Goal: Task Accomplishment & Management: Manage account settings

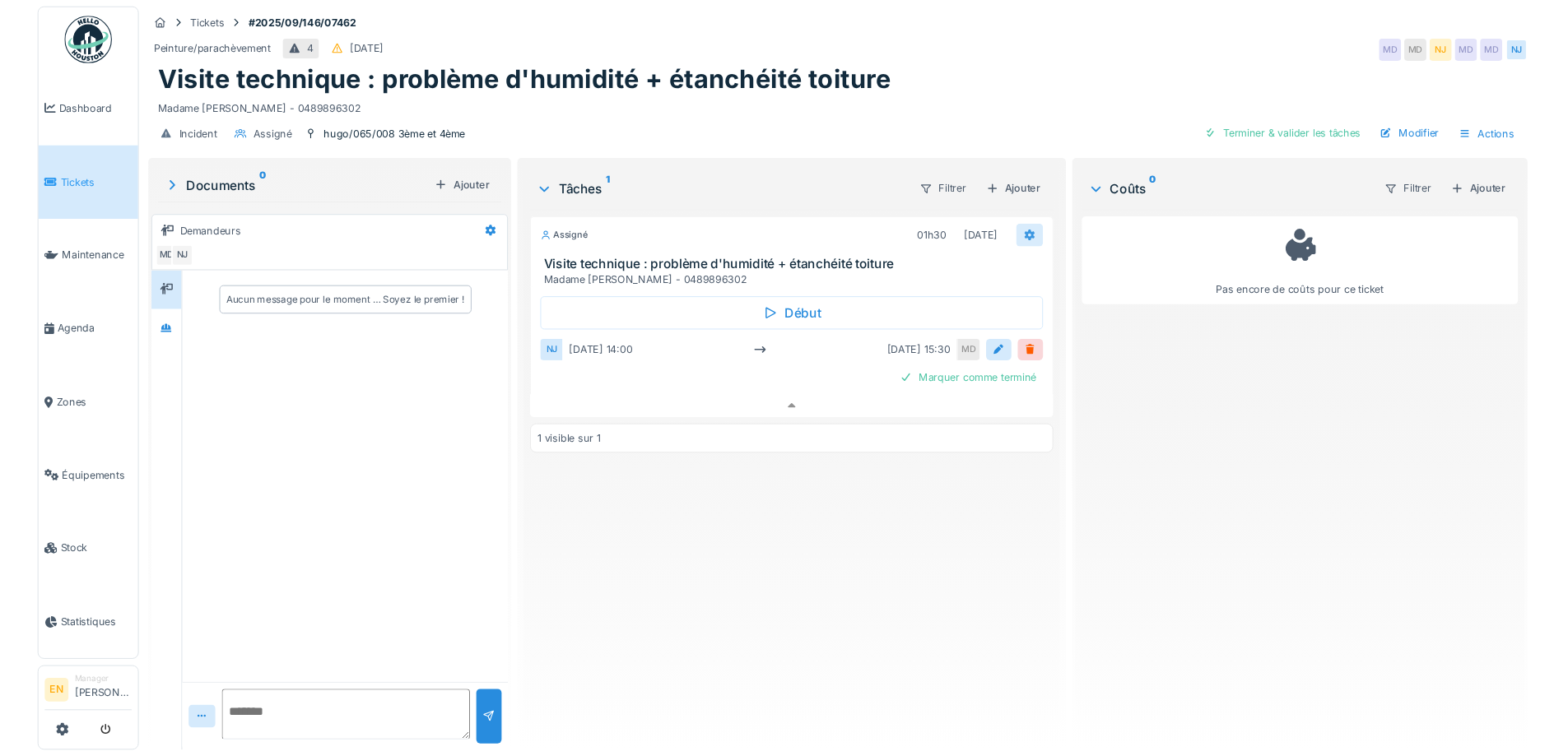
scroll to position [12, 0]
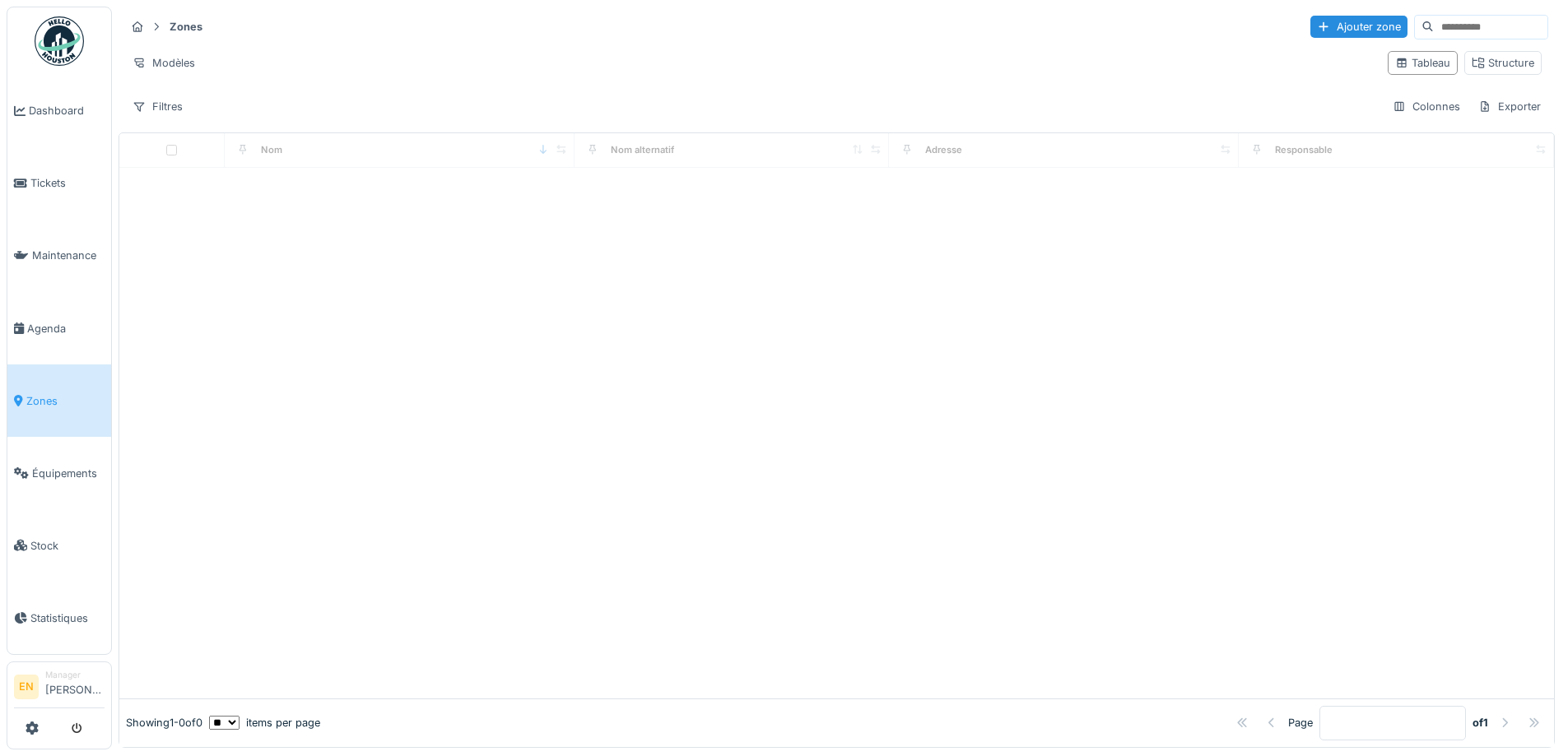
click at [1434, 21] on input at bounding box center [1490, 27] width 113 height 23
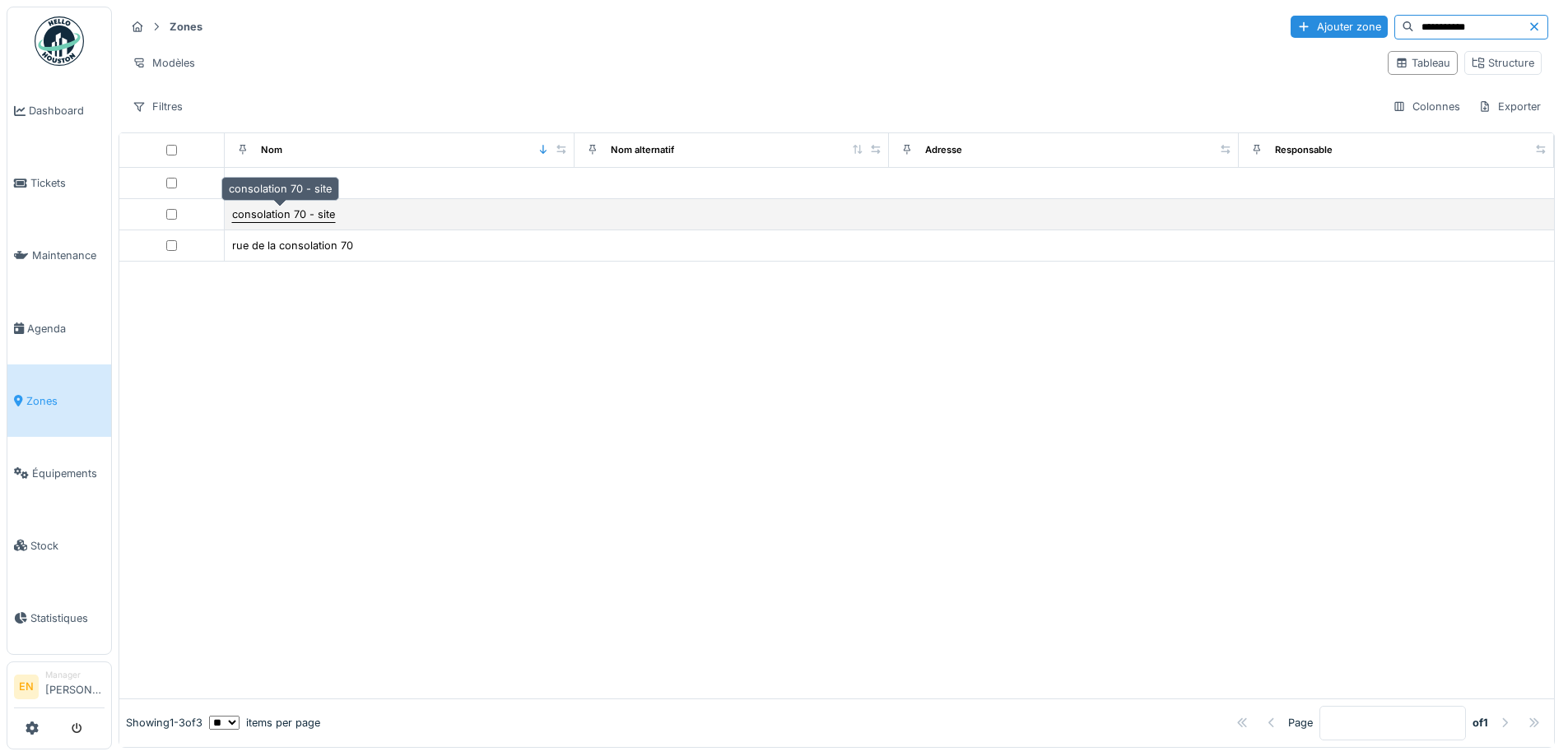
type input "**********"
click at [319, 209] on div "consolation 70 - site" at bounding box center [284, 214] width 103 height 15
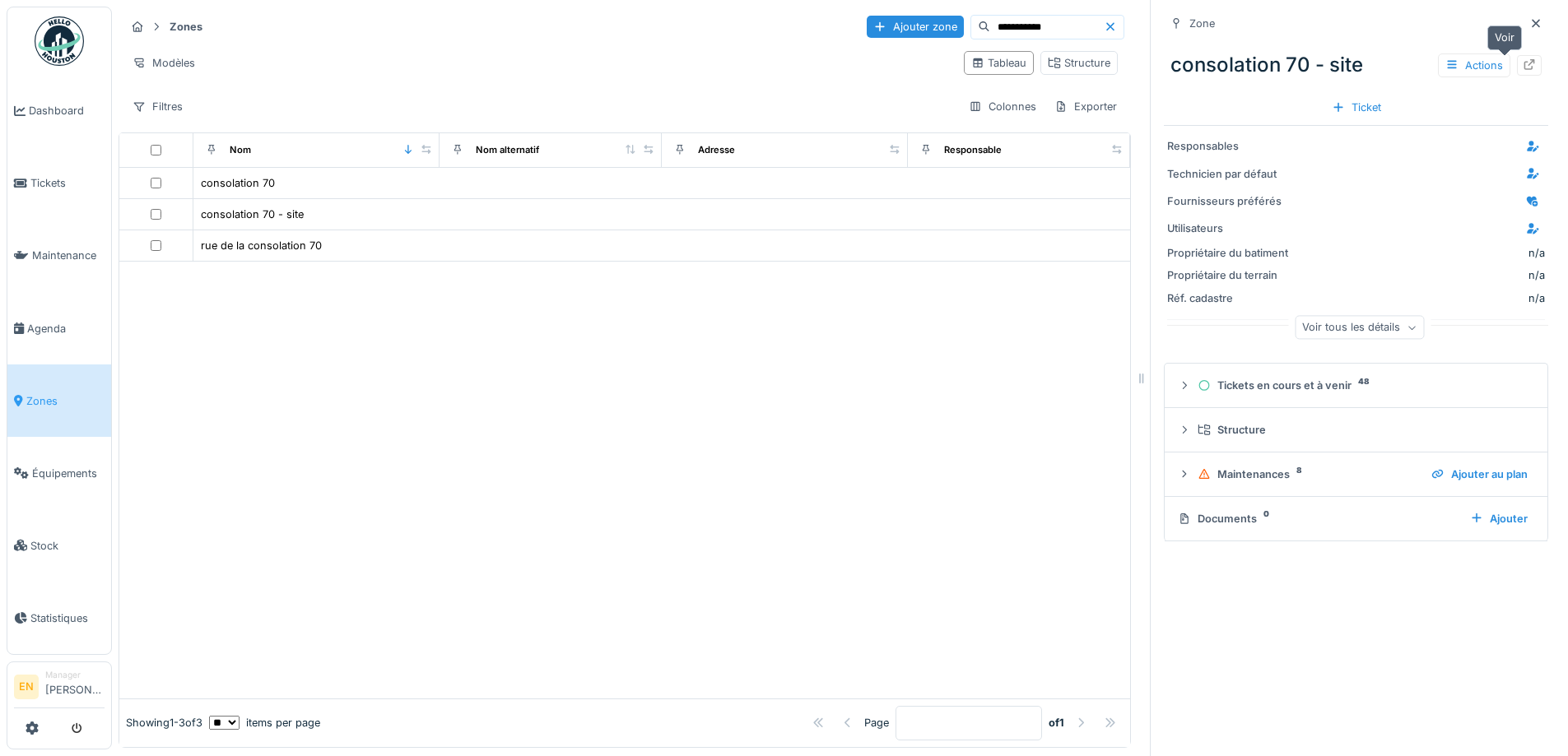
click at [1523, 67] on icon at bounding box center [1530, 64] width 13 height 10
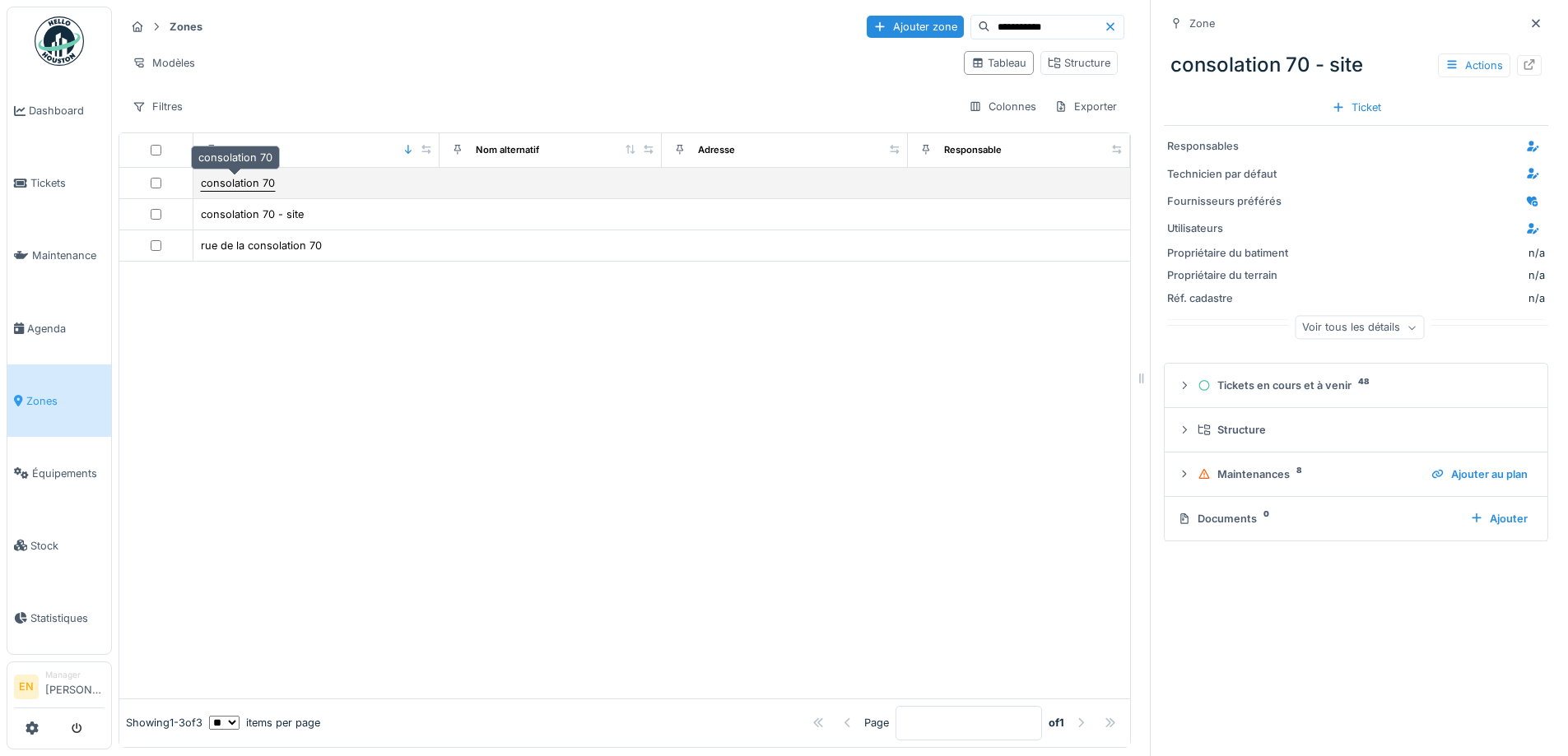
click at [262, 179] on div "consolation 70" at bounding box center [238, 183] width 74 height 15
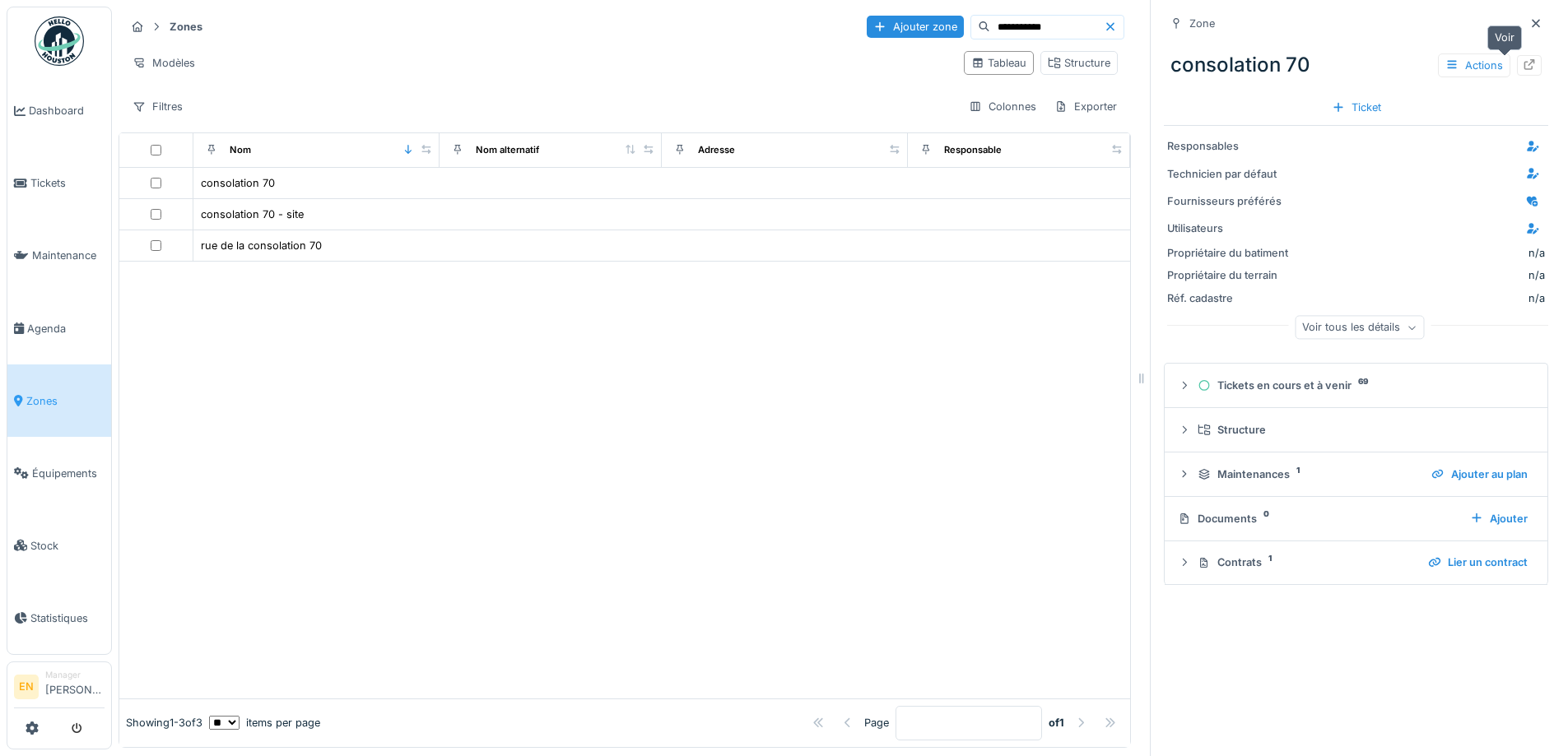
click at [1525, 63] on icon at bounding box center [1530, 64] width 10 height 10
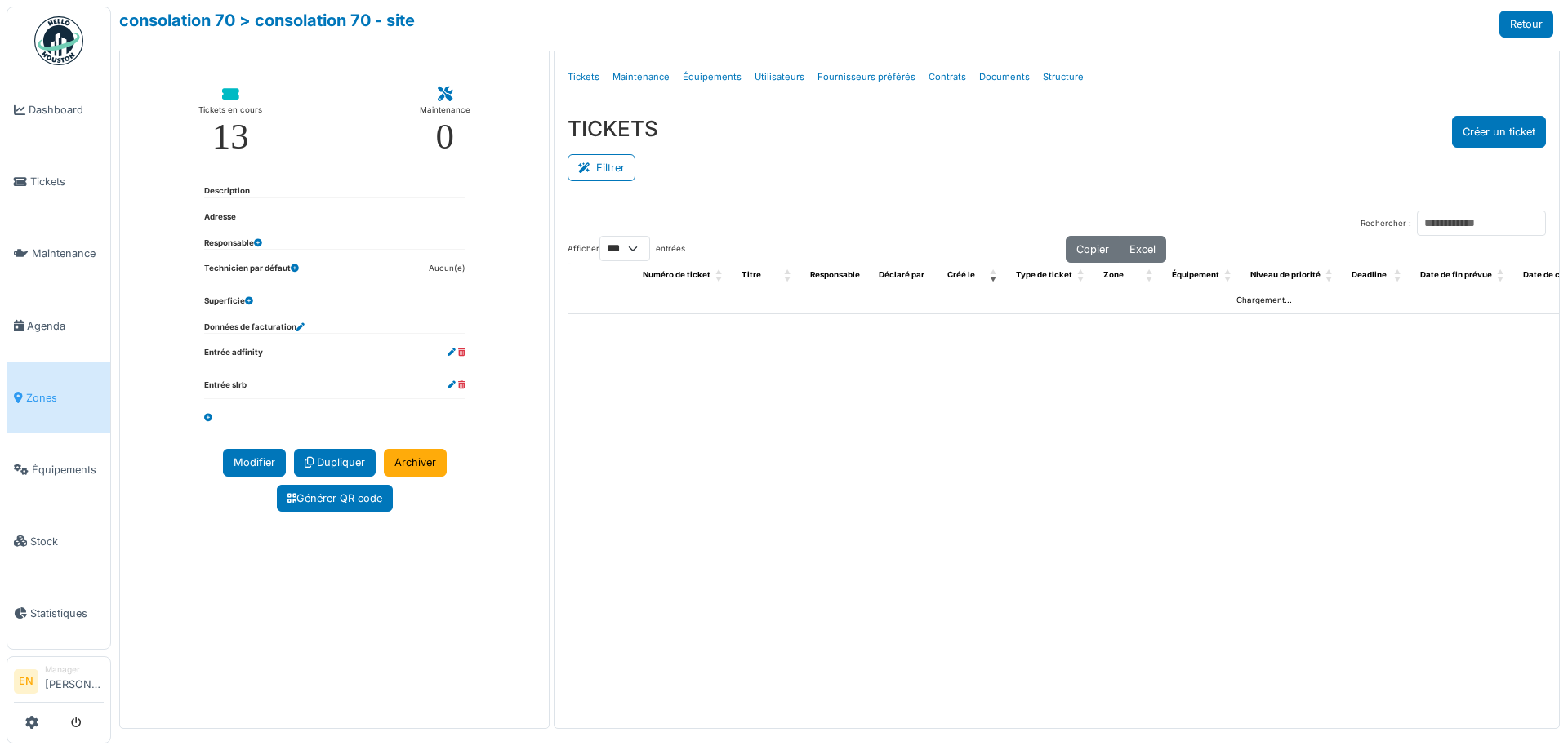
select select "***"
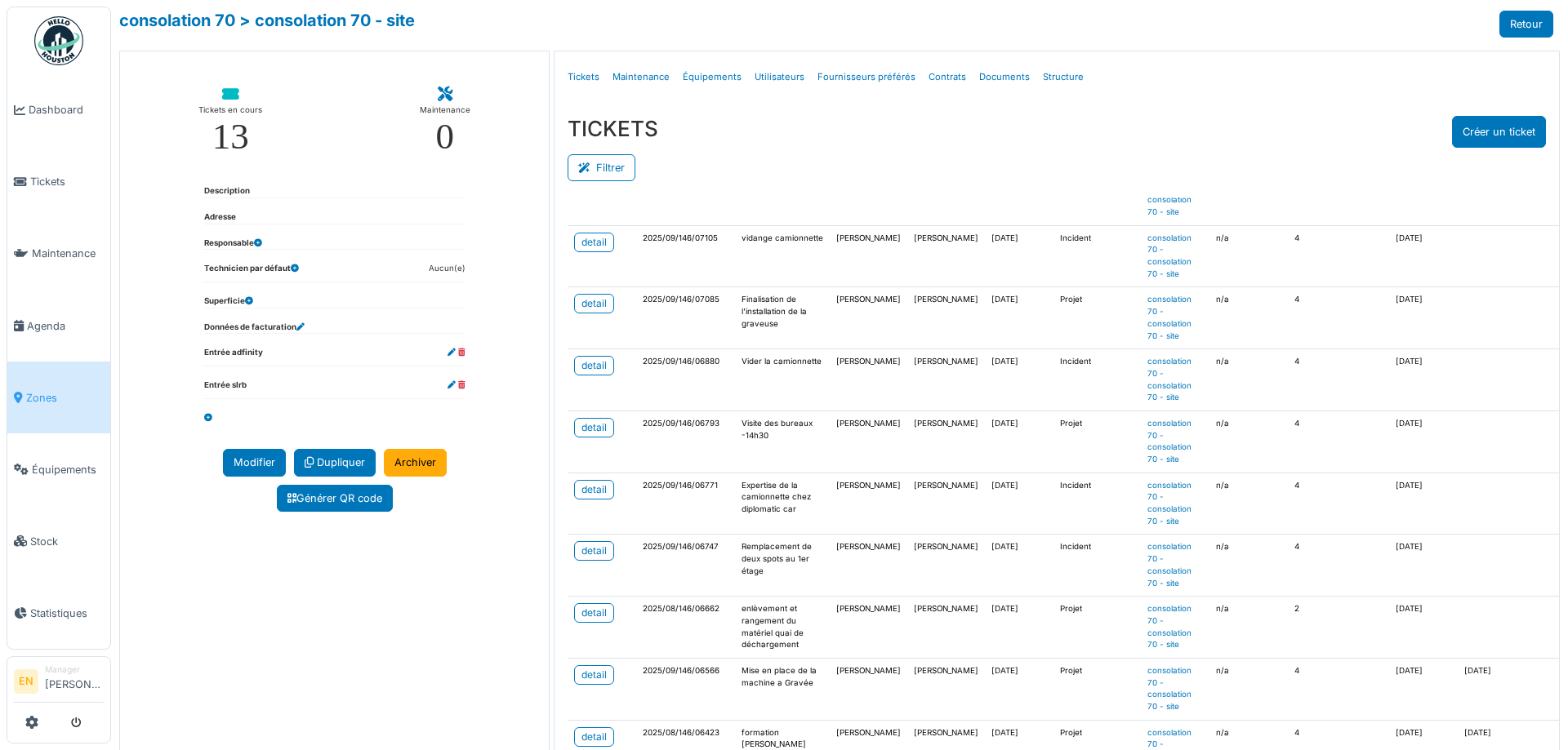
scroll to position [327, 0]
click at [585, 556] on div "detail" at bounding box center [594, 550] width 26 height 15
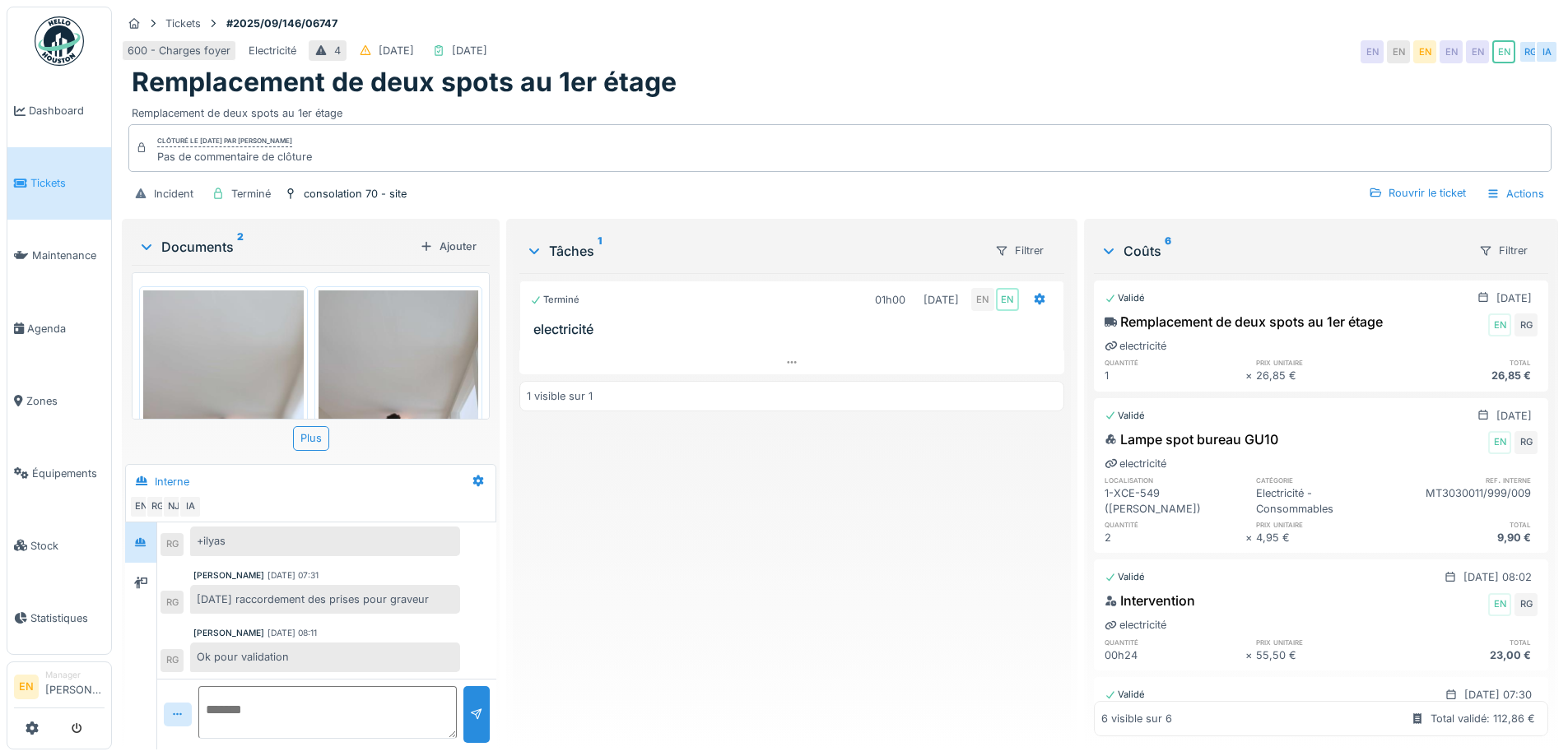
scroll to position [12, 0]
click at [785, 357] on icon at bounding box center [792, 362] width 13 height 10
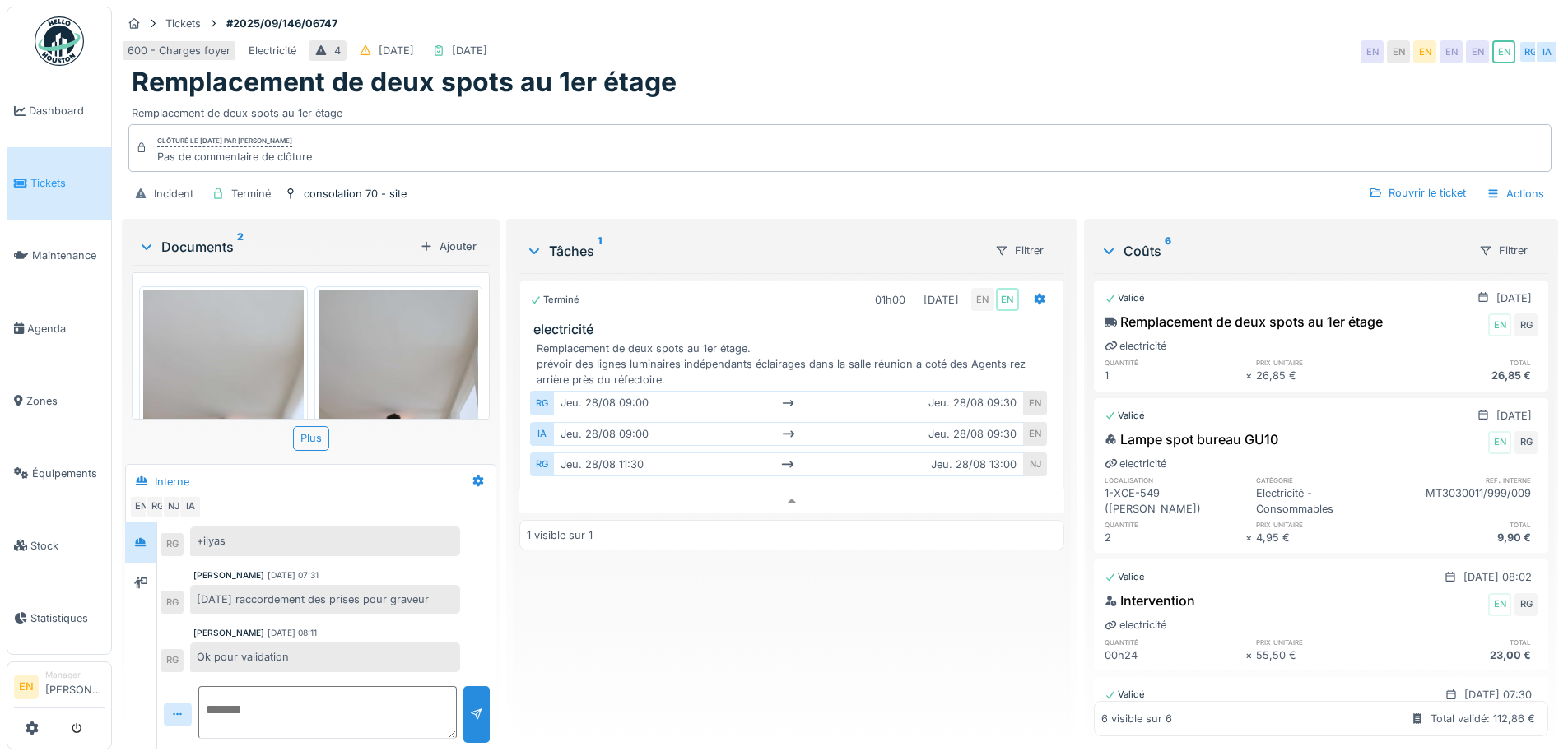
click at [1178, 41] on div "600 - Charges foyer Electricité 4 02/09/2025 01/09/2025 EN EN EN EN EN EN RG IA" at bounding box center [840, 51] width 1437 height 30
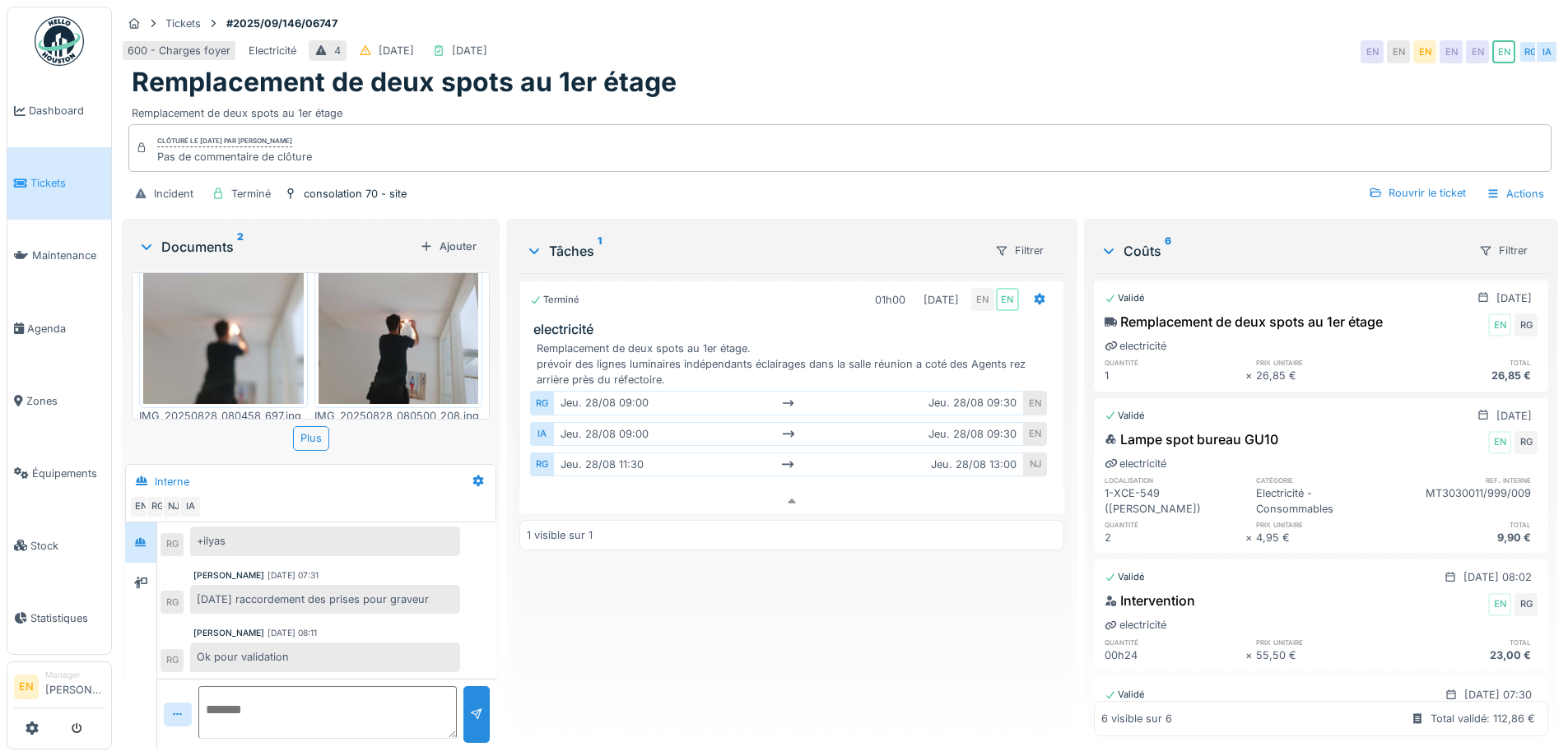
scroll to position [107, 0]
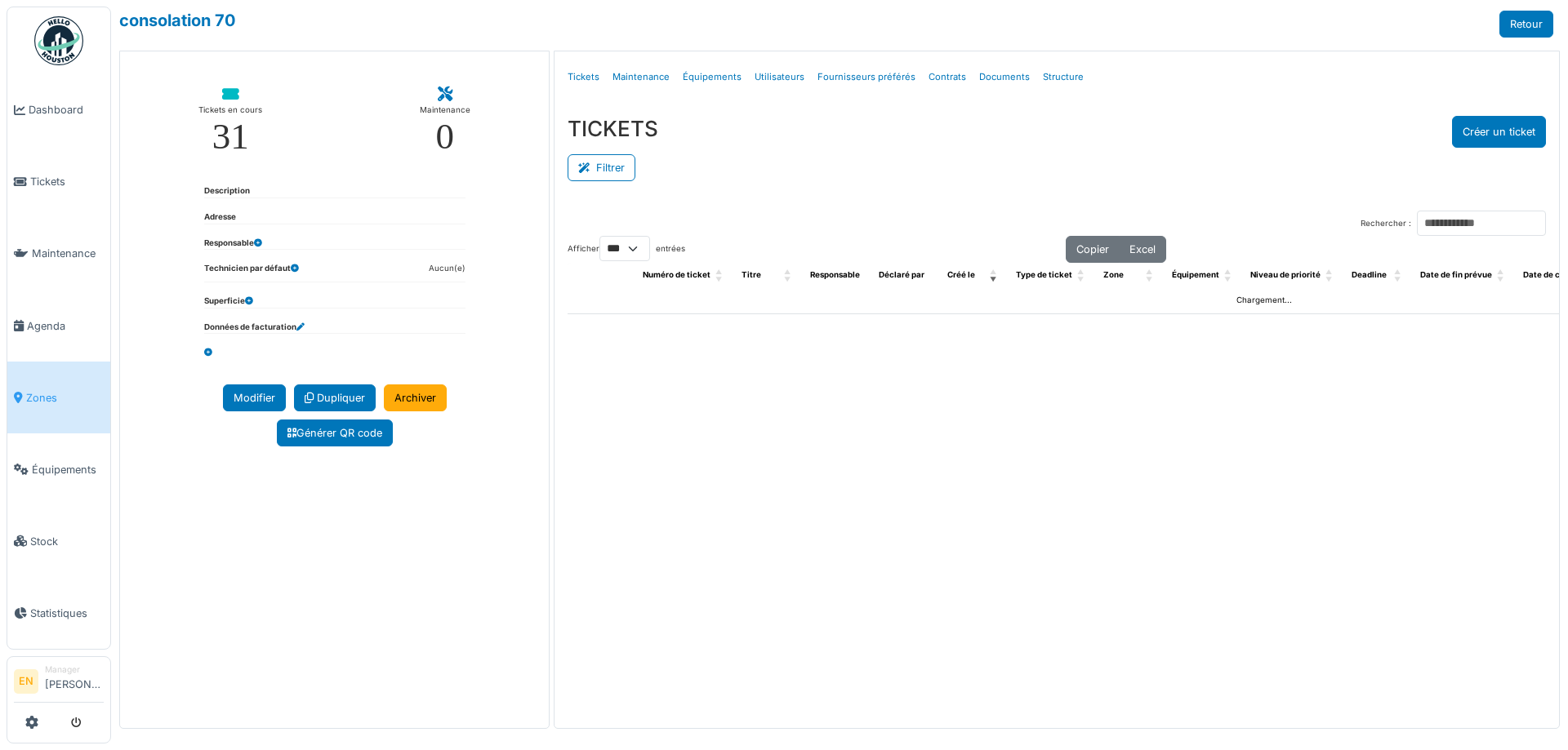
select select "***"
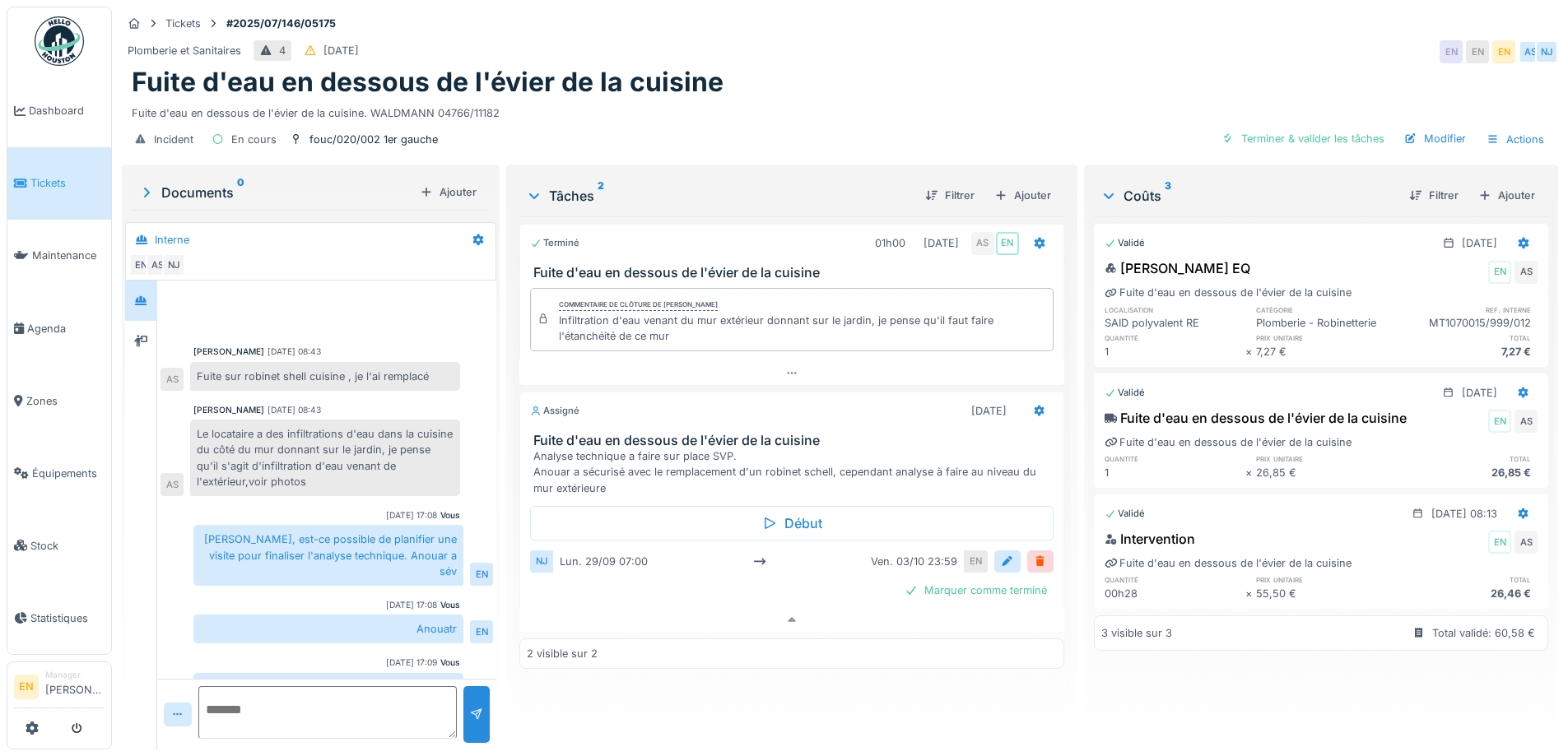
scroll to position [77, 0]
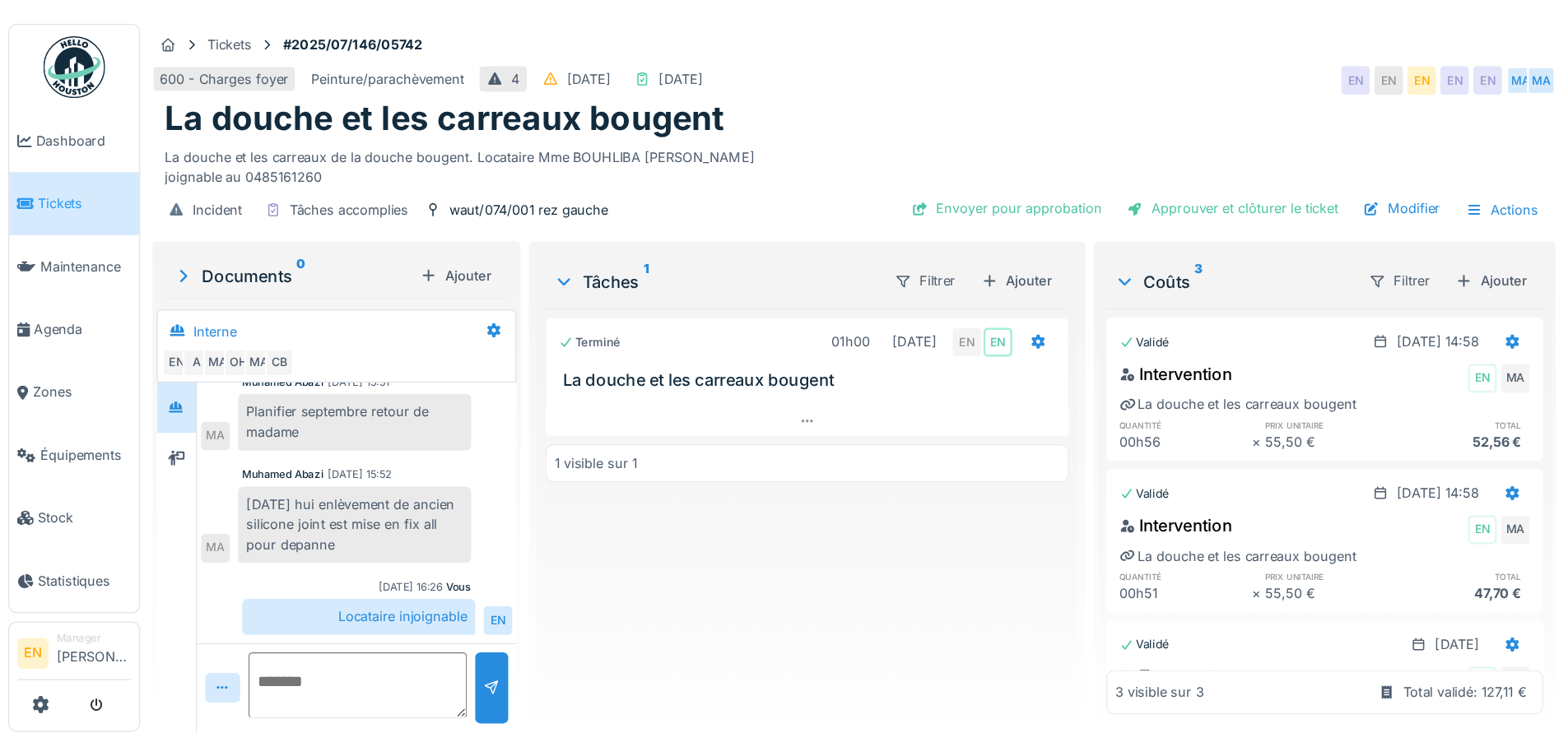
scroll to position [120, 0]
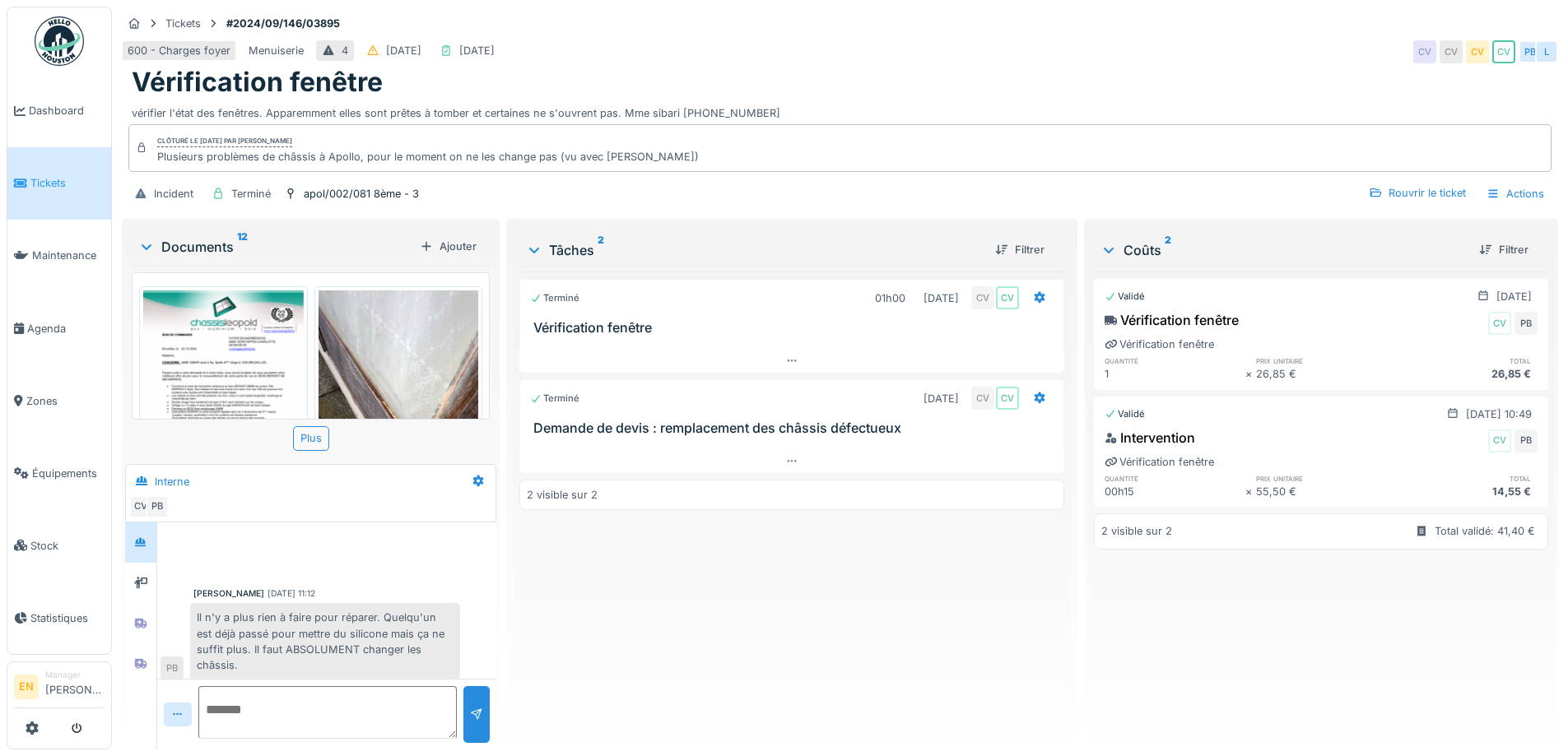
scroll to position [318, 0]
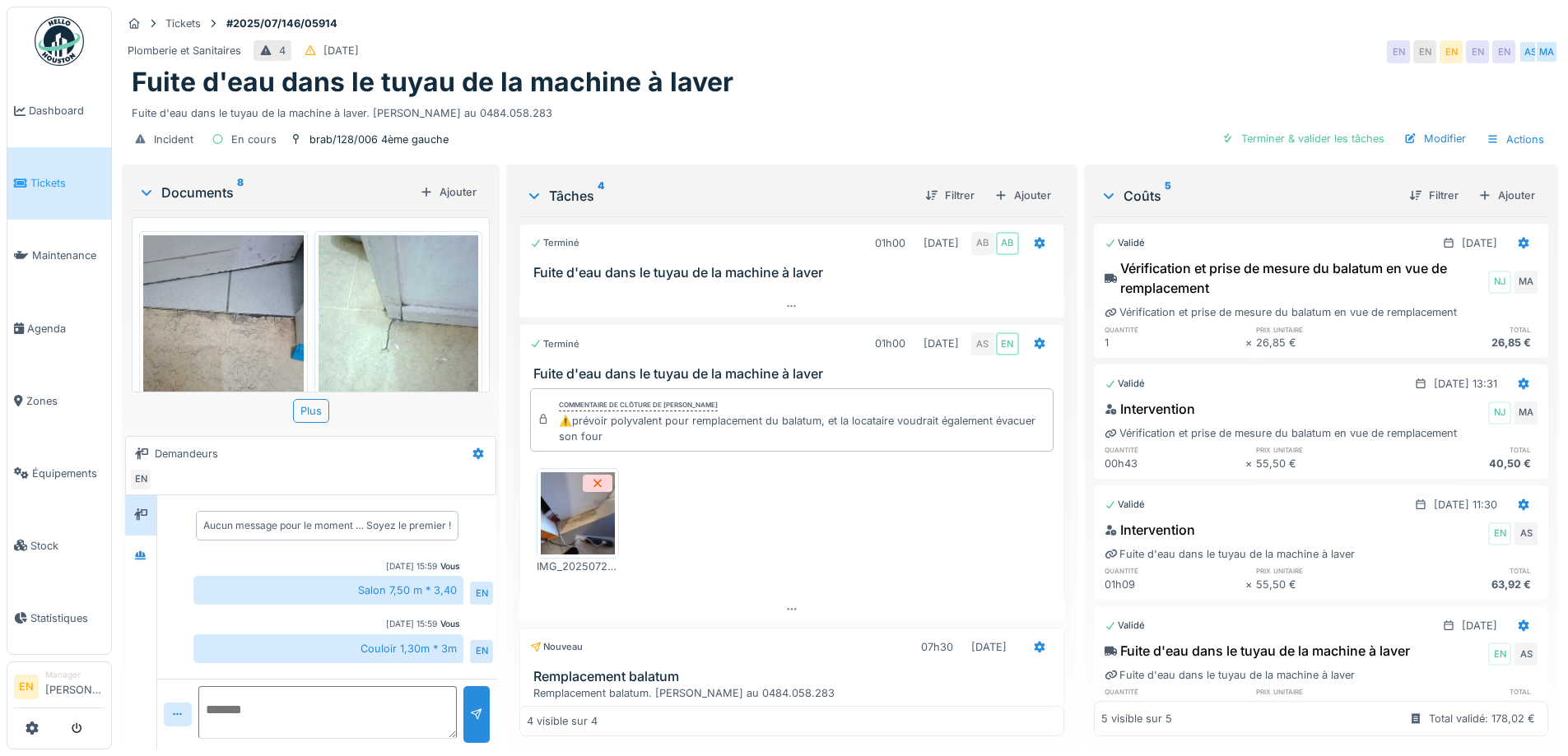
scroll to position [316, 0]
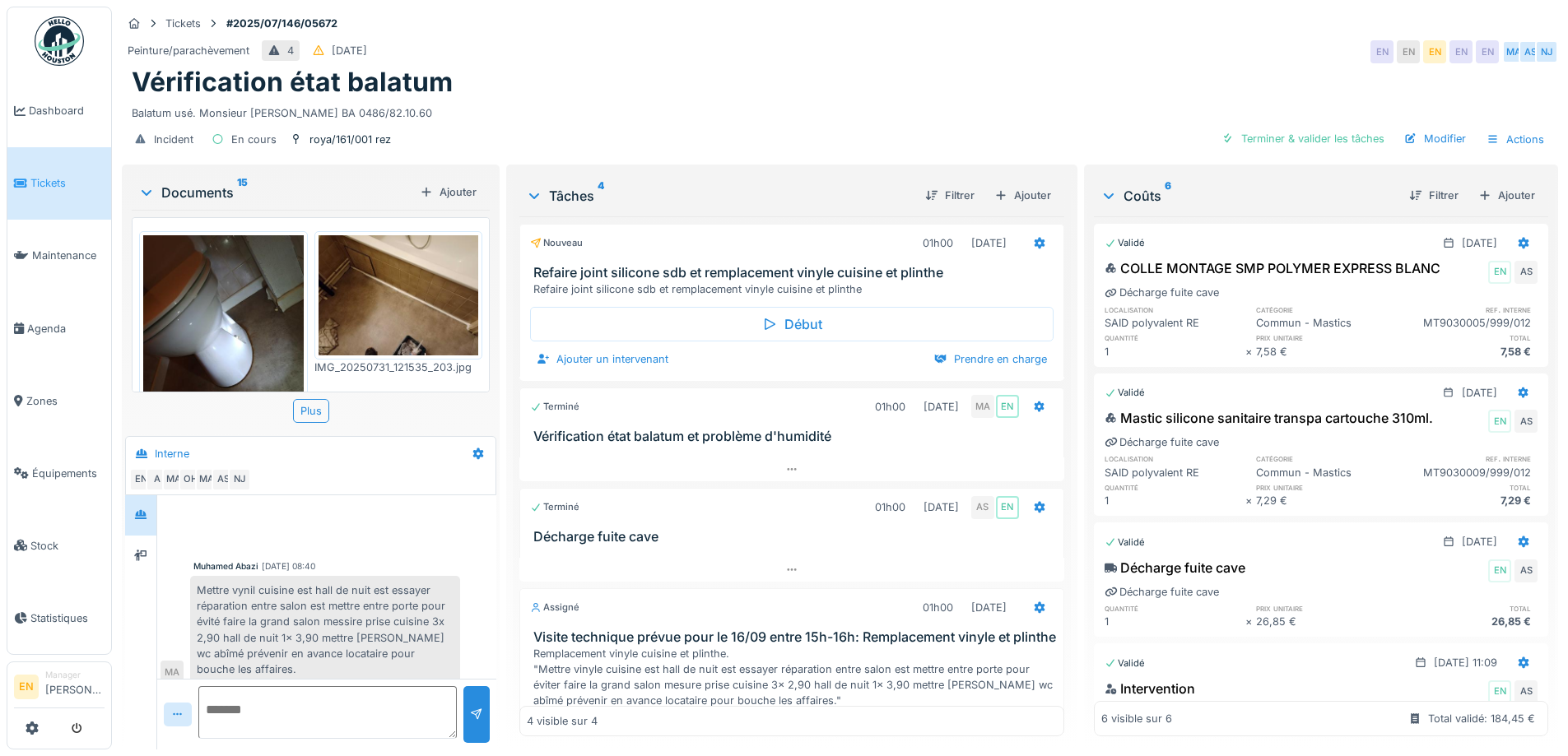
scroll to position [128, 0]
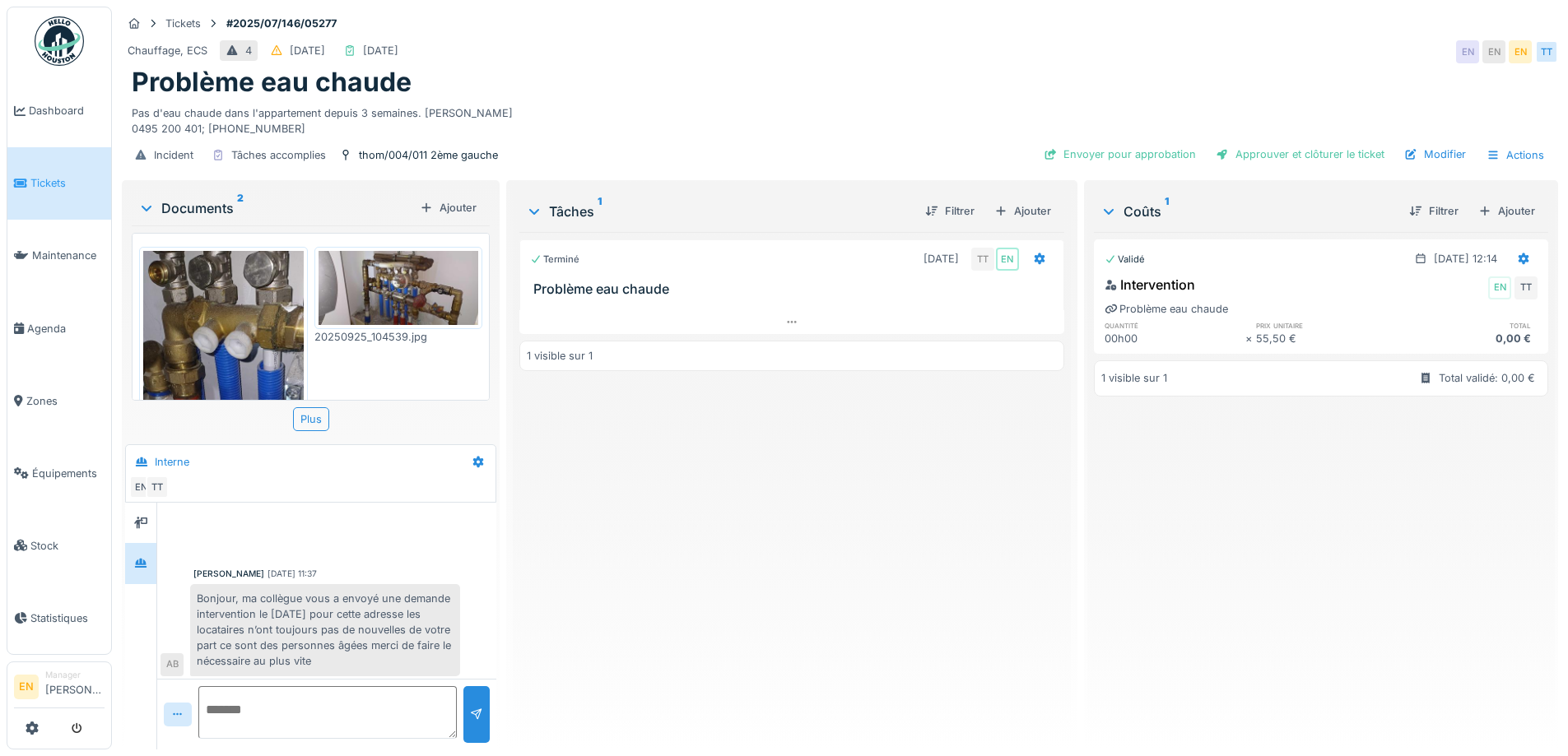
scroll to position [77, 0]
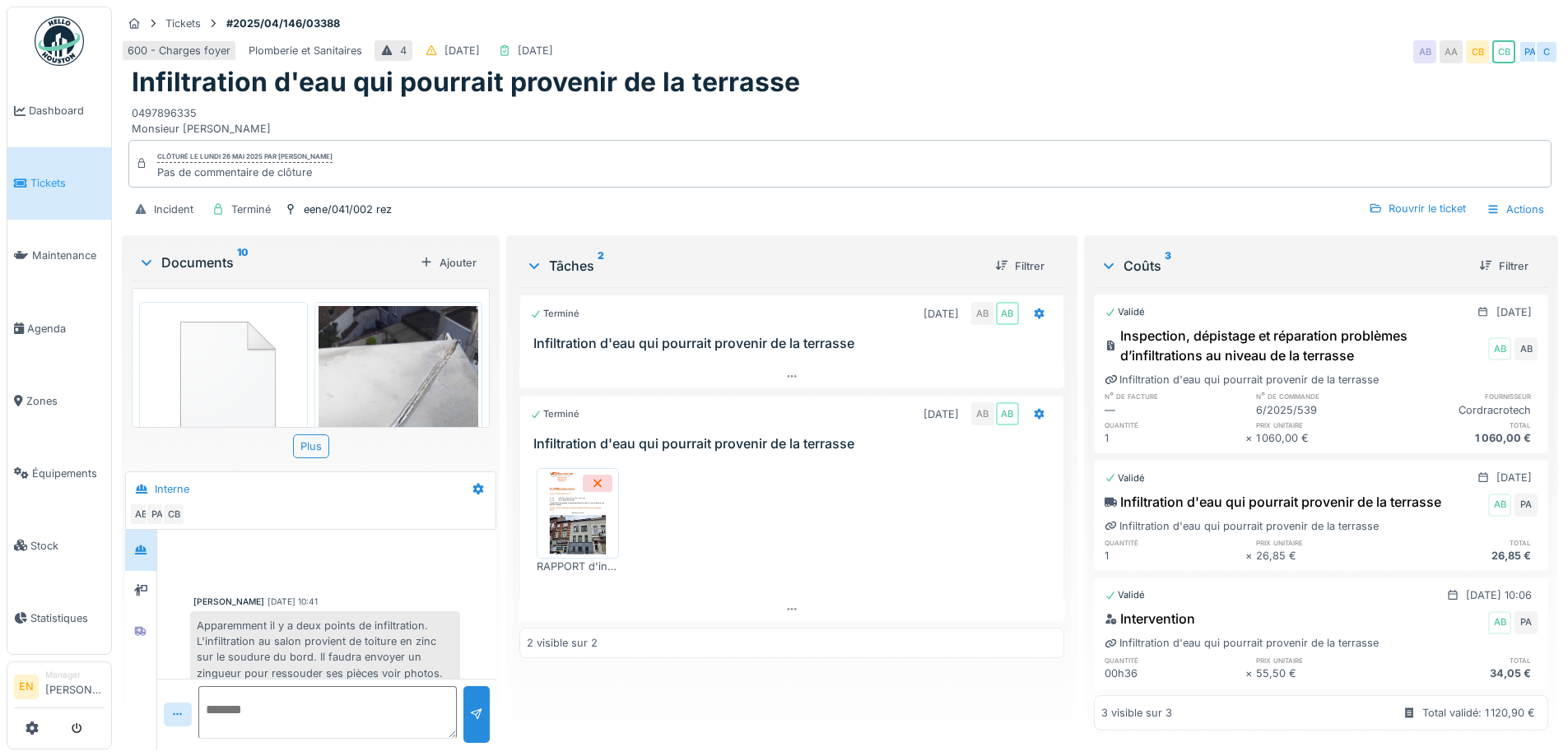
scroll to position [210, 0]
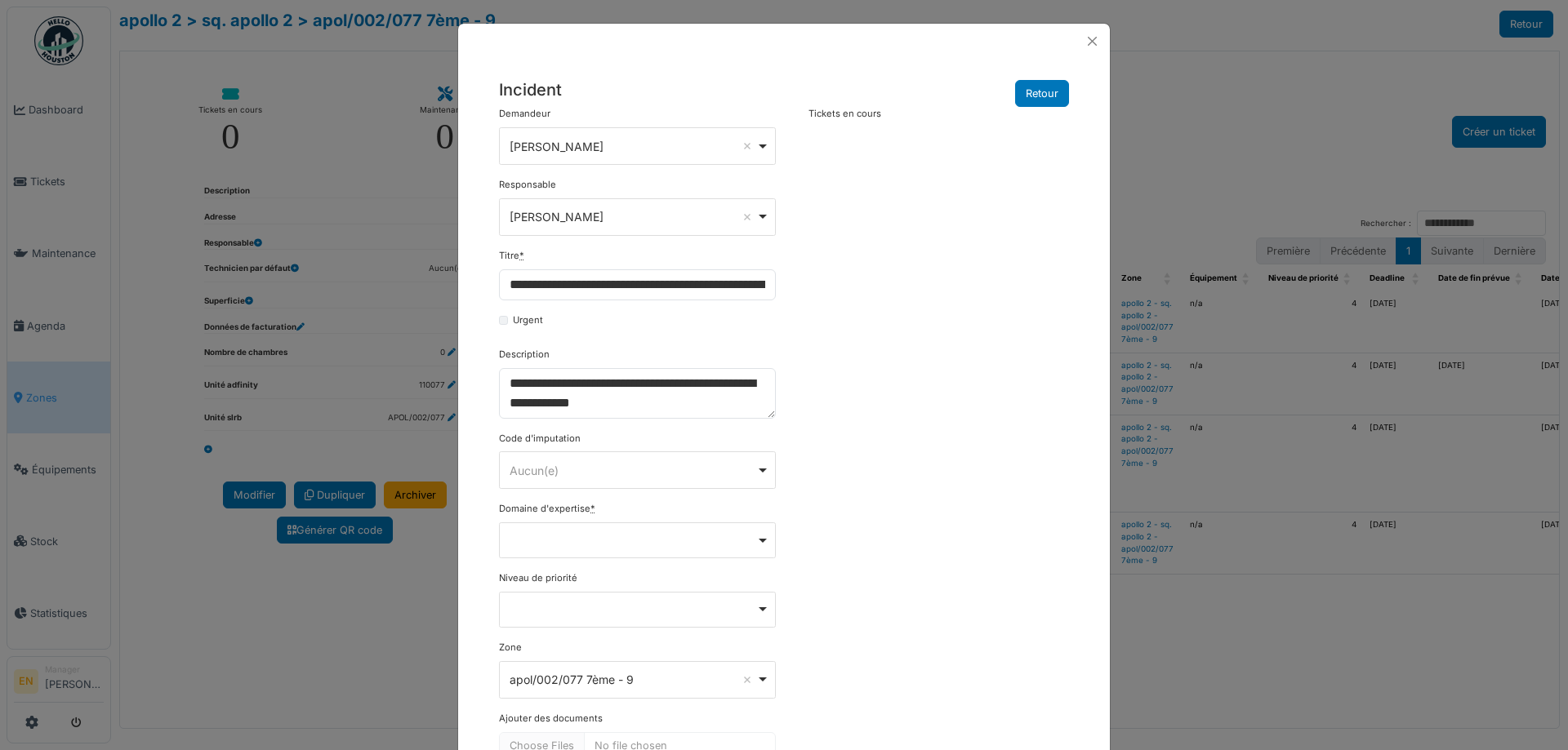
select select "***"
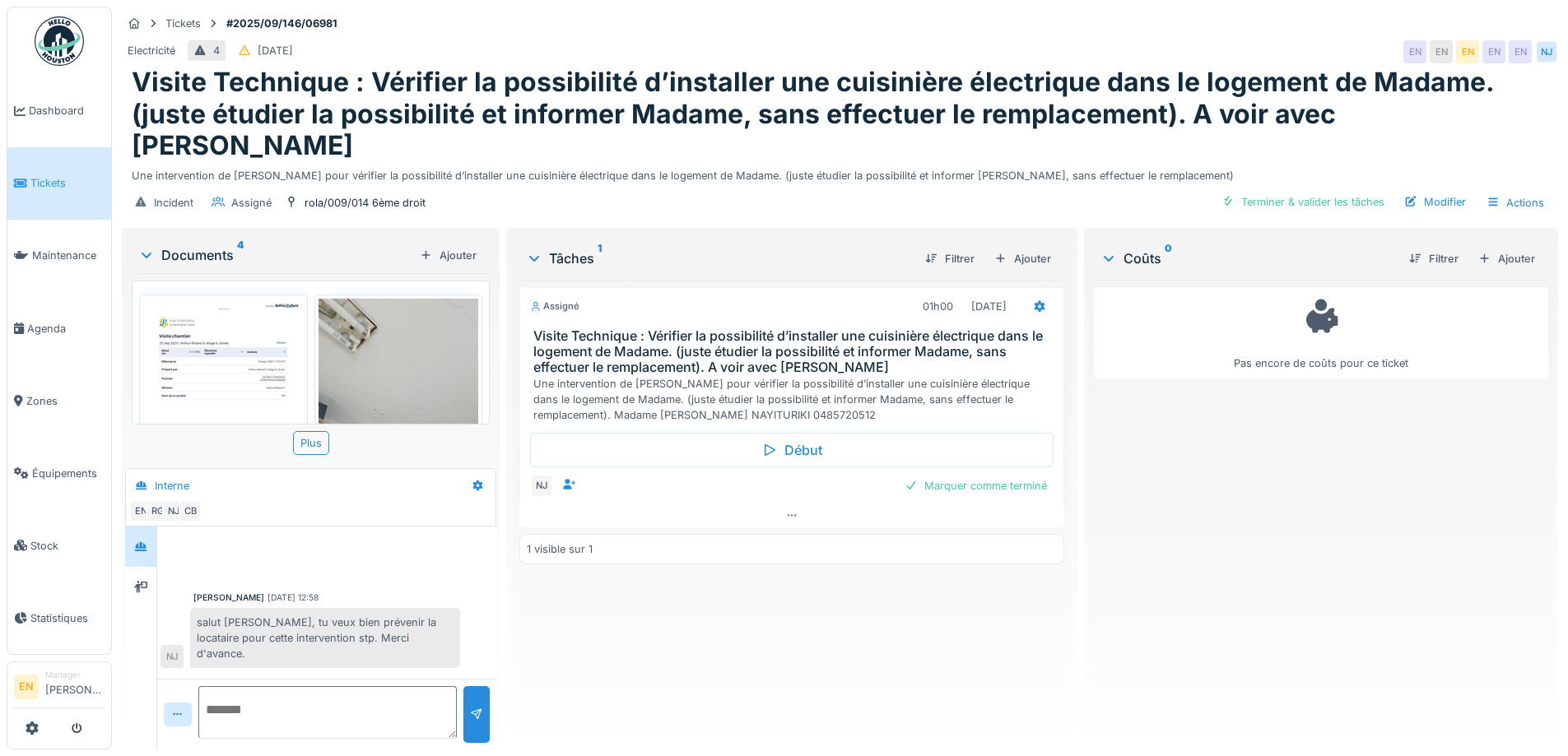
scroll to position [350, 0]
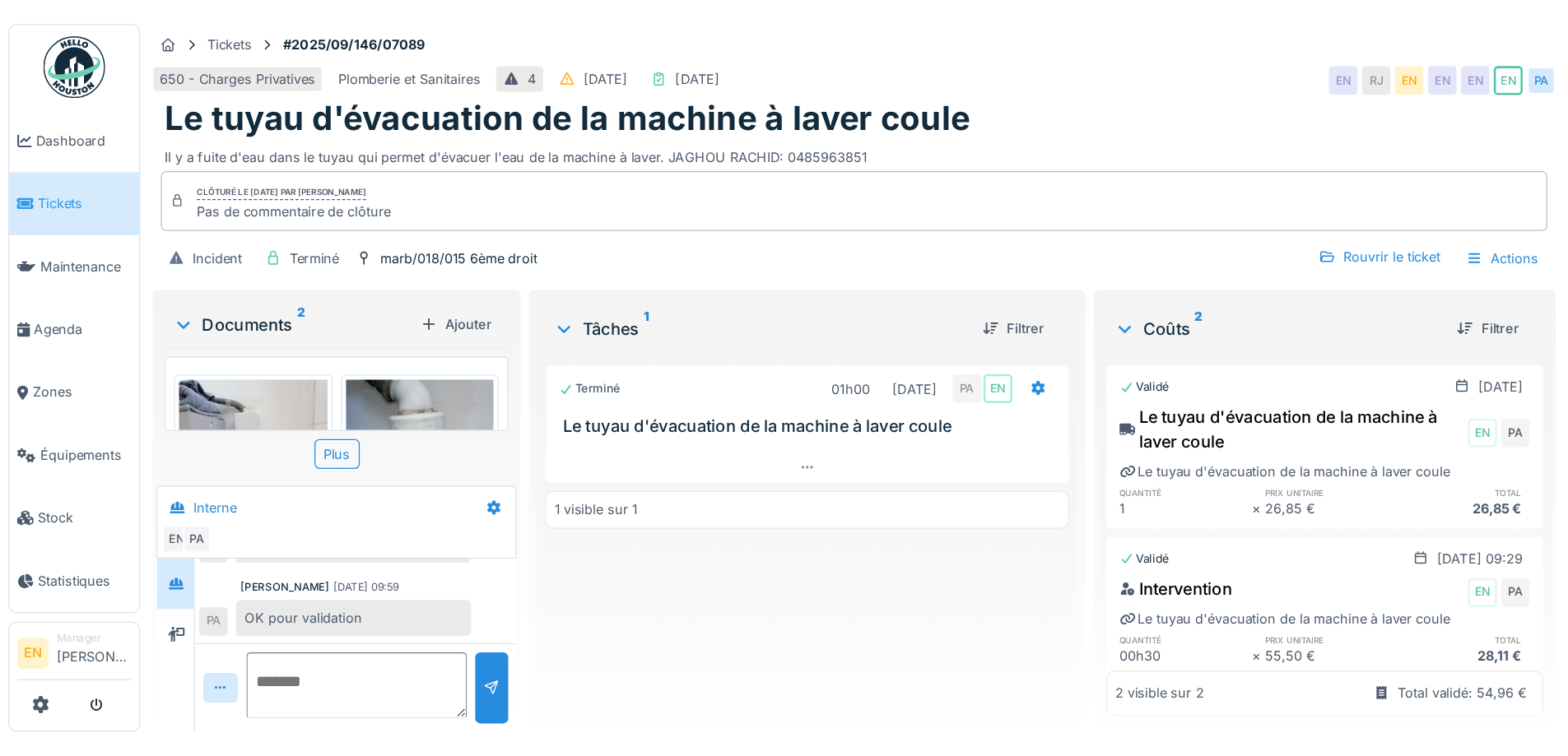
scroll to position [77, 0]
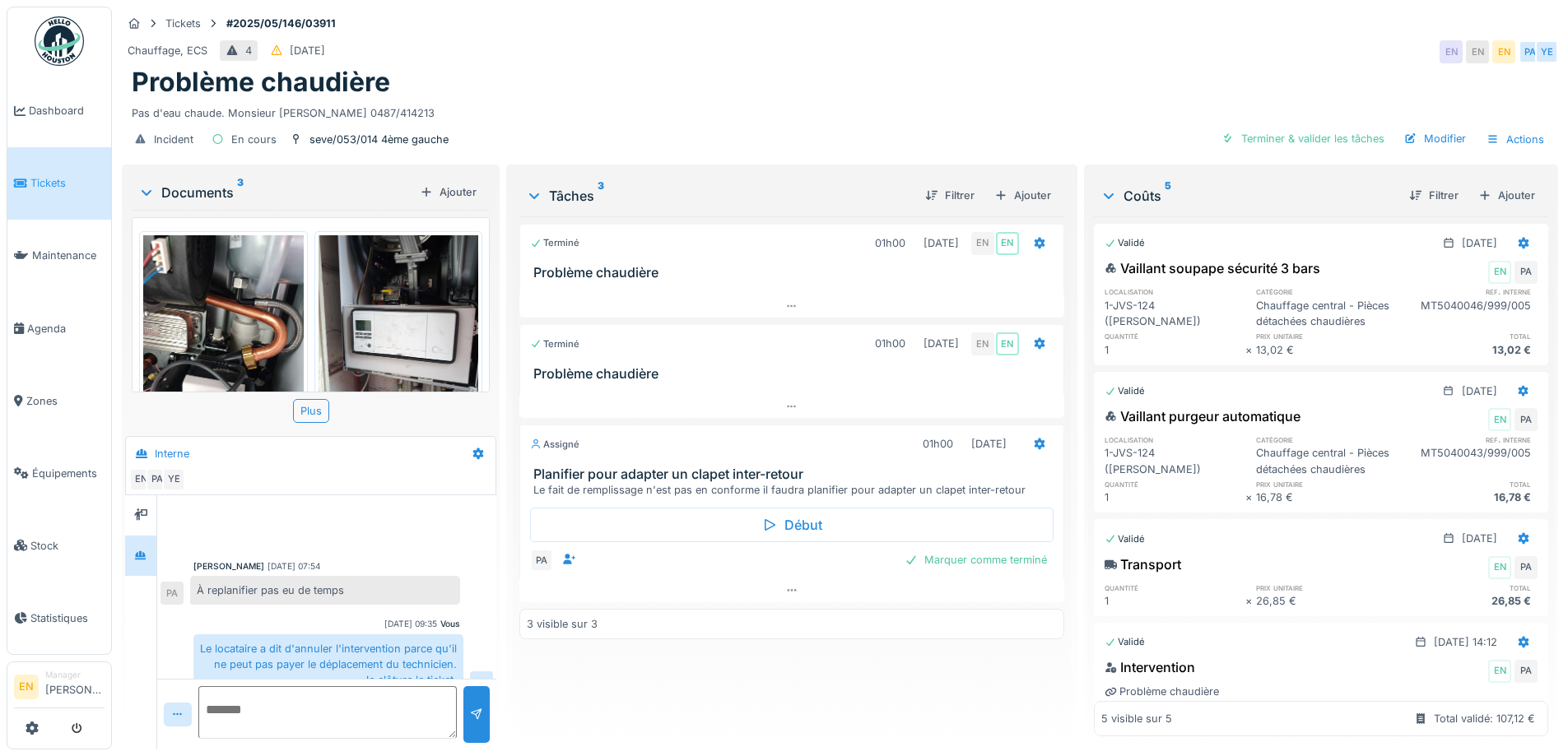
scroll to position [237, 0]
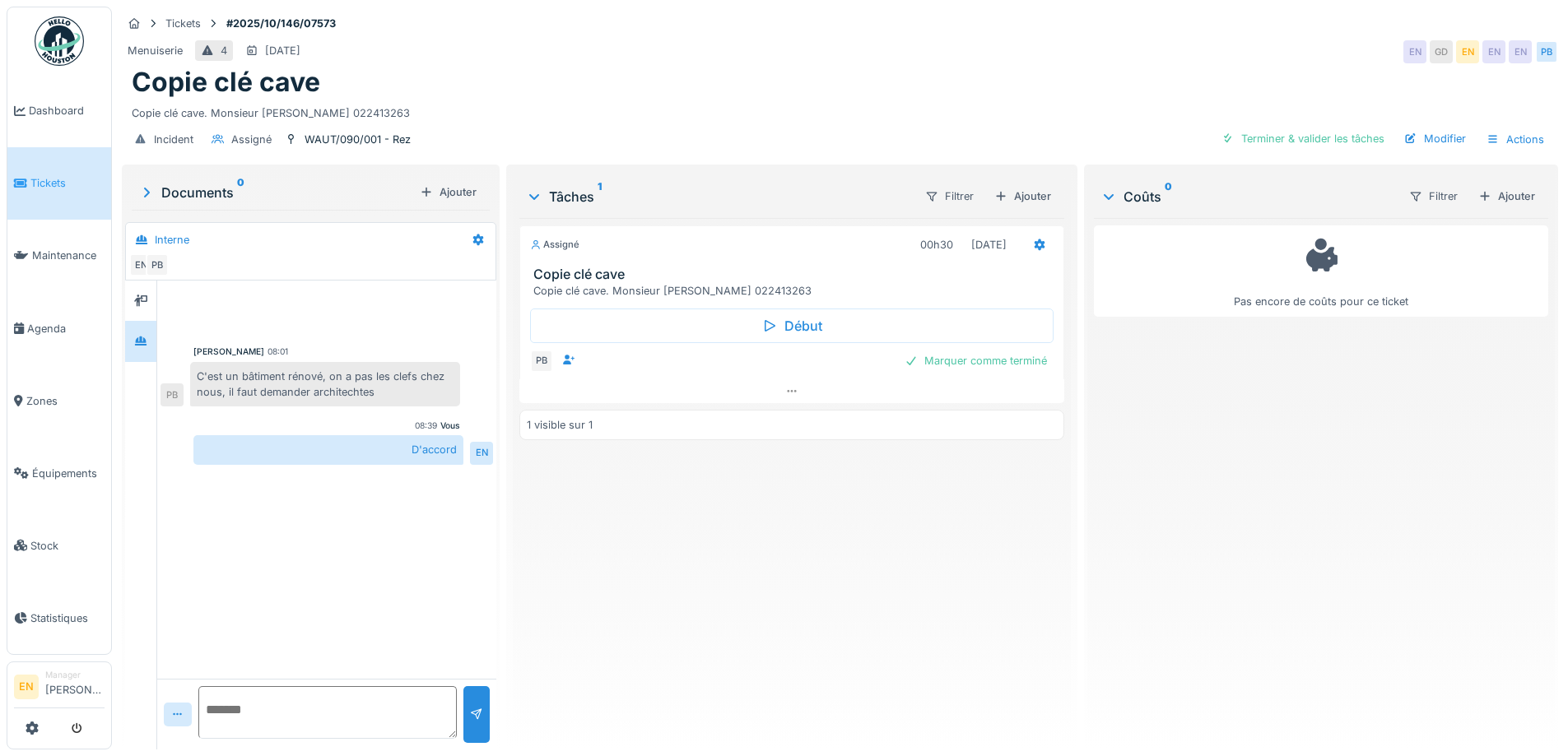
scroll to position [12, 0]
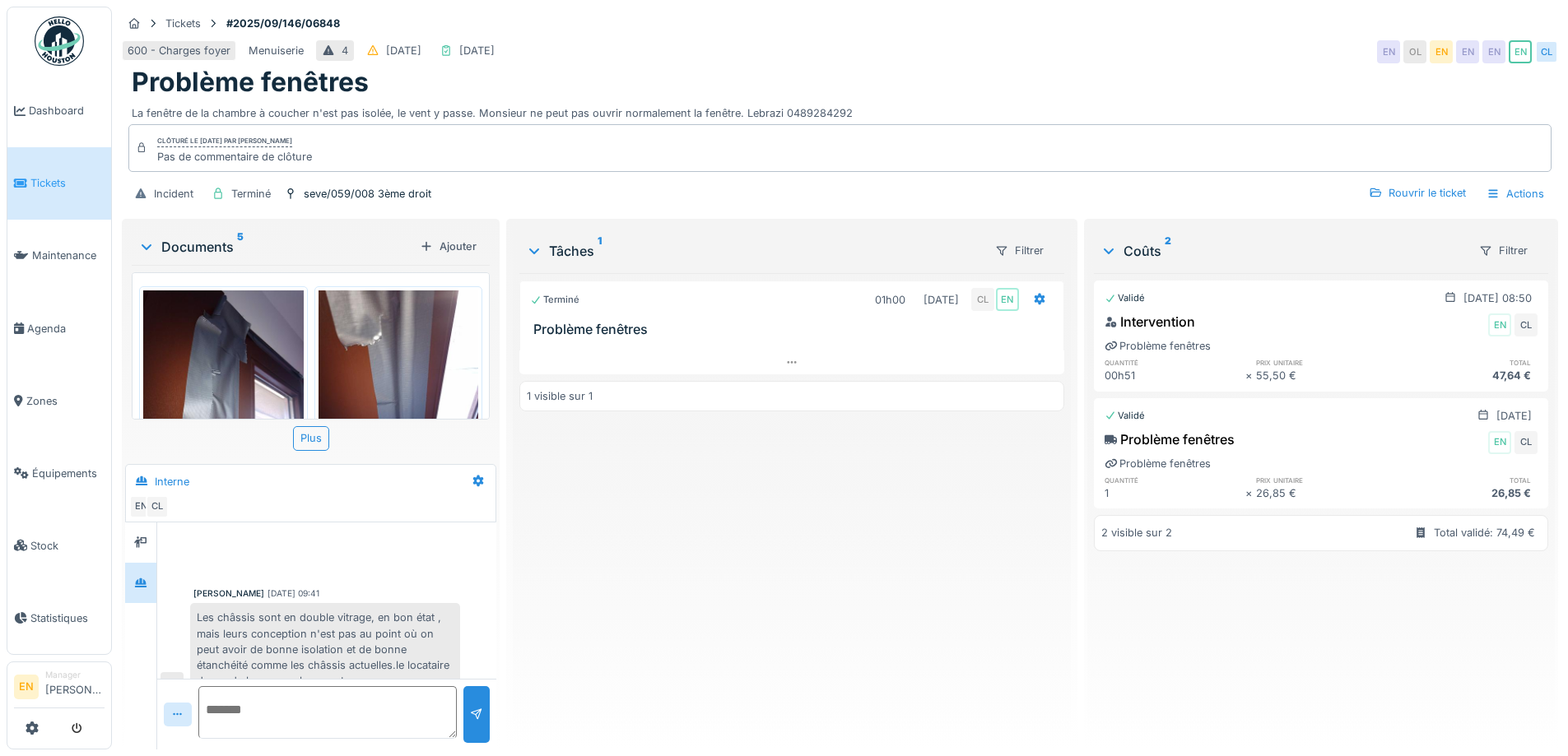
scroll to position [12, 0]
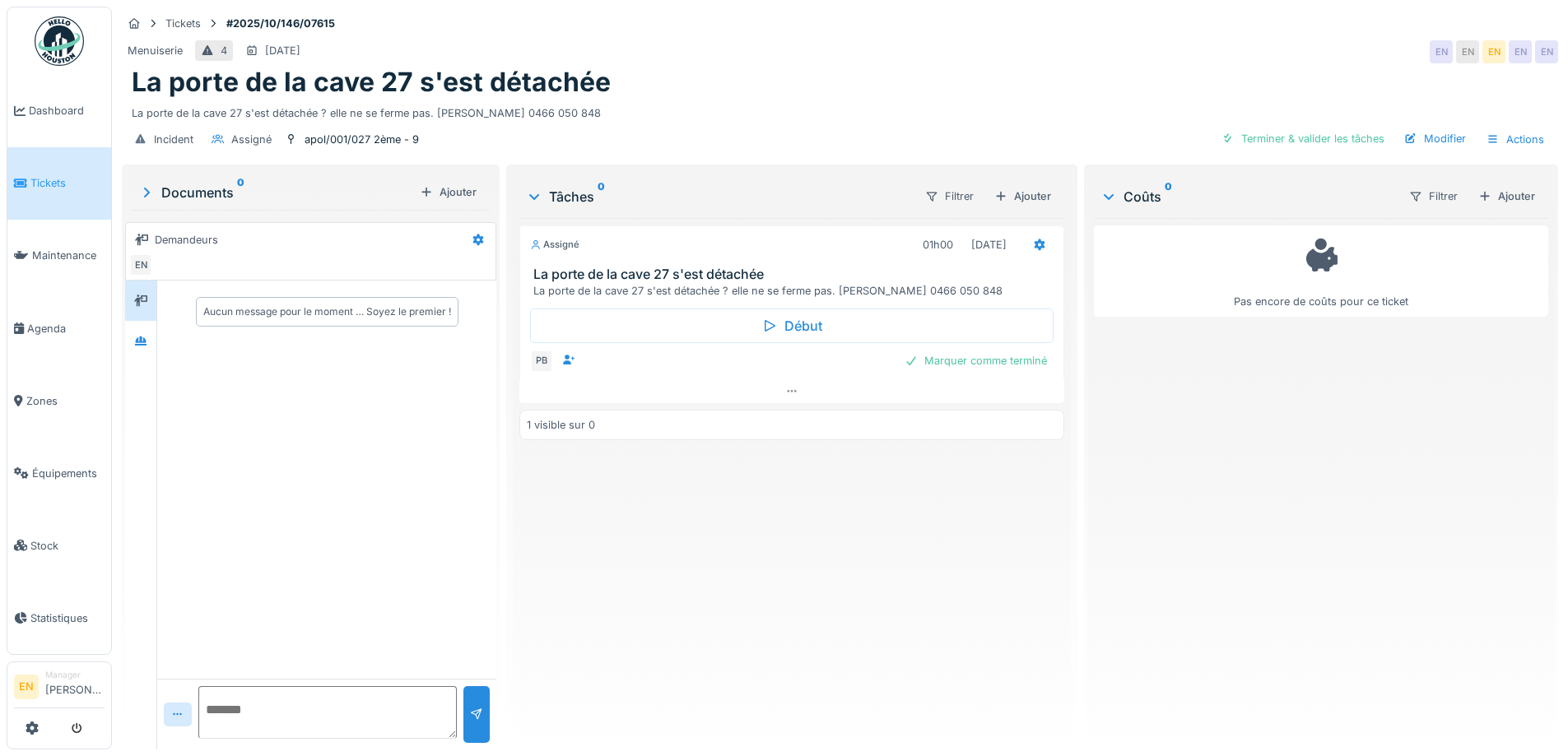
scroll to position [12, 0]
click at [700, 577] on div "Assigné 01h00 02/10/2025 La porte de la cave 27 s'est détachée La porte de la c…" at bounding box center [791, 477] width 544 height 518
click at [1034, 238] on div at bounding box center [1040, 245] width 13 height 15
click at [1416, 128] on div "Modifier" at bounding box center [1435, 138] width 75 height 22
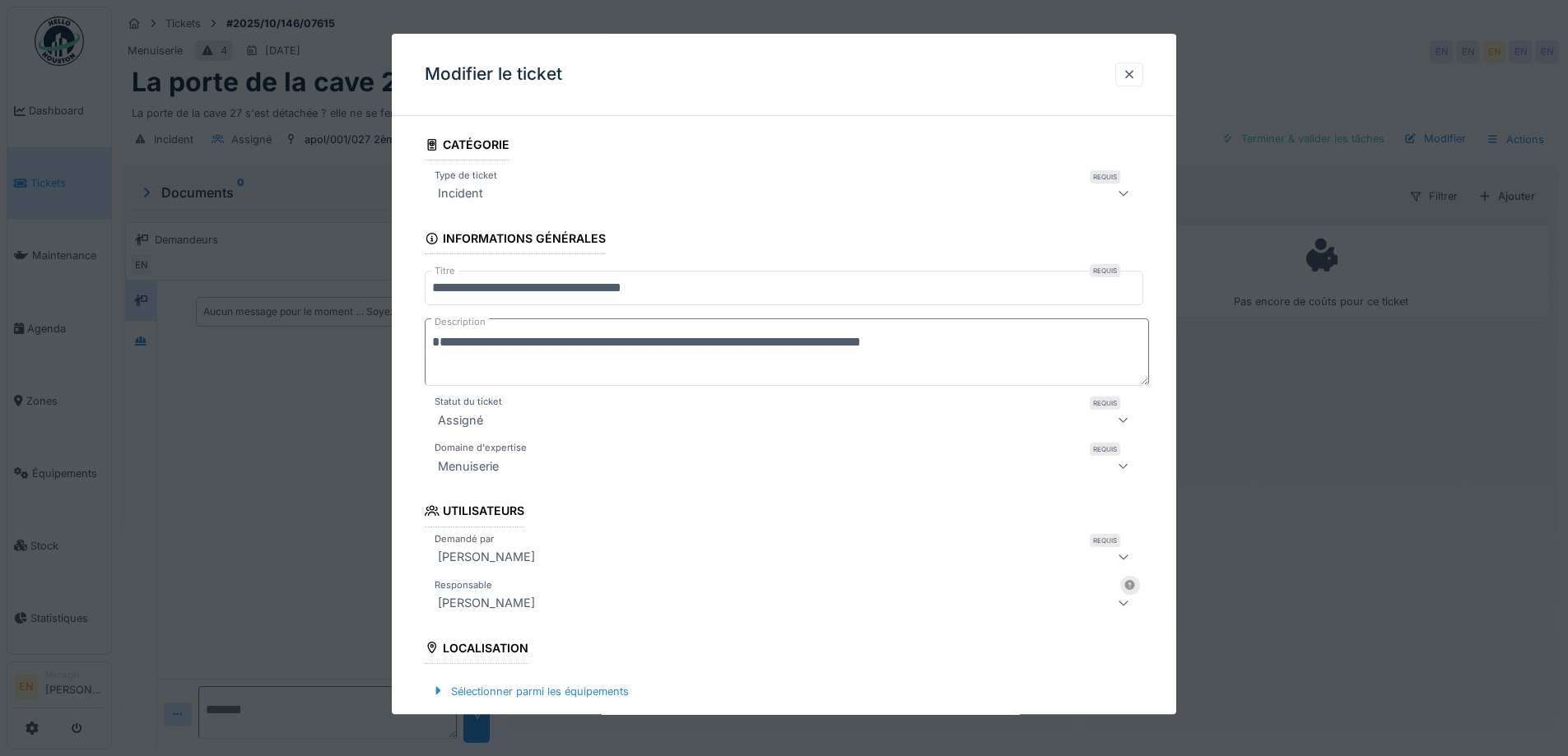
click at [679, 343] on textarea "**********" at bounding box center [787, 352] width 725 height 68
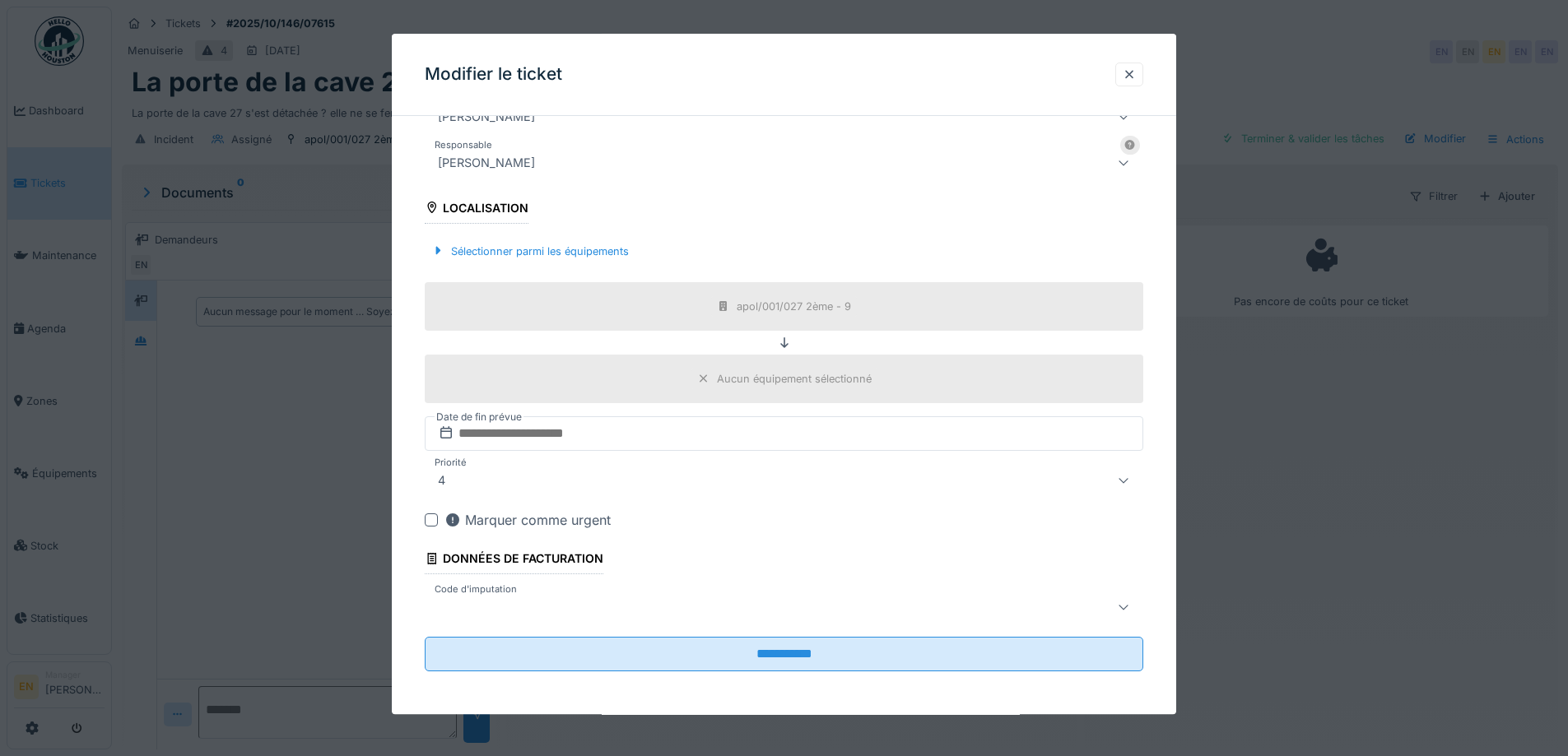
scroll to position [444, 0]
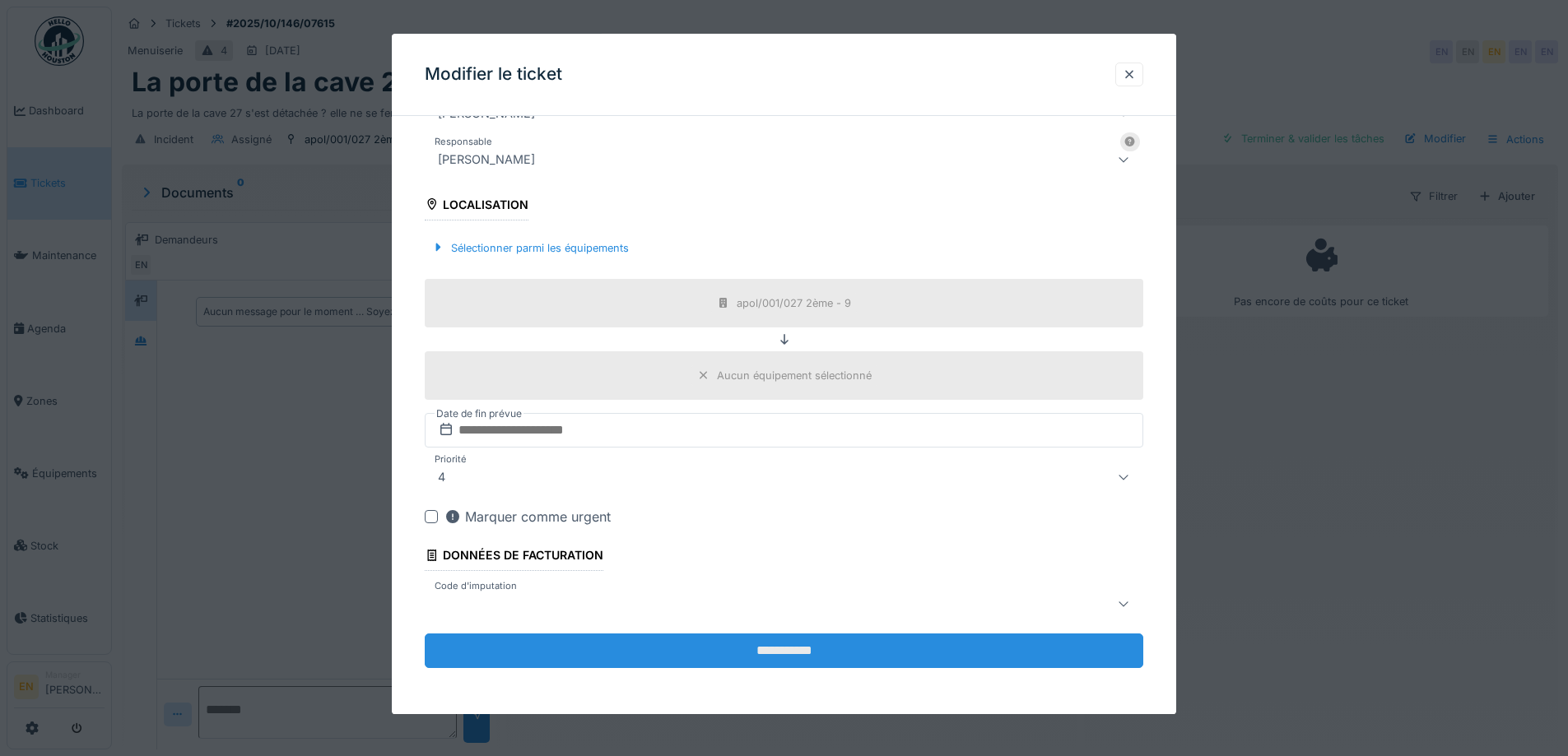
type textarea "**********"
click at [768, 659] on input "**********" at bounding box center [784, 650] width 718 height 34
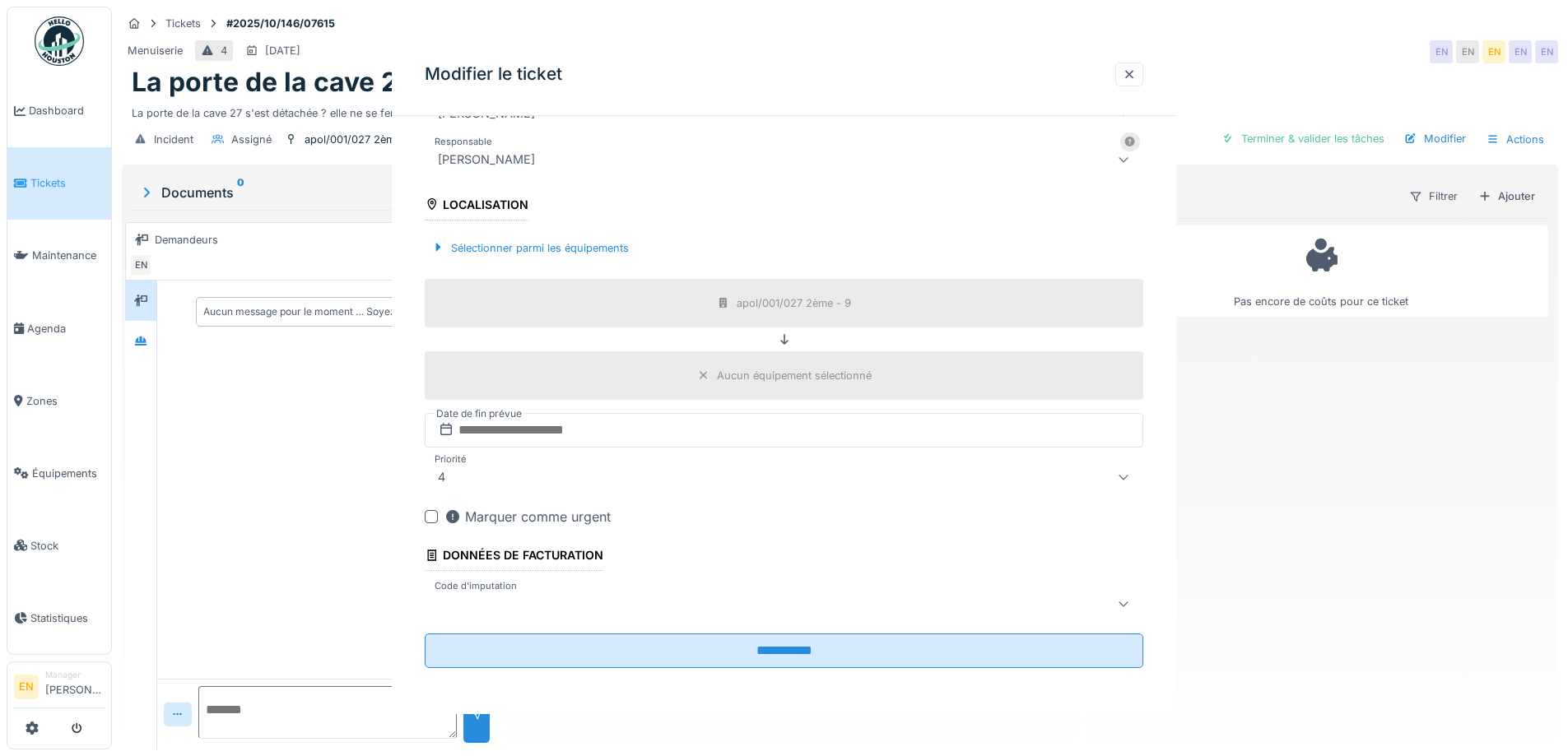
scroll to position [0, 0]
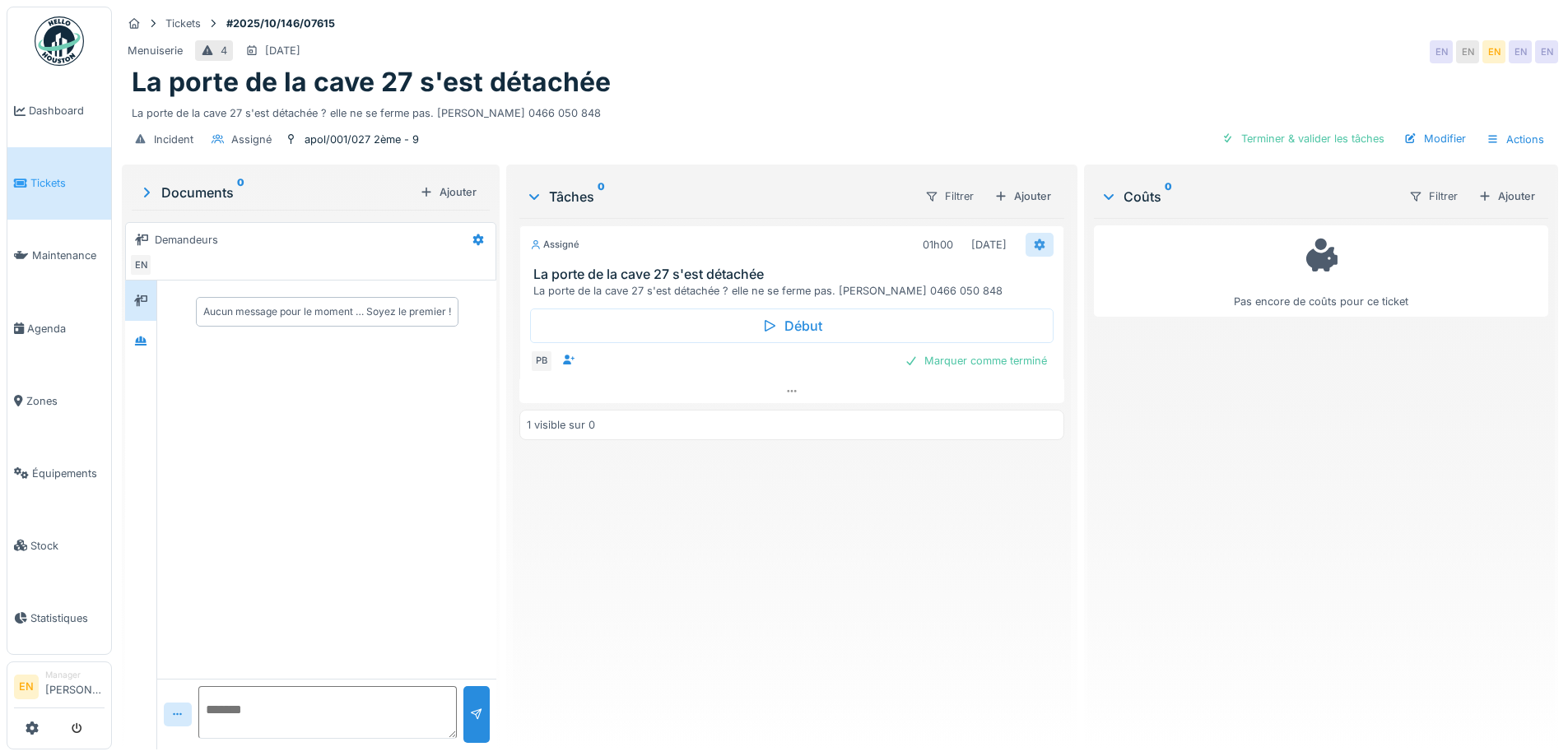
click at [1034, 240] on div at bounding box center [1040, 245] width 13 height 15
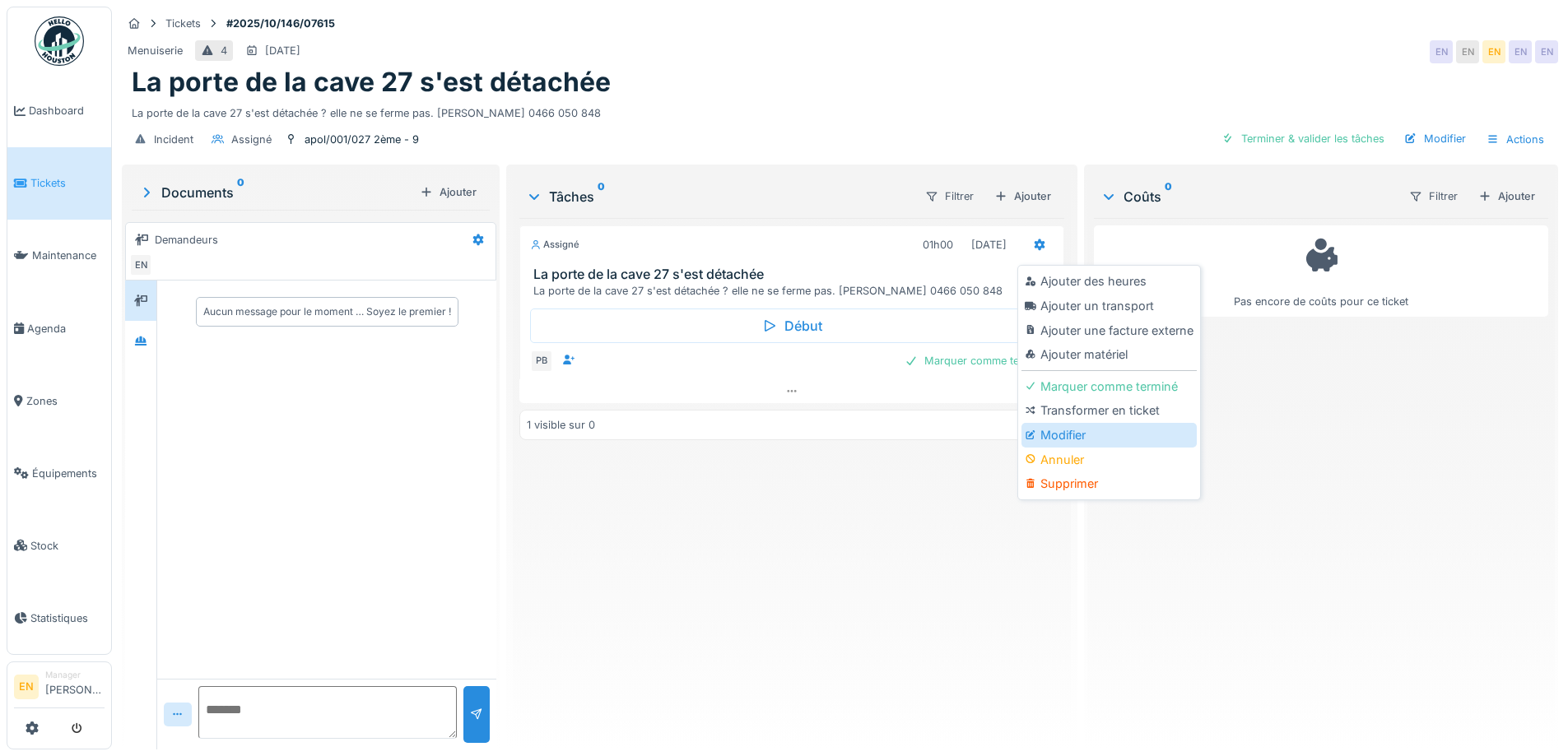
click at [1071, 423] on div "Modifier" at bounding box center [1110, 435] width 175 height 25
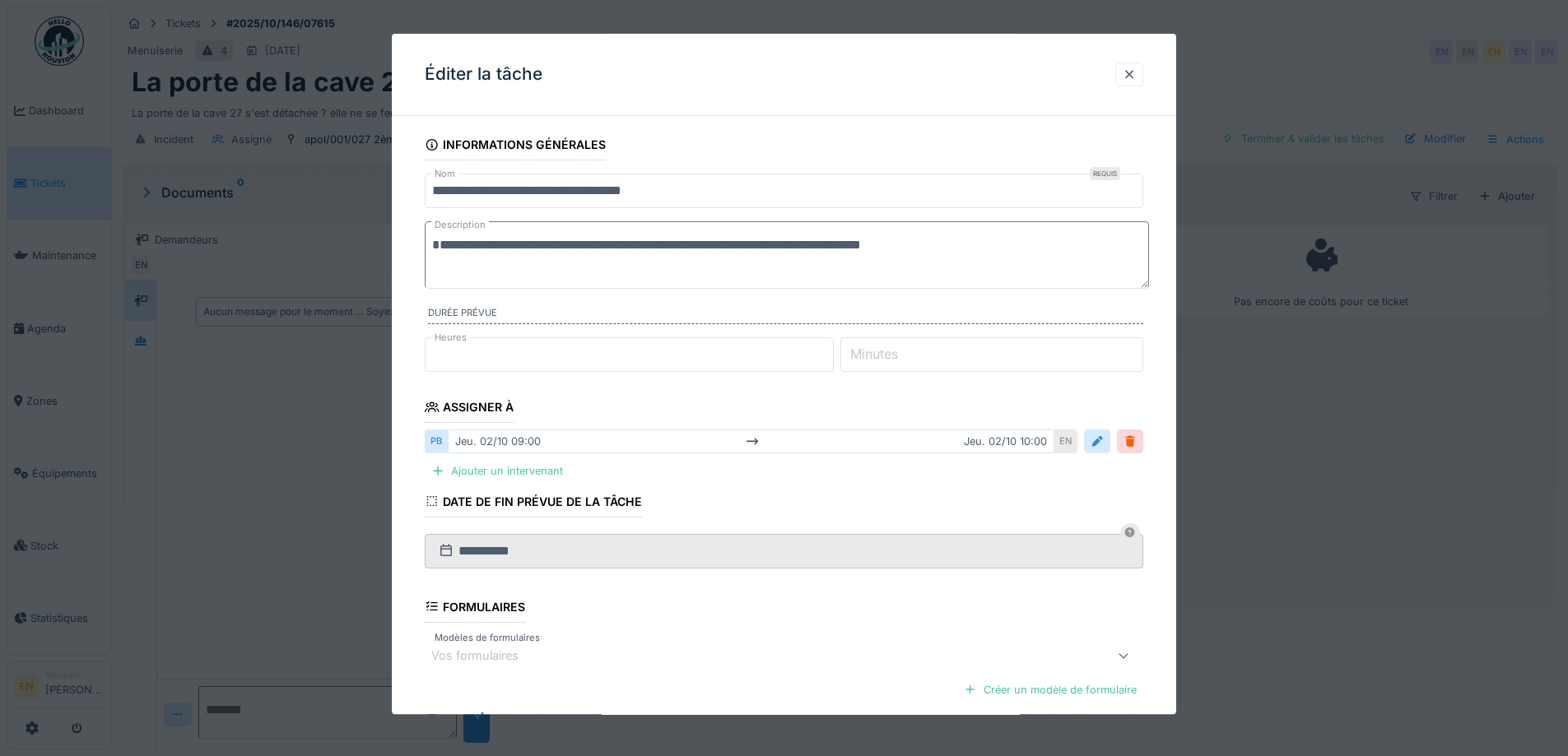
click at [679, 241] on textarea "**********" at bounding box center [787, 254] width 725 height 68
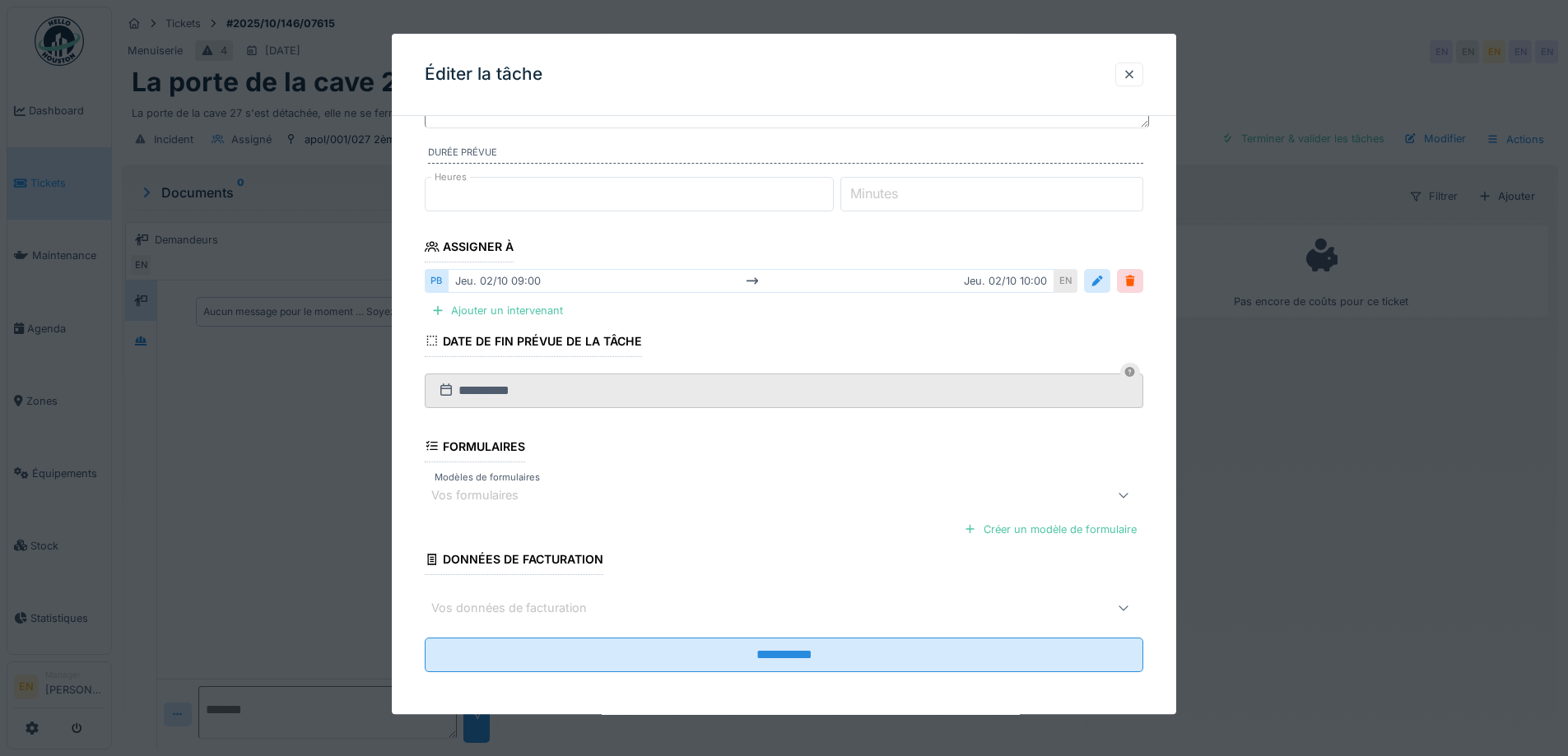
scroll to position [165, 0]
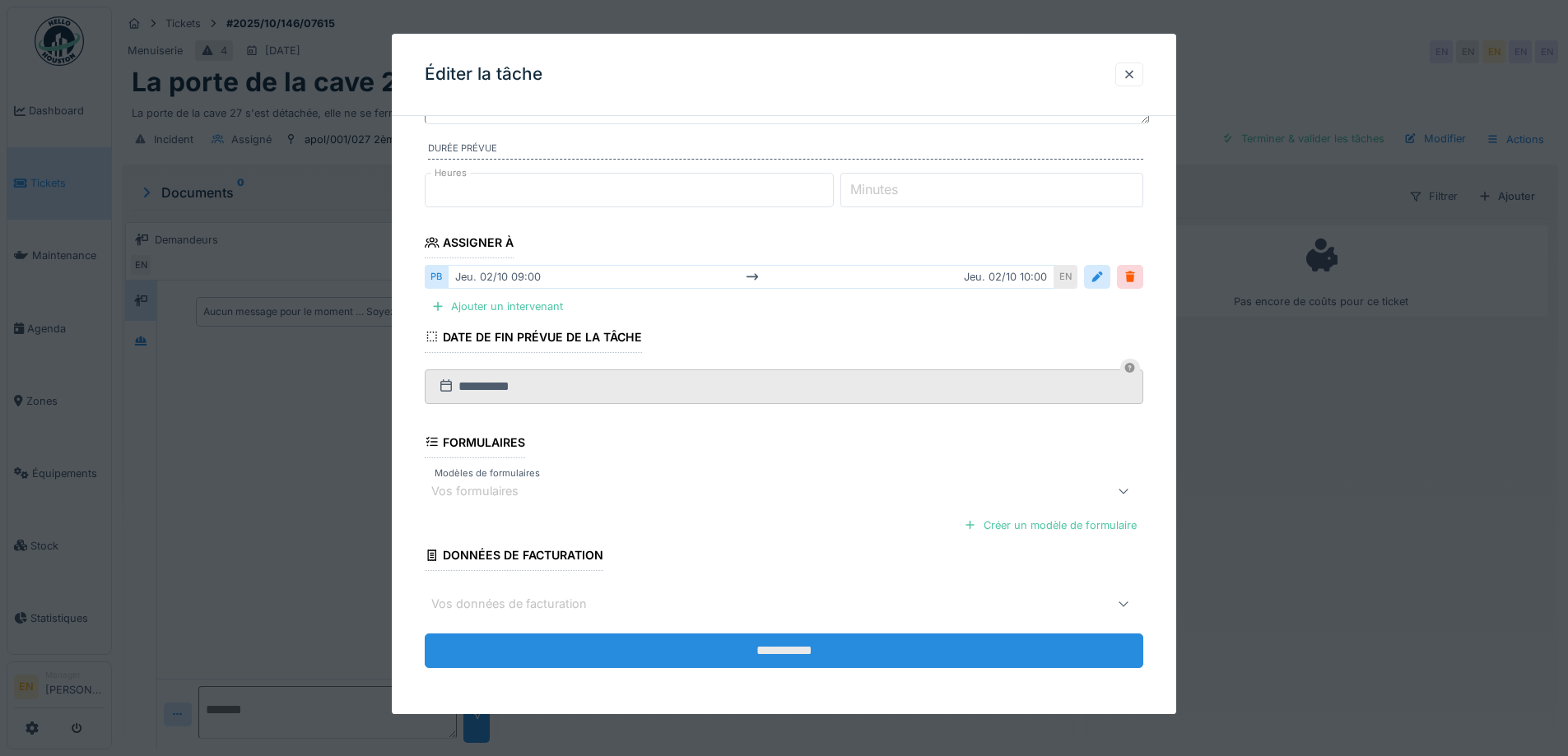
type textarea "**********"
click at [767, 653] on input "**********" at bounding box center [784, 650] width 718 height 34
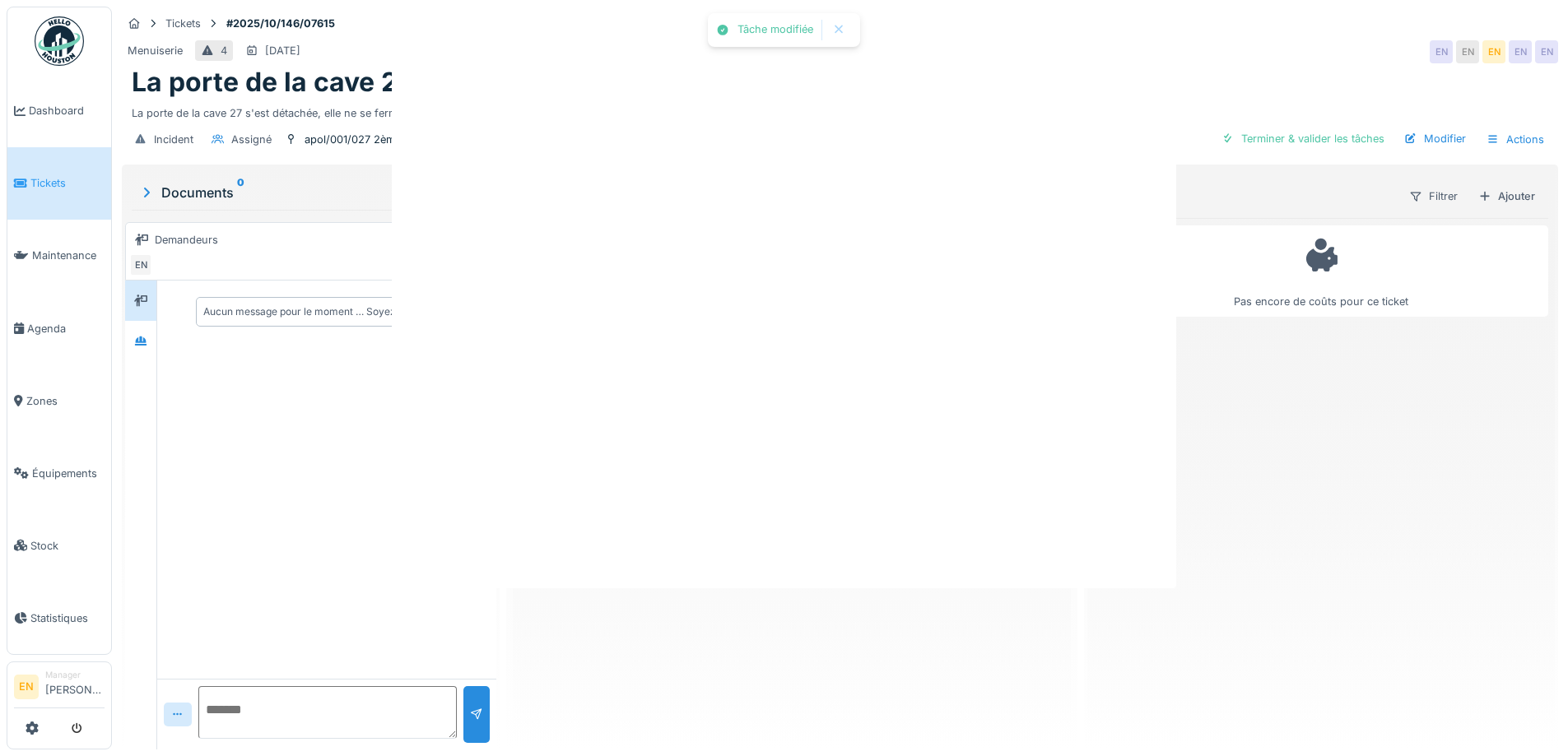
scroll to position [0, 0]
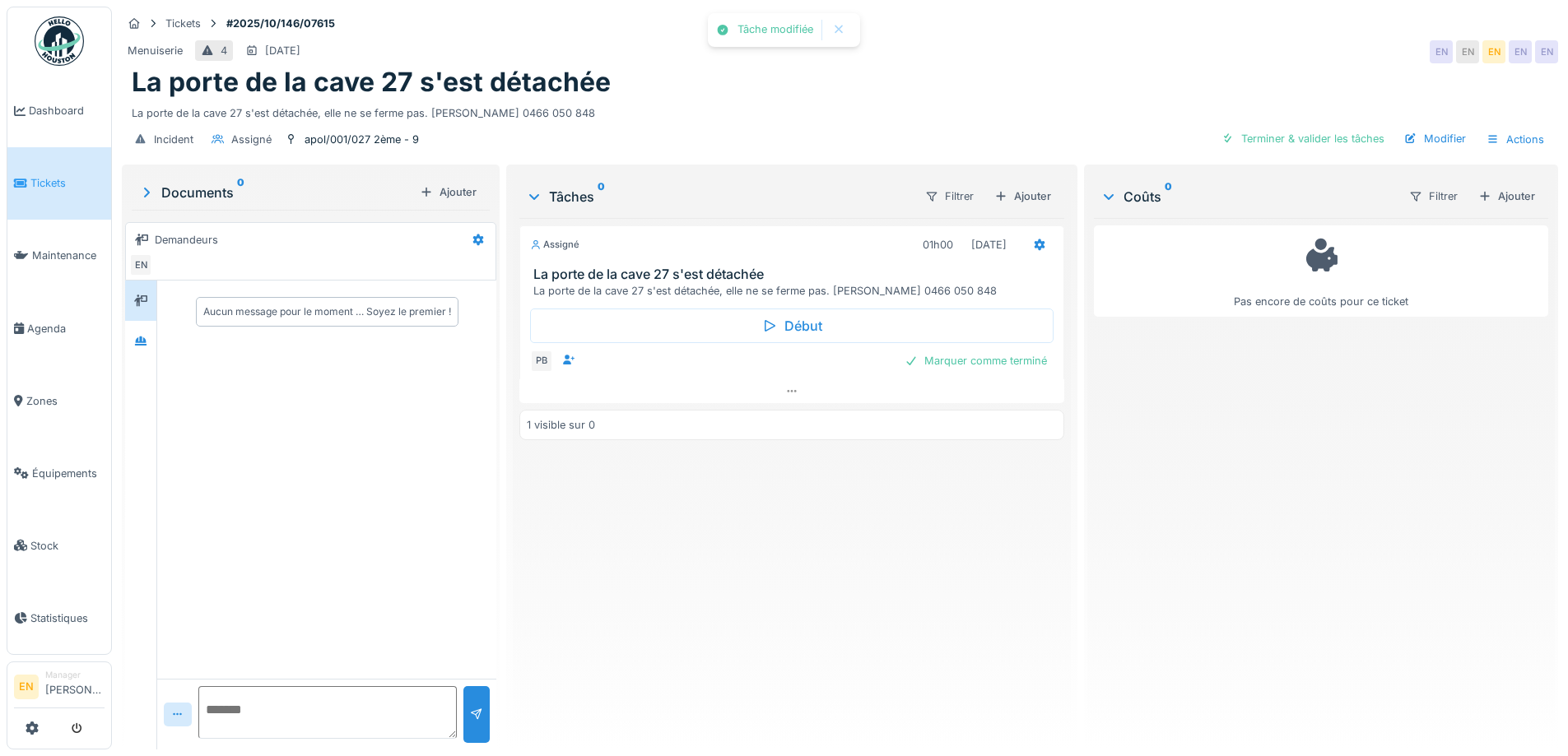
click at [656, 568] on div "Assigné 01h00 02/10/2025 La porte de la cave 27 s'est détachée La porte de la c…" at bounding box center [791, 477] width 544 height 518
click at [815, 82] on div "La porte de la cave 27 s'est détachée" at bounding box center [839, 82] width 1417 height 31
click at [862, 524] on div "Assigné 01h00 02/10/2025 La porte de la cave 27 s'est détachée La porte de la c…" at bounding box center [791, 477] width 544 height 518
click at [719, 121] on div "Incident Assigné apol/001/027 2ème - 9 Terminer & valider les tâches Modifier A…" at bounding box center [840, 139] width 1437 height 37
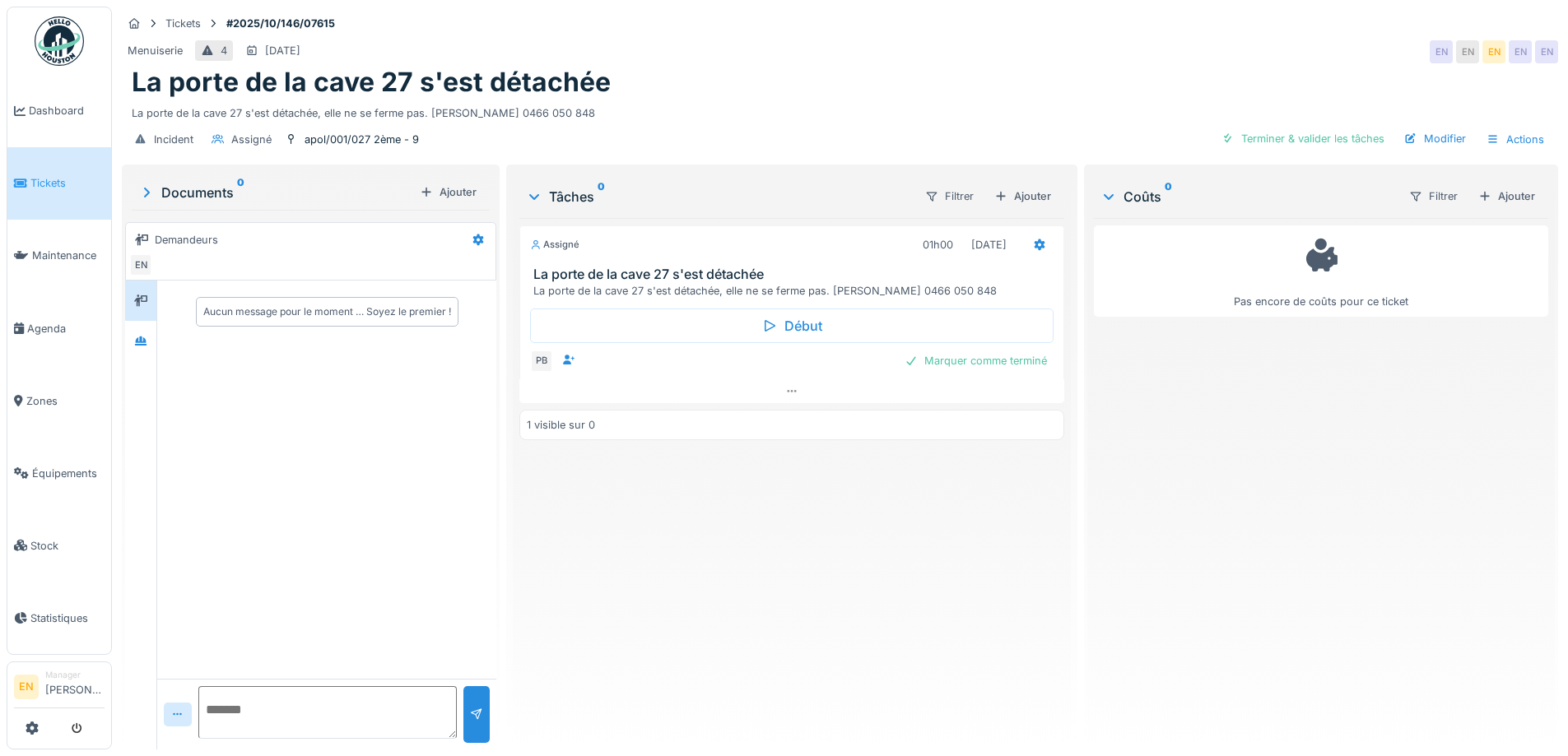
drag, startPoint x: 743, startPoint y: 658, endPoint x: 730, endPoint y: 646, distance: 17.7
click at [742, 652] on div "Assigné 01h00 02/10/2025 La porte de la cave 27 s'est détachée La porte de la c…" at bounding box center [791, 477] width 544 height 518
click at [806, 37] on div "Menuiserie 4 06/10/2025 EN EN EN EN EN" at bounding box center [840, 51] width 1437 height 30
click at [975, 70] on div "La porte de la cave 27 s'est détachée" at bounding box center [839, 82] width 1417 height 31
click at [682, 706] on div "Assigné 01h00 02/10/2025 La porte de la cave 27 s'est détachée La porte de la c…" at bounding box center [791, 477] width 544 height 518
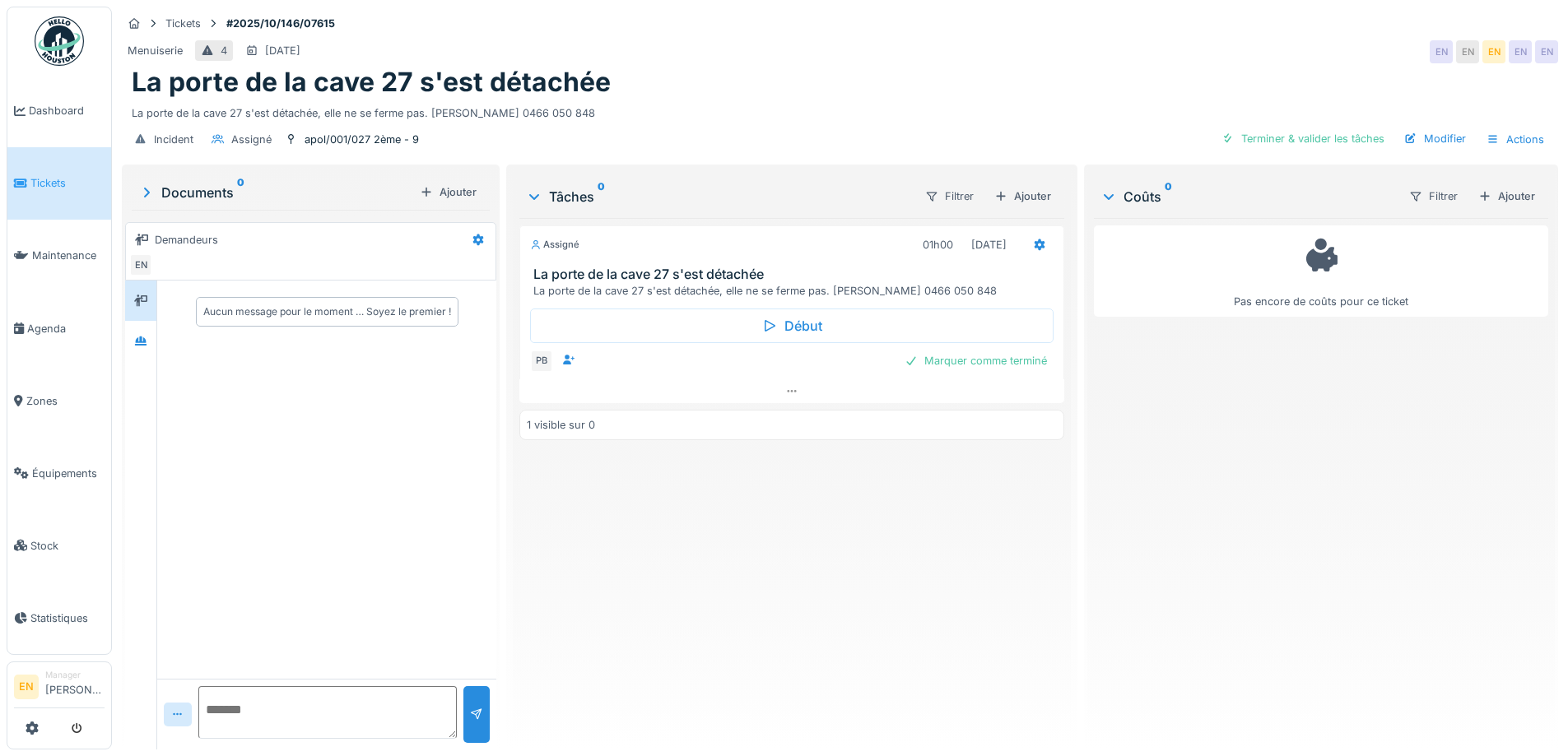
click at [927, 590] on div "Assigné 01h00 02/10/2025 La porte de la cave 27 s'est détachée La porte de la c…" at bounding box center [791, 477] width 544 height 518
click at [758, 651] on div "Assigné 01h00 02/10/2025 La porte de la cave 27 s'est détachée La porte de la c…" at bounding box center [791, 477] width 544 height 518
click at [860, 525] on div "Assigné 01h00 02/10/2025 La porte de la cave 27 s'est détachée La porte de la c…" at bounding box center [791, 477] width 544 height 518
click at [363, 131] on div "apol/001/027 2ème - 9" at bounding box center [362, 139] width 114 height 15
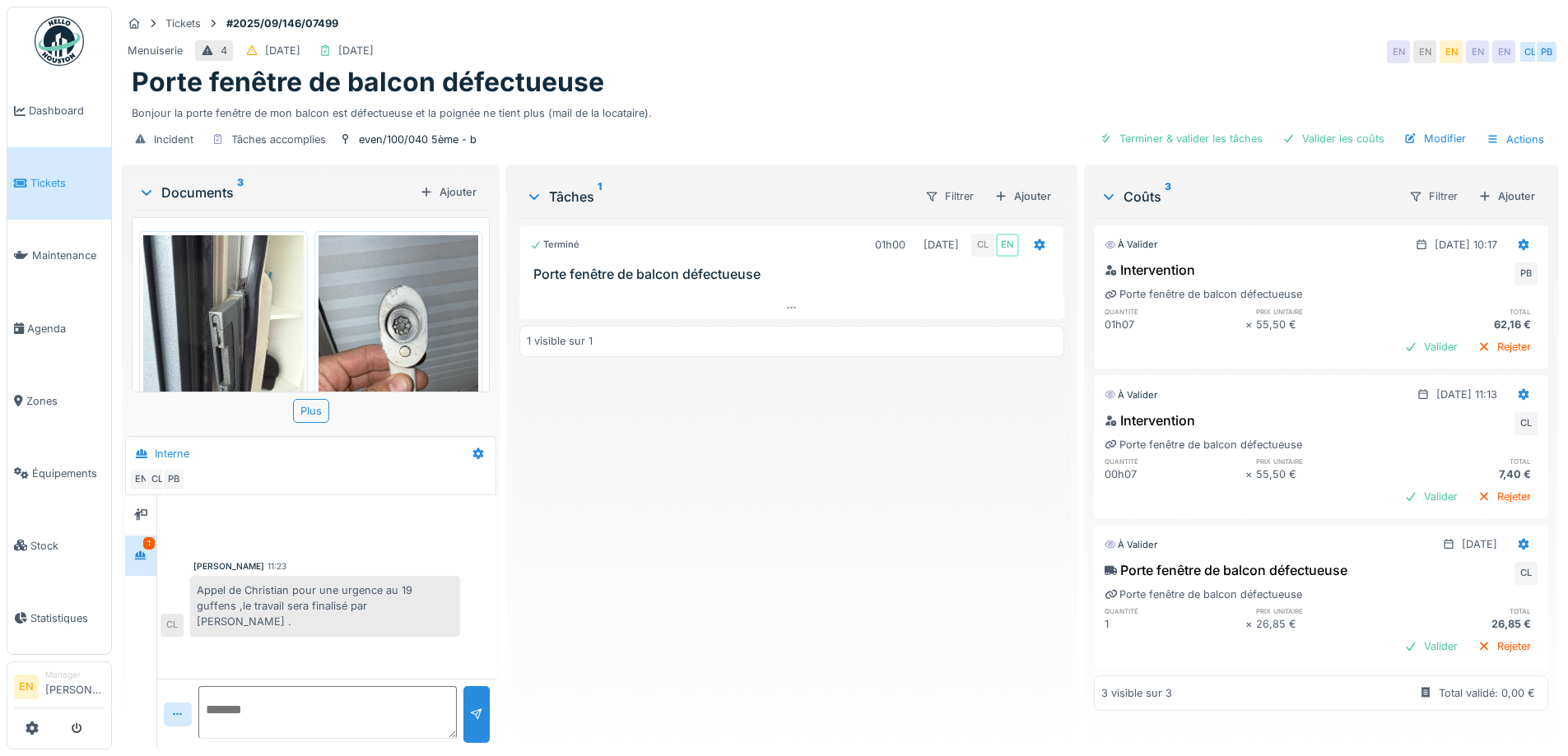
click at [935, 88] on div "Porte fenêtre de balcon défectueuse" at bounding box center [839, 82] width 1417 height 31
click at [779, 547] on div "Terminé 01h00 01/10/2025 CL EN Porte fenêtre de balcon défectueuse 1 visible su…" at bounding box center [791, 477] width 544 height 518
click at [779, 536] on div "Terminé 01h00 01/10/2025 CL EN Porte fenêtre de balcon défectueuse 1 visible su…" at bounding box center [791, 477] width 544 height 518
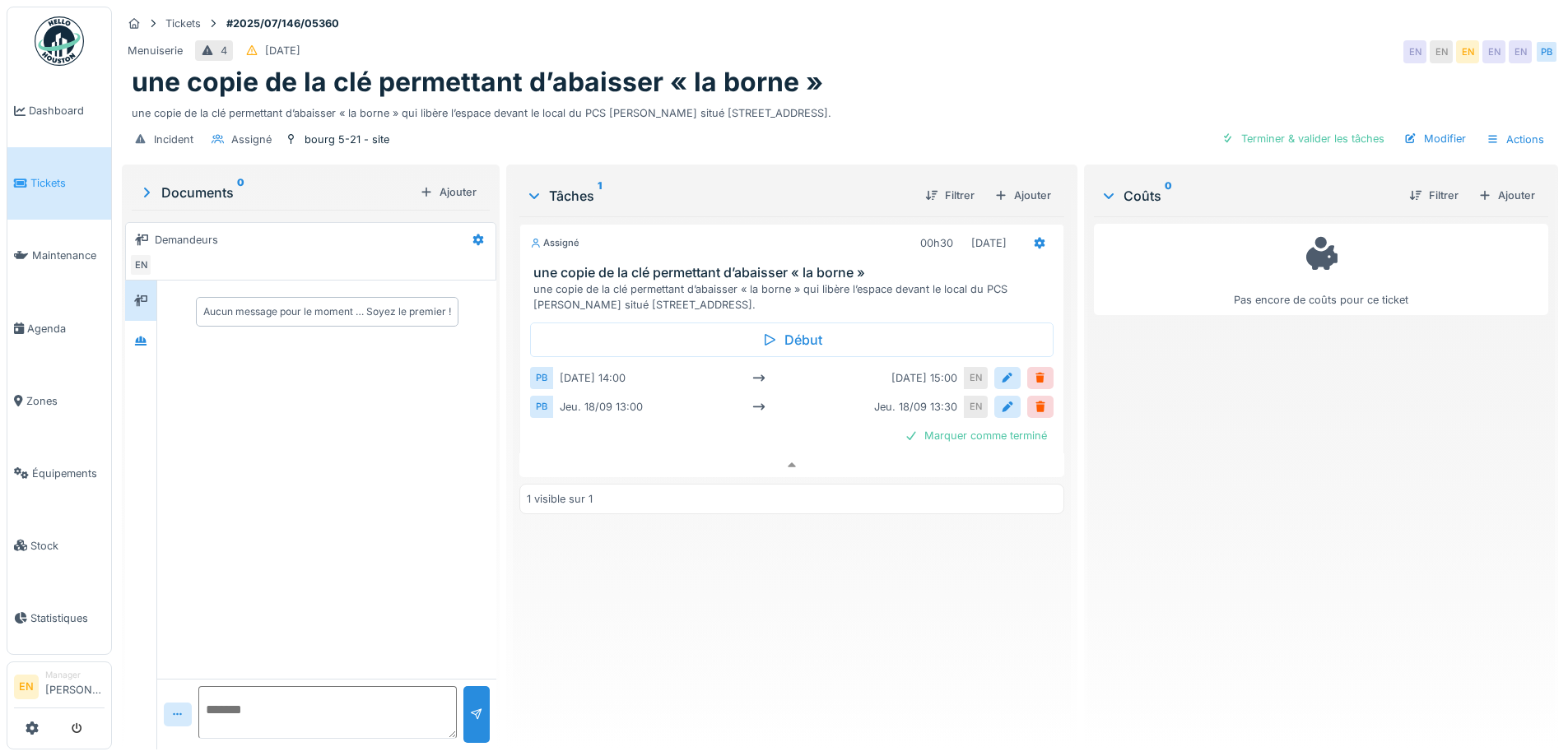
scroll to position [12, 0]
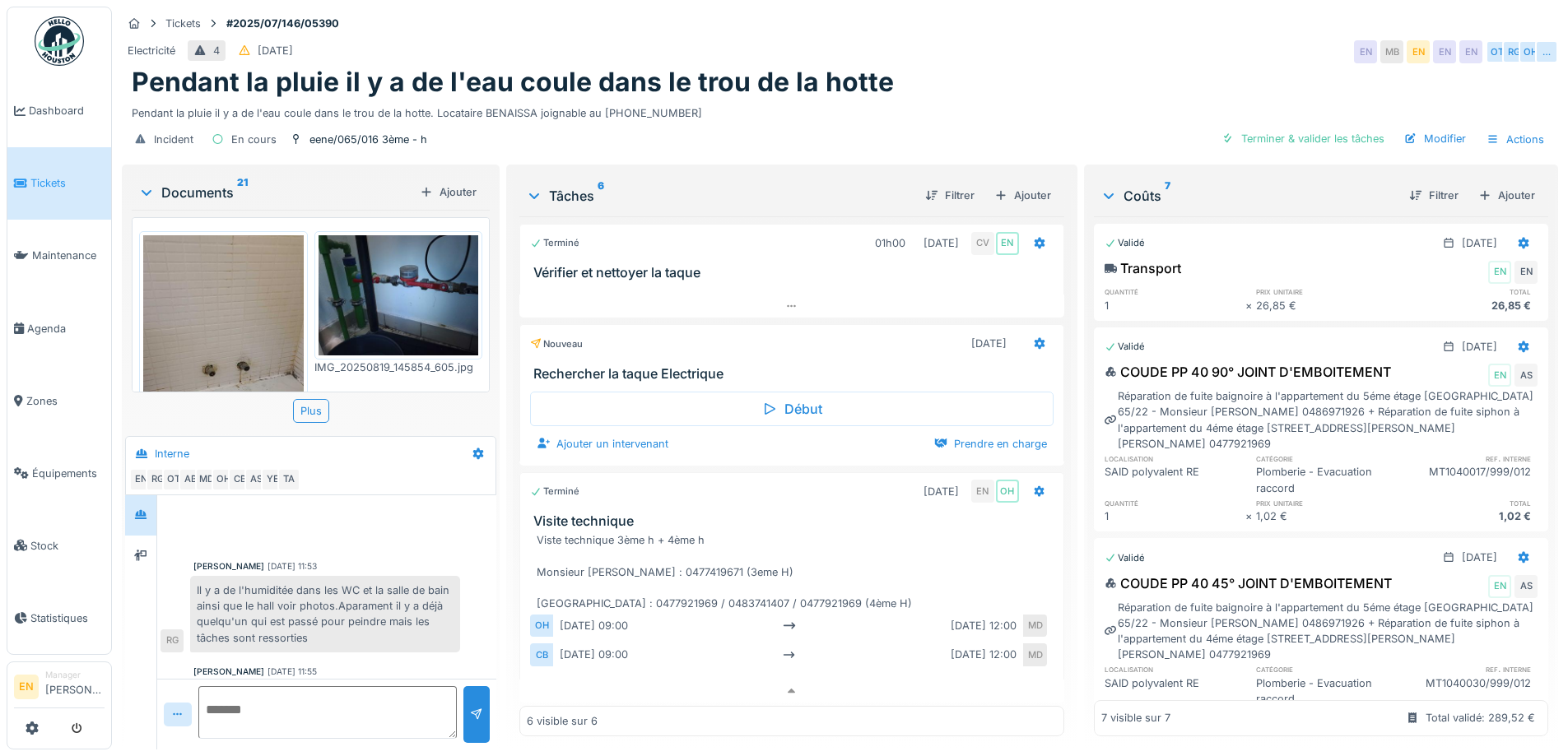
scroll to position [411, 0]
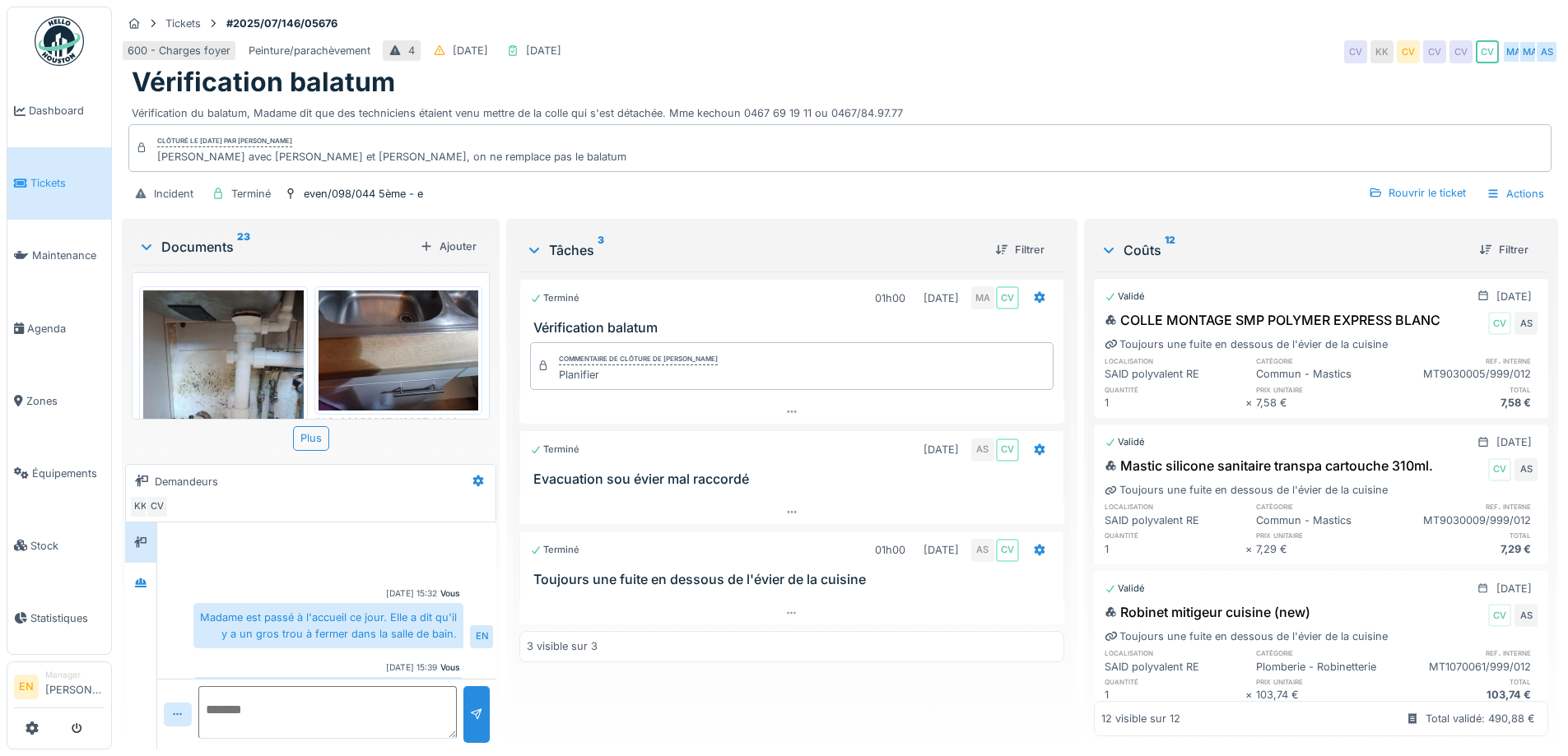
scroll to position [49, 0]
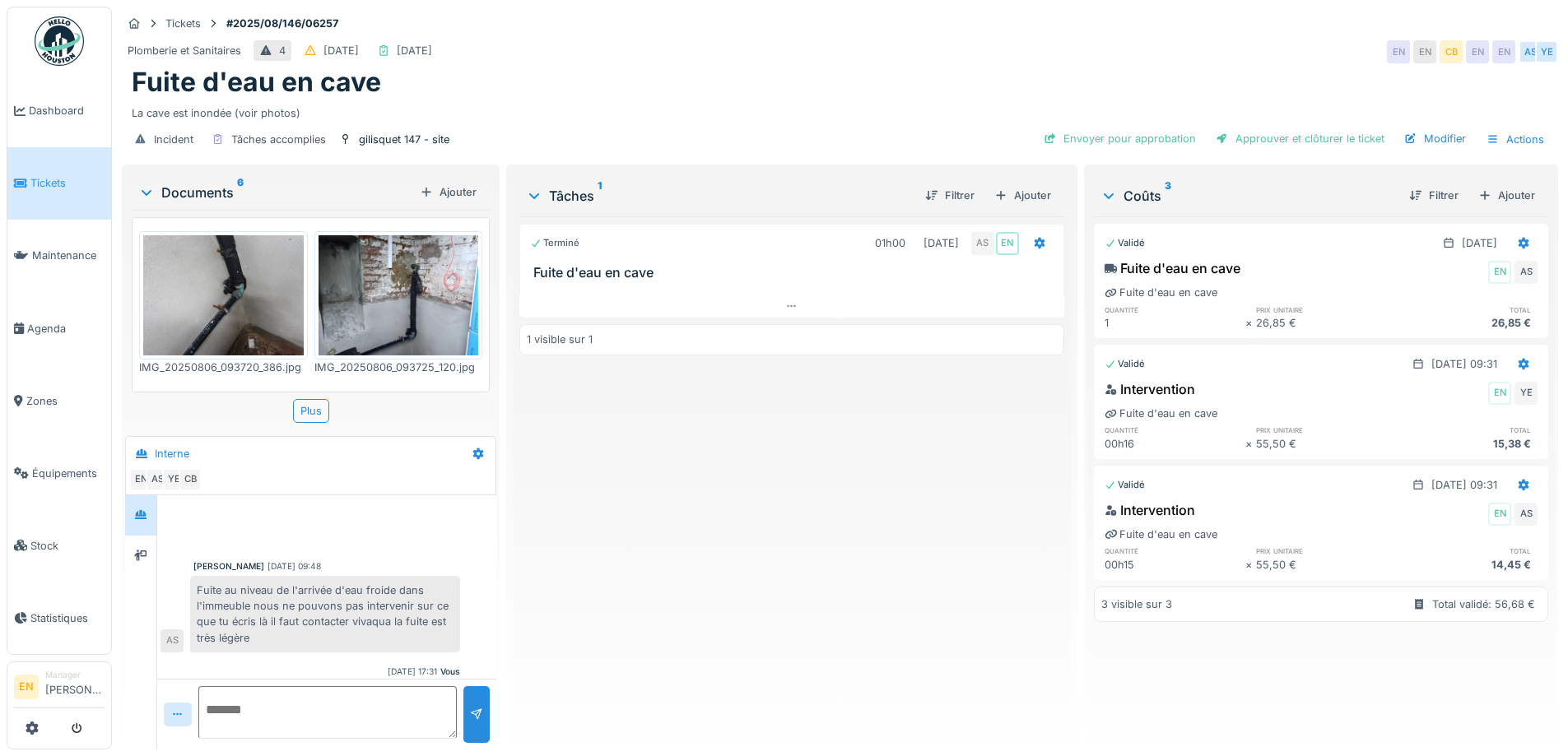
scroll to position [53, 0]
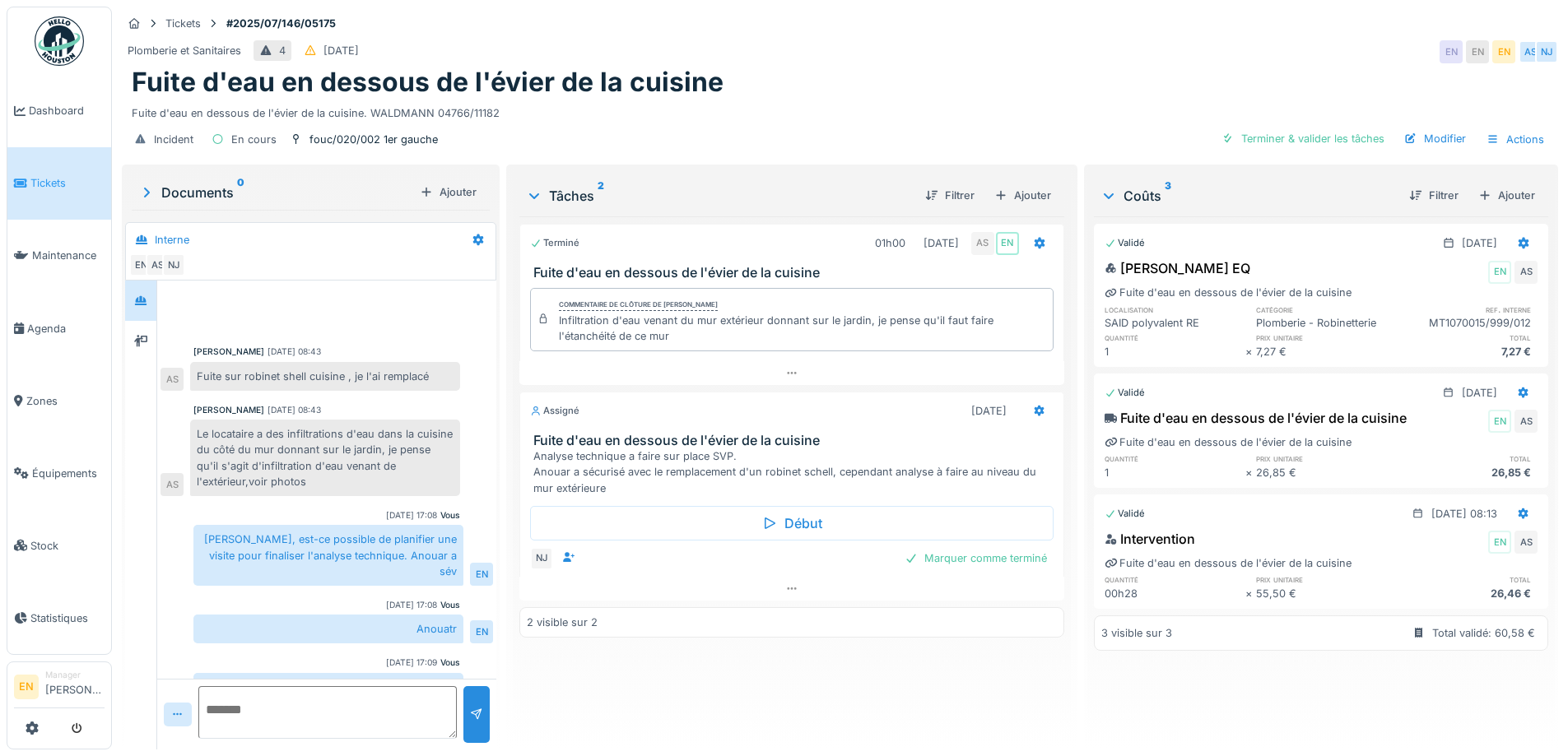
scroll to position [76, 0]
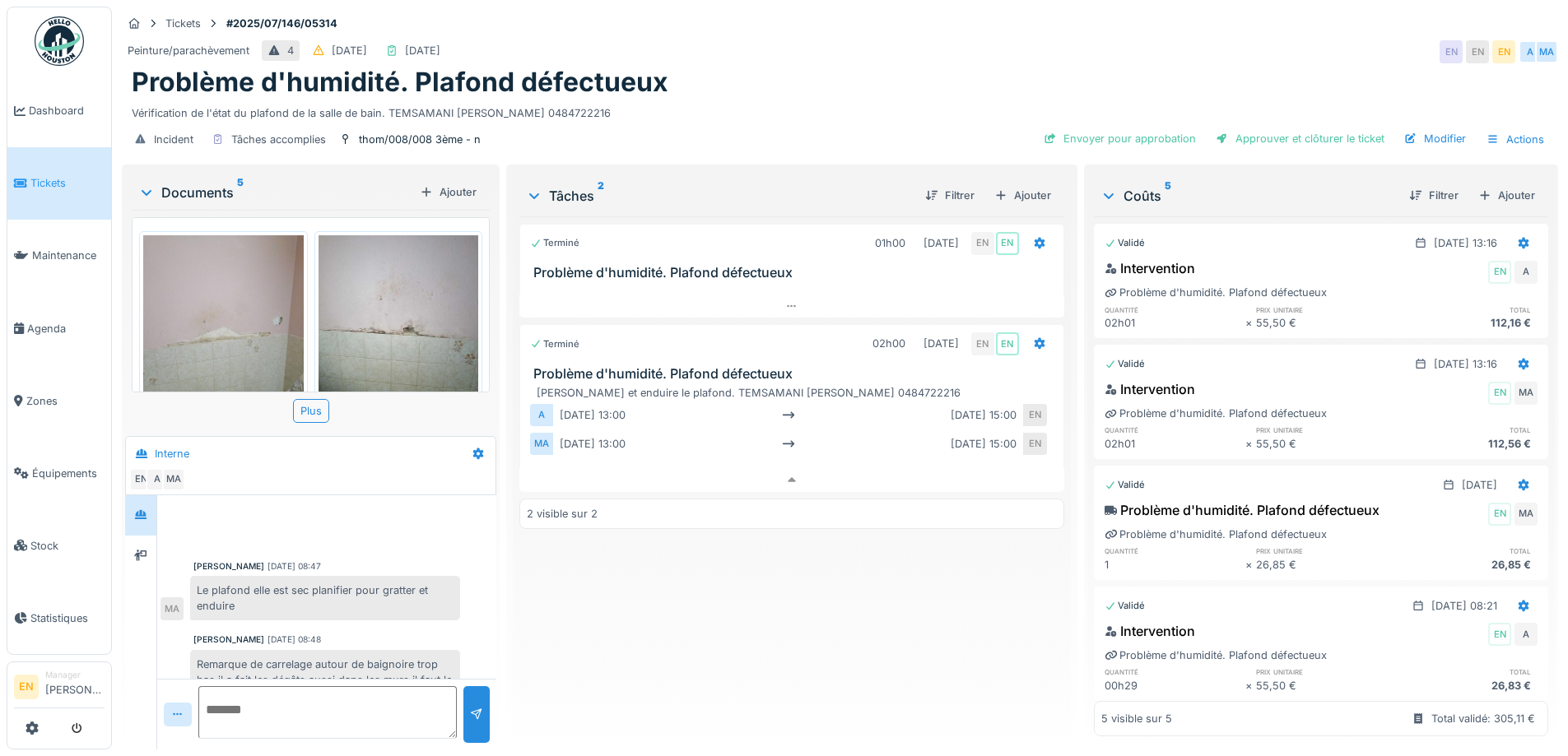
scroll to position [318, 0]
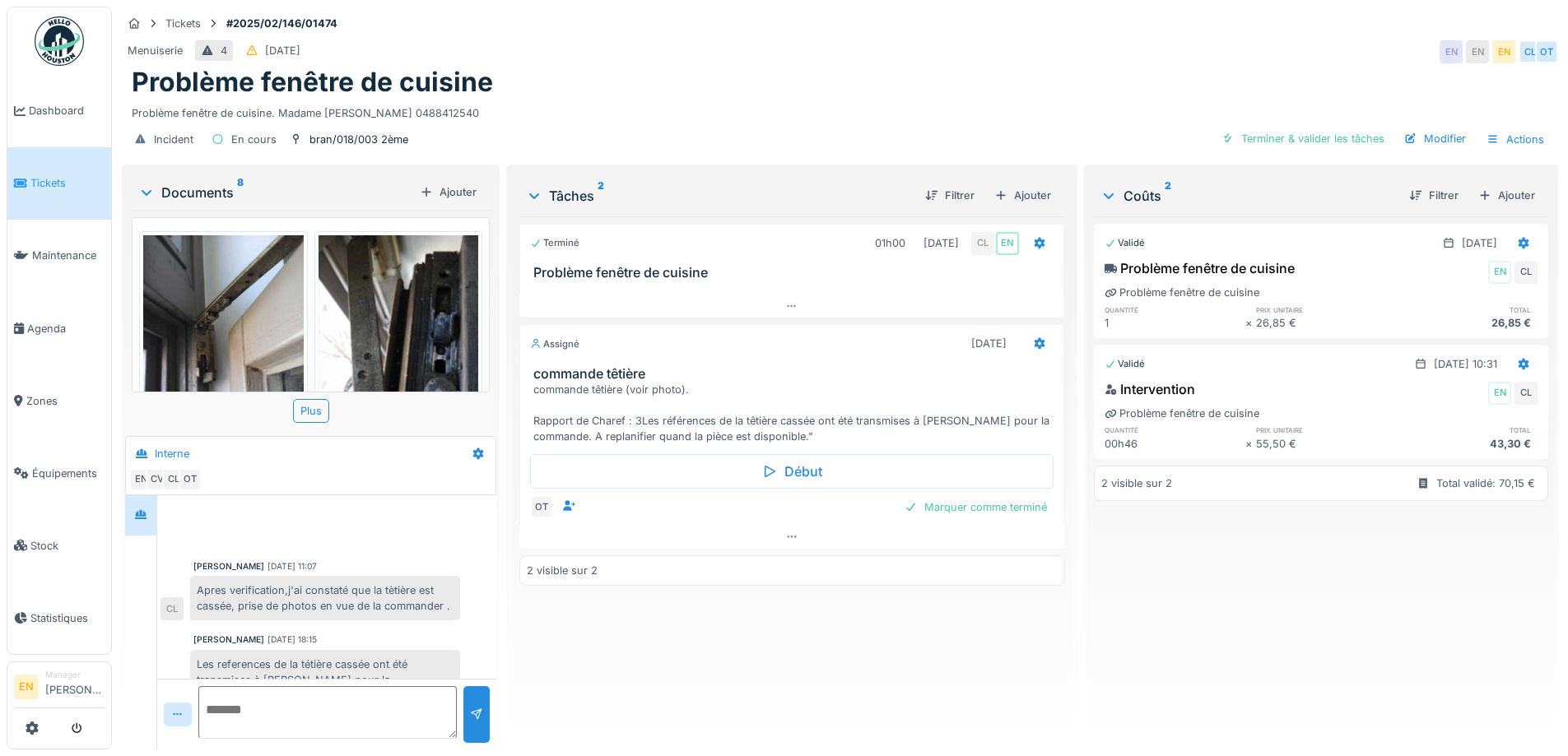
scroll to position [96, 0]
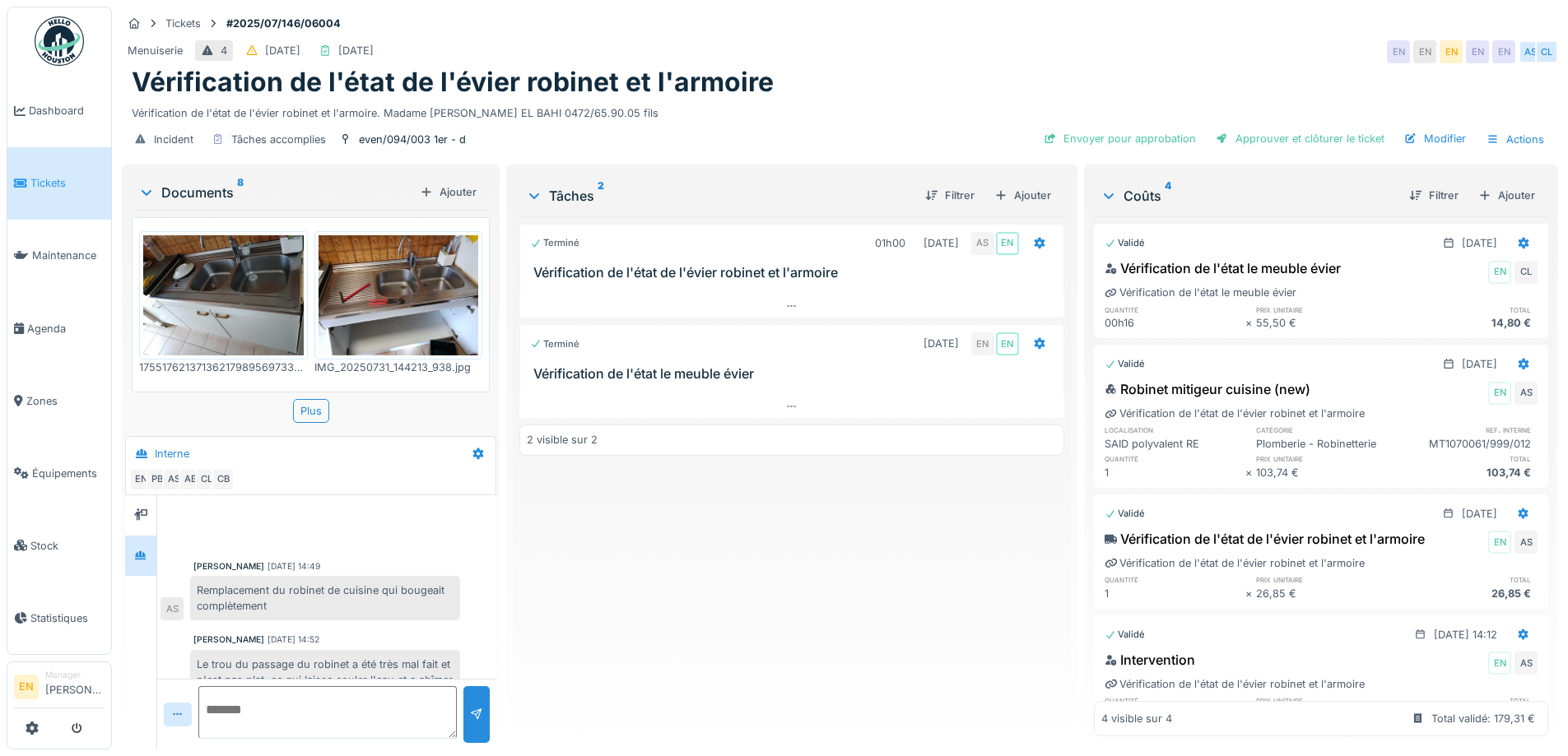
scroll to position [228, 0]
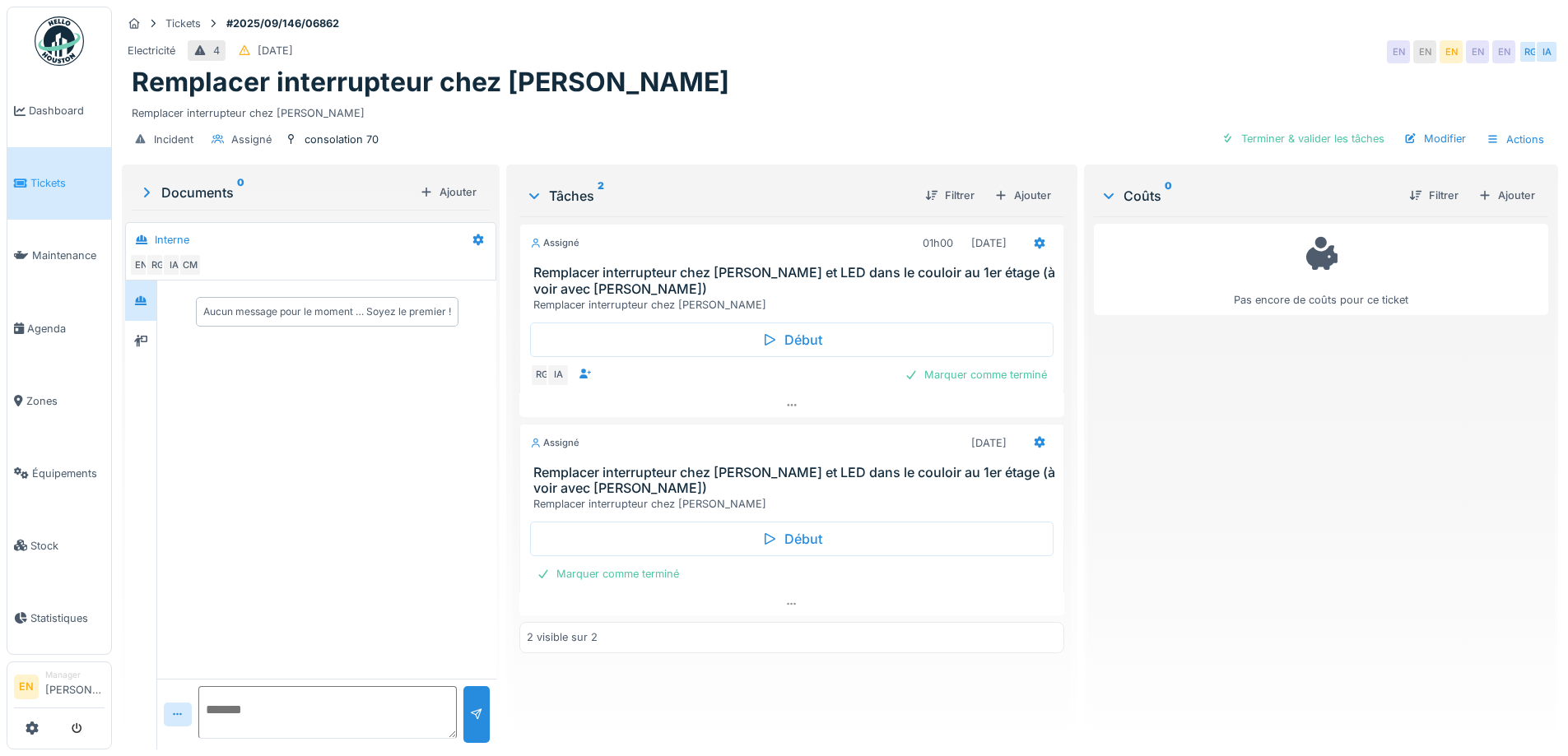
click at [1272, 478] on div "Pas encore de coûts pour ce ticket" at bounding box center [1321, 476] width 454 height 520
click at [1166, 487] on div "Pas encore de coûts pour ce ticket" at bounding box center [1321, 476] width 454 height 520
click at [1333, 537] on div "Pas encore de coûts pour ce ticket" at bounding box center [1321, 476] width 454 height 520
click at [370, 692] on textarea at bounding box center [327, 712] width 258 height 52
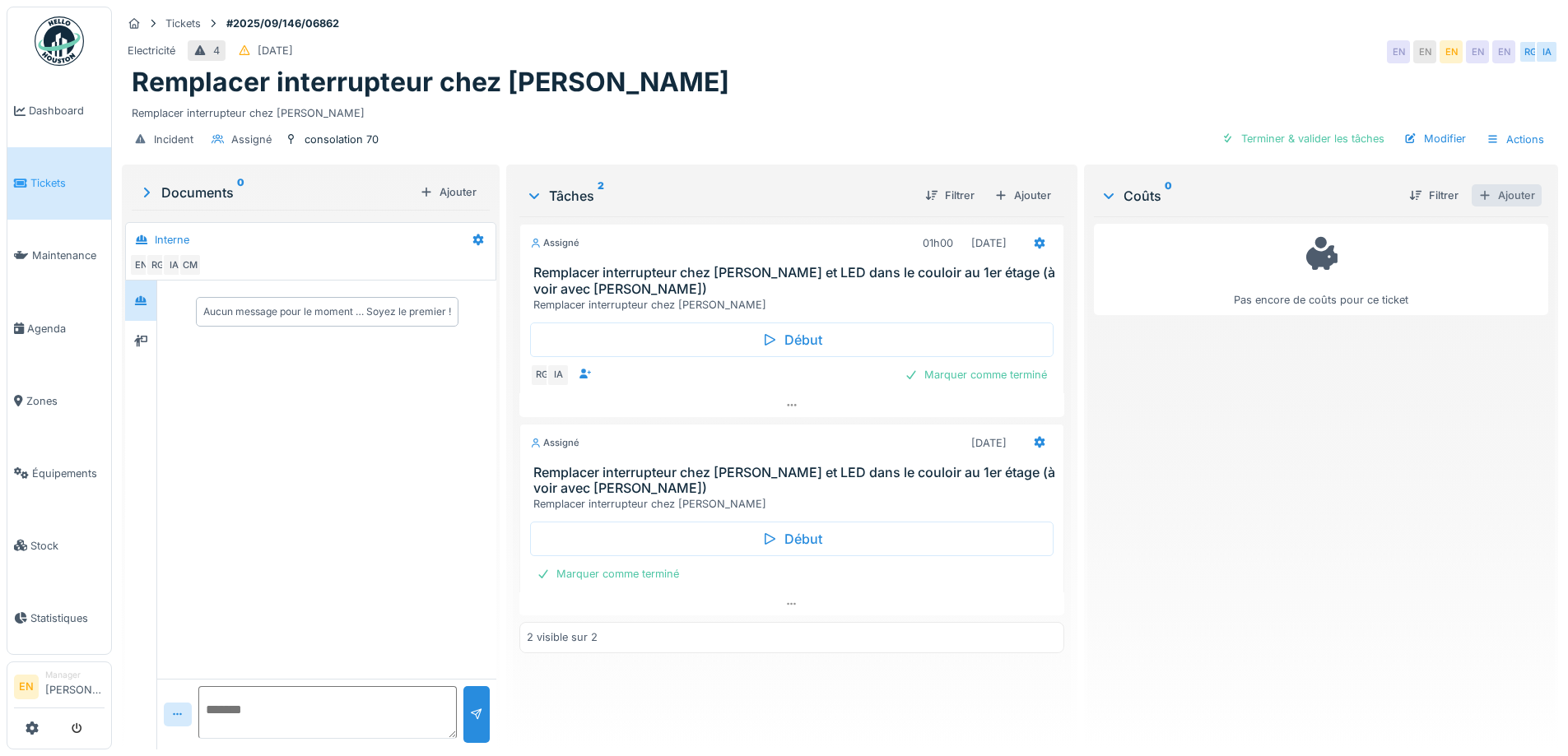
click at [1486, 187] on div "Ajouter" at bounding box center [1506, 195] width 70 height 22
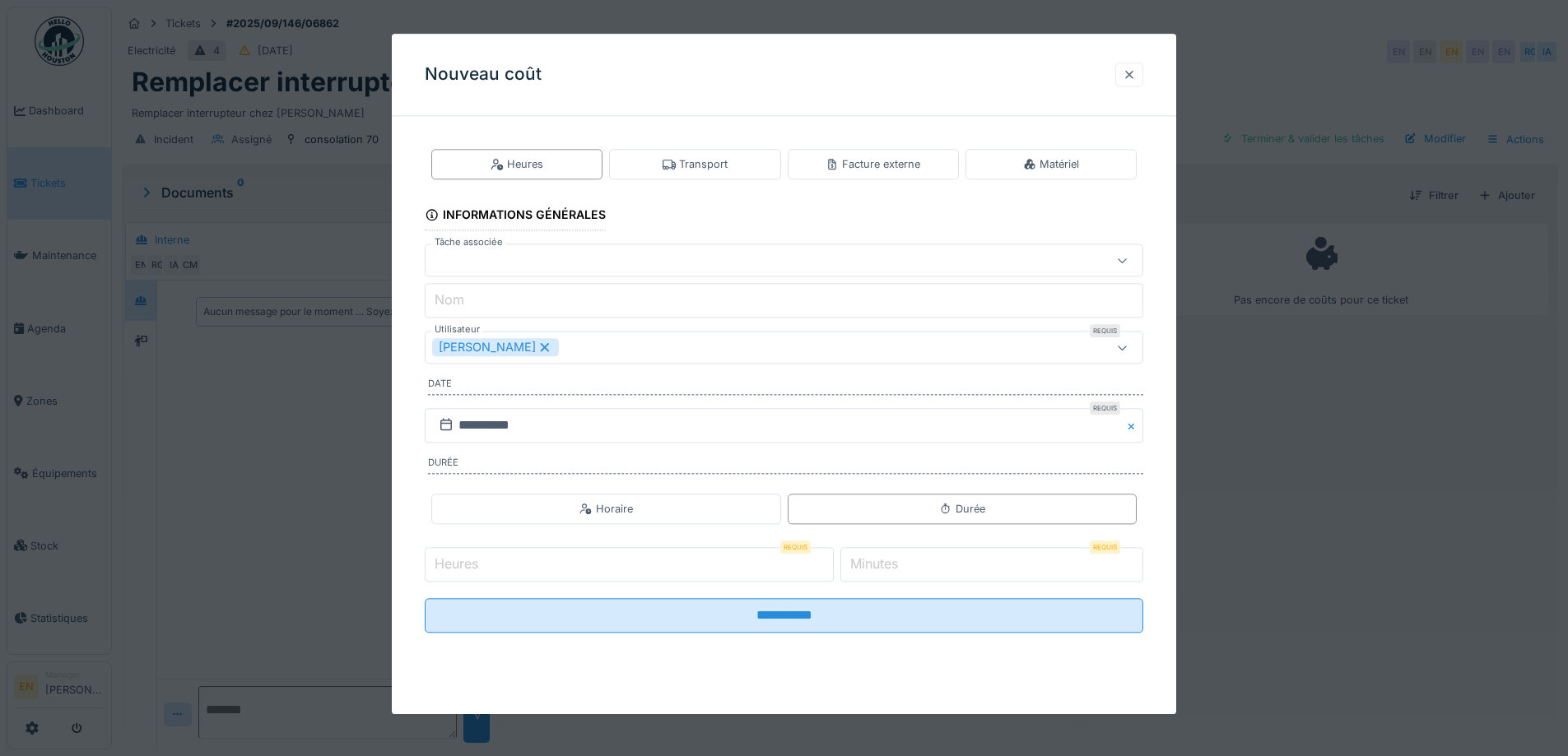
click at [1136, 70] on div at bounding box center [1130, 74] width 13 height 15
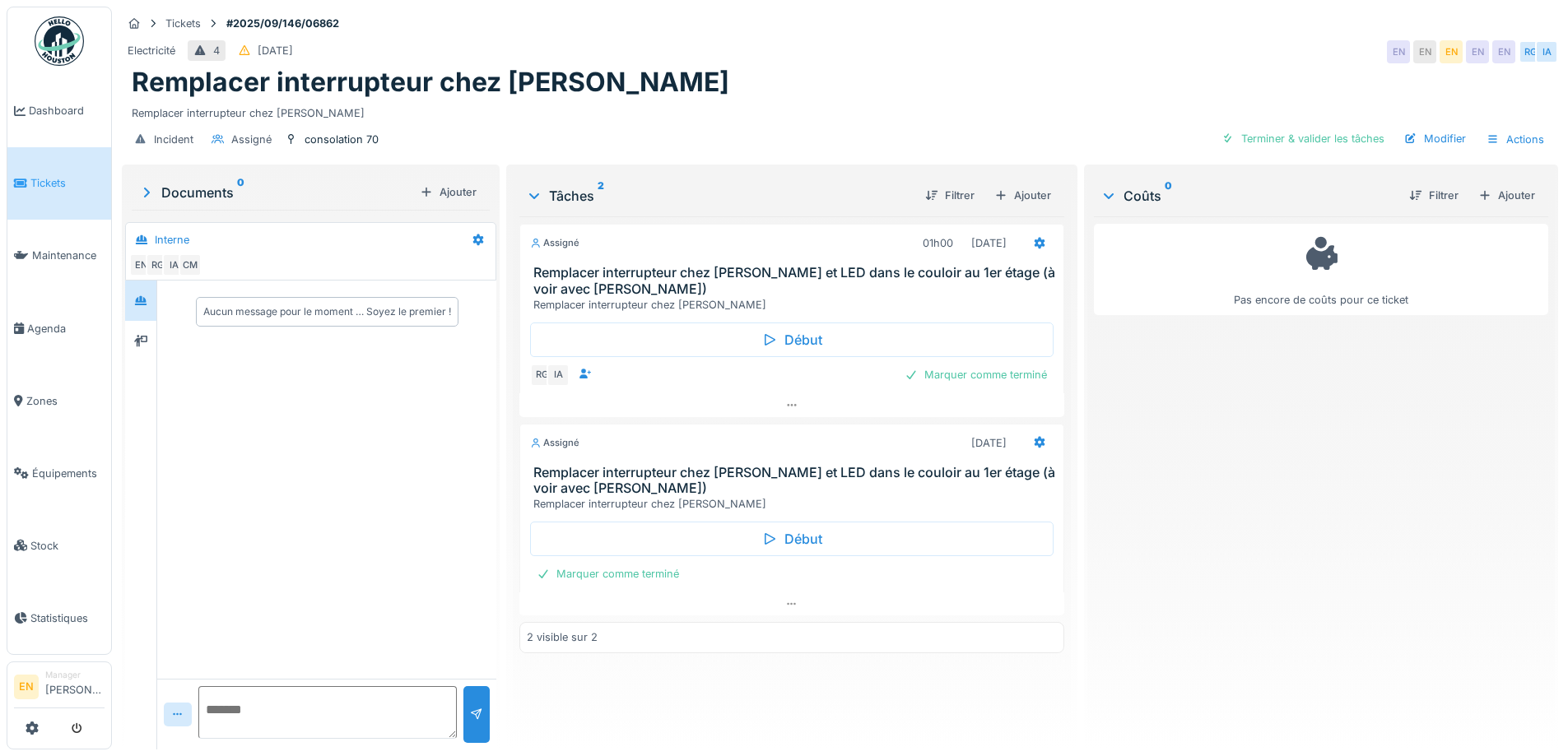
click at [1223, 584] on div "Pas encore de coûts pour ce ticket" at bounding box center [1321, 476] width 454 height 520
click at [1197, 567] on div "Pas encore de coûts pour ce ticket" at bounding box center [1321, 476] width 454 height 520
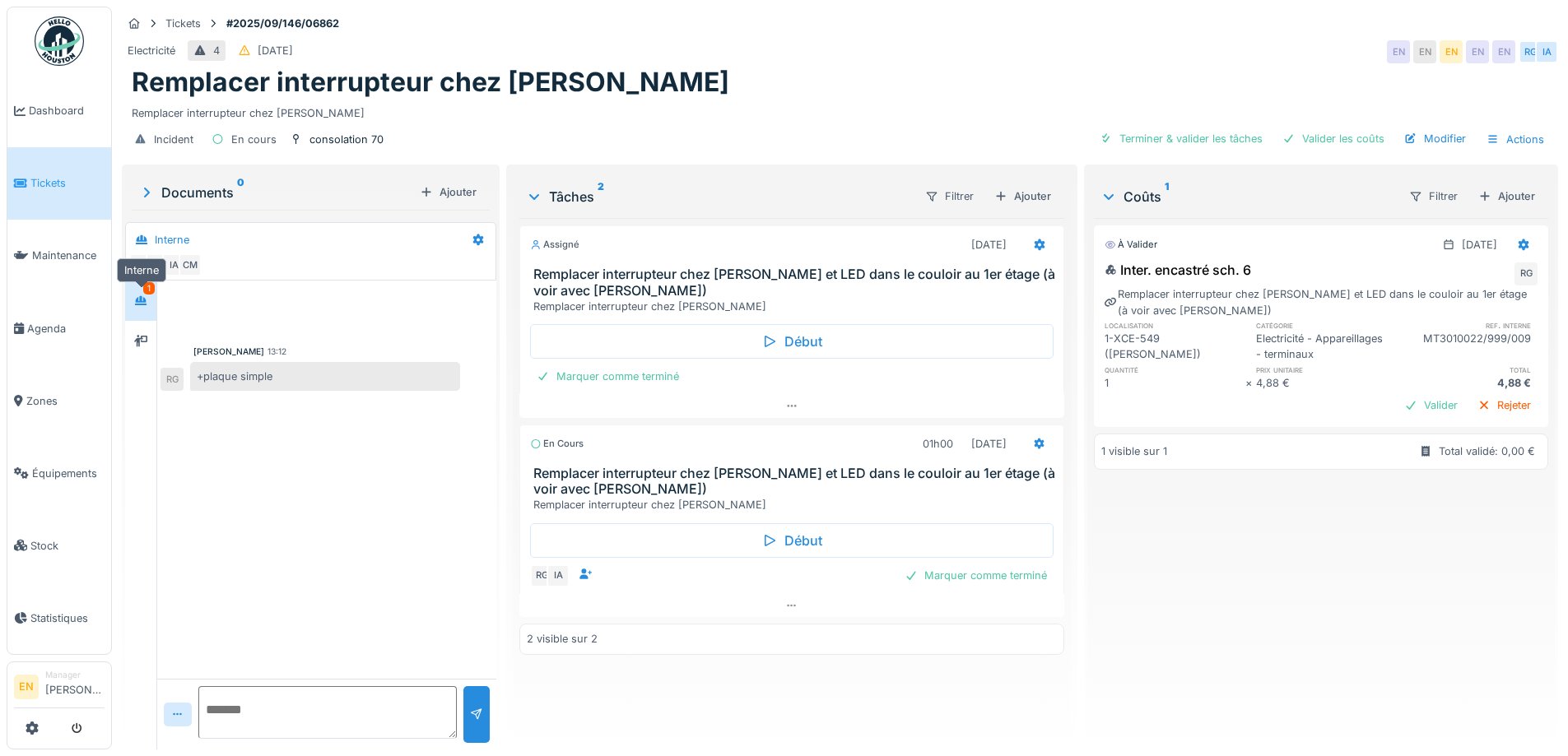
drag, startPoint x: 142, startPoint y: 293, endPoint x: 160, endPoint y: 315, distance: 28.4
click at [142, 294] on div at bounding box center [141, 301] width 13 height 15
click at [1315, 640] on div "À valider 01/10/2025 Inter. encastré sch. 6 RG Remplacer interrupteur chez Pasc…" at bounding box center [1321, 477] width 454 height 518
click at [1032, 86] on div "Remplacer interrupteur chez [PERSON_NAME]" at bounding box center [839, 82] width 1417 height 31
click at [1094, 33] on div "Tickets #2025/09/146/06862" at bounding box center [840, 24] width 1437 height 21
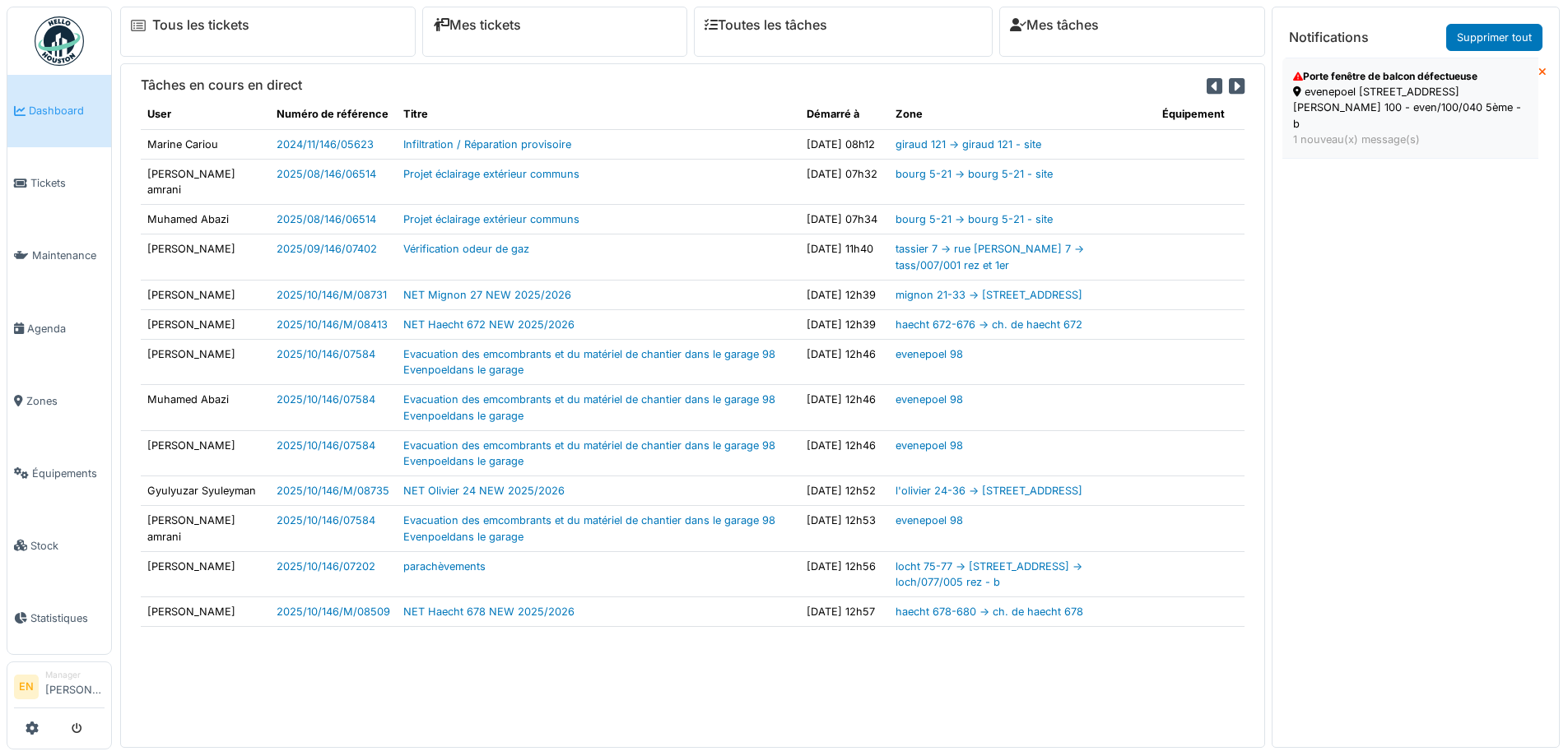
click at [1422, 106] on div "evenepoel 100 - rue h. evenepoel 100 - even/100/040 5ème - b" at bounding box center [1411, 108] width 234 height 48
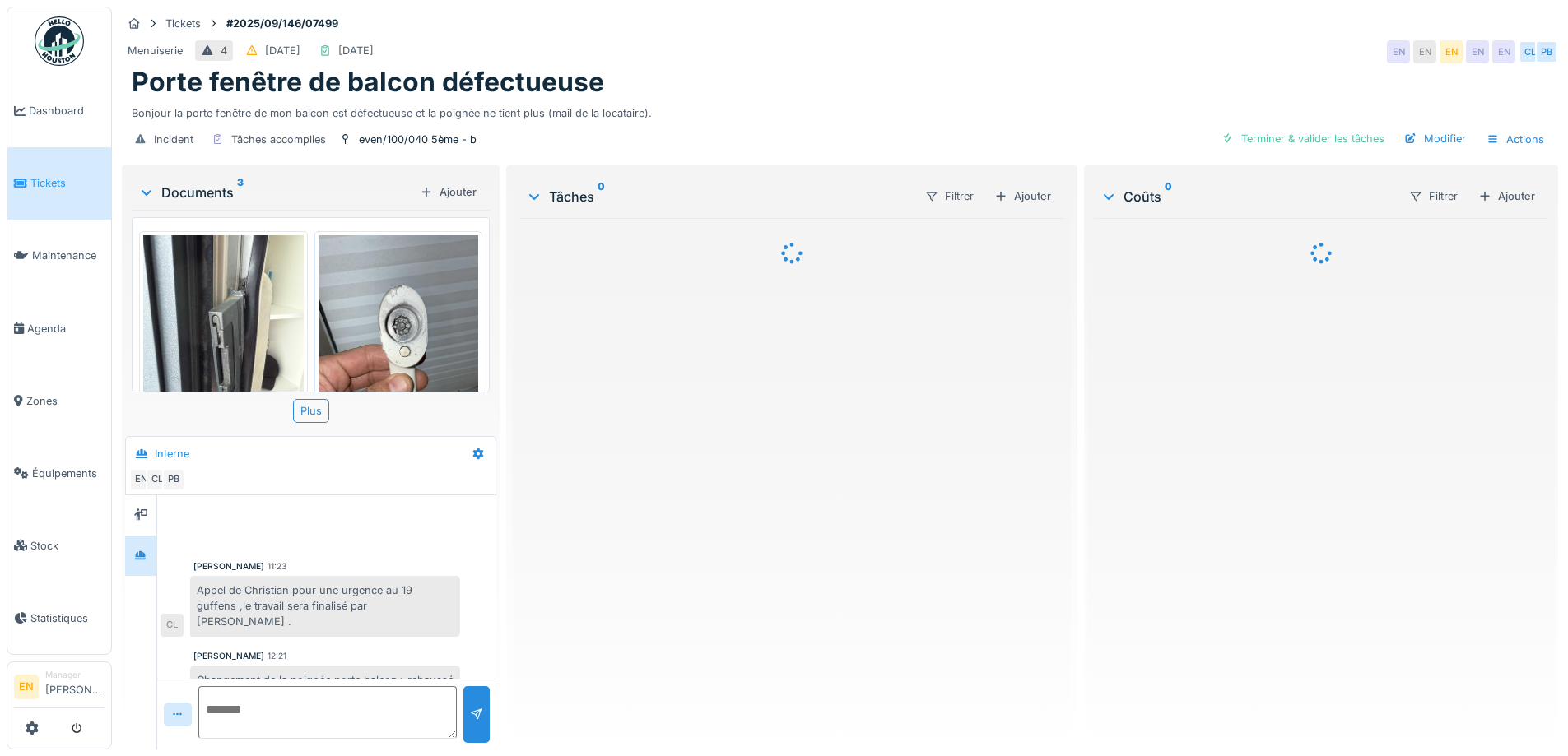
scroll to position [23, 0]
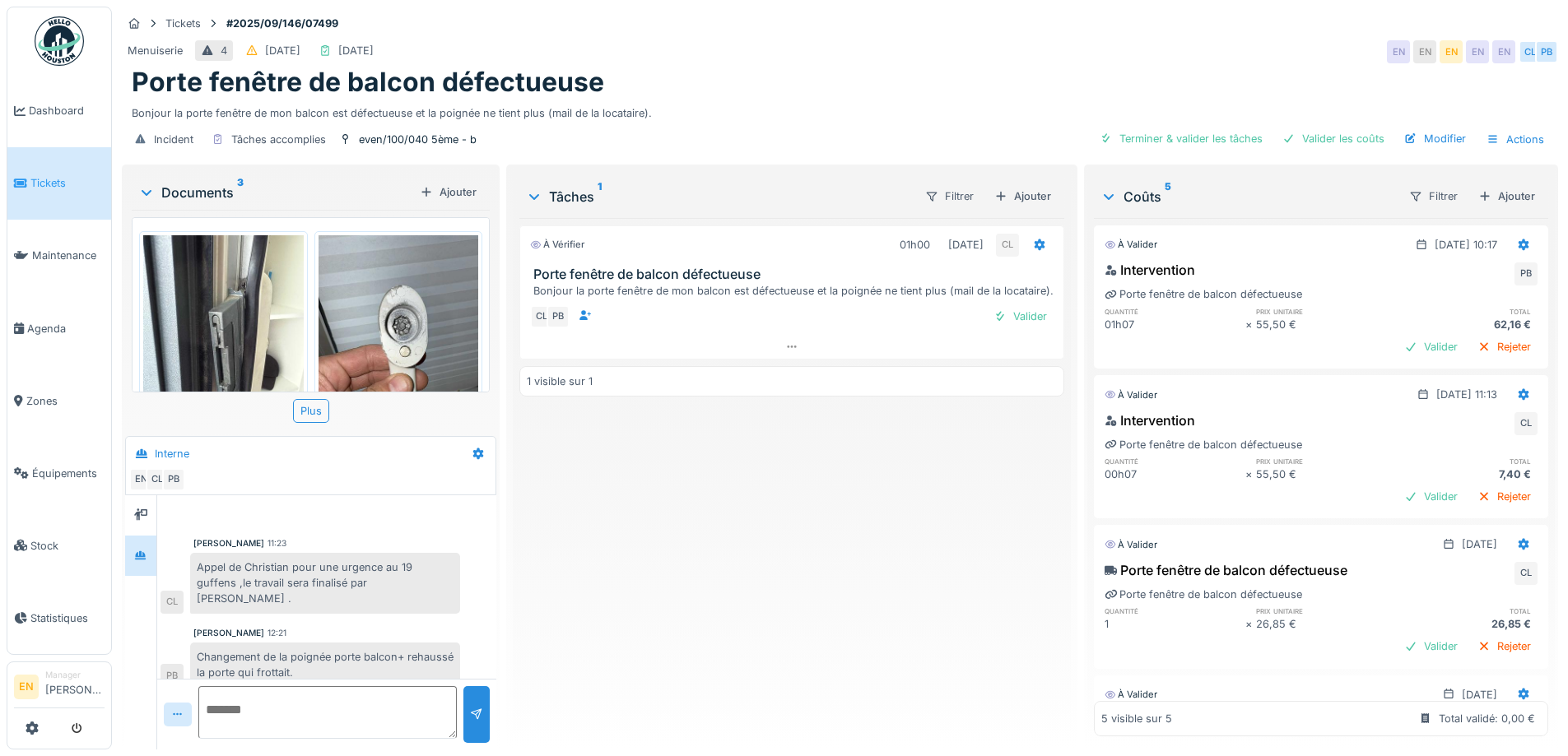
click at [754, 487] on div "À vérifier 01h00 [DATE] CL Porte fenêtre de balcon défectueuse Bonjour la porte…" at bounding box center [791, 477] width 544 height 518
click at [923, 51] on div "Menuiserie 4 30/09/2025 01/10/2025 EN EN EN EN EN CL PB" at bounding box center [840, 51] width 1437 height 30
click at [651, 690] on div "À vérifier 01h00 [DATE] CL Porte fenêtre de balcon défectueuse Bonjour la porte…" at bounding box center [791, 477] width 544 height 518
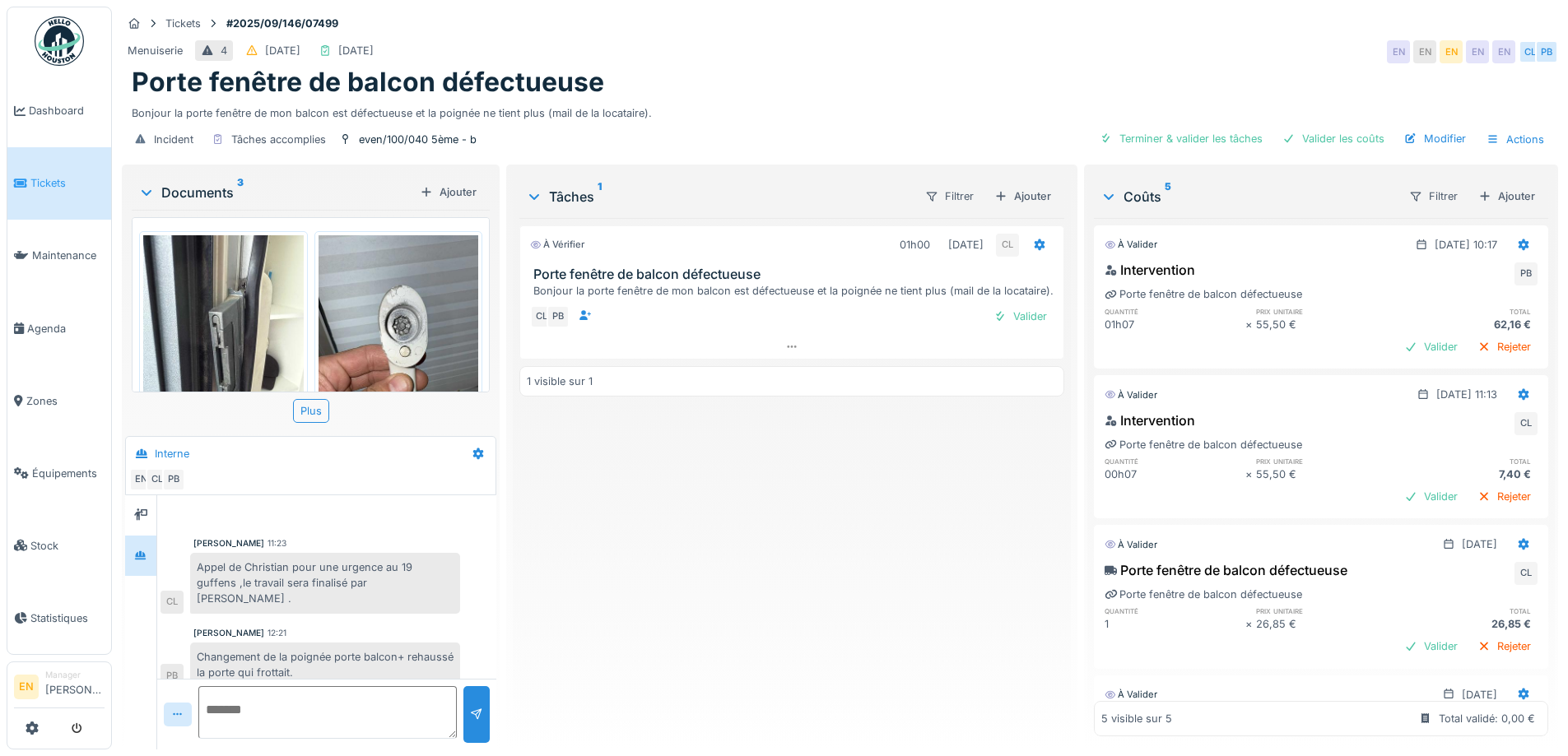
click at [370, 643] on div "Changement de la poignée porte balcon+ rehaussé la porte qui frottait." at bounding box center [325, 665] width 270 height 45
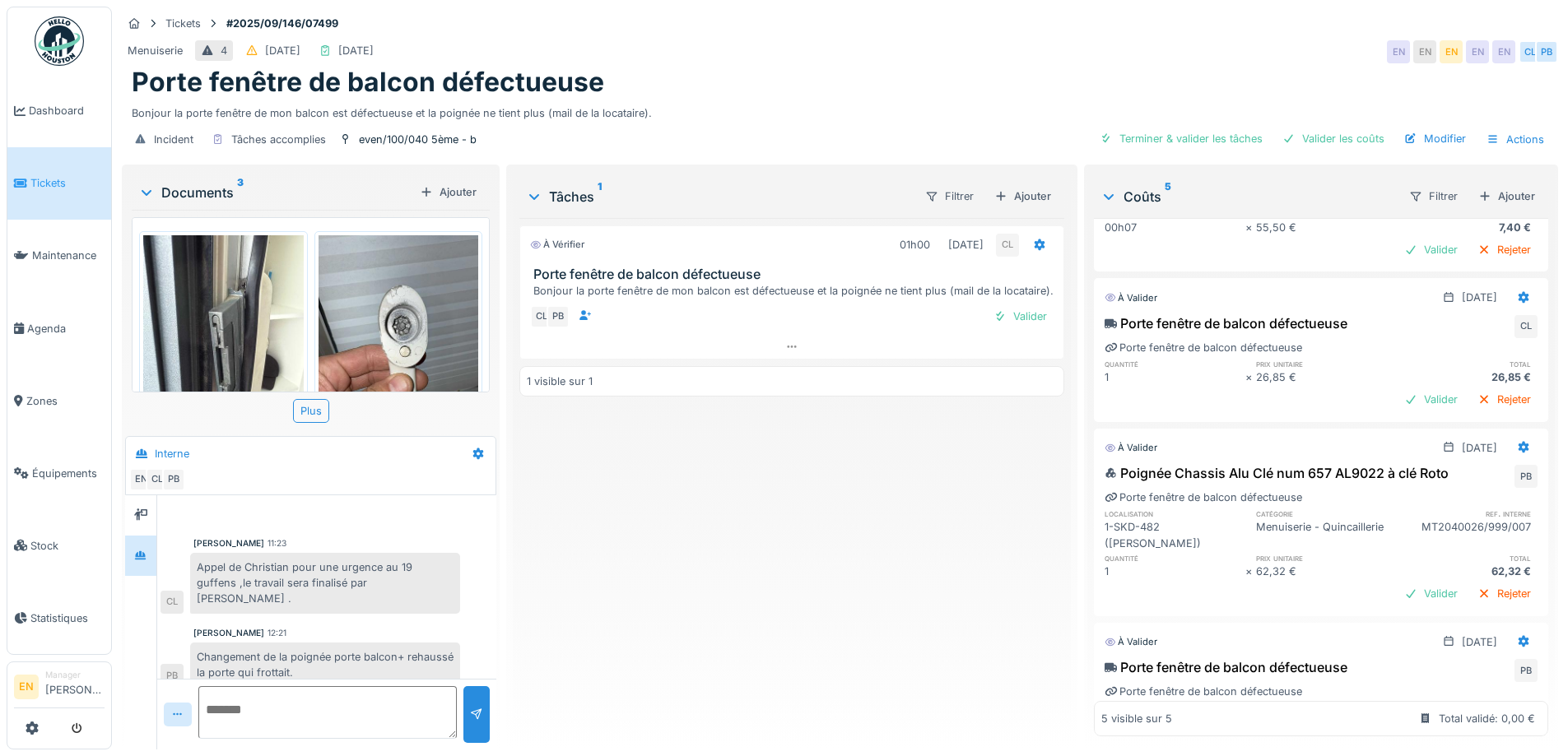
scroll to position [343, 0]
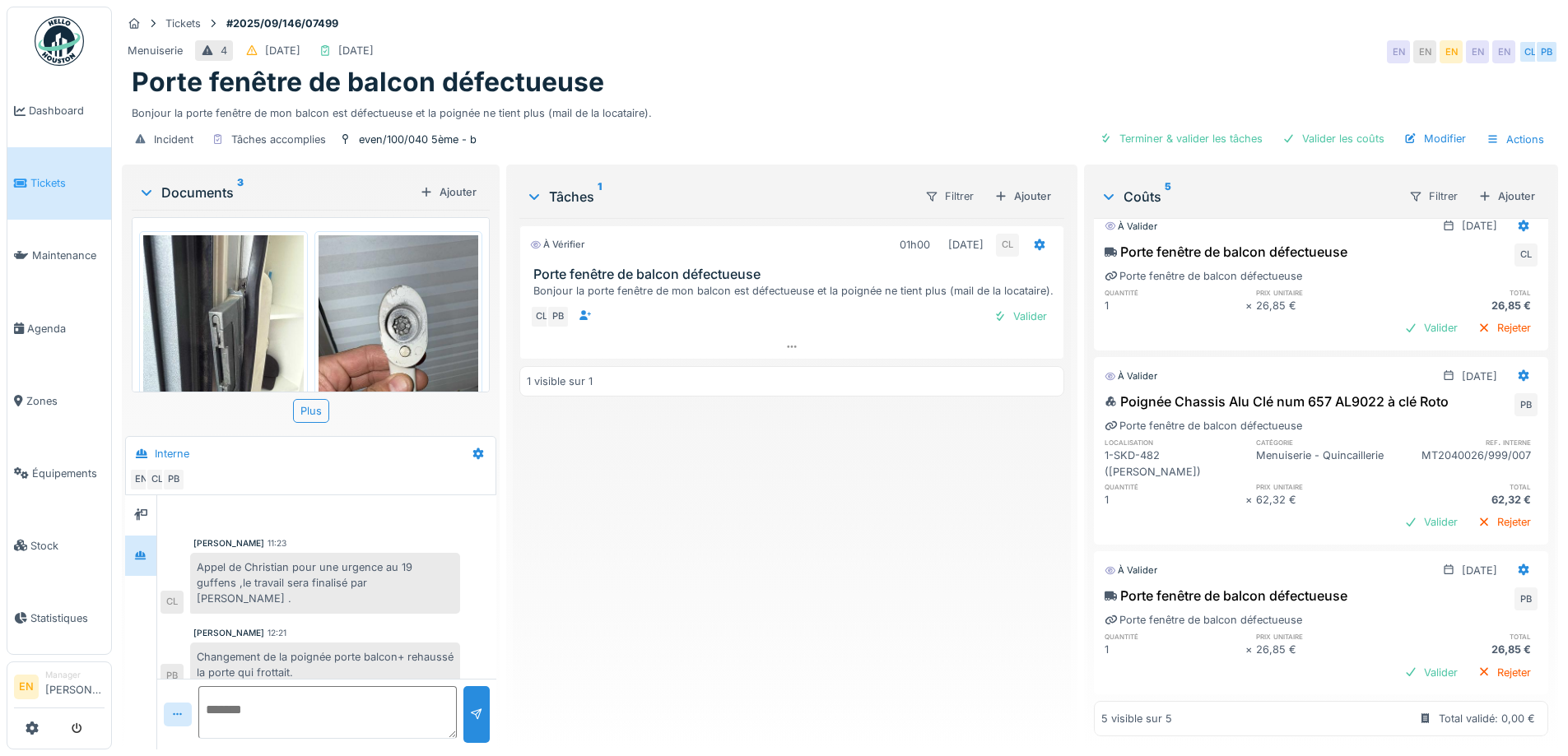
click at [645, 590] on div "À vérifier 01h00 [DATE] CL Porte fenêtre de balcon défectueuse Bonjour la porte…" at bounding box center [791, 477] width 544 height 518
click at [828, 106] on div "Bonjour la porte fenêtre de mon balcon est défectueuse et la poignée ne tient p…" at bounding box center [839, 109] width 1417 height 22
click at [596, 582] on div "À vérifier 01h00 01/10/2025 CL Porte fenêtre de balcon défectueuse Bonjour la p…" at bounding box center [791, 477] width 544 height 518
drag, startPoint x: 1453, startPoint y: 129, endPoint x: 823, endPoint y: 458, distance: 710.7
click at [1444, 136] on div "Modifier" at bounding box center [1435, 138] width 75 height 22
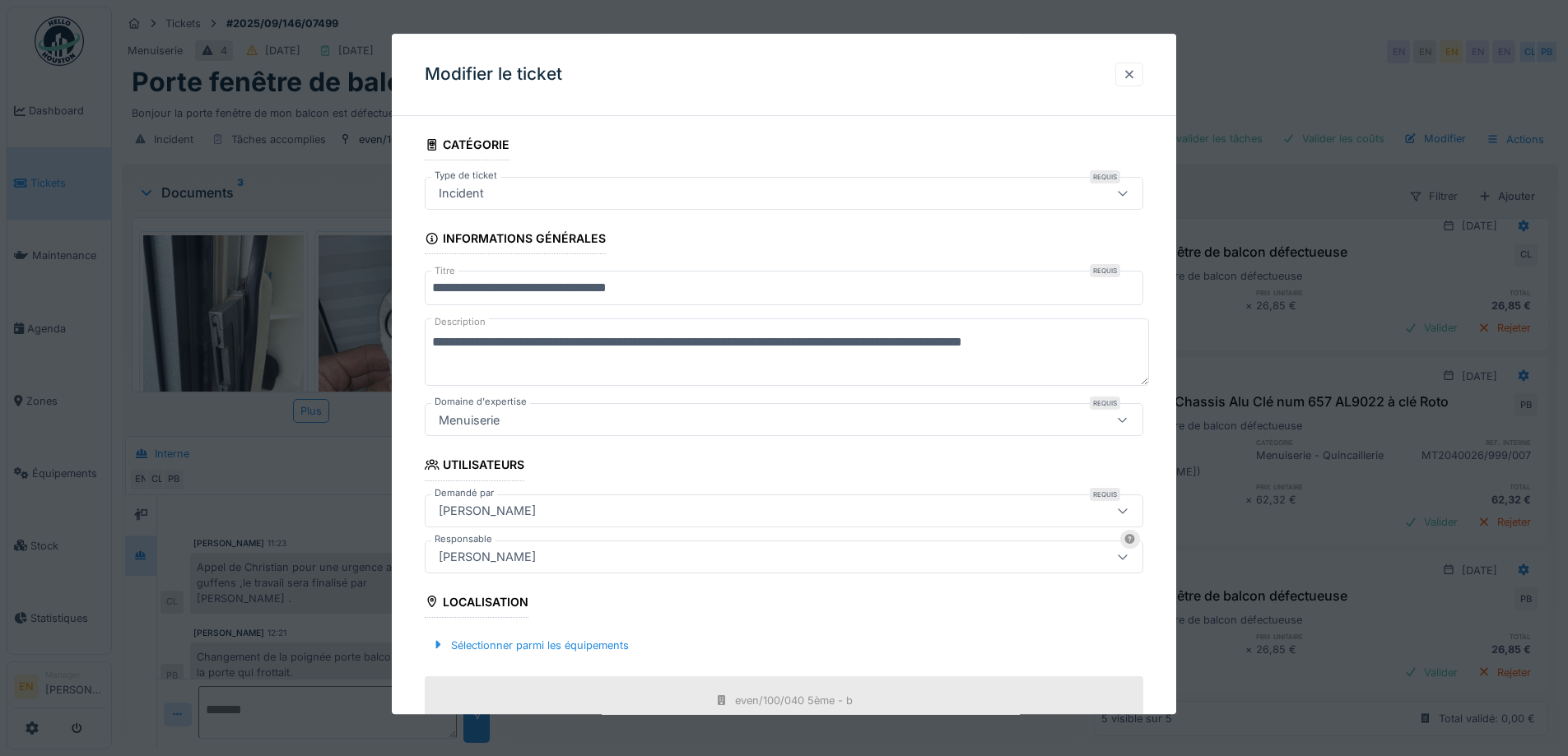
click at [1135, 79] on div at bounding box center [1130, 74] width 13 height 15
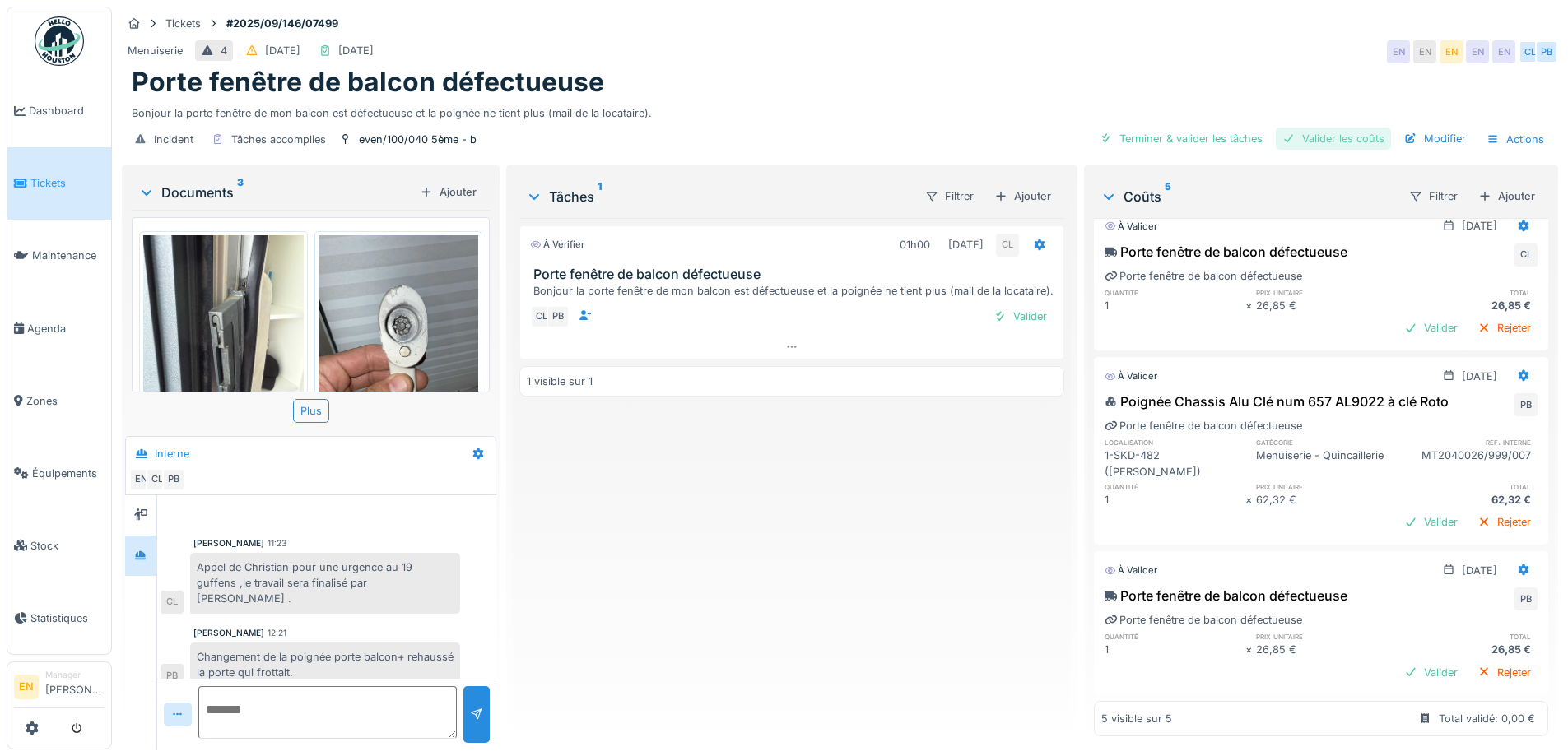
click at [1323, 130] on div "Valider les coûts" at bounding box center [1334, 138] width 115 height 22
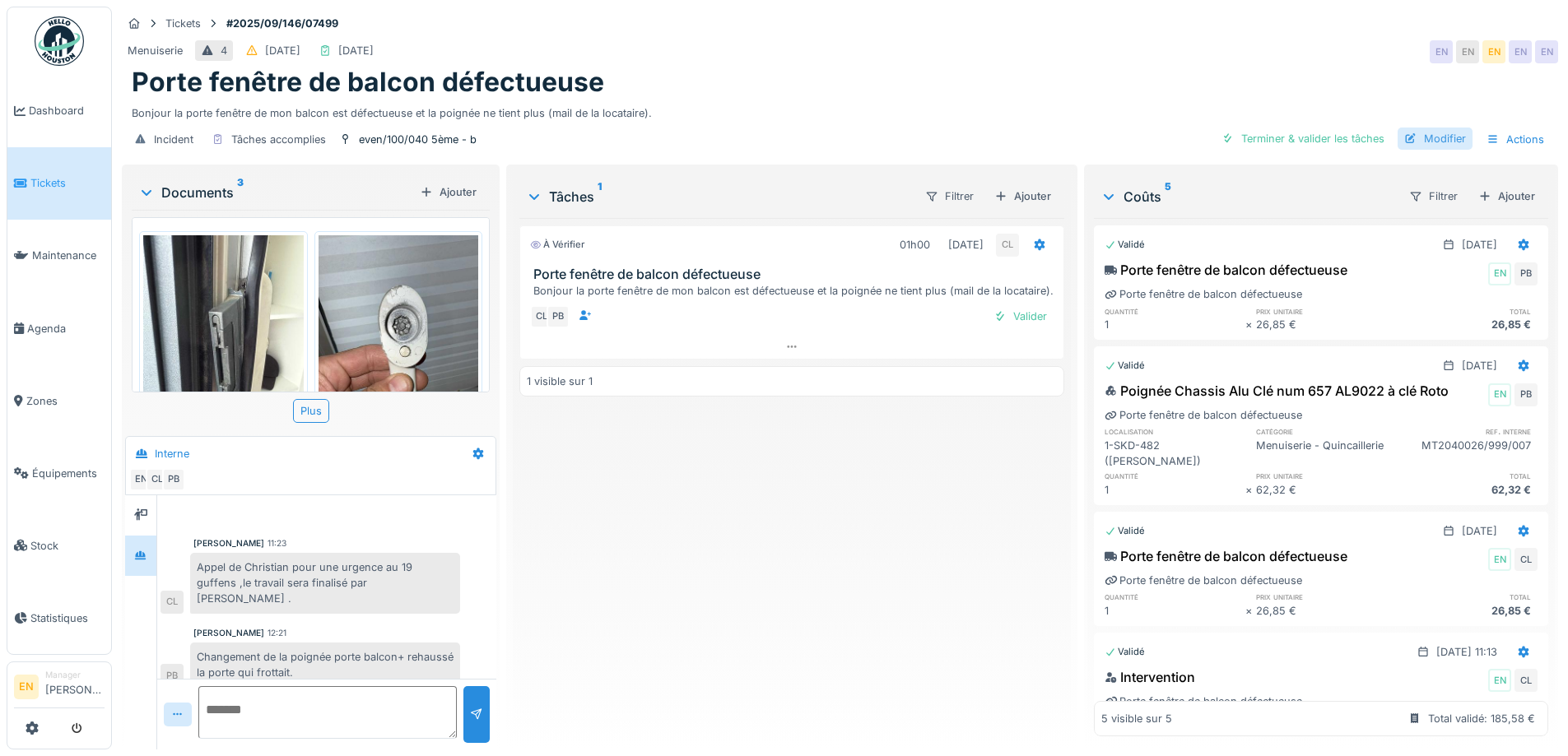
click at [1449, 128] on div "Modifier" at bounding box center [1435, 138] width 75 height 22
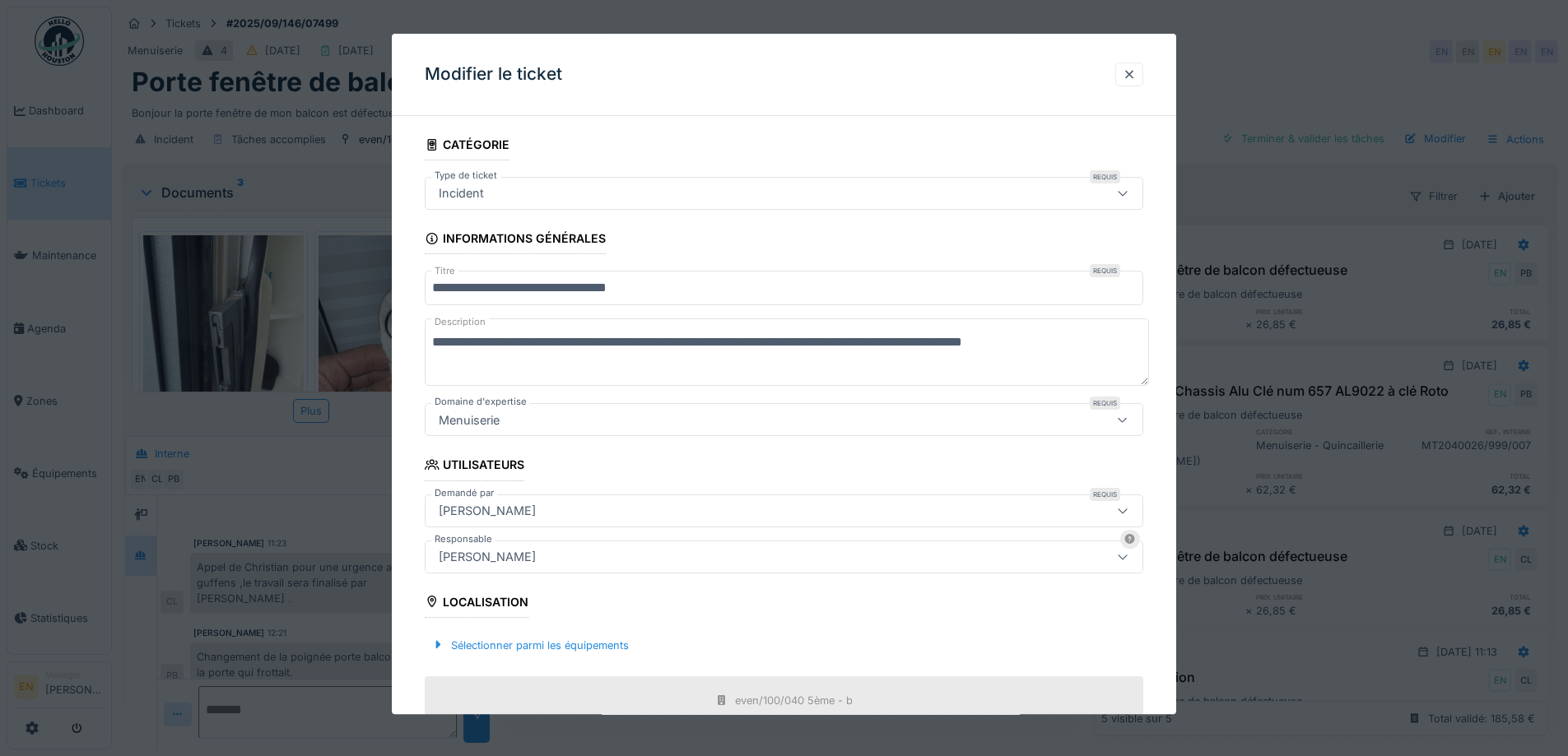
click at [611, 557] on div "[PERSON_NAME]" at bounding box center [742, 557] width 620 height 18
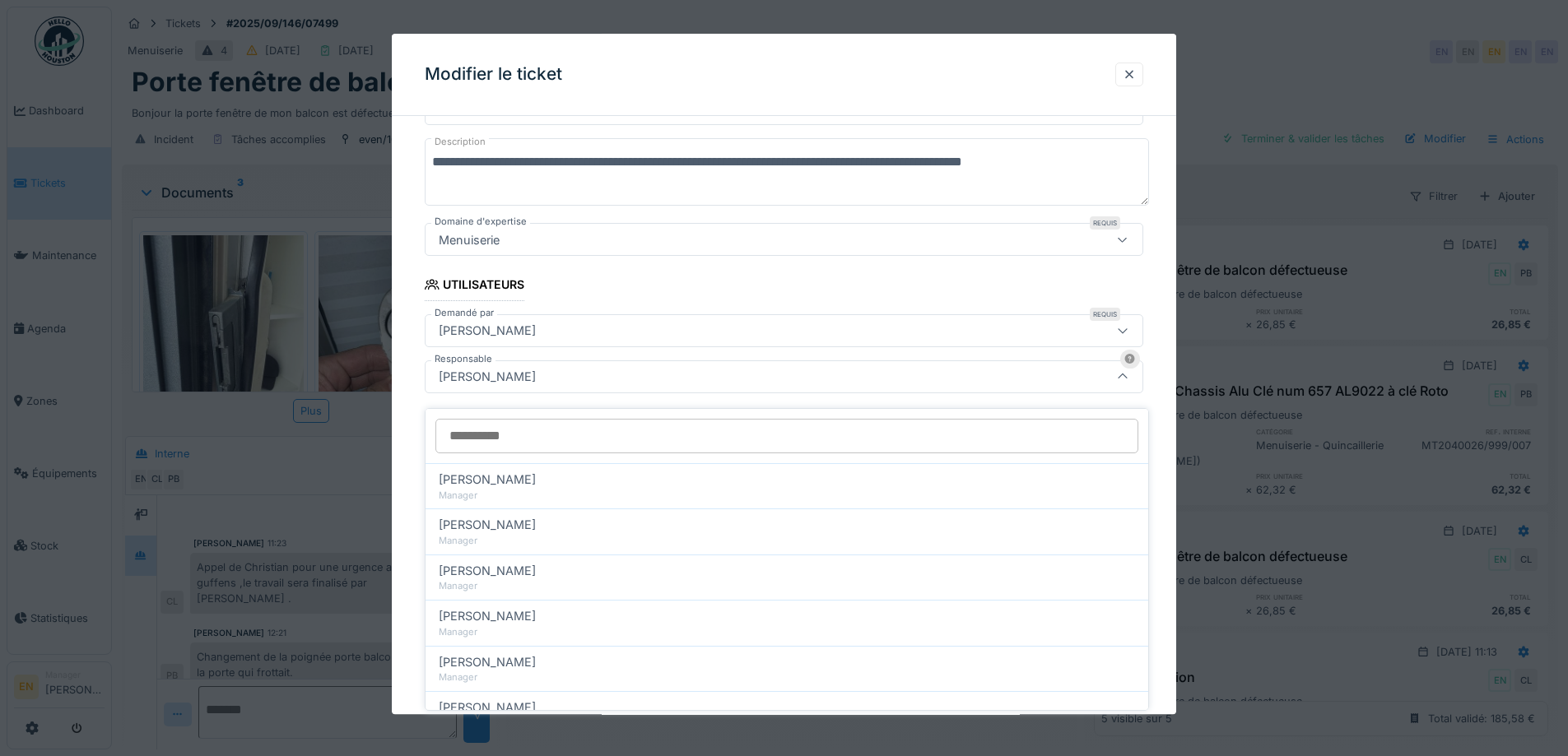
scroll to position [183, 0]
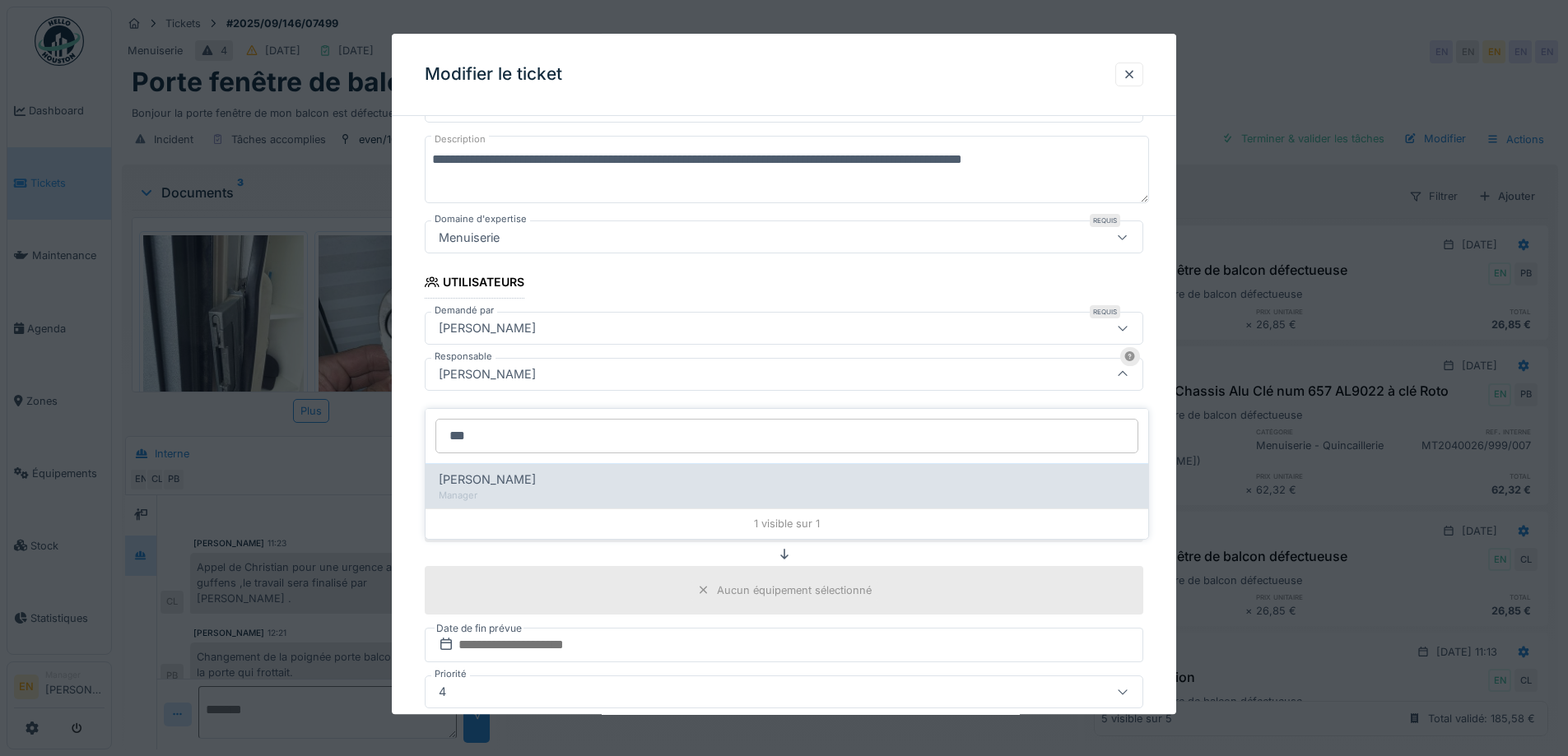
type input "***"
click at [504, 470] on span "Christian Bassette" at bounding box center [488, 479] width 97 height 18
type input "****"
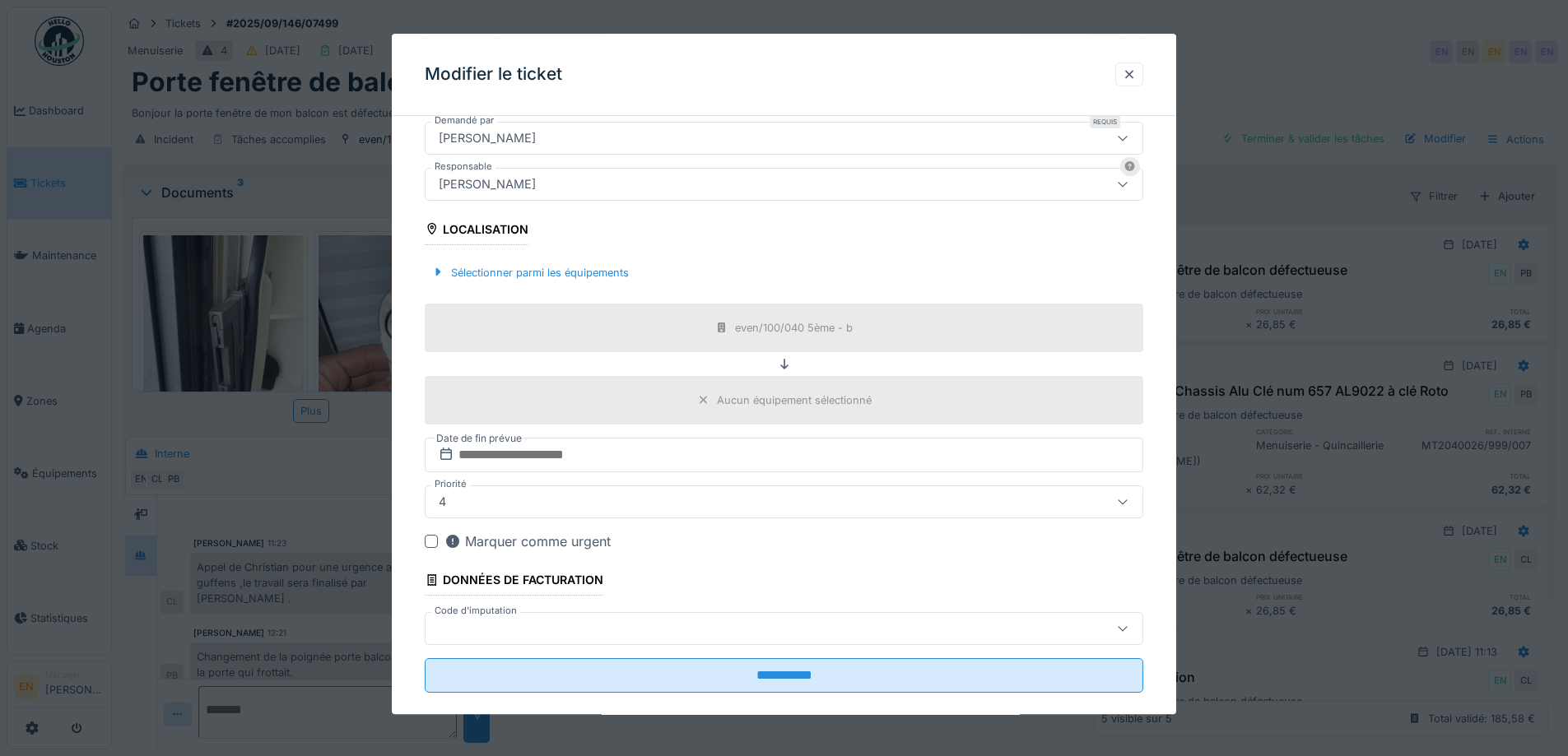
scroll to position [397, 0]
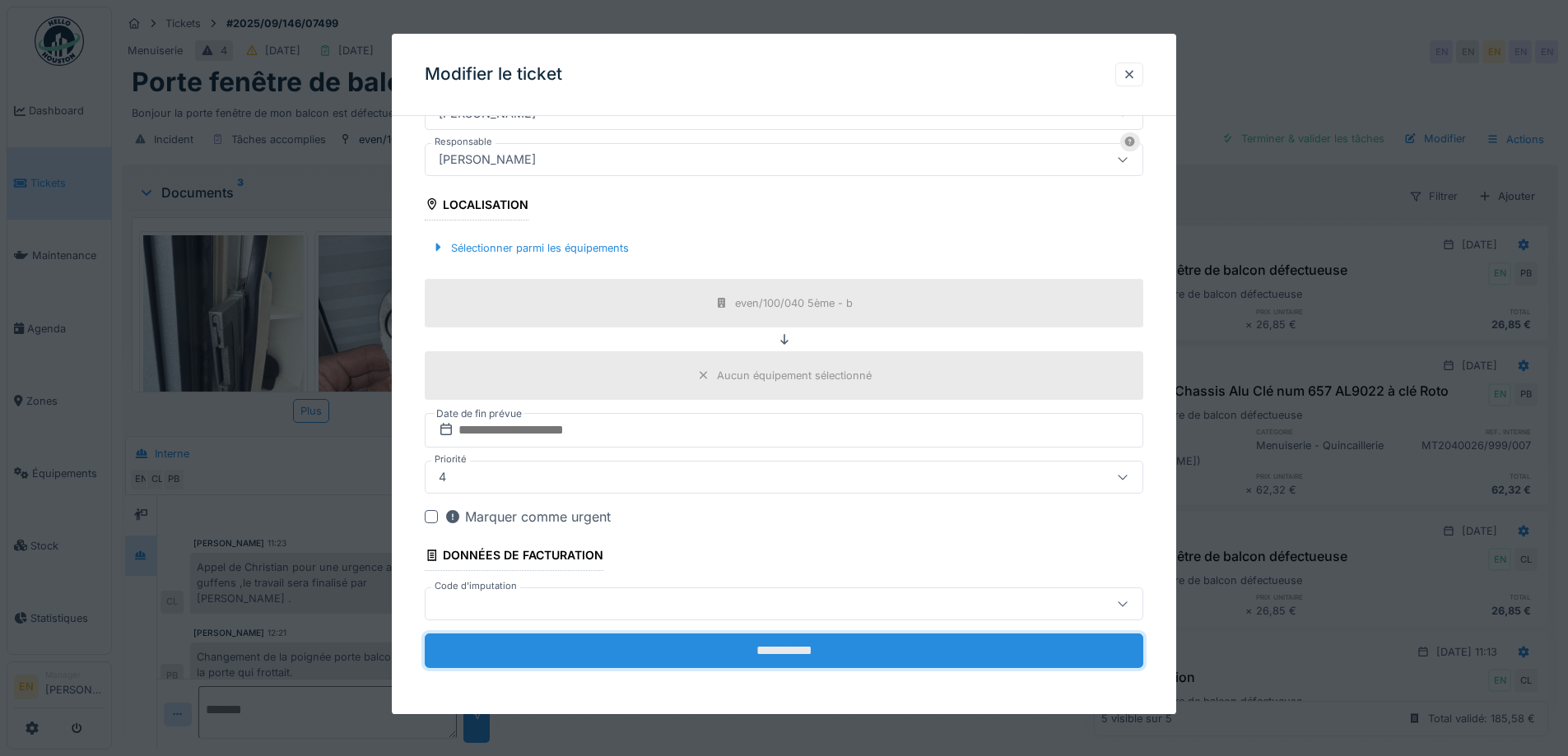
click at [792, 647] on input "**********" at bounding box center [784, 650] width 718 height 34
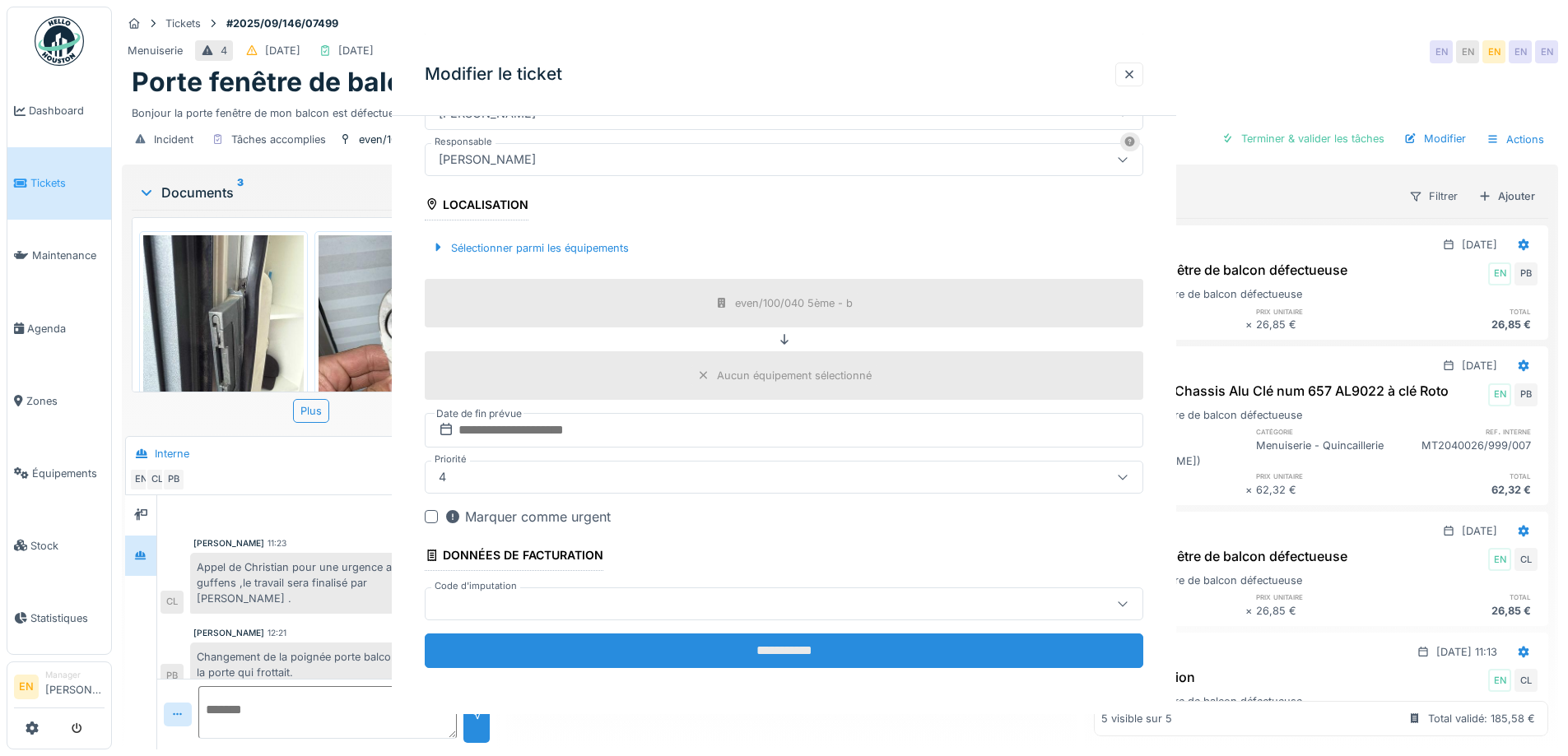
scroll to position [0, 0]
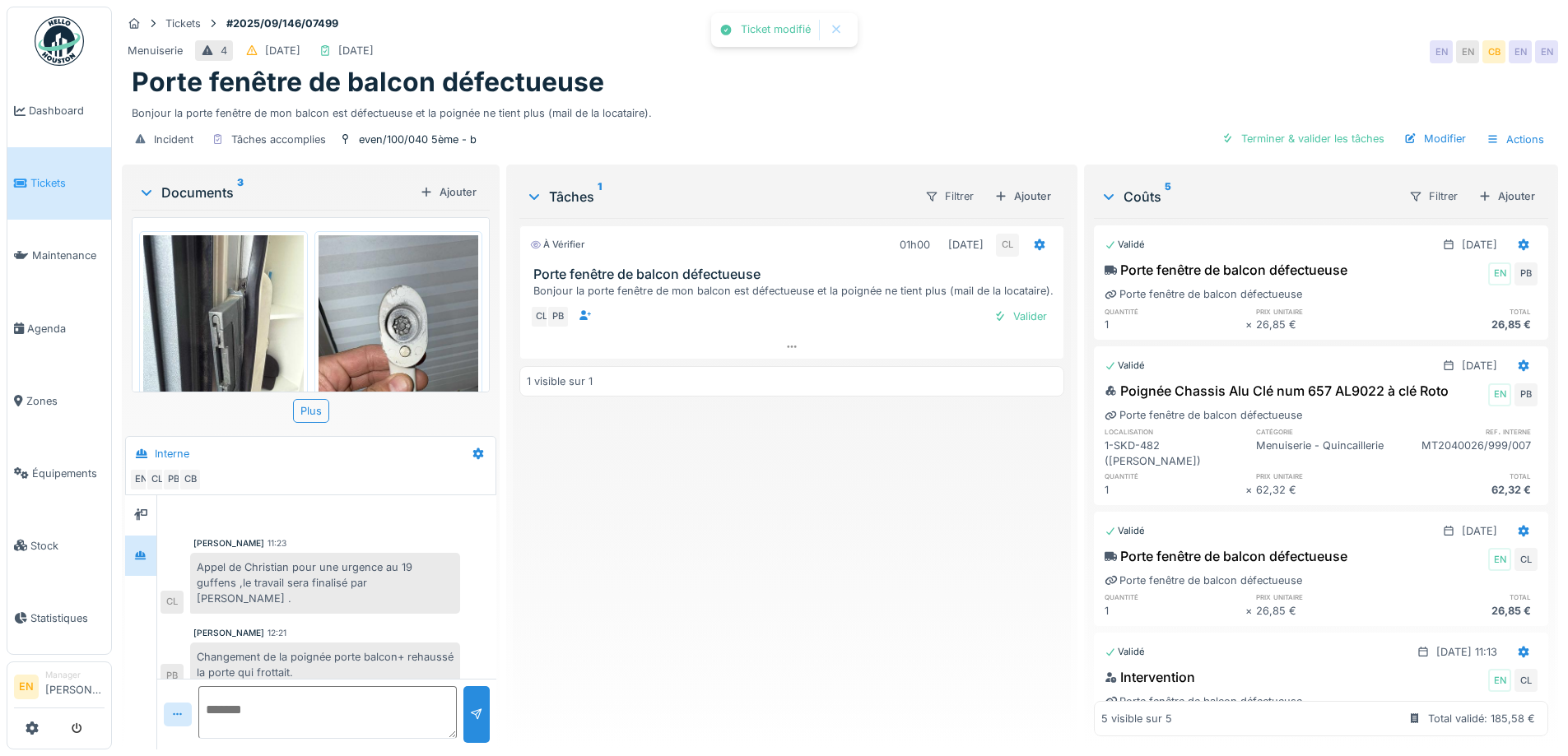
click at [793, 642] on div "À vérifier 01h00 01/10/2025 CL Porte fenêtre de balcon défectueuse Bonjour la p…" at bounding box center [791, 477] width 544 height 518
click at [906, 99] on div "Bonjour la porte fenêtre de mon balcon est défectueuse et la poignée ne tient p…" at bounding box center [839, 109] width 1417 height 22
click at [1332, 129] on div "Terminer & valider les tâches" at bounding box center [1303, 138] width 176 height 22
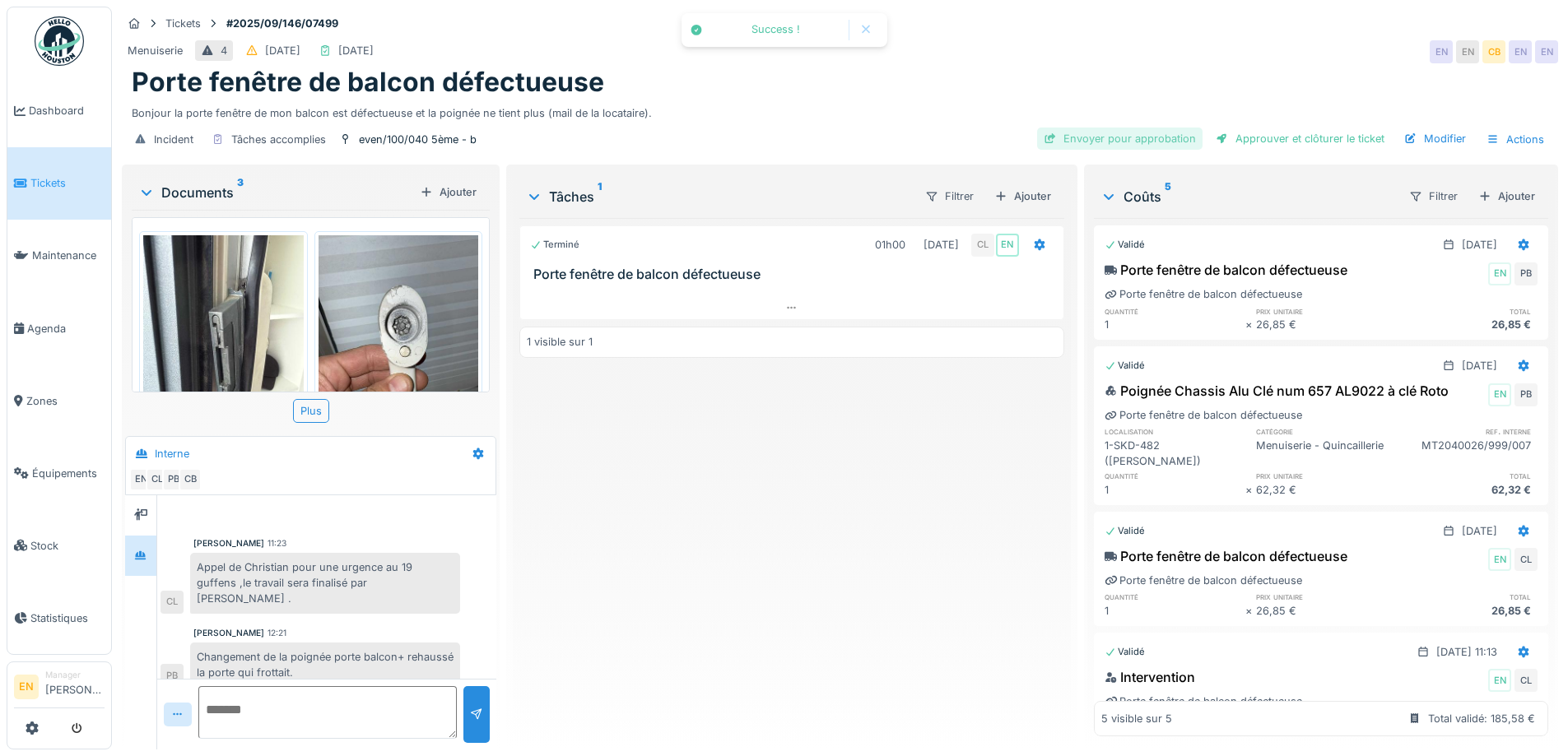
click at [1125, 128] on div "Envoyer pour approbation" at bounding box center [1120, 138] width 166 height 22
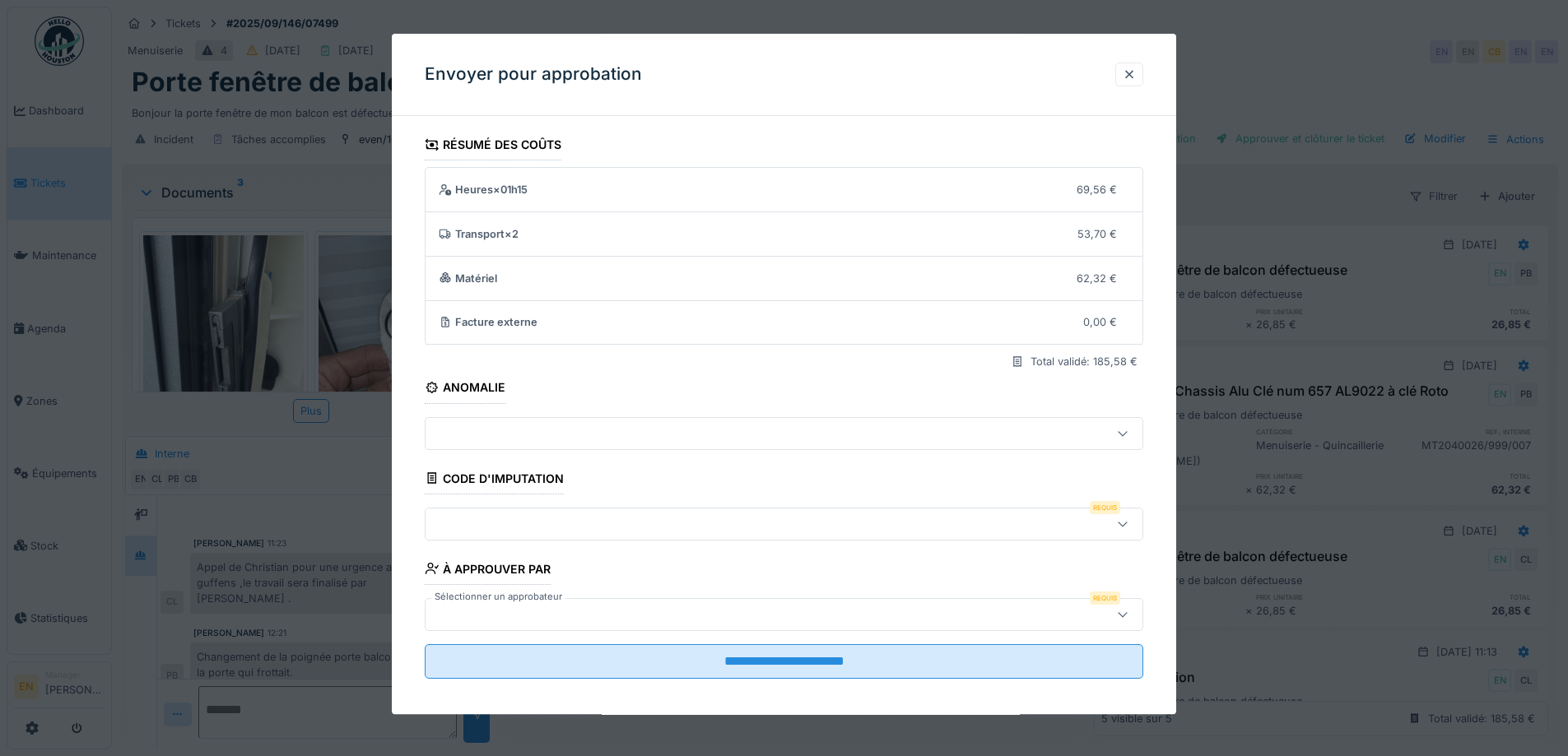
scroll to position [10, 0]
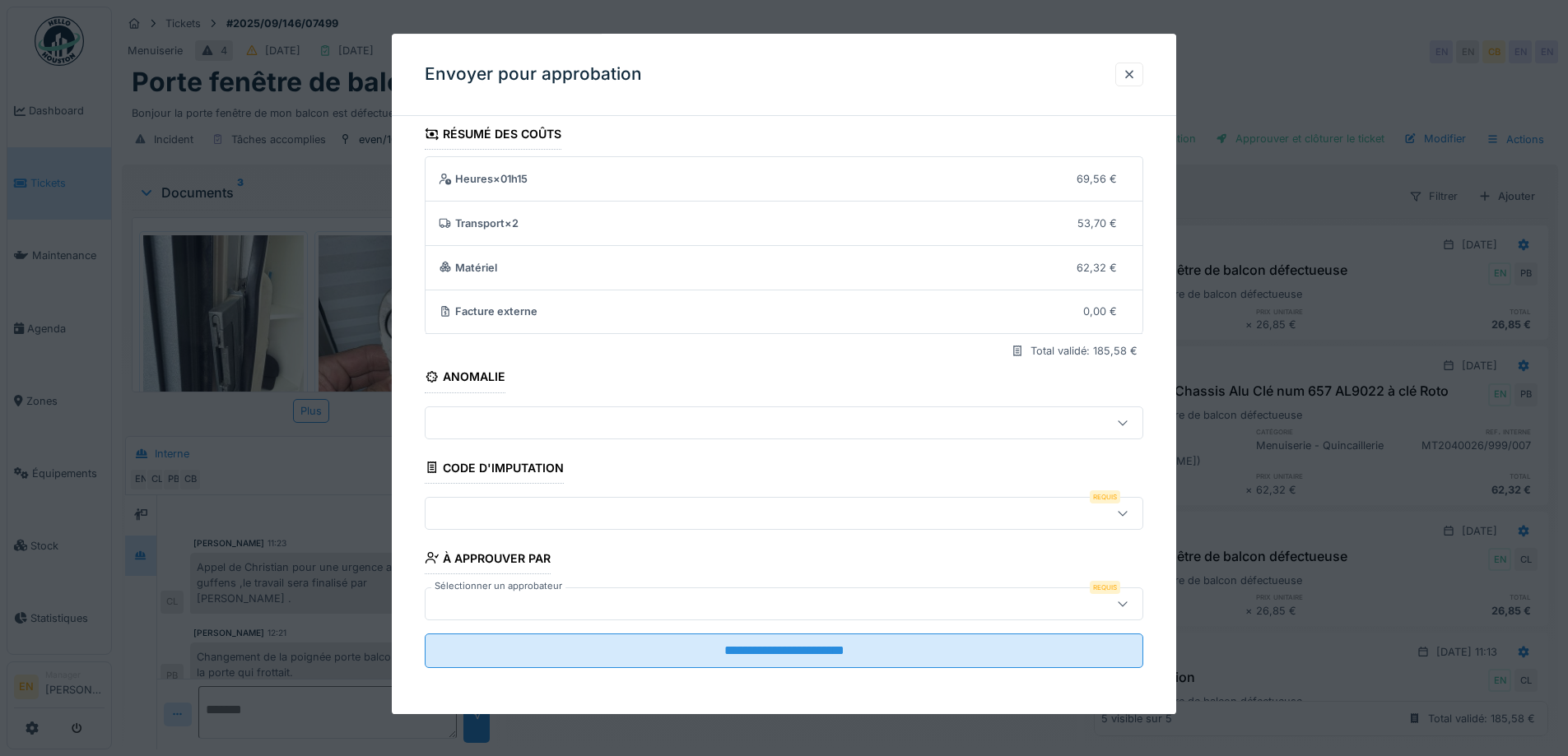
click at [1135, 524] on div at bounding box center [1122, 513] width 39 height 31
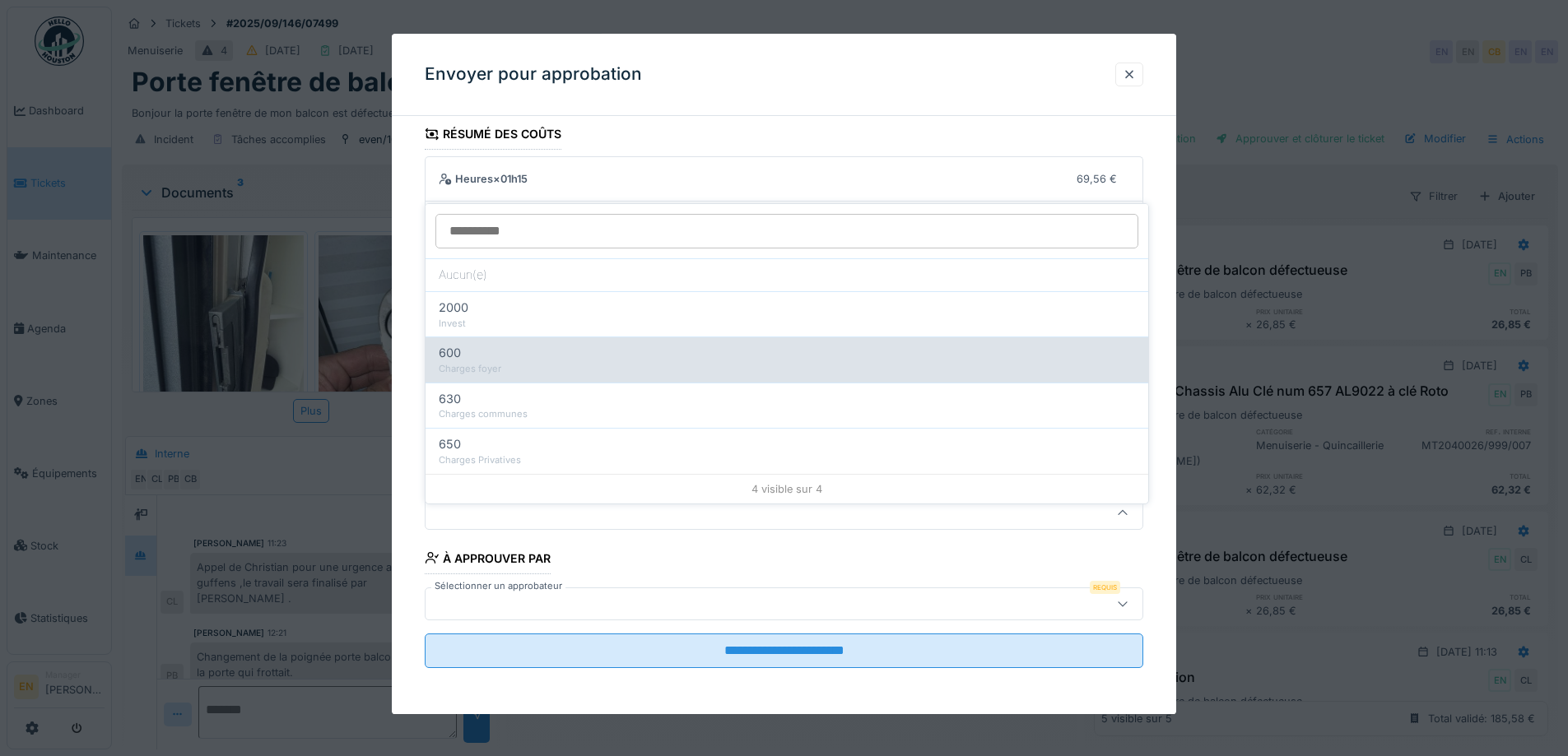
click at [494, 362] on div "Charges foyer" at bounding box center [787, 368] width 696 height 14
type input "***"
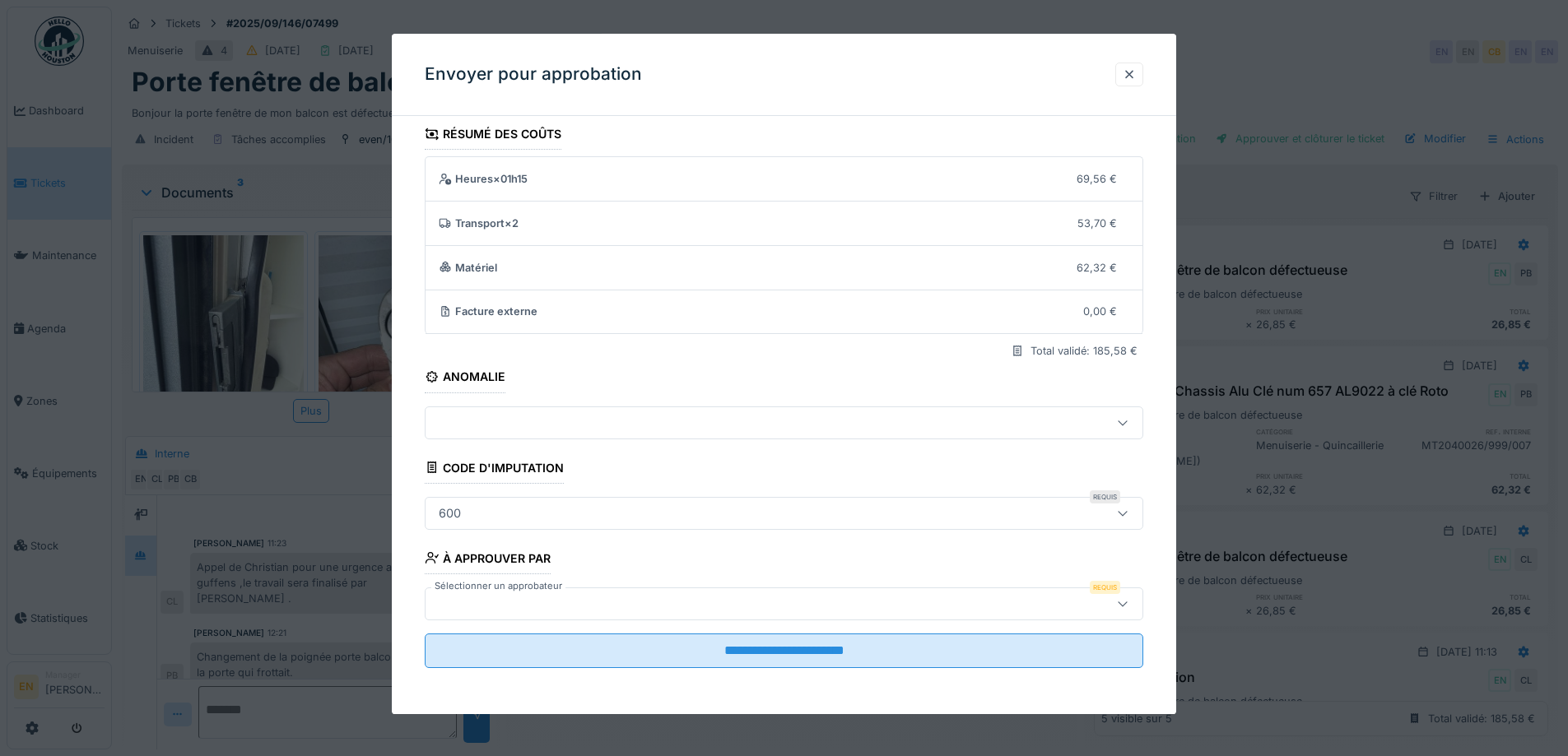
click at [1004, 607] on div at bounding box center [742, 604] width 620 height 18
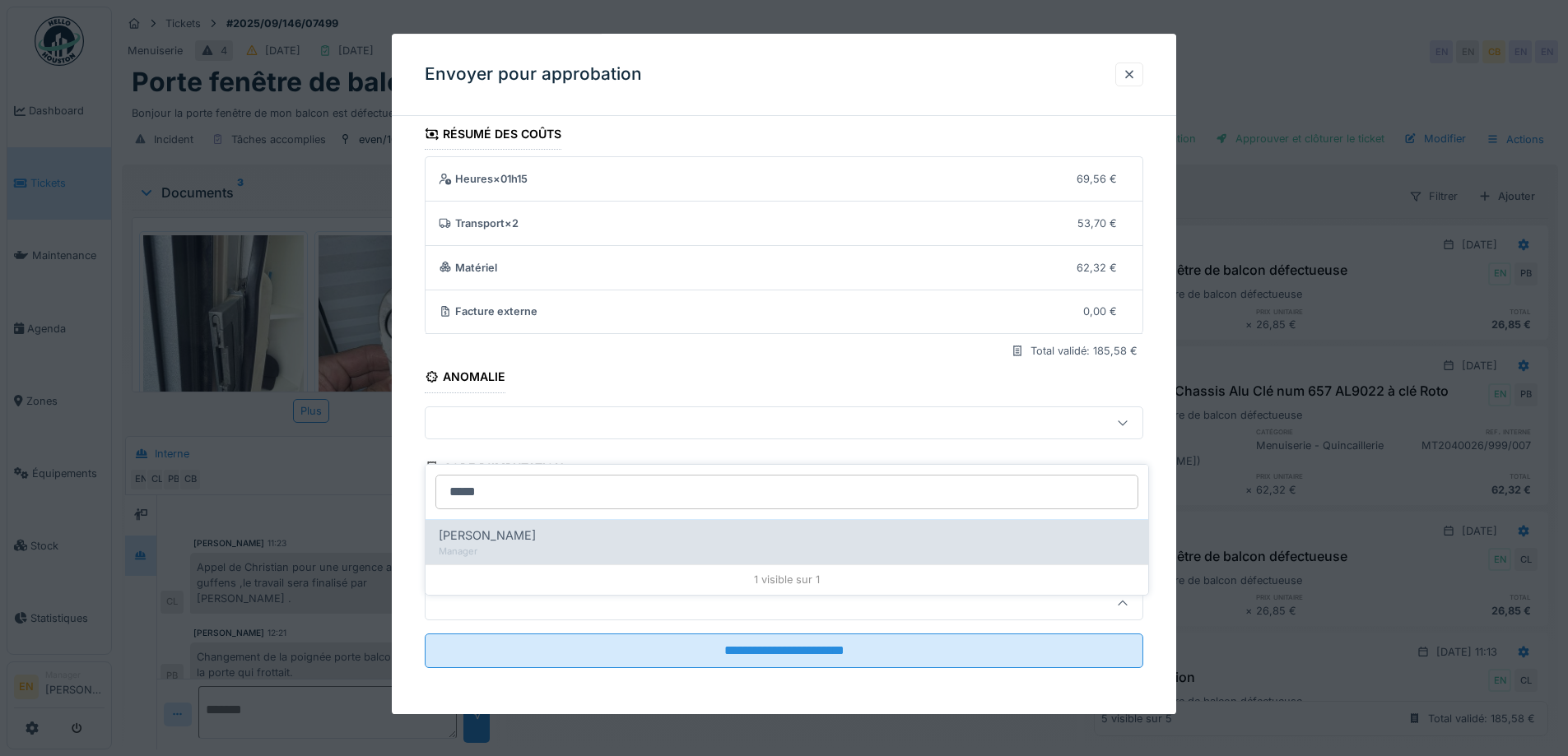
type input "*****"
click at [573, 527] on div "Christian Bassette" at bounding box center [787, 535] width 696 height 18
type input "****"
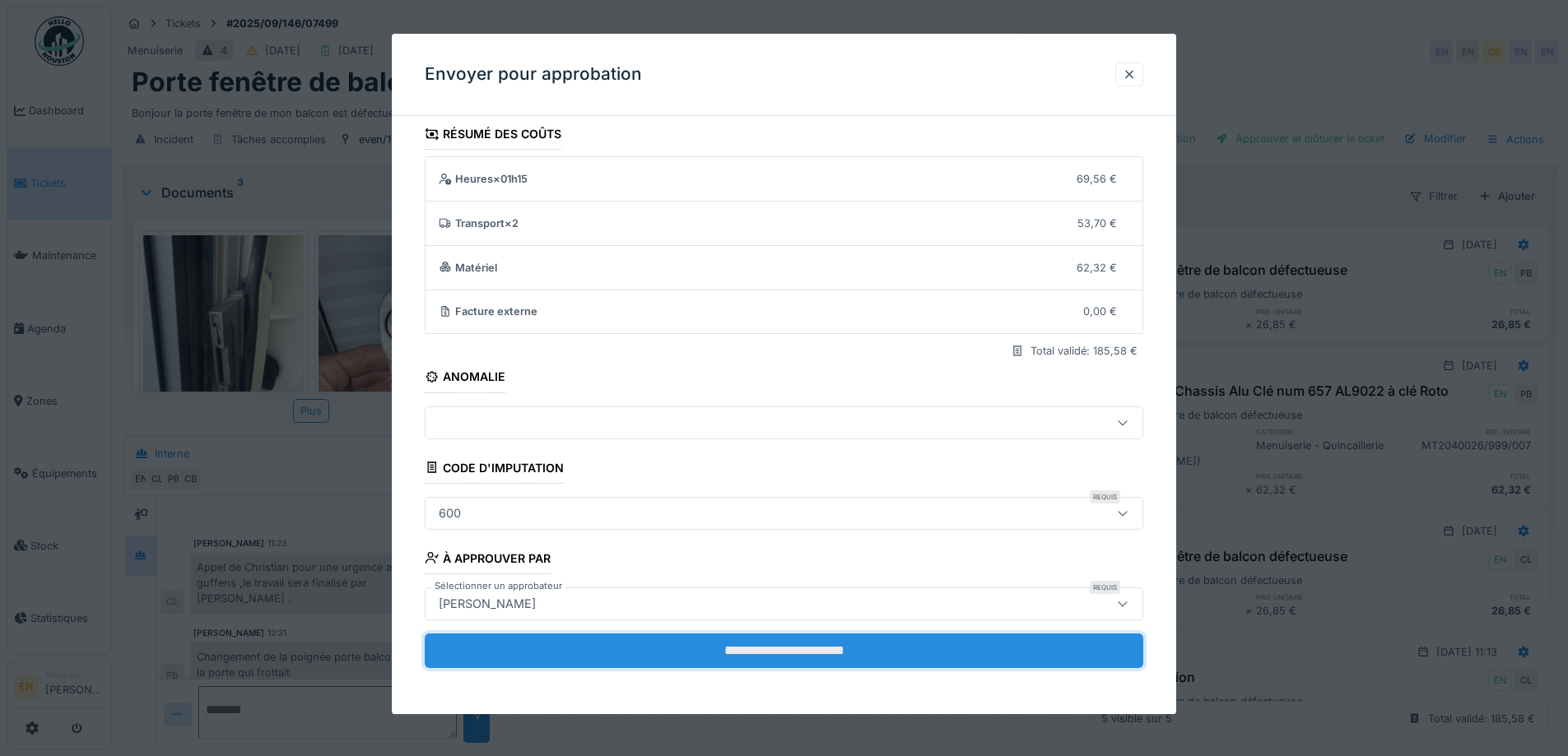
click at [767, 651] on input "**********" at bounding box center [784, 650] width 718 height 34
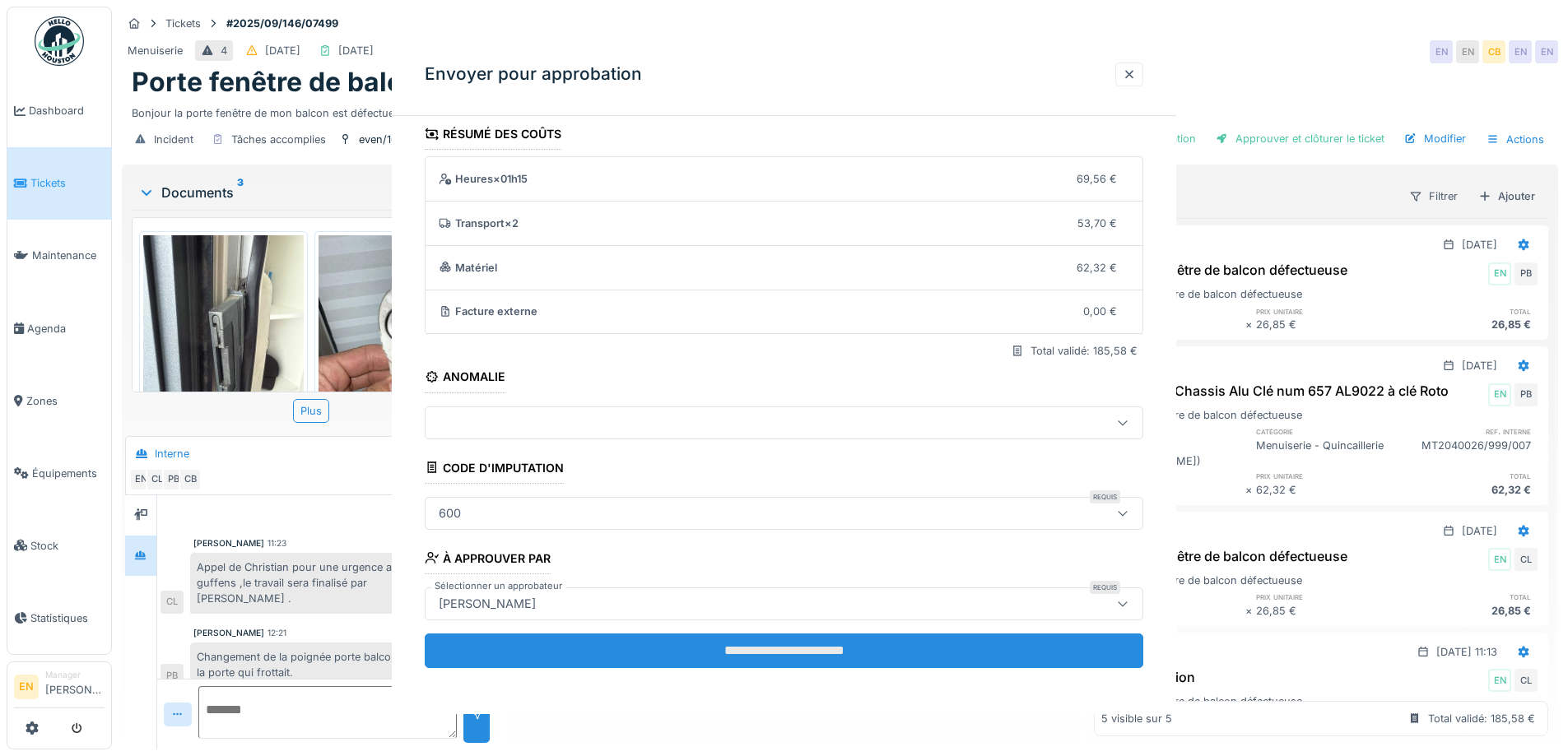
scroll to position [0, 0]
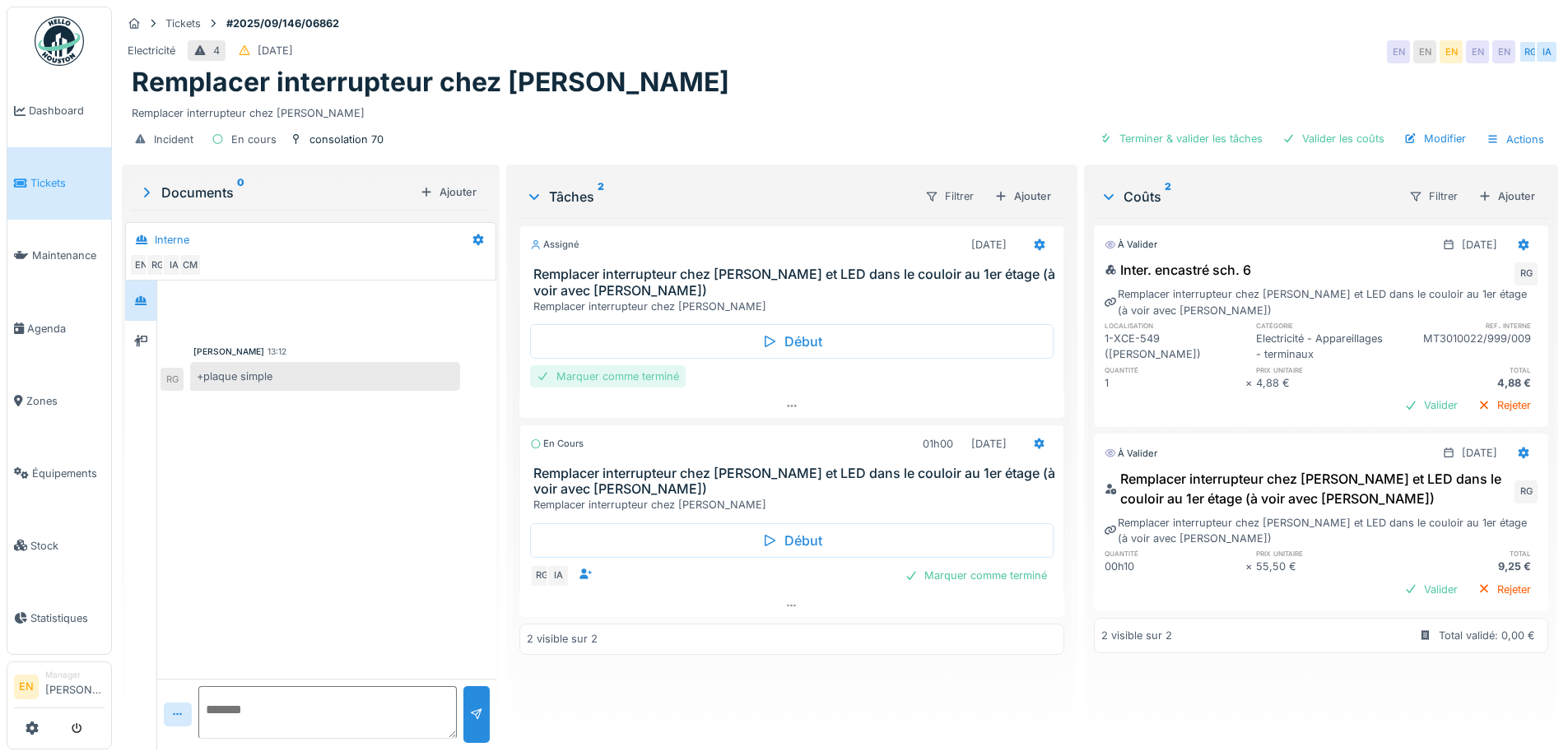
click at [610, 377] on div "Marquer comme terminé" at bounding box center [608, 376] width 155 height 22
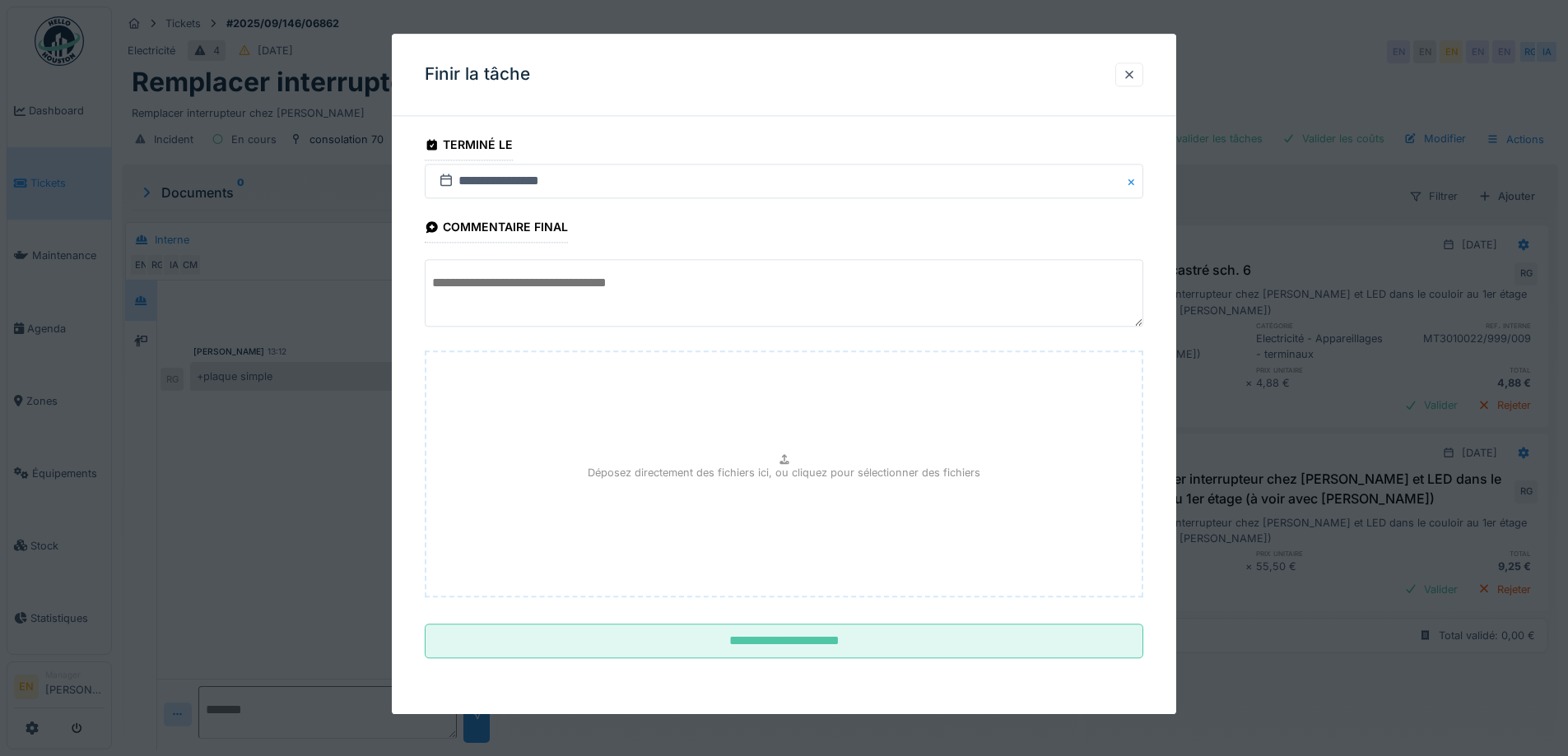
scroll to position [12, 0]
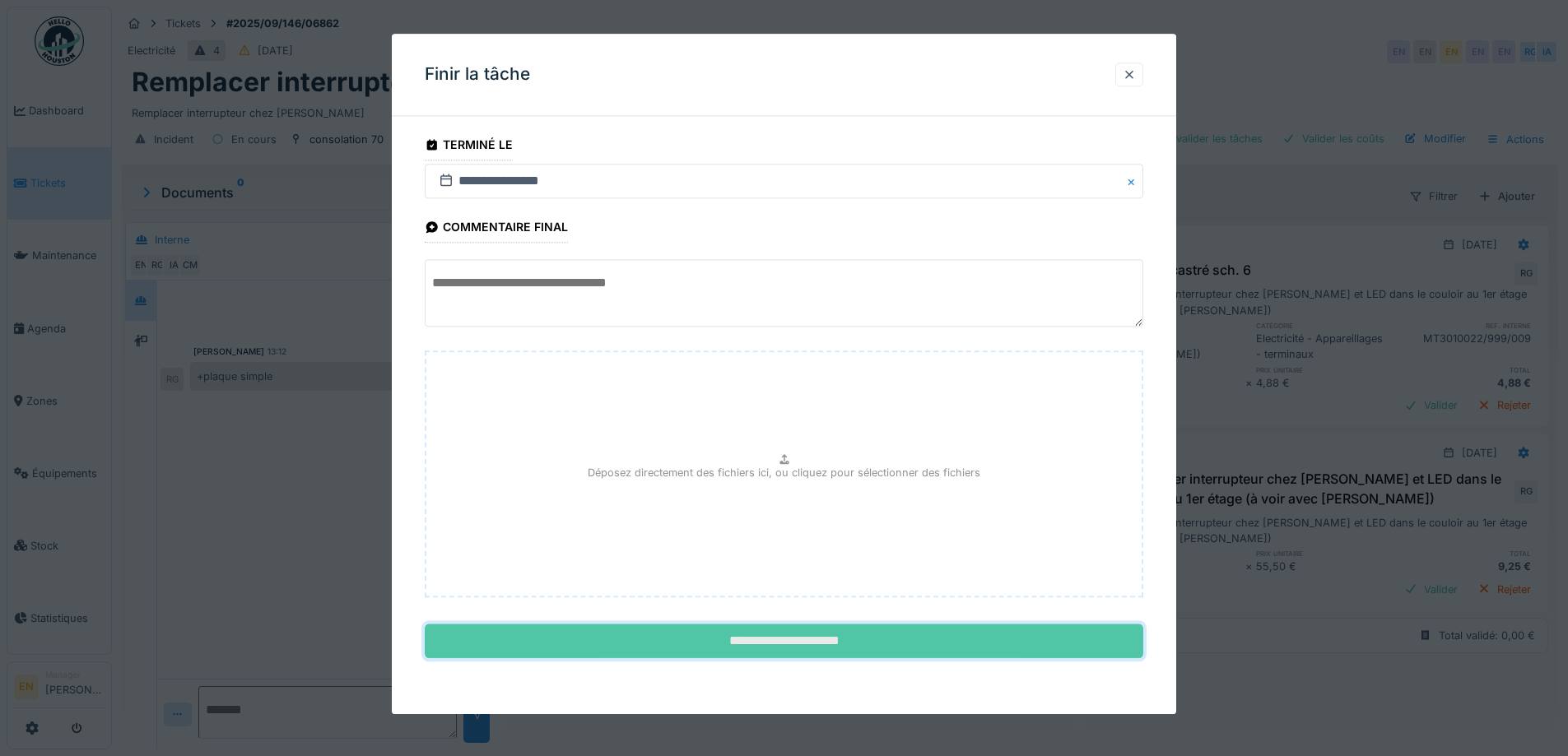
click at [796, 651] on input "**********" at bounding box center [784, 642] width 718 height 34
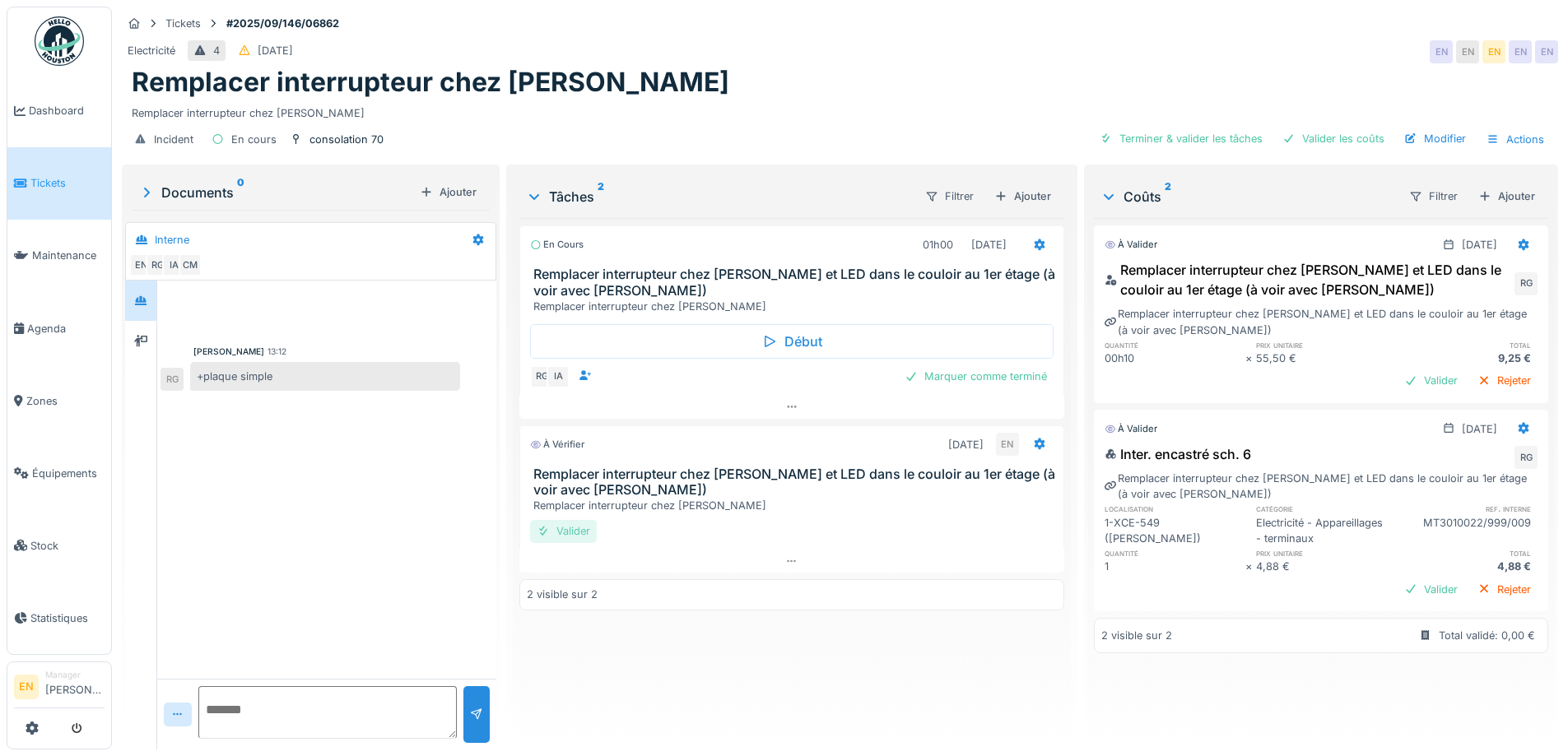
click at [573, 522] on div "Valider" at bounding box center [564, 530] width 67 height 22
click at [1034, 439] on icon at bounding box center [1038, 445] width 10 height 11
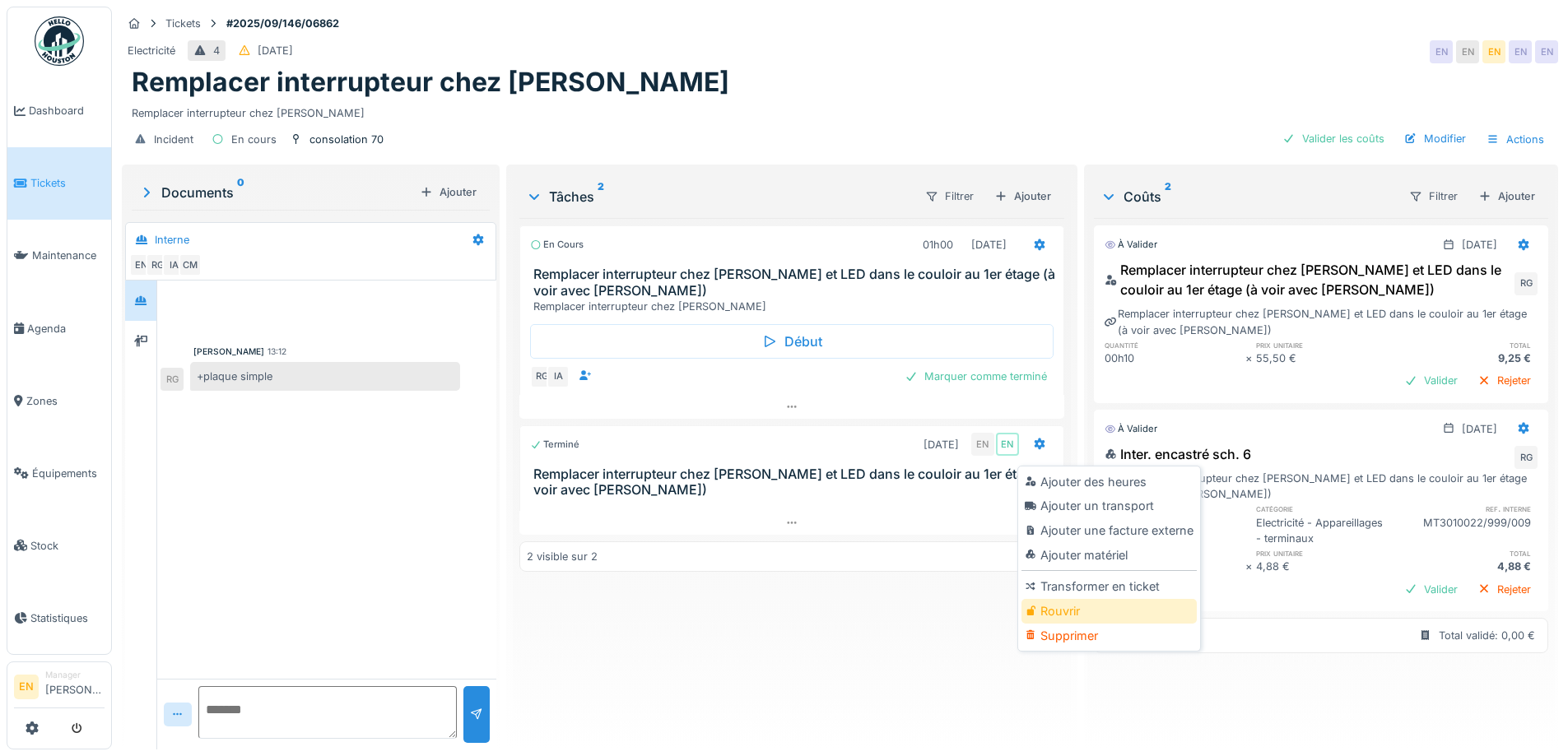
click at [1075, 599] on div "Rouvrir" at bounding box center [1110, 611] width 175 height 25
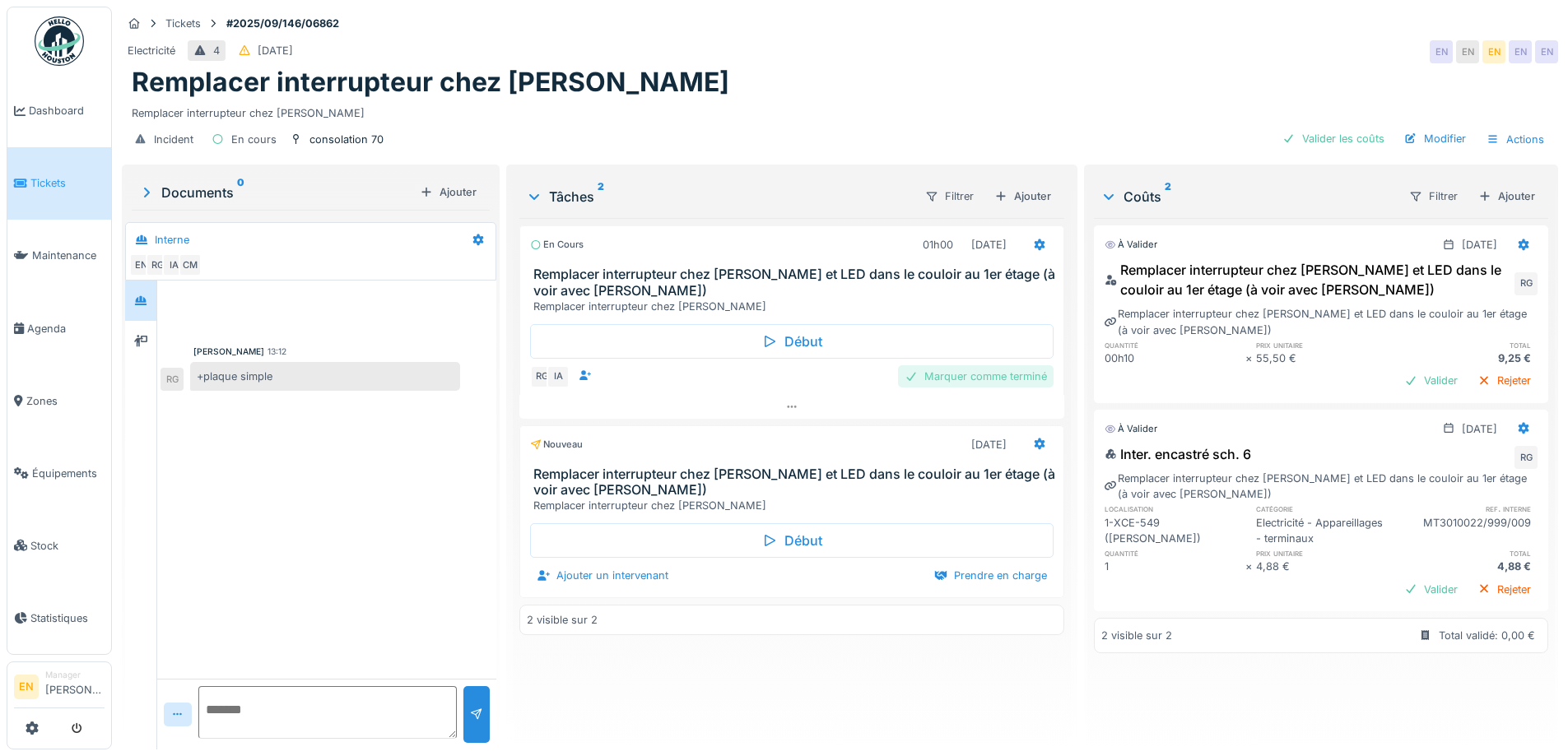
click at [941, 372] on div "Marquer comme terminé" at bounding box center [975, 376] width 155 height 22
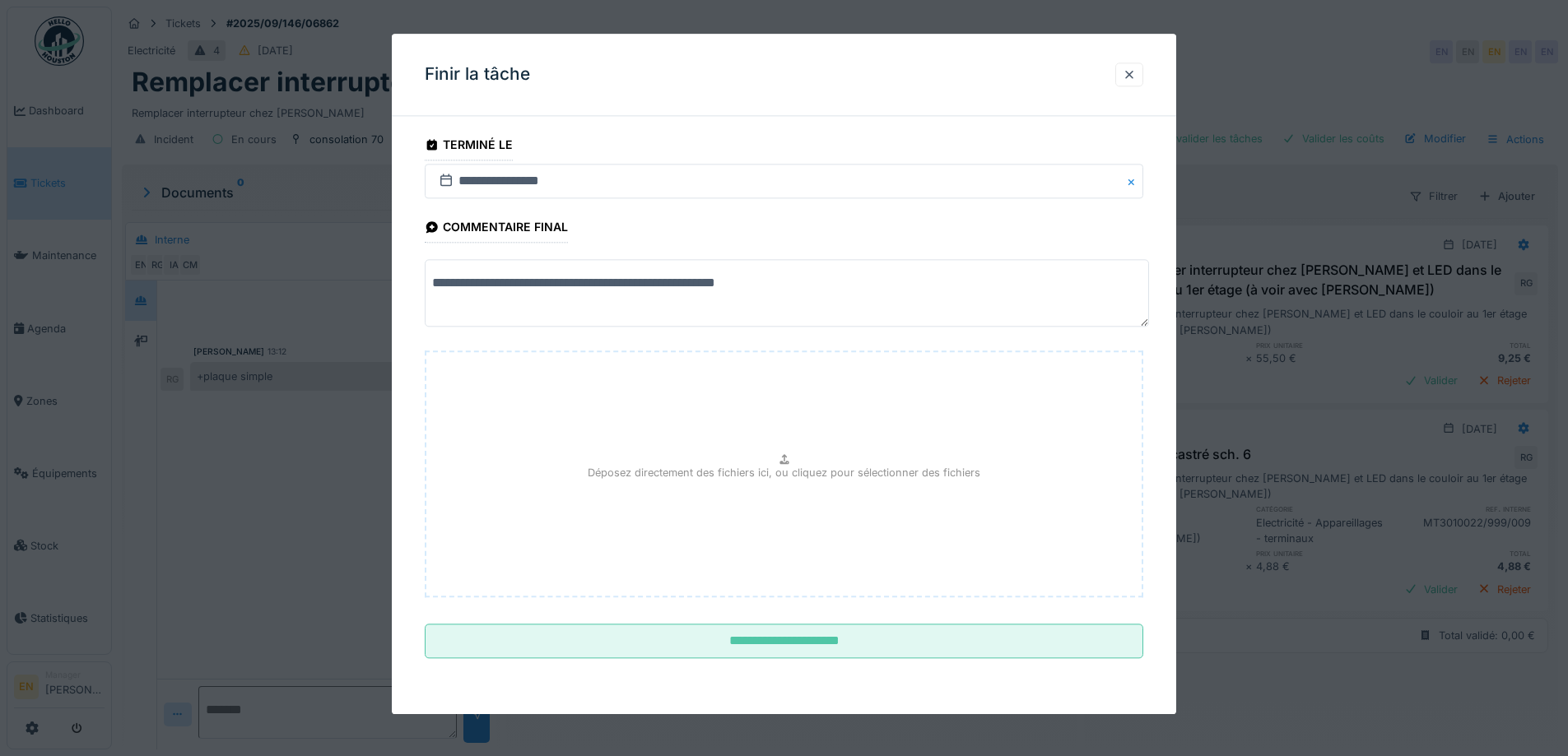
drag, startPoint x: 1136, startPoint y: 80, endPoint x: 793, endPoint y: 718, distance: 724.4
click at [1089, 147] on div "**********" at bounding box center [784, 373] width 785 height 681
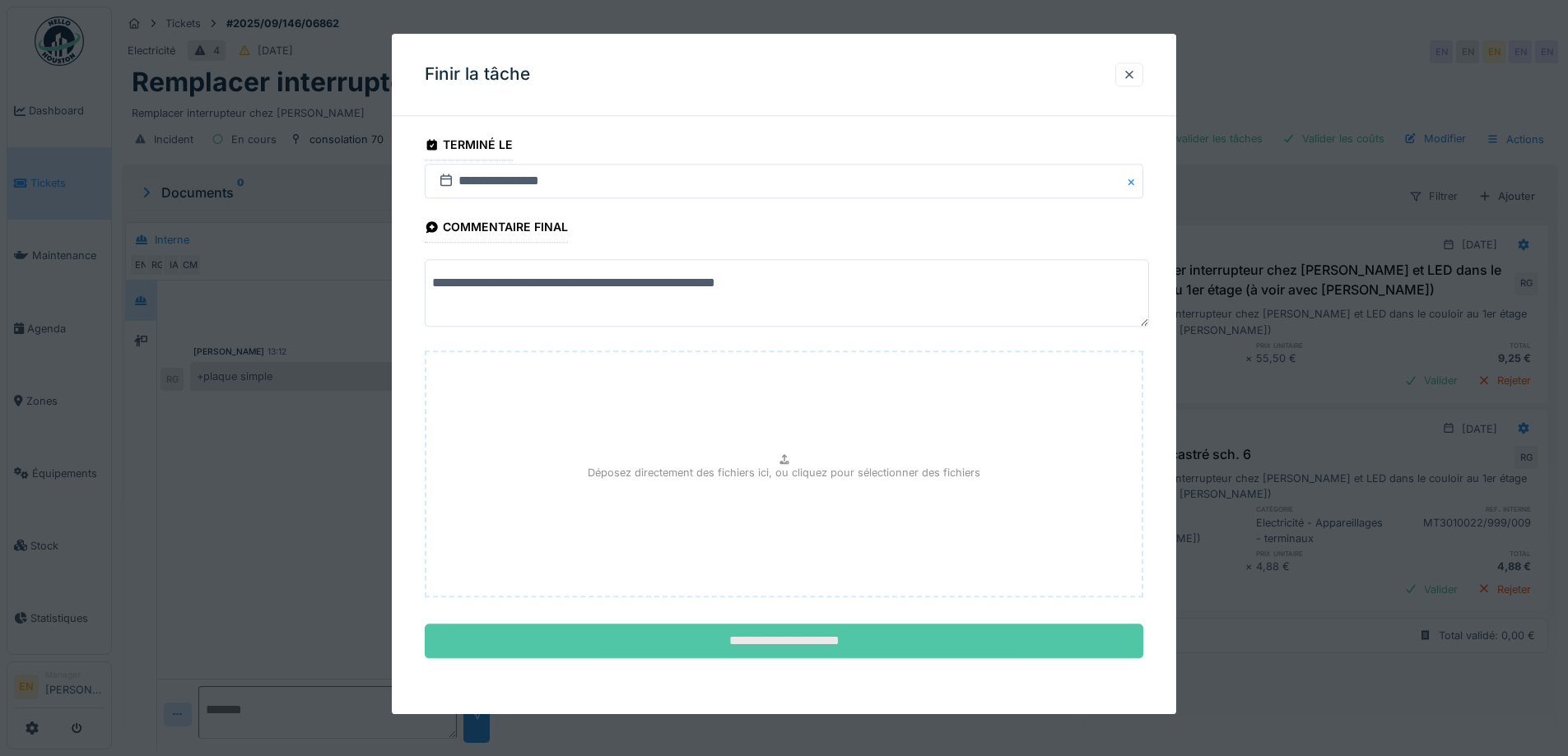
click at [794, 636] on input "**********" at bounding box center [784, 642] width 718 height 34
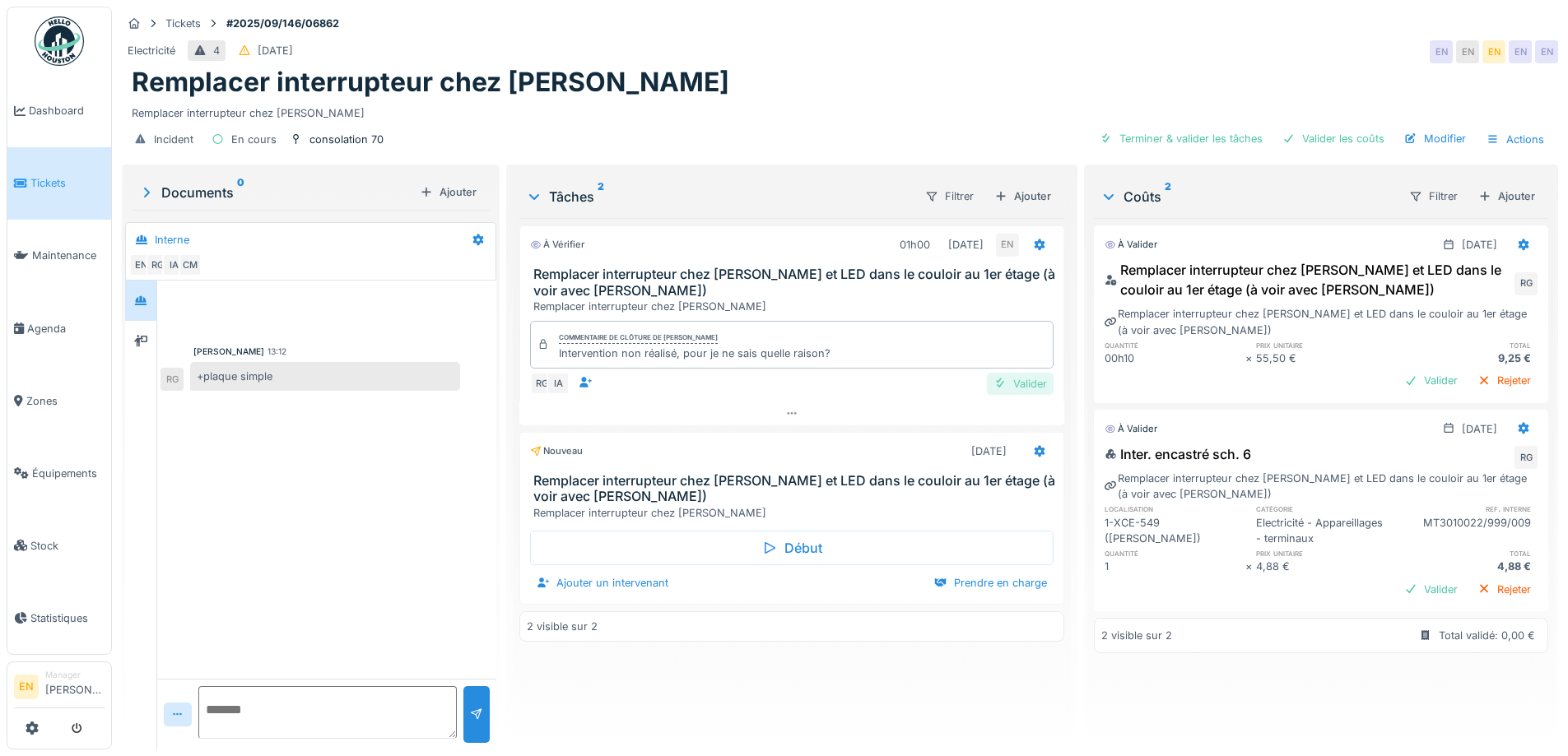
click at [1026, 380] on div "Valider" at bounding box center [1020, 383] width 67 height 22
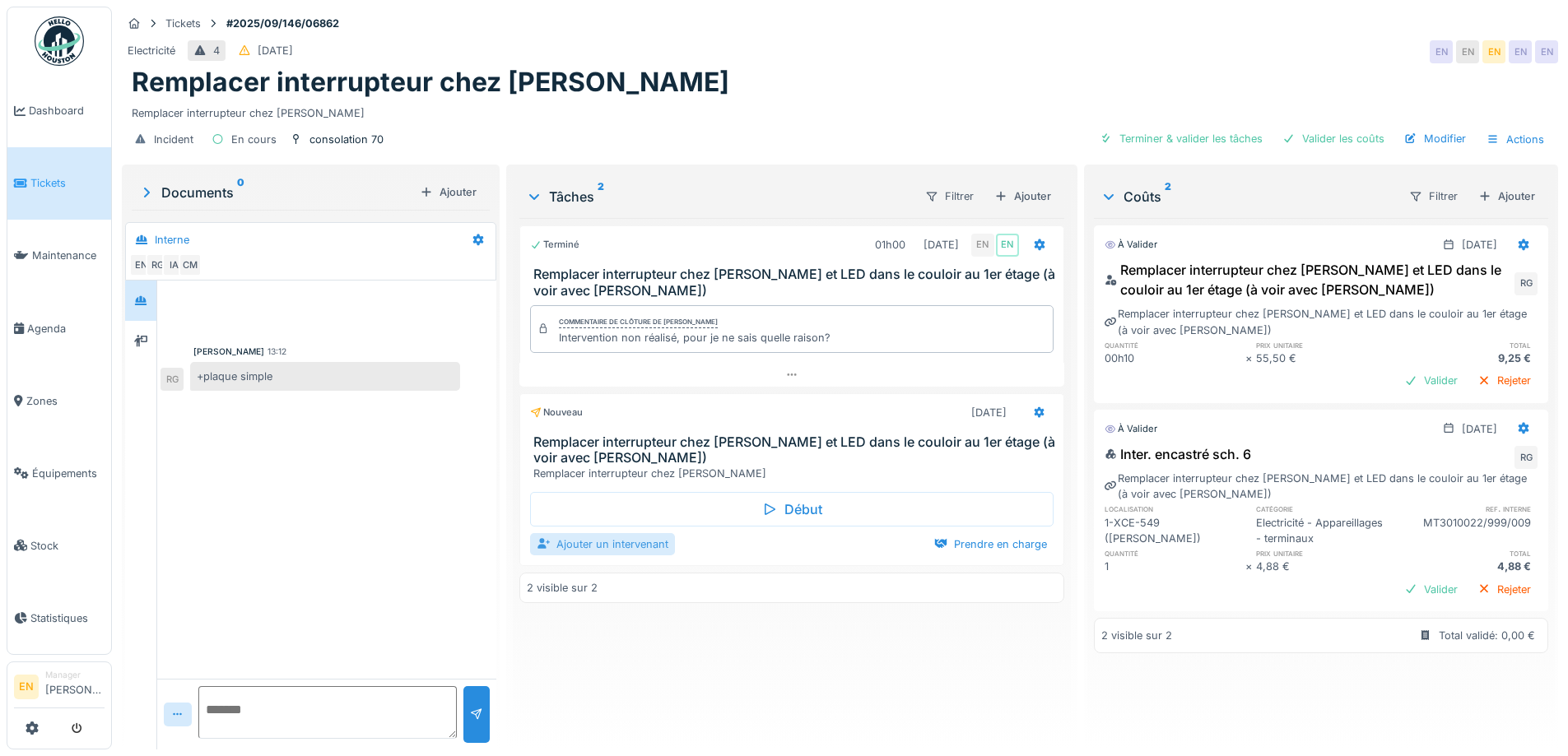
click at [623, 533] on div "Ajouter un intervenant" at bounding box center [603, 544] width 145 height 22
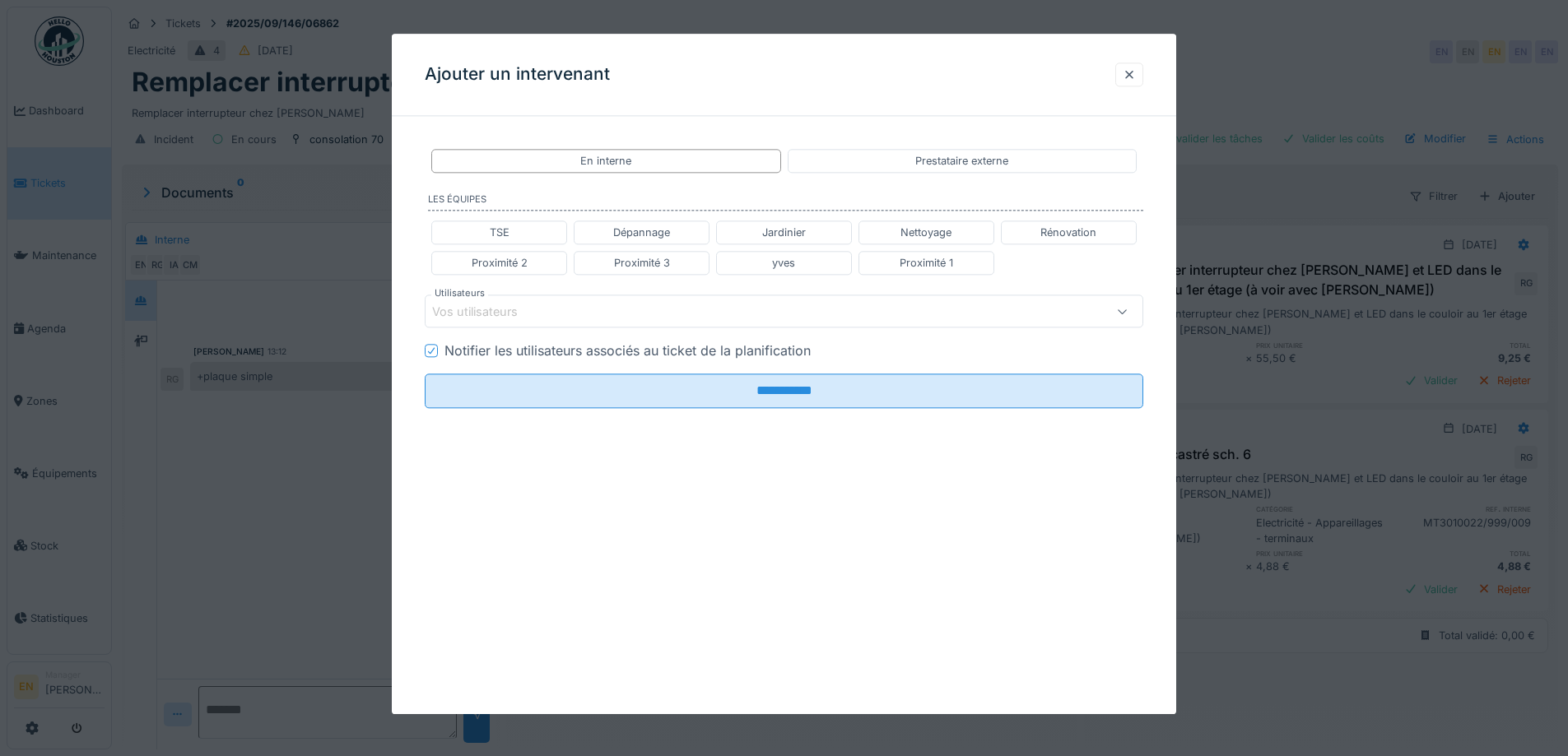
click at [538, 314] on div "Vos utilisateurs" at bounding box center [487, 311] width 109 height 18
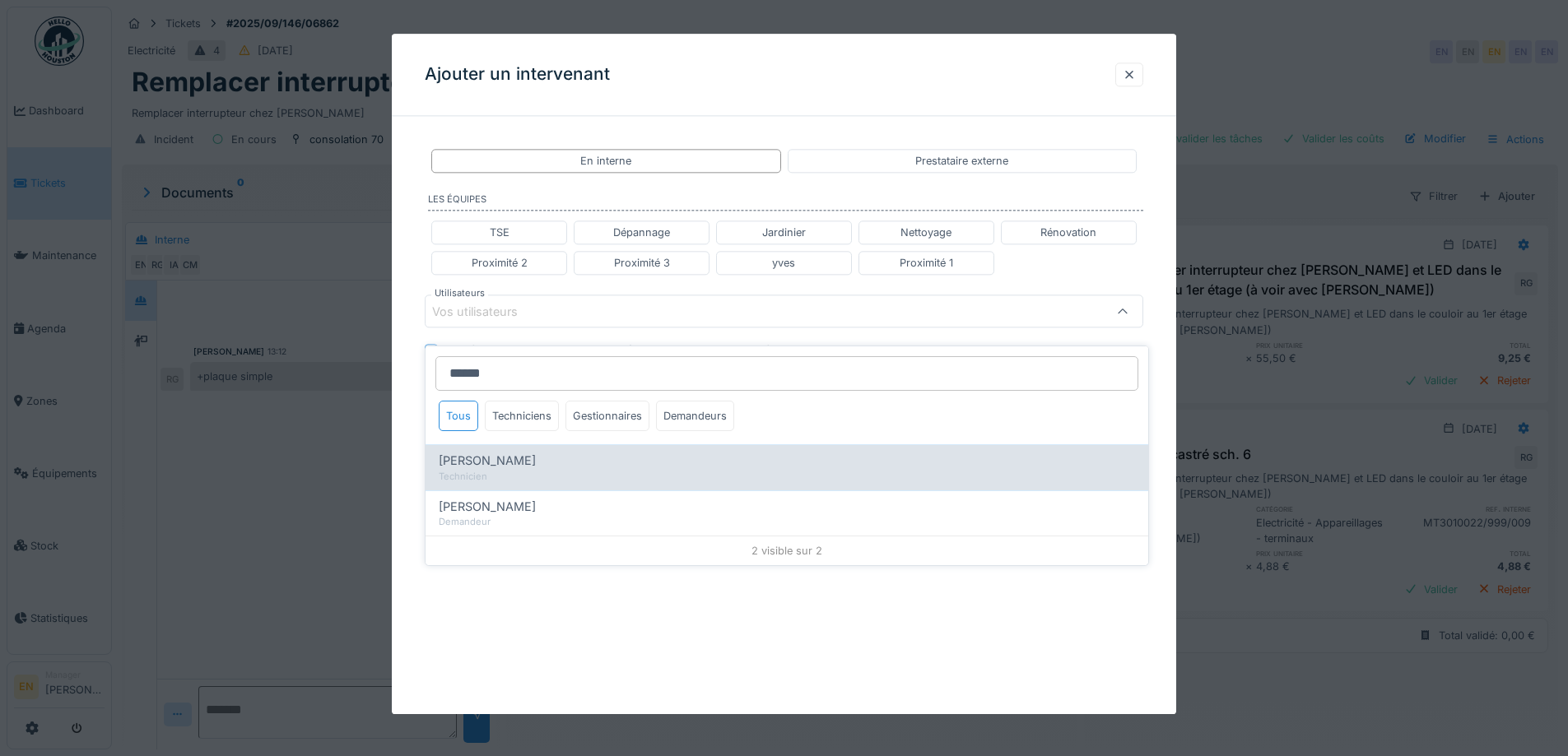
type input "******"
click at [516, 451] on span "Robert Gaspar" at bounding box center [488, 460] width 97 height 18
type input "****"
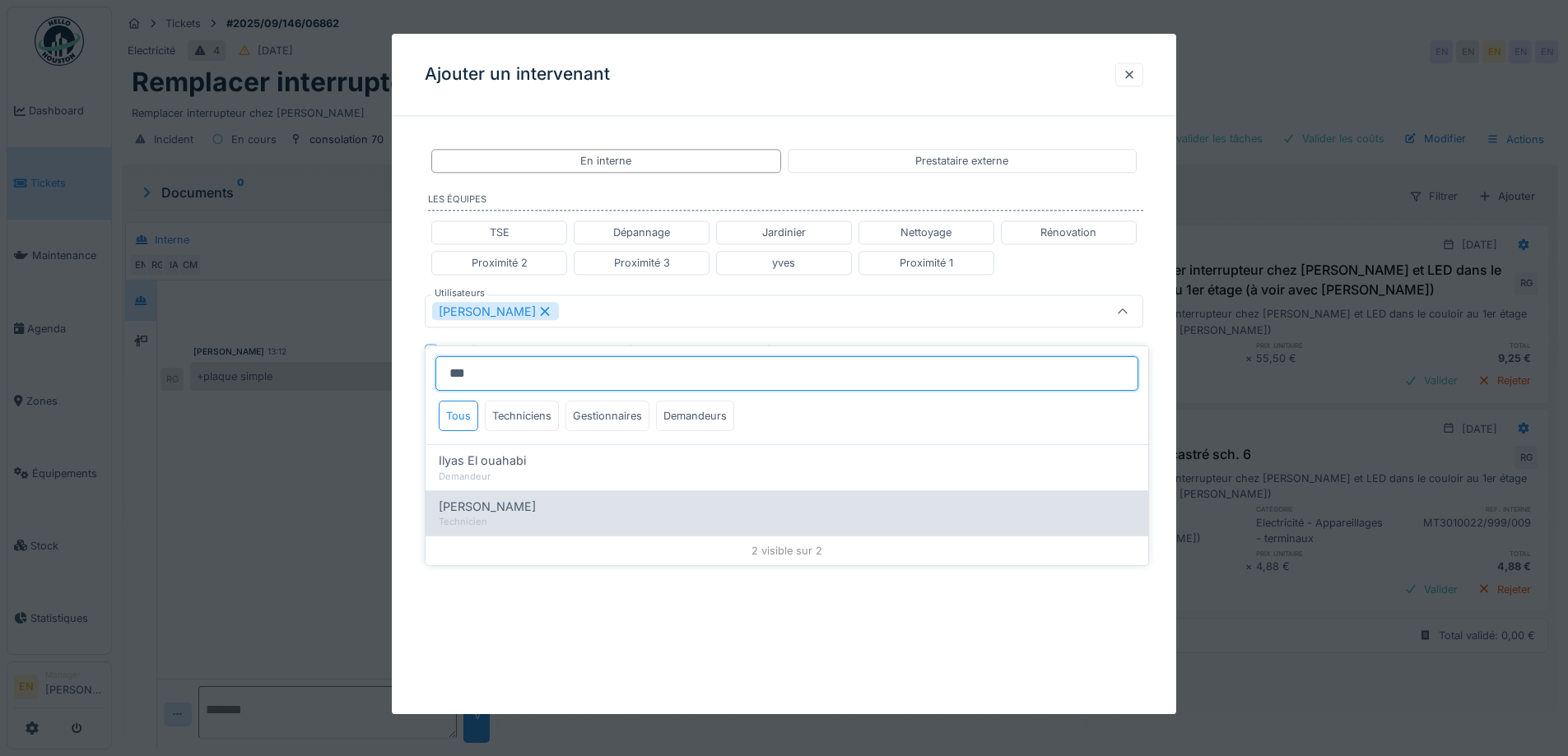
type input "***"
click at [508, 498] on span "Ilyas Allam hanin" at bounding box center [488, 507] width 97 height 18
type input "**********"
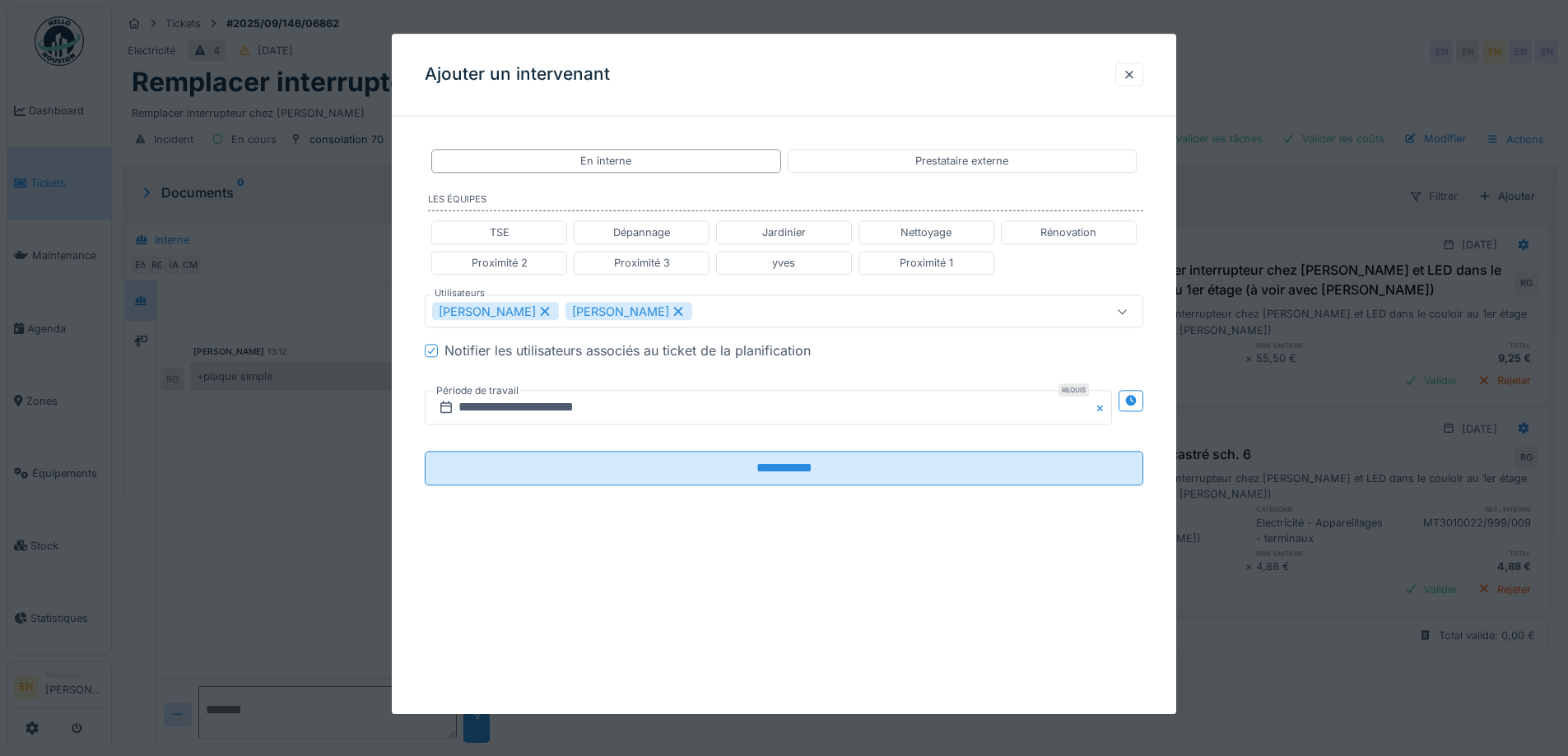
click at [1169, 518] on div "**********" at bounding box center [784, 330] width 785 height 403
click at [1136, 397] on icon at bounding box center [1130, 401] width 10 height 10
click at [589, 409] on input "**********" at bounding box center [591, 408] width 332 height 34
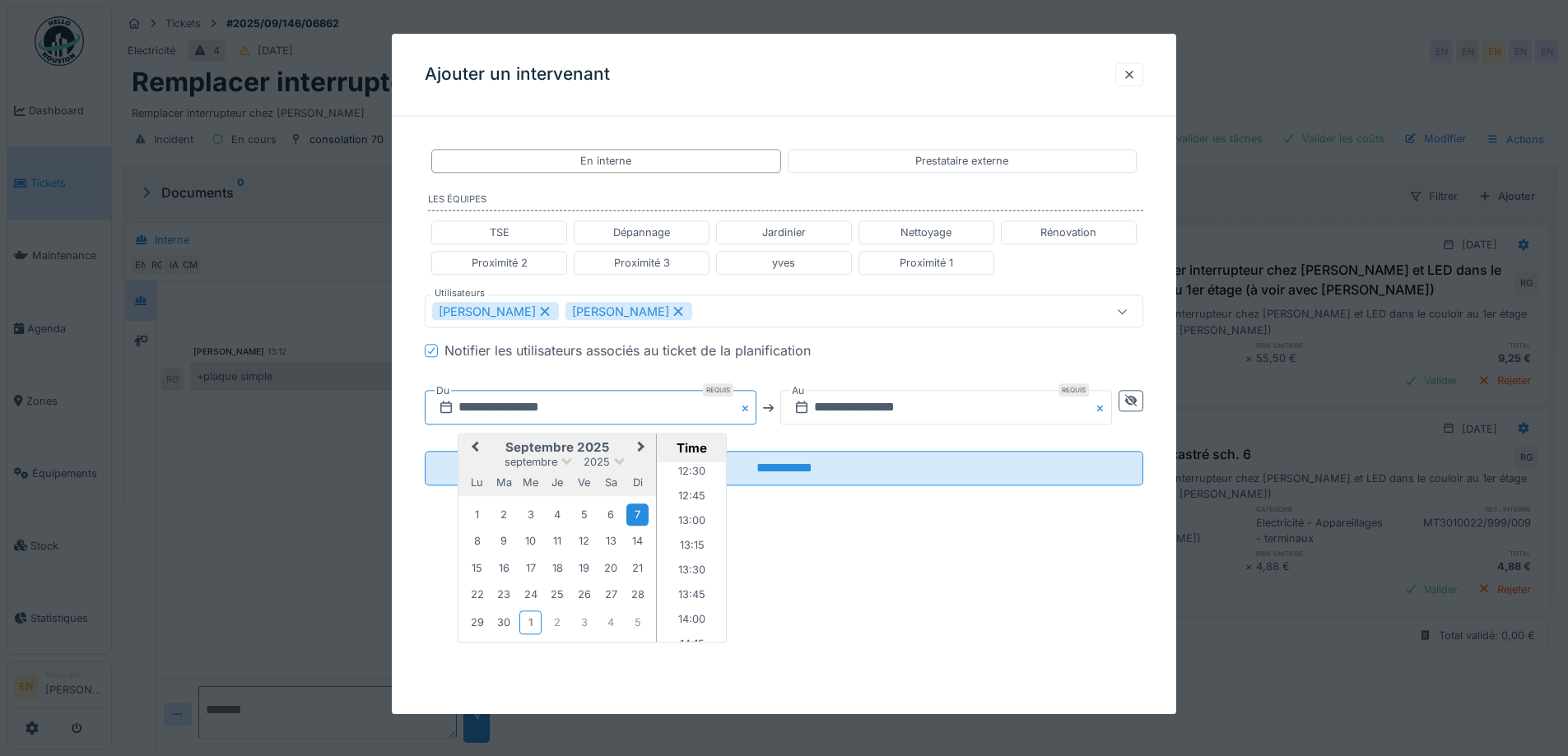
scroll to position [1272, 0]
click at [687, 488] on li "13:00" at bounding box center [692, 487] width 70 height 25
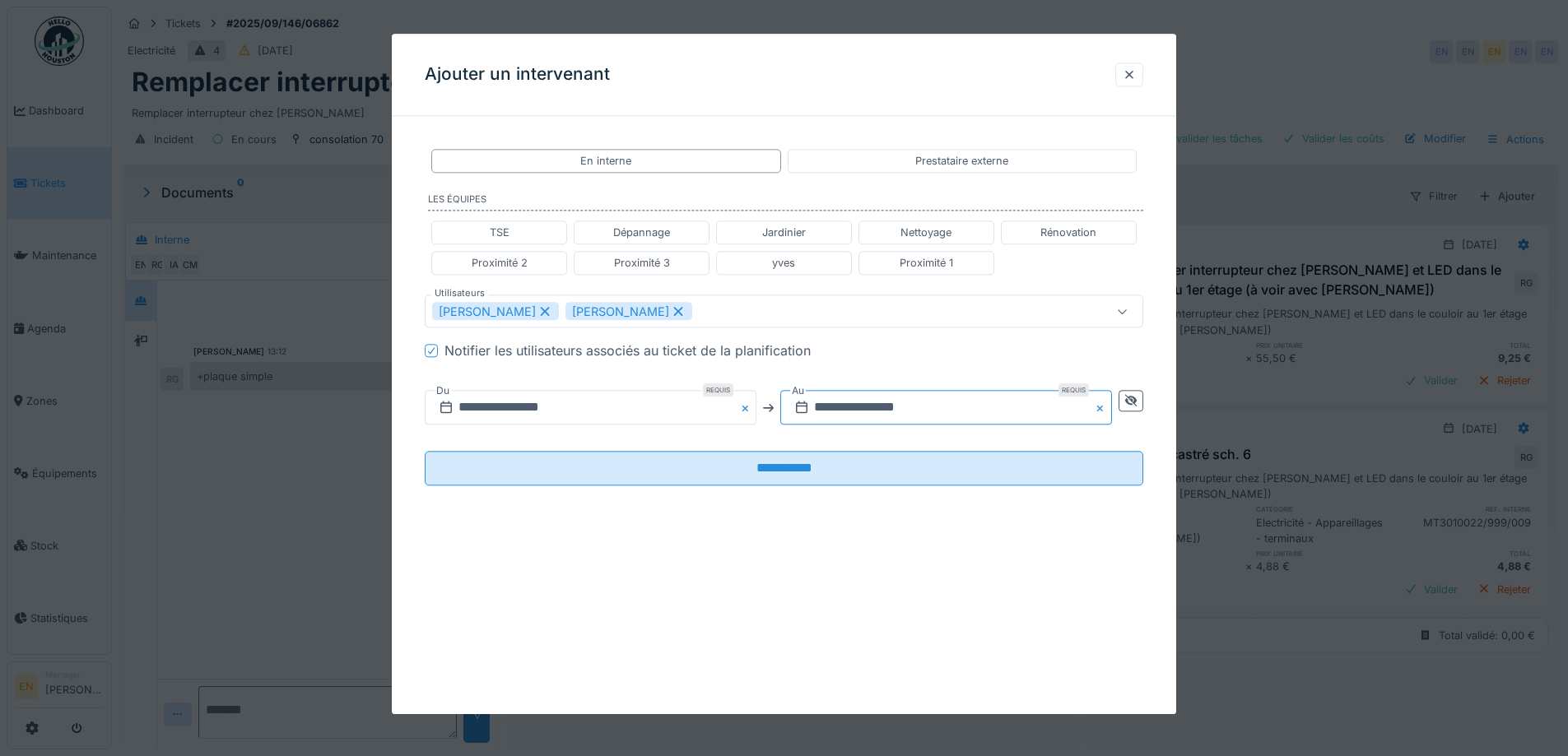
click at [933, 398] on input "**********" at bounding box center [946, 408] width 332 height 34
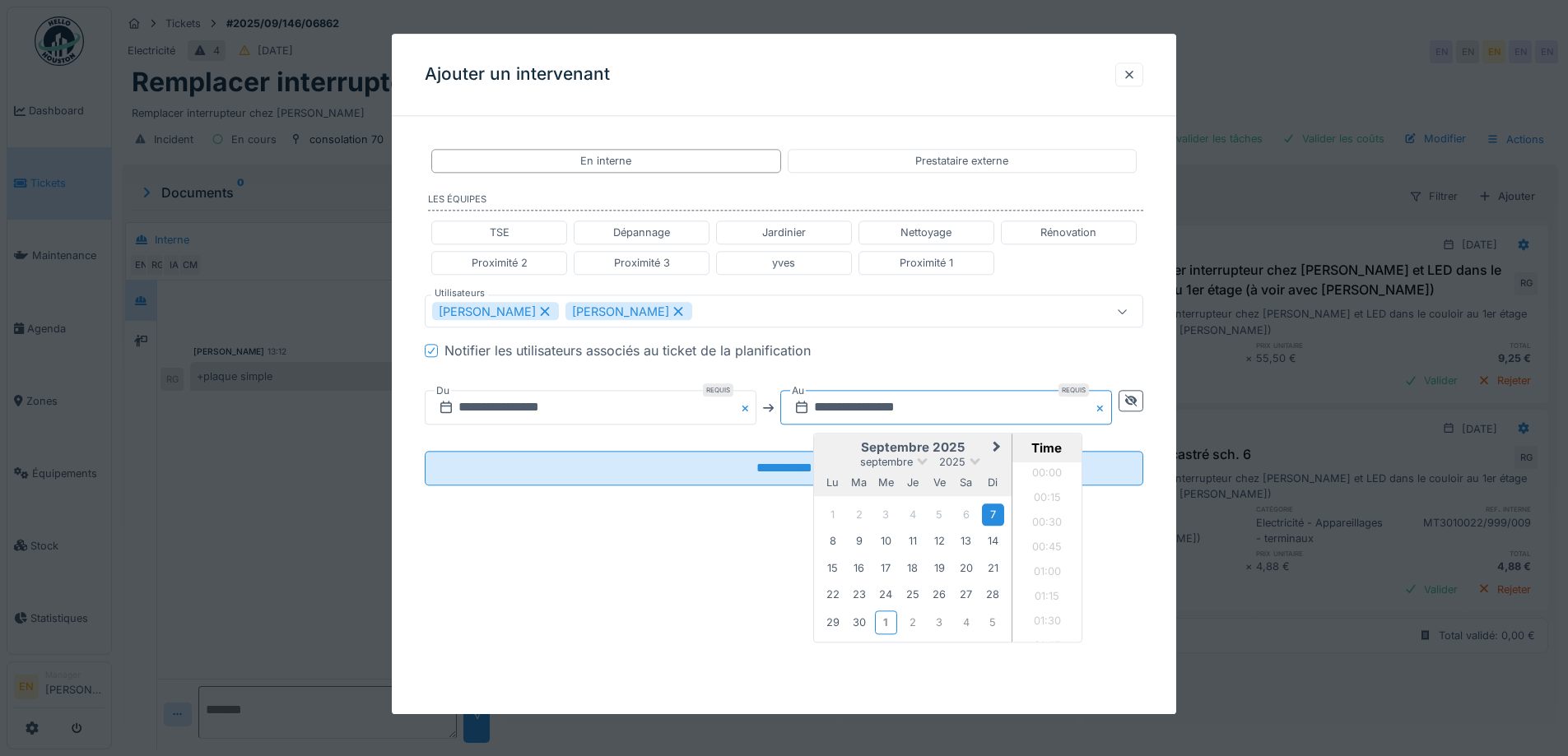
scroll to position [2191, 0]
click at [1003, 518] on div "7" at bounding box center [993, 514] width 22 height 22
click at [1050, 574] on li "14:00" at bounding box center [1047, 573] width 70 height 25
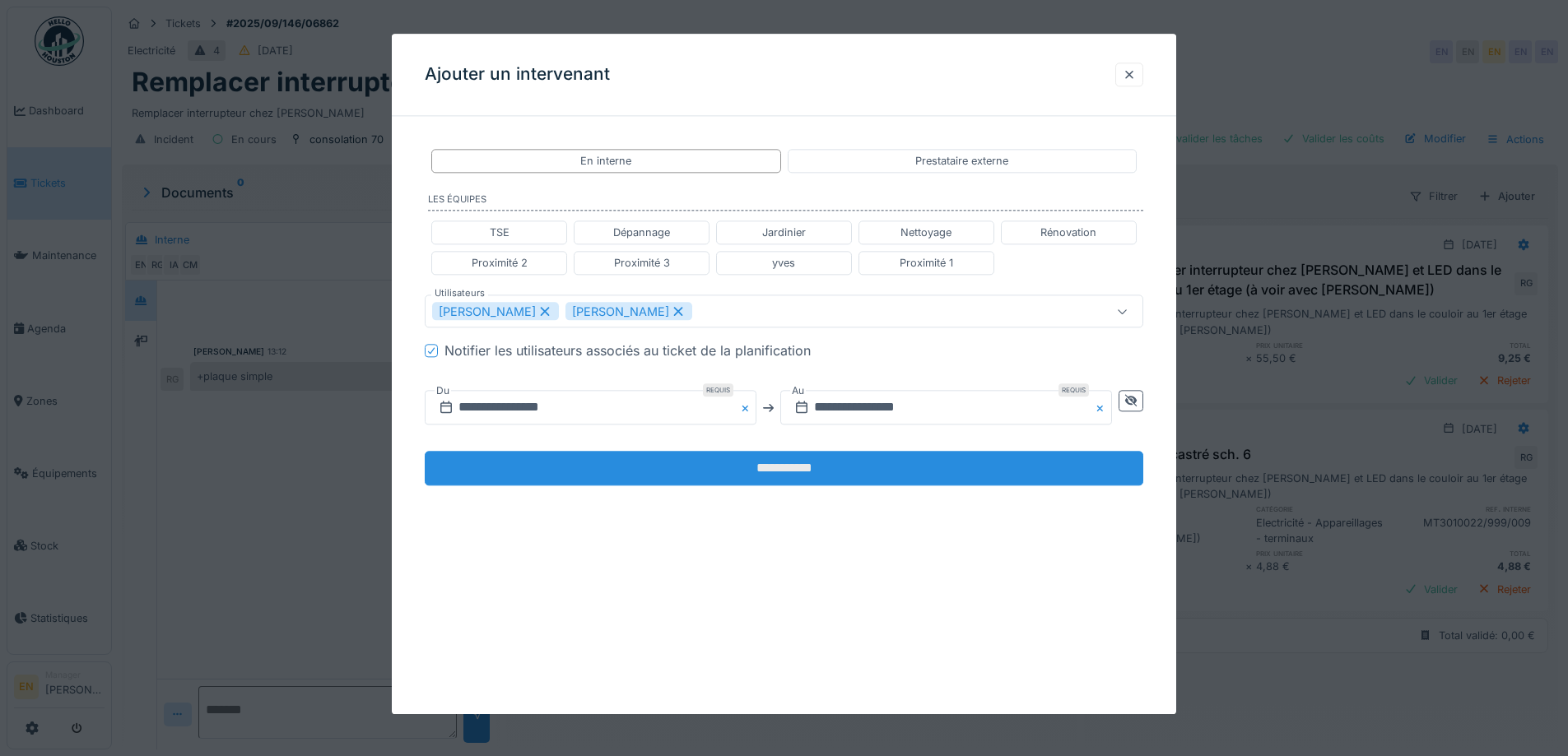
click at [803, 472] on input "**********" at bounding box center [784, 468] width 718 height 34
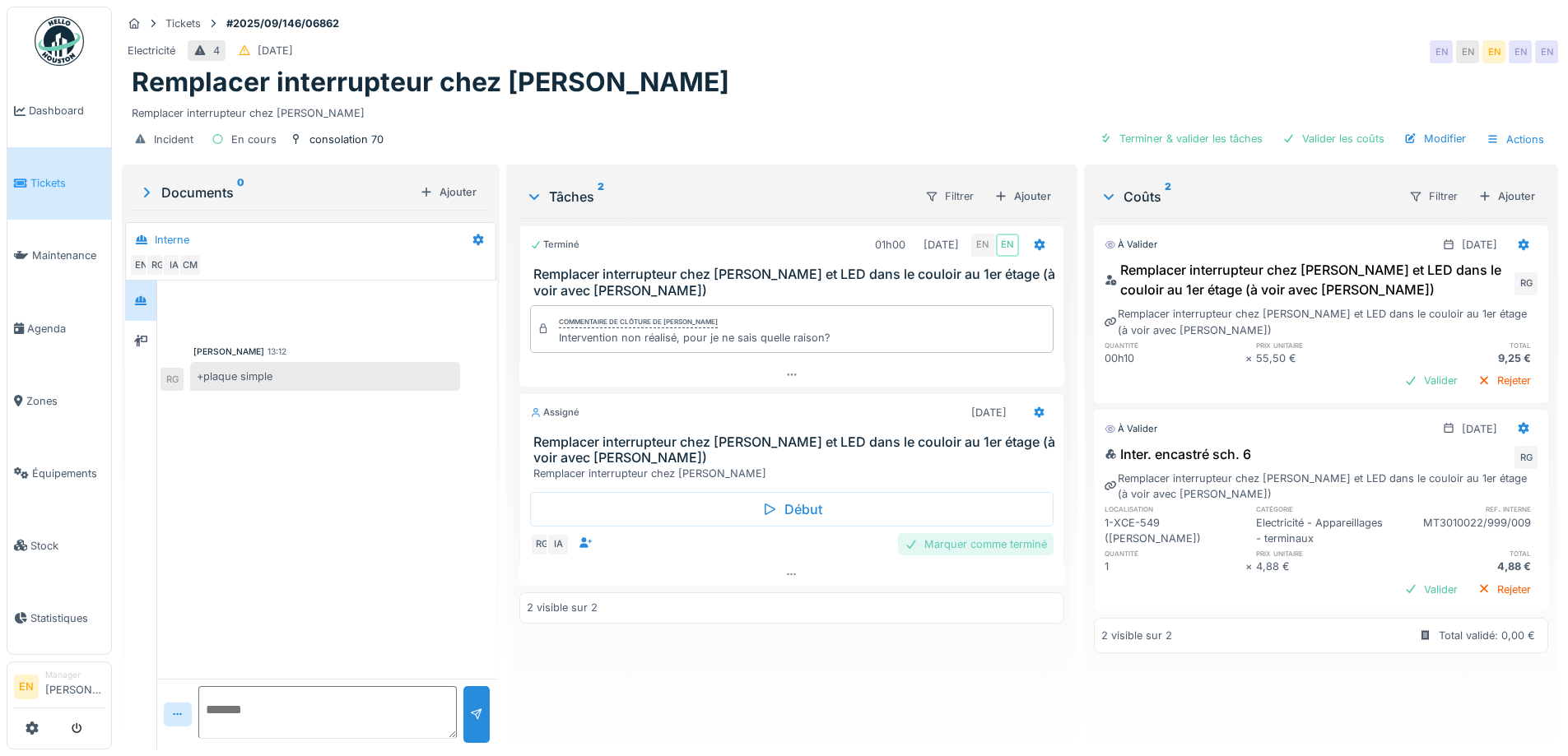
click at [978, 536] on div "Marquer comme terminé" at bounding box center [975, 544] width 155 height 22
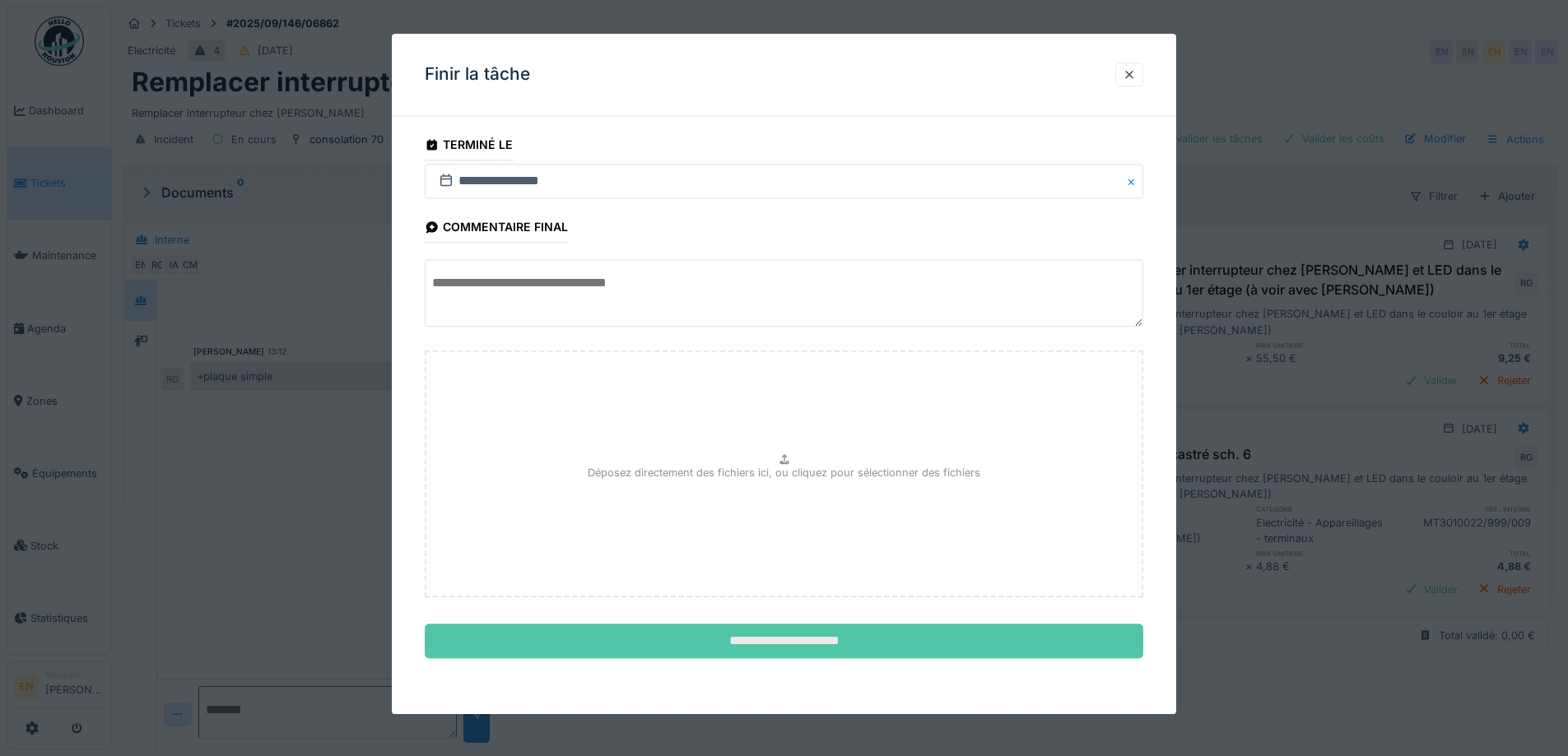
click at [795, 647] on input "**********" at bounding box center [784, 642] width 718 height 34
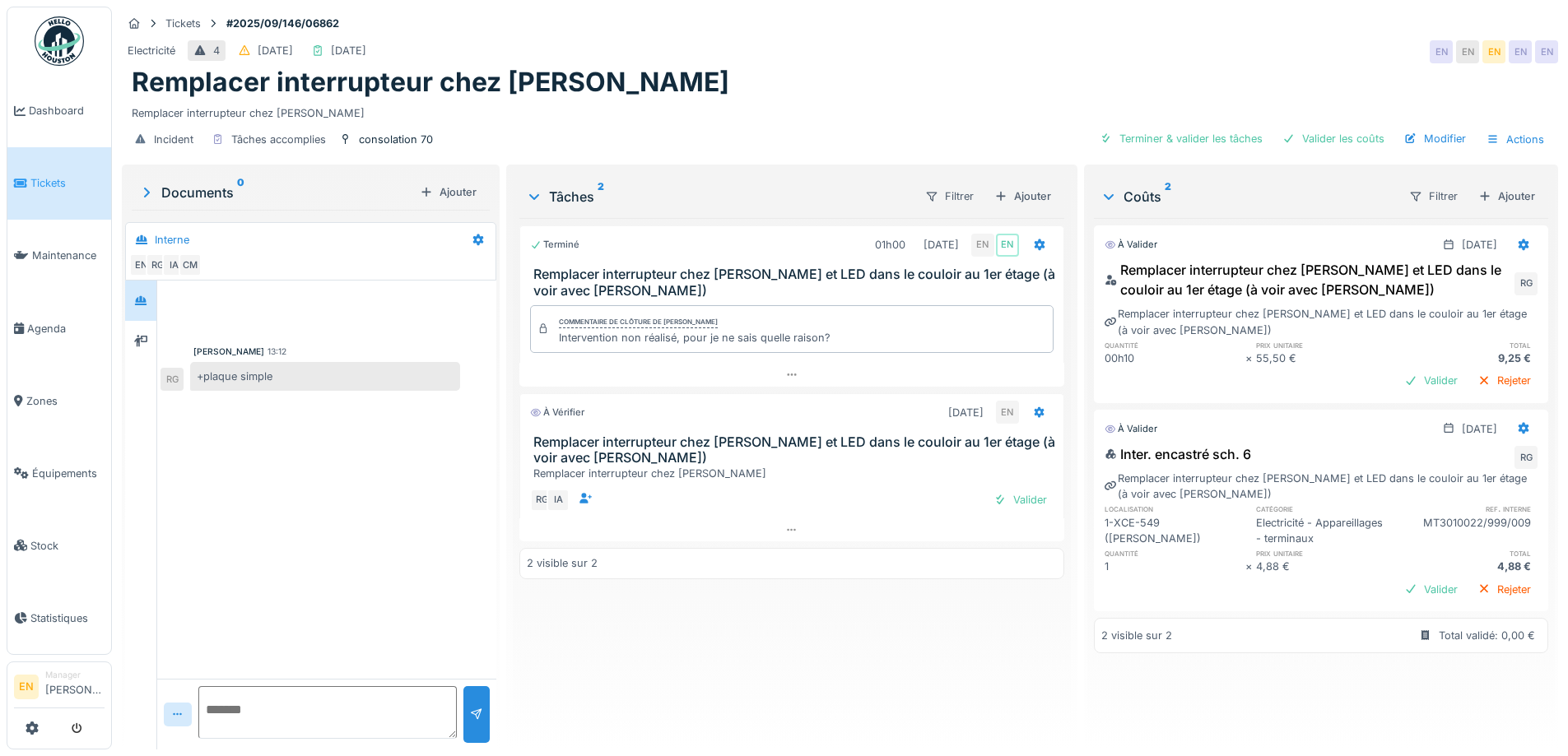
click at [896, 627] on div "Terminé 01h00 02/09/2025 EN EN Remplacer interrupteur chez Pascale et LED dans …" at bounding box center [791, 477] width 544 height 518
click at [892, 51] on div "Electricité 4 07/09/2025 01/10/2025 EN EN EN EN EN" at bounding box center [840, 51] width 1437 height 30
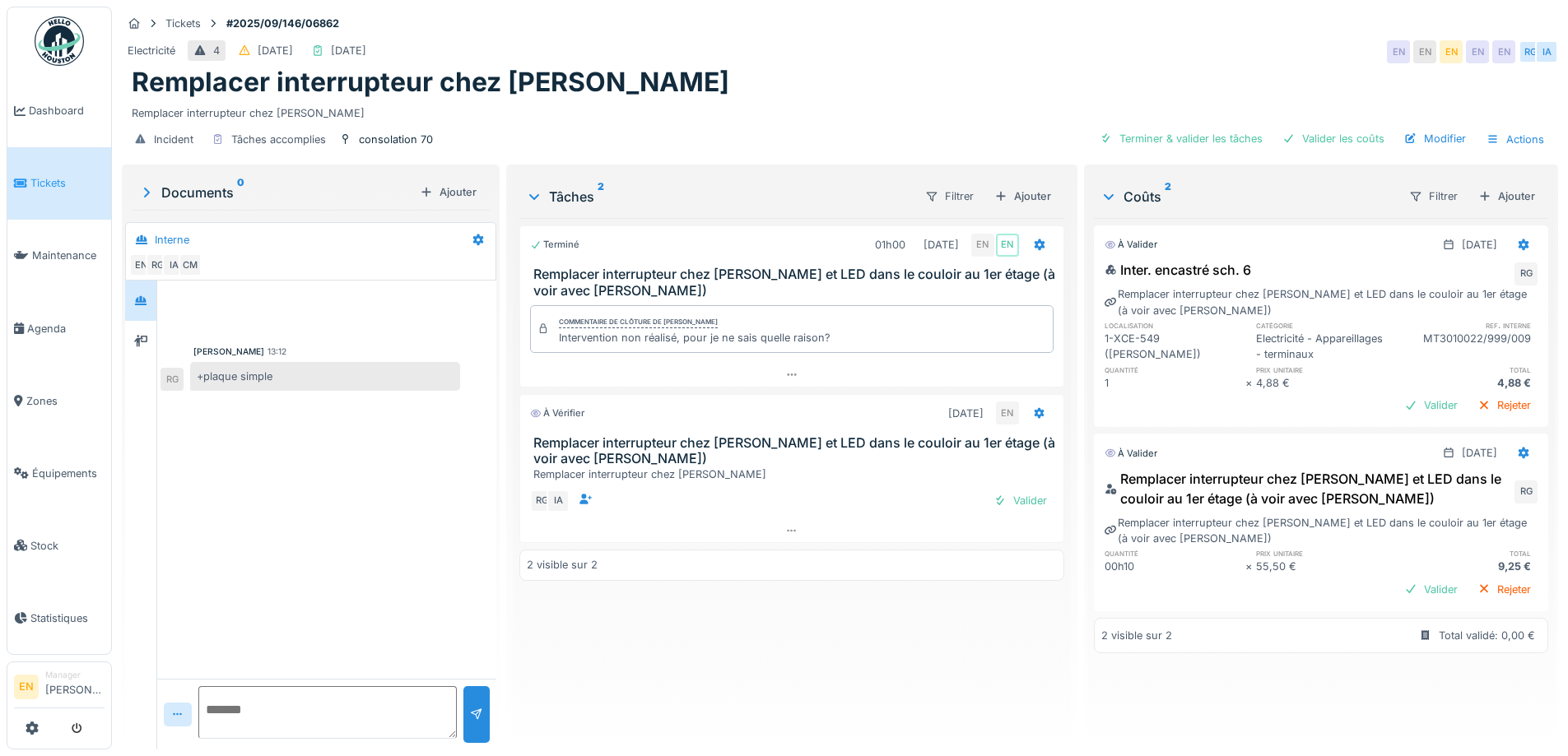
scroll to position [12, 0]
click at [754, 686] on div "Terminé 01h00 [DATE] EN EN Remplacer interrupteur chez [PERSON_NAME] et LED dan…" at bounding box center [791, 477] width 544 height 518
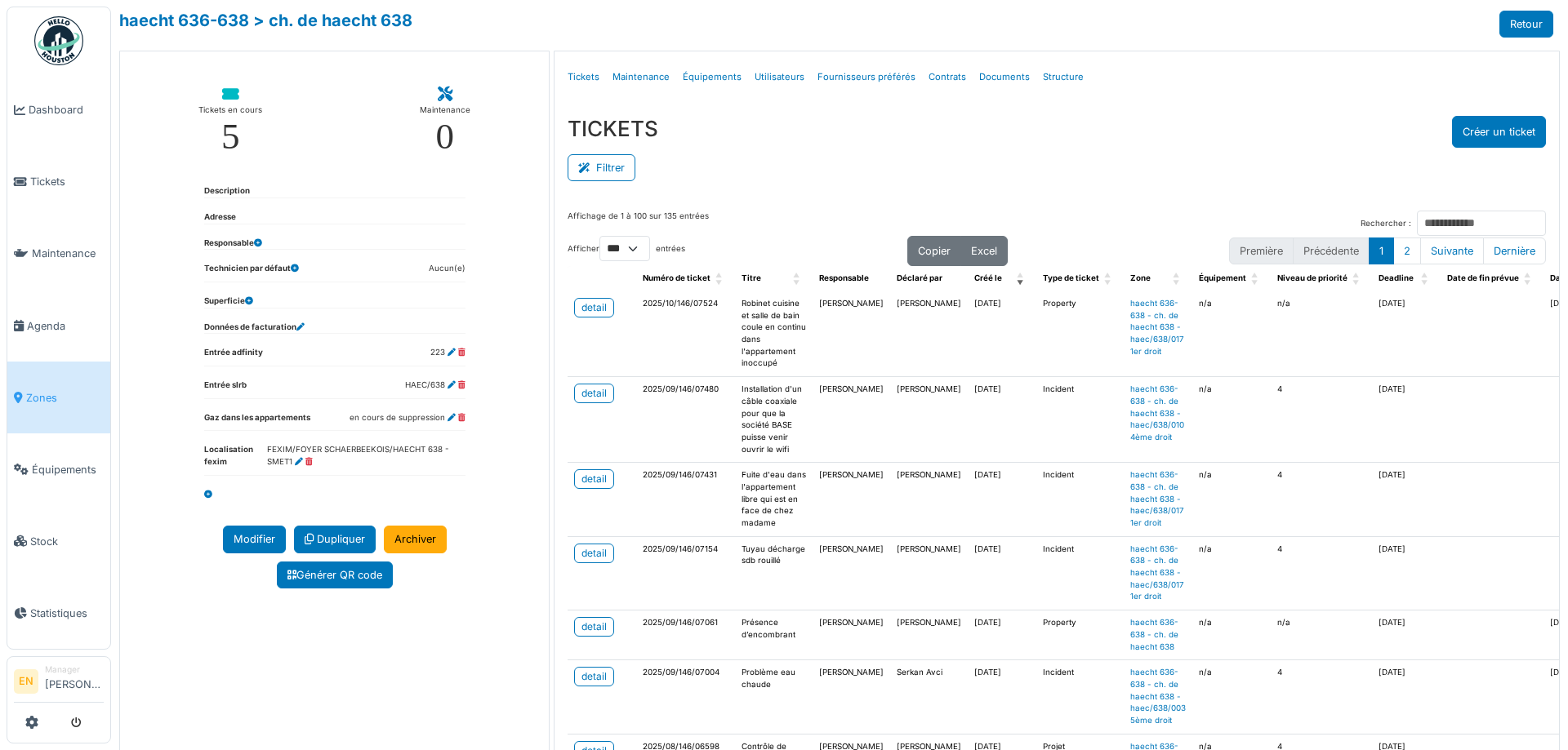
select select "***"
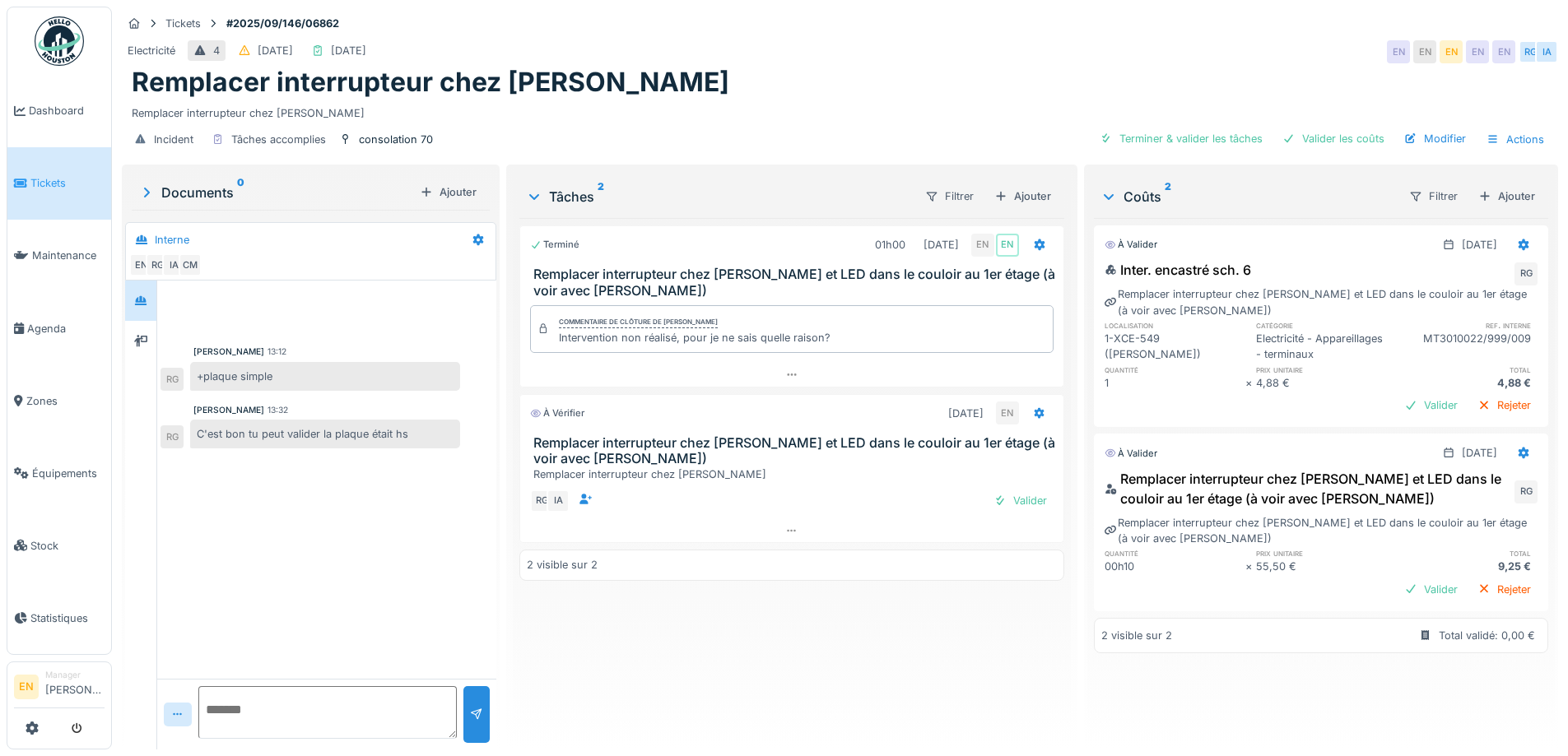
click at [333, 701] on textarea at bounding box center [327, 712] width 258 height 52
type textarea "**********"
click at [628, 99] on div "Remplacer interrupteur chez Pascale" at bounding box center [839, 109] width 1417 height 22
click at [700, 75] on div "Remplacer interrupteur chez Pascale" at bounding box center [839, 82] width 1417 height 31
click at [641, 124] on div "Incident Tâches accomplies consolation 70 Terminer & valider les tâches Valider…" at bounding box center [840, 139] width 1437 height 37
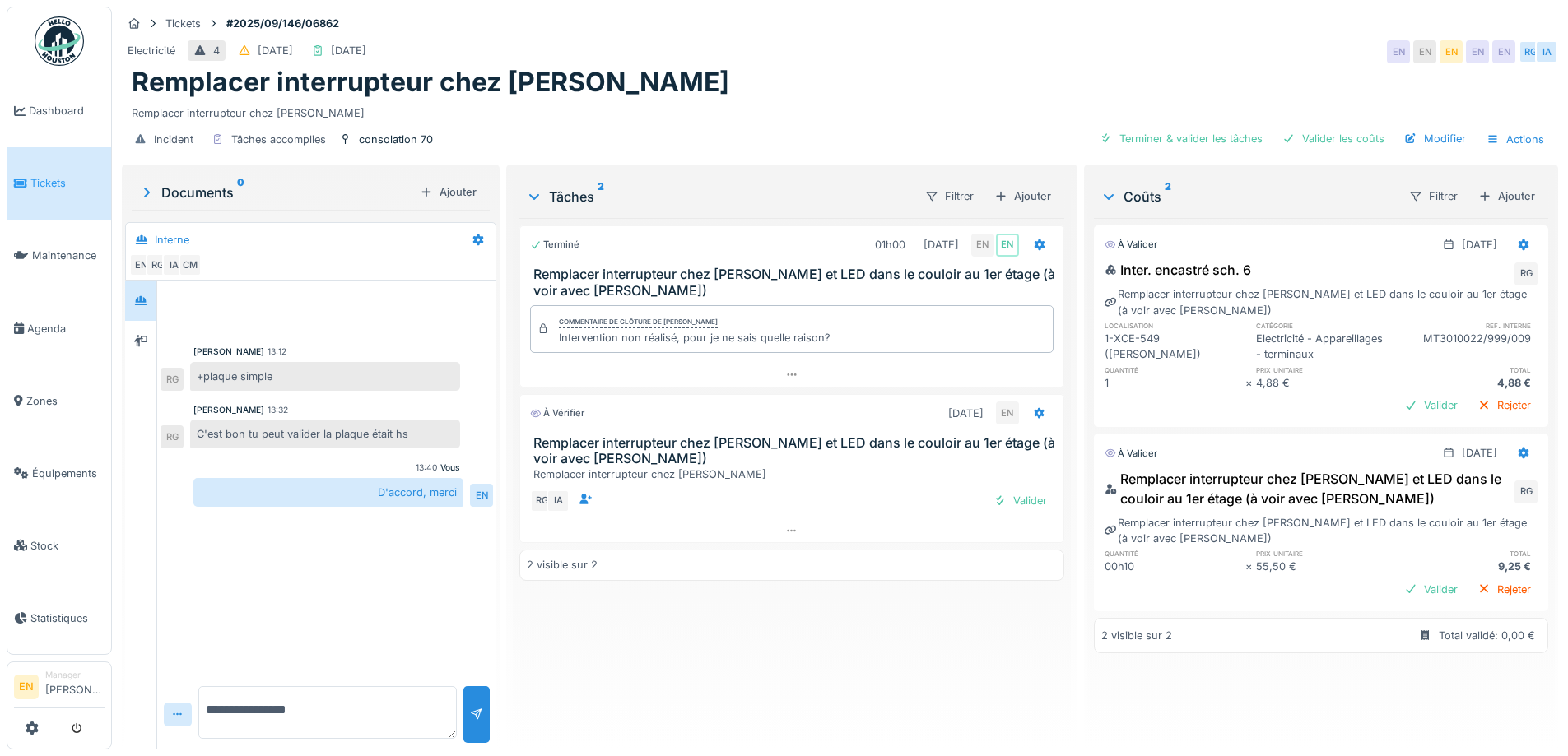
click at [603, 101] on div "Remplacer interrupteur chez Pascale" at bounding box center [839, 109] width 1417 height 22
click at [676, 83] on div "Remplacer interrupteur chez Pascale" at bounding box center [839, 82] width 1417 height 31
click at [1152, 144] on div "Terminer & valider les tâches" at bounding box center [1181, 138] width 176 height 22
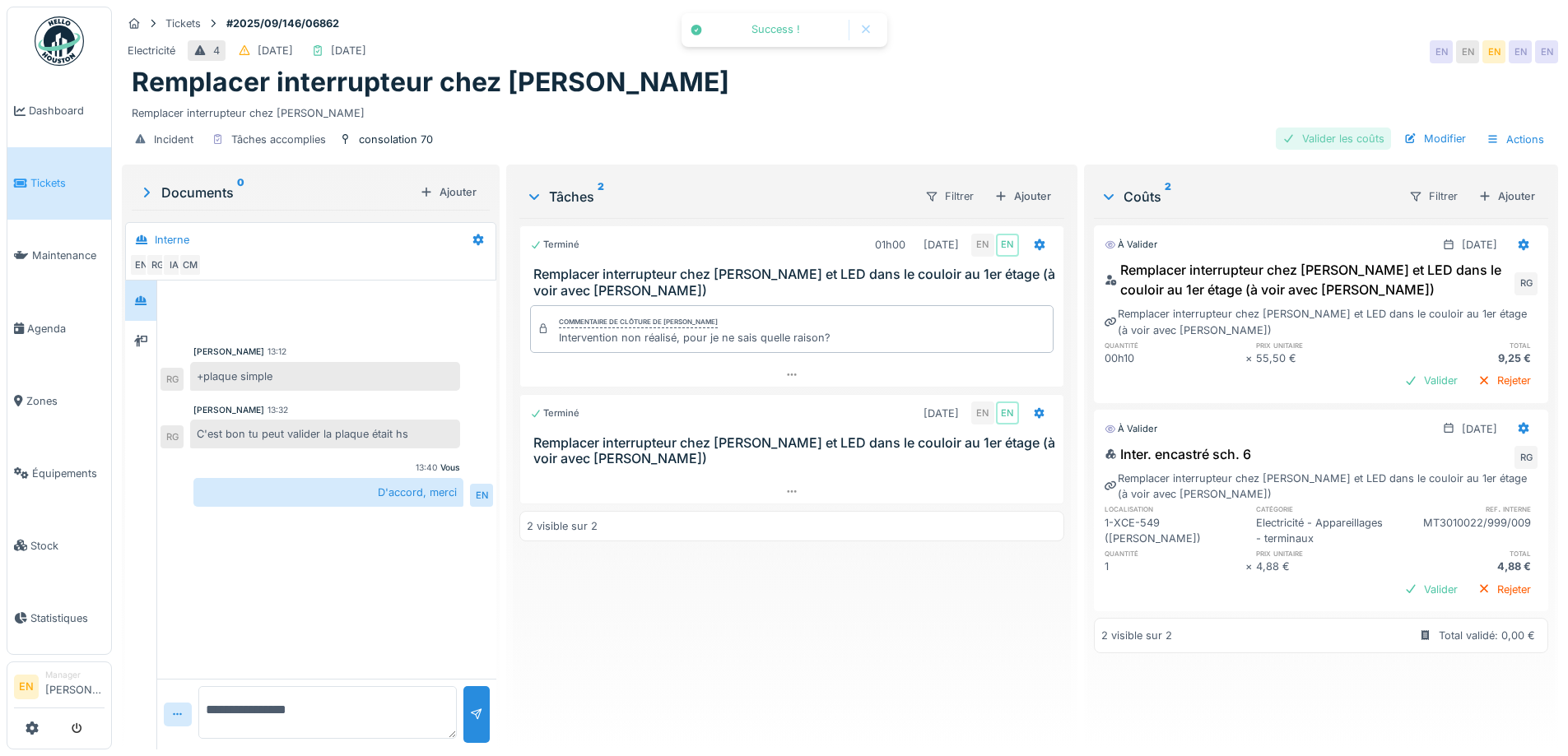
click at [1319, 142] on div "Valider les coûts" at bounding box center [1334, 138] width 115 height 22
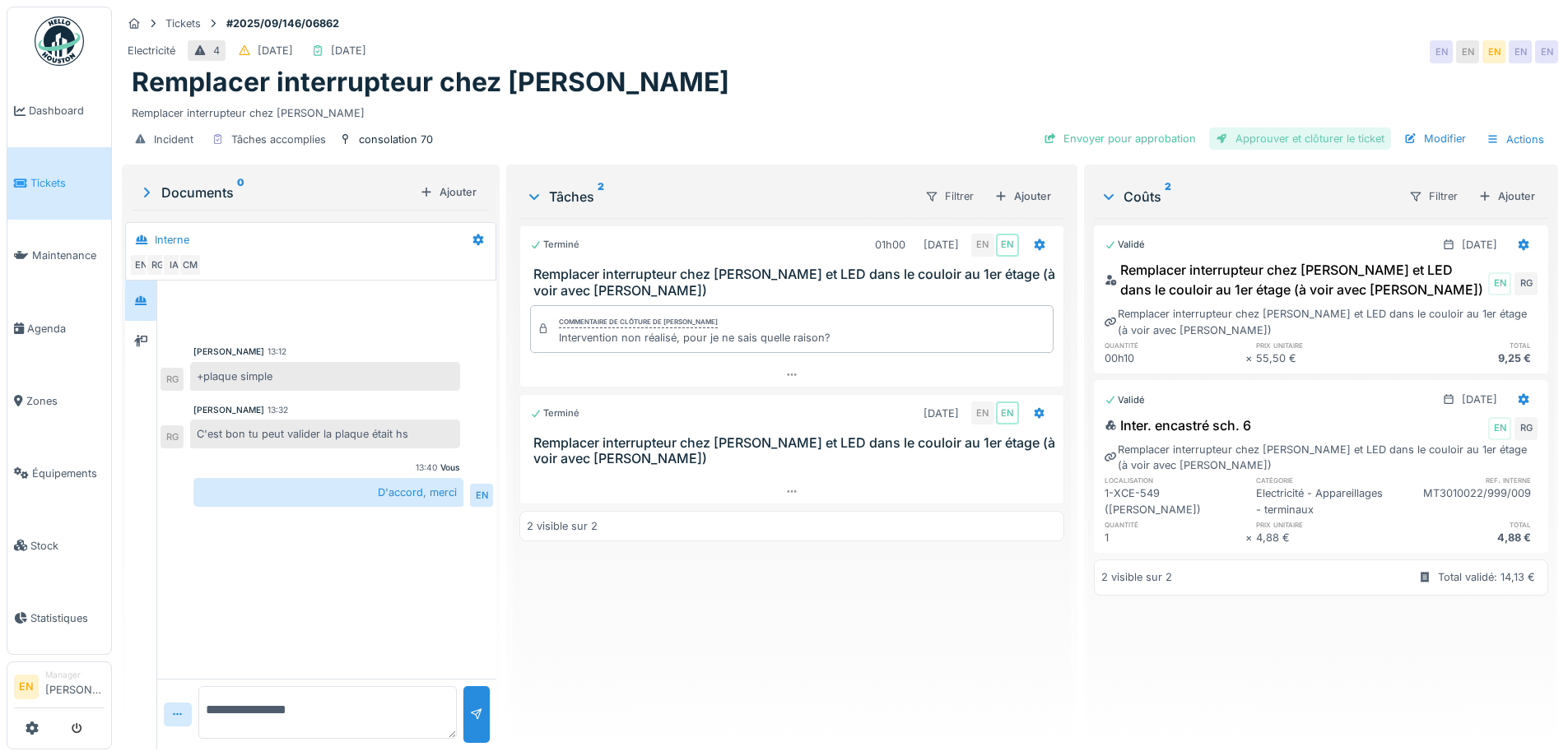
click at [1307, 142] on div "Approuver et clôturer le ticket" at bounding box center [1300, 138] width 182 height 22
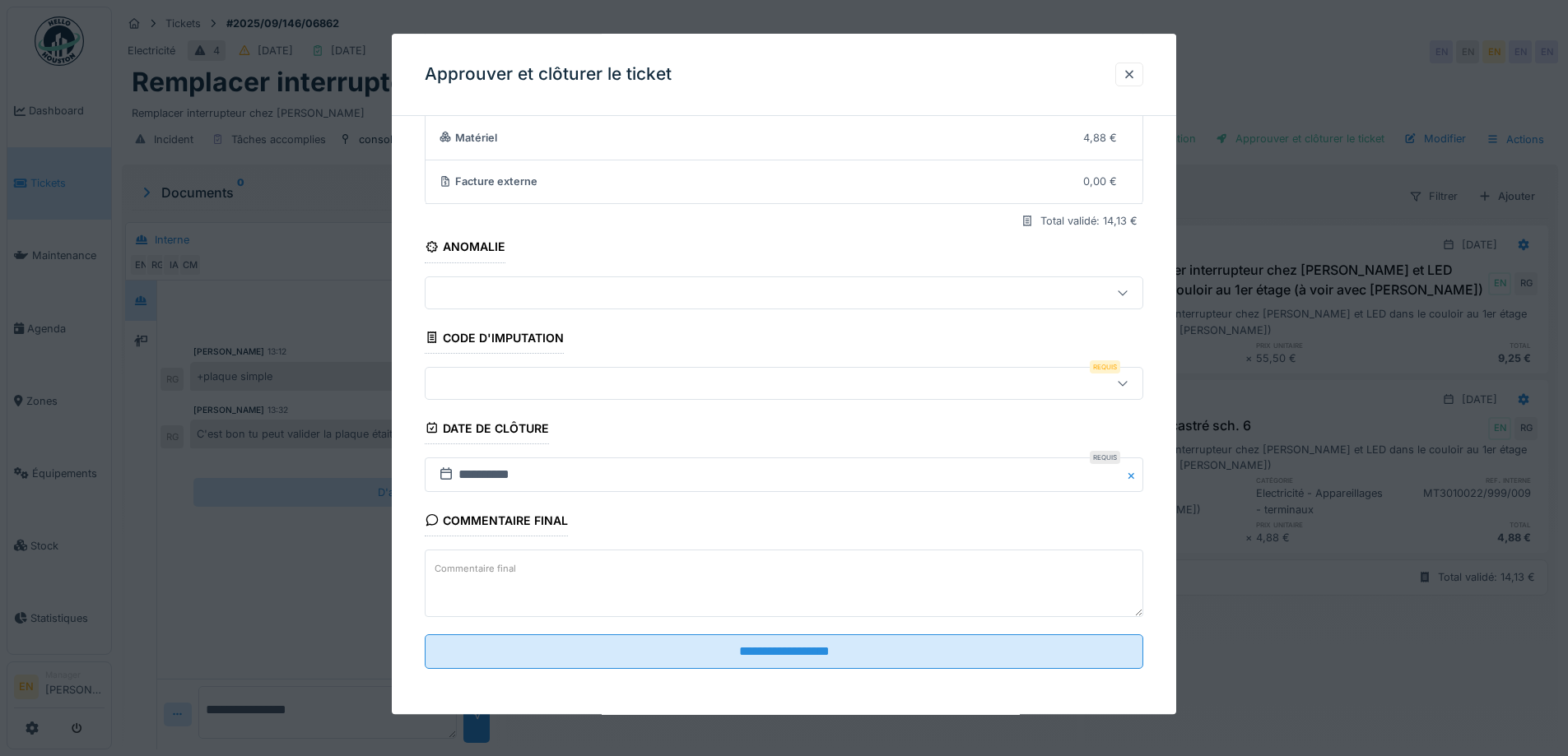
scroll to position [142, 0]
click at [1125, 388] on div at bounding box center [1123, 382] width 13 height 15
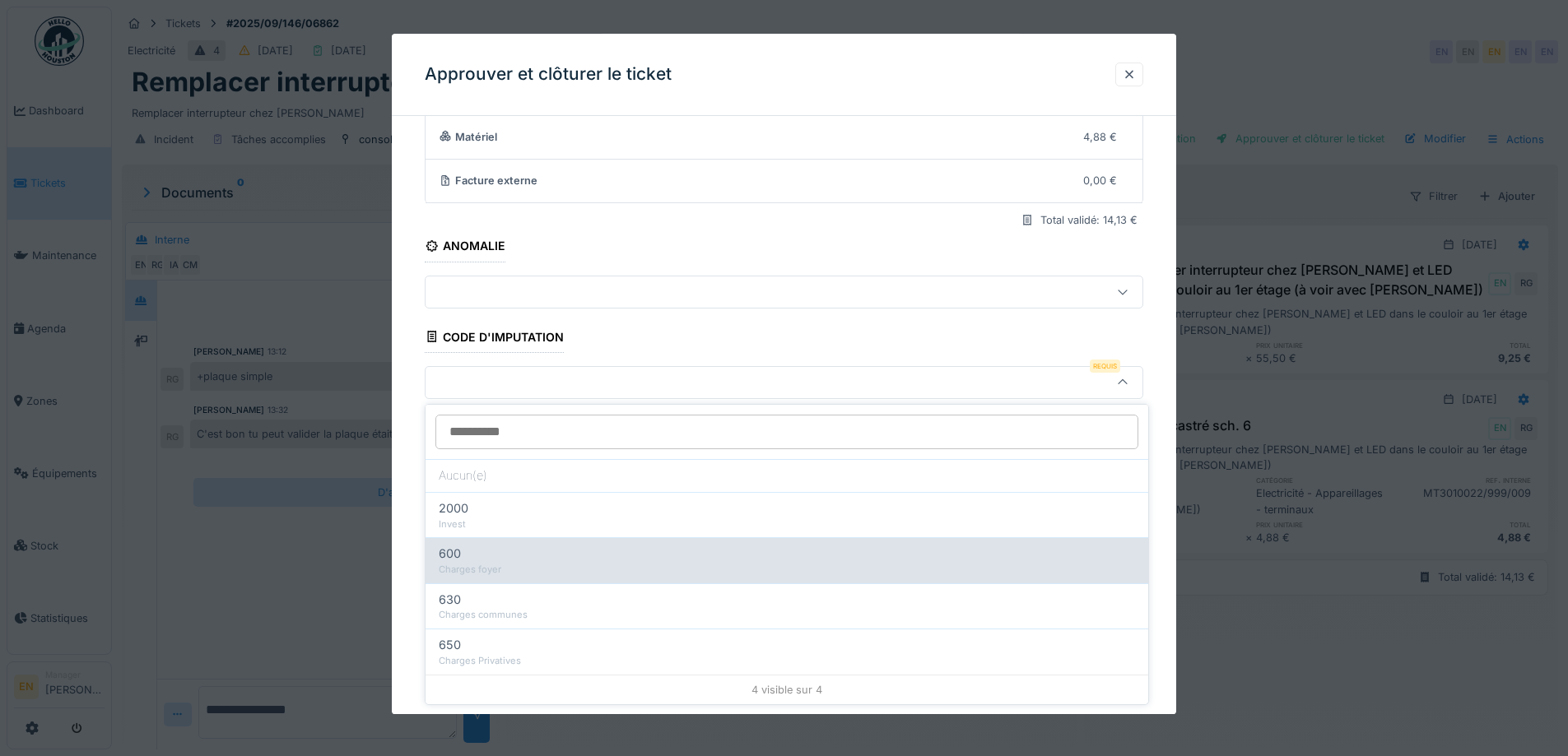
click at [513, 567] on div "Charges foyer" at bounding box center [787, 569] width 696 height 14
type input "***"
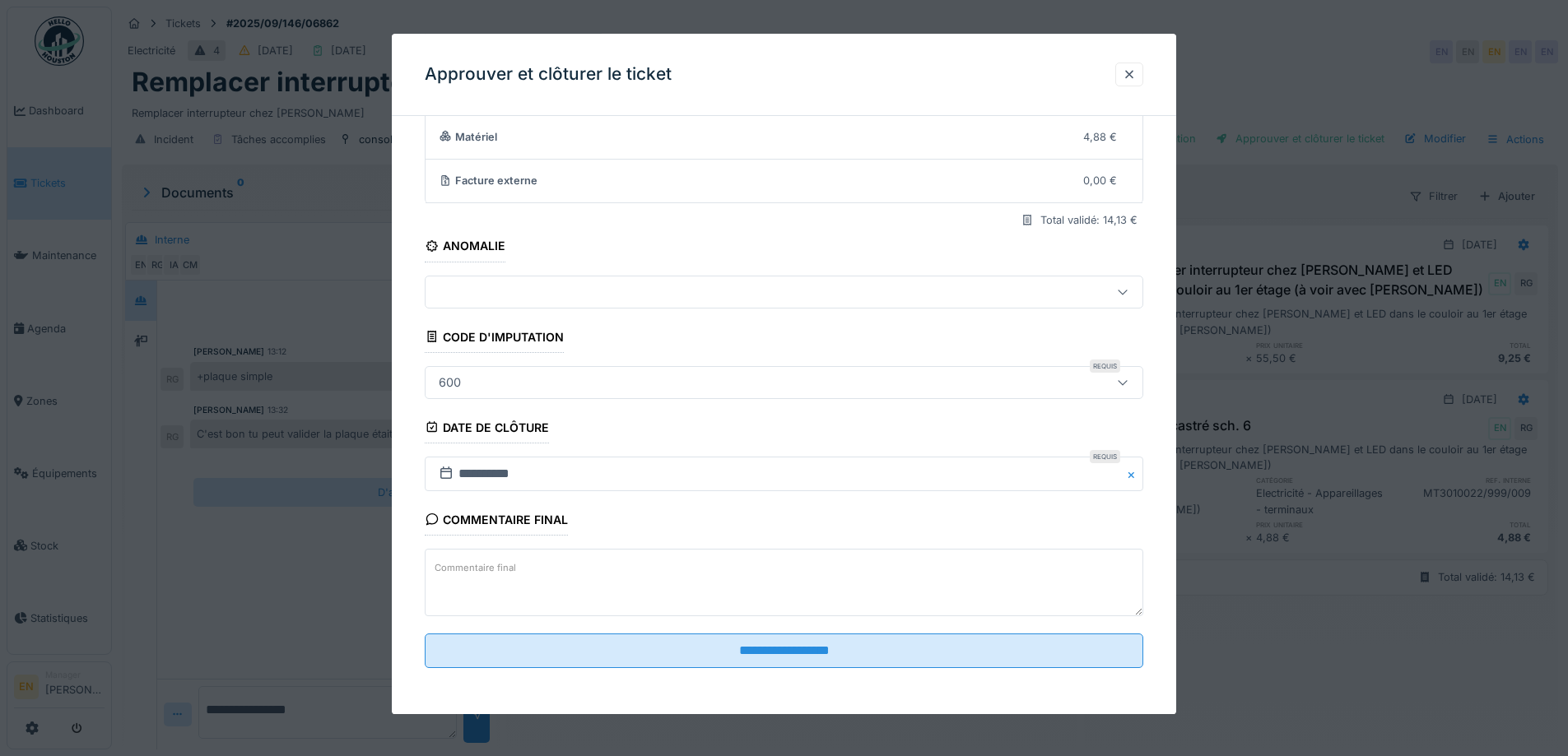
scroll to position [12, 0]
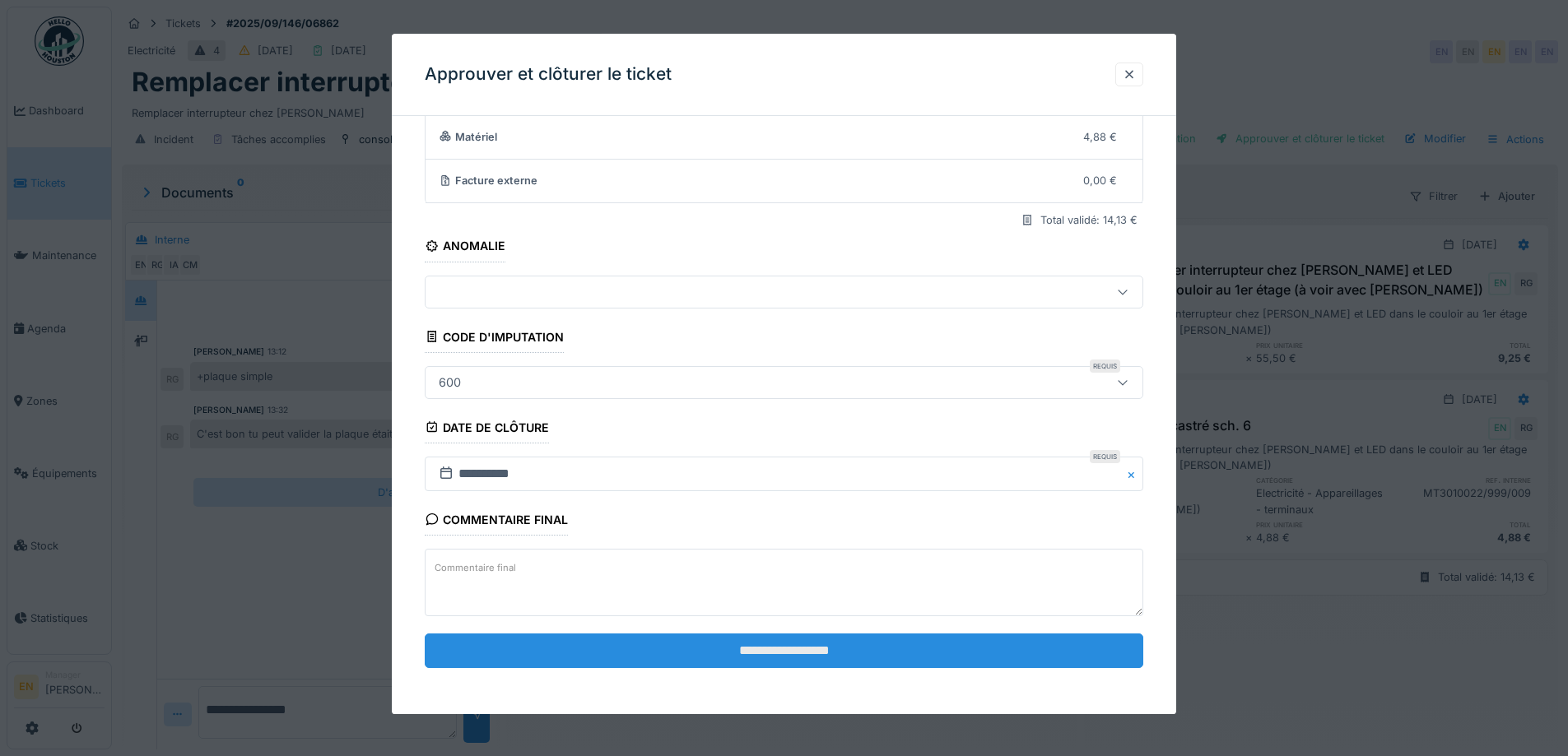
click at [786, 652] on input "**********" at bounding box center [784, 650] width 718 height 34
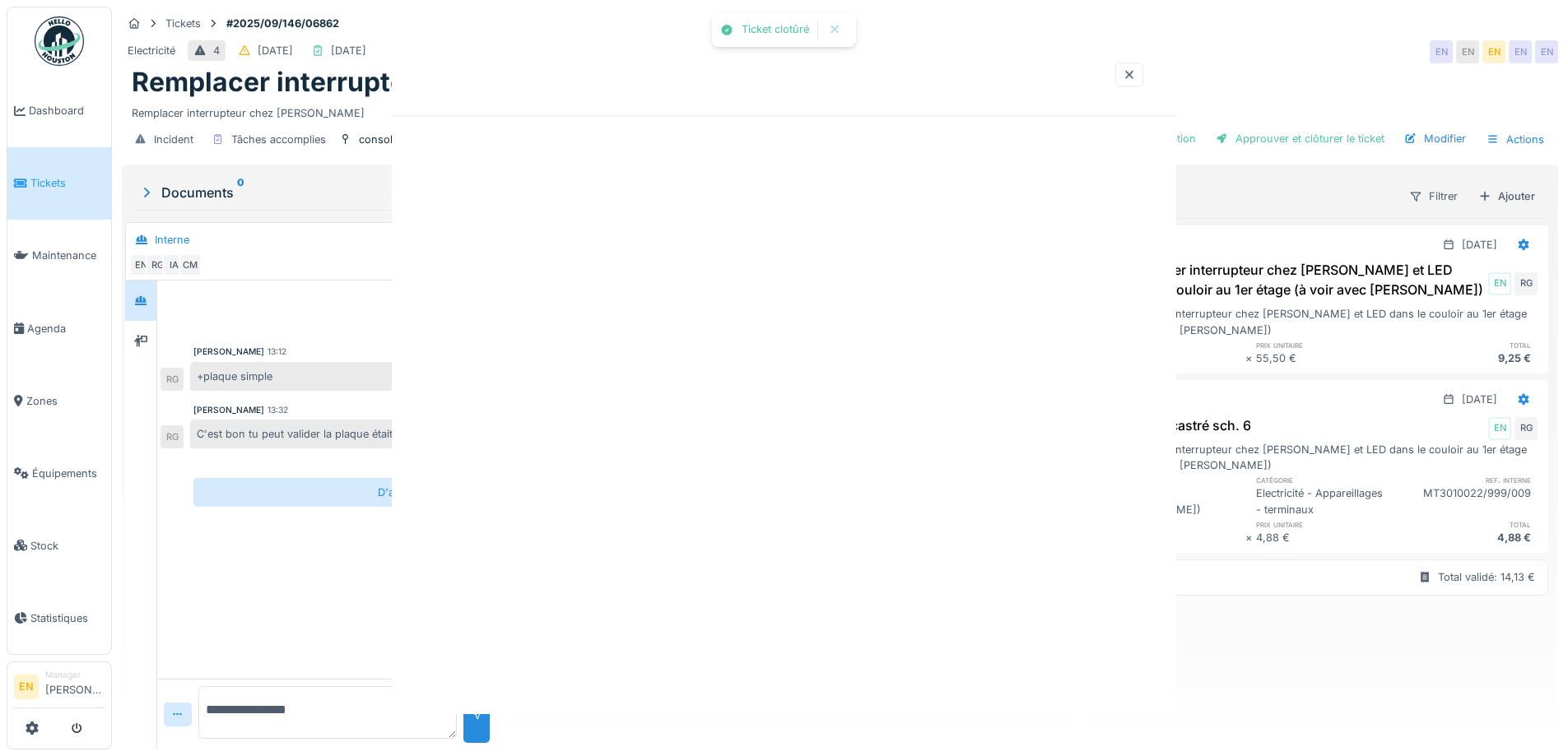
scroll to position [0, 0]
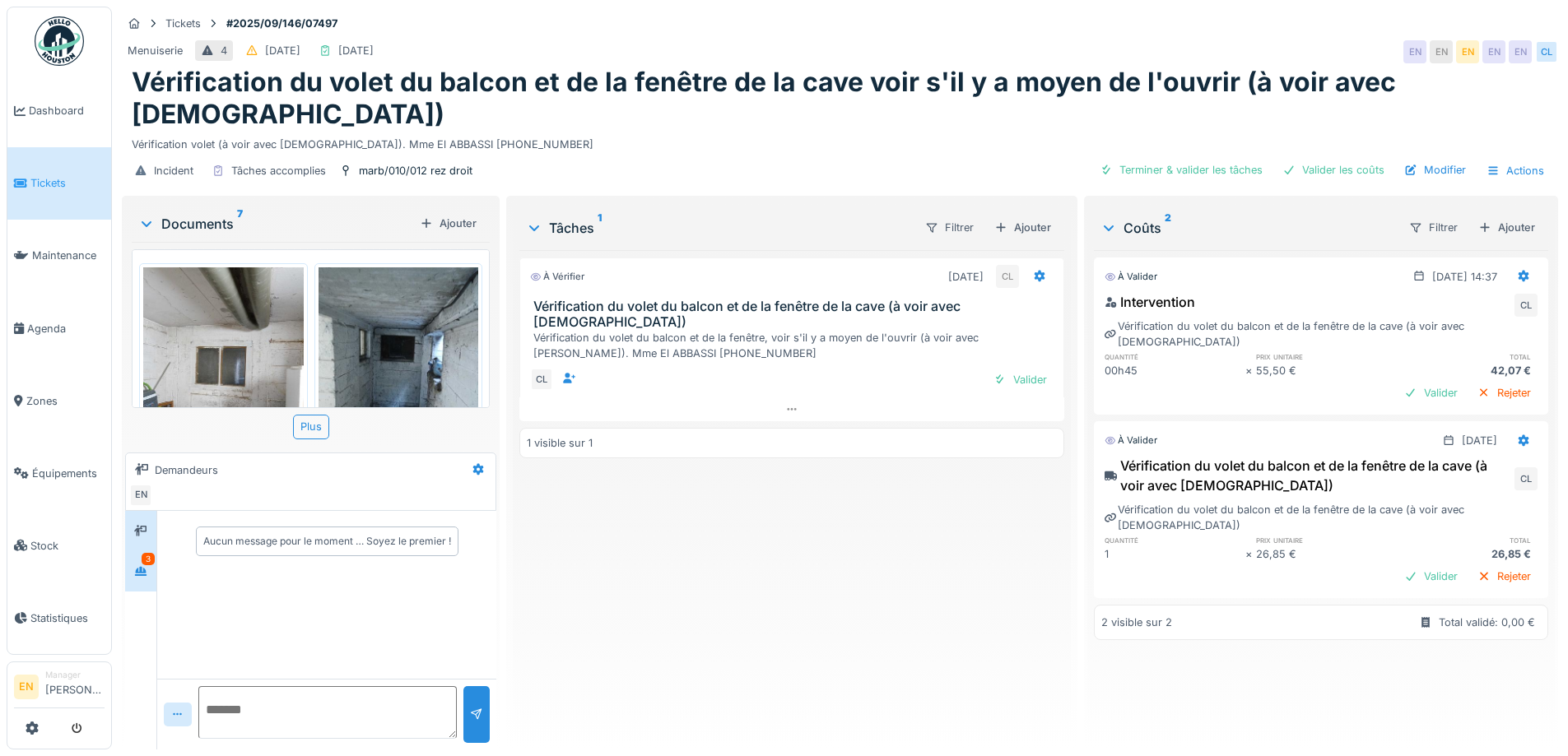
click at [150, 553] on div "3" at bounding box center [149, 559] width 13 height 12
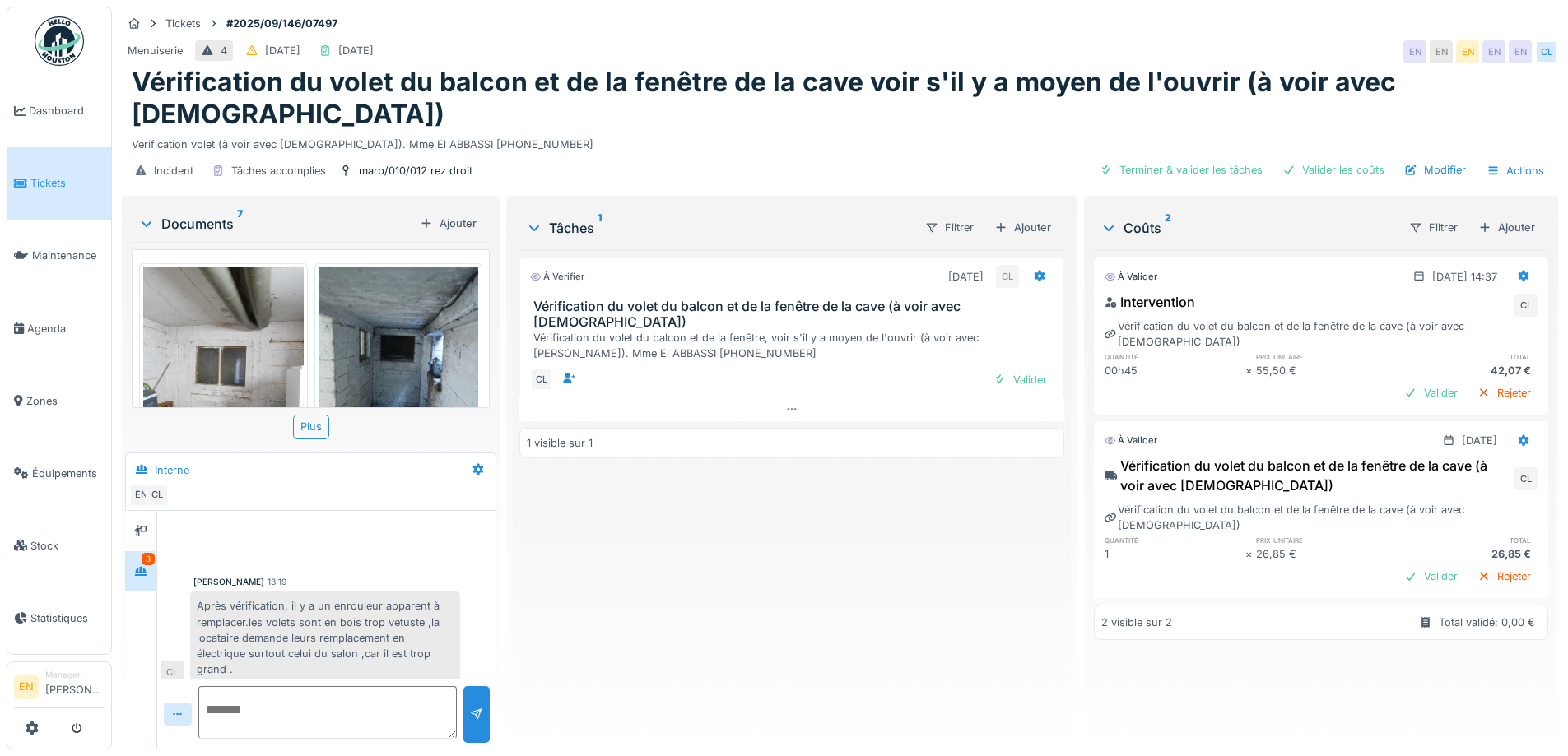
scroll to position [82, 0]
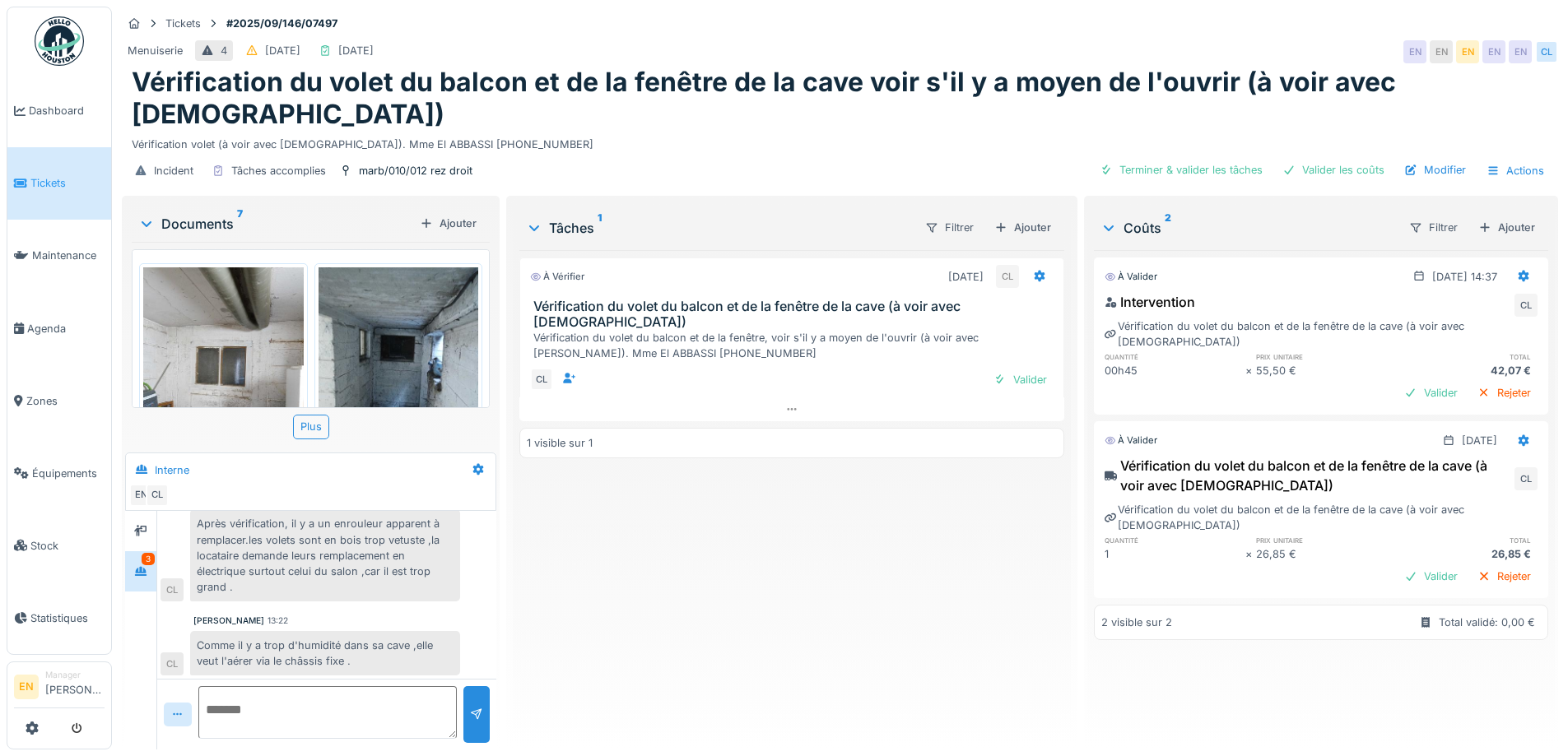
click at [675, 587] on div "À vérifier 30/09/2025 CL Vérification du volet du balcon et de la fenêtre de la…" at bounding box center [791, 493] width 544 height 487
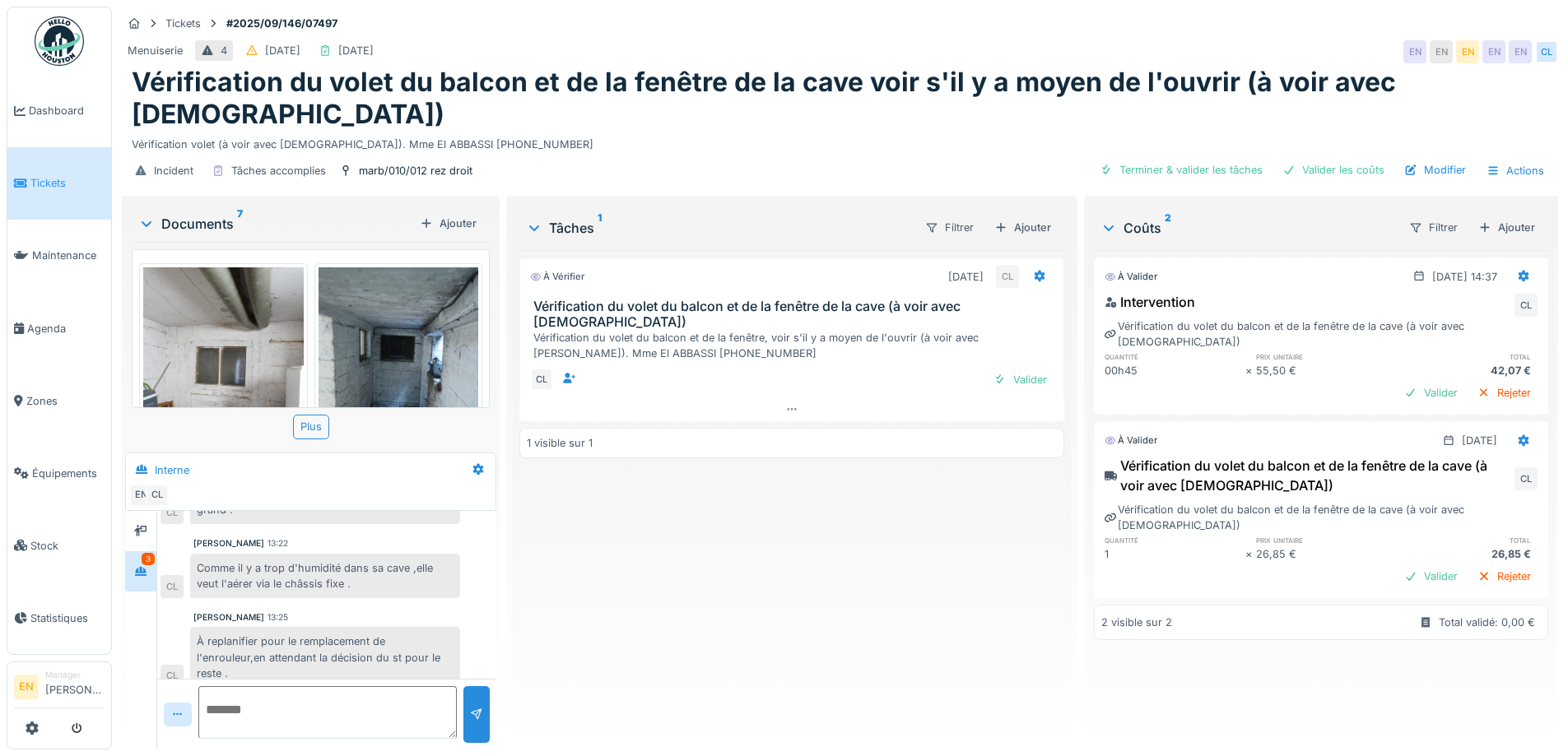
scroll to position [12, 0]
click at [673, 558] on div "À vérifier 30/09/2025 CL Vérification du volet du balcon et de la fenêtre de la…" at bounding box center [791, 493] width 544 height 487
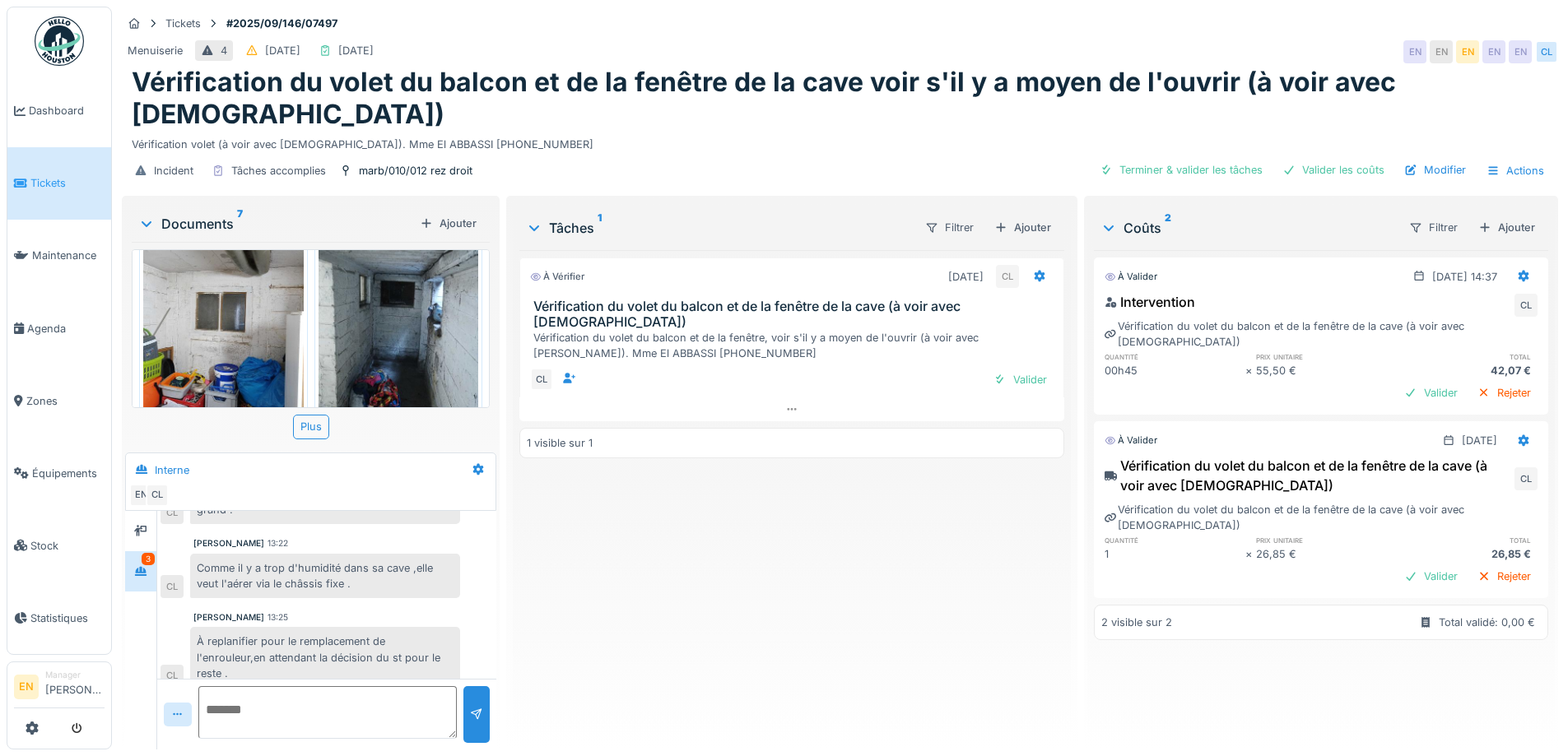
scroll to position [82, 0]
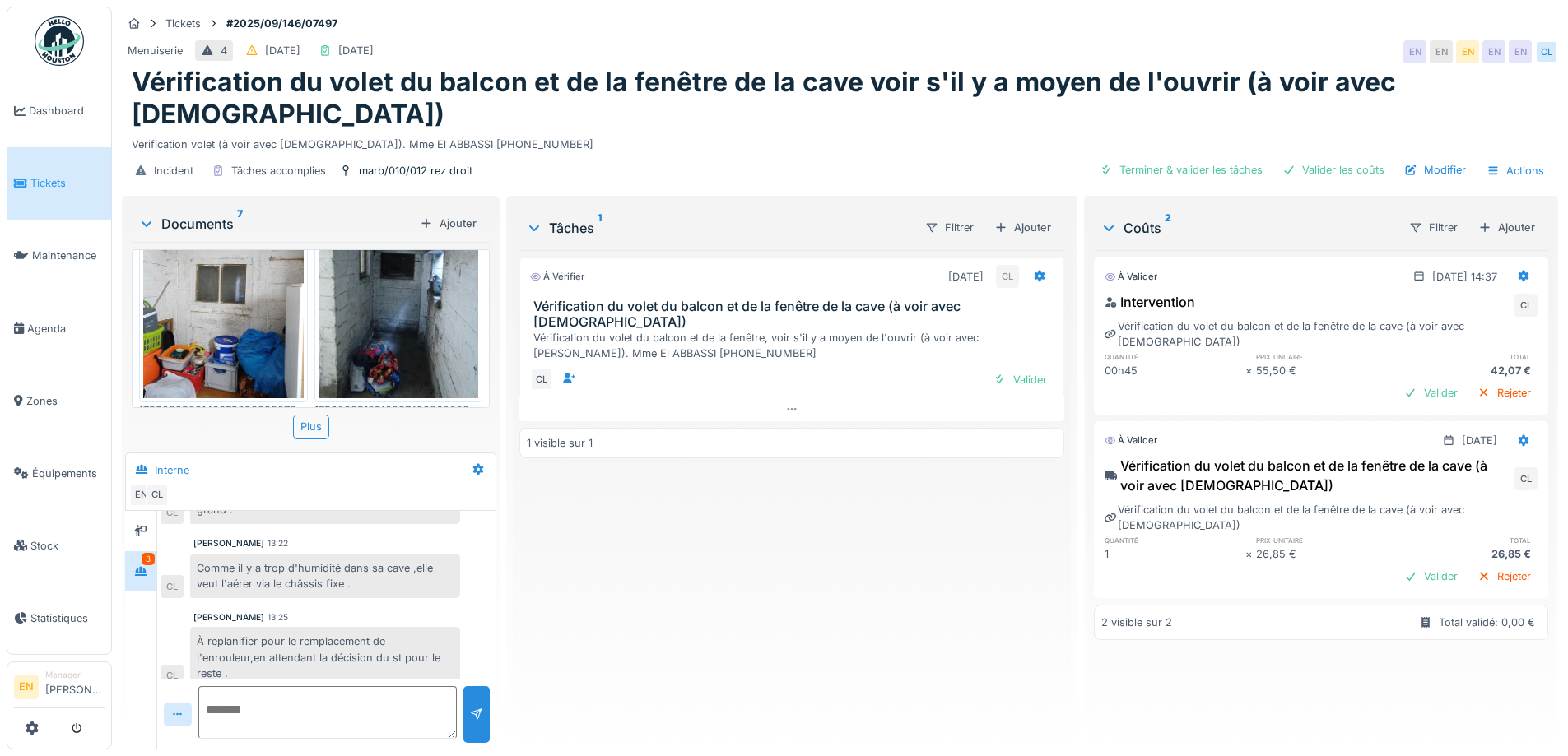
click at [374, 279] on img at bounding box center [398, 291] width 161 height 213
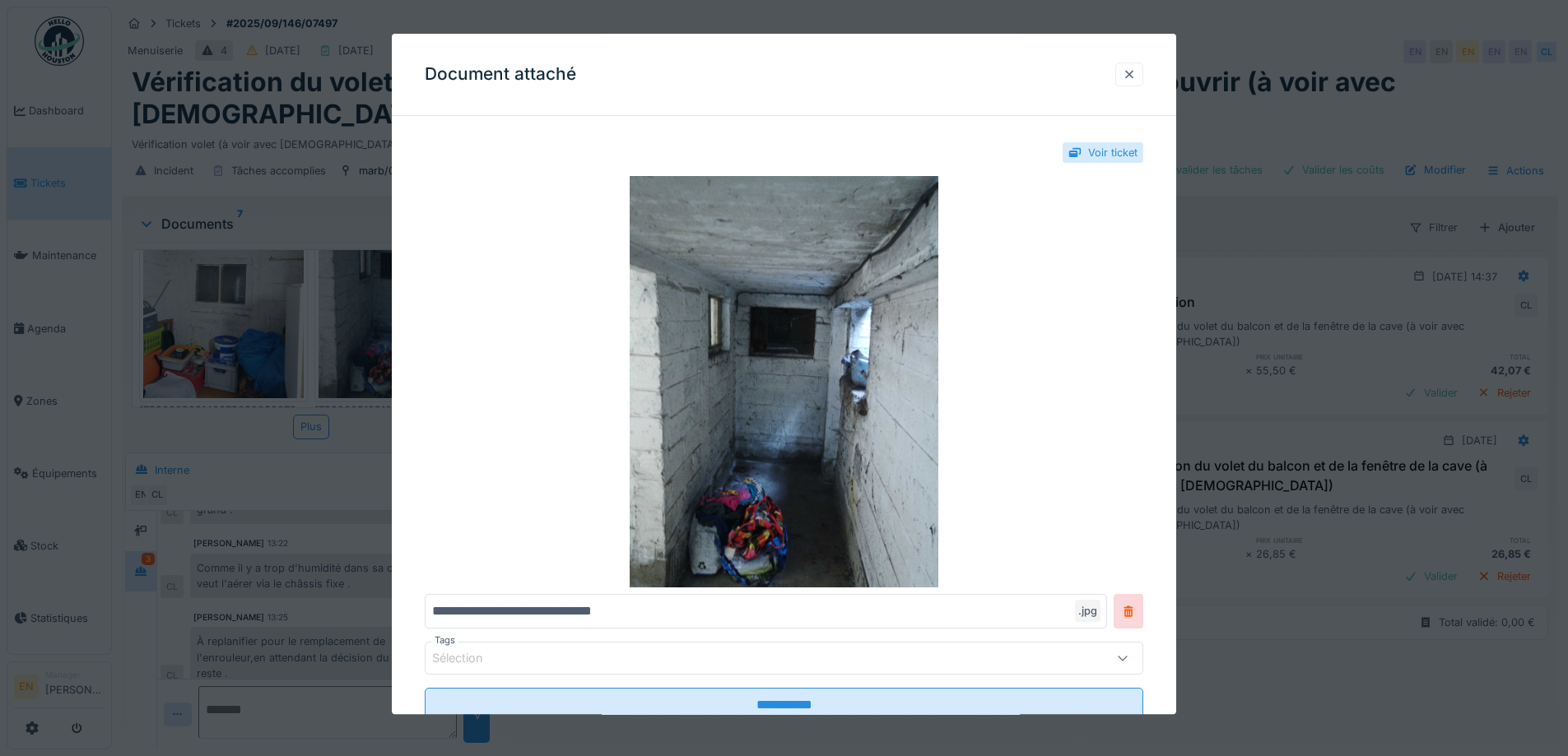
click at [1136, 76] on div at bounding box center [1130, 74] width 13 height 15
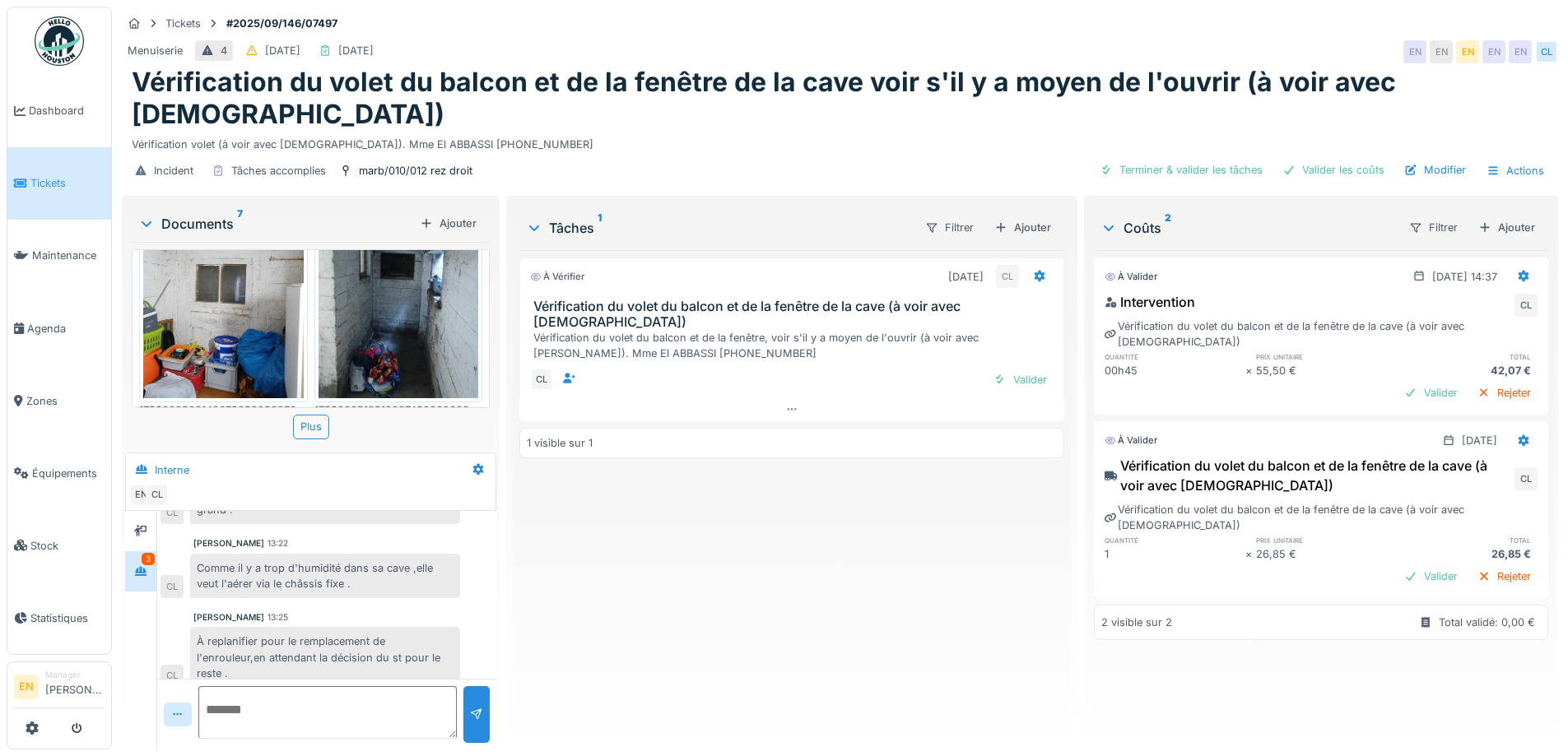
click at [764, 592] on div "À vérifier 30/09/2025 CL Vérification du volet du balcon et de la fenêtre de la…" at bounding box center [791, 493] width 544 height 487
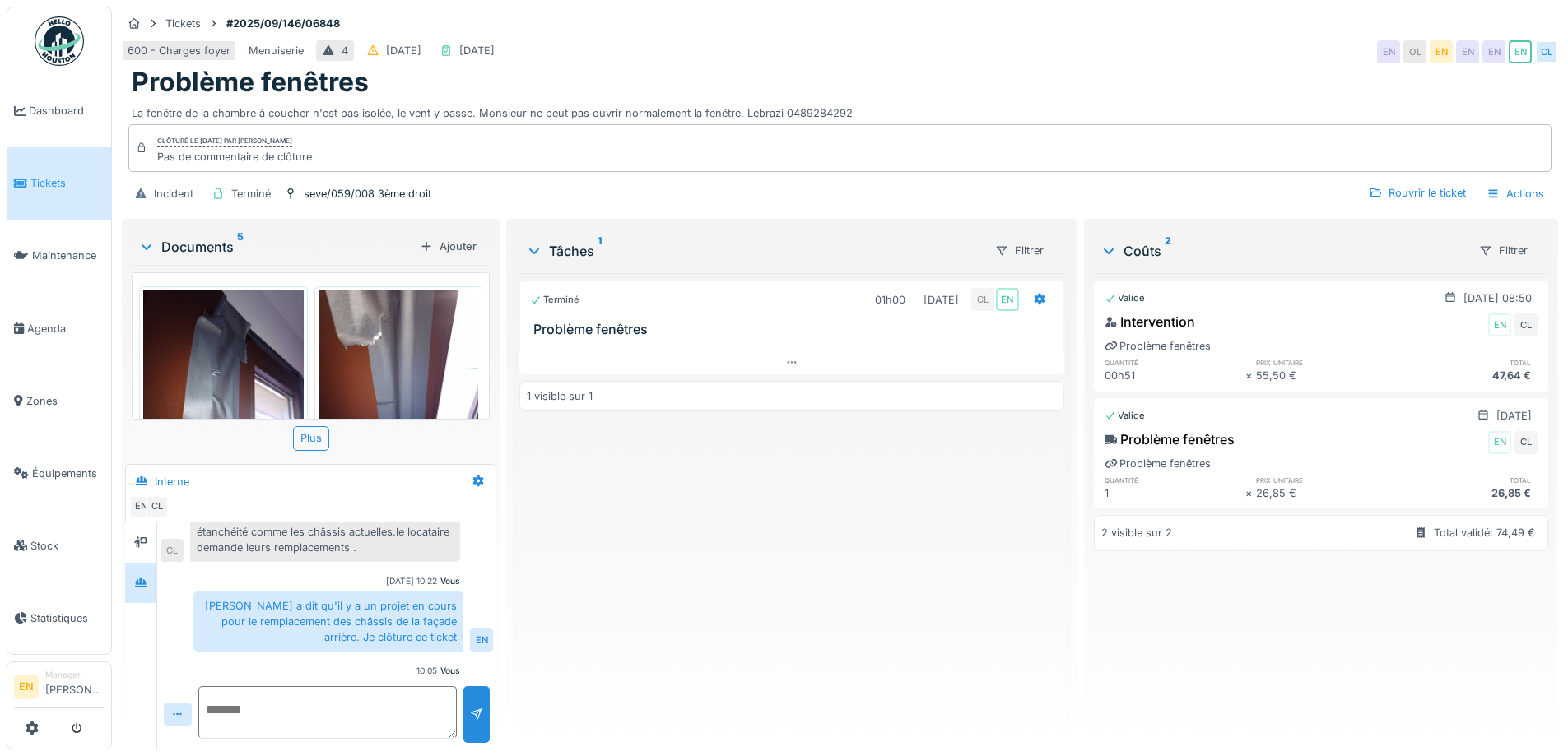
scroll to position [219, 0]
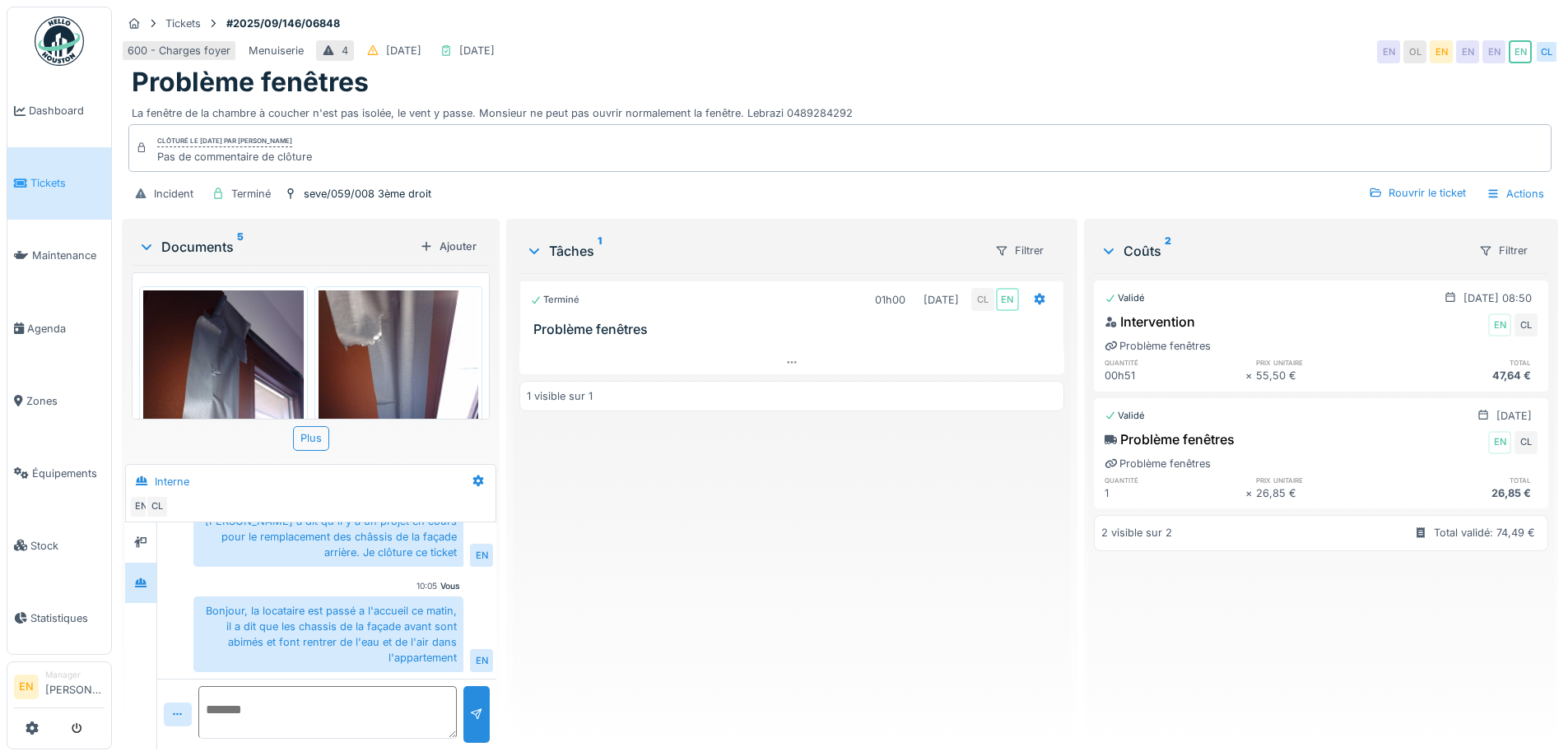
click at [398, 626] on div "Bonjour, la locataire est passé a l'accueil ce matin, il a dit que les chassis …" at bounding box center [328, 635] width 270 height 76
click at [599, 563] on div "Terminé 01h00 [DATE] CL EN Problème fenêtres 1 visible sur 1" at bounding box center [791, 505] width 544 height 464
click at [694, 585] on div "Terminé 01h00 [DATE] CL EN Problème fenêtres 1 visible sur 1" at bounding box center [791, 505] width 544 height 464
click at [968, 43] on div "600 - Charges foyer Menuiserie 4 [DATE] [DATE] EN OL EN EN EN EN CL" at bounding box center [840, 51] width 1437 height 30
drag, startPoint x: 871, startPoint y: 575, endPoint x: 1131, endPoint y: 196, distance: 459.6
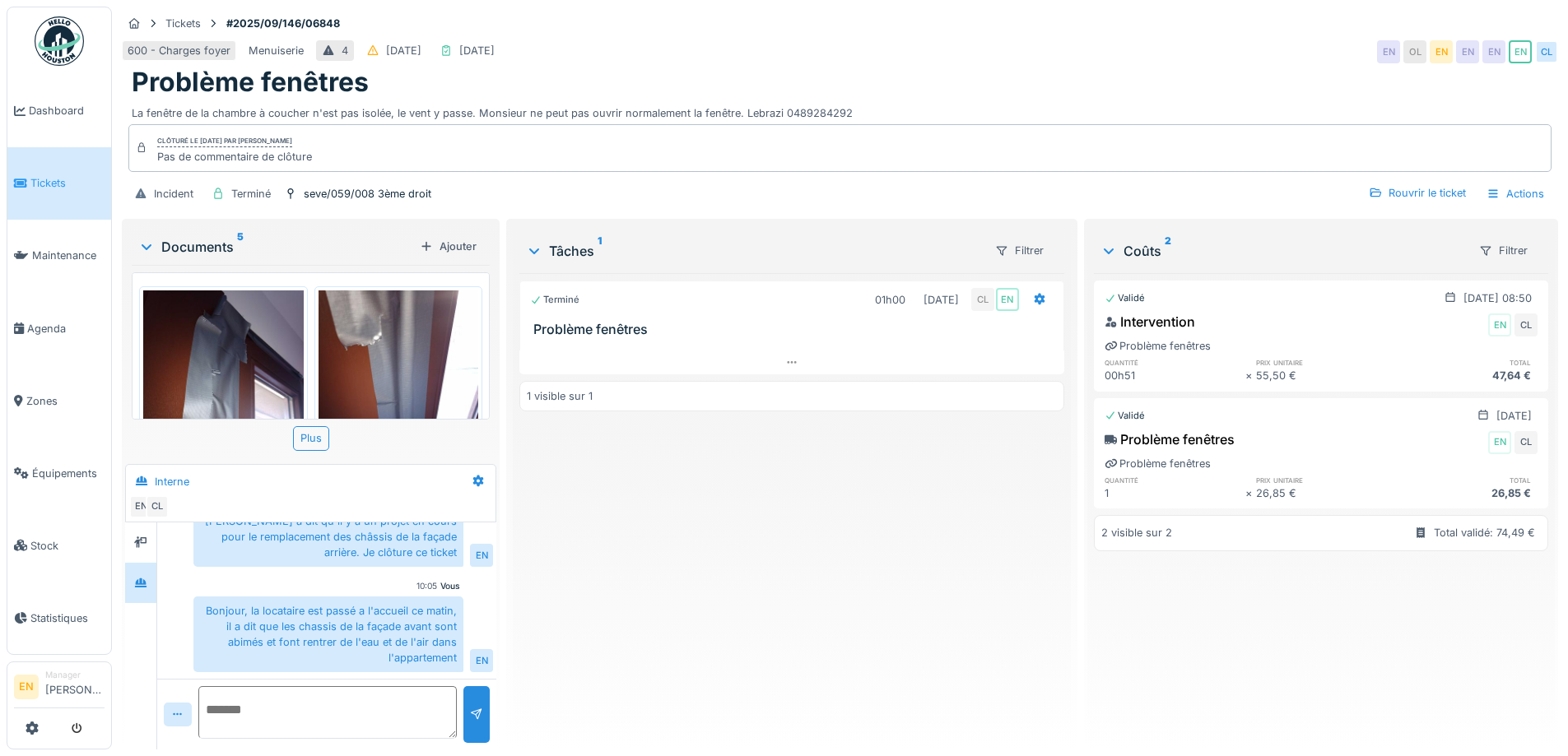
click at [871, 573] on div "Terminé 01h00 [DATE] CL EN Problème fenêtres 1 visible sur 1" at bounding box center [791, 505] width 544 height 464
click at [314, 341] on div at bounding box center [398, 397] width 169 height 221
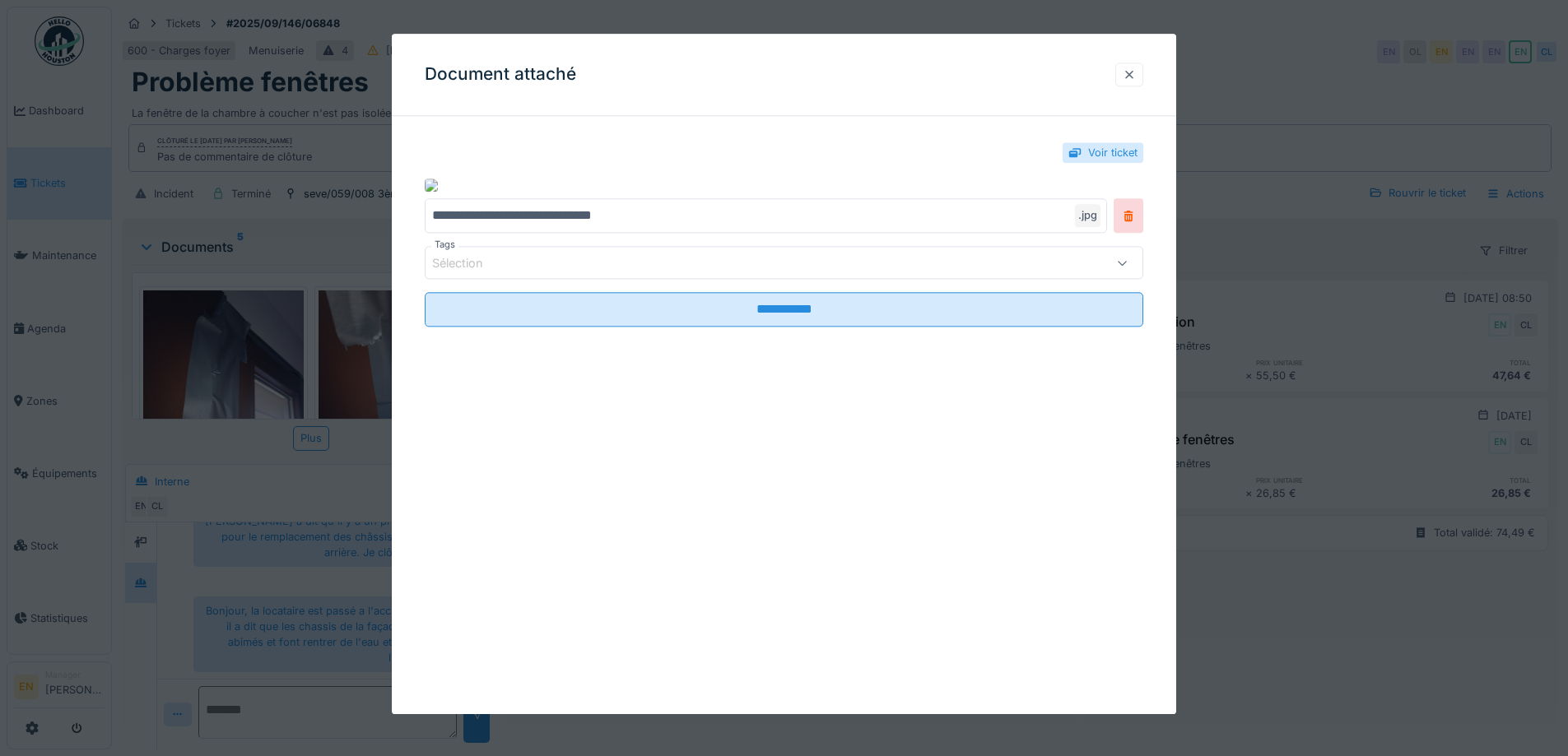
click at [1135, 70] on div at bounding box center [1130, 74] width 13 height 15
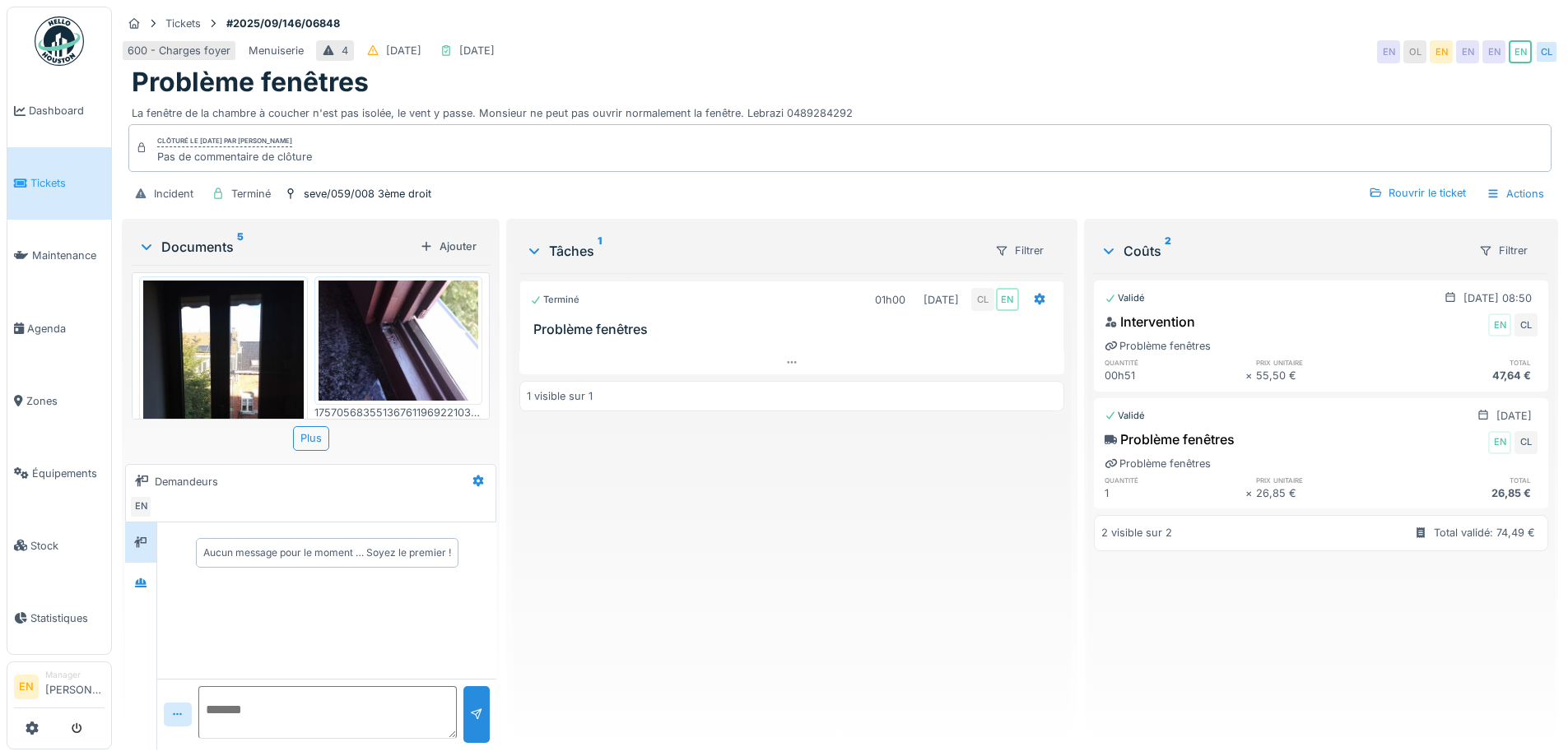
scroll to position [247, 0]
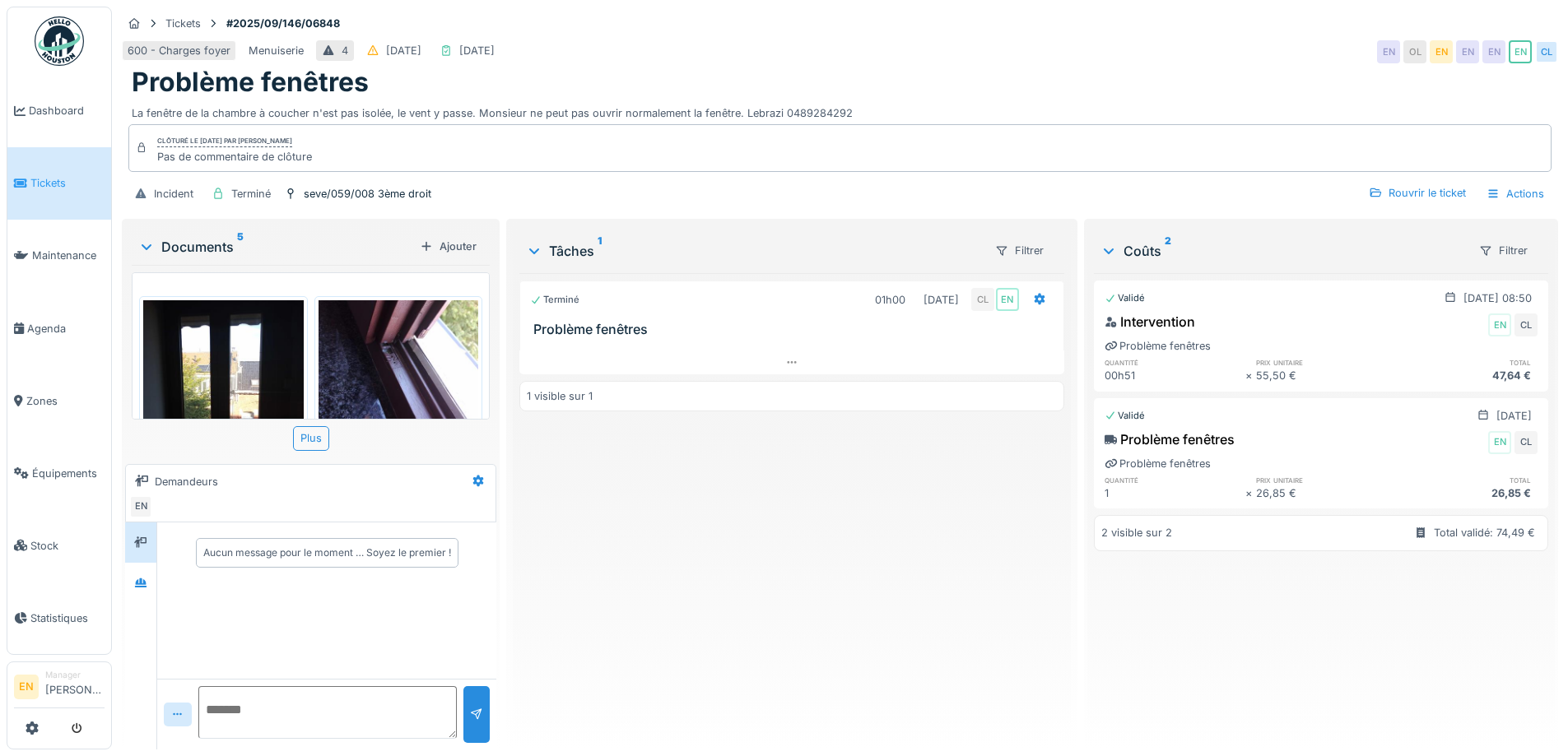
click at [416, 329] on img at bounding box center [398, 360] width 161 height 120
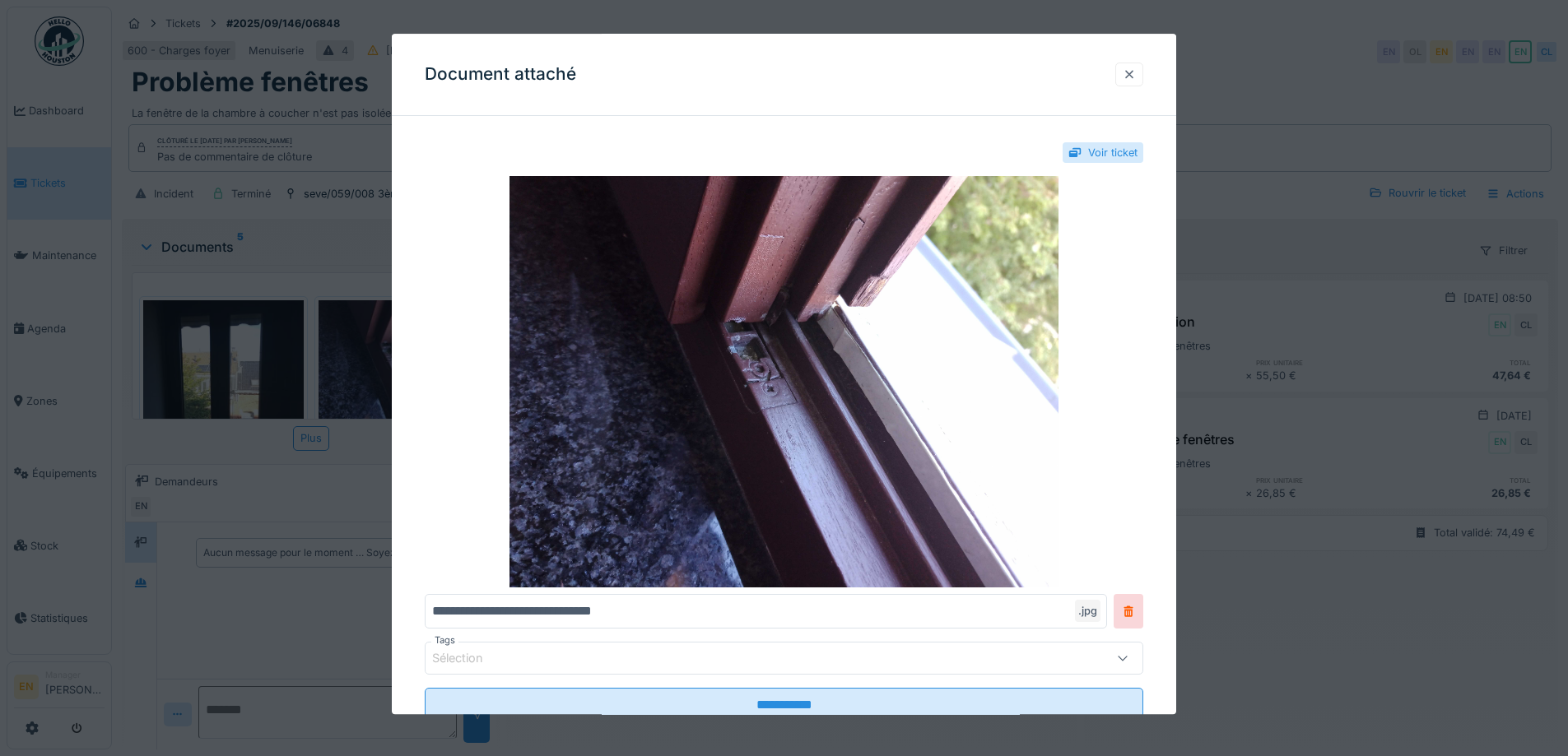
click at [1136, 75] on div at bounding box center [1130, 74] width 13 height 15
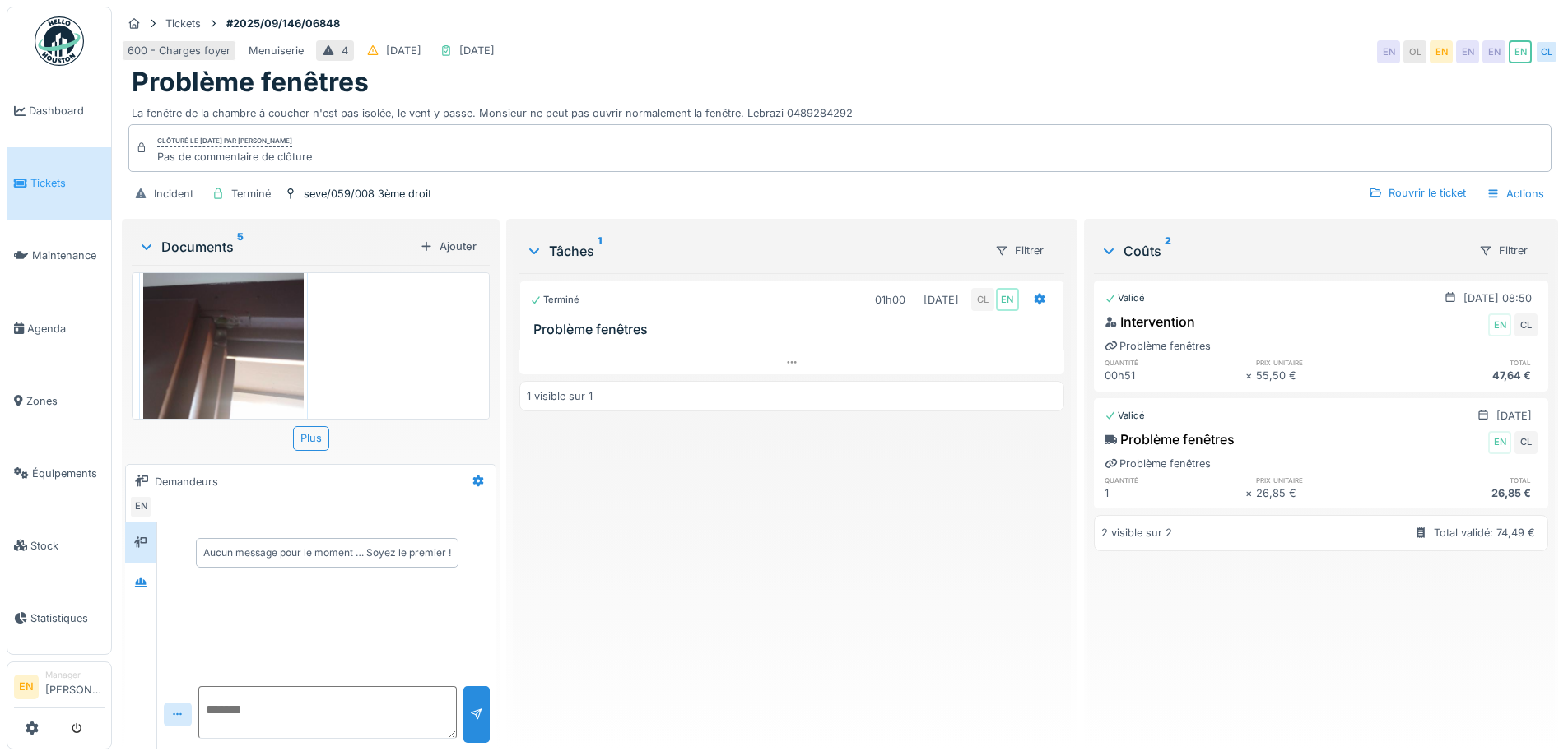
scroll to position [601, 0]
click at [258, 337] on img at bounding box center [223, 310] width 161 height 213
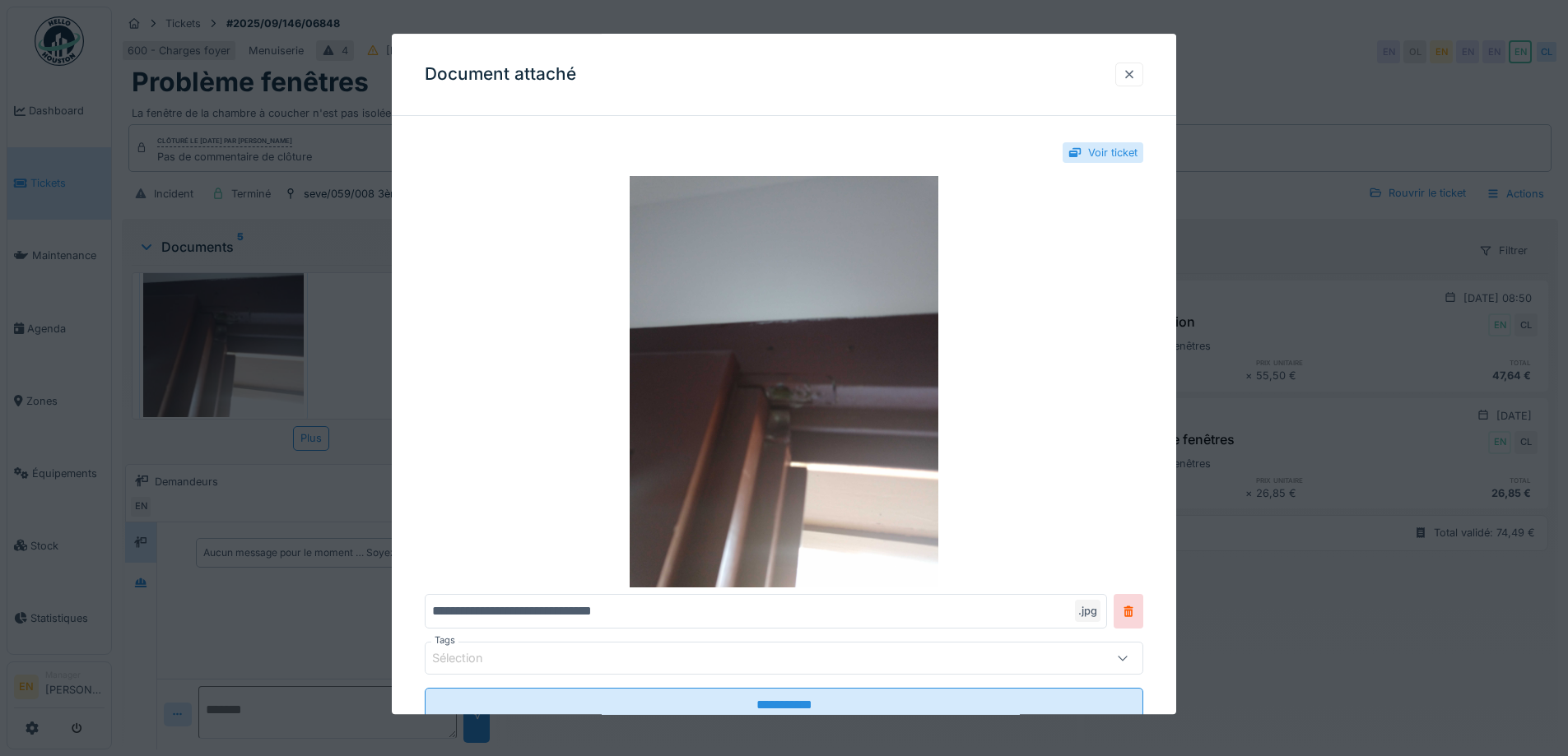
click at [1136, 72] on div at bounding box center [1130, 74] width 13 height 15
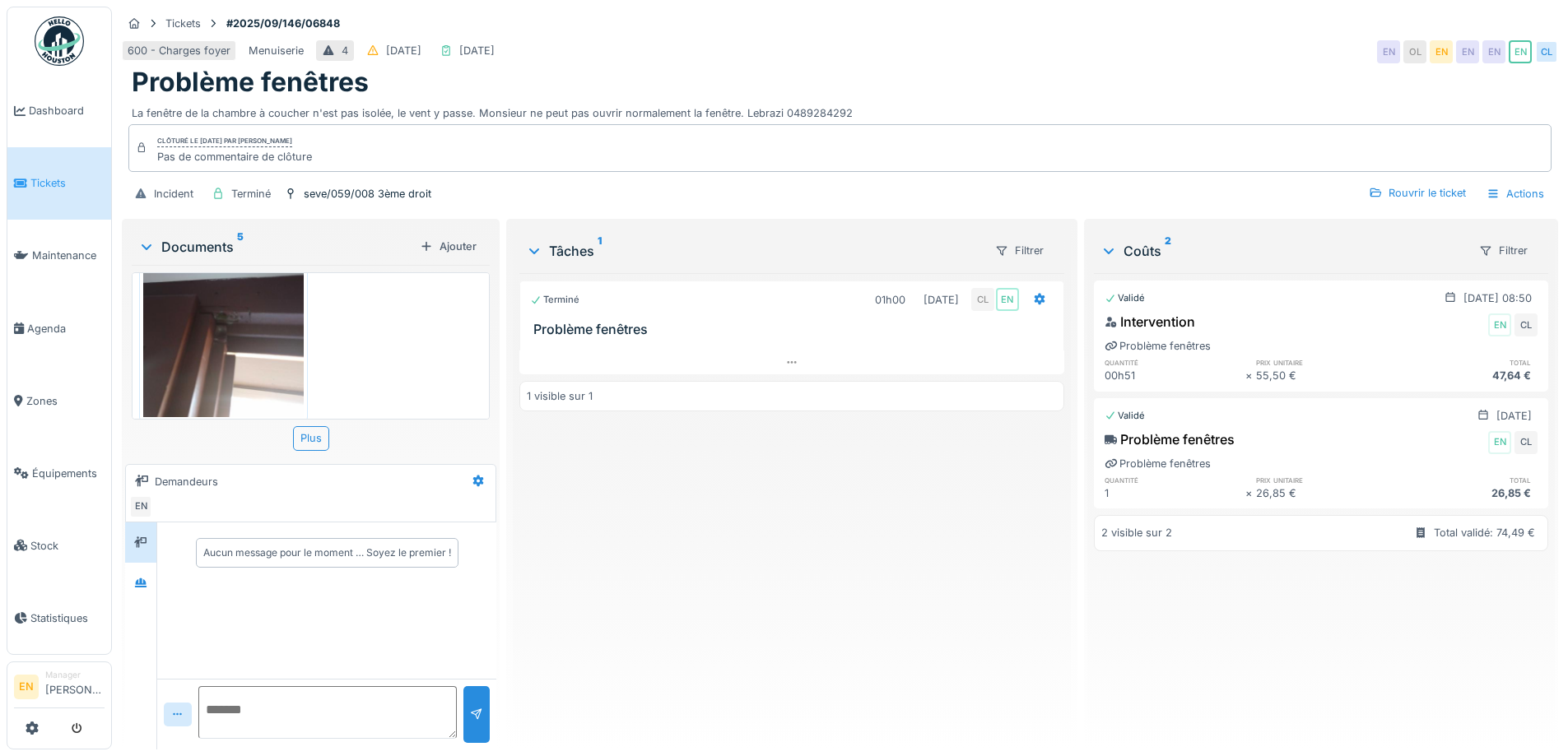
click at [828, 518] on div "Terminé 01h00 05/09/2025 CL EN Problème fenêtres 1 visible sur 1" at bounding box center [791, 505] width 544 height 464
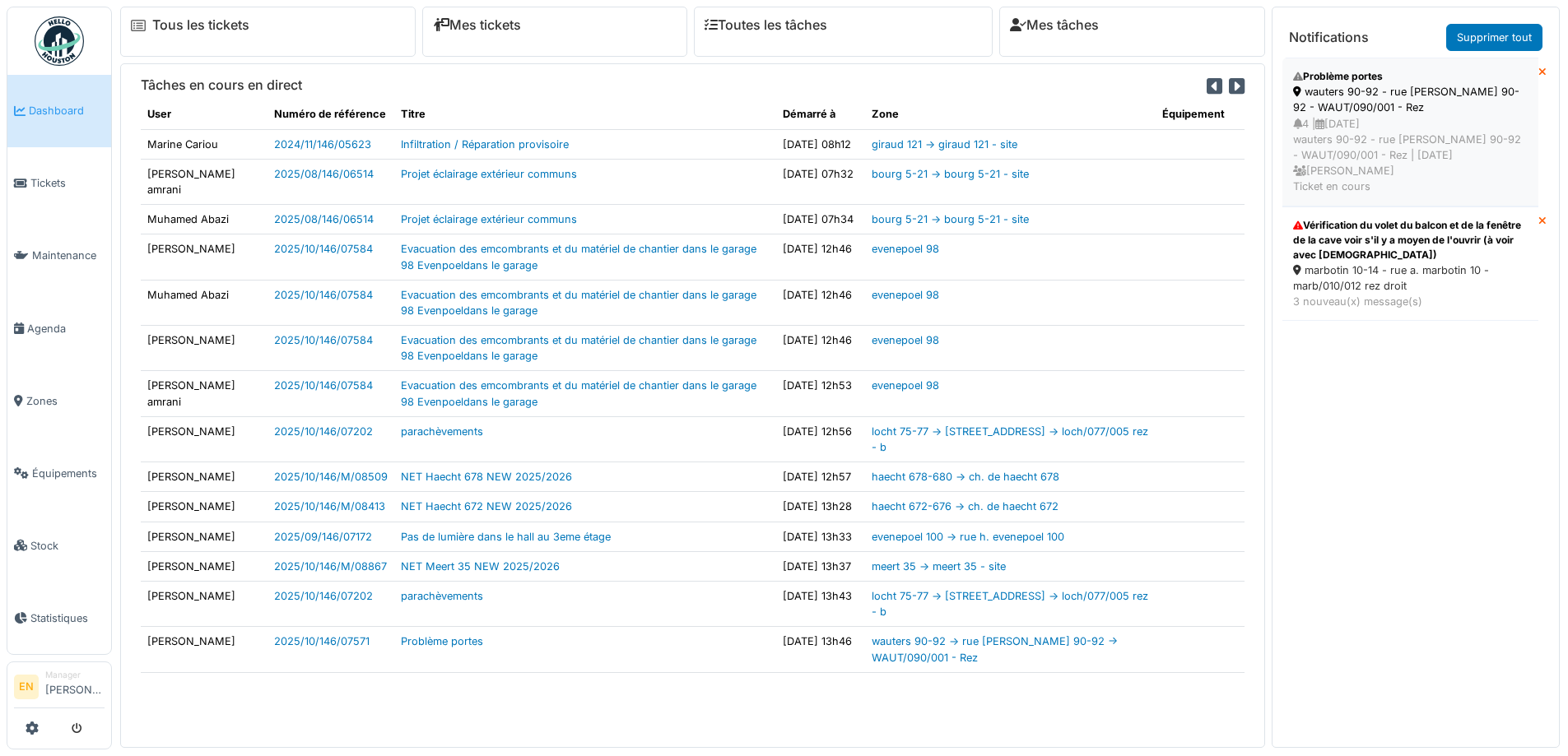
click at [1383, 94] on div "wauters 90-92 - rue [PERSON_NAME] 90-92 - WAUT/090/001 - Rez" at bounding box center [1411, 99] width 234 height 31
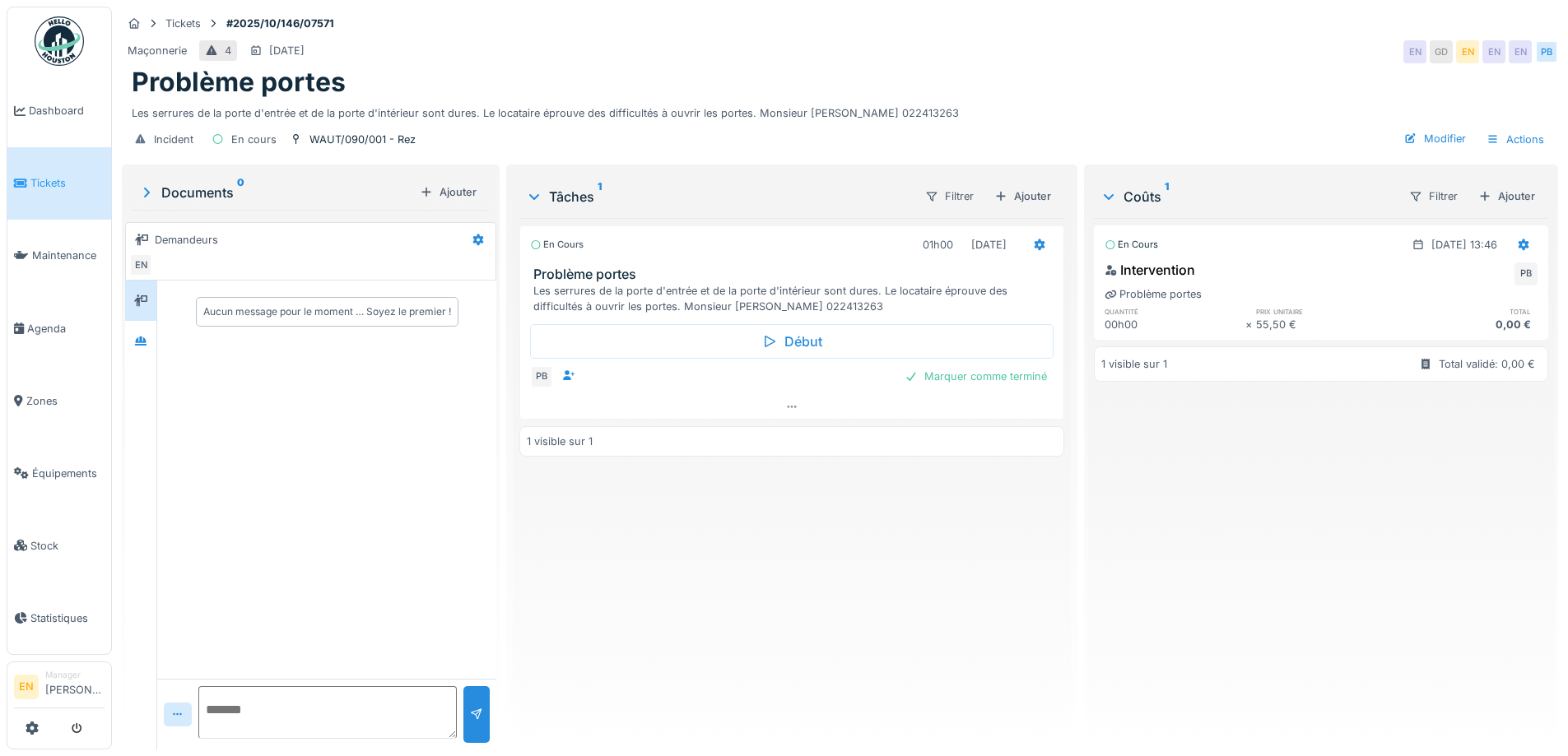
click at [58, 50] on img at bounding box center [59, 41] width 50 height 50
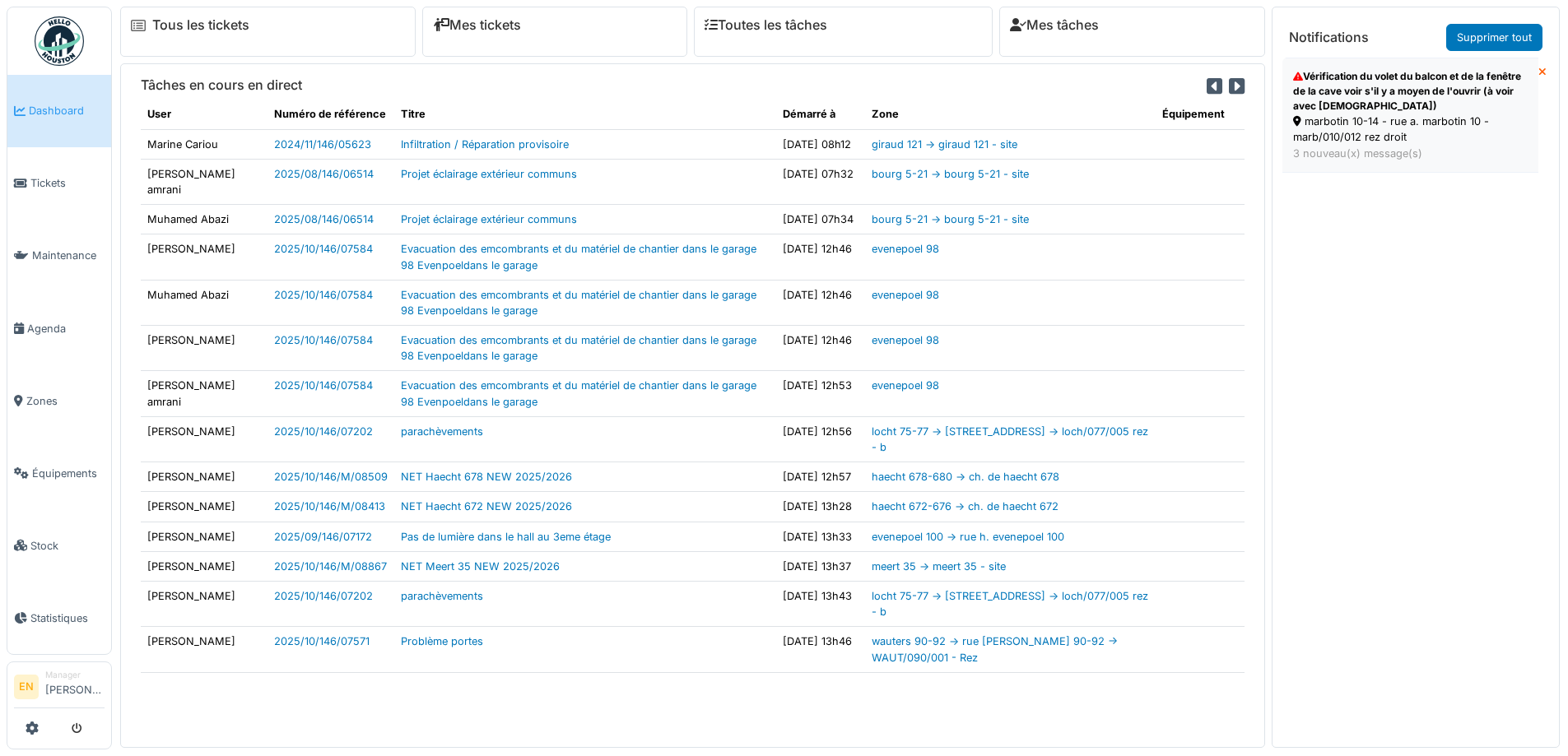
click at [1345, 95] on div "Vérification du volet du balcon et de la fenêtre de la cave voir s'il y a moyen…" at bounding box center [1411, 91] width 234 height 45
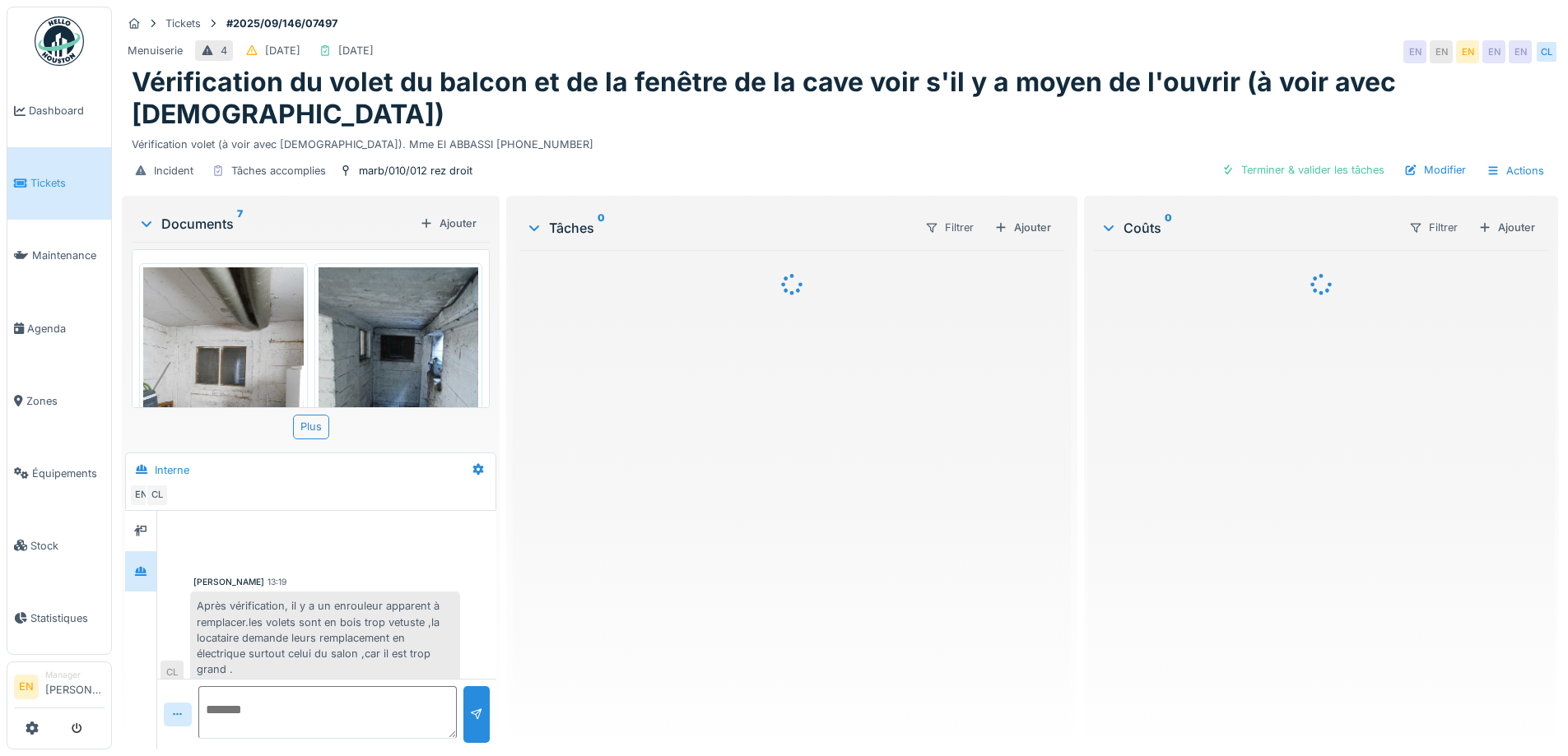
scroll to position [160, 0]
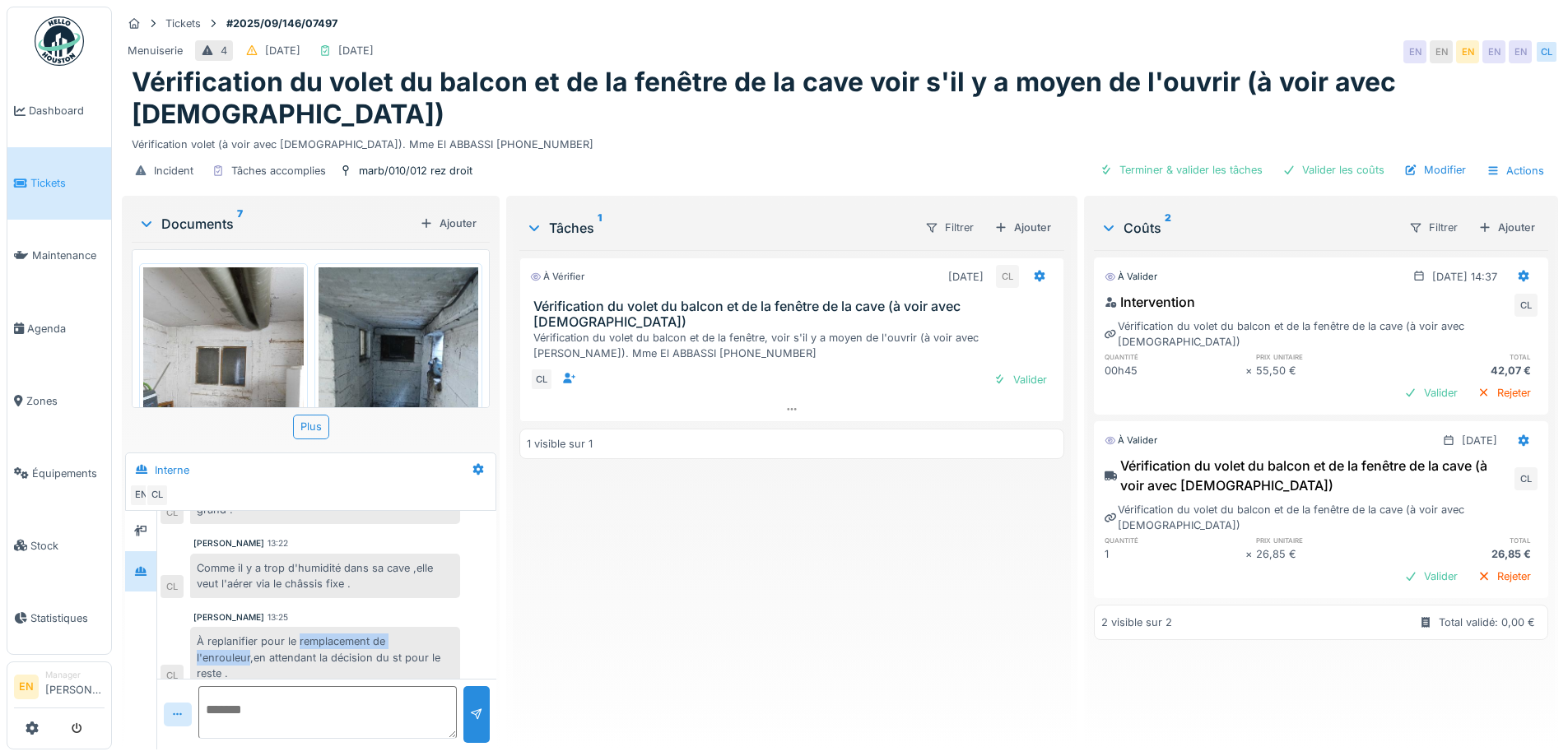
drag, startPoint x: 300, startPoint y: 628, endPoint x: 251, endPoint y: 641, distance: 50.7
click at [251, 641] on div "À replanifier pour le remplacement de l'enrouleur,en attendant la décision du s…" at bounding box center [325, 658] width 270 height 61
copy div "remplacement de l'enrouleur"
click at [700, 581] on div "À vérifier 30/09/2025 CL Vérification du volet du balcon et de la fenêtre de la…" at bounding box center [791, 493] width 544 height 487
click at [1034, 270] on icon at bounding box center [1038, 276] width 10 height 11
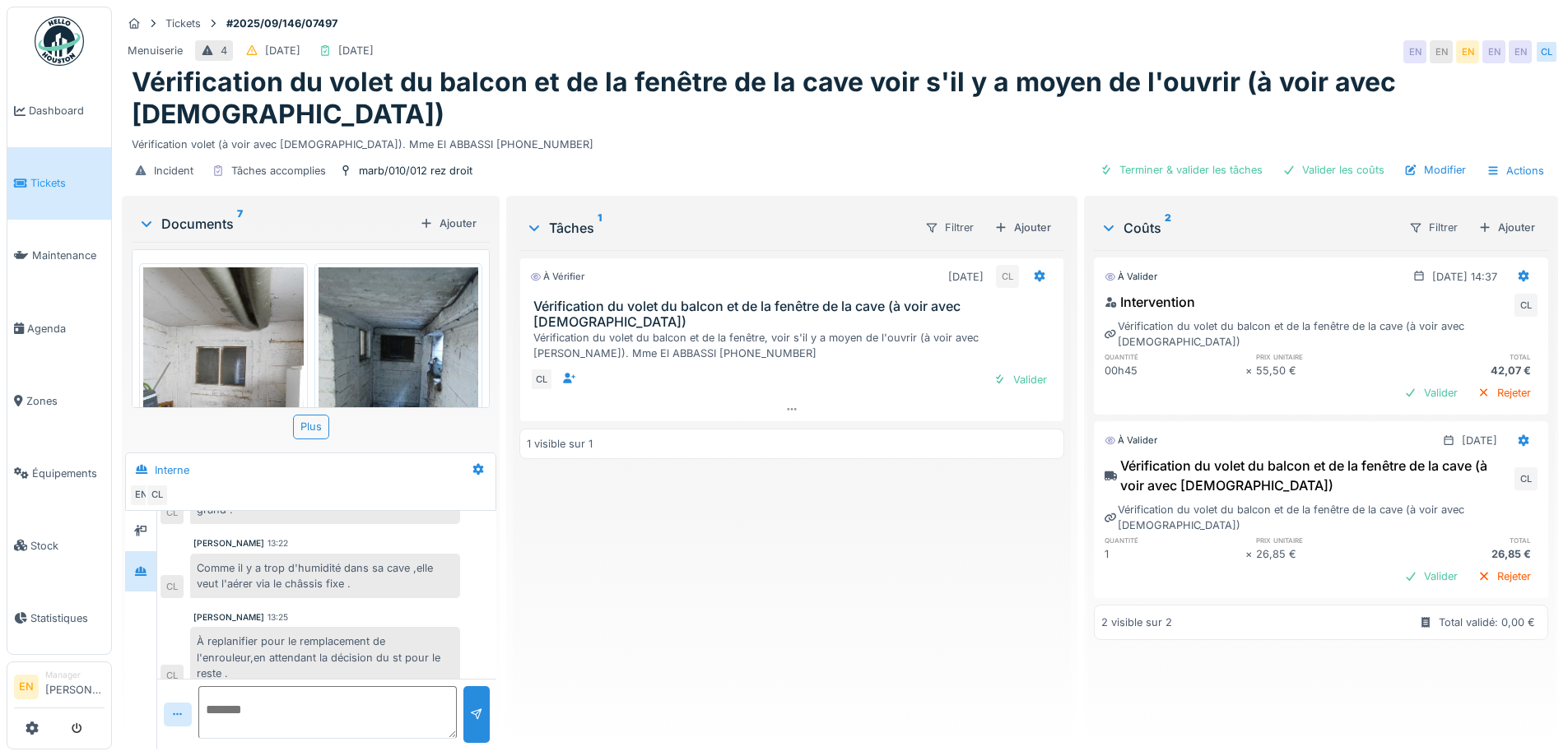
click at [1034, 152] on div "Incident Tâches accomplies marb/010/012 rez droit Terminer & valider les tâches…" at bounding box center [840, 170] width 1437 height 37
click at [1029, 216] on div "Ajouter" at bounding box center [1022, 227] width 70 height 22
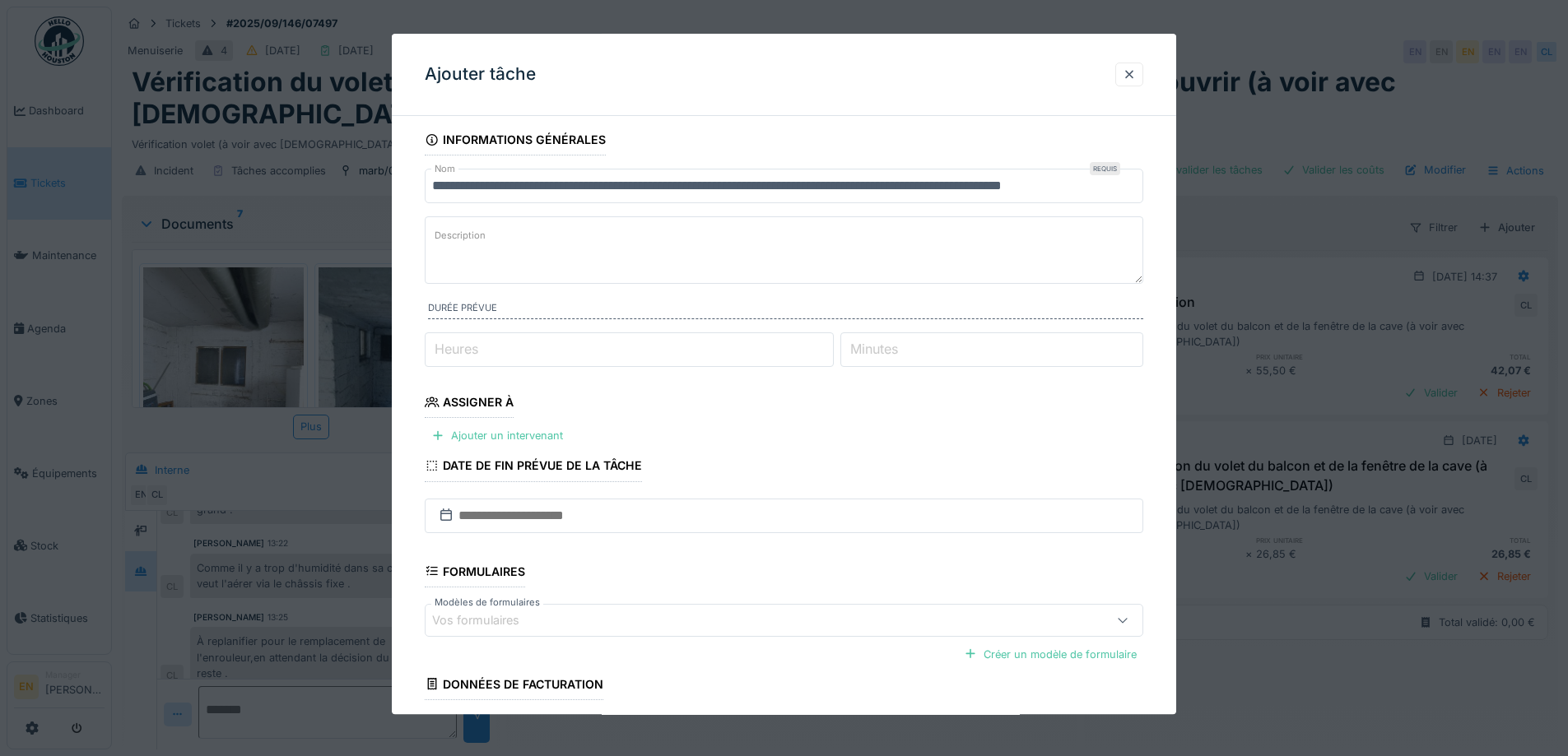
scroll to position [0, 0]
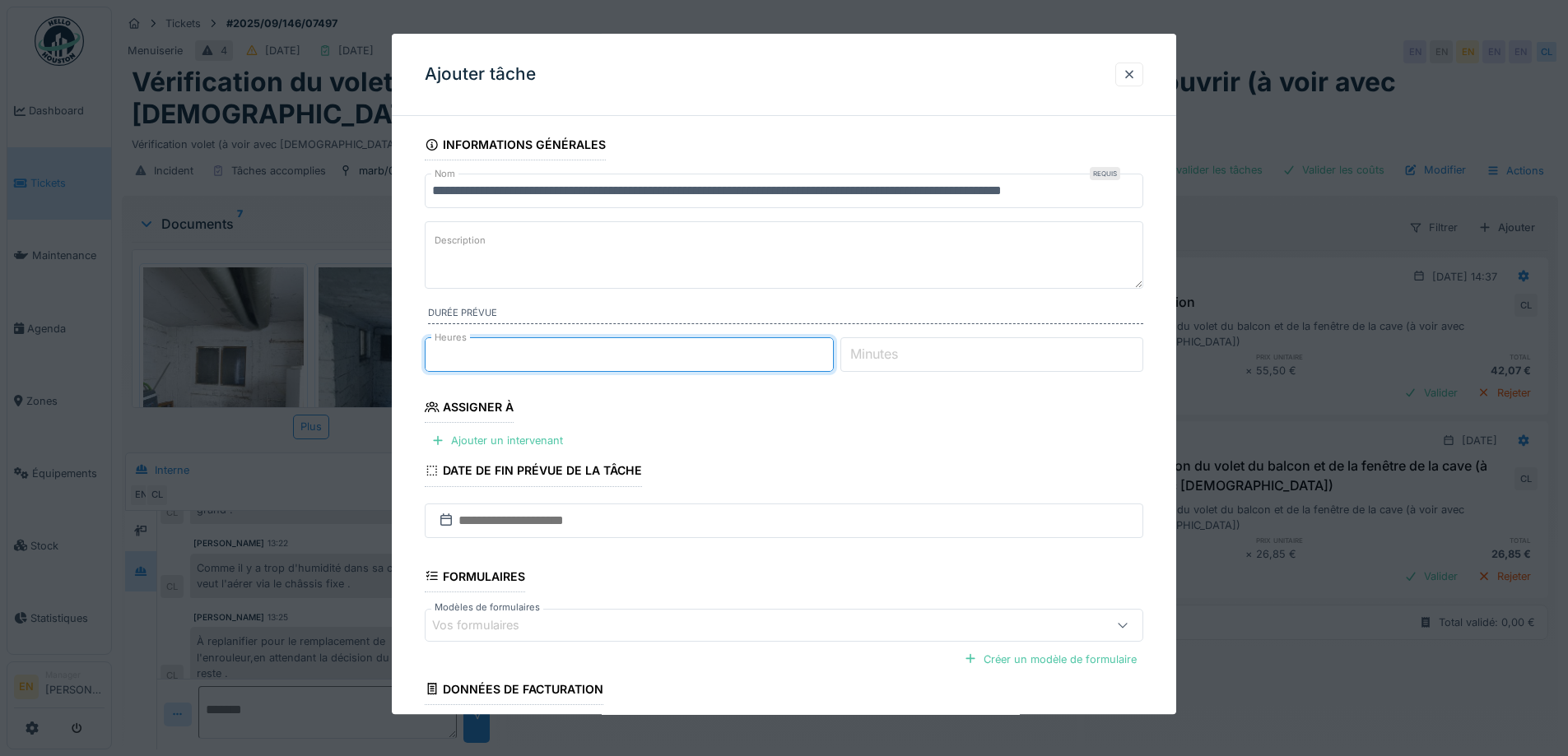
type input "*"
click at [832, 350] on input "*" at bounding box center [630, 354] width 410 height 34
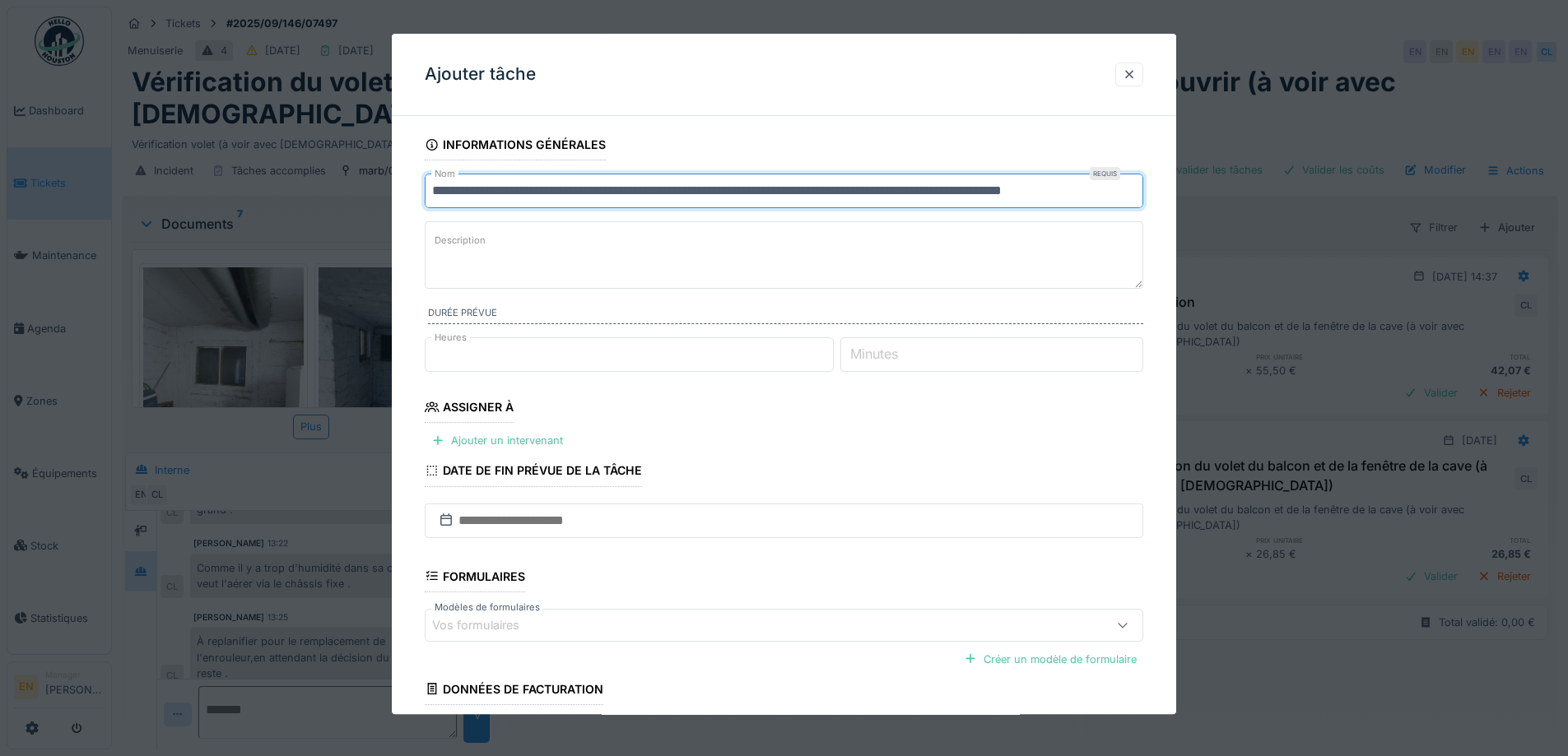
drag, startPoint x: 431, startPoint y: 189, endPoint x: 1135, endPoint y: 192, distance: 704.0
click at [1135, 192] on input "**********" at bounding box center [784, 190] width 718 height 34
paste input "text"
click at [437, 189] on input "**********" at bounding box center [784, 190] width 718 height 34
drag, startPoint x: 634, startPoint y: 190, endPoint x: 376, endPoint y: 203, distance: 258.3
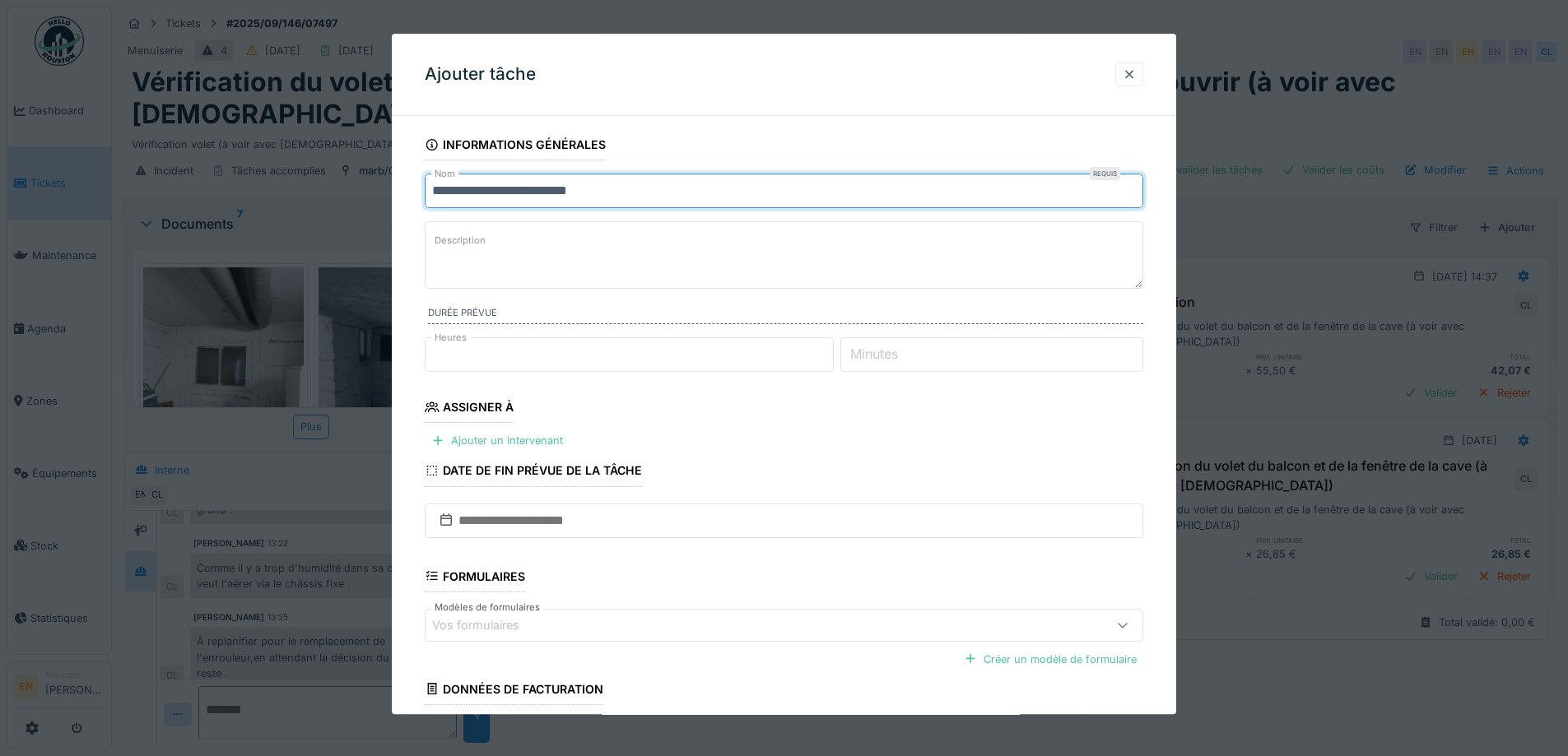
click at [376, 203] on div "**********" at bounding box center [840, 378] width 1457 height 756
type input "**********"
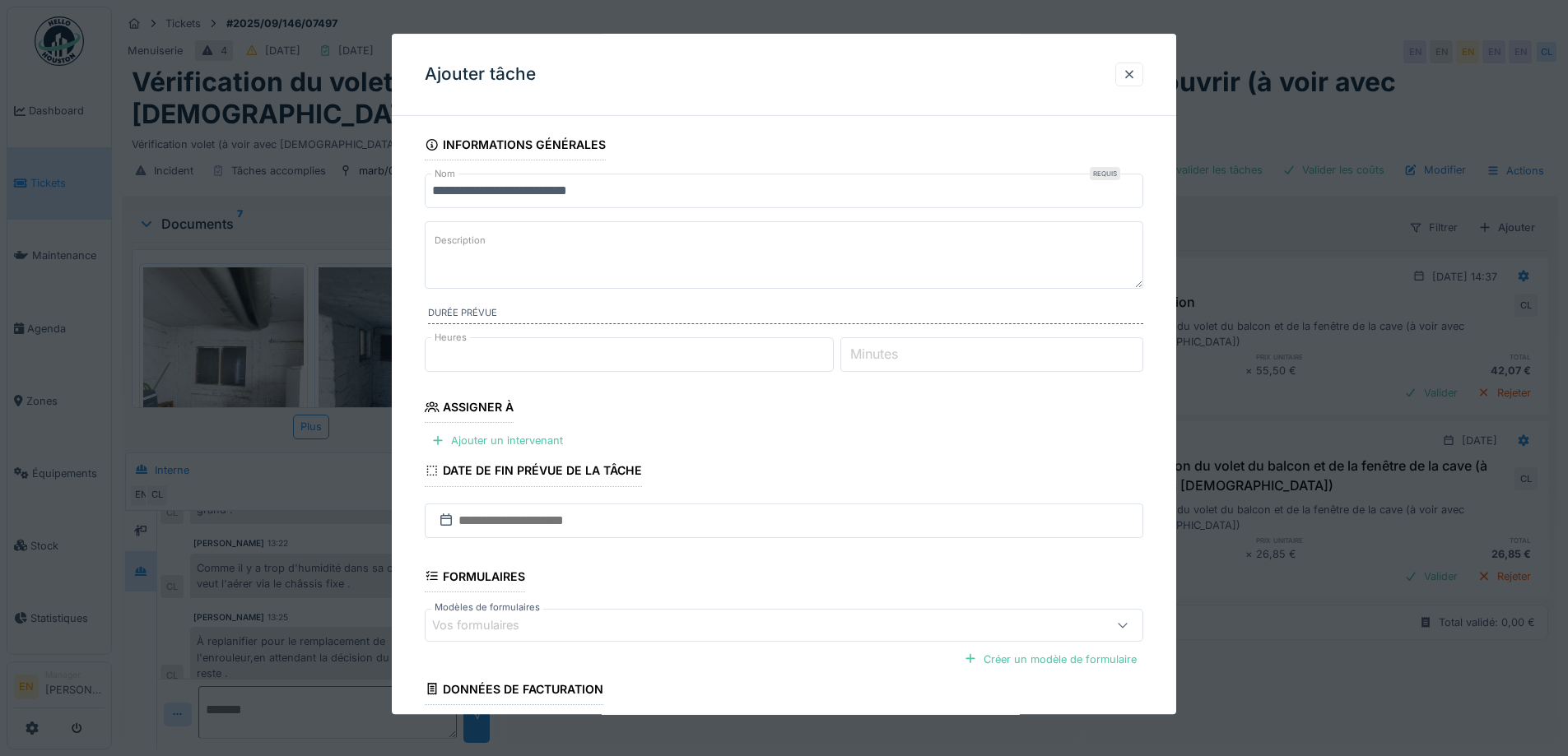
click at [551, 261] on textarea "Description" at bounding box center [784, 254] width 718 height 68
paste textarea "**********"
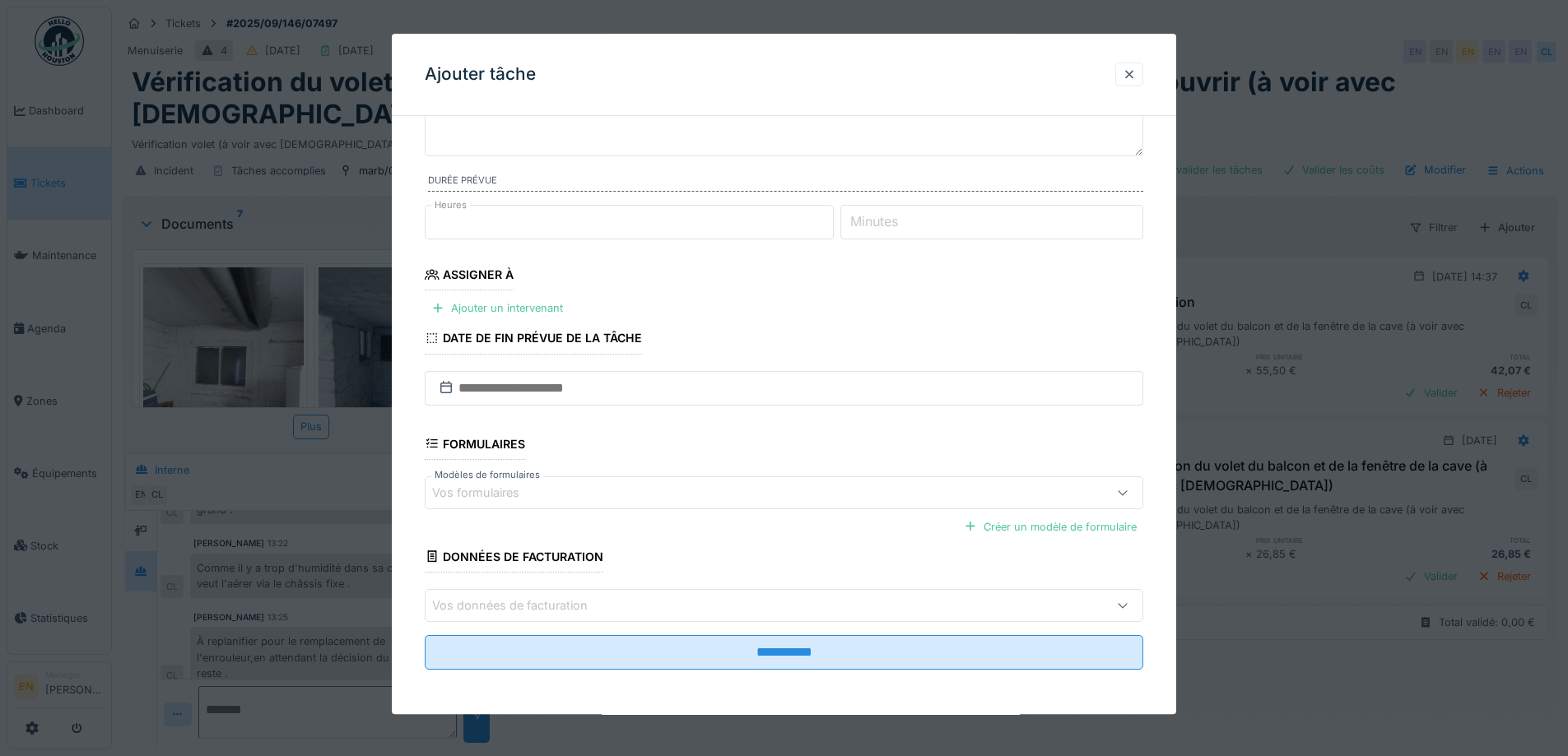
scroll to position [134, 0]
type textarea "**********"
click at [491, 305] on div "Ajouter un intervenant" at bounding box center [497, 307] width 145 height 22
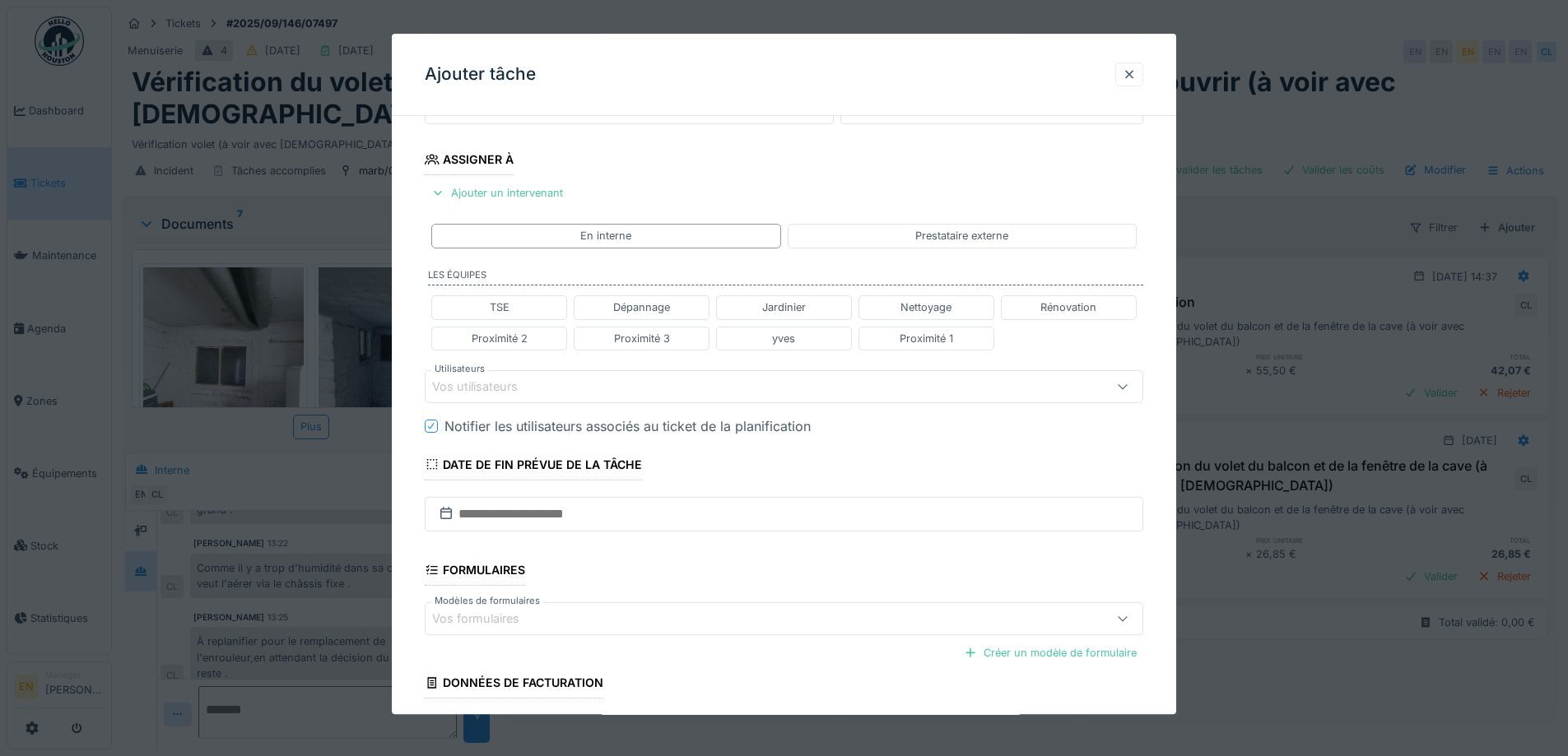
scroll to position [299, 0]
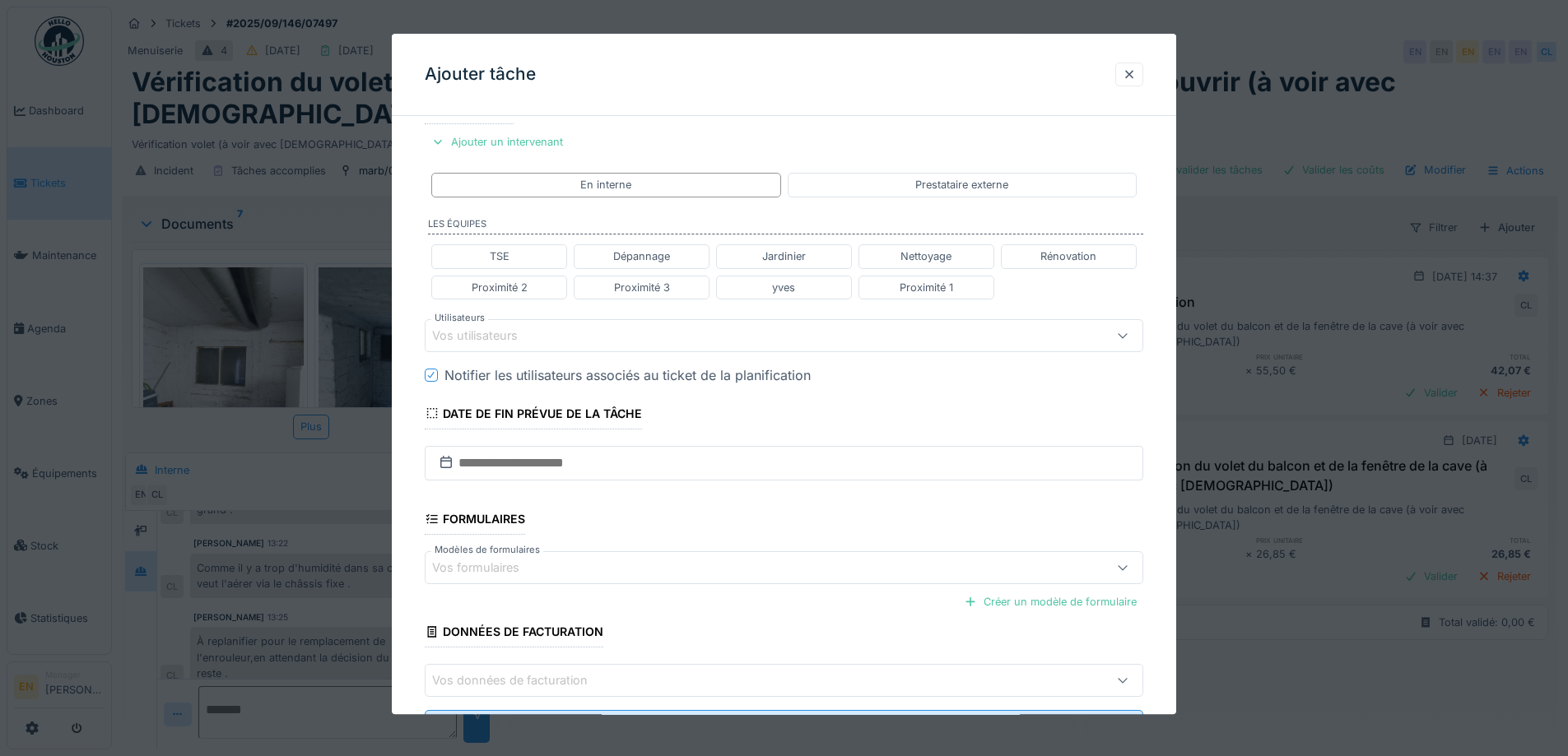
click at [508, 328] on div "Vos utilisateurs" at bounding box center [487, 335] width 109 height 18
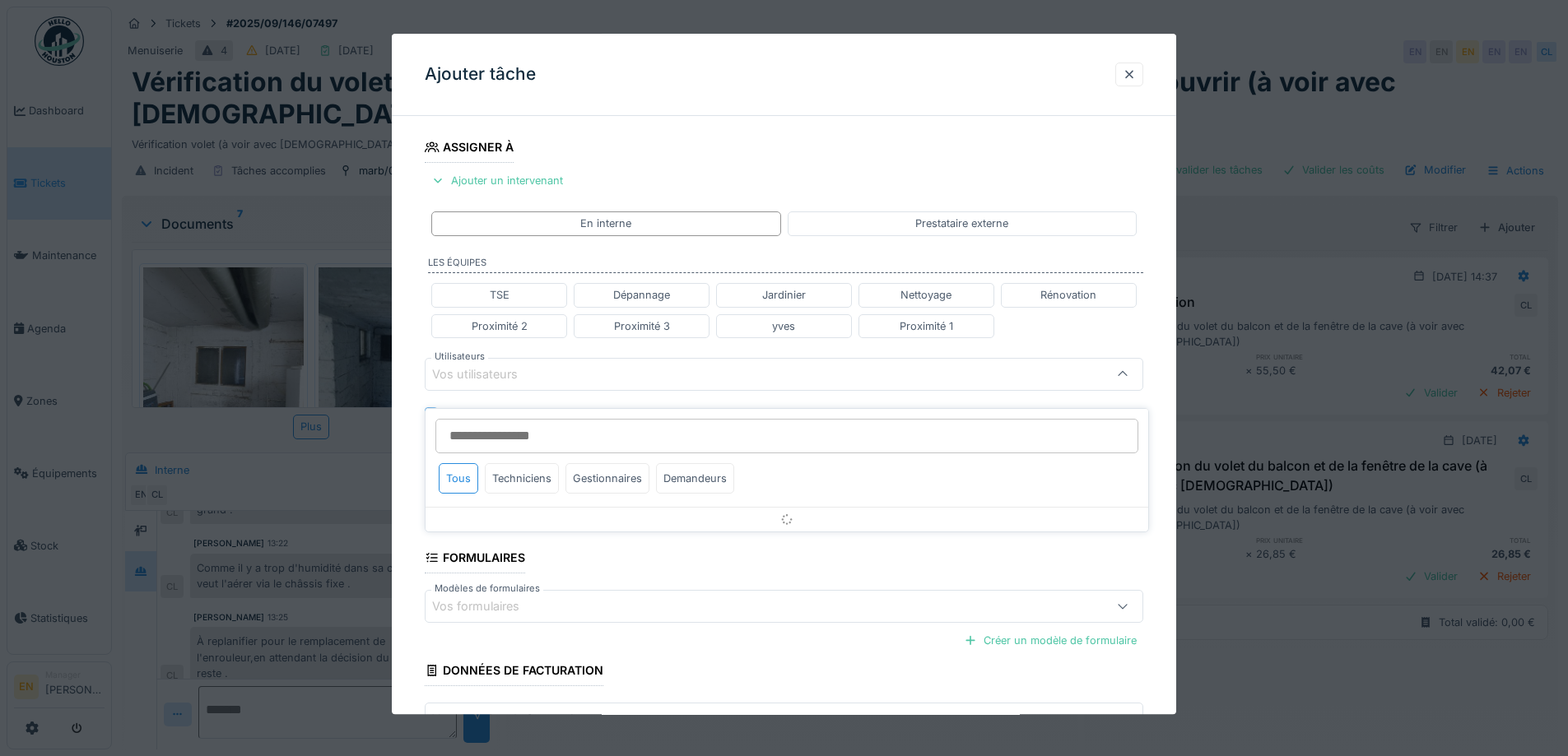
click at [532, 428] on input "Utilisateurs" at bounding box center [787, 436] width 703 height 34
type input "*"
click at [1169, 554] on div "**********" at bounding box center [784, 349] width 785 height 961
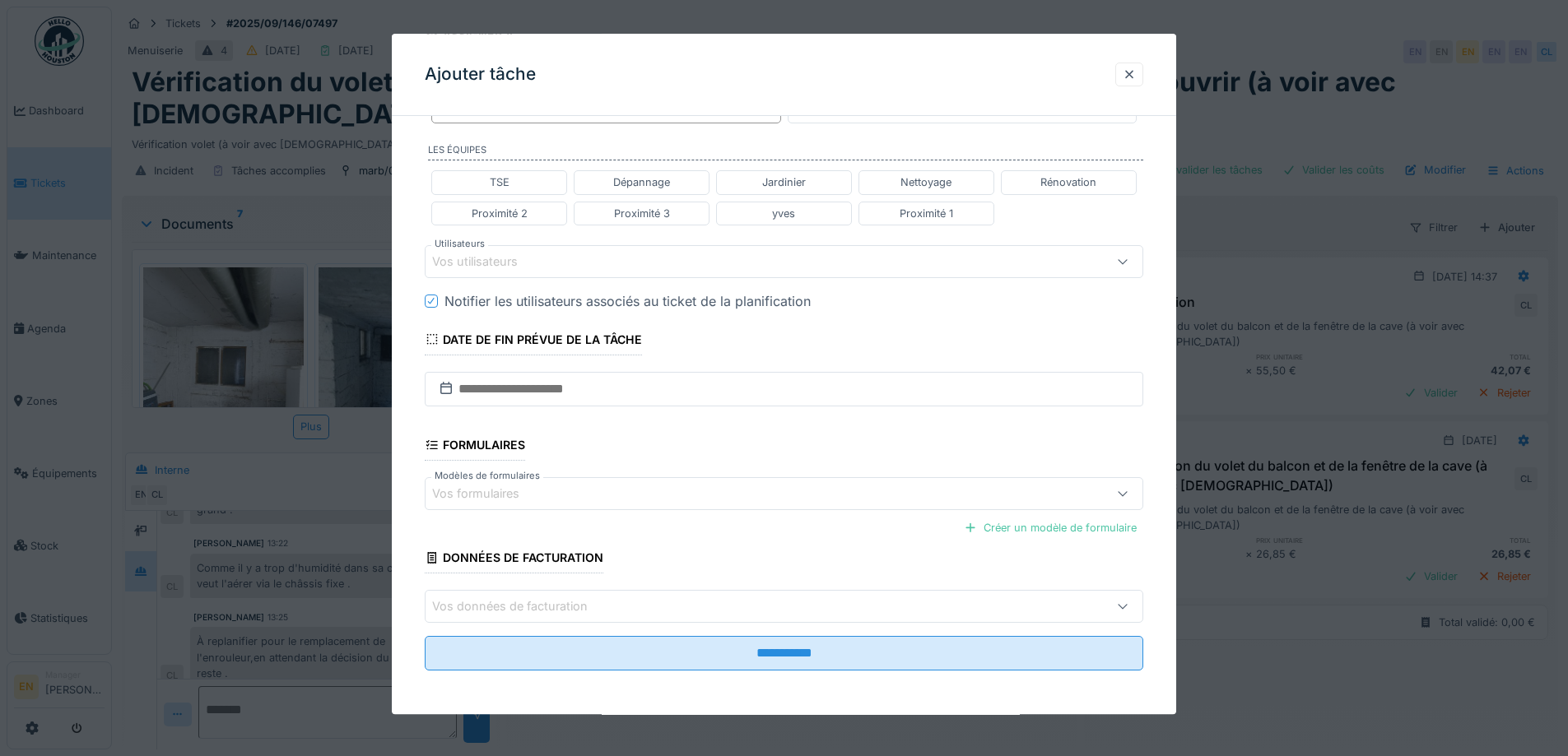
scroll to position [375, 0]
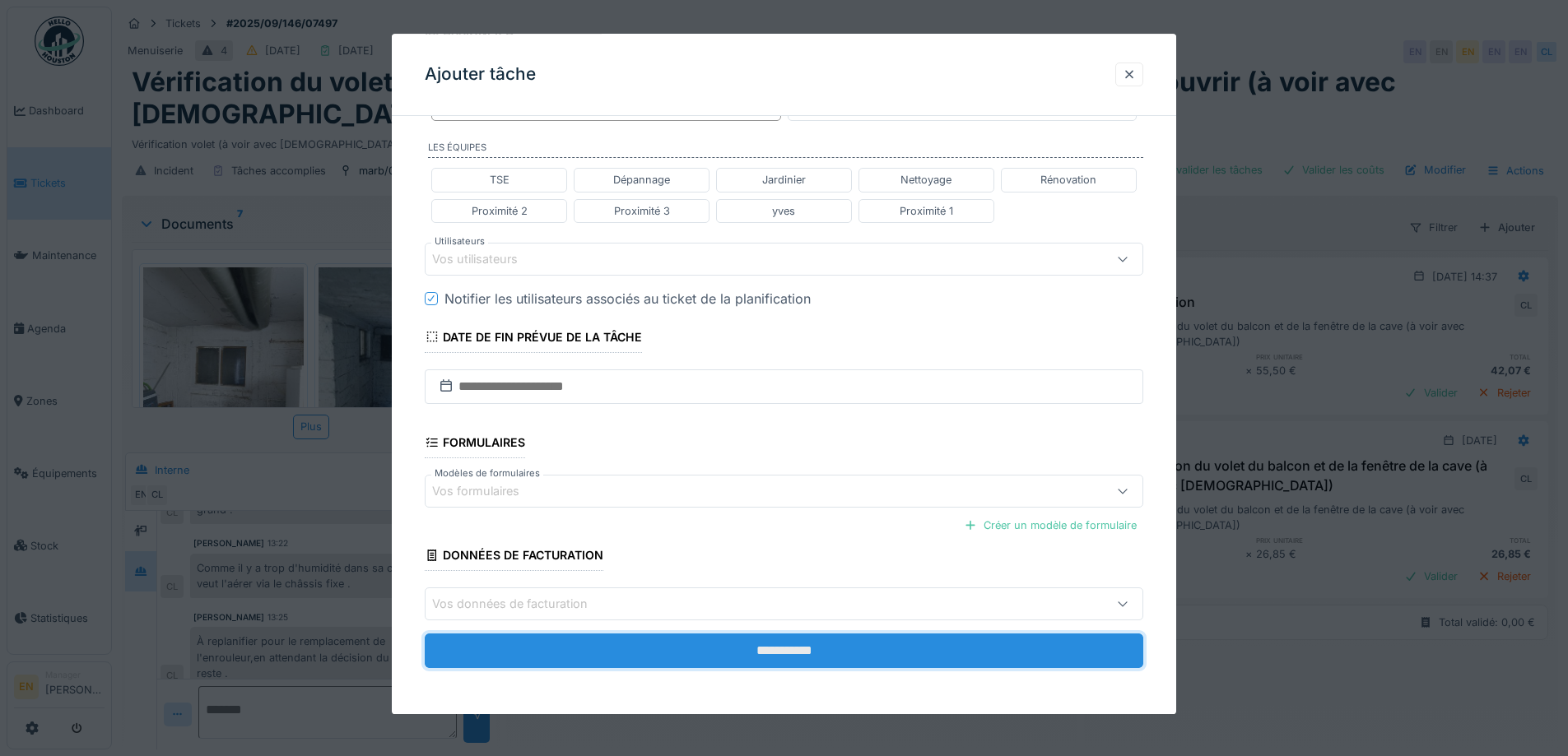
click at [795, 665] on input "**********" at bounding box center [784, 651] width 718 height 34
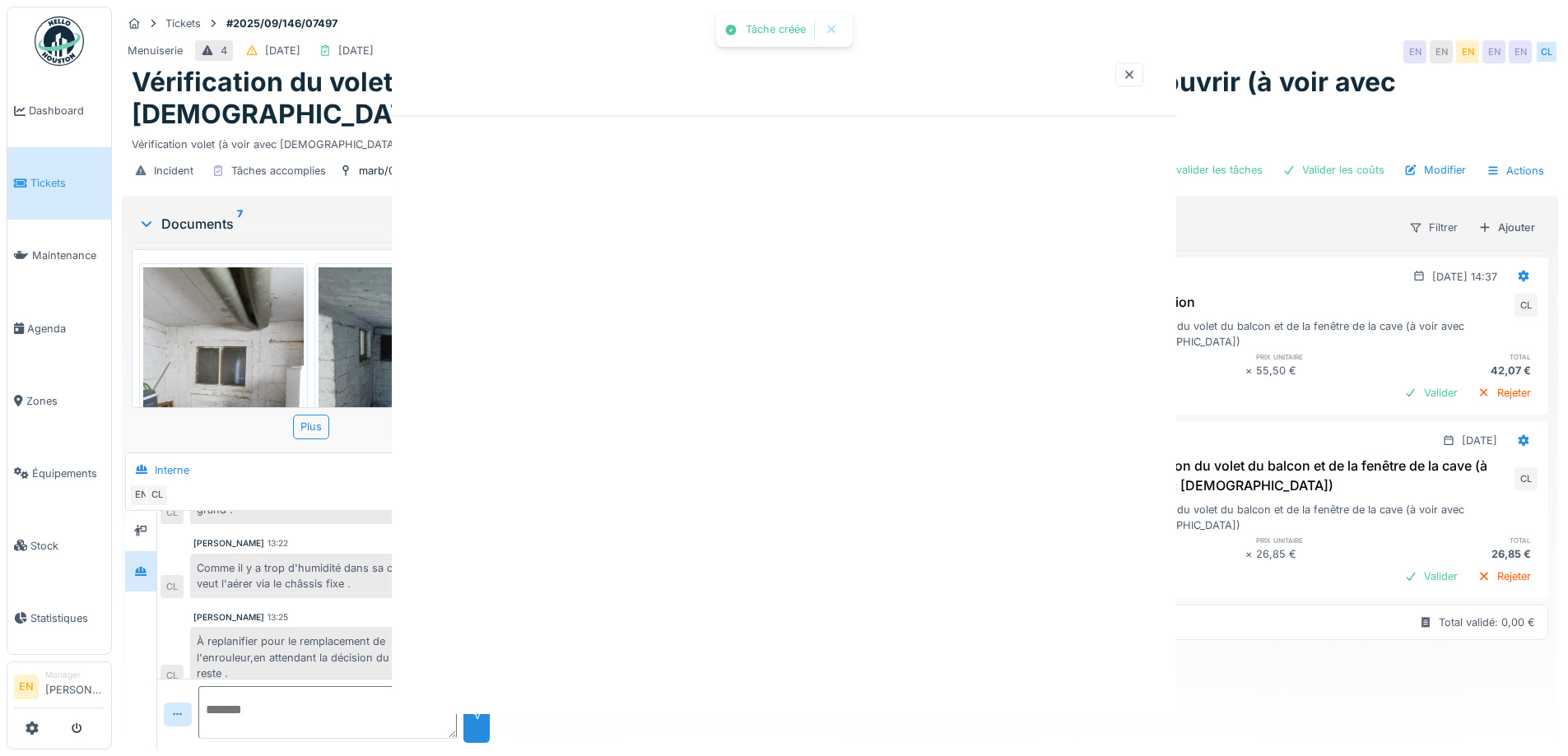
scroll to position [0, 0]
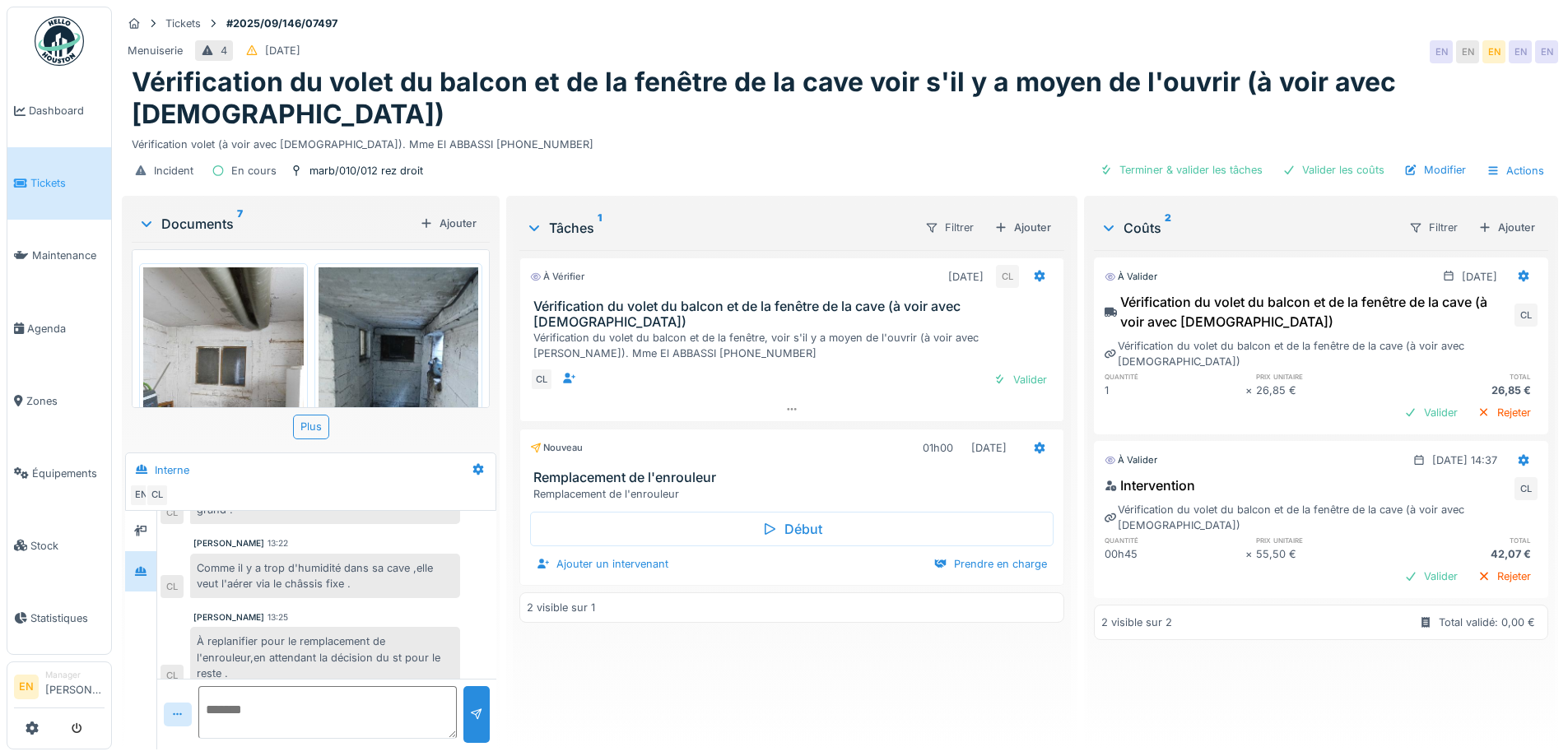
click at [729, 152] on div "Incident En cours marb/010/012 rez droit Terminer & valider les tâches Valider …" at bounding box center [840, 170] width 1437 height 37
click at [998, 76] on h1 "Vérification du volet du balcon et de la fenêtre de la cave voir s'il y a moyen…" at bounding box center [839, 98] width 1417 height 64
click at [1001, 80] on h1 "Vérification du volet du balcon et de la fenêtre de la cave voir s'il y a moyen…" at bounding box center [839, 98] width 1417 height 64
click at [1295, 15] on div "Tickets #2025/09/146/07497" at bounding box center [840, 24] width 1437 height 21
click at [775, 397] on div at bounding box center [792, 408] width 543 height 24
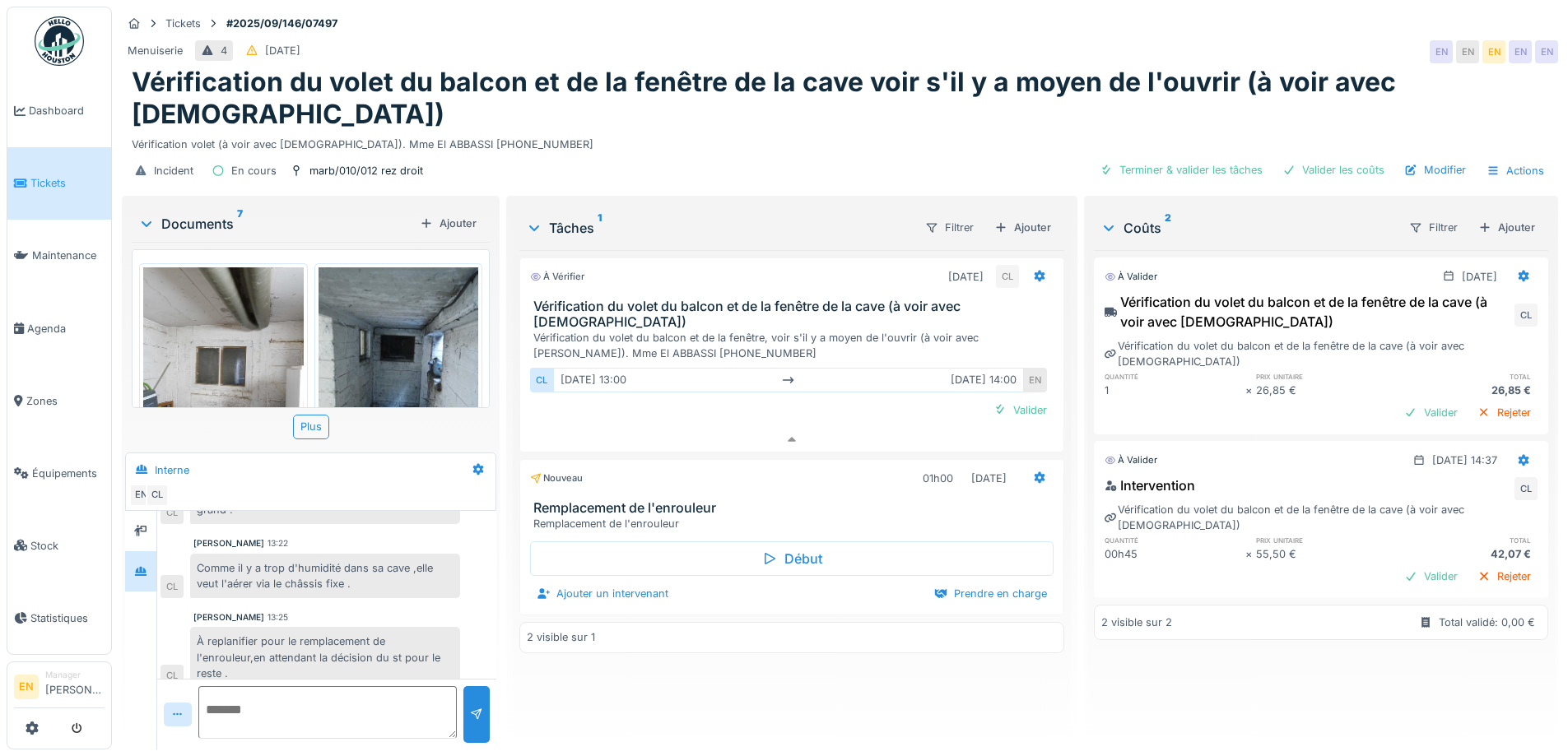
click at [807, 152] on div "Incident En cours marb/010/012 rez droit Terminer & valider les tâches Valider …" at bounding box center [840, 170] width 1437 height 37
click at [1213, 21] on div "Tickets #2025/09/146/07497" at bounding box center [840, 24] width 1437 height 21
click at [1035, 472] on icon at bounding box center [1038, 478] width 10 height 11
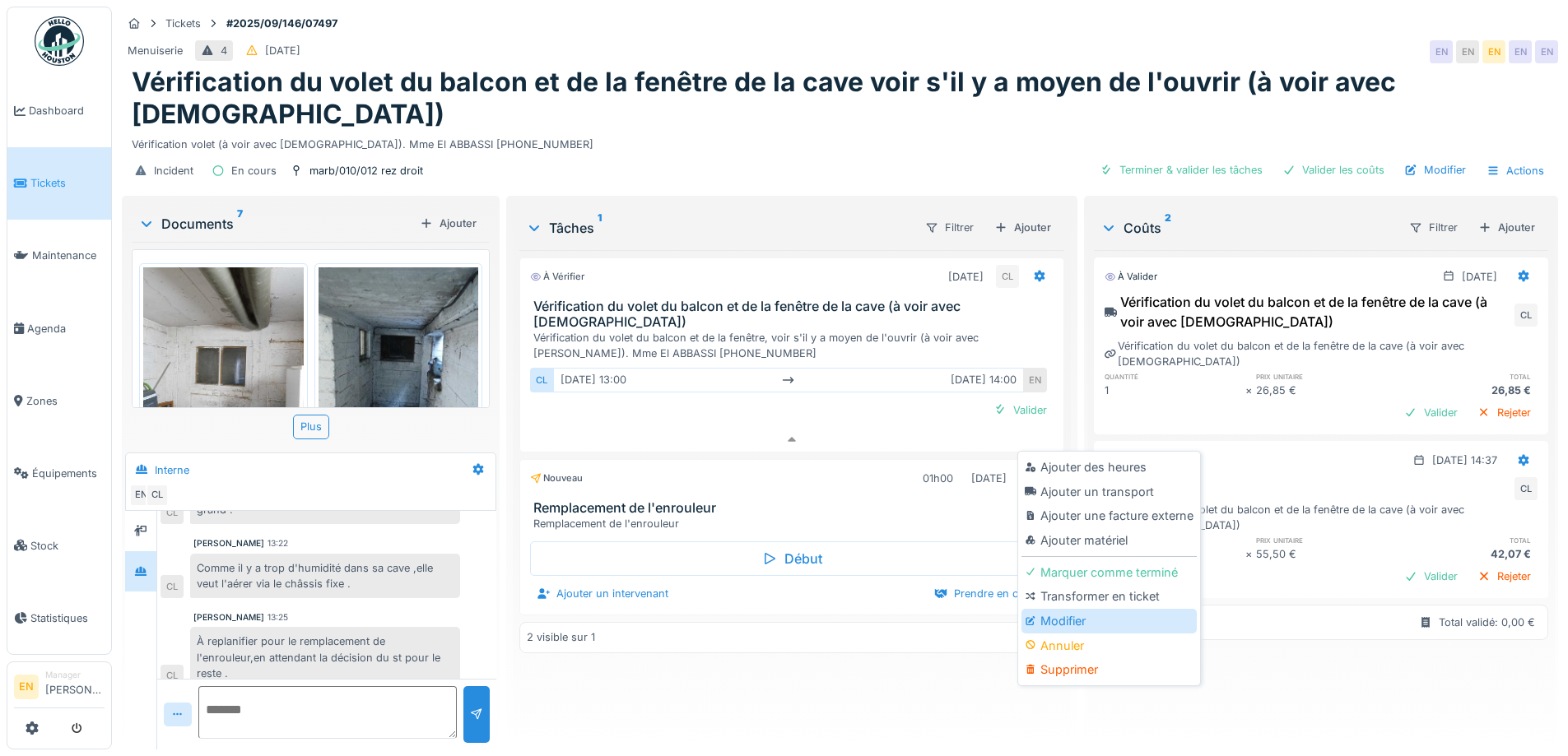
click at [1075, 609] on div "Modifier" at bounding box center [1110, 622] width 175 height 25
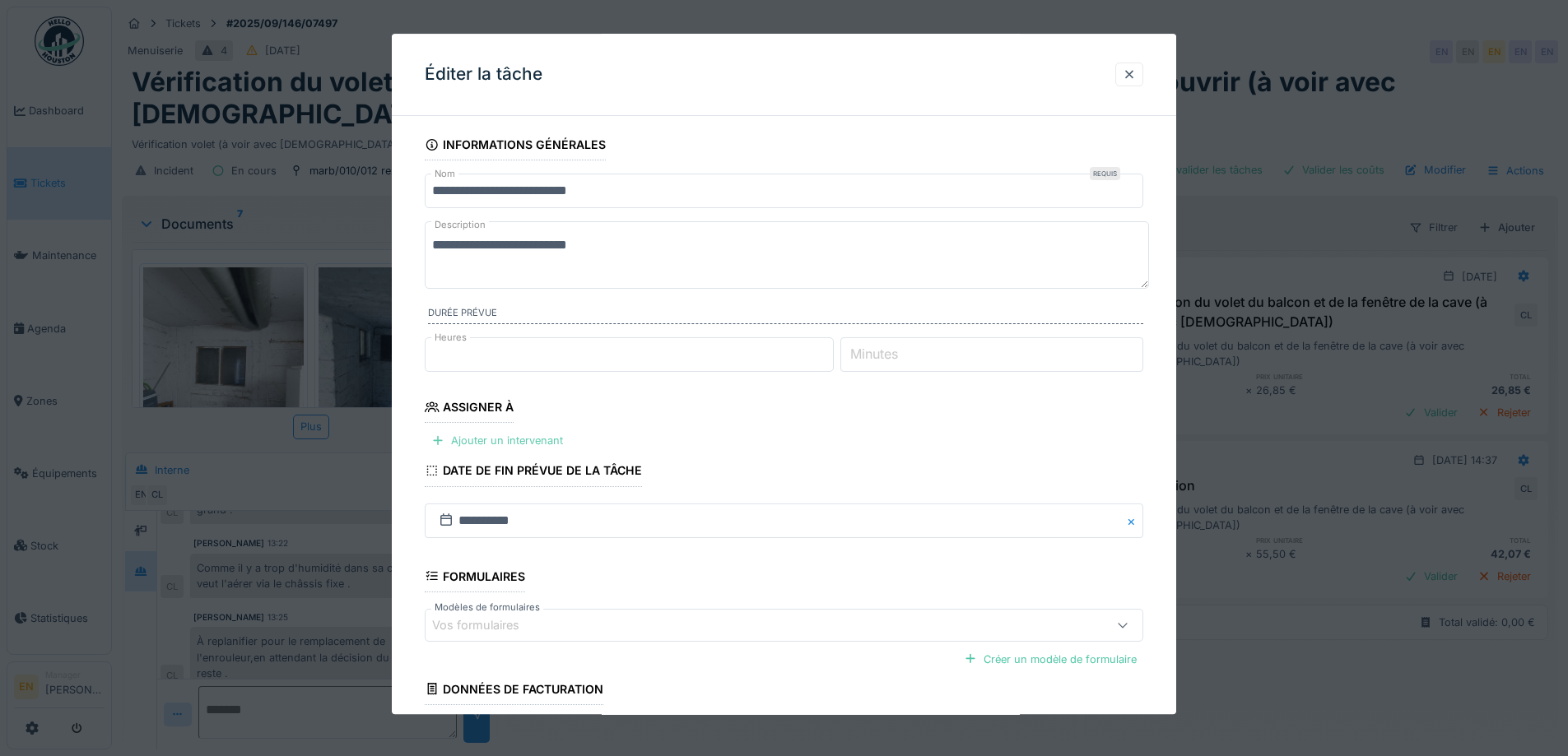
click at [522, 435] on div "Ajouter un intervenant" at bounding box center [497, 441] width 145 height 22
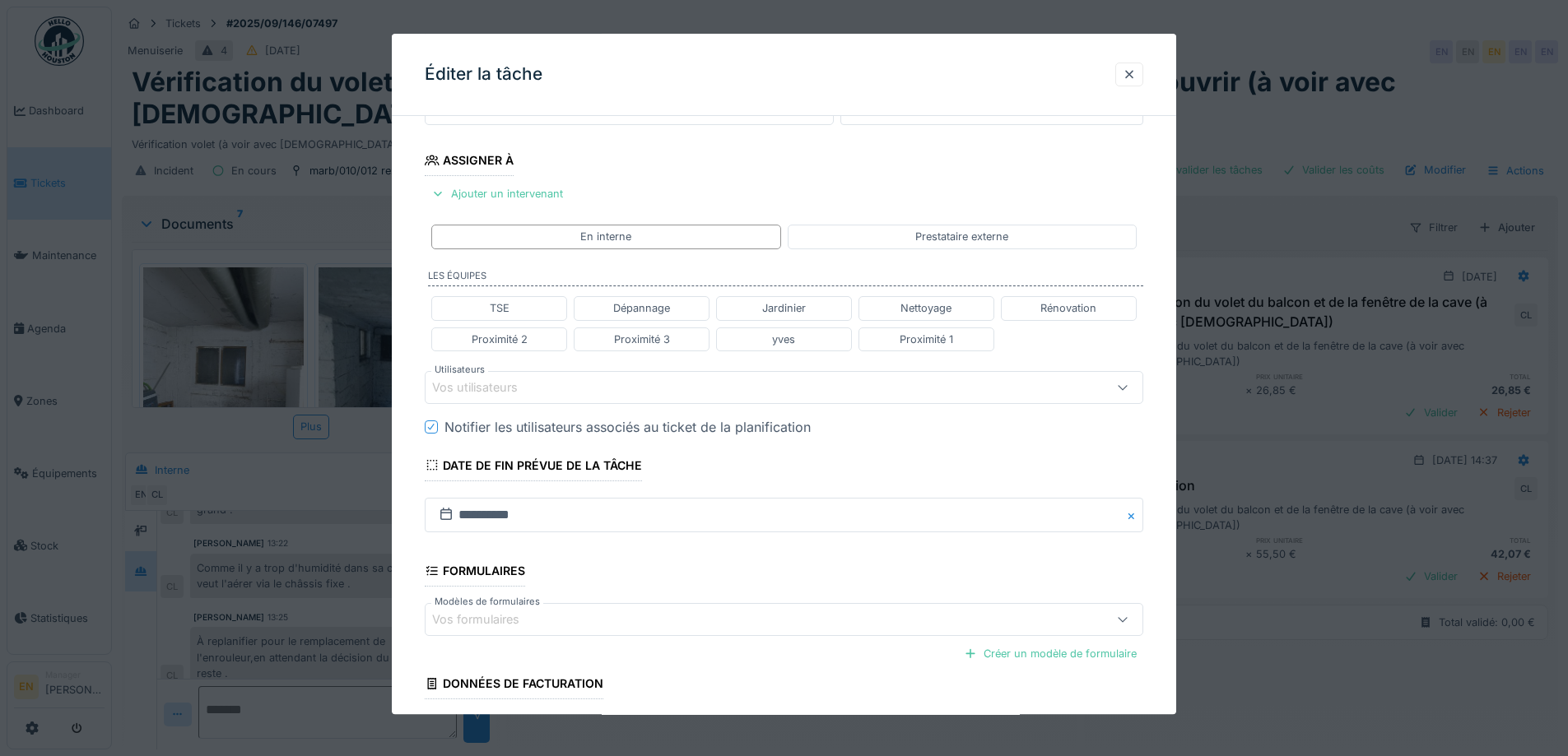
click at [528, 391] on div "Vos utilisateurs" at bounding box center [487, 388] width 109 height 18
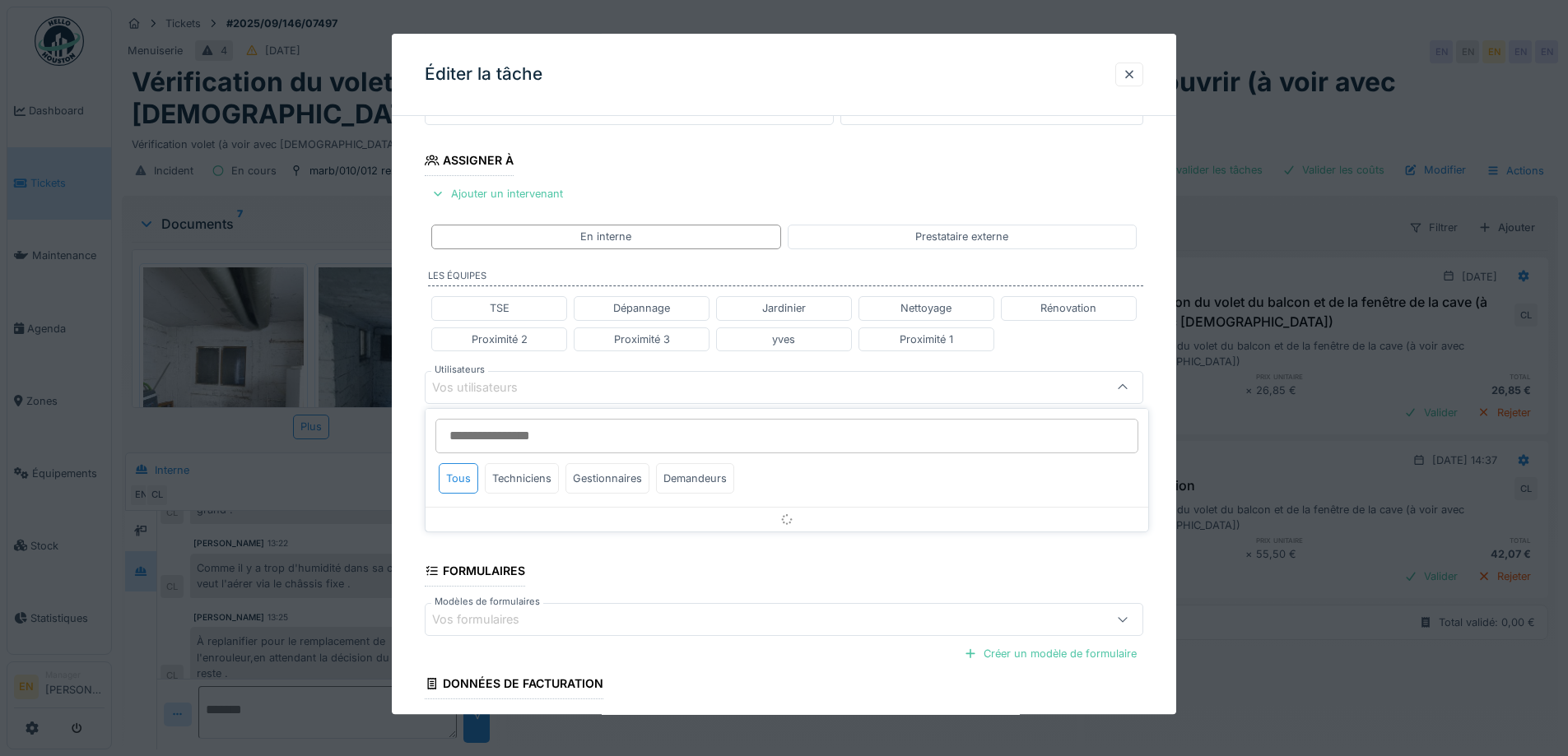
scroll to position [260, 0]
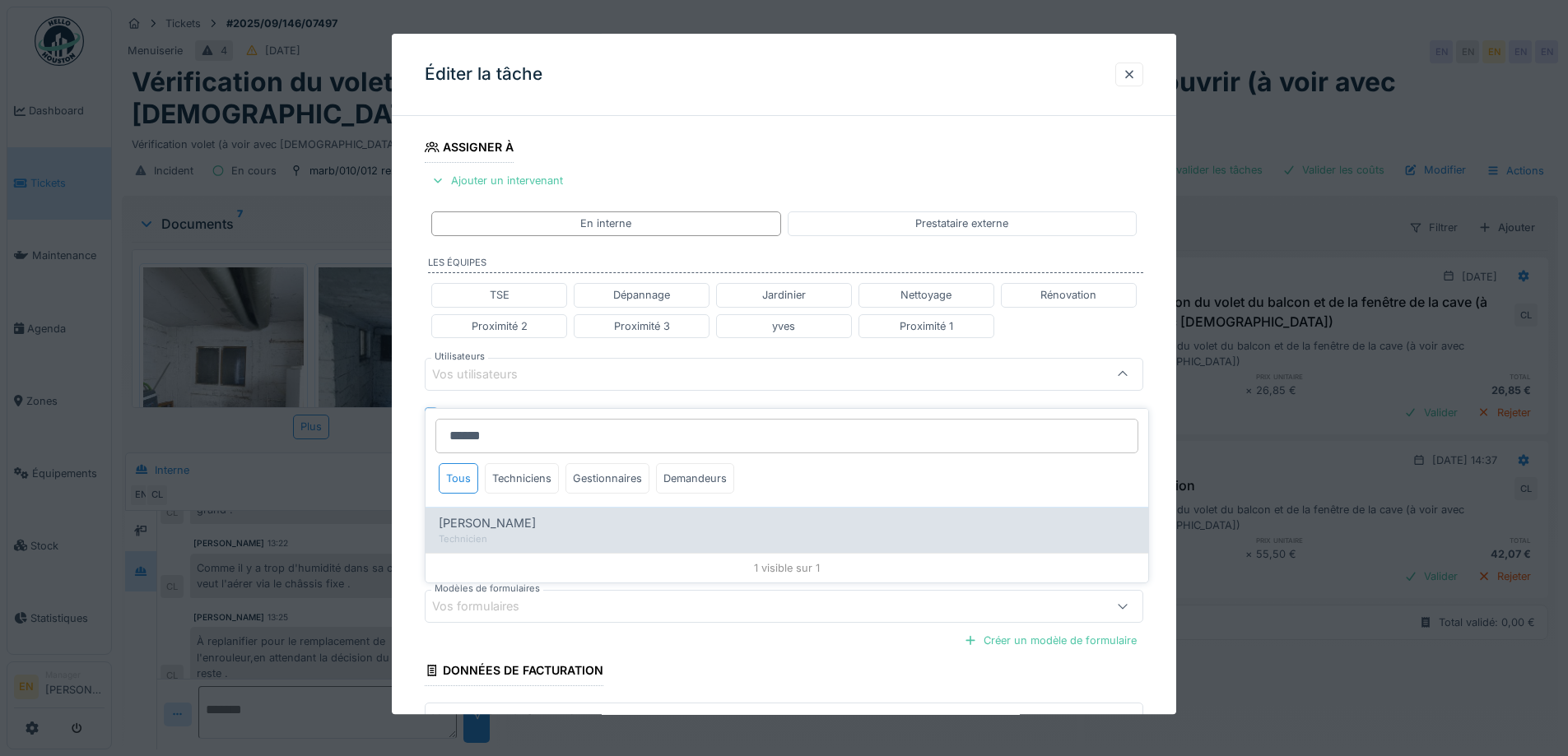
type input "******"
click at [517, 518] on span "Charef Lahmar" at bounding box center [488, 523] width 97 height 18
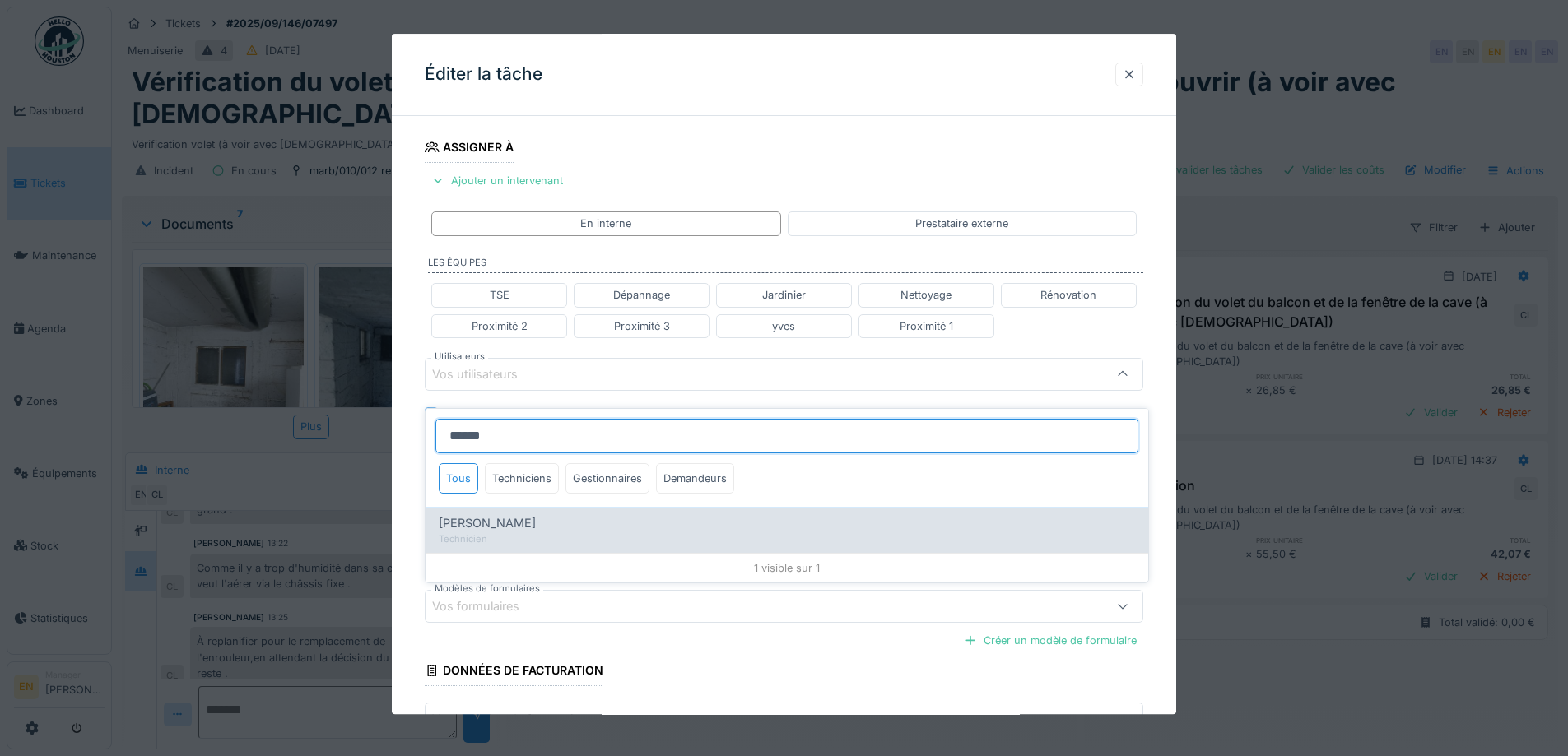
type input "****"
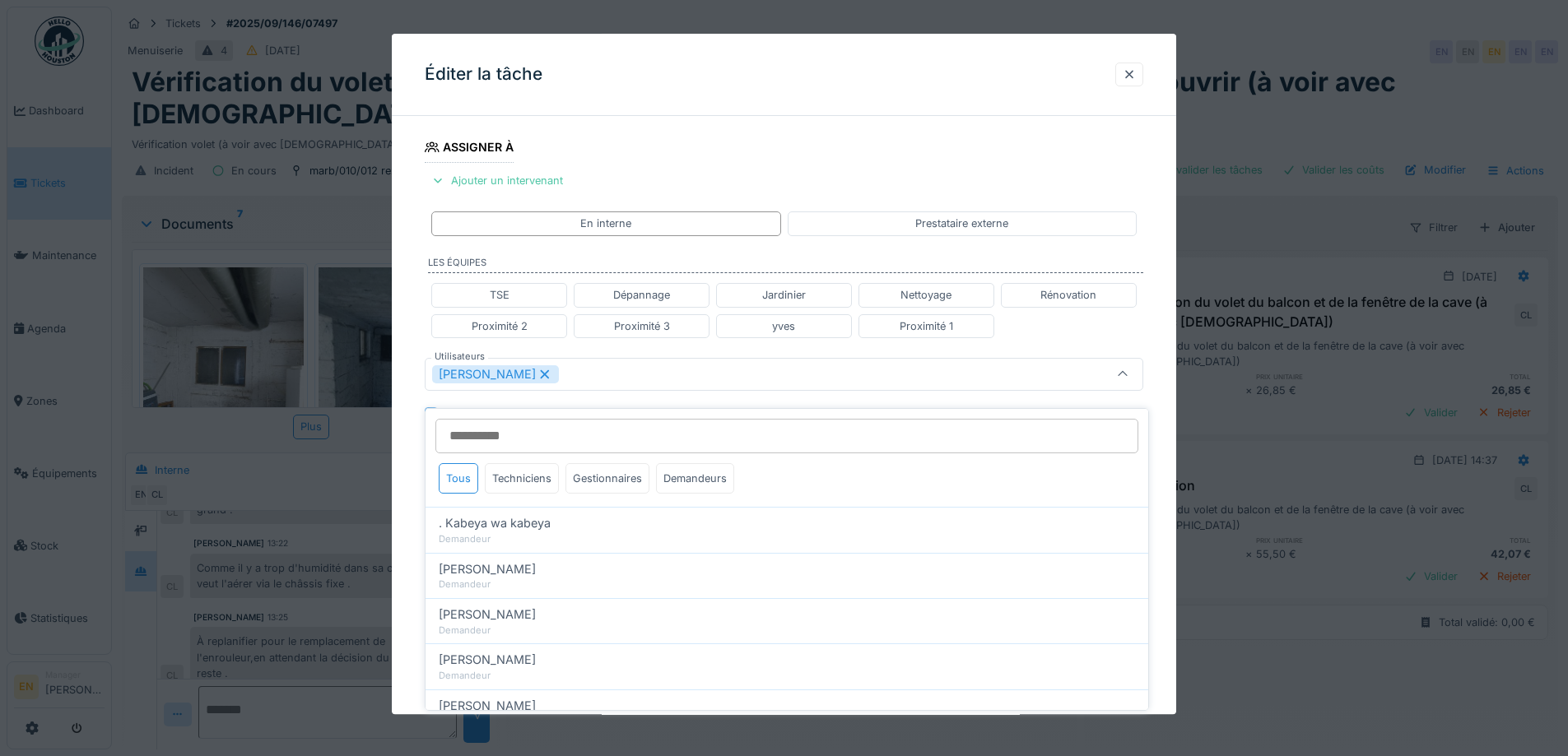
click at [1165, 559] on div "**********" at bounding box center [784, 382] width 785 height 1025
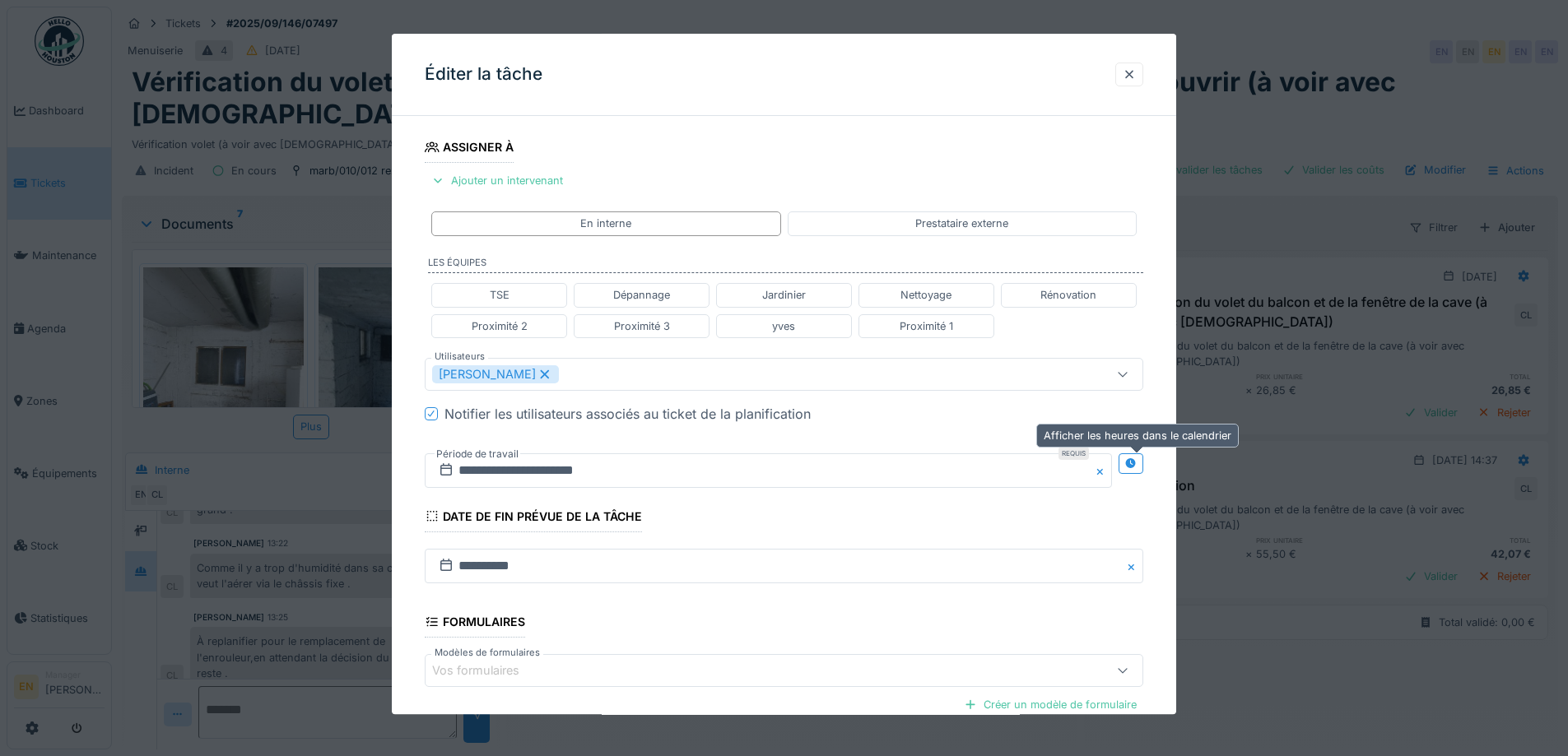
click at [1136, 464] on icon at bounding box center [1130, 463] width 10 height 10
click at [541, 472] on input "**********" at bounding box center [591, 470] width 332 height 34
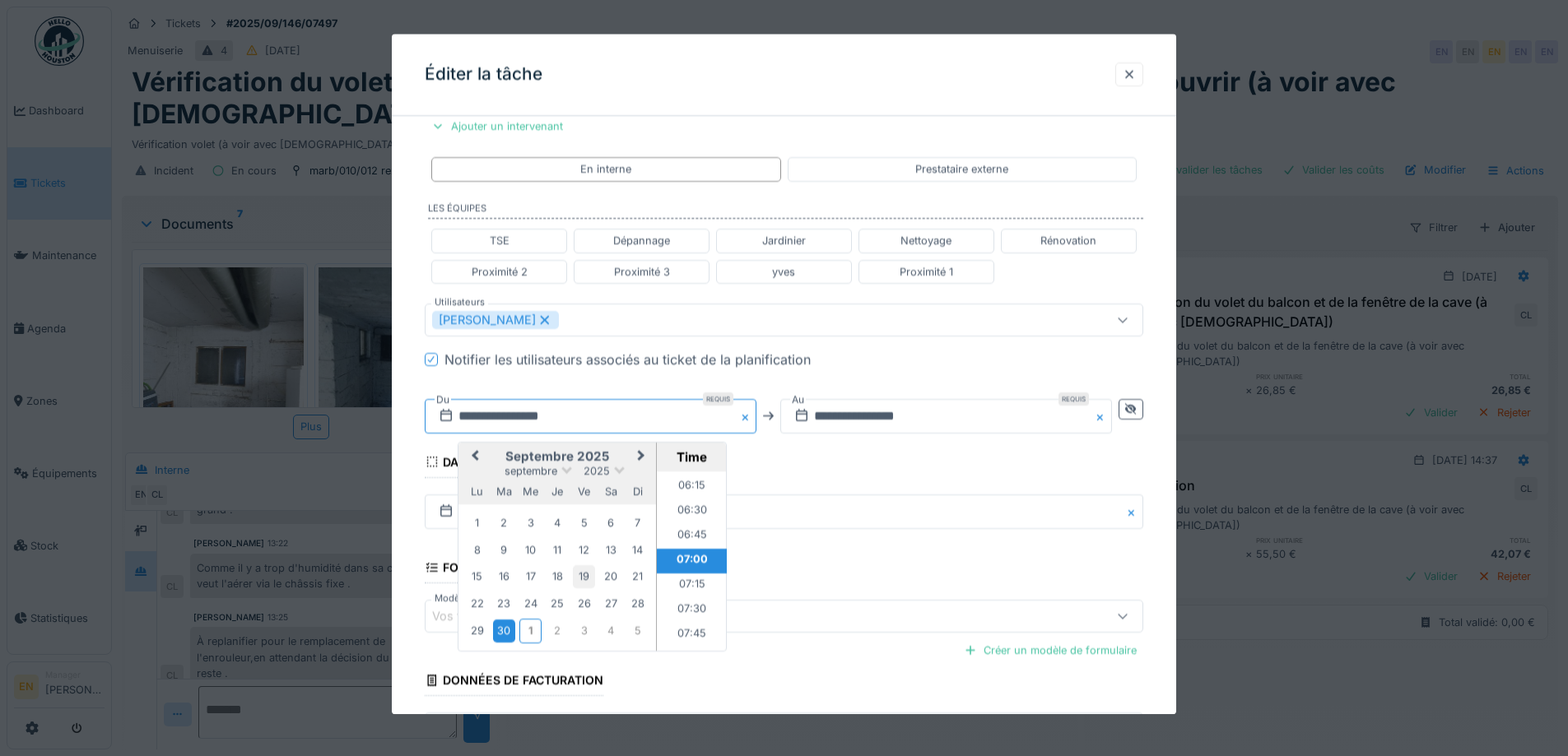
scroll to position [343, 0]
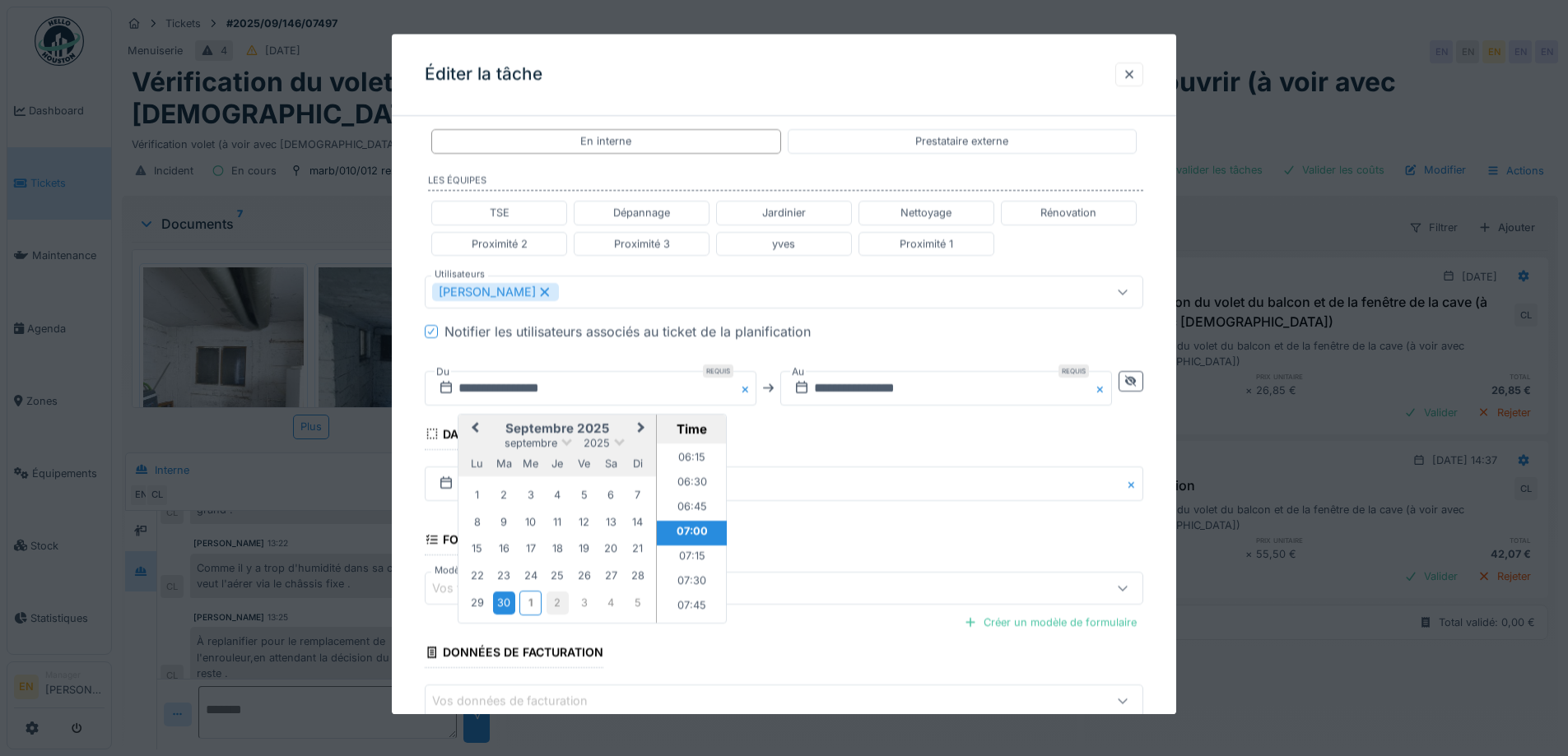
click at [561, 603] on div "2" at bounding box center [557, 603] width 22 height 22
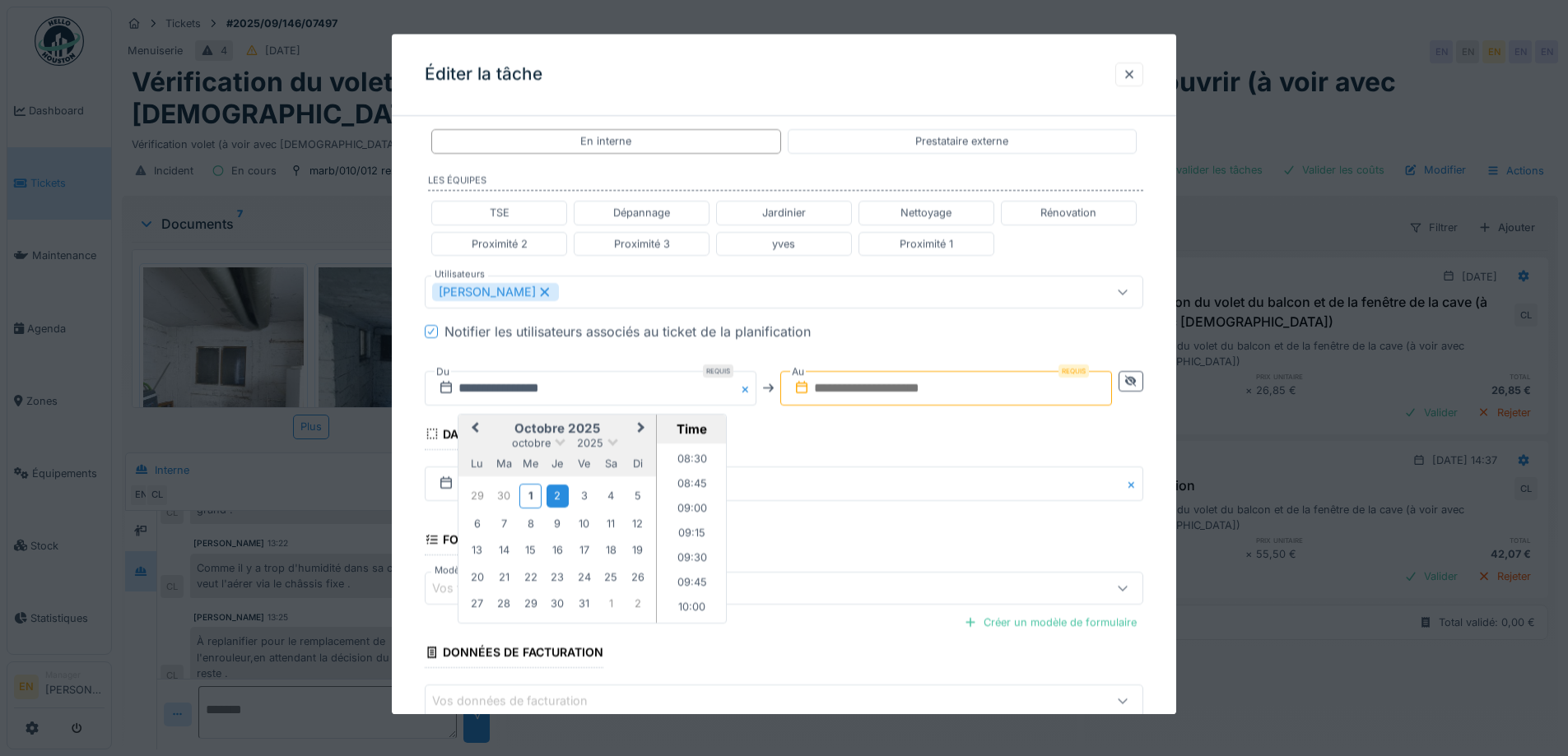
scroll to position [861, 0]
click at [473, 530] on div "6" at bounding box center [476, 523] width 22 height 22
click at [678, 469] on li "13:00" at bounding box center [692, 468] width 70 height 25
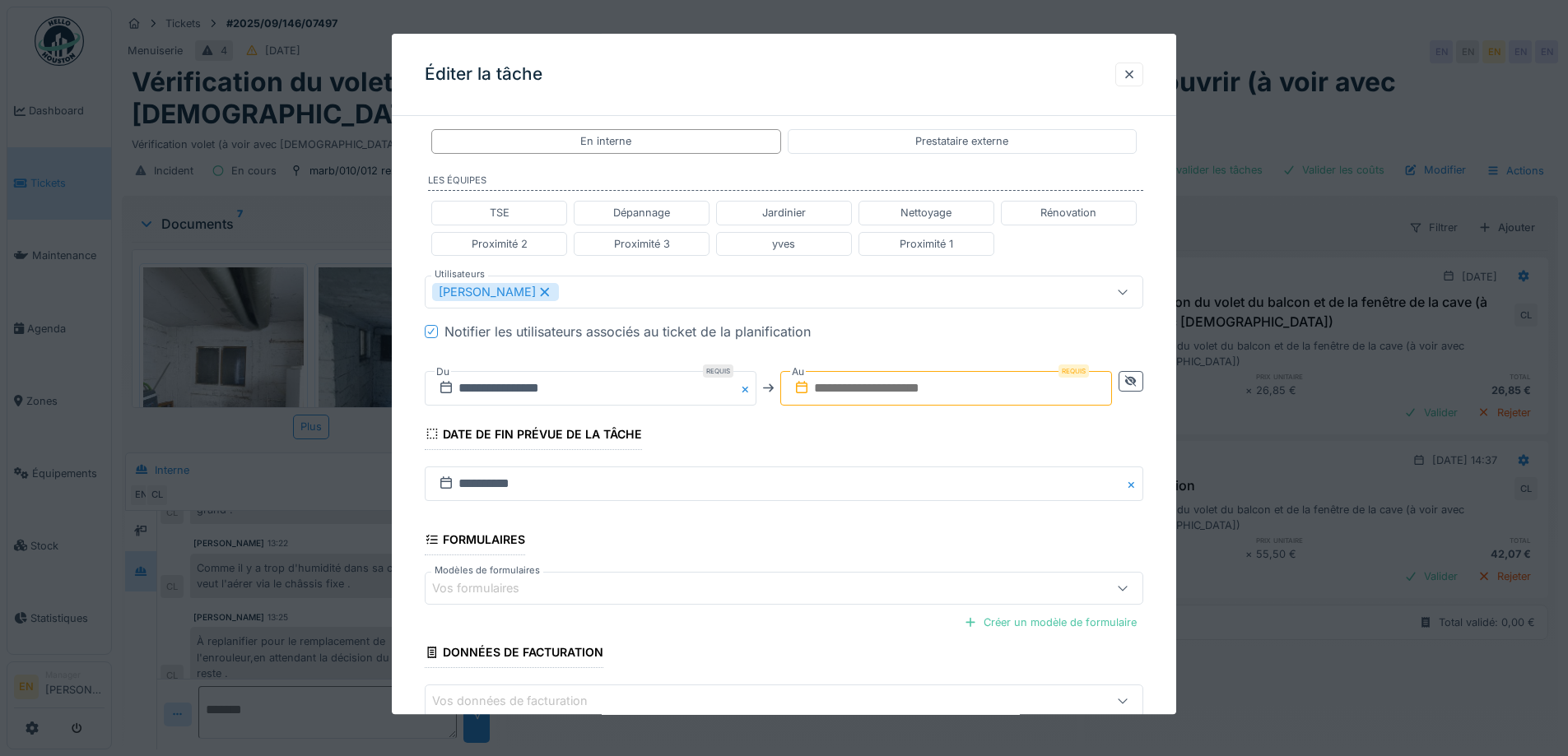
click at [916, 379] on input "text" at bounding box center [946, 388] width 332 height 34
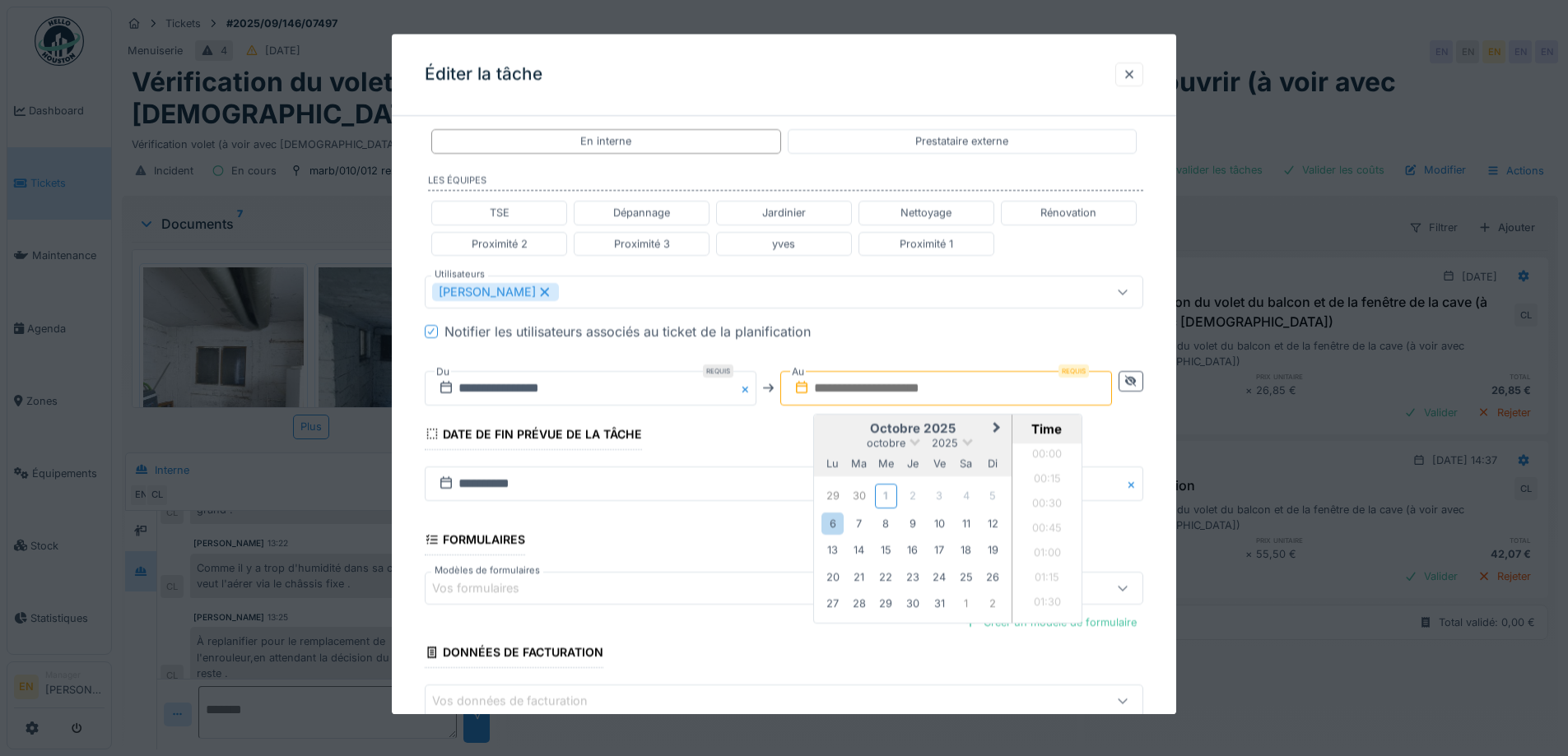
scroll to position [1281, 0]
click at [841, 526] on div "6" at bounding box center [833, 523] width 22 height 22
click at [1046, 555] on li "14:00" at bounding box center [1047, 558] width 70 height 25
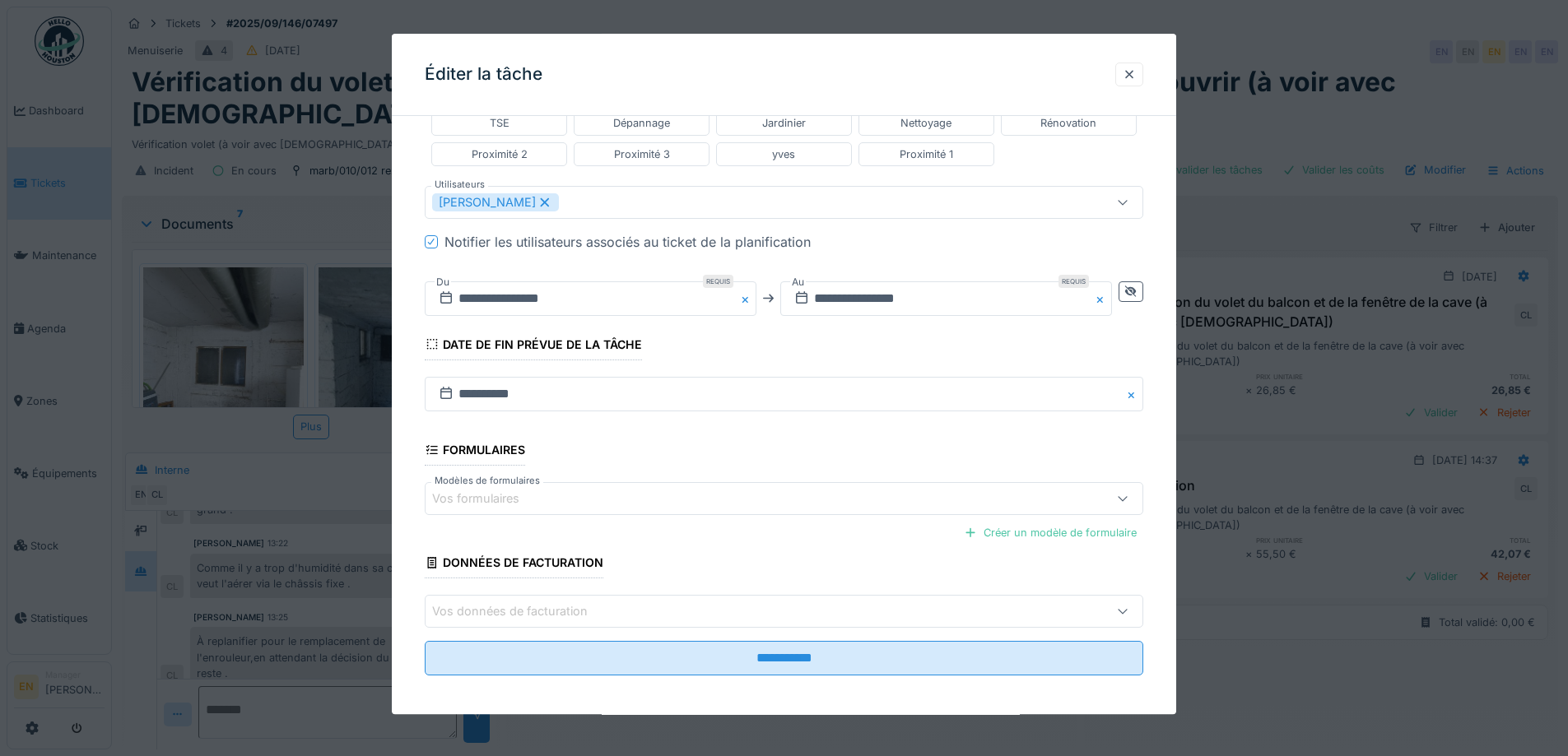
scroll to position [439, 0]
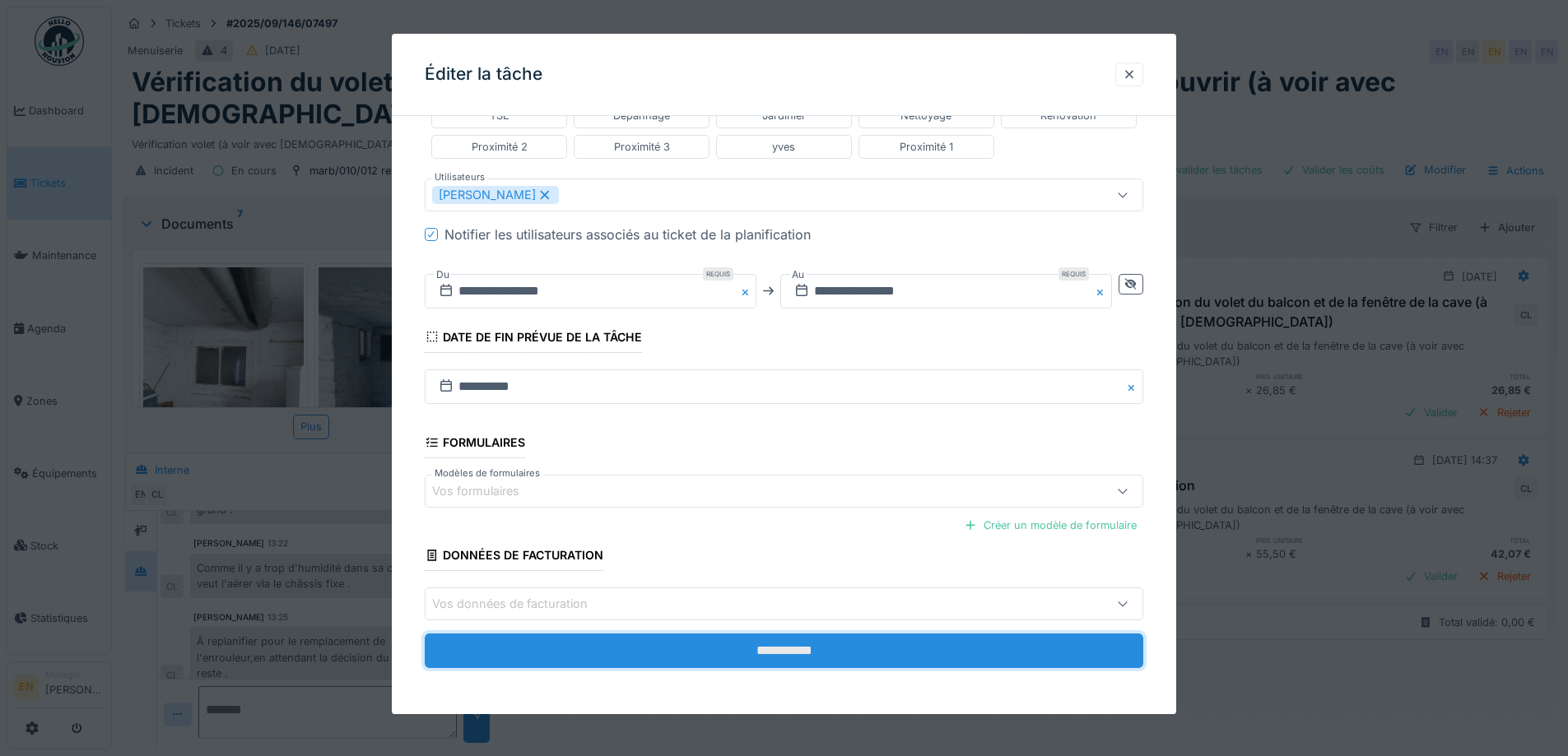
click at [779, 658] on input "**********" at bounding box center [784, 651] width 718 height 34
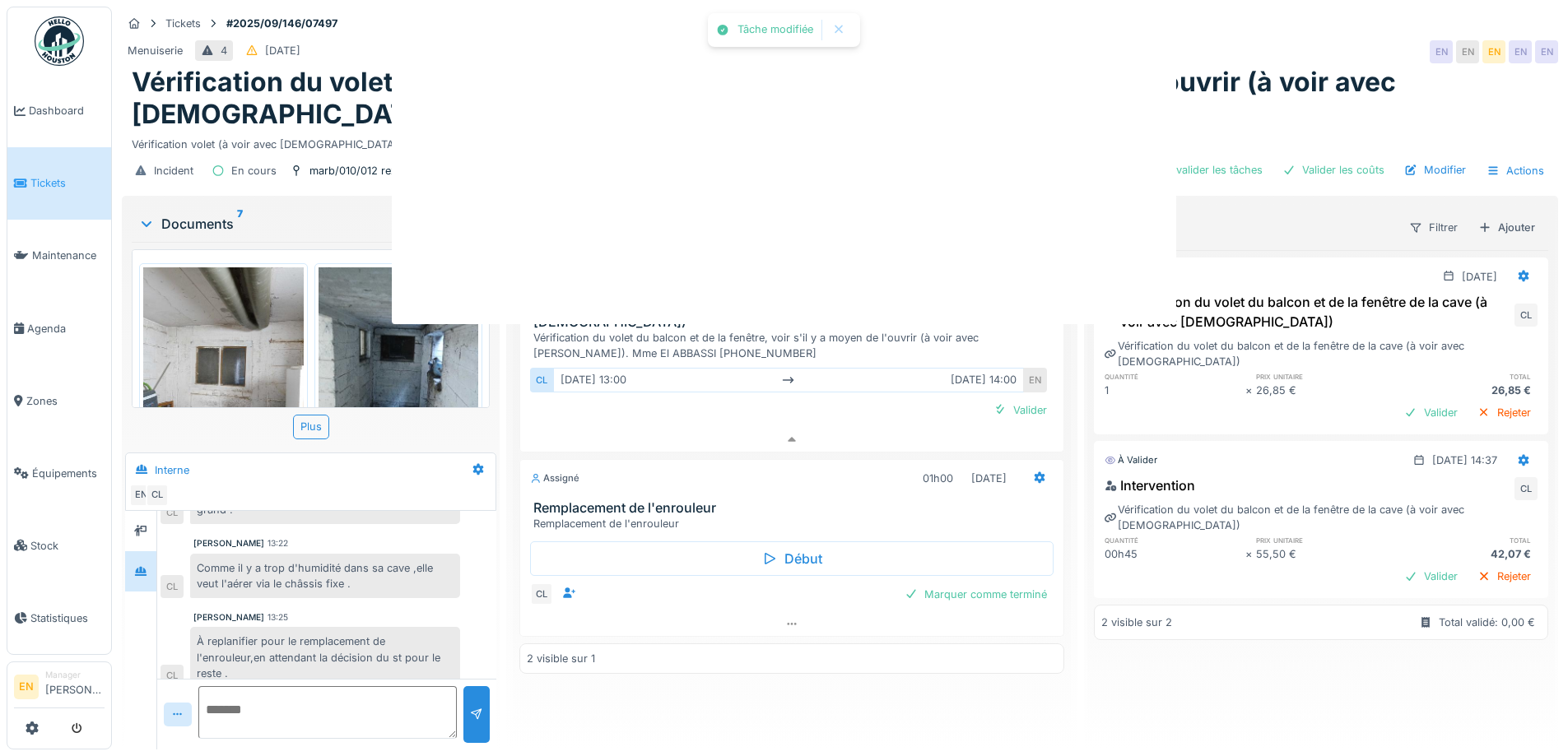
scroll to position [0, 0]
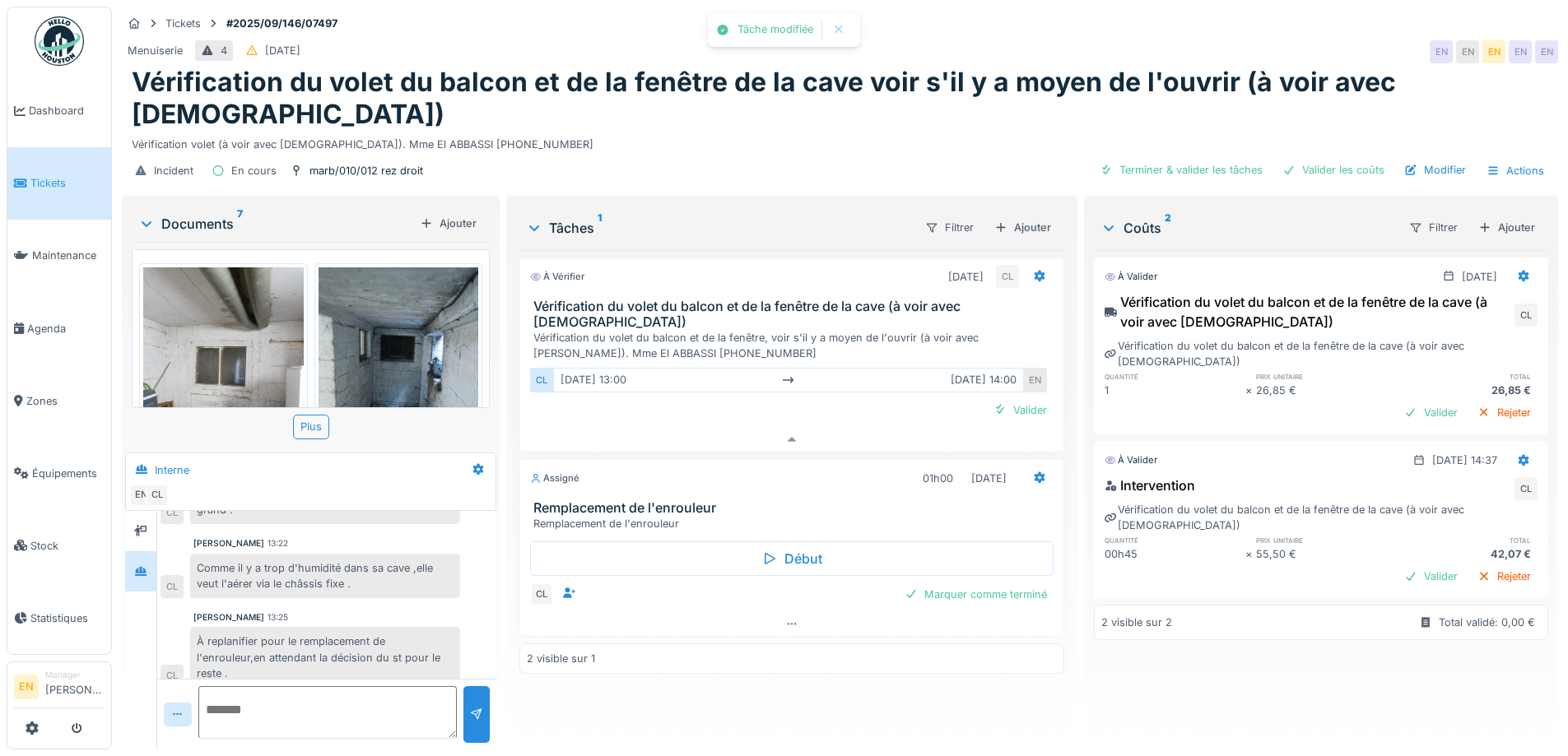
click at [750, 662] on div "À vérifier 30/09/2025 CL Vérification du volet du balcon et de la fenêtre de la…" at bounding box center [791, 493] width 544 height 487
click at [754, 653] on div "À vérifier 30/09/2025 CL Vérification du volet du balcon et de la fenêtre de la…" at bounding box center [791, 493] width 544 height 487
click at [667, 687] on div "À vérifier 30/09/2025 CL Vérification du volet du balcon et de la fenêtre de la…" at bounding box center [791, 493] width 544 height 487
click at [681, 683] on div "À vérifier 30/09/2025 CL Vérification du volet du balcon et de la fenêtre de la…" at bounding box center [791, 493] width 544 height 487
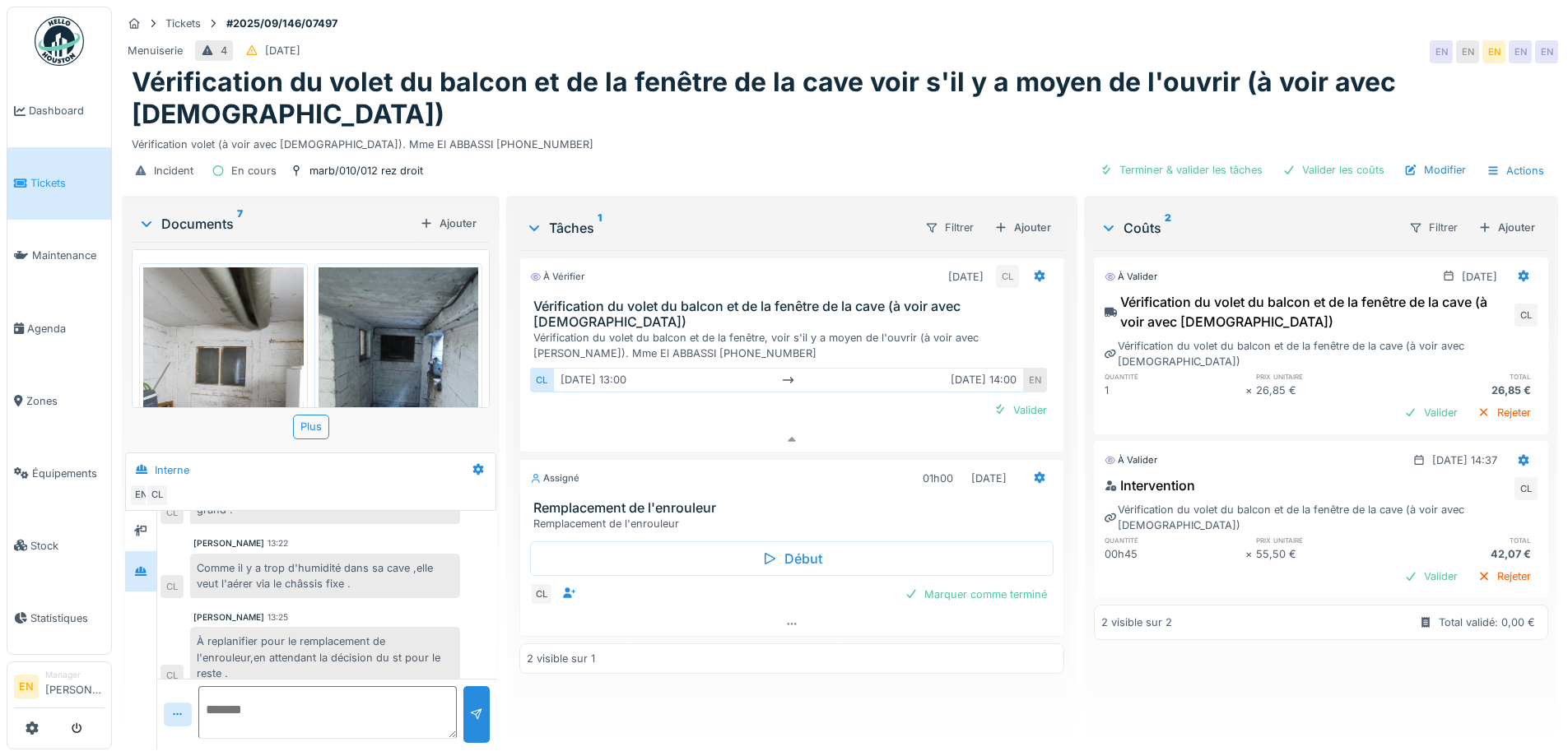
click at [667, 731] on div "Tâches 1 Filtrer Ajouter À vérifier 30/09/2025 CL Vérification du volet du balc…" at bounding box center [792, 474] width 571 height 557
click at [577, 695] on div "À vérifier 30/09/2025 CL Vérification du volet du balcon et de la fenêtre de la…" at bounding box center [791, 493] width 544 height 487
click at [361, 285] on img at bounding box center [398, 374] width 161 height 213
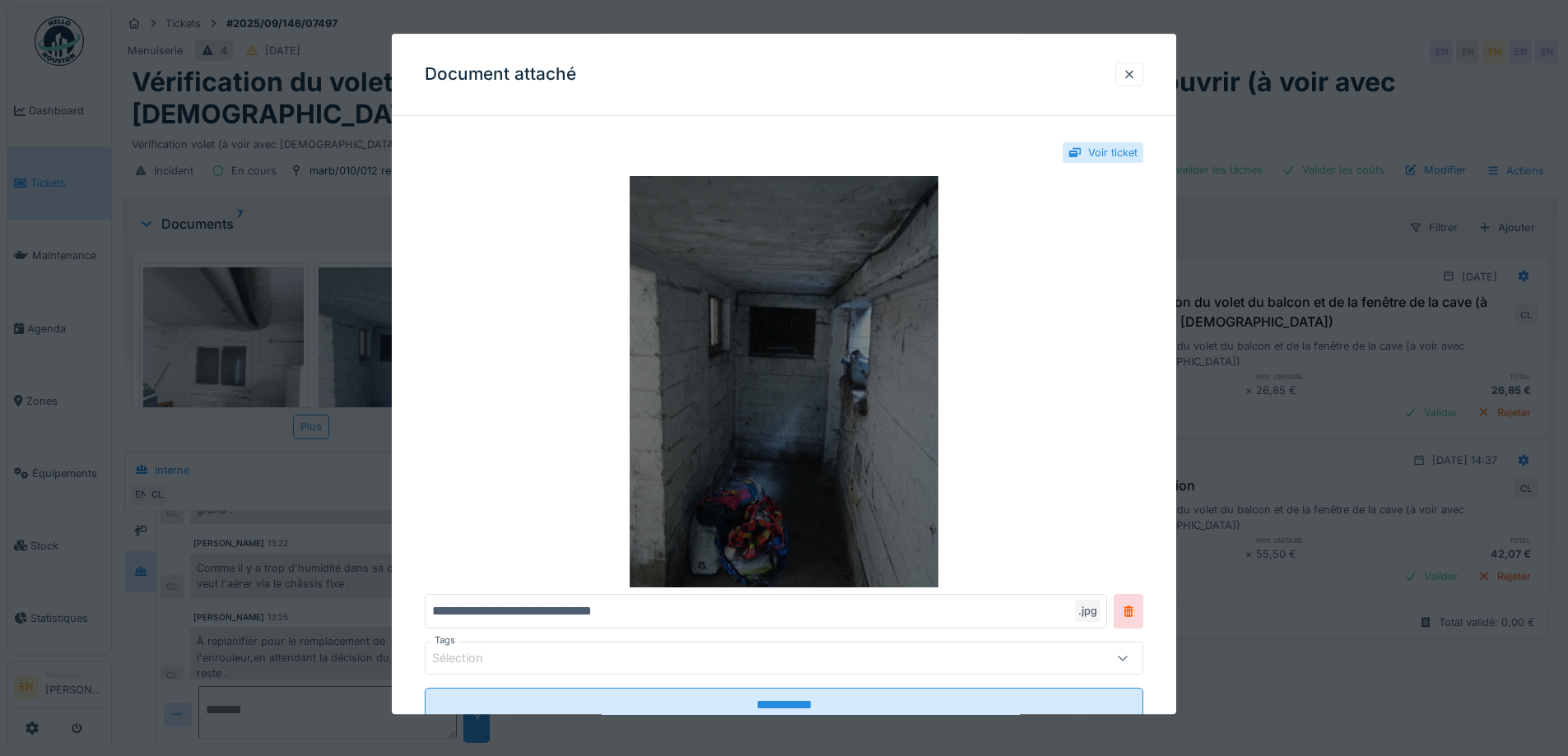
click at [881, 380] on img at bounding box center [784, 383] width 718 height 411
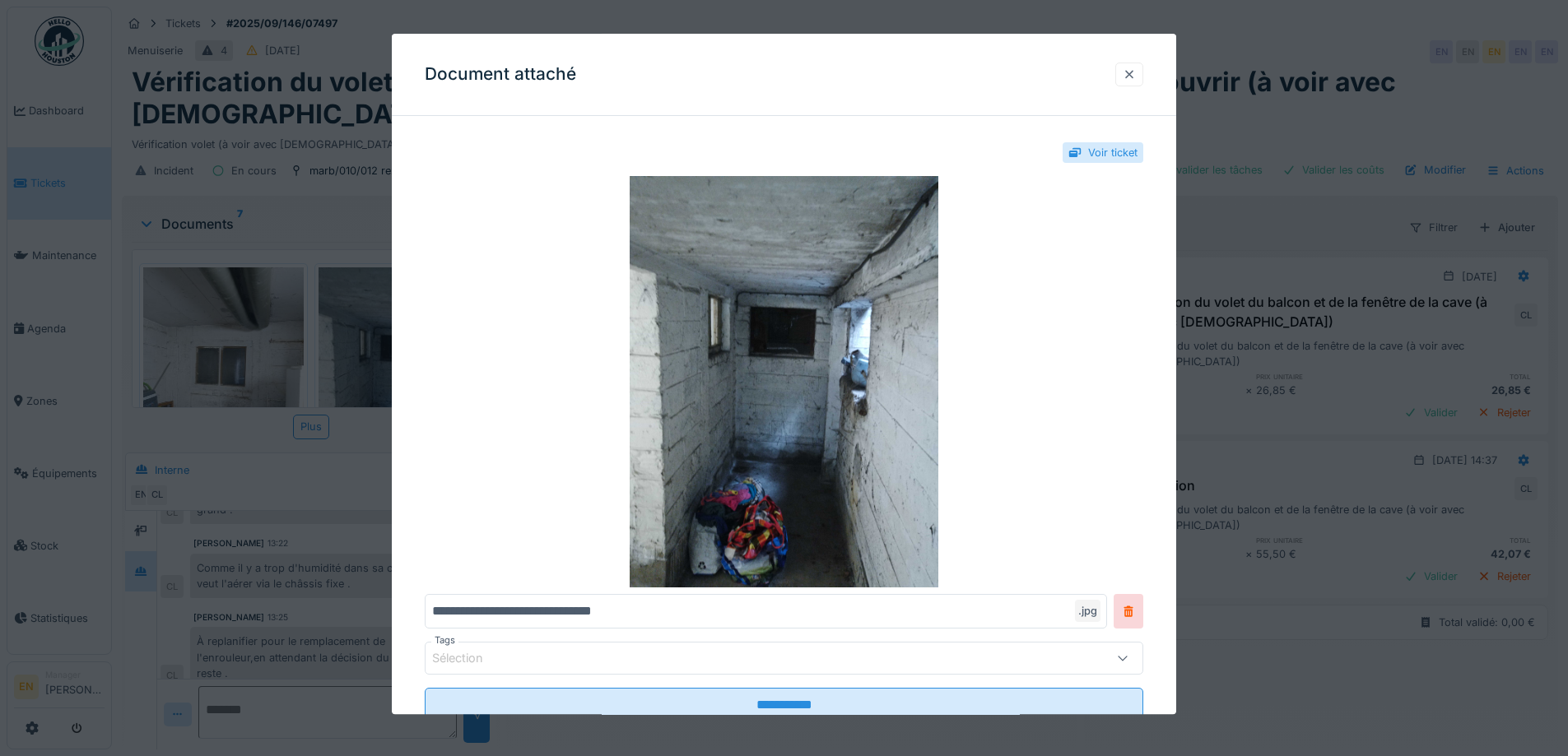
click at [1136, 70] on div at bounding box center [1130, 74] width 13 height 15
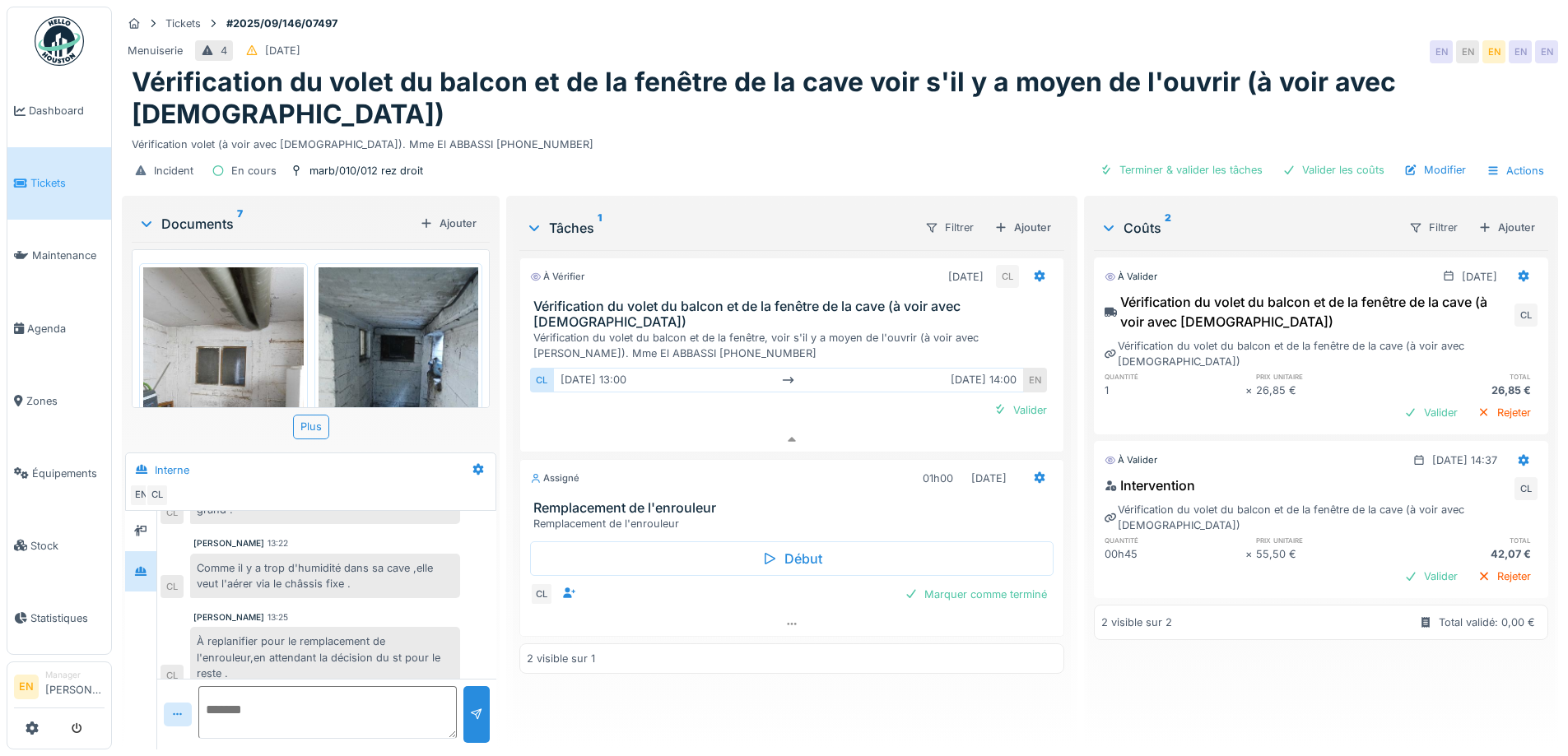
scroll to position [0, 0]
click at [245, 330] on img at bounding box center [223, 374] width 161 height 213
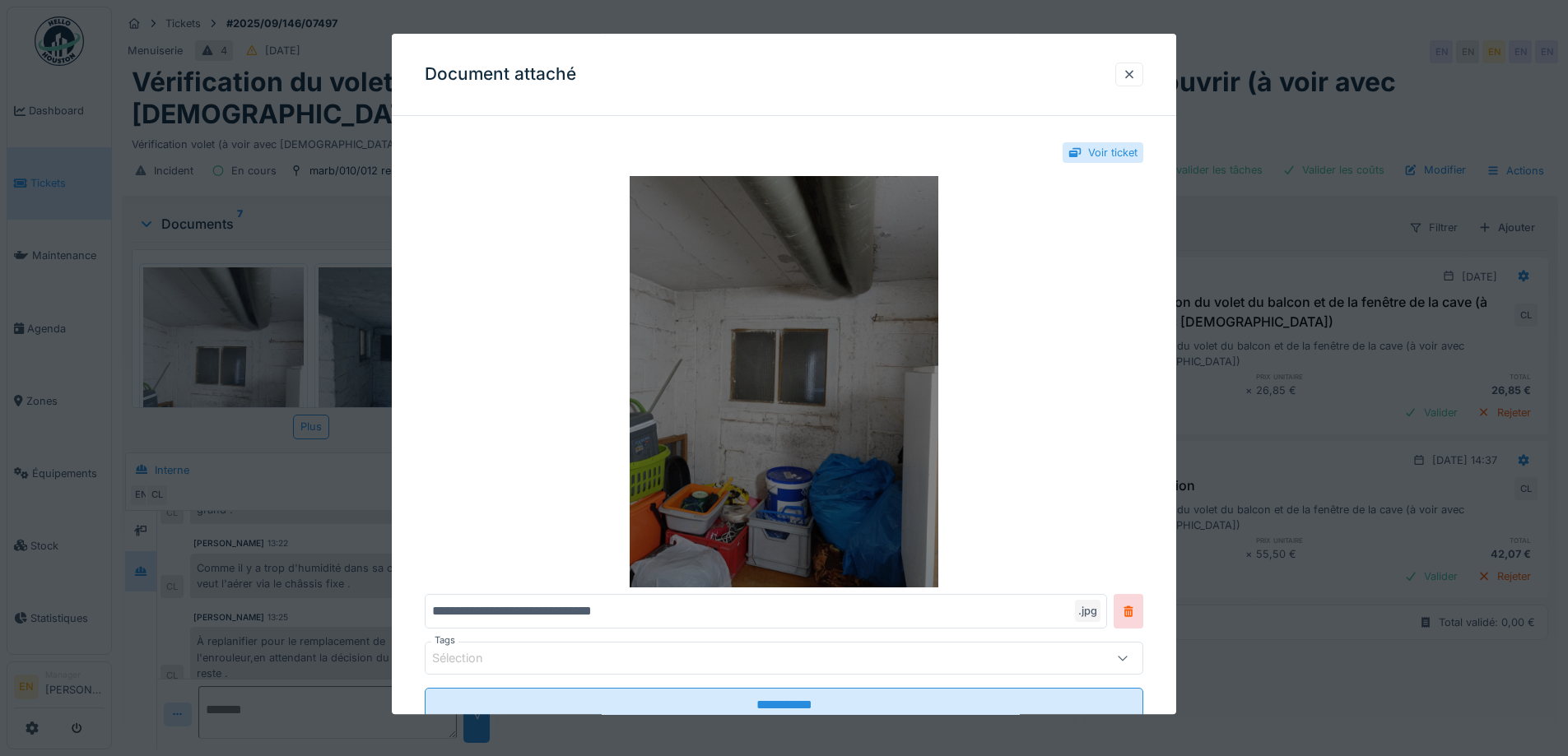
click at [895, 439] on img at bounding box center [784, 383] width 718 height 411
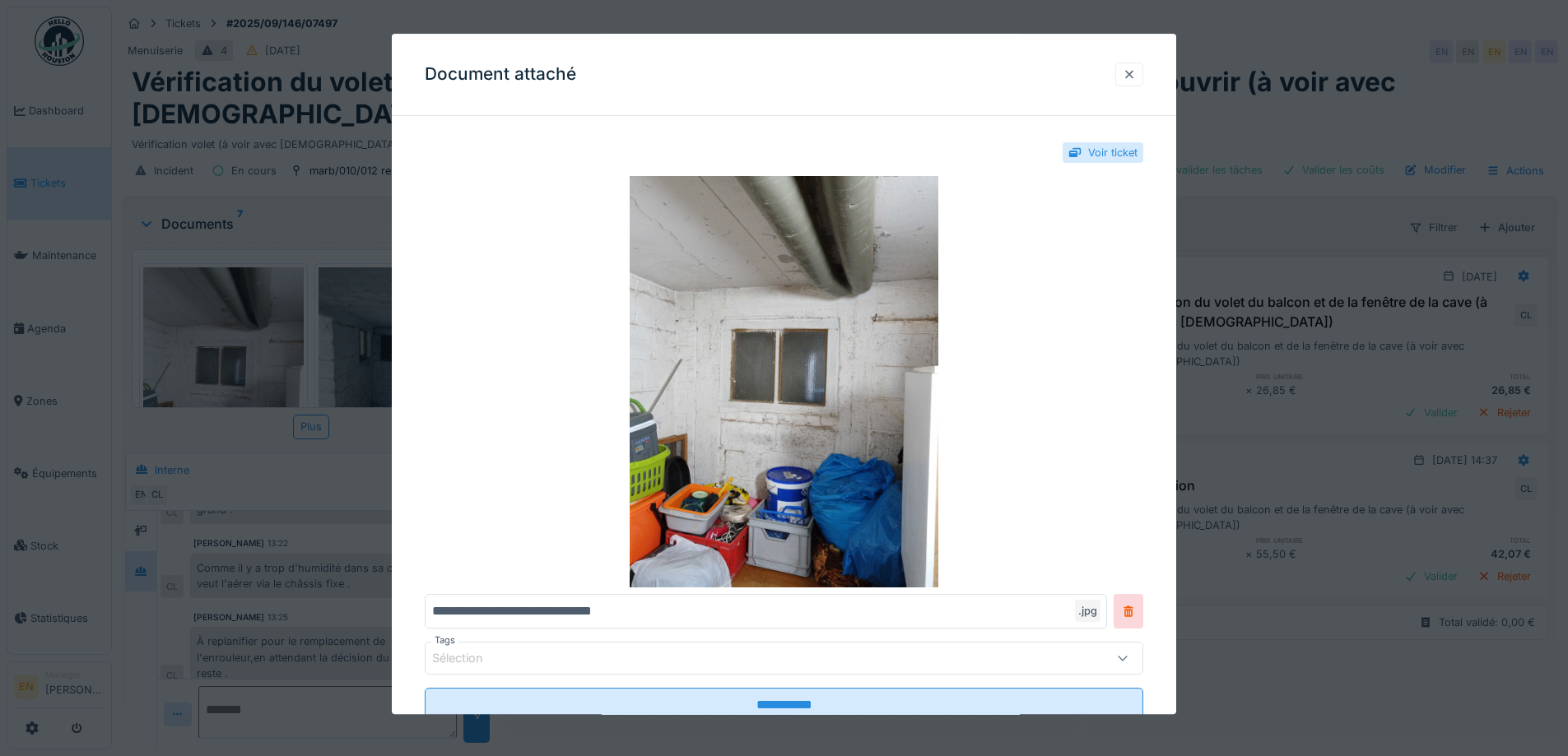
click at [1143, 71] on div at bounding box center [1129, 74] width 28 height 24
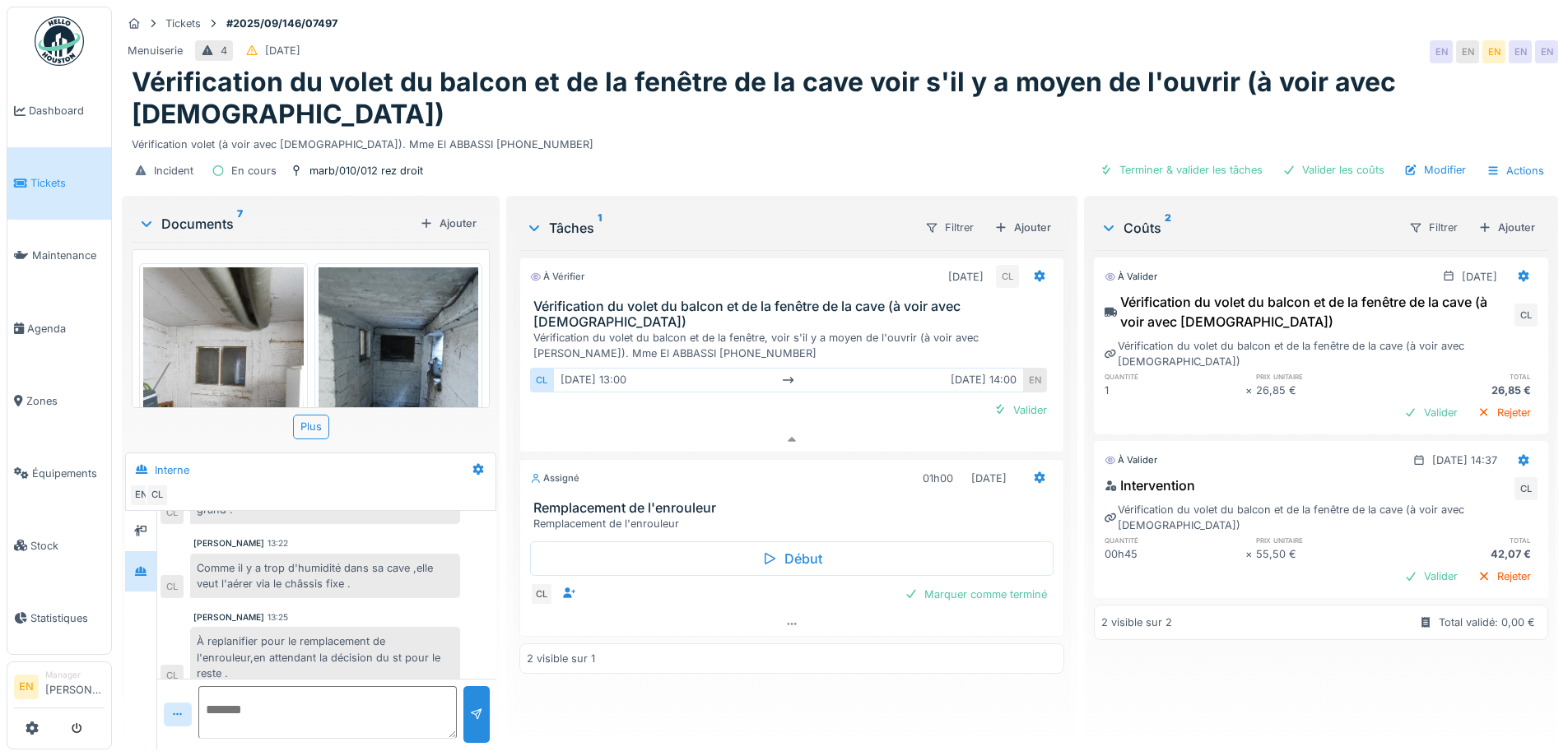
click at [243, 294] on img at bounding box center [223, 374] width 161 height 213
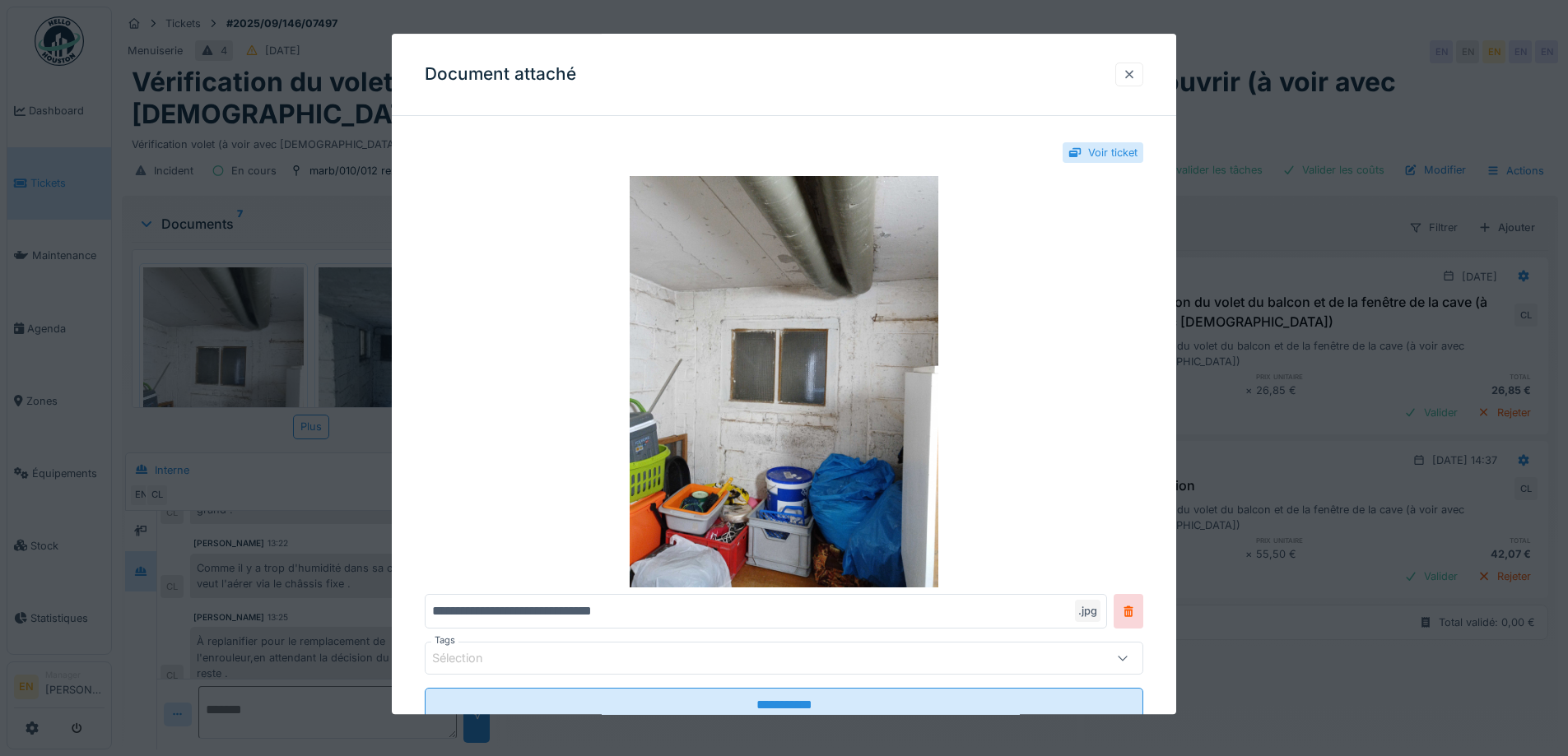
click at [1143, 75] on div at bounding box center [1129, 74] width 28 height 24
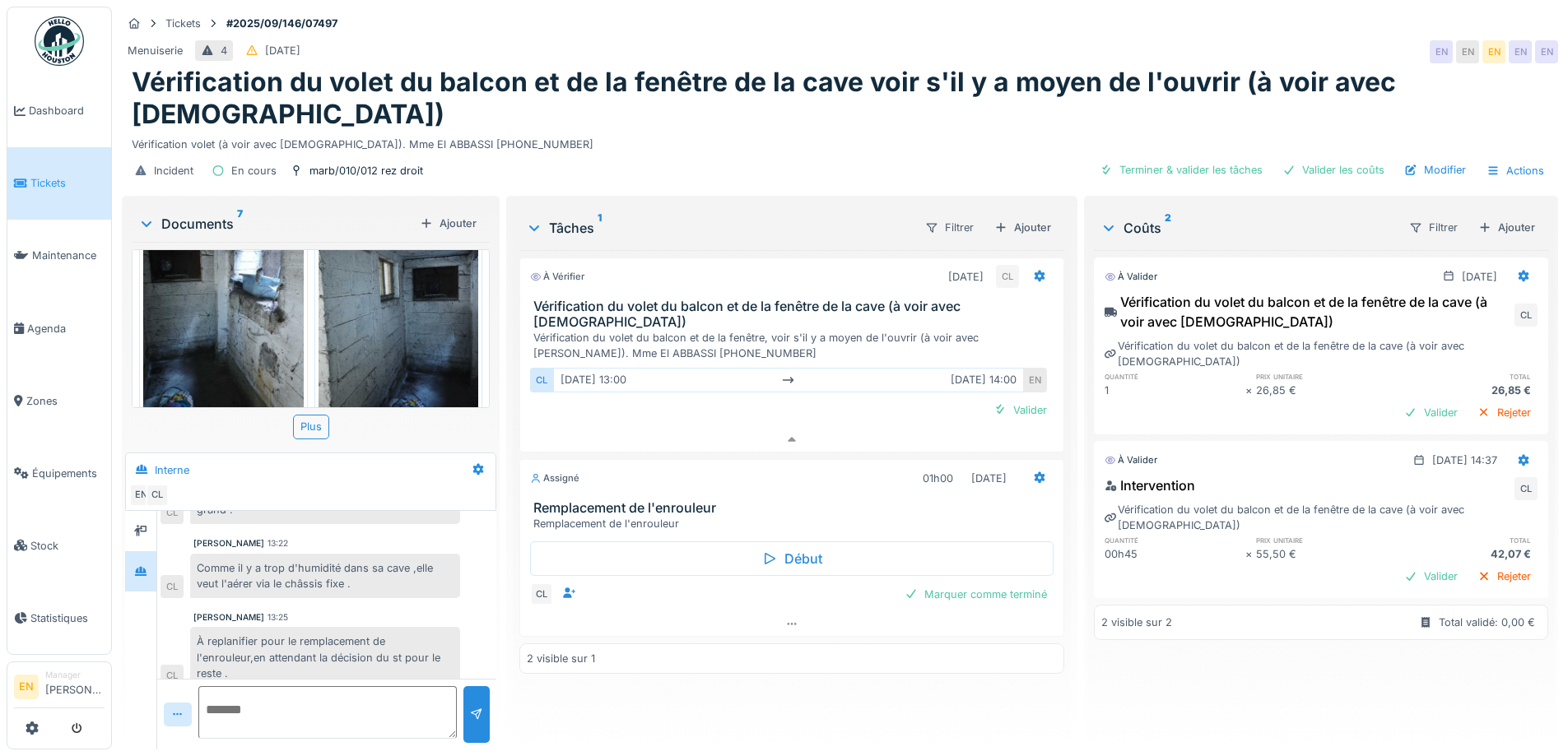
scroll to position [329, 0]
click at [224, 285] on img at bounding box center [223, 302] width 161 height 213
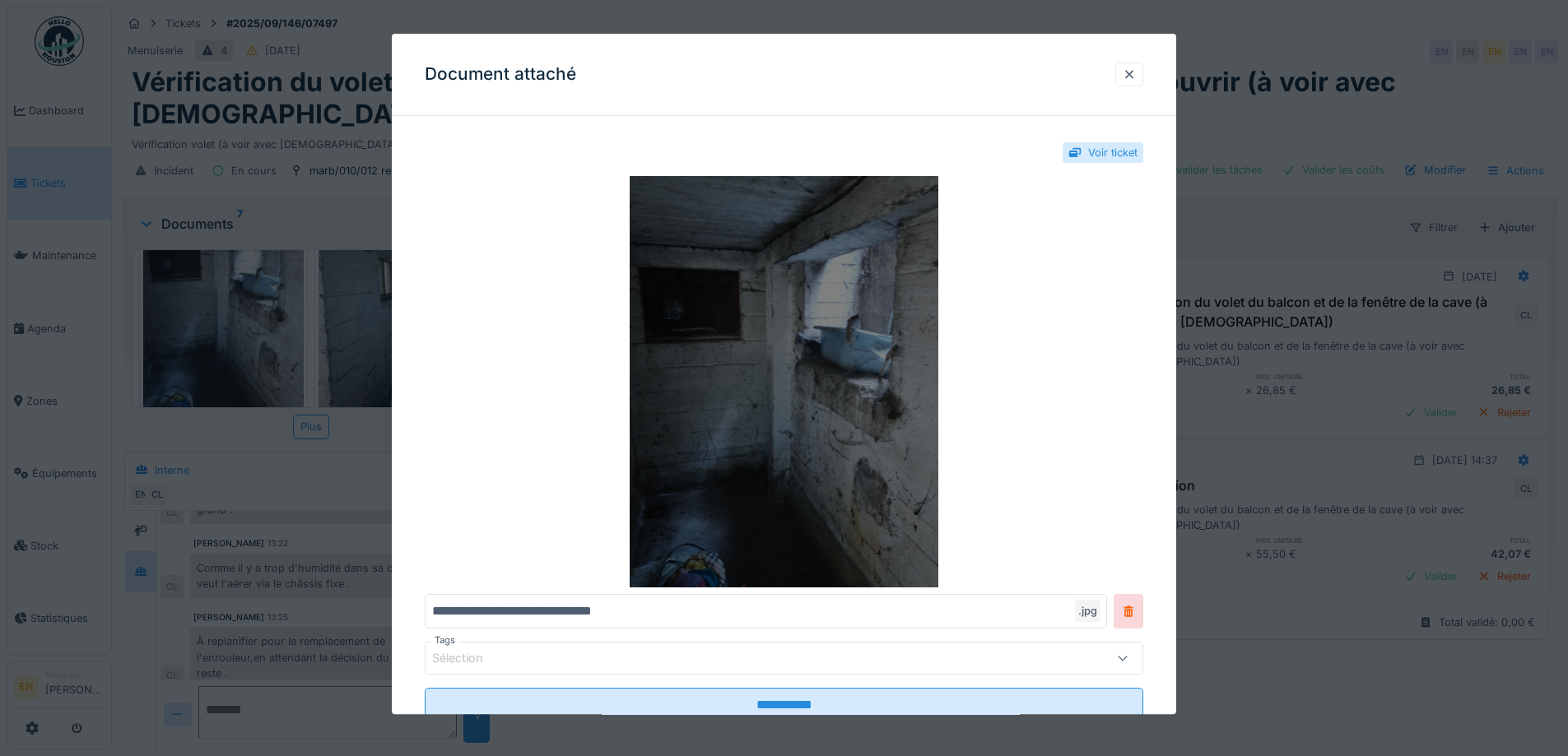
click at [872, 354] on img at bounding box center [784, 383] width 718 height 411
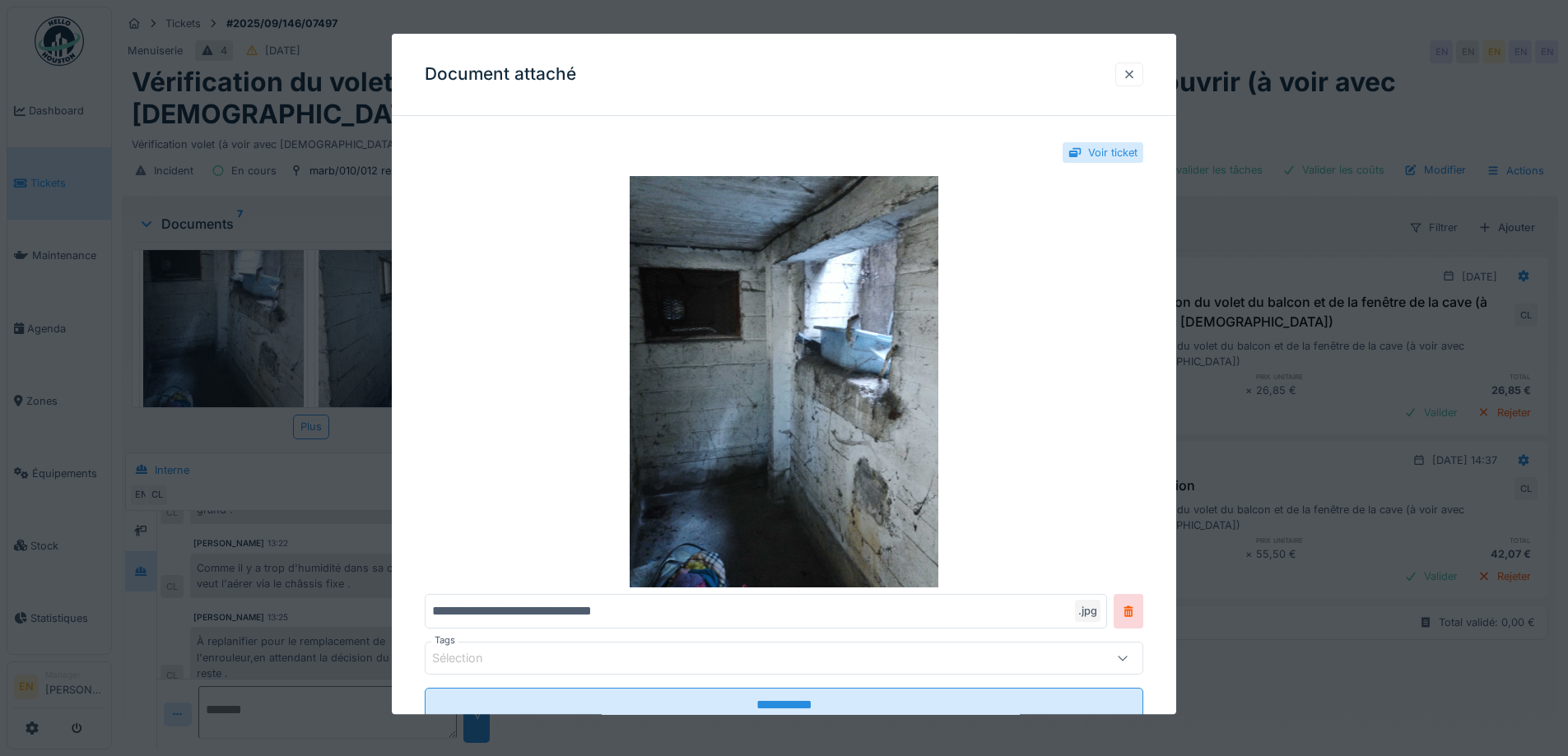
click at [1136, 71] on div at bounding box center [1130, 74] width 13 height 15
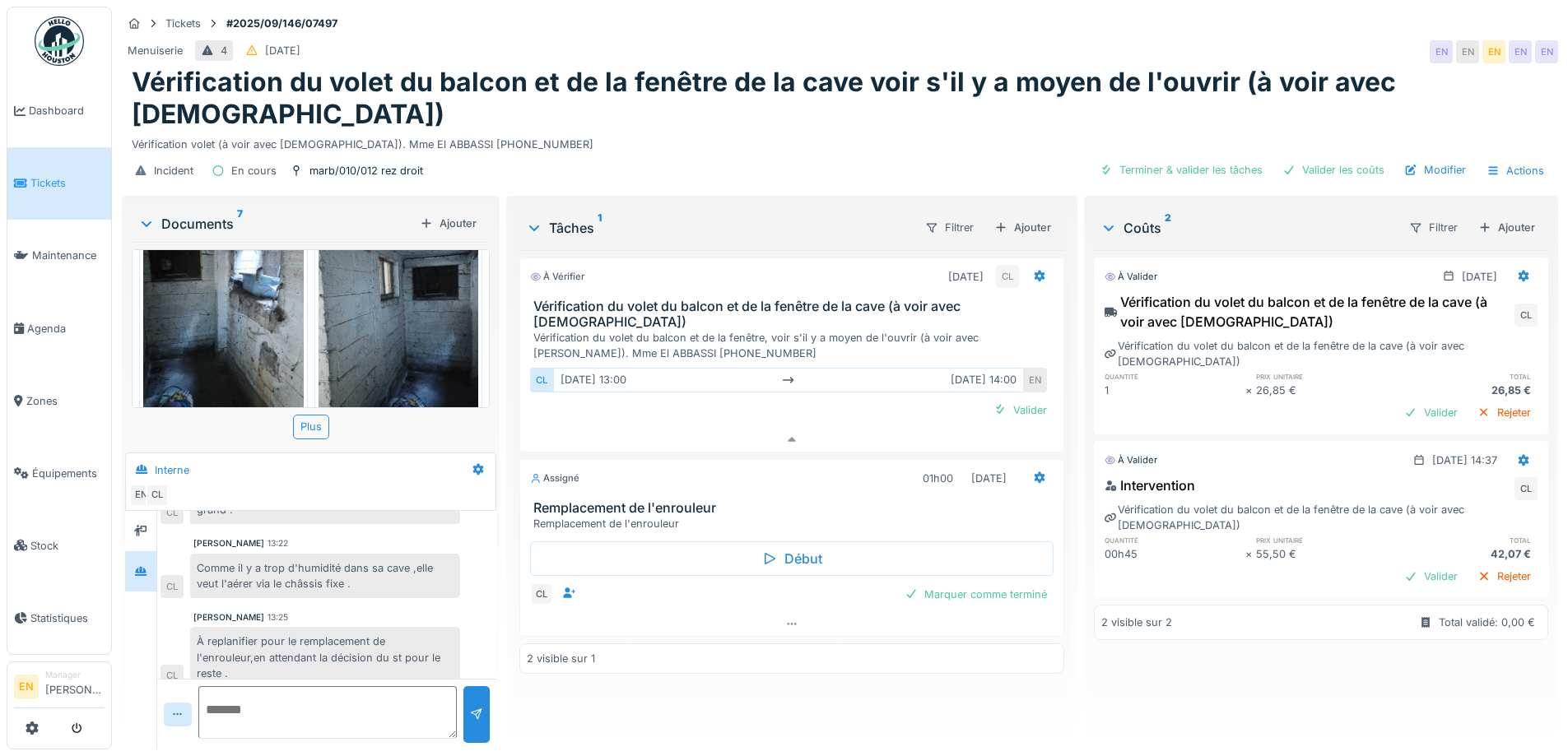
click at [371, 282] on img at bounding box center [398, 302] width 161 height 213
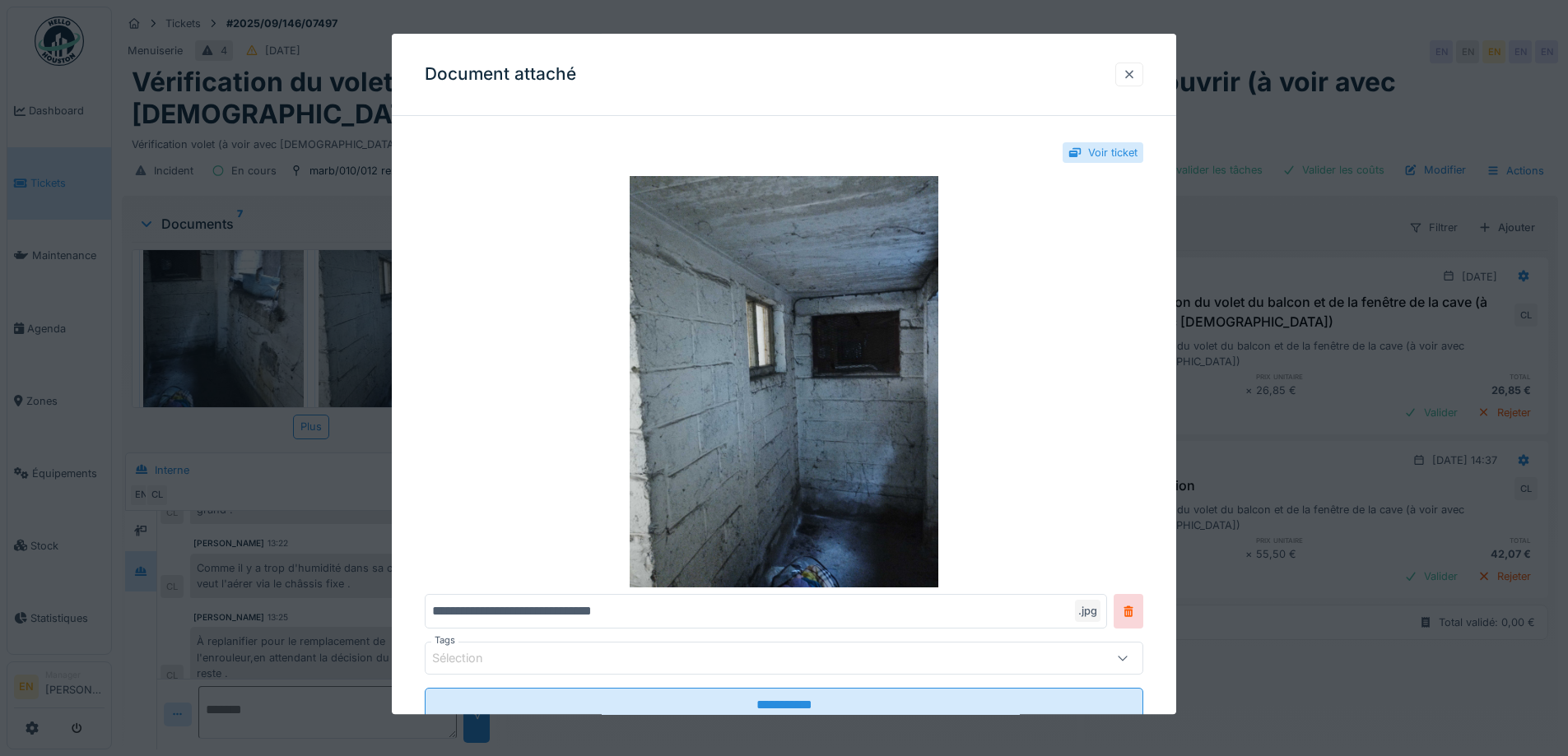
click at [1134, 79] on div at bounding box center [1130, 74] width 13 height 15
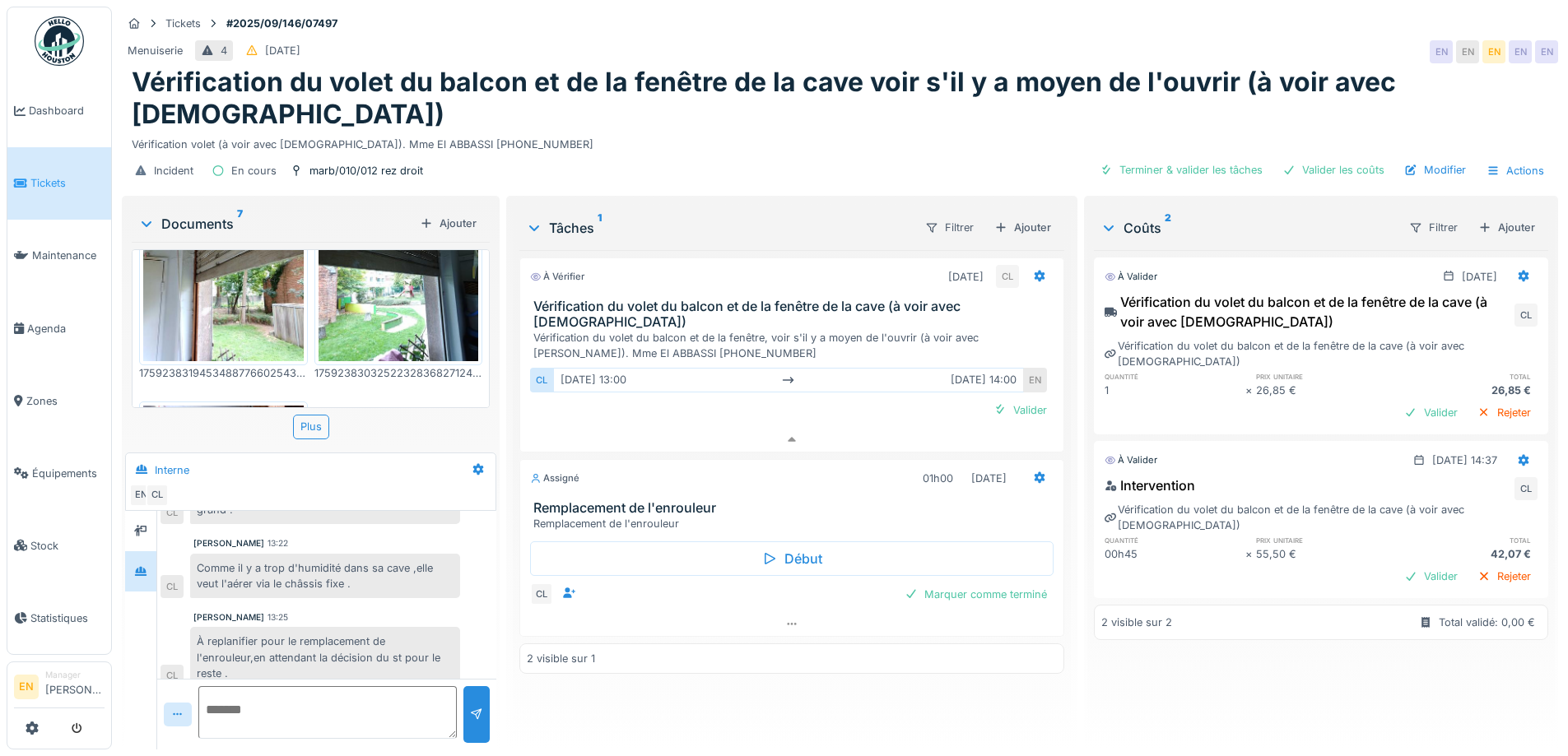
scroll to position [658, 0]
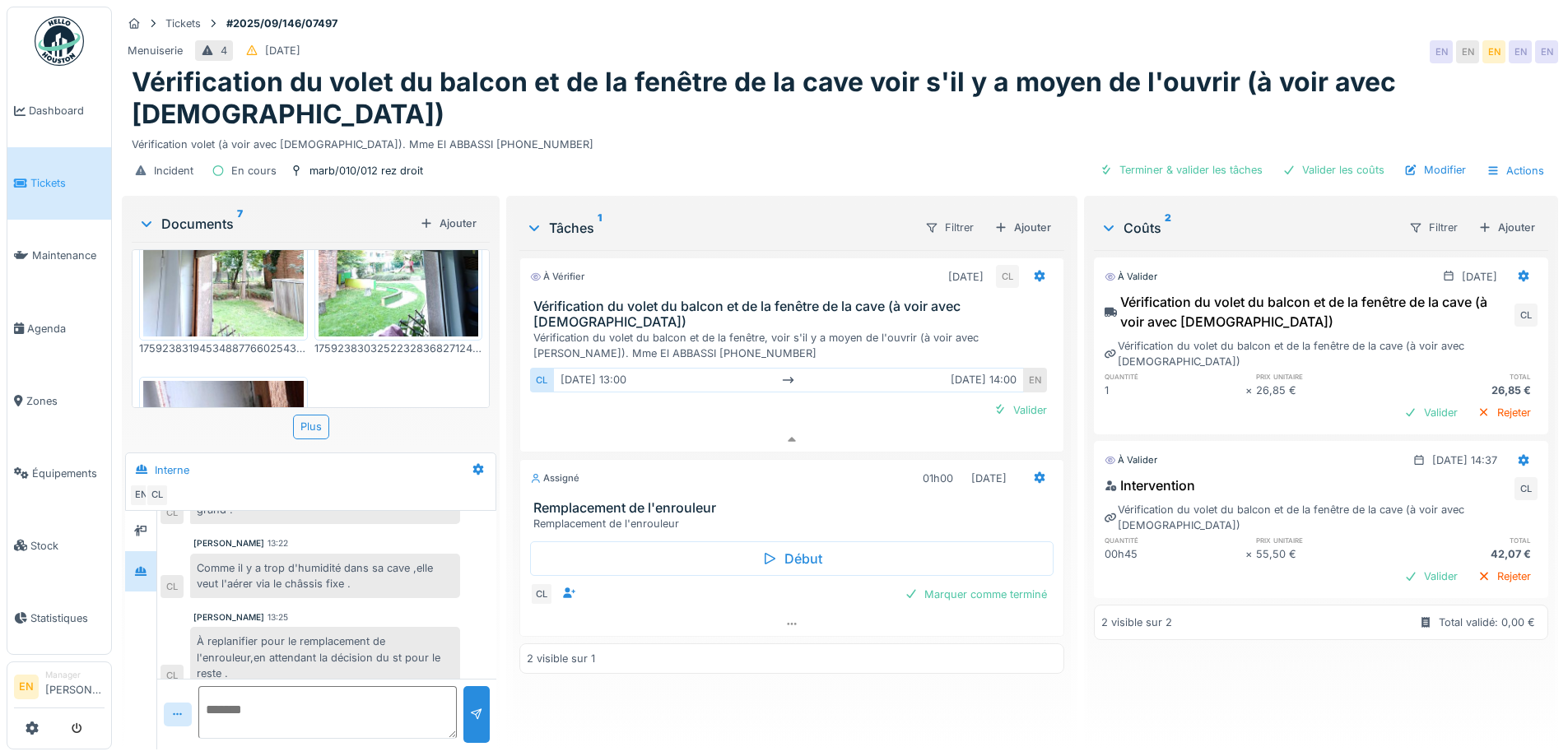
click at [237, 246] on img at bounding box center [223, 230] width 161 height 213
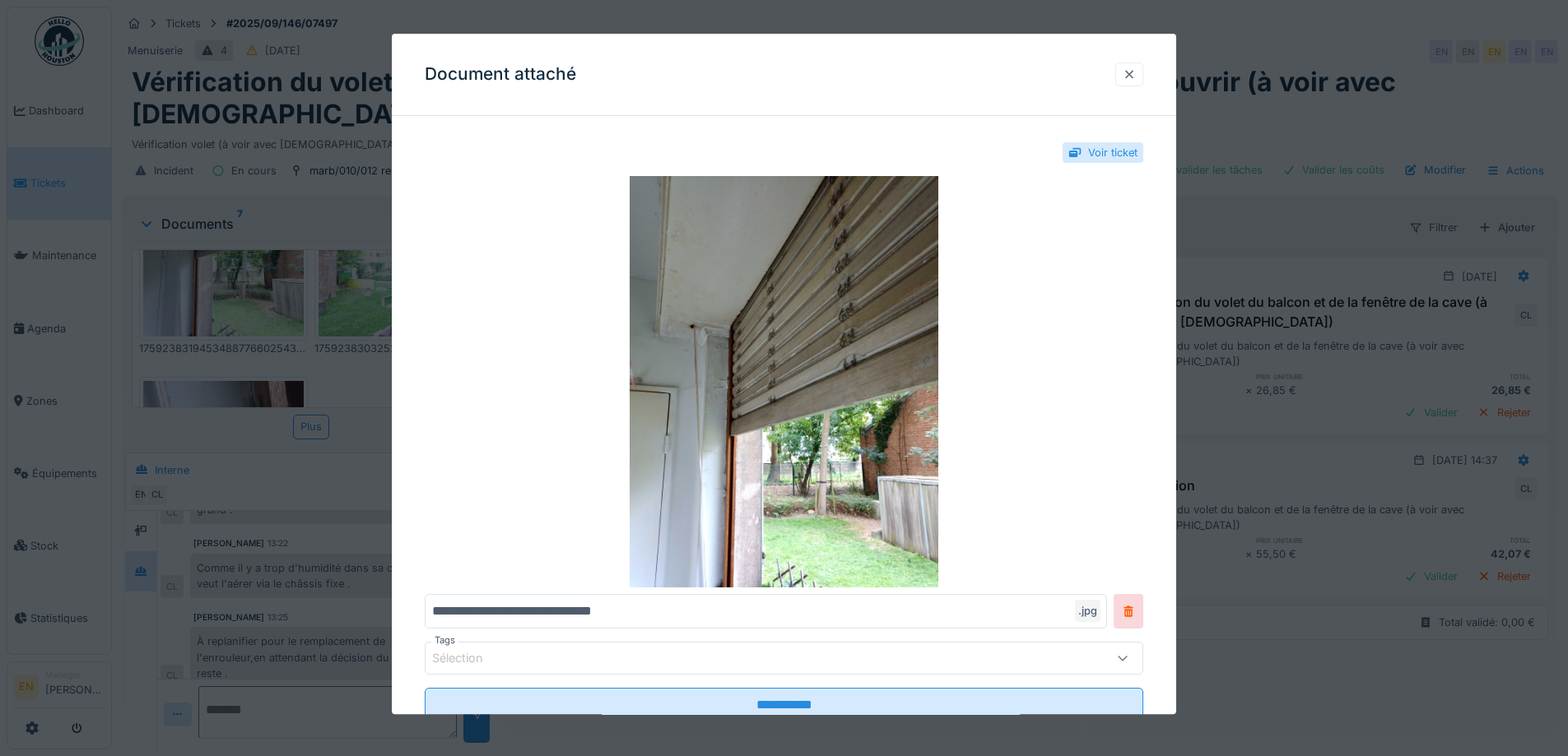
click at [1136, 75] on div at bounding box center [1130, 74] width 13 height 15
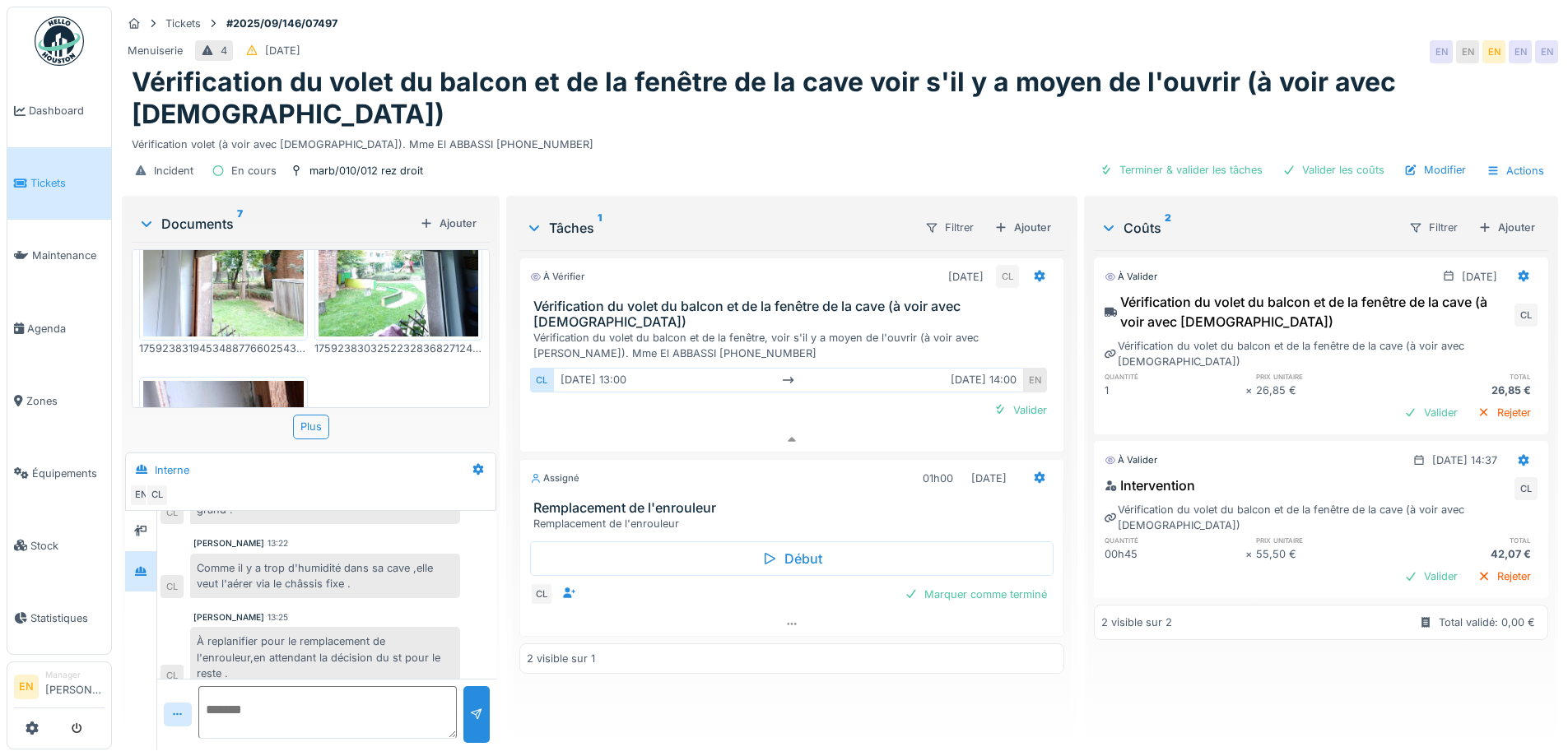
click at [412, 261] on img at bounding box center [398, 230] width 161 height 213
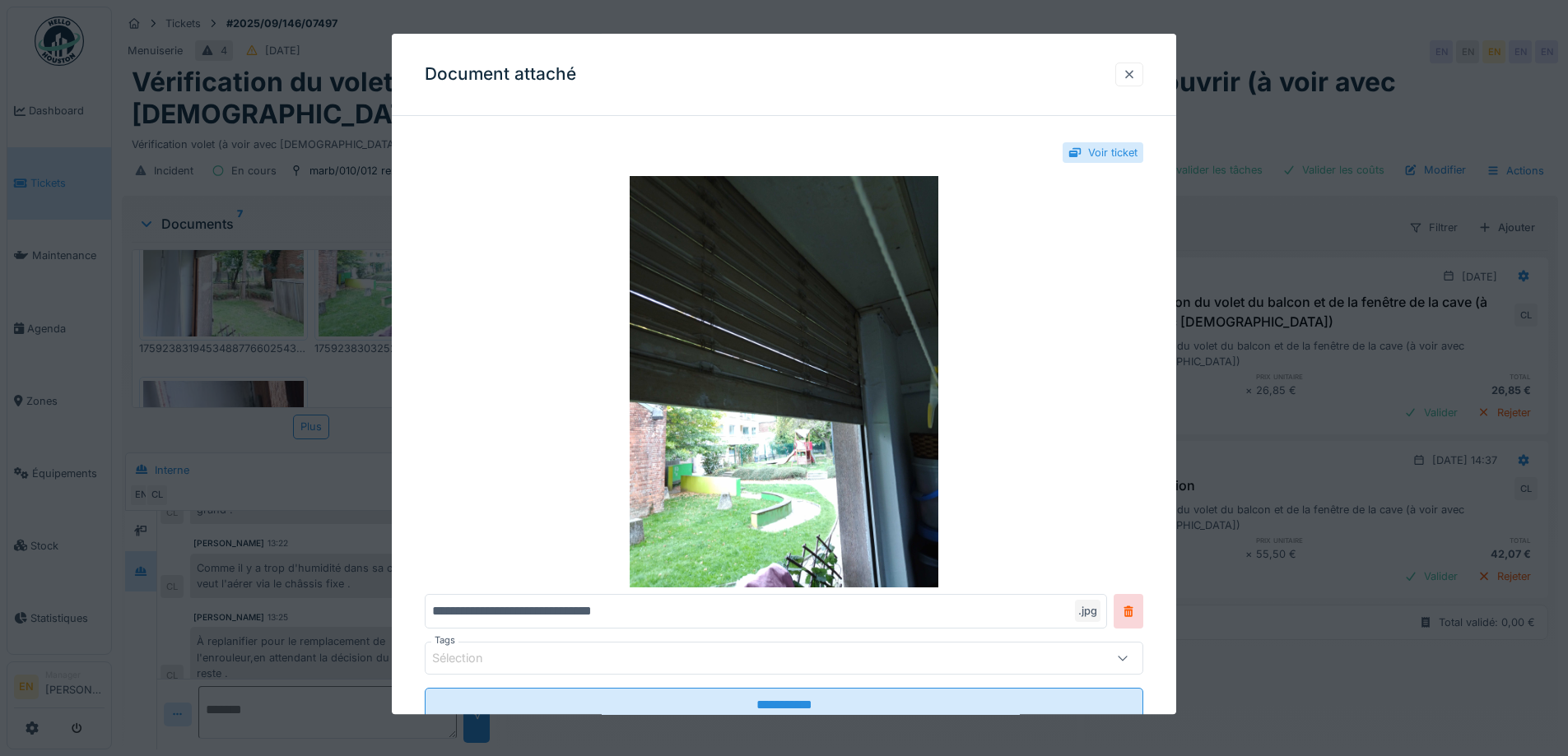
click at [1133, 69] on div at bounding box center [1130, 74] width 13 height 15
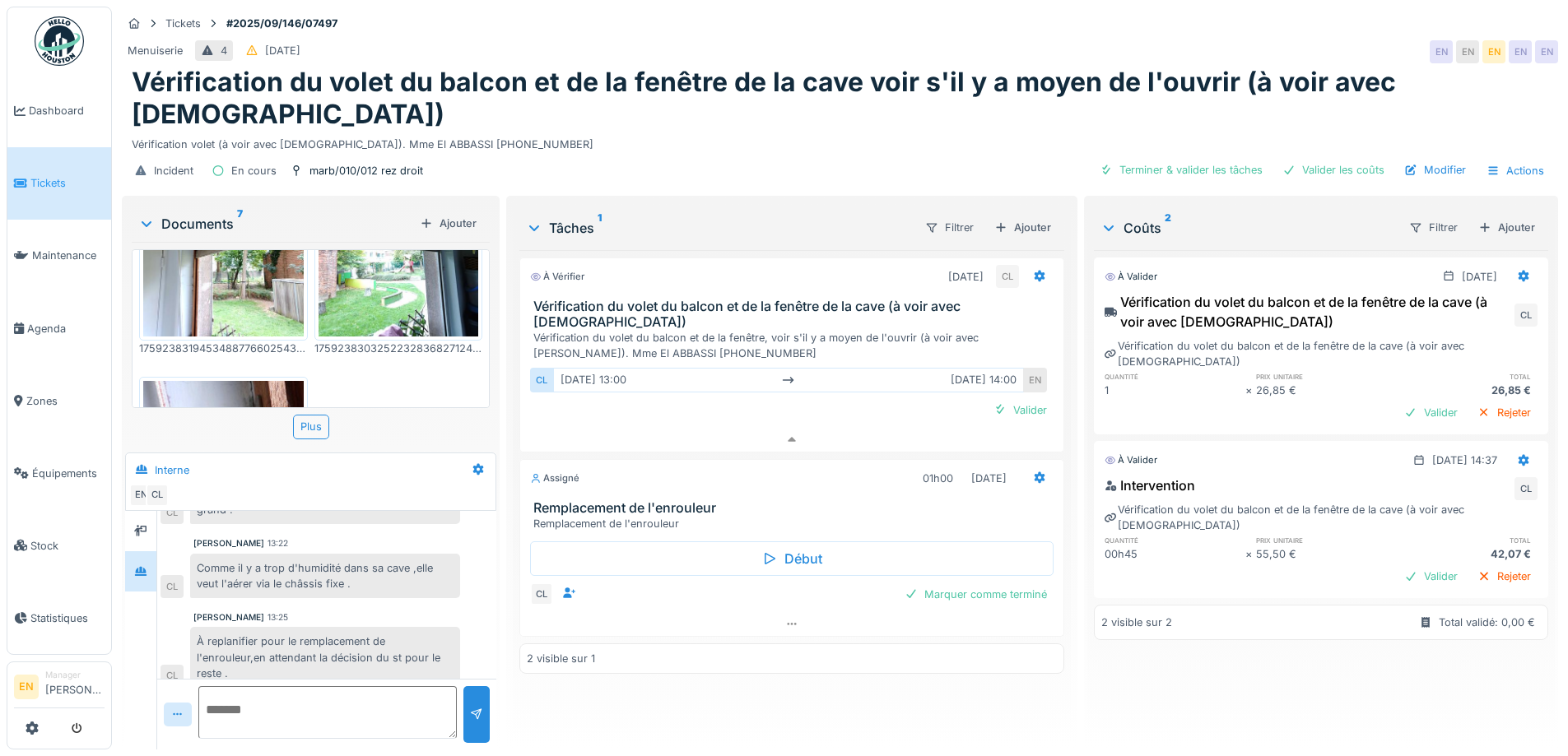
click at [212, 381] on img at bounding box center [223, 487] width 161 height 213
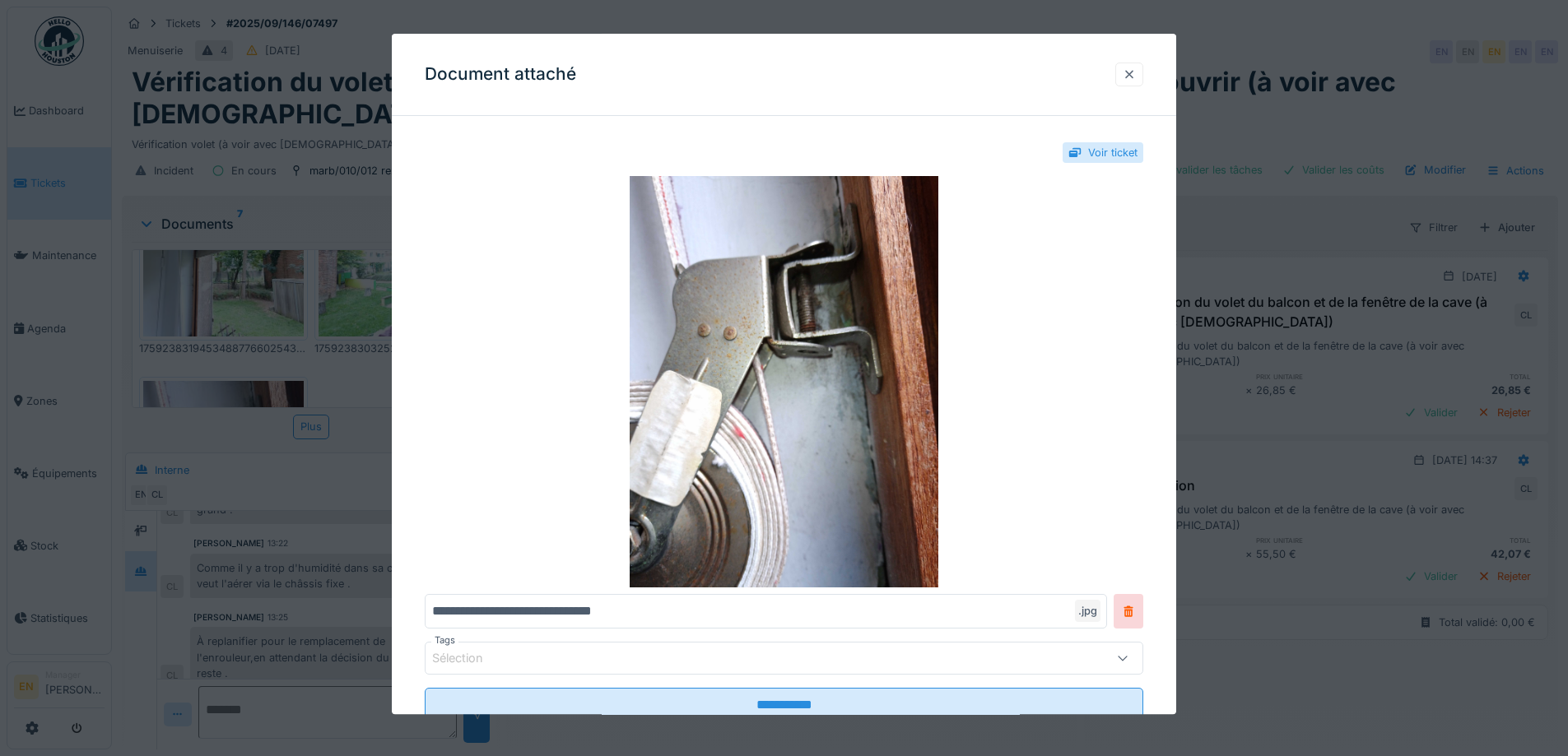
click at [1136, 75] on div at bounding box center [1130, 74] width 13 height 15
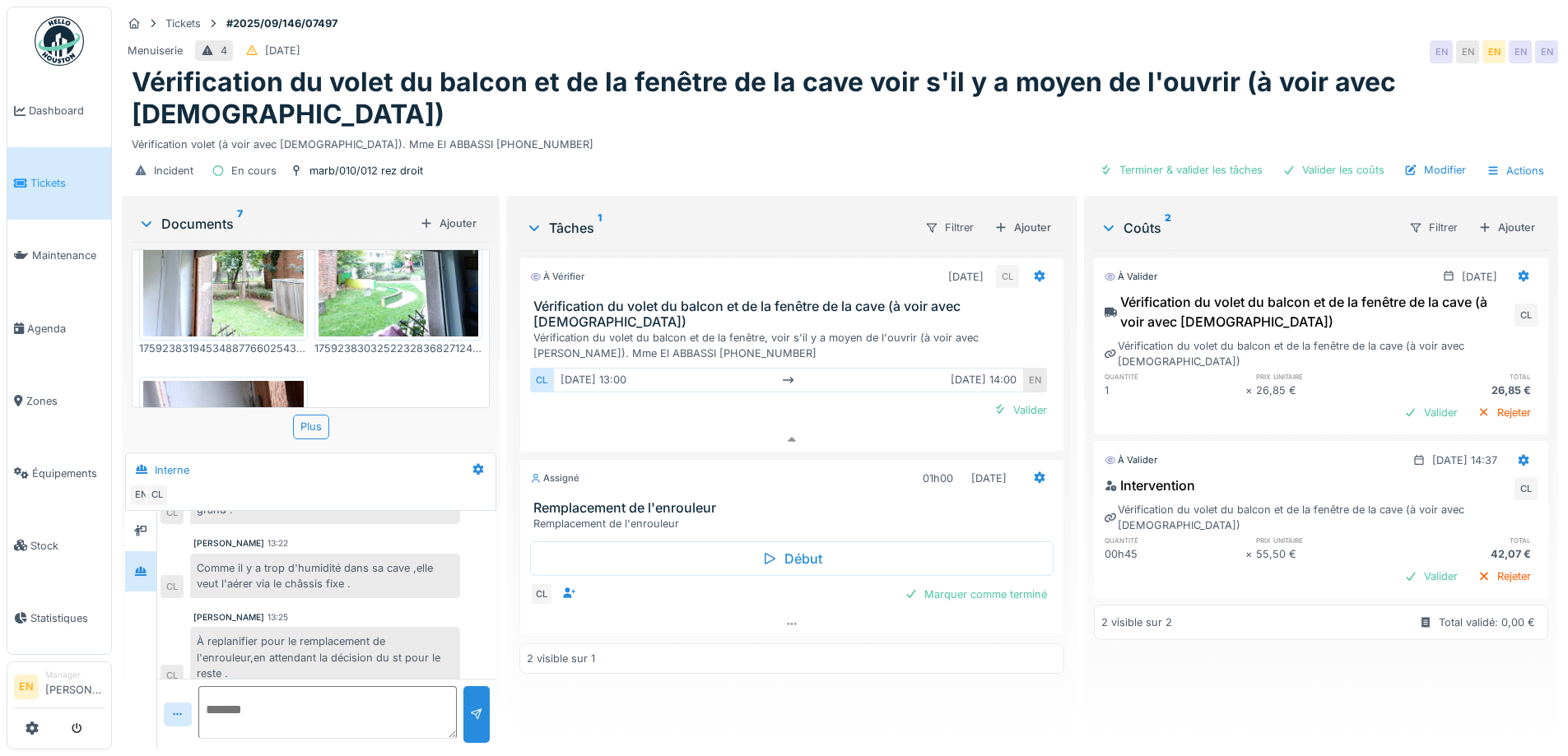
scroll to position [821, 0]
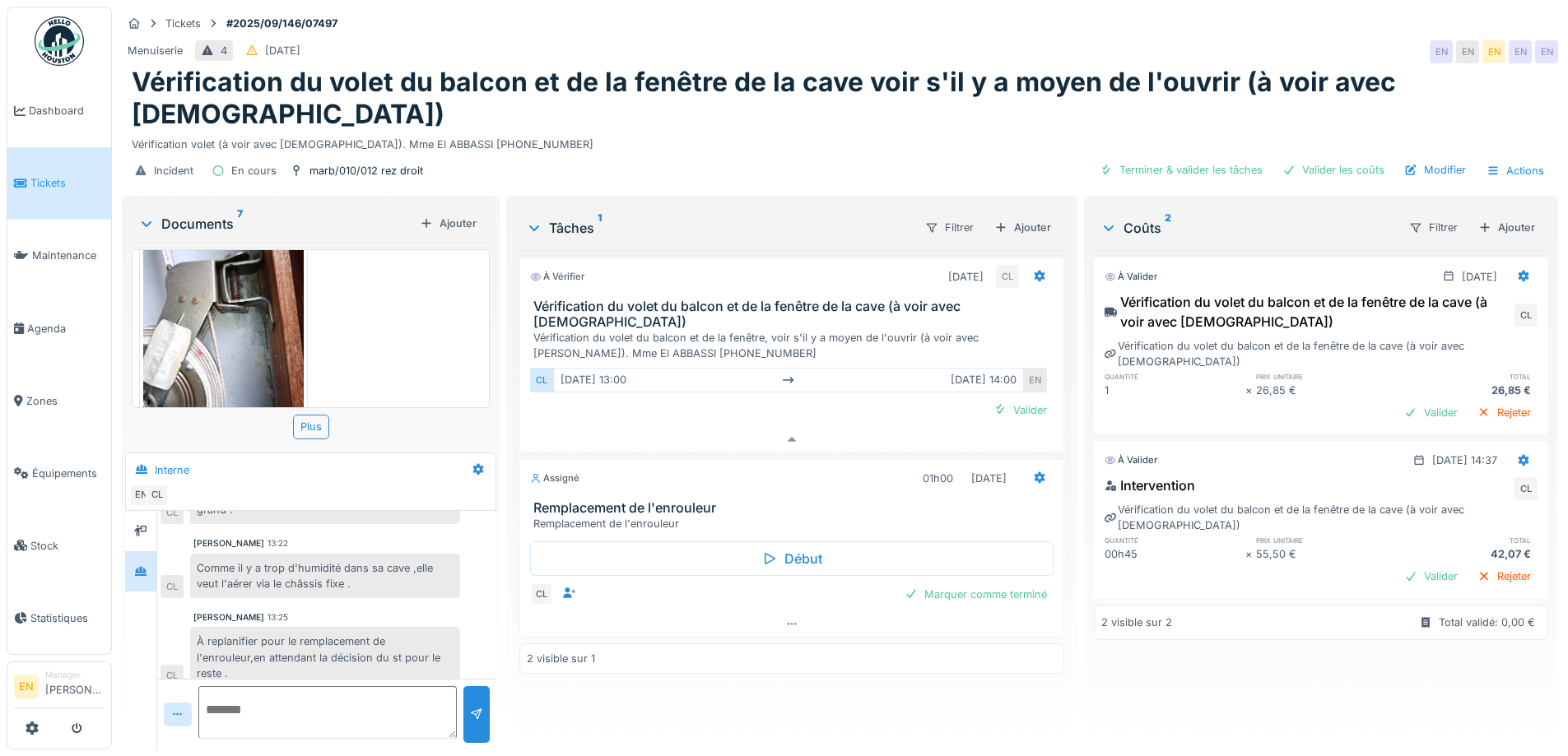
click at [794, 94] on h1 "Vérification du volet du balcon et de la fenêtre de la cave voir s'il y a moyen…" at bounding box center [839, 98] width 1417 height 64
drag, startPoint x: 332, startPoint y: 101, endPoint x: 514, endPoint y: 103, distance: 182.0
click at [514, 130] on div "Vérification volet (à voir avec Christian). Mme El ABBASSI 0483.59.56.69" at bounding box center [839, 141] width 1417 height 22
copy div "Mme El ABBASSI 0483.59.56.69"
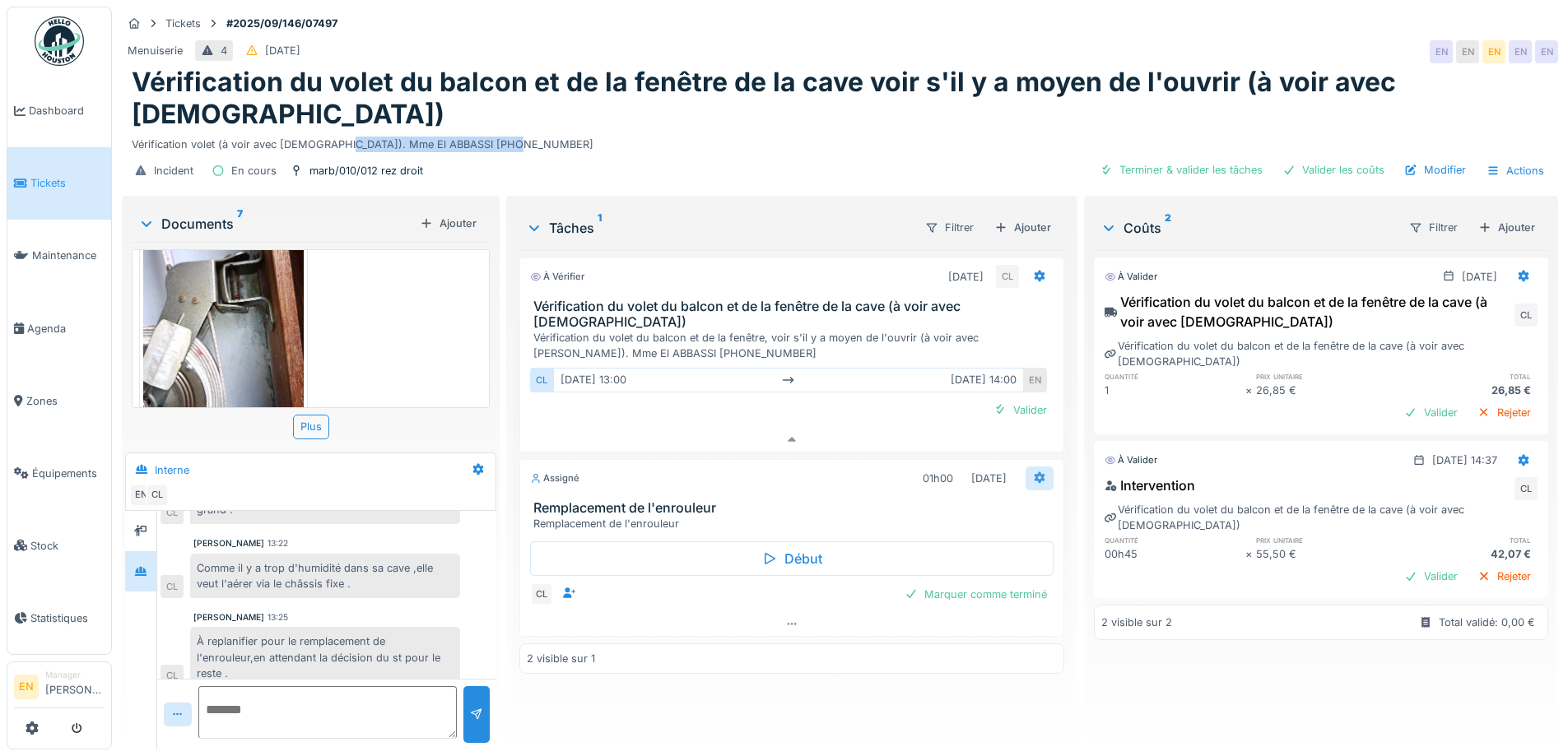
click at [1038, 467] on div at bounding box center [1039, 478] width 28 height 24
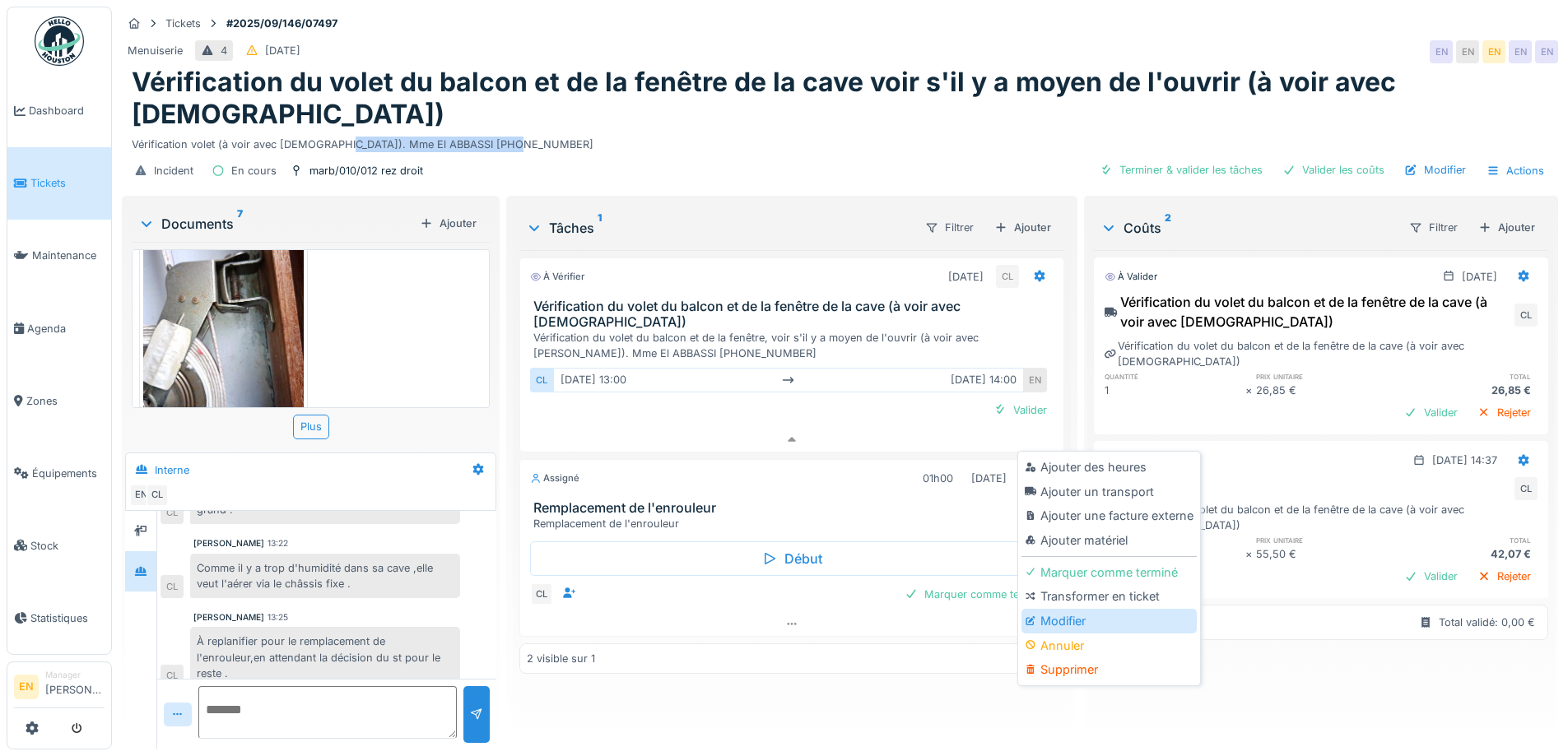
click at [1070, 609] on div "Modifier" at bounding box center [1110, 622] width 175 height 25
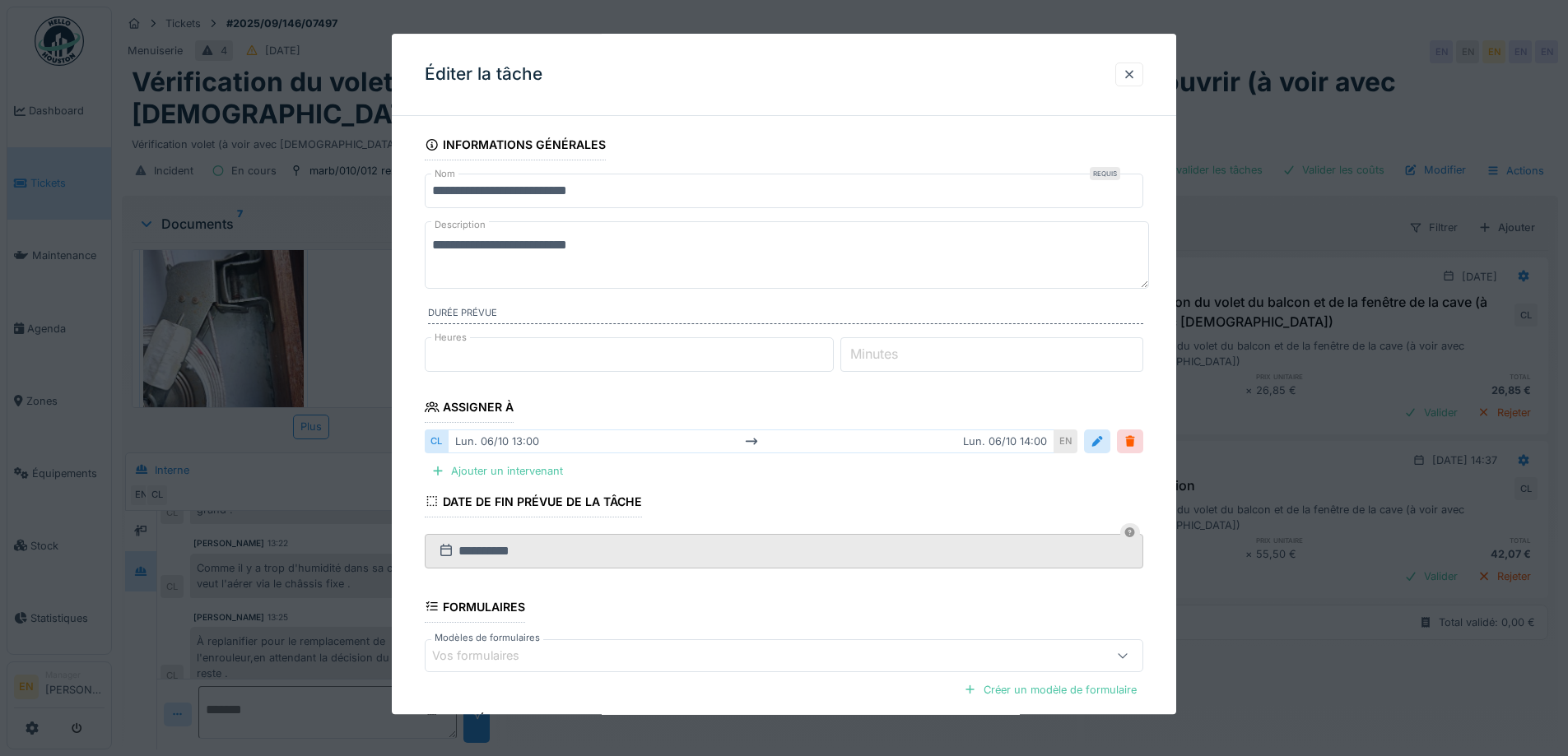
click at [623, 246] on textarea "**********" at bounding box center [787, 254] width 725 height 68
paste textarea "**********"
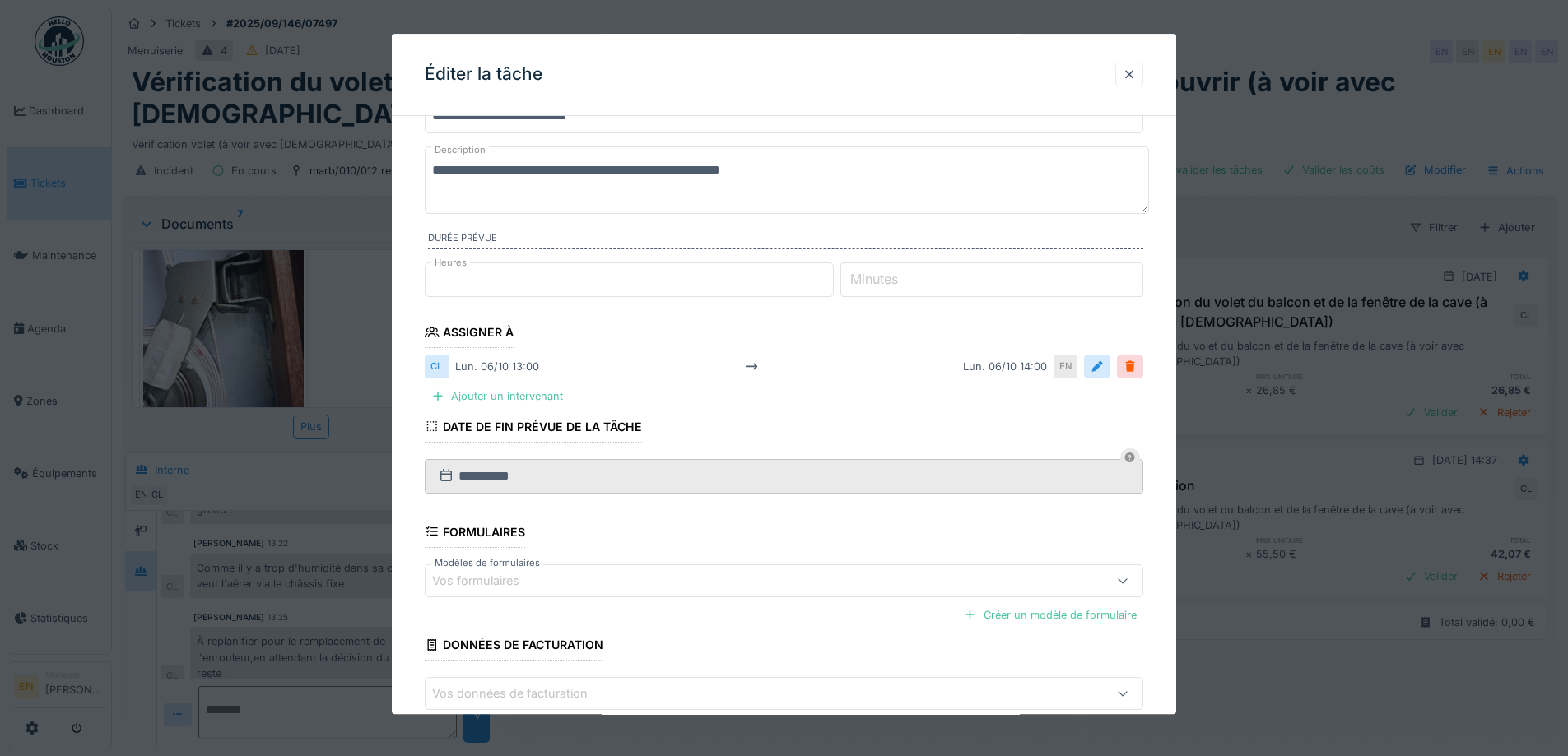
scroll to position [165, 0]
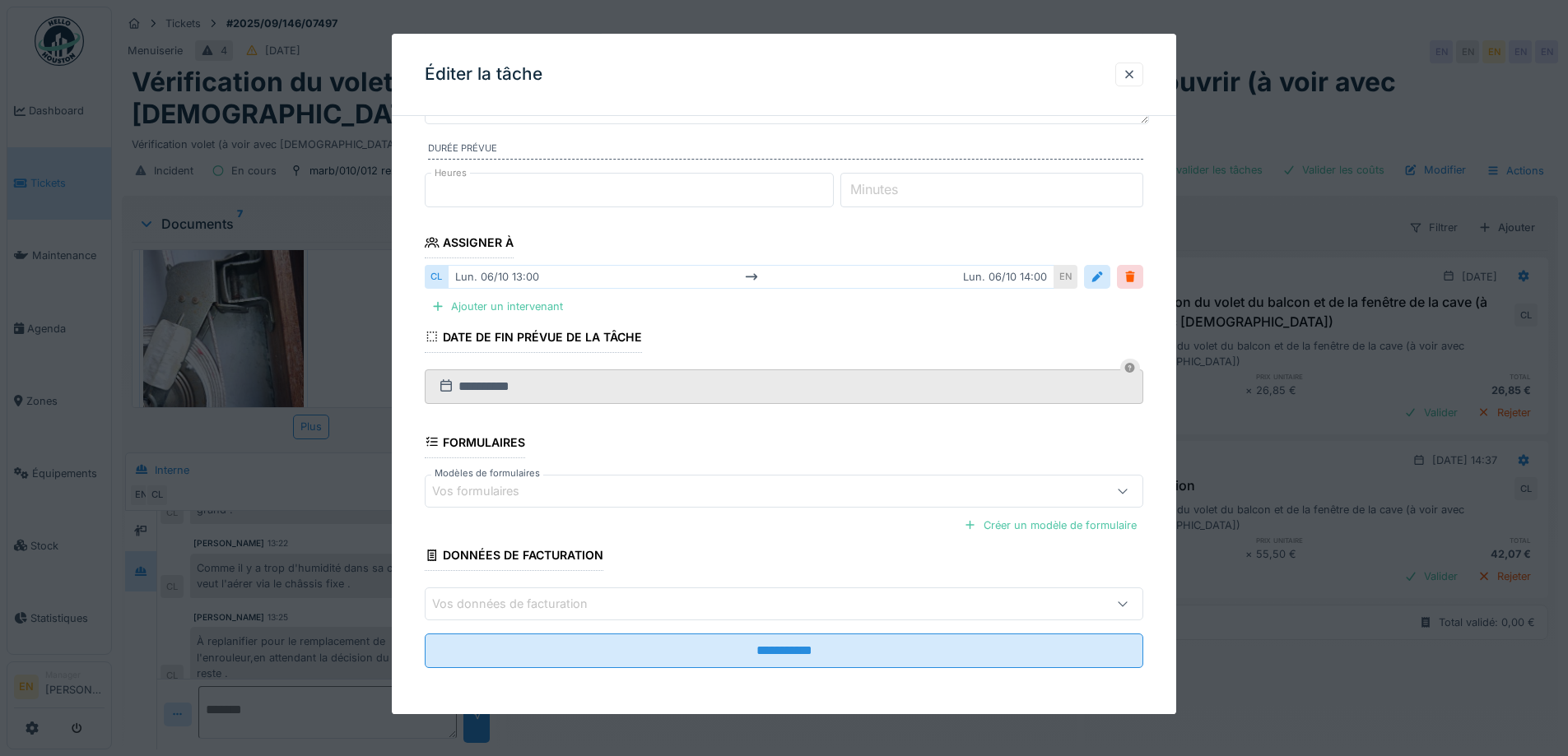
type textarea "**********"
click at [754, 632] on fieldset "**********" at bounding box center [784, 323] width 718 height 717
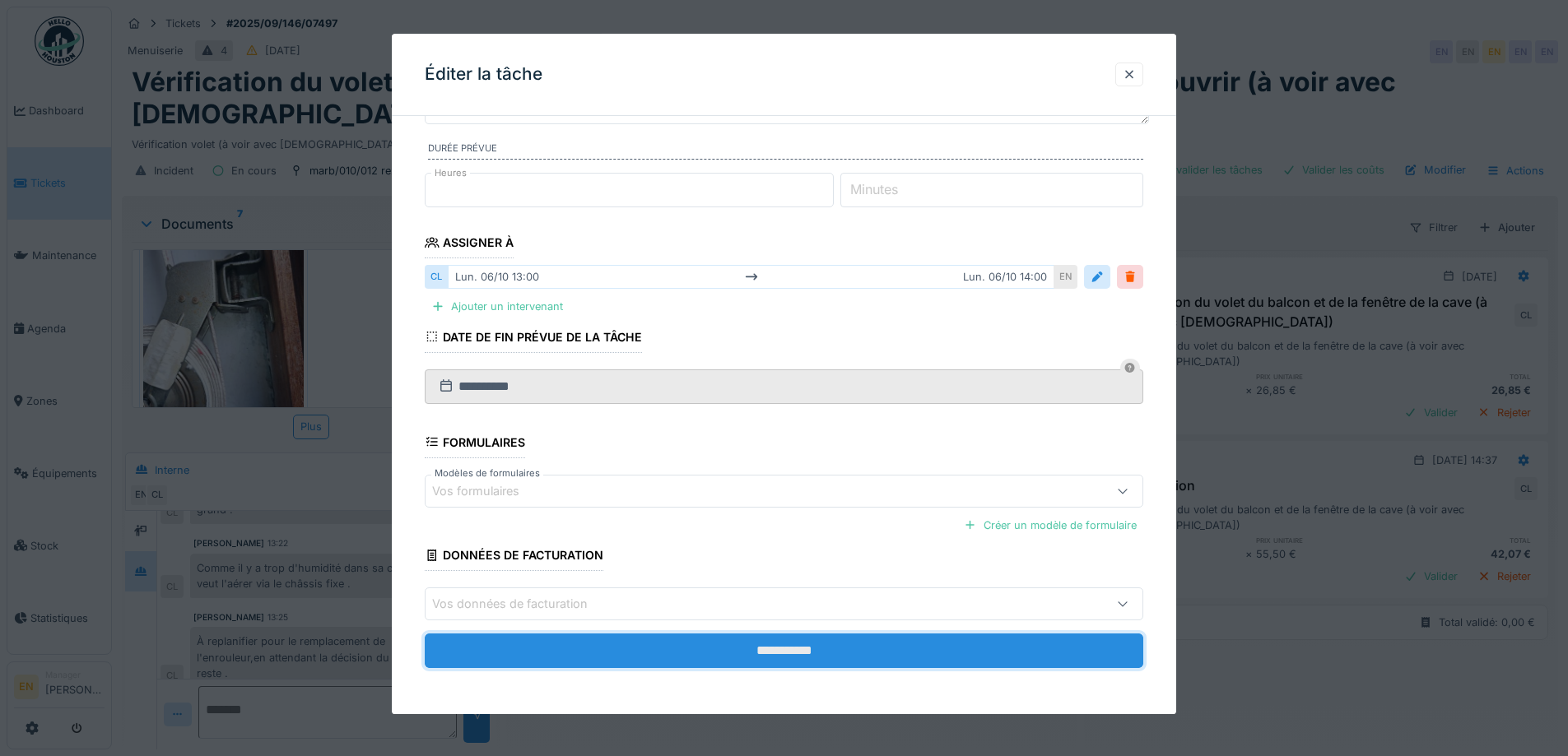
click at [757, 656] on input "**********" at bounding box center [784, 650] width 718 height 34
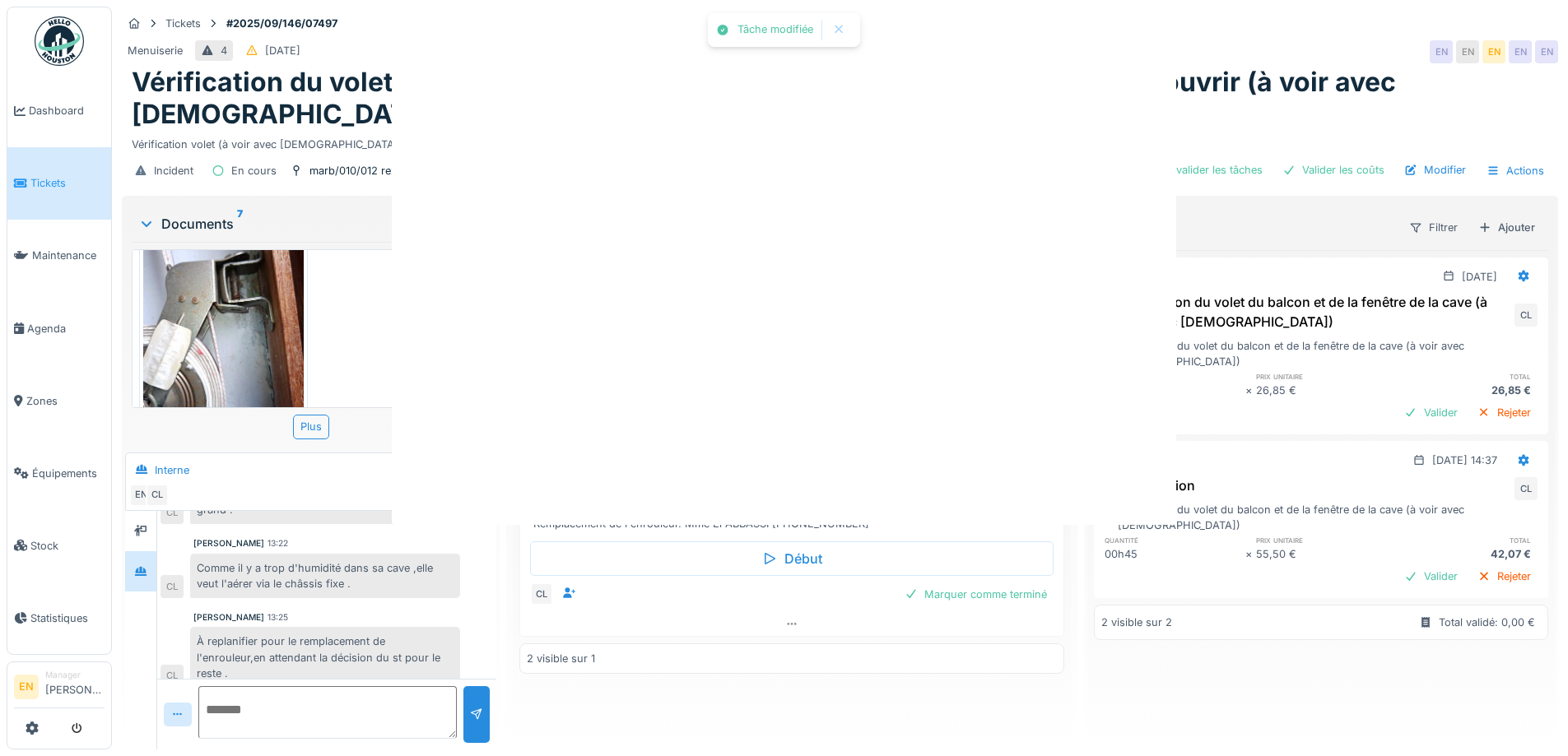
scroll to position [0, 0]
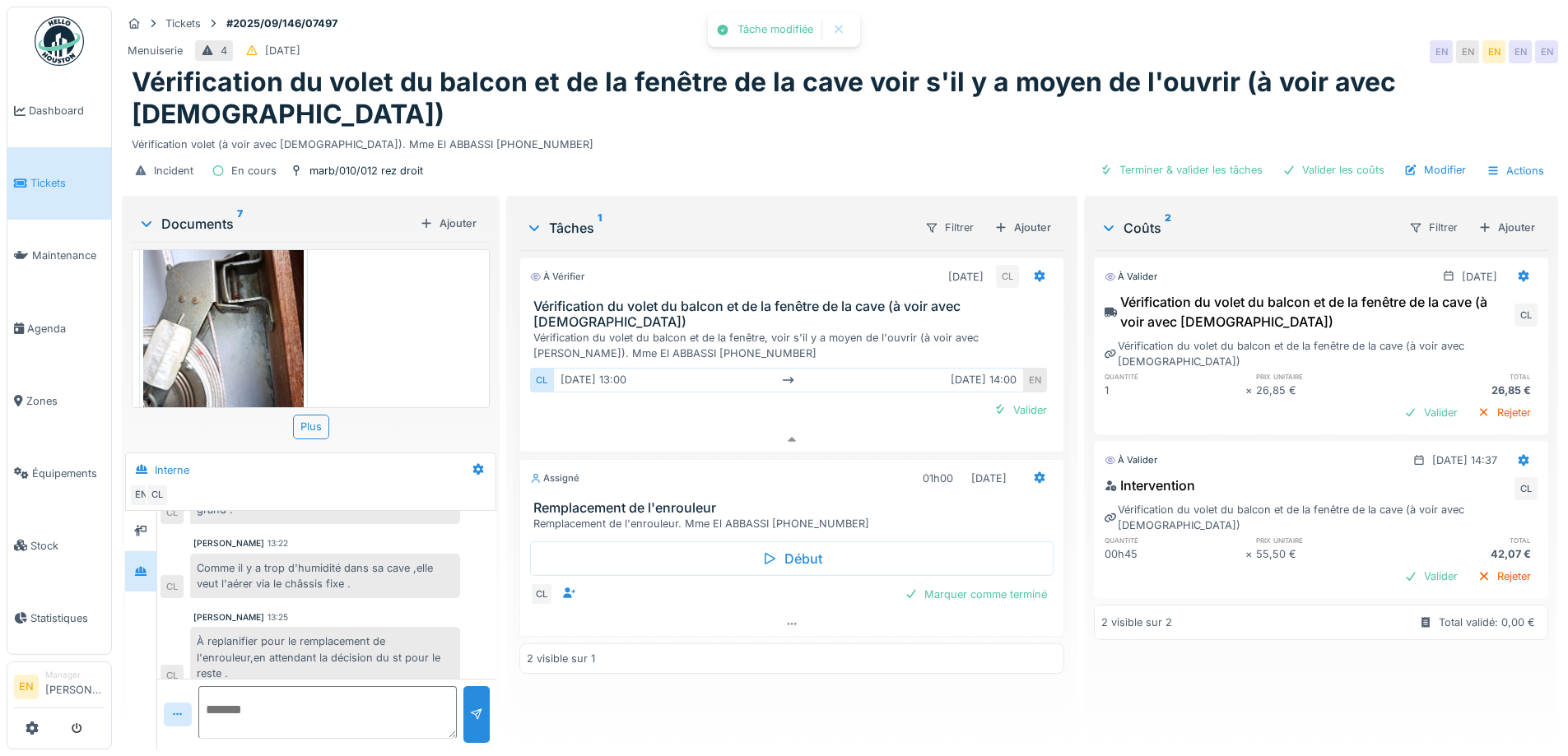
click at [754, 652] on div "À vérifier 30/09/2025 CL Vérification du volet du balcon et de la fenêtre de la…" at bounding box center [791, 493] width 544 height 487
click at [687, 651] on div "À vérifier 30/09/2025 CL Vérification du volet du balcon et de la fenêtre de la…" at bounding box center [791, 493] width 544 height 487
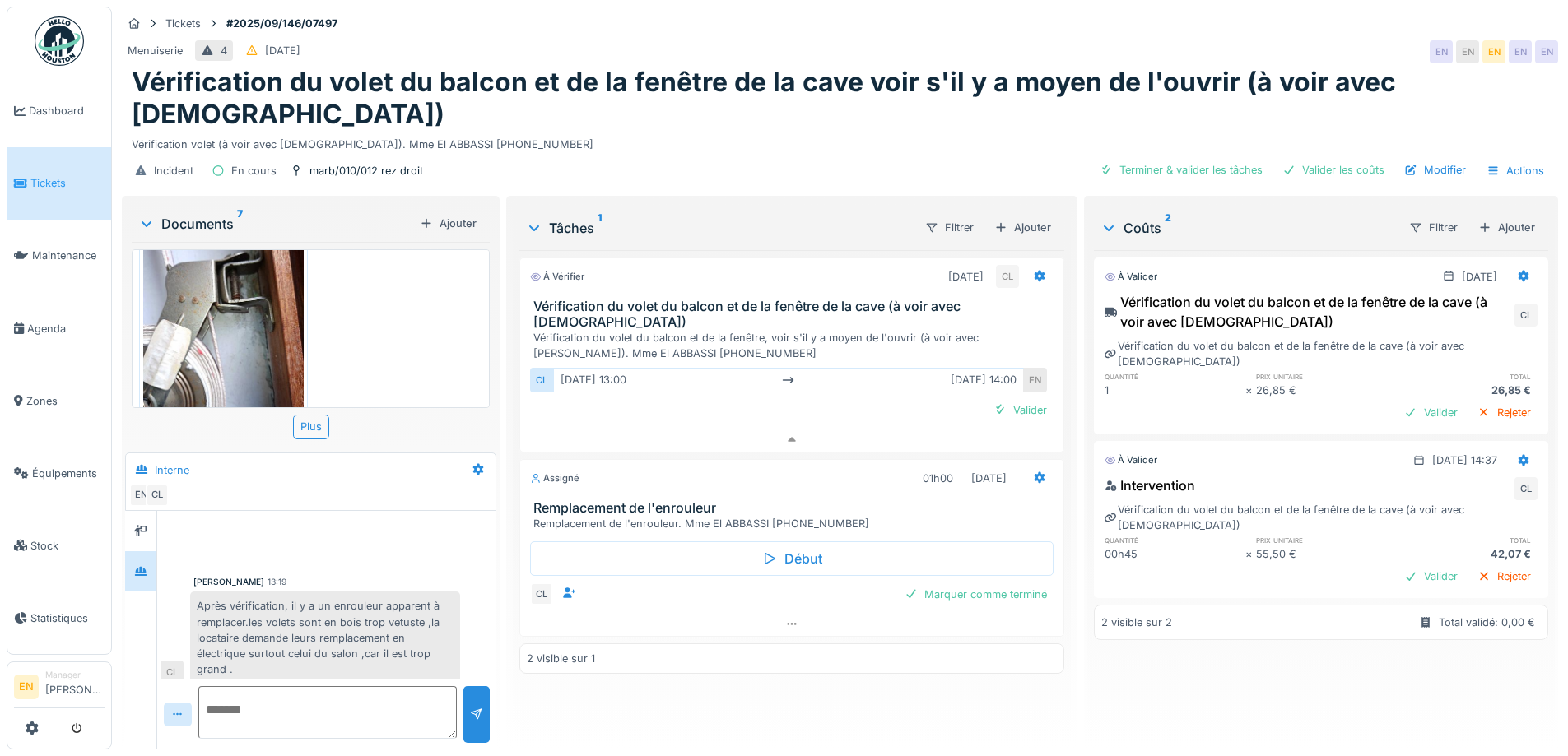
click at [758, 640] on div "À vérifier 30/09/2025 CL Vérification du volet du balcon et de la fenêtre de la…" at bounding box center [791, 493] width 544 height 487
click at [695, 688] on div "À vérifier 30/09/2025 CL Vérification du volet du balcon et de la fenêtre de la…" at bounding box center [791, 493] width 544 height 487
click at [694, 687] on div "À vérifier 30/09/2025 CL Vérification du volet du balcon et de la fenêtre de la…" at bounding box center [791, 493] width 544 height 487
click at [683, 686] on div "À vérifier 30/09/2025 CL Vérification du volet du balcon et de la fenêtre de la…" at bounding box center [791, 493] width 544 height 487
click at [325, 591] on div "Après vérification, il y a un enrouleur apparent à remplacer.les volets sont en…" at bounding box center [325, 637] width 270 height 92
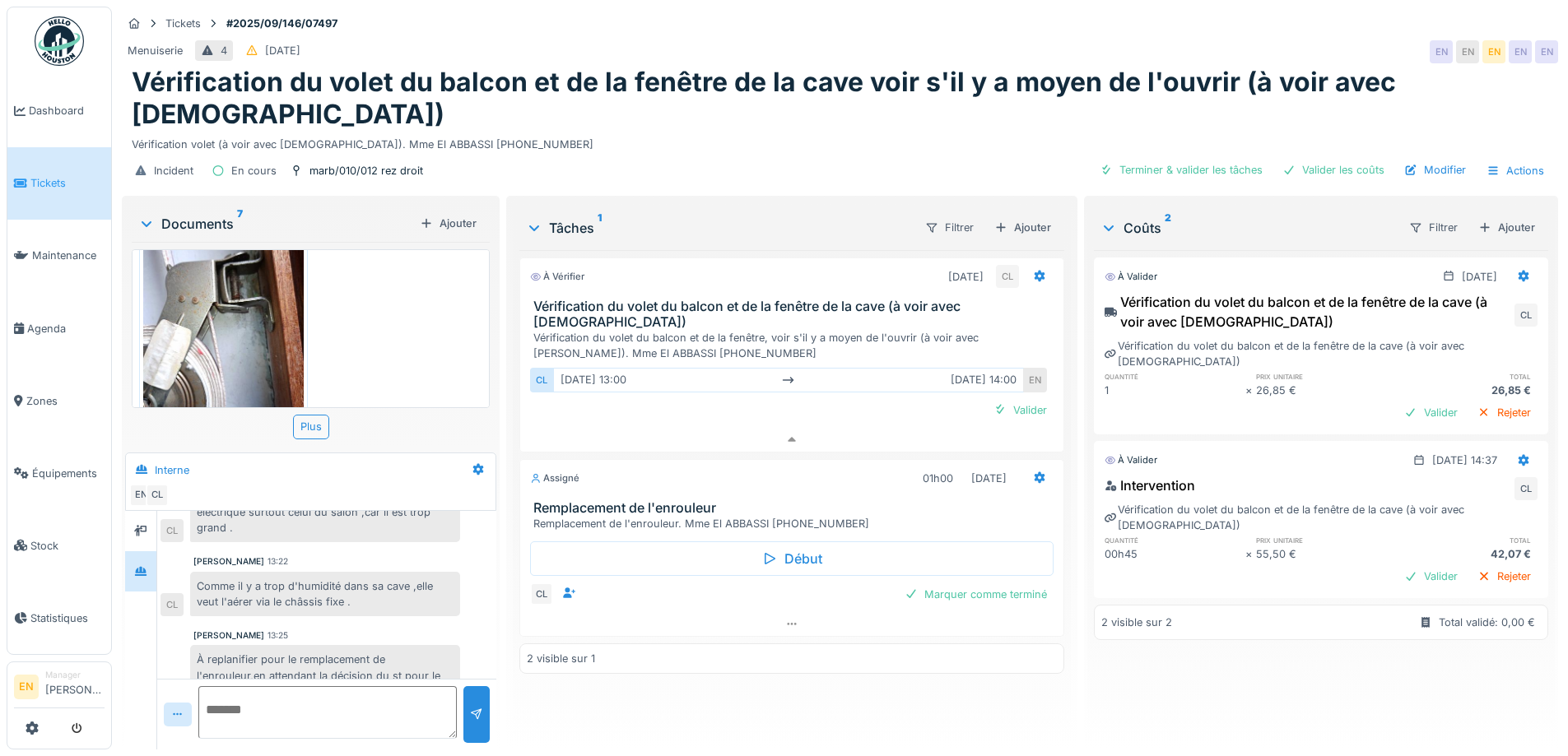
scroll to position [160, 0]
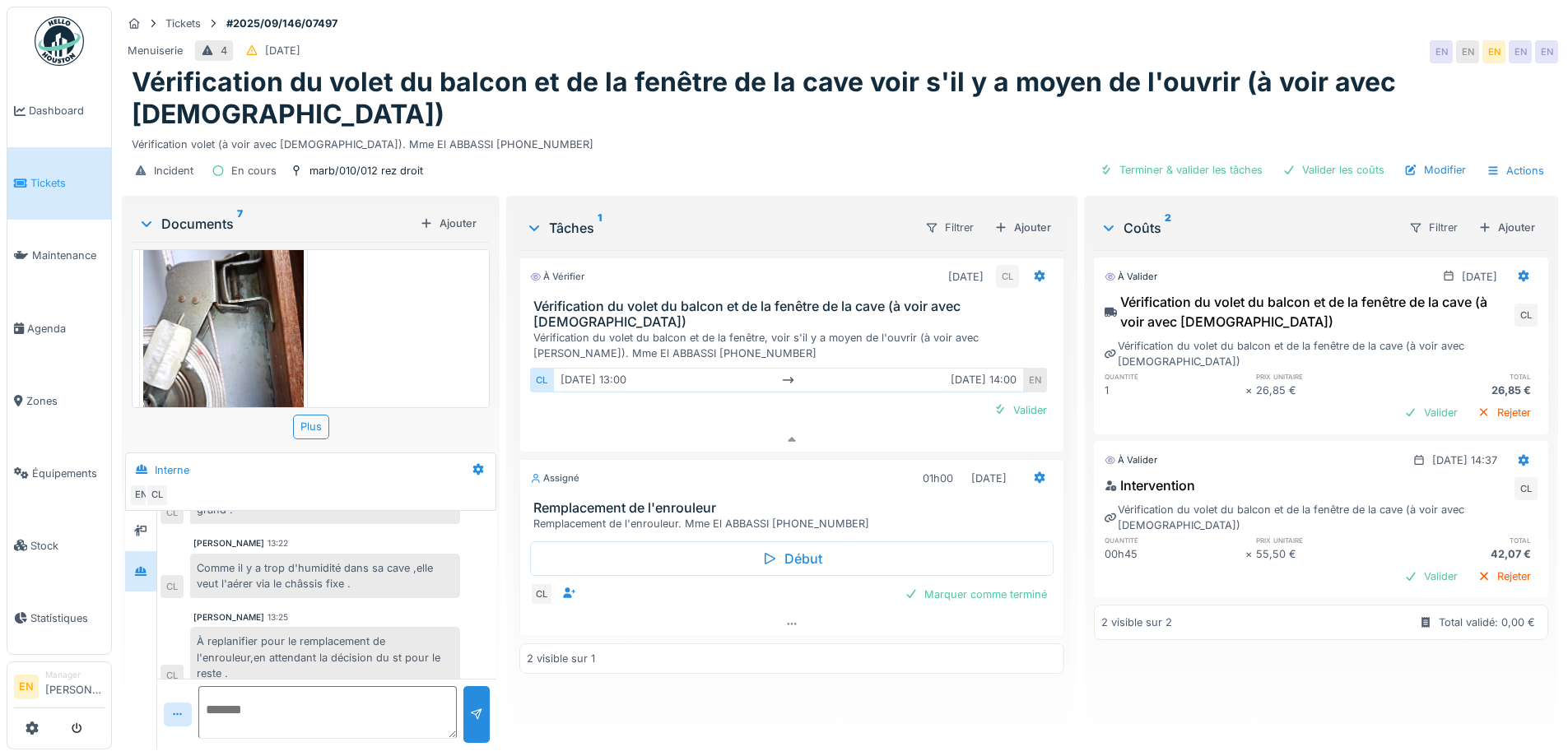
click at [355, 611] on div "Charef Lahmar 13:25" at bounding box center [327, 617] width 267 height 12
click at [608, 684] on div "À vérifier 30/09/2025 CL Vérification du volet du balcon et de la fenêtre de la…" at bounding box center [791, 493] width 544 height 487
click at [824, 676] on div "À vérifier 30/09/2025 CL Vérification du volet du balcon et de la fenêtre de la…" at bounding box center [791, 493] width 544 height 487
click at [597, 682] on div "À vérifier 30/09/2025 CL Vérification du volet du balcon et de la fenêtre de la…" at bounding box center [791, 493] width 544 height 487
click at [743, 662] on div "À vérifier 30/09/2025 CL Vérification du volet du balcon et de la fenêtre de la…" at bounding box center [791, 493] width 544 height 487
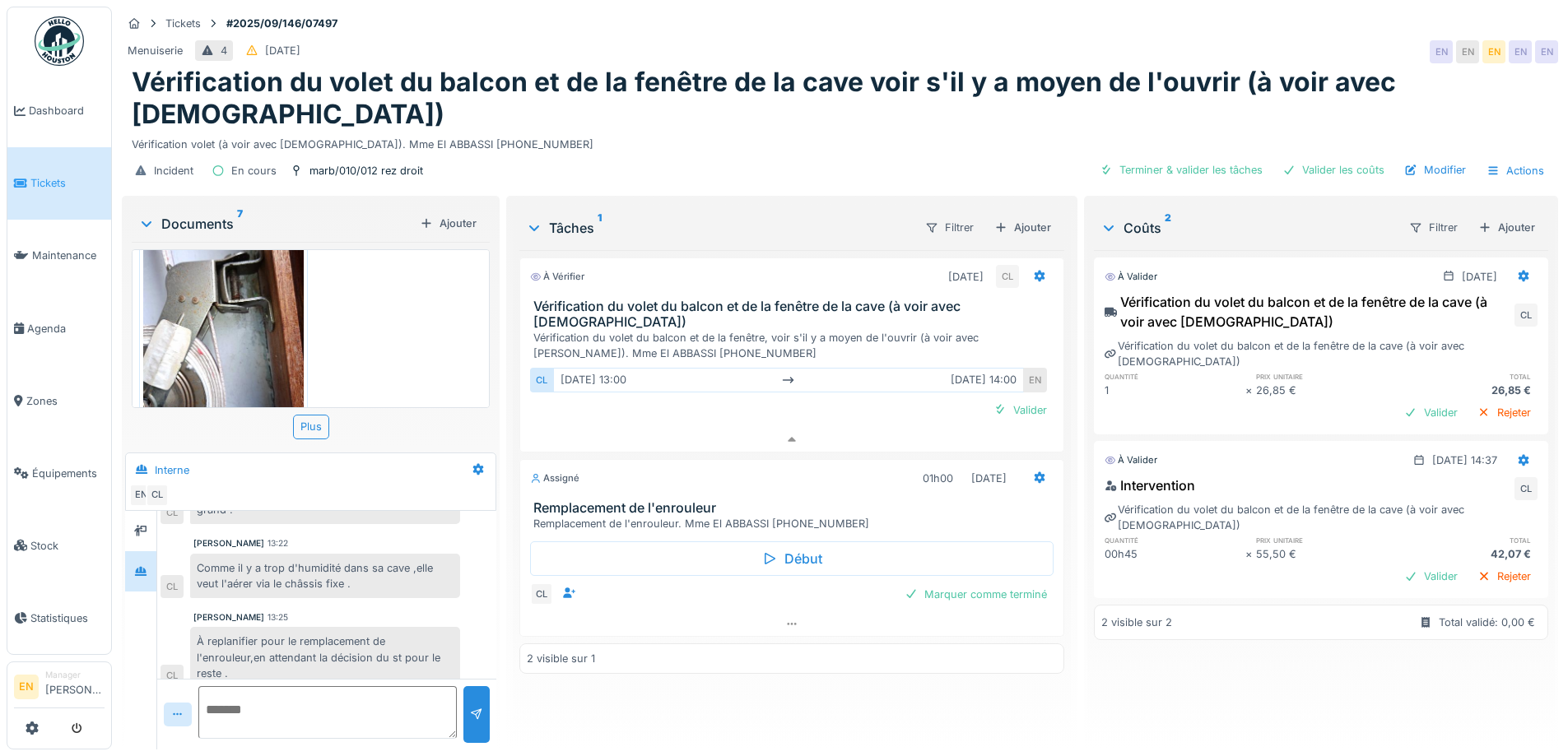
click at [728, 699] on div "À vérifier 30/09/2025 CL Vérification du volet du balcon et de la fenêtre de la…" at bounding box center [791, 493] width 544 height 487
click at [864, 152] on div "Incident En cours marb/010/012 rez droit Terminer & valider les tâches Valider …" at bounding box center [840, 170] width 1437 height 37
click at [839, 152] on div "Incident En cours marb/010/012 rez droit Terminer & valider les tâches Valider …" at bounding box center [840, 170] width 1437 height 37
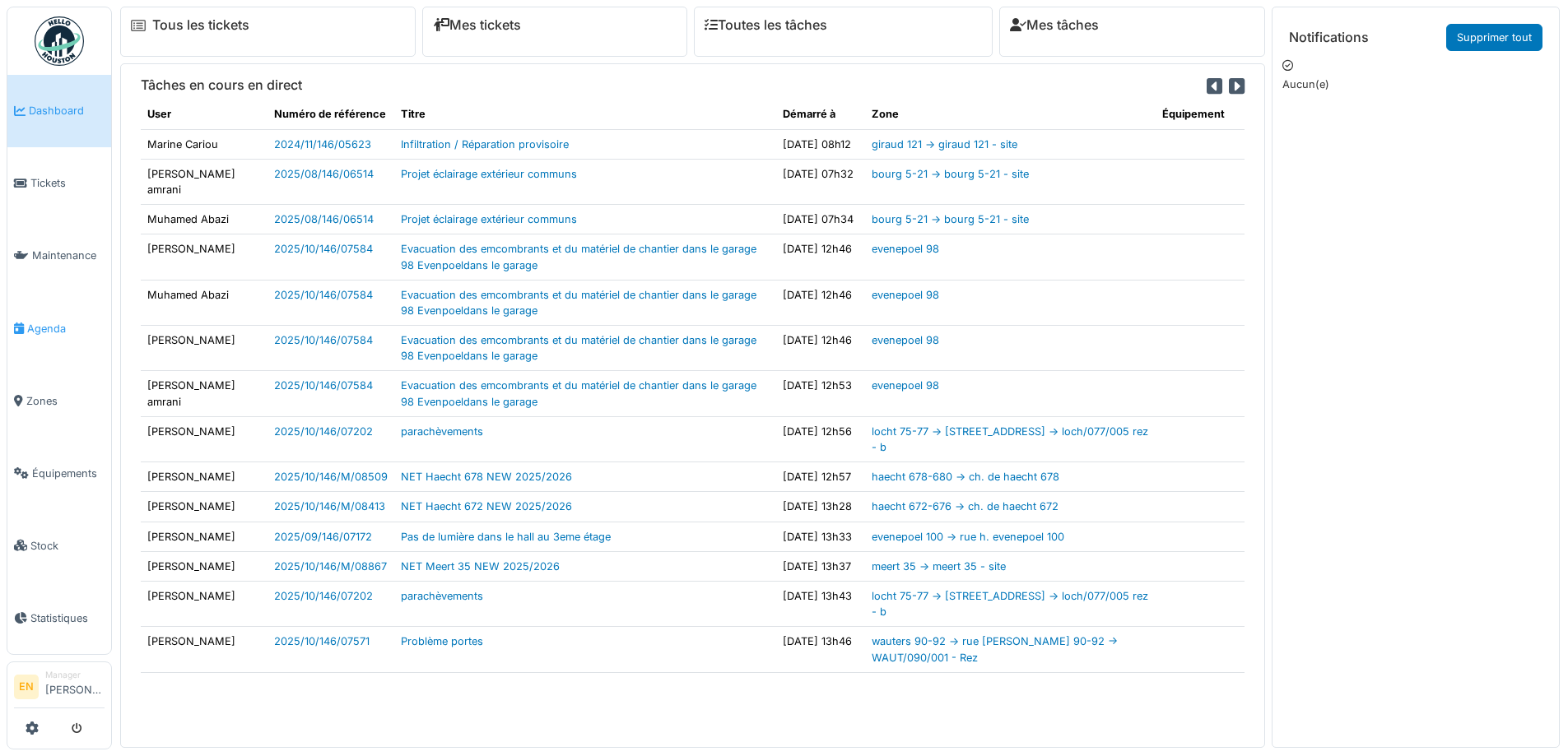
click at [51, 324] on span "Agenda" at bounding box center [66, 328] width 77 height 15
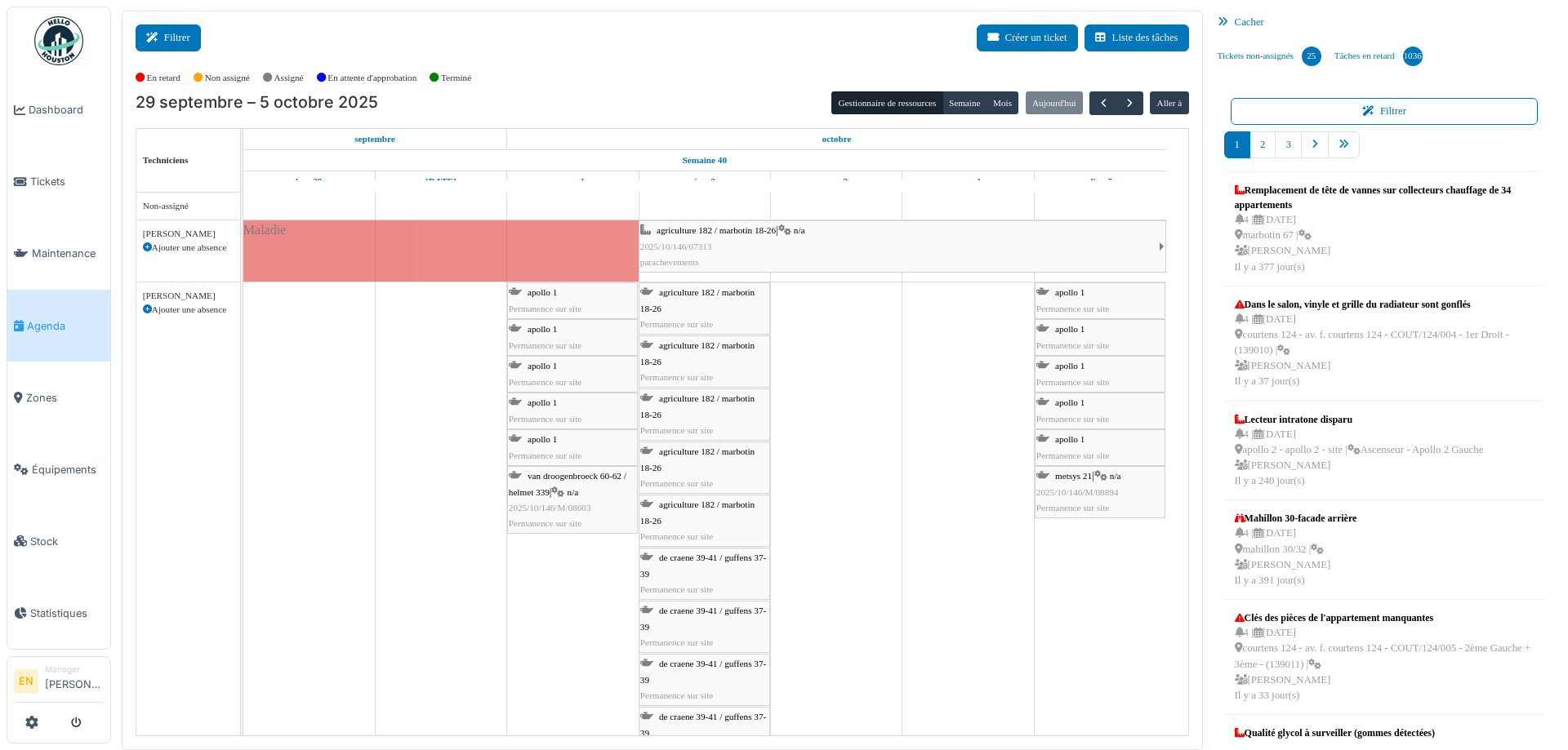
click at [184, 45] on button "Filtrer" at bounding box center [167, 38] width 65 height 27
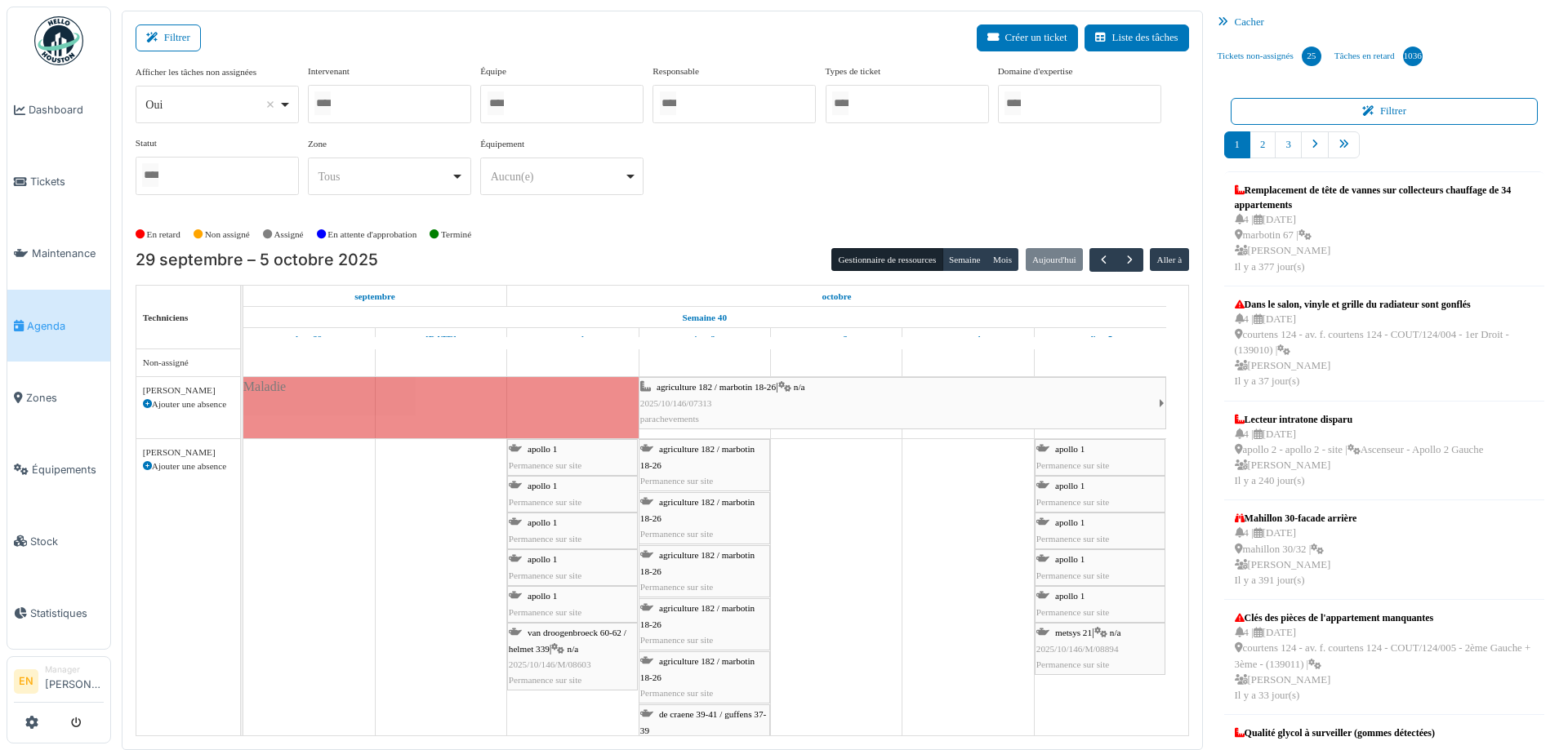
click at [284, 103] on div "Oui Remove item" at bounding box center [216, 105] width 149 height 24
select select "**"
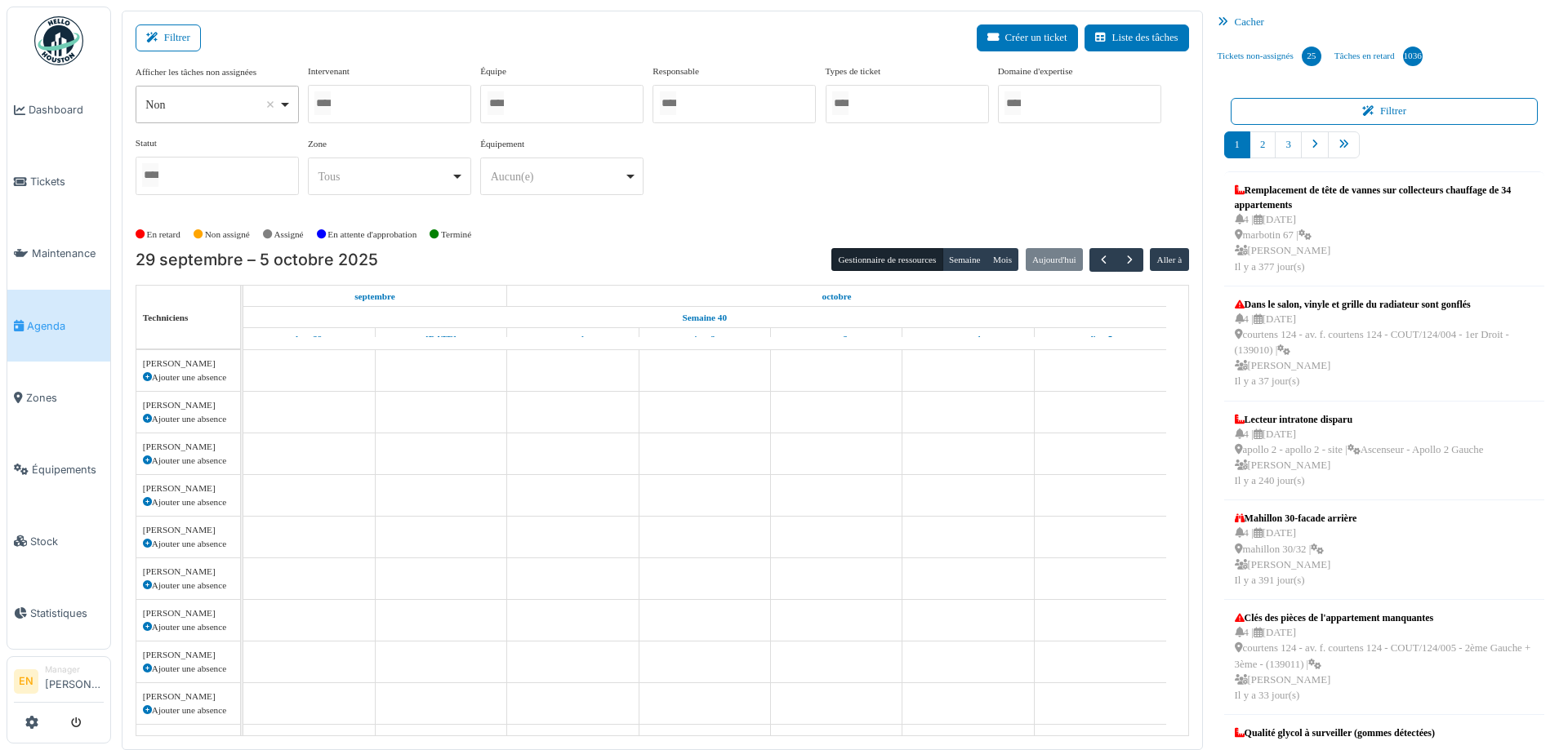
click at [421, 100] on div at bounding box center [389, 104] width 164 height 39
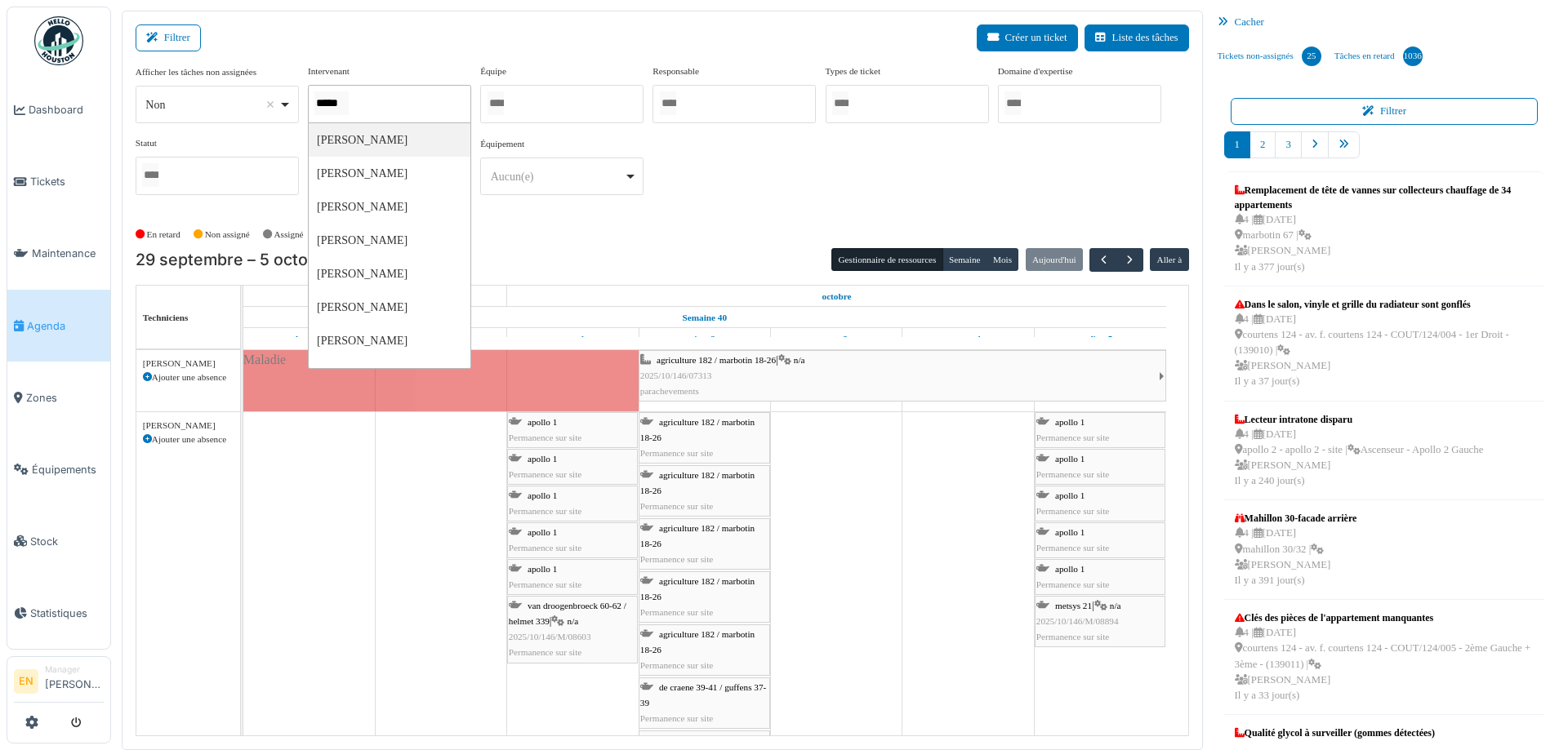
type input "******"
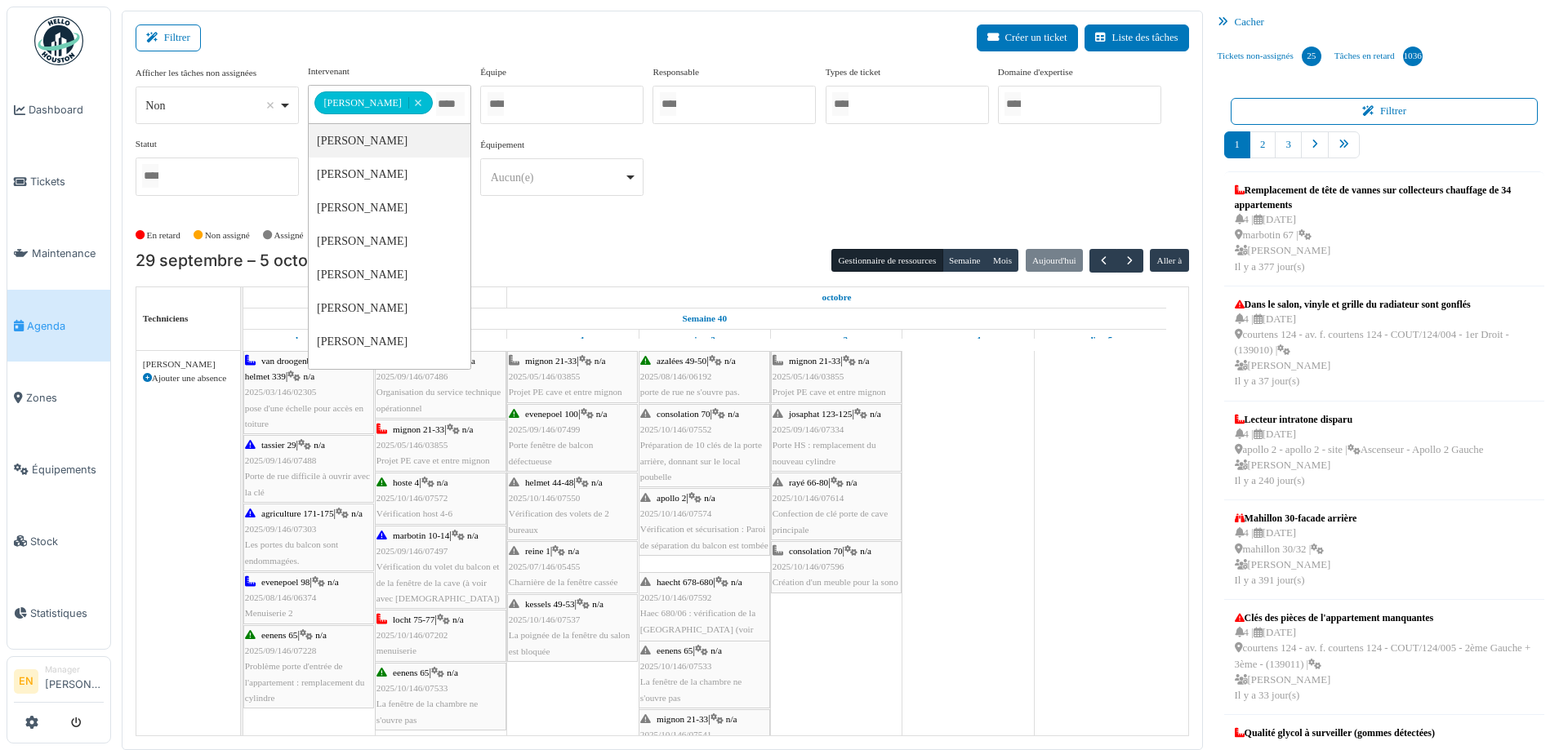
click at [732, 227] on div "En retard Non assigné Assigné En attente d'approbation Terminé" at bounding box center [662, 235] width 1054 height 27
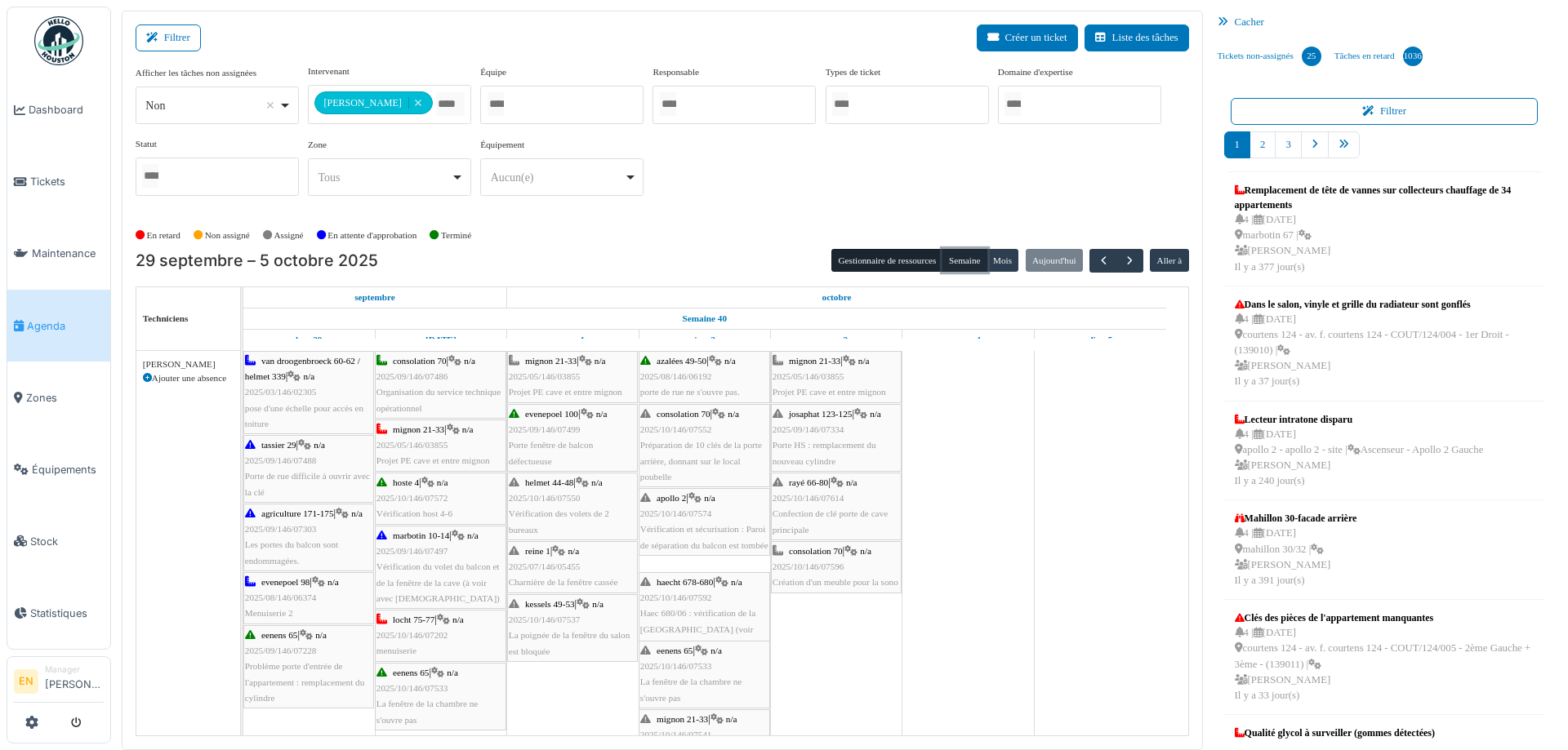
click at [949, 259] on button "Semaine" at bounding box center [965, 261] width 45 height 23
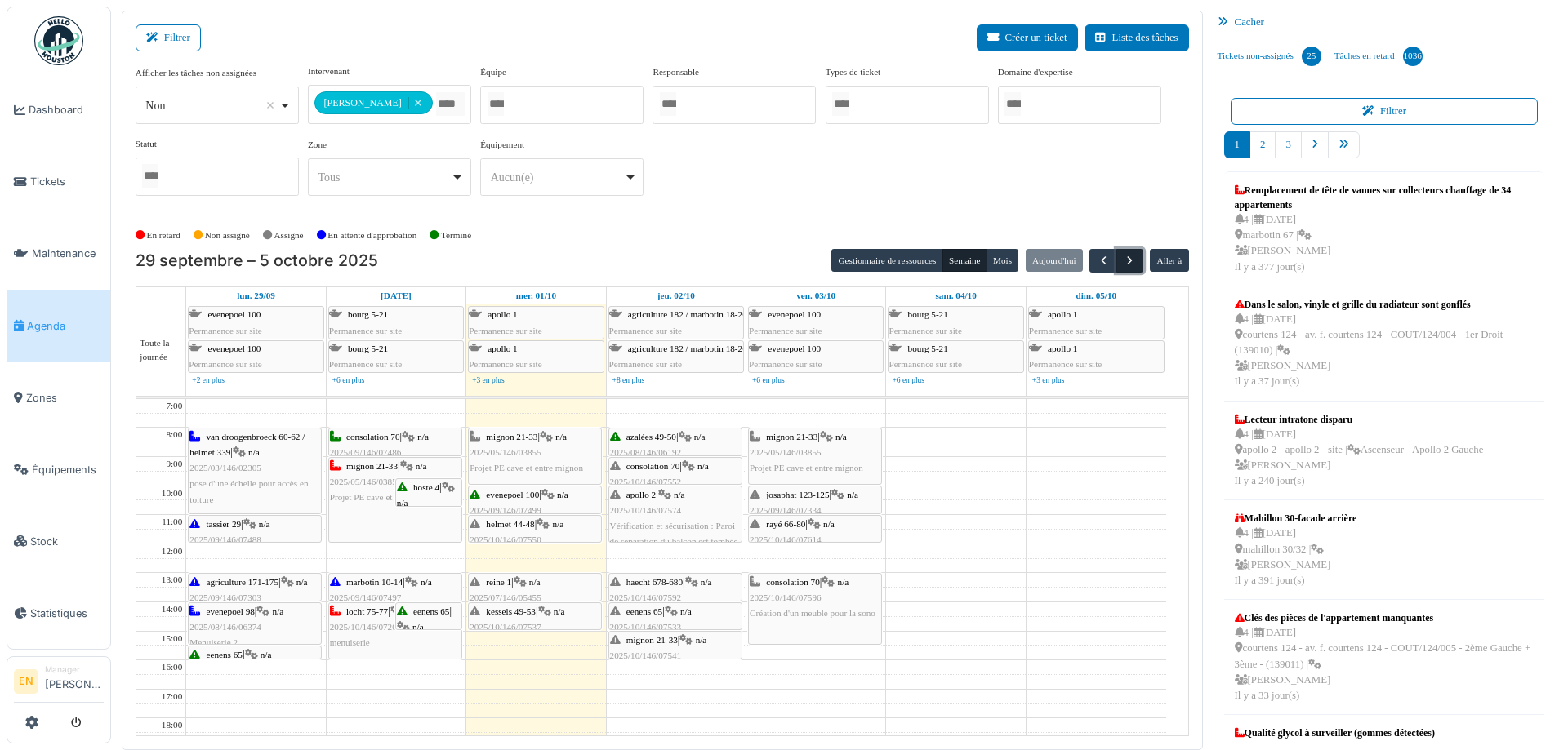
click at [1123, 263] on span "button" at bounding box center [1129, 261] width 14 height 14
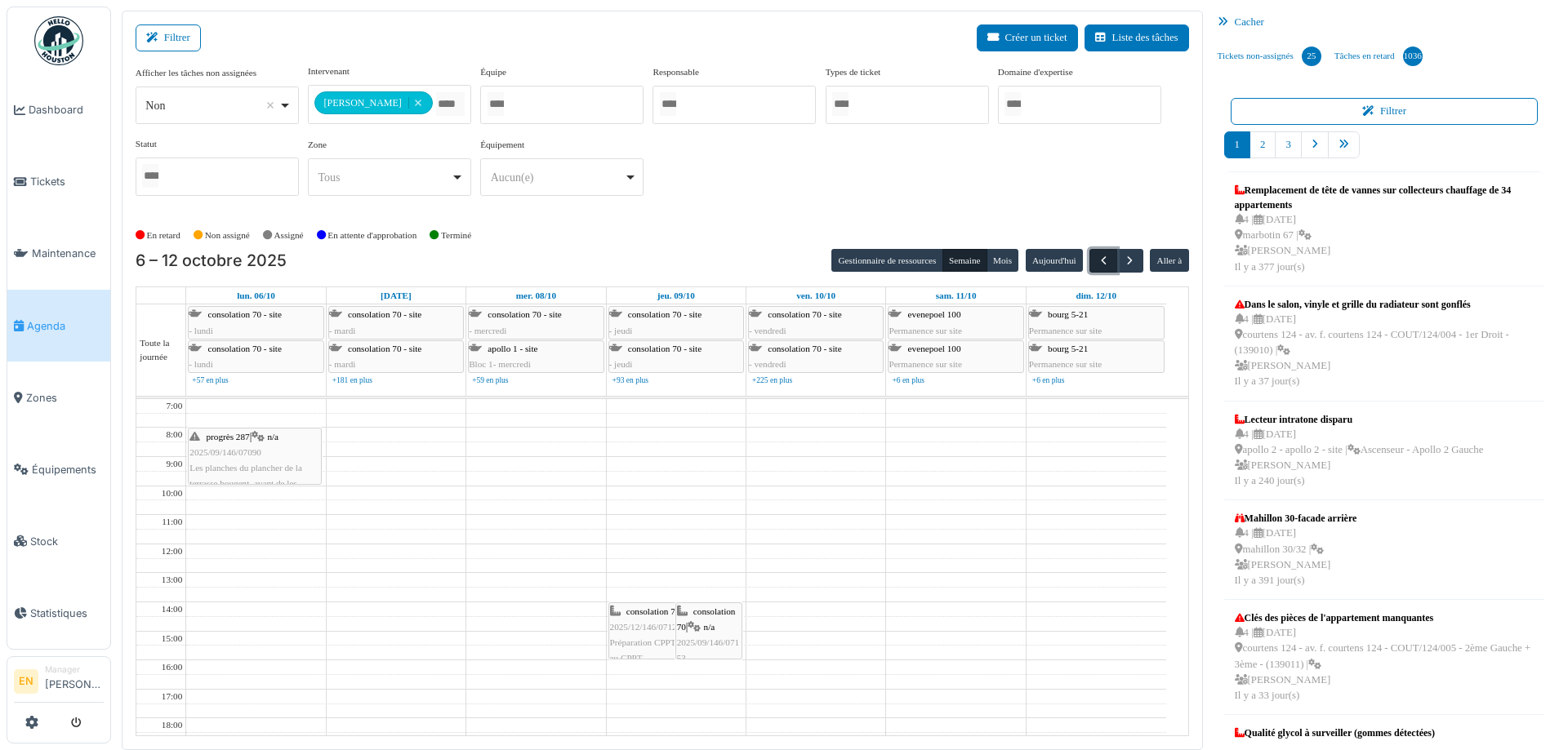
click at [1097, 263] on span "button" at bounding box center [1104, 261] width 14 height 14
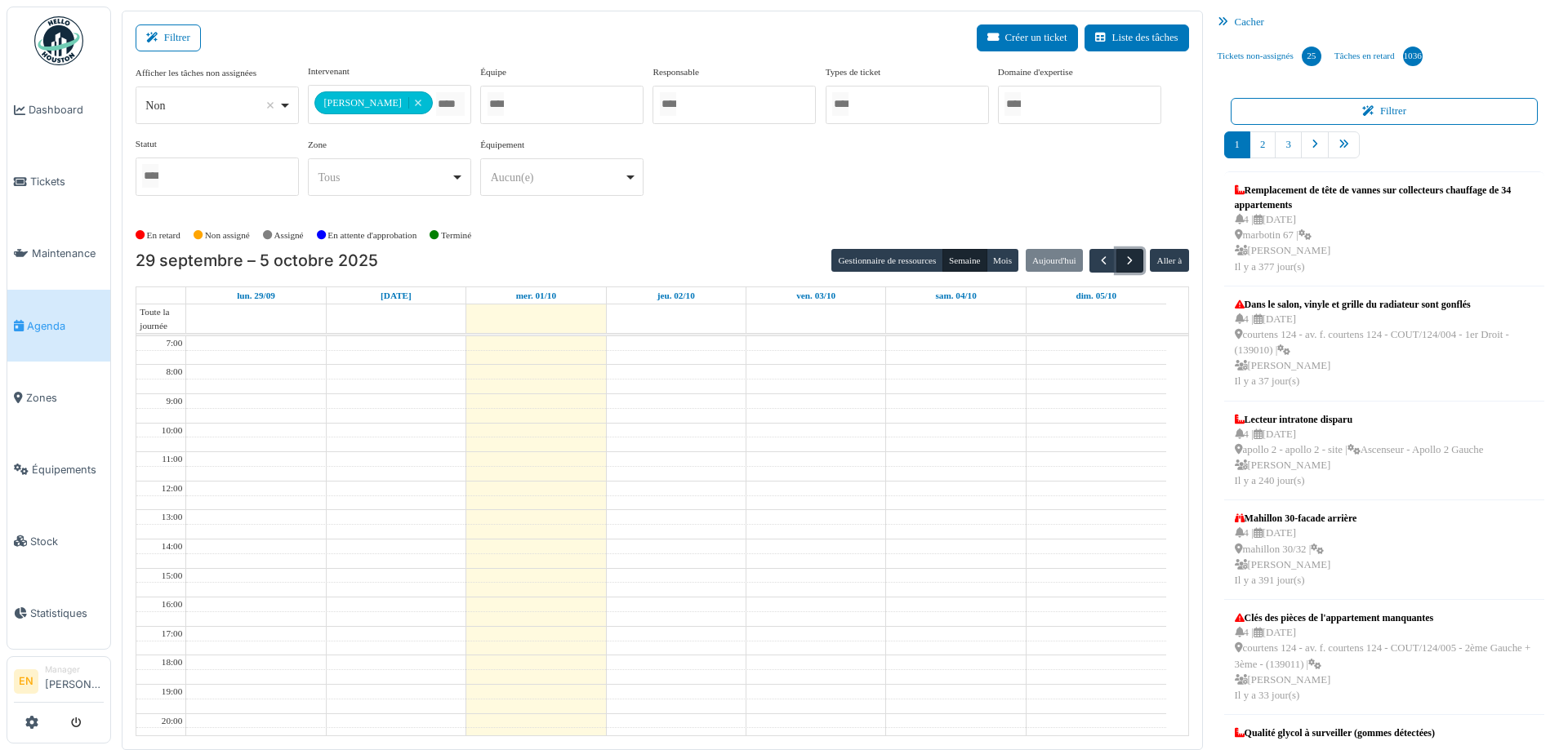
click at [1123, 254] on span "button" at bounding box center [1129, 261] width 14 height 14
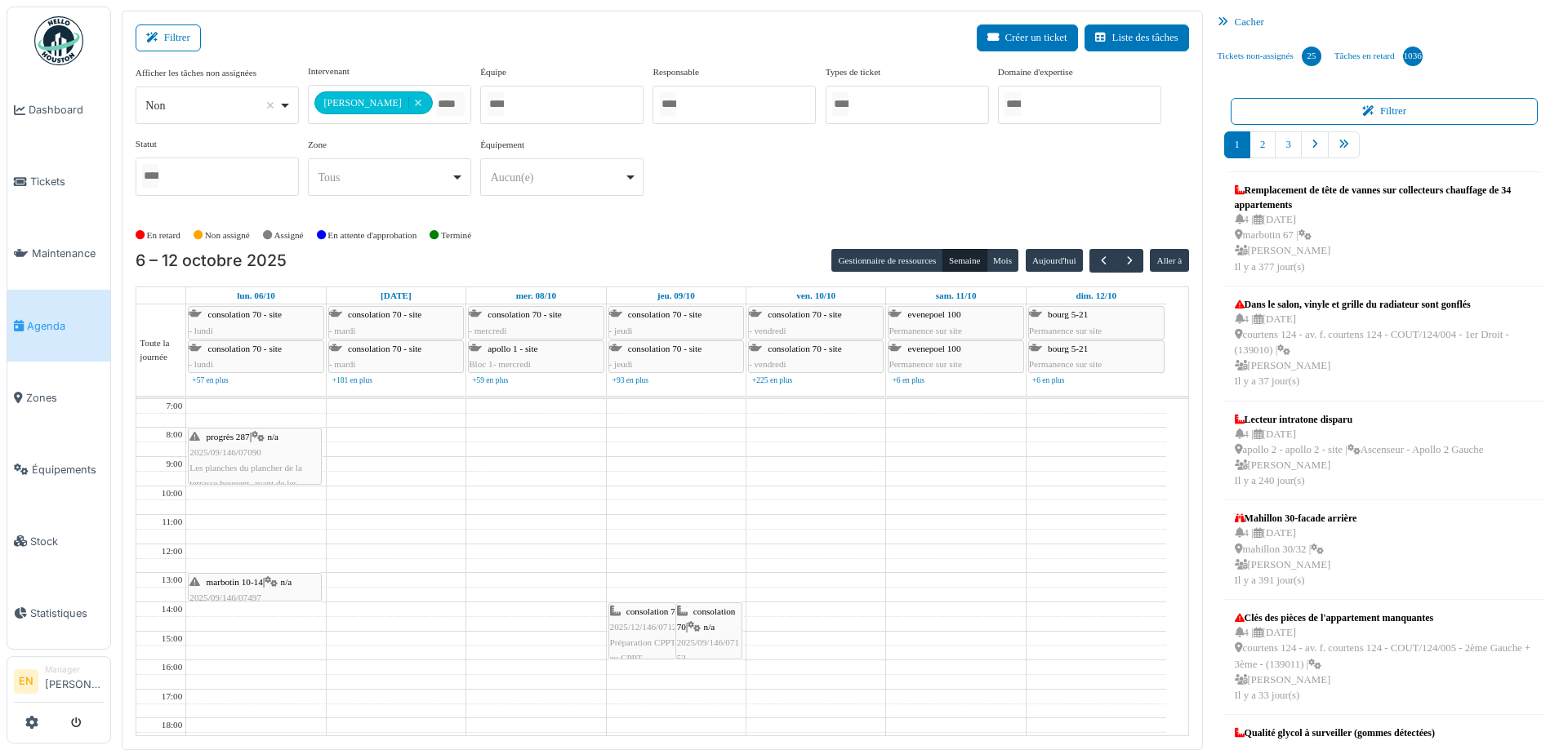
click at [737, 217] on div "**********" at bounding box center [662, 143] width 1054 height 158
click at [701, 179] on div "**********" at bounding box center [662, 136] width 1054 height 145
click at [719, 217] on div "**********" at bounding box center [662, 143] width 1054 height 158
click at [758, 216] on div "**********" at bounding box center [662, 143] width 1054 height 158
click at [781, 183] on div "**********" at bounding box center [662, 136] width 1054 height 145
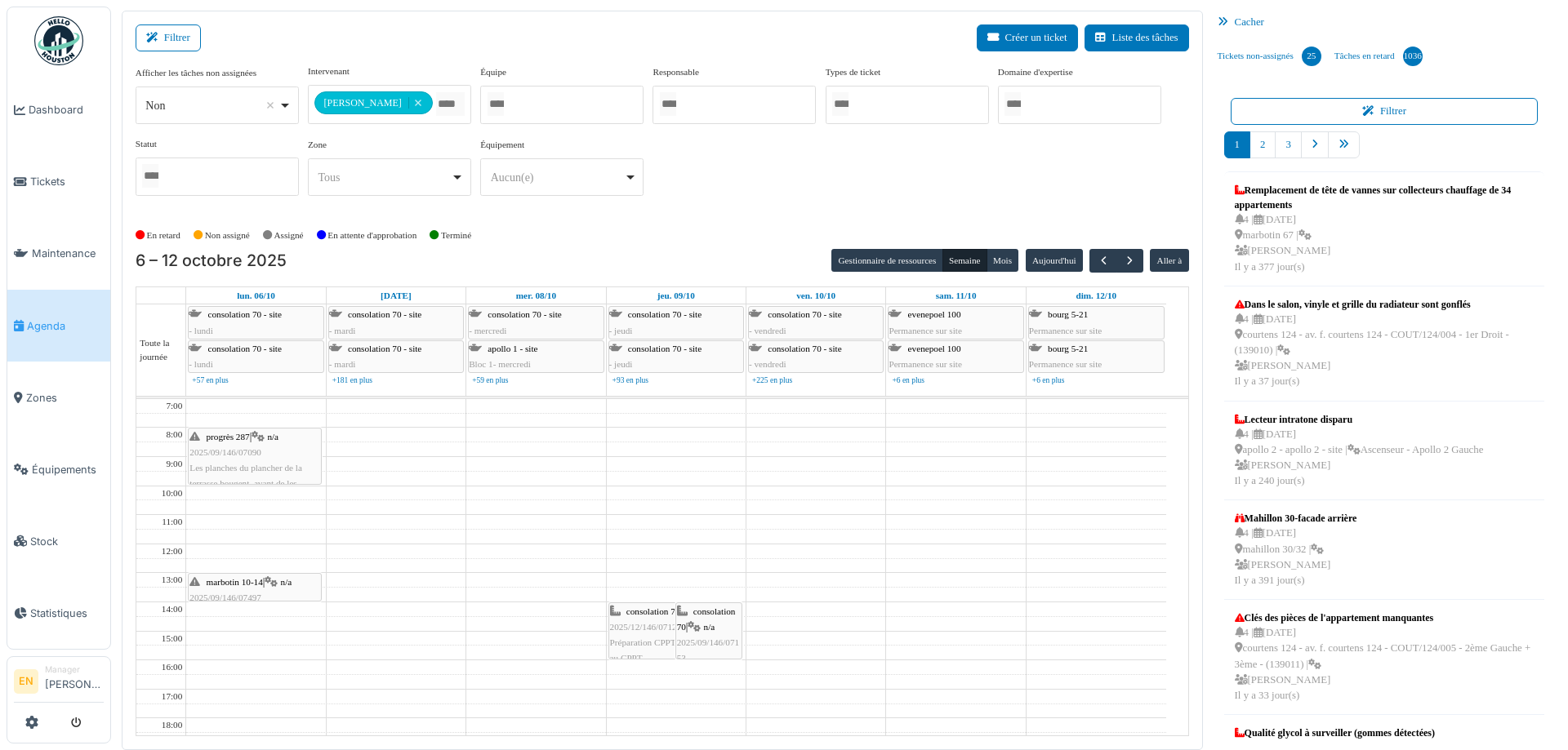
click at [965, 171] on div "**********" at bounding box center [662, 136] width 1054 height 145
click at [755, 211] on div "**********" at bounding box center [662, 143] width 1054 height 158
click at [777, 196] on div "**********" at bounding box center [662, 136] width 1054 height 145
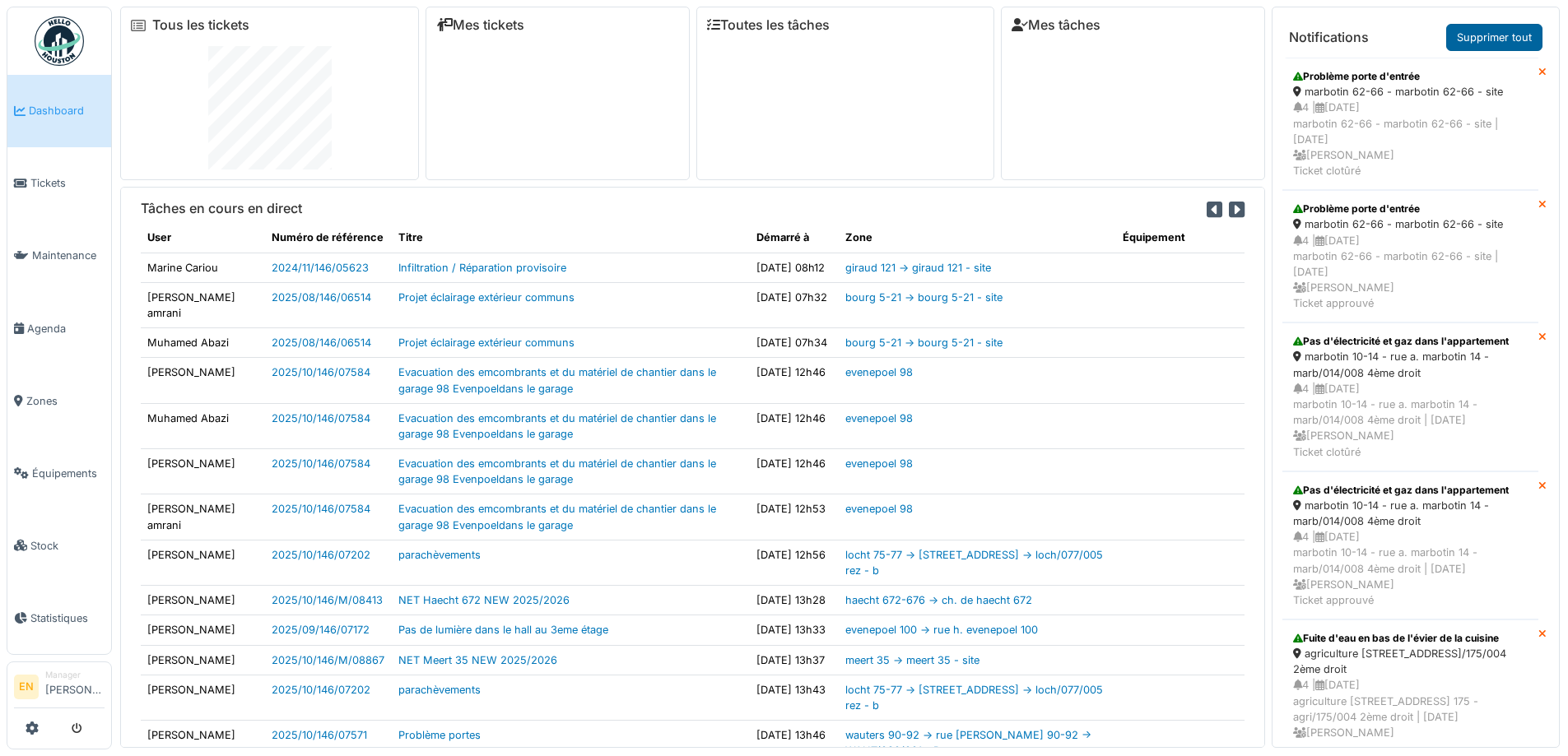
click at [1506, 39] on link "Supprimer tout" at bounding box center [1494, 37] width 96 height 28
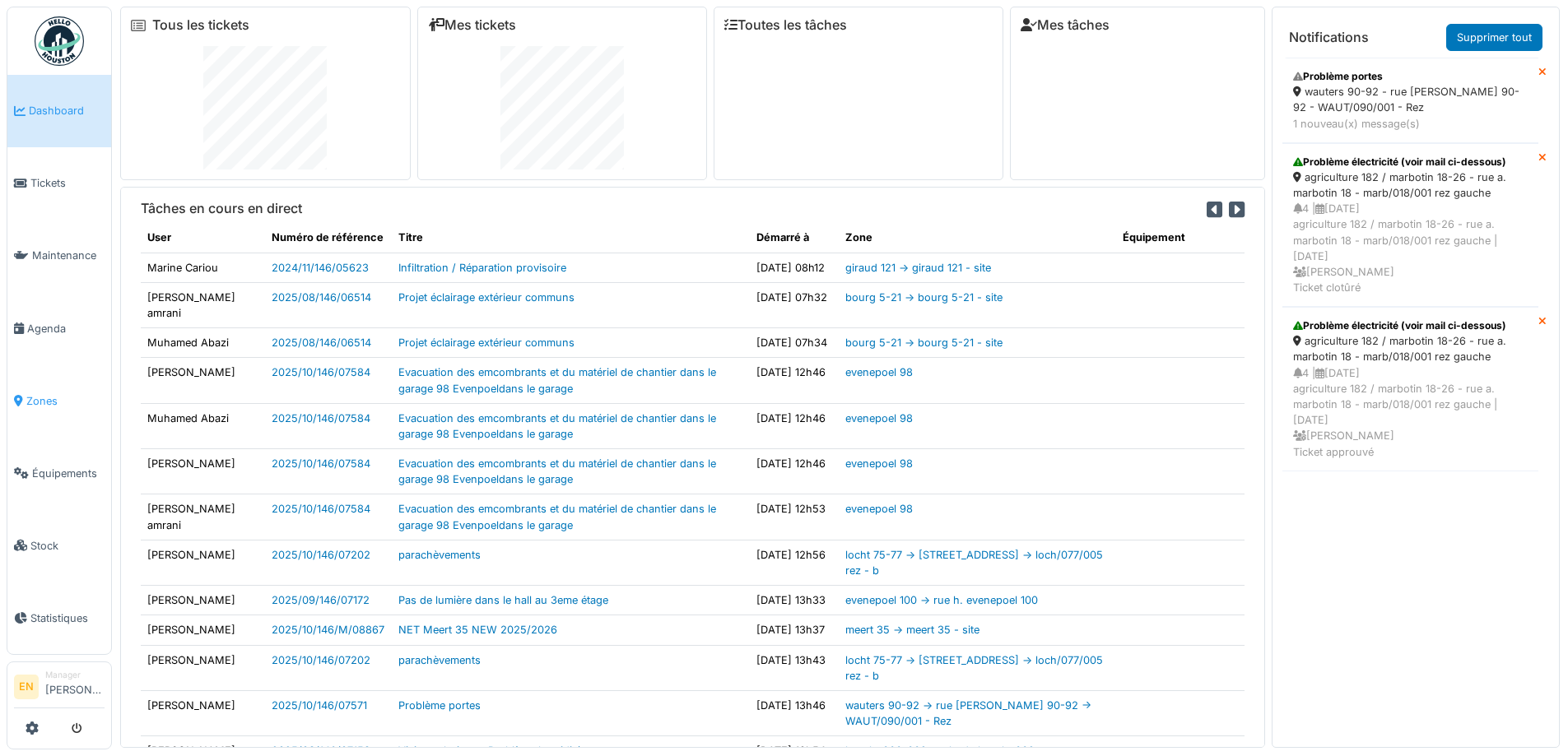
click at [41, 393] on span "Zones" at bounding box center [66, 401] width 78 height 15
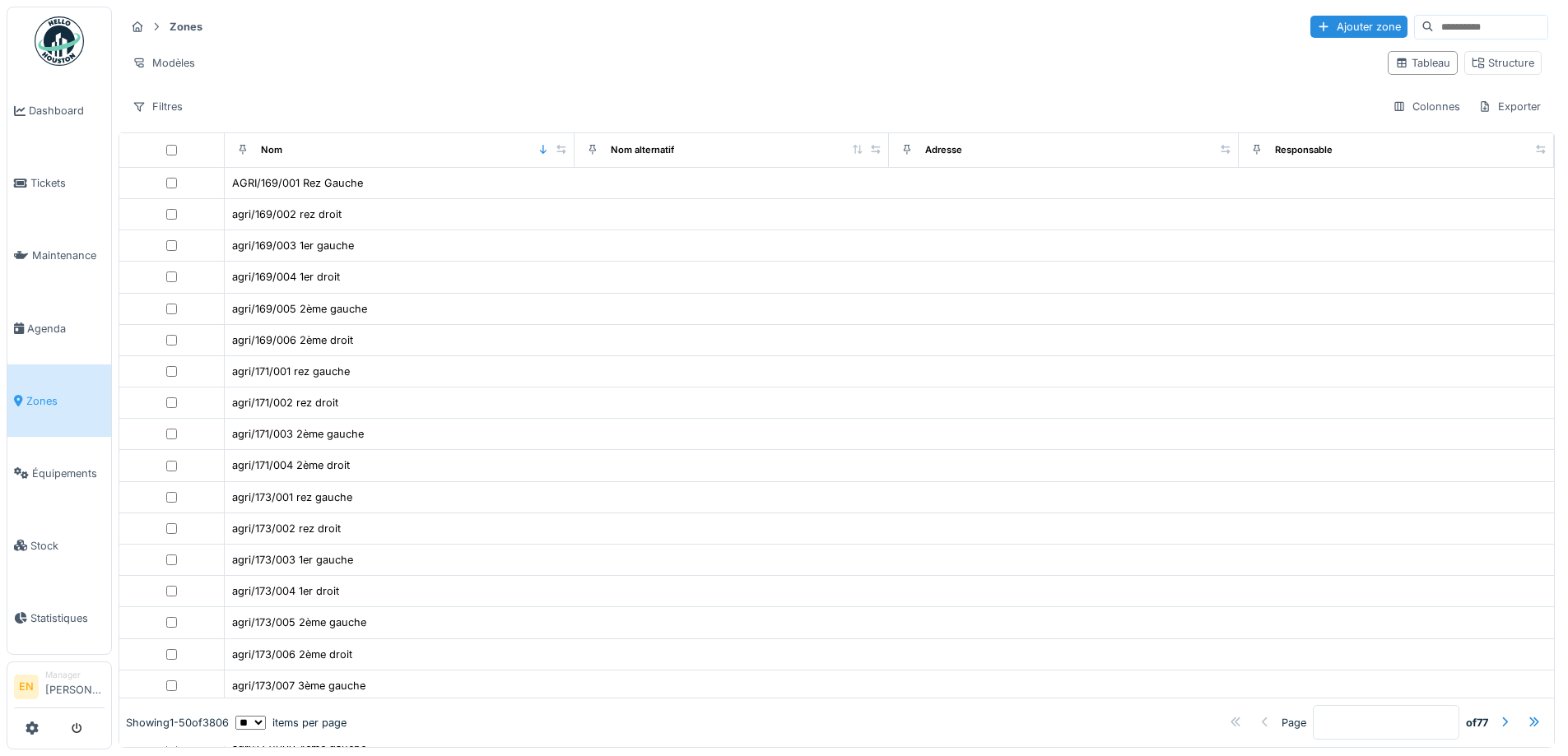
click at [1434, 18] on input at bounding box center [1490, 27] width 113 height 23
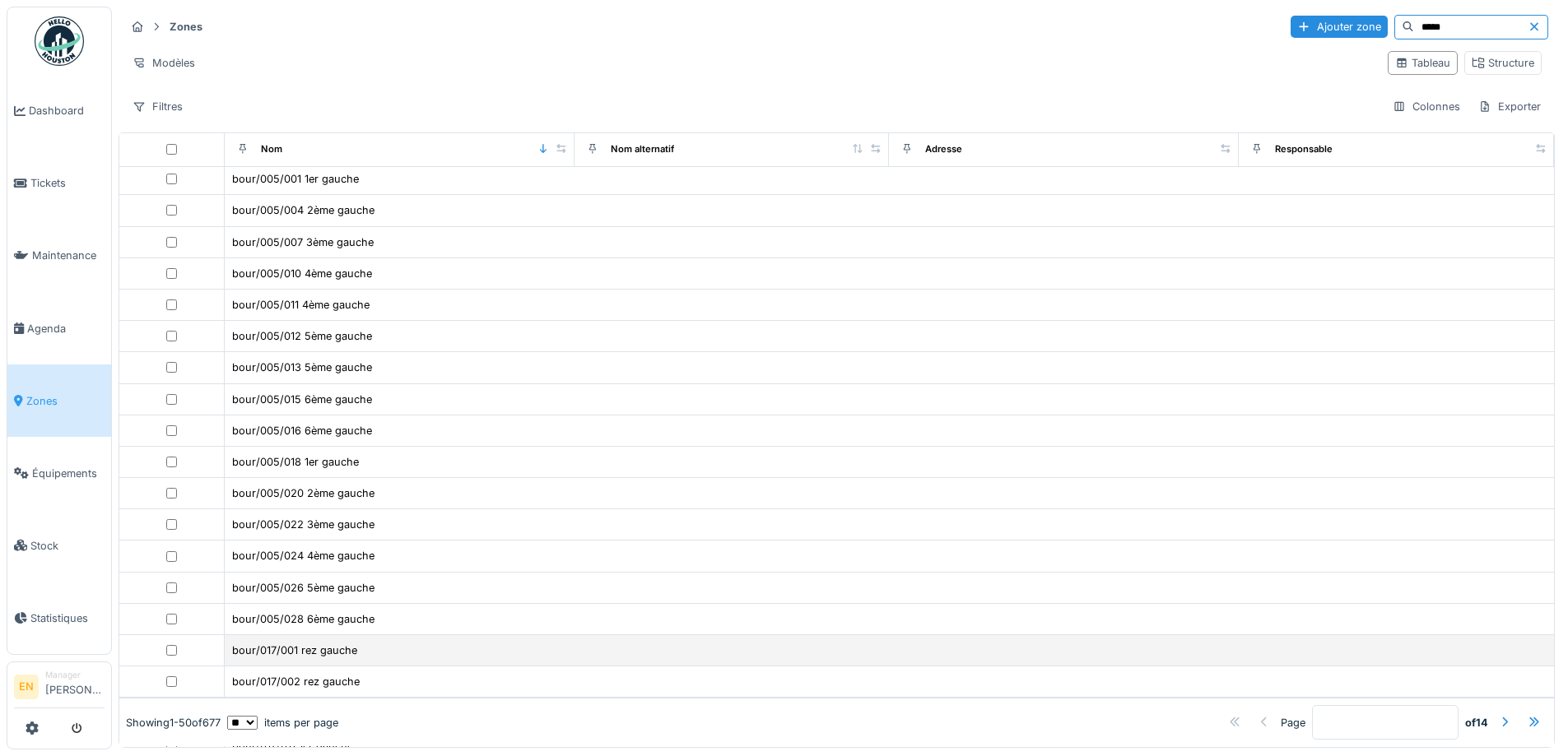
scroll to position [1064, 0]
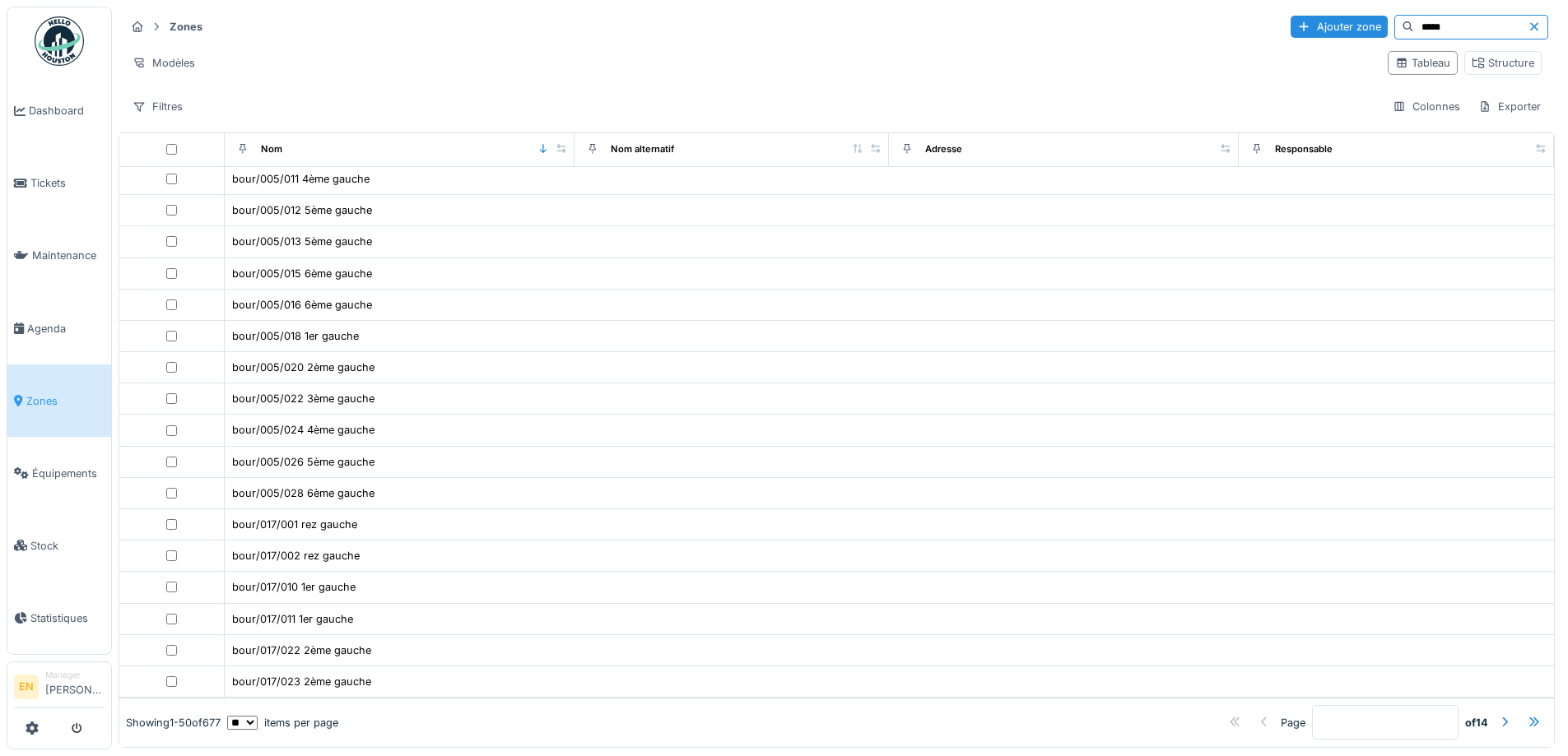
click at [1415, 30] on input "*****" at bounding box center [1471, 27] width 113 height 23
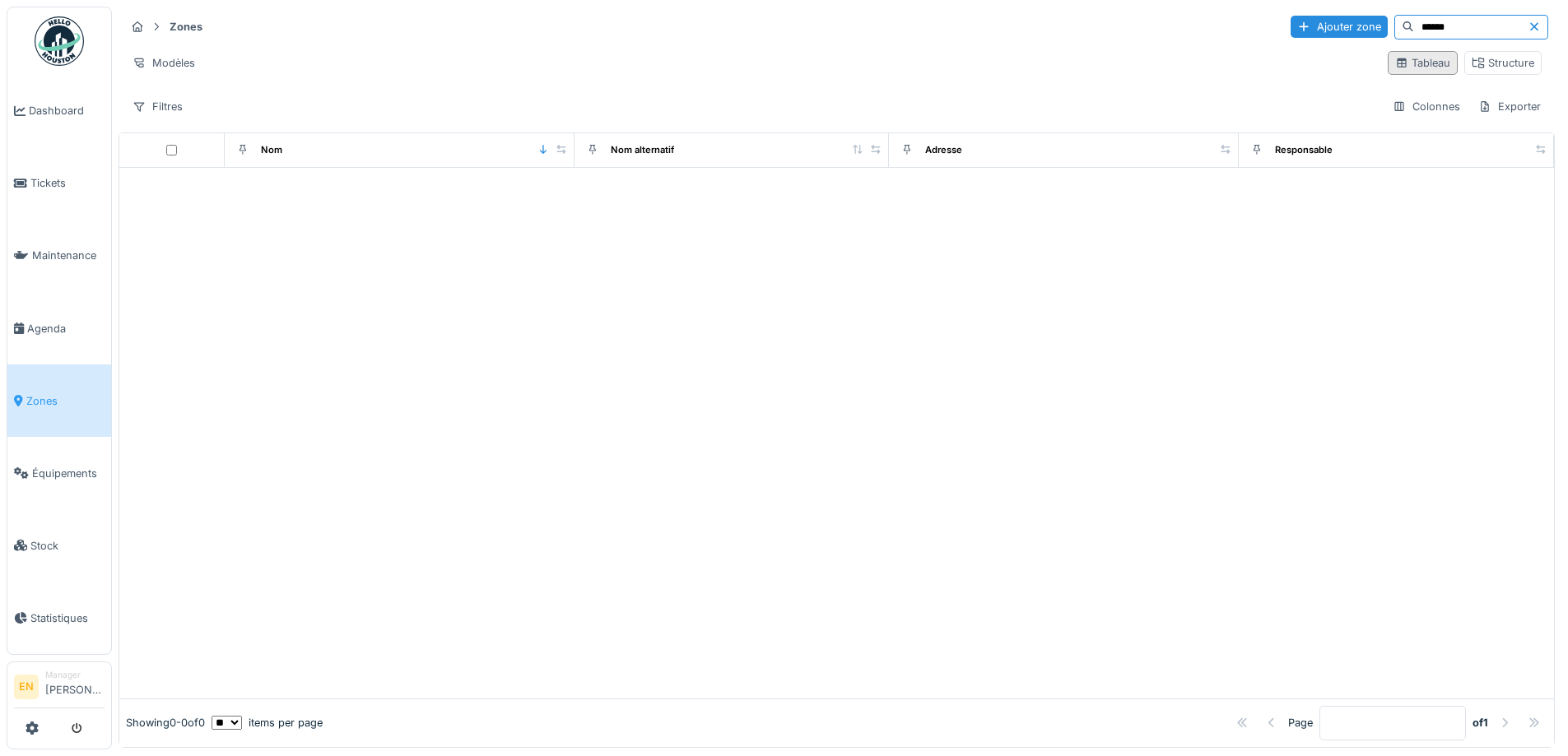
scroll to position [0, 0]
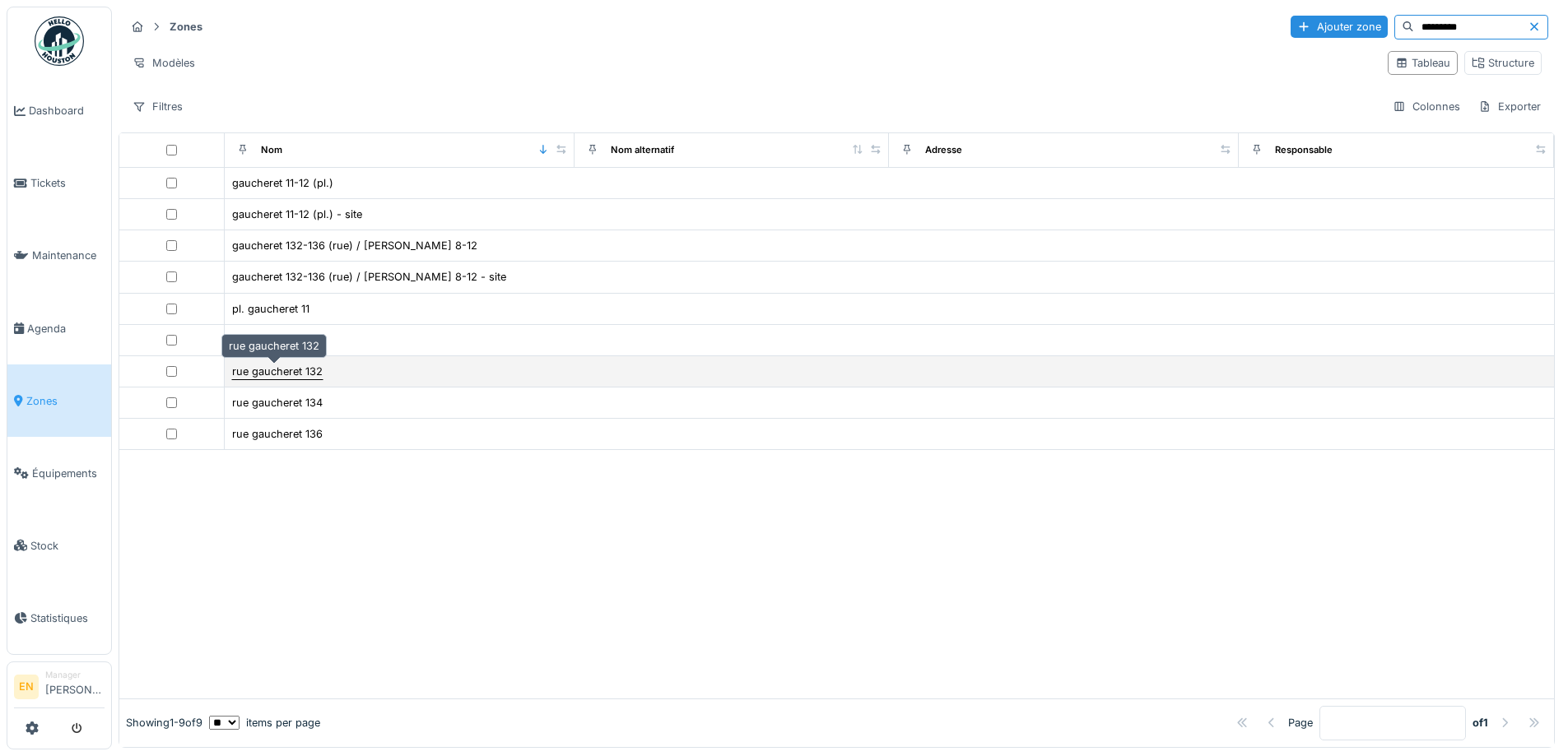
type input "*********"
click at [296, 375] on div "rue gaucheret 132" at bounding box center [277, 371] width 90 height 15
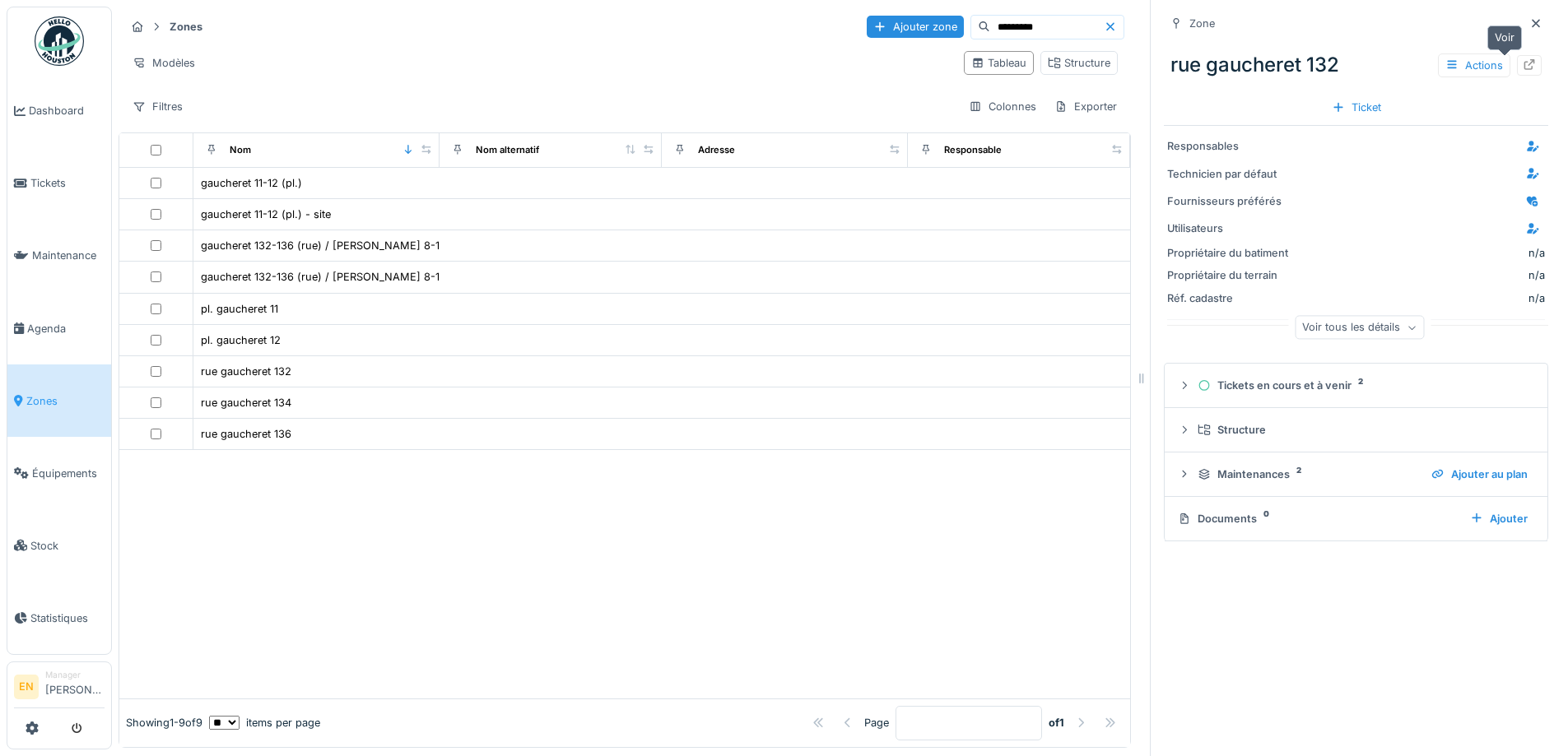
click at [1525, 66] on icon at bounding box center [1530, 64] width 10 height 10
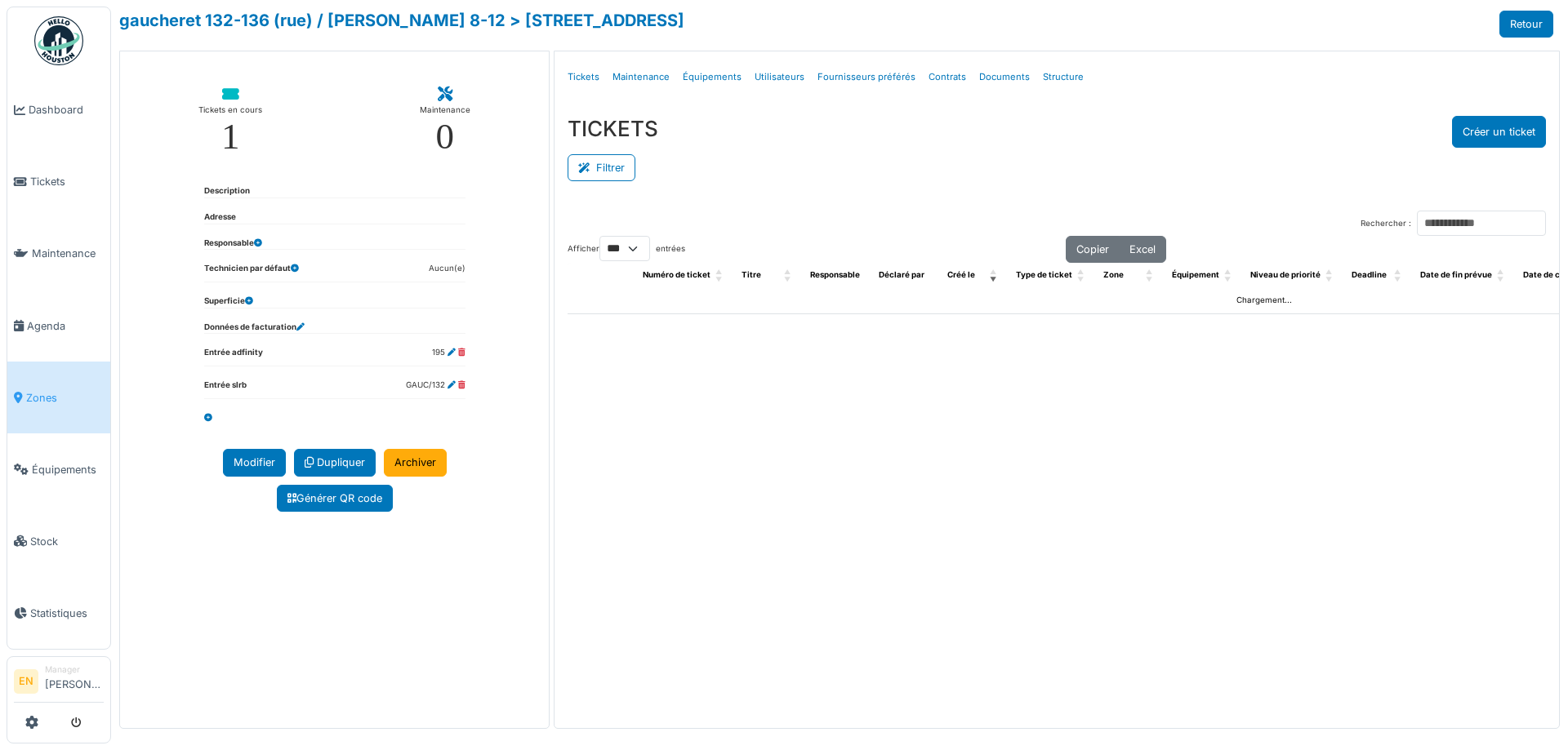
select select "***"
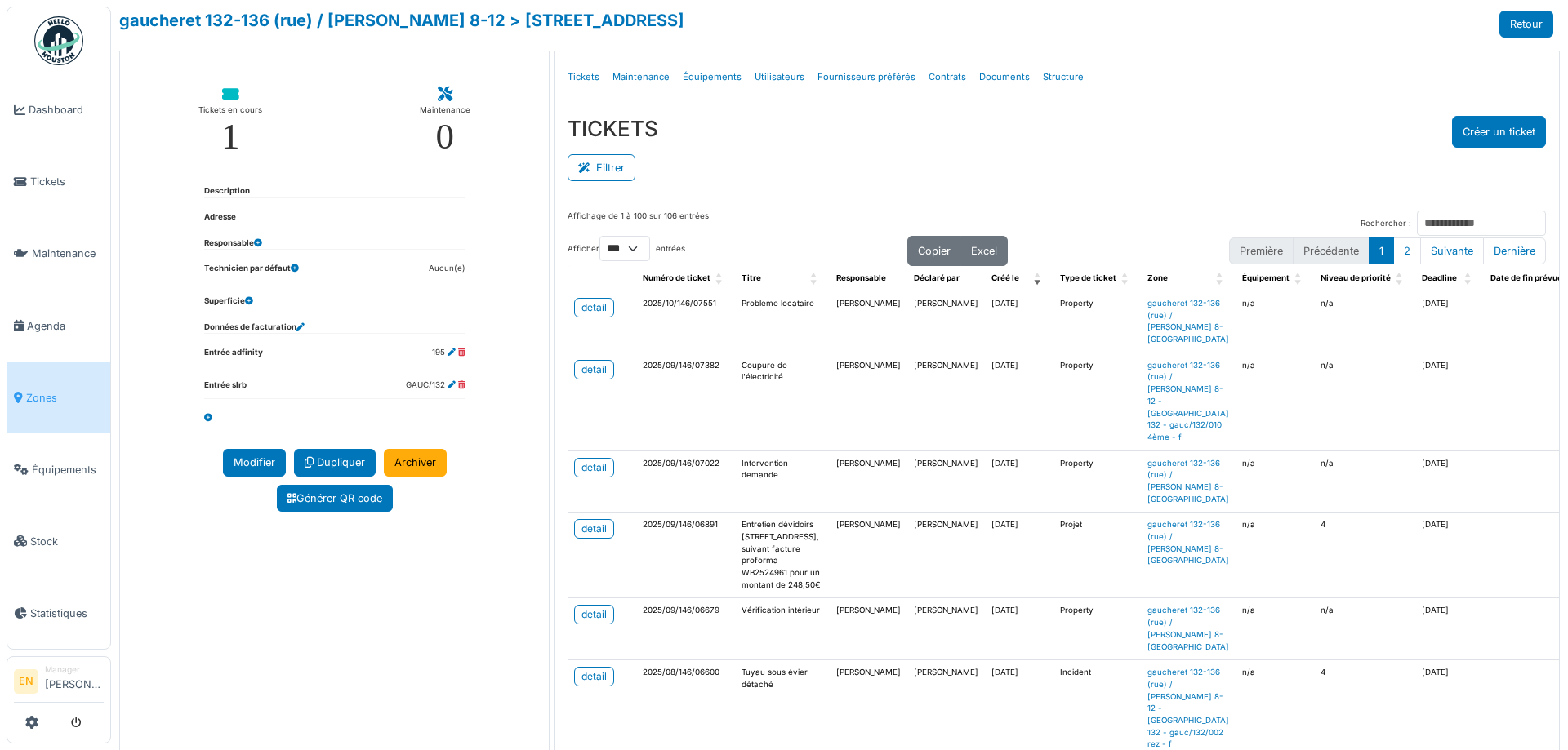
click at [835, 204] on div "Affichage de 1 à 100 sur 106 entrées Rechercher : Afficher ** ** *** *** entrée…" at bounding box center [1057, 561] width 1005 height 727
click at [1054, 79] on link "Structure" at bounding box center [1063, 77] width 54 height 39
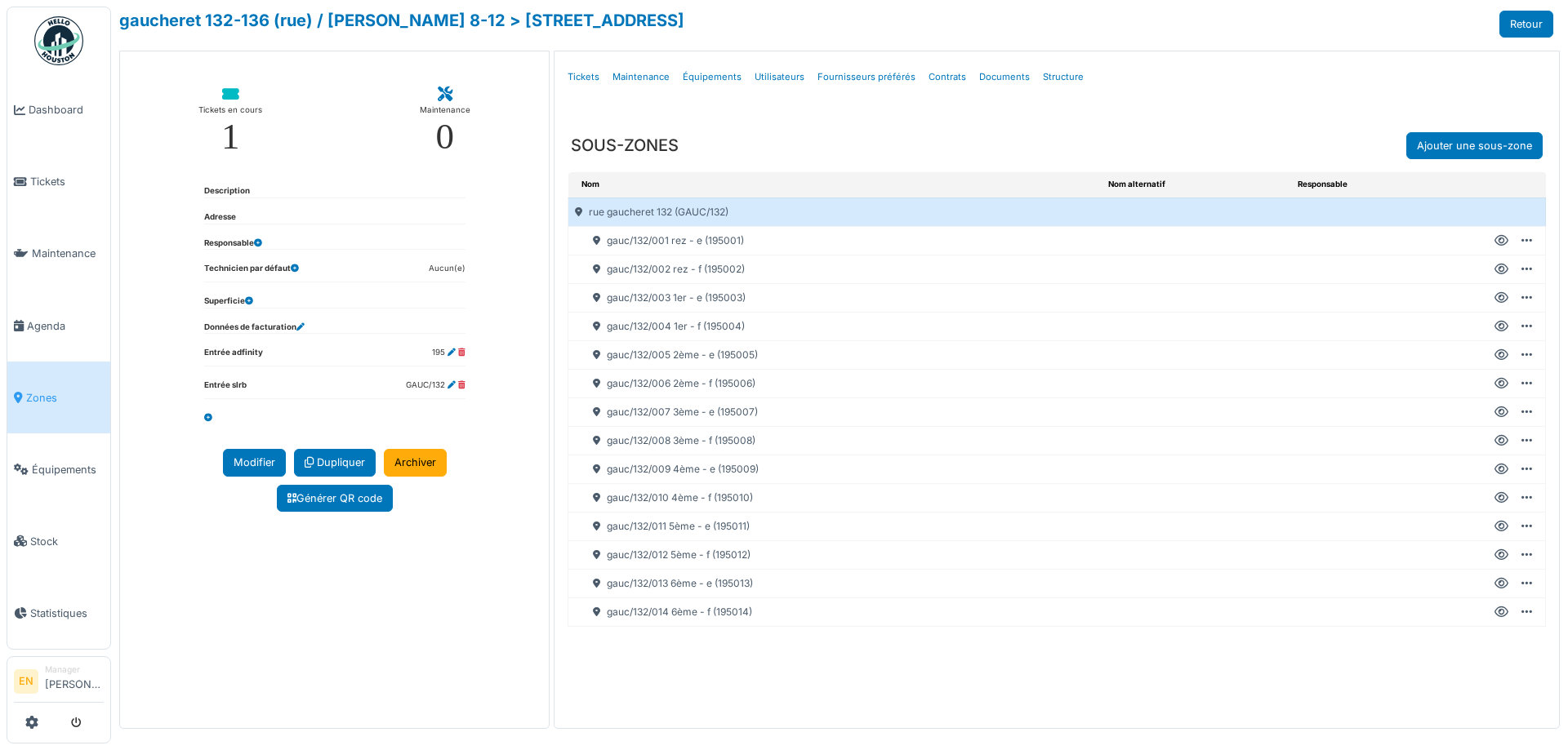
click at [1505, 327] on icon at bounding box center [1502, 327] width 14 height 1
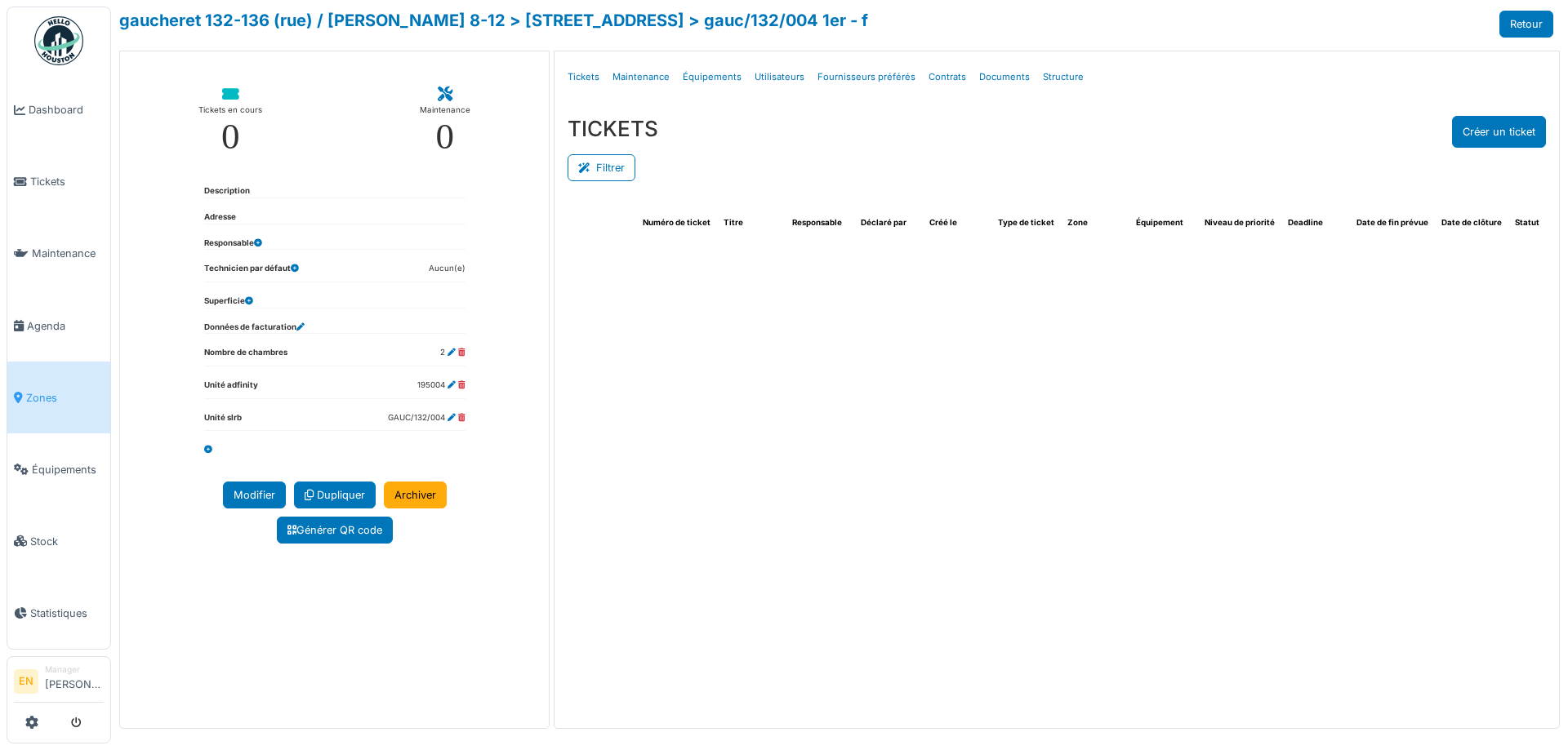
select select "***"
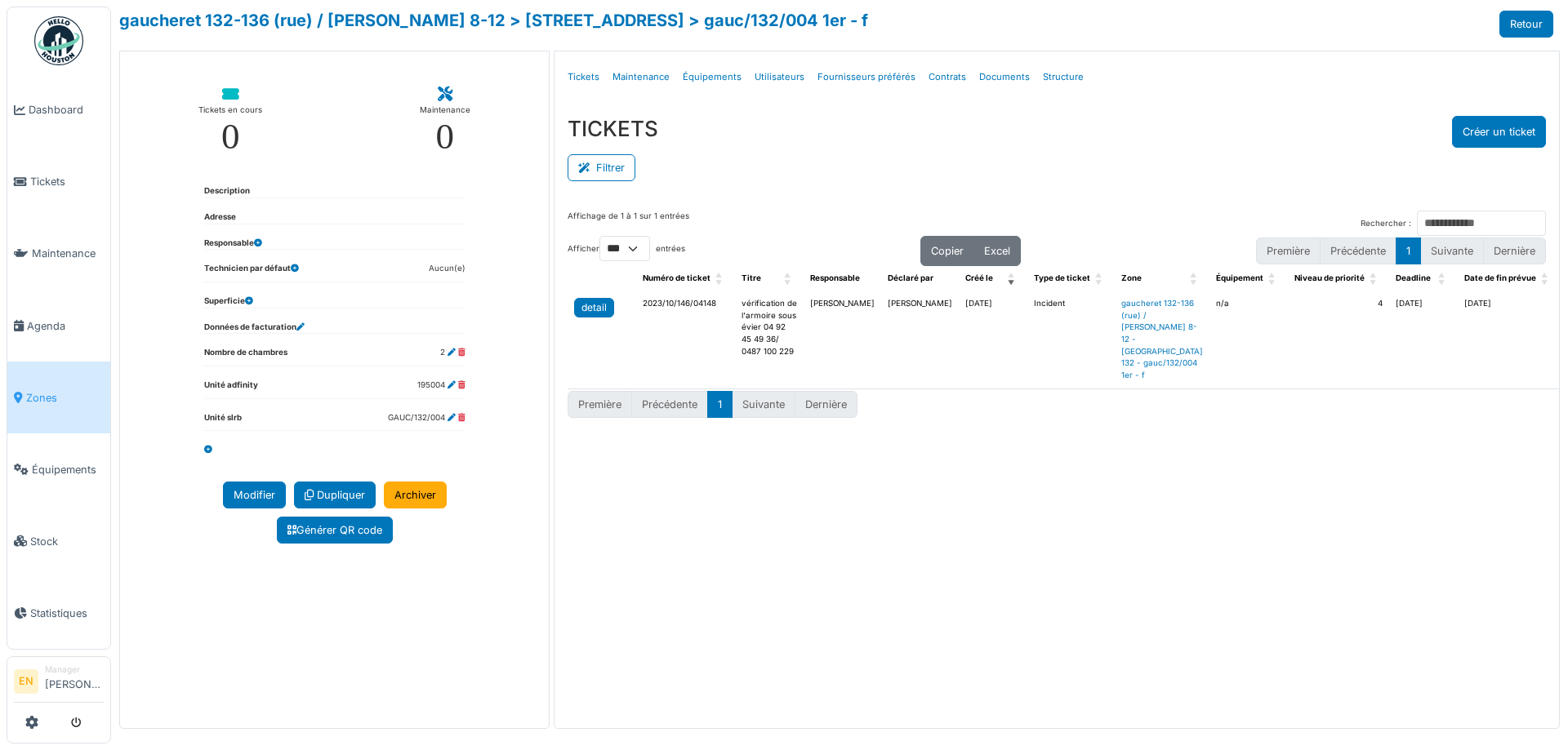
click at [587, 311] on div "detail" at bounding box center [594, 308] width 26 height 15
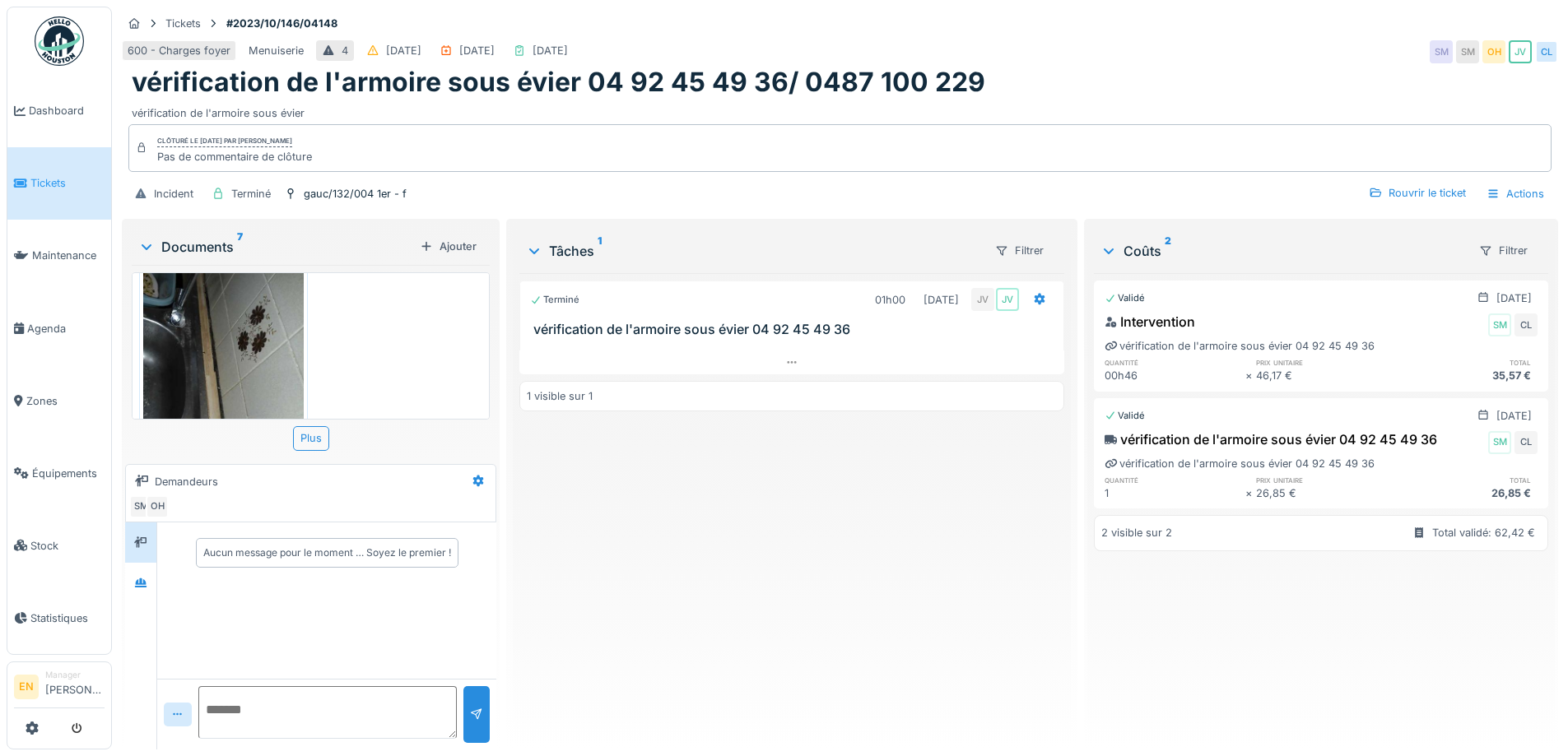
scroll to position [512, 0]
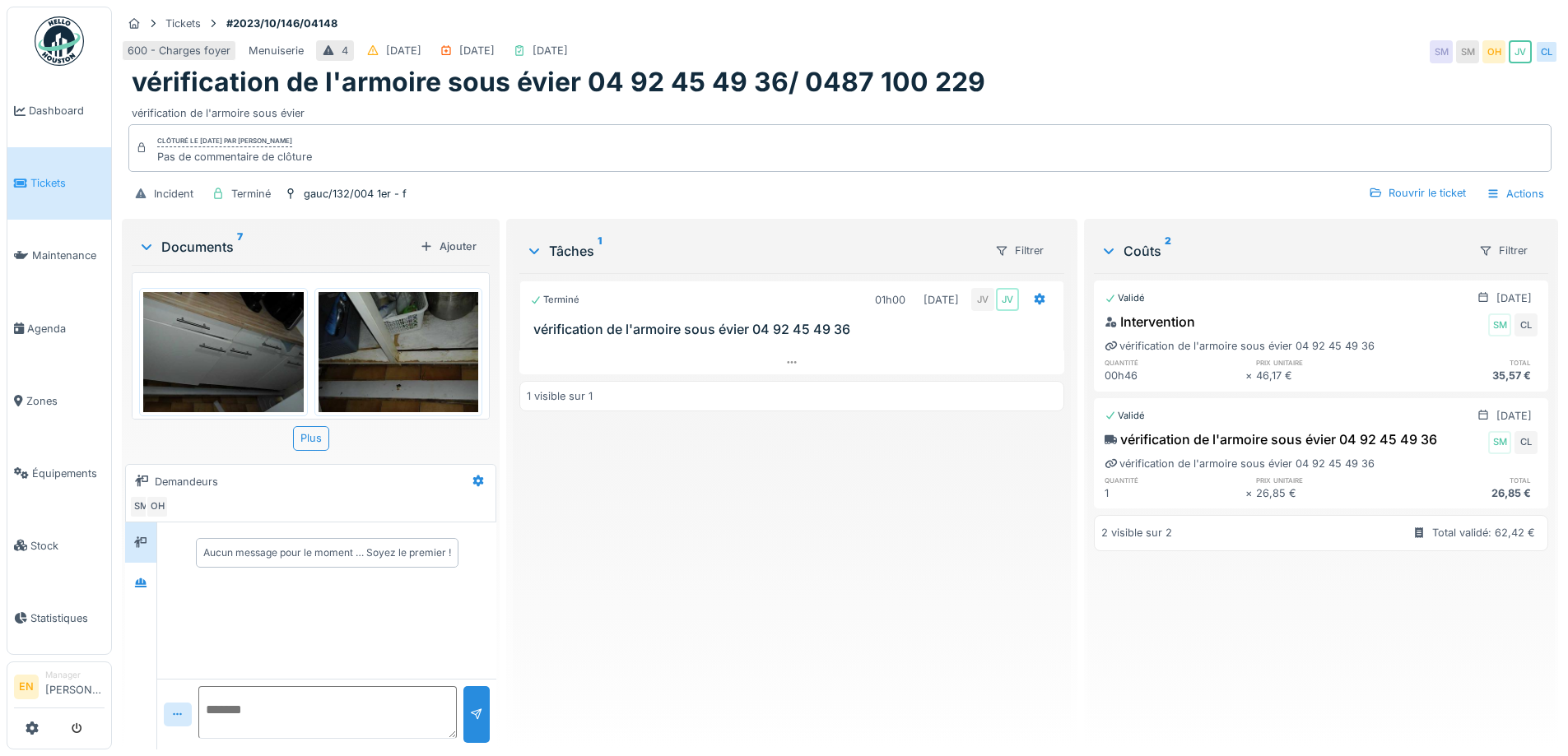
click at [703, 563] on div "Terminé 01h00 [DATE] JV JV vérification de l'armoire sous évier 04 92 45 49 36 …" at bounding box center [791, 505] width 544 height 464
click at [143, 587] on icon at bounding box center [141, 583] width 13 height 10
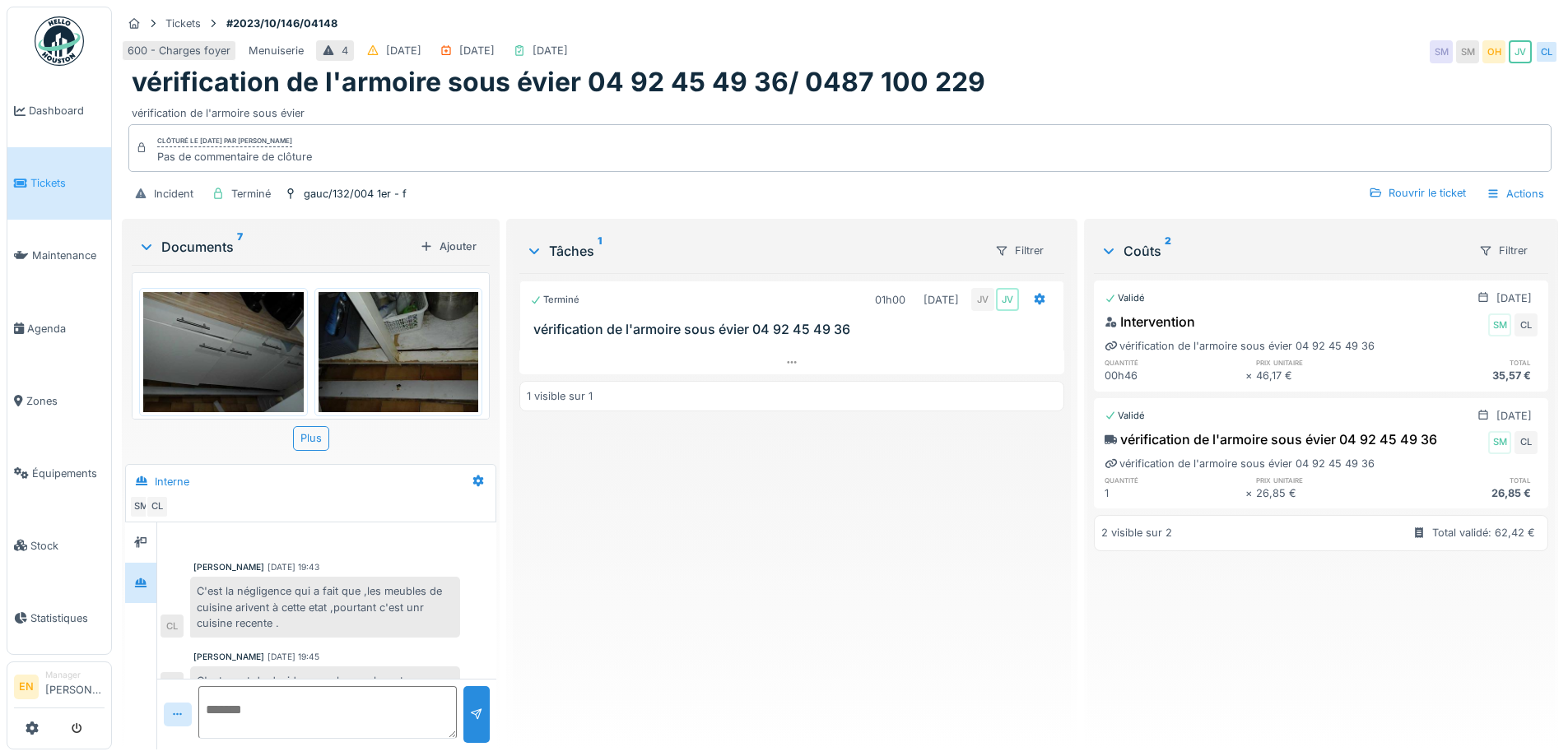
scroll to position [12, 0]
click at [563, 571] on div "Terminé 01h00 [DATE] JV JV vérification de l'armoire sous évier 04 92 45 49 36 …" at bounding box center [791, 505] width 544 height 464
click at [613, 559] on div "Terminé 01h00 [DATE] JV JV vérification de l'armoire sous évier 04 92 45 49 36 …" at bounding box center [791, 505] width 544 height 464
click at [779, 350] on div at bounding box center [791, 362] width 544 height 24
click at [561, 552] on div "Terminé 01h00 [DATE] JV JV vérification de l'armoire sous évier 04 92 45 49 36 …" at bounding box center [791, 505] width 544 height 464
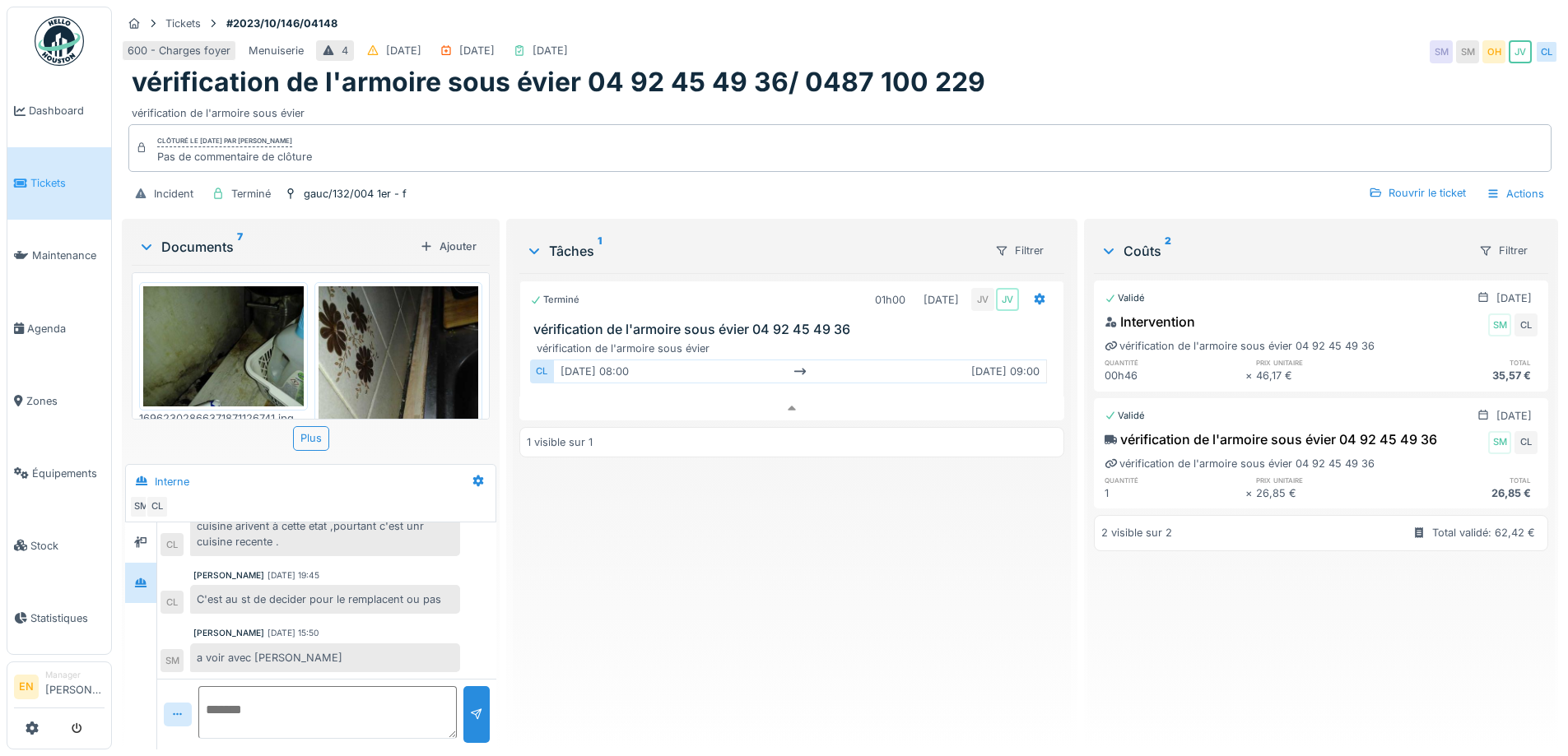
scroll to position [0, 0]
click at [218, 360] on img at bounding box center [223, 350] width 161 height 120
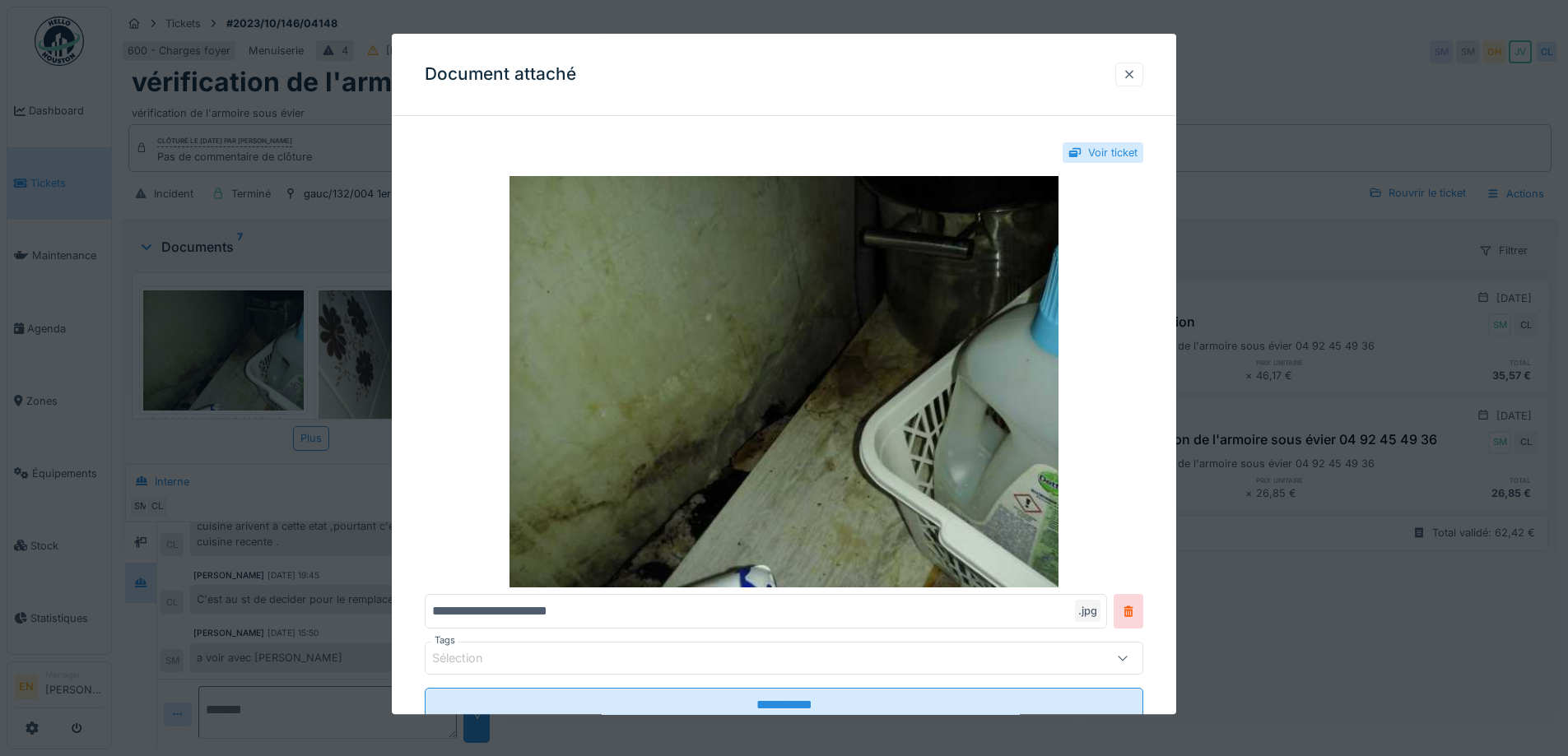
click at [1133, 82] on div at bounding box center [1130, 74] width 13 height 15
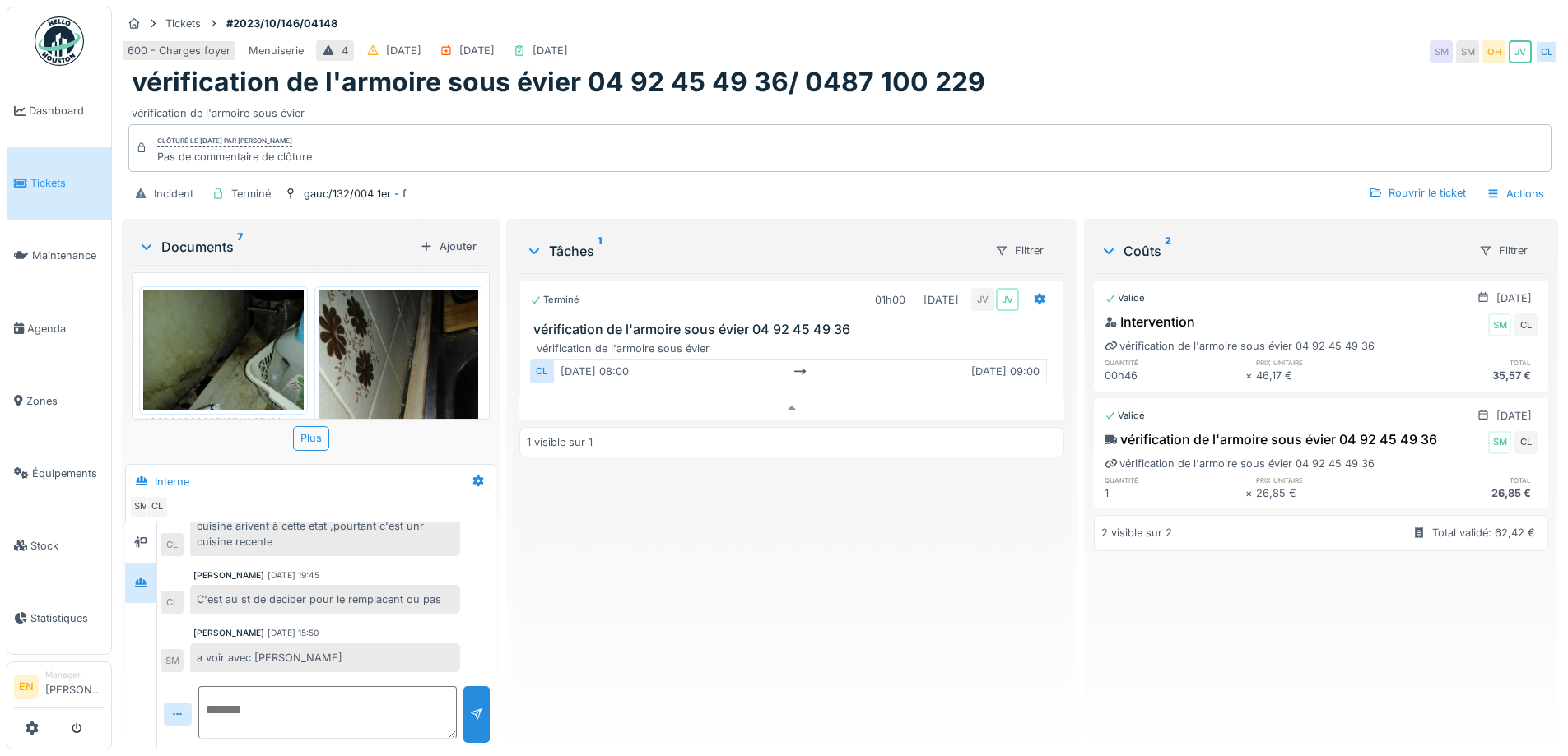
click at [414, 355] on img at bounding box center [398, 397] width 161 height 213
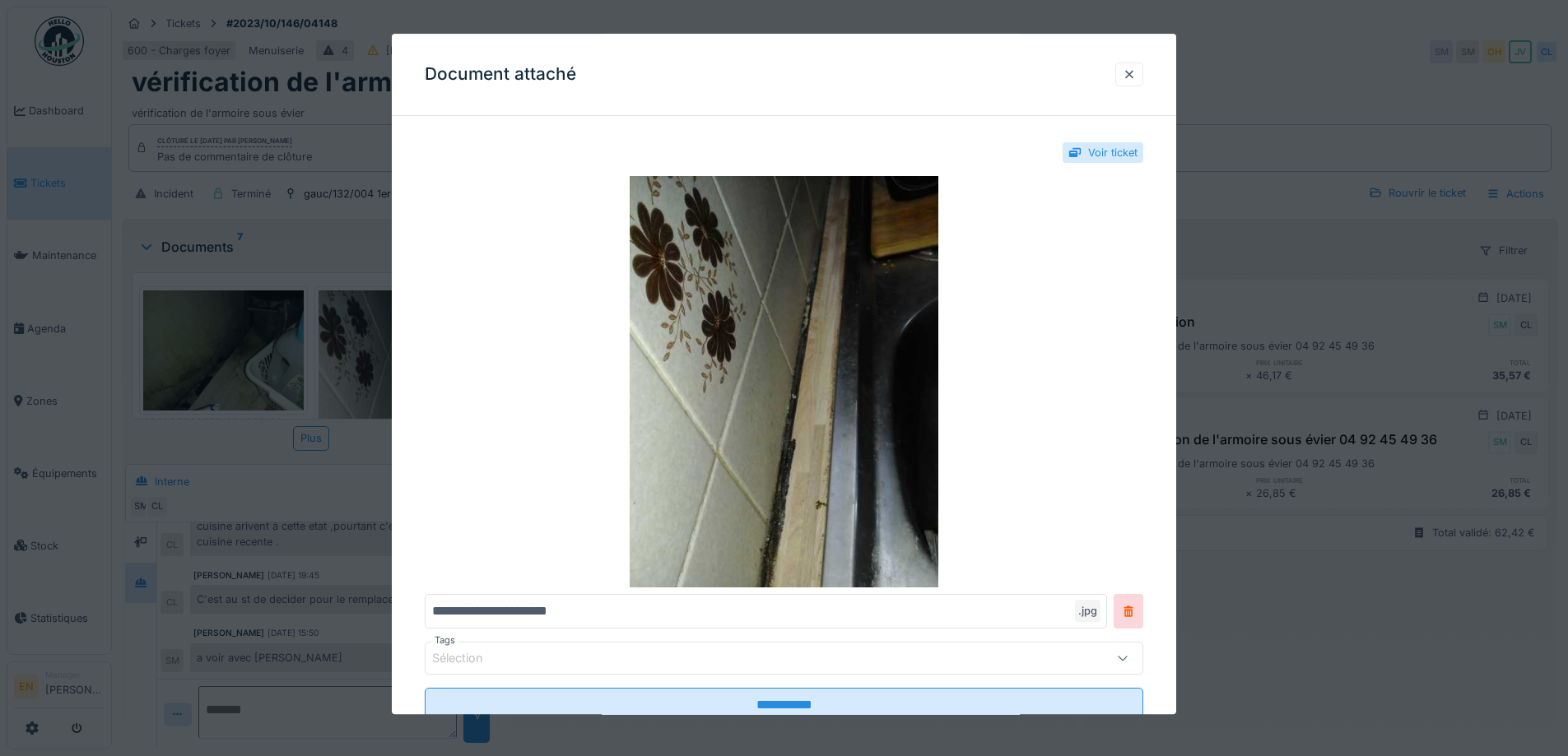
drag, startPoint x: 1146, startPoint y: 82, endPoint x: 1101, endPoint y: 91, distance: 45.9
click at [1141, 80] on div at bounding box center [1129, 74] width 28 height 24
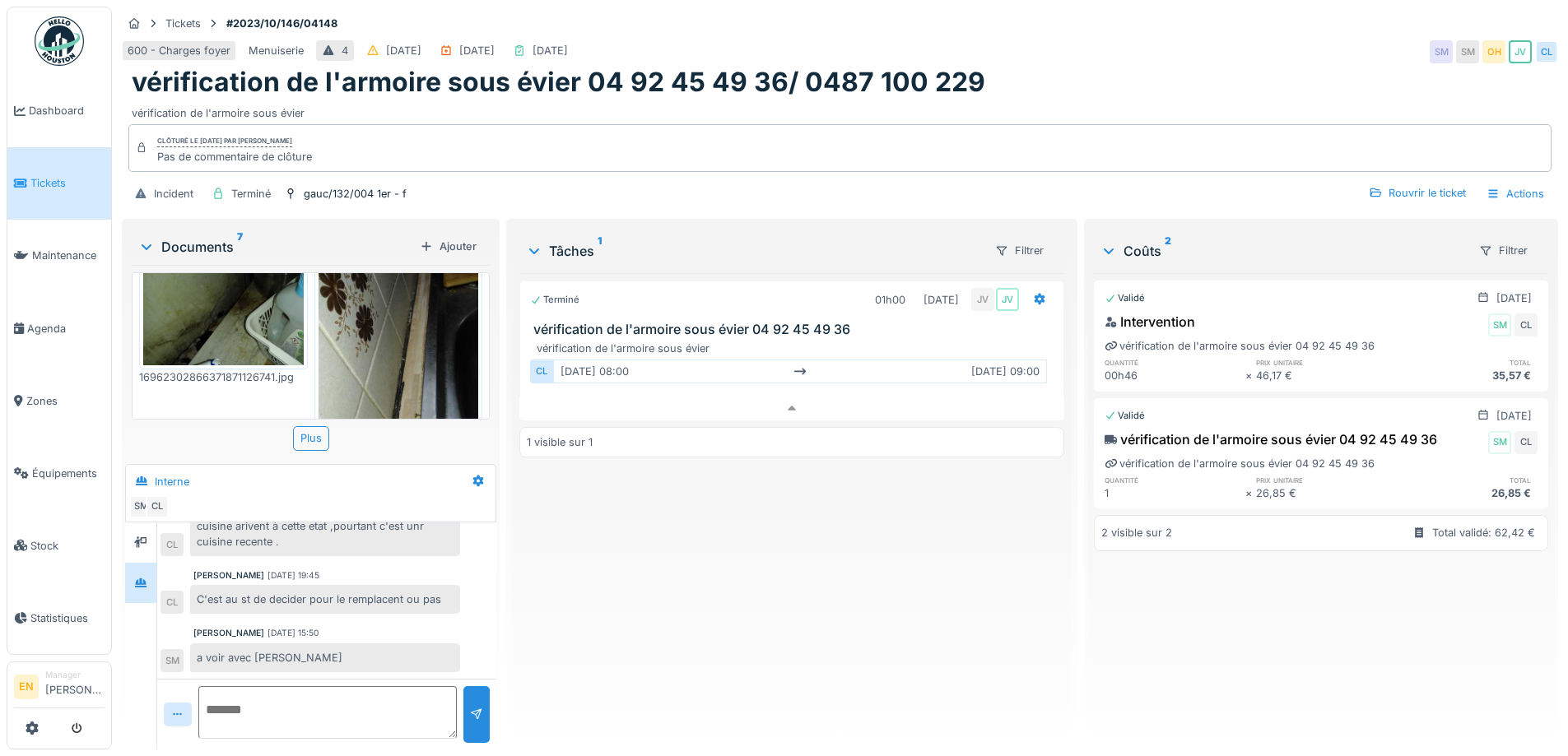
scroll to position [247, 0]
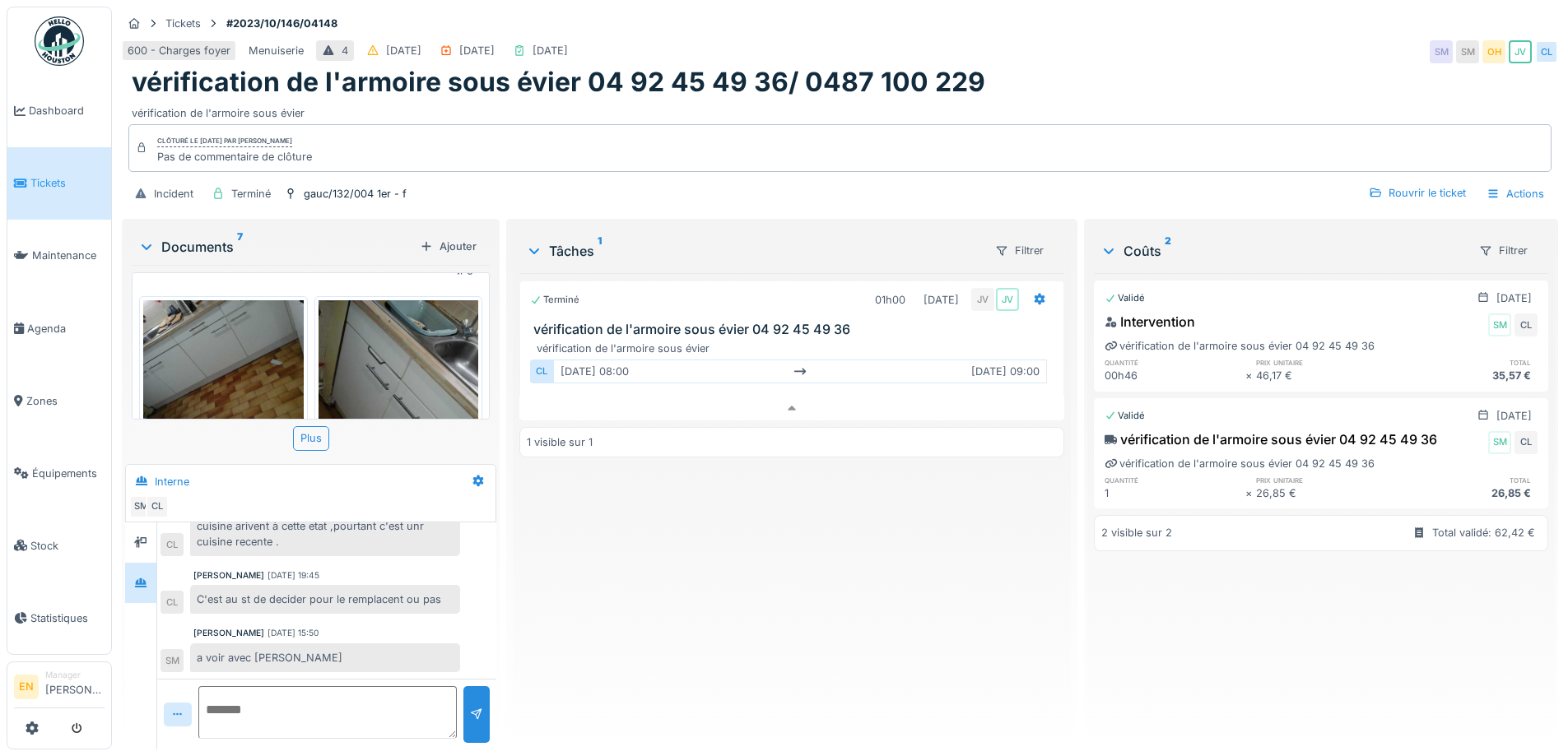
click at [215, 344] on img at bounding box center [223, 360] width 161 height 120
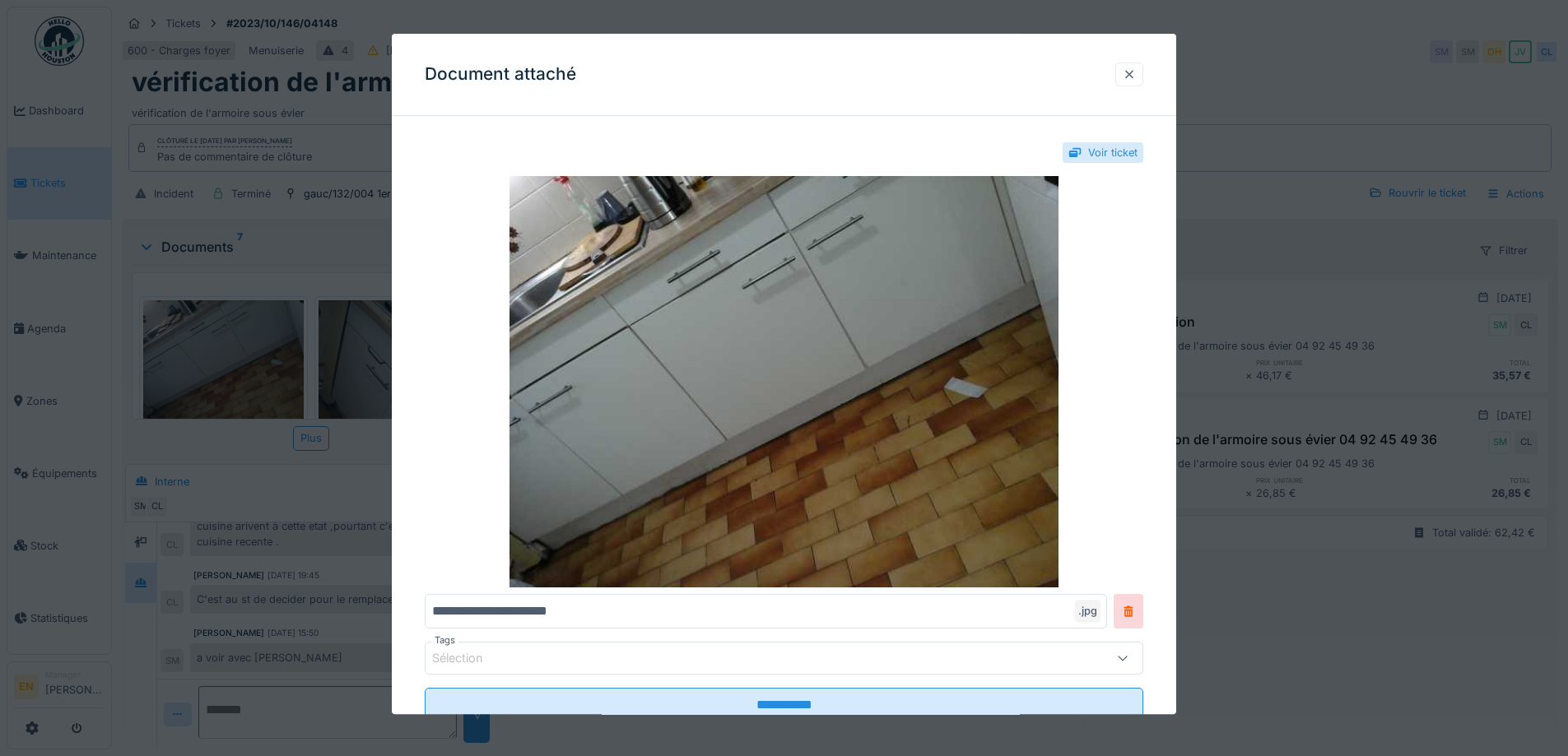
click at [1131, 82] on div at bounding box center [1130, 74] width 13 height 15
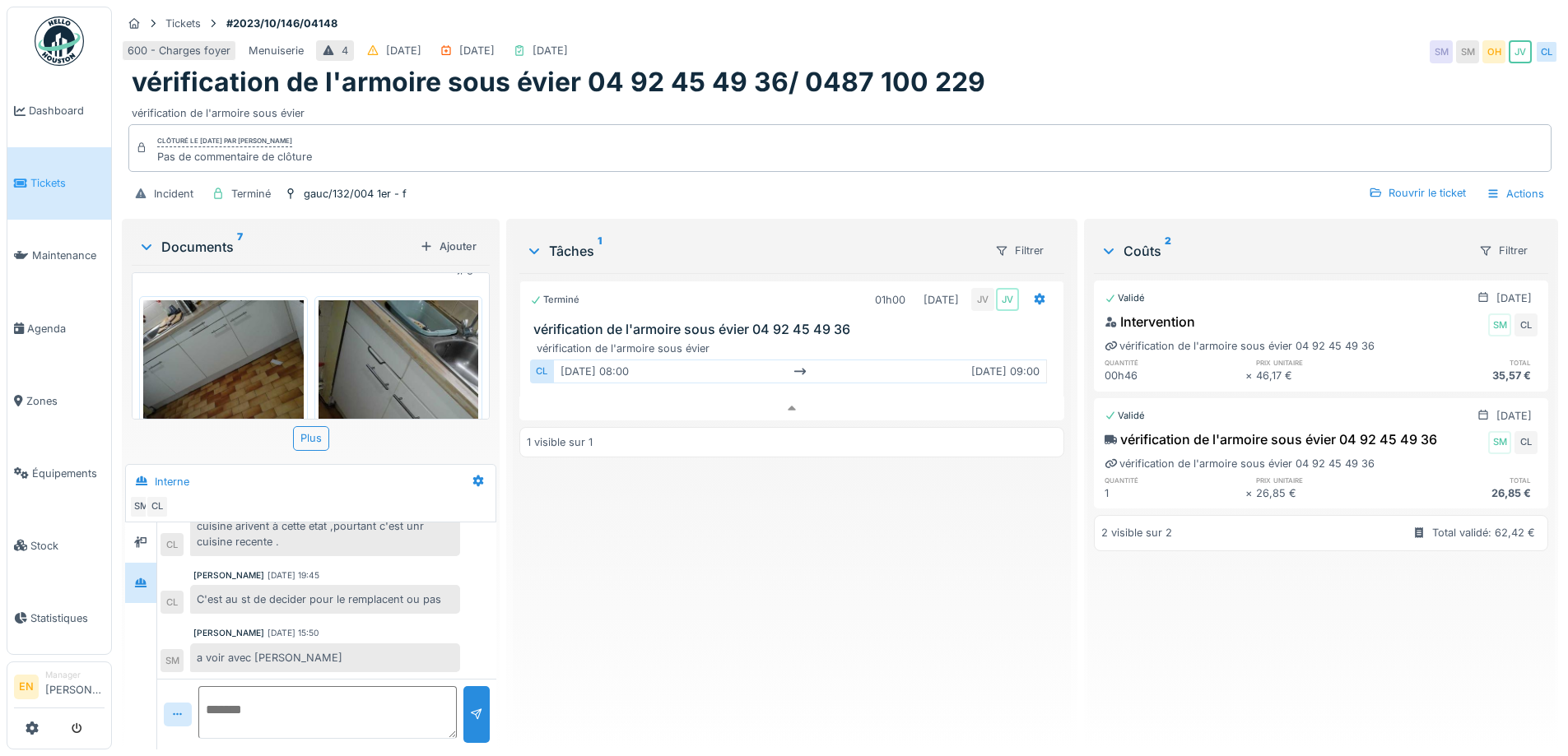
click at [403, 347] on img at bounding box center [398, 407] width 161 height 213
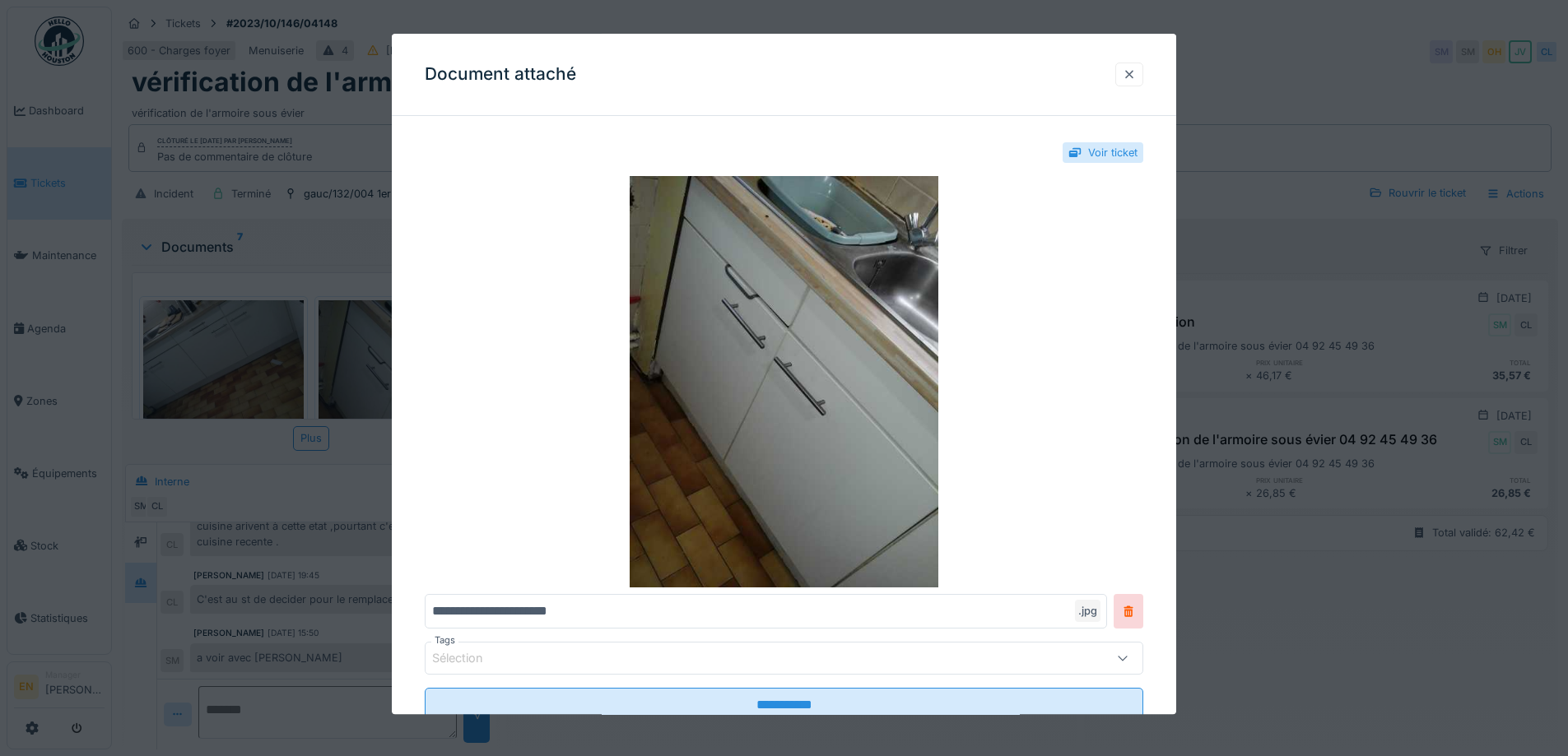
click at [1136, 71] on div at bounding box center [1130, 74] width 13 height 15
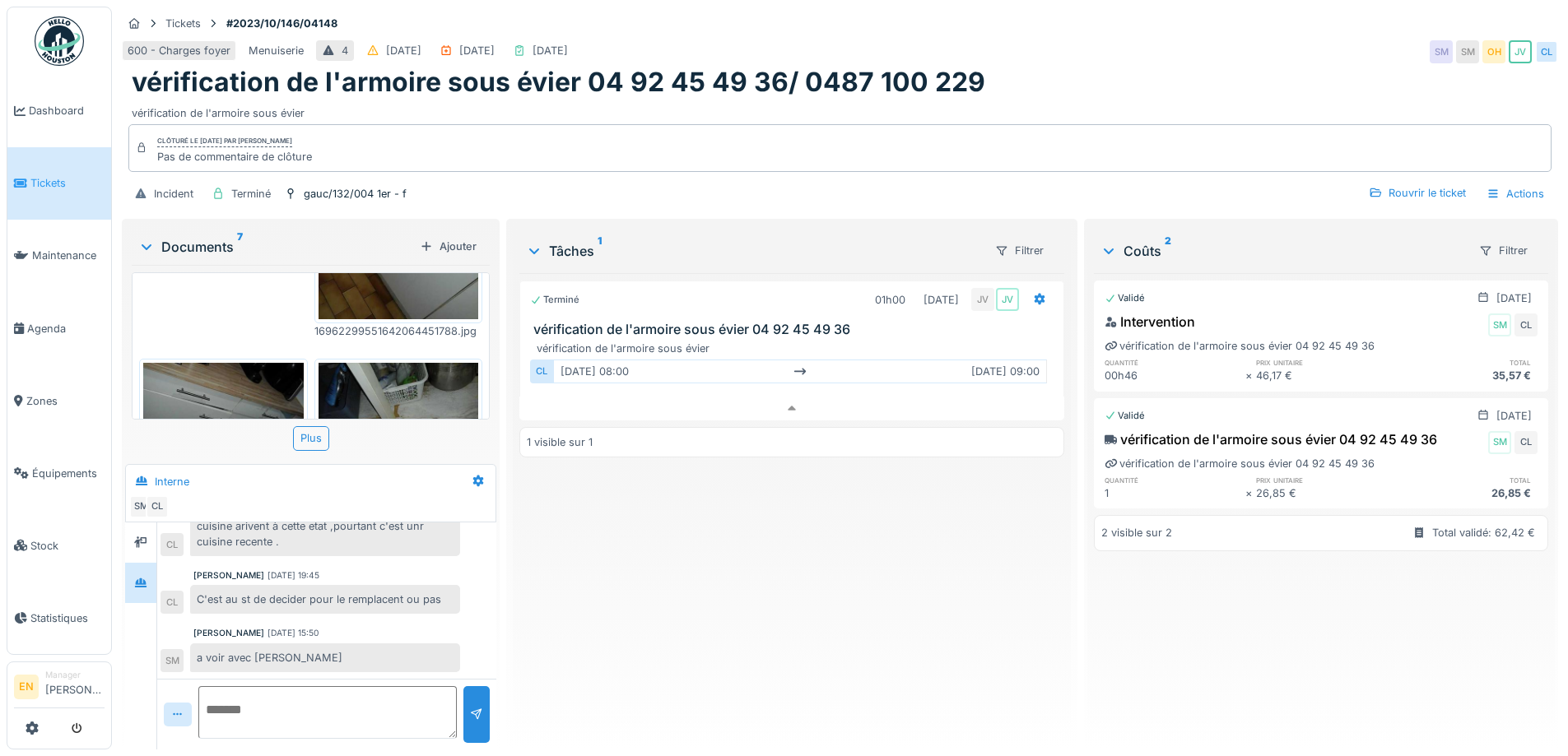
scroll to position [494, 0]
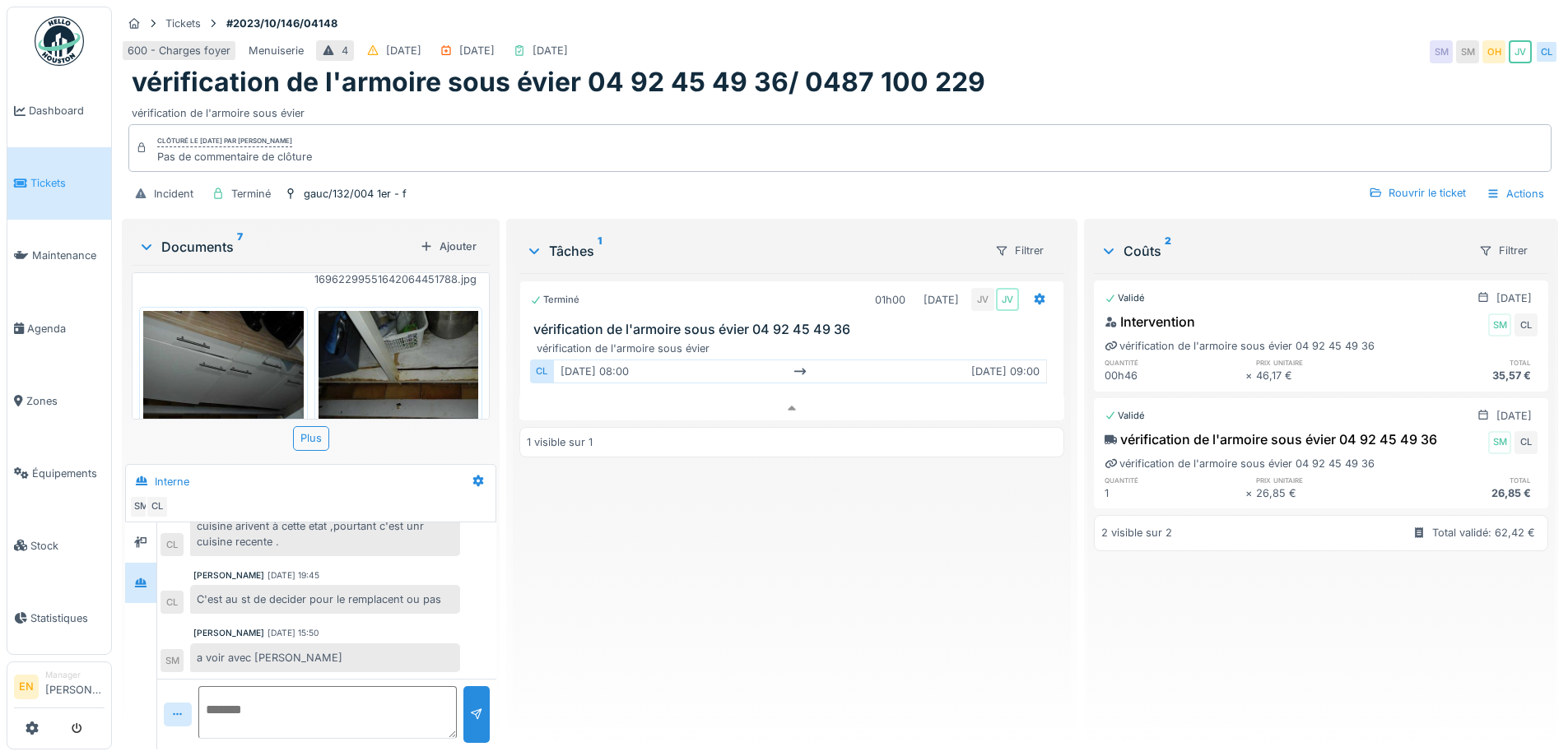
click at [384, 358] on img at bounding box center [398, 371] width 161 height 120
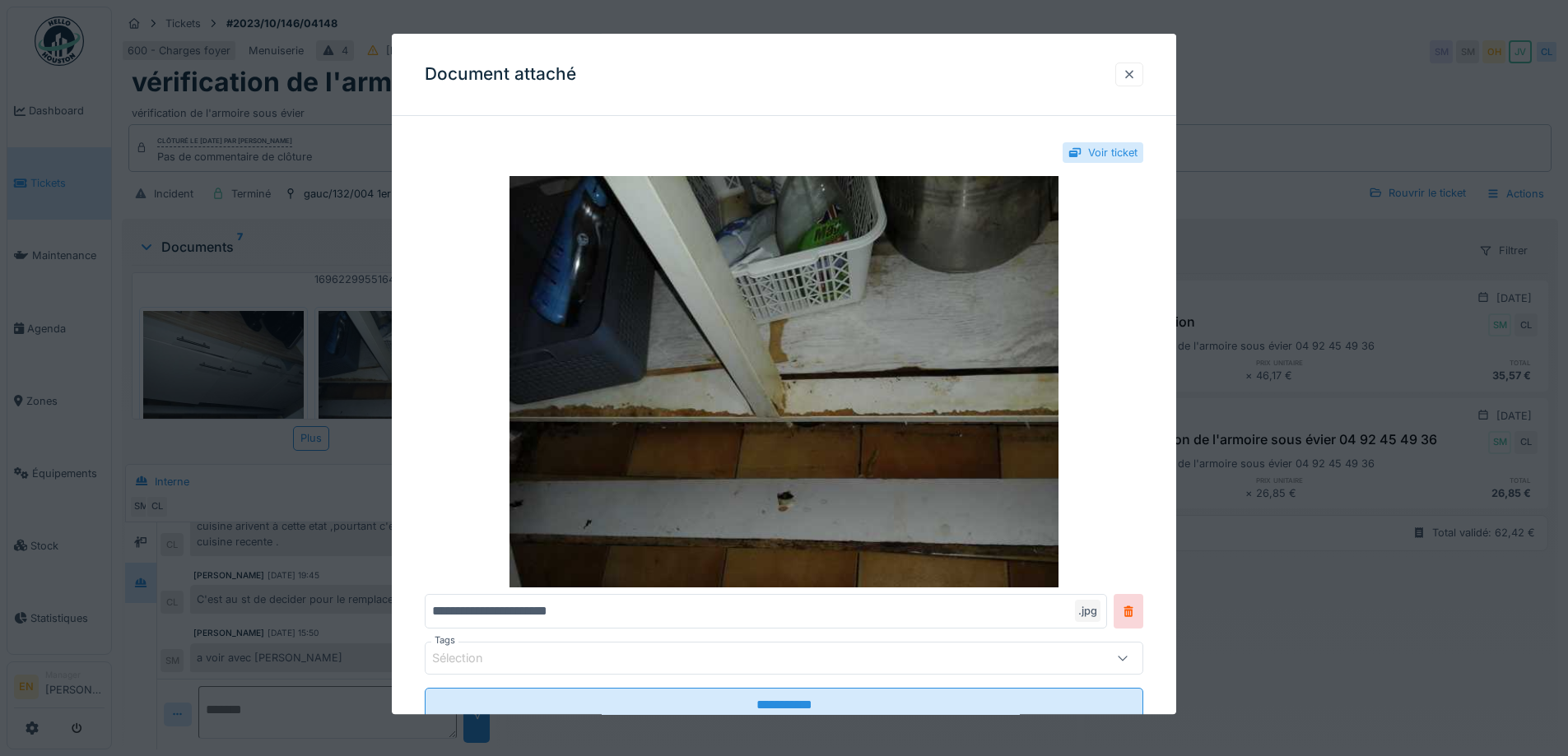
click at [1136, 76] on div at bounding box center [1130, 74] width 13 height 15
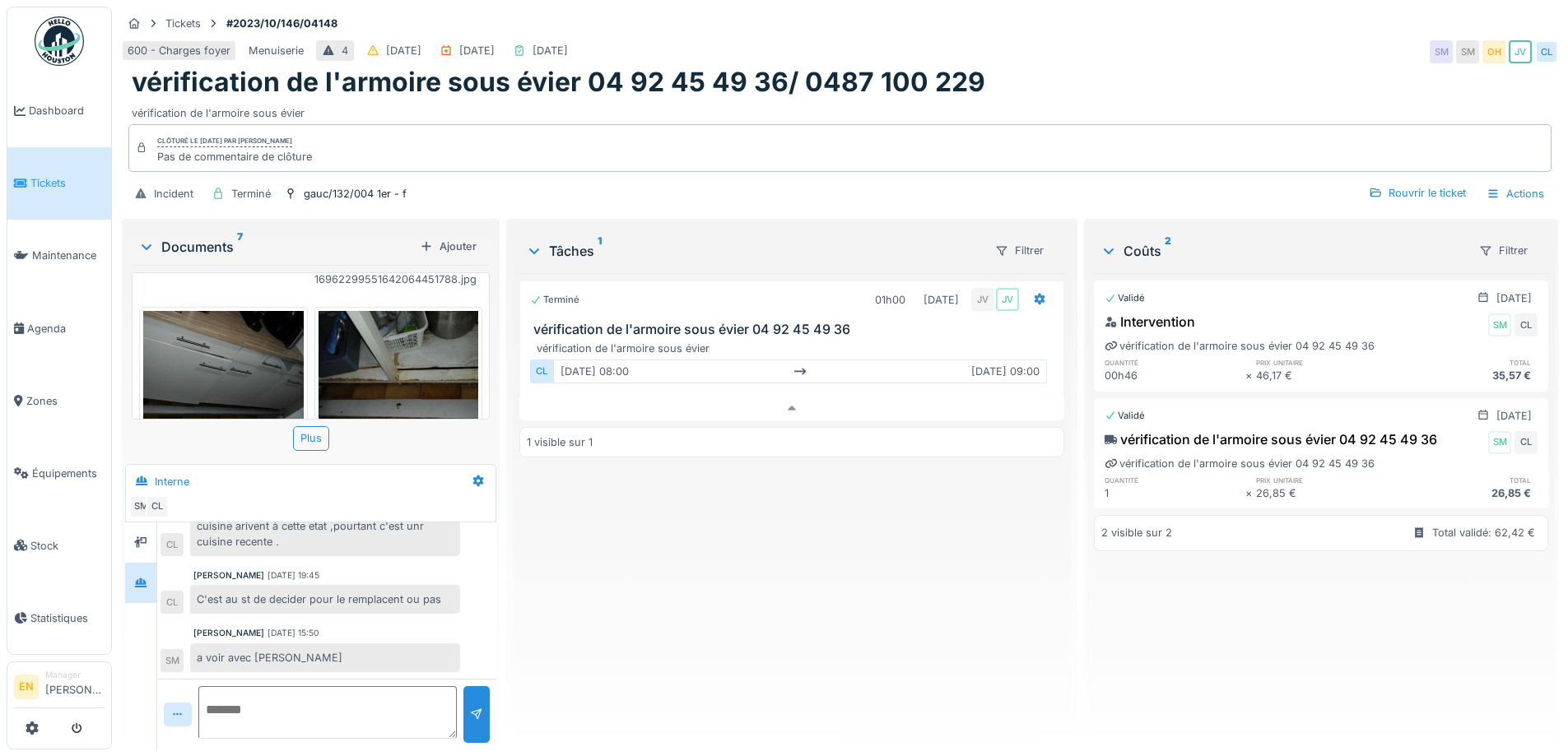
click at [258, 363] on img at bounding box center [223, 371] width 161 height 120
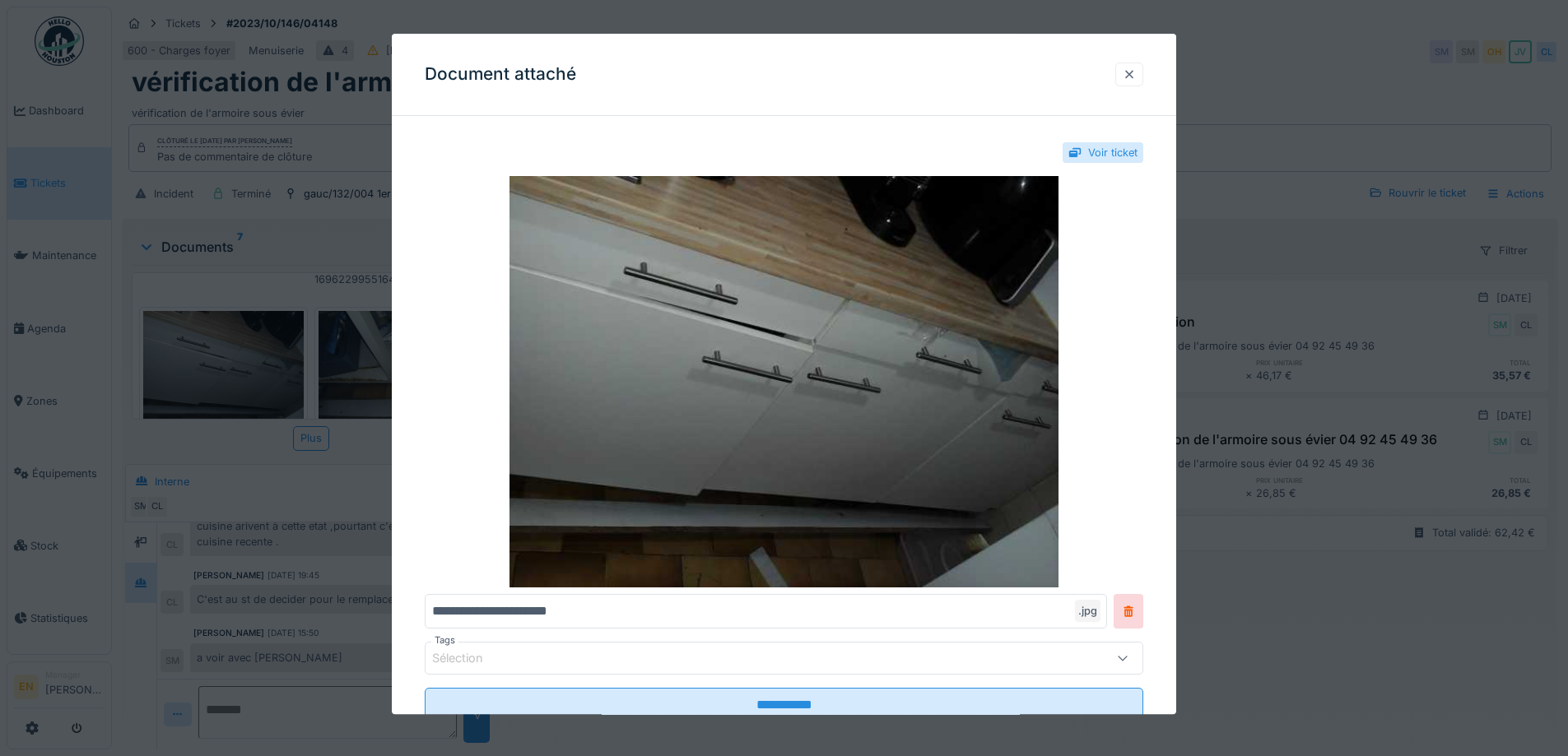
click at [1130, 71] on div at bounding box center [1130, 74] width 13 height 15
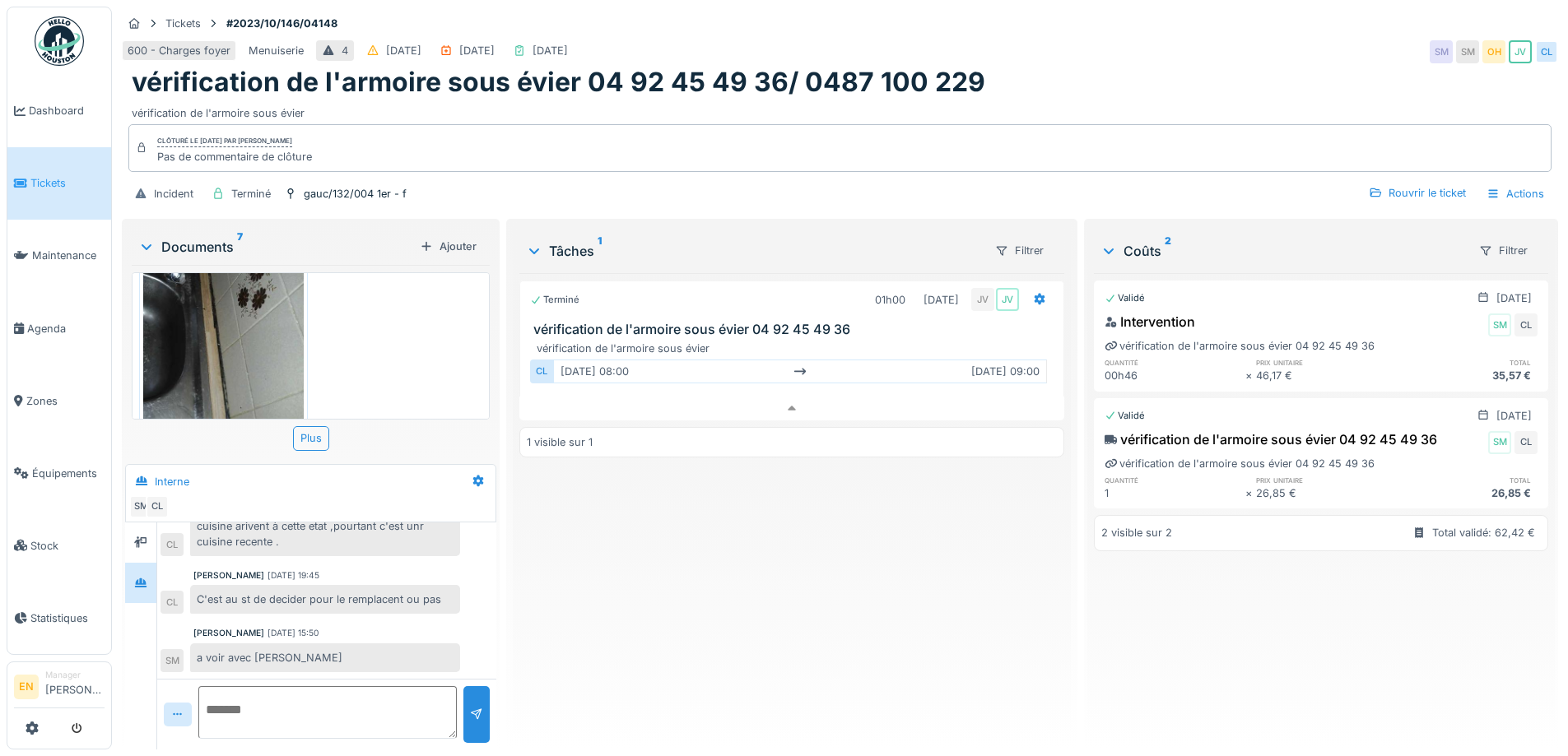
scroll to position [759, 0]
click at [191, 354] on img at bounding box center [223, 316] width 161 height 213
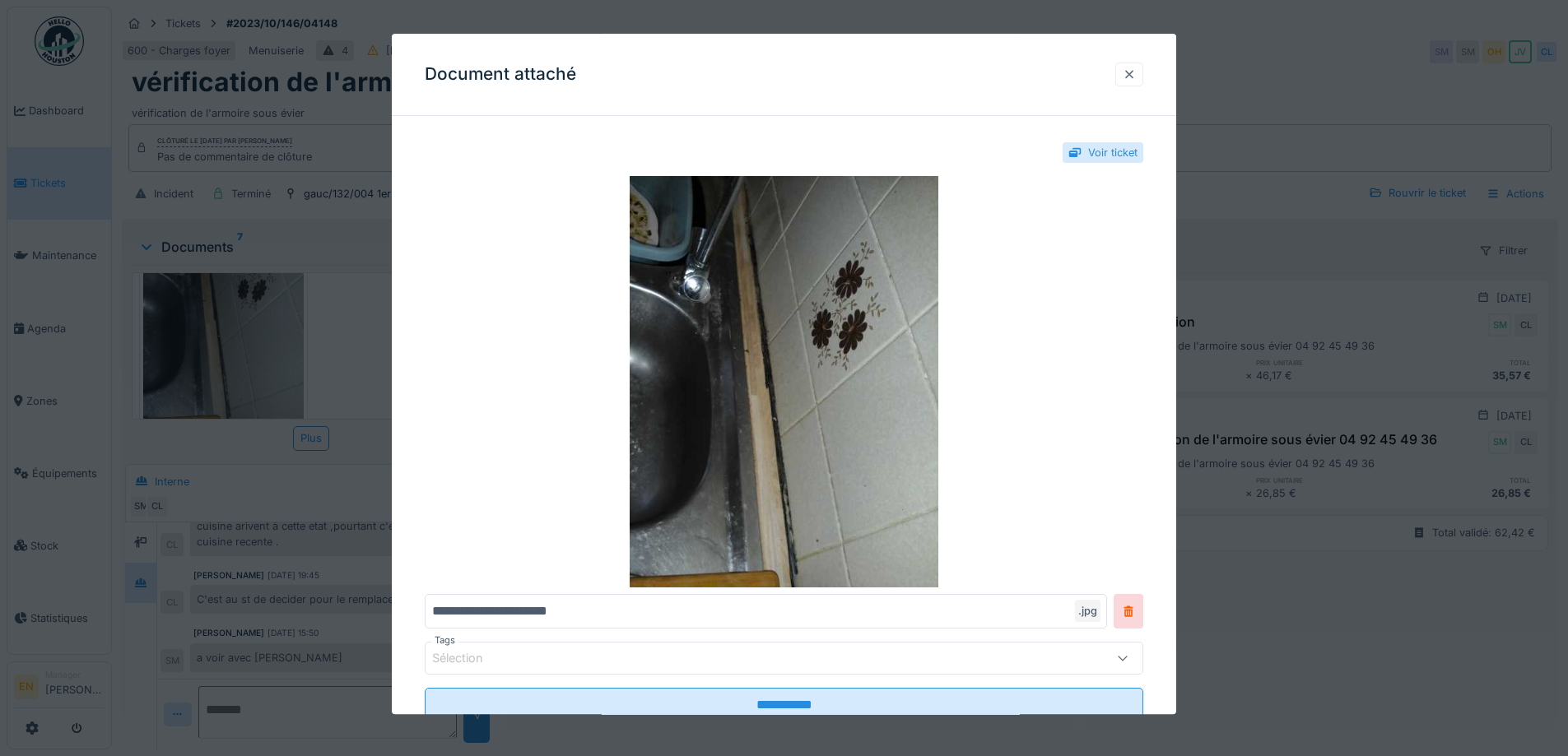
click at [1136, 70] on div at bounding box center [1130, 74] width 13 height 15
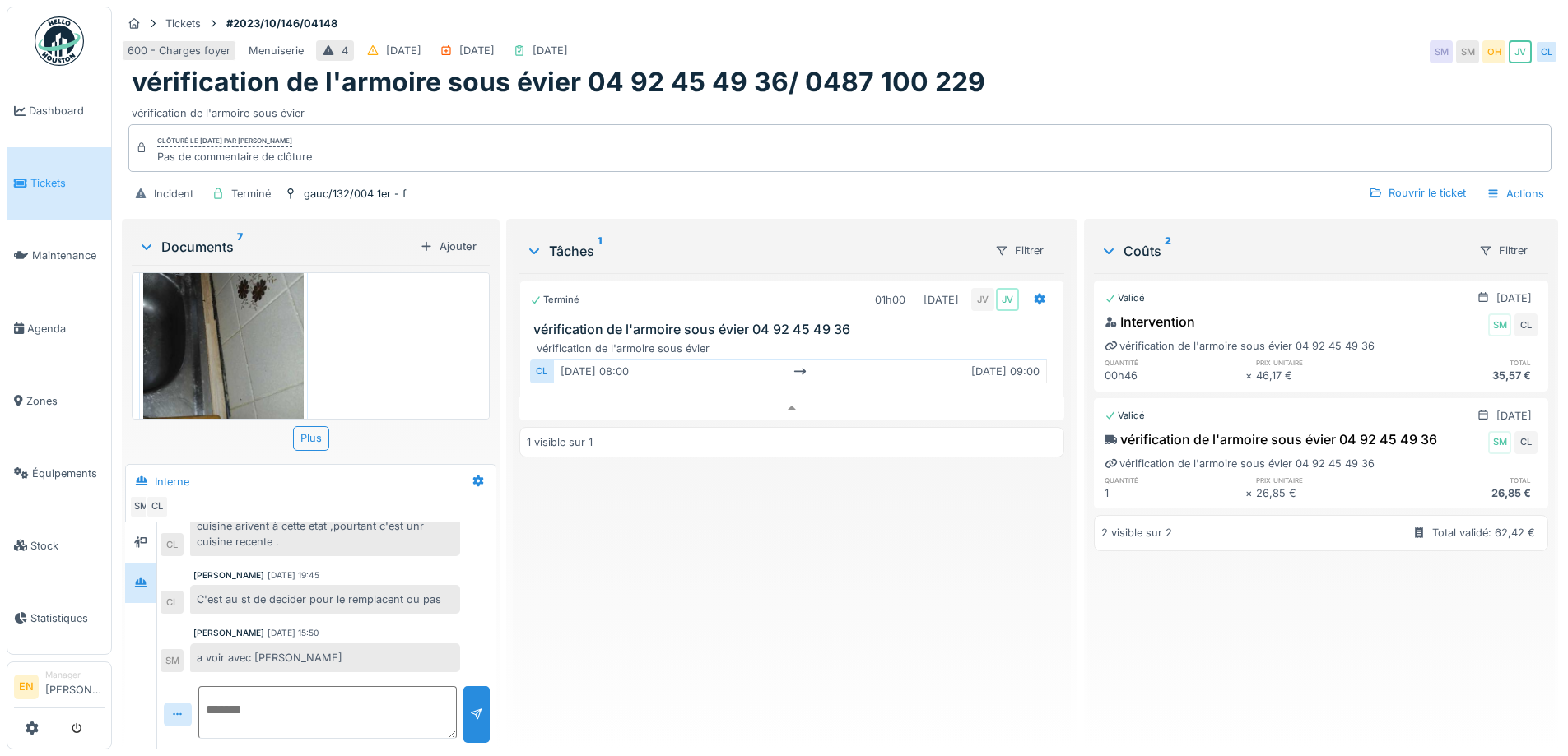
click at [683, 509] on div "Terminé 01h00 [DATE] JV JV vérification de l'armoire sous évier 04 92 45 49 36 …" at bounding box center [791, 505] width 544 height 464
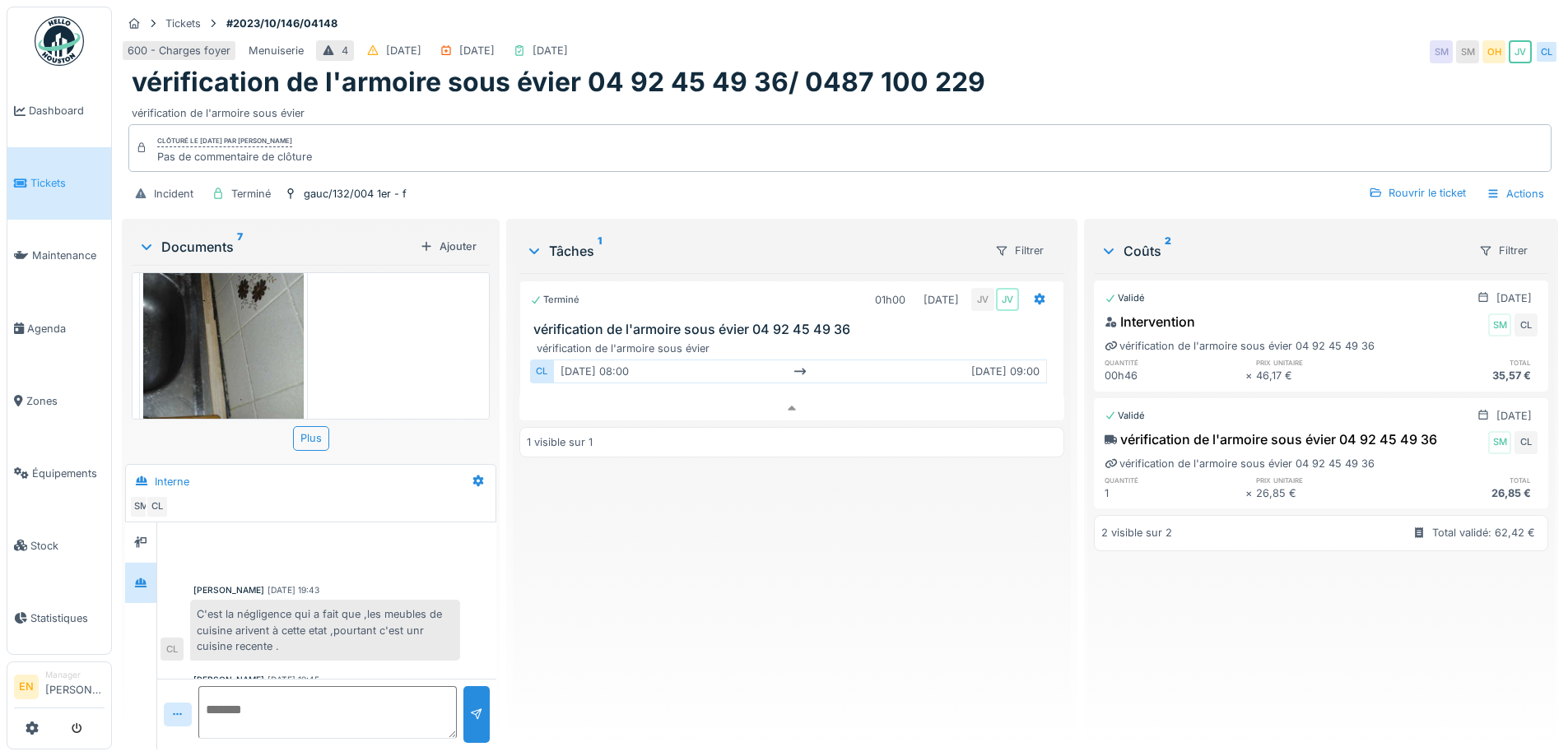
scroll to position [0, 0]
click at [710, 609] on div "Terminé 01h00 [DATE] JV JV vérification de l'armoire sous évier 04 92 45 49 36 …" at bounding box center [791, 505] width 544 height 464
click at [635, 622] on div "Terminé 01h00 [DATE] JV JV vérification de l'armoire sous évier 04 92 45 49 36 …" at bounding box center [791, 505] width 544 height 464
click at [613, 621] on div "Terminé 01h00 [DATE] JV JV vérification de l'armoire sous évier 04 92 45 49 36 …" at bounding box center [791, 505] width 544 height 464
click at [749, 570] on div "Terminé 01h00 [DATE] JV JV vérification de l'armoire sous évier 04 92 45 49 36 …" at bounding box center [791, 505] width 544 height 464
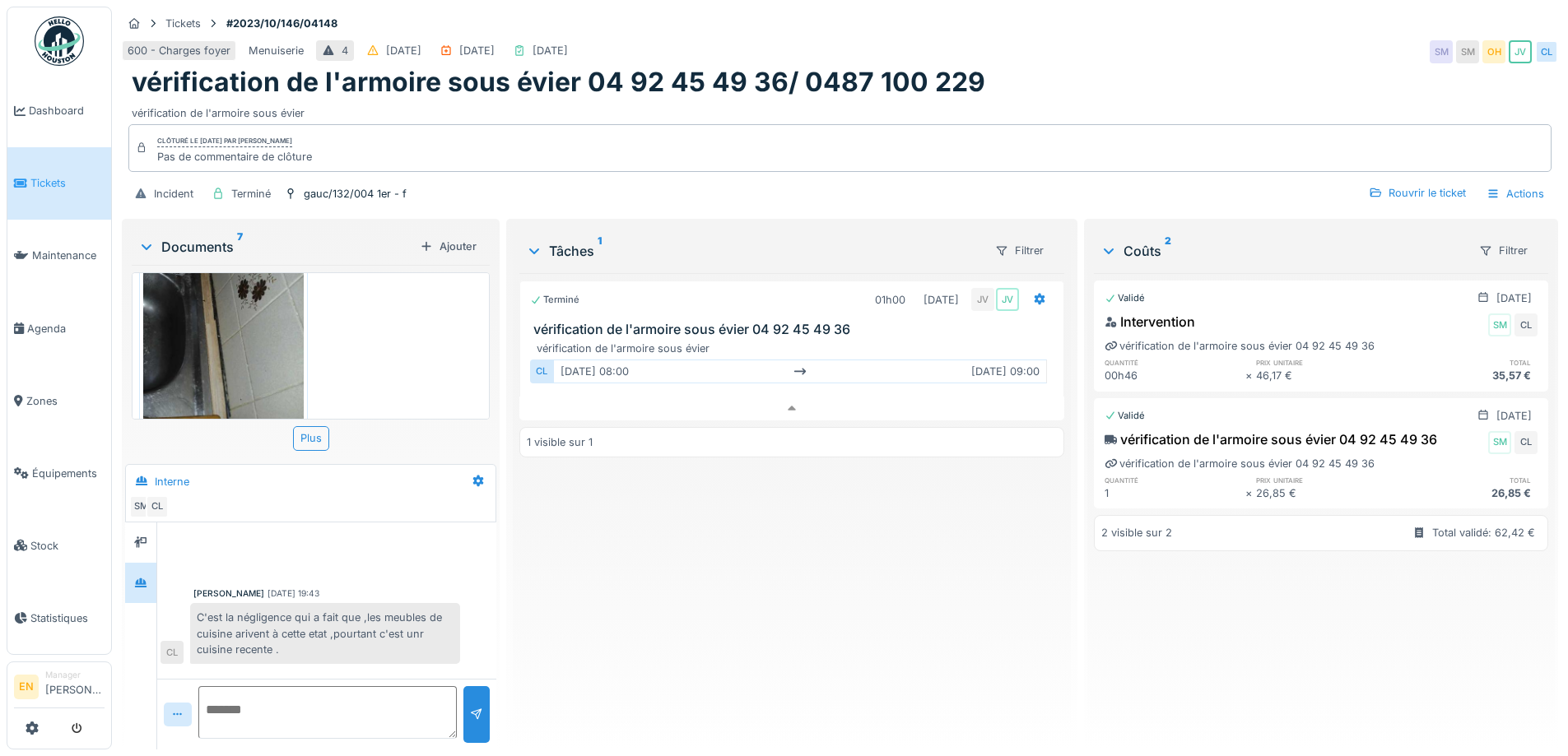
click at [564, 583] on div "Terminé 01h00 [DATE] JV JV vérification de l'armoire sous évier 04 92 45 49 36 …" at bounding box center [791, 505] width 544 height 464
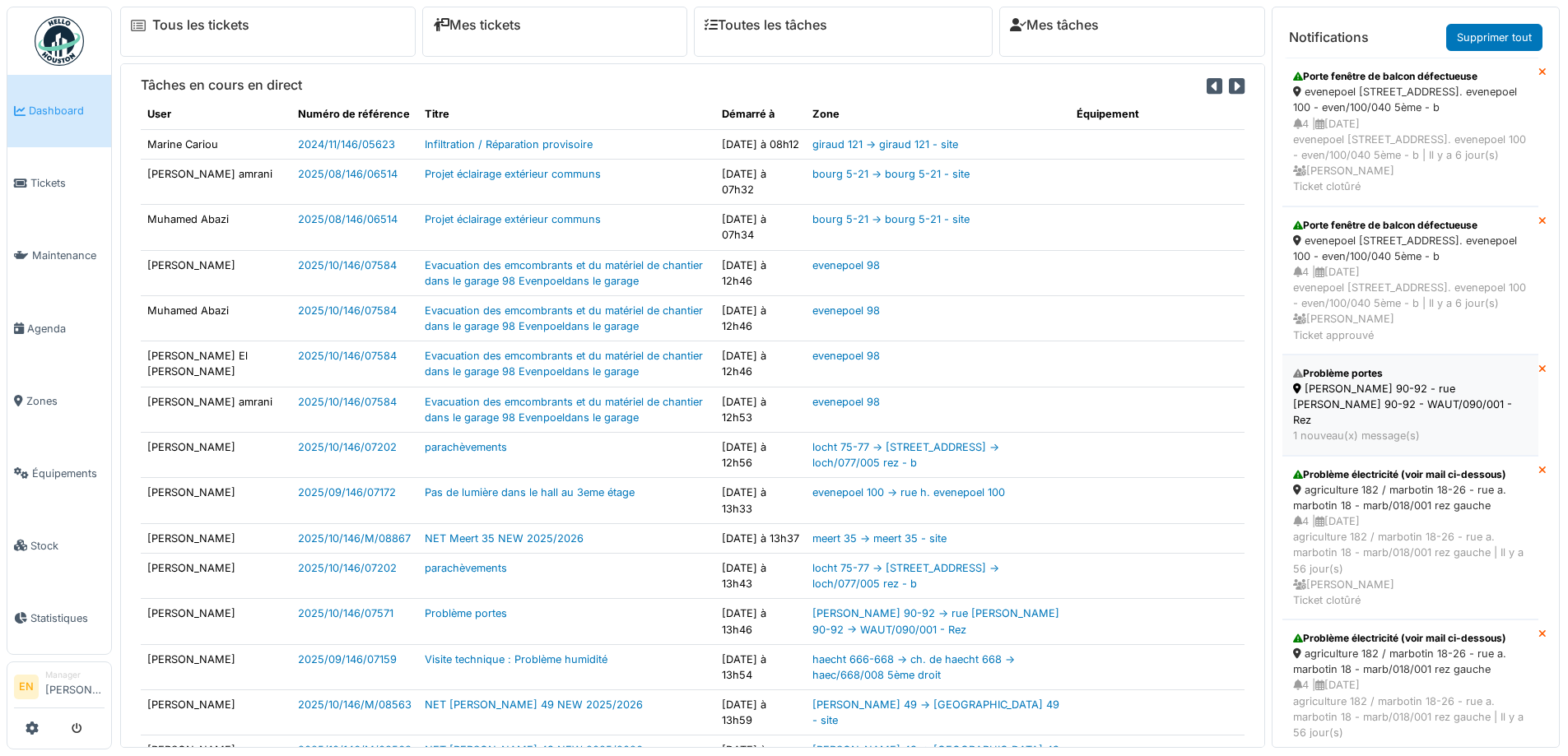
click at [1349, 396] on div "[PERSON_NAME] 90-92 - rue [PERSON_NAME] 90-92 - WAUT/090/001 - Rez" at bounding box center [1411, 405] width 234 height 48
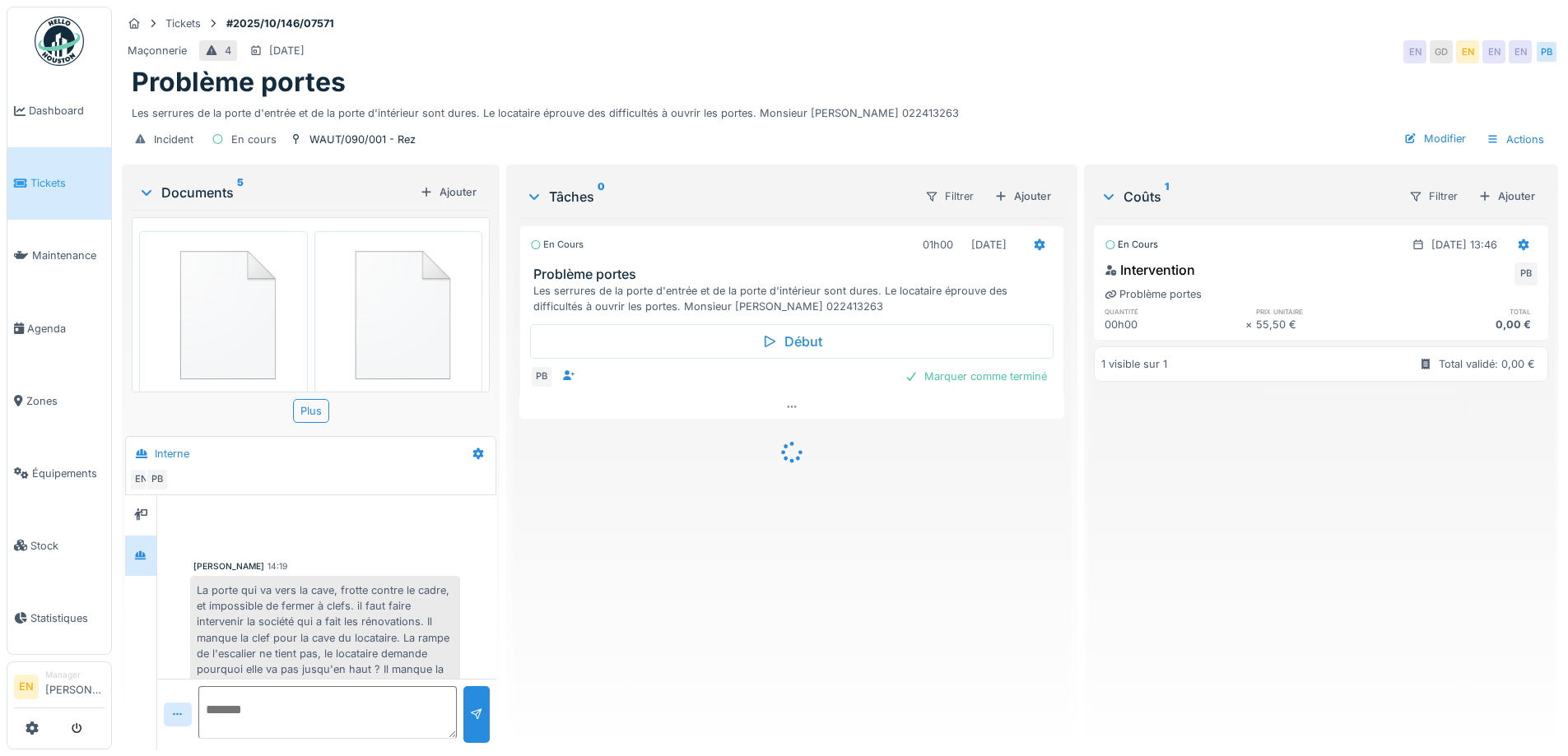
scroll to position [107, 0]
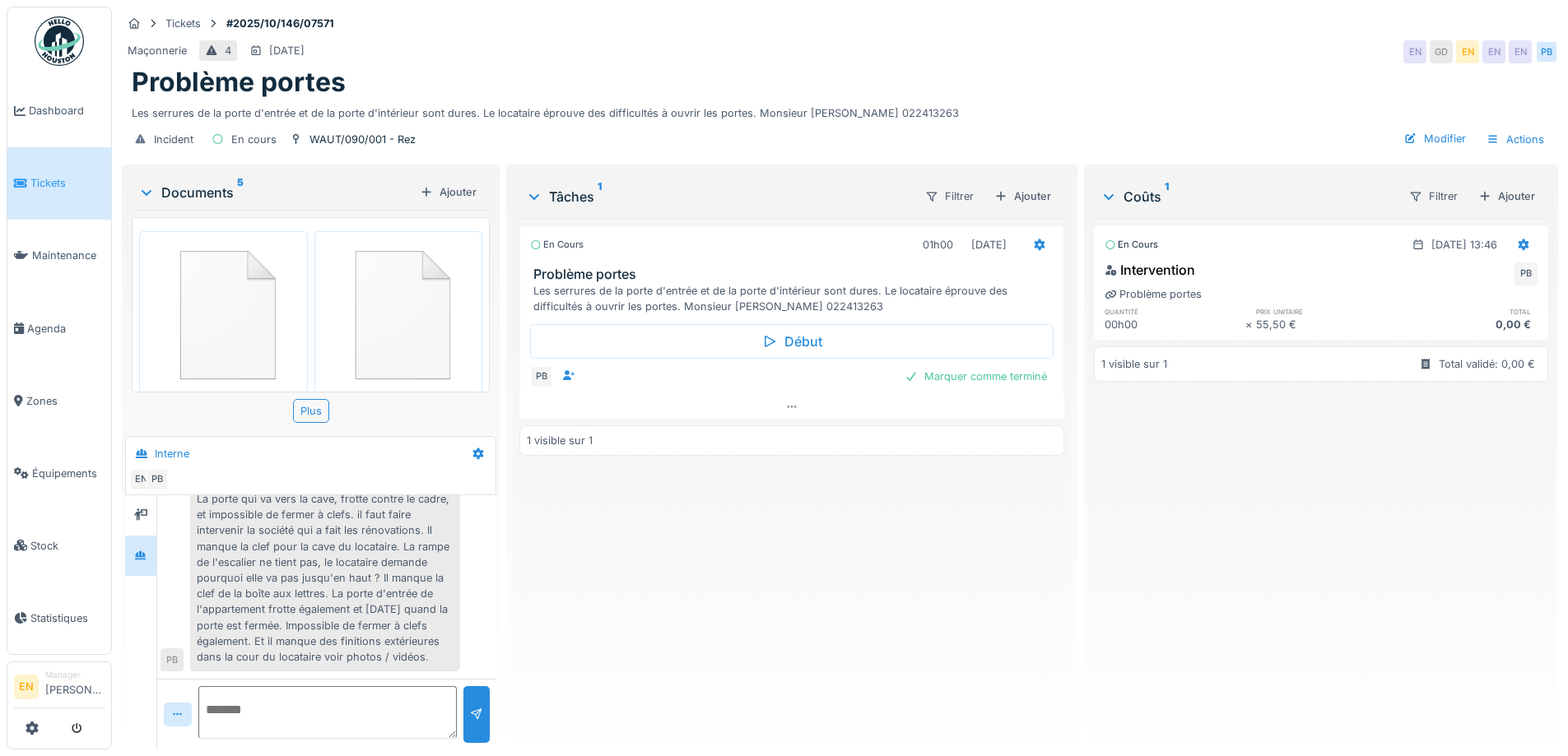
click at [392, 593] on div "La porte qui va vers la cave, frotte contre le cadre, et impossible de fermer à…" at bounding box center [325, 578] width 270 height 187
drag, startPoint x: 718, startPoint y: 556, endPoint x: 708, endPoint y: 554, distance: 10.2
click at [711, 554] on div "En cours 01h00 [DATE] Problème portes Les serrures de la porte d'entrée et de l…" at bounding box center [791, 477] width 544 height 518
click at [945, 67] on div "Problème portes" at bounding box center [839, 82] width 1417 height 31
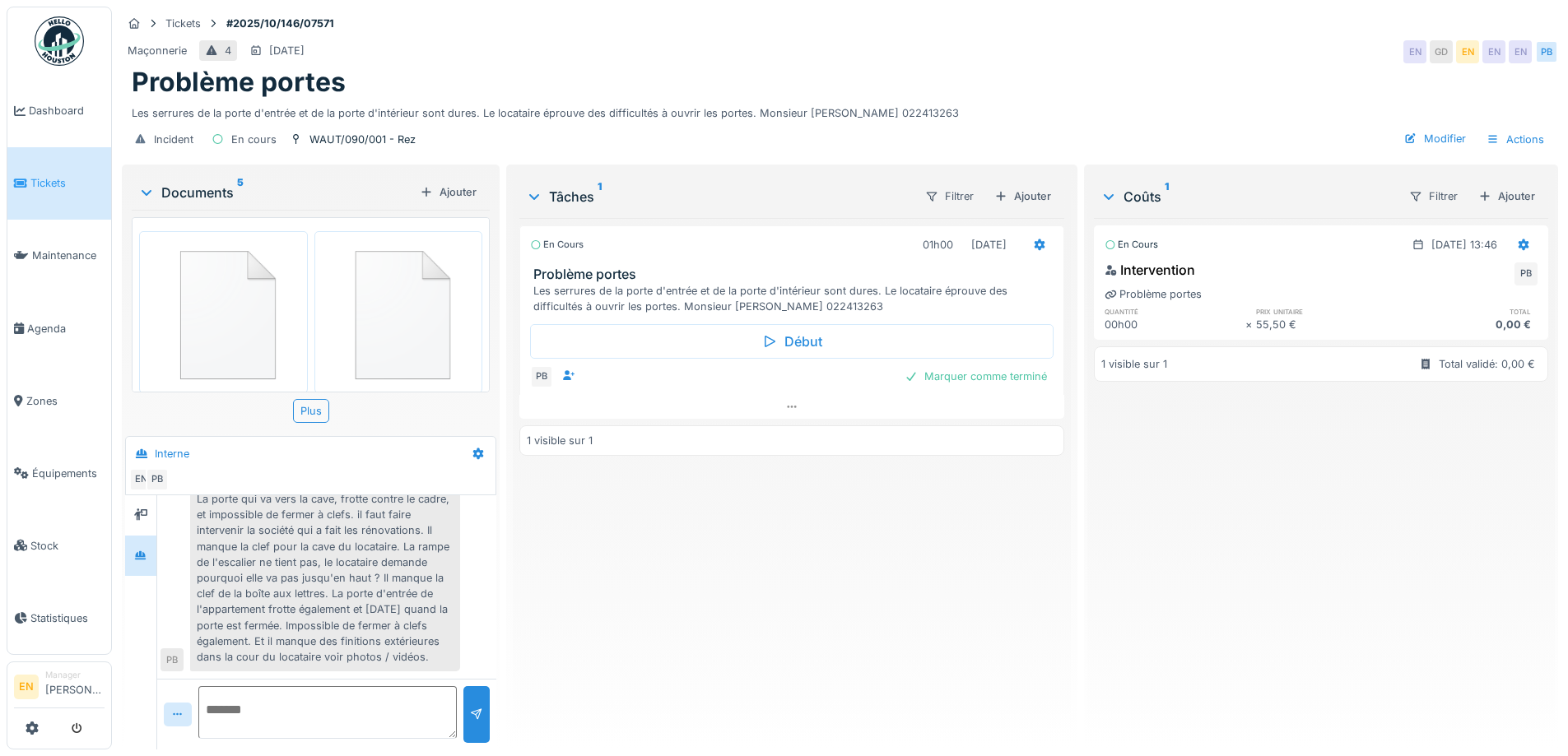
click at [643, 567] on div "En cours 01h00 [DATE] Problème portes Les serrures de la porte d'entrée et de l…" at bounding box center [791, 477] width 544 height 518
click at [1059, 70] on div "Problème portes" at bounding box center [839, 82] width 1417 height 31
click at [613, 585] on div "En cours 01h00 [DATE] Problème portes Les serrures de la porte d'entrée et de l…" at bounding box center [791, 477] width 544 height 518
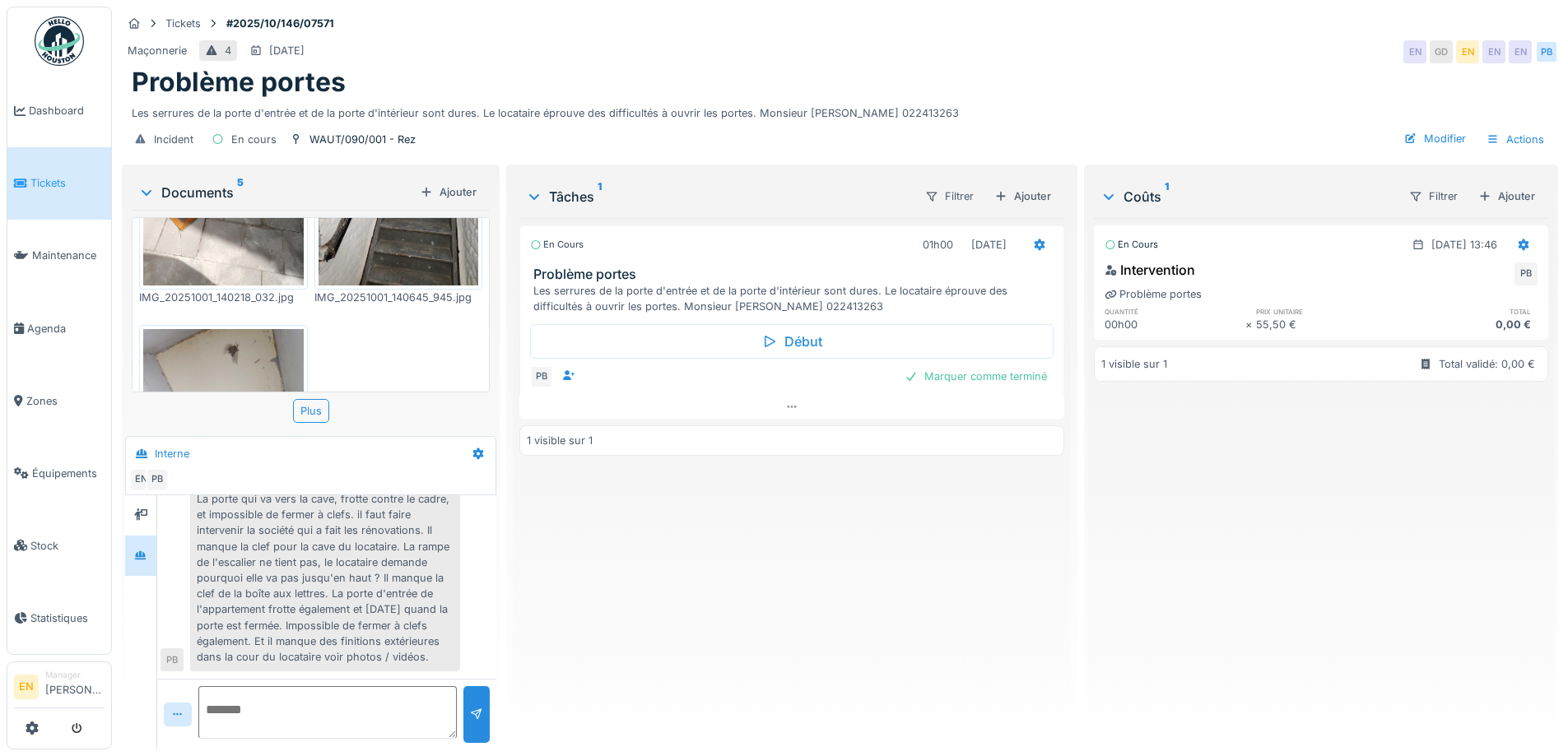
scroll to position [247, 0]
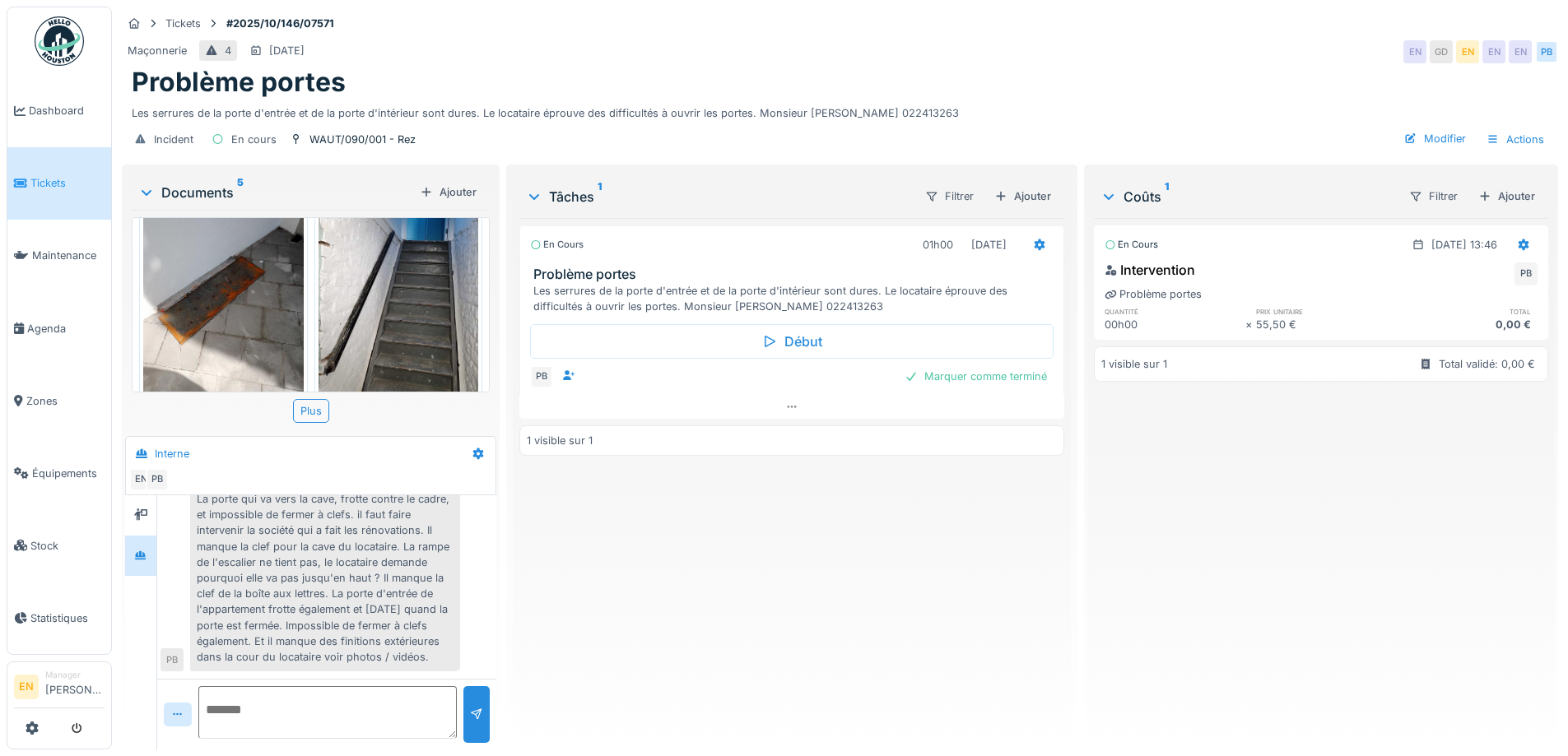
click at [627, 591] on div "En cours 01h00 [DATE] Problème portes Les serrures de la porte d'entrée et de l…" at bounding box center [791, 477] width 544 height 518
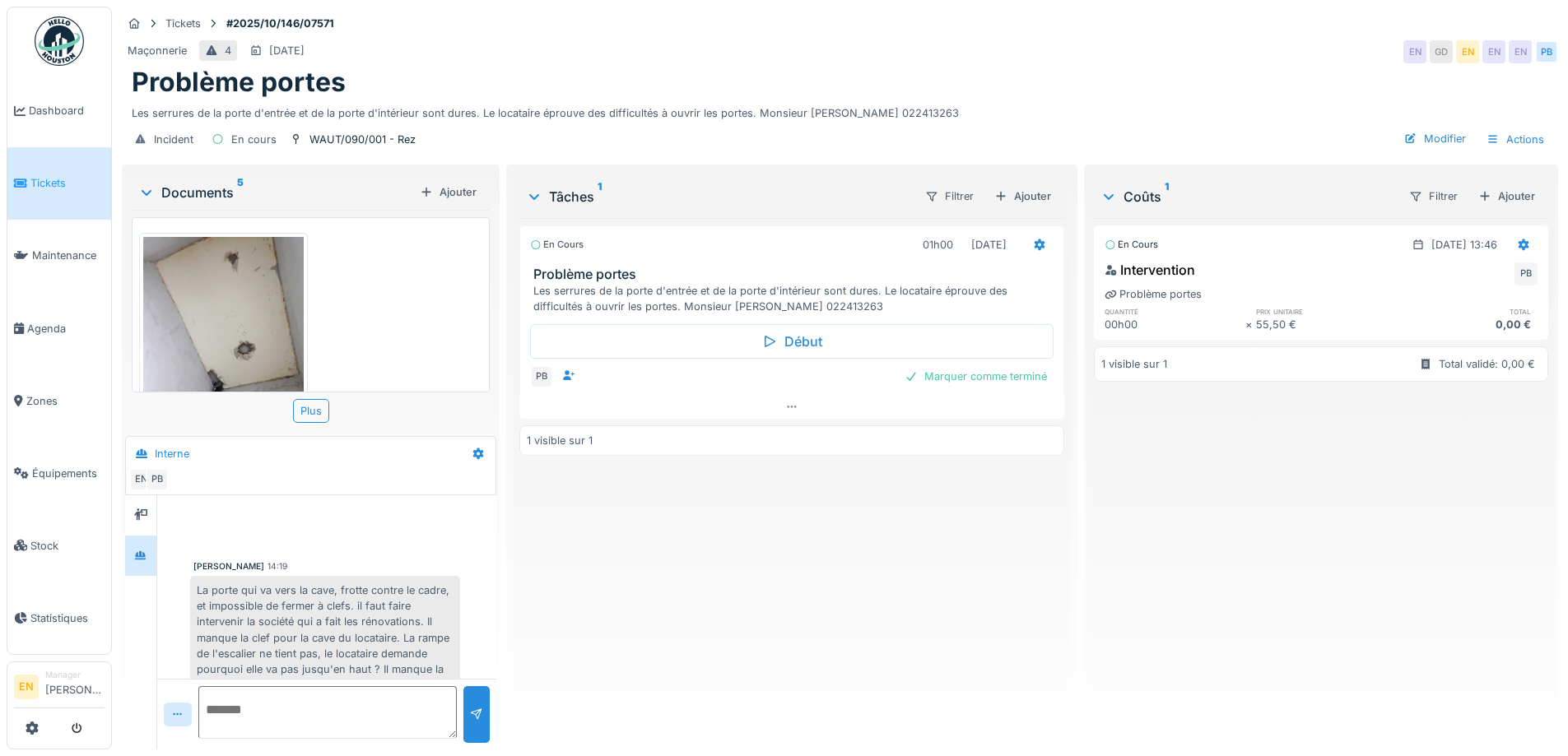
scroll to position [517, 0]
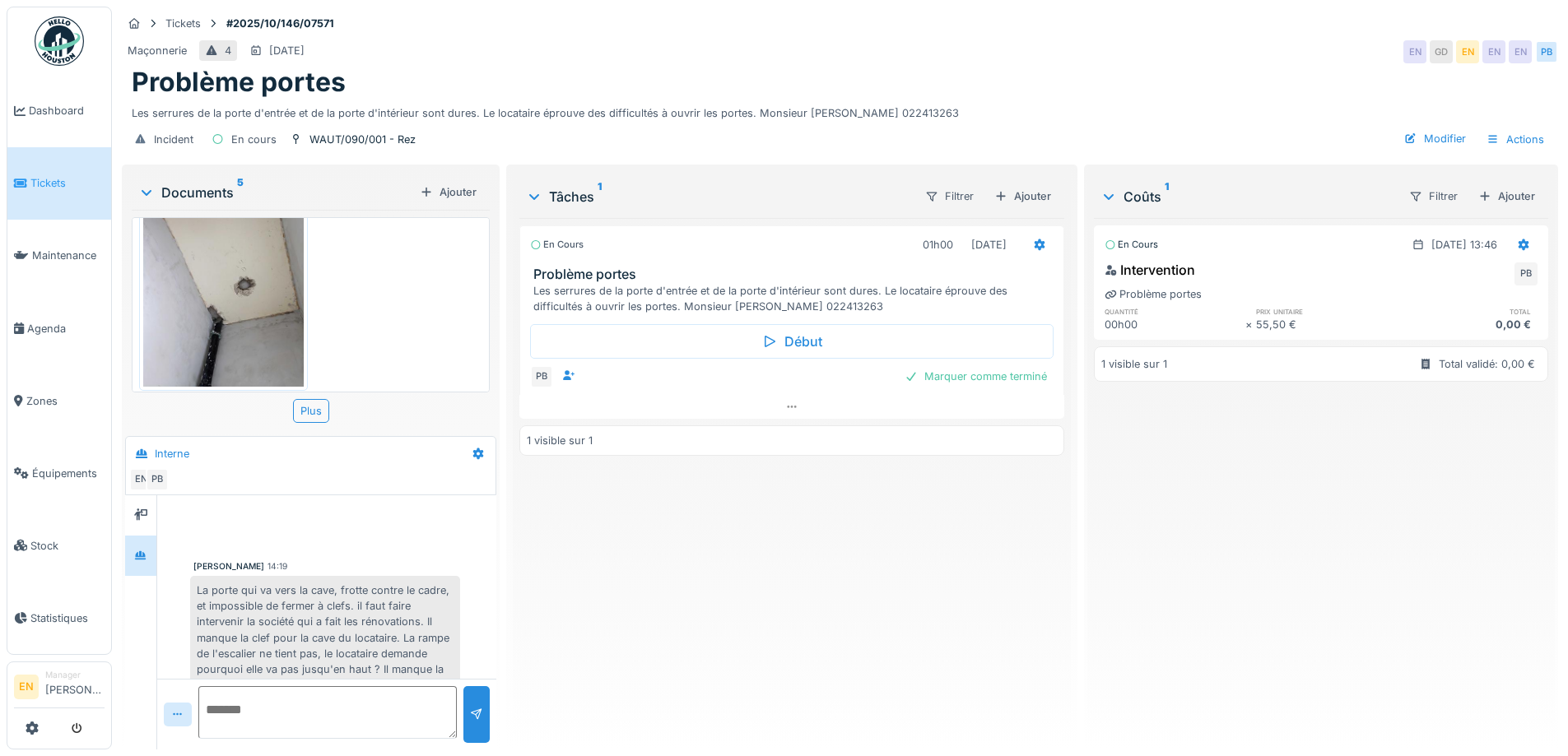
click at [277, 306] on img at bounding box center [223, 279] width 161 height 213
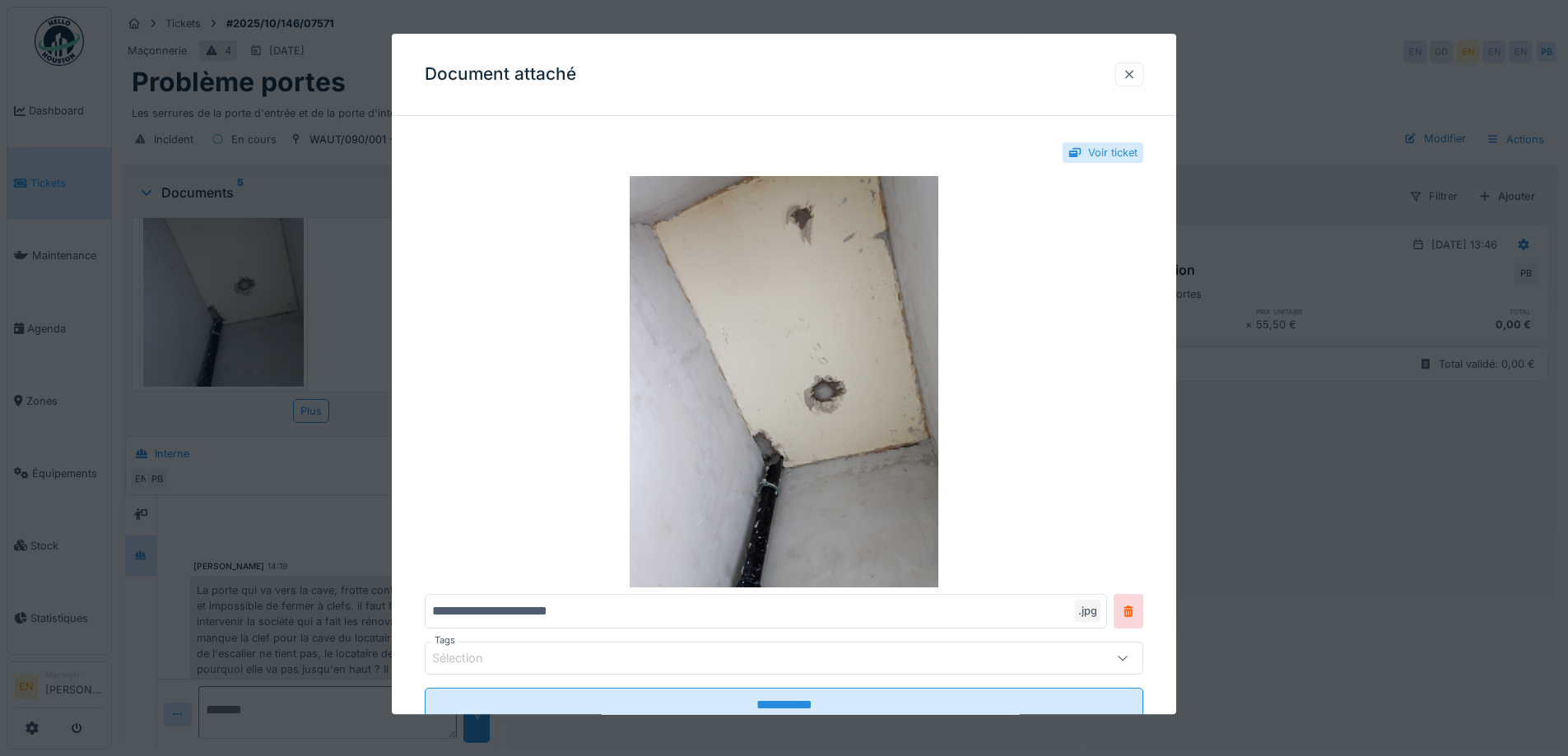
click at [1136, 72] on div at bounding box center [1130, 74] width 13 height 15
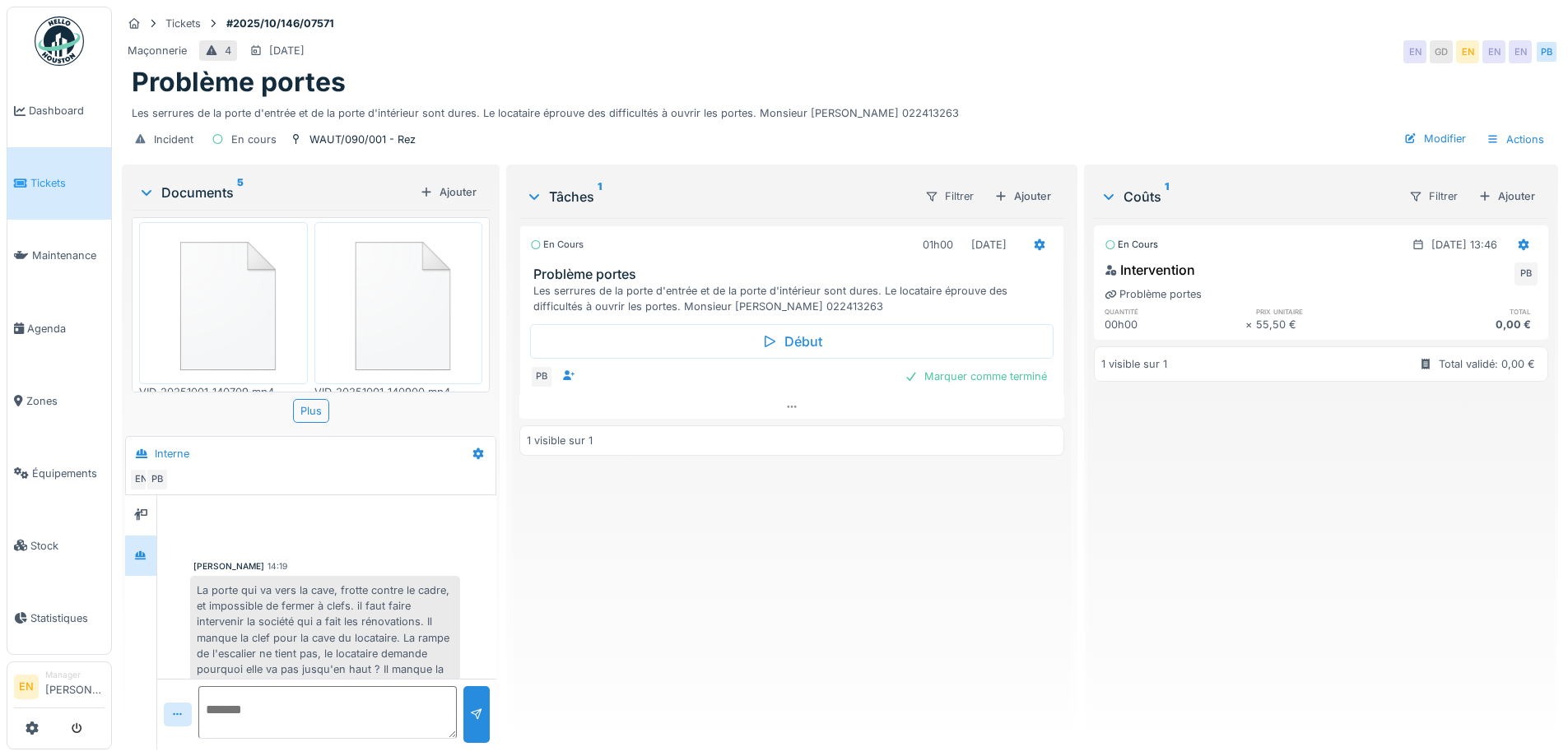
scroll to position [0, 0]
click at [254, 295] on img at bounding box center [223, 311] width 161 height 153
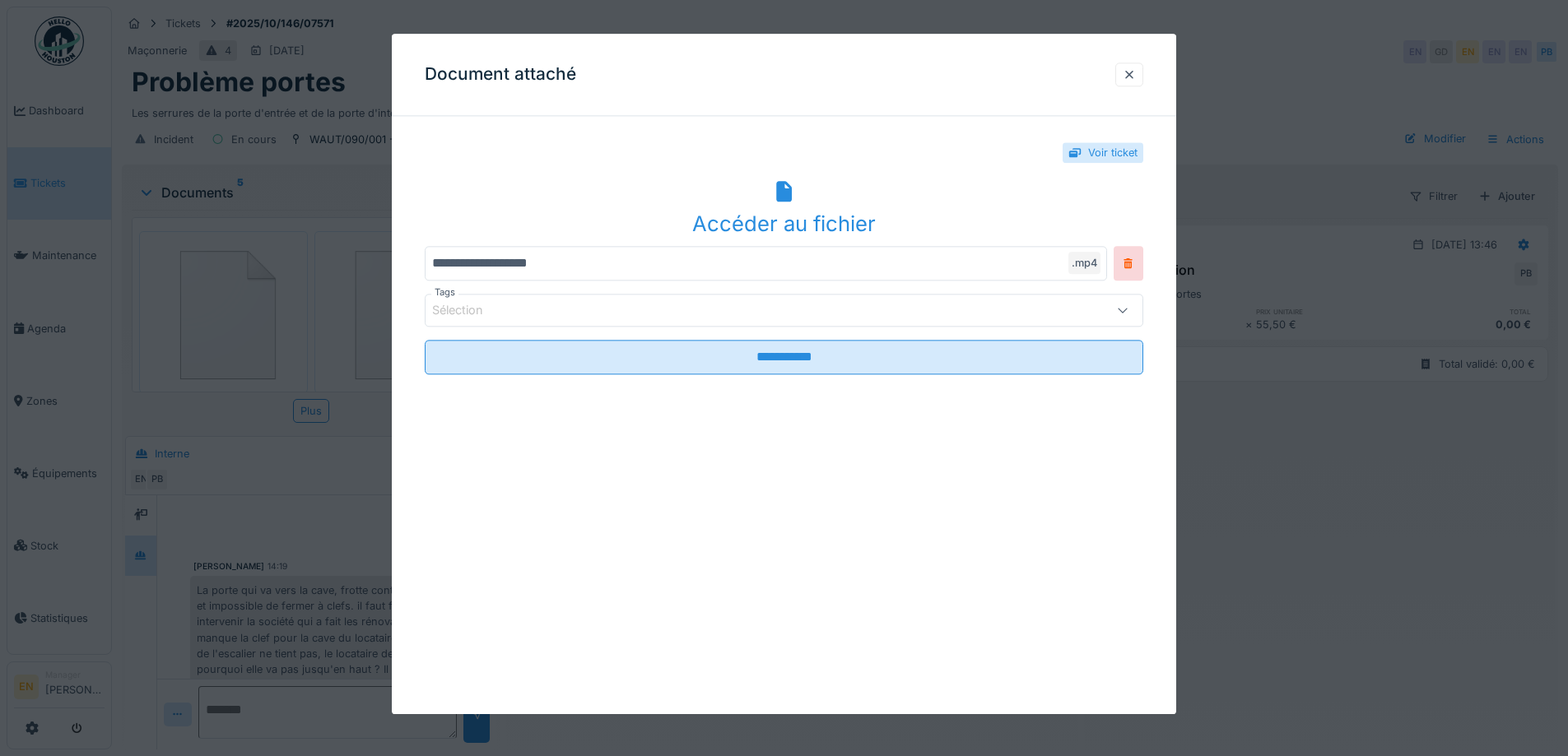
click at [786, 223] on div "Accéder au fichier" at bounding box center [784, 224] width 718 height 31
click at [1143, 78] on div at bounding box center [1129, 74] width 28 height 24
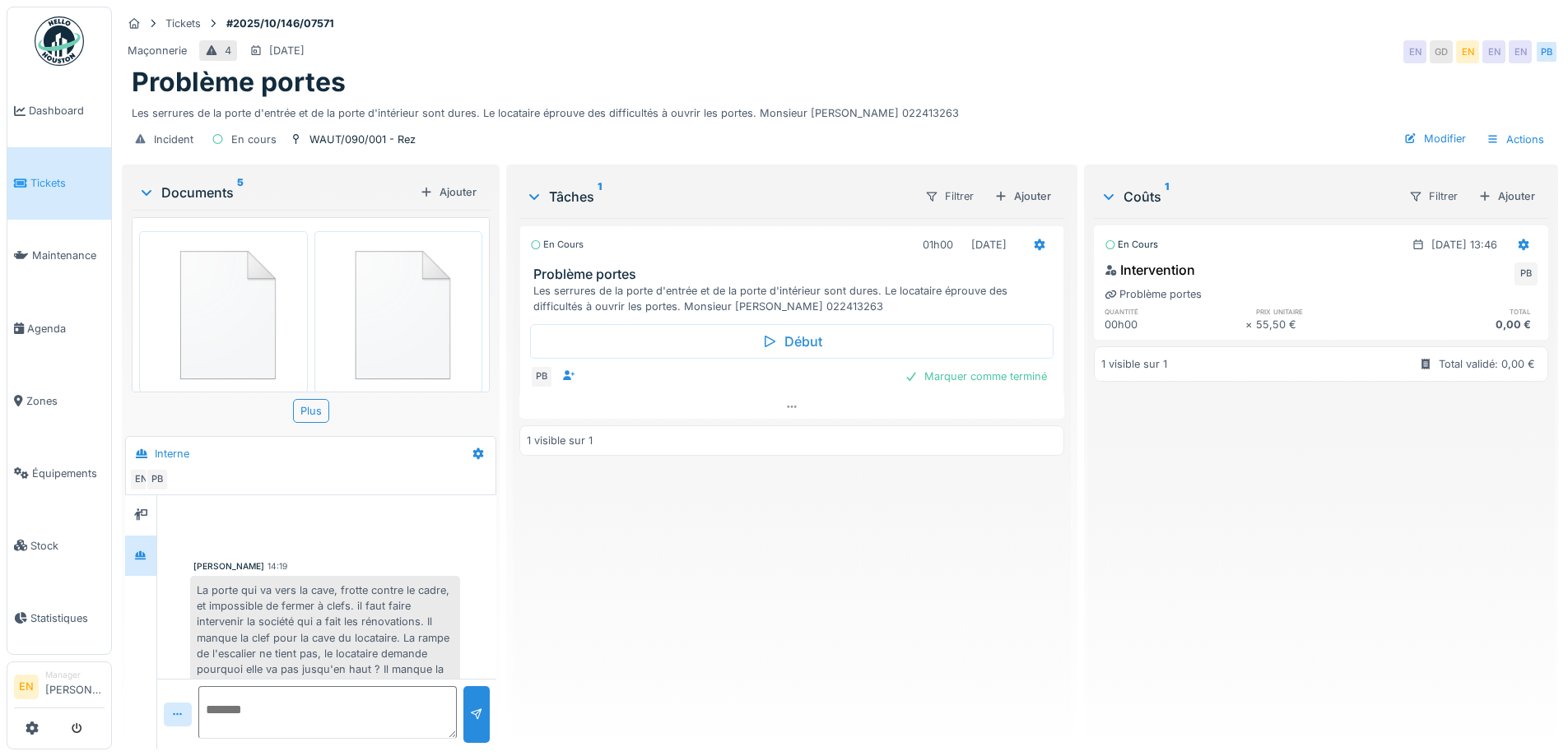
click at [387, 298] on img at bounding box center [398, 312] width 161 height 154
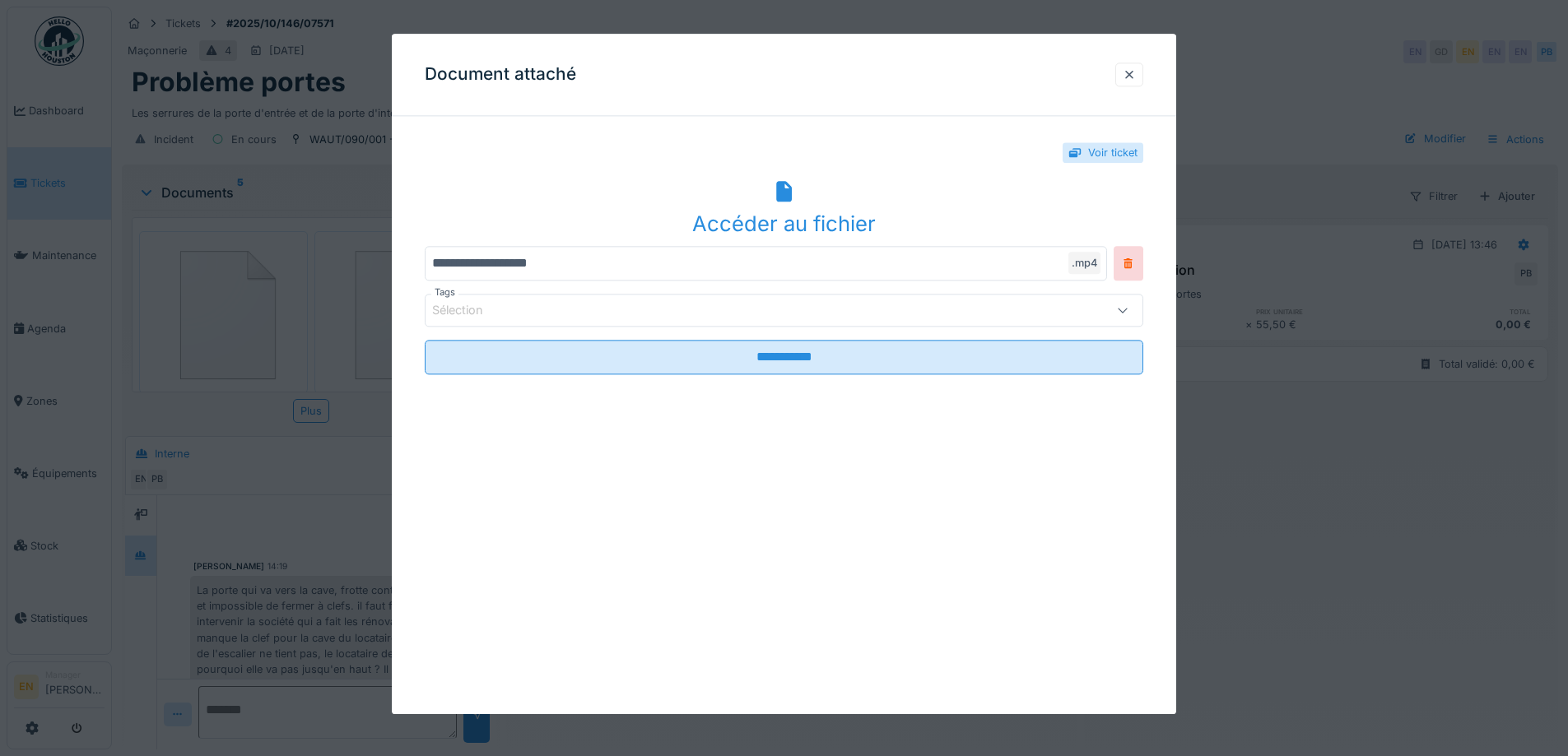
click at [797, 204] on div "Accéder au fichier" at bounding box center [784, 209] width 718 height 64
click at [1136, 69] on div at bounding box center [1130, 74] width 13 height 15
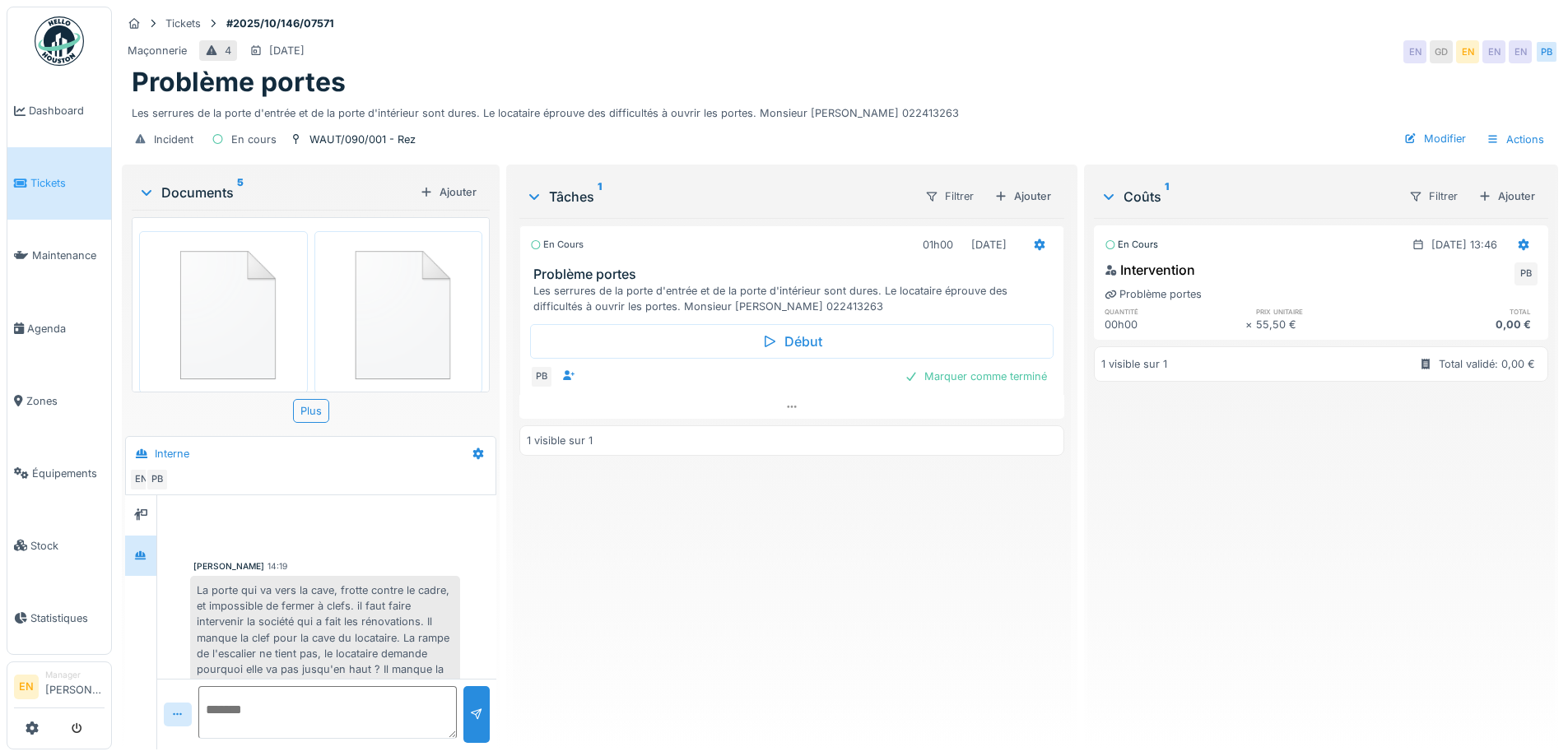
click at [664, 633] on div "En cours 01h00 [DATE] Problème portes Les serrures de la porte d'entrée et de l…" at bounding box center [791, 477] width 544 height 518
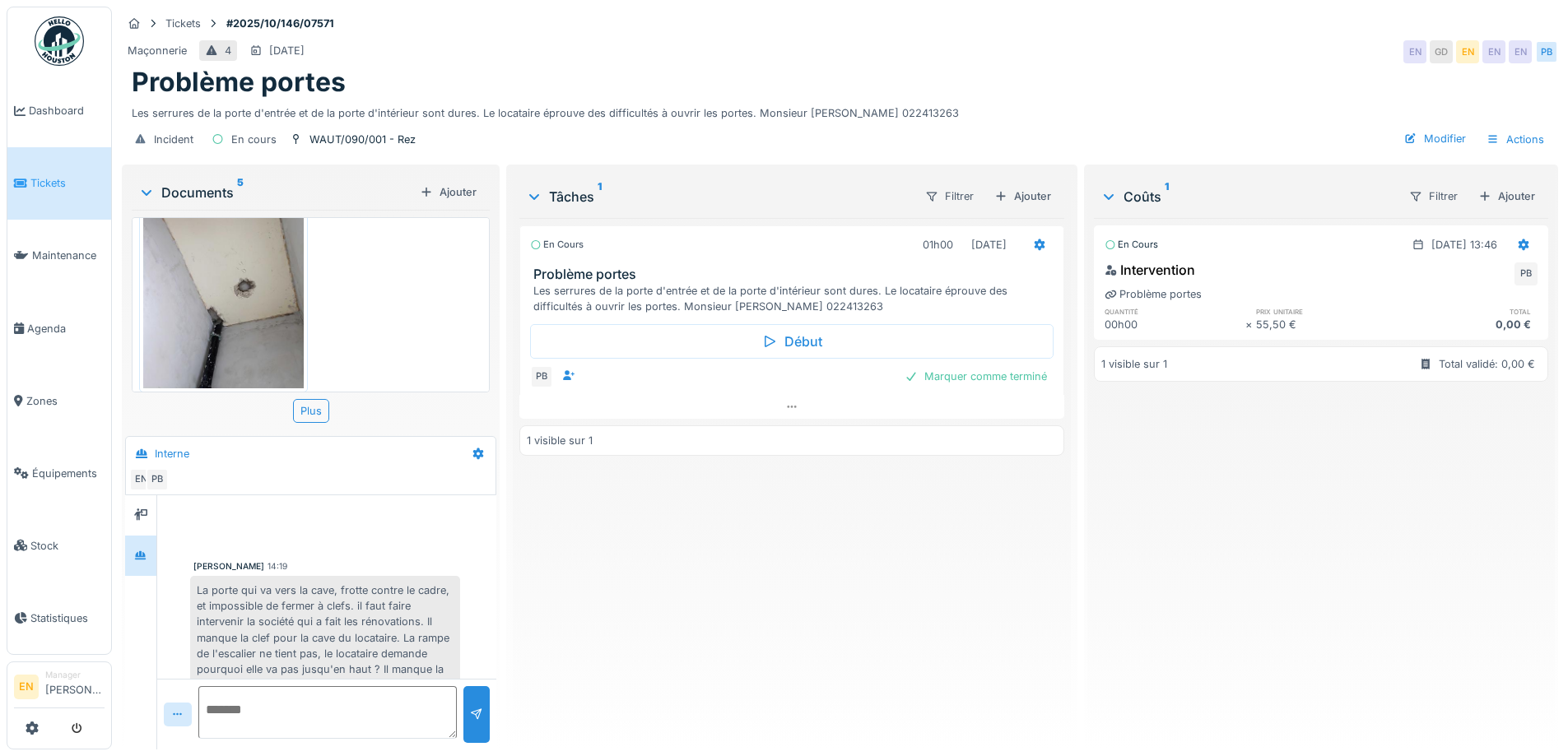
scroll to position [517, 0]
click at [243, 280] on img at bounding box center [223, 279] width 161 height 213
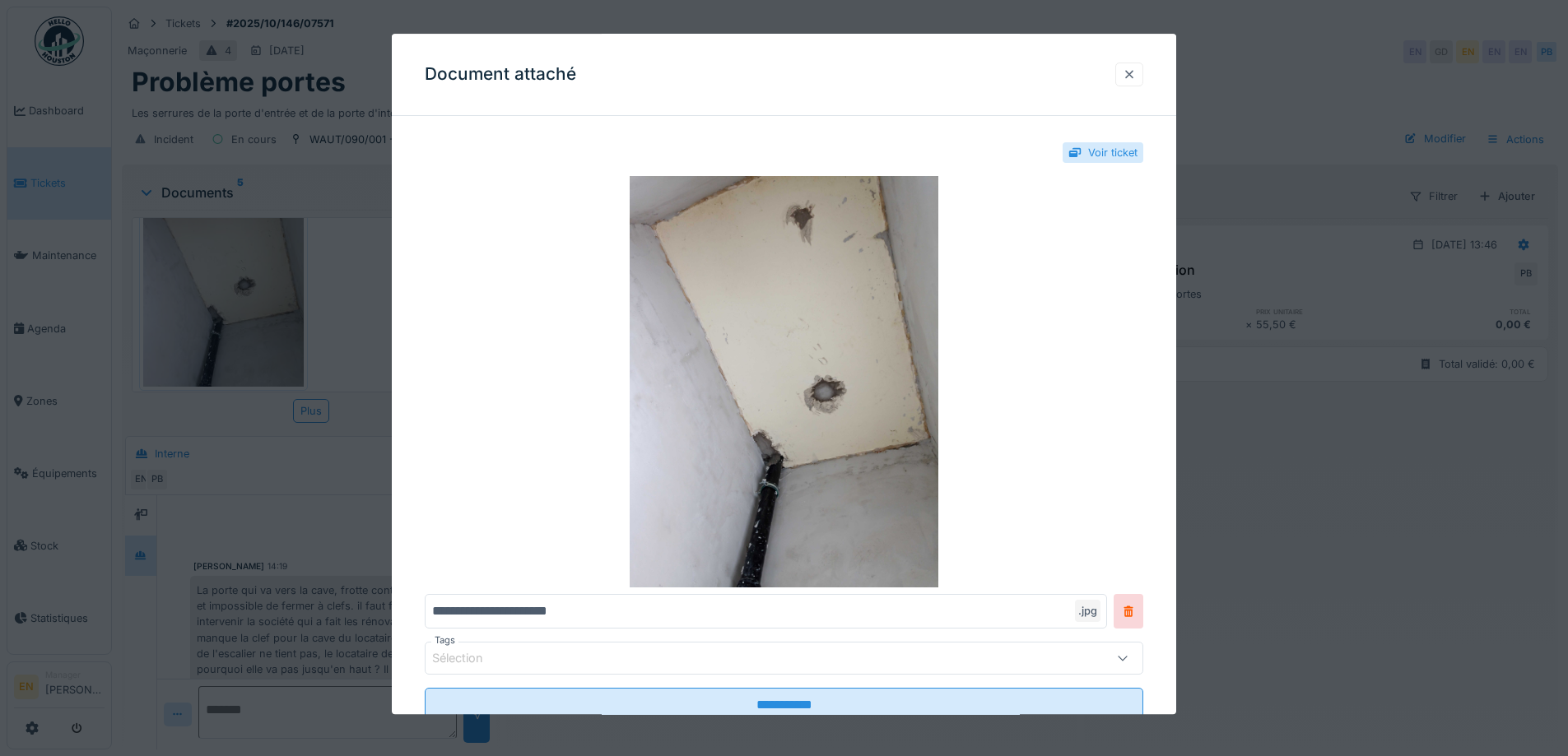
click at [1136, 70] on div at bounding box center [1130, 74] width 13 height 15
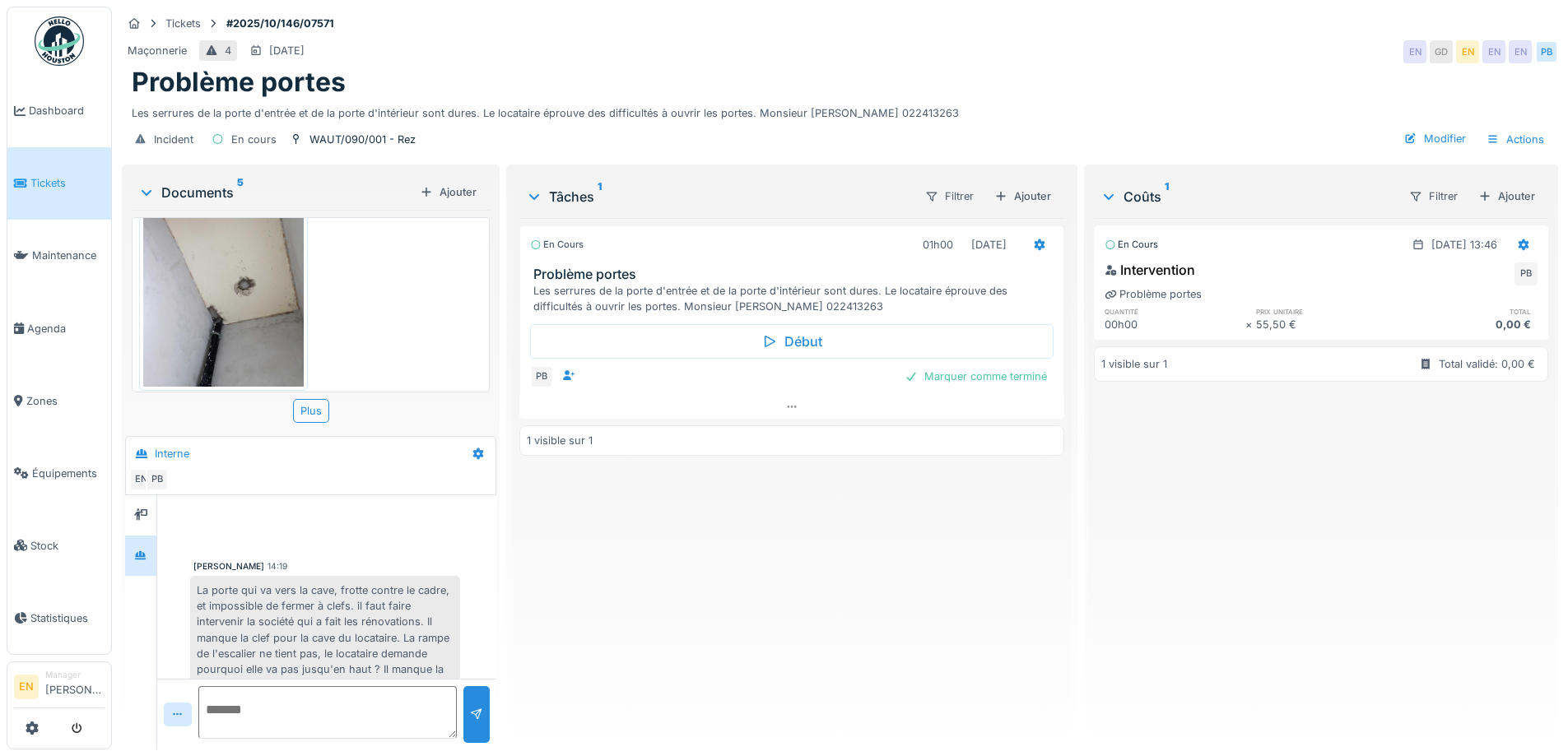
click at [882, 679] on div "En cours 01h00 [DATE] Problème portes Les serrures de la porte d'entrée et de l…" at bounding box center [791, 477] width 544 height 518
click at [1251, 37] on div "Maçonnerie 4 [DATE] EN GD EN EN EN PB" at bounding box center [840, 51] width 1437 height 30
click at [1026, 46] on div "Maçonnerie 4 [DATE] EN GD EN EN EN PB" at bounding box center [840, 51] width 1437 height 30
click at [707, 547] on div "En cours 01h00 [DATE] Problème portes Les serrures de la porte d'entrée et de l…" at bounding box center [791, 477] width 544 height 518
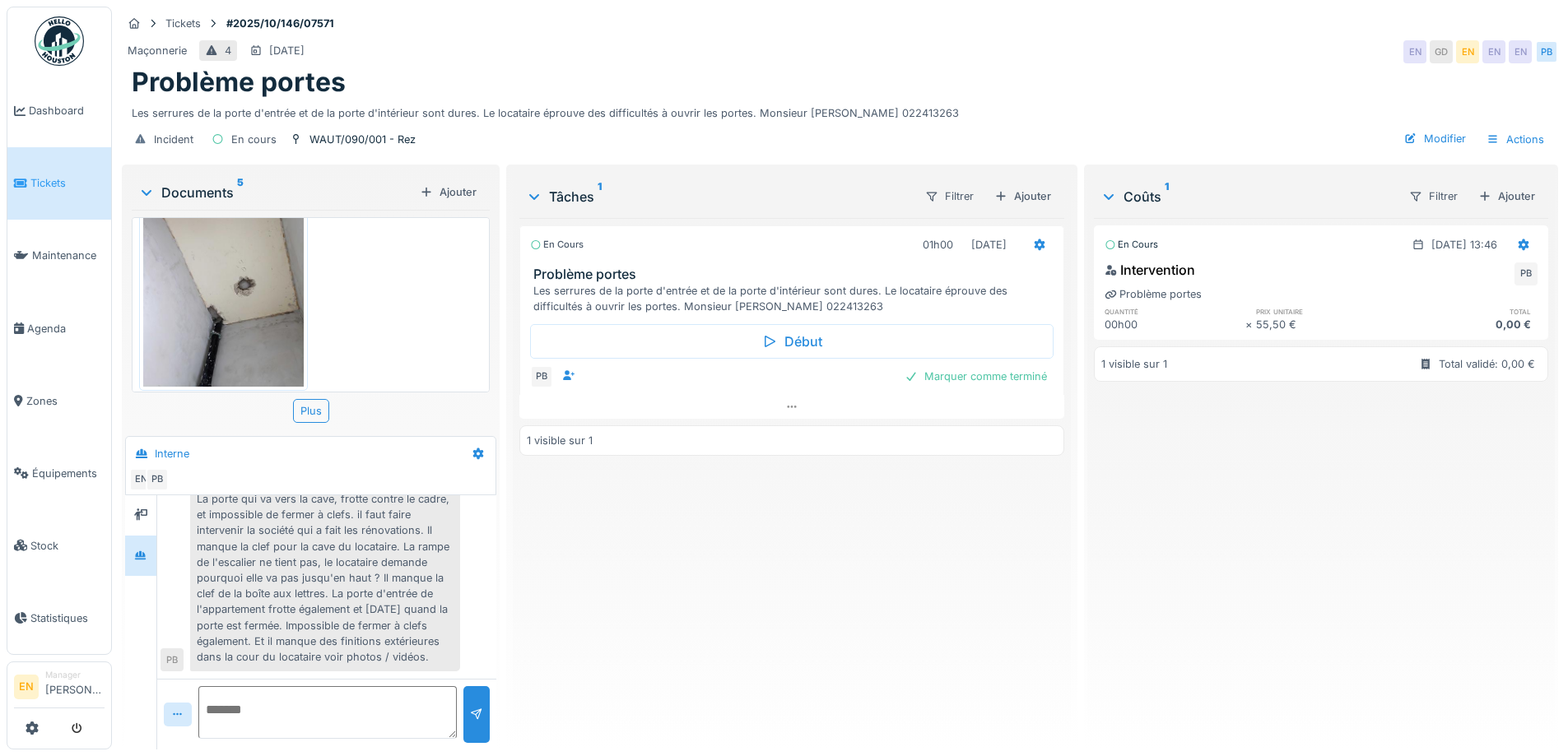
scroll to position [107, 0]
drag, startPoint x: 896, startPoint y: 546, endPoint x: 870, endPoint y: 517, distance: 38.9
click at [895, 545] on div "En cours 01h00 [DATE] Problème portes Les serrures de la porte d'entrée et de l…" at bounding box center [791, 477] width 544 height 518
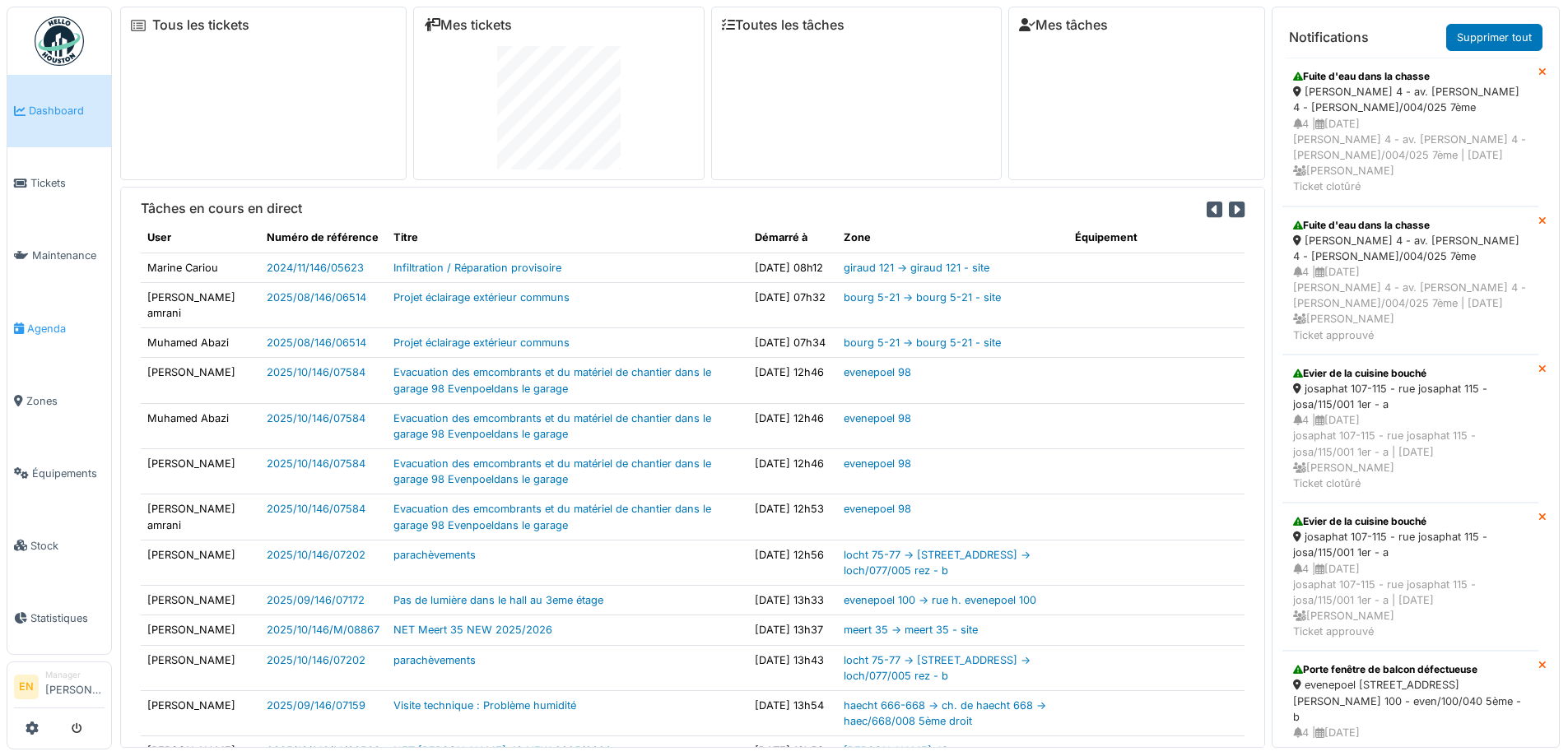
click at [53, 323] on span "Agenda" at bounding box center [66, 328] width 77 height 15
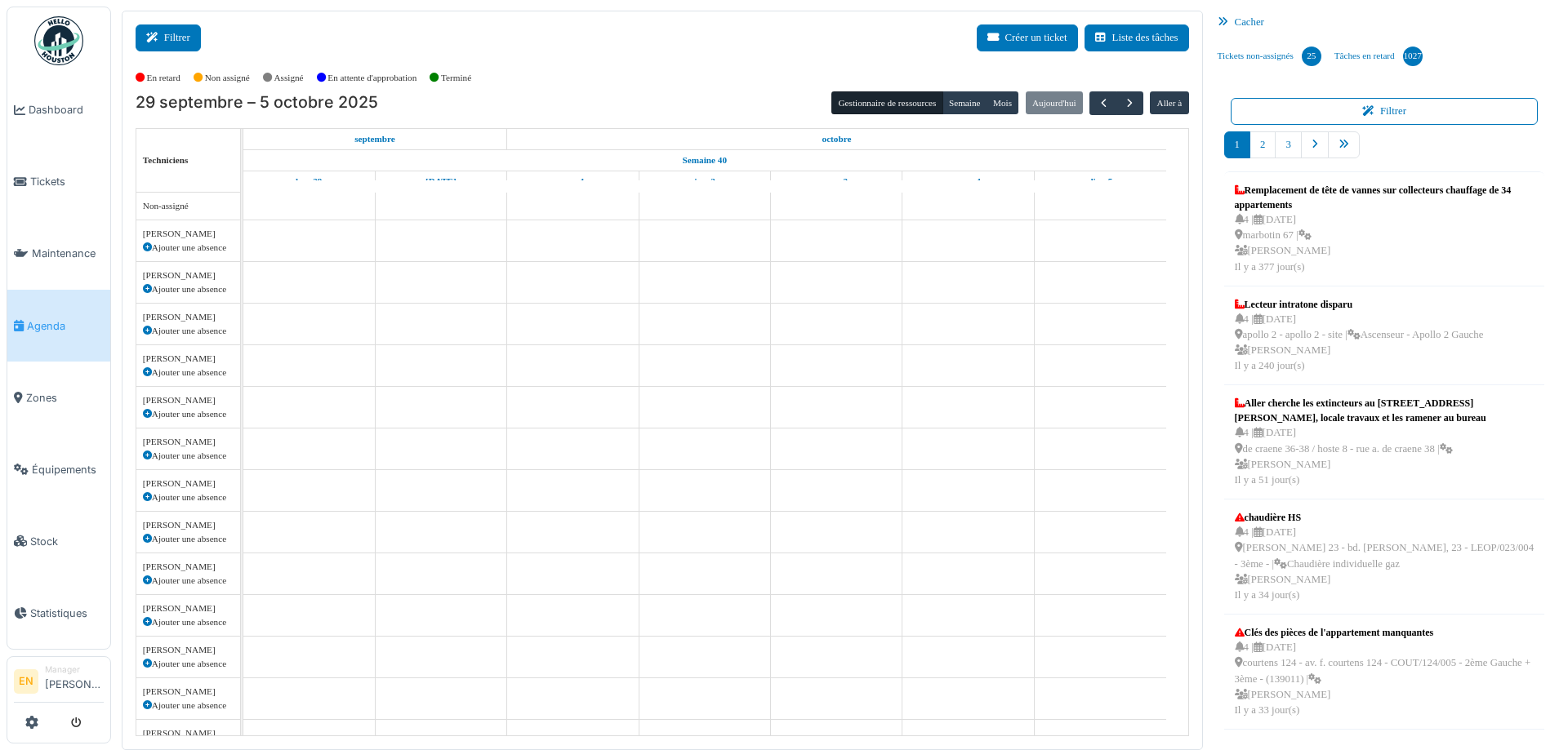
click at [183, 40] on button "Filtrer" at bounding box center [167, 38] width 65 height 27
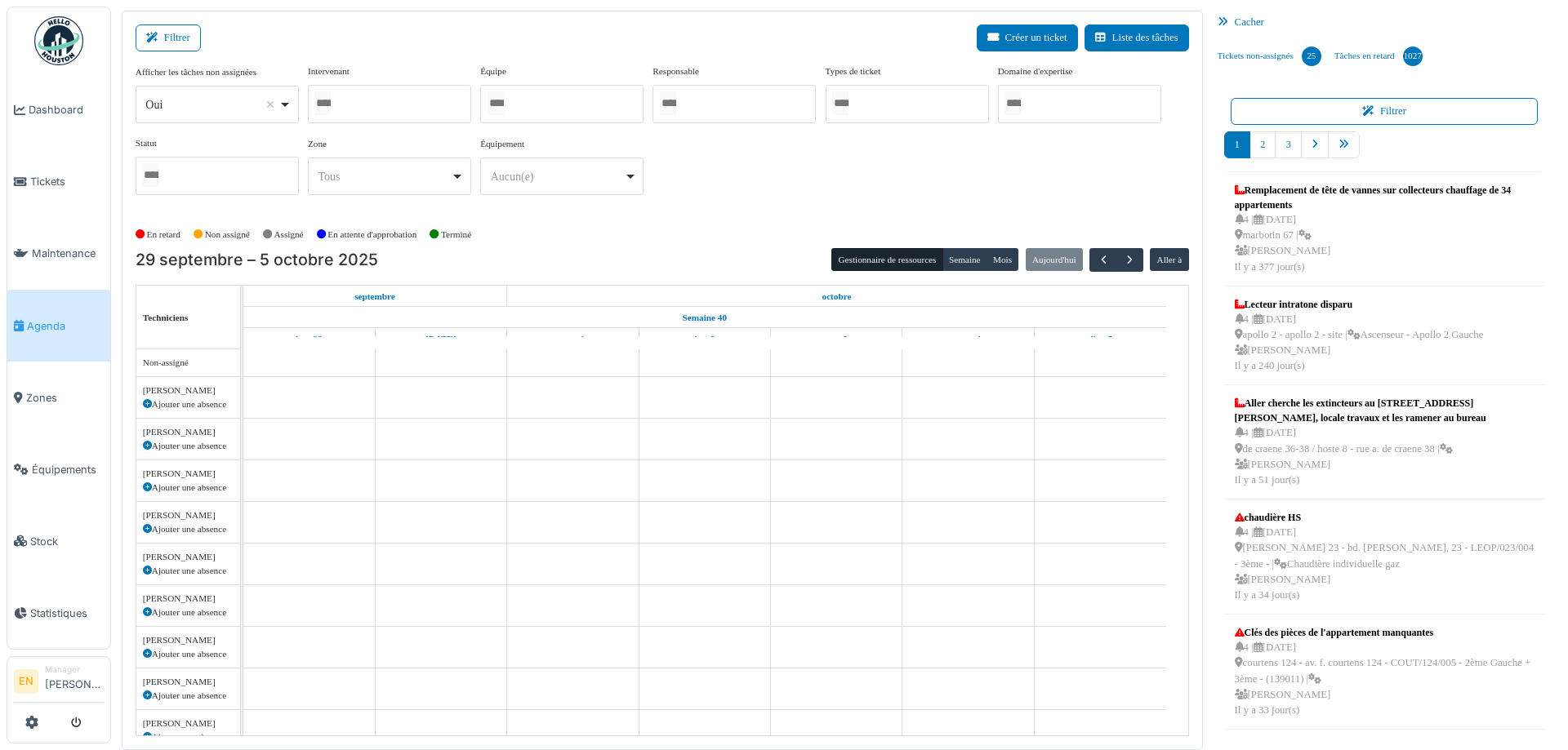
click at [289, 106] on div "Oui Remove item" at bounding box center [216, 105] width 149 height 24
select select "**"
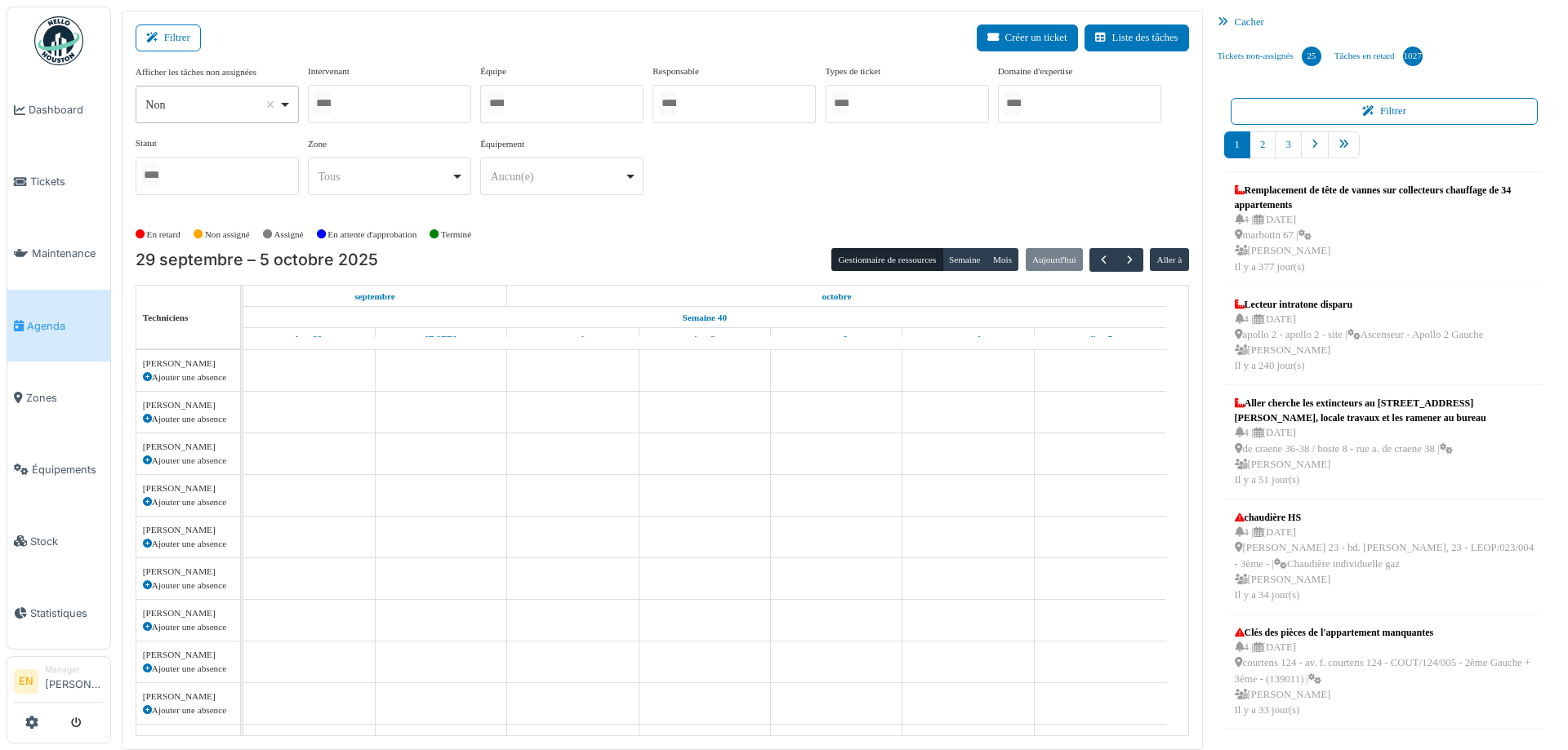
click at [352, 87] on div at bounding box center [389, 104] width 164 height 39
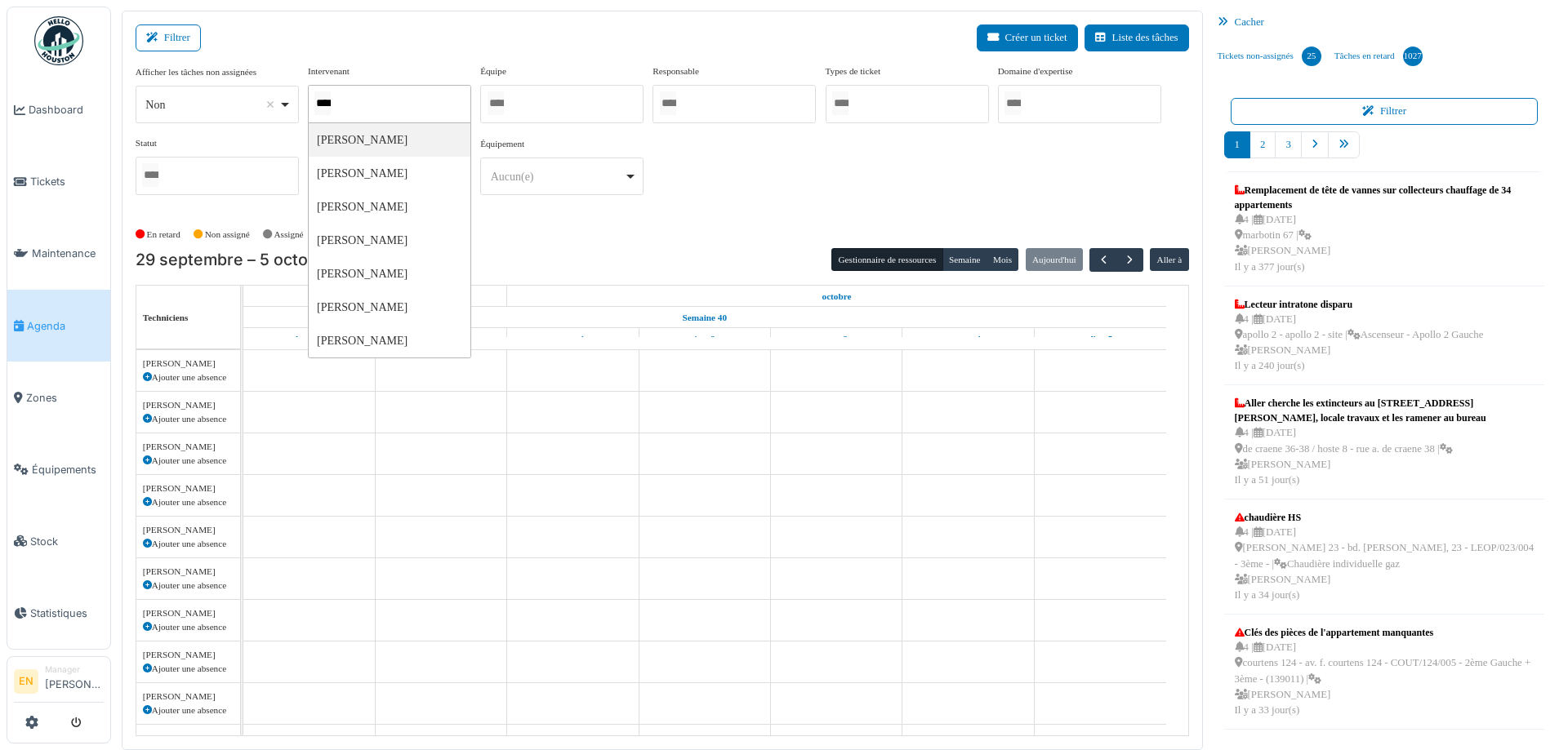
type input "*****"
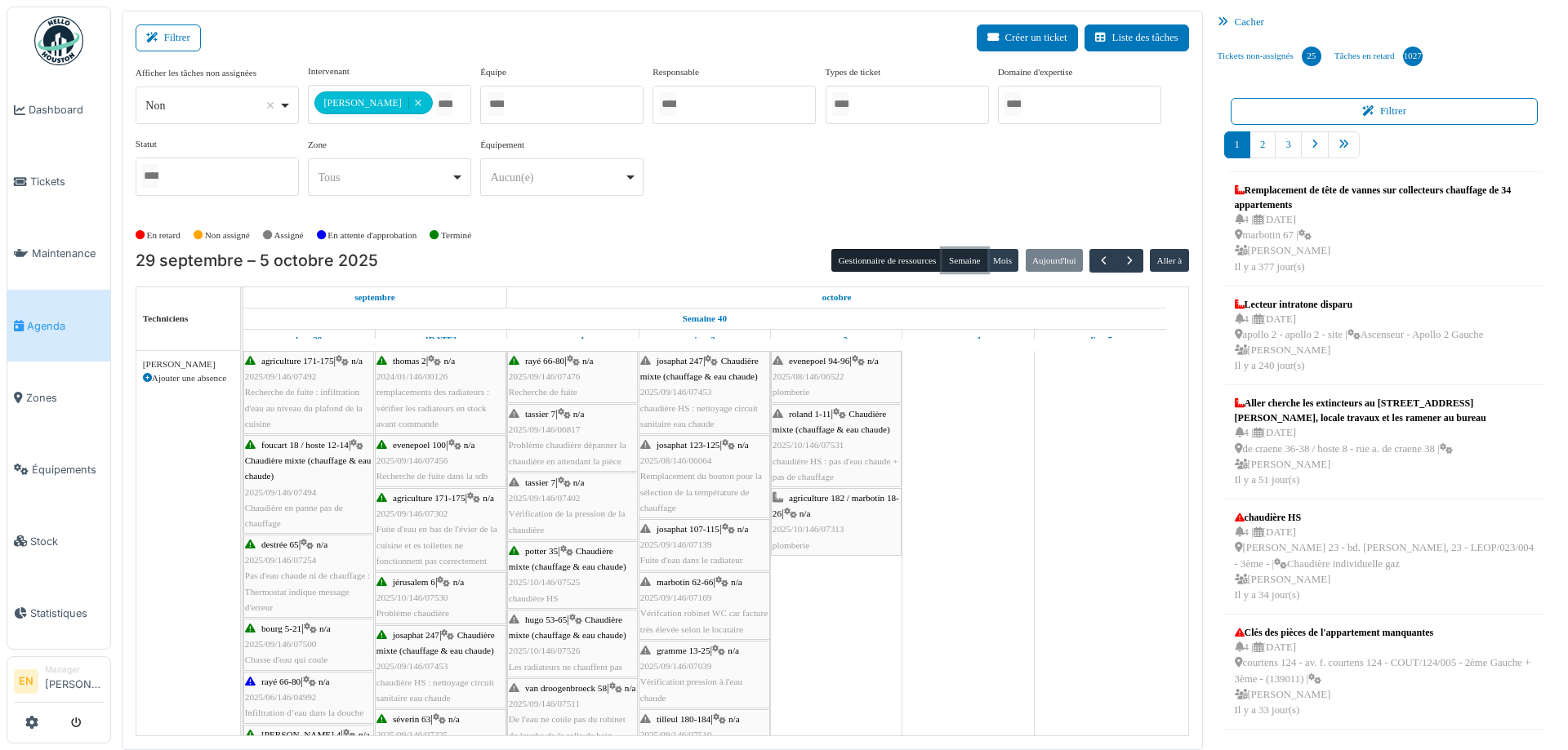
click at [959, 264] on button "Semaine" at bounding box center [965, 261] width 45 height 23
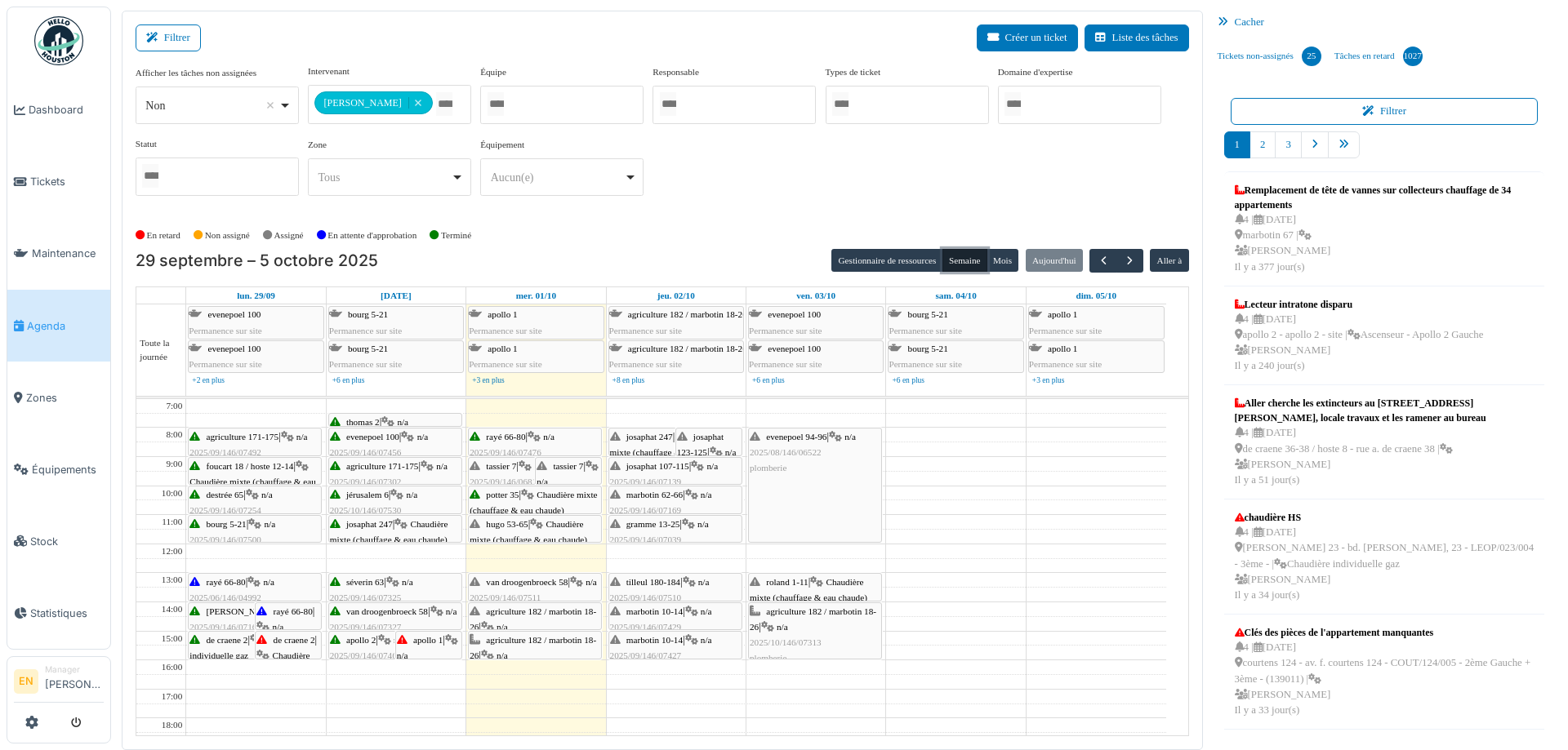
click at [428, 646] on div "apollo 1 | n/a 2025/10/146/07559 recherche de fuite d'eau dans la cave" at bounding box center [428, 688] width 63 height 110
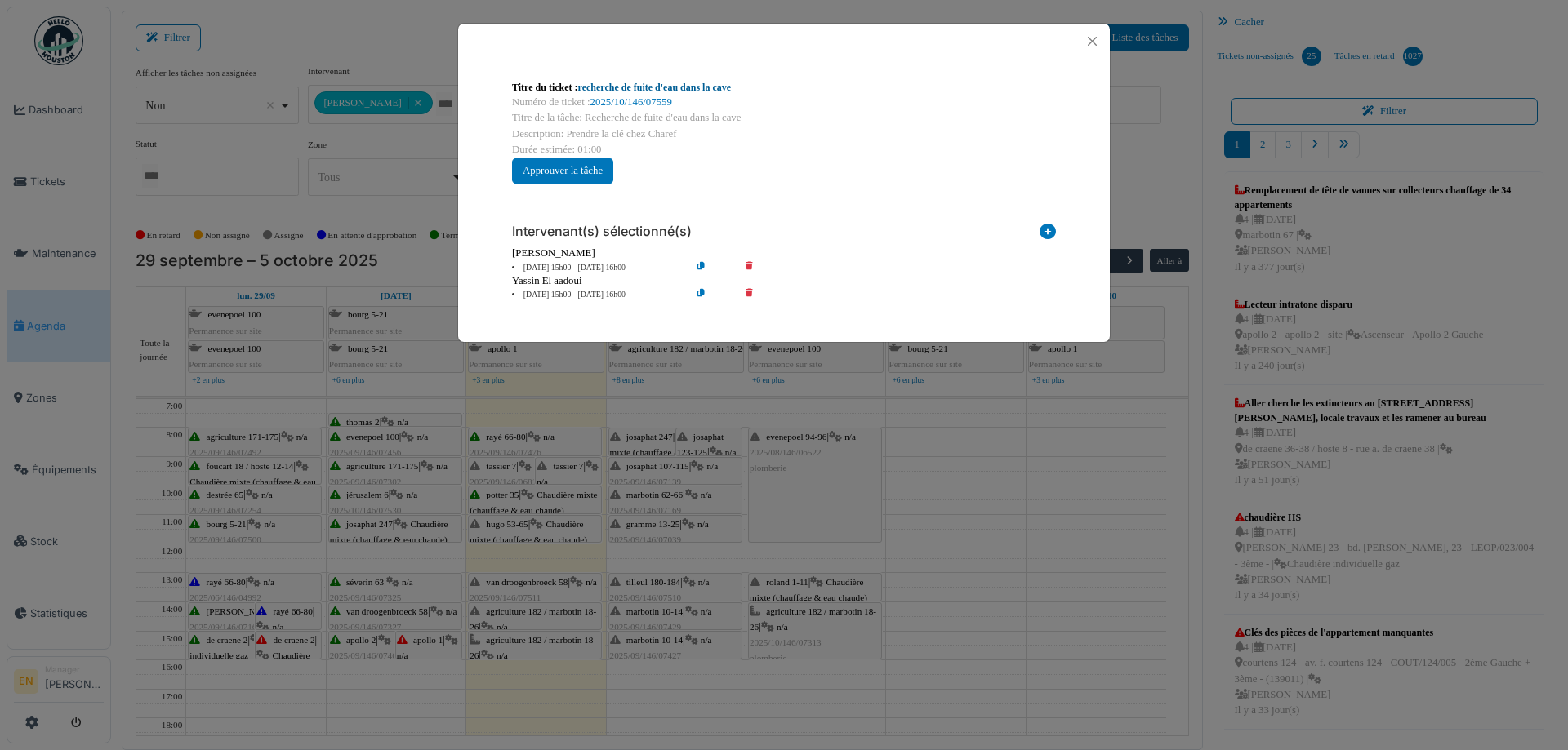
click at [714, 88] on link "recherche de fuite d'eau dans la cave" at bounding box center [655, 87] width 153 height 11
click at [1086, 44] on button "Close" at bounding box center [1092, 41] width 22 height 22
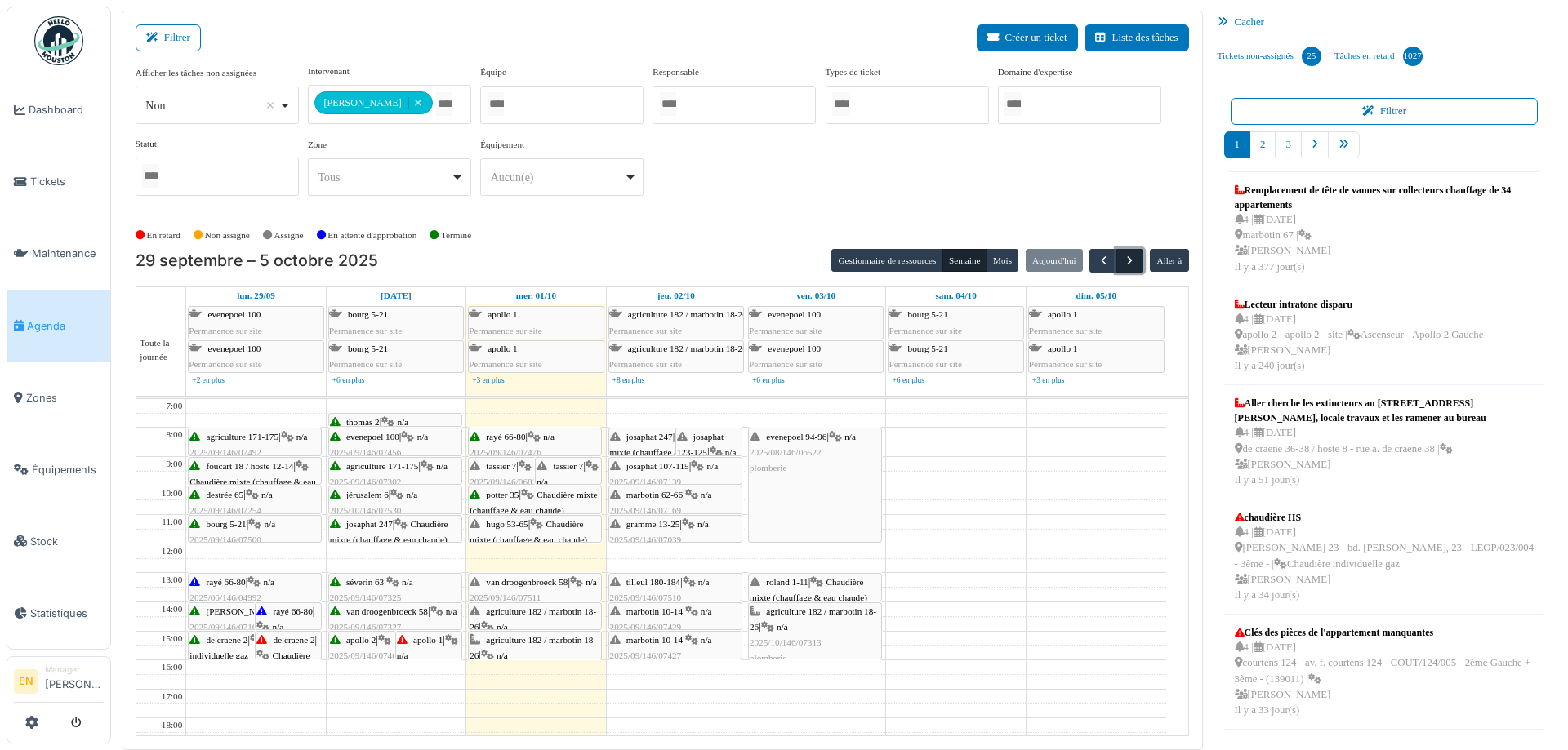
click at [1123, 262] on span "button" at bounding box center [1129, 261] width 14 height 14
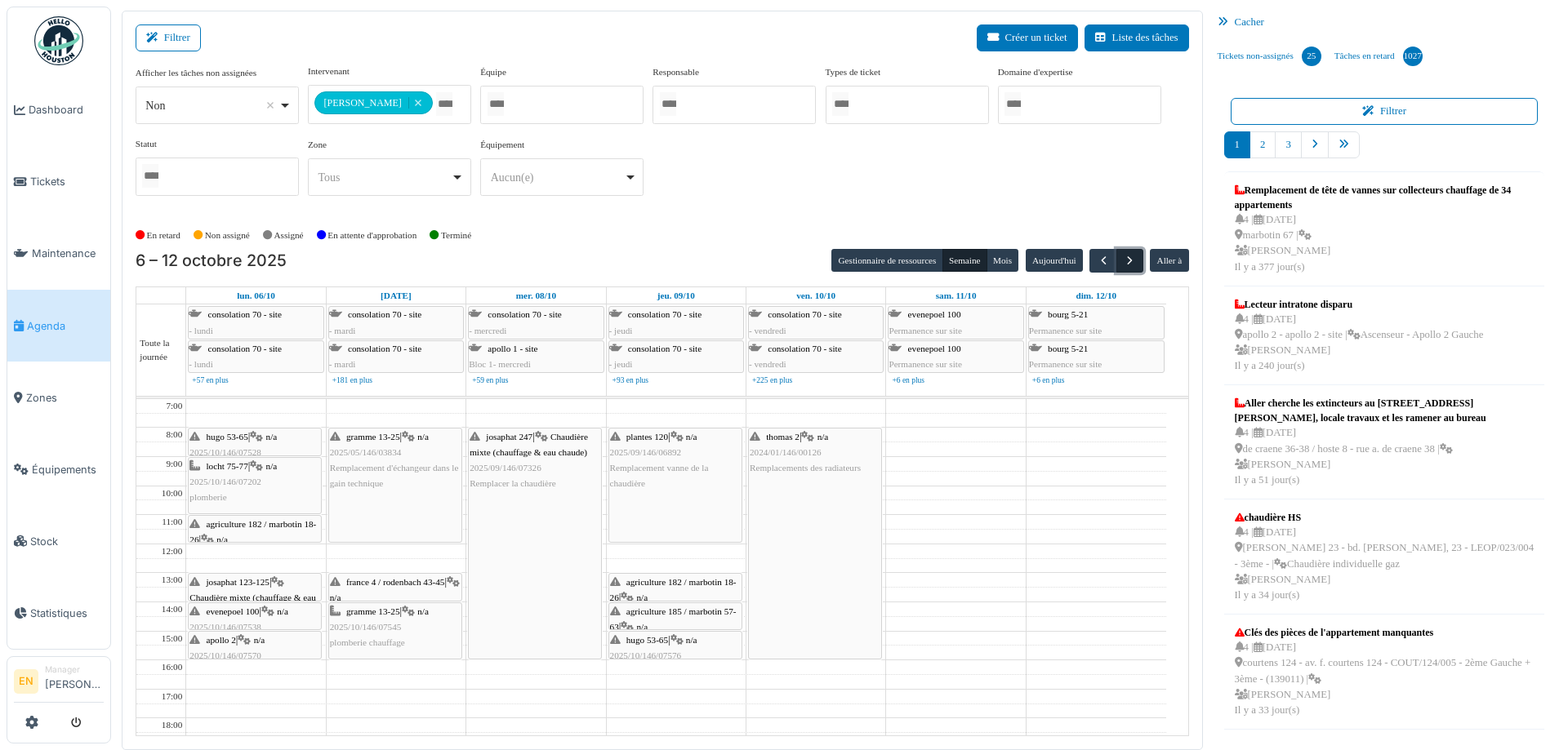
click at [1126, 262] on span "button" at bounding box center [1129, 261] width 14 height 14
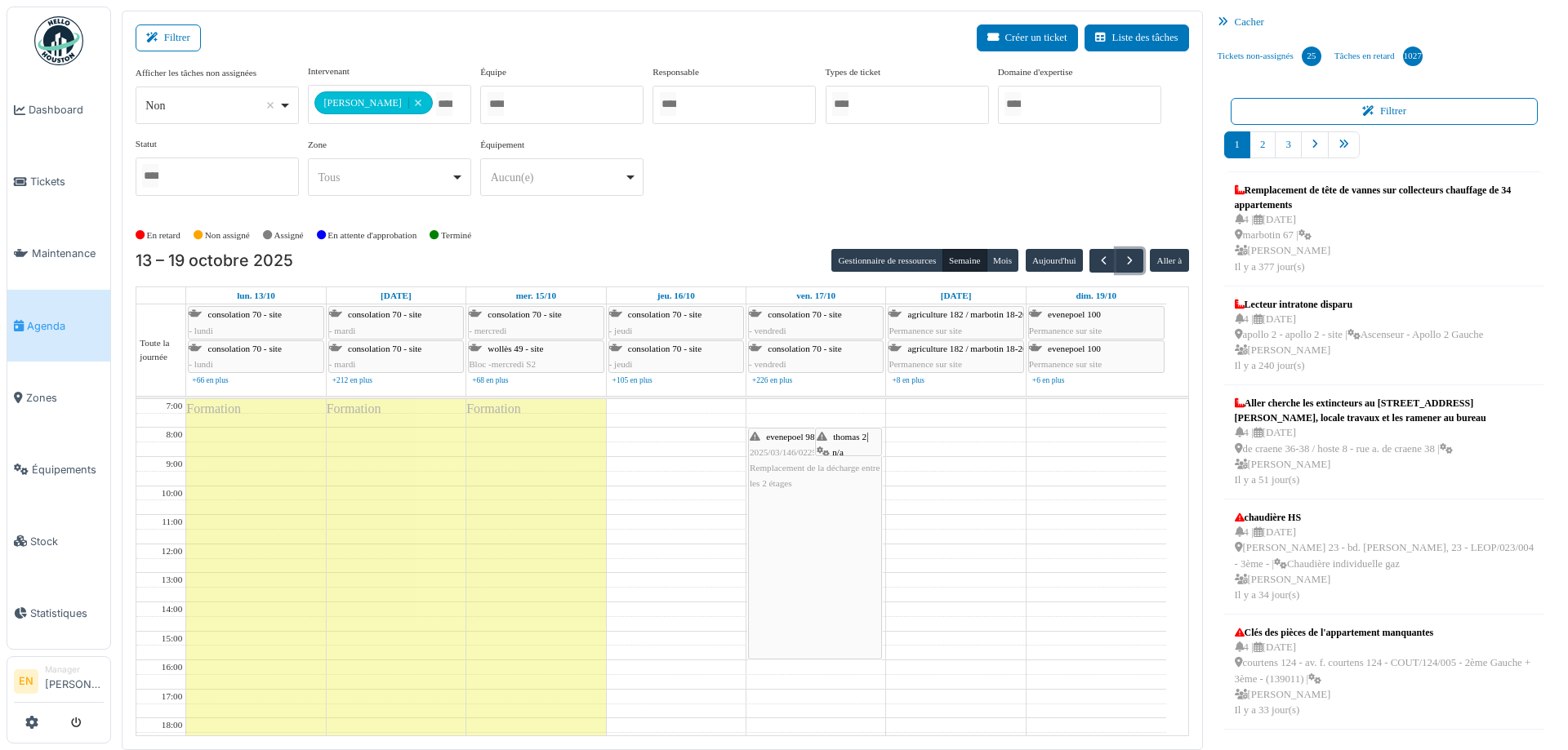
click at [785, 499] on div "evenepoel 98 | n/a 2025/03/146/02256 Remplacement de la décharge entre les 2 ét…" at bounding box center [815, 544] width 132 height 230
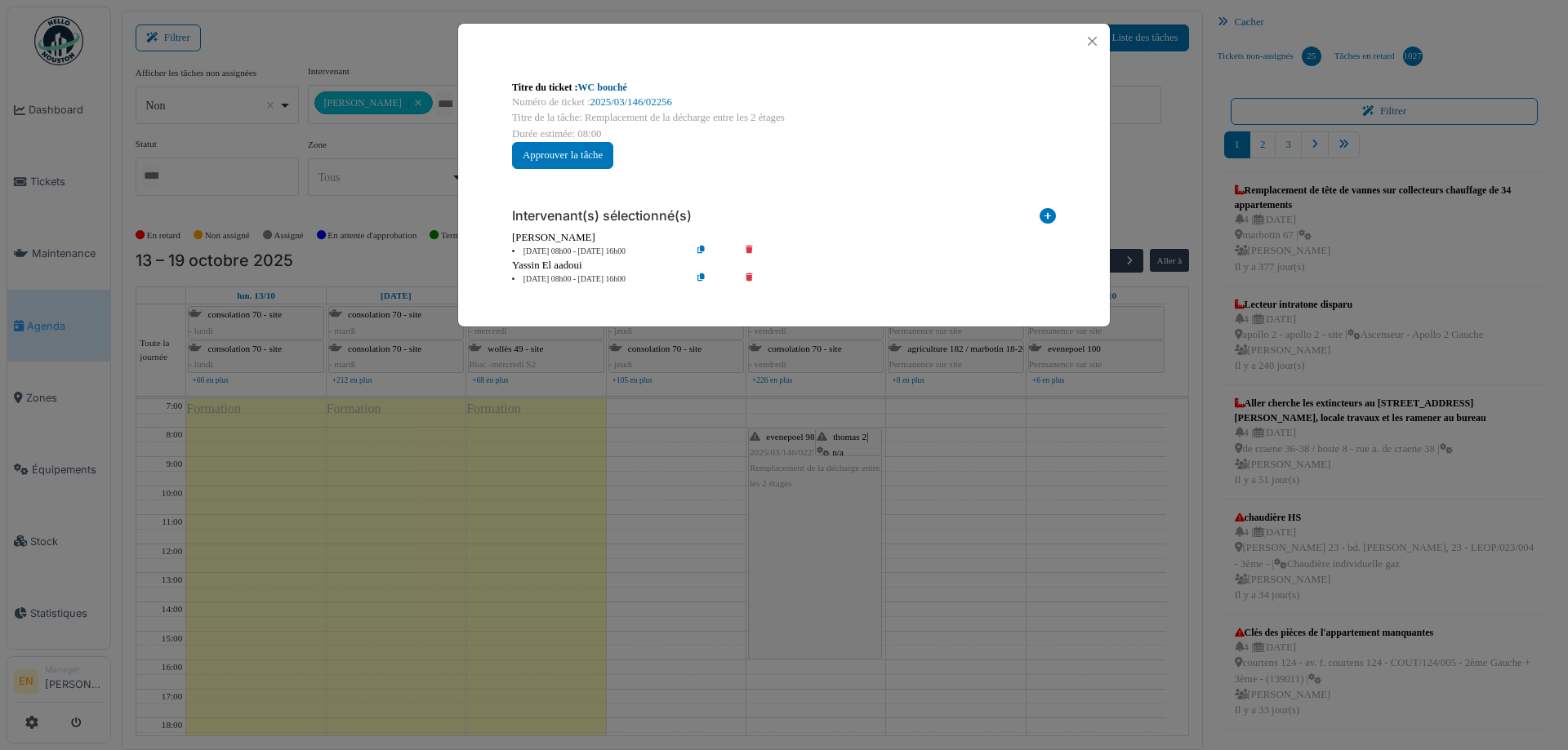
click at [615, 88] on link "WC bouché" at bounding box center [603, 87] width 49 height 11
click at [1096, 43] on button "Close" at bounding box center [1092, 41] width 22 height 22
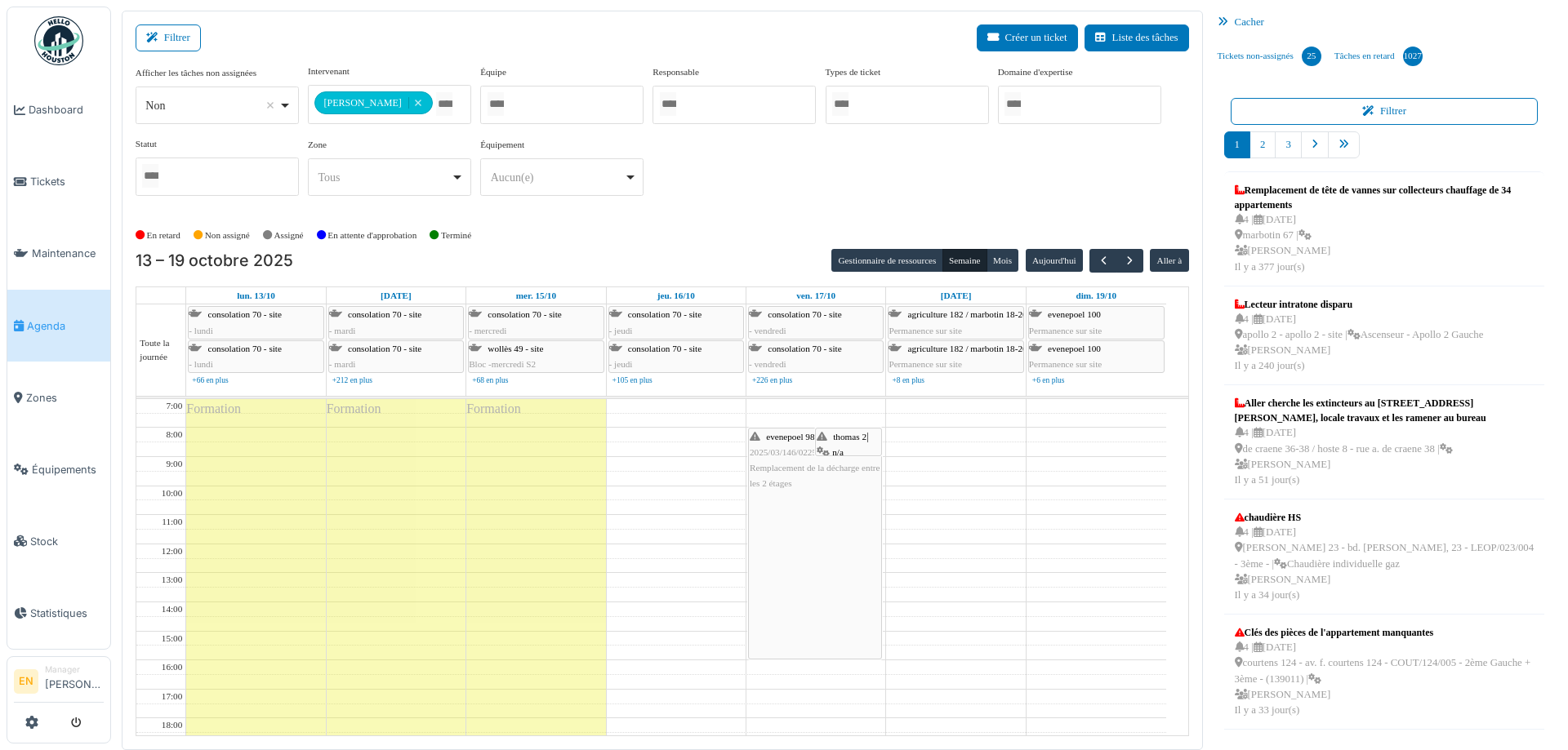
click at [853, 439] on span "thomas 2" at bounding box center [850, 436] width 33 height 9
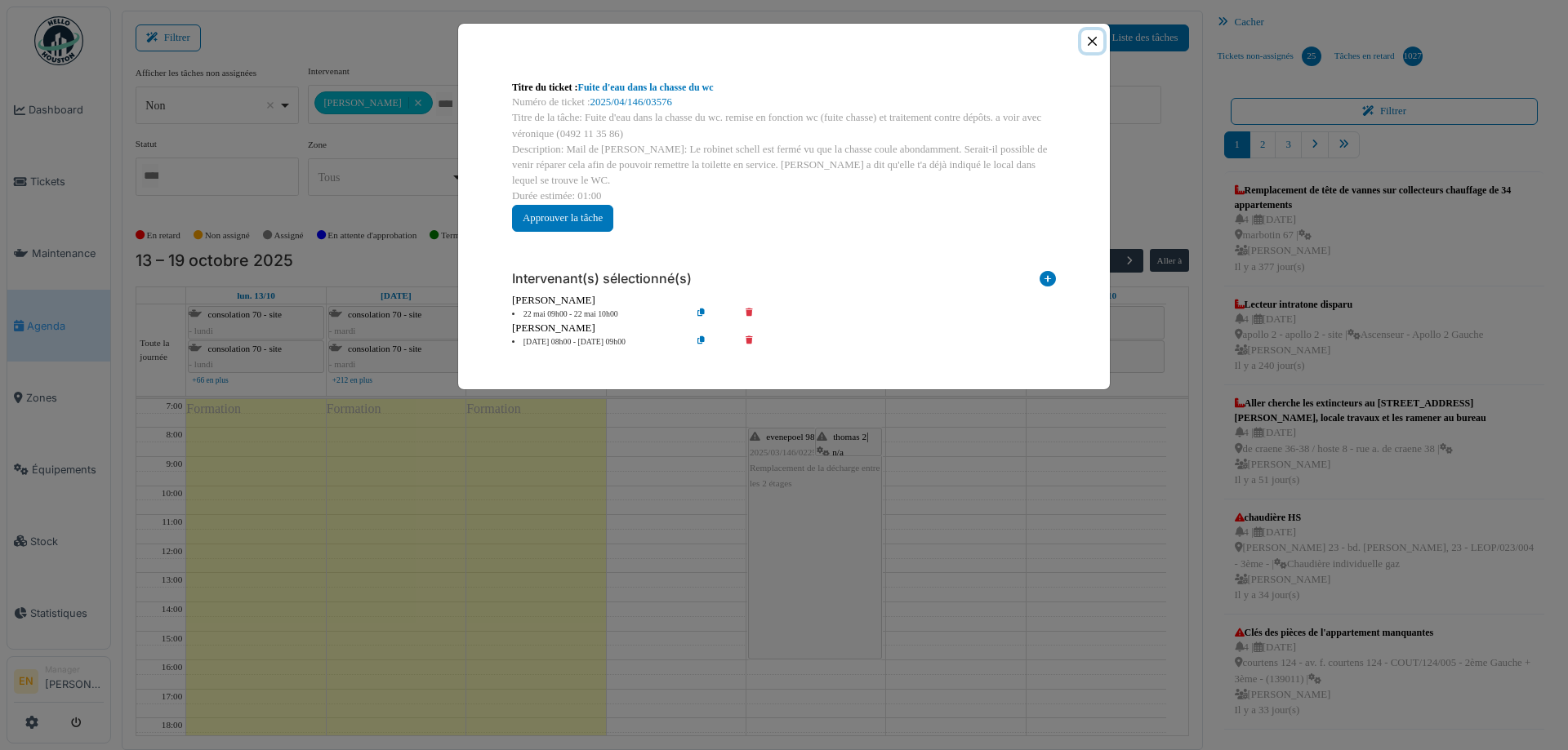
click at [1089, 41] on button "Close" at bounding box center [1092, 41] width 22 height 22
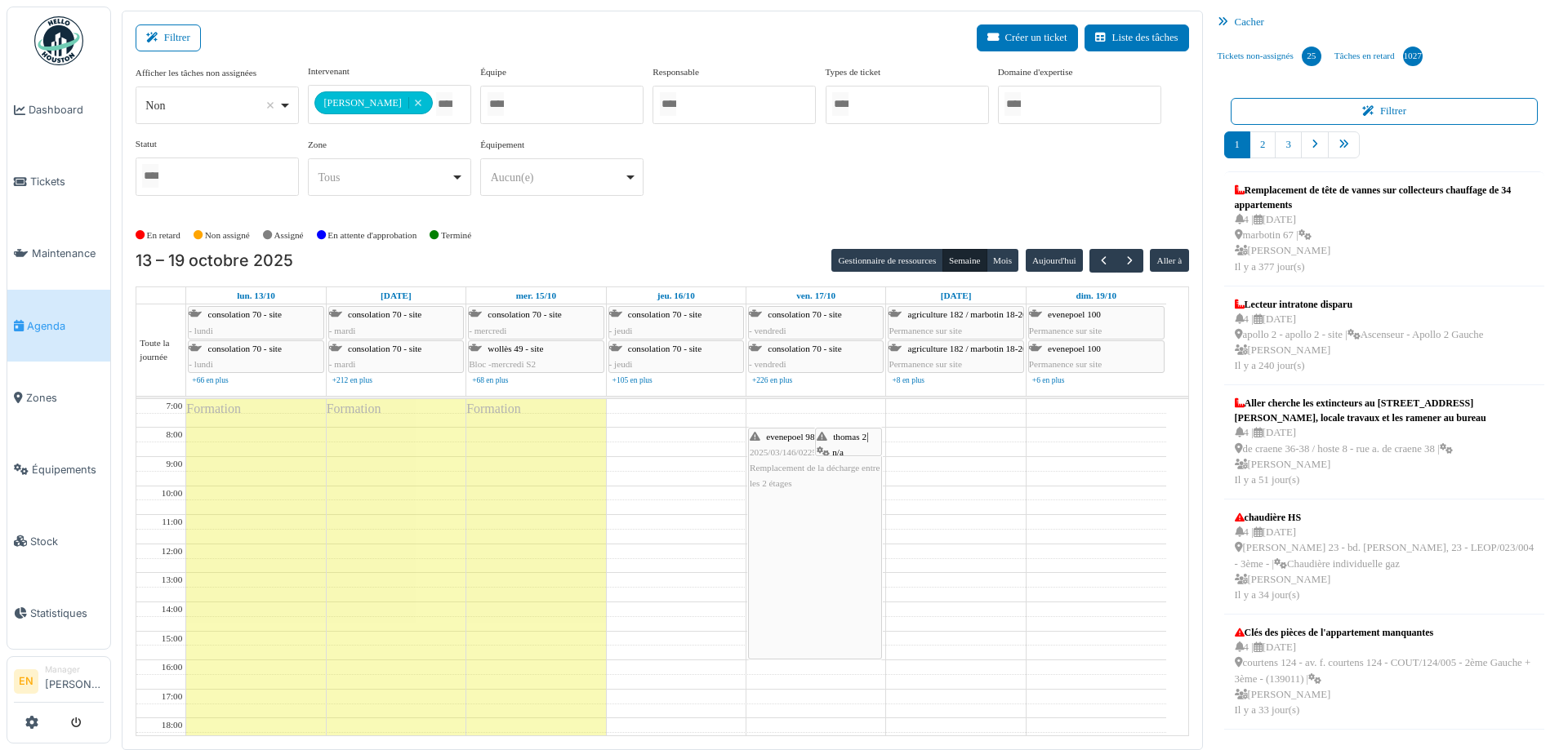
click at [835, 545] on div "evenepoel 98 | n/a 2025/03/146/02256 Remplacement de la décharge entre les 2 ét…" at bounding box center [815, 544] width 132 height 230
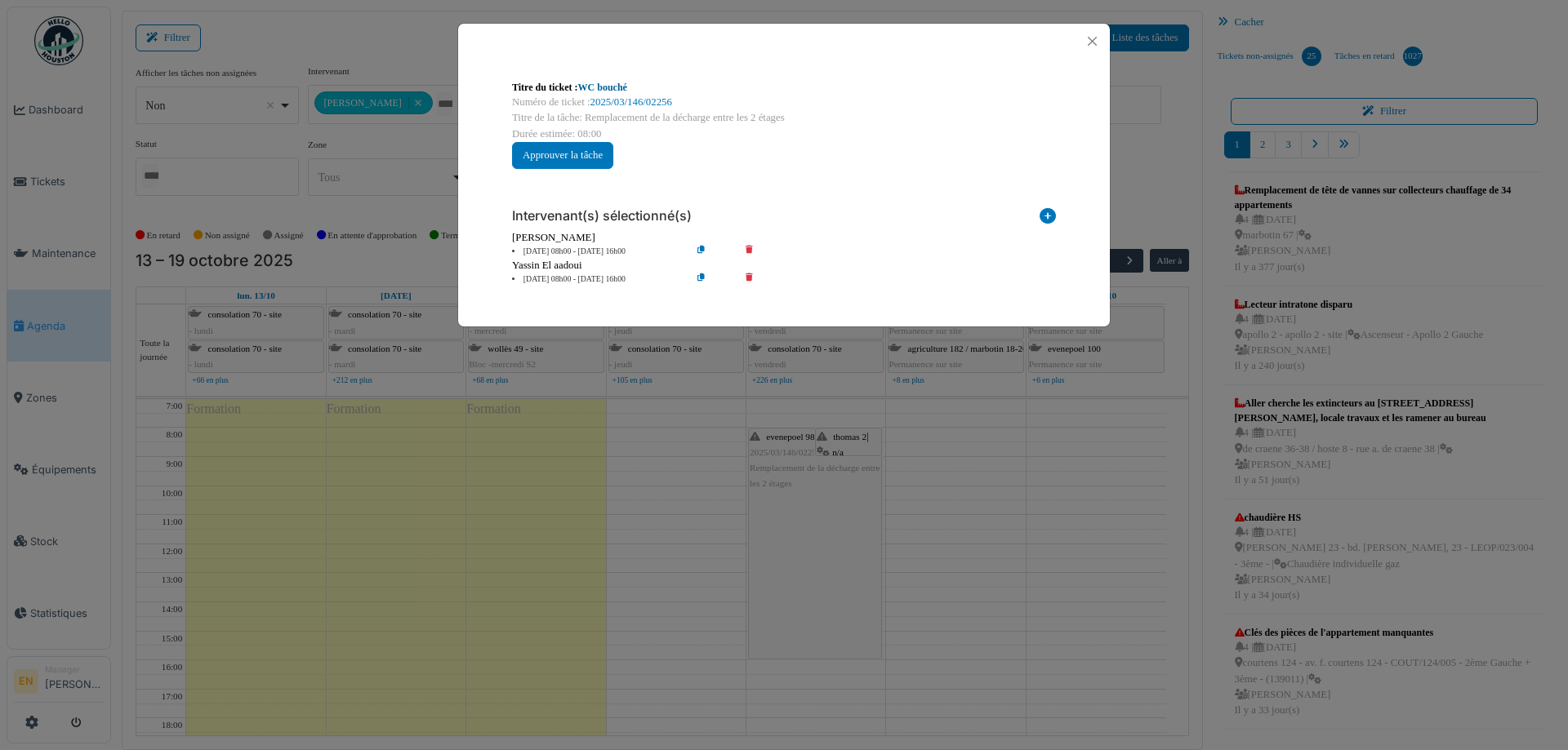
click at [626, 83] on link "WC bouché" at bounding box center [603, 87] width 49 height 11
click at [1092, 39] on button "Close" at bounding box center [1092, 41] width 22 height 22
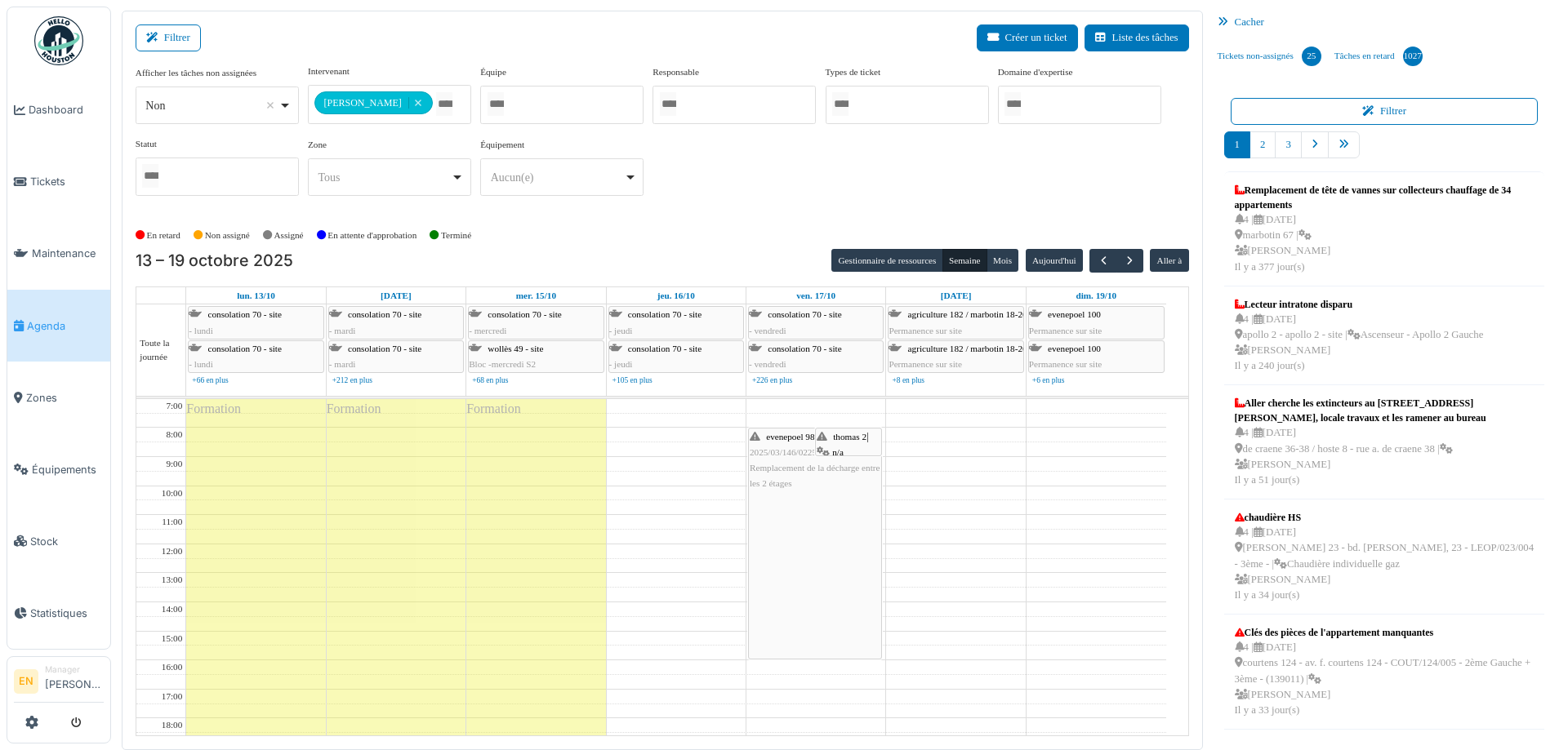
click at [851, 446] on div "thomas 2 | n/a 2025/04/146/03576 Fuite d'eau dans la chasse du wc. Remise en fo…" at bounding box center [848, 547] width 63 height 235
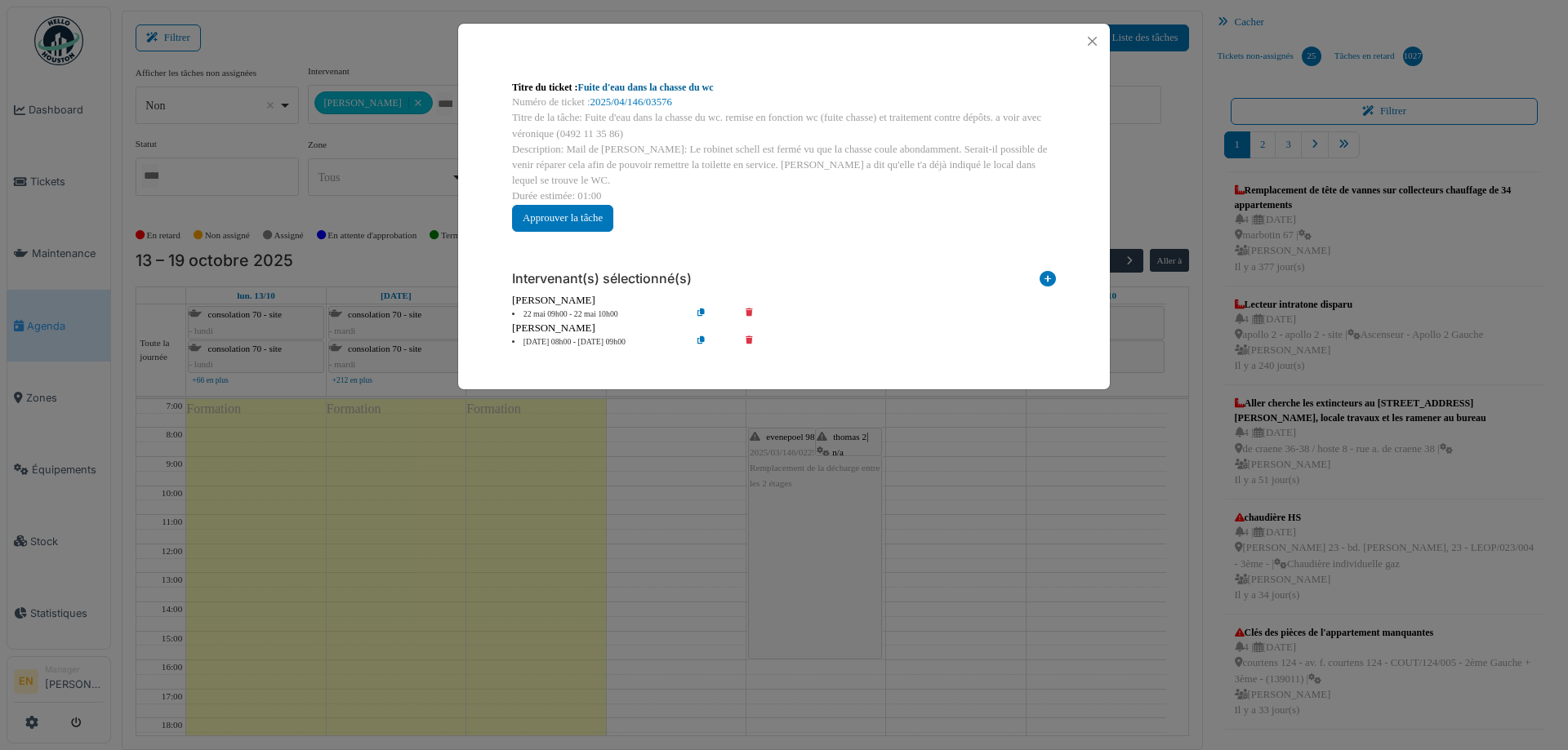
click at [689, 87] on link "Fuite d'eau dans la chasse du wc" at bounding box center [646, 87] width 135 height 11
click at [1094, 44] on button "Close" at bounding box center [1092, 41] width 22 height 22
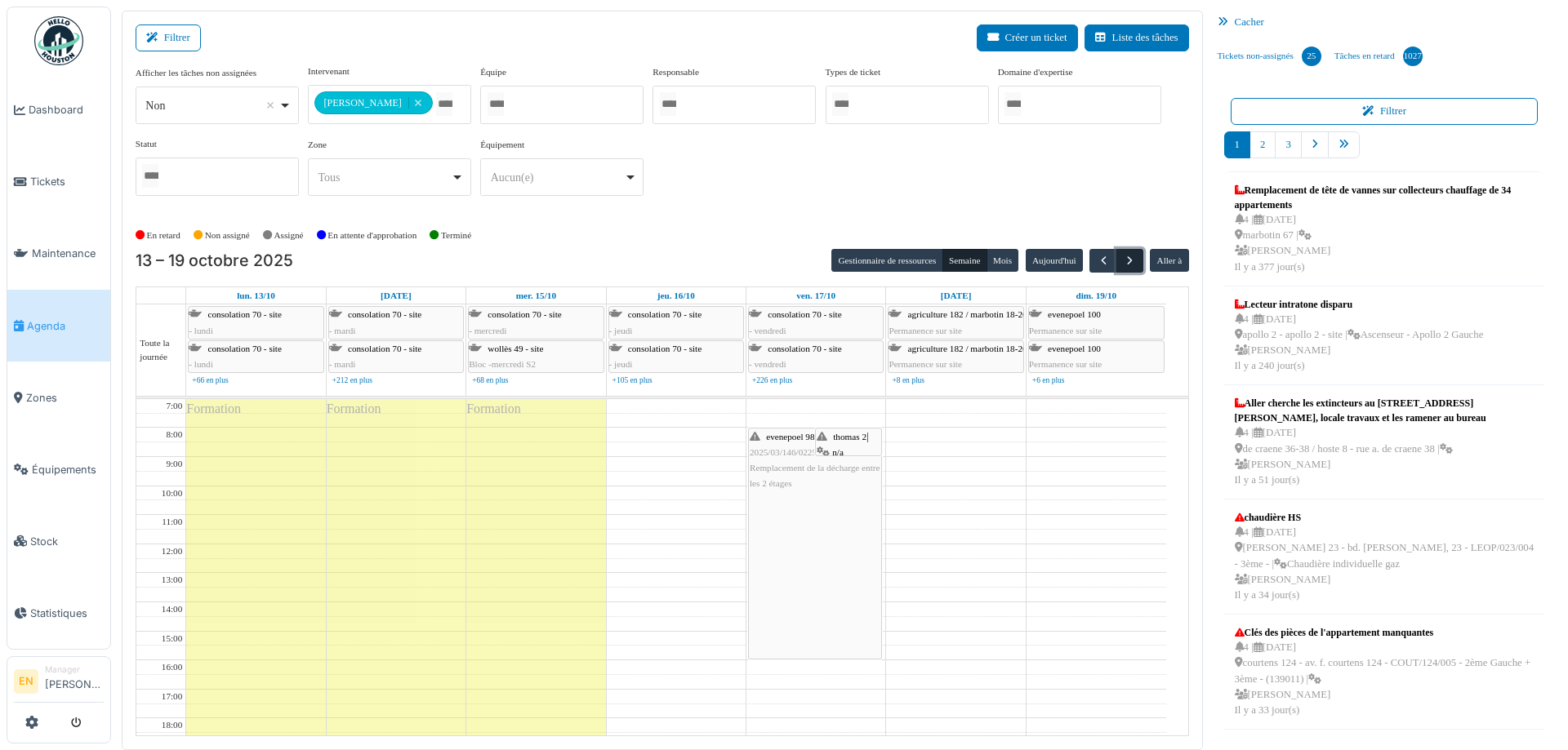
click at [1123, 260] on span "button" at bounding box center [1129, 261] width 14 height 14
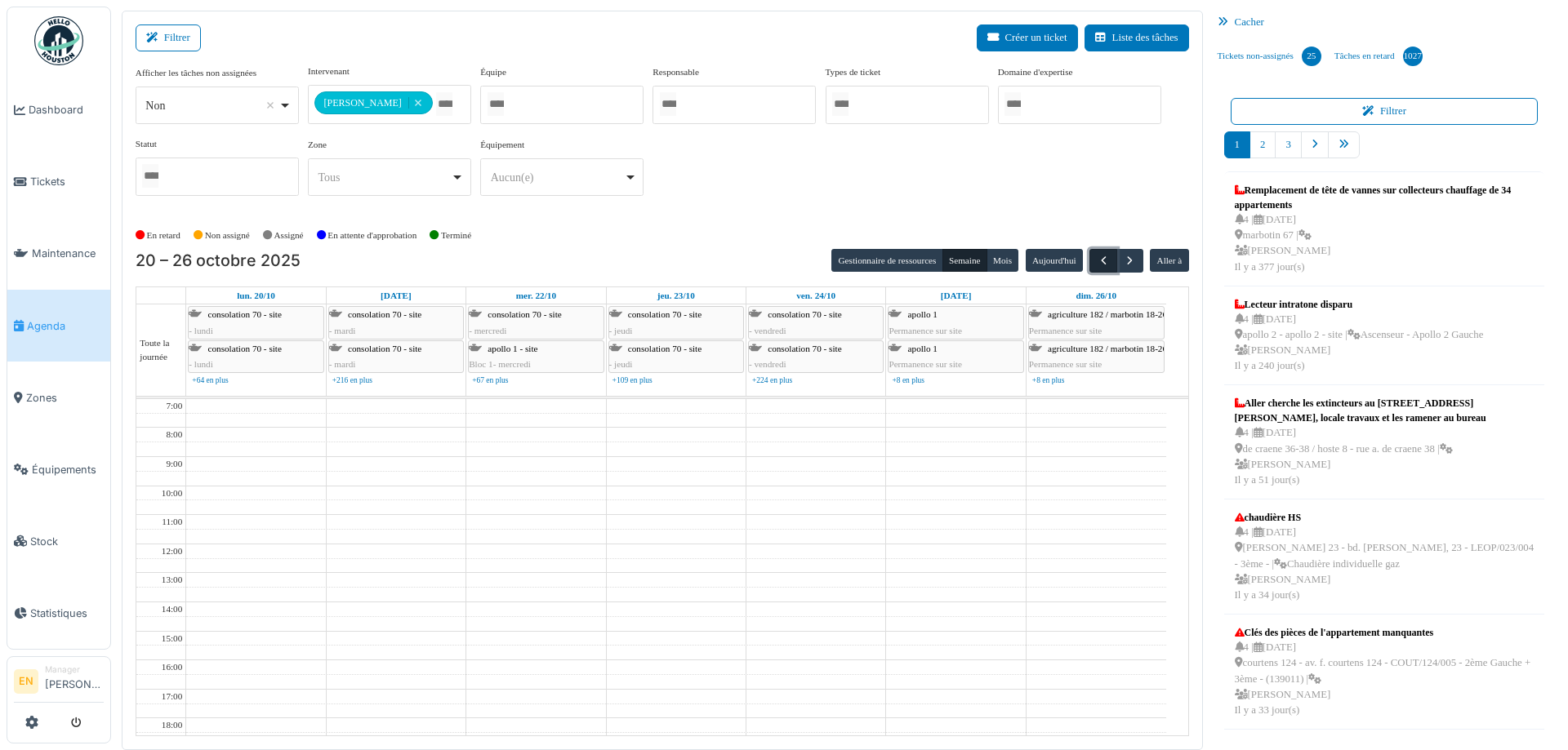
click at [1097, 258] on span "button" at bounding box center [1104, 261] width 14 height 14
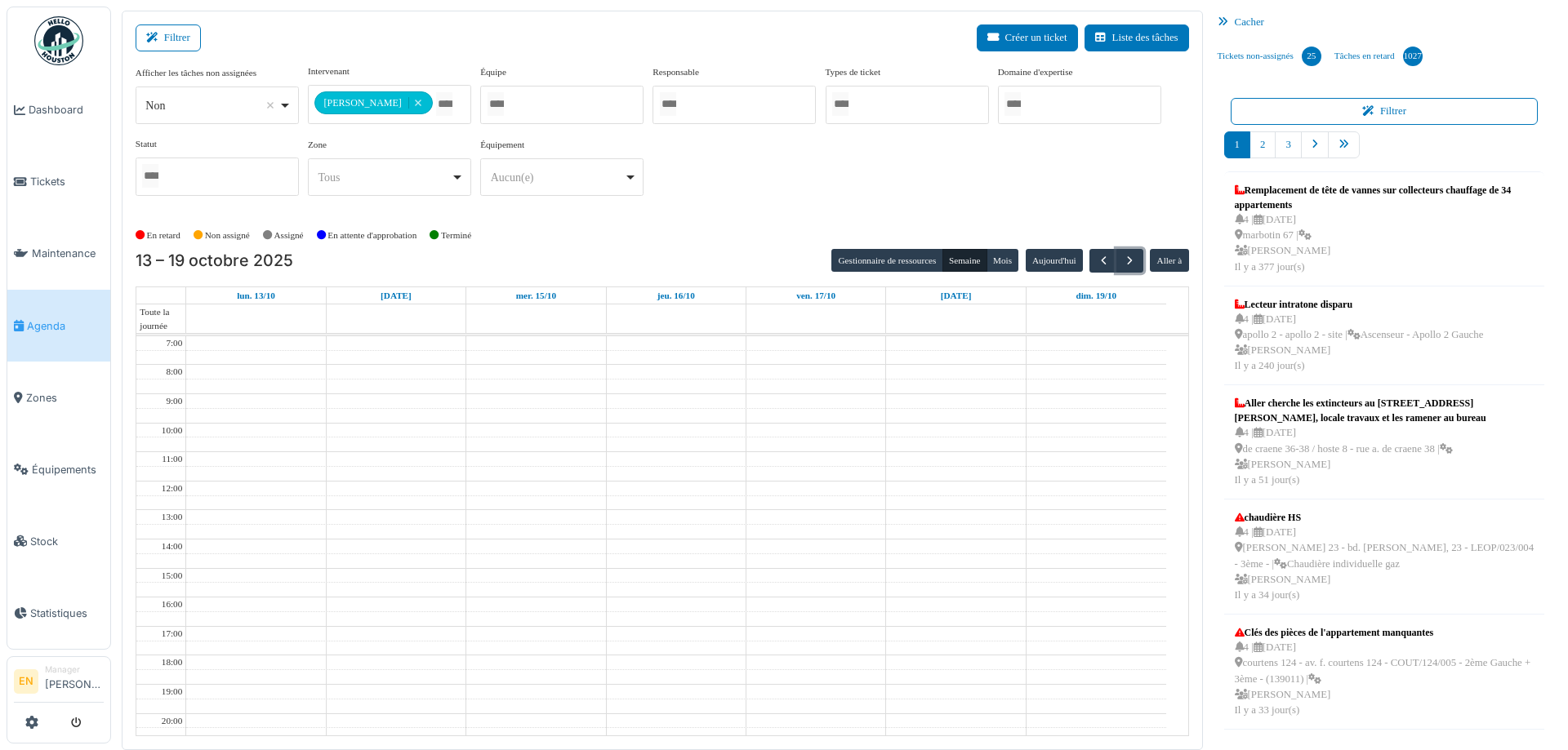
click at [1123, 256] on span "button" at bounding box center [1129, 261] width 14 height 14
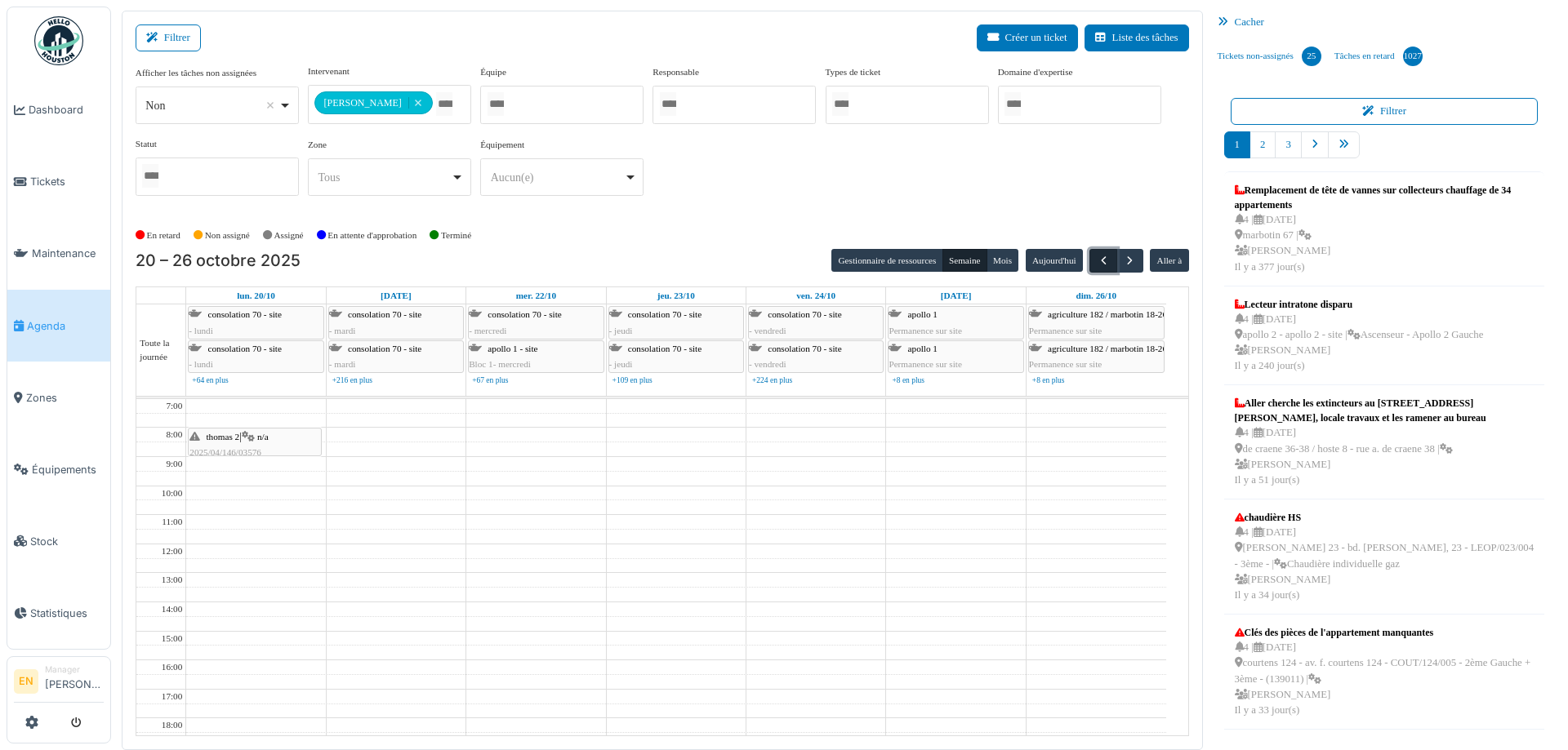
click at [1097, 264] on span "button" at bounding box center [1104, 261] width 14 height 14
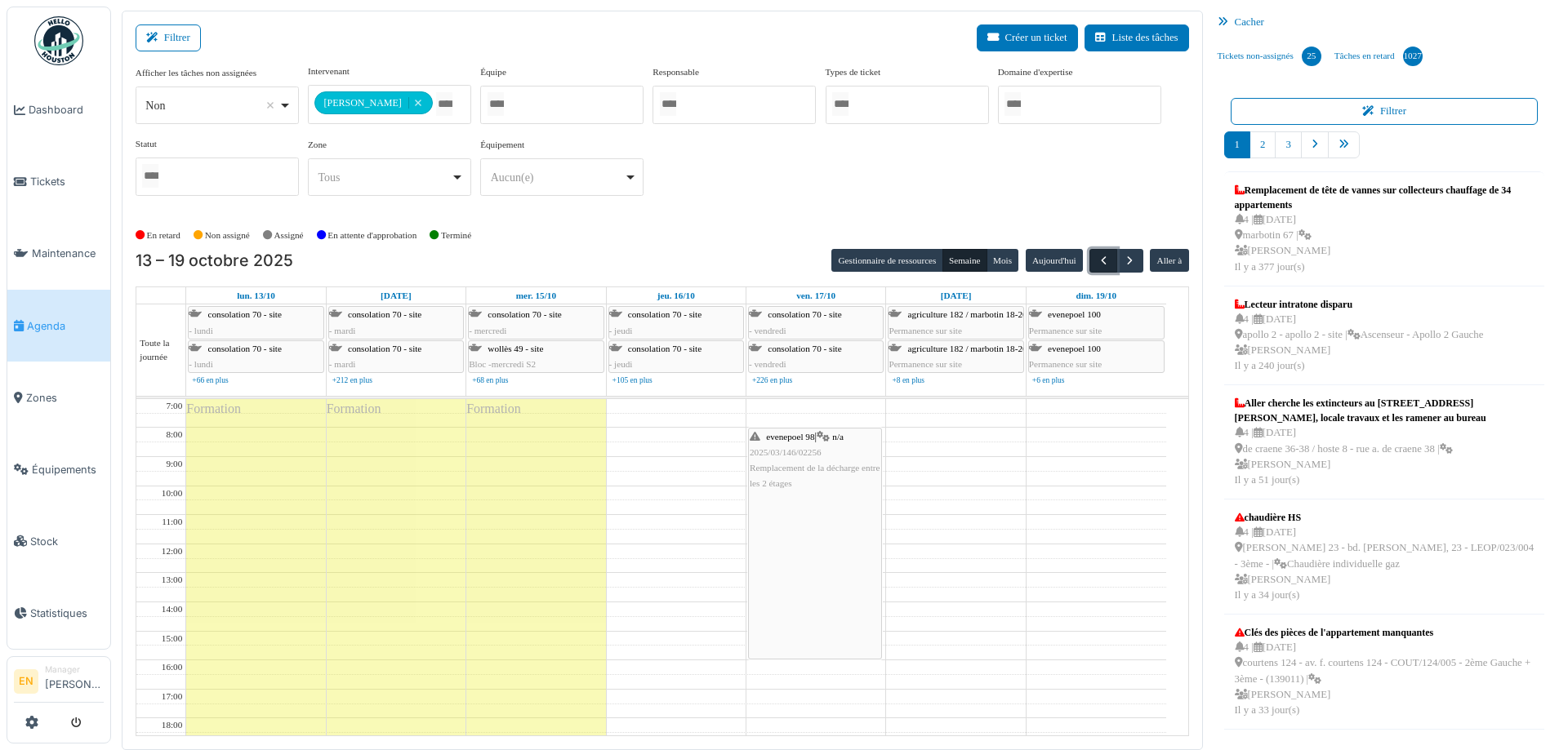
click at [1097, 262] on span "button" at bounding box center [1104, 261] width 14 height 14
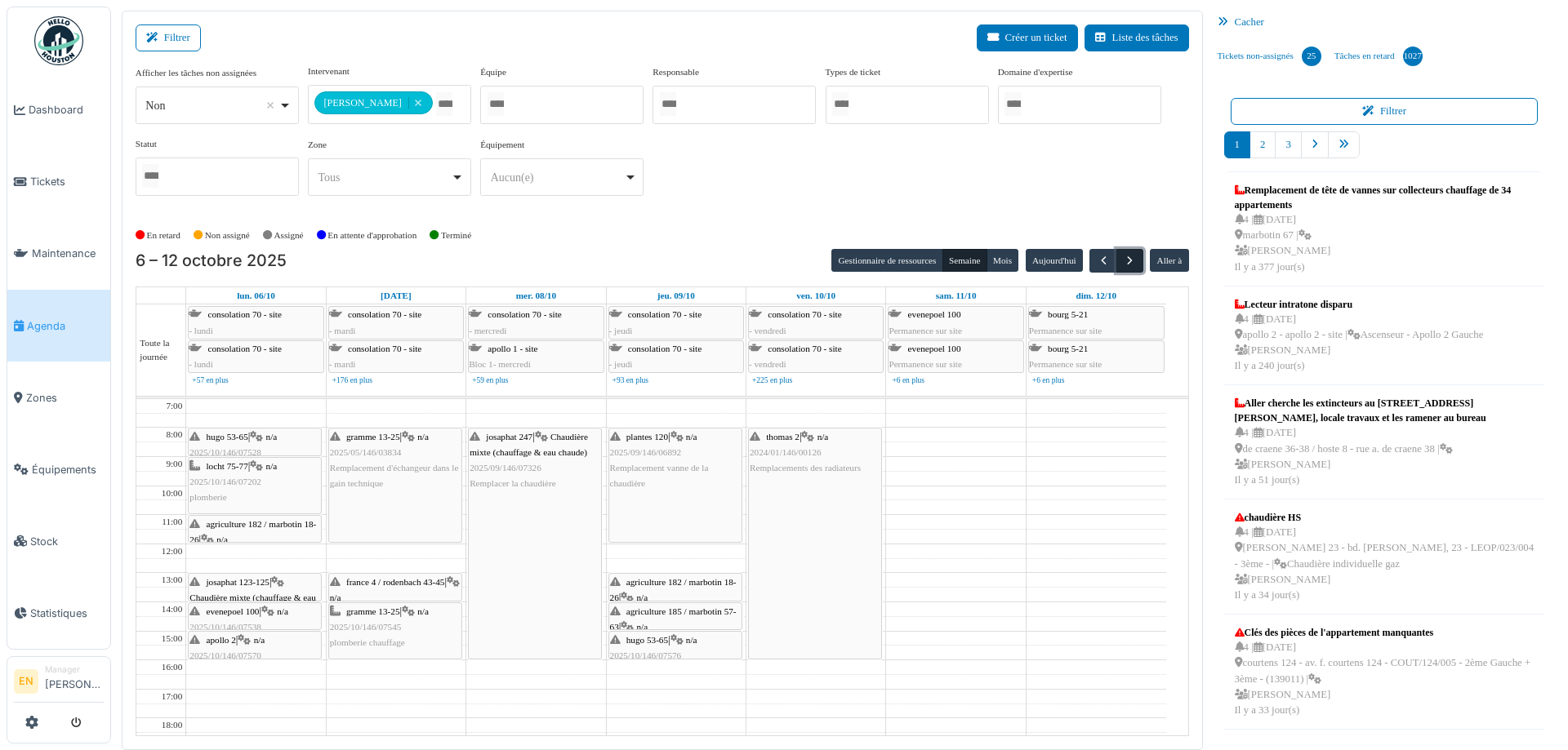
click at [1125, 264] on span "button" at bounding box center [1129, 261] width 14 height 14
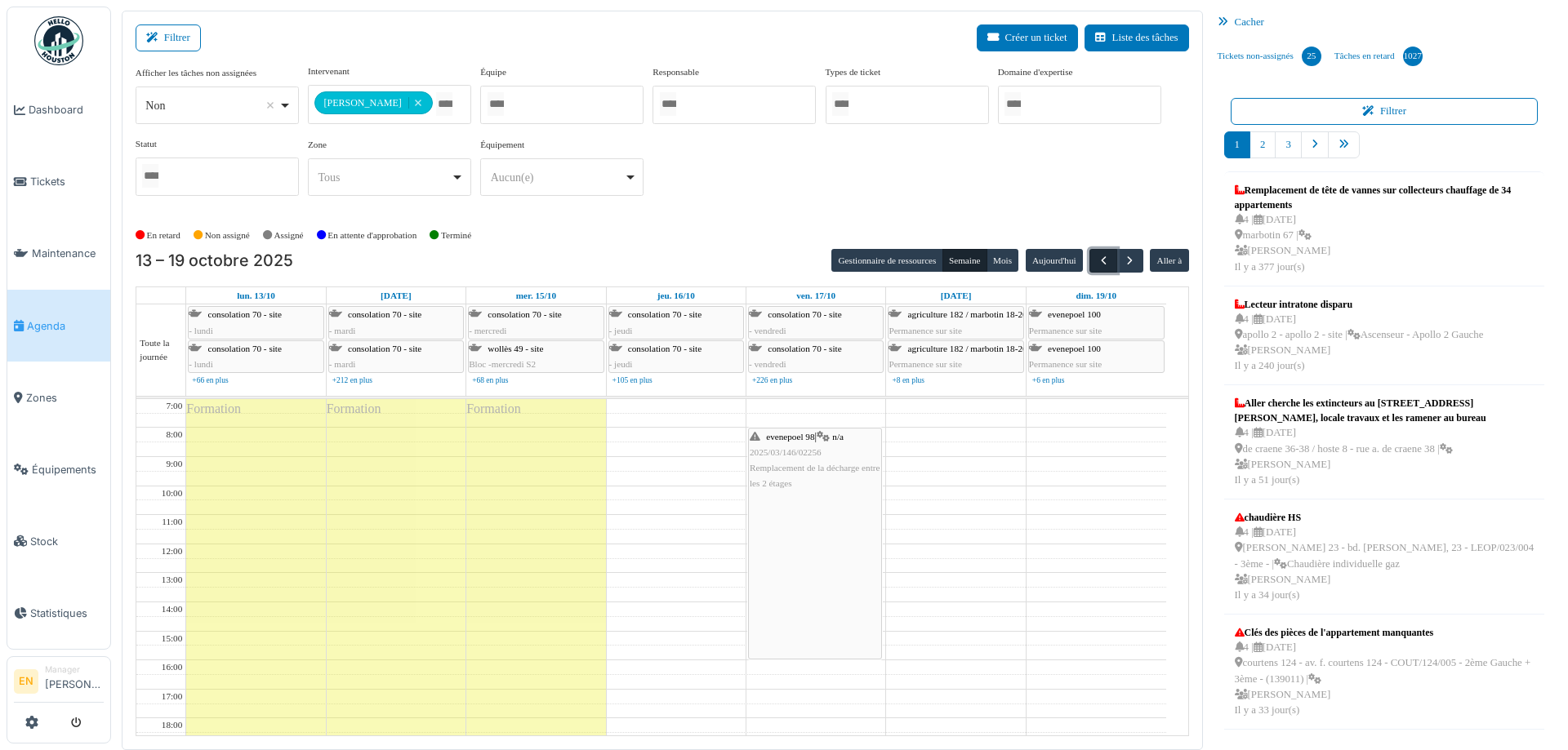
click at [1097, 257] on span "button" at bounding box center [1104, 261] width 14 height 14
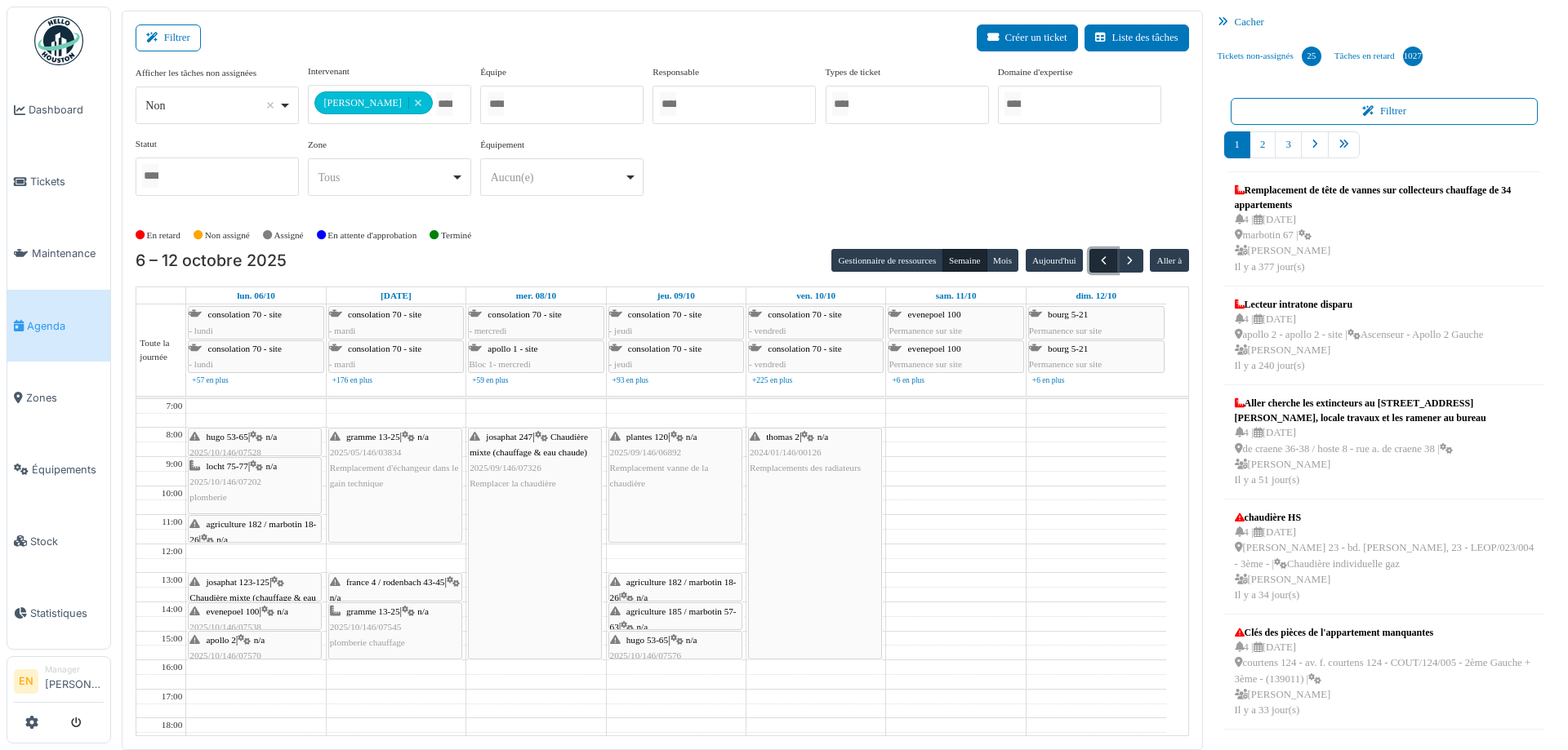
click at [1097, 262] on span "button" at bounding box center [1104, 261] width 14 height 14
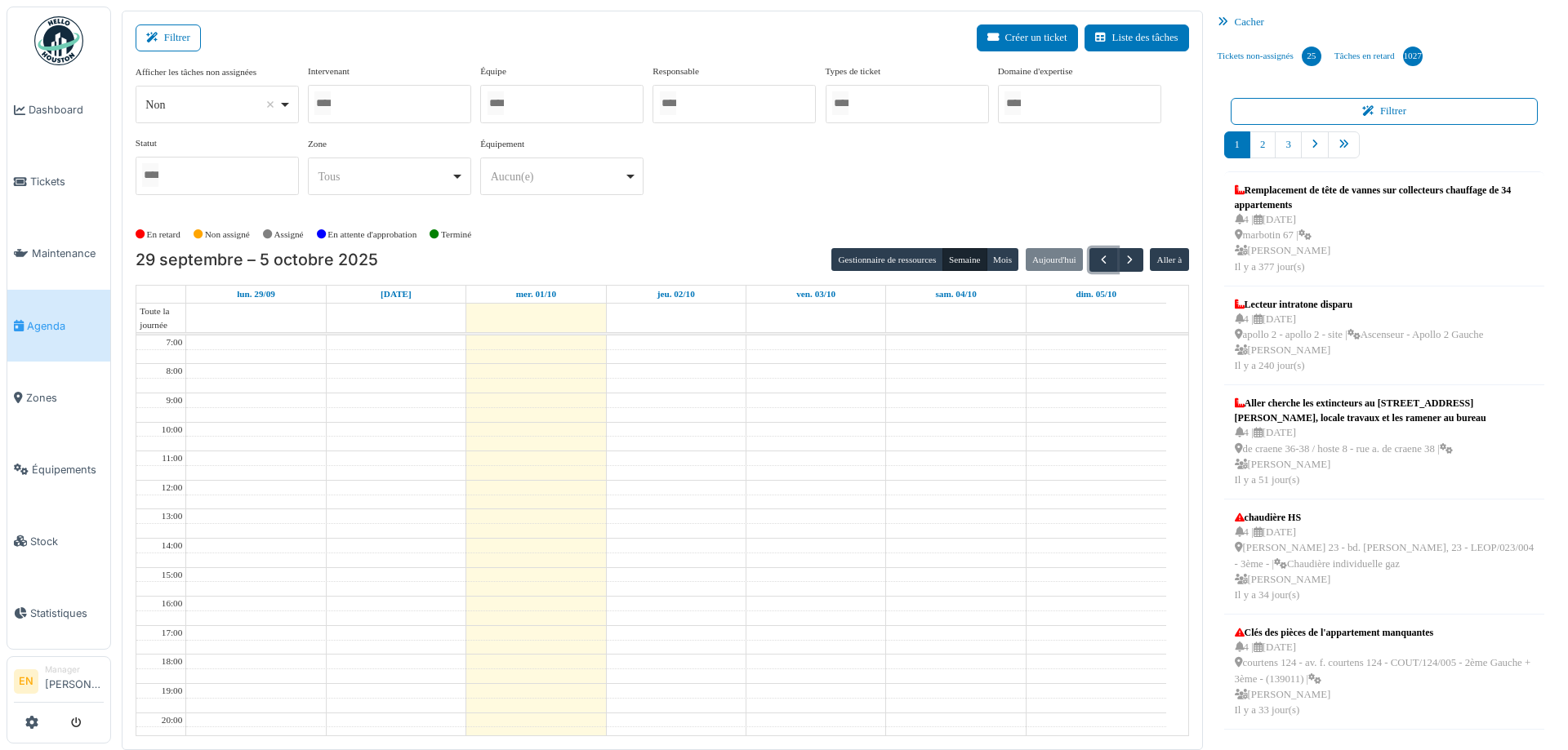
click at [384, 99] on div at bounding box center [389, 104] width 164 height 39
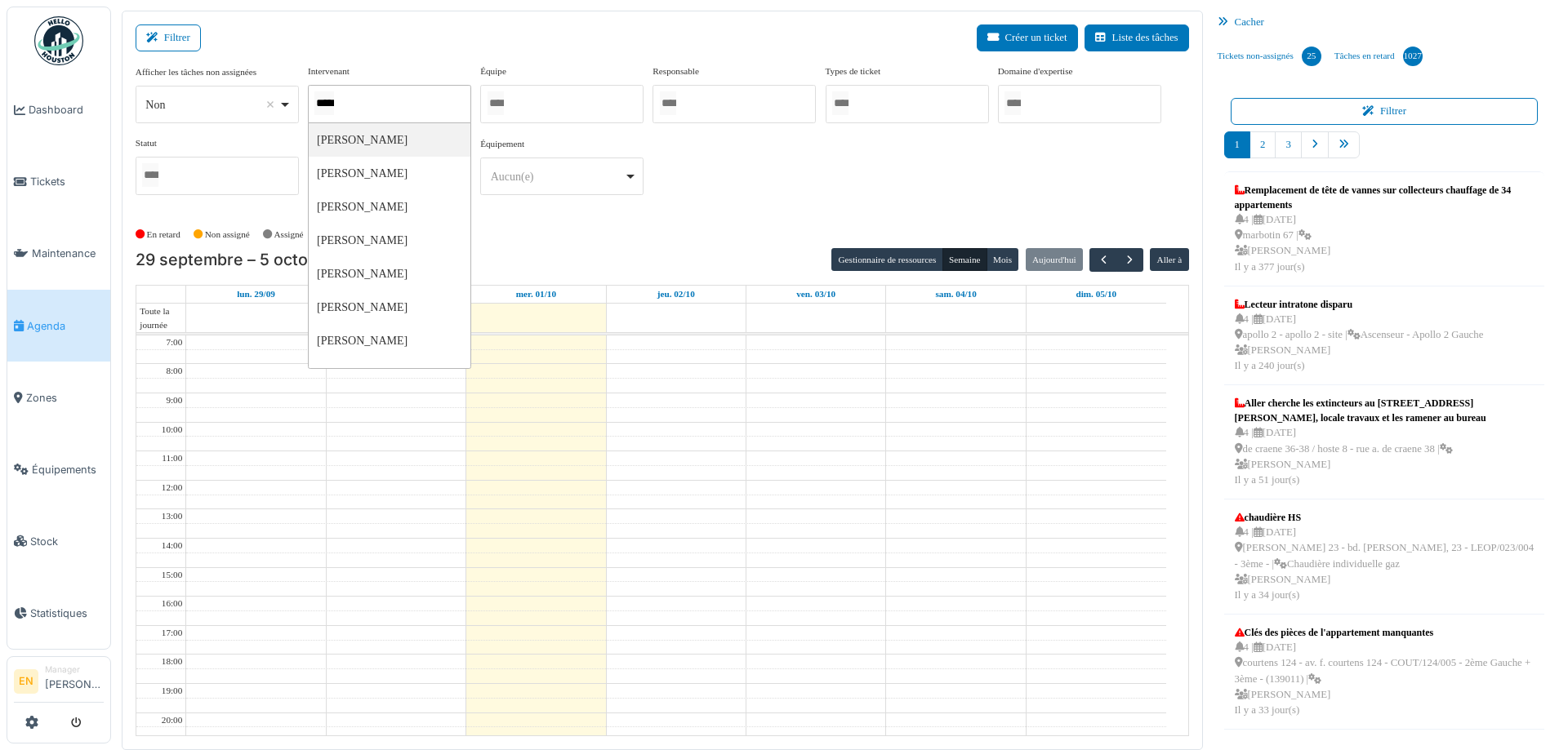
type input "******"
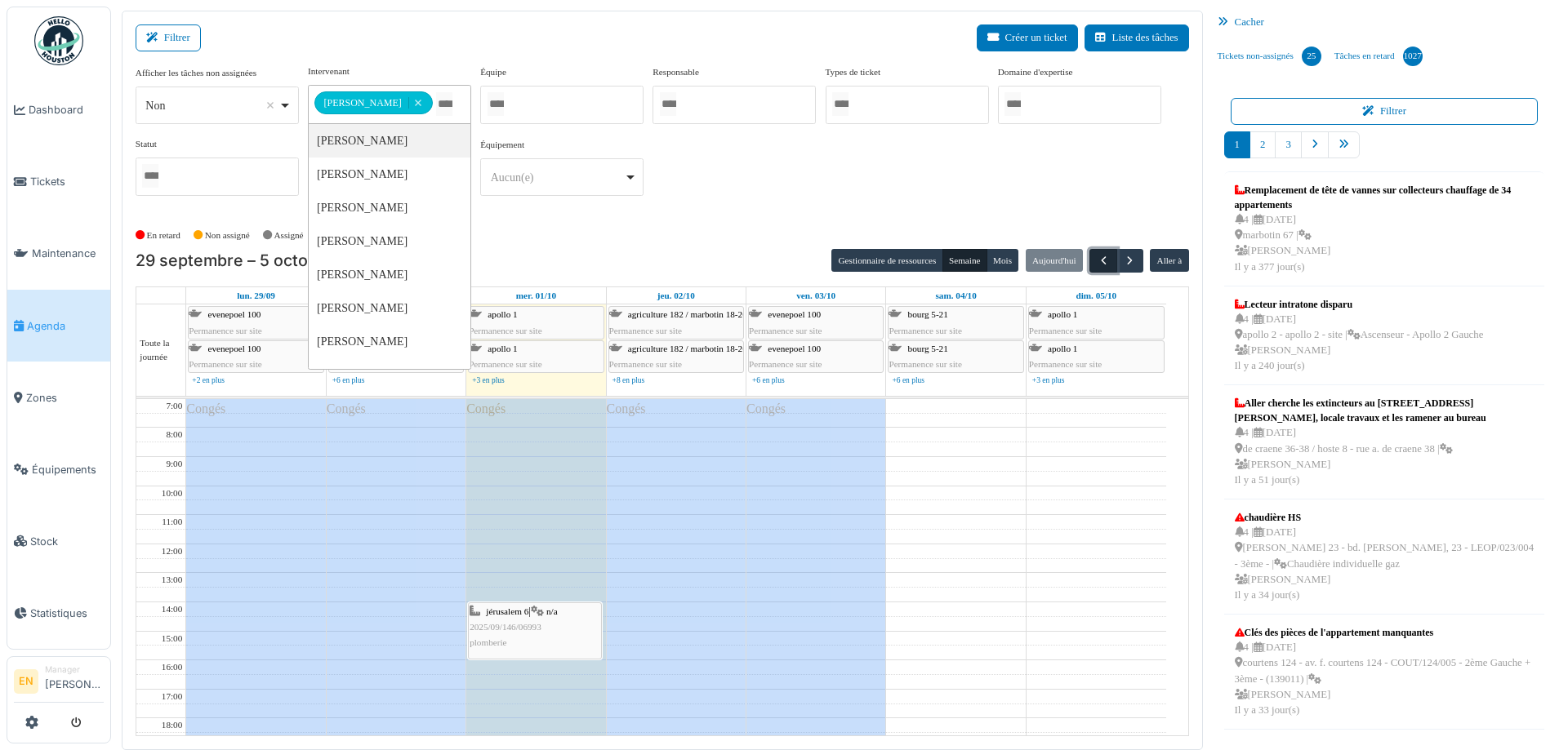
click at [1097, 258] on span "button" at bounding box center [1104, 261] width 14 height 14
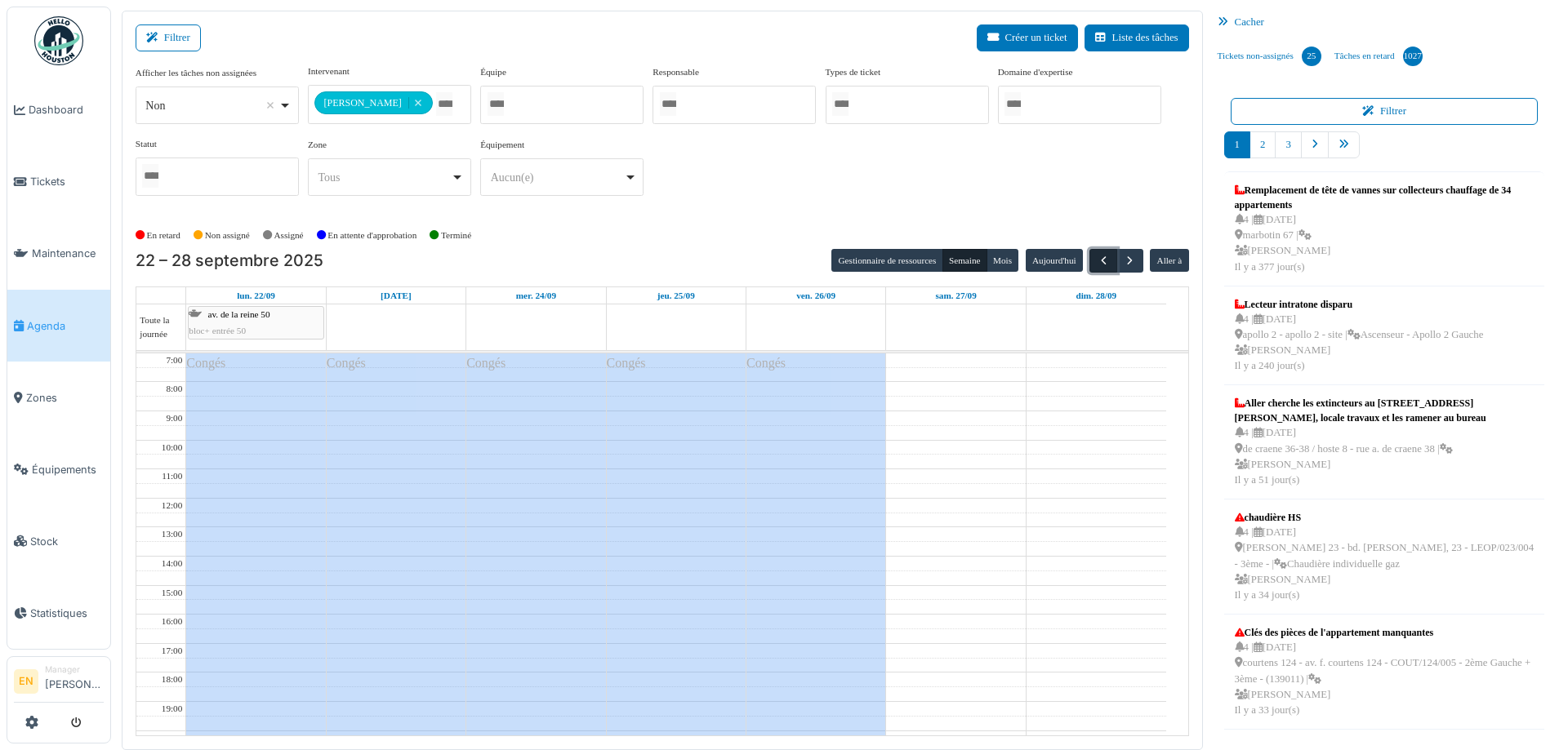
click at [1097, 259] on span "button" at bounding box center [1104, 261] width 14 height 14
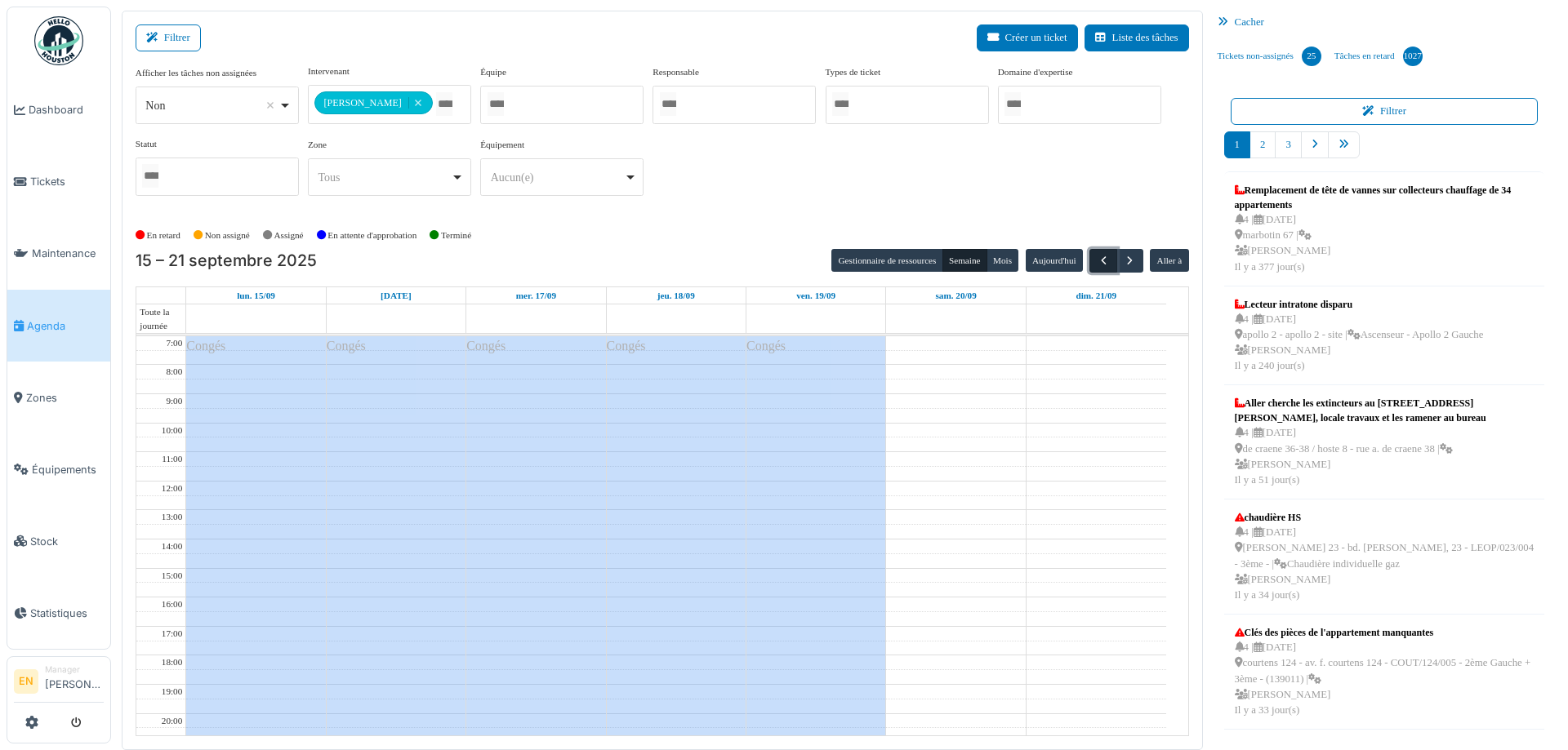
click at [1097, 260] on span "button" at bounding box center [1104, 261] width 14 height 14
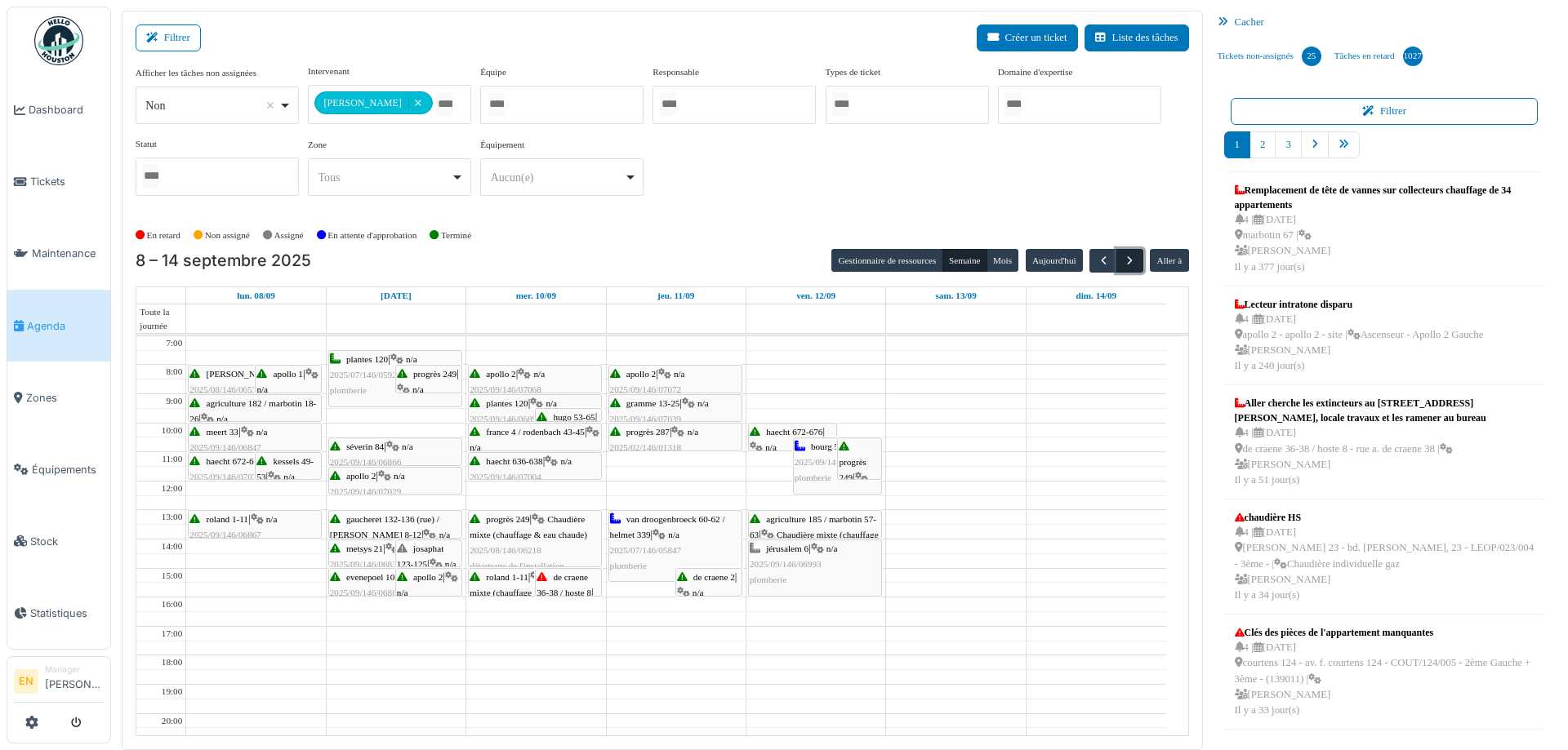
click at [1123, 263] on span "button" at bounding box center [1129, 261] width 14 height 14
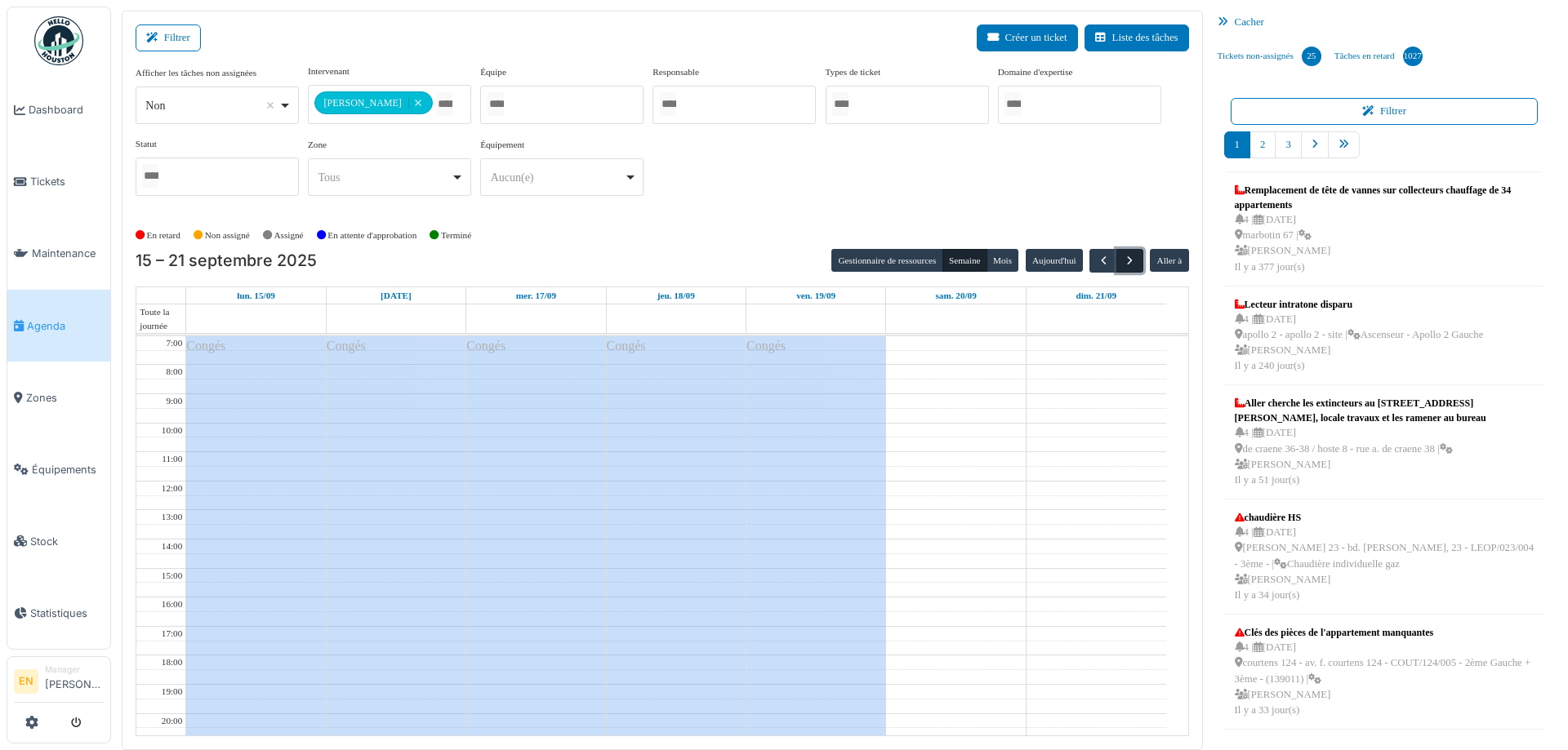
click at [1123, 262] on span "button" at bounding box center [1129, 261] width 14 height 14
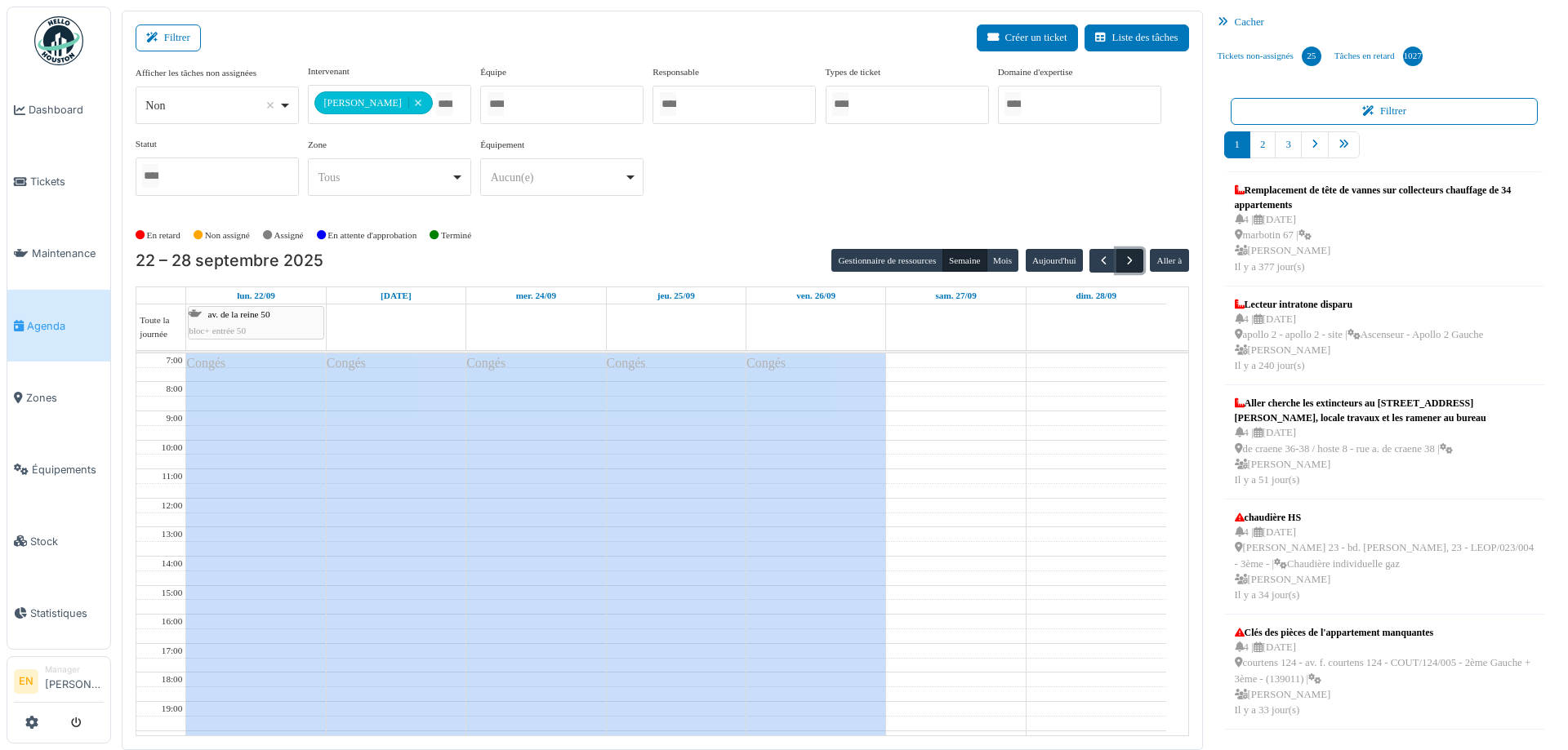
click at [1123, 262] on span "button" at bounding box center [1129, 261] width 14 height 14
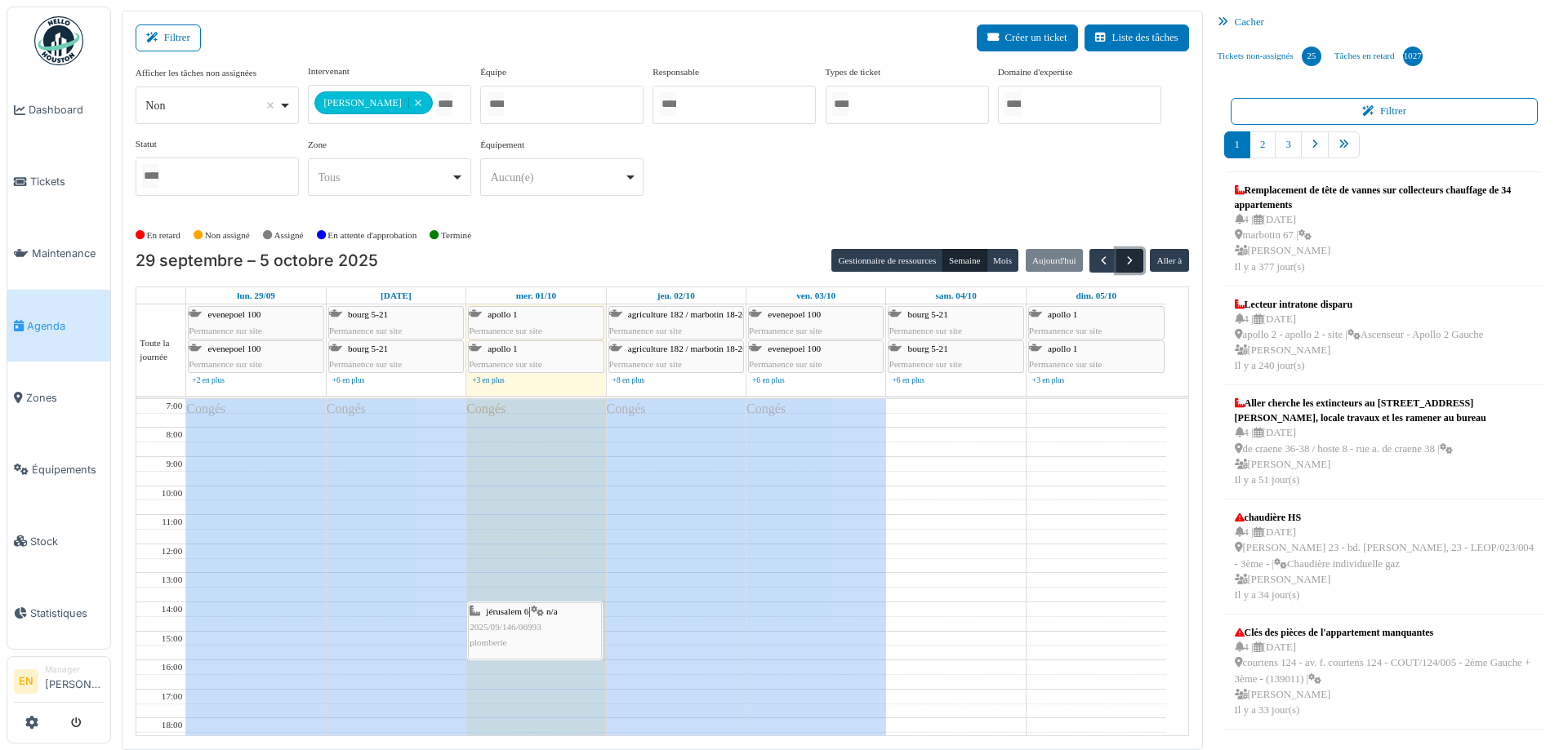
click at [1127, 267] on span "button" at bounding box center [1129, 261] width 14 height 14
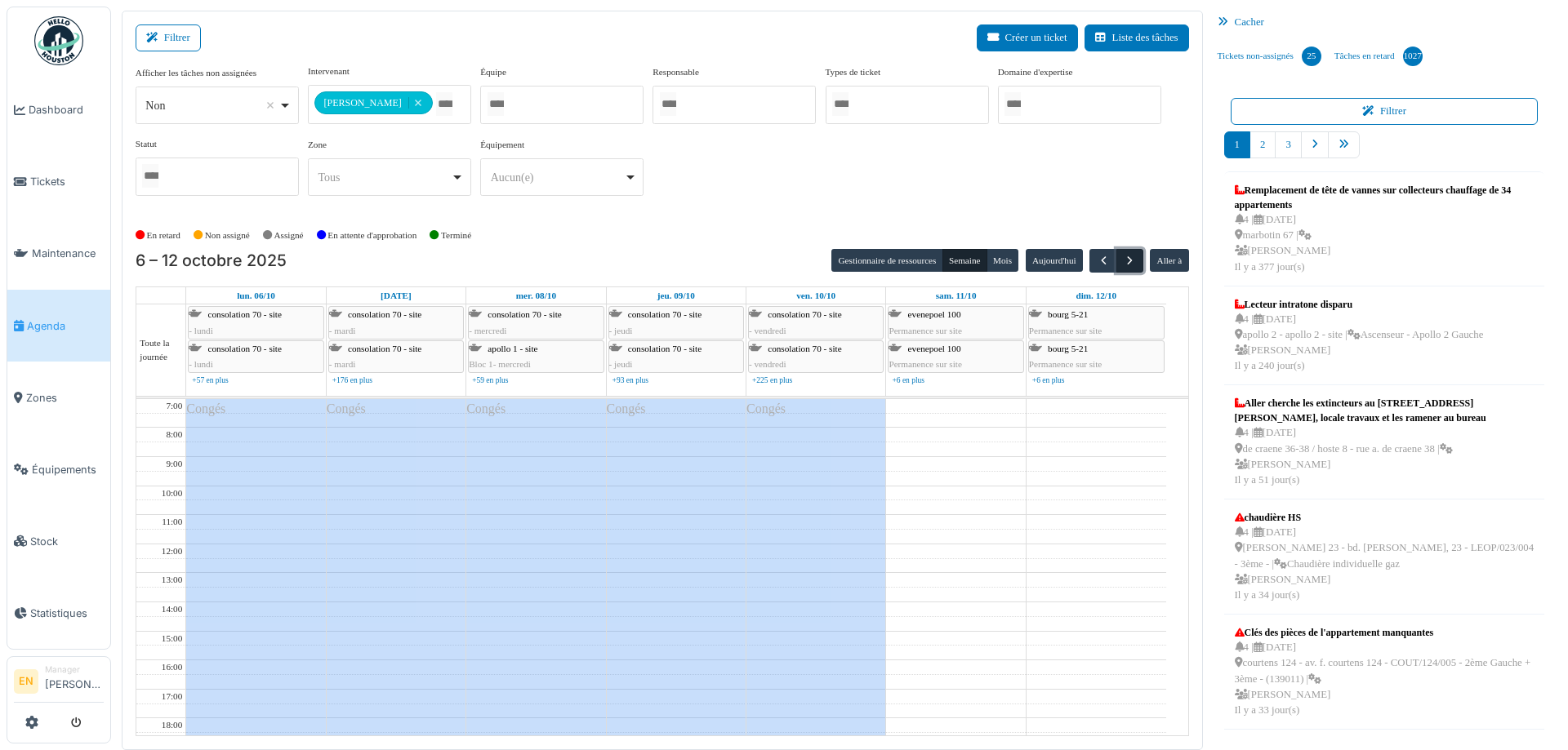
click at [1126, 256] on span "button" at bounding box center [1129, 261] width 14 height 14
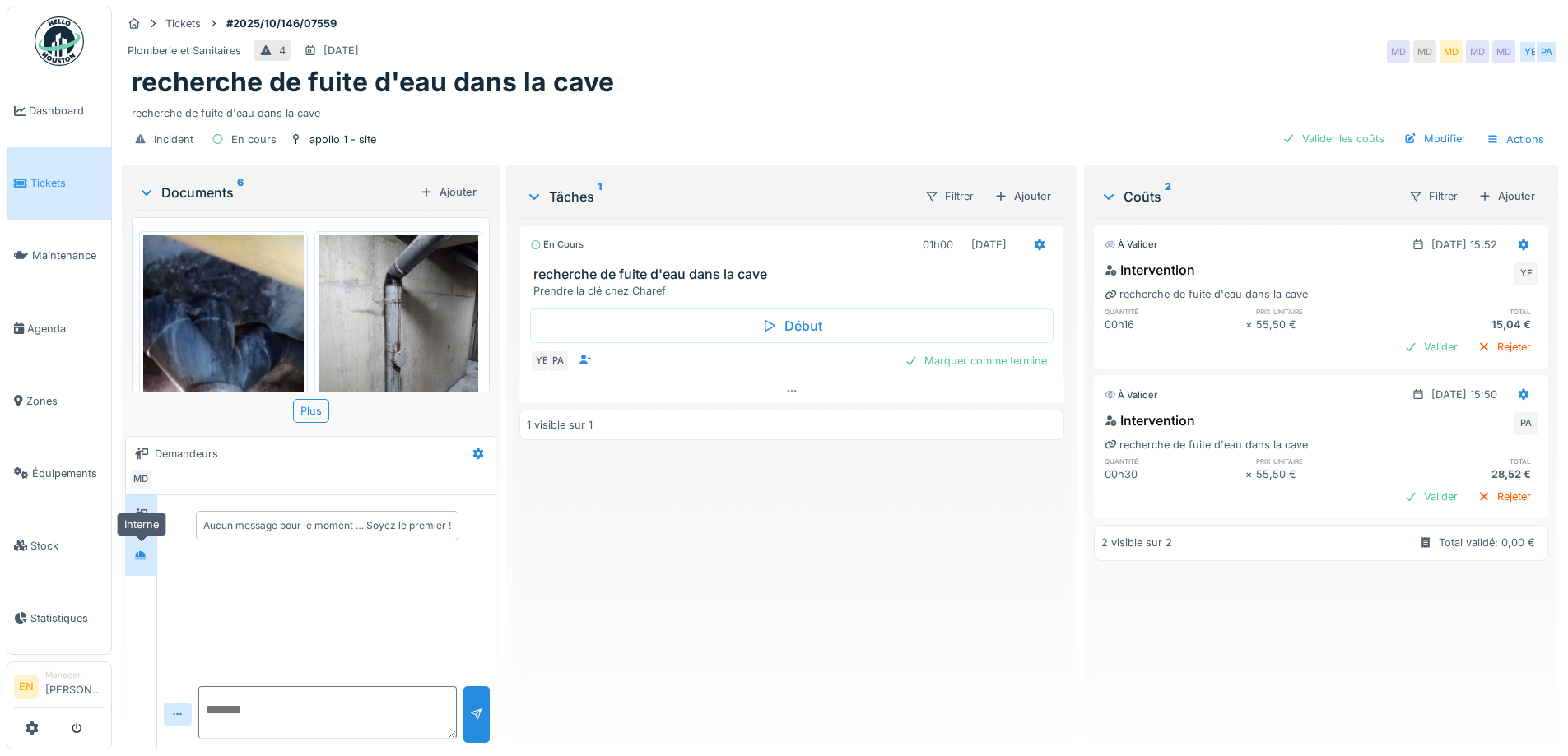
click at [140, 563] on div at bounding box center [141, 556] width 25 height 21
click at [789, 536] on div "En cours 01h00 30/09/2025 recherche de fuite d'eau dans la cave Prendre la clé …" at bounding box center [791, 477] width 544 height 518
click at [1034, 249] on icon at bounding box center [1040, 244] width 13 height 10
click at [1059, 135] on div "Incident En cours apollo 1 - site Valider les coûts Modifier Actions" at bounding box center [840, 139] width 1437 height 37
click at [1036, 196] on div "Ajouter" at bounding box center [1022, 195] width 70 height 22
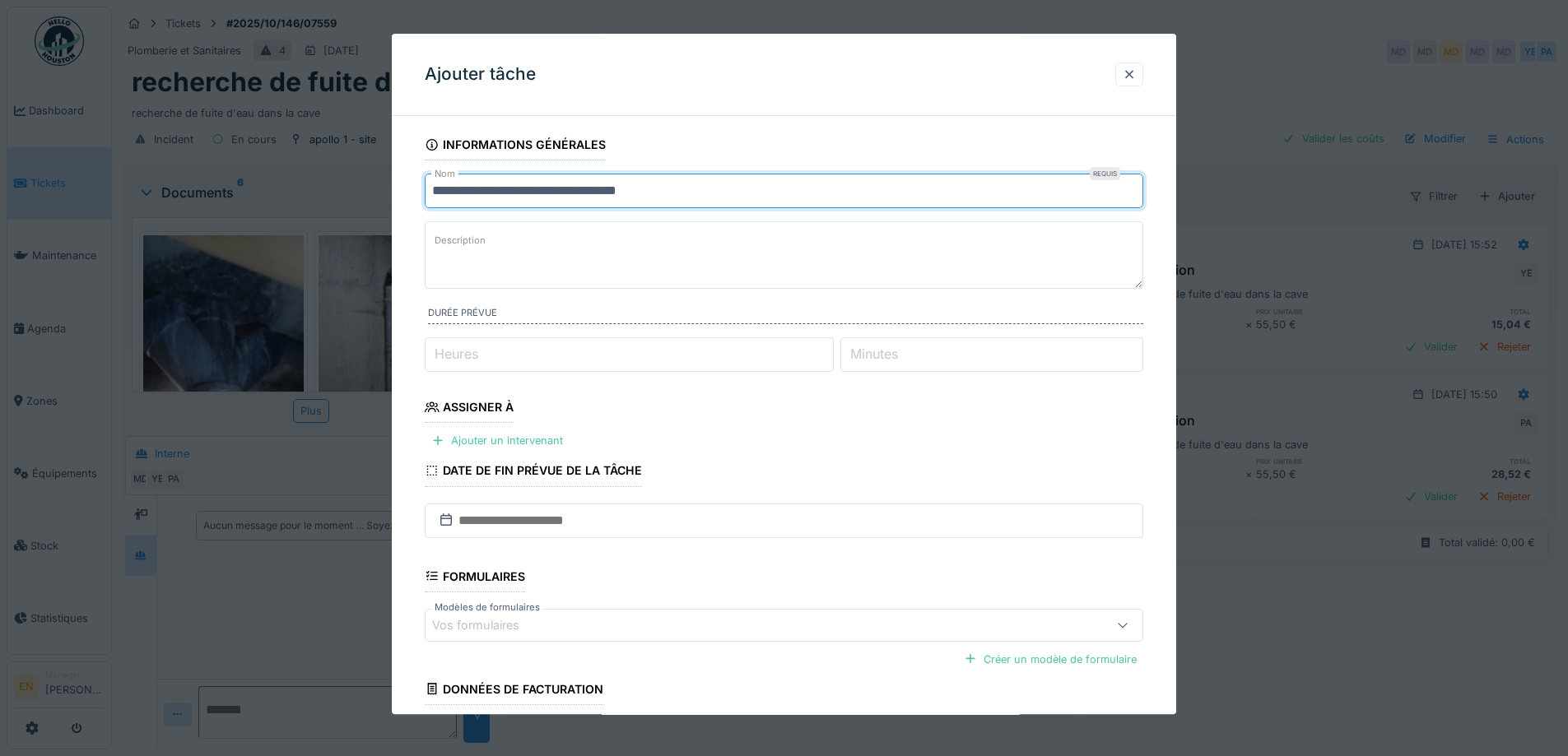
drag, startPoint x: 685, startPoint y: 189, endPoint x: 378, endPoint y: 251, distance: 313.2
click at [378, 251] on div "**********" at bounding box center [840, 378] width 1457 height 756
type input "*"
type input "**********"
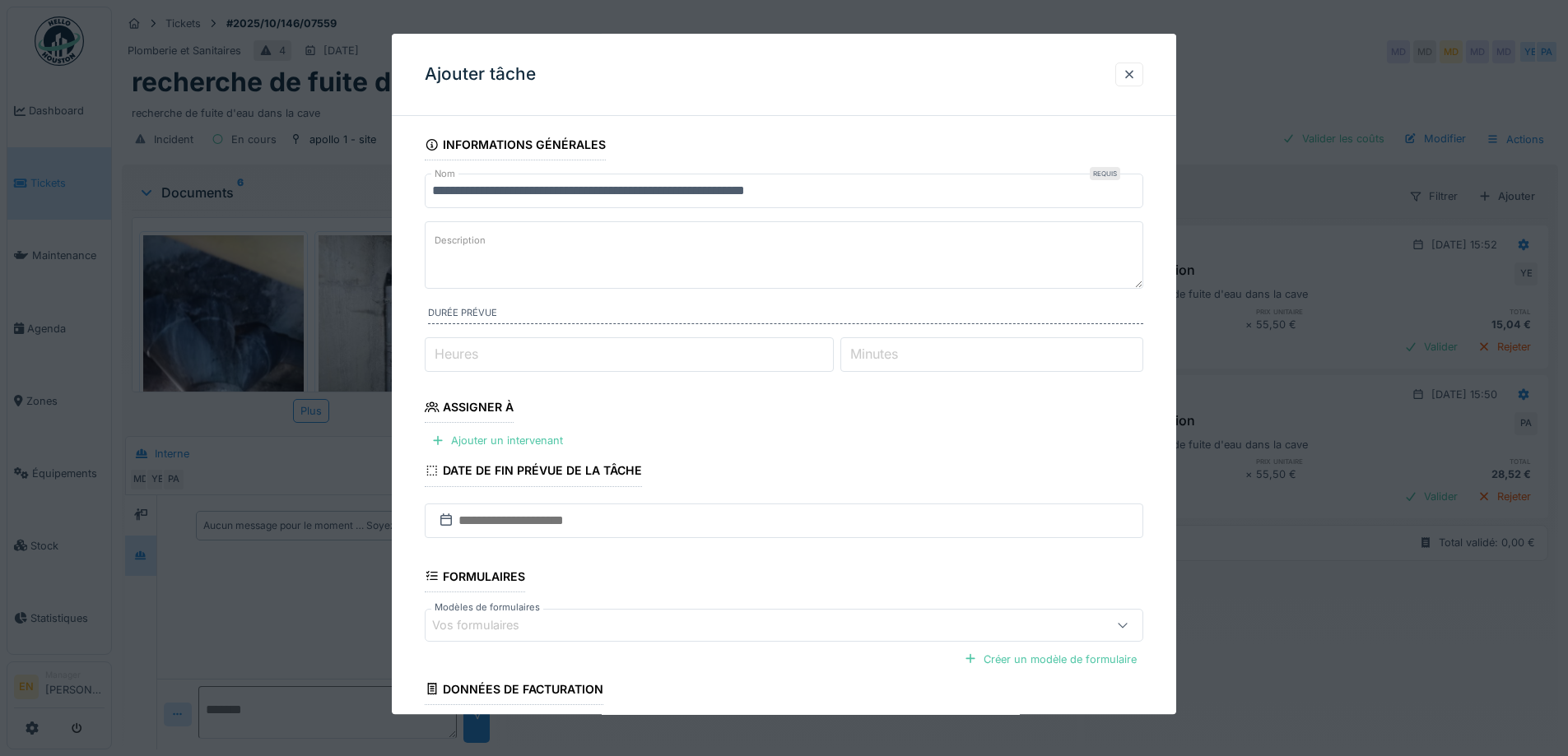
click at [519, 242] on textarea "Description" at bounding box center [784, 254] width 718 height 68
type textarea "**********"
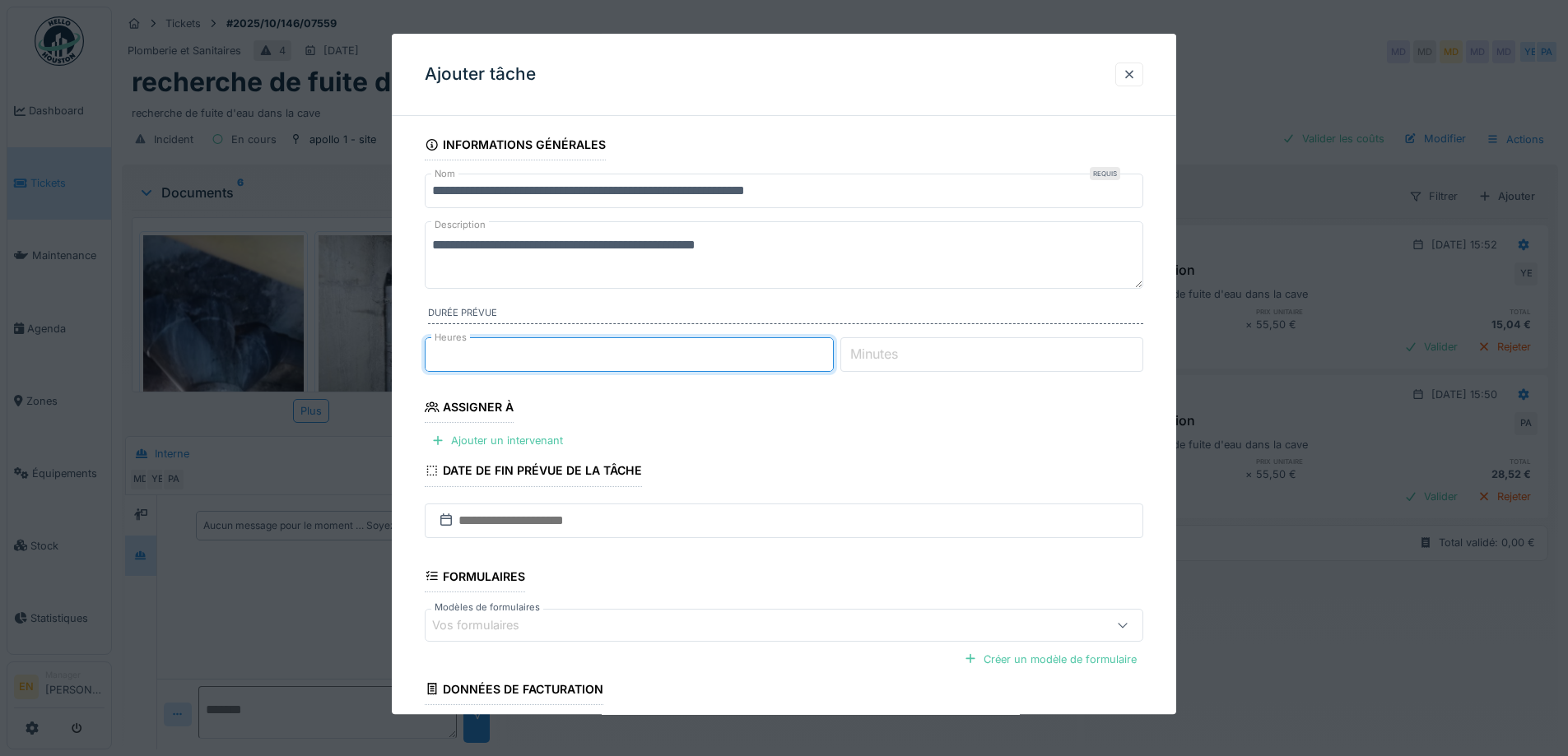
type input "*"
click at [834, 352] on input "*" at bounding box center [630, 354] width 410 height 34
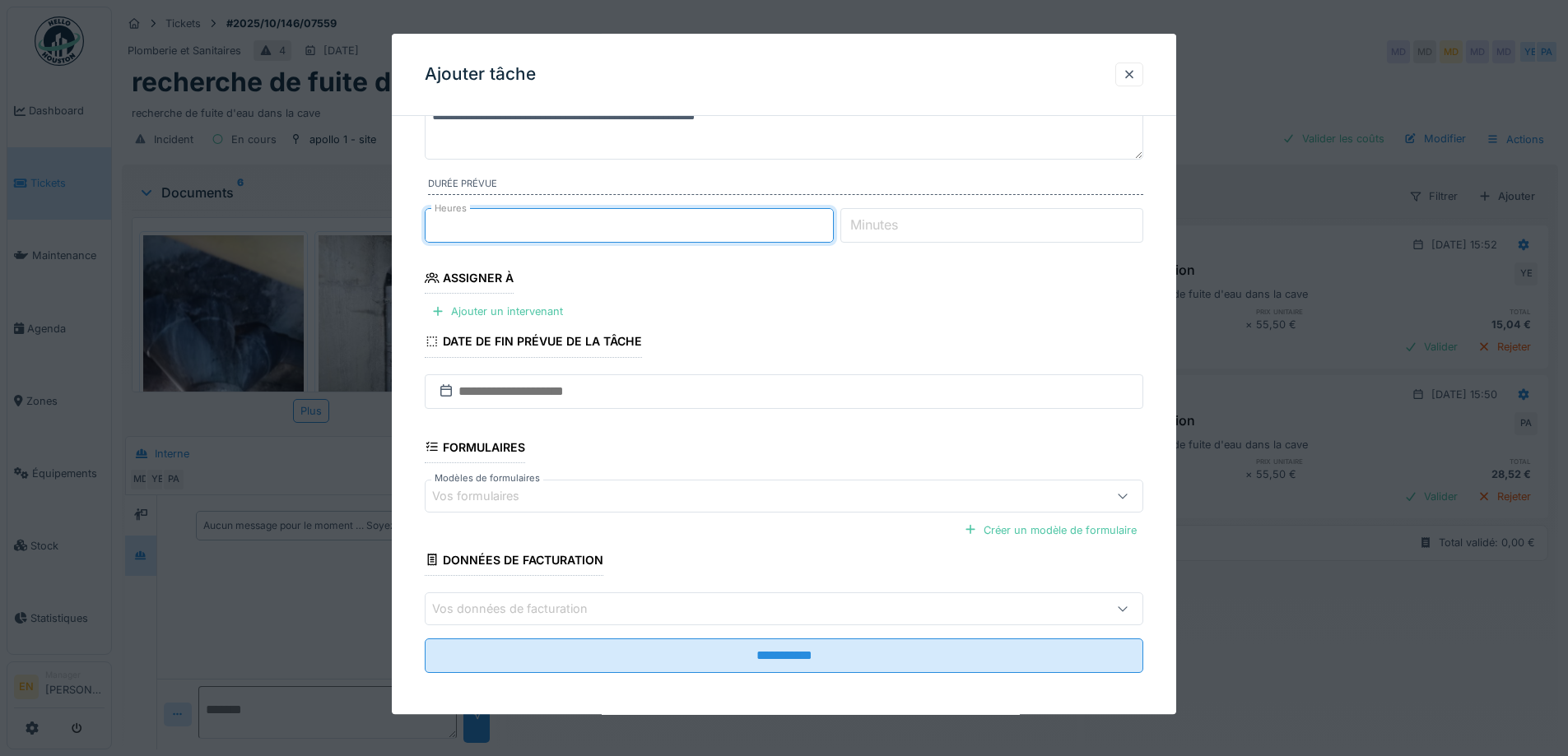
scroll to position [134, 0]
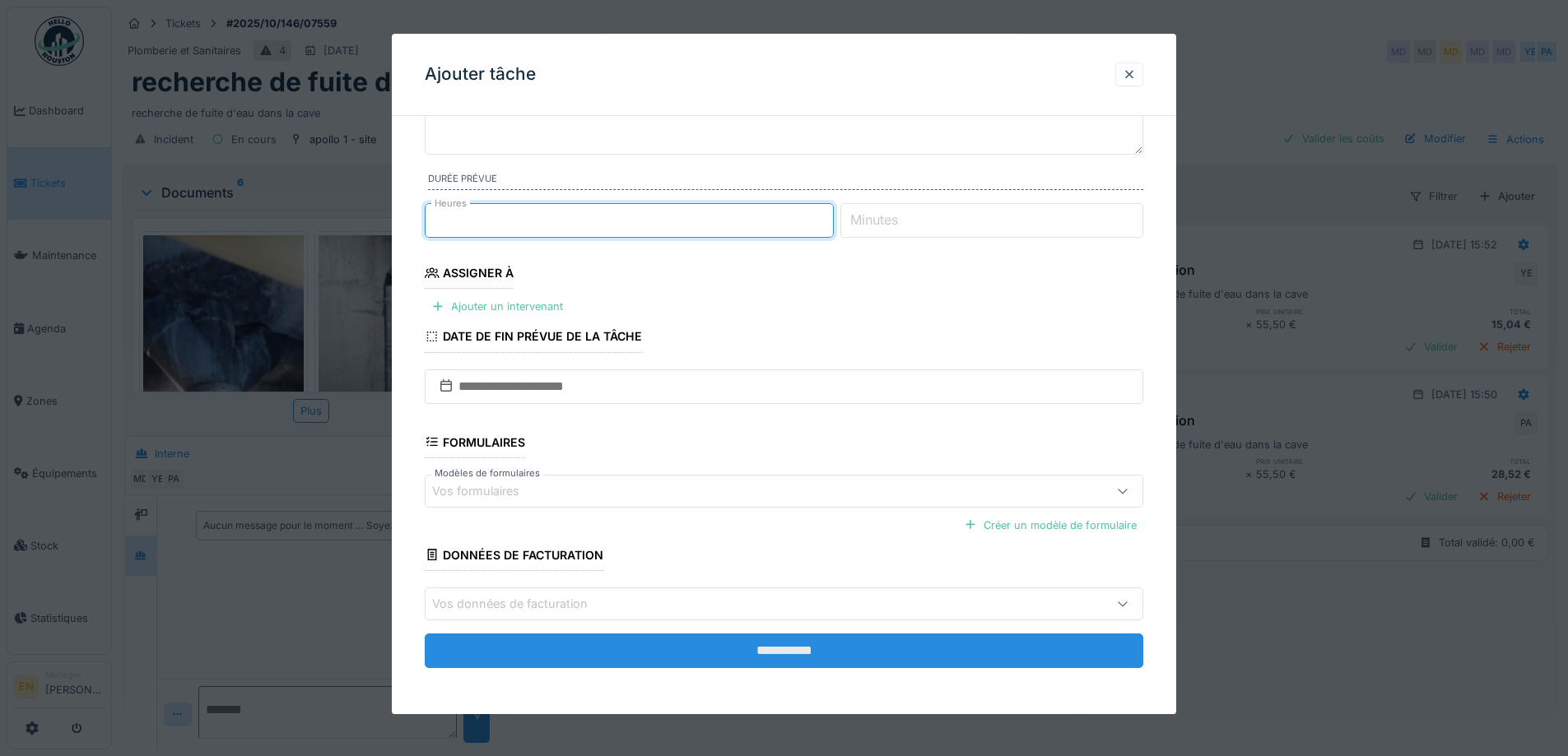
click at [797, 649] on input "**********" at bounding box center [784, 650] width 718 height 34
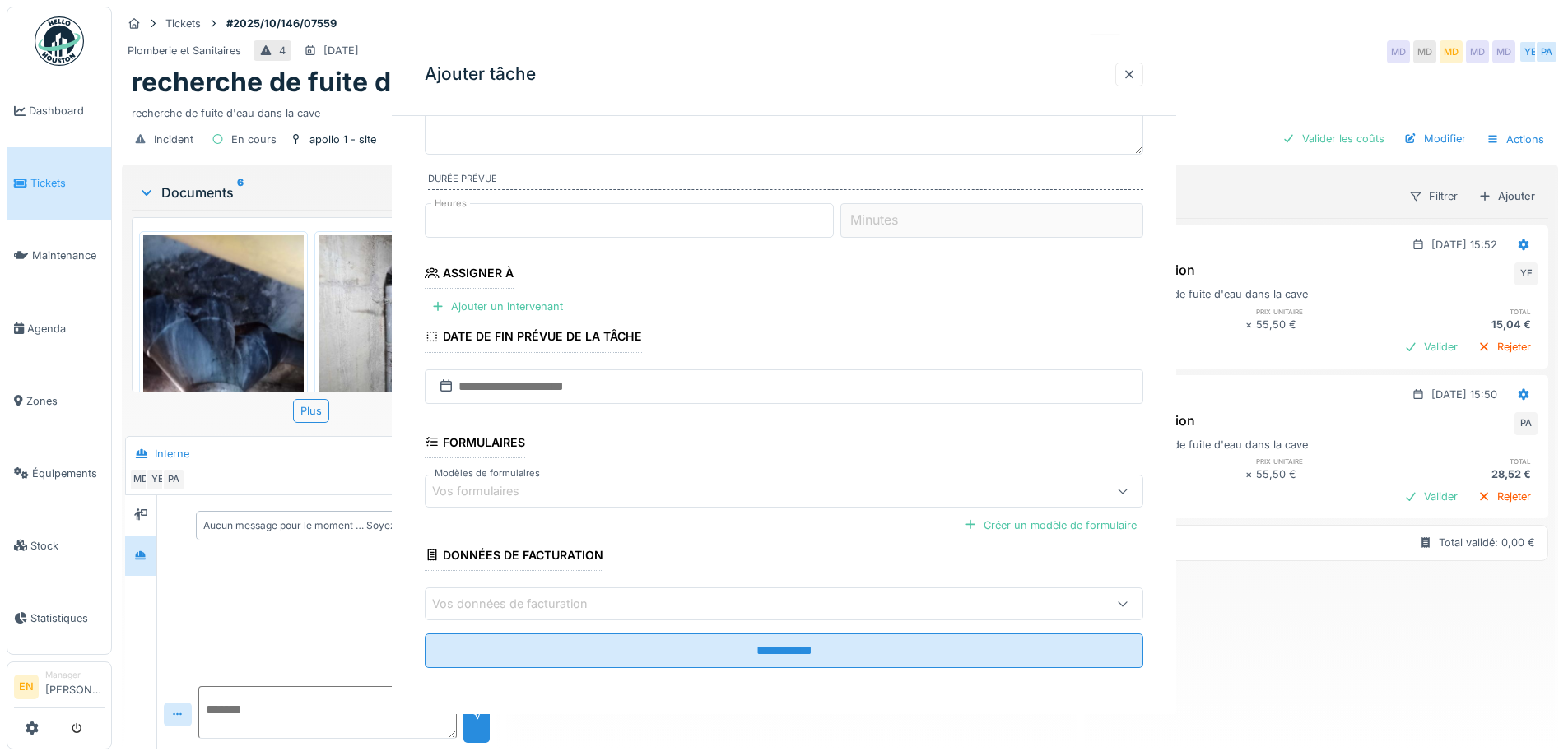
scroll to position [0, 0]
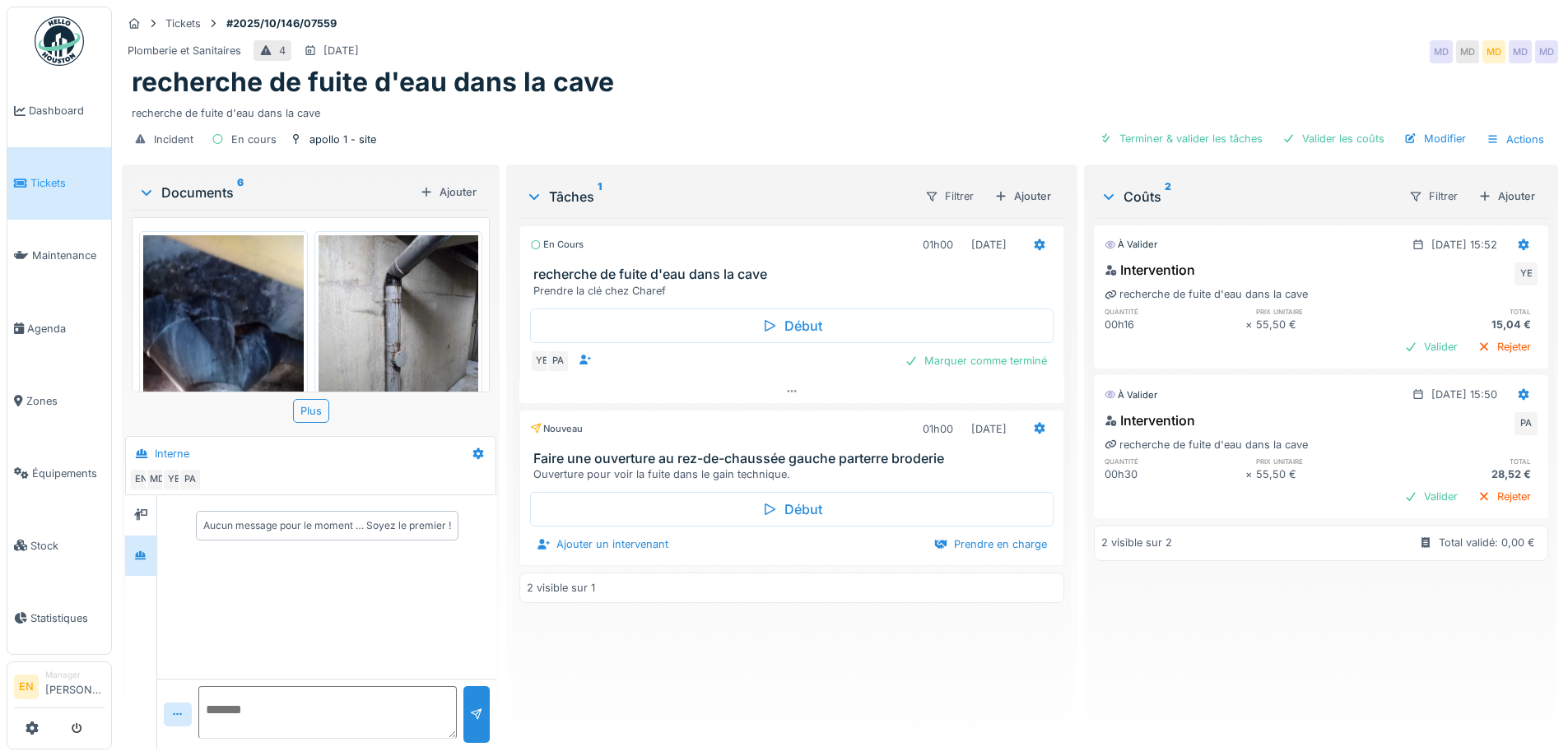
click at [852, 90] on div "recherche de fuite d'eau dans la cave" at bounding box center [839, 82] width 1417 height 31
click at [653, 627] on div "En cours 01h00 30/09/2025 recherche de fuite d'eau dans la cave Prendre la clé …" at bounding box center [791, 477] width 544 height 518
click at [1182, 50] on div "Plomberie et Sanitaires 4 04/10/2025 MD MD MD MD MD" at bounding box center [840, 51] width 1437 height 30
click at [1034, 428] on icon at bounding box center [1038, 428] width 10 height 11
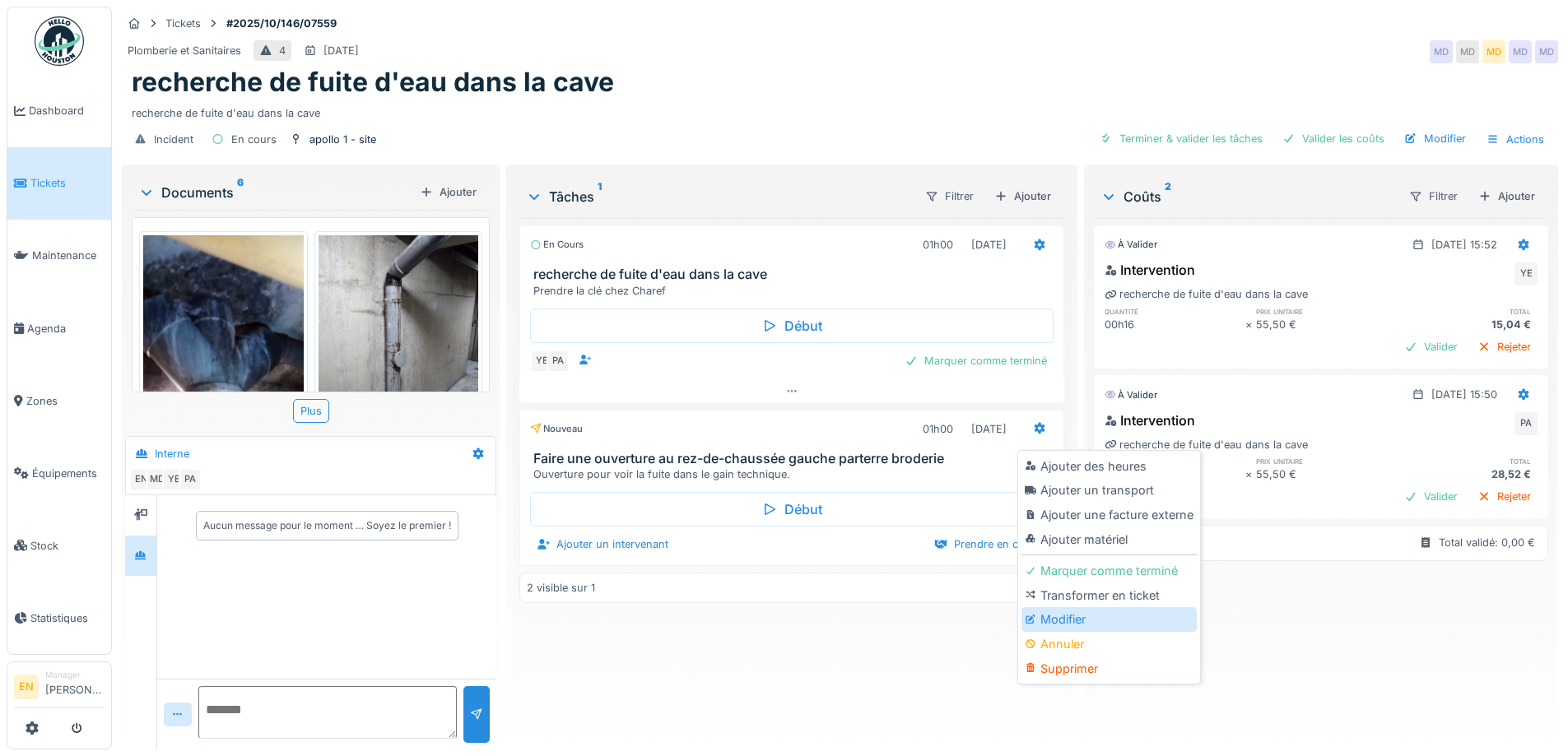
click at [1074, 616] on div "Modifier" at bounding box center [1110, 620] width 175 height 25
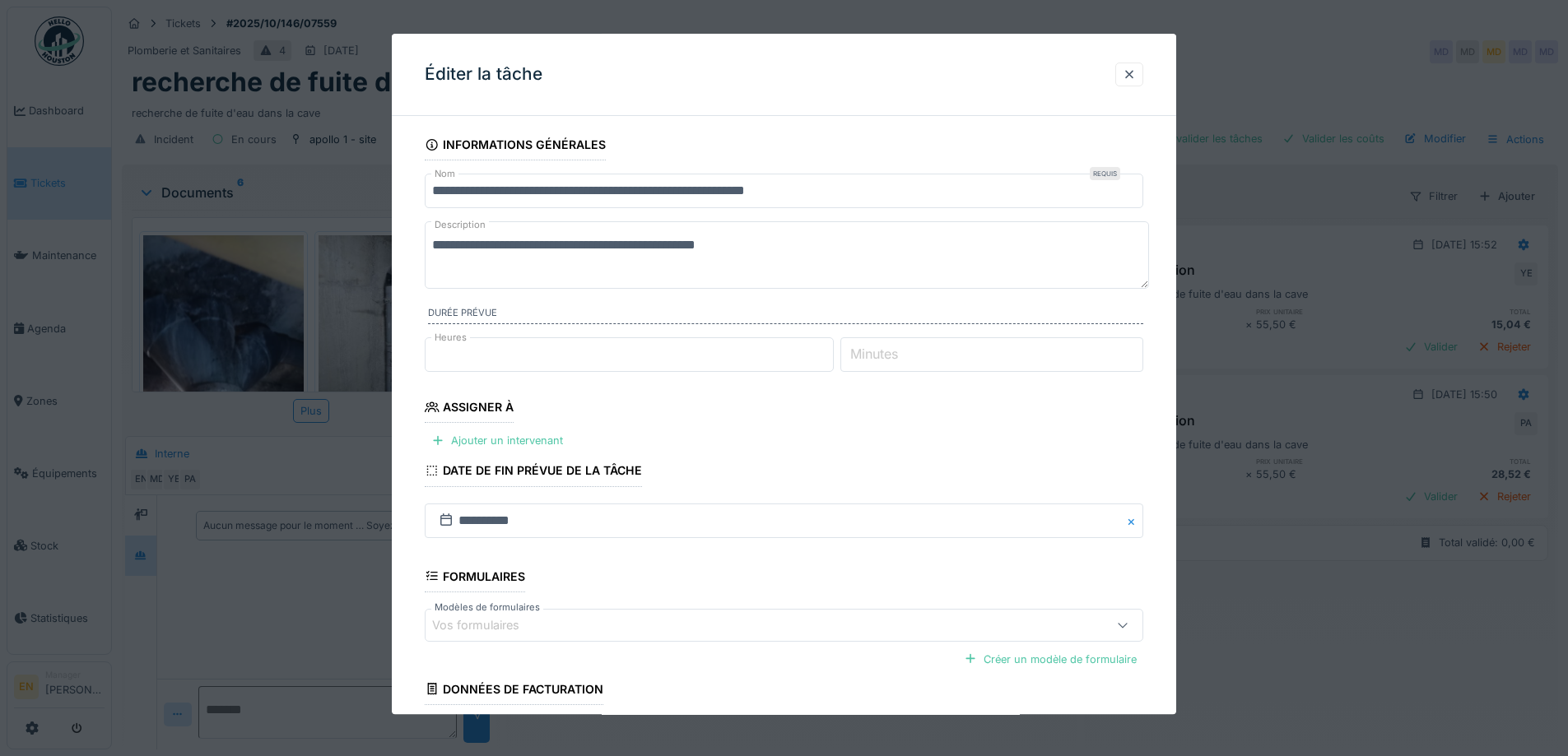
scroll to position [82, 0]
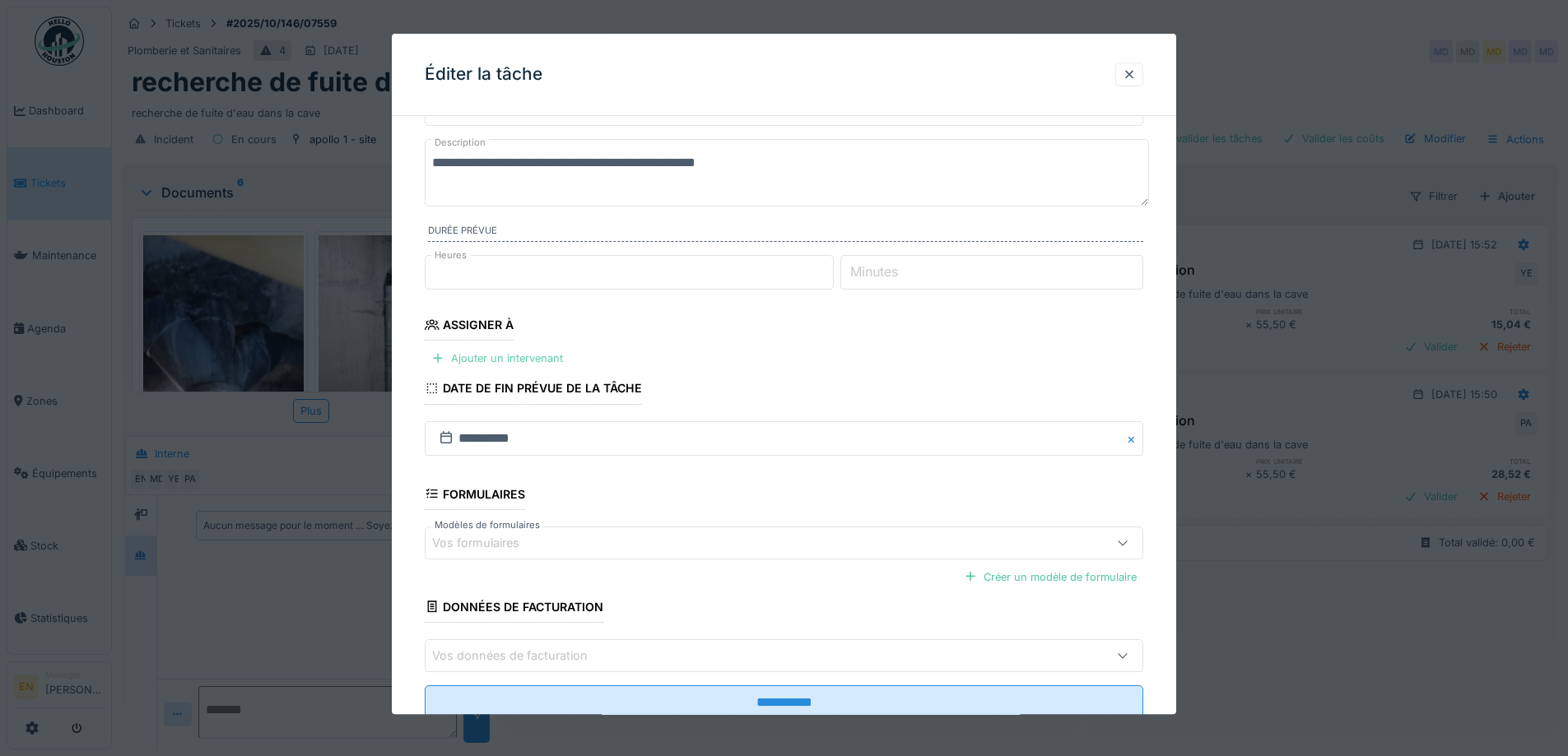
click at [536, 364] on div "Ajouter un intervenant" at bounding box center [497, 359] width 145 height 22
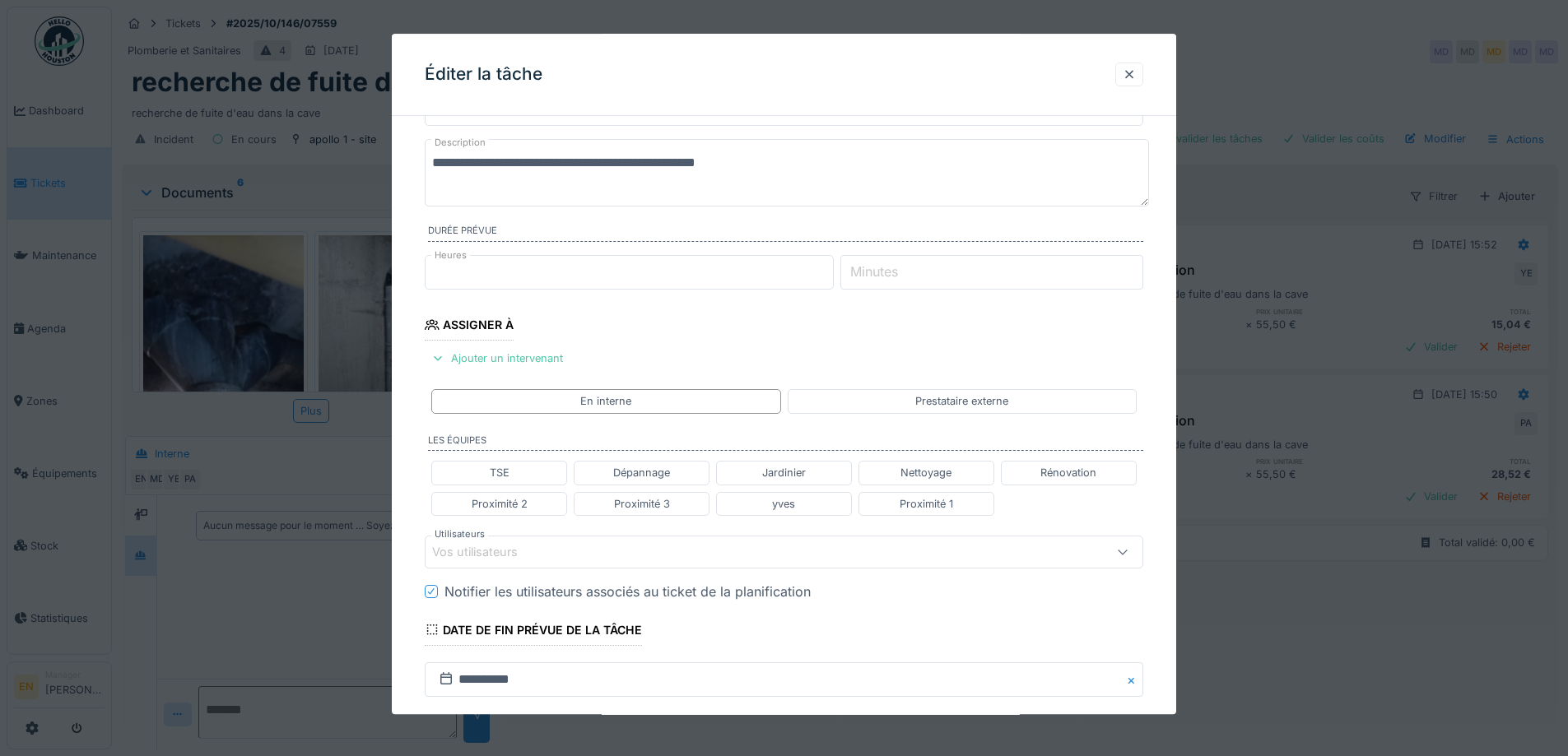
click at [566, 558] on div "Vos utilisateurs" at bounding box center [742, 551] width 620 height 18
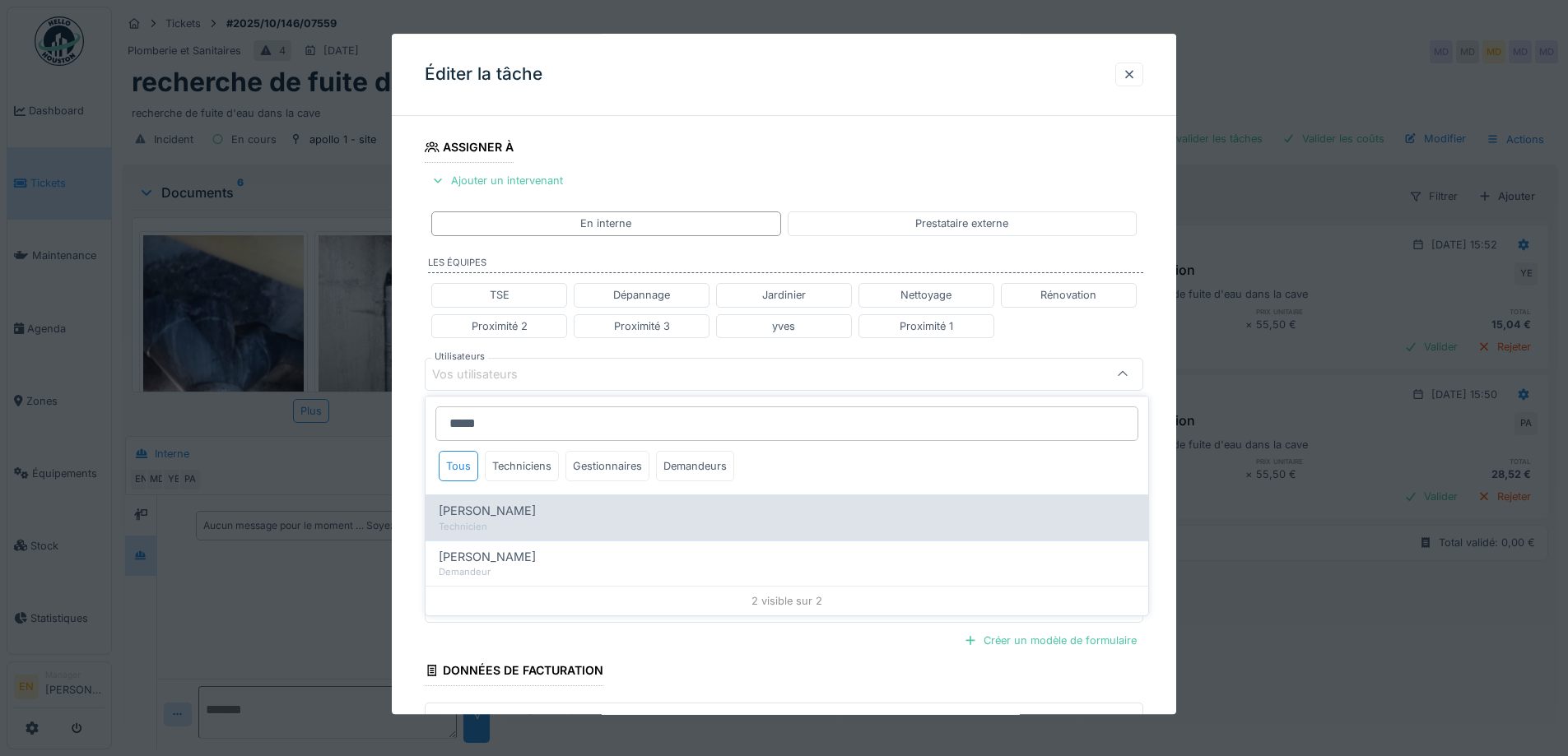
type input "*****"
click at [567, 512] on div "Peter Acheampong" at bounding box center [787, 510] width 696 height 18
type input "****"
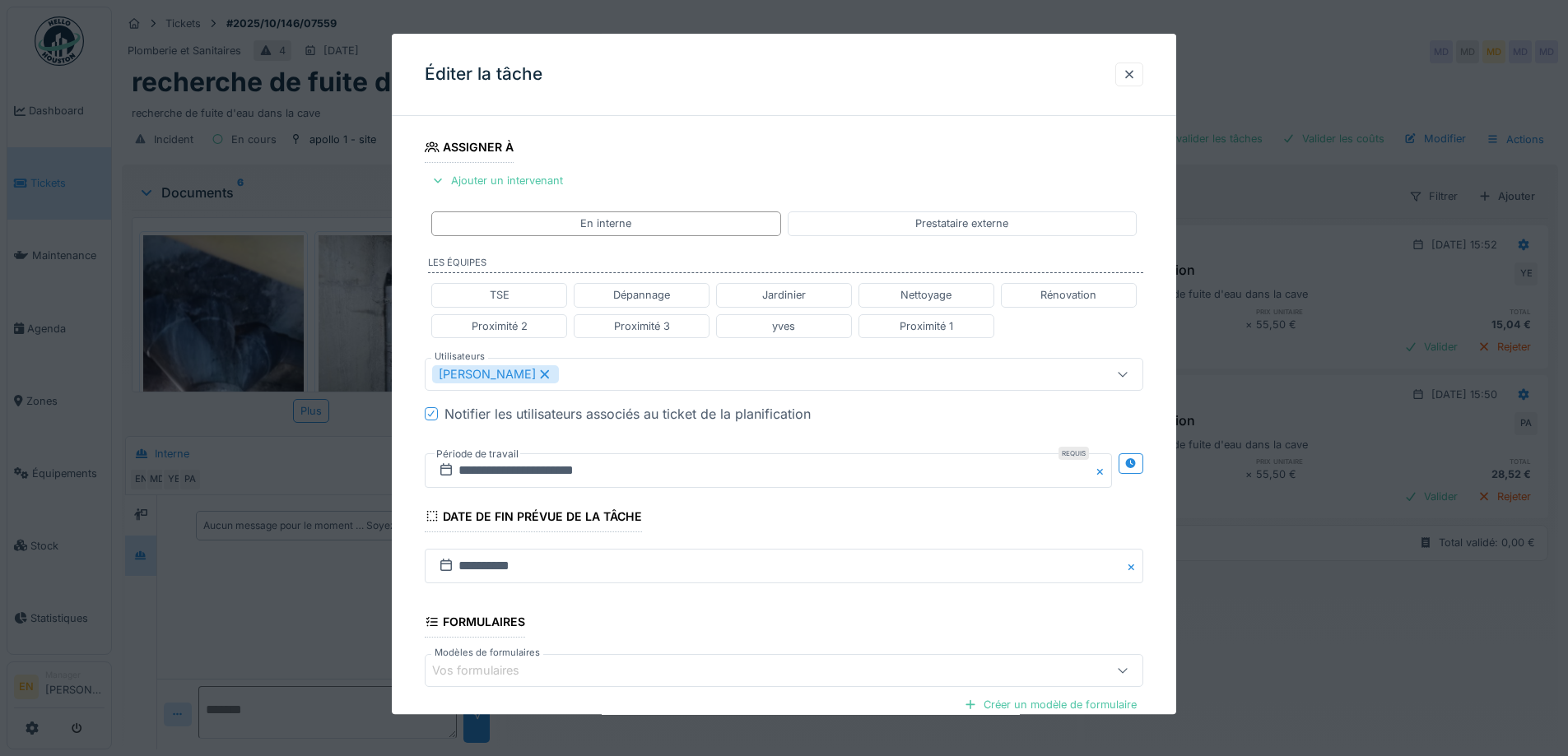
click at [1162, 472] on div "**********" at bounding box center [784, 382] width 785 height 1025
click at [1137, 468] on icon at bounding box center [1132, 463] width 13 height 10
click at [555, 473] on input "**********" at bounding box center [591, 470] width 332 height 34
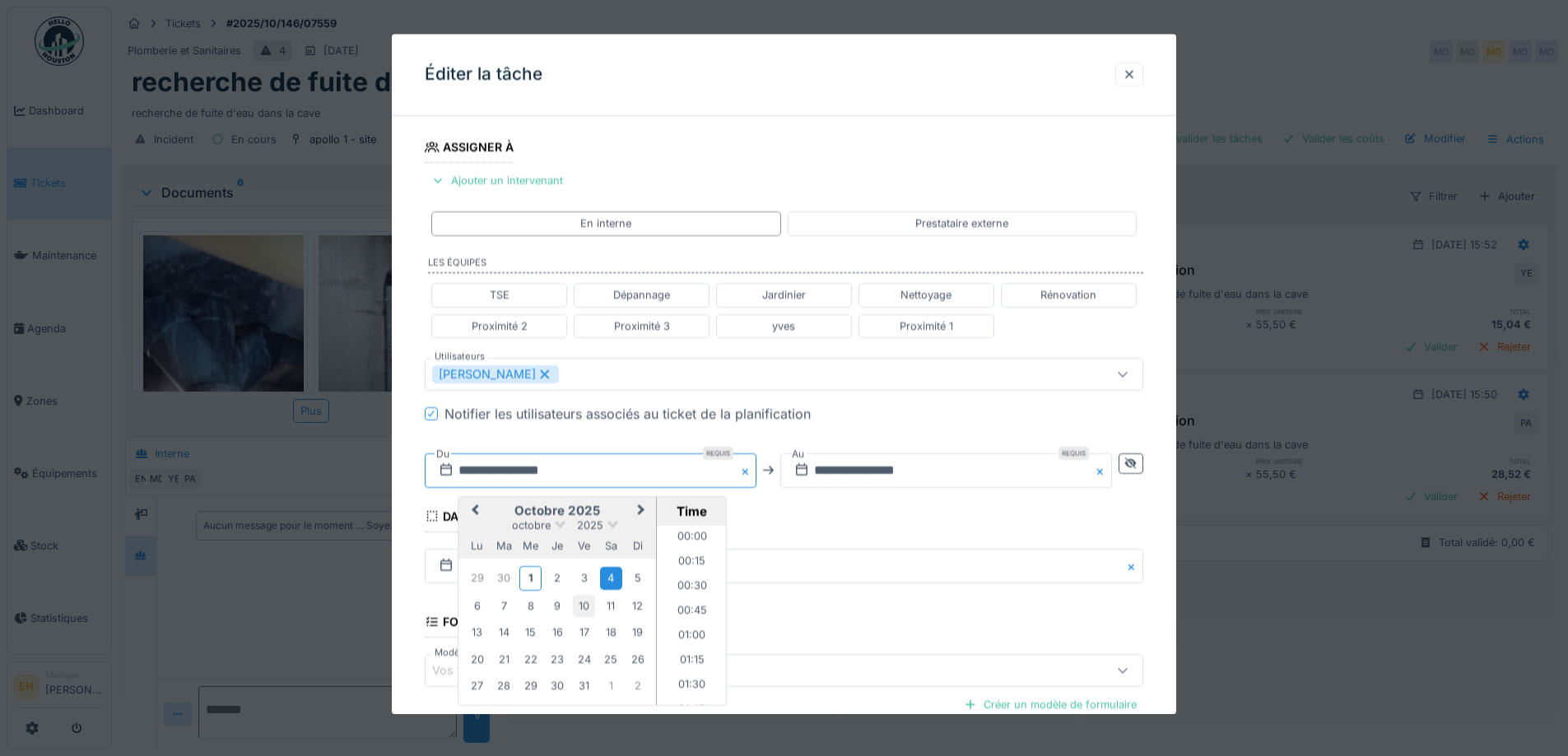
scroll to position [614, 0]
click at [561, 634] on div "16" at bounding box center [557, 632] width 22 height 22
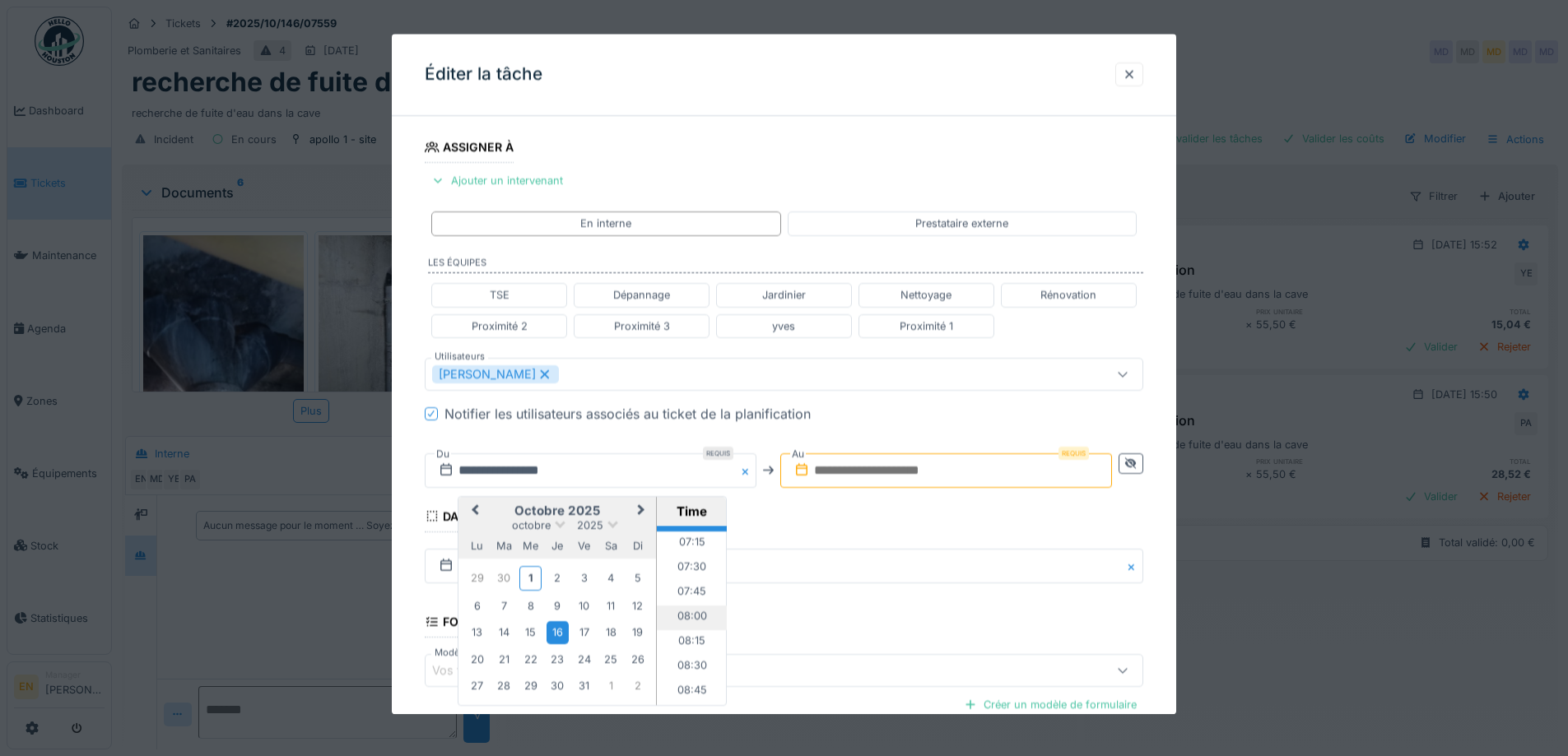
scroll to position [696, 0]
click at [691, 629] on li "08:00" at bounding box center [692, 632] width 70 height 25
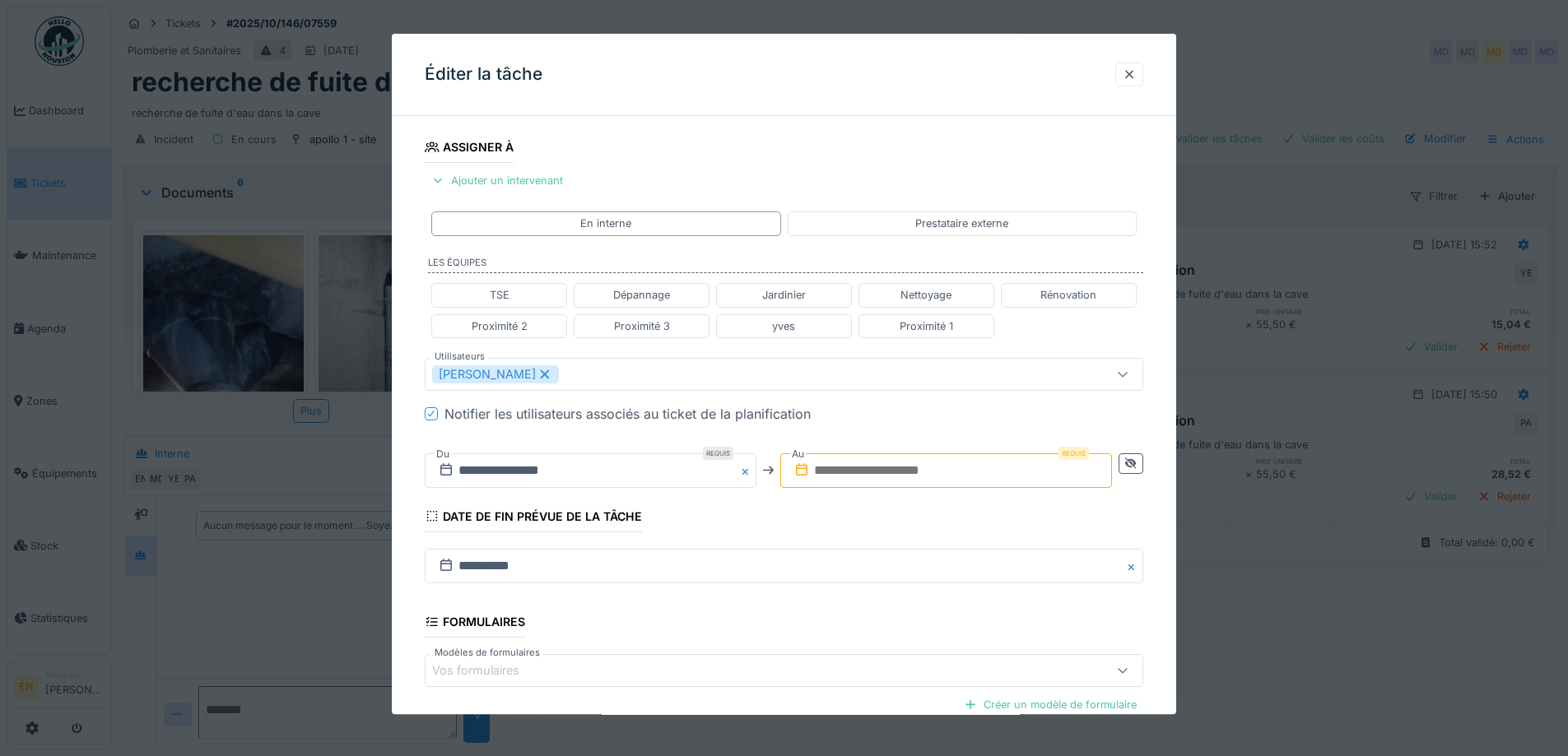
click at [937, 469] on input "text" at bounding box center [946, 470] width 332 height 34
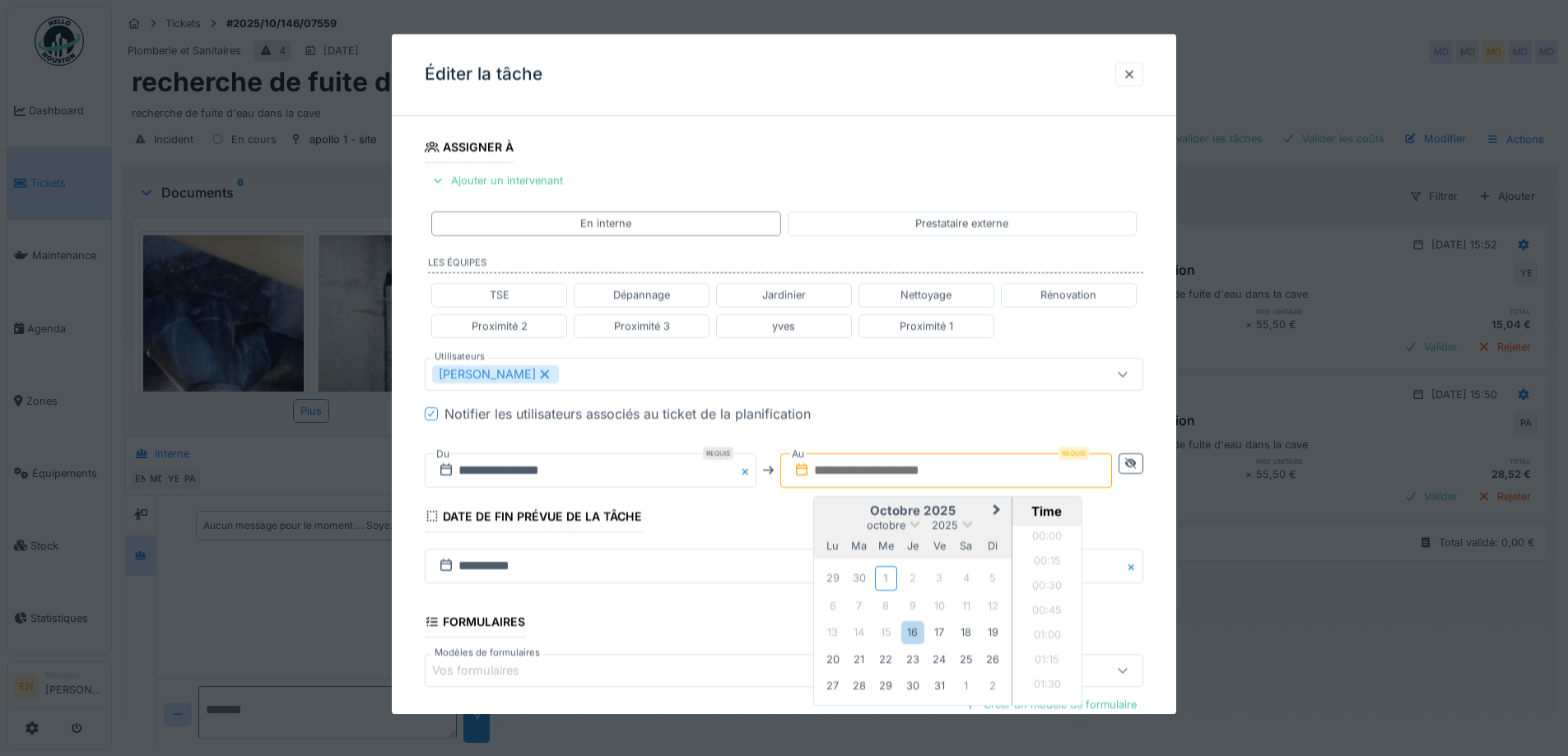
scroll to position [1379, 0]
click at [915, 630] on div "16" at bounding box center [912, 632] width 22 height 22
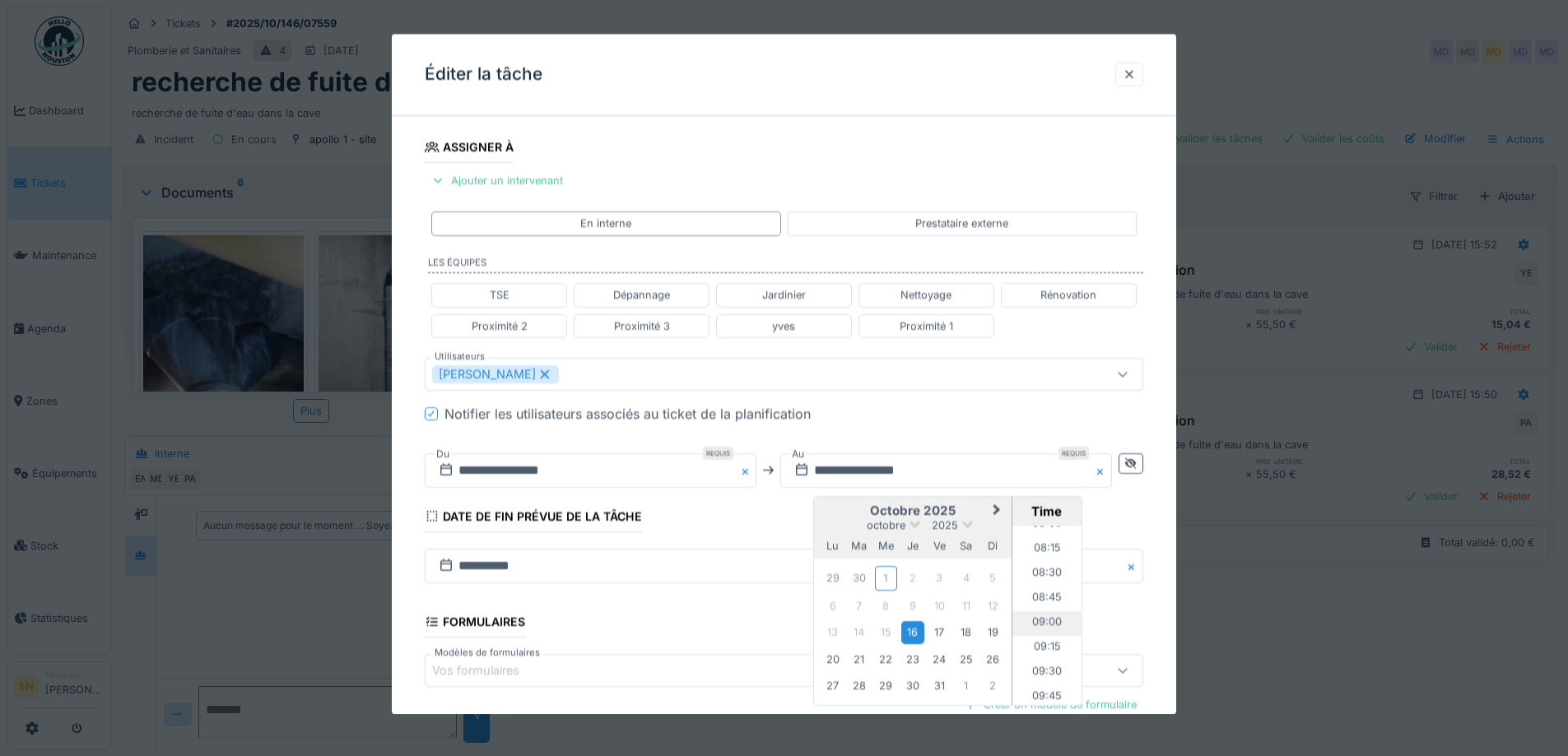
click at [1044, 621] on li "09:00" at bounding box center [1047, 624] width 70 height 25
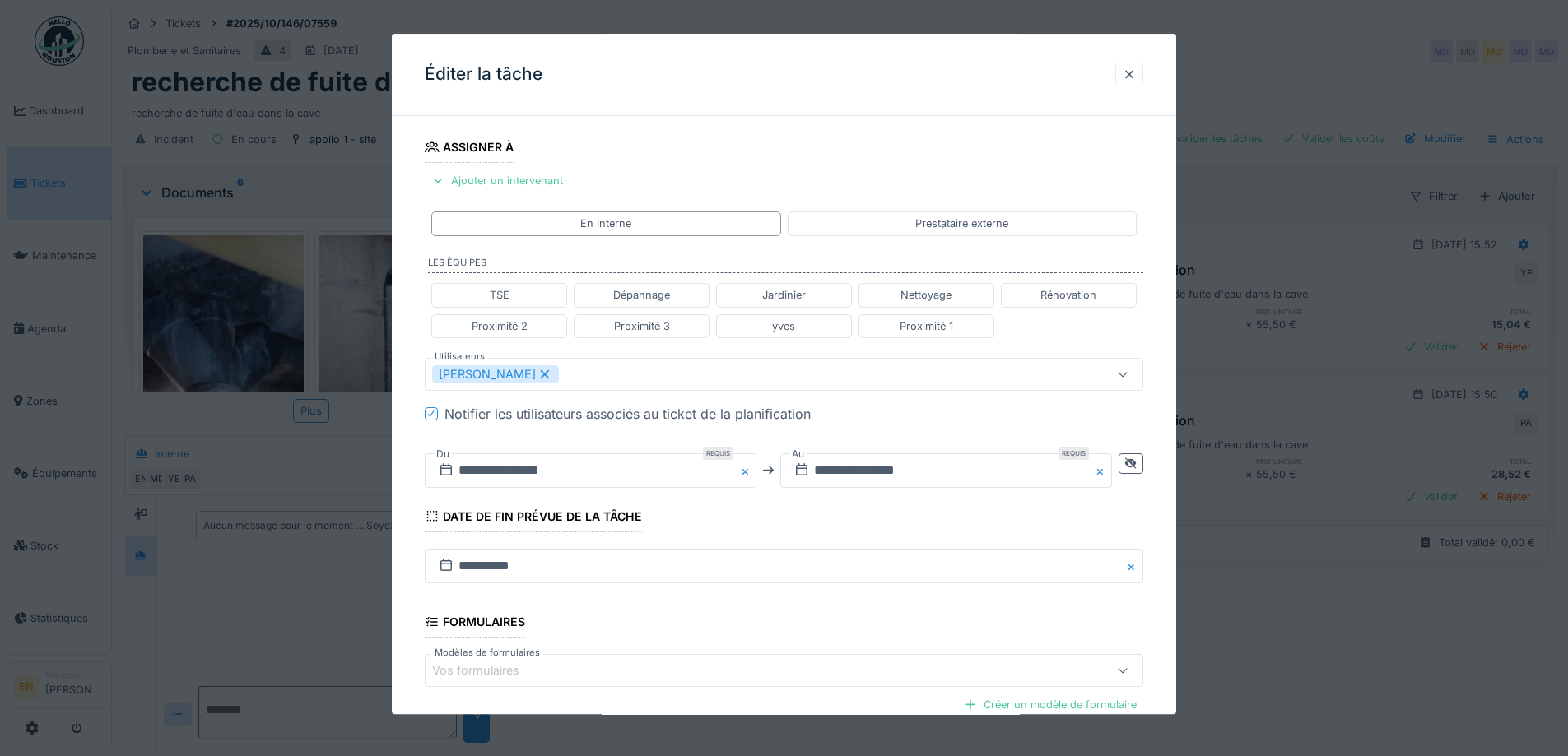
click at [892, 517] on fieldset "**********" at bounding box center [784, 365] width 718 height 991
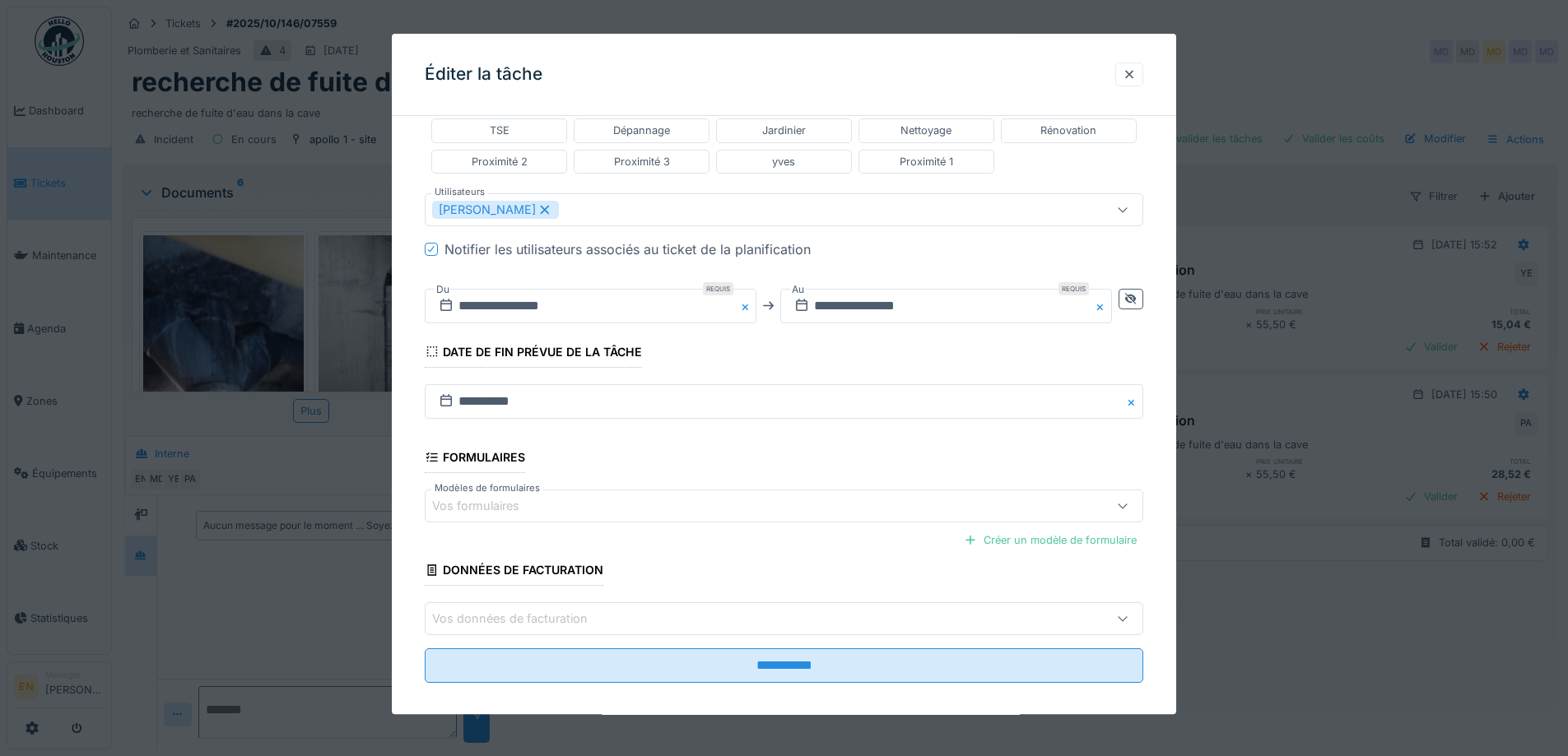
scroll to position [439, 0]
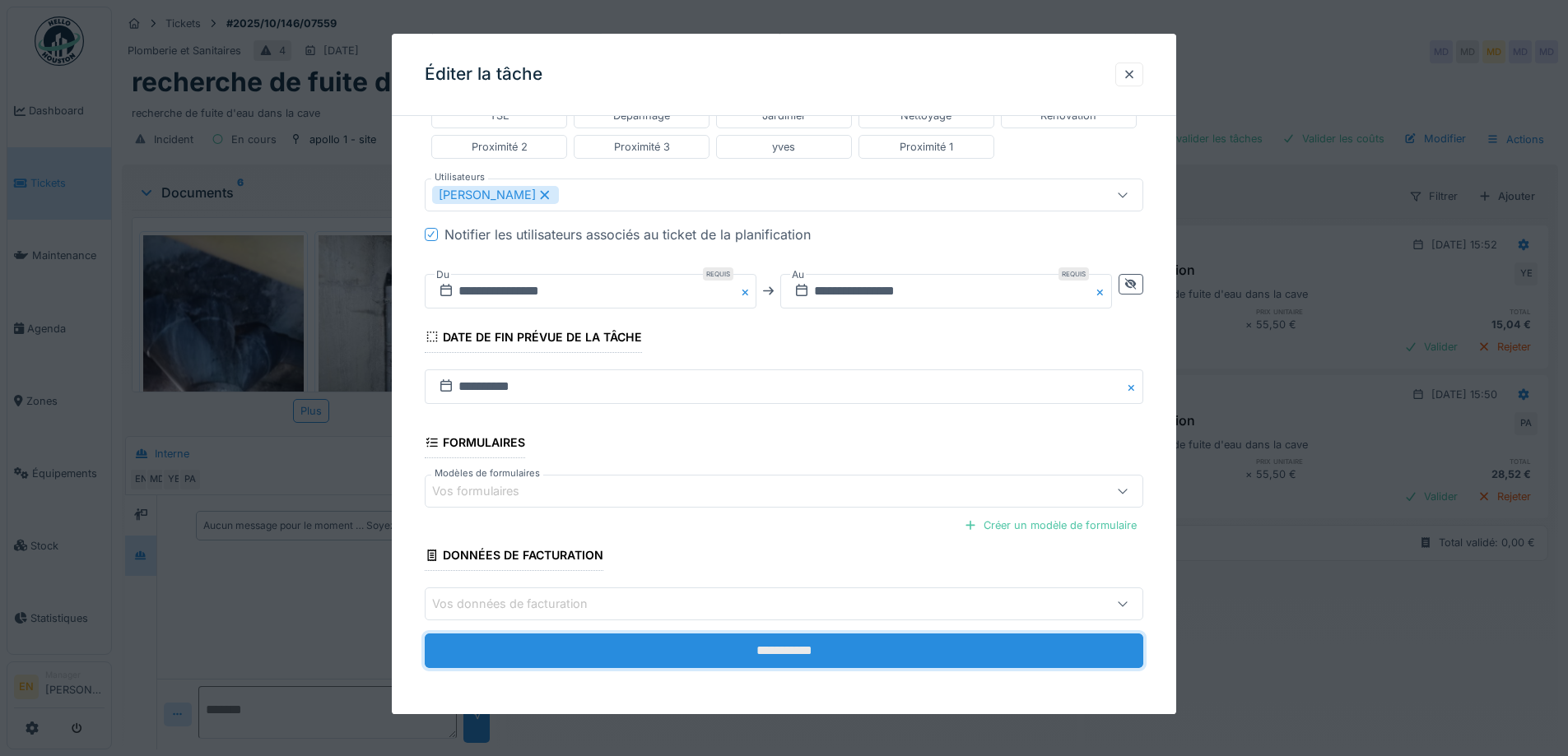
click at [801, 646] on input "**********" at bounding box center [784, 651] width 718 height 34
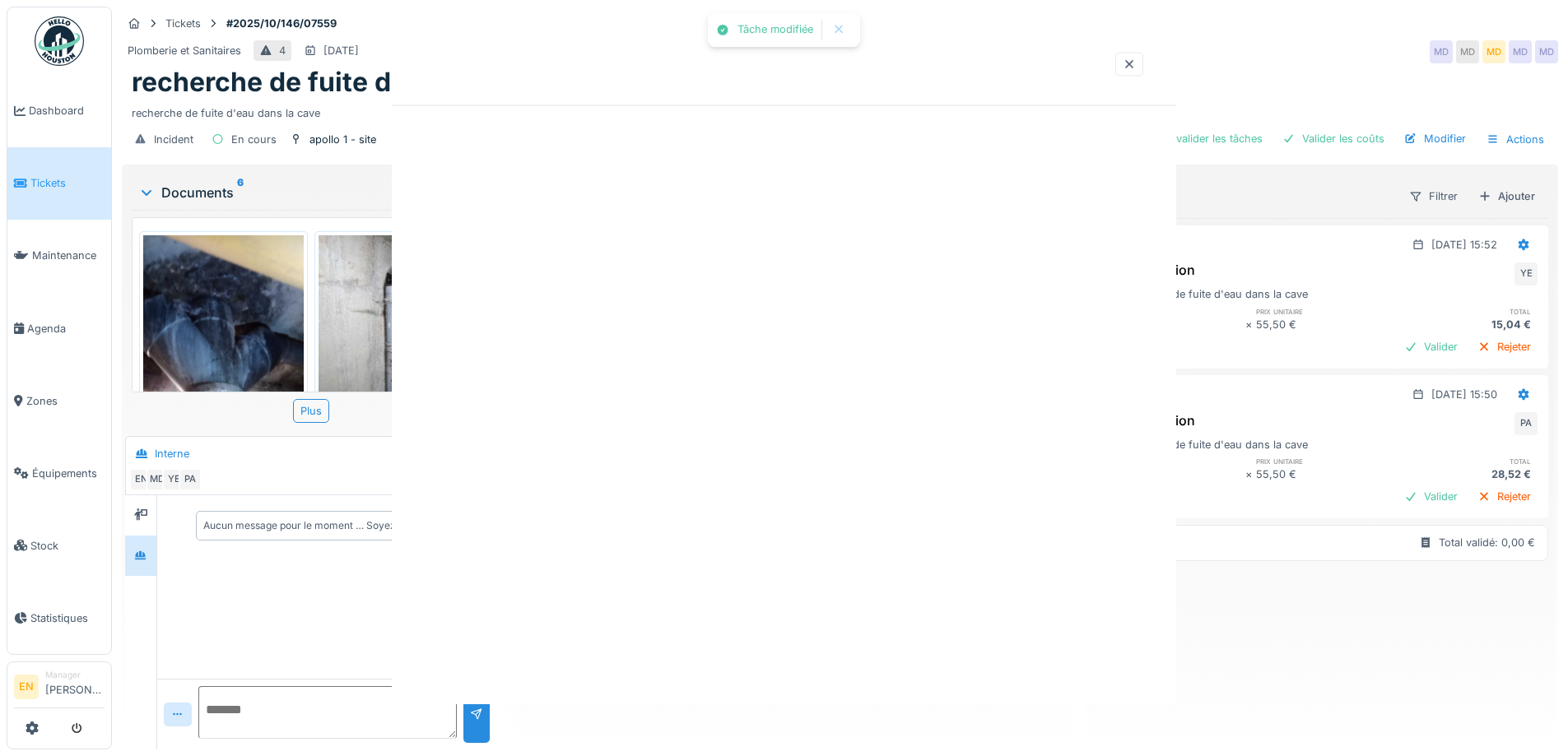
scroll to position [0, 0]
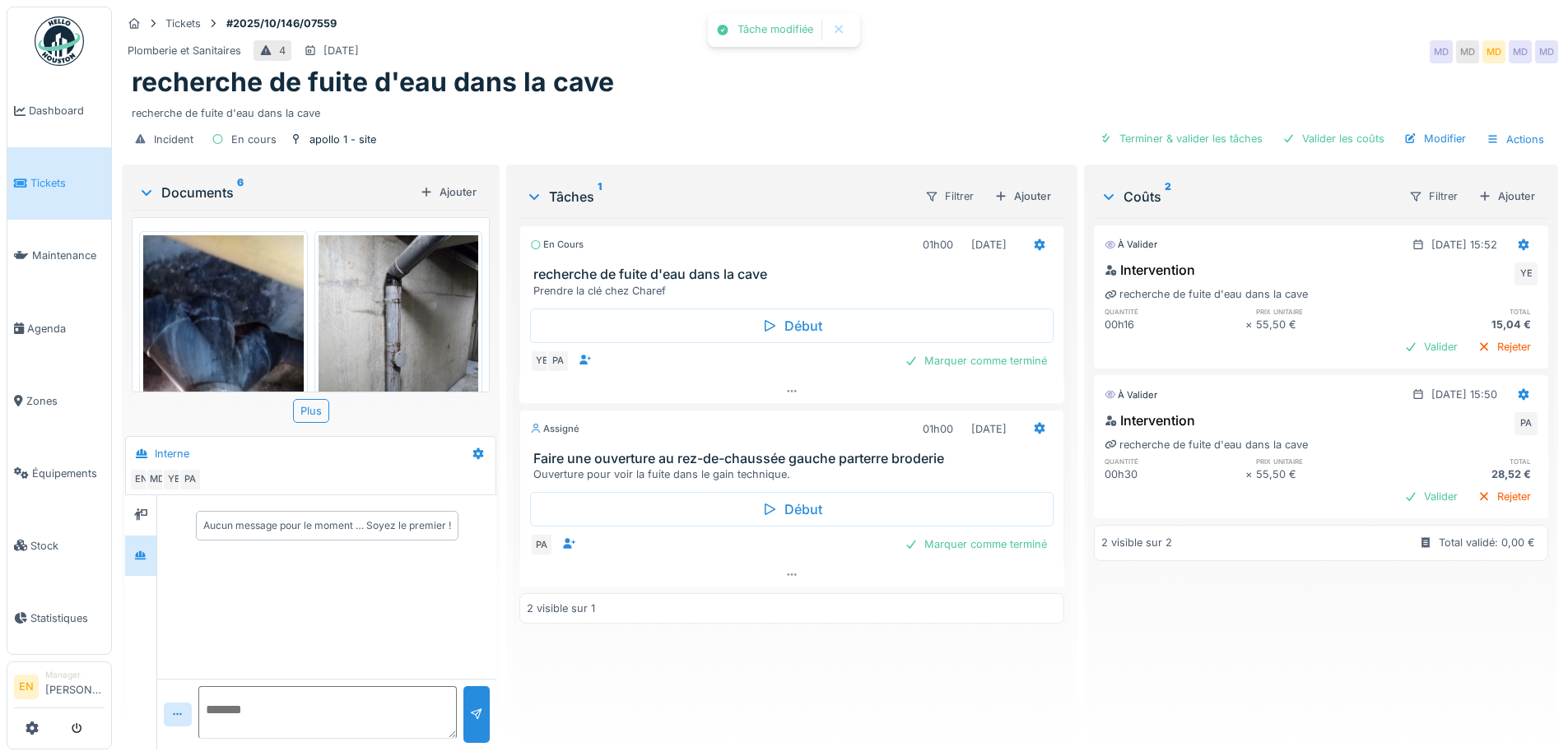
drag, startPoint x: 855, startPoint y: 615, endPoint x: 860, endPoint y: 630, distance: 15.8
click at [858, 623] on div "2 visible sur 1" at bounding box center [791, 608] width 544 height 30
drag, startPoint x: 862, startPoint y: 93, endPoint x: 917, endPoint y: 112, distance: 58.2
click at [869, 95] on div "recherche de fuite d'eau dans la cave" at bounding box center [839, 82] width 1417 height 31
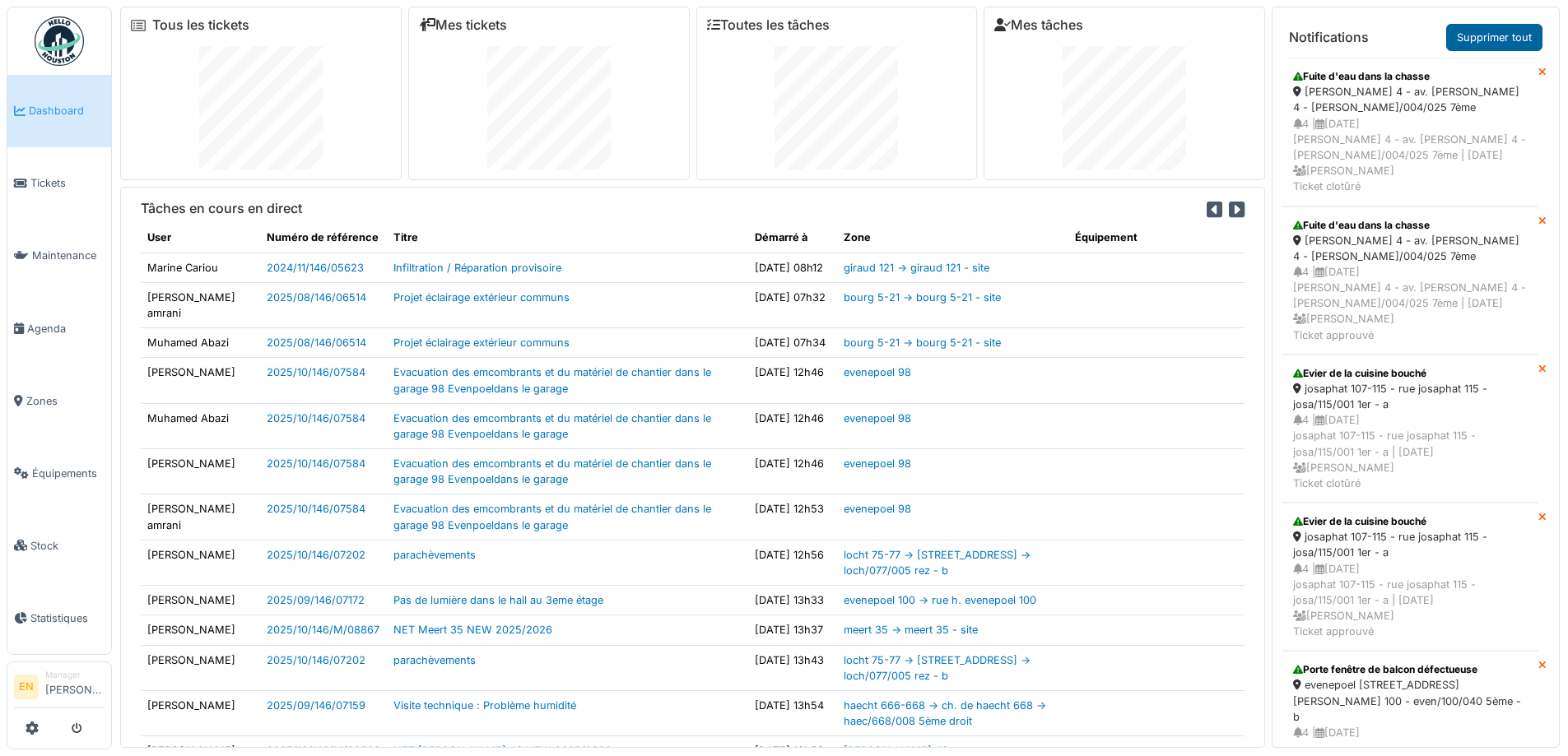
click at [1484, 41] on link "Supprimer tout" at bounding box center [1494, 37] width 96 height 28
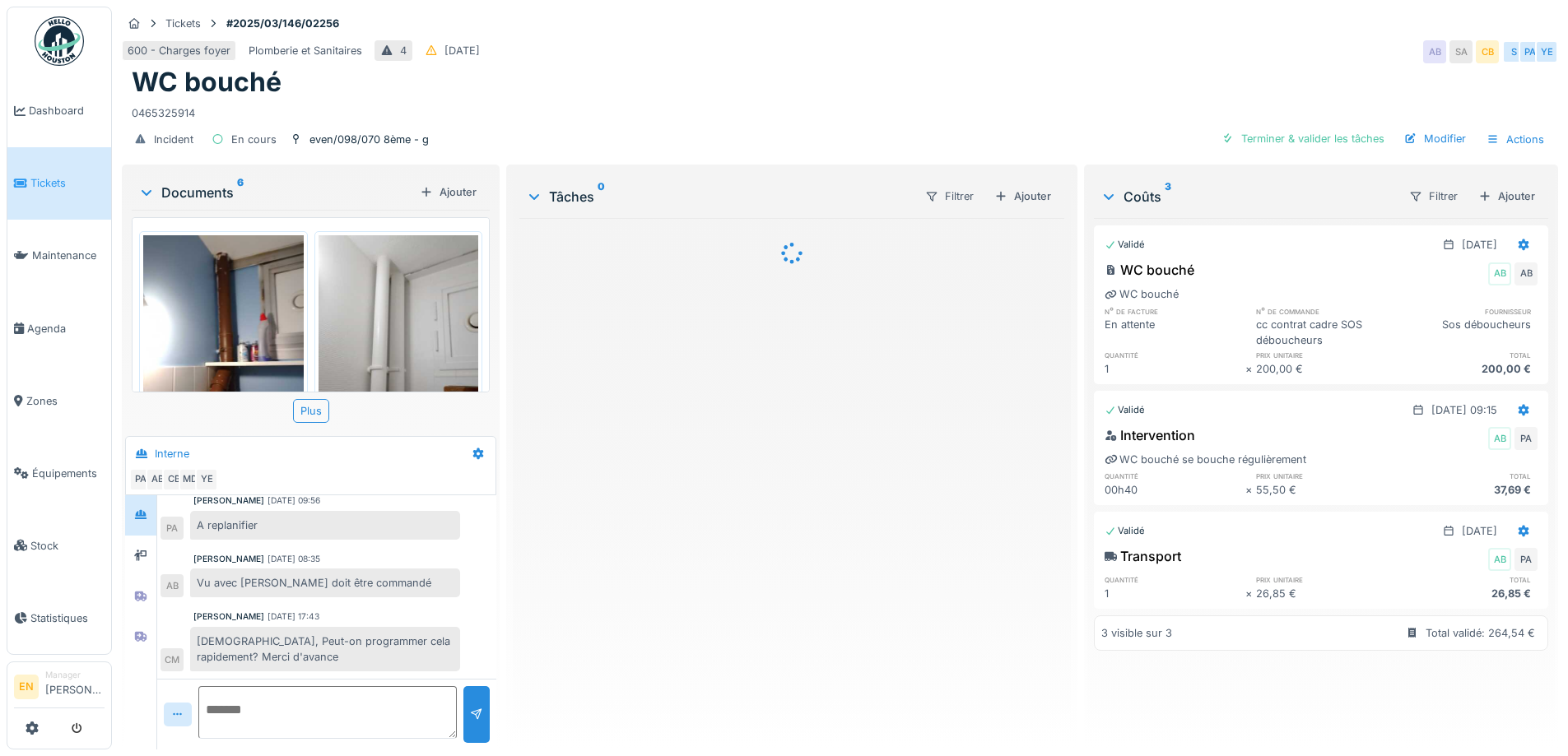
scroll to position [245, 0]
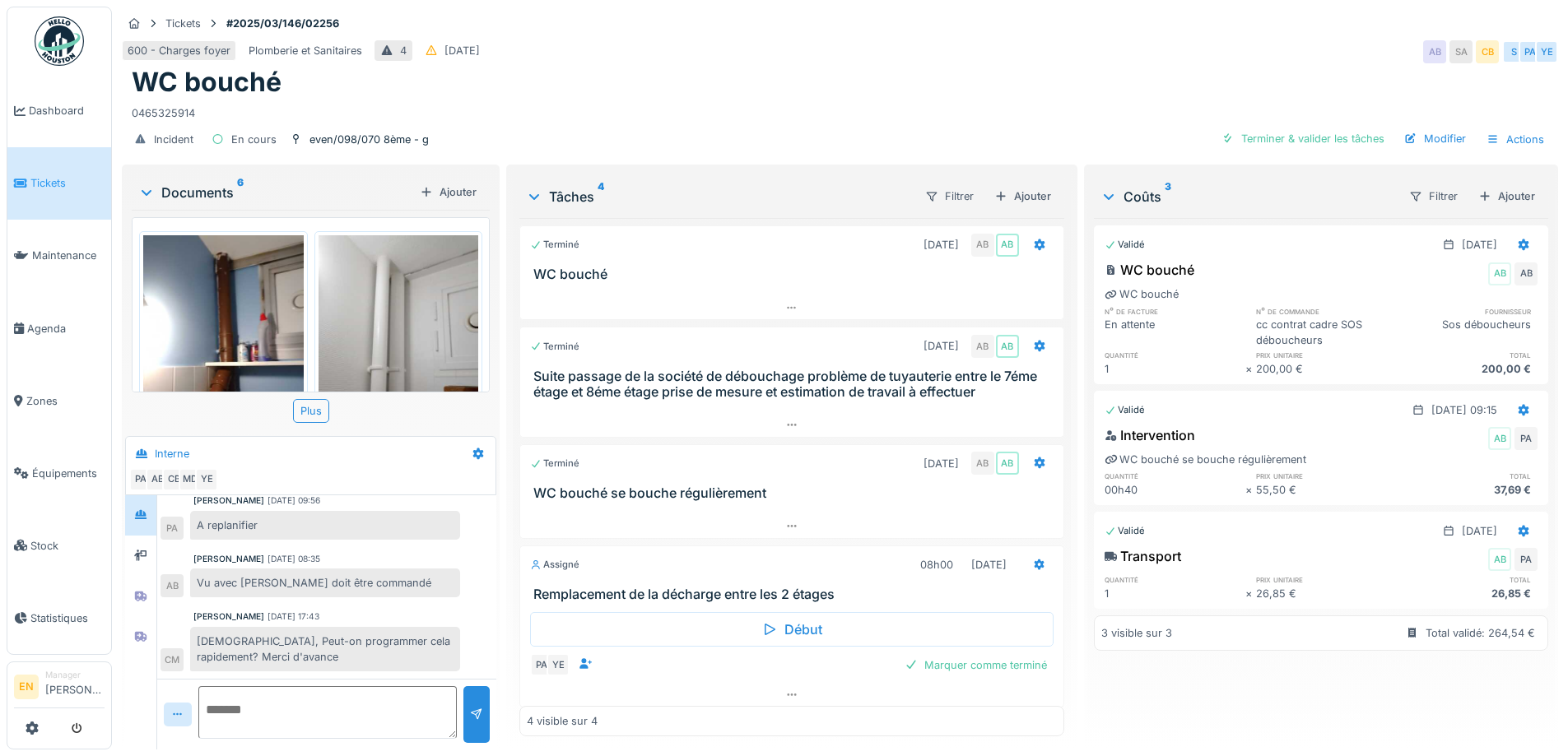
click at [1143, 101] on div "0465325914" at bounding box center [839, 109] width 1417 height 22
click at [712, 102] on div "0465325914" at bounding box center [839, 109] width 1417 height 22
click at [847, 103] on div "0465325914" at bounding box center [839, 109] width 1417 height 22
drag, startPoint x: 885, startPoint y: 102, endPoint x: 1170, endPoint y: 15, distance: 298.0
click at [886, 102] on div "0465325914" at bounding box center [839, 109] width 1417 height 22
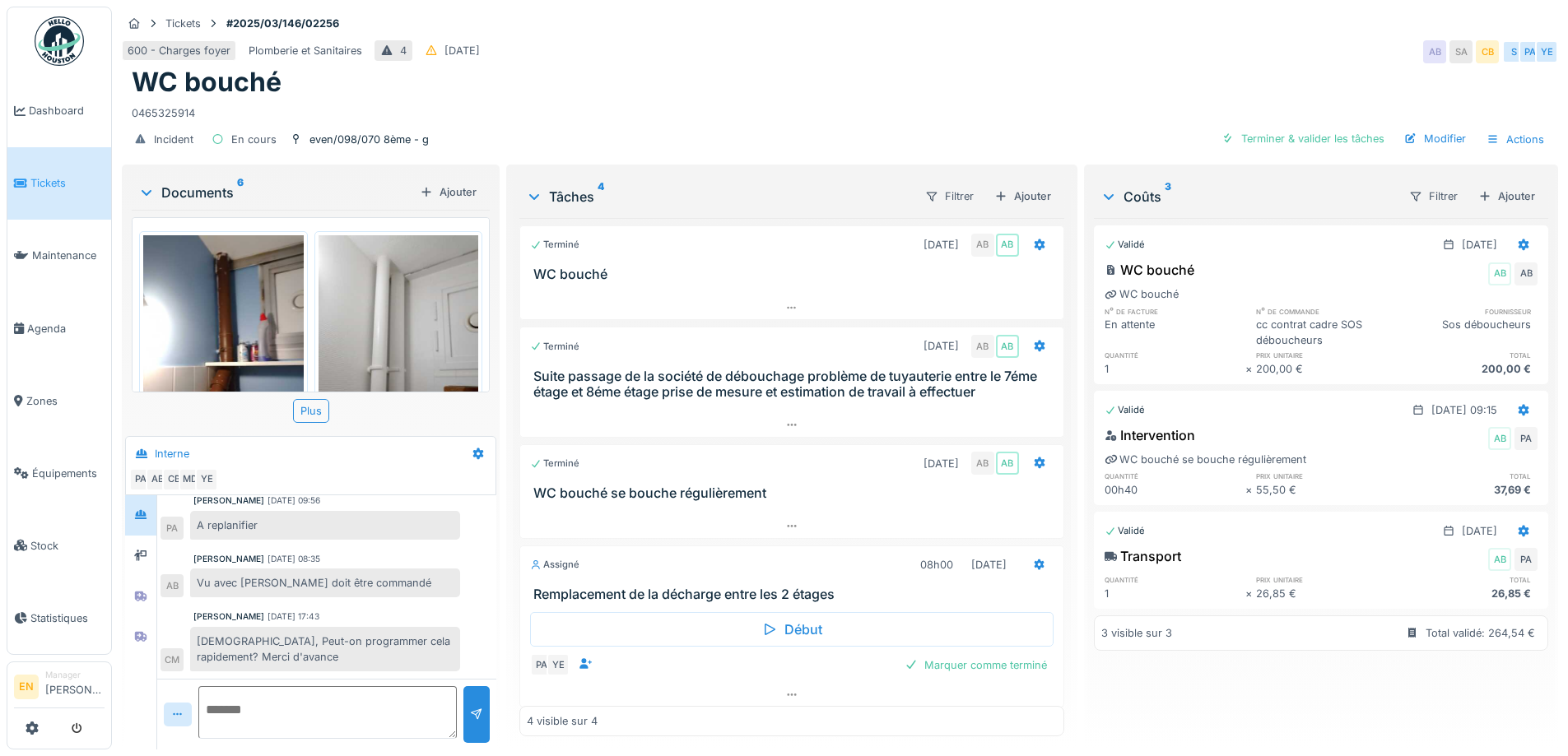
click at [1069, 76] on div "WC bouché" at bounding box center [839, 82] width 1417 height 31
click at [1059, 73] on div "WC bouché" at bounding box center [839, 82] width 1417 height 31
click at [1040, 77] on div "WC bouché" at bounding box center [839, 82] width 1417 height 31
click at [1050, 79] on div "WC bouché" at bounding box center [839, 82] width 1417 height 31
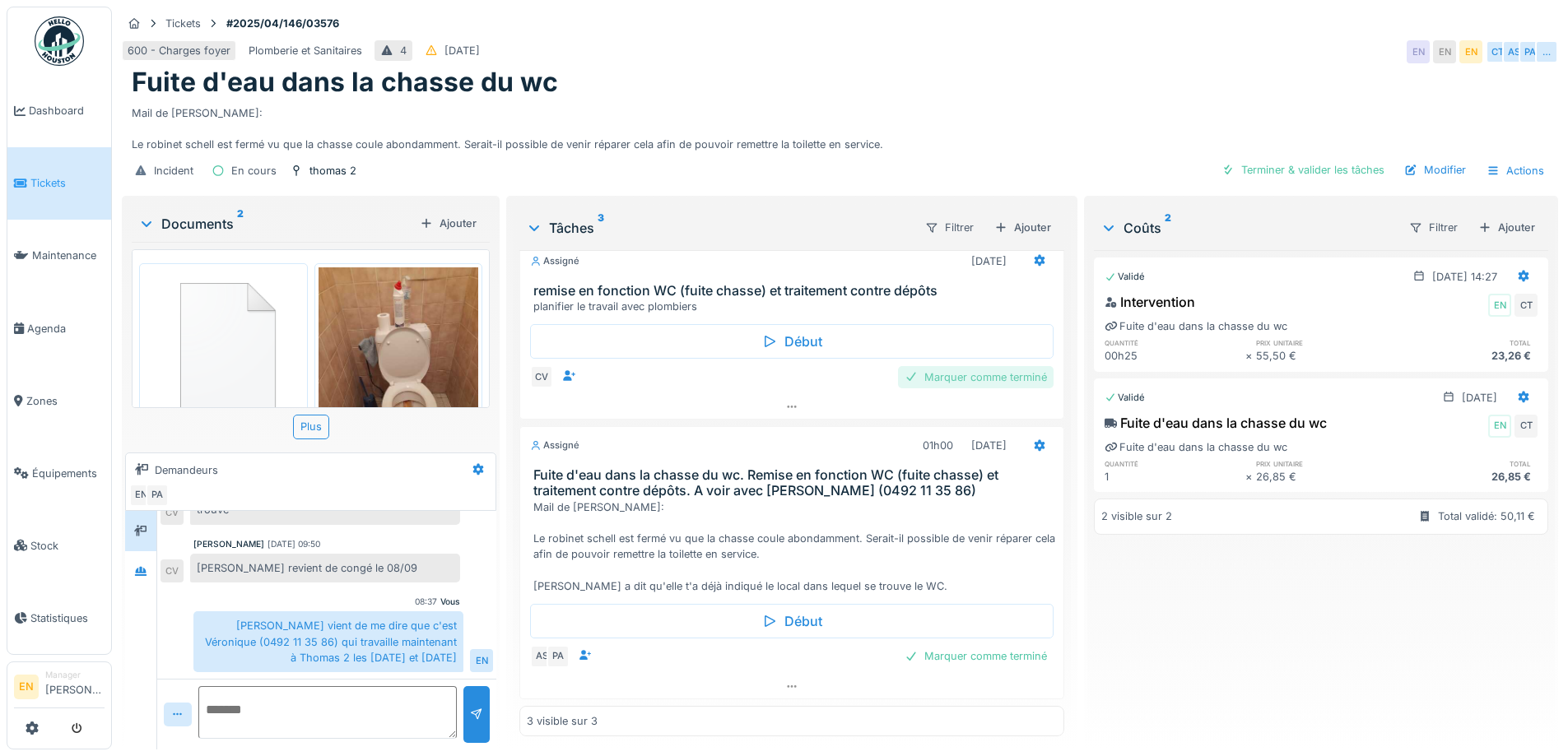
scroll to position [12, 0]
click at [1034, 439] on icon at bounding box center [1038, 445] width 10 height 11
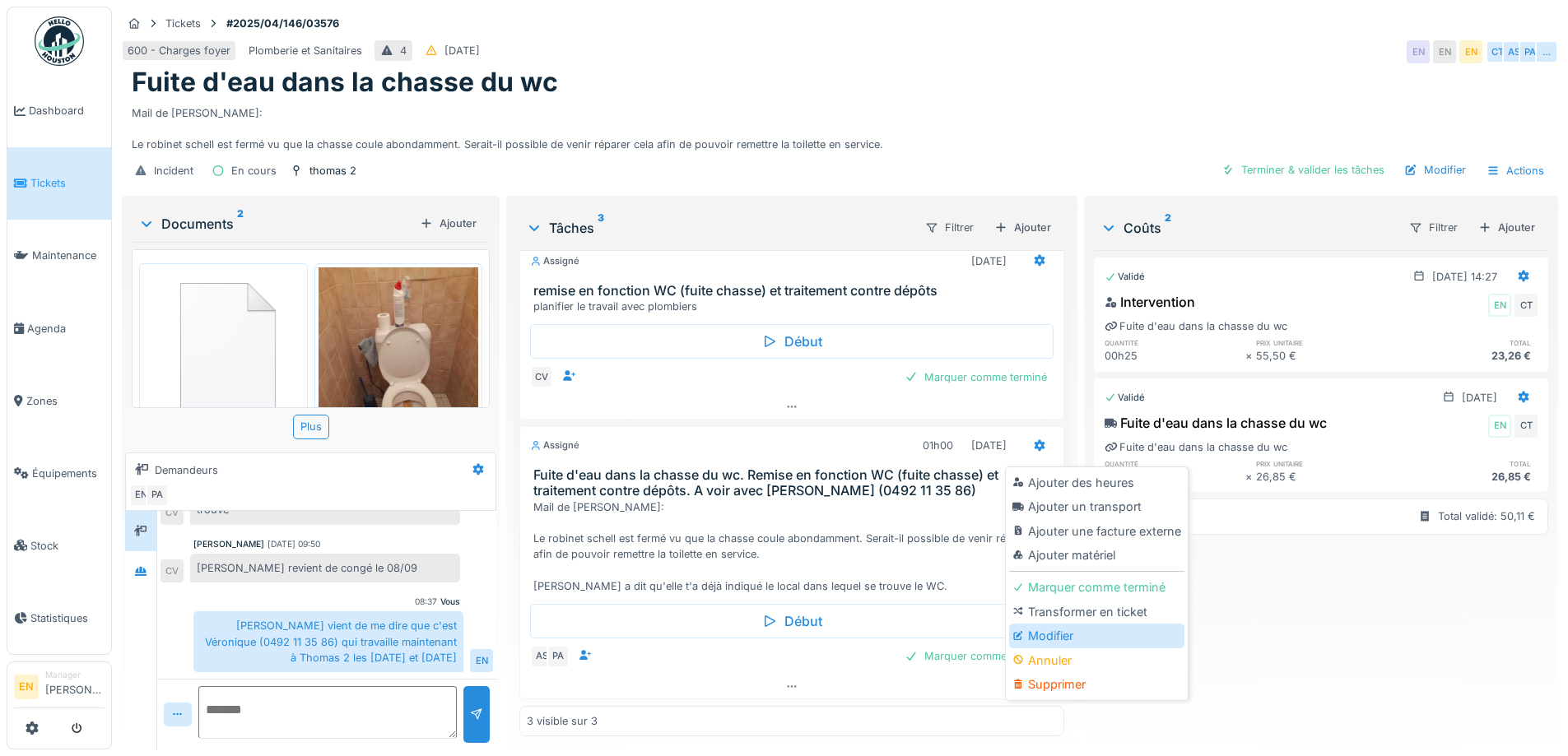
click at [1038, 628] on div "Modifier" at bounding box center [1097, 636] width 175 height 25
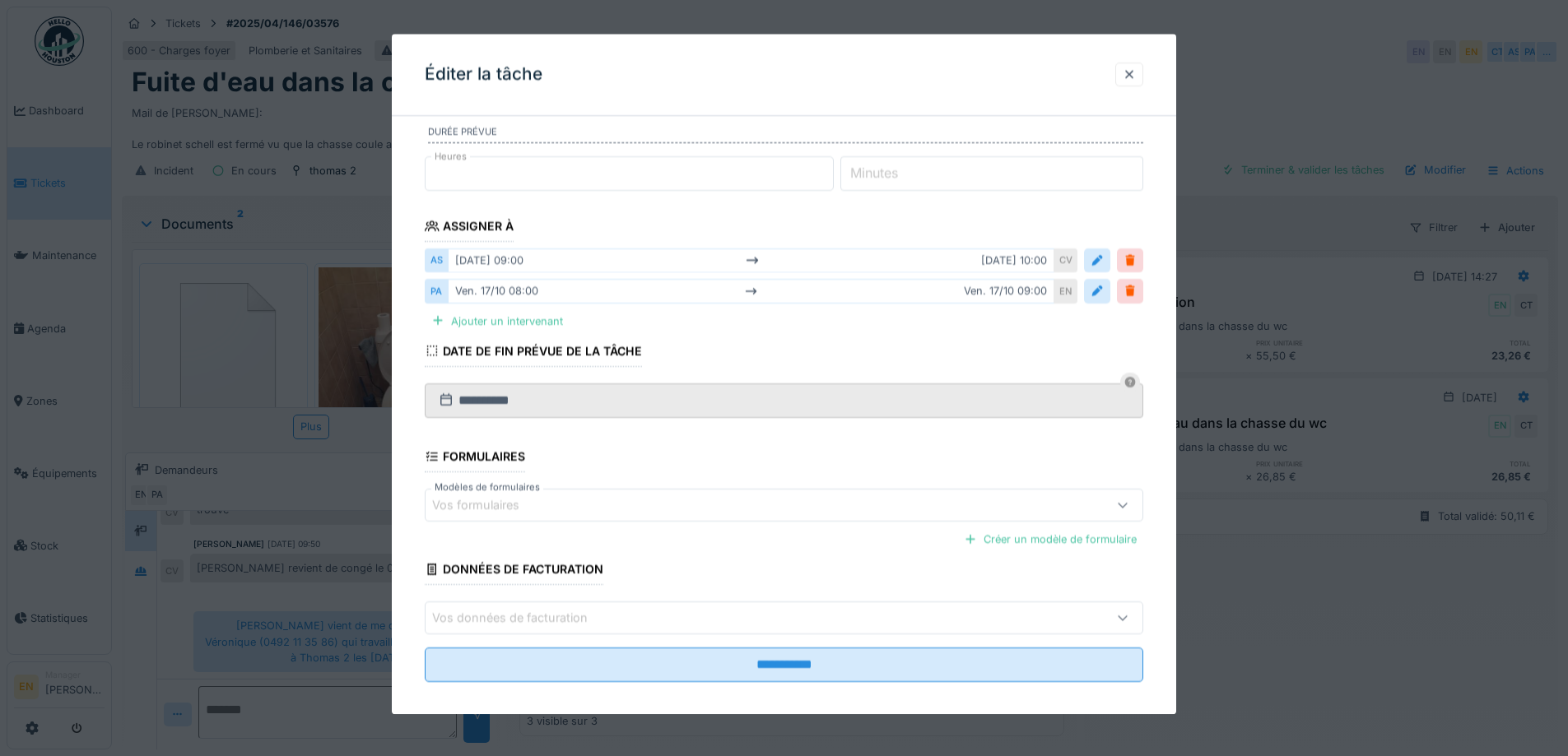
scroll to position [195, 0]
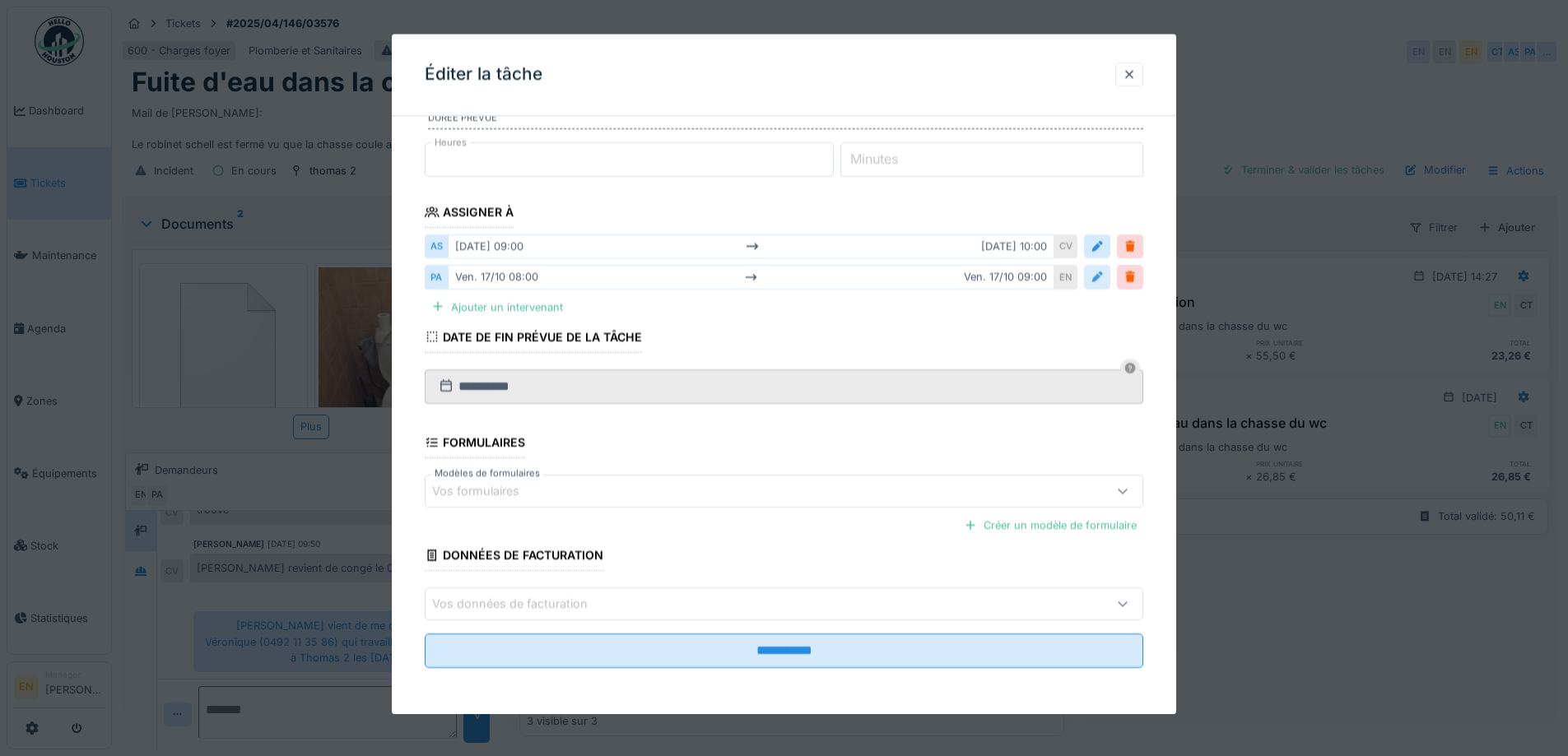
click at [1104, 275] on div at bounding box center [1097, 277] width 13 height 15
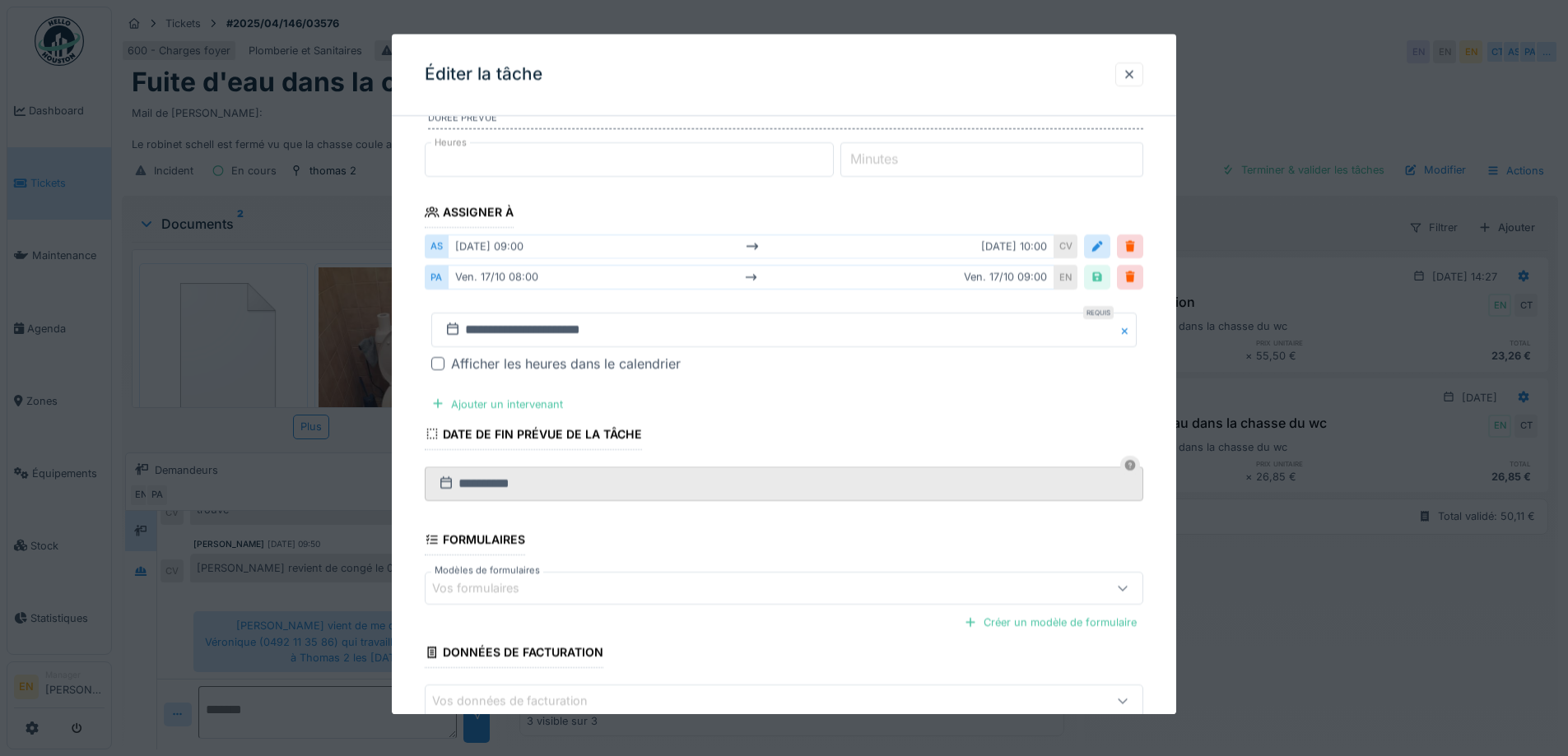
click at [440, 365] on div at bounding box center [438, 364] width 13 height 13
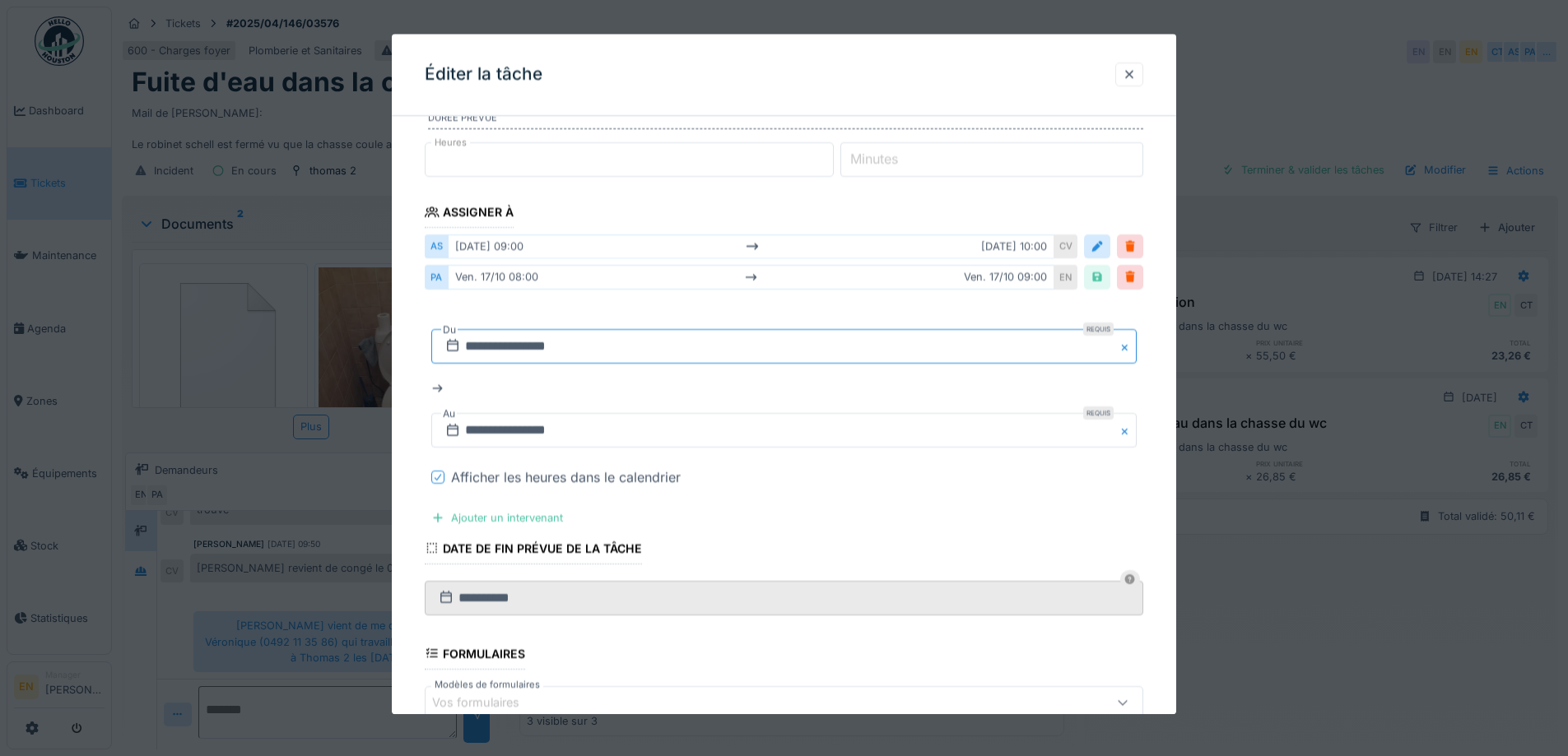
click at [568, 346] on input "**********" at bounding box center [784, 347] width 706 height 34
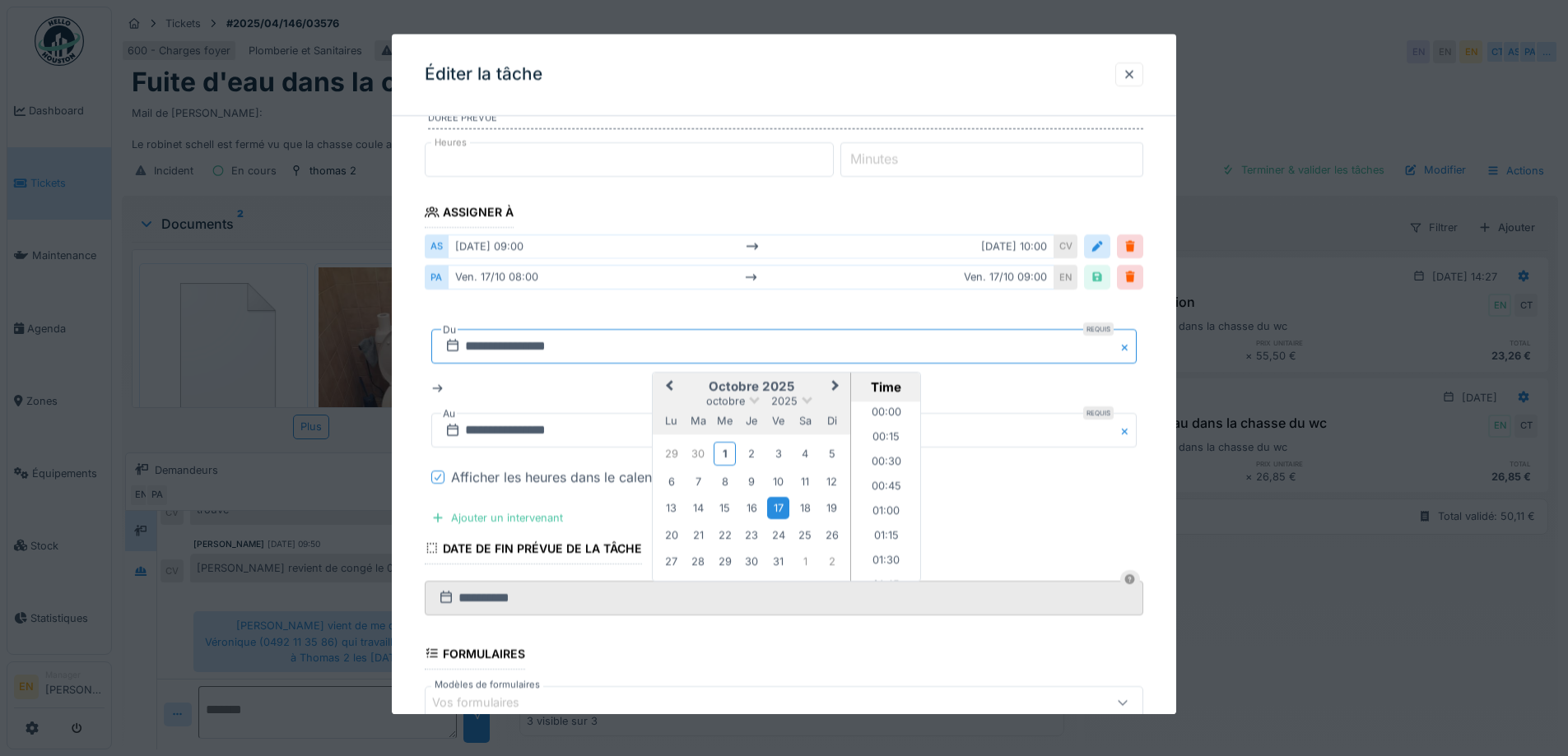
scroll to position [712, 0]
click at [669, 536] on div "20" at bounding box center [671, 535] width 22 height 22
click at [543, 432] on input "text" at bounding box center [784, 431] width 706 height 34
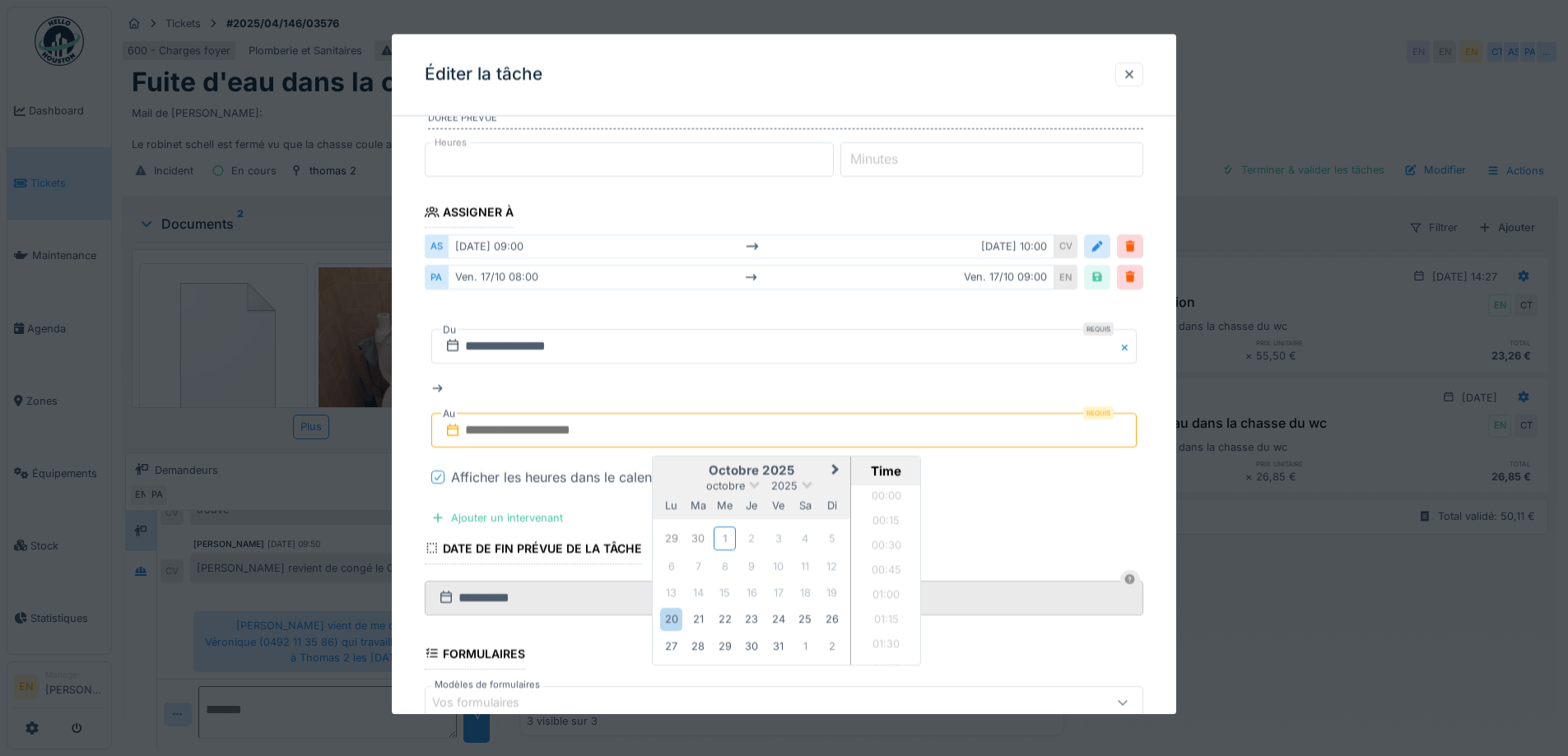
scroll to position [1379, 0]
click at [676, 623] on div "20" at bounding box center [671, 620] width 22 height 22
click at [884, 586] on li "09:00" at bounding box center [886, 585] width 70 height 25
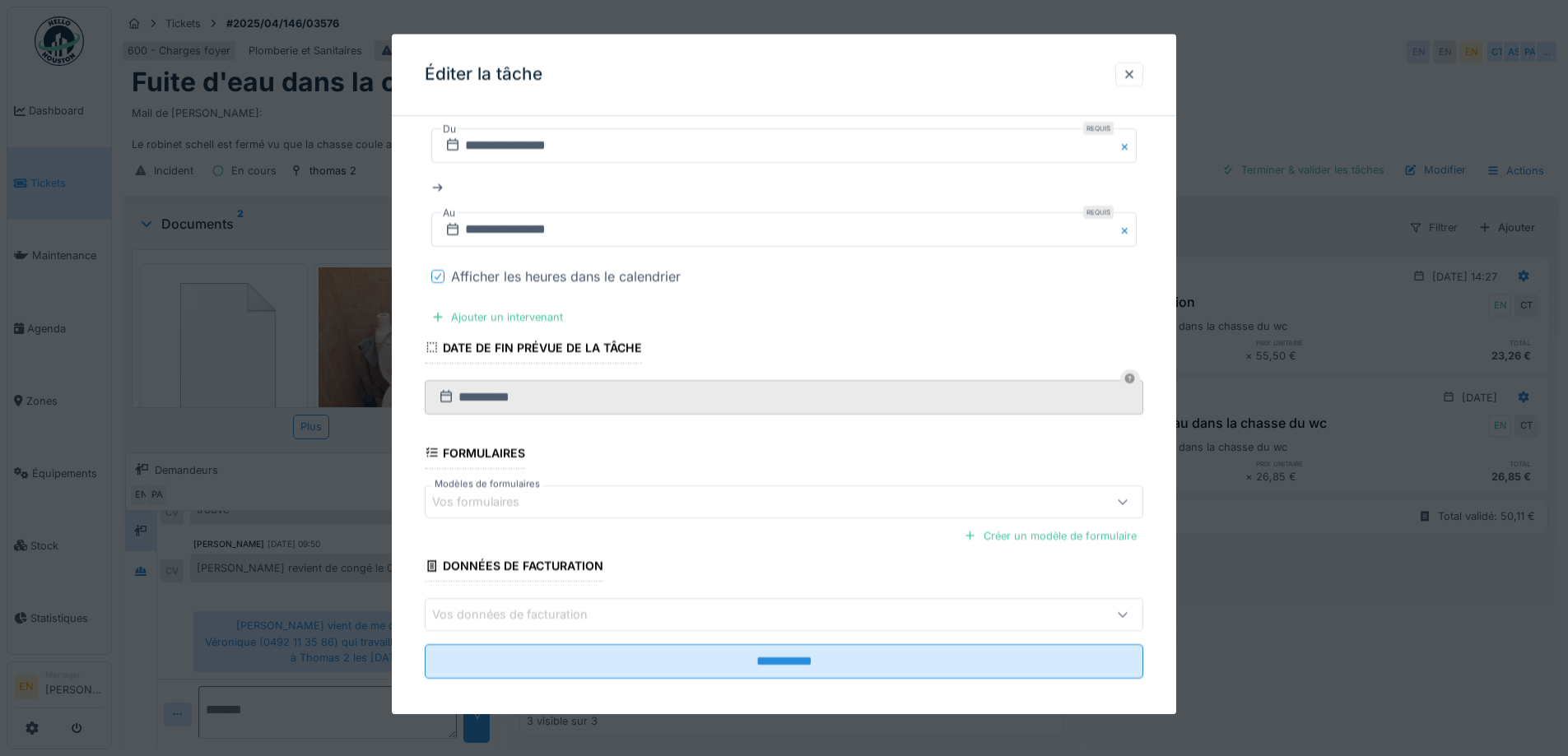
scroll to position [407, 0]
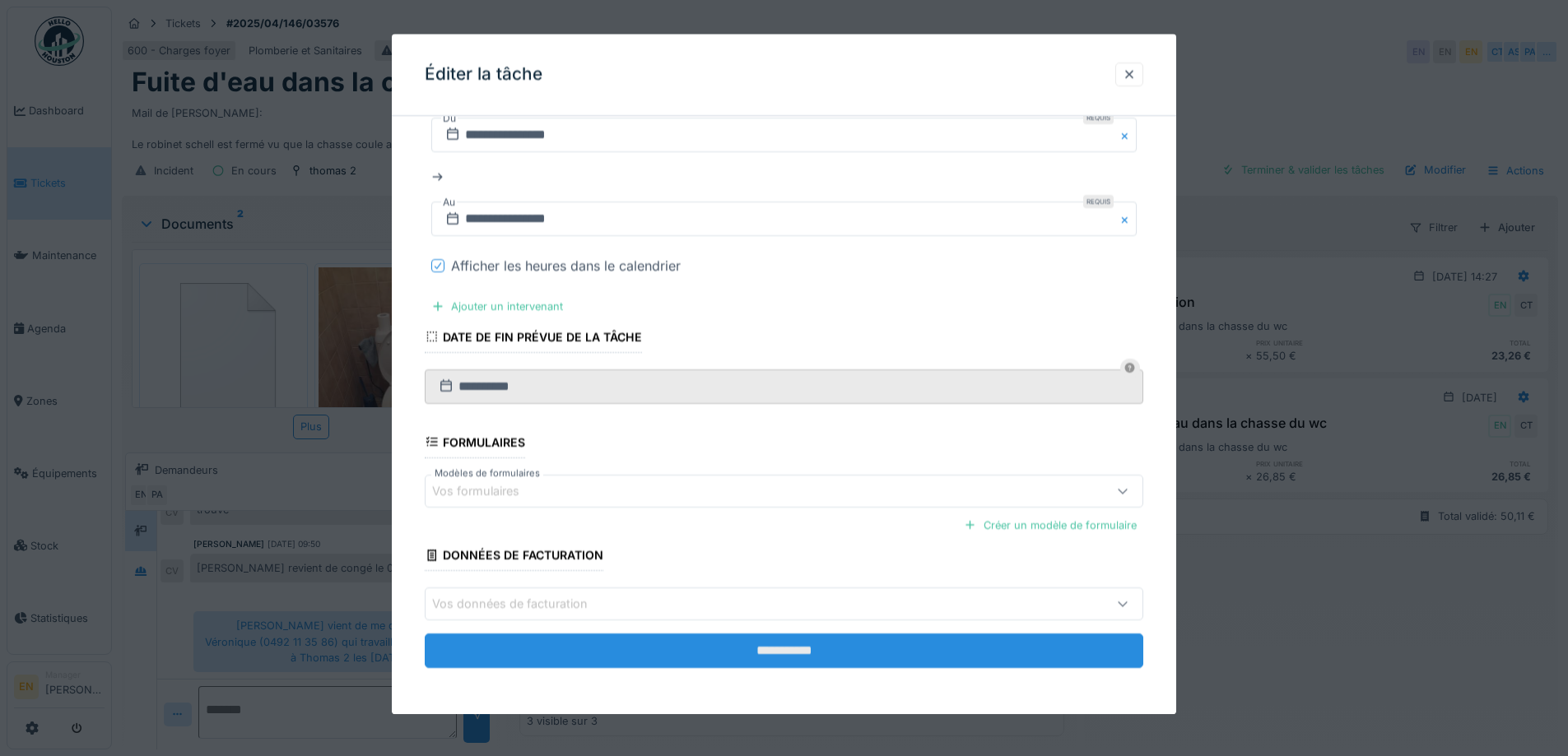
click at [769, 652] on input "**********" at bounding box center [784, 650] width 718 height 34
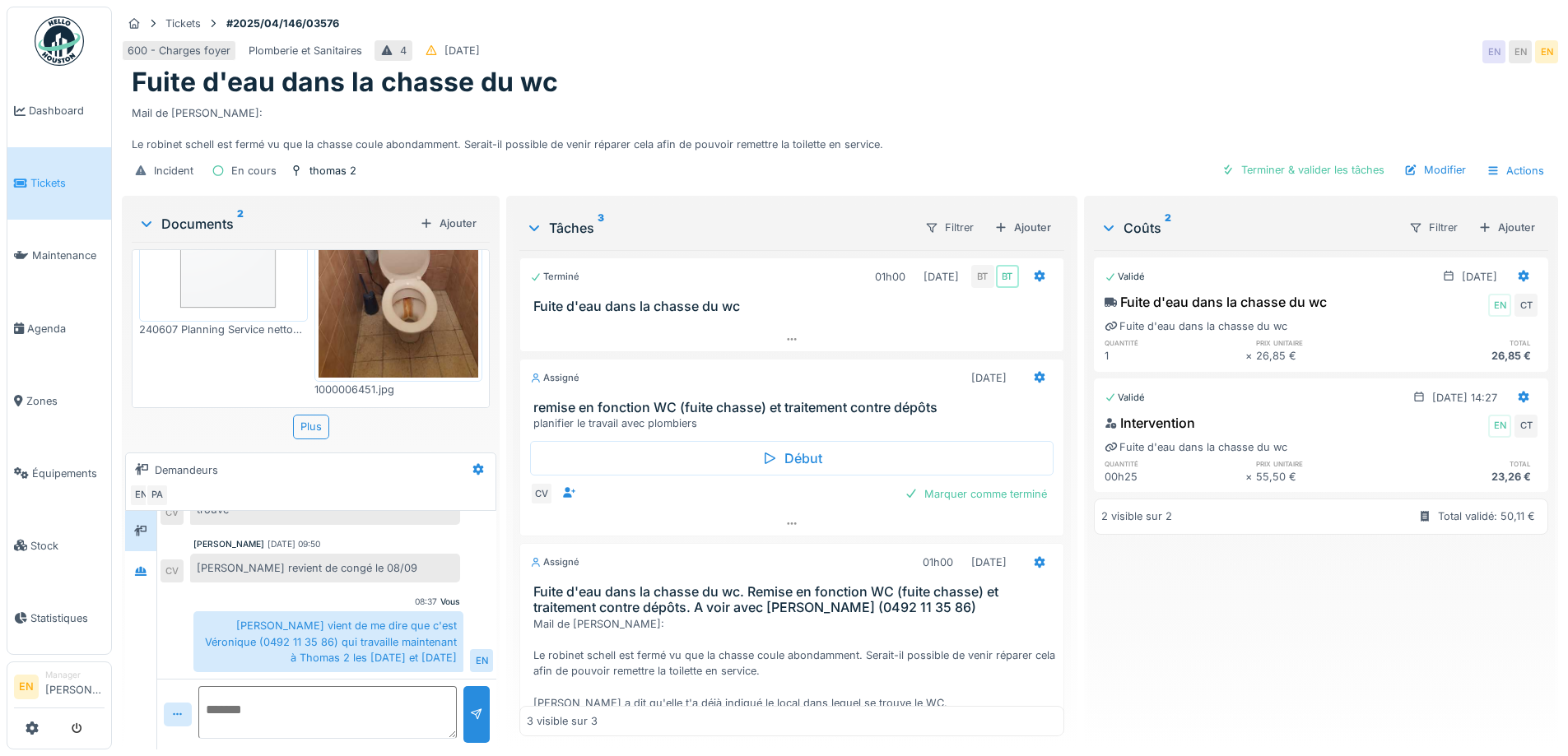
scroll to position [112, 0]
click at [1128, 79] on div "Fuite d'eau dans la chasse du wc" at bounding box center [839, 82] width 1417 height 31
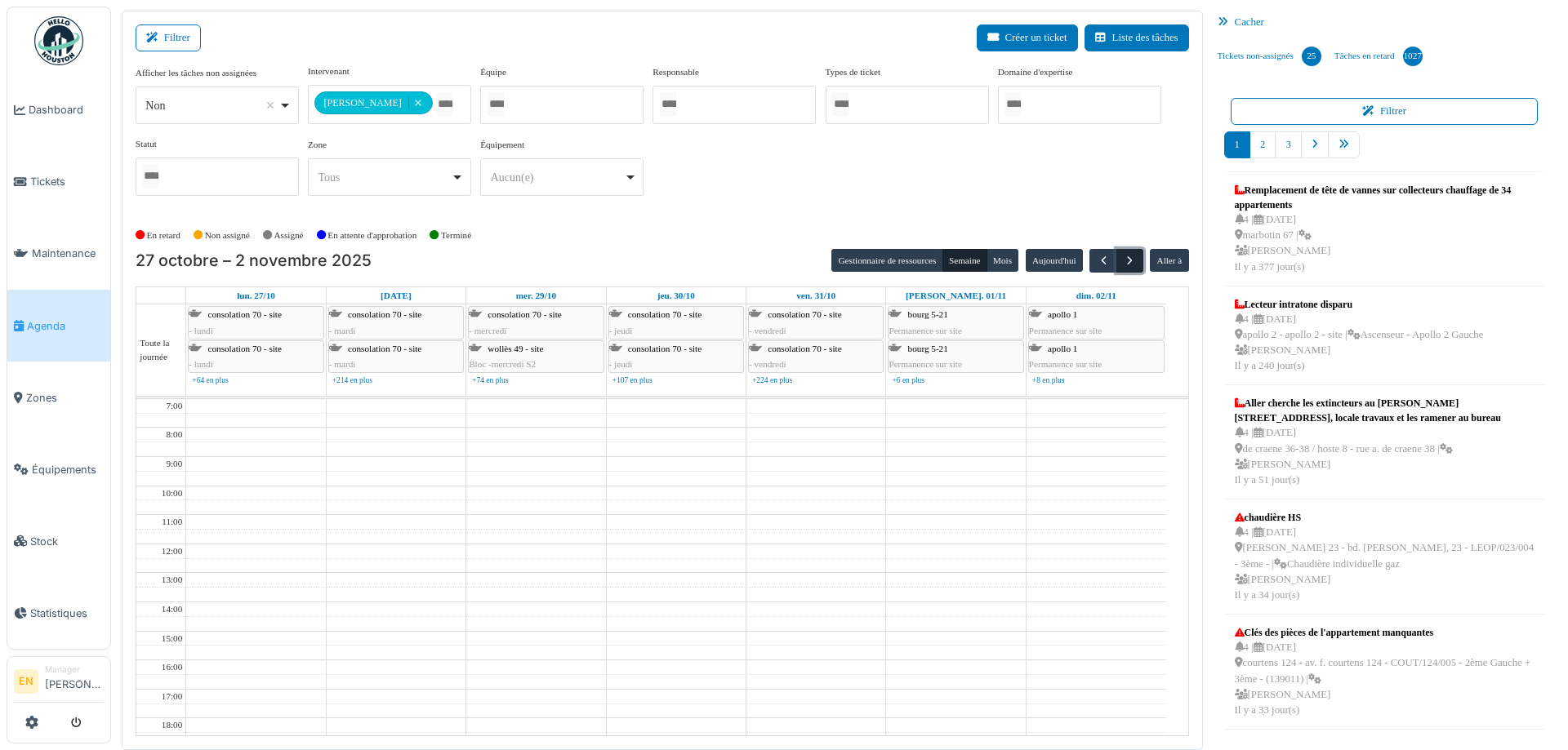
click at [1123, 261] on span "button" at bounding box center [1129, 261] width 14 height 14
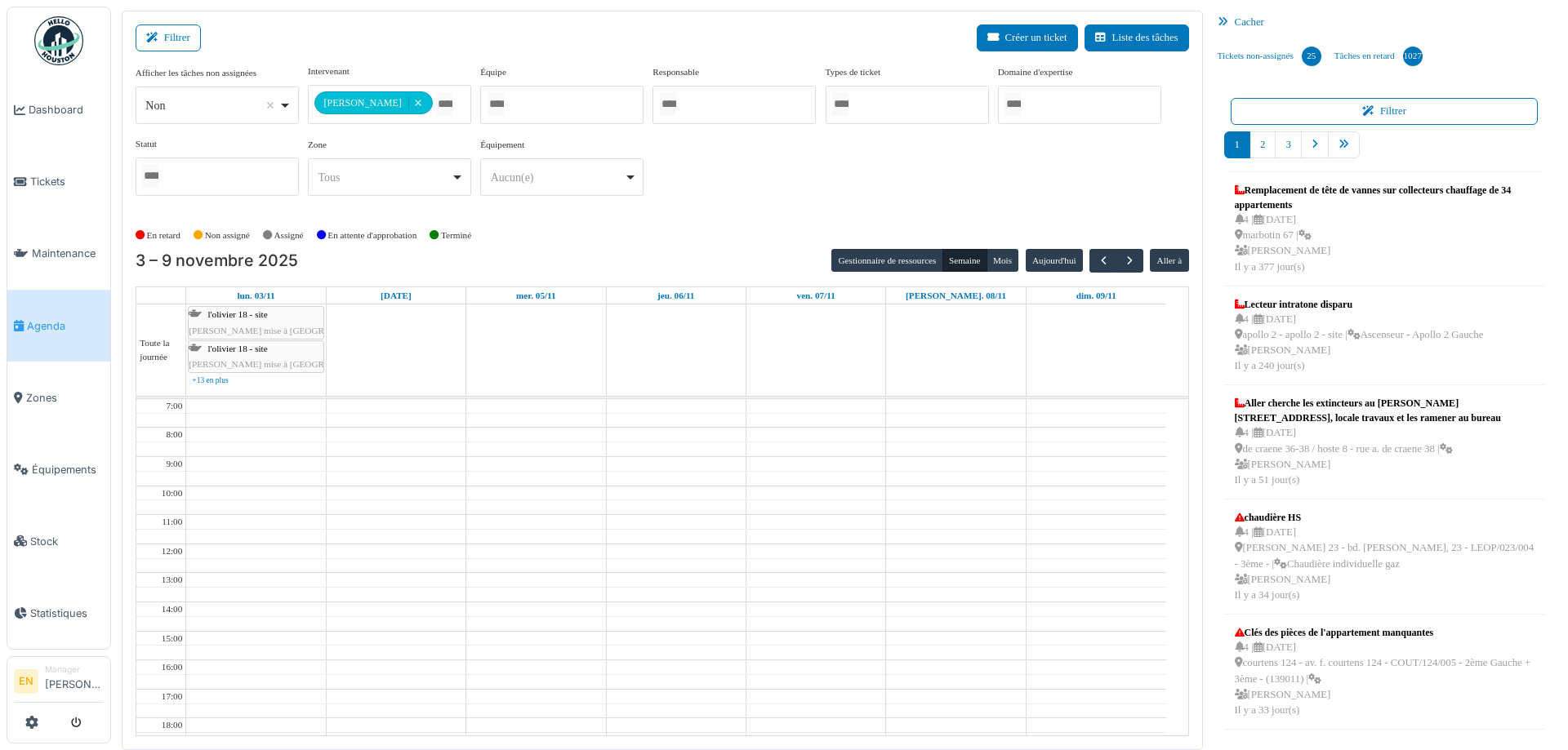
drag, startPoint x: 751, startPoint y: 187, endPoint x: 764, endPoint y: 196, distance: 15.8
click at [752, 189] on div "**********" at bounding box center [662, 136] width 1054 height 145
click at [984, 195] on div "**********" at bounding box center [662, 136] width 1054 height 145
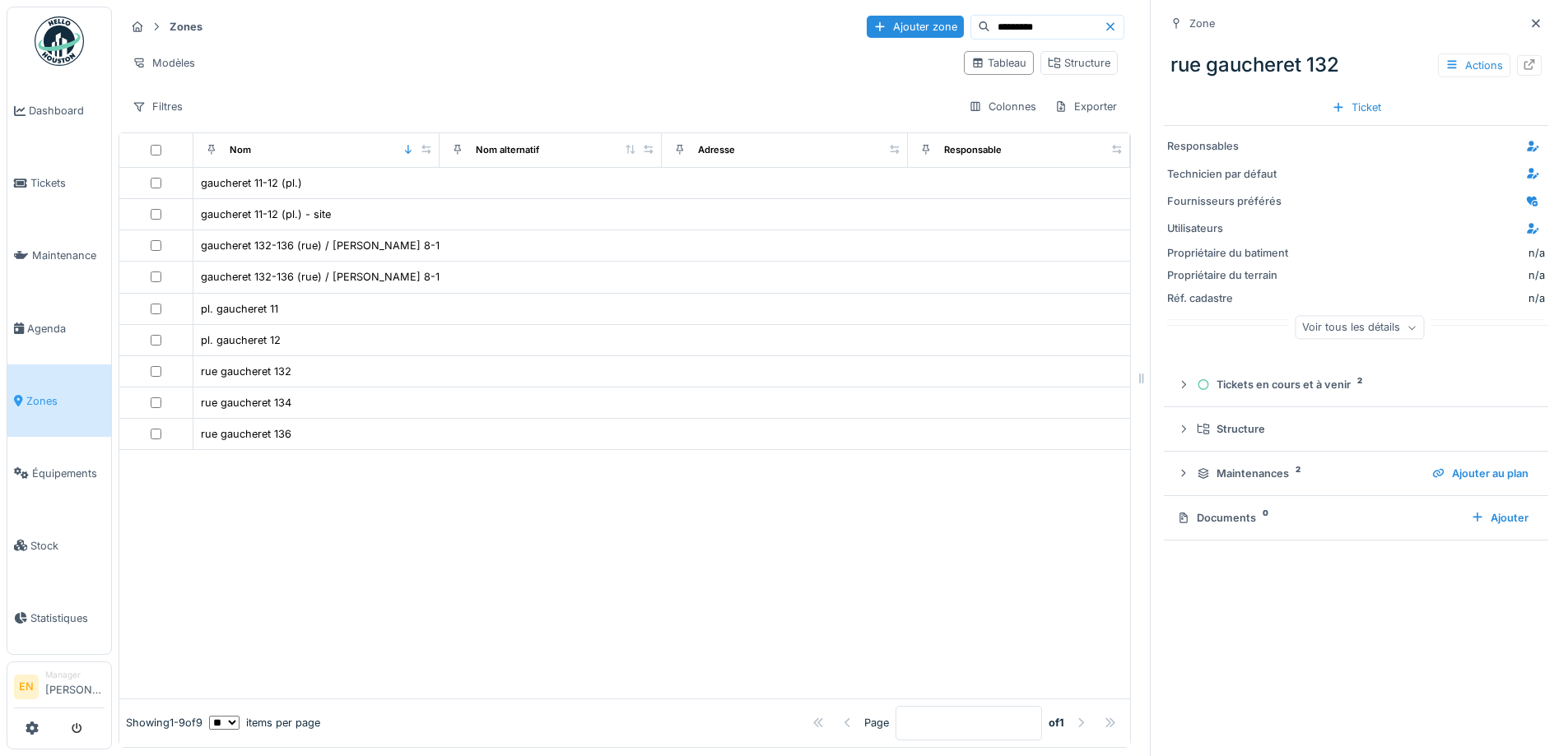
click at [1104, 26] on icon at bounding box center [1111, 26] width 13 height 10
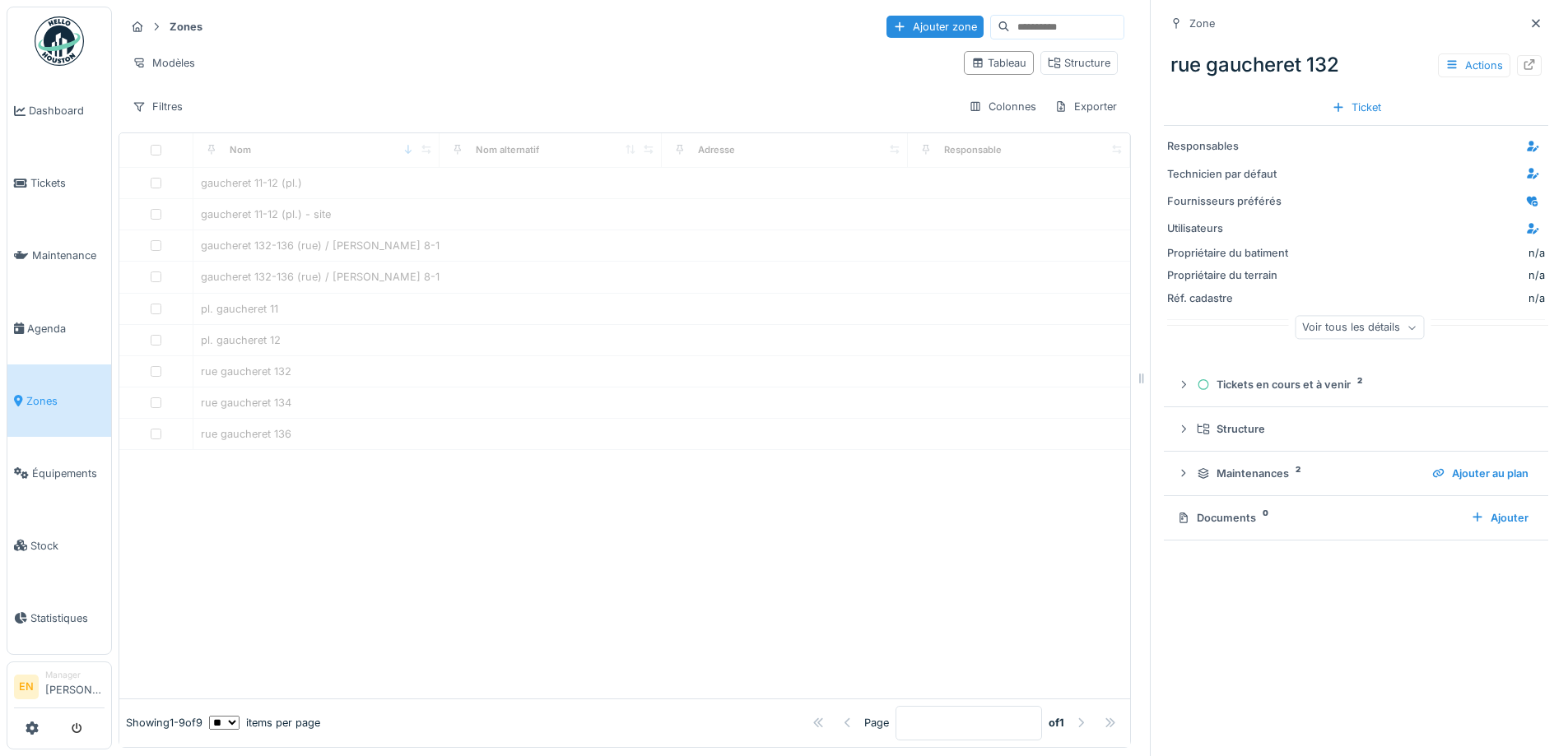
click at [1011, 33] on input at bounding box center [1066, 27] width 113 height 23
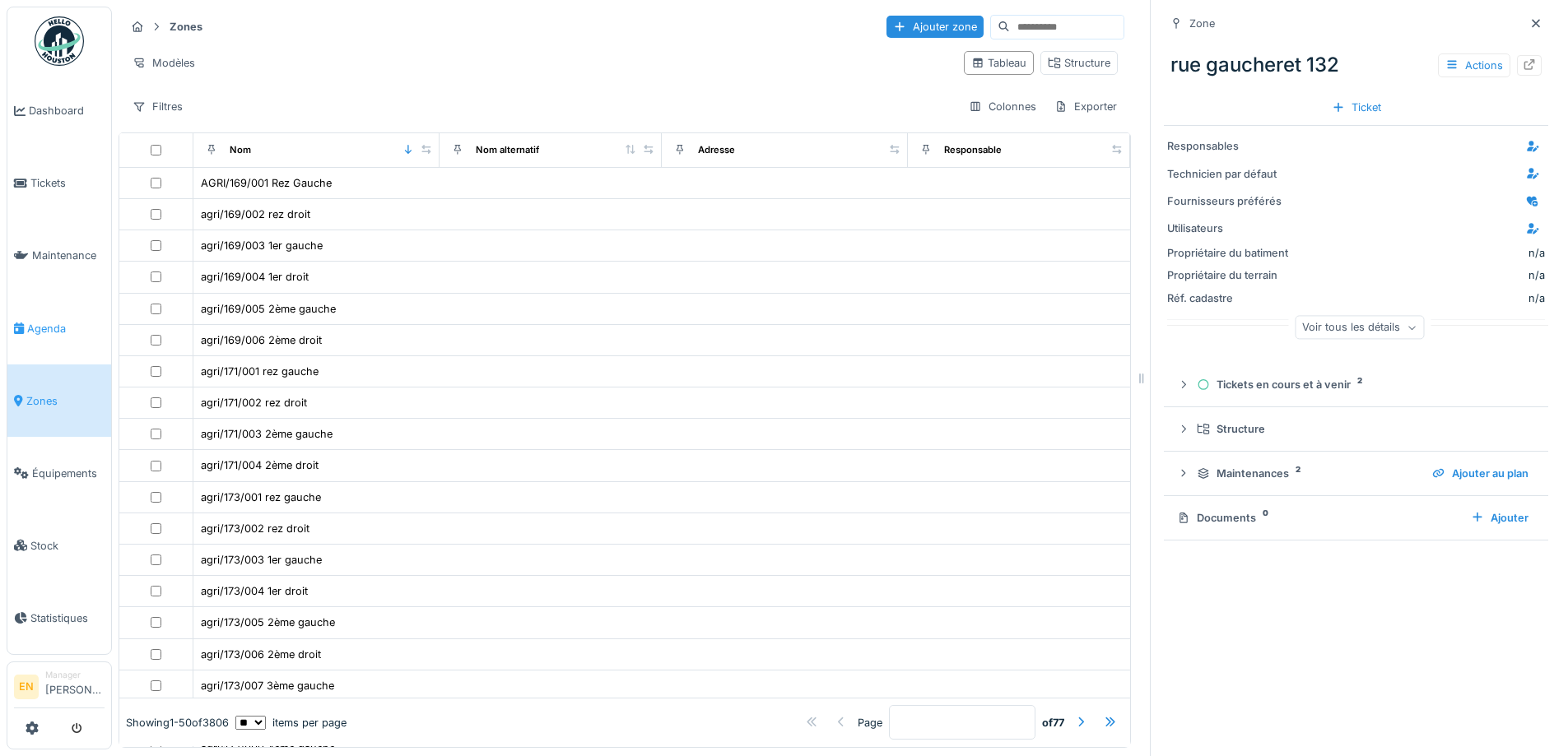
click at [38, 321] on span "Agenda" at bounding box center [66, 328] width 77 height 15
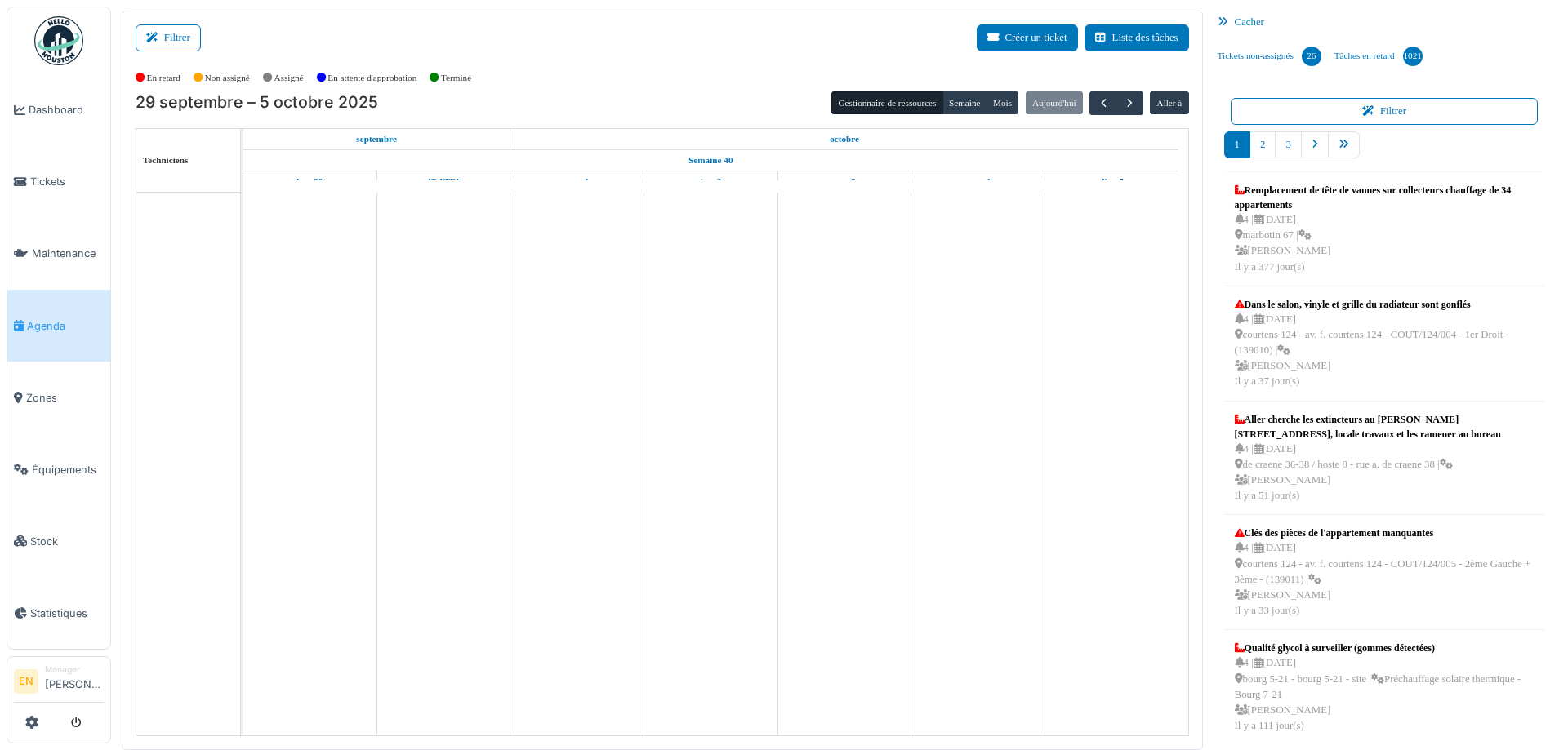
click at [173, 31] on button "Filtrer" at bounding box center [167, 38] width 65 height 27
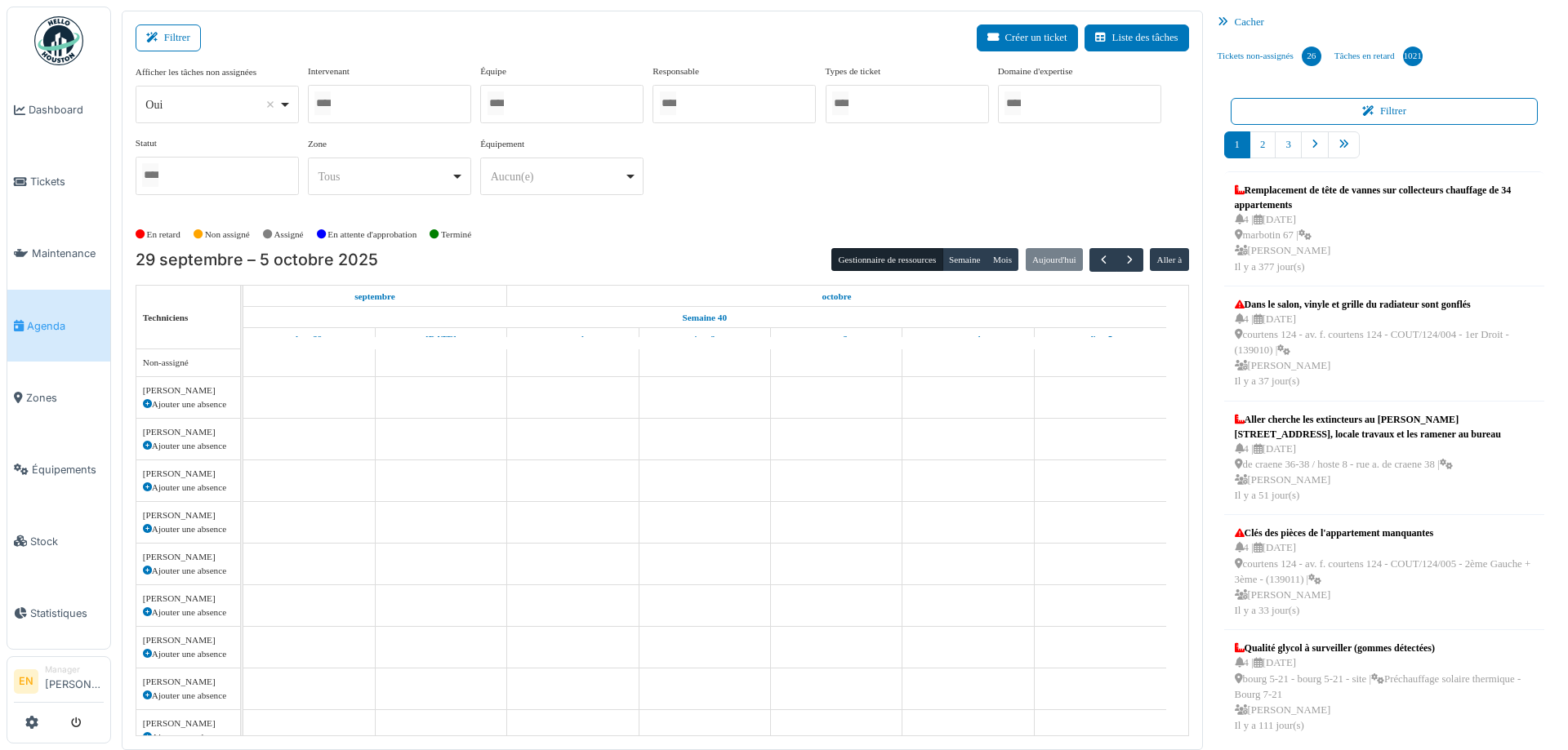
click at [284, 104] on div "Oui Remove item" at bounding box center [216, 105] width 149 height 24
select select "**"
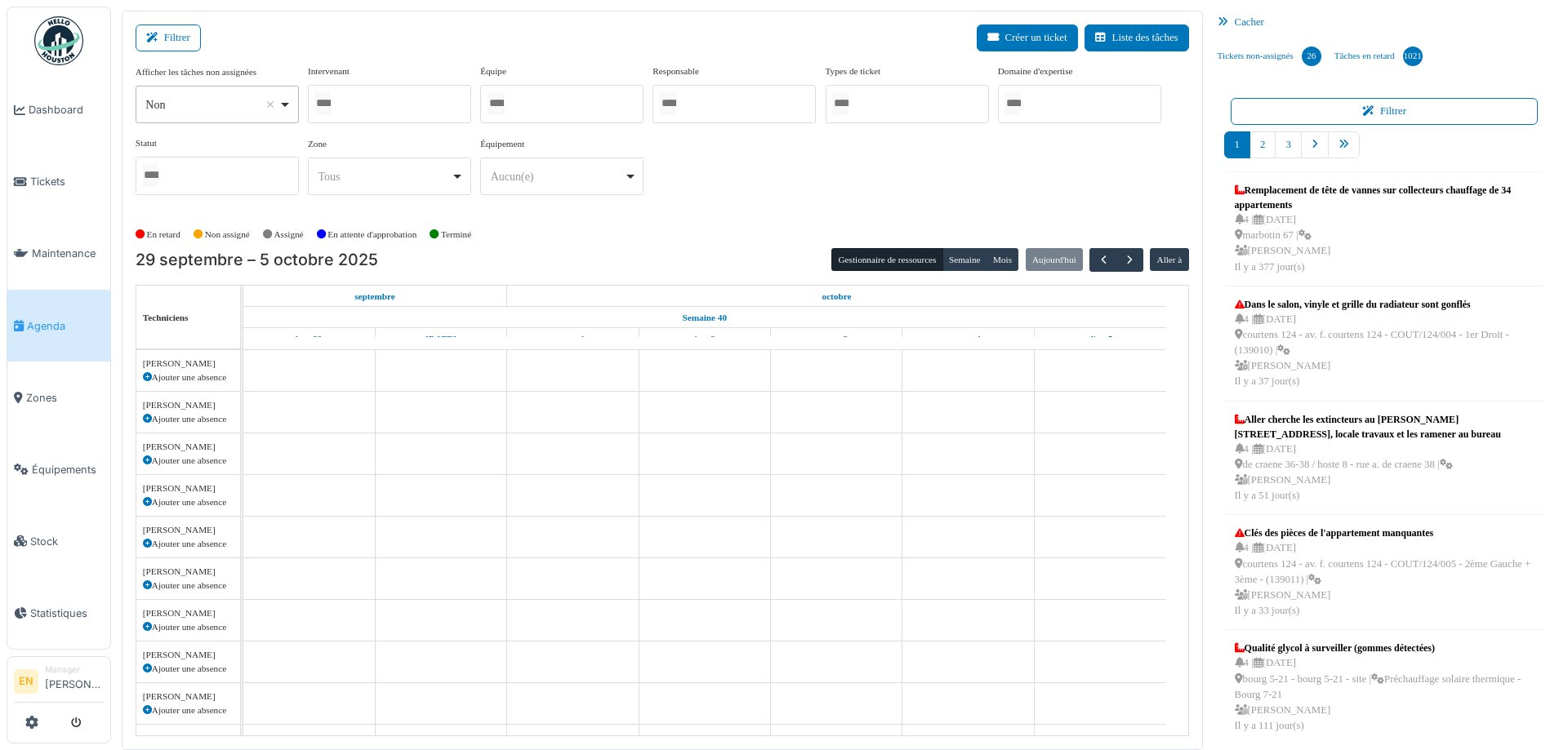
click at [350, 105] on div at bounding box center [389, 104] width 164 height 39
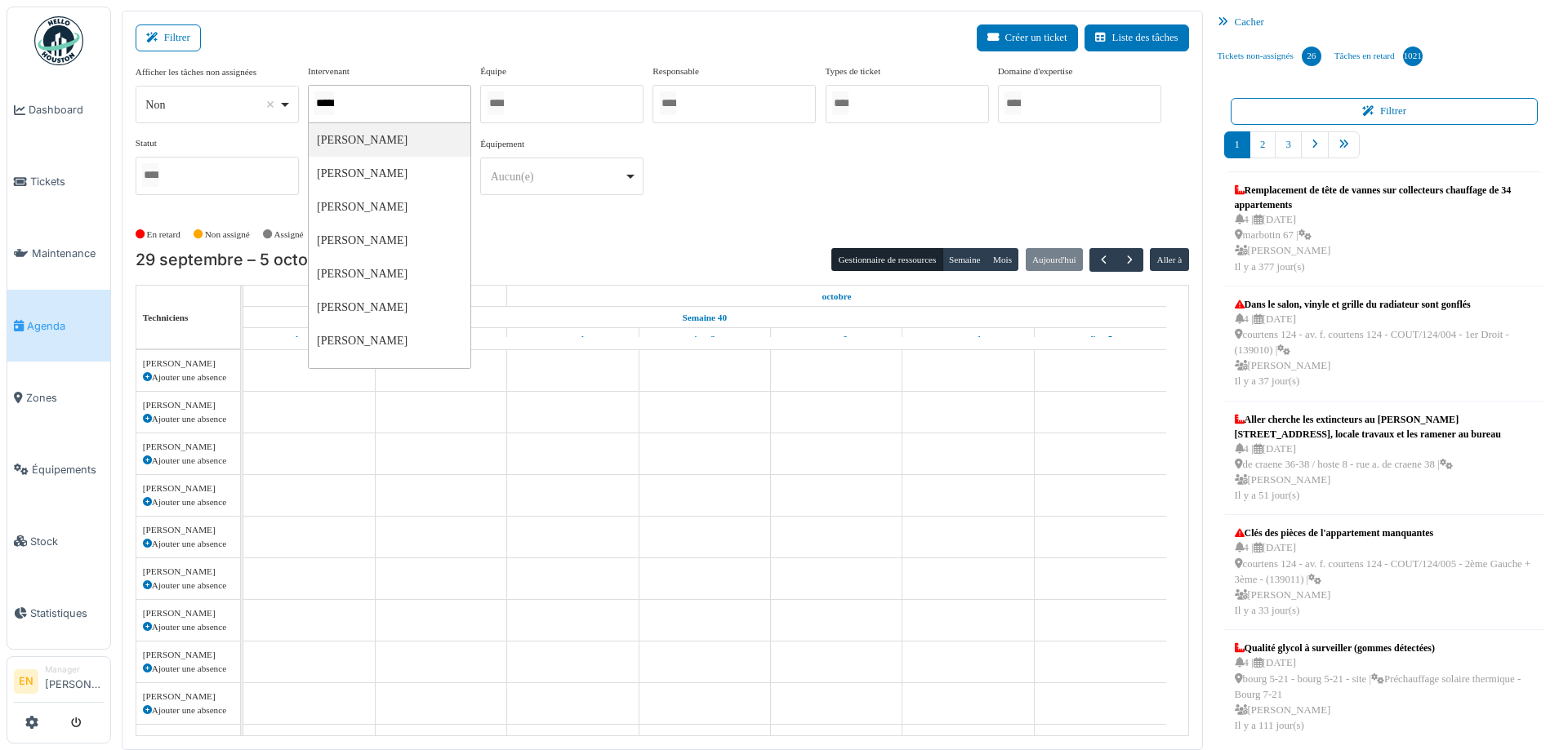
type input "******"
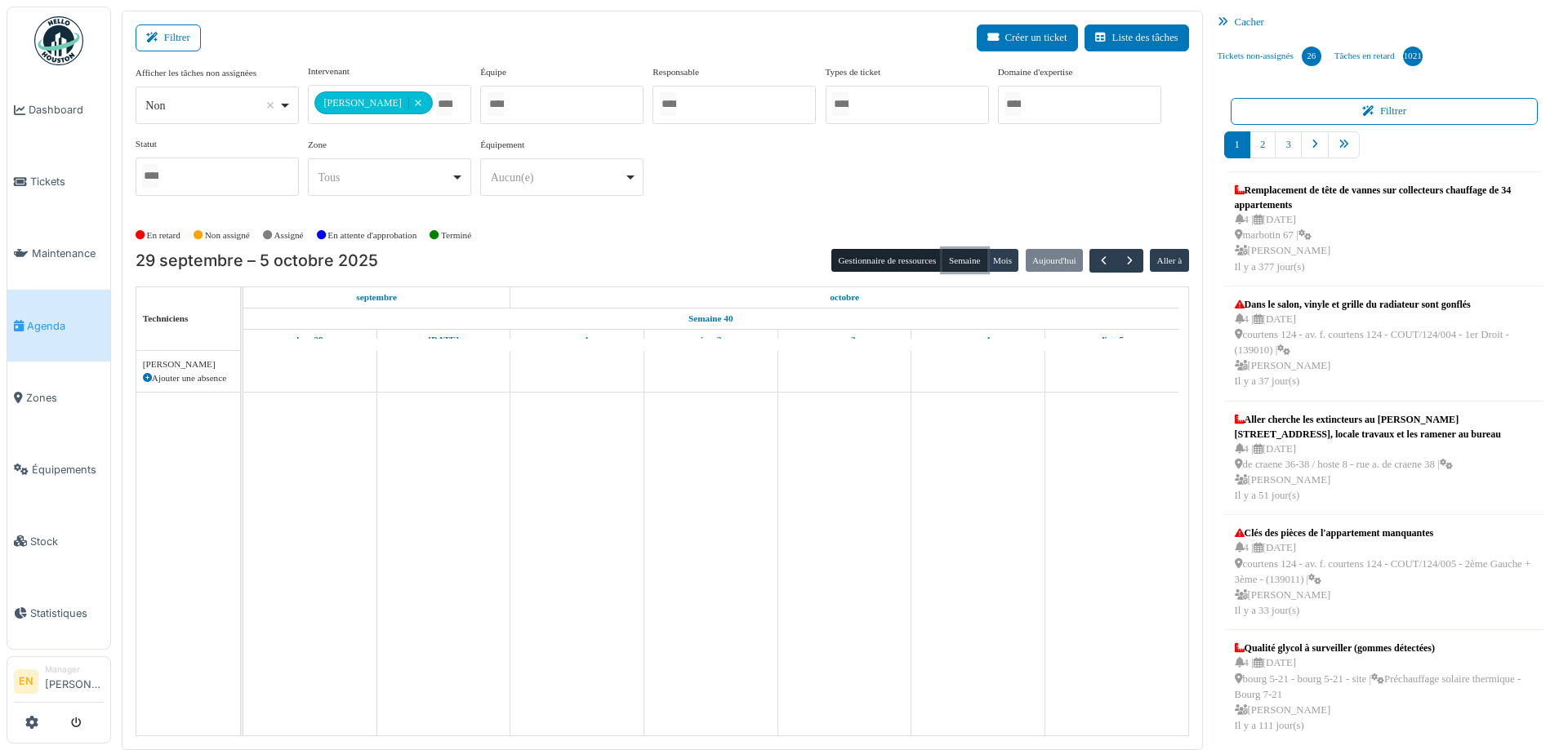
click at [959, 264] on button "Semaine" at bounding box center [965, 261] width 45 height 23
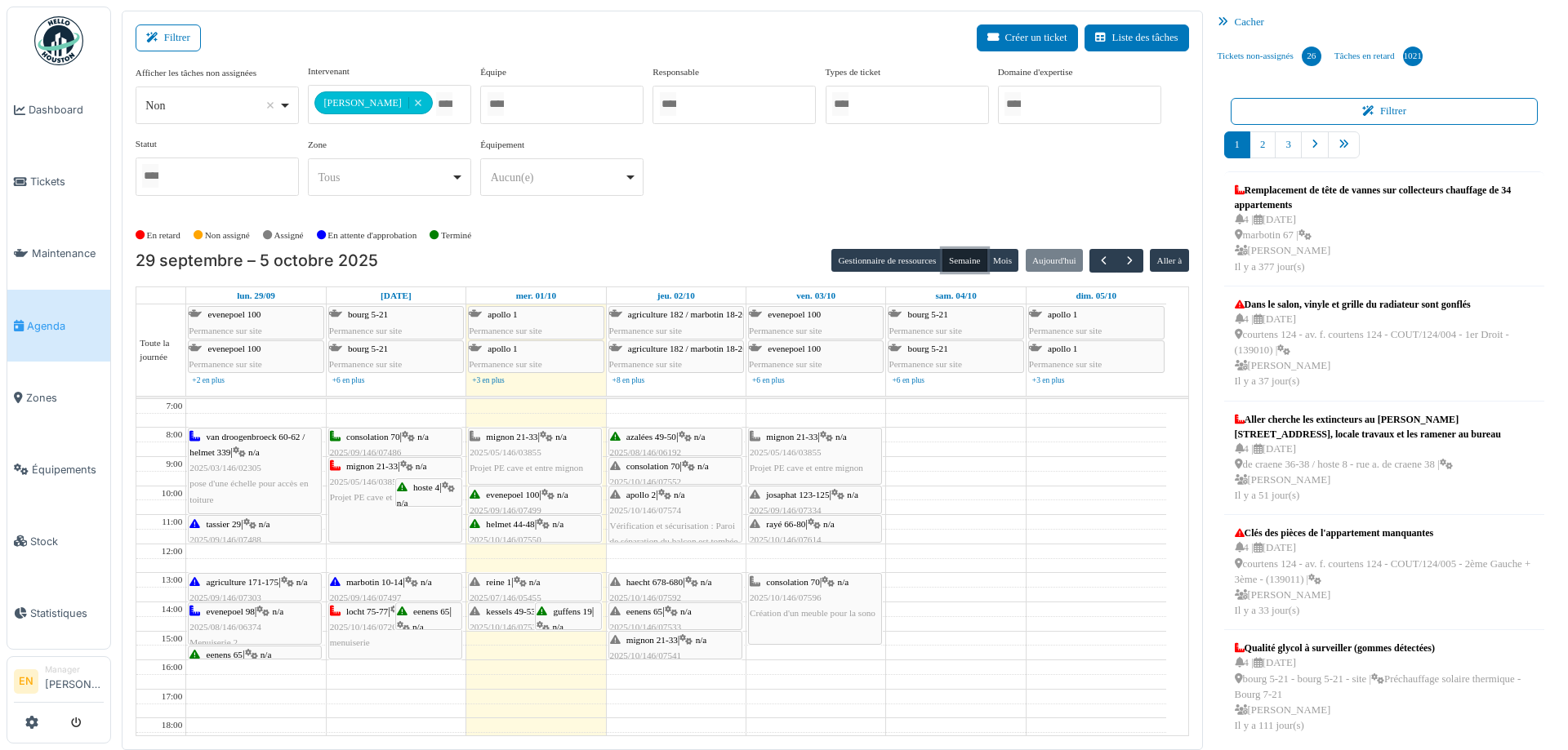
click at [517, 579] on div "reine 1 | n/a 2025/07/146/05455 Charnière de la fenêtre cassée" at bounding box center [535, 598] width 130 height 47
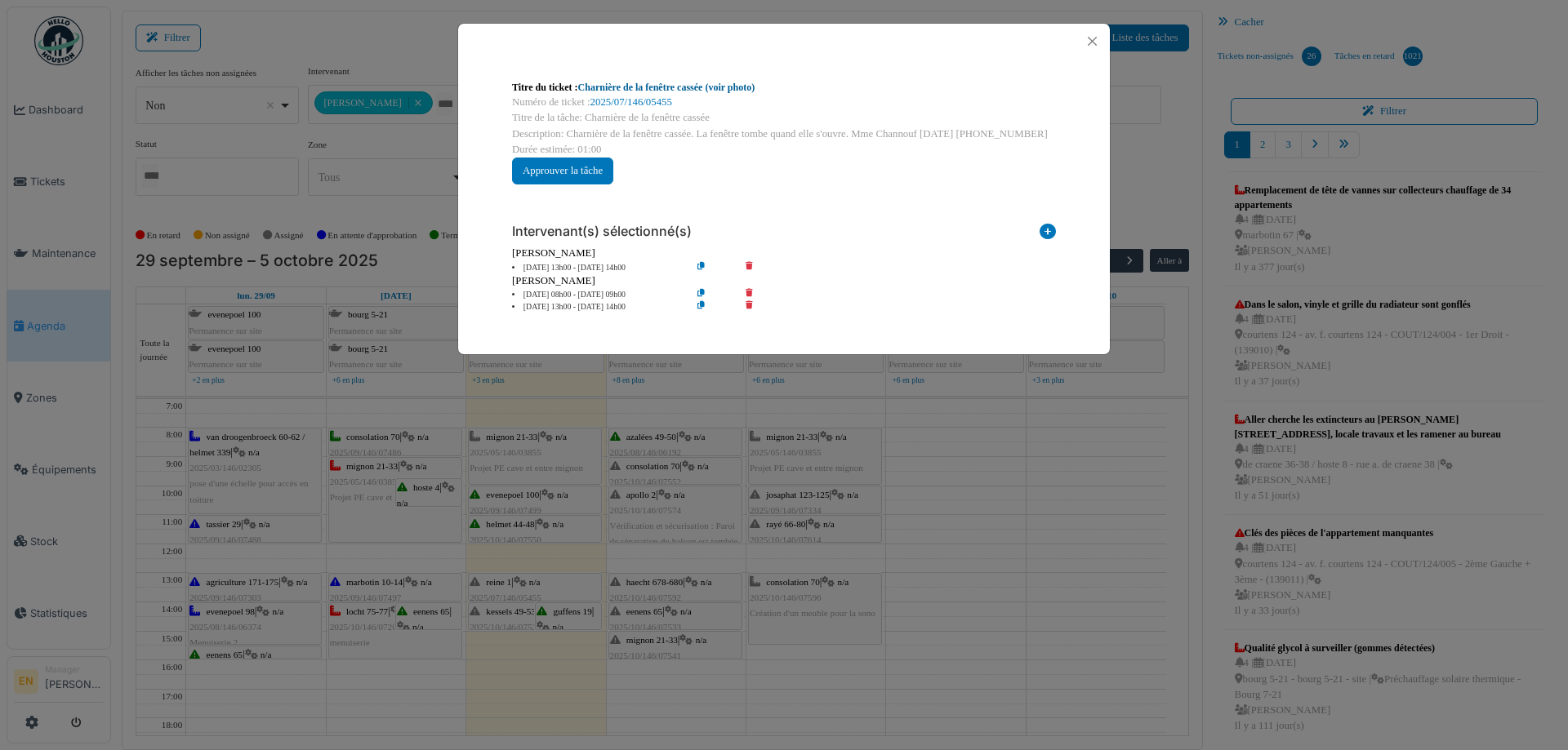
click at [692, 89] on link "Charnière de la fenêtre cassée (voir photo)" at bounding box center [667, 87] width 178 height 11
click at [1095, 41] on button "Close" at bounding box center [1092, 41] width 22 height 22
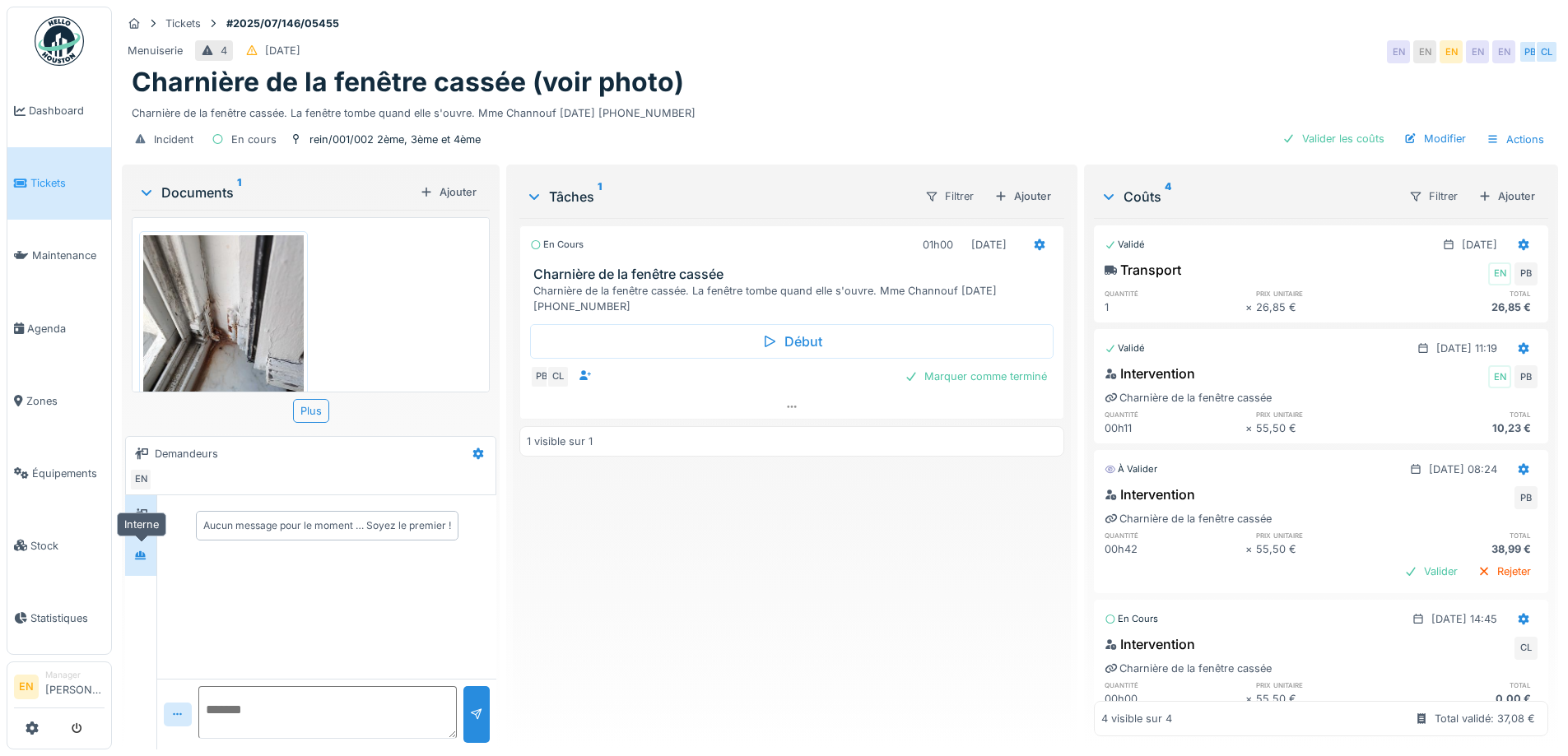
click at [144, 560] on icon at bounding box center [141, 555] width 11 height 10
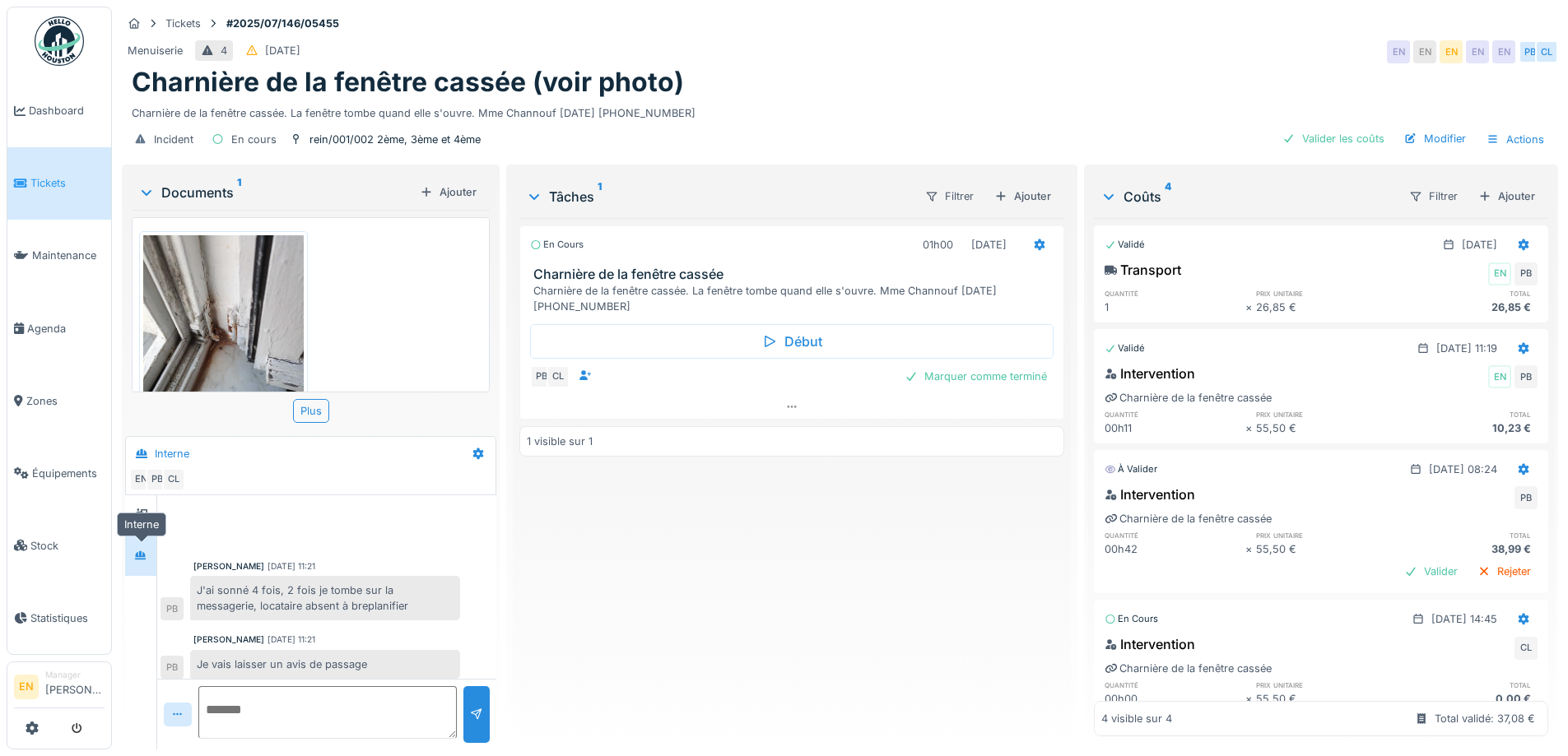
scroll to position [229, 0]
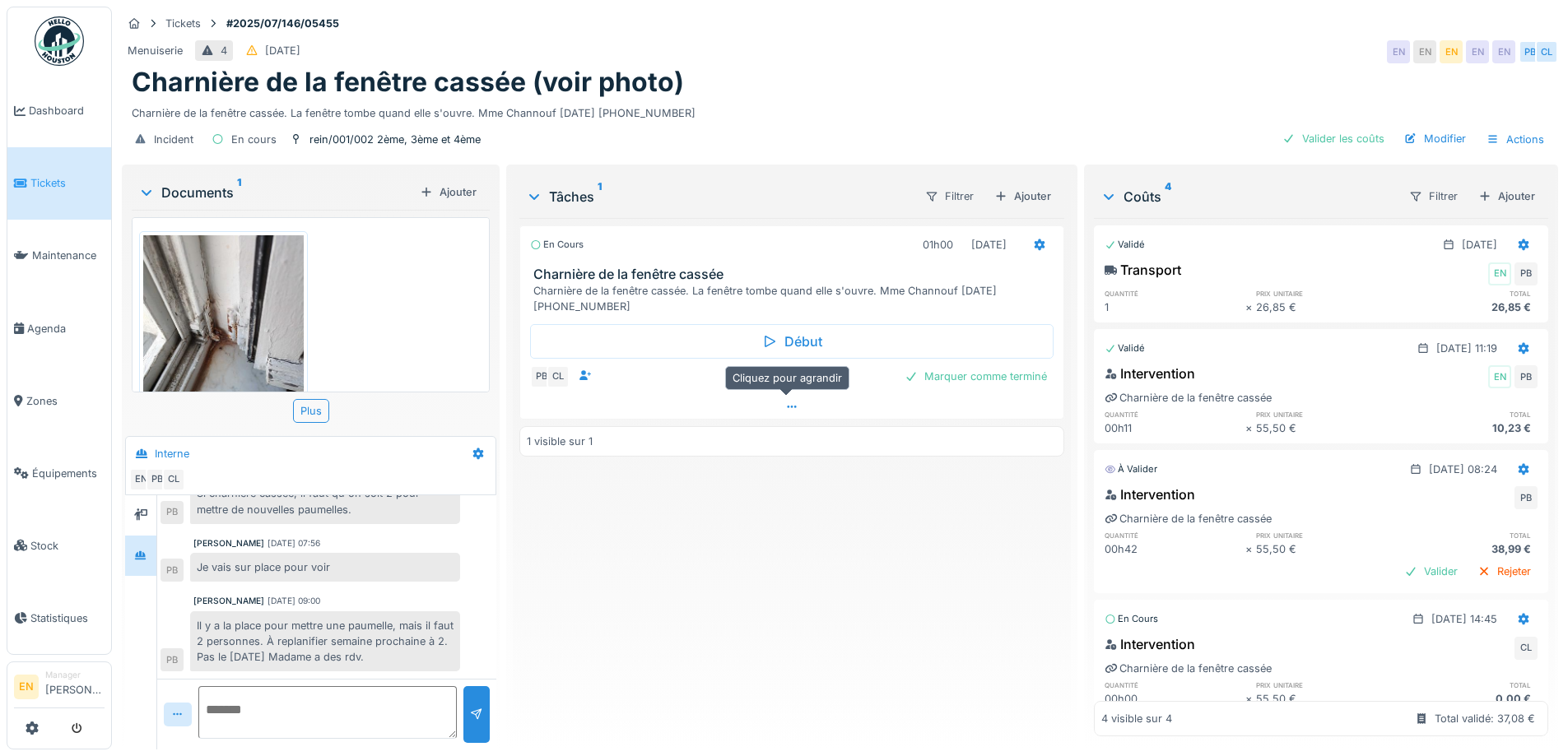
click at [790, 406] on icon at bounding box center [792, 407] width 10 height 3
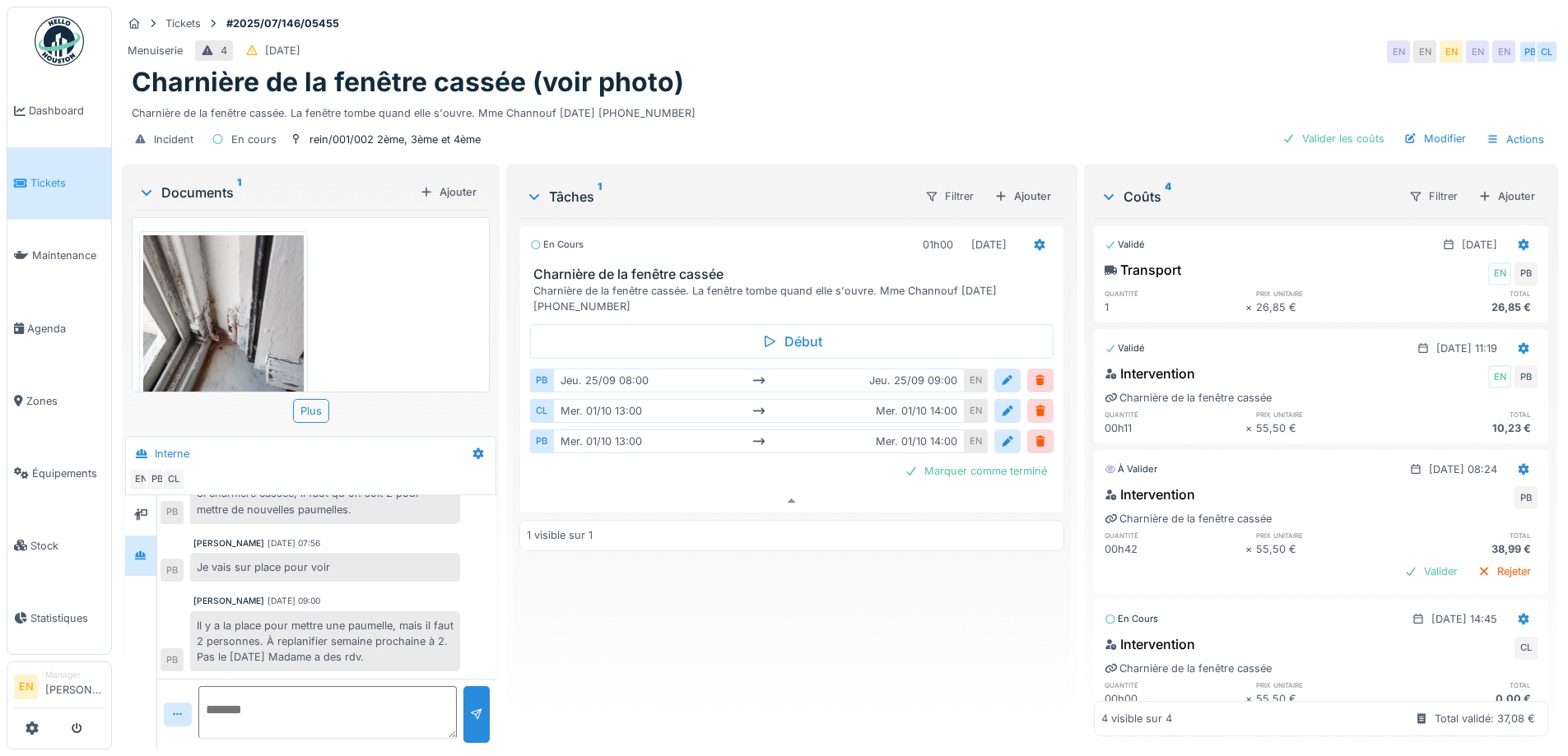
click at [705, 613] on div "En cours 01h00 [DATE] Charnière de la fenêtre cassée Charnière de la fenêtre ca…" at bounding box center [791, 477] width 544 height 518
drag, startPoint x: 704, startPoint y: 673, endPoint x: 676, endPoint y: 683, distance: 29.7
click at [704, 674] on div "En cours 01h00 [DATE] Charnière de la fenêtre cassée Charnière de la fenêtre ca…" at bounding box center [791, 477] width 544 height 518
click at [721, 628] on div "En cours 01h00 [DATE] Charnière de la fenêtre cassée Charnière de la fenêtre ca…" at bounding box center [791, 477] width 544 height 518
click at [709, 624] on div "En cours 01h00 [DATE] Charnière de la fenêtre cassée Charnière de la fenêtre ca…" at bounding box center [791, 477] width 544 height 518
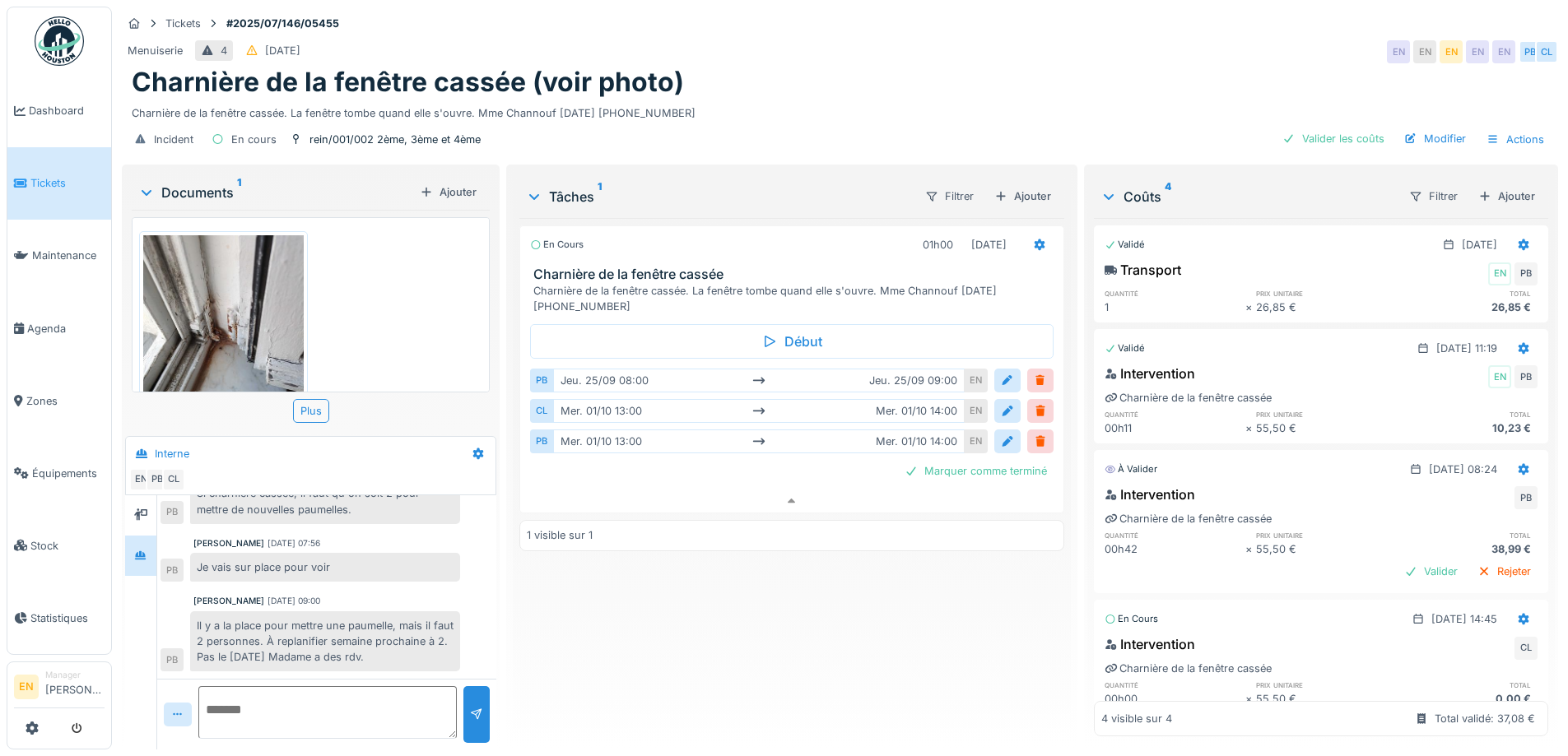
click at [597, 627] on div "En cours 01h00 [DATE] Charnière de la fenêtre cassée Charnière de la fenêtre ca…" at bounding box center [791, 477] width 544 height 518
click at [1012, 99] on div "Charnière de la fenêtre cassée. La fenêtre tombe quand elle s'ouvre. Mme Channo…" at bounding box center [839, 109] width 1417 height 22
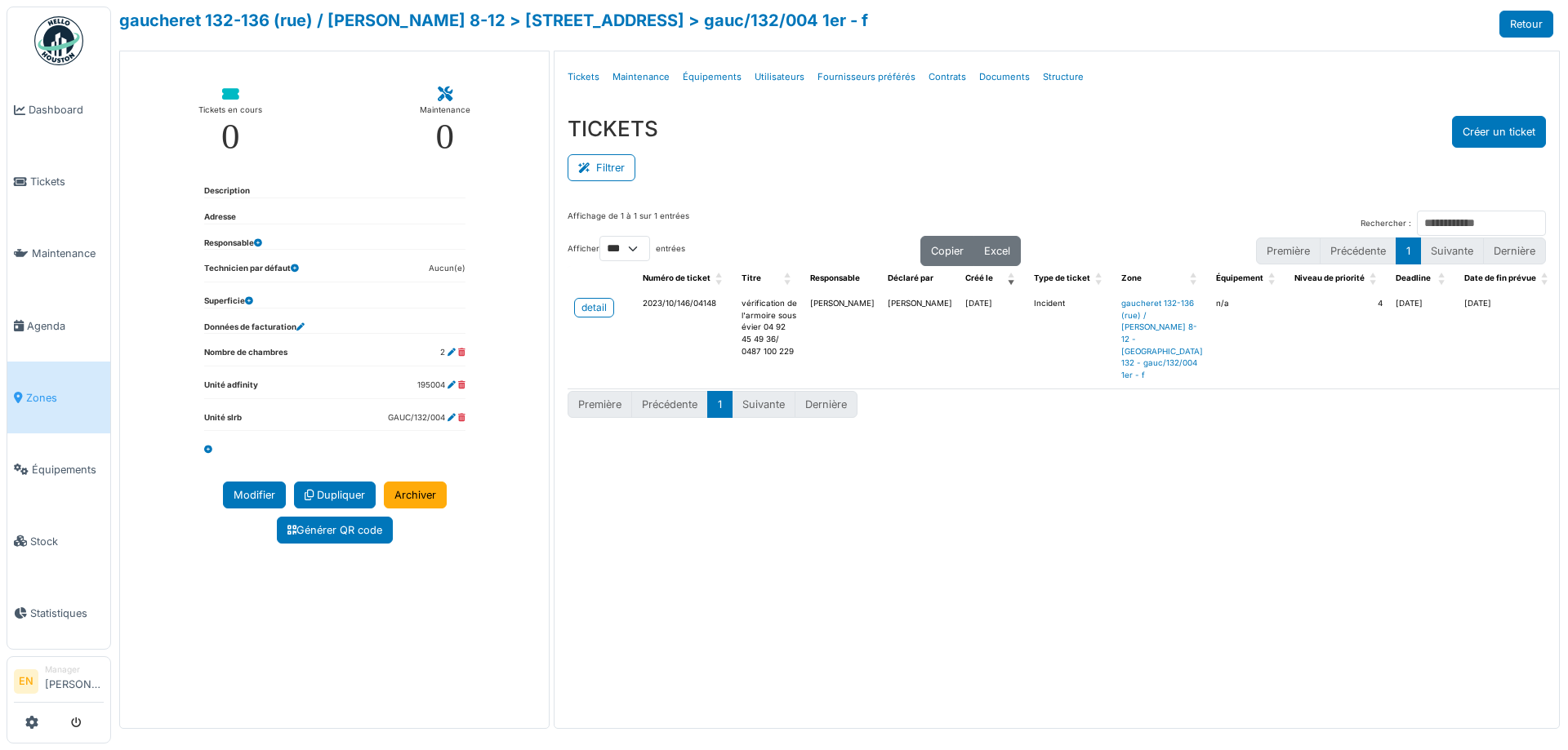
select select "***"
click at [1176, 71] on ul "Détails Tickets Maintenance Équipements Utilisateurs Fournisseurs préférés Cont…" at bounding box center [1057, 77] width 991 height 39
click at [1233, 124] on div "TICKETS Créer un ticket" at bounding box center [1057, 132] width 978 height 32
click at [1132, 162] on div "Filtrer" at bounding box center [1057, 165] width 978 height 37
click at [1224, 90] on ul "Détails Tickets Maintenance Équipements Utilisateurs Fournisseurs préférés Cont…" at bounding box center [1057, 77] width 991 height 39
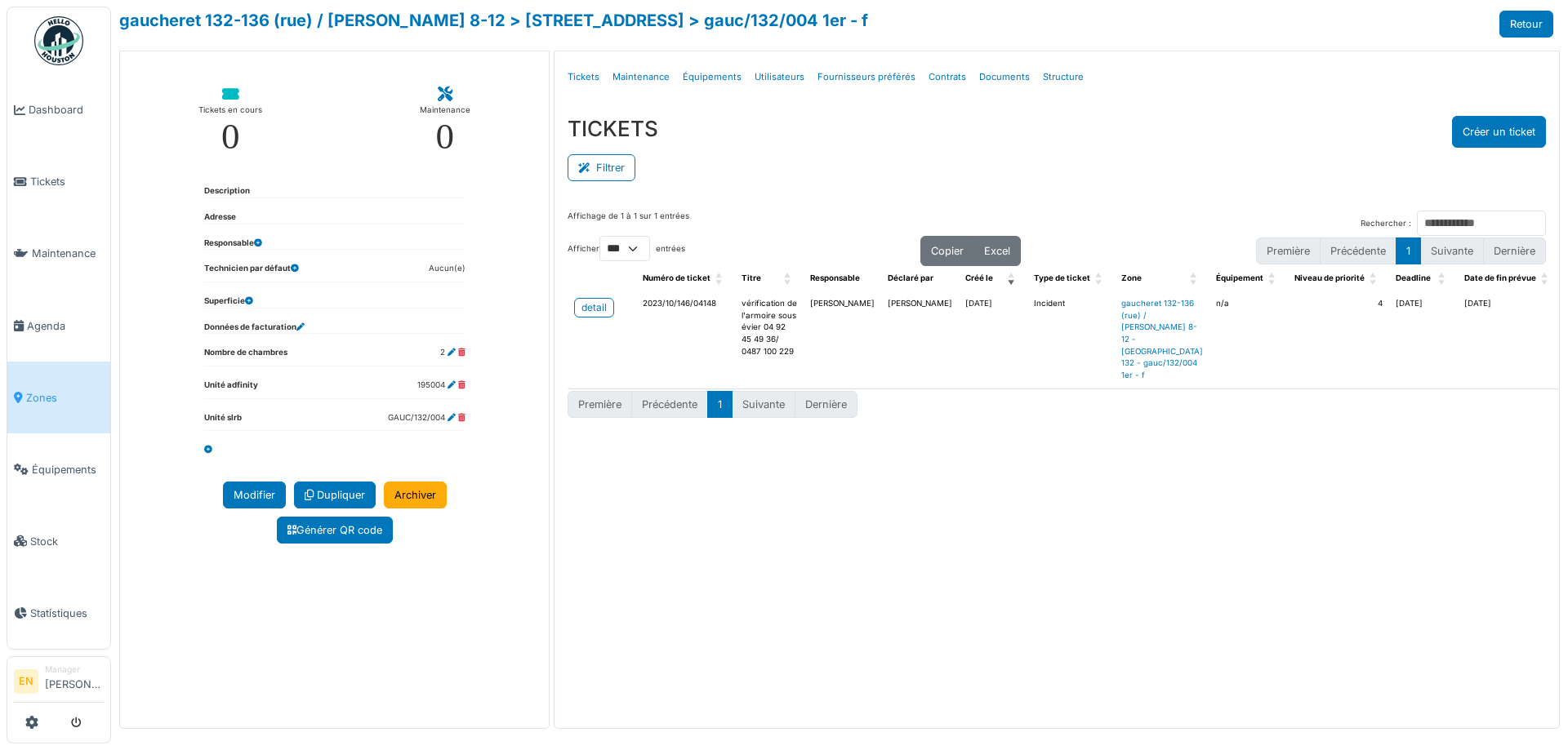
click at [1160, 145] on div "TICKETS Créer un ticket" at bounding box center [1057, 132] width 978 height 32
click at [1146, 171] on div "Filtrer" at bounding box center [1057, 165] width 978 height 37
click at [720, 559] on div "Affichage de 1 à 1 sur 1 entrées Rechercher : Afficher ** ** *** *** entrées Co…" at bounding box center [1057, 458] width 1005 height 521
click at [696, 550] on div "Affichage de 1 à 1 sur 1 entrées Rechercher : Afficher ** ** *** *** entrées Co…" at bounding box center [1057, 458] width 1005 height 521
click at [674, 571] on div "Affichage de 1 à 1 sur 1 entrées Rechercher : Afficher ** ** *** *** entrées Co…" at bounding box center [1057, 458] width 1005 height 521
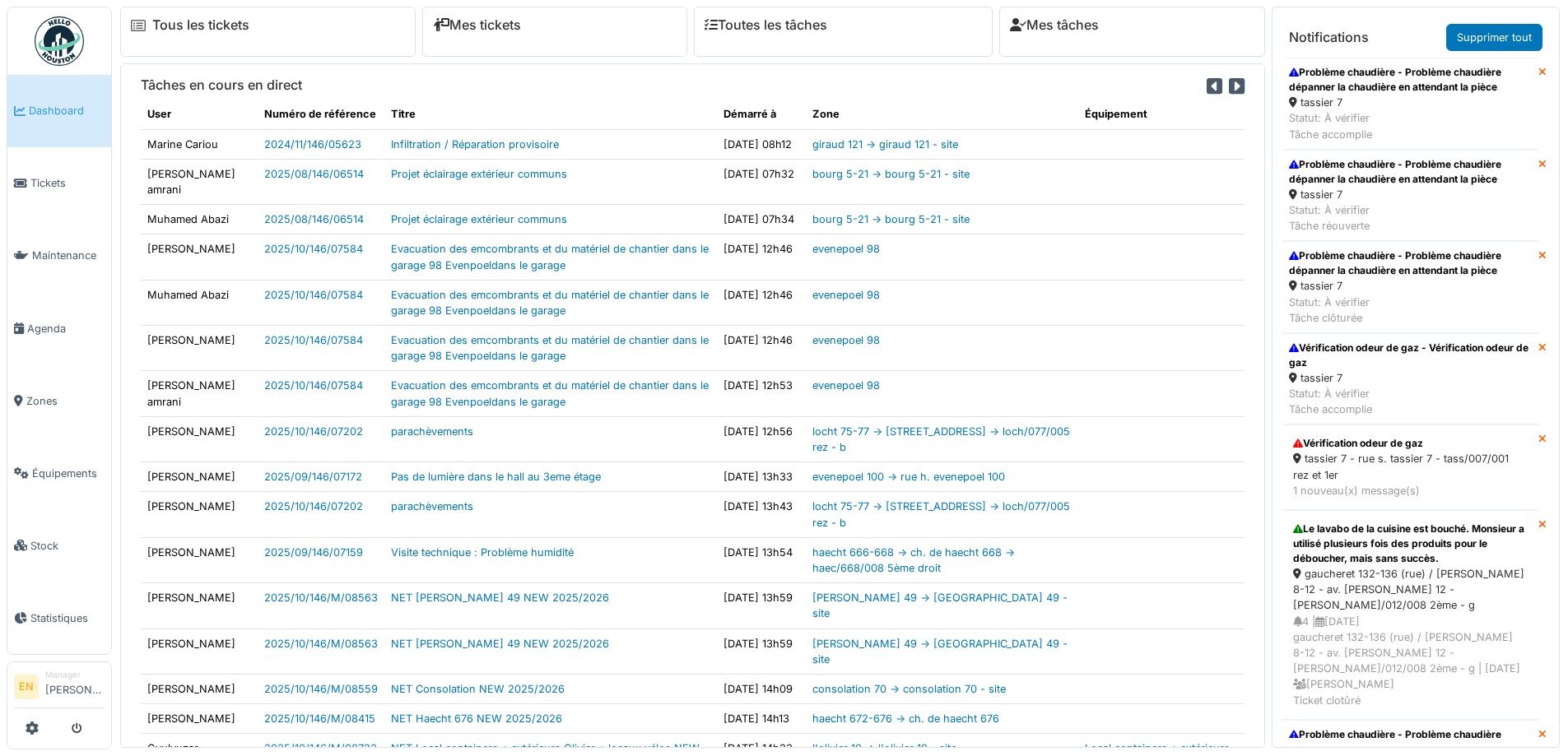
click at [1372, 91] on div "Problème chaudière - Problème chaudière dépanner la chaudière en attendant la p…" at bounding box center [1410, 79] width 243 height 30
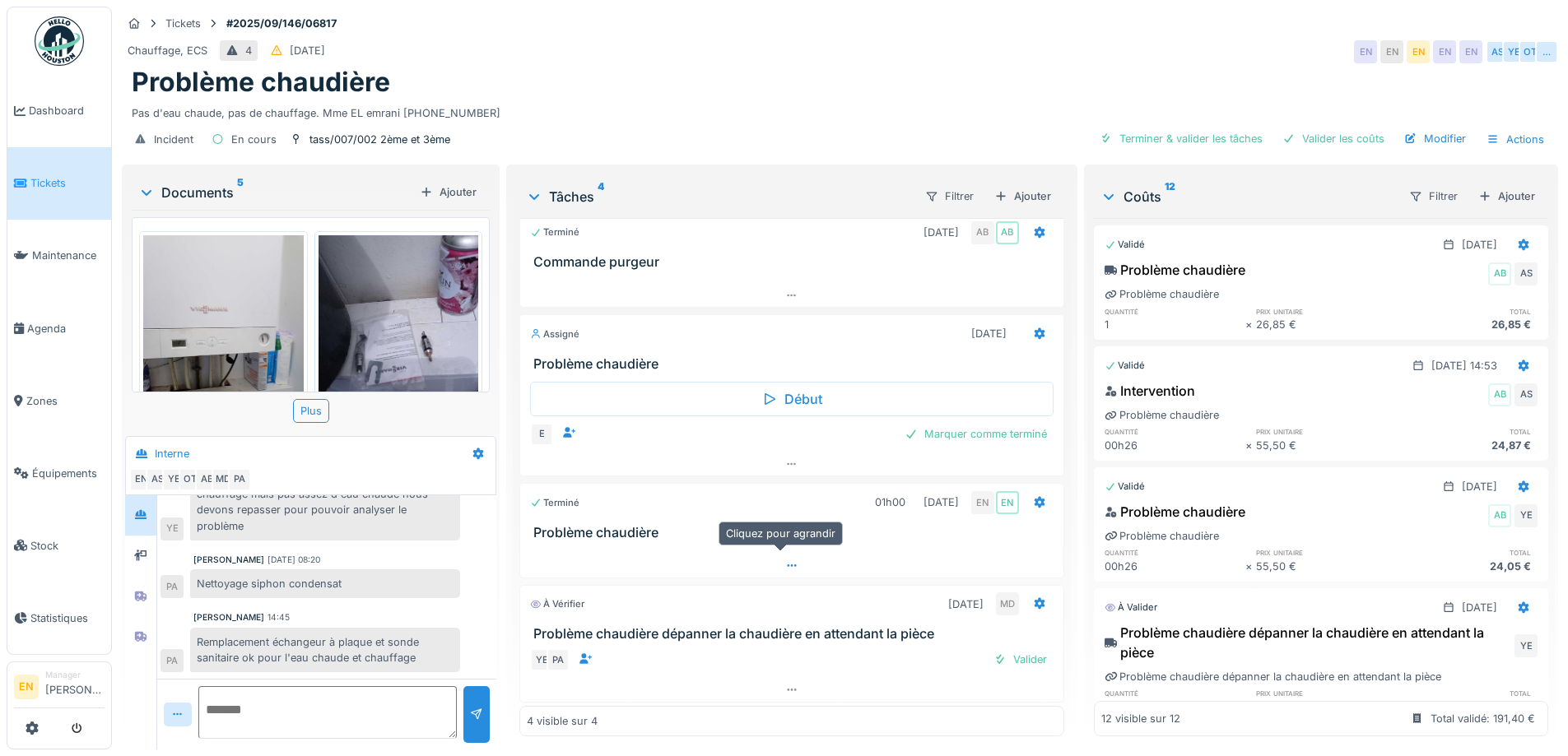
scroll to position [15, 0]
click at [822, 39] on div "Chauffage, ECS 4 [DATE] EN EN EN EN EN AS YE OT …" at bounding box center [840, 51] width 1437 height 30
click at [934, 67] on div "Problème chaudière" at bounding box center [839, 82] width 1417 height 31
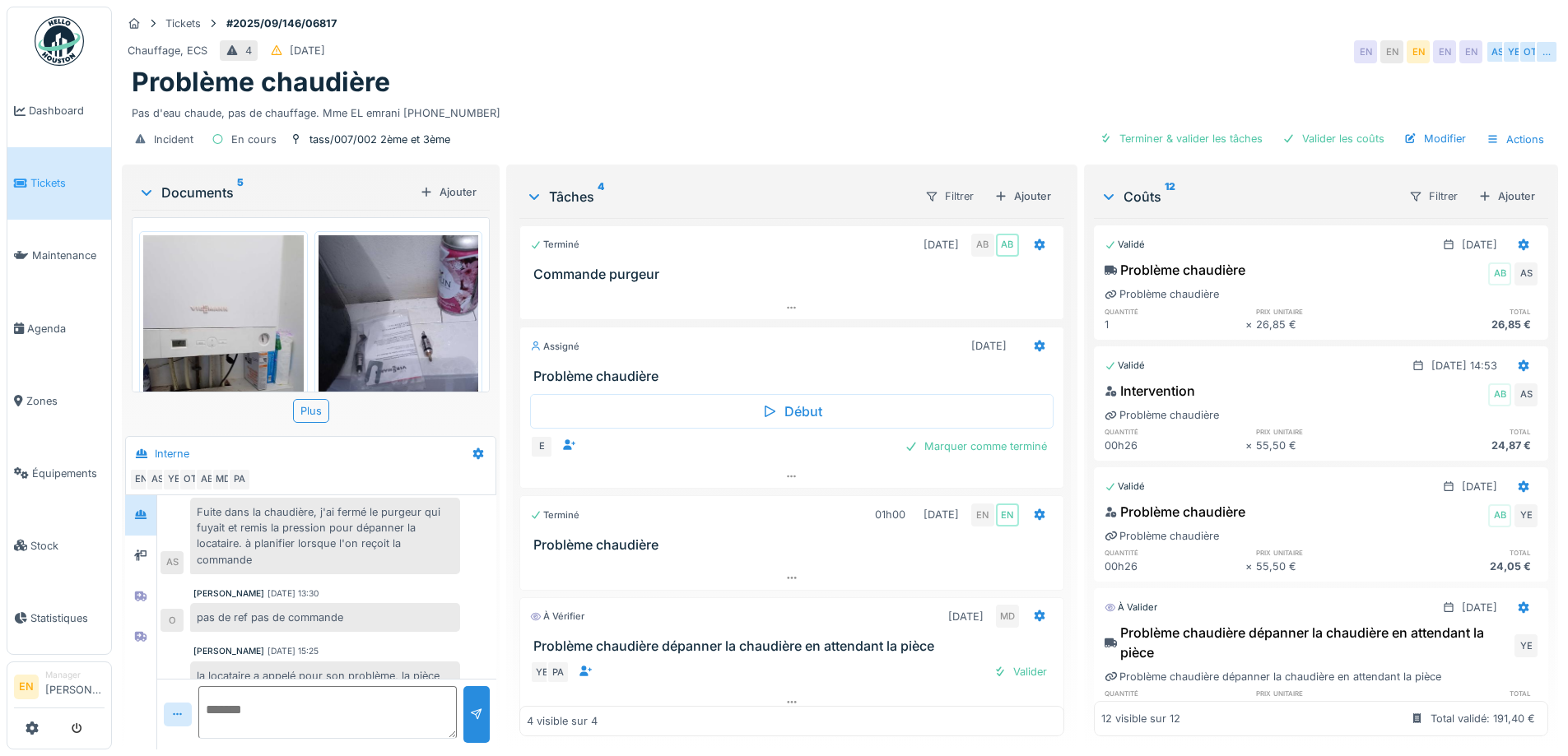
click at [792, 97] on div "Problème chaudière" at bounding box center [839, 82] width 1417 height 31
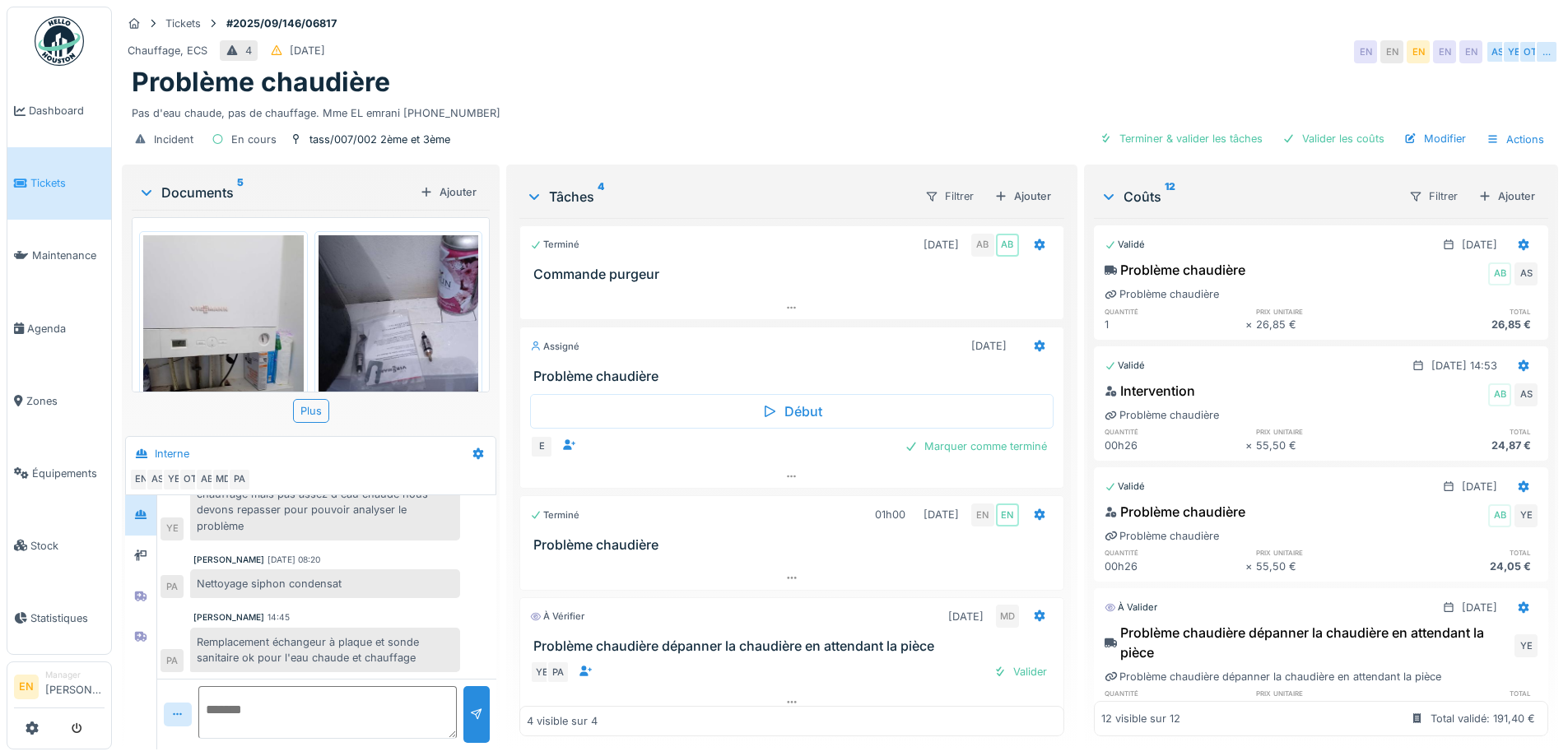
scroll to position [12, 0]
click at [787, 690] on div at bounding box center [792, 702] width 543 height 24
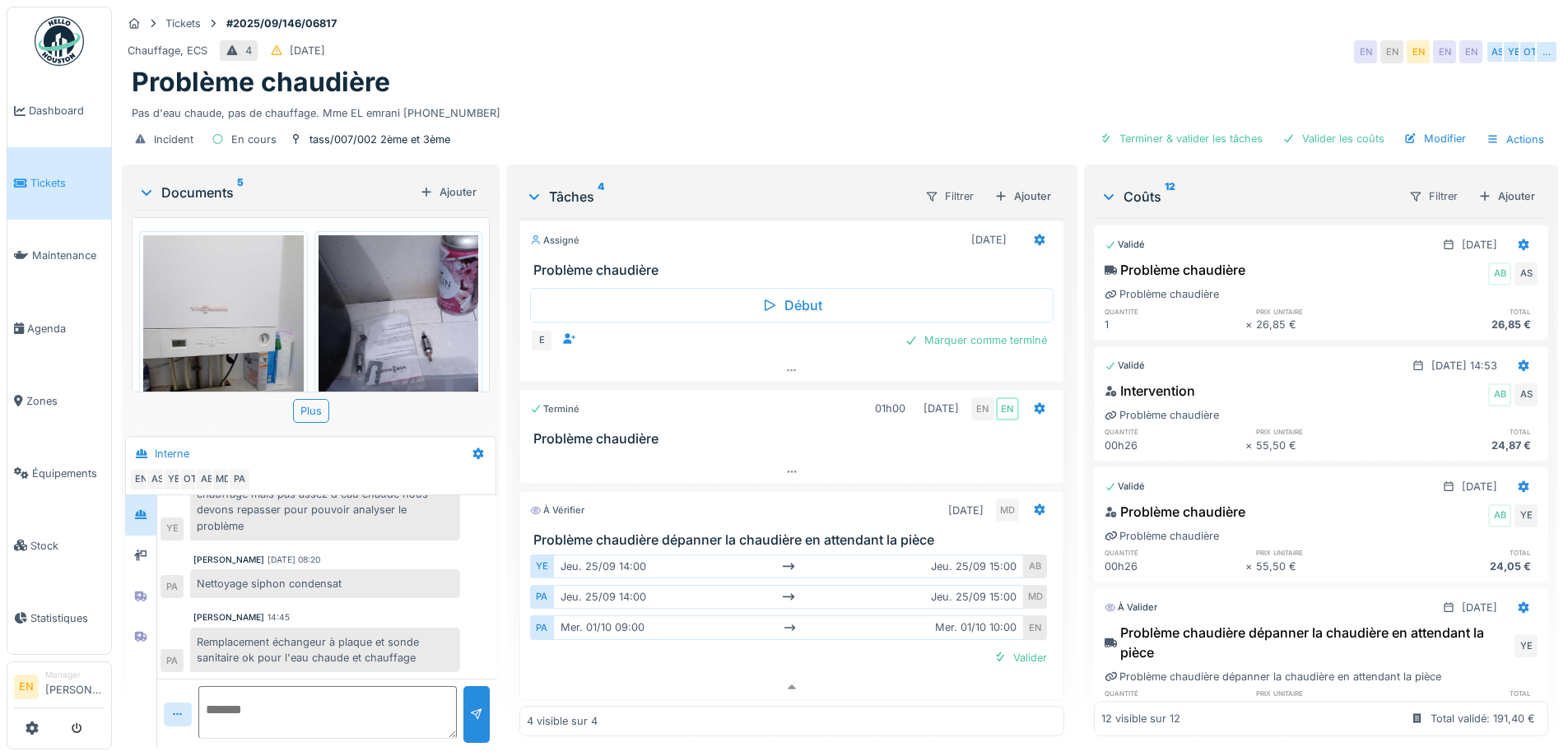
scroll to position [107, 0]
click at [1148, 79] on div "Problème chaudière" at bounding box center [839, 82] width 1417 height 31
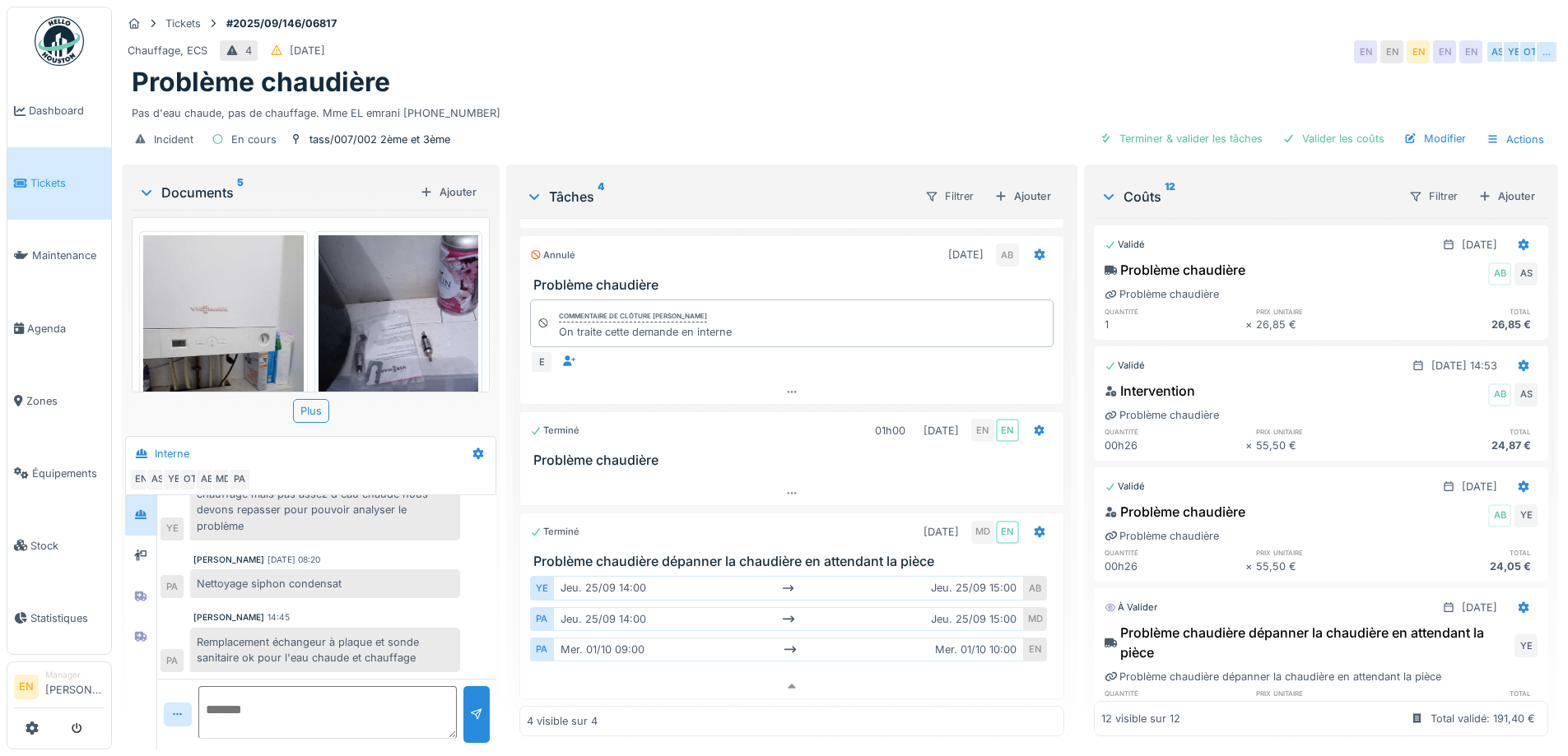
scroll to position [91, 0]
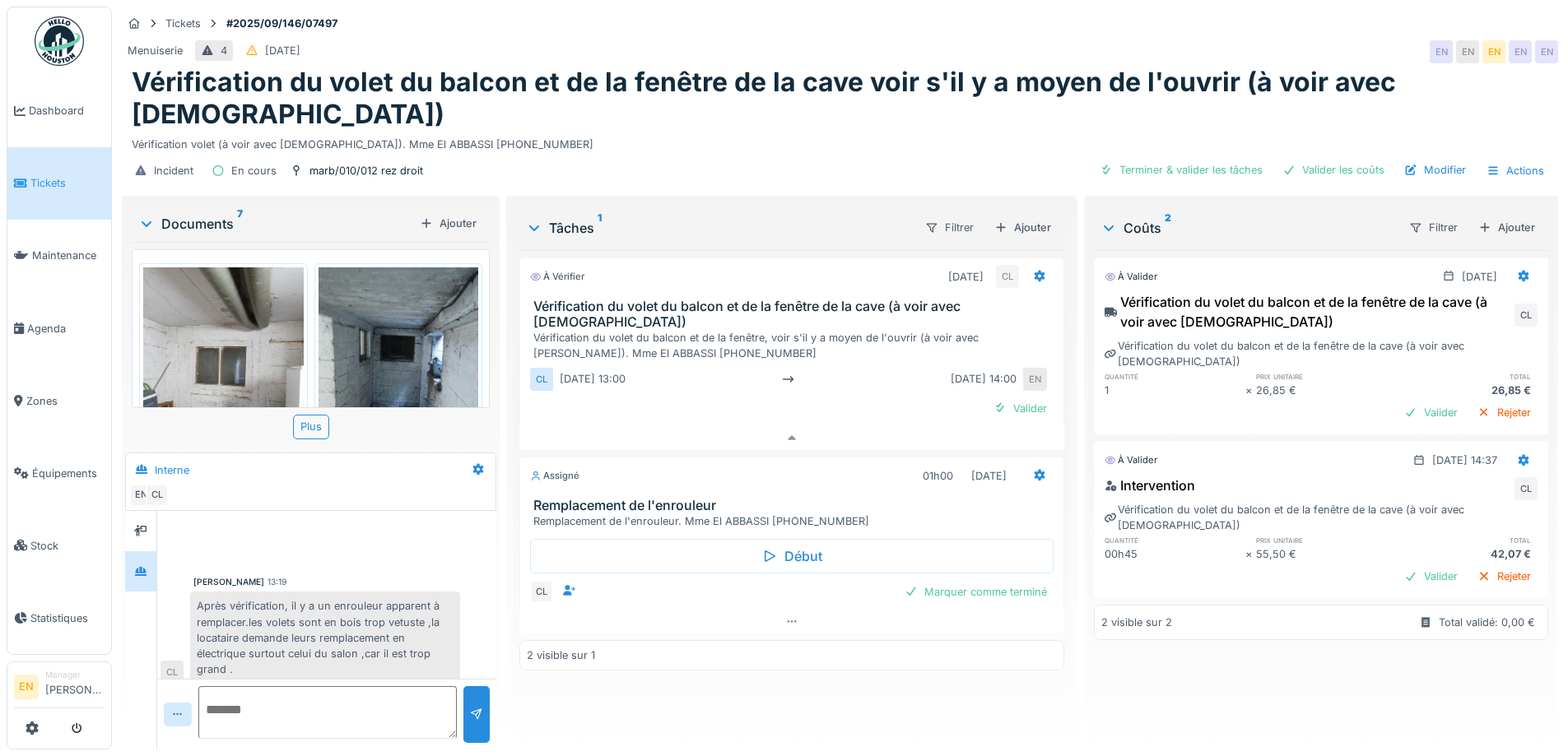
scroll to position [160, 0]
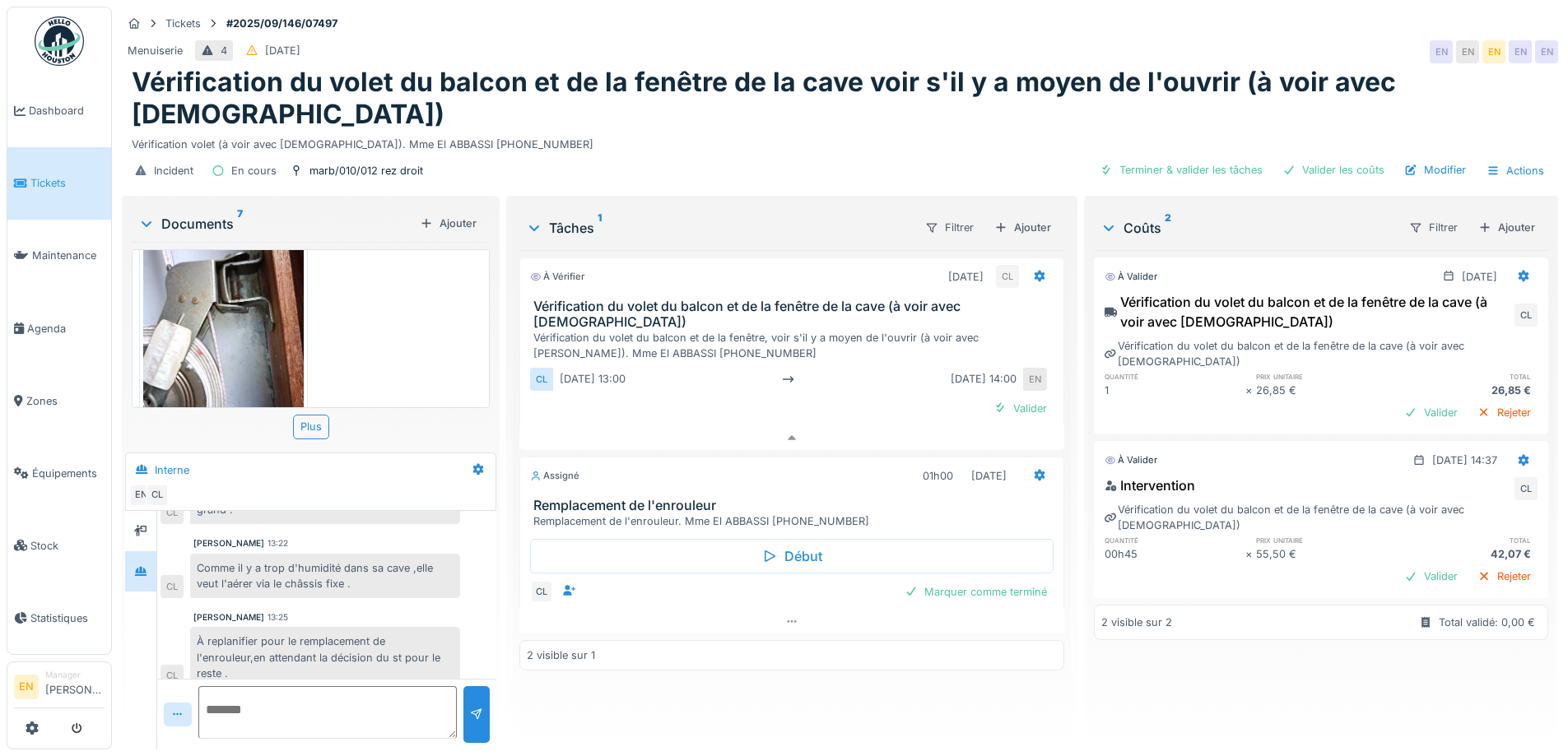
click at [1123, 13] on div "Tickets #2025/09/146/07497" at bounding box center [840, 24] width 1437 height 21
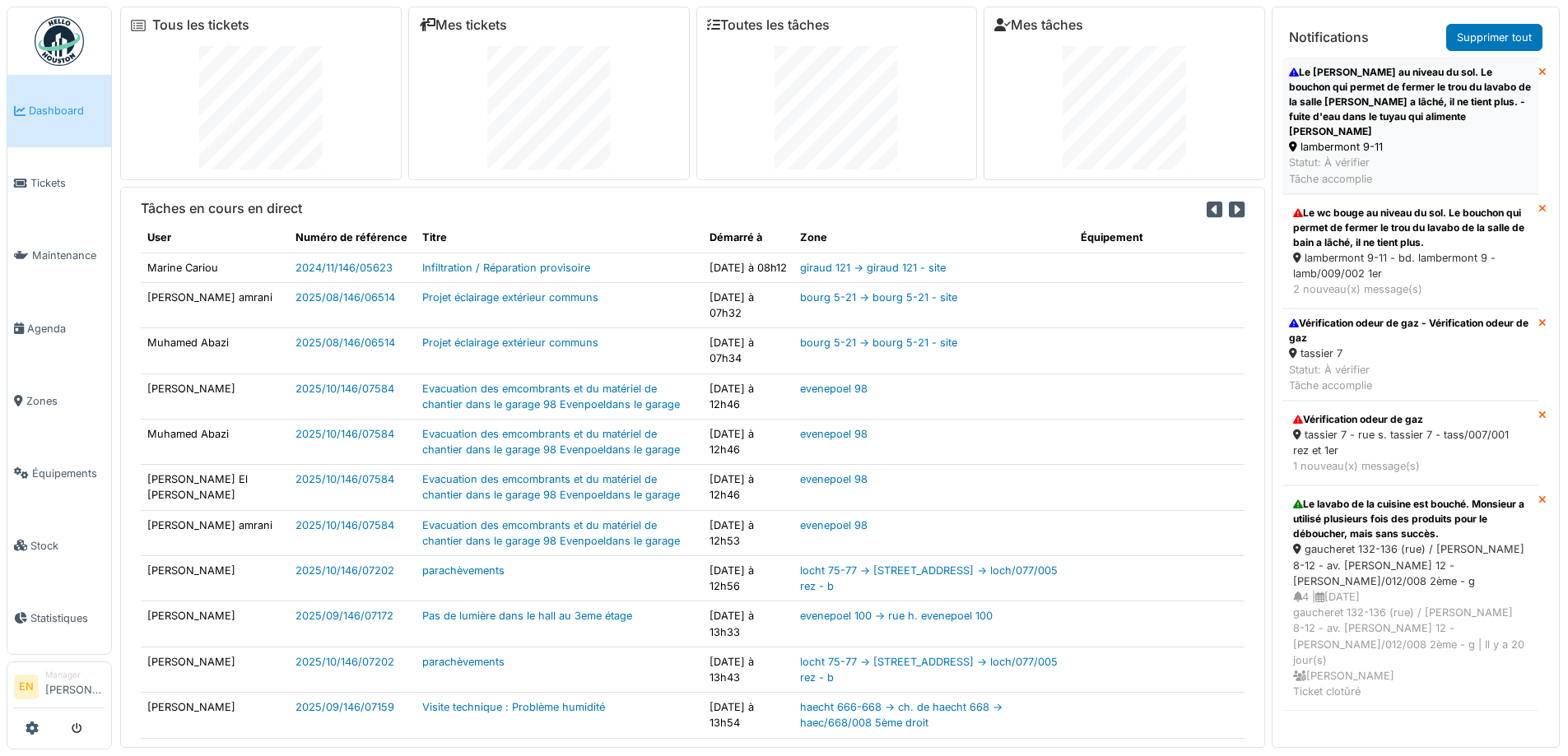
click at [1370, 92] on div "Le [PERSON_NAME] au niveau du sol. Le bouchon qui permet de fermer le trou du l…" at bounding box center [1410, 102] width 243 height 74
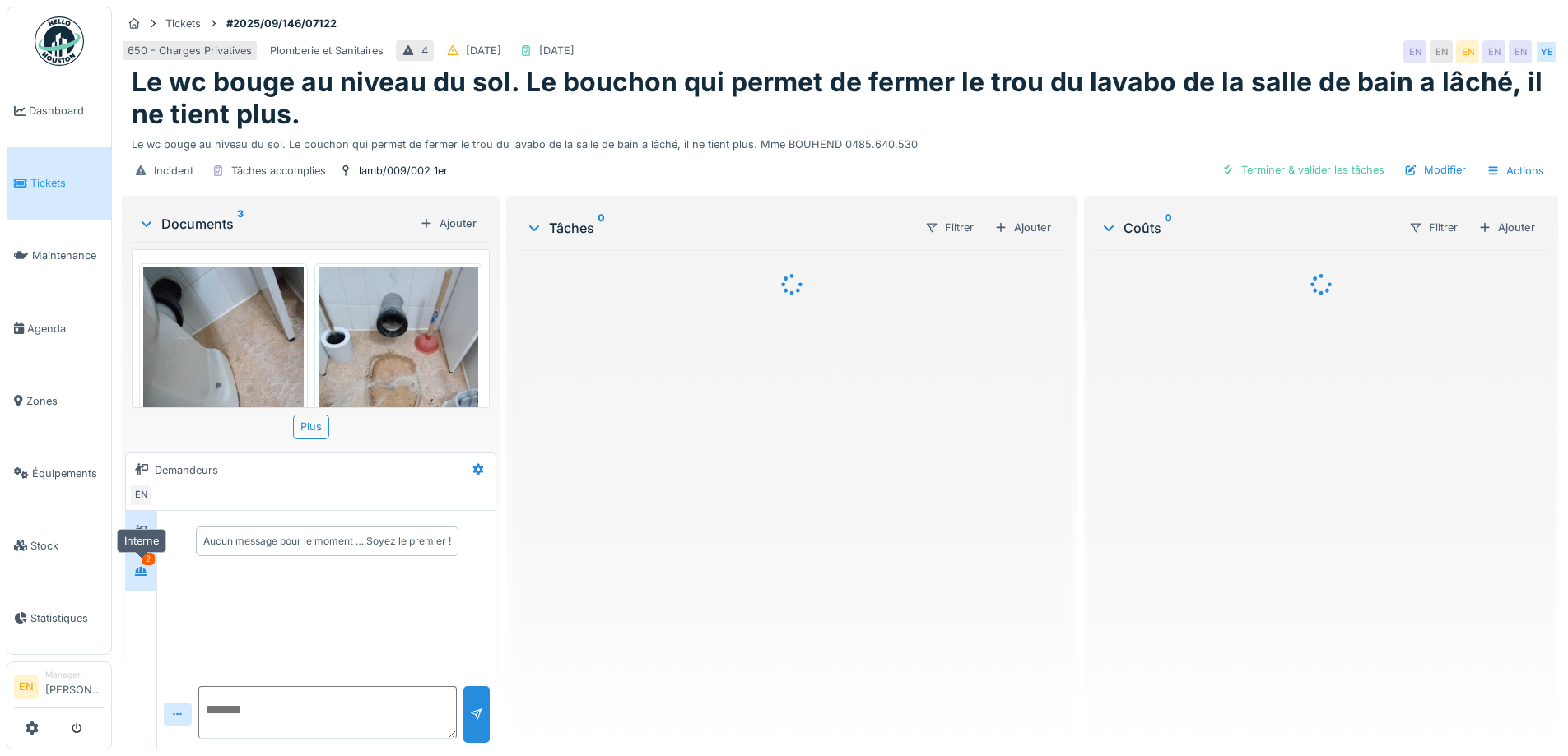
click at [141, 571] on icon at bounding box center [141, 571] width 11 height 10
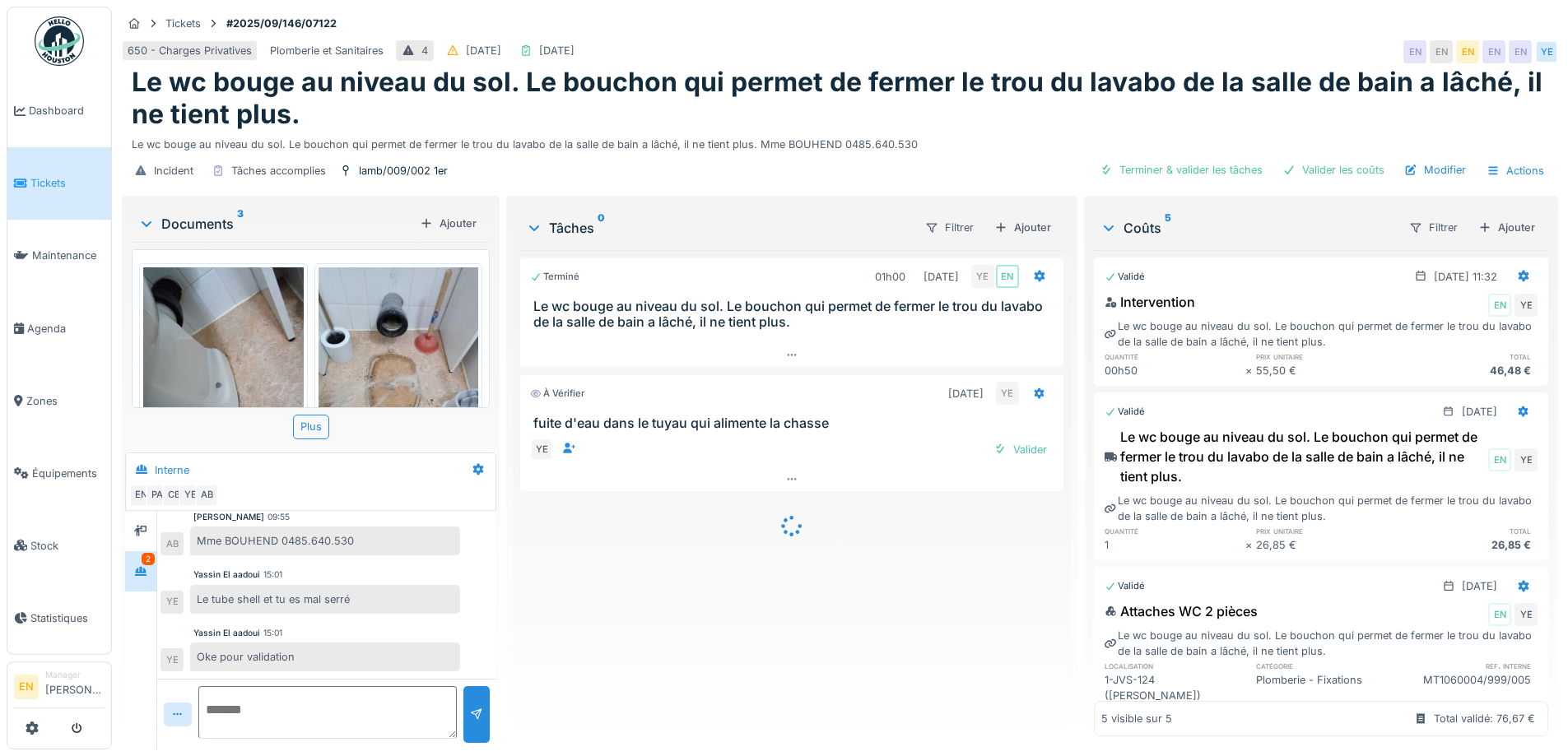
scroll to position [462, 0]
click at [1179, 179] on div "Terminer & valider les tâches" at bounding box center [1181, 169] width 176 height 22
click at [1325, 170] on div "Valider les coûts" at bounding box center [1334, 169] width 115 height 22
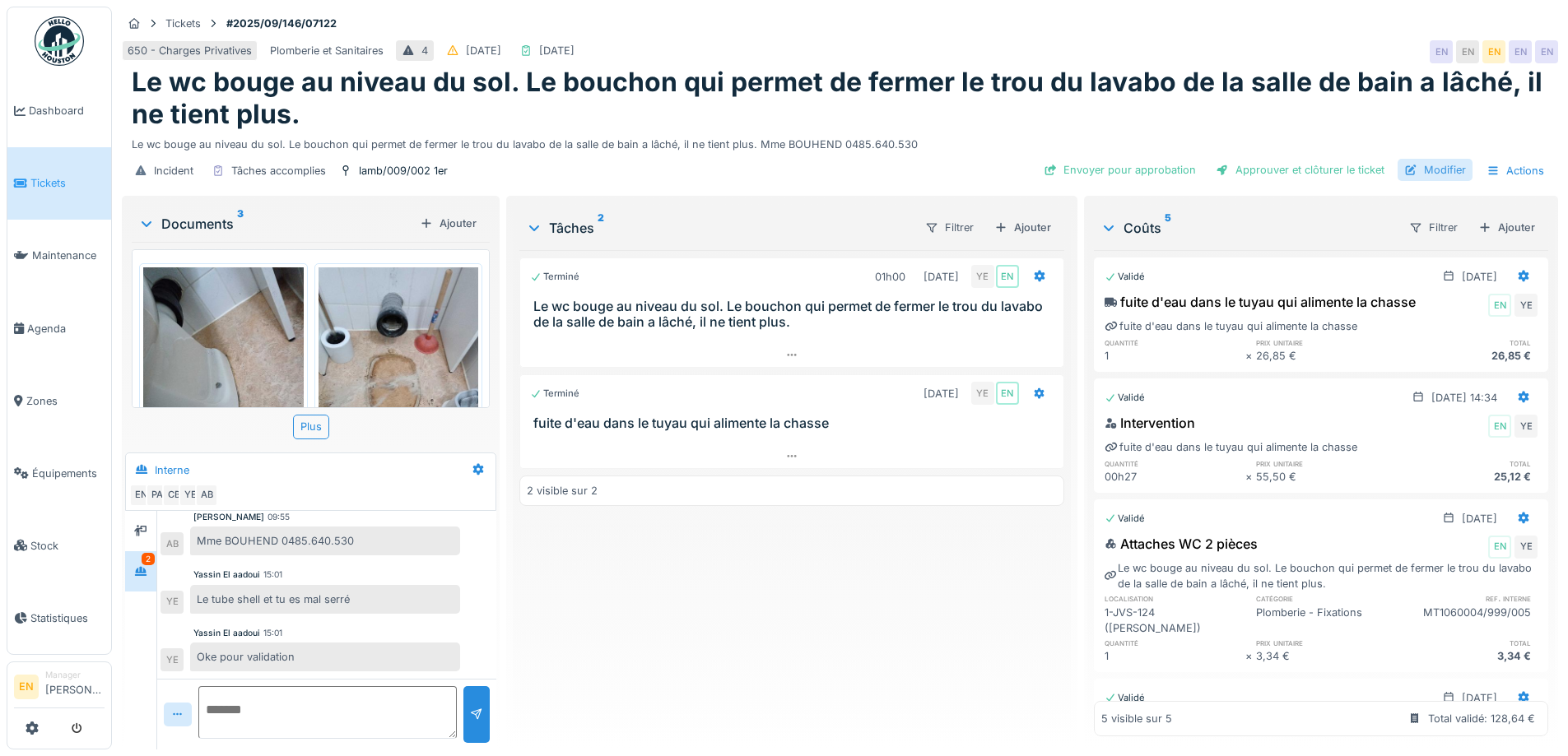
click at [1438, 171] on div "Modifier" at bounding box center [1435, 169] width 75 height 22
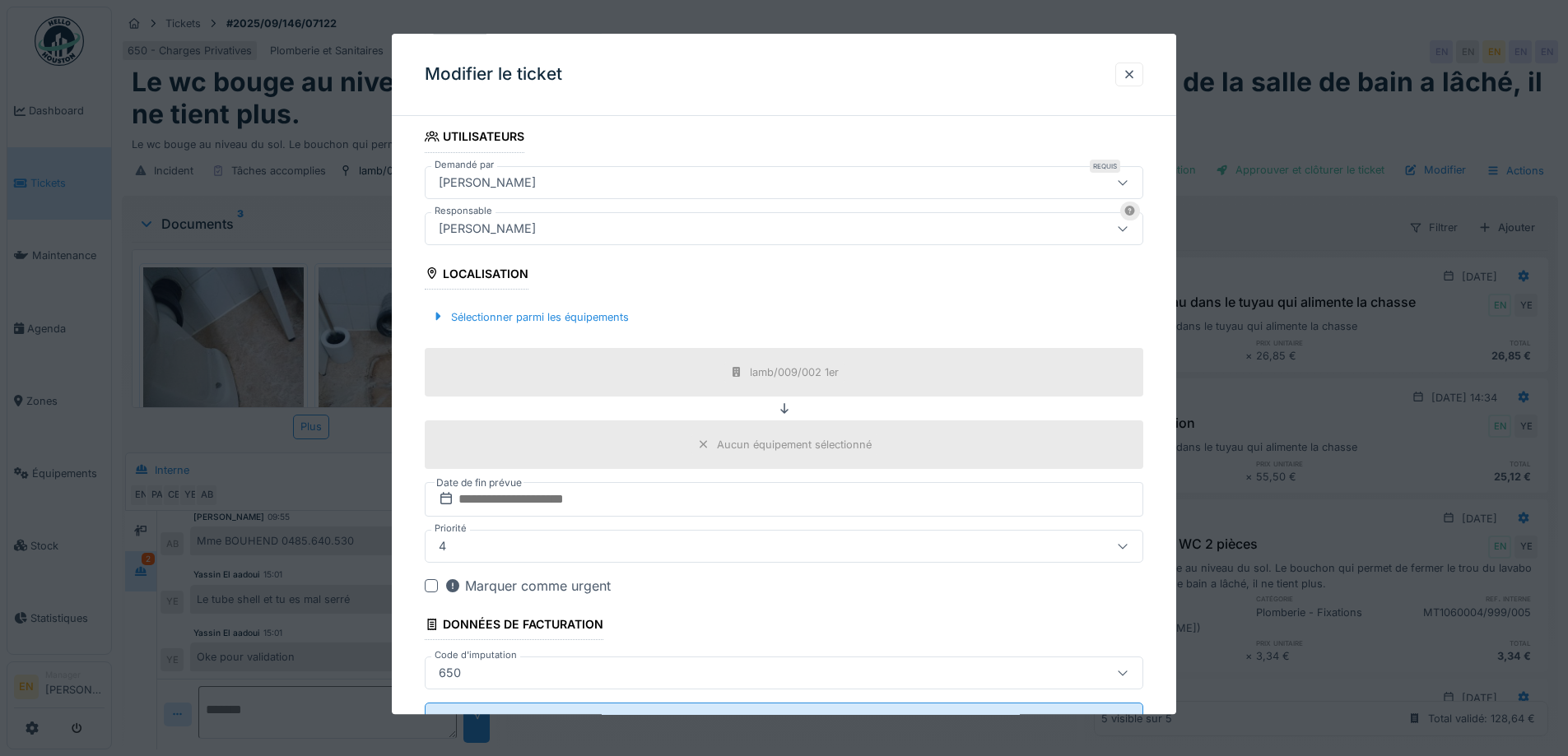
scroll to position [329, 0]
click at [709, 234] on div "[PERSON_NAME]" at bounding box center [742, 228] width 620 height 18
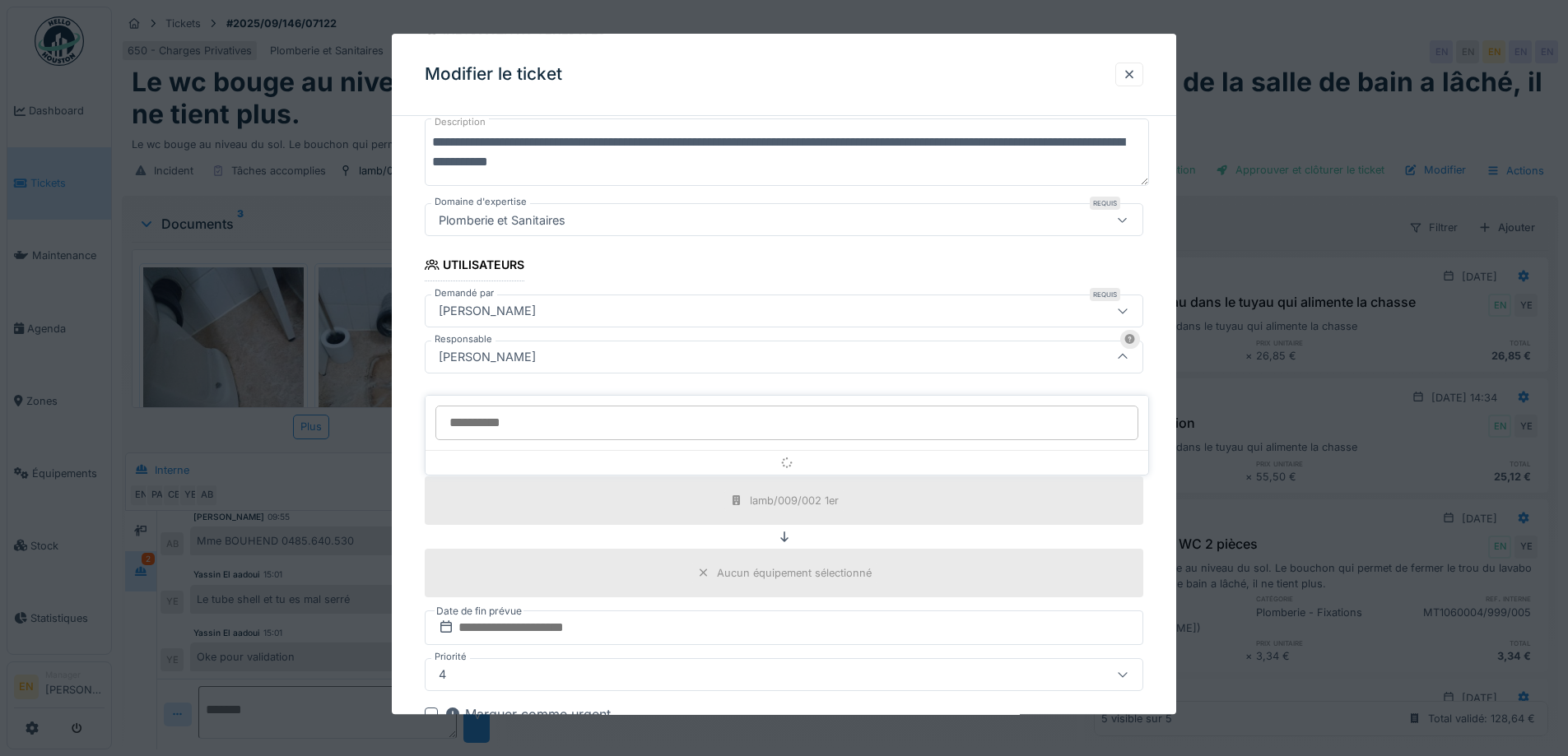
scroll to position [183, 0]
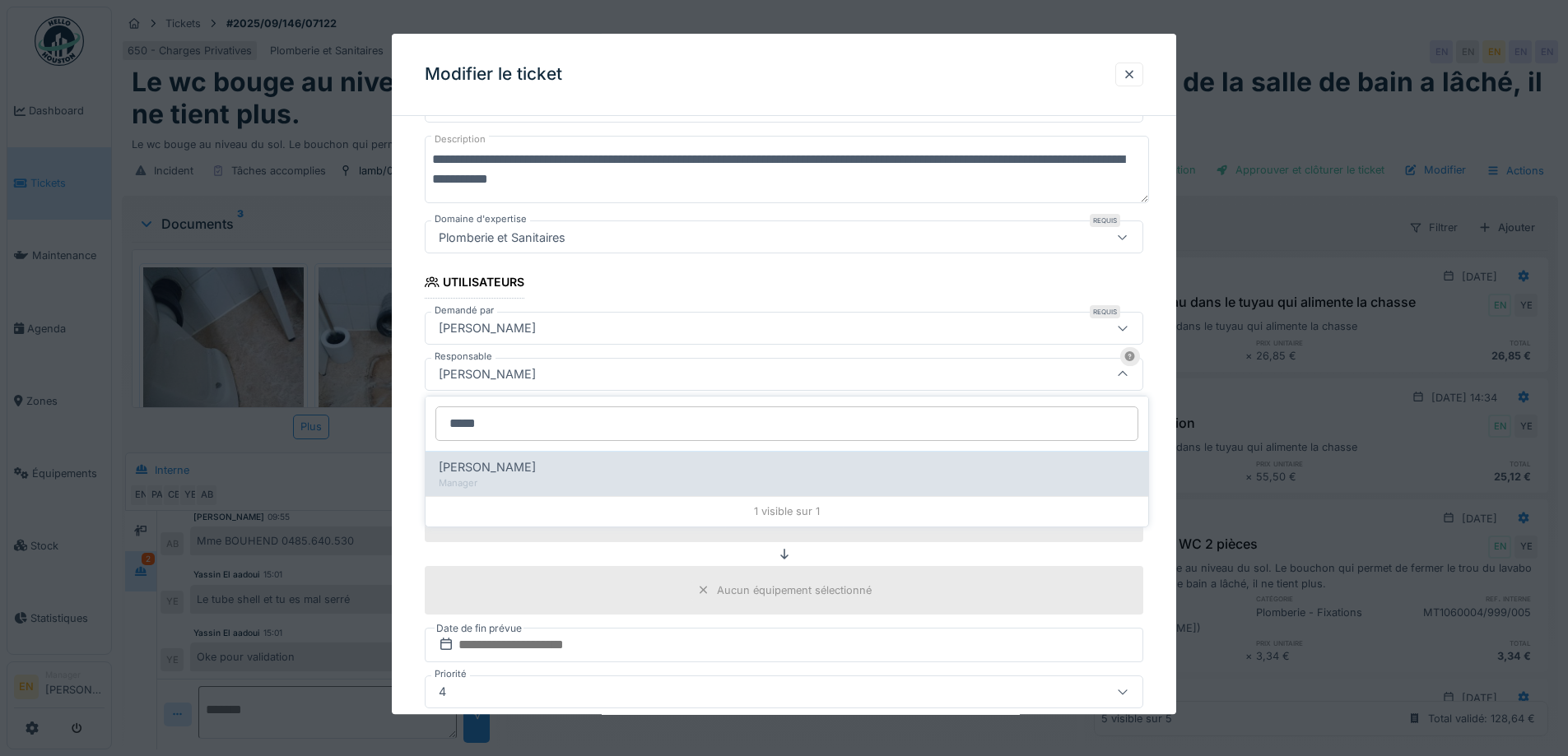
type input "*****"
click at [547, 465] on div "Christian Bassette" at bounding box center [787, 467] width 696 height 18
type input "****"
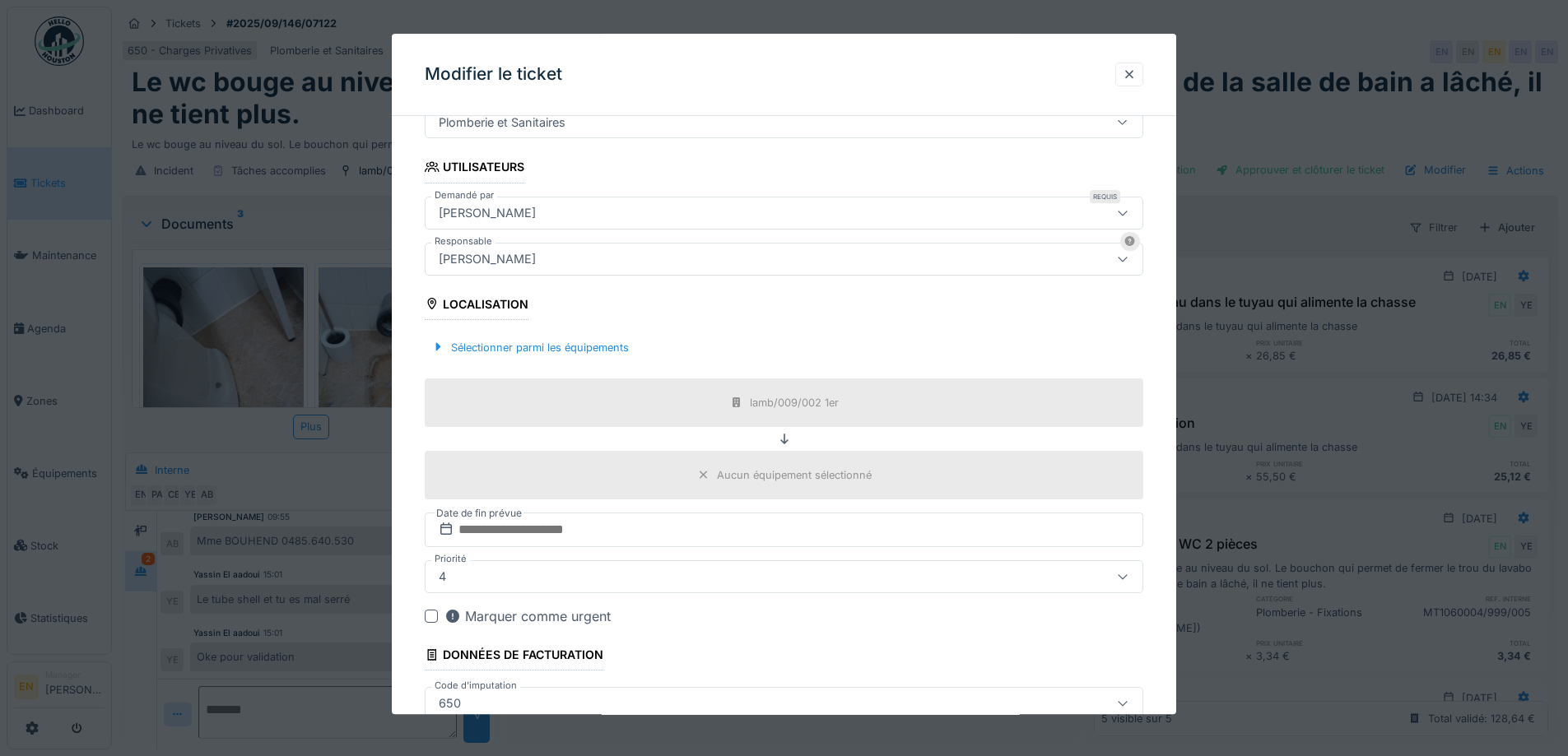
scroll to position [397, 0]
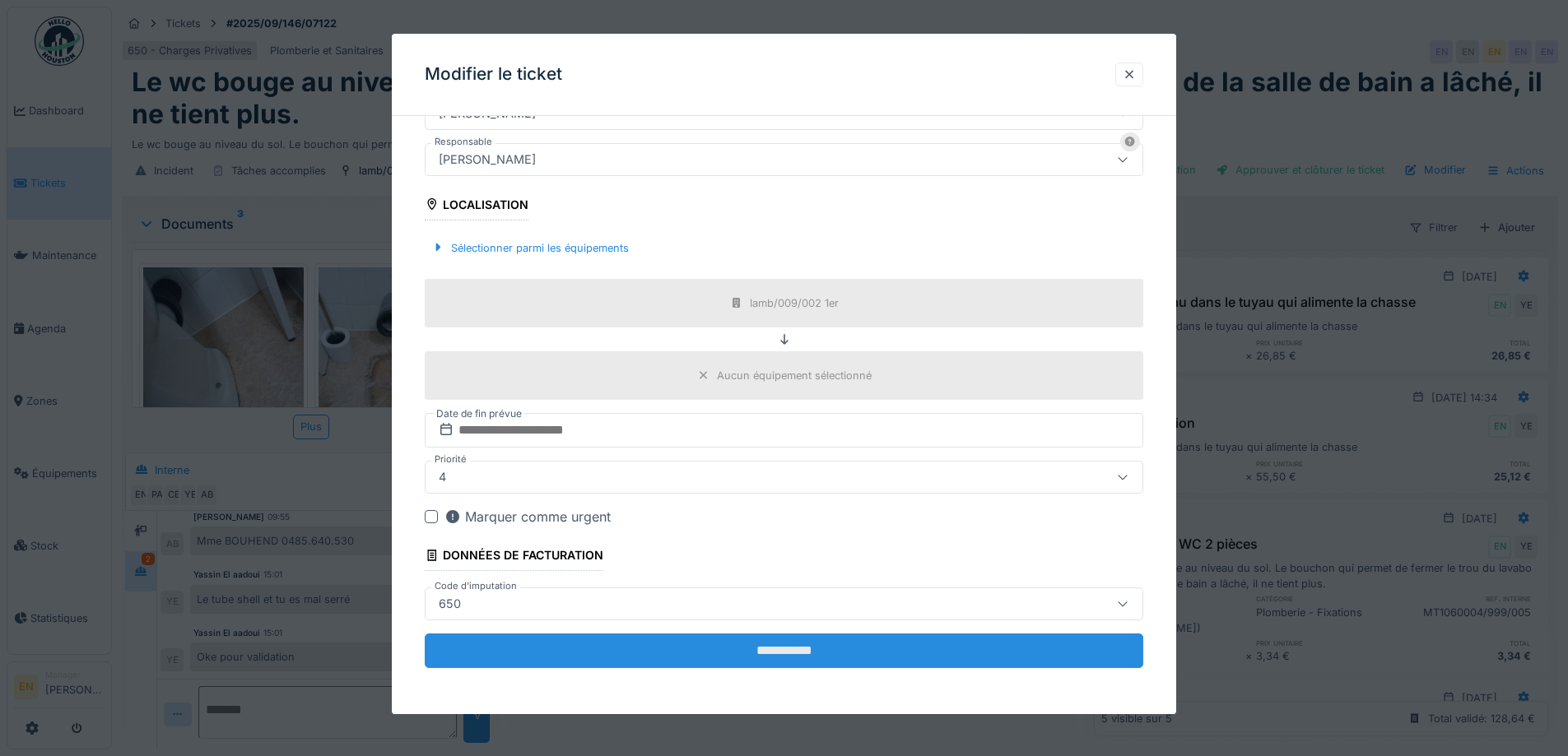
click at [761, 654] on input "**********" at bounding box center [784, 650] width 718 height 34
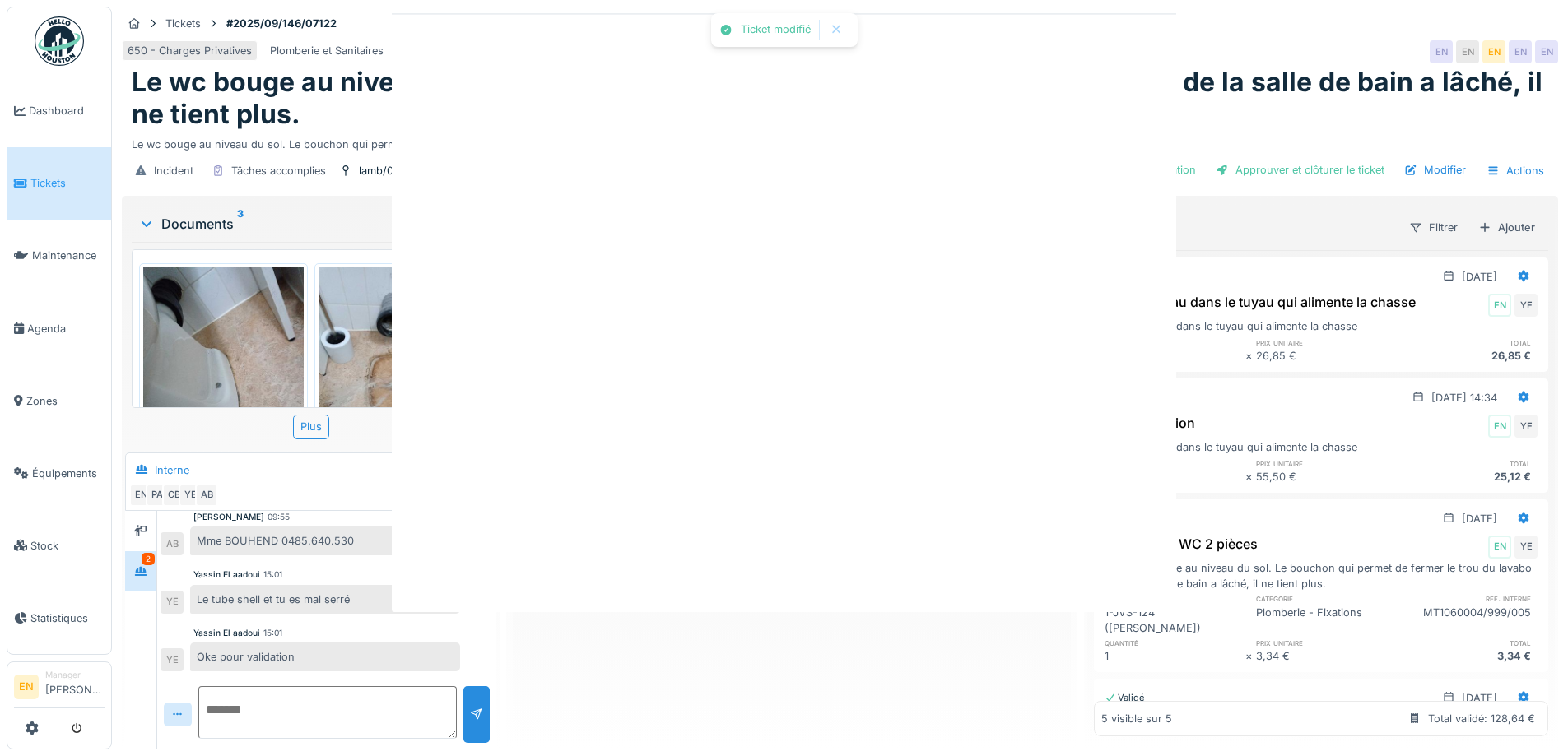
scroll to position [0, 0]
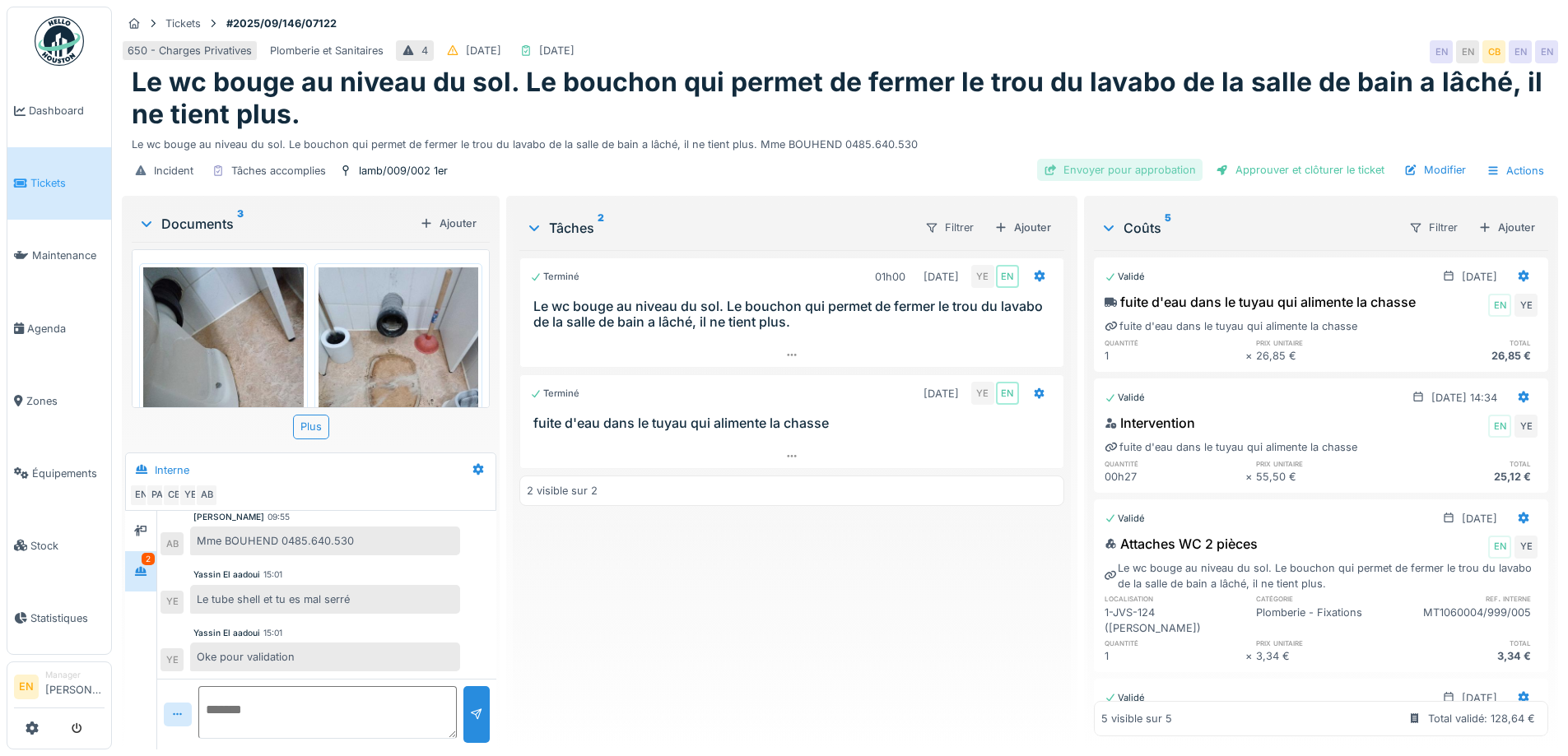
click at [1160, 172] on div "Envoyer pour approbation" at bounding box center [1120, 169] width 166 height 22
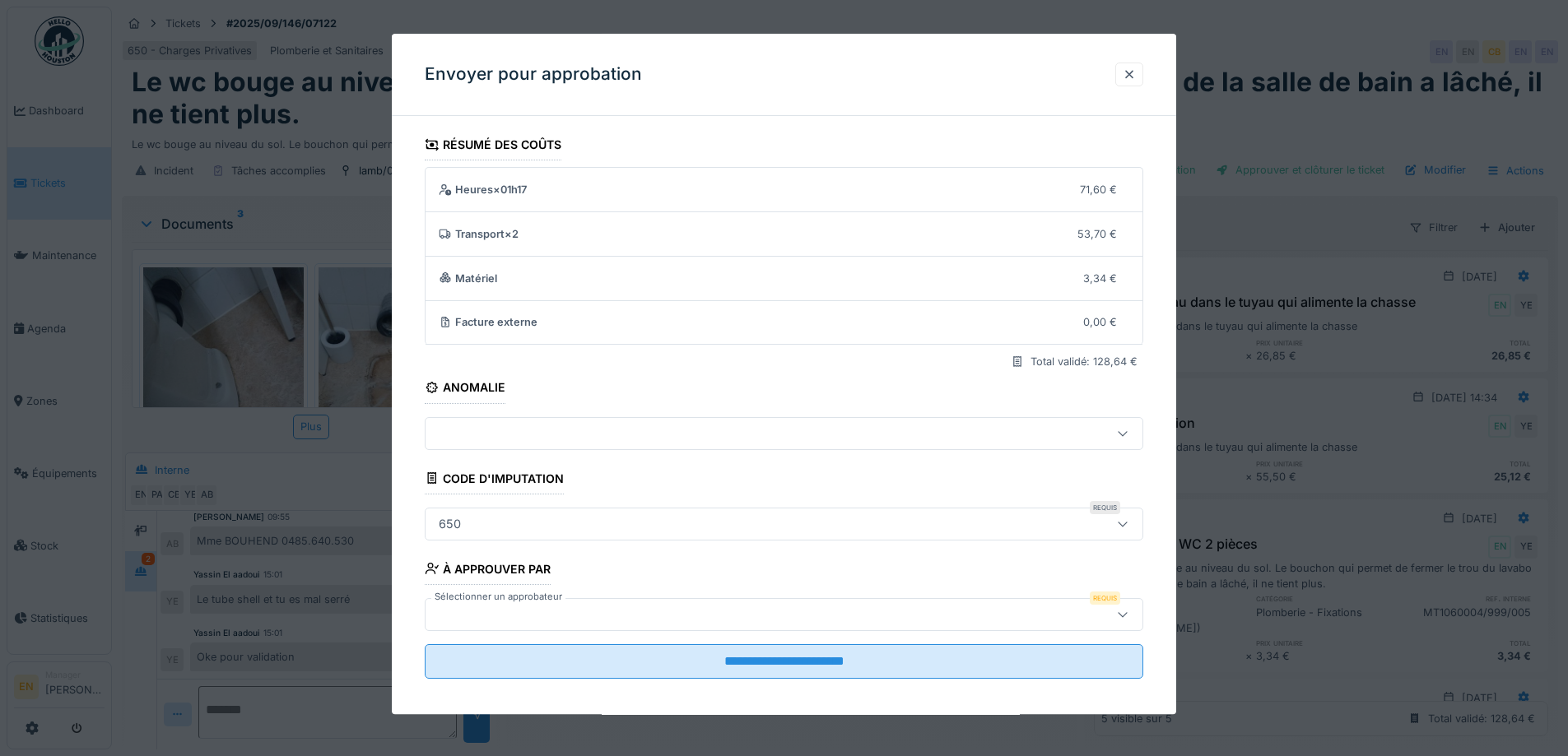
scroll to position [10, 0]
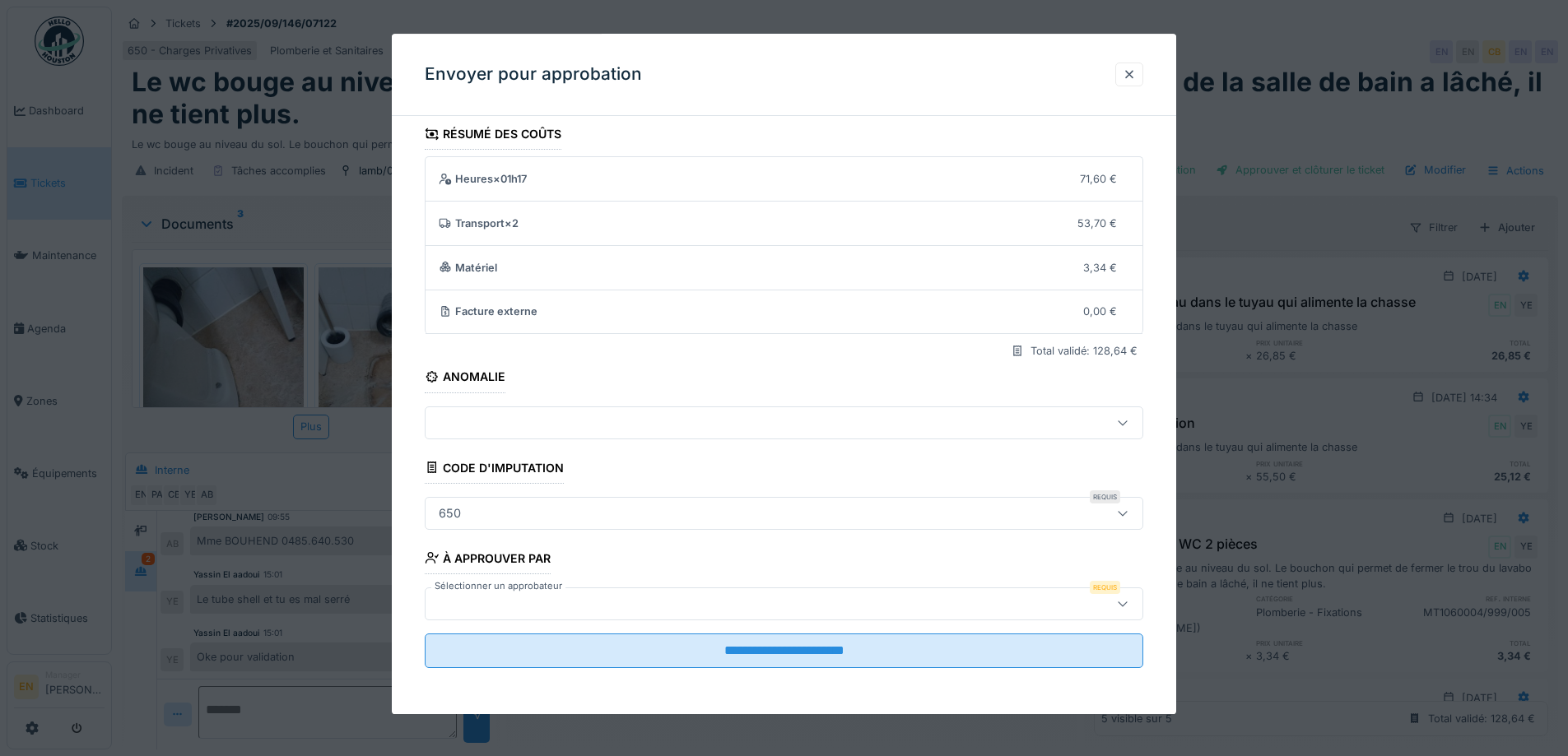
click at [825, 611] on div at bounding box center [742, 604] width 620 height 18
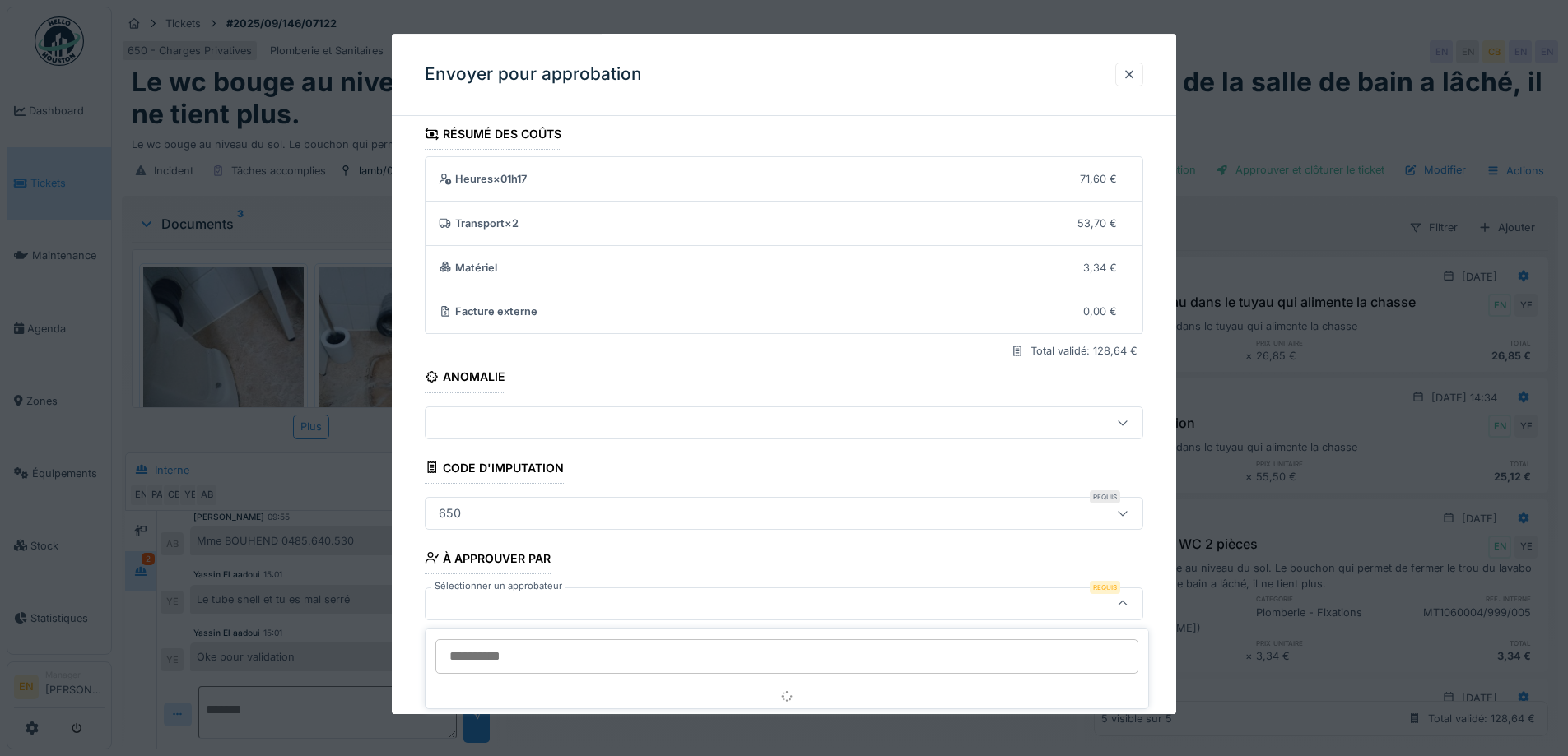
scroll to position [12, 0]
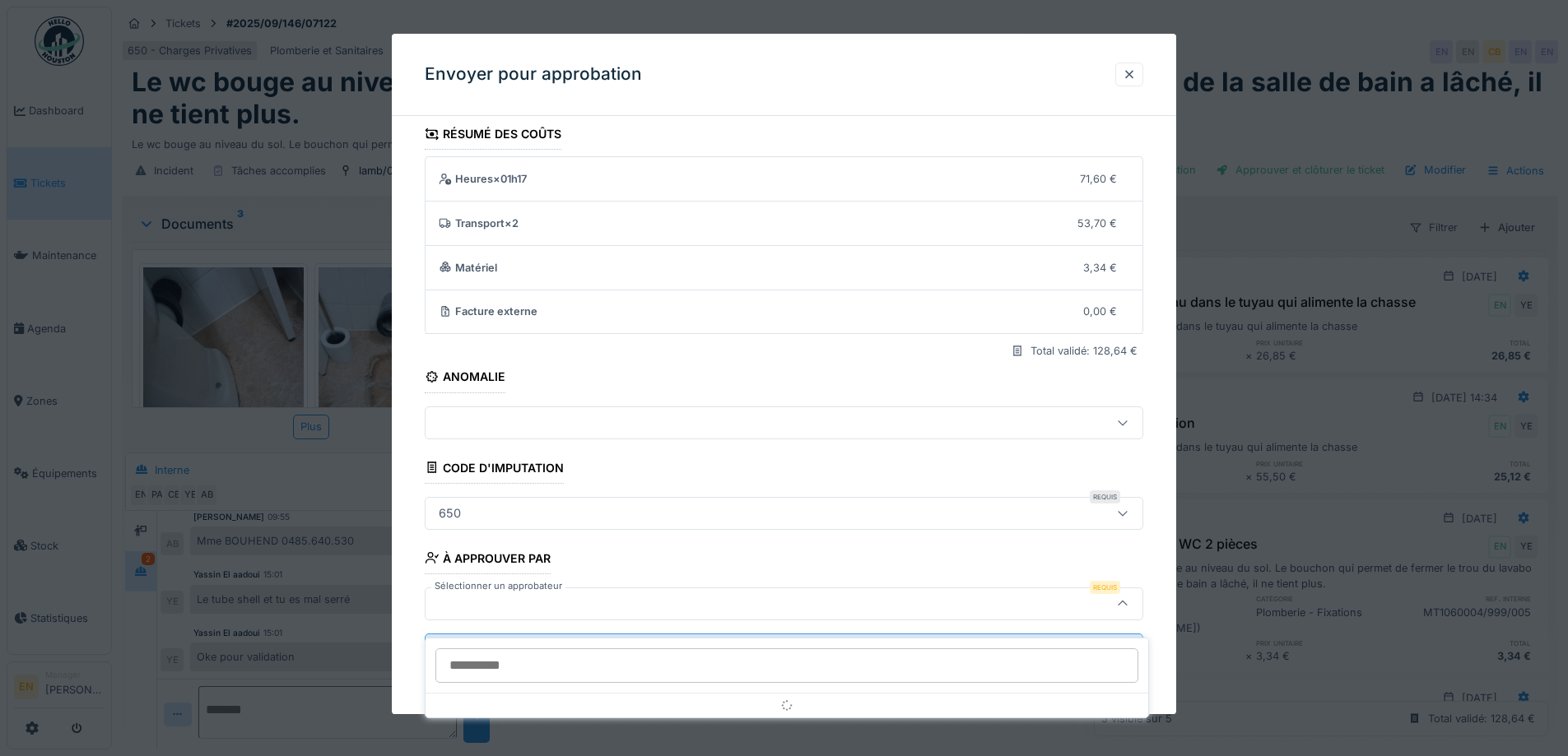
click at [611, 650] on body "Dashboard Tickets Maintenance Agenda Zones Équipements Stock Statistiques EN Ma…" at bounding box center [784, 378] width 1568 height 756
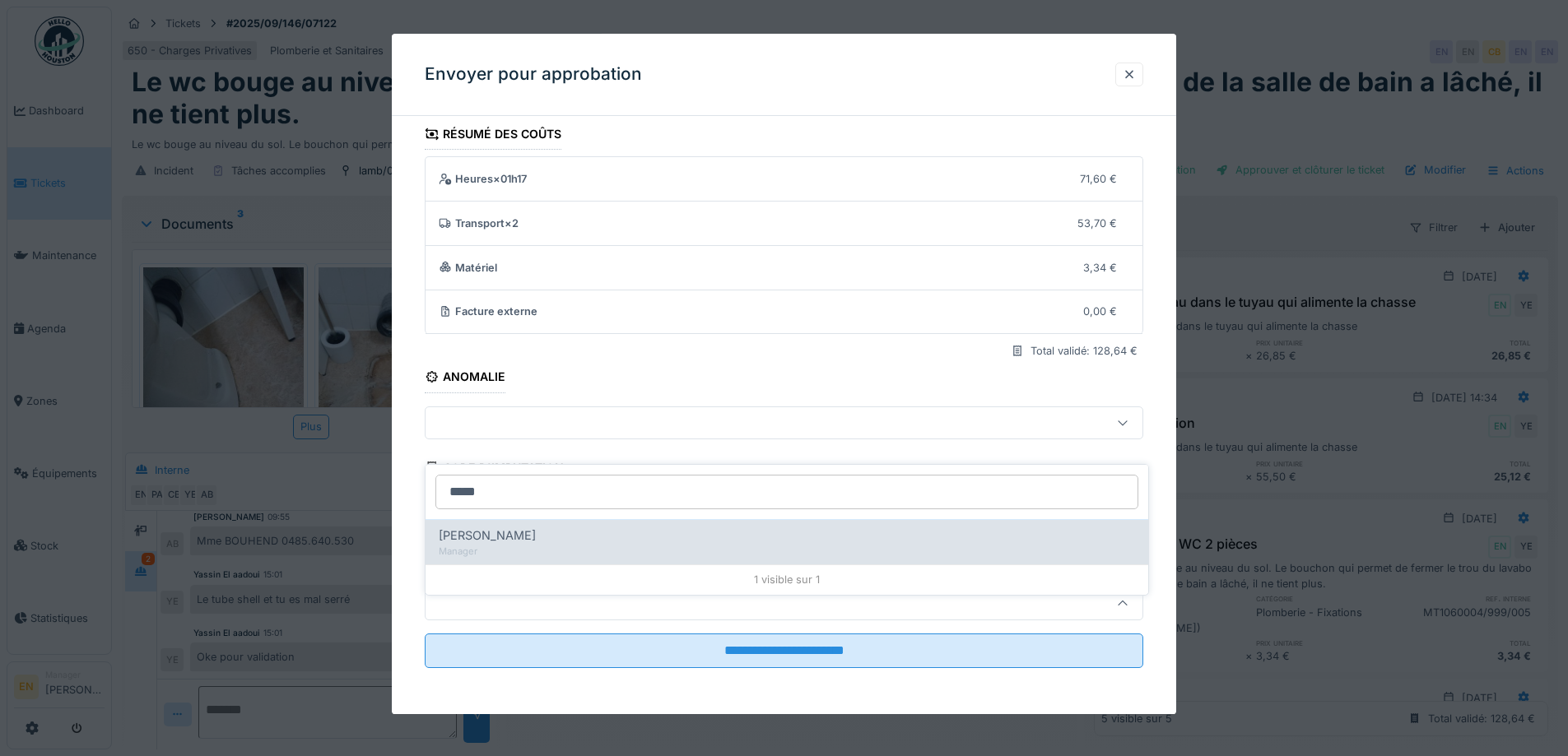
type input "*****"
click at [554, 529] on div "Christian Bassette" at bounding box center [787, 535] width 696 height 18
type input "****"
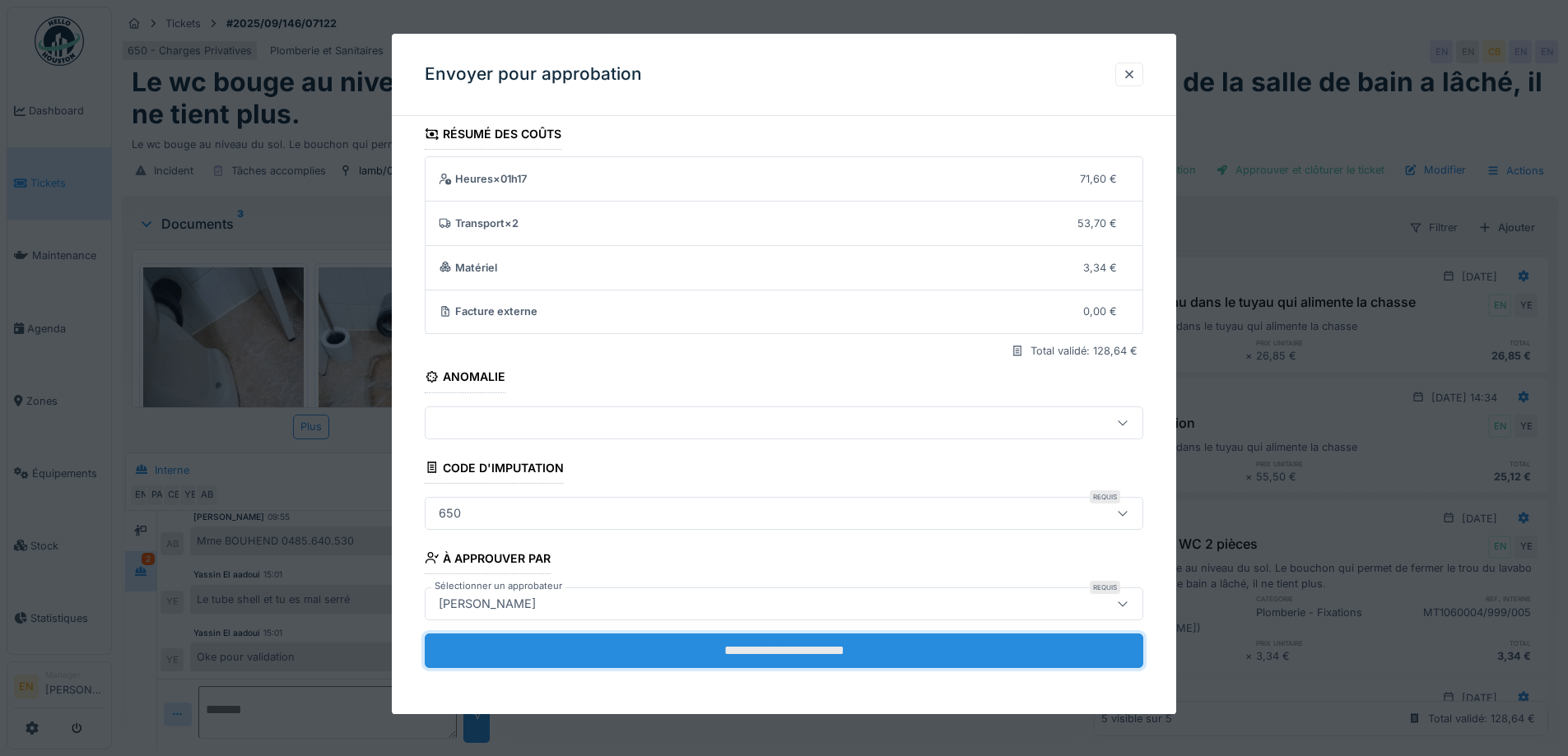
click at [750, 651] on input "**********" at bounding box center [784, 650] width 718 height 34
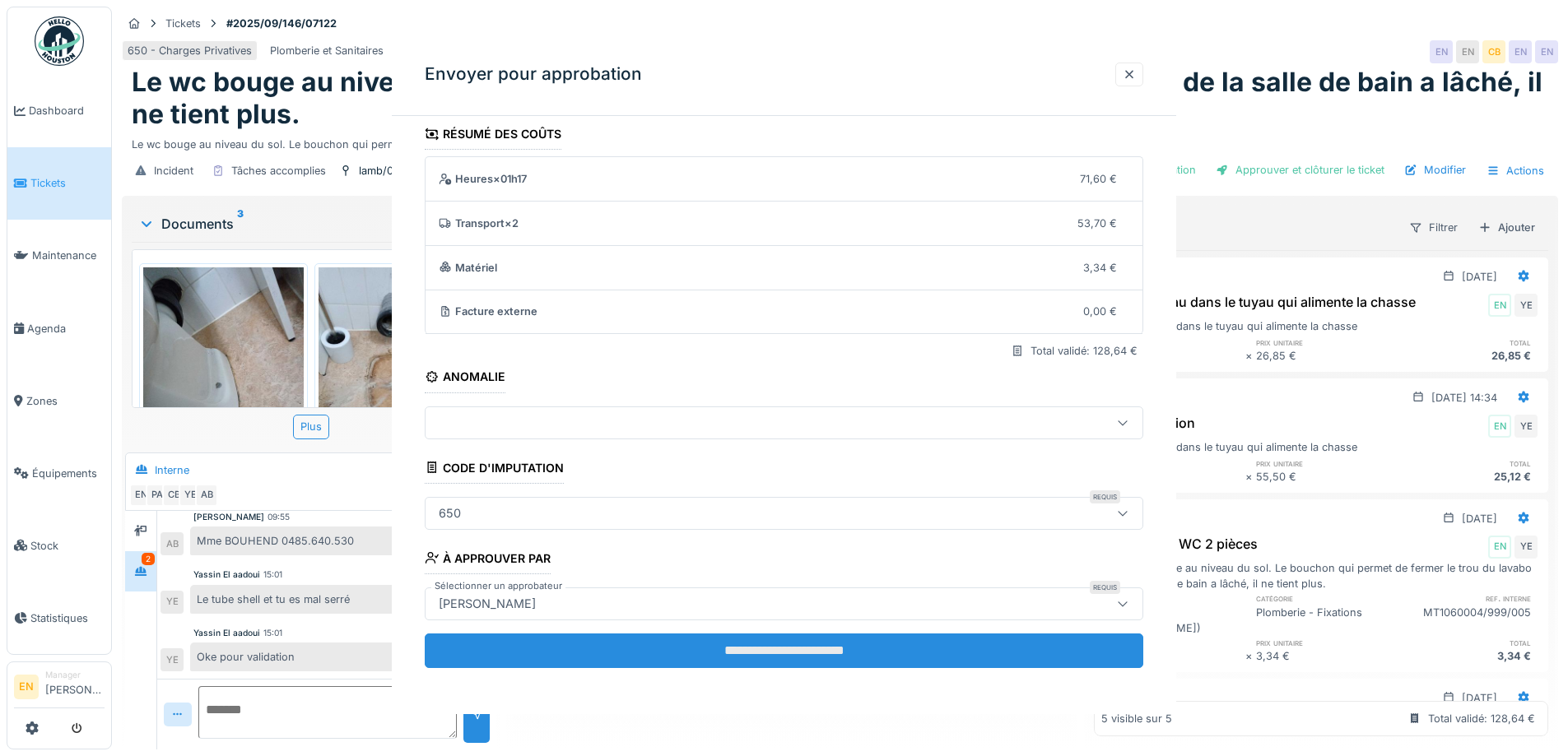
scroll to position [0, 0]
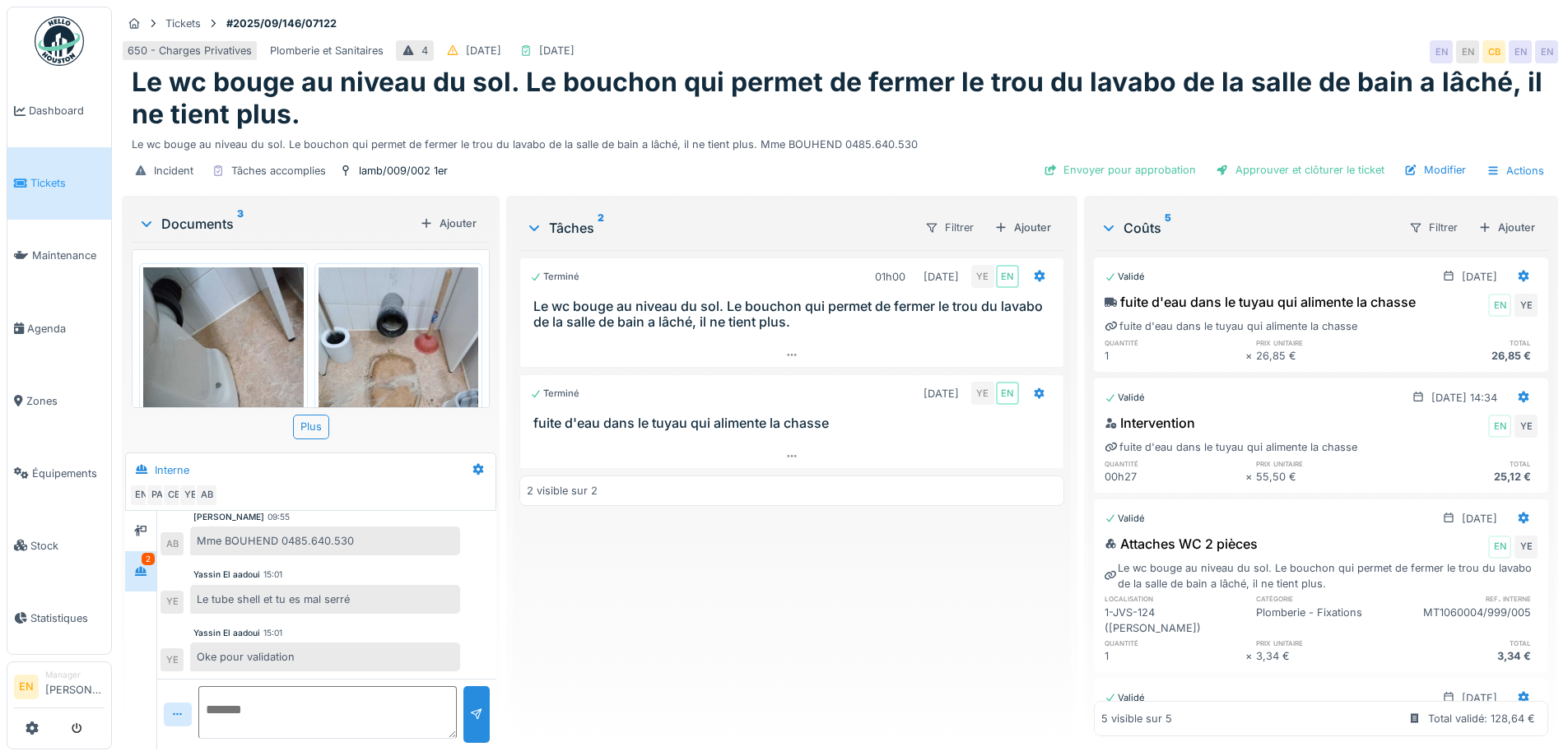
click at [747, 630] on div "Terminé 01h00 19/09/2025 YE EN Le wc bouge au niveau du sol. Le bouchon qui per…" at bounding box center [791, 493] width 544 height 487
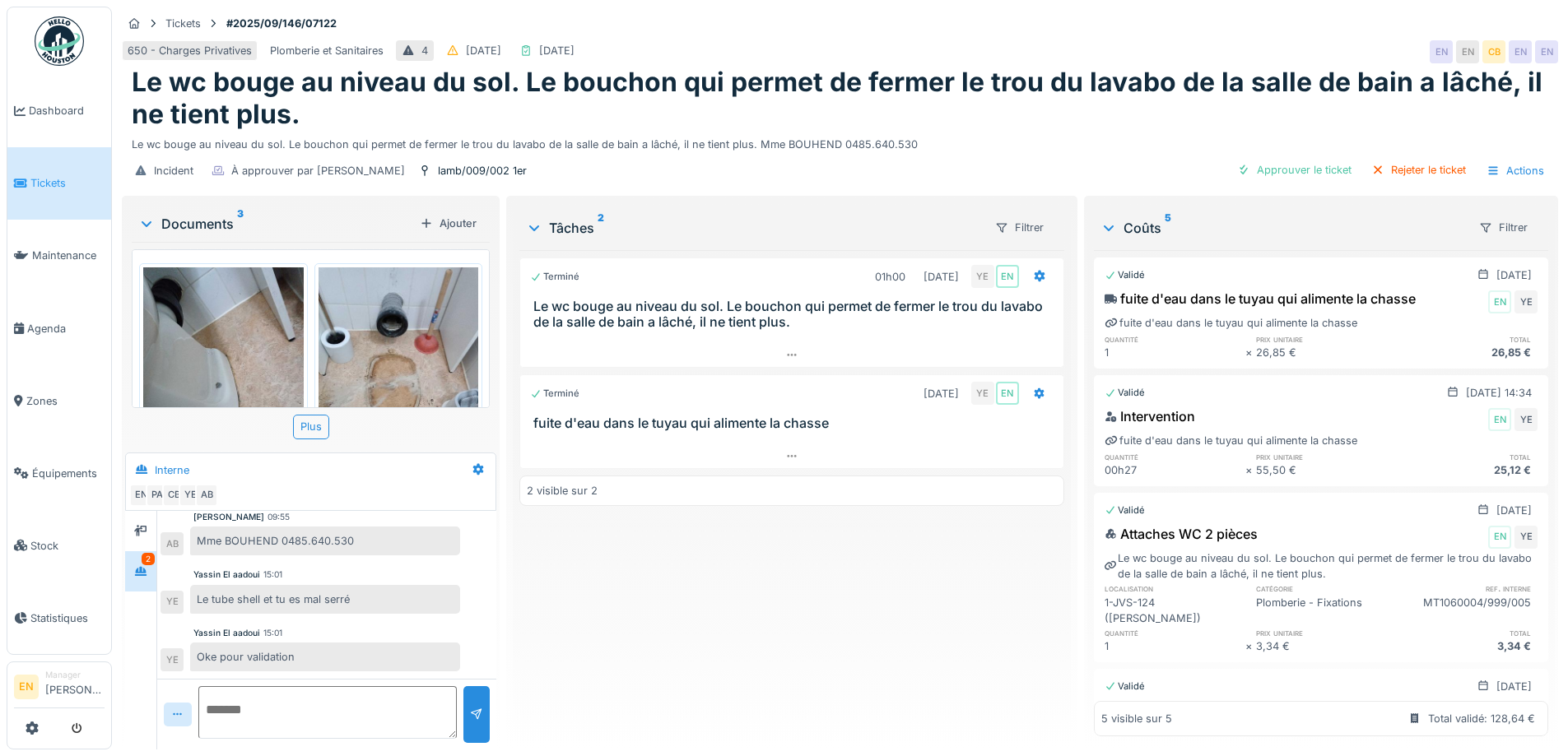
scroll to position [461, 0]
click at [62, 50] on img at bounding box center [59, 41] width 50 height 50
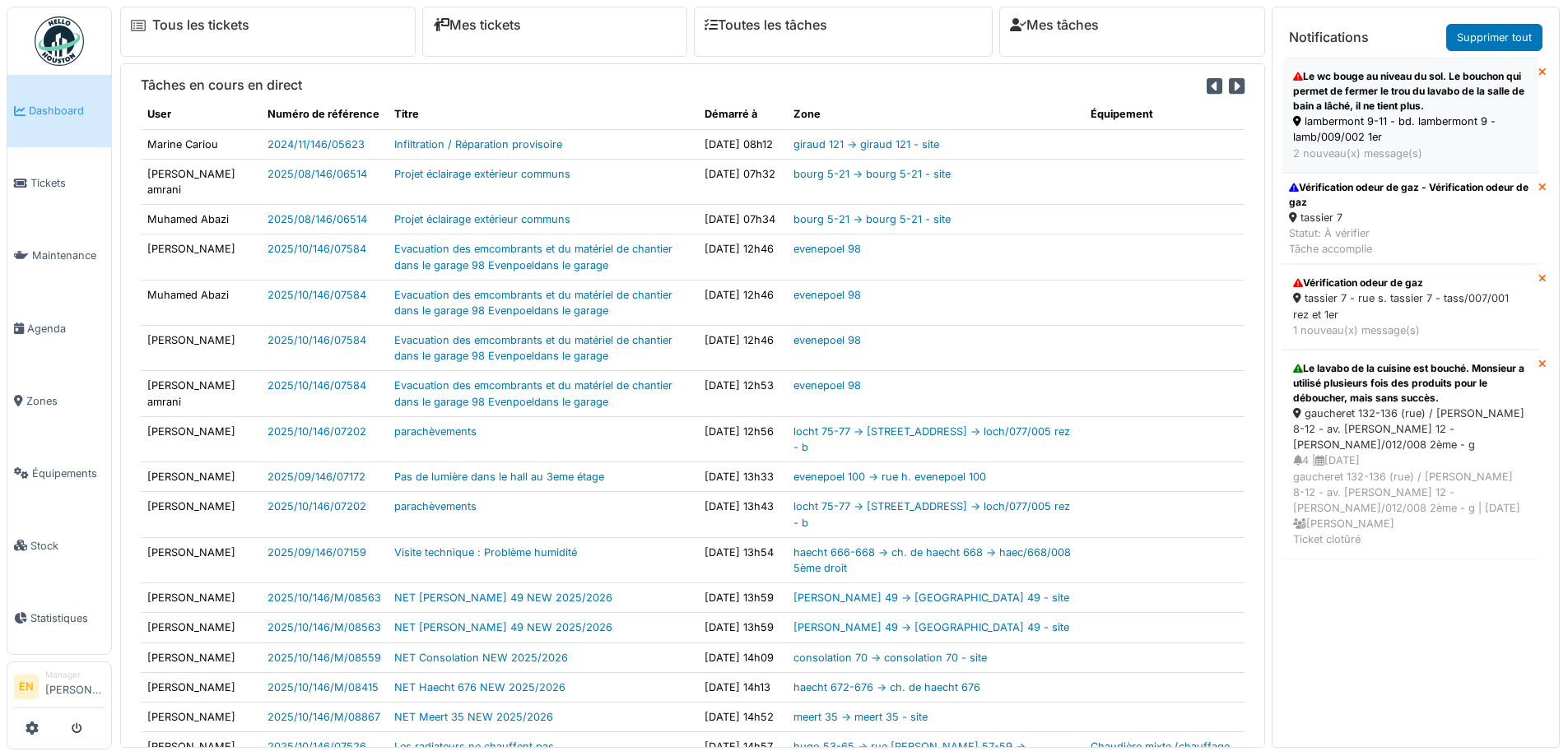
click at [1347, 109] on div "Le wc bouge au niveau du sol. Le bouchon qui permet de fermer le trou du lavabo…" at bounding box center [1411, 91] width 234 height 45
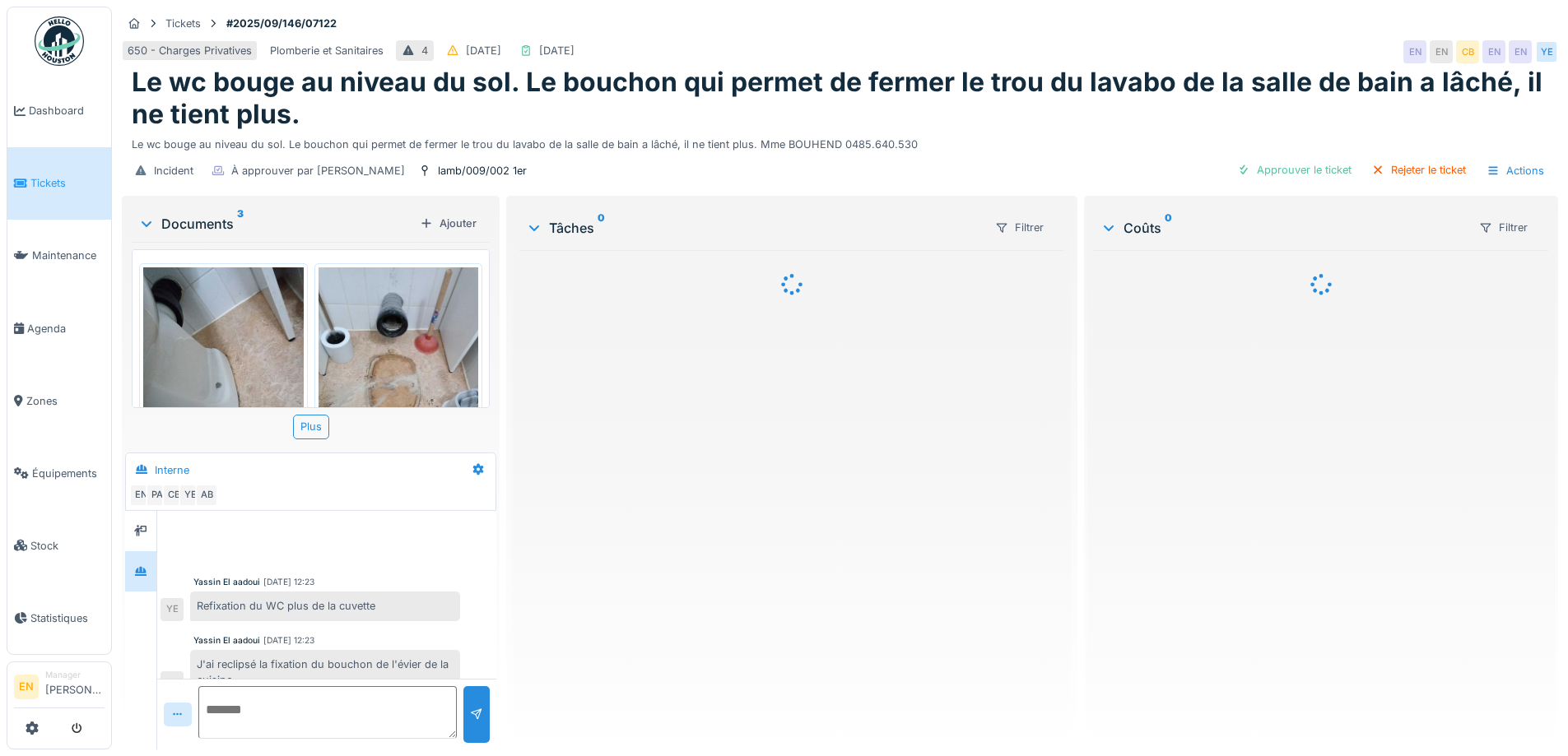
scroll to position [462, 0]
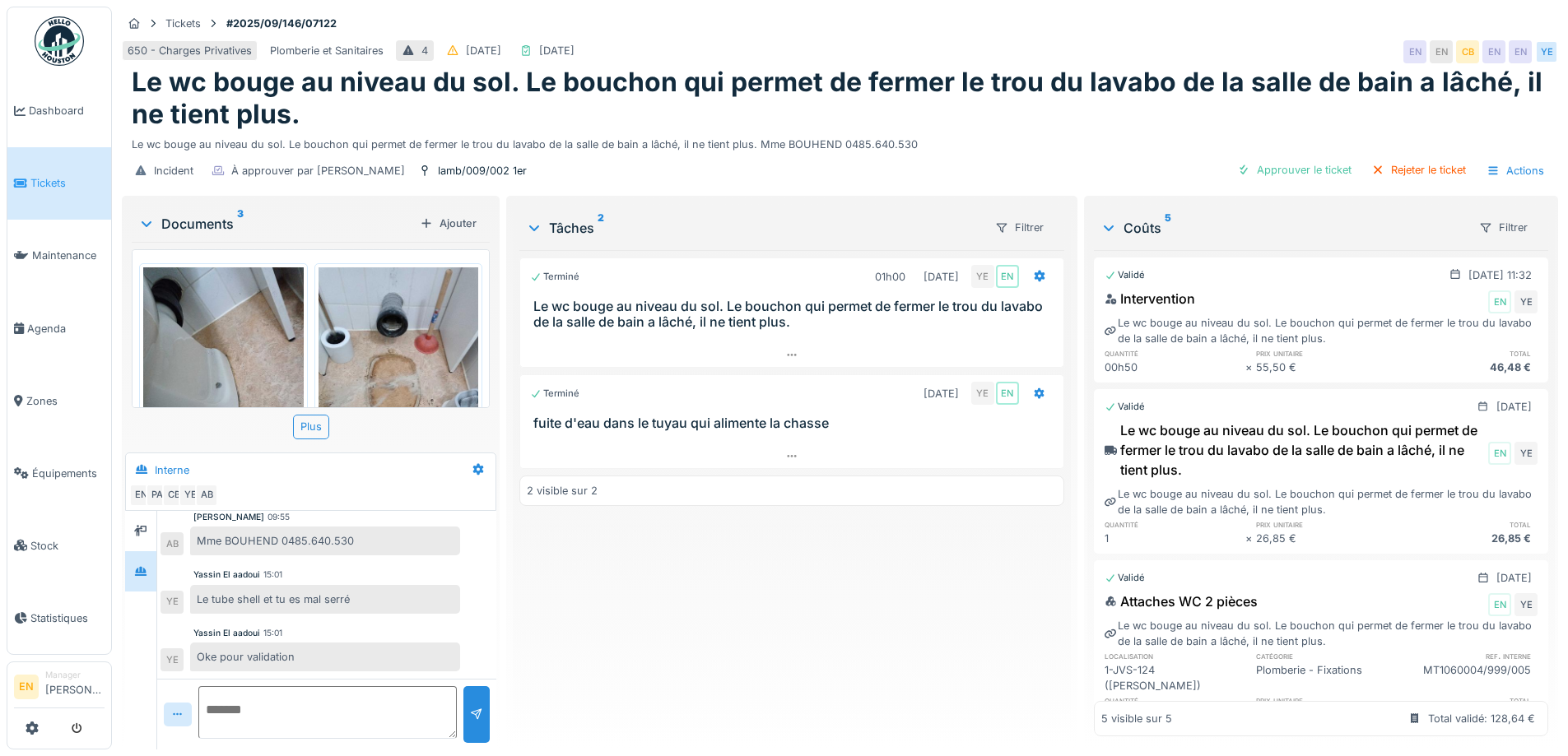
click at [54, 42] on img at bounding box center [59, 41] width 50 height 50
click at [64, 44] on img at bounding box center [59, 41] width 50 height 50
click at [836, 613] on div "Terminé 01h00 19/09/2025 YE EN Le wc bouge au niveau du sol. Le bouchon qui per…" at bounding box center [791, 493] width 544 height 487
click at [1000, 38] on div "650 - Charges Privatives Plomberie et Sanitaires 4 15/09/2025 01/10/2025 EN EN …" at bounding box center [840, 51] width 1437 height 30
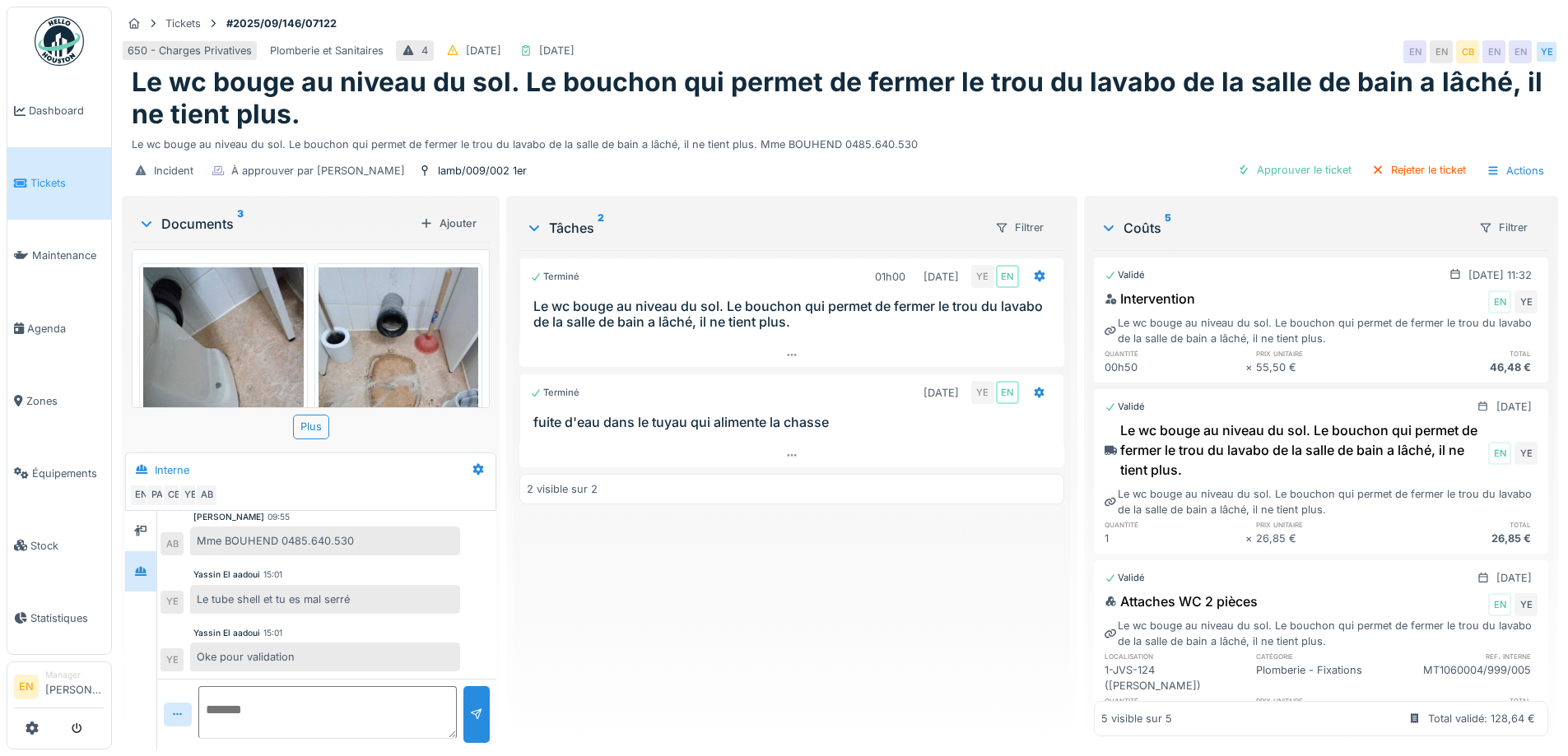
click at [628, 597] on div "Terminé 01h00 19/09/2025 YE EN Le wc bouge au niveau du sol. Le bouchon qui per…" at bounding box center [791, 493] width 544 height 487
click at [612, 609] on div "Terminé 01h00 19/09/2025 YE EN Le wc bouge au niveau du sol. Le bouchon qui per…" at bounding box center [791, 493] width 544 height 487
click at [655, 615] on div "Terminé 01h00 19/09/2025 YE EN Le wc bouge au niveau du sol. Le bouchon qui per…" at bounding box center [791, 493] width 544 height 487
click at [672, 627] on div "Terminé 01h00 19/09/2025 YE EN Le wc bouge au niveau du sol. Le bouchon qui per…" at bounding box center [791, 493] width 544 height 487
click at [1100, 24] on div "Tickets #2025/09/146/07122" at bounding box center [840, 24] width 1437 height 21
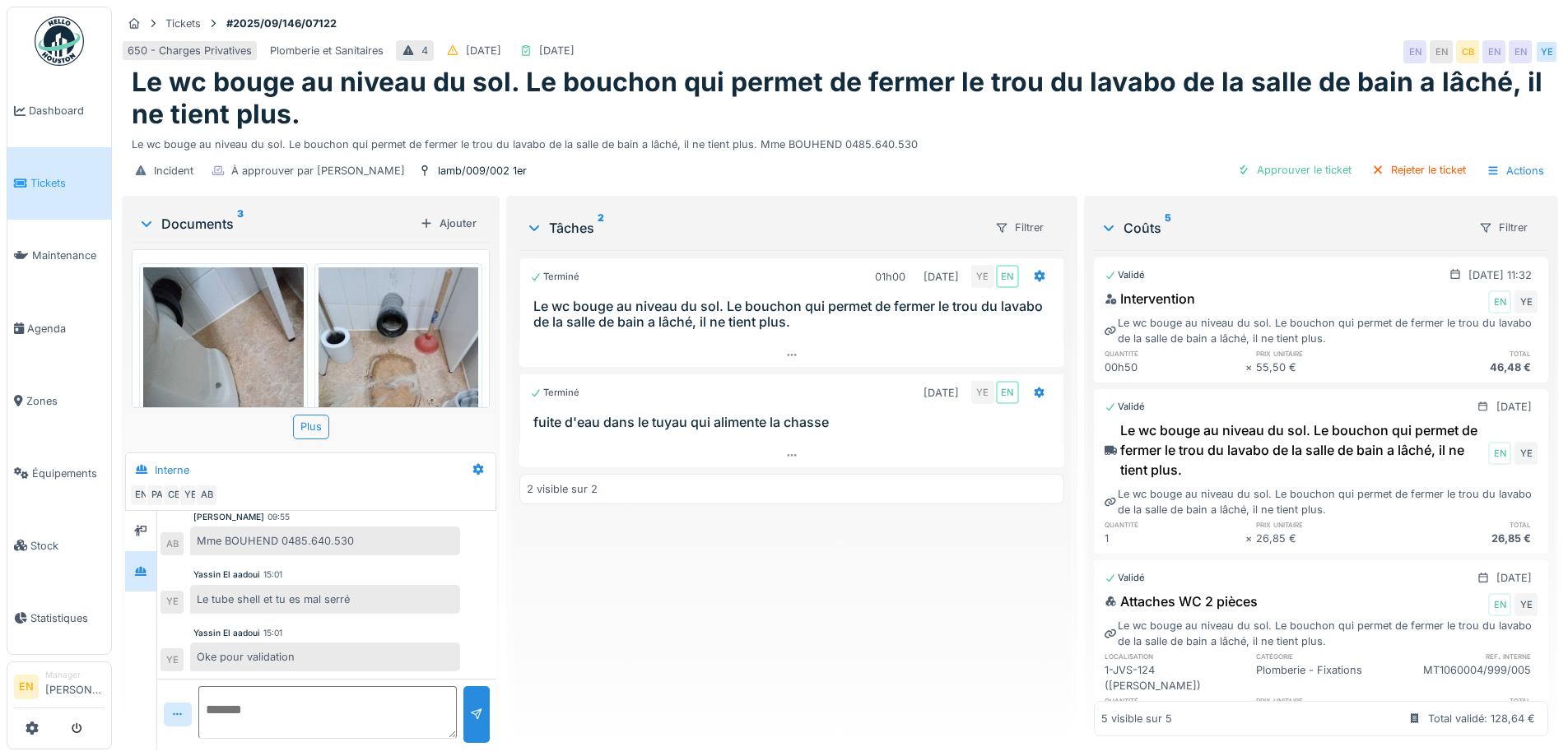
click at [64, 52] on img at bounding box center [59, 41] width 50 height 50
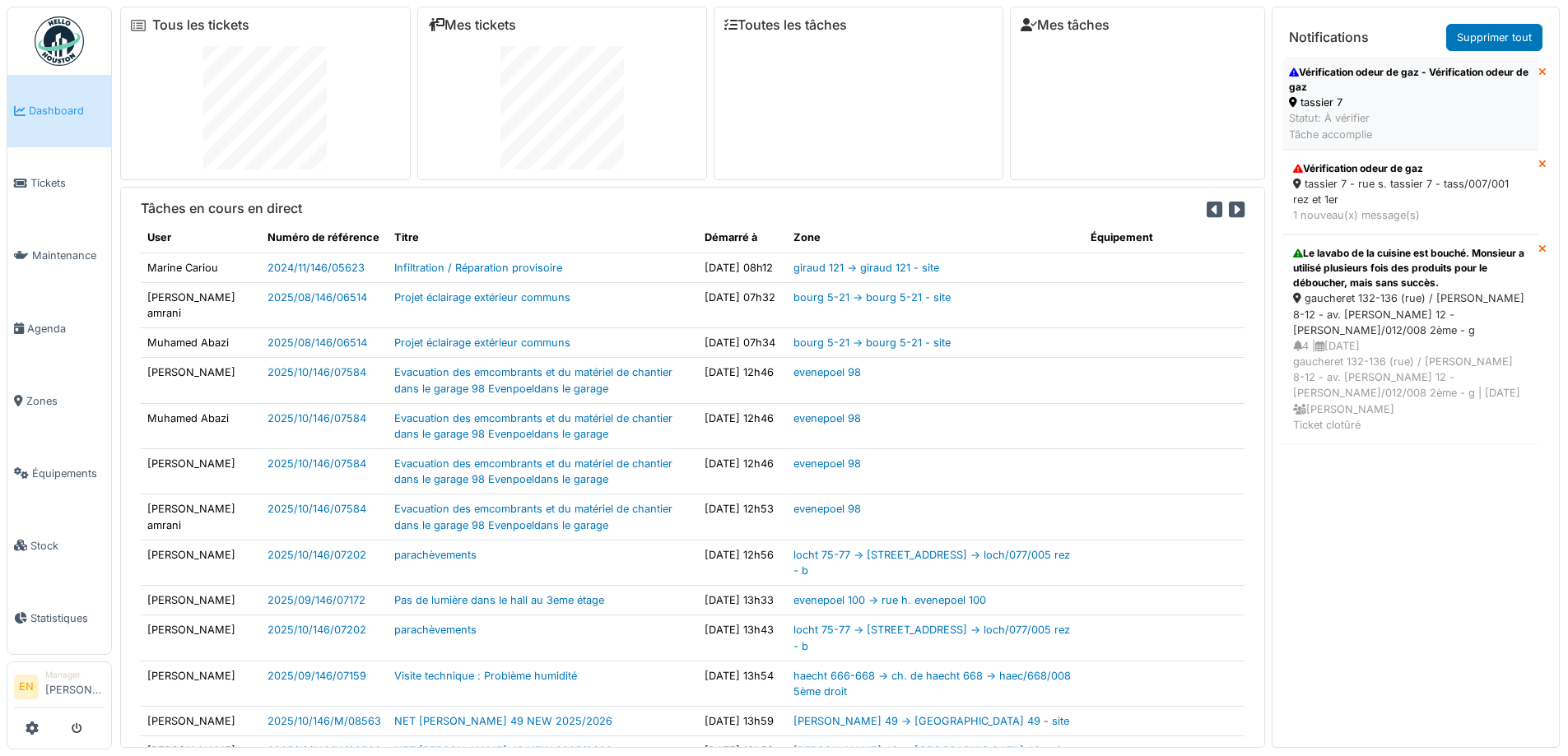
click at [1389, 109] on div "tassier 7" at bounding box center [1410, 102] width 243 height 15
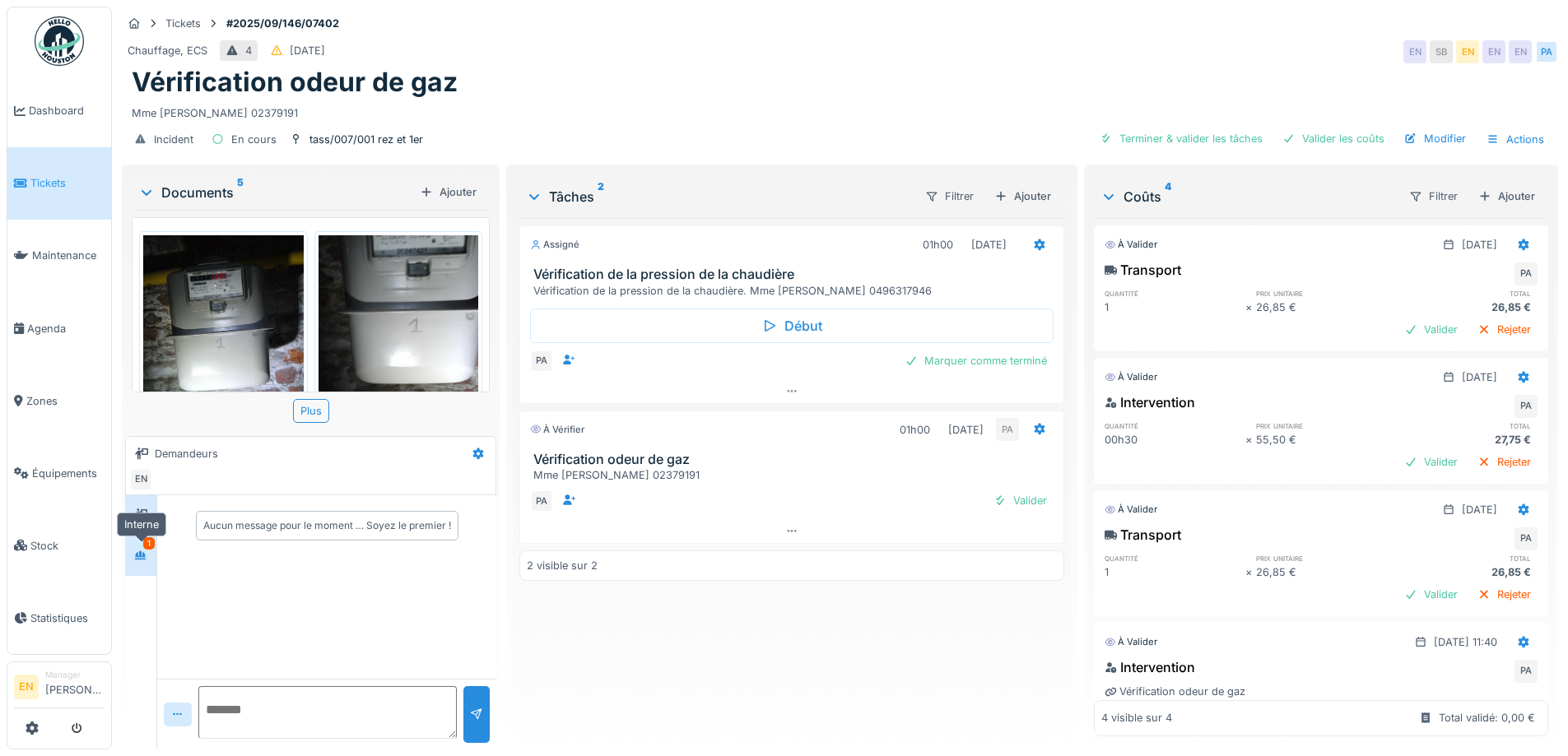
click at [131, 553] on div at bounding box center [141, 556] width 25 height 21
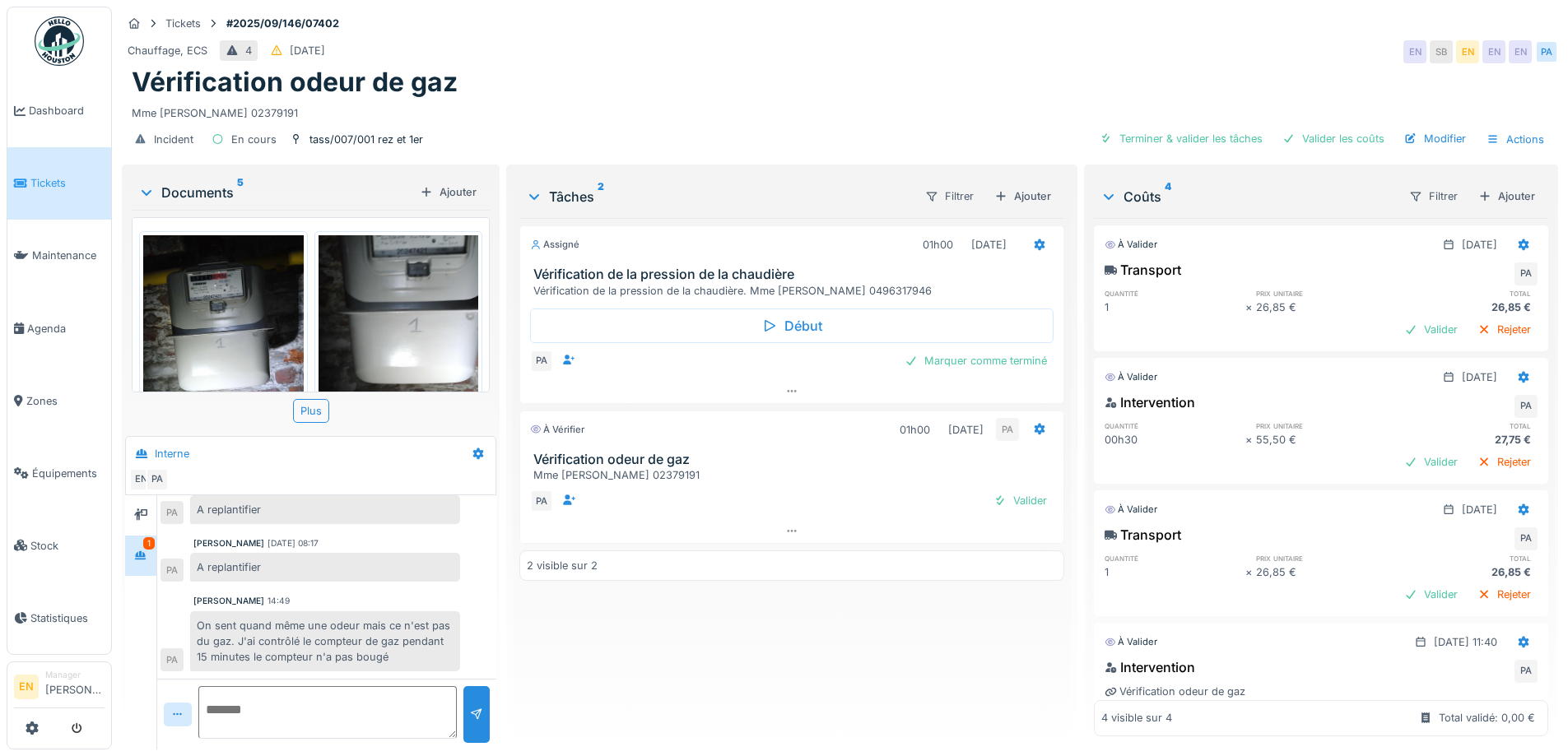
click at [777, 647] on div "Assigné 01h00 01/10/2025 Vérification de la pression de la chaudière Vérificati…" at bounding box center [791, 477] width 544 height 518
click at [787, 530] on icon at bounding box center [792, 531] width 10 height 3
click at [704, 676] on div "Assigné 01h00 01/10/2025 Vérification de la pression de la chaudière Vérificati…" at bounding box center [791, 477] width 544 height 518
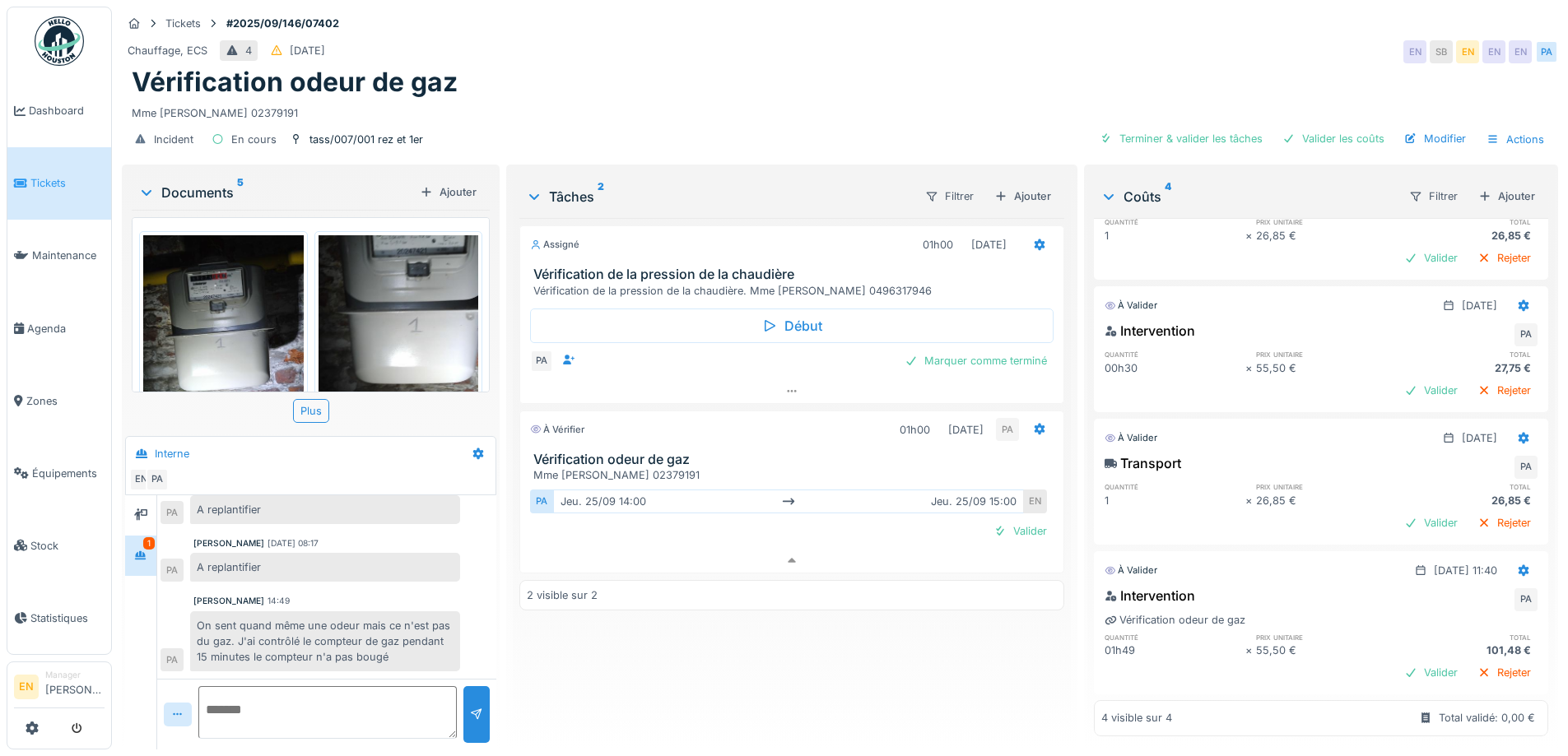
scroll to position [96, 0]
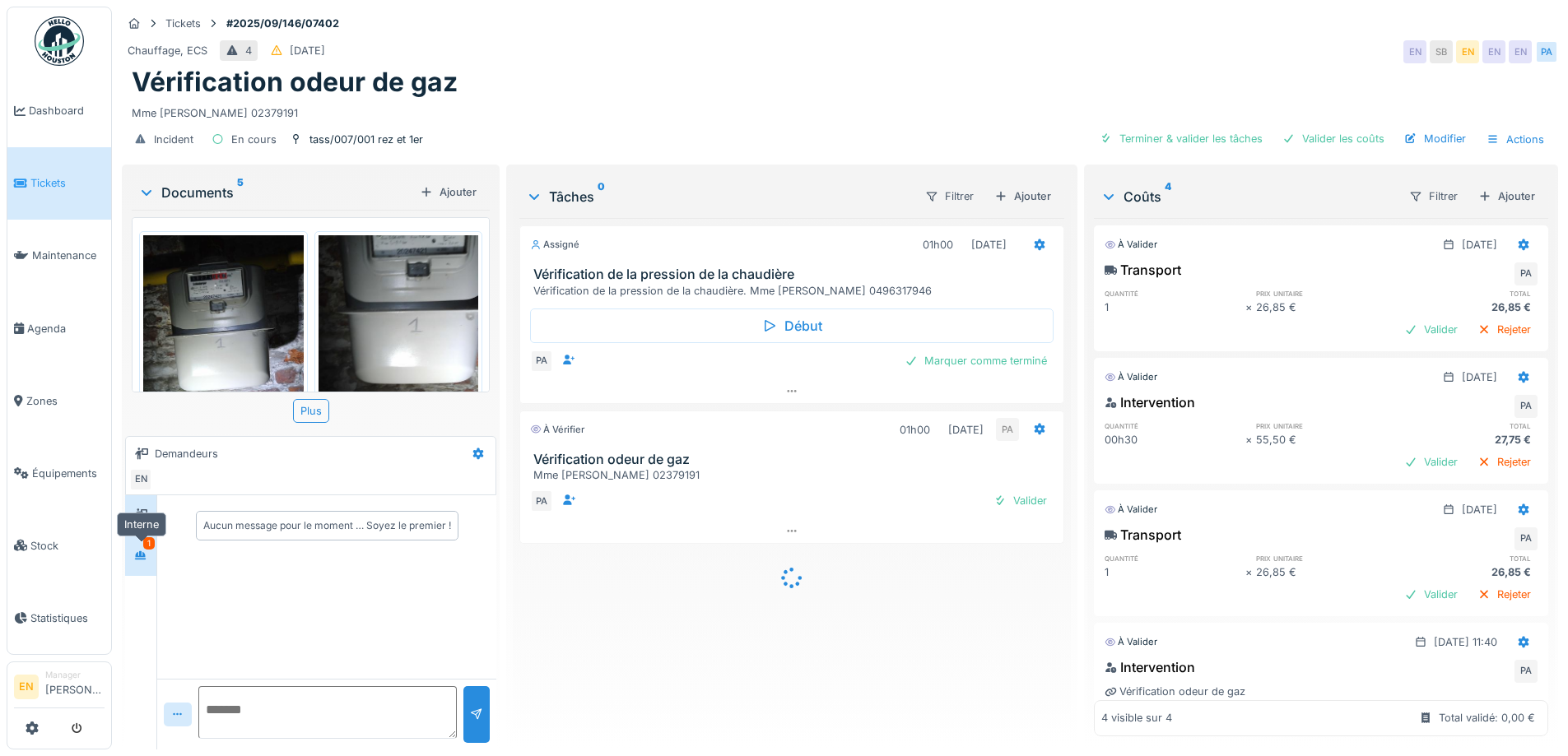
click at [149, 561] on div at bounding box center [141, 556] width 25 height 21
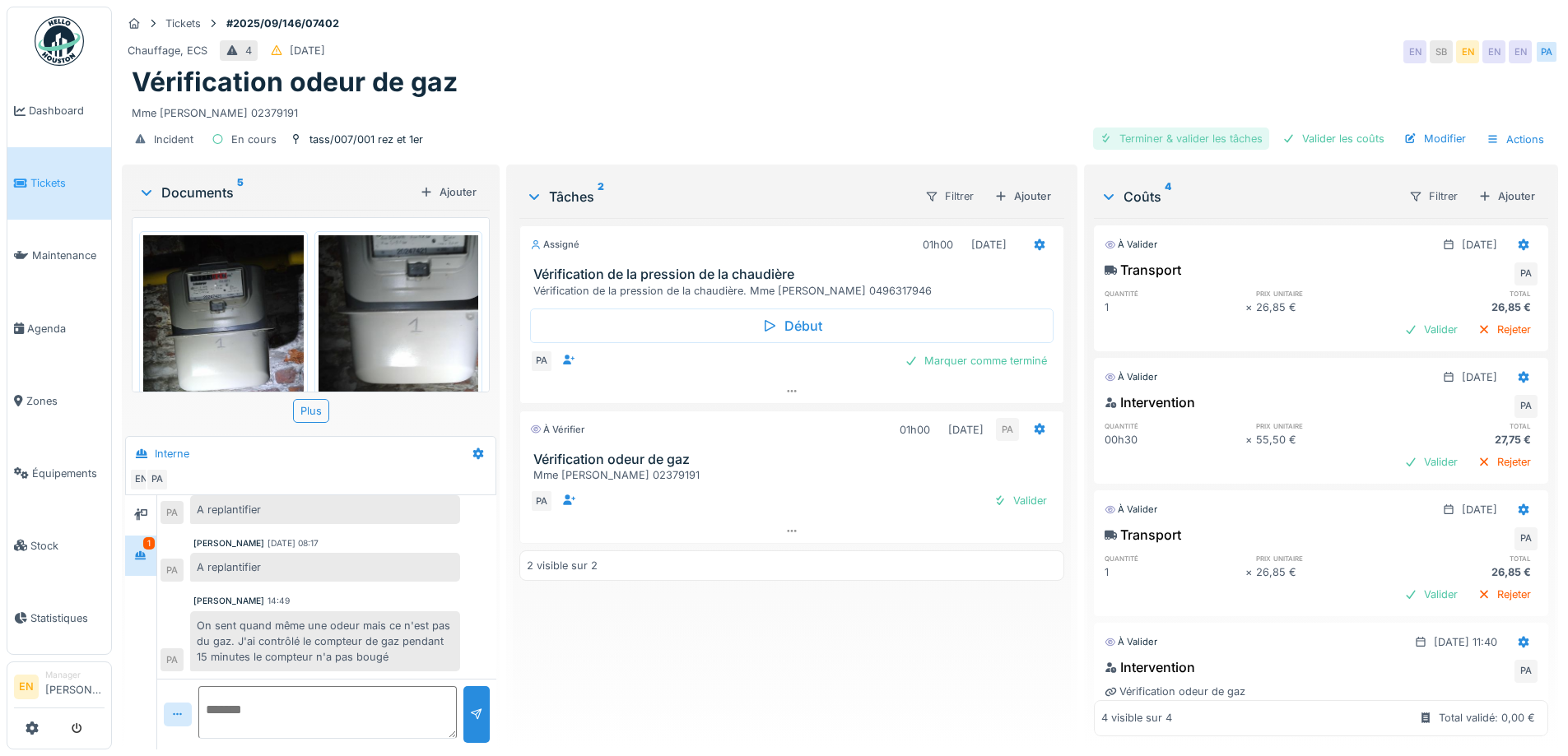
click at [1197, 140] on div "Terminer & valider les tâches" at bounding box center [1181, 138] width 176 height 22
click at [1437, 136] on div "Modifier" at bounding box center [1435, 138] width 75 height 22
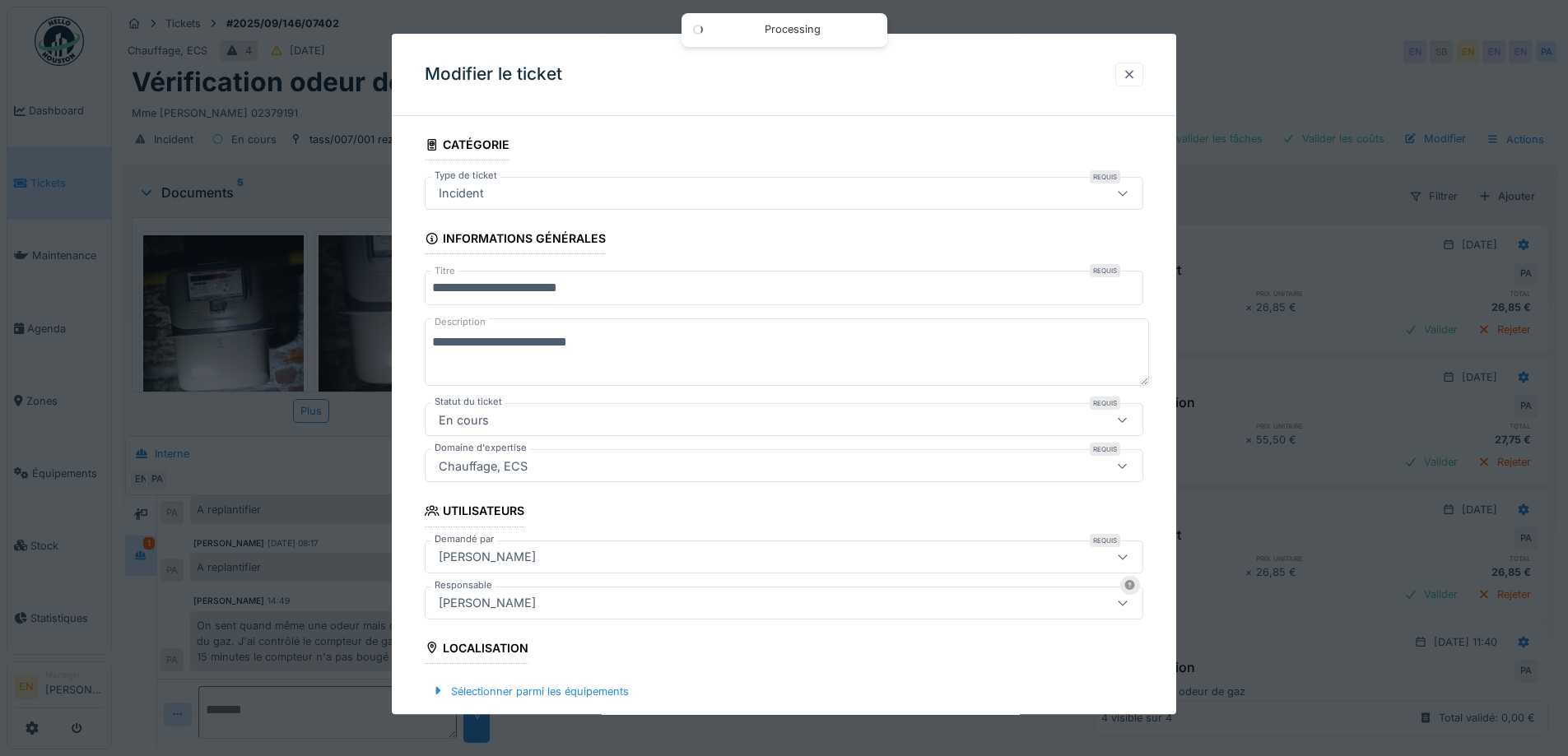
click at [1135, 78] on div at bounding box center [1130, 74] width 13 height 15
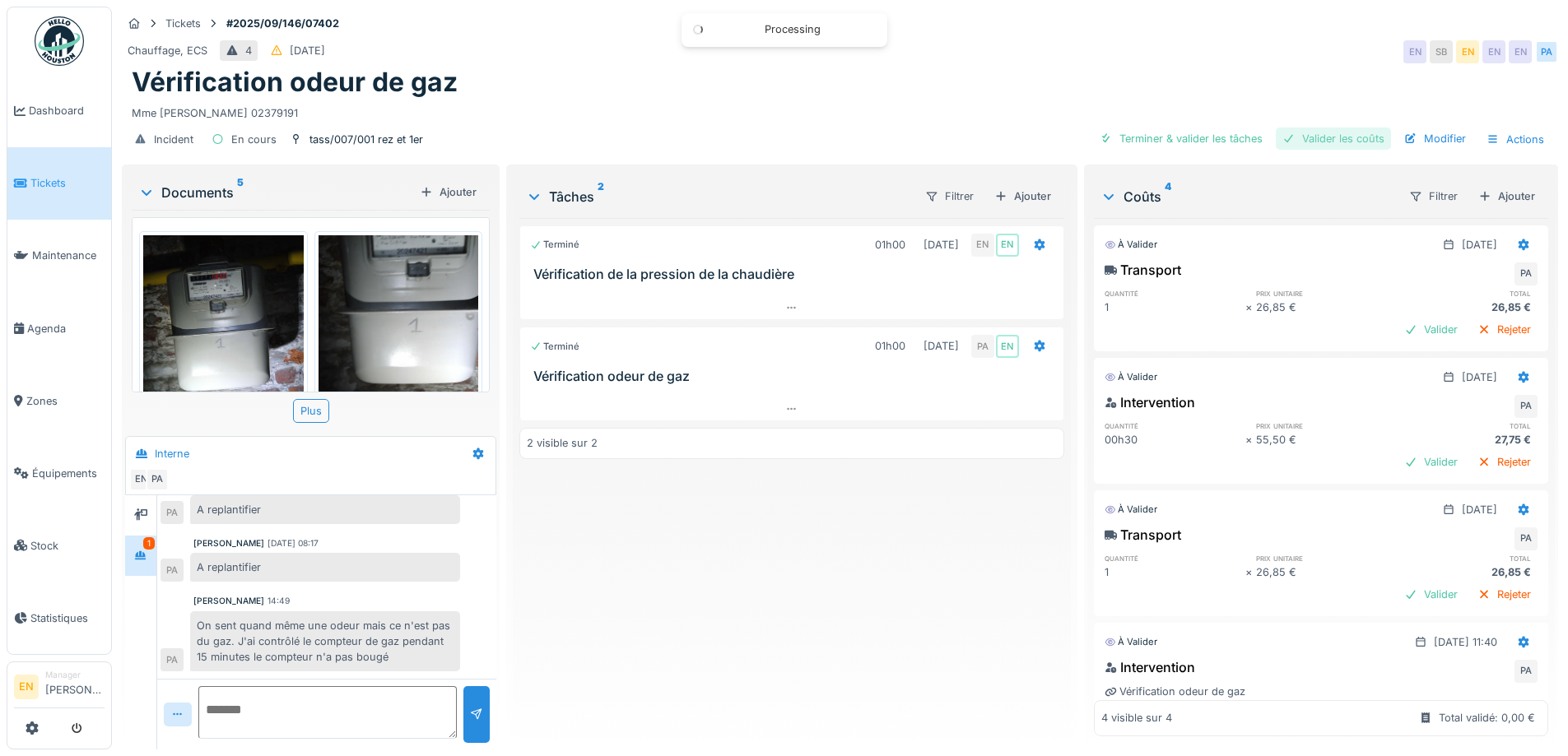
click at [1305, 141] on div "Valider les coûts" at bounding box center [1334, 138] width 115 height 22
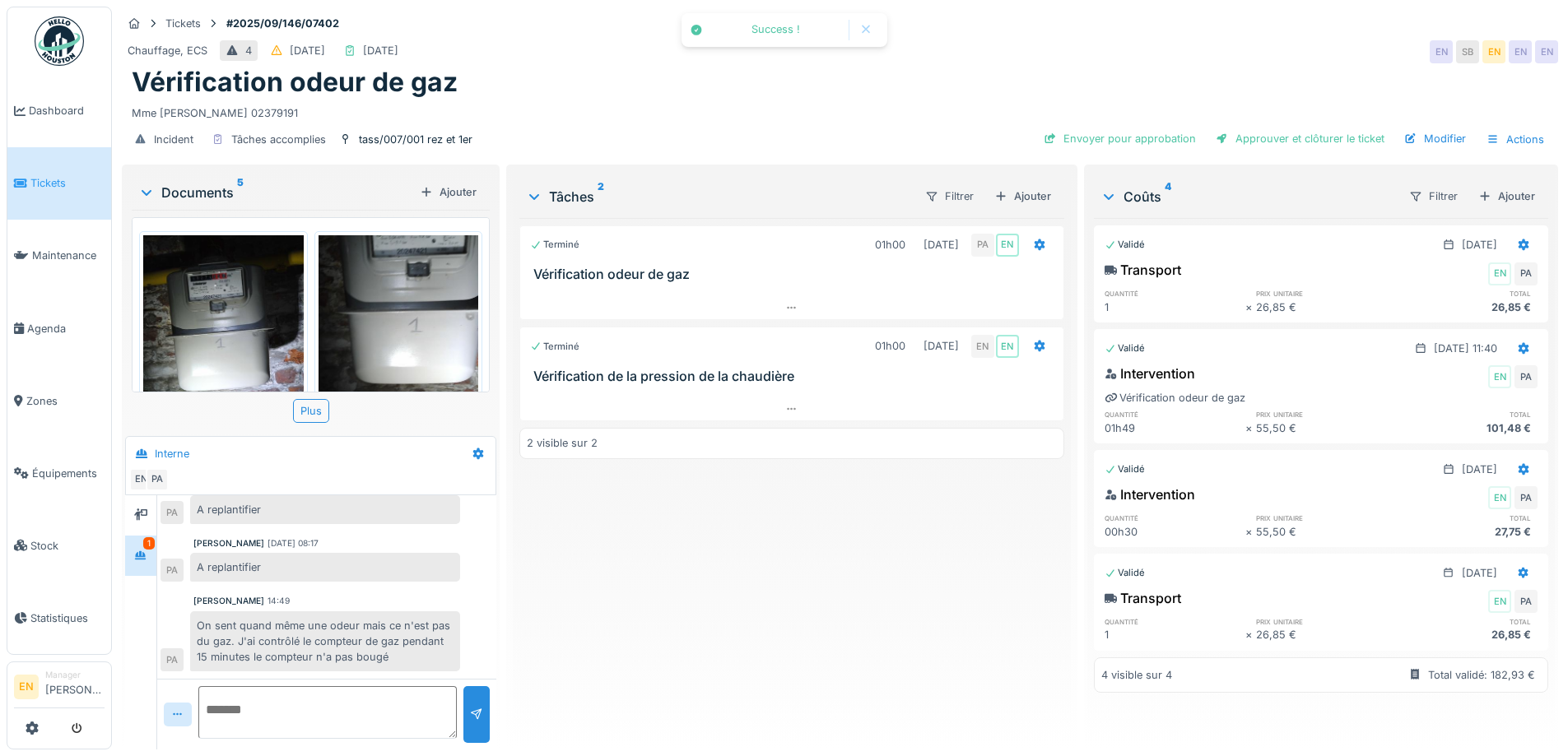
click at [891, 591] on div "Terminé 01h00 25/09/2025 PA EN Vérification odeur de gaz Terminé 01h00 01/10/20…" at bounding box center [791, 477] width 544 height 518
click at [1435, 138] on div "Modifier" at bounding box center [1435, 138] width 75 height 22
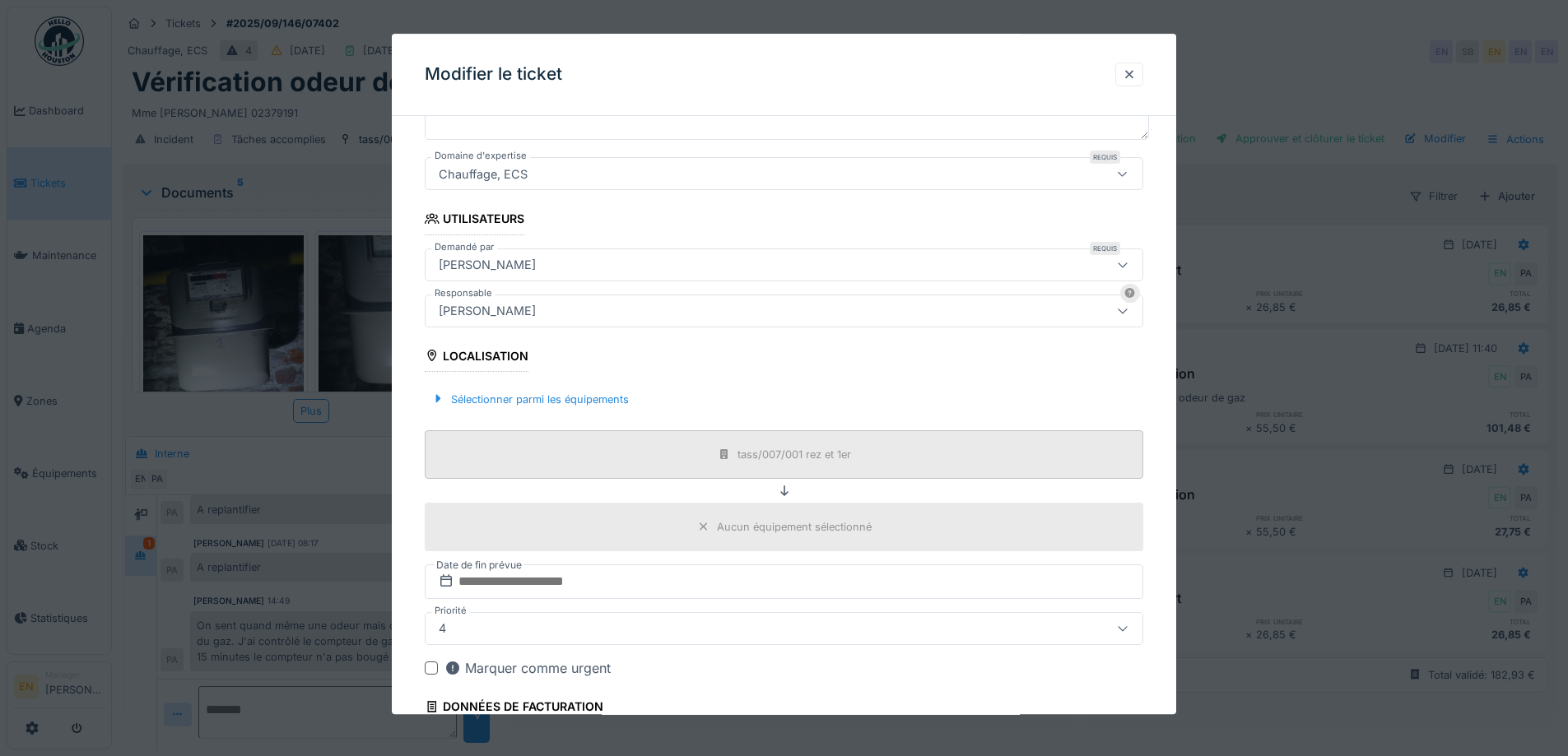
scroll to position [247, 0]
click at [667, 312] on div "[PERSON_NAME]" at bounding box center [742, 309] width 620 height 18
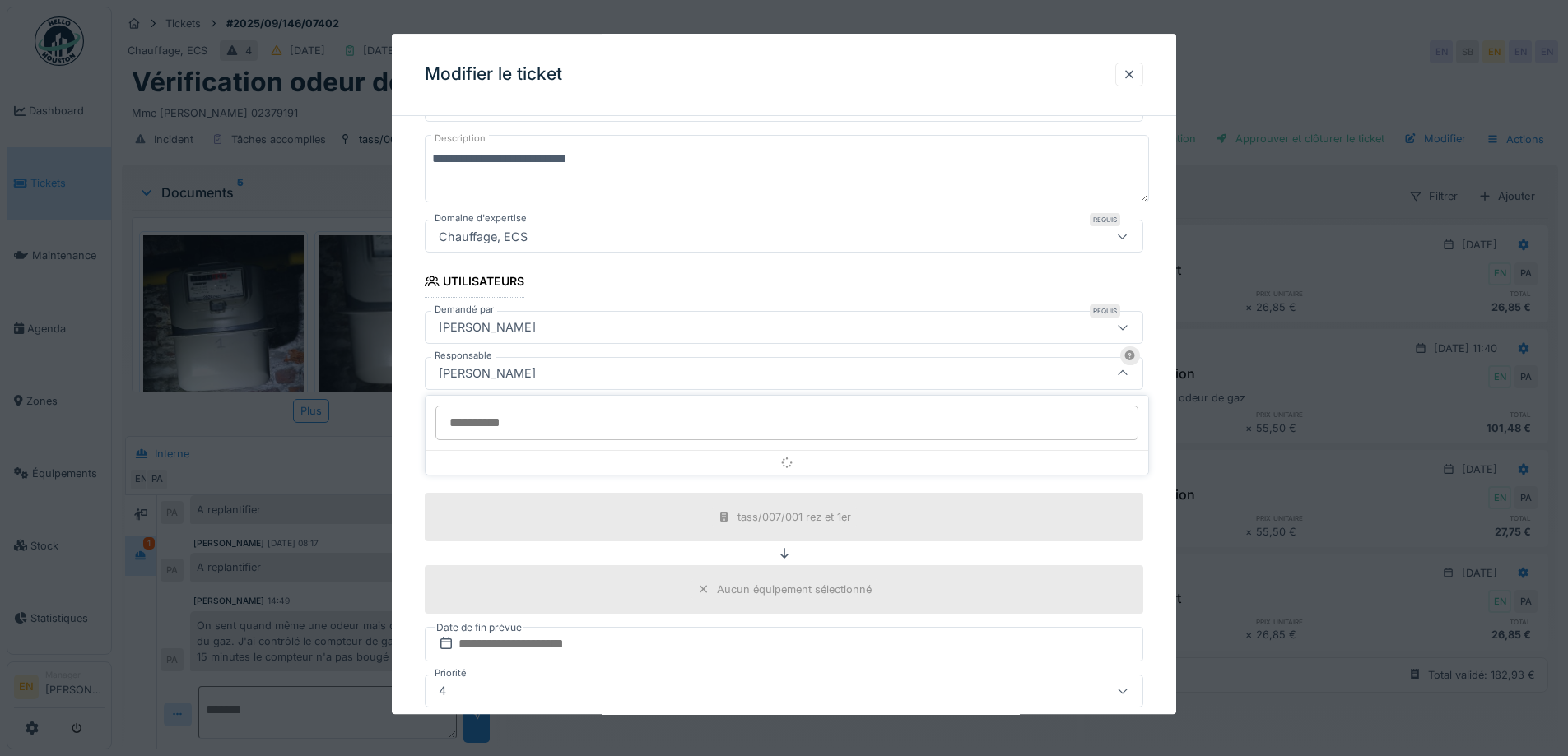
scroll to position [183, 0]
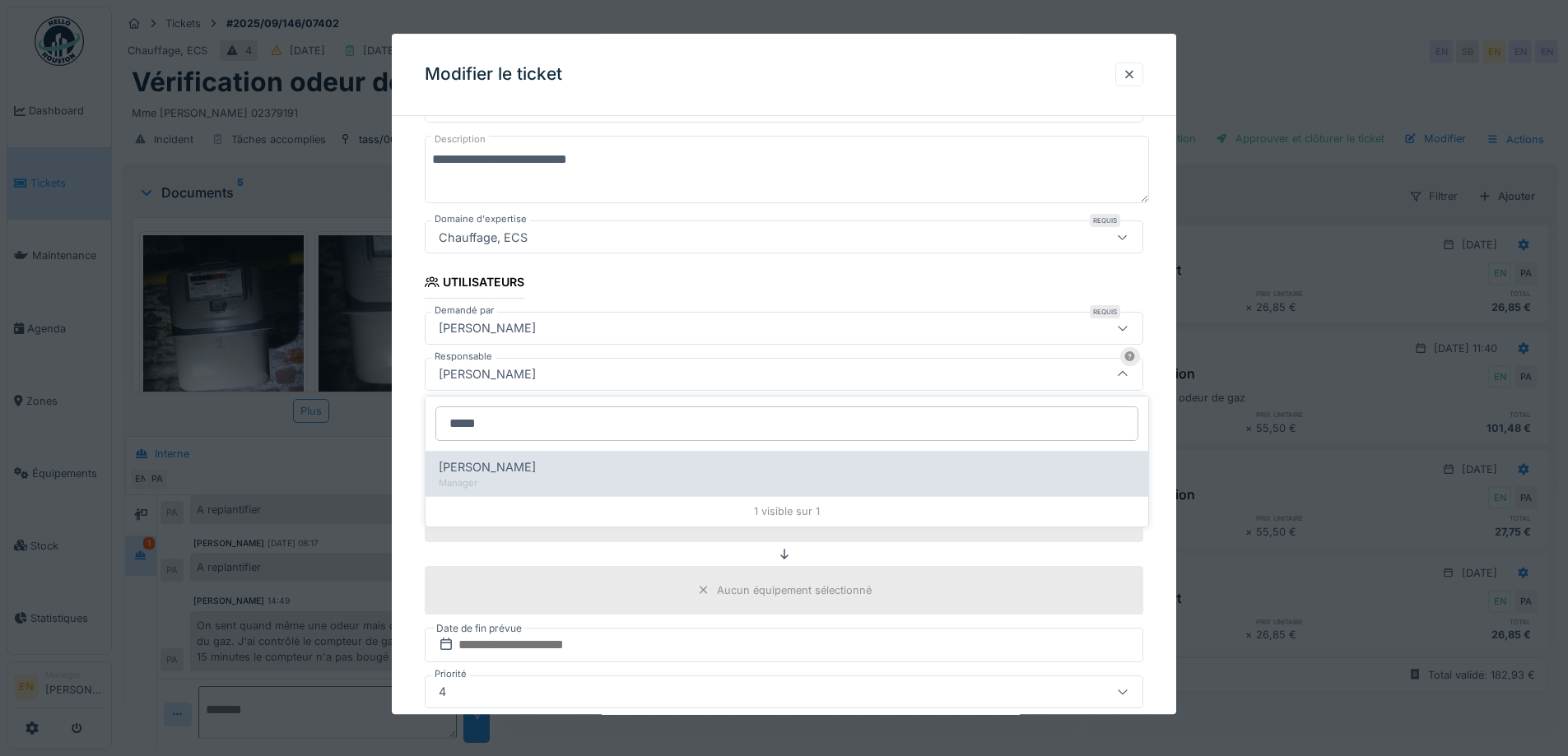
type input "*****"
click at [525, 469] on span "[PERSON_NAME]" at bounding box center [488, 467] width 97 height 18
type input "****"
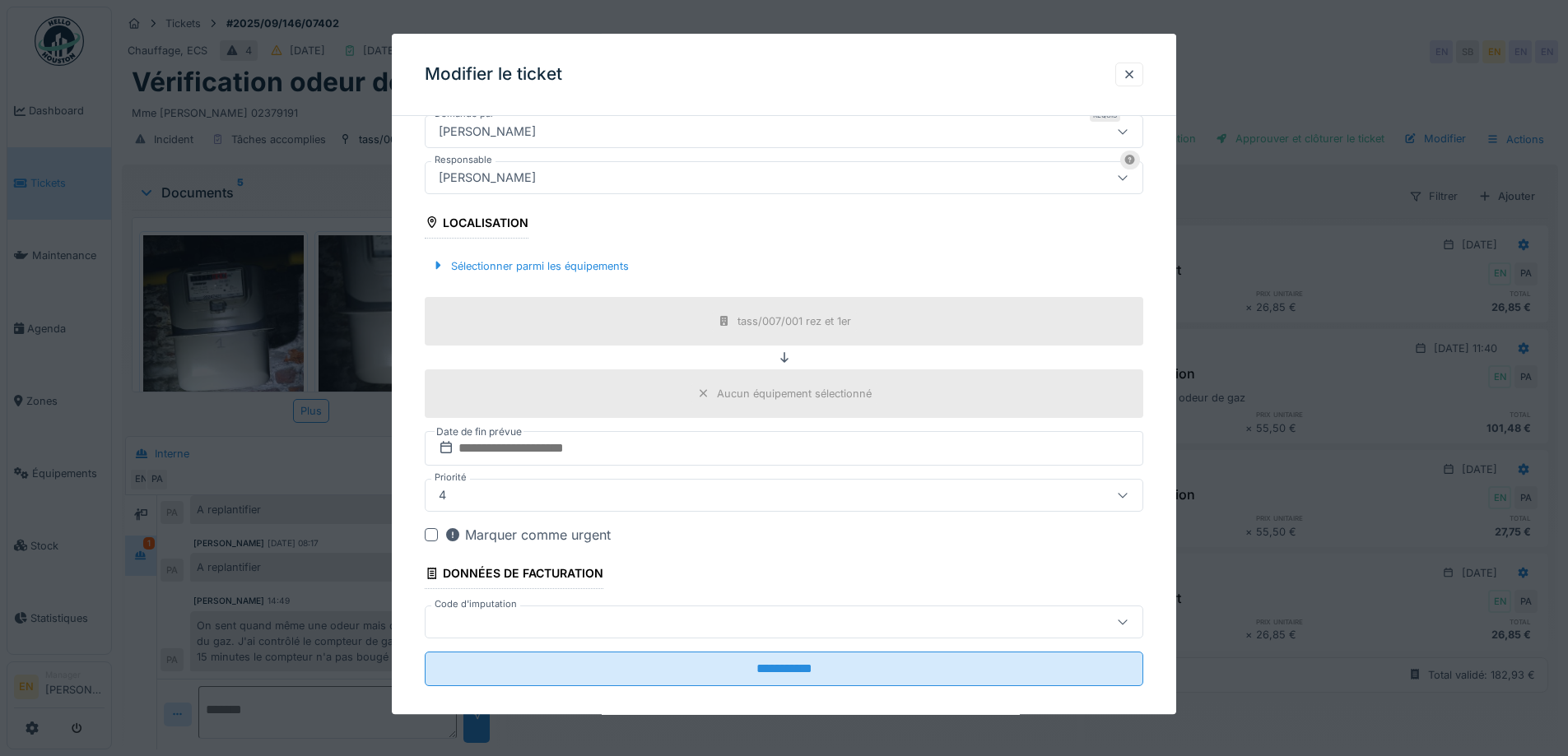
scroll to position [397, 0]
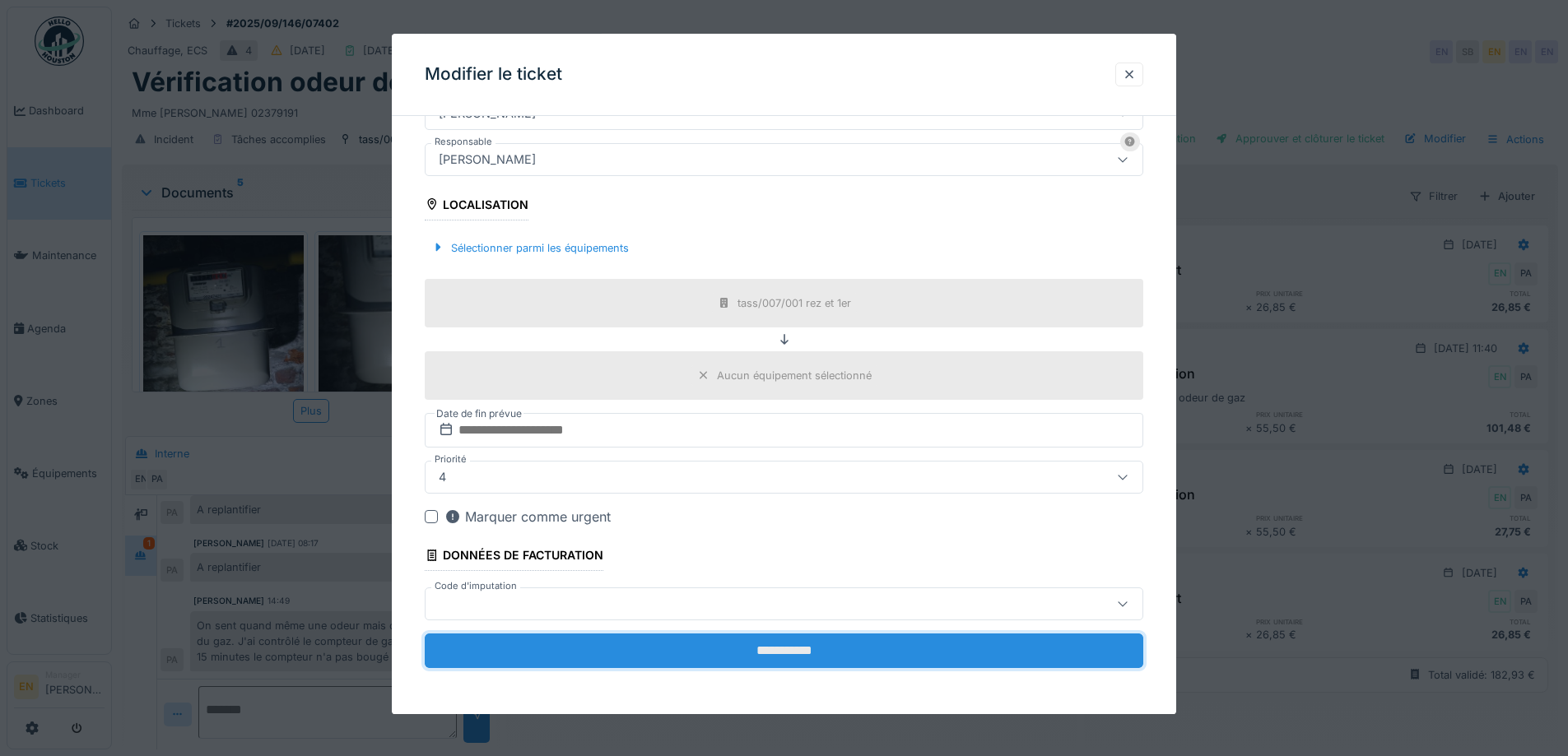
click at [827, 652] on input "**********" at bounding box center [784, 650] width 718 height 34
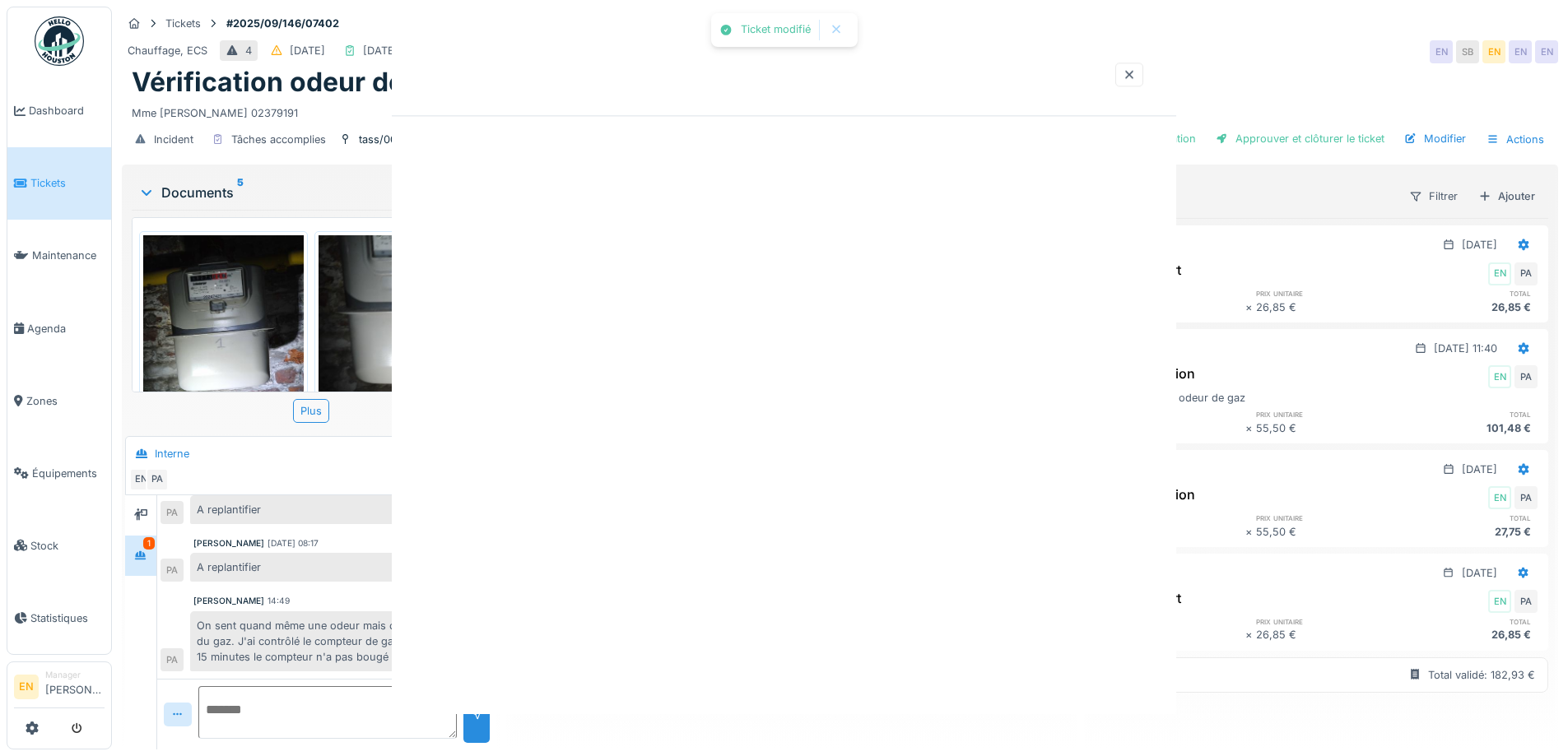
scroll to position [0, 0]
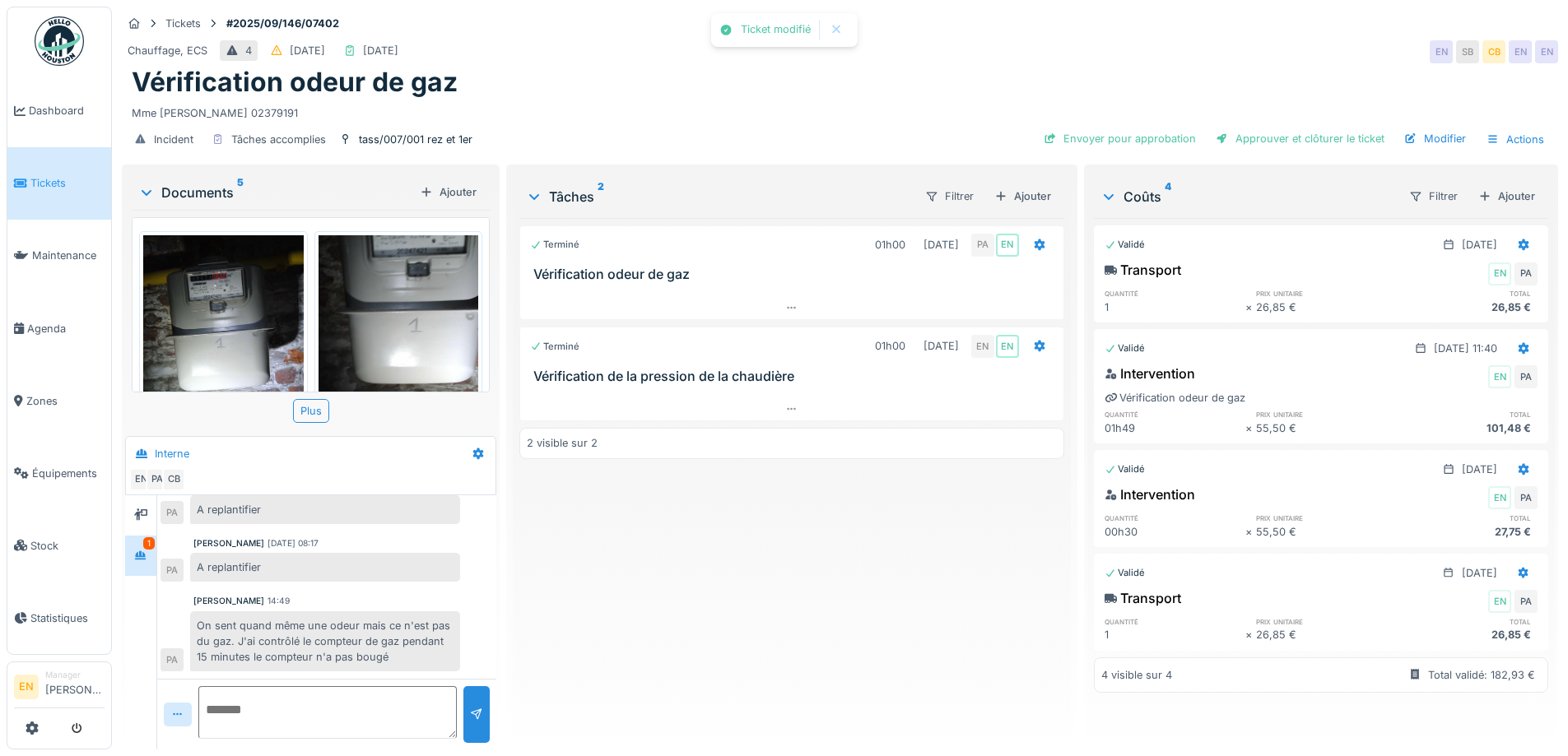
drag, startPoint x: 840, startPoint y: 607, endPoint x: 816, endPoint y: 597, distance: 26.0
click at [840, 606] on div "Terminé 01h00 25/09/2025 PA EN Vérification odeur de gaz Terminé 01h00 01/10/20…" at bounding box center [791, 477] width 544 height 518
click at [1106, 143] on div "Envoyer pour approbation" at bounding box center [1120, 138] width 166 height 22
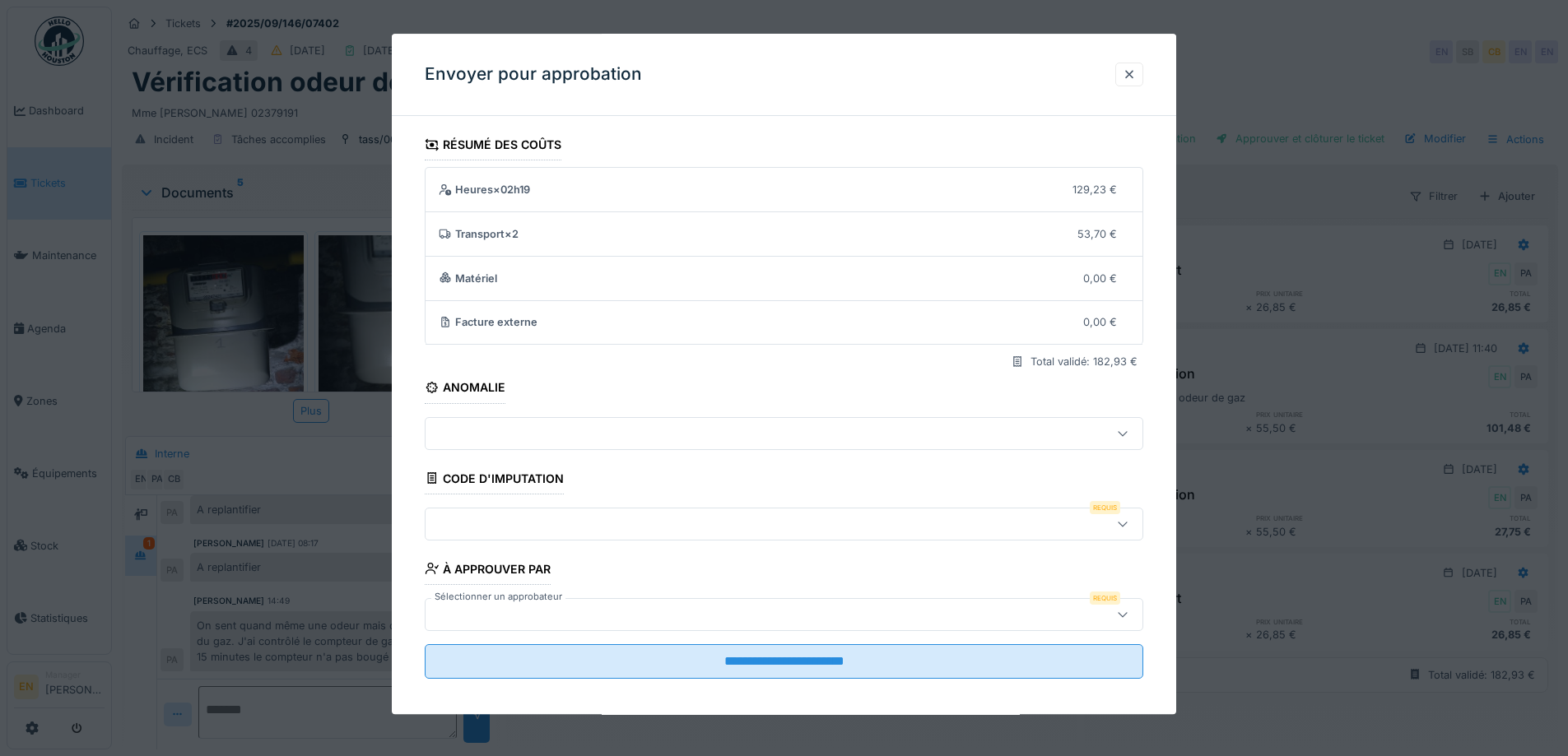
scroll to position [10, 0]
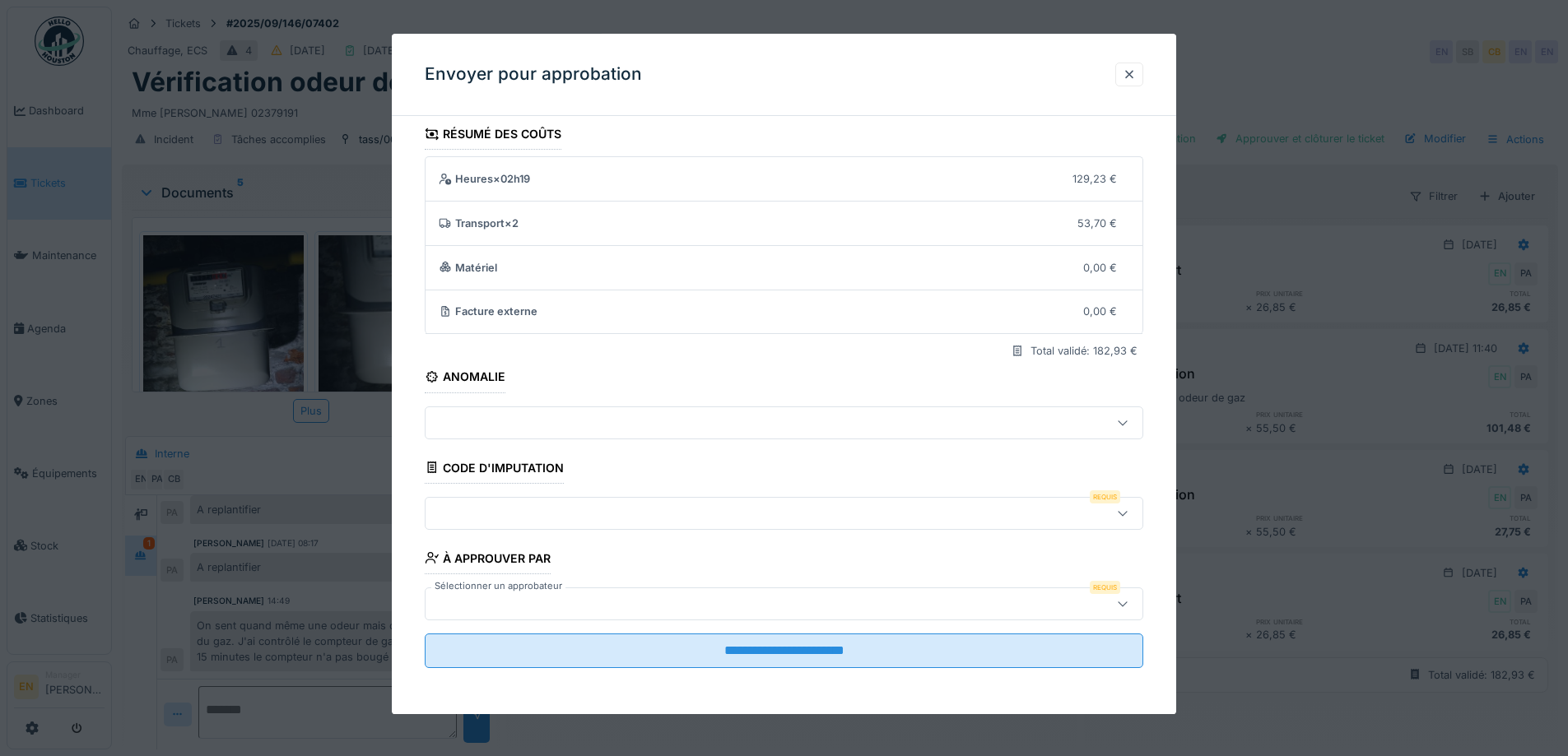
click at [1130, 514] on icon at bounding box center [1123, 512] width 13 height 10
click at [1136, 71] on div at bounding box center [1130, 74] width 13 height 15
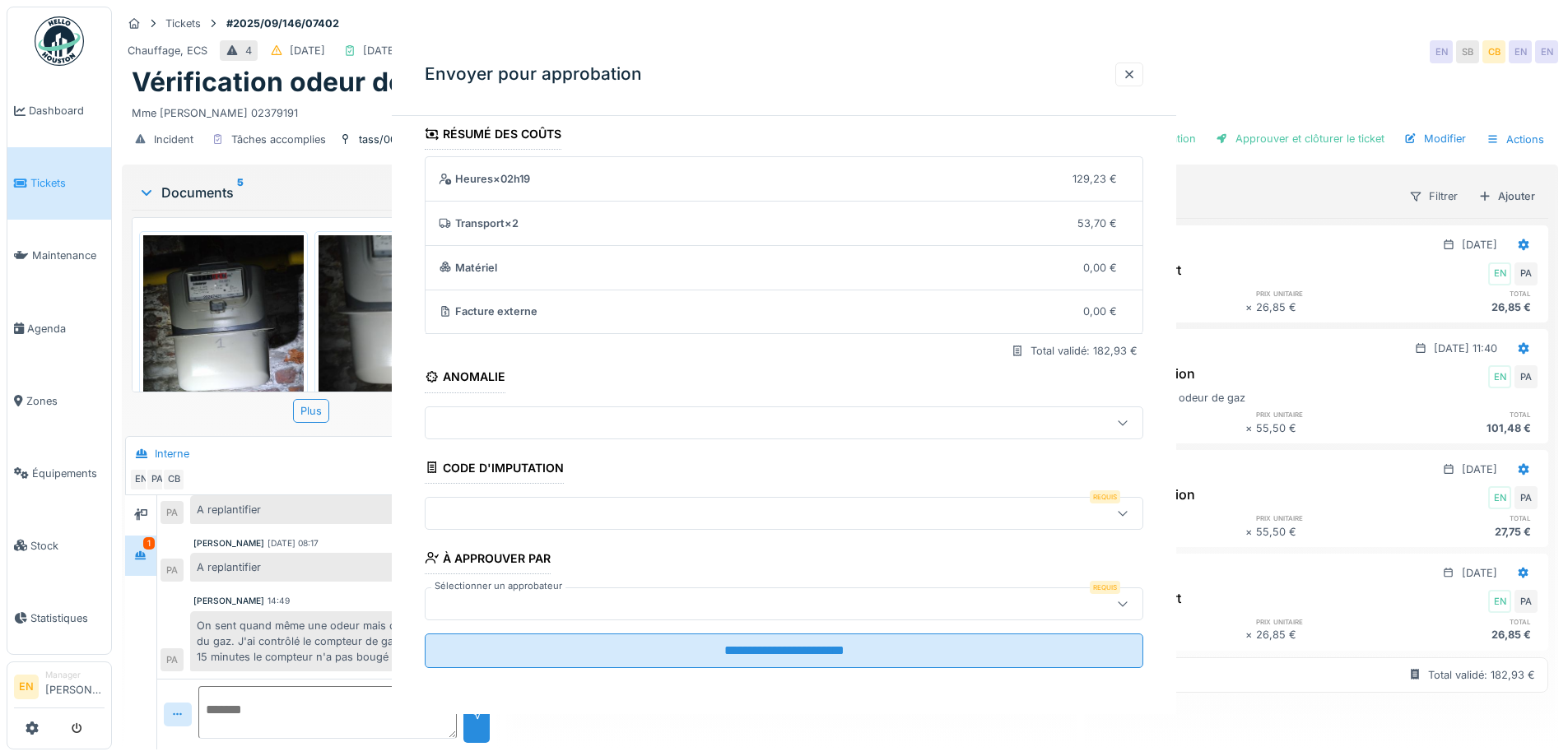
scroll to position [0, 0]
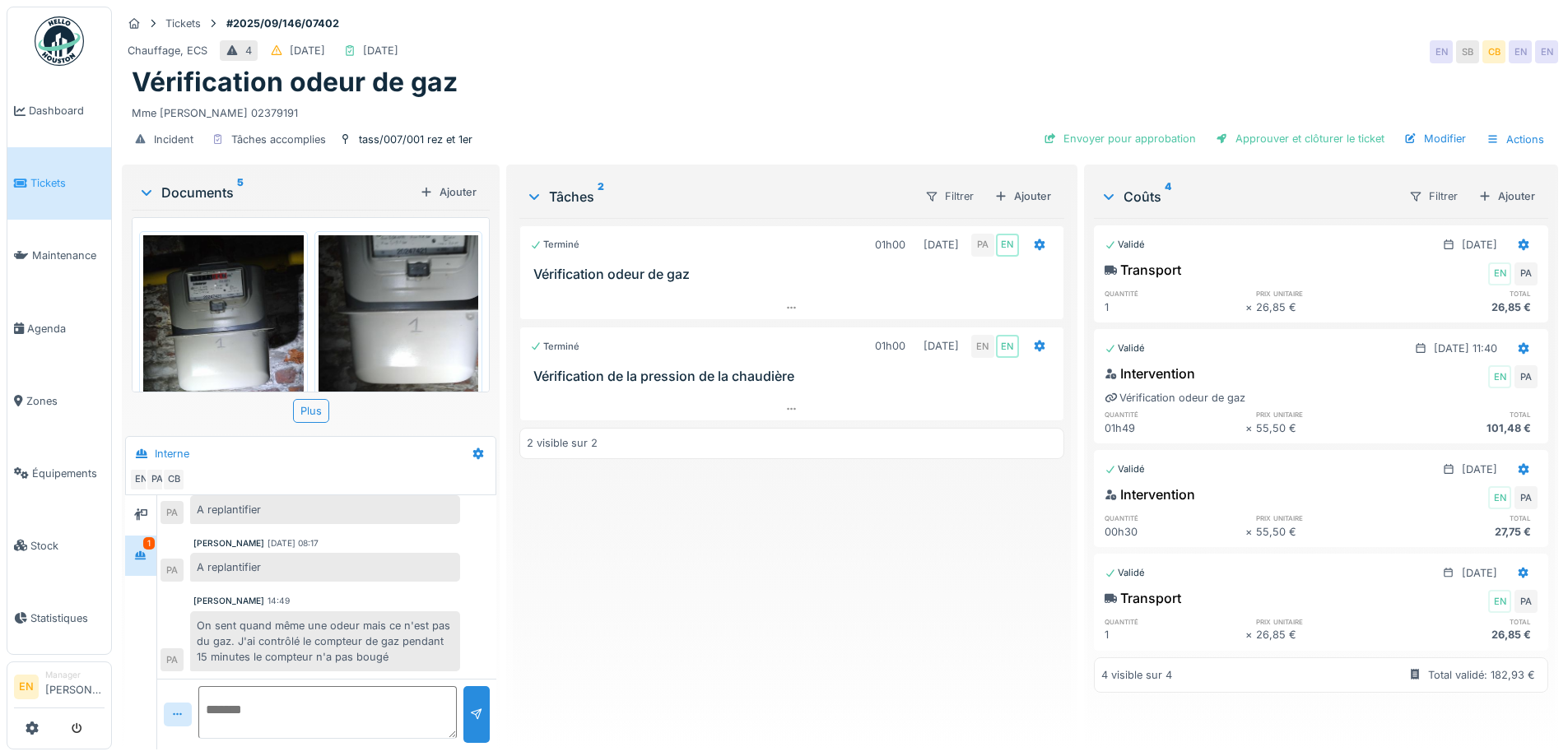
click at [783, 567] on div "Terminé 01h00 25/09/2025 PA EN Vérification odeur de gaz Terminé 01h00 01/10/20…" at bounding box center [791, 477] width 544 height 518
click at [1424, 136] on div "Modifier" at bounding box center [1435, 138] width 75 height 22
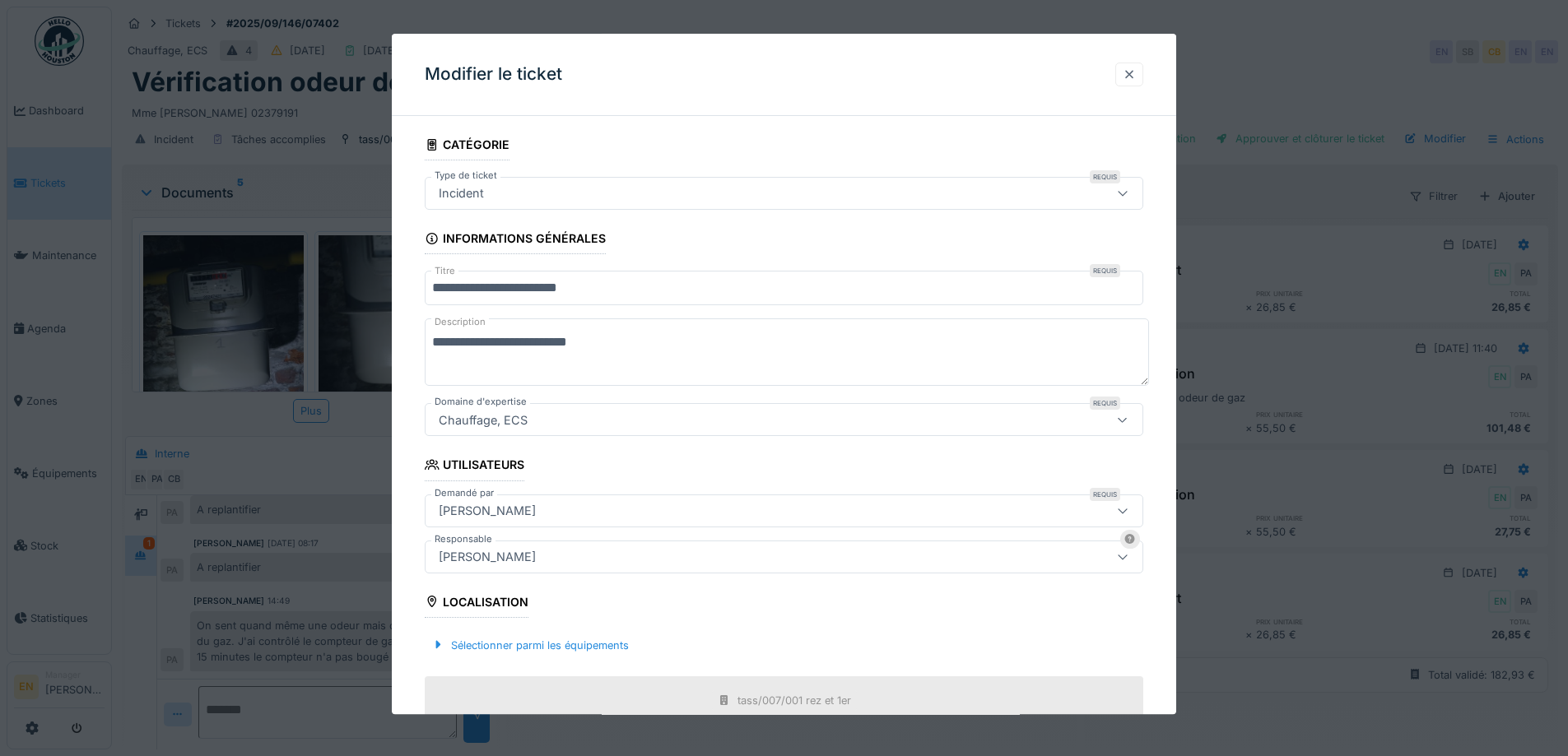
click at [1136, 82] on div at bounding box center [1130, 74] width 13 height 15
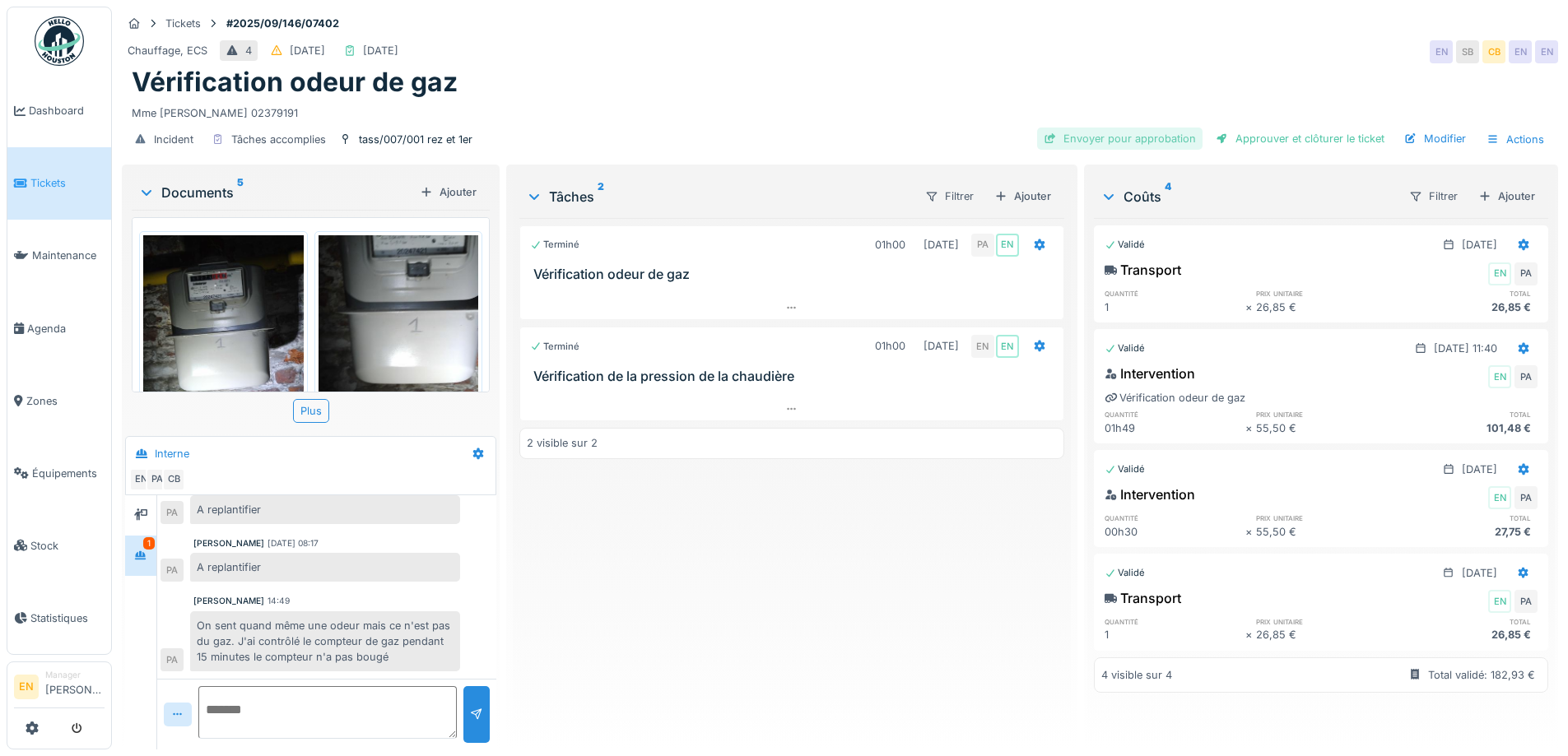
click at [1114, 137] on div "Envoyer pour approbation" at bounding box center [1120, 138] width 166 height 22
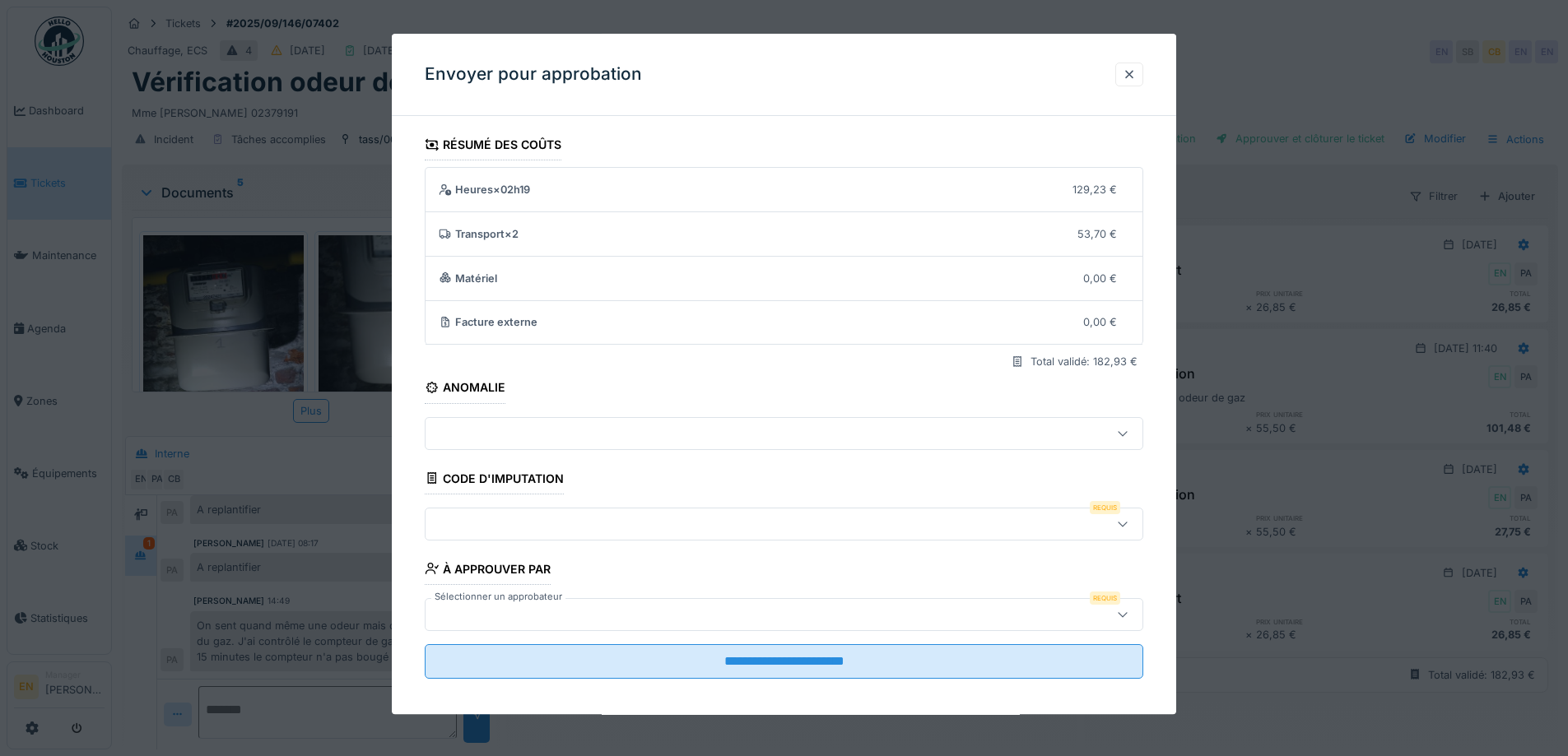
scroll to position [10, 0]
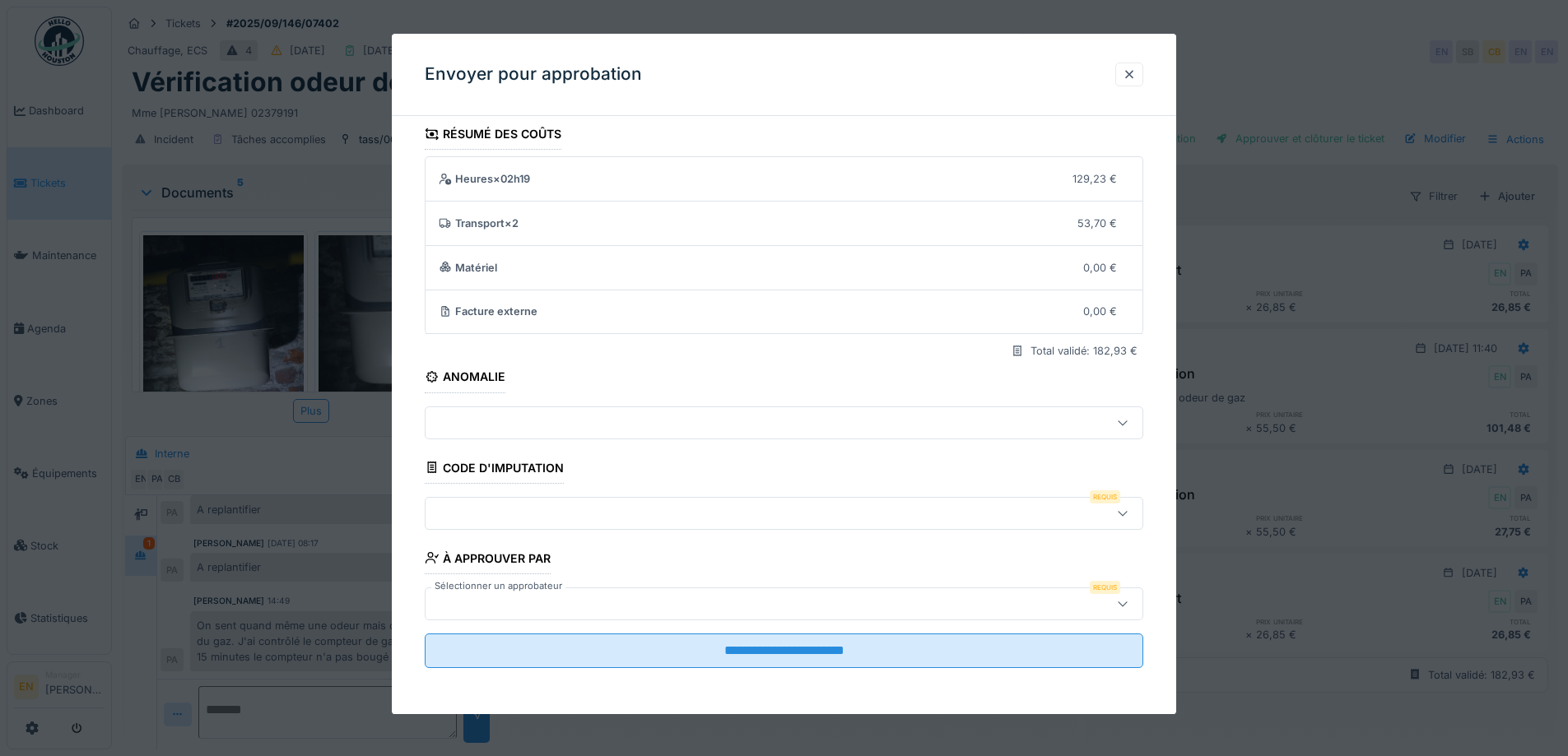
click at [1096, 505] on div at bounding box center [784, 513] width 718 height 33
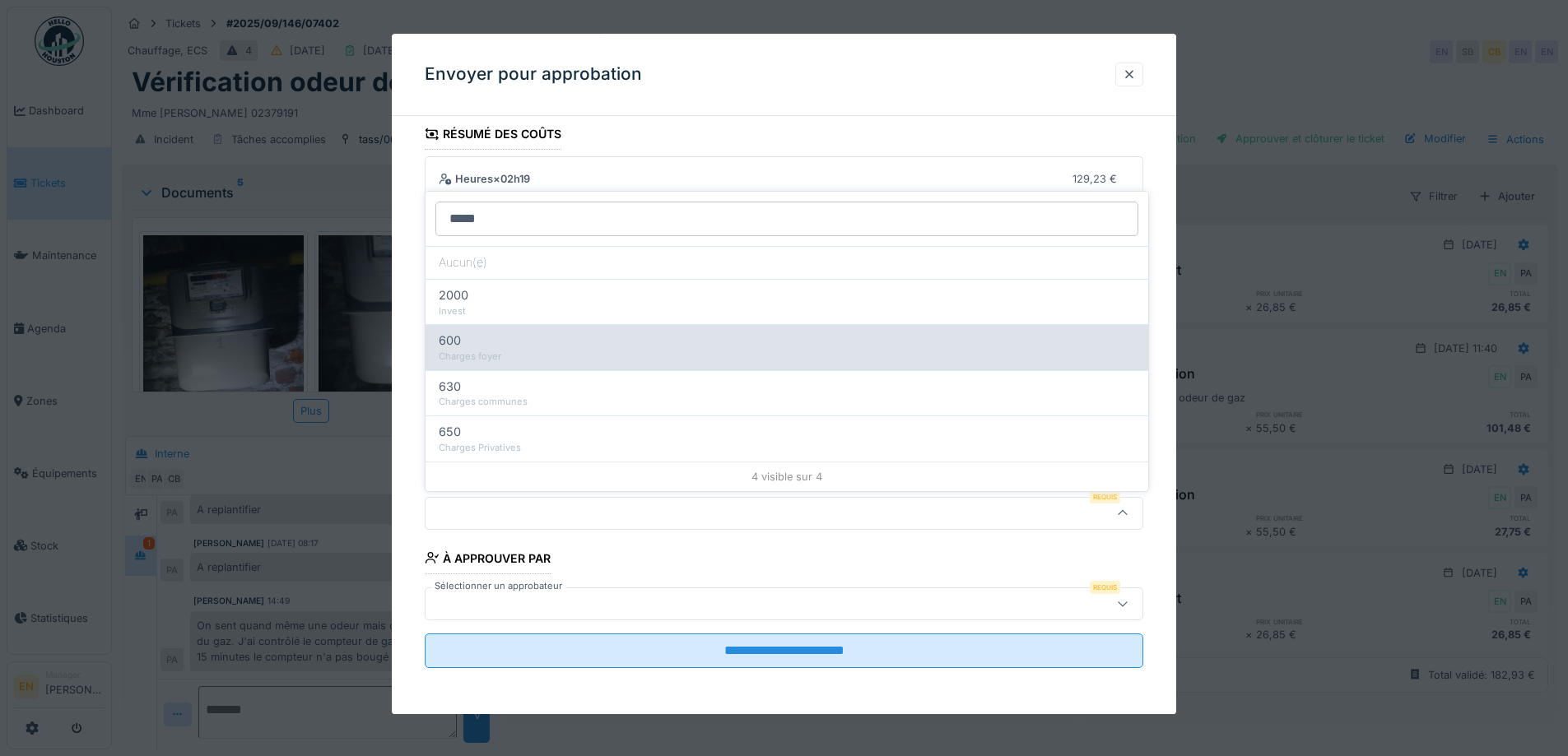
type input "*****"
click at [475, 348] on div "600" at bounding box center [787, 340] width 696 height 18
type input "***"
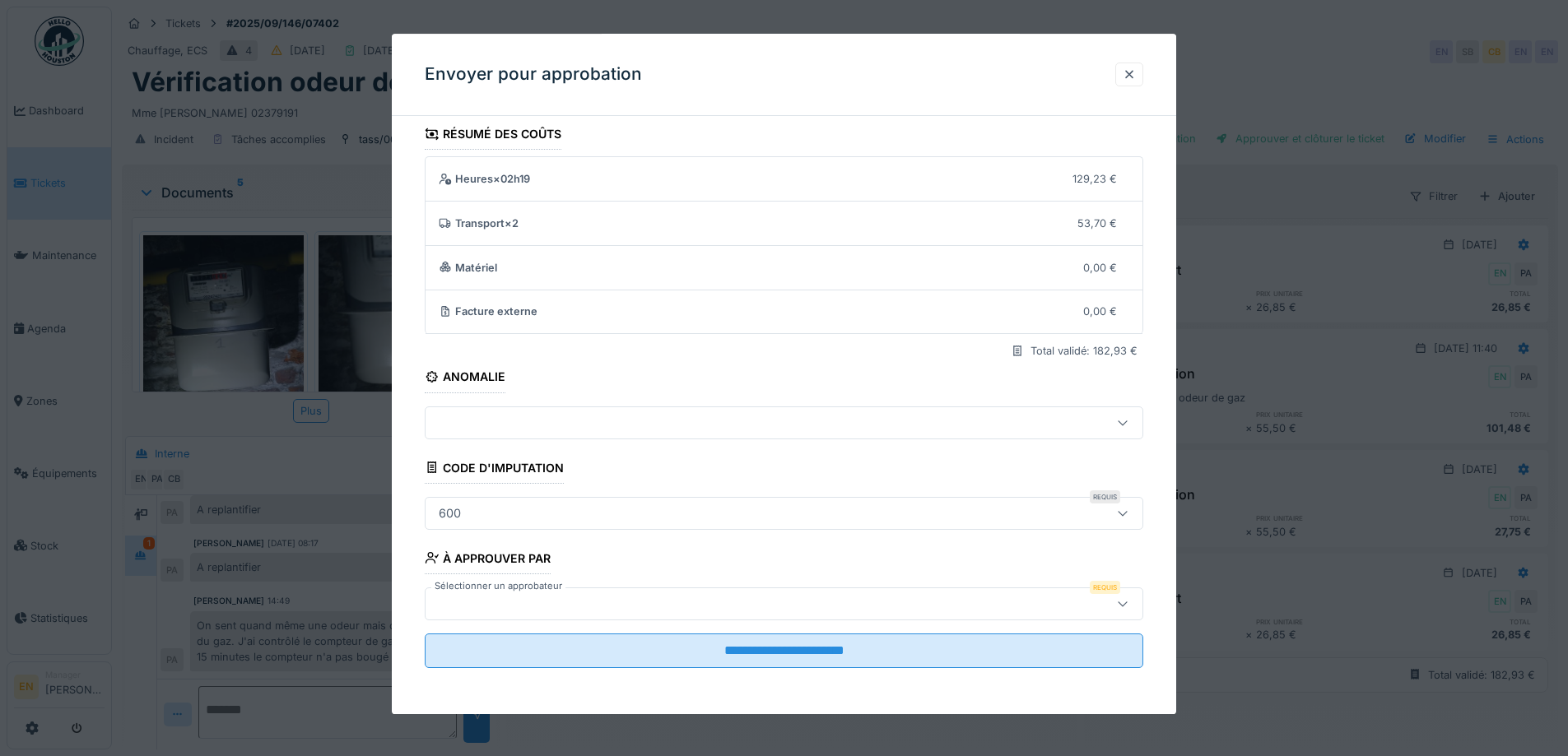
click at [994, 604] on div at bounding box center [742, 604] width 620 height 18
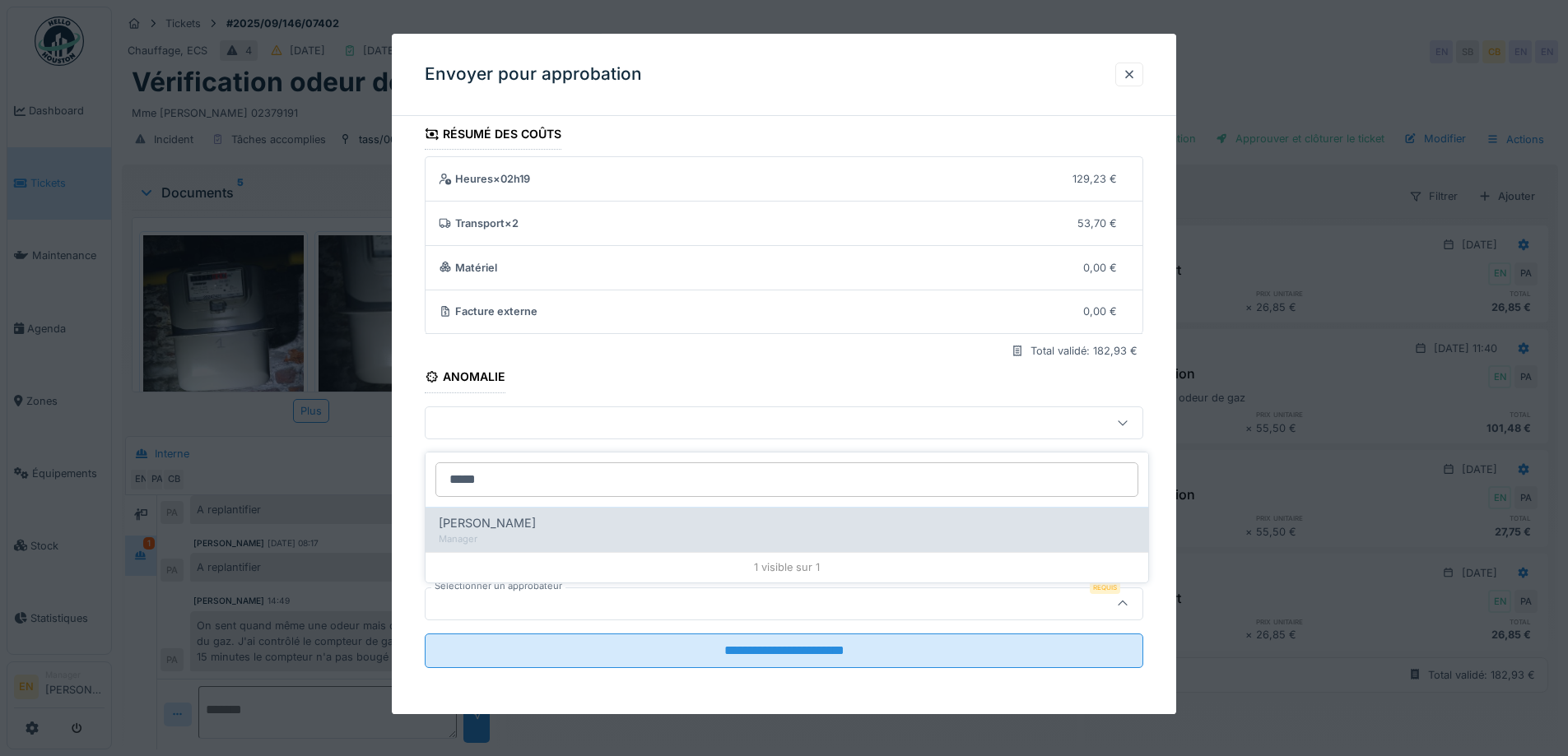
type input "*****"
click at [555, 533] on div "Manager" at bounding box center [787, 539] width 696 height 14
type input "****"
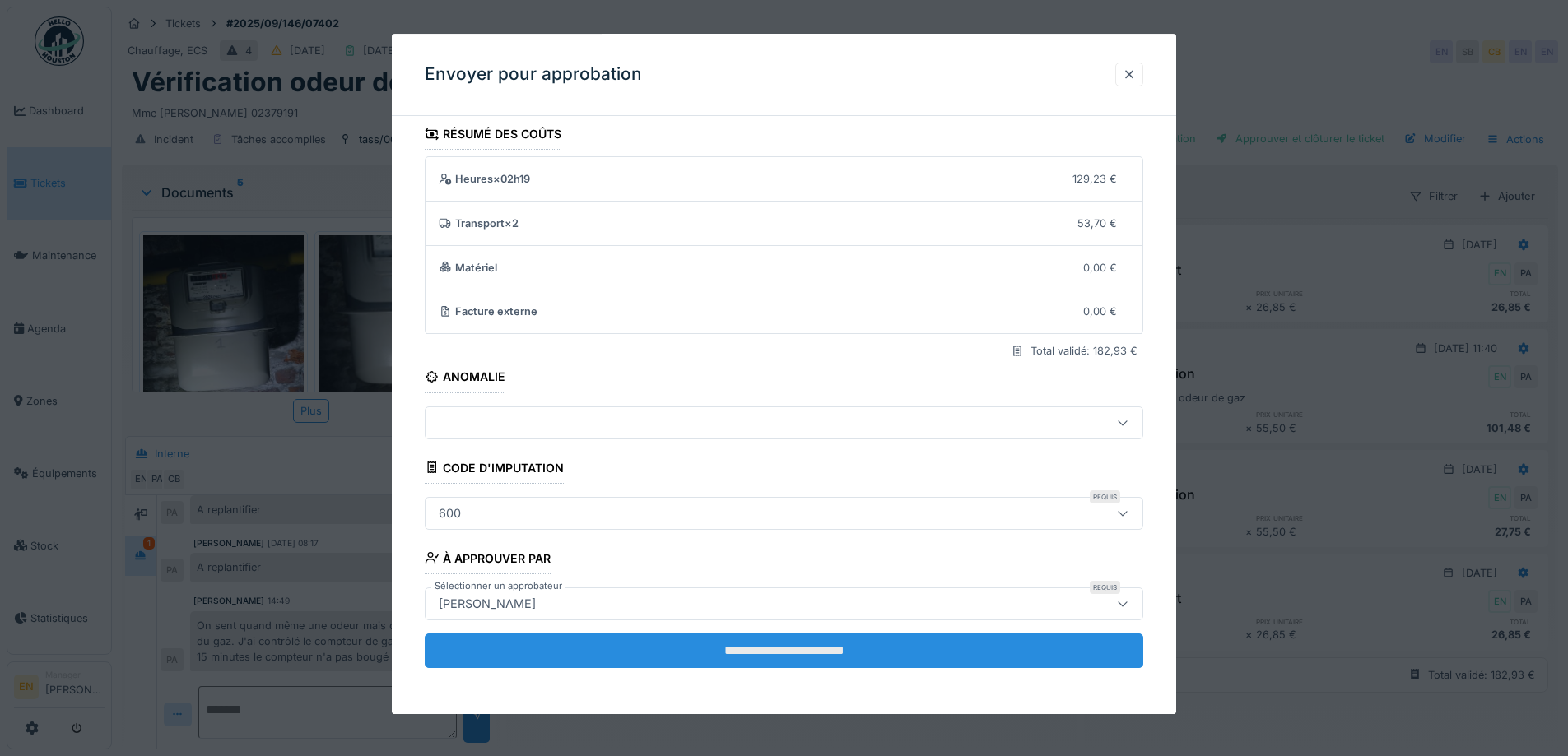
click at [754, 652] on input "**********" at bounding box center [784, 650] width 718 height 34
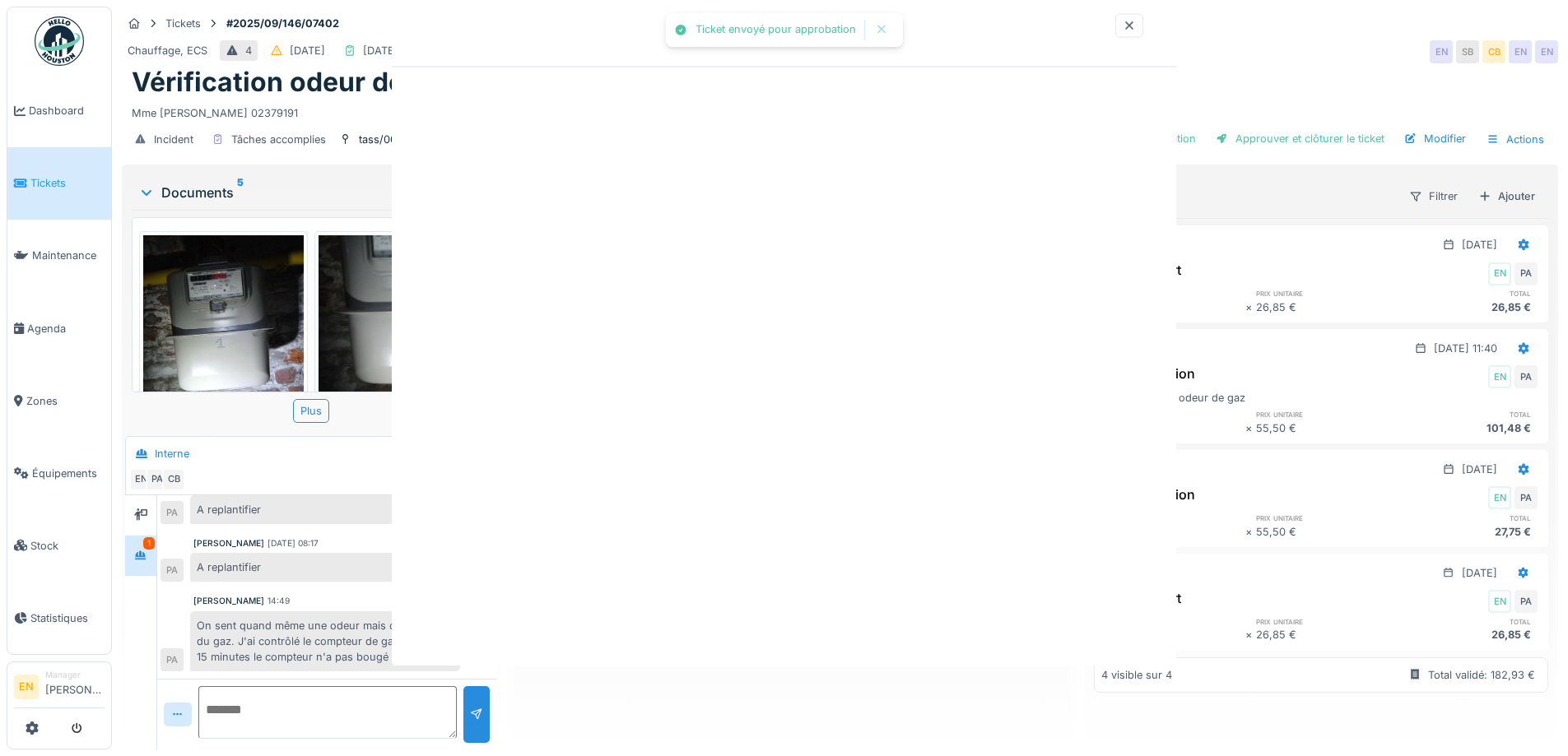
scroll to position [0, 0]
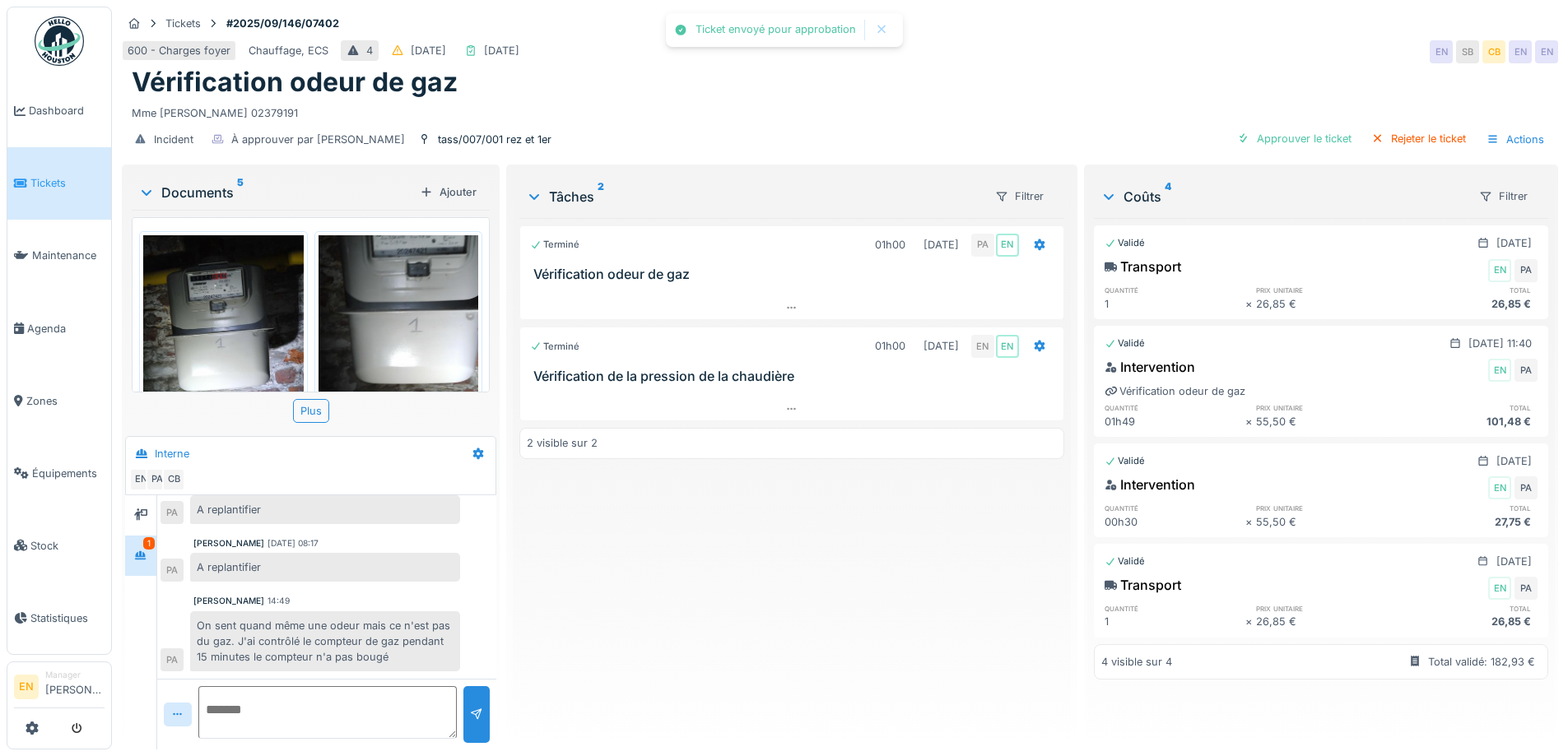
click at [754, 646] on div "Terminé 01h00 25/09/2025 PA EN Vérification odeur de gaz Terminé 01h00 01/10/20…" at bounding box center [791, 477] width 544 height 518
click at [55, 42] on img at bounding box center [59, 41] width 50 height 50
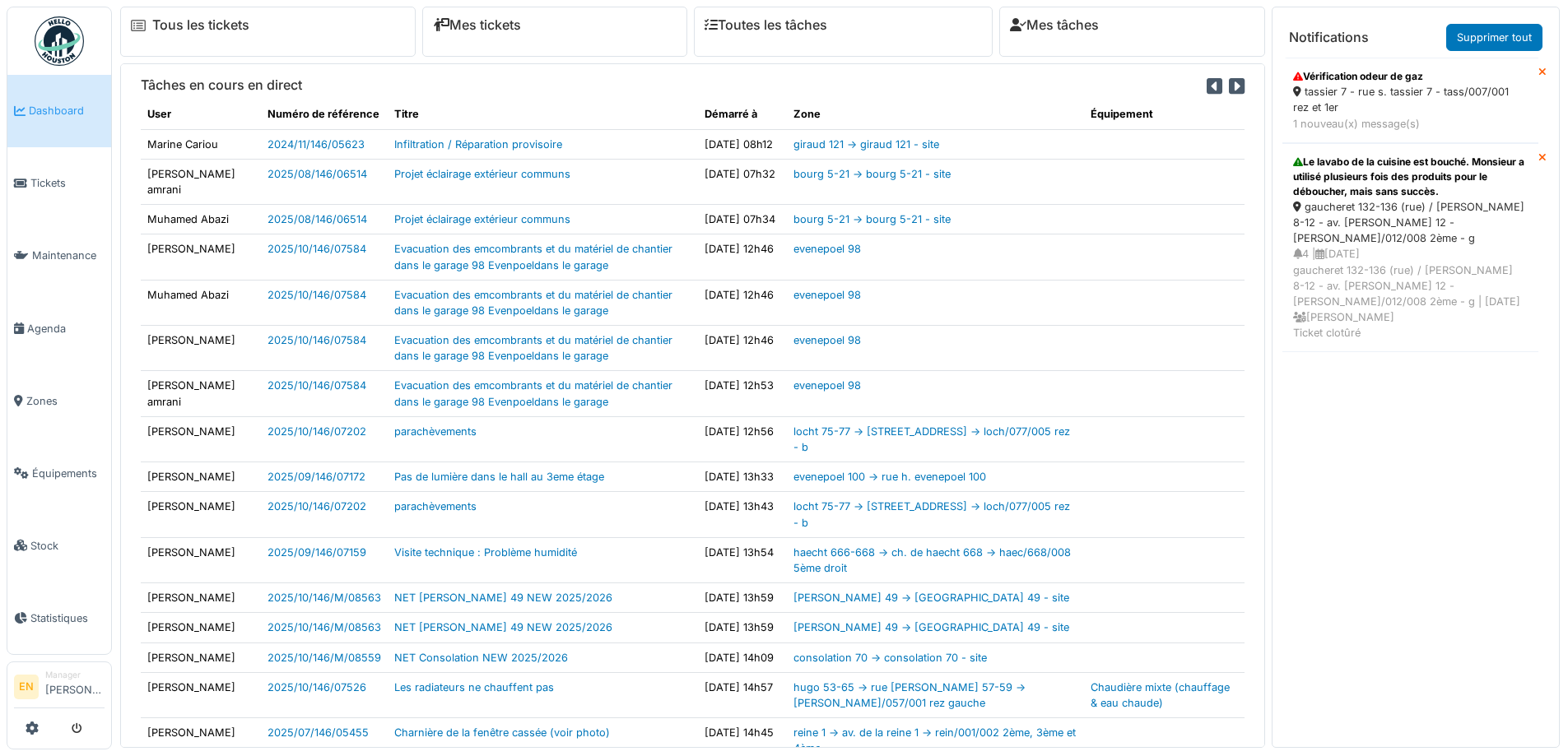
click at [1369, 94] on div "tassier 7 - rue s. tassier 7 - tass/007/001 rez et 1er" at bounding box center [1411, 99] width 234 height 31
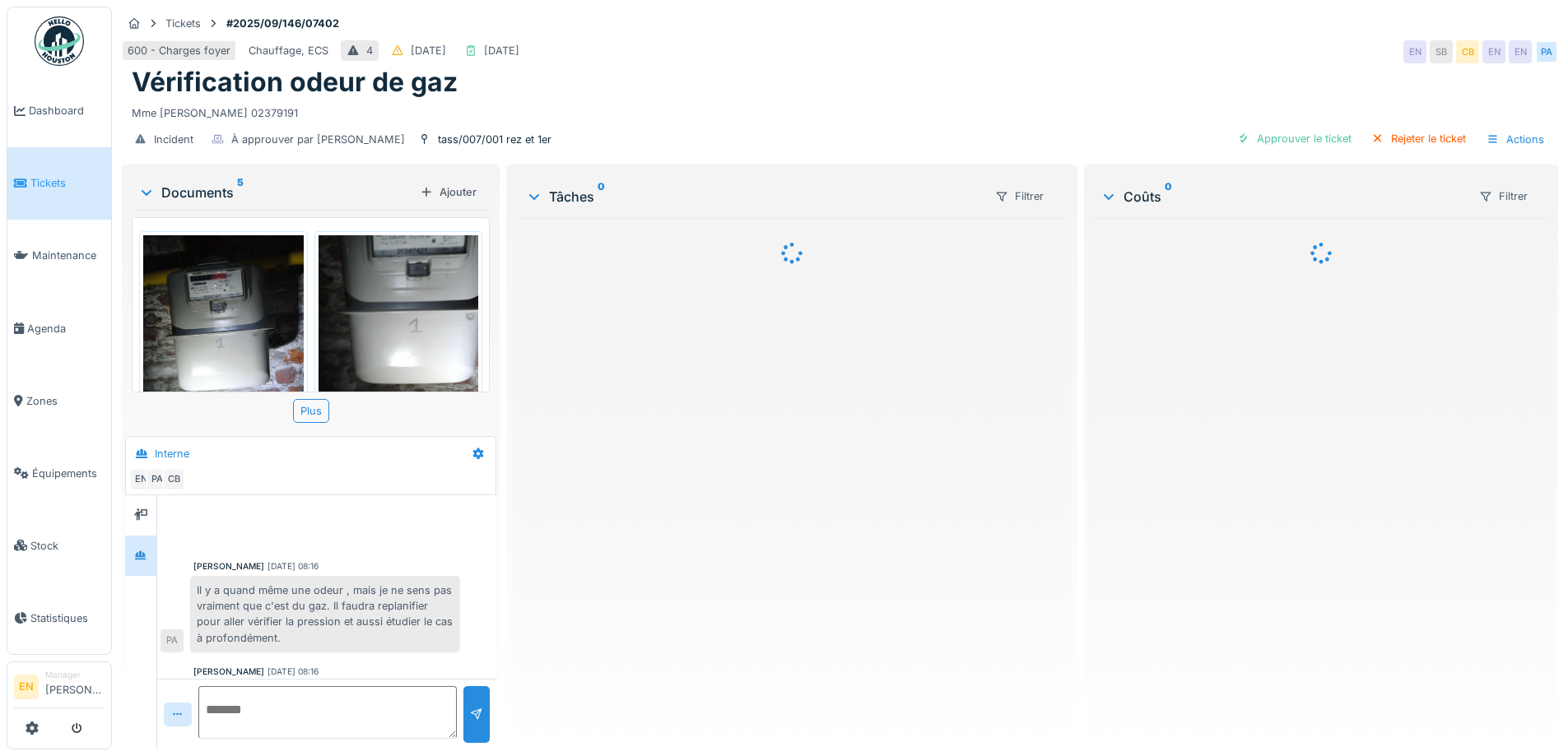
scroll to position [245, 0]
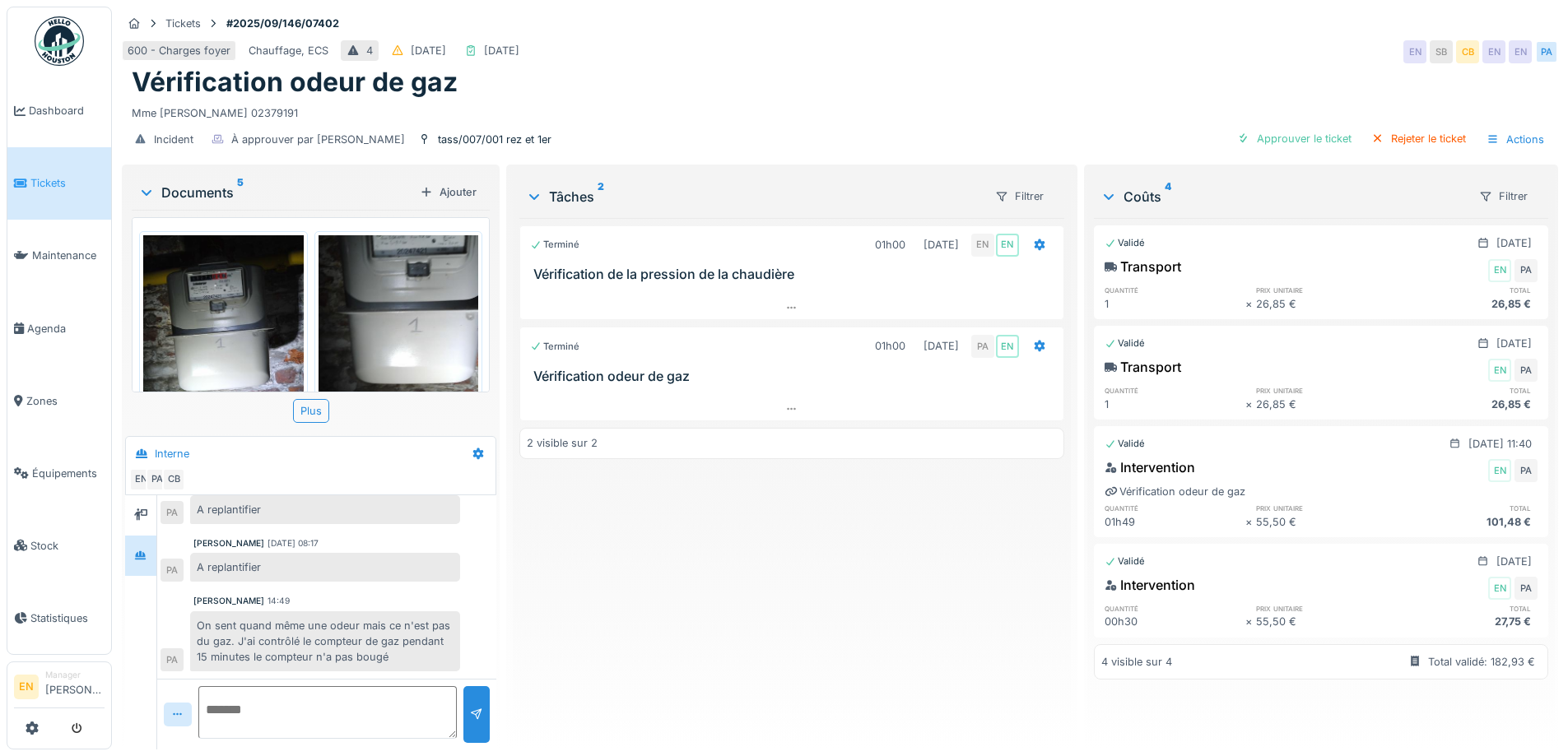
click at [895, 606] on div "Terminé 01h00 [DATE] EN EN Vérification de la pression de la chaudière Terminé …" at bounding box center [791, 477] width 544 height 518
click at [1179, 10] on div "Tickets #2025/09/146/07402 600 - Charges foyer Chauffage, ECS 4 [DATE] [DATE] E…" at bounding box center [839, 84] width 1443 height 154
click at [559, 638] on div "Terminé 01h00 [DATE] EN EN Vérification de la pression de la chaudière Terminé …" at bounding box center [791, 477] width 544 height 518
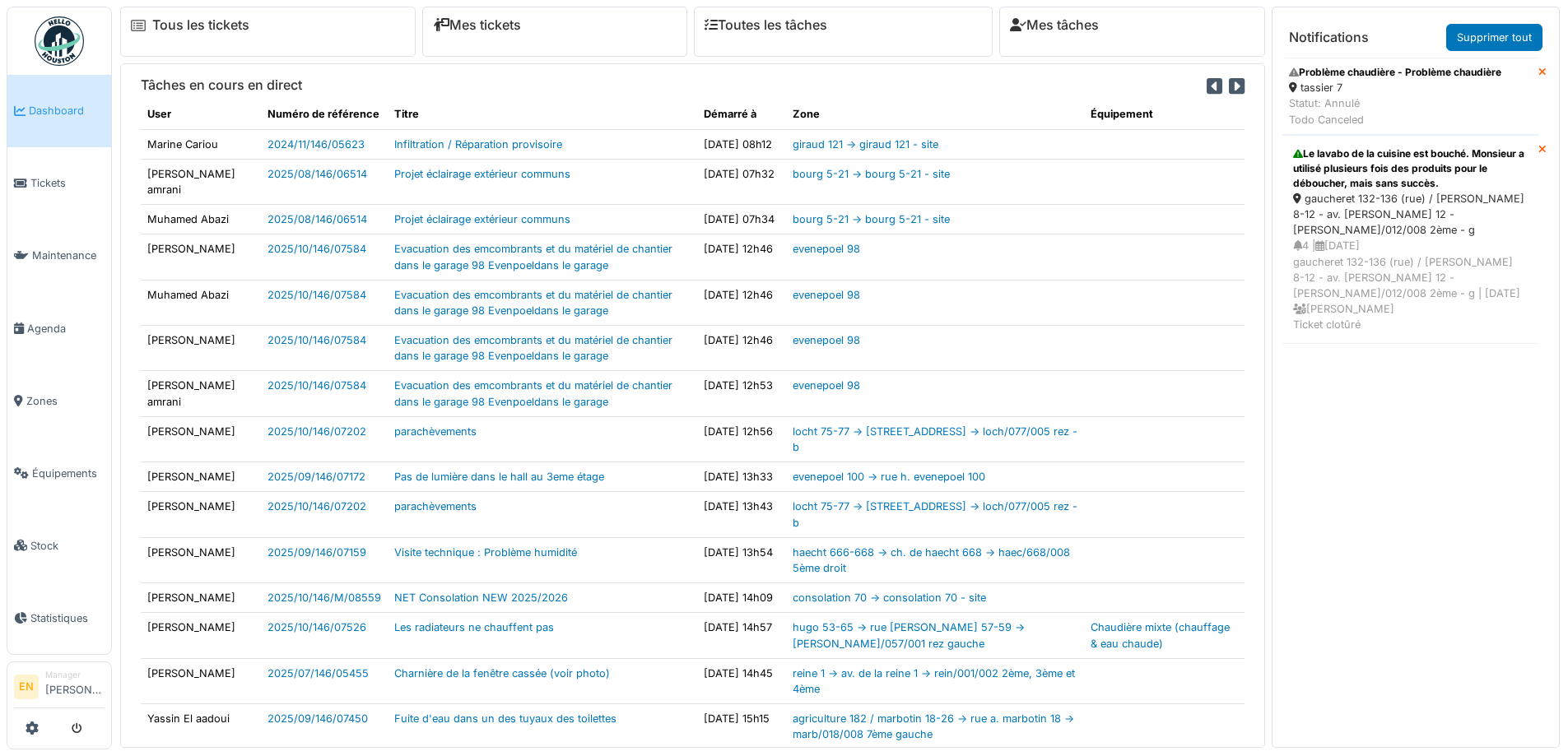
click at [1381, 97] on div "Statut: Annulé Todo Canceled" at bounding box center [1395, 110] width 212 height 31
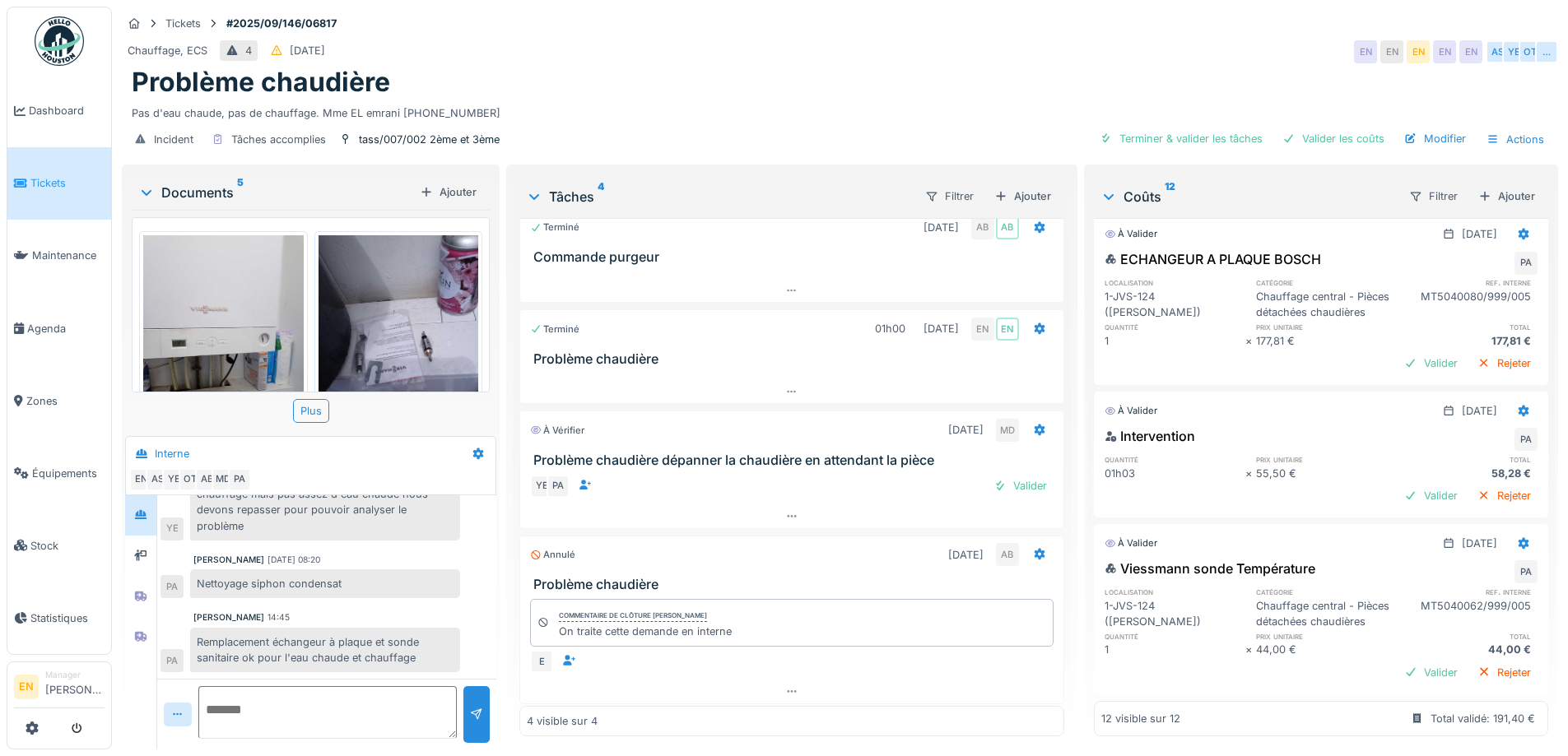
scroll to position [22, 0]
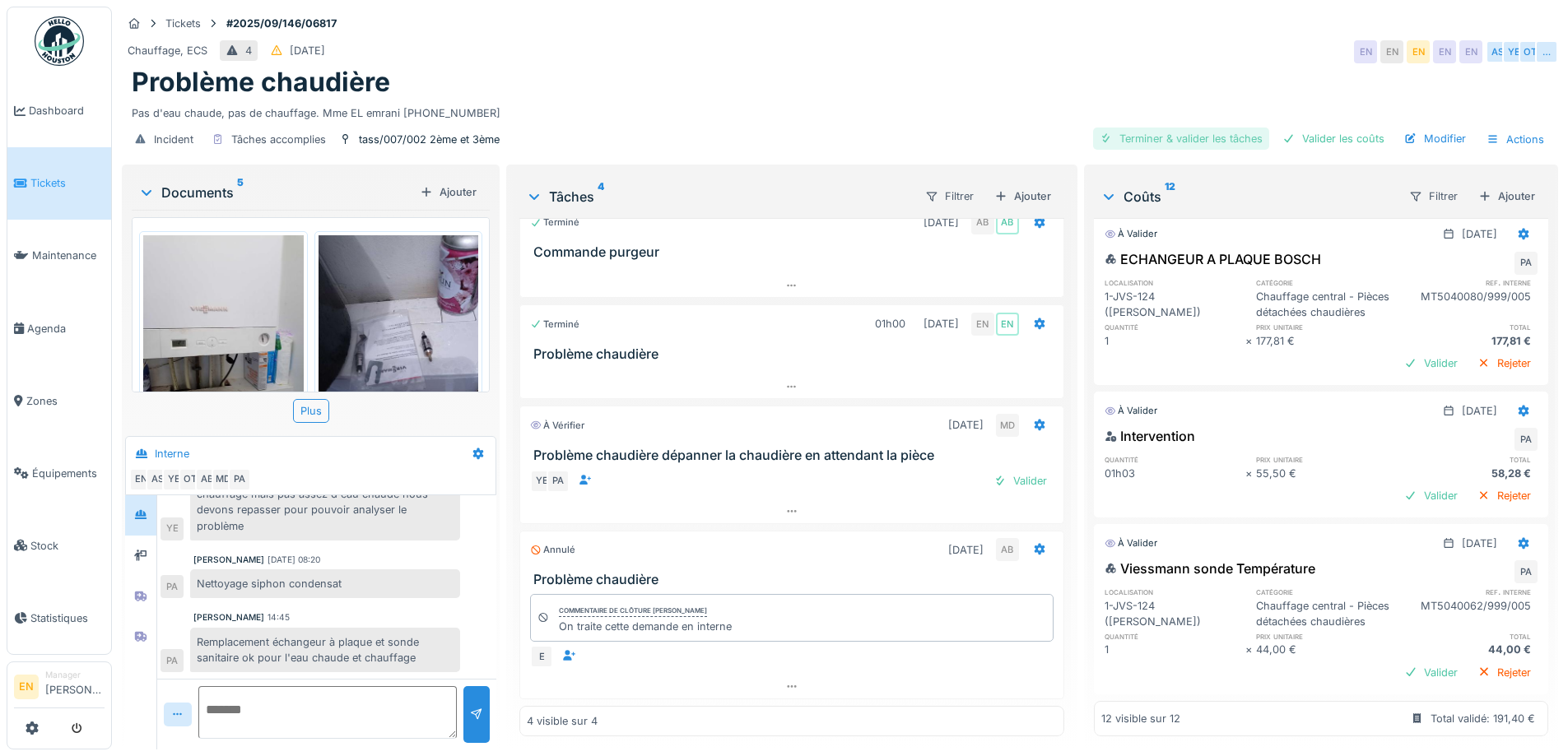
click at [1173, 128] on div "Terminer & valider les tâches" at bounding box center [1181, 138] width 176 height 22
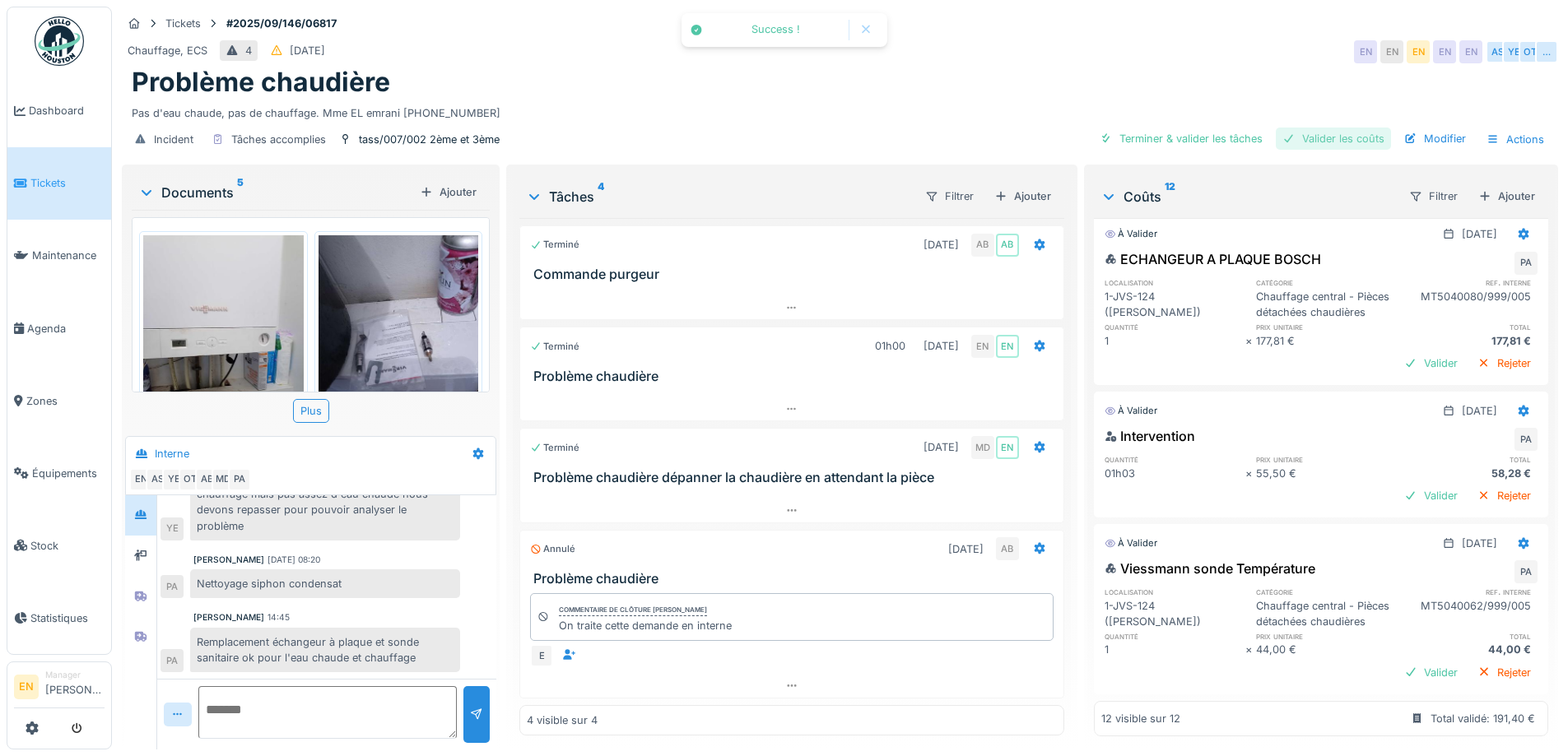
click at [1315, 128] on div "Valider les coûts" at bounding box center [1334, 138] width 115 height 22
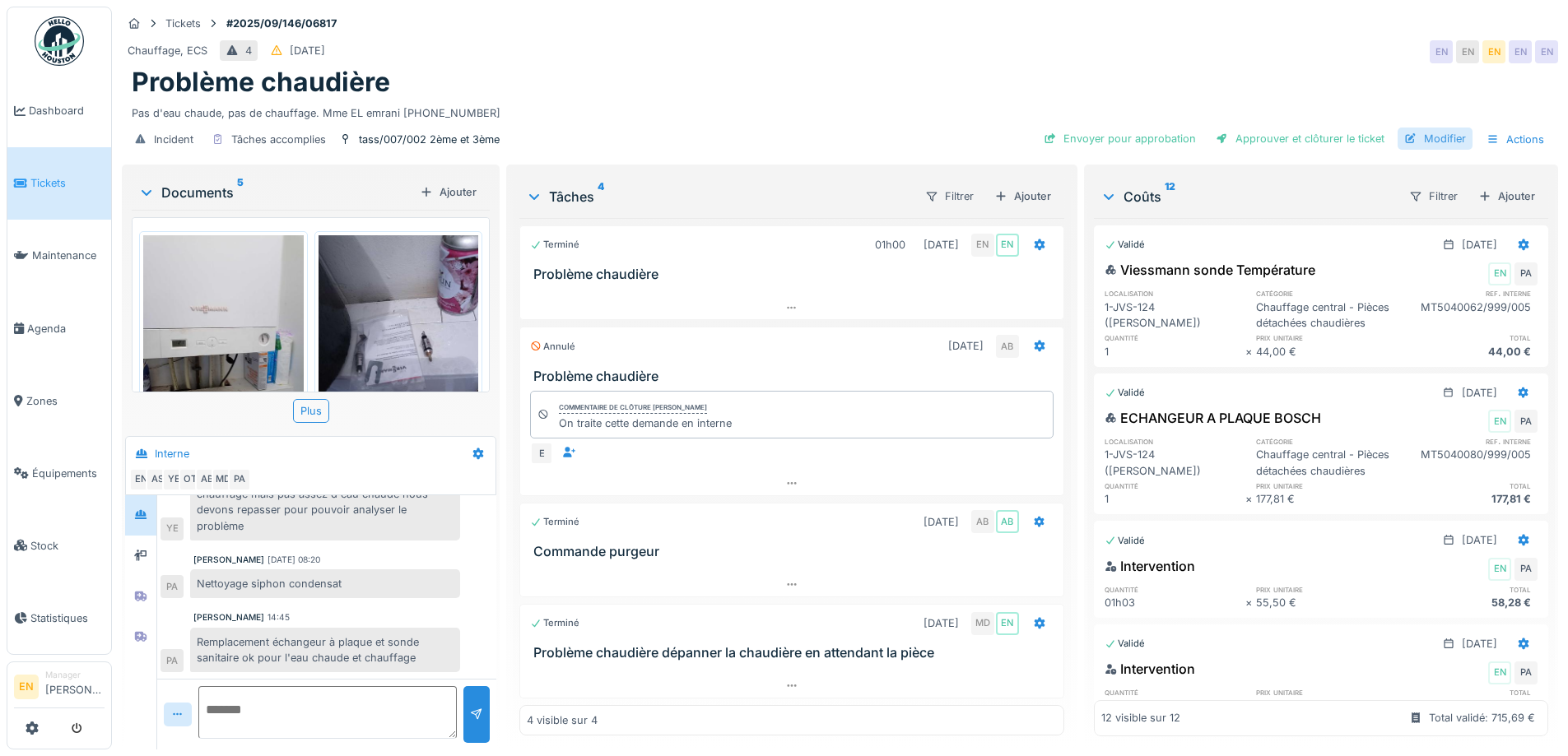
click at [1427, 130] on div "Modifier" at bounding box center [1435, 138] width 75 height 22
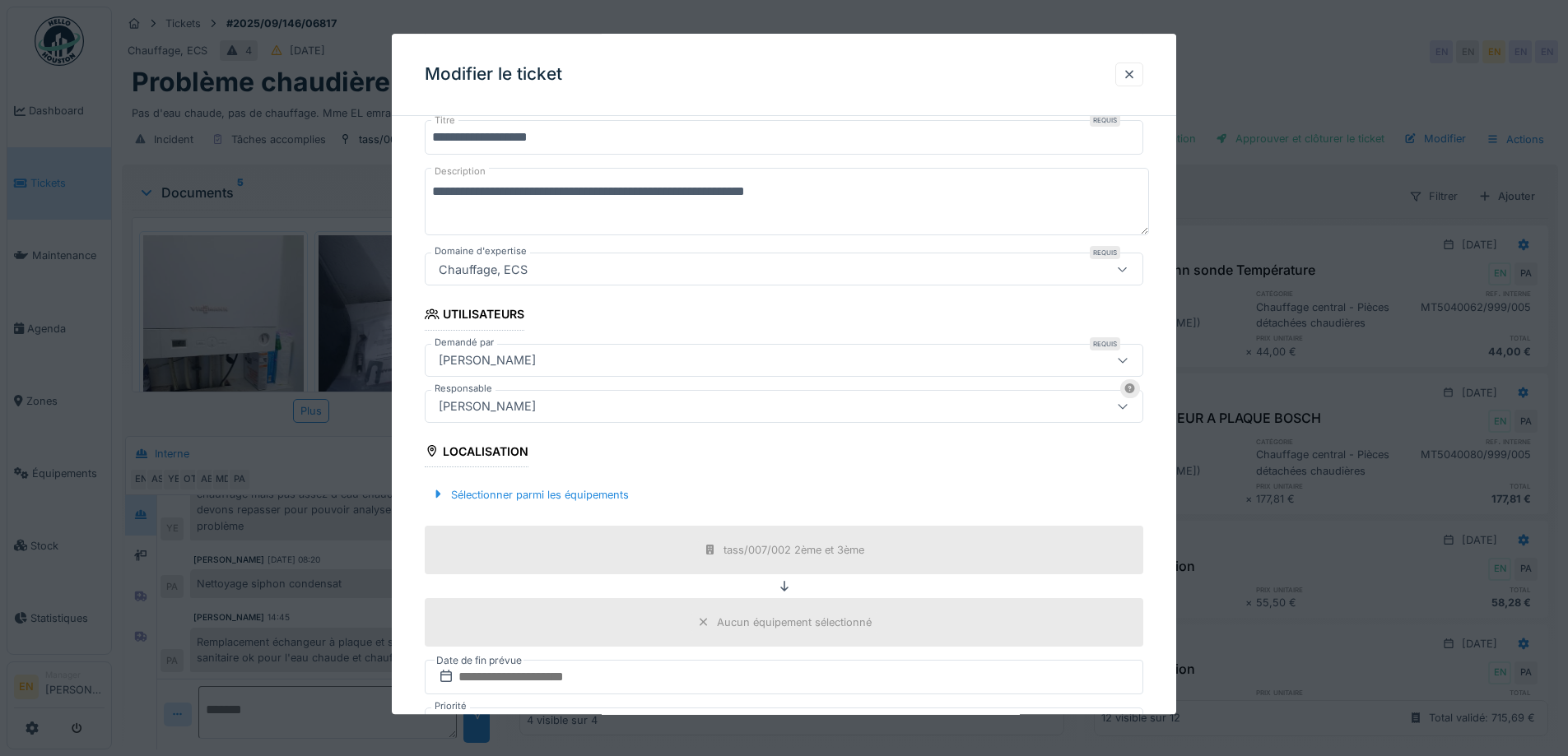
scroll to position [329, 0]
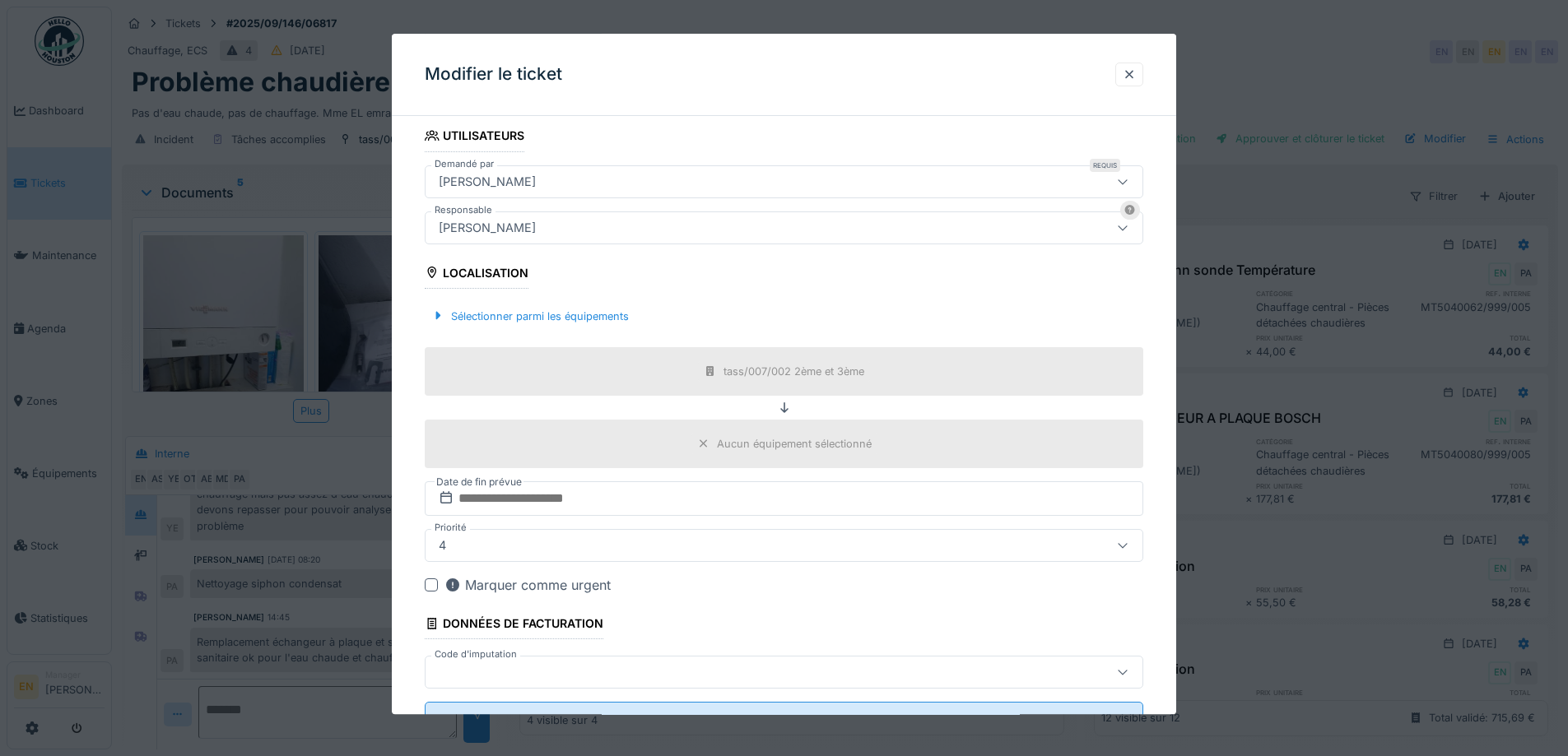
click at [614, 236] on div "[PERSON_NAME]" at bounding box center [742, 228] width 620 height 18
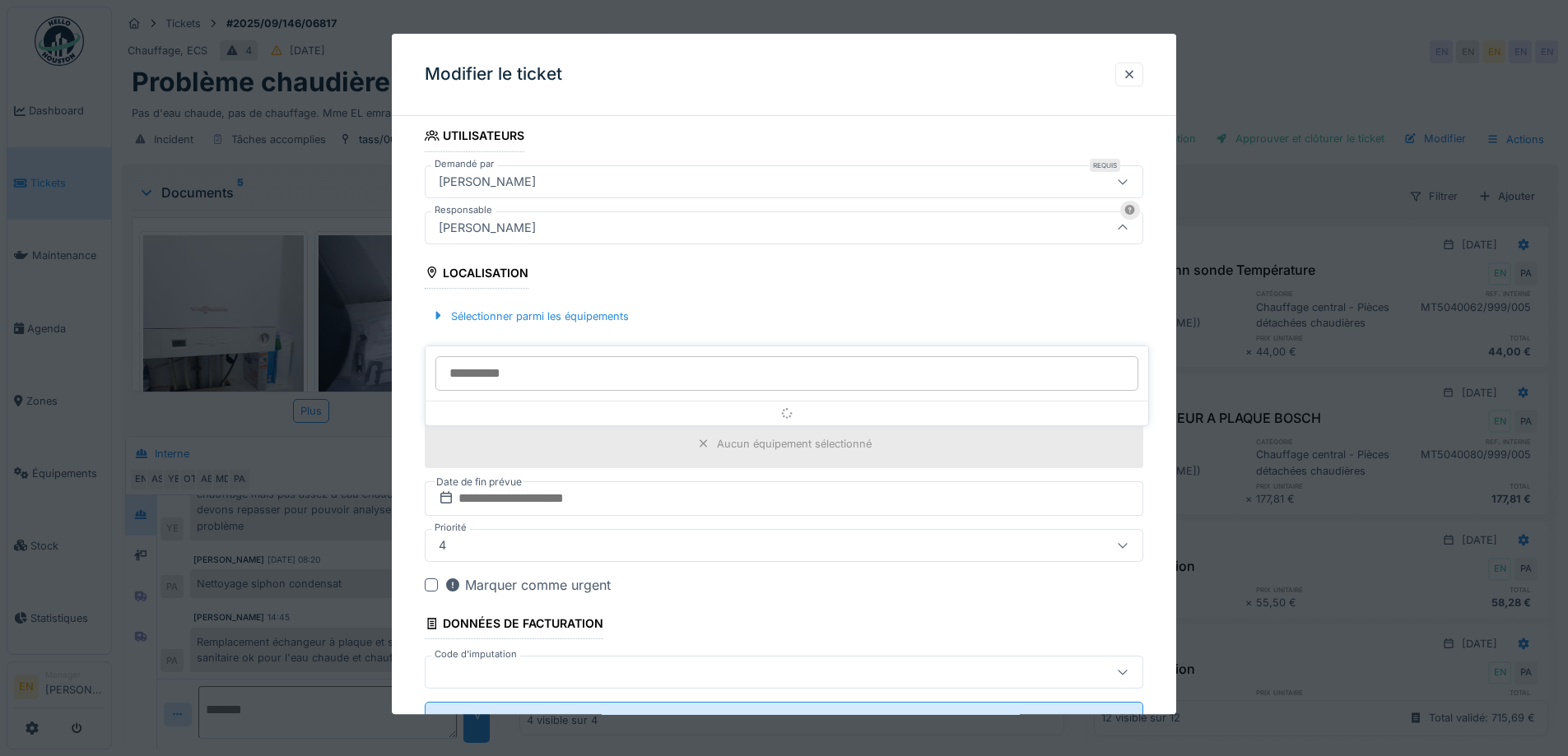
scroll to position [183, 0]
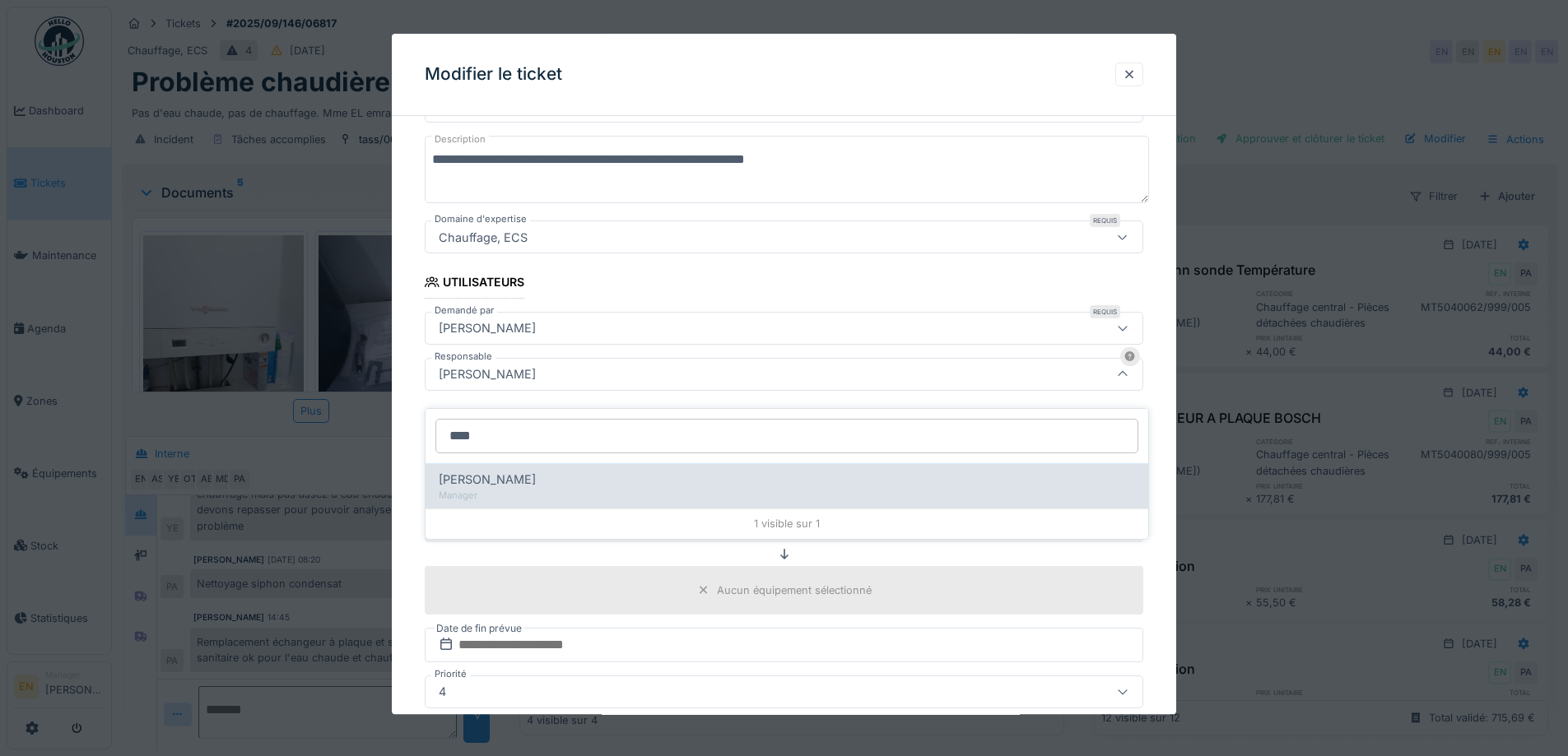
type input "****"
click at [543, 475] on div "[PERSON_NAME]" at bounding box center [787, 479] width 696 height 18
type input "****"
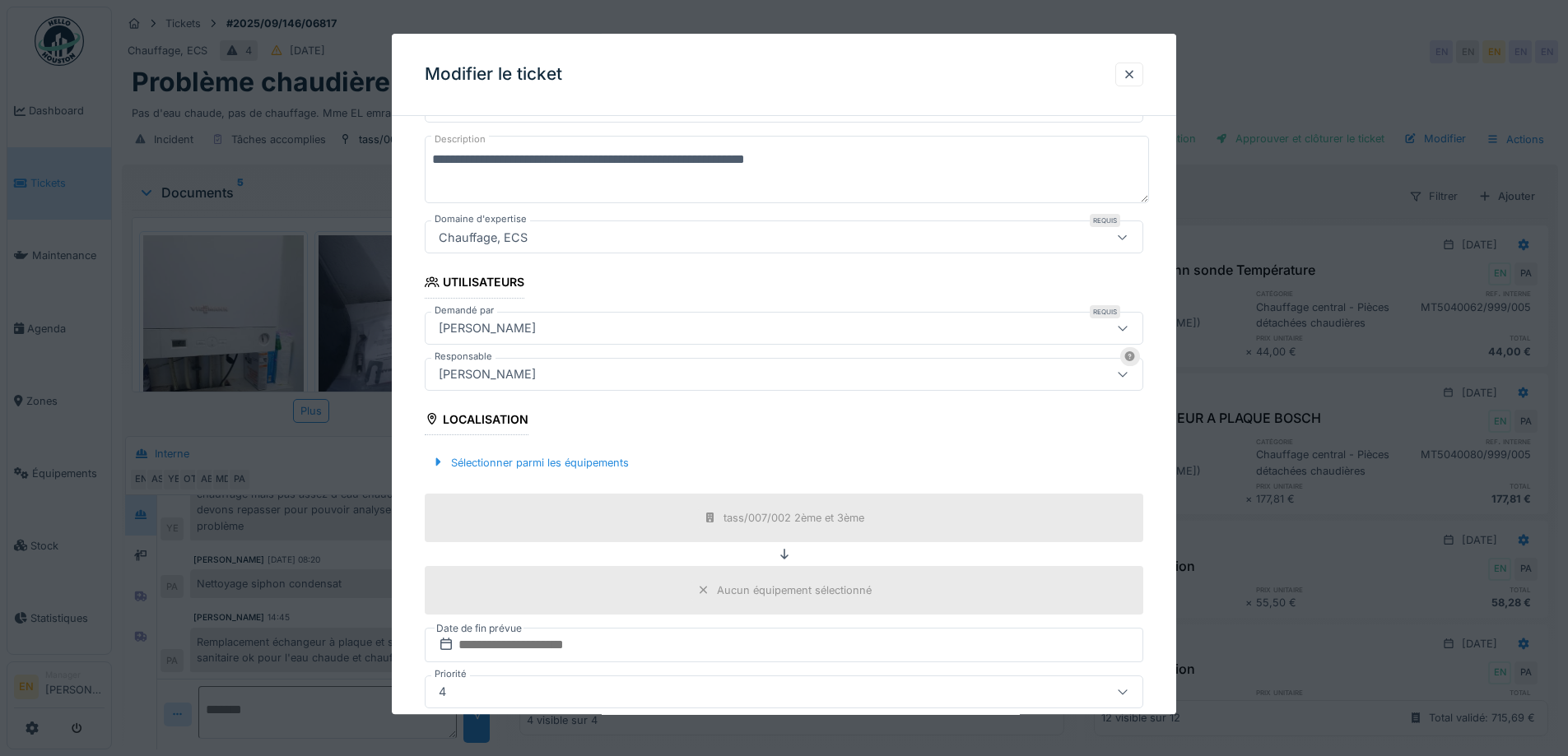
click at [1143, 479] on div "Sélectionner parmi les équipements" at bounding box center [784, 463] width 718 height 49
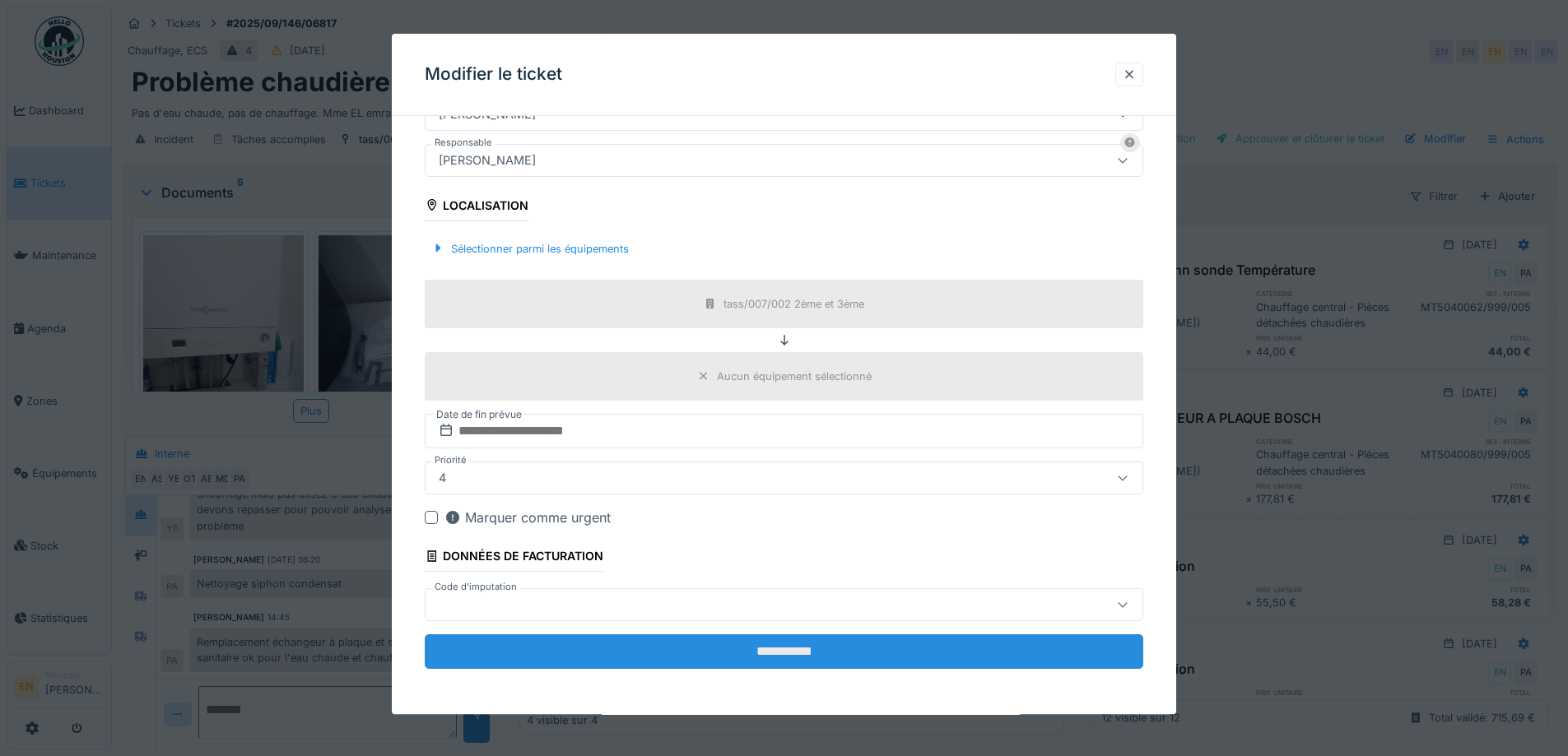
scroll to position [397, 0]
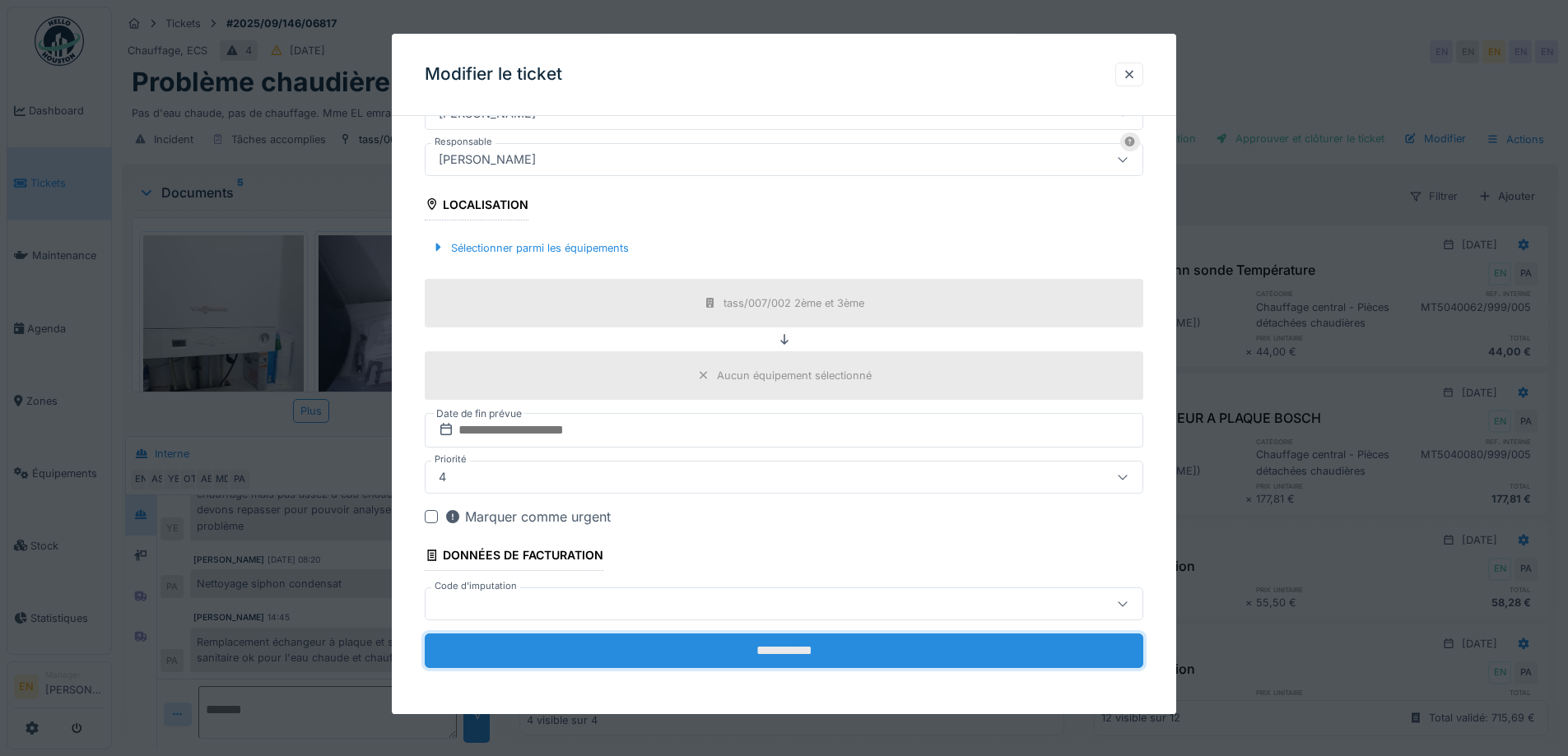
click at [809, 662] on input "**********" at bounding box center [784, 650] width 718 height 34
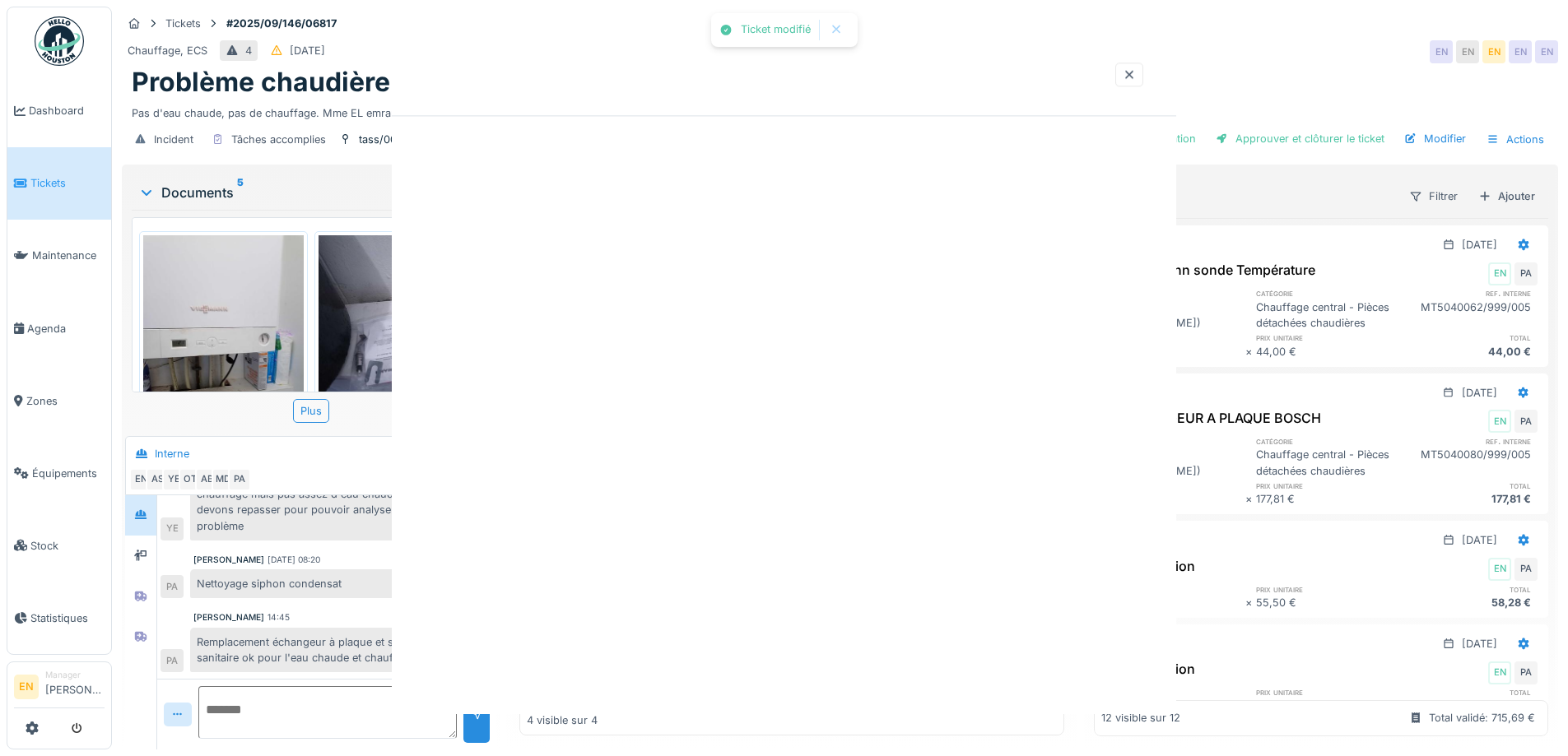
scroll to position [0, 0]
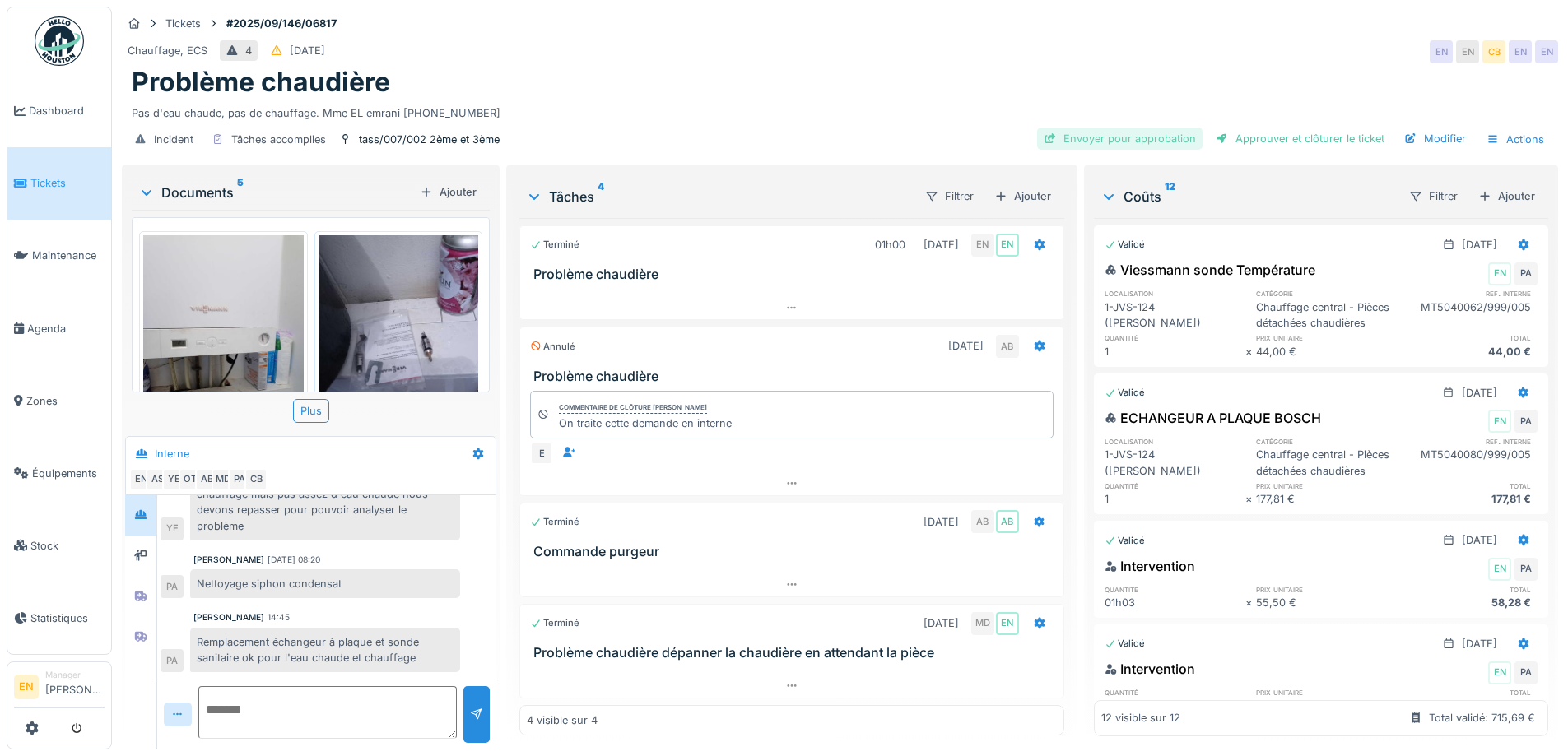
click at [1110, 128] on div "Envoyer pour approbation" at bounding box center [1120, 138] width 166 height 22
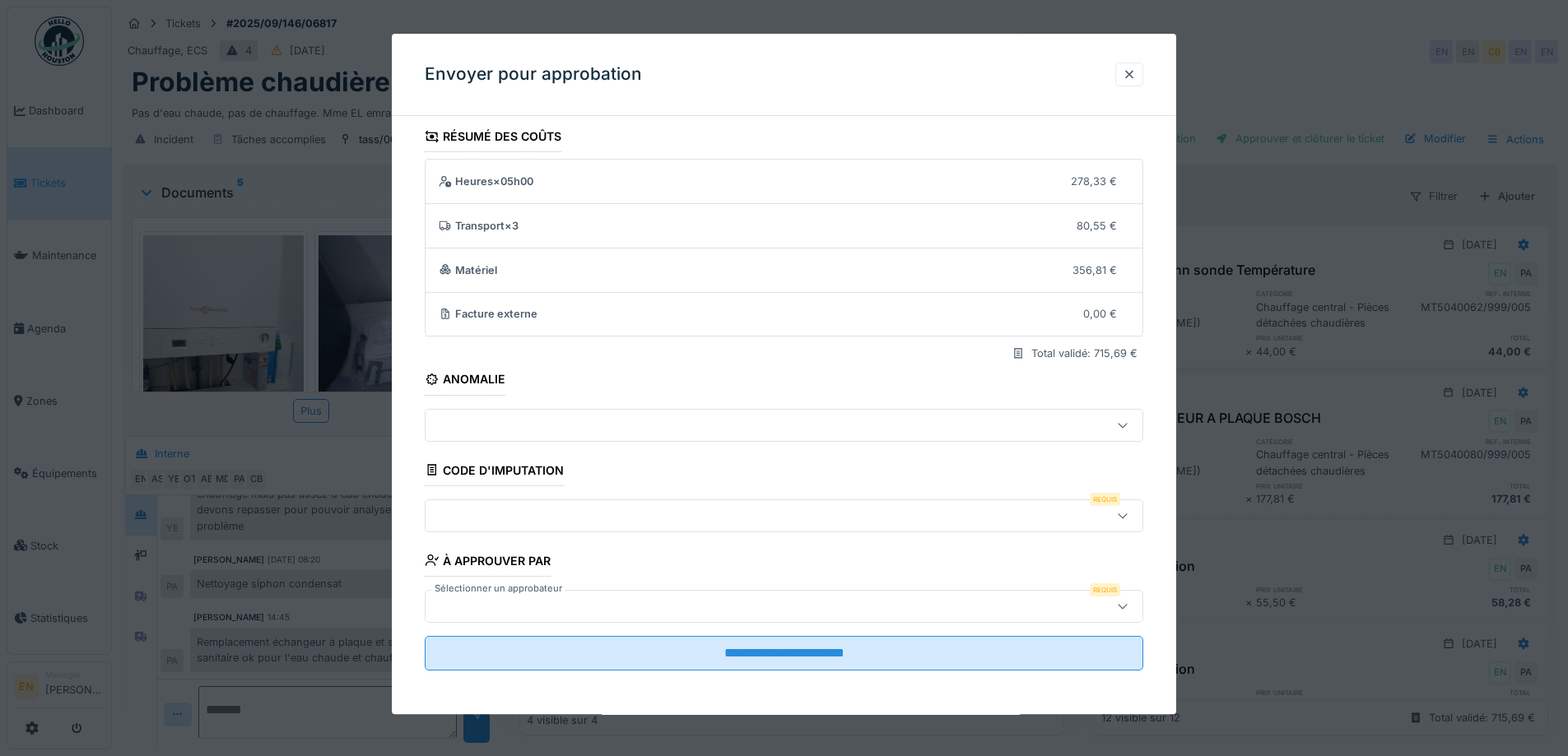
scroll to position [10, 0]
click at [1126, 507] on div at bounding box center [1123, 513] width 13 height 15
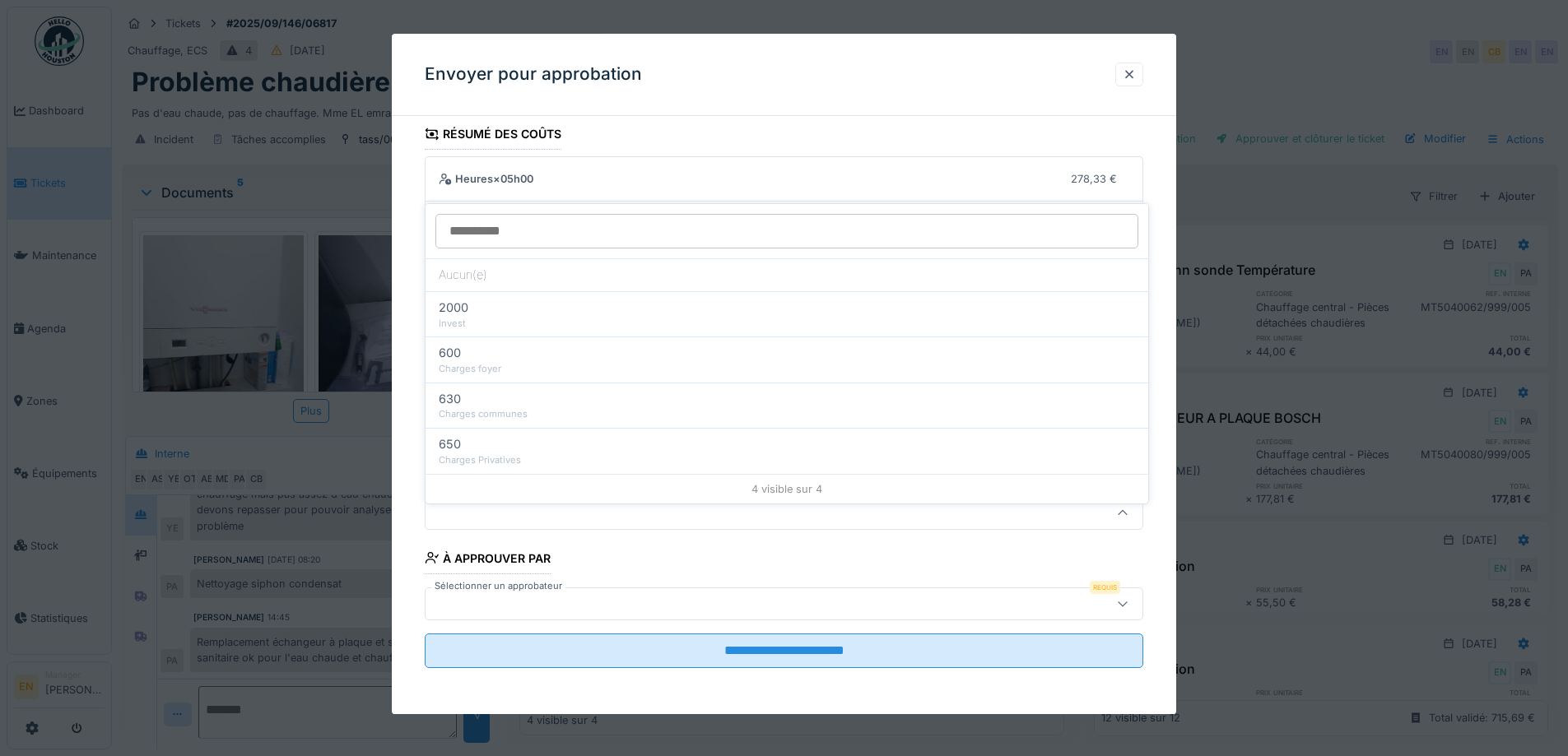
click at [513, 363] on div "Charges foyer" at bounding box center [787, 368] width 696 height 14
type input "***"
click at [997, 602] on div at bounding box center [742, 604] width 620 height 18
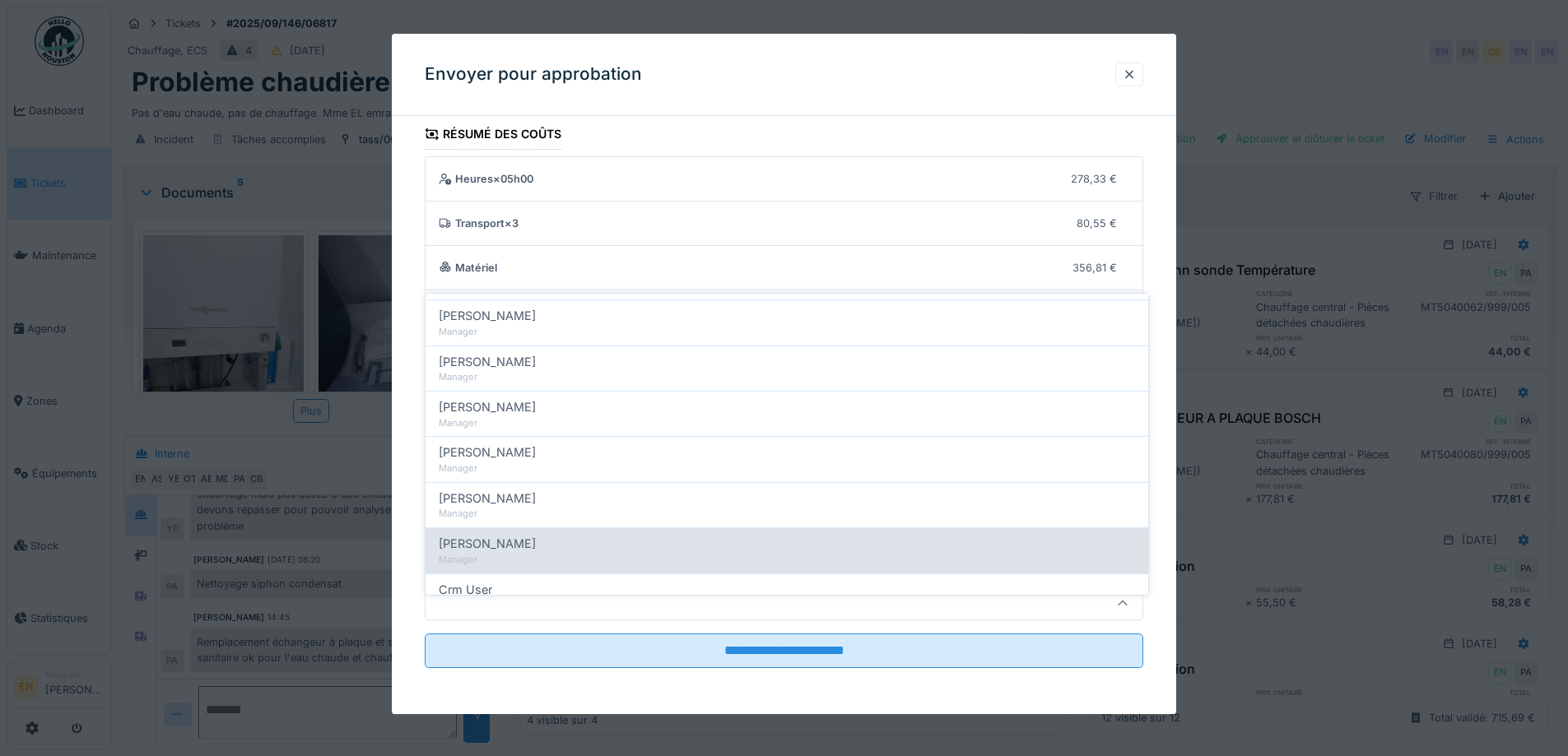
scroll to position [247, 0]
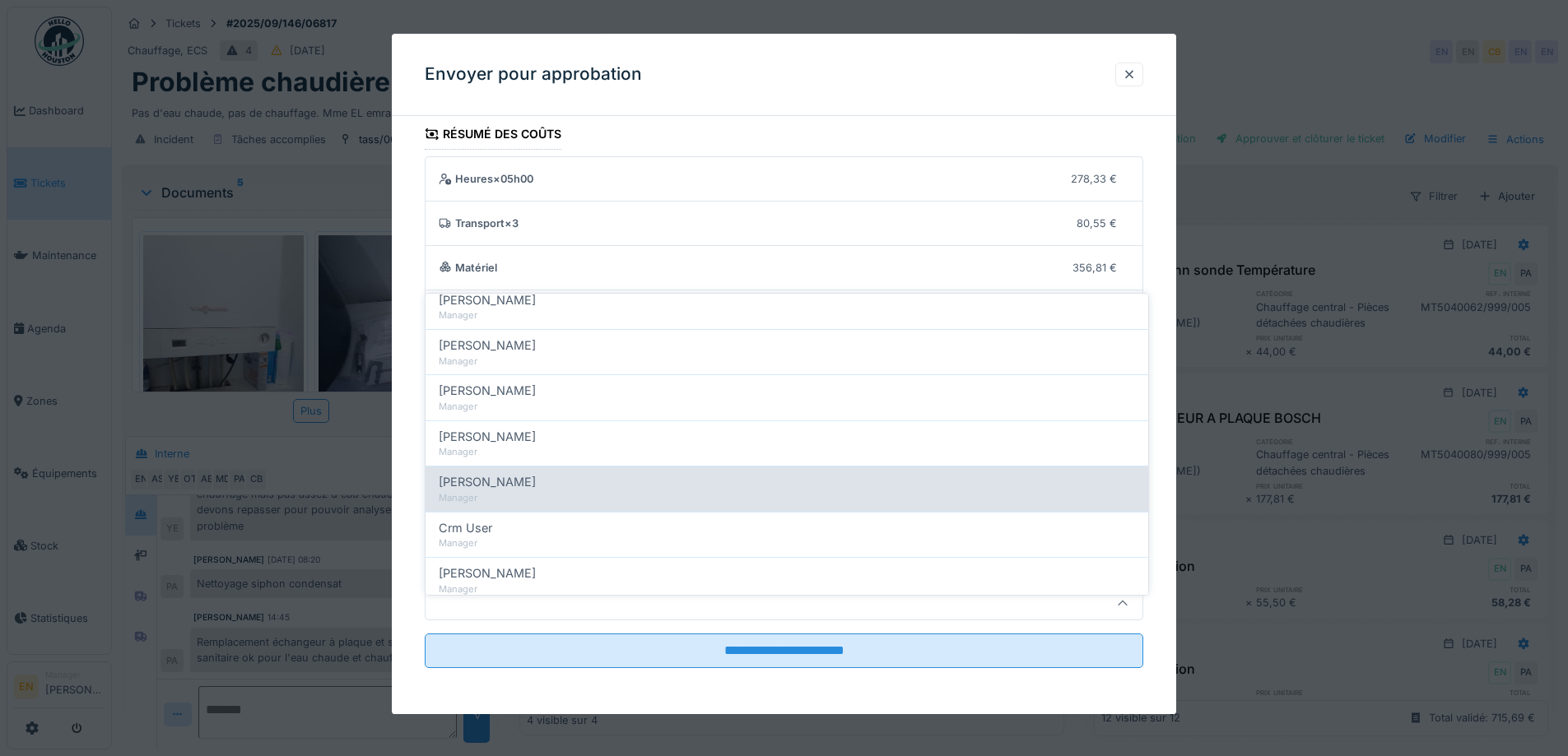
click at [564, 473] on div "[PERSON_NAME]" at bounding box center [787, 482] width 696 height 18
type input "****"
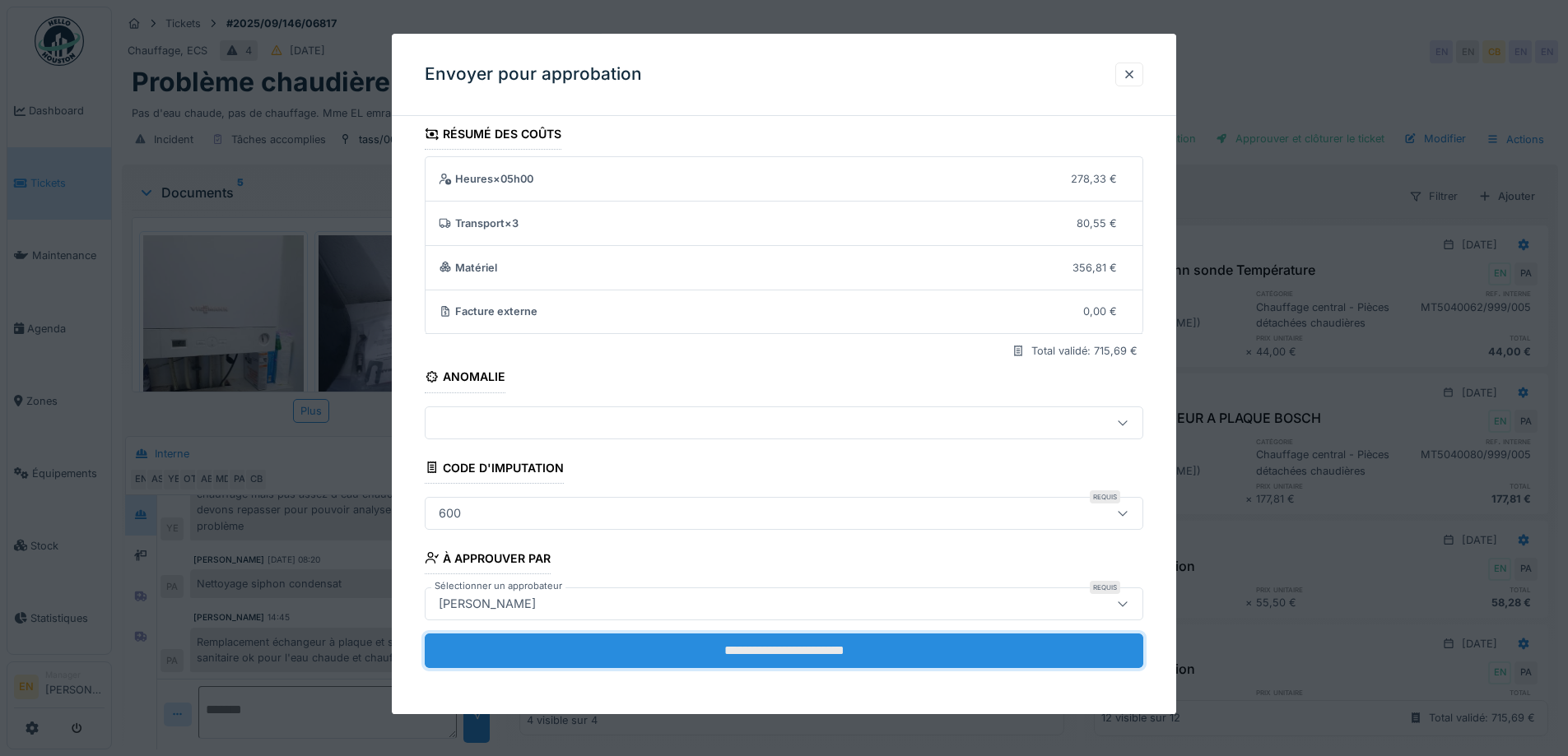
click at [784, 647] on input "**********" at bounding box center [784, 650] width 718 height 34
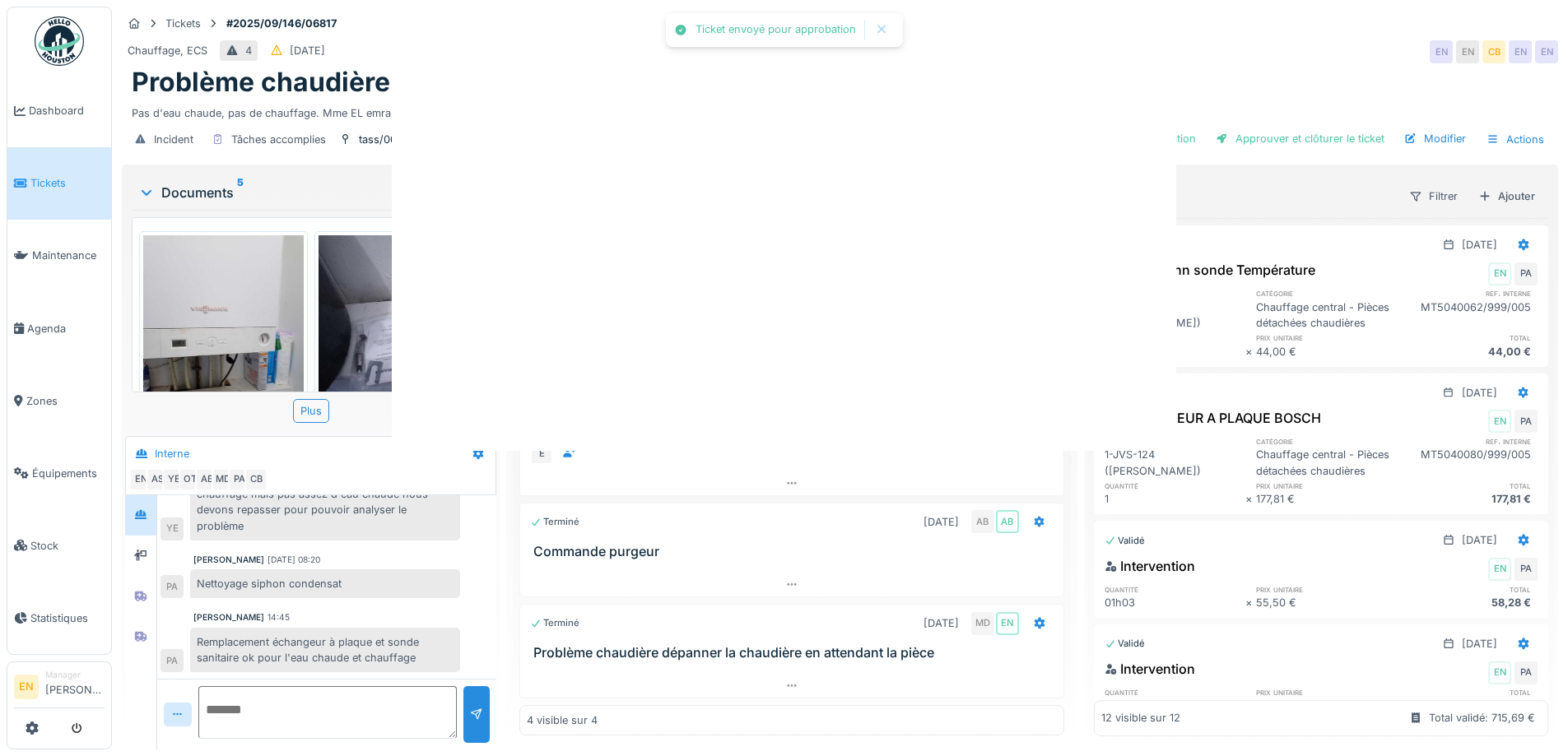
scroll to position [0, 0]
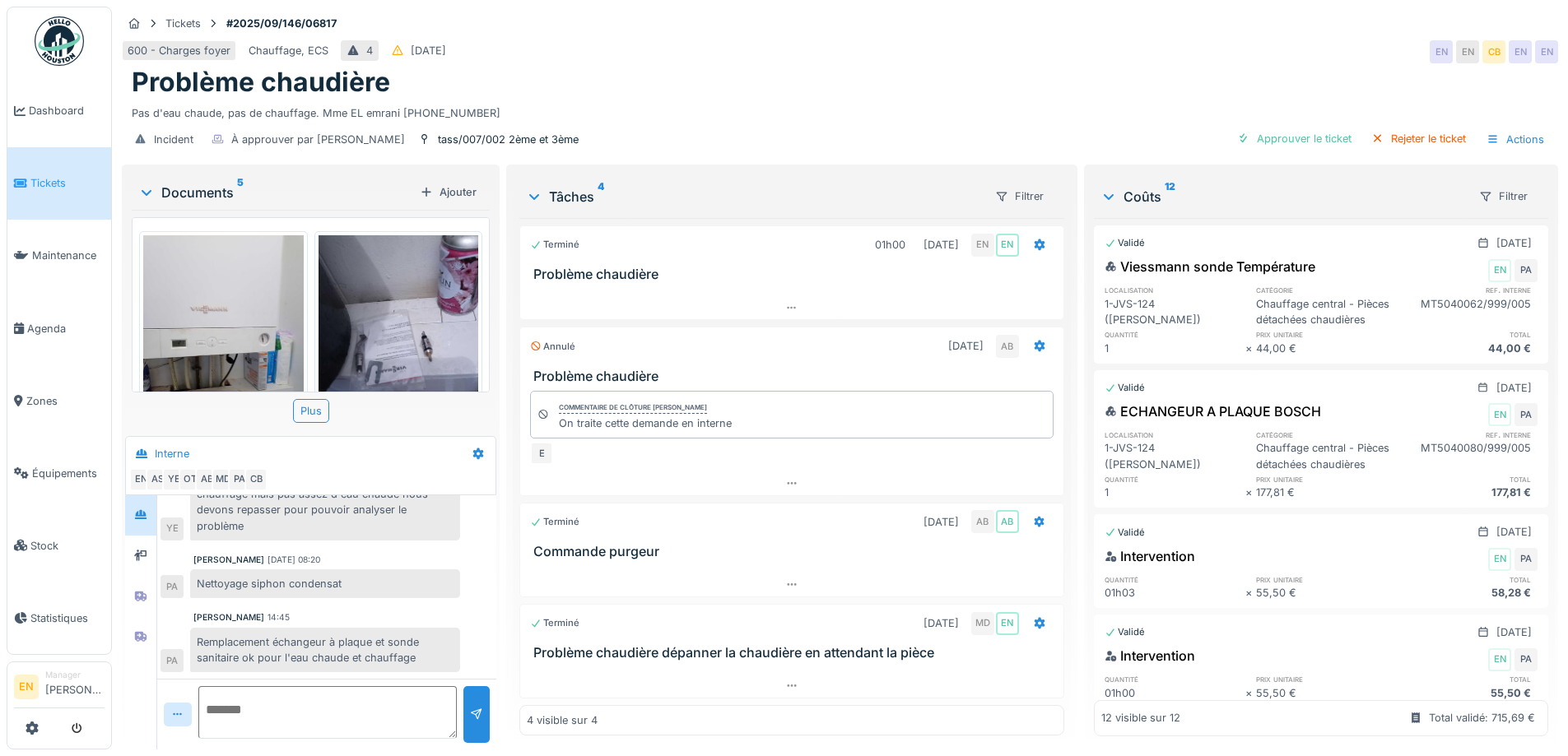
click at [70, 56] on img at bounding box center [59, 41] width 50 height 50
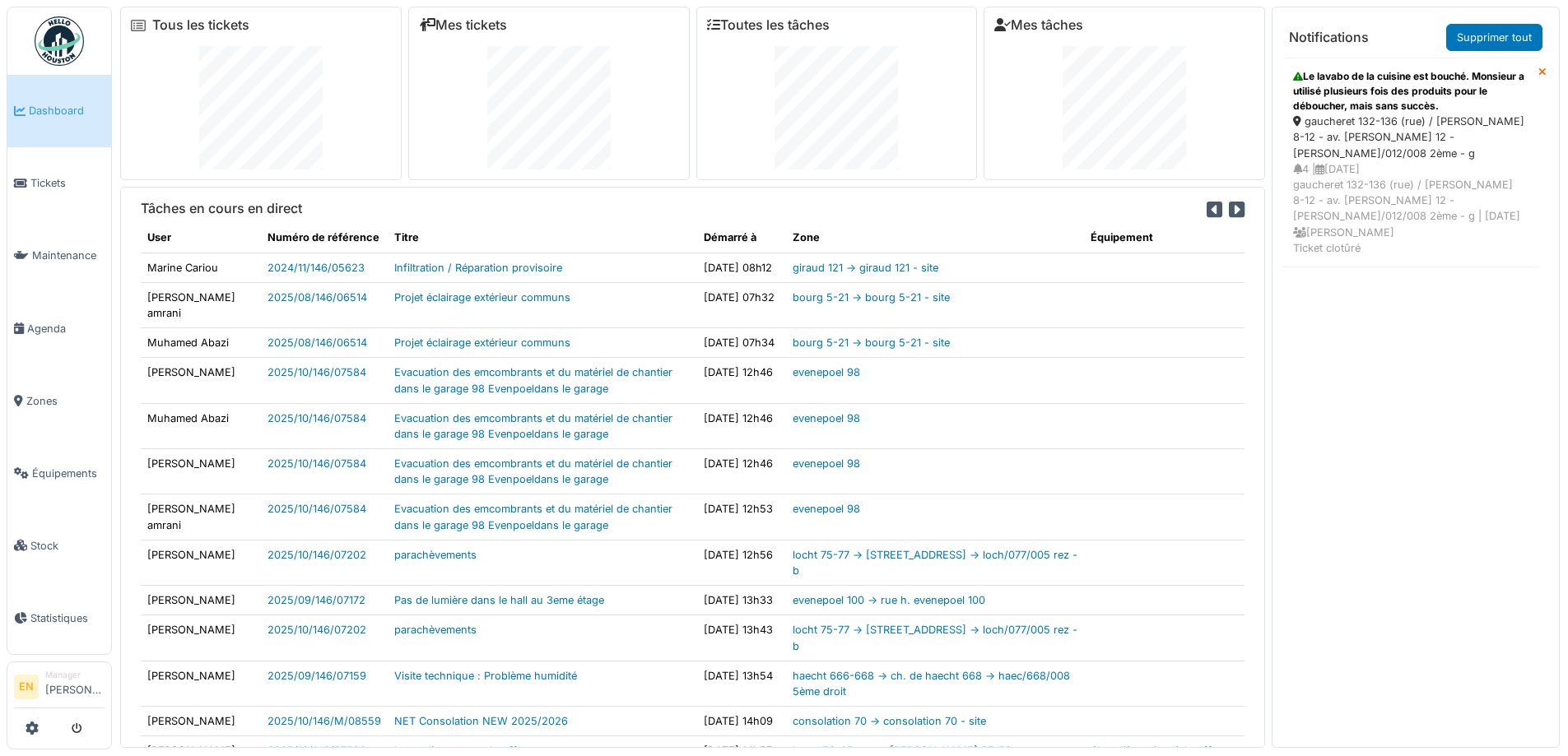
click at [1538, 69] on icon at bounding box center [1542, 72] width 9 height 10
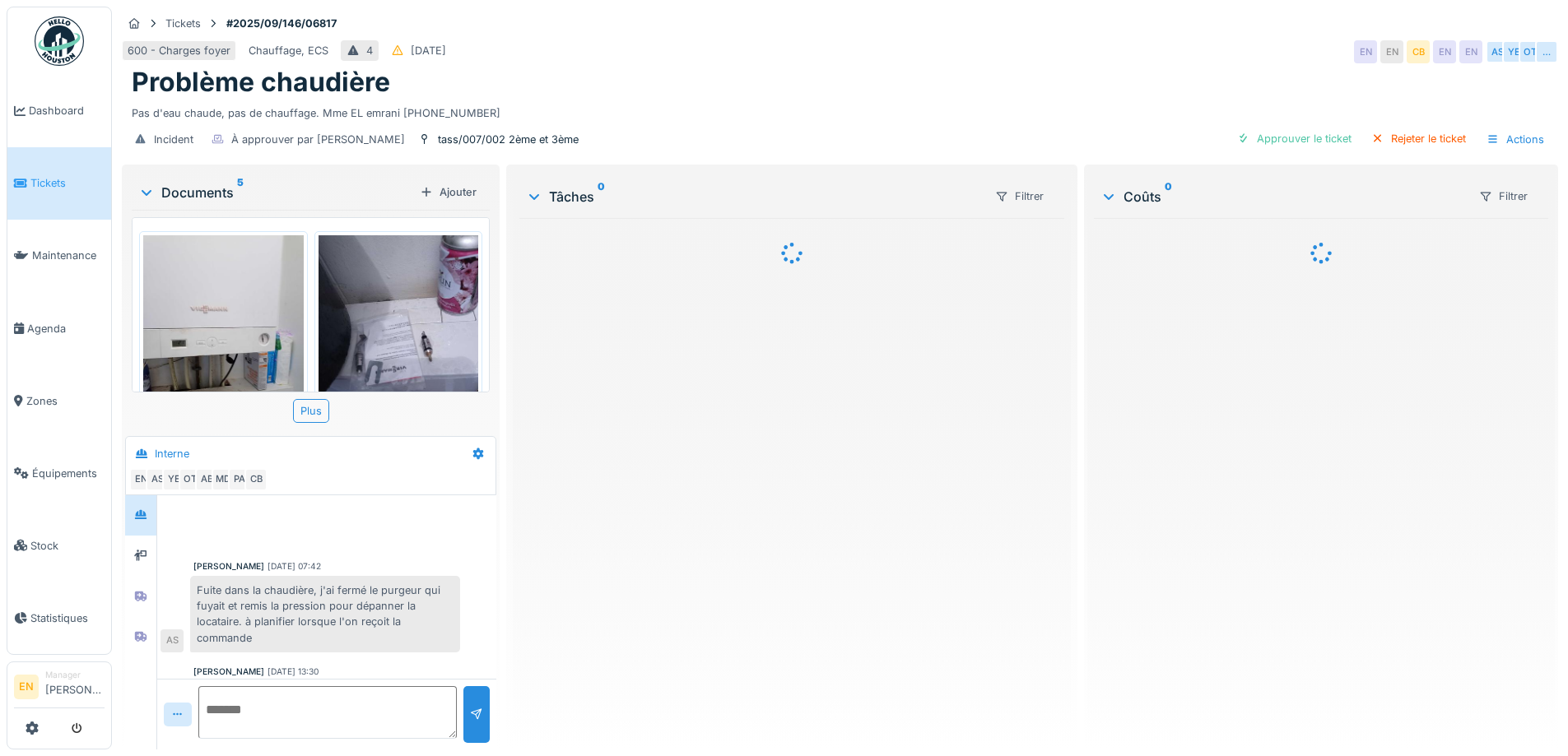
scroll to position [408, 0]
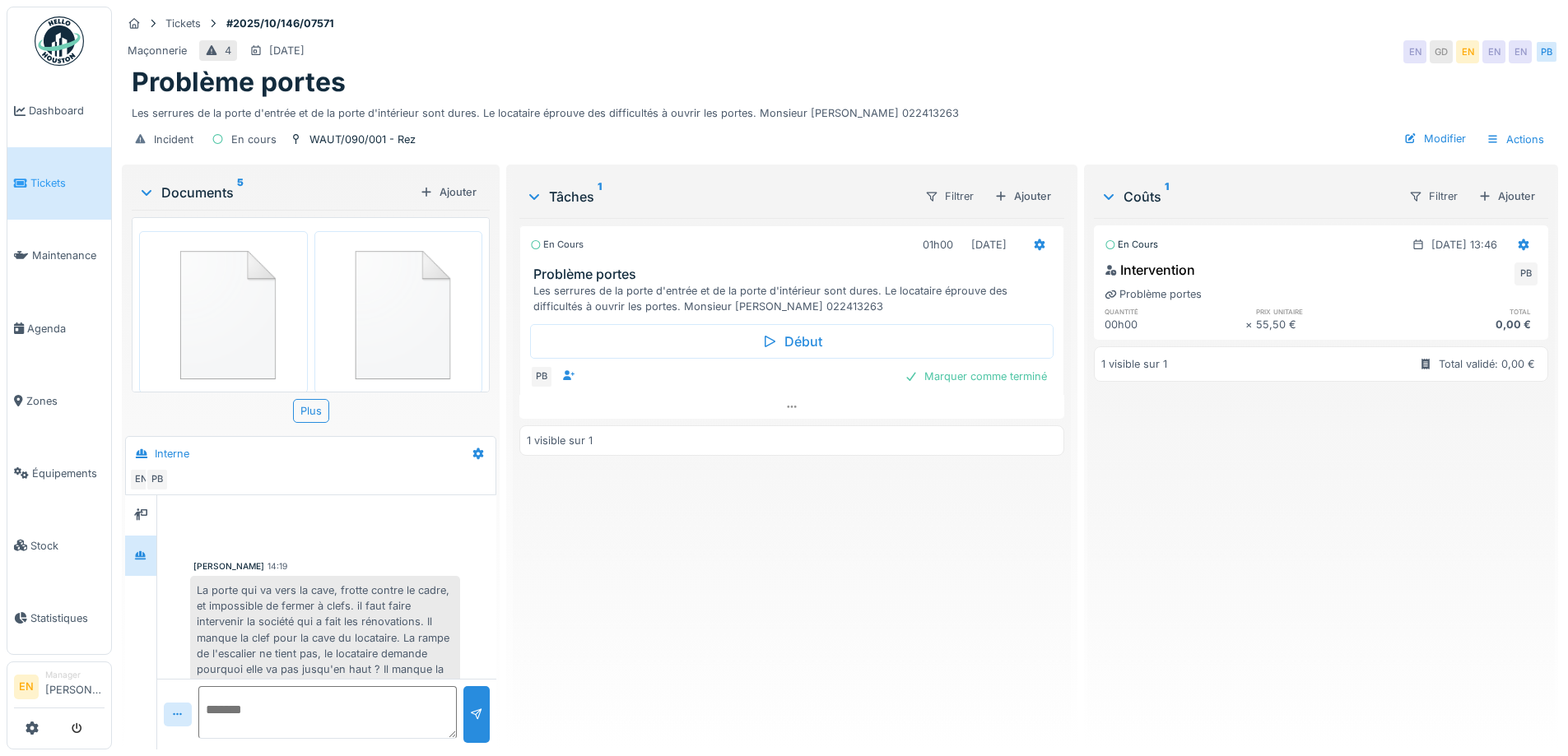
scroll to position [107, 0]
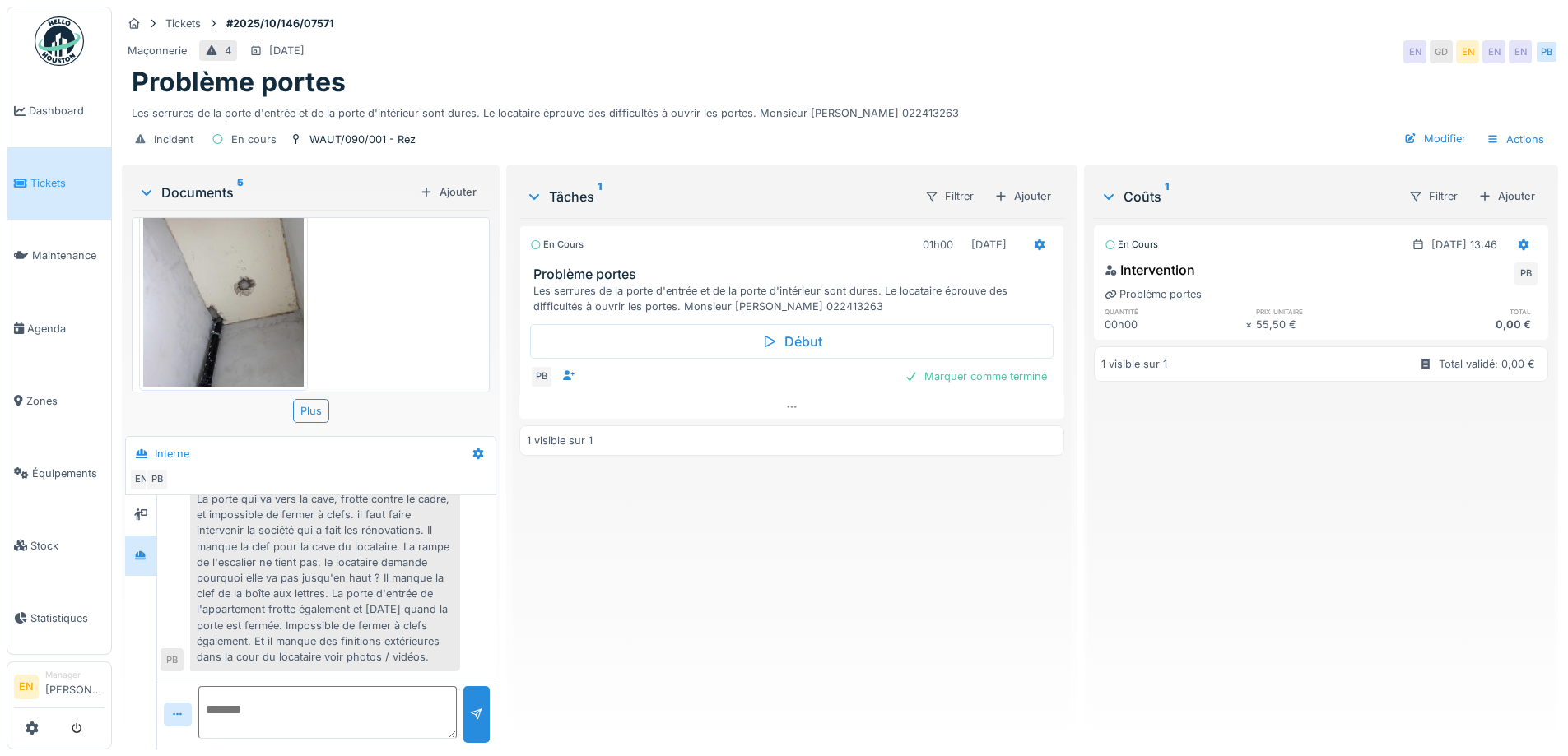
drag, startPoint x: 614, startPoint y: 571, endPoint x: 773, endPoint y: 456, distance: 196.2
click at [615, 571] on div "En cours 01h00 [DATE] Problème portes Les serrures de la porte d'entrée et de l…" at bounding box center [791, 477] width 544 height 518
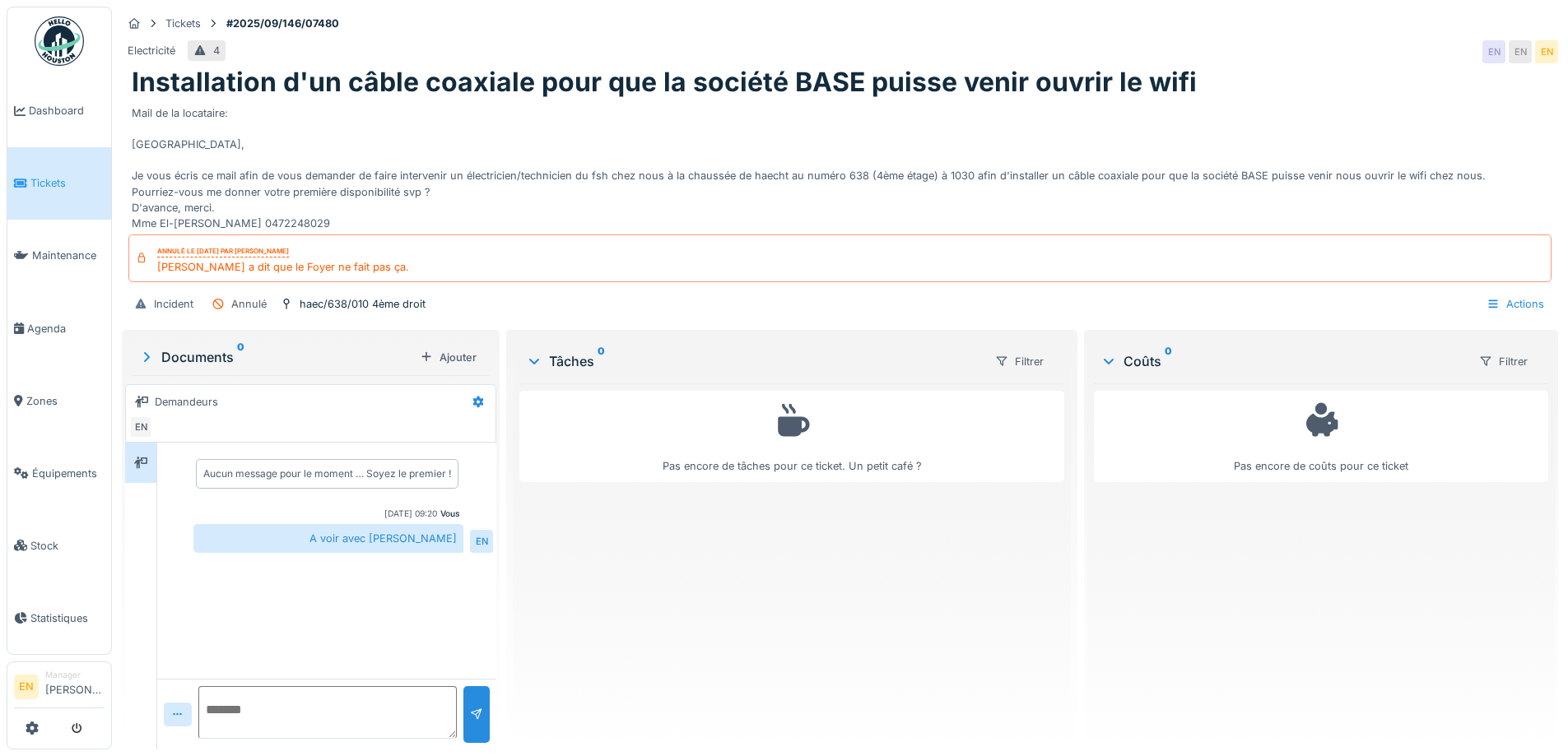
click at [665, 646] on div "Pas encore de tâches pour ce ticket. Un petit café ?" at bounding box center [791, 560] width 544 height 353
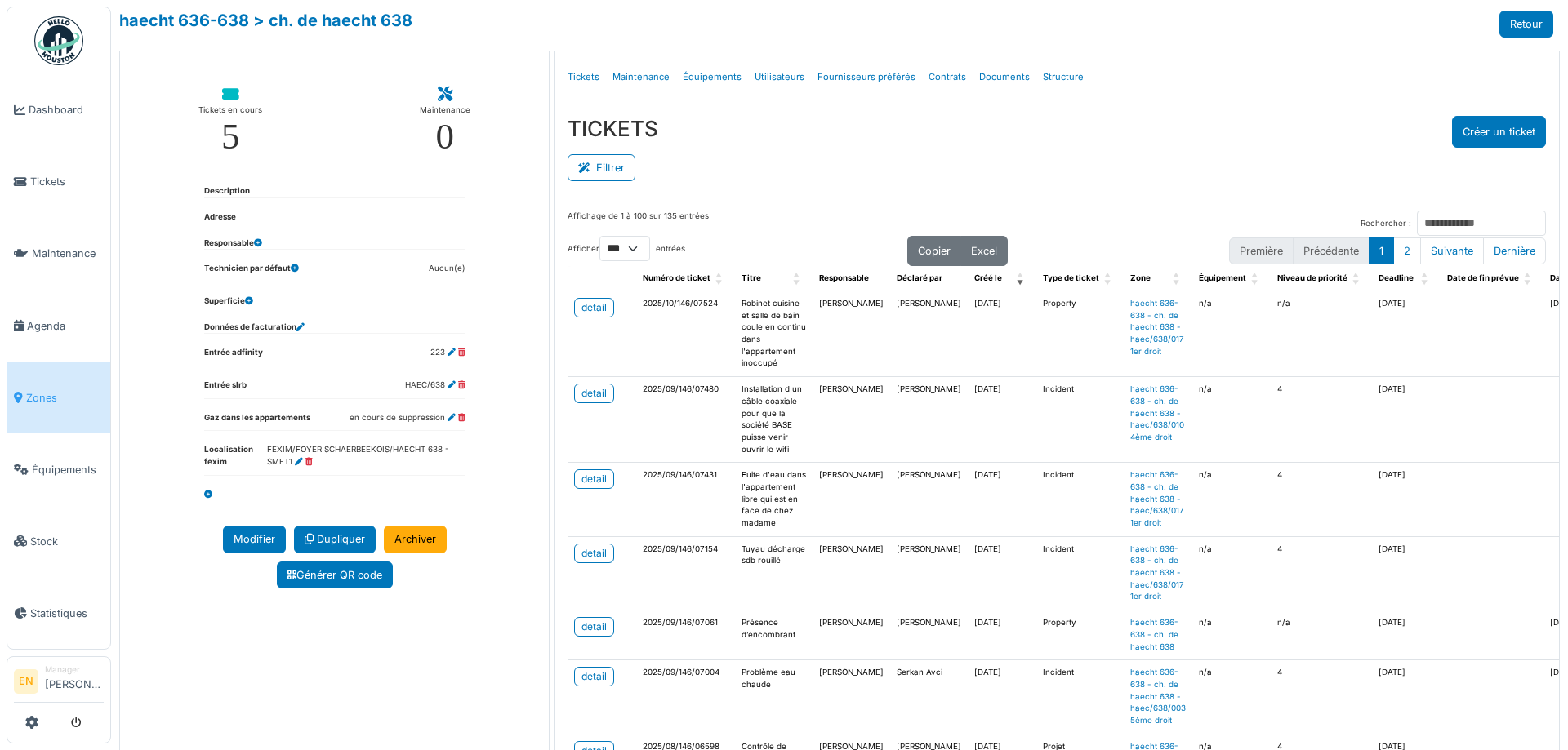
select select "***"
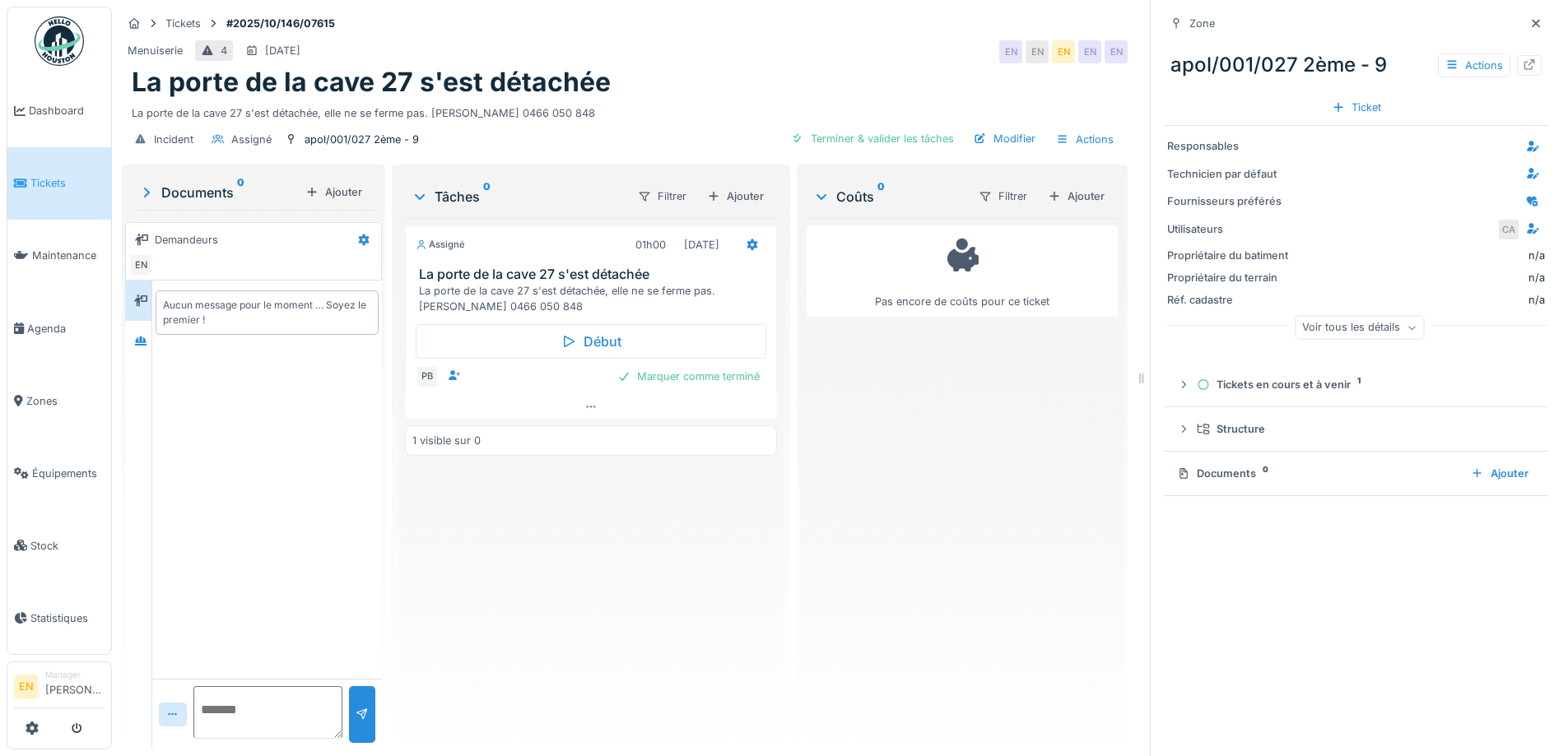
scroll to position [12, 0]
click at [1530, 18] on icon at bounding box center [1537, 23] width 13 height 10
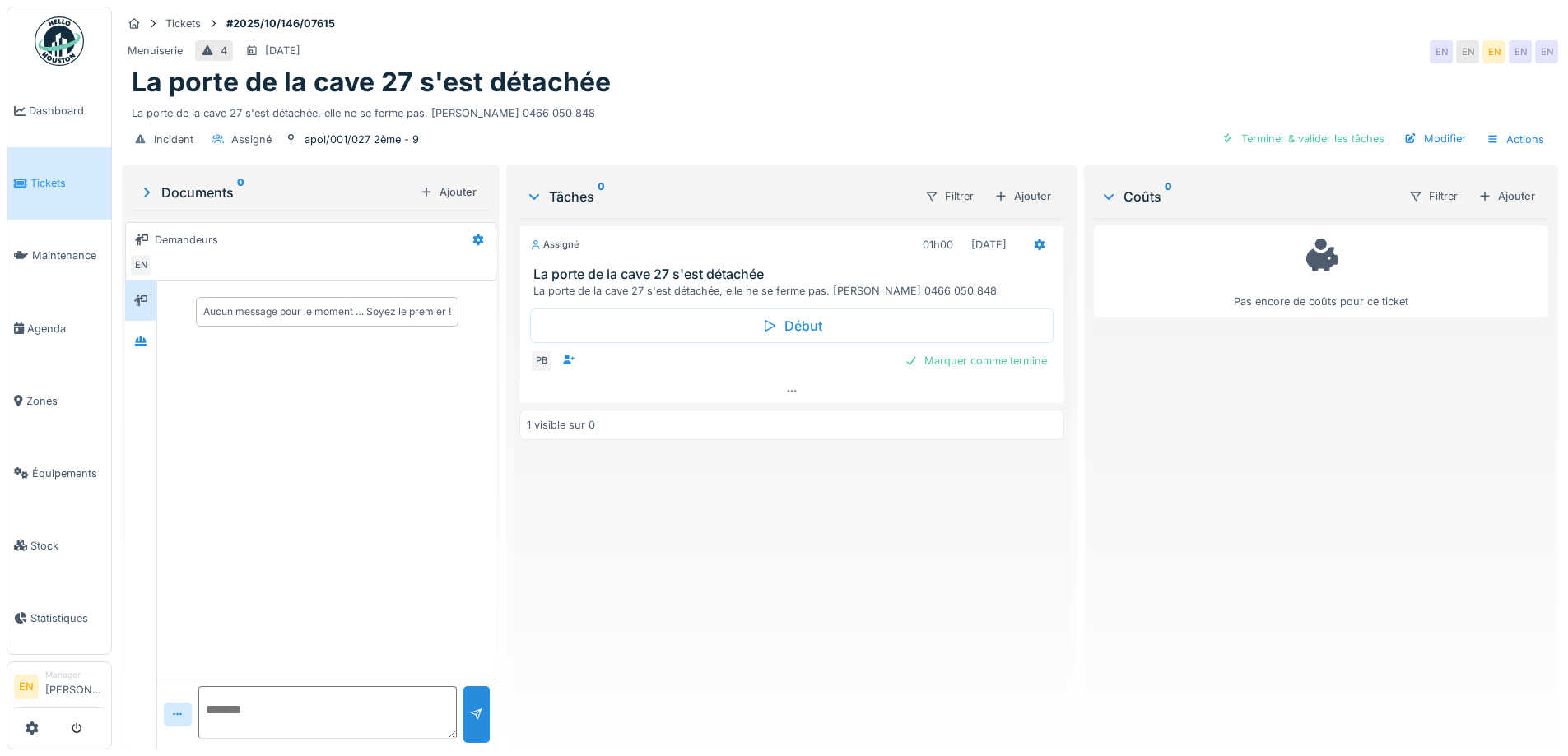
click at [813, 67] on div "La porte de la cave 27 s'est détachée" at bounding box center [839, 82] width 1417 height 31
click at [599, 471] on div "Assigné 01h00 02/10/2025 La porte de la cave 27 s'est détachée La porte de la c…" at bounding box center [791, 477] width 544 height 518
click at [1028, 50] on div "Menuiserie 4 06/10/2025 EN EN EN EN EN" at bounding box center [840, 51] width 1437 height 30
click at [1027, 37] on div "Menuiserie 4 06/10/2025 EN EN EN EN EN" at bounding box center [840, 51] width 1437 height 30
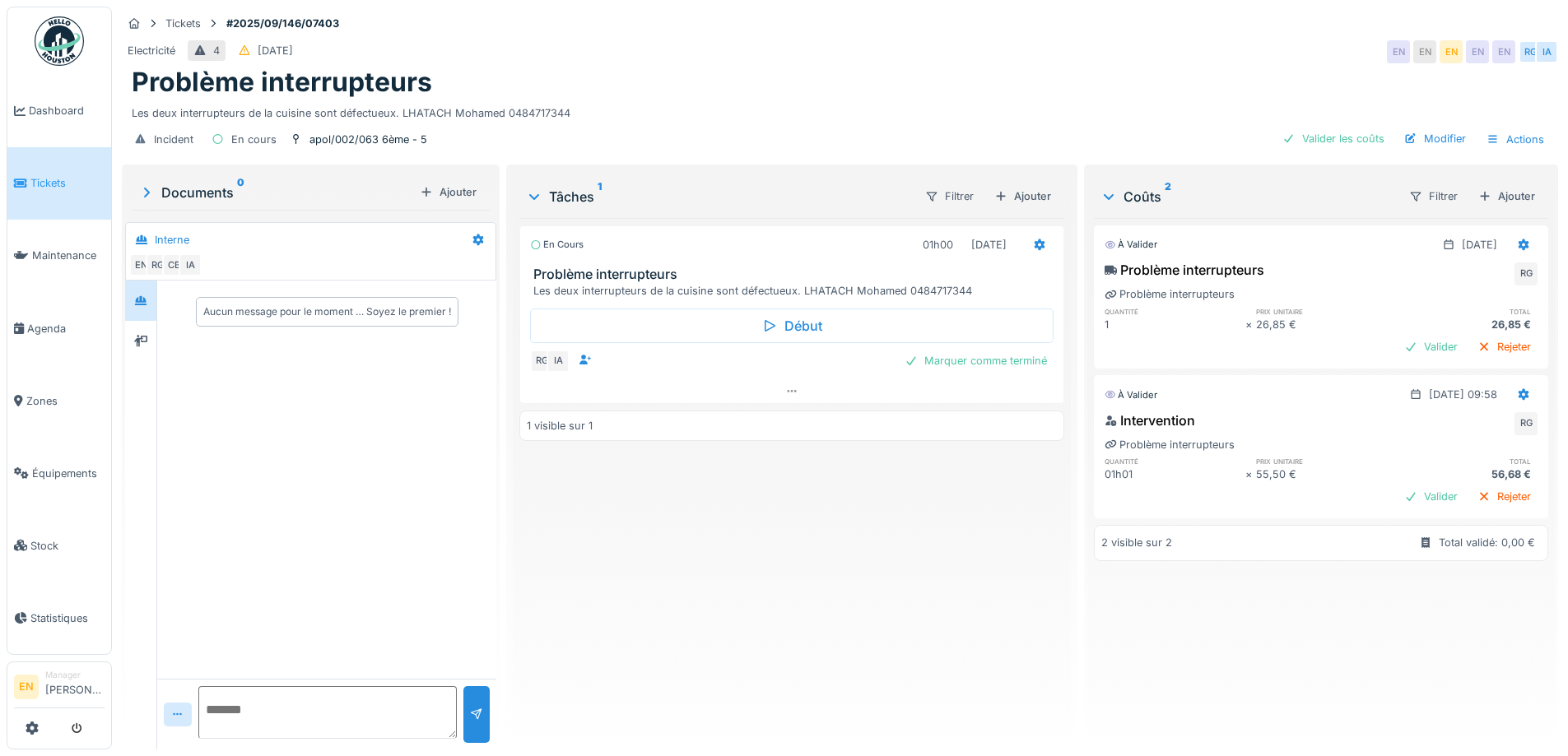
click at [616, 489] on div "En cours 01h00 [DATE] Problème interrupteurs Les deux interrupteurs de la cuisi…" at bounding box center [791, 477] width 544 height 518
click at [149, 299] on div at bounding box center [141, 301] width 25 height 21
click at [1004, 364] on div "Marquer comme terminé" at bounding box center [975, 360] width 155 height 22
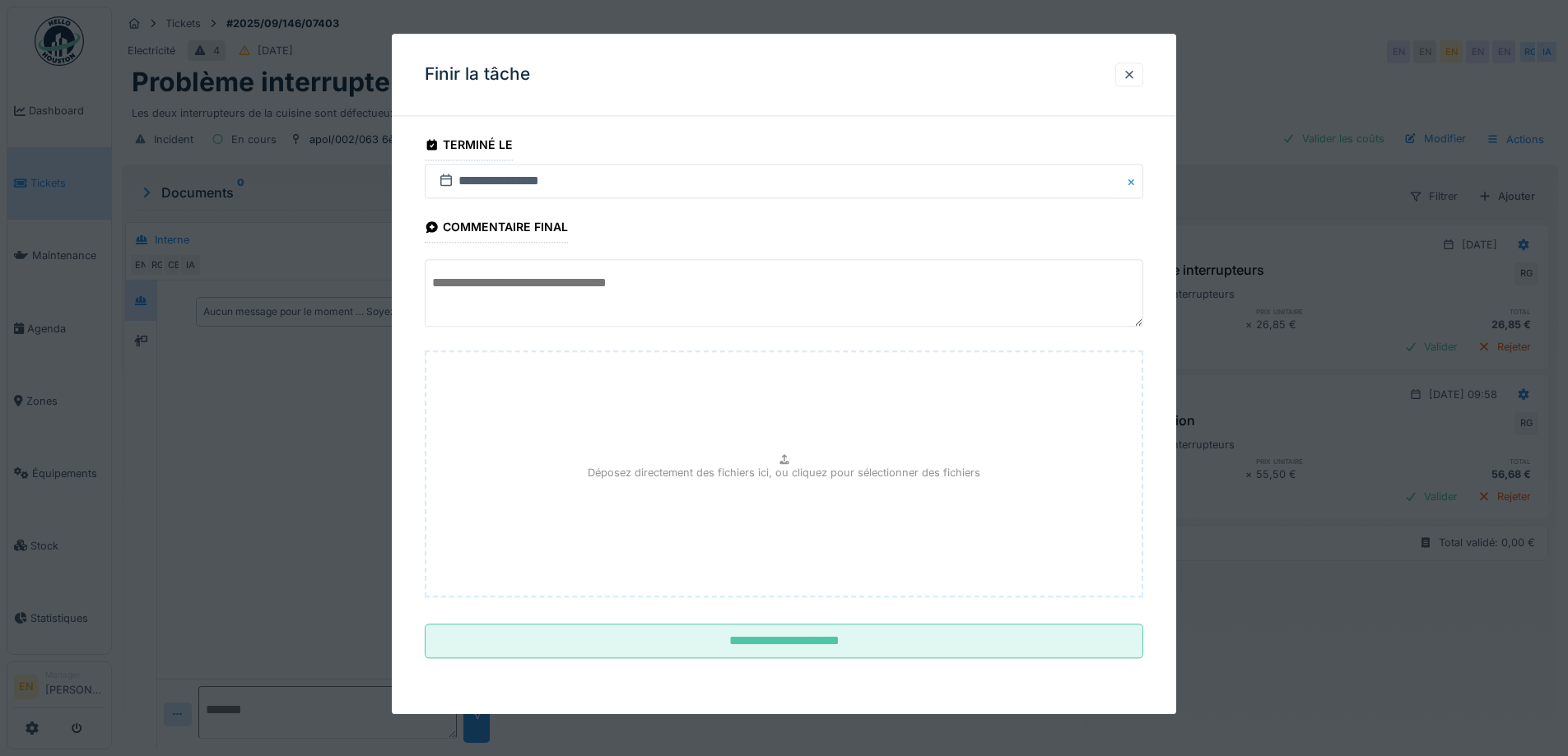
scroll to position [12, 0]
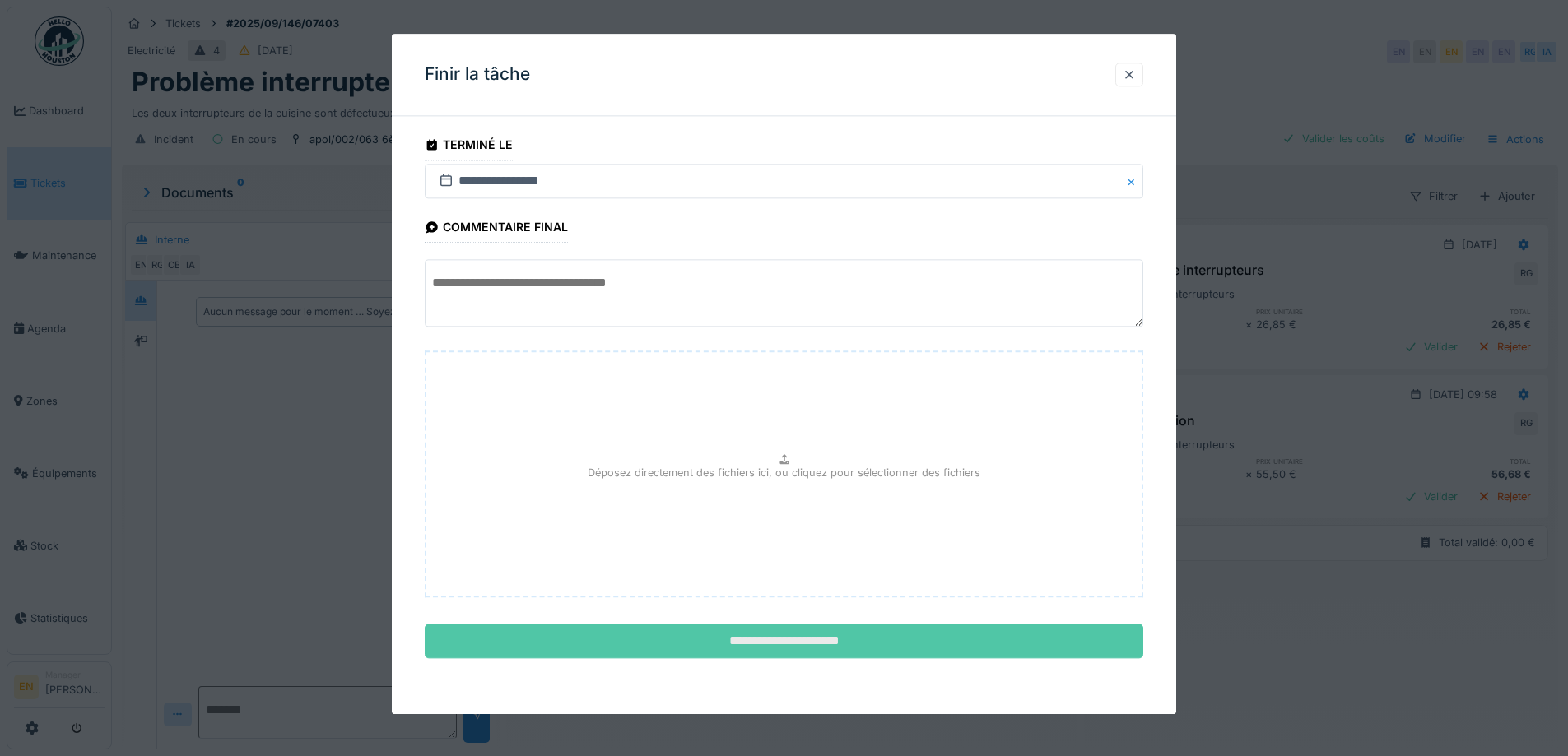
click at [778, 634] on input "**********" at bounding box center [784, 642] width 718 height 34
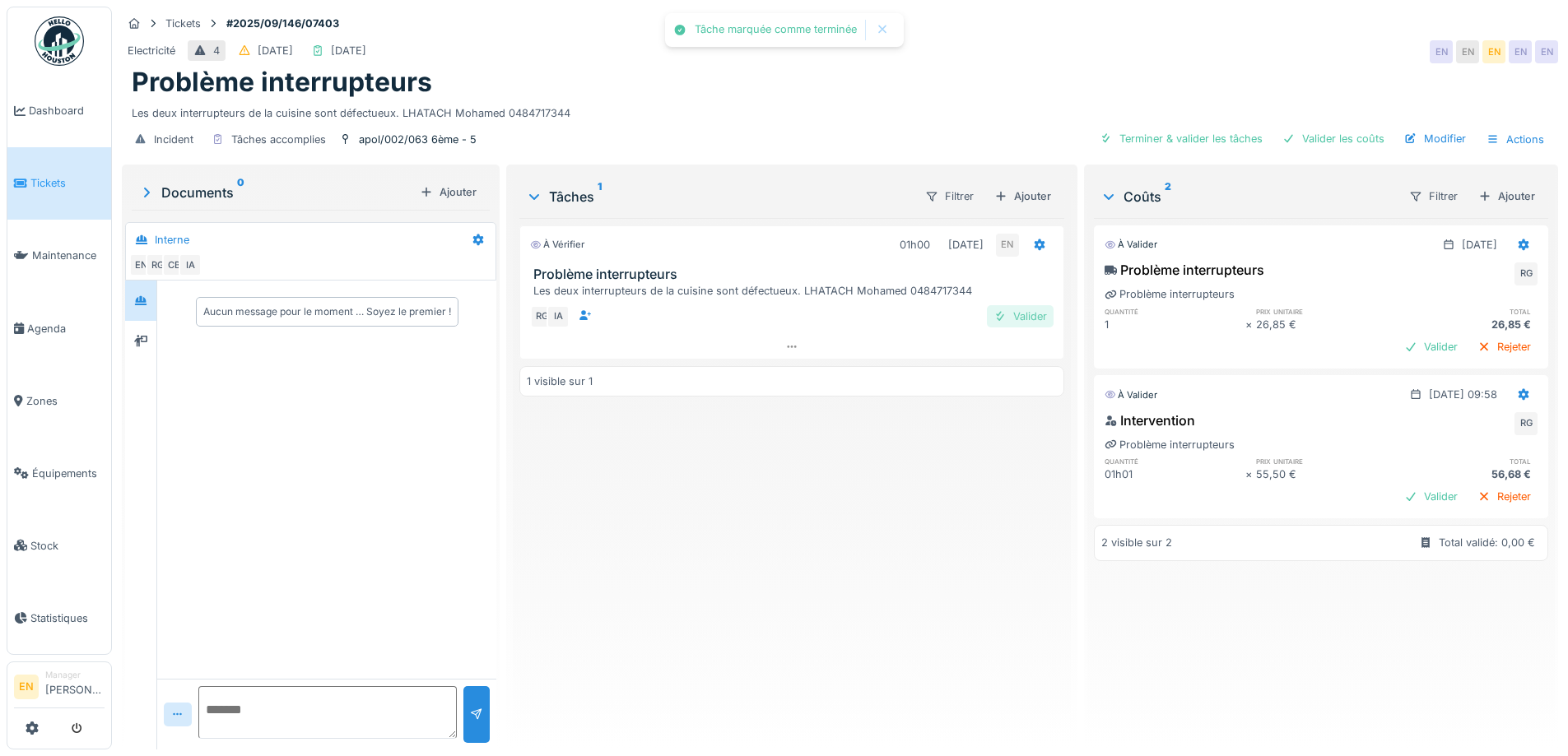
click at [1011, 306] on div "Valider" at bounding box center [1020, 316] width 67 height 22
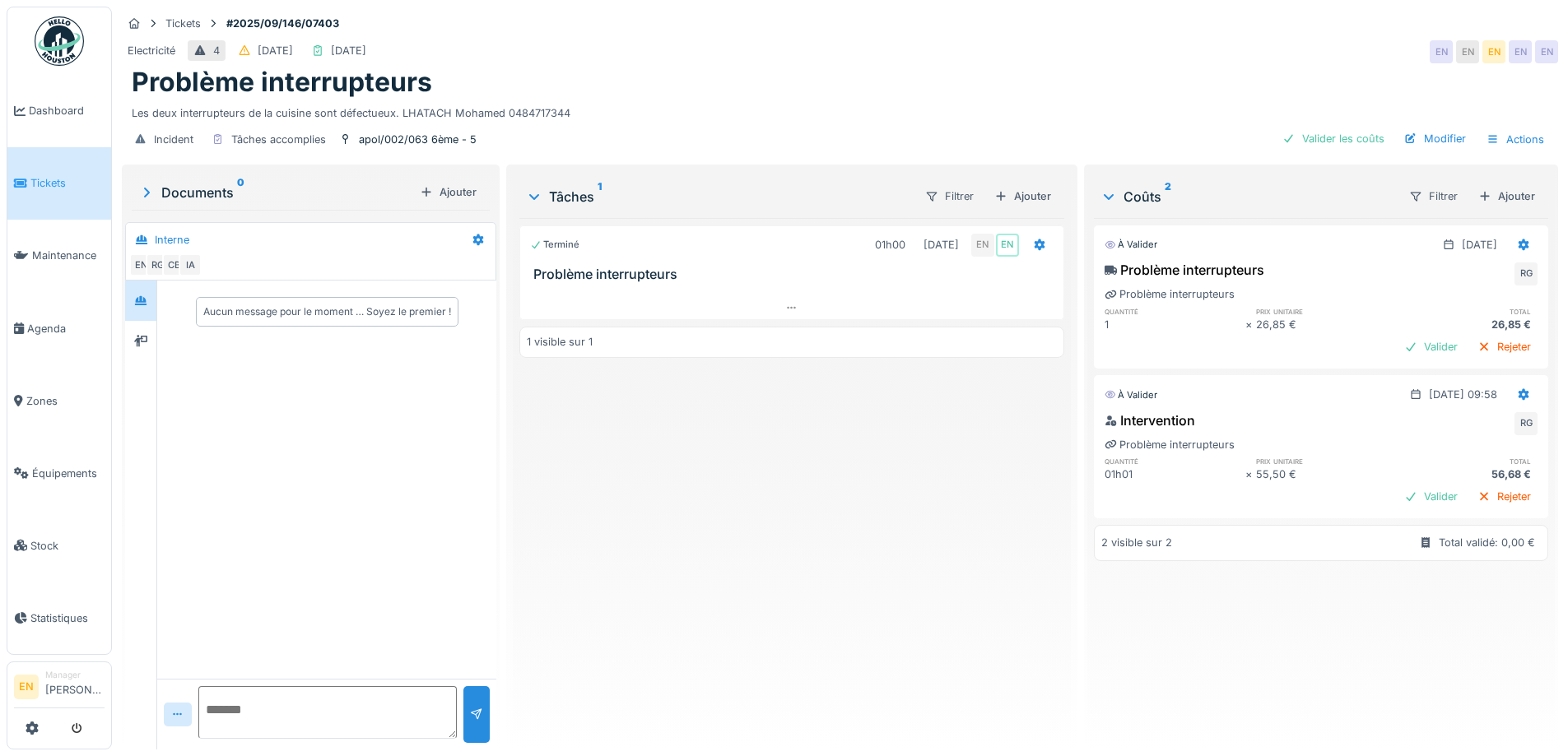
click at [907, 481] on div "Terminé 01h00 01/10/2025 EN EN Problème interrupteurs 1 visible sur 1" at bounding box center [791, 477] width 544 height 518
click at [1434, 134] on div "Modifier" at bounding box center [1435, 138] width 75 height 22
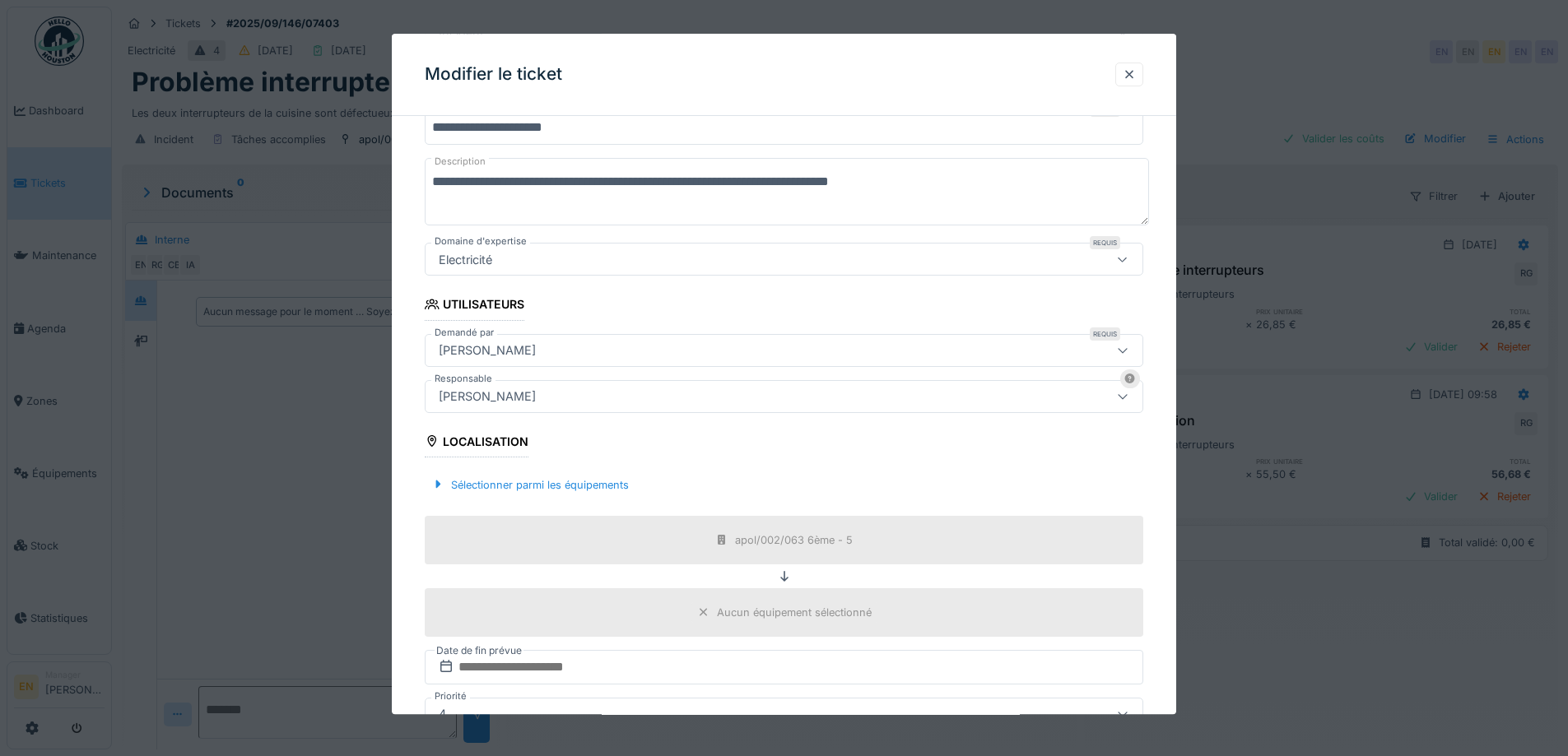
scroll to position [165, 0]
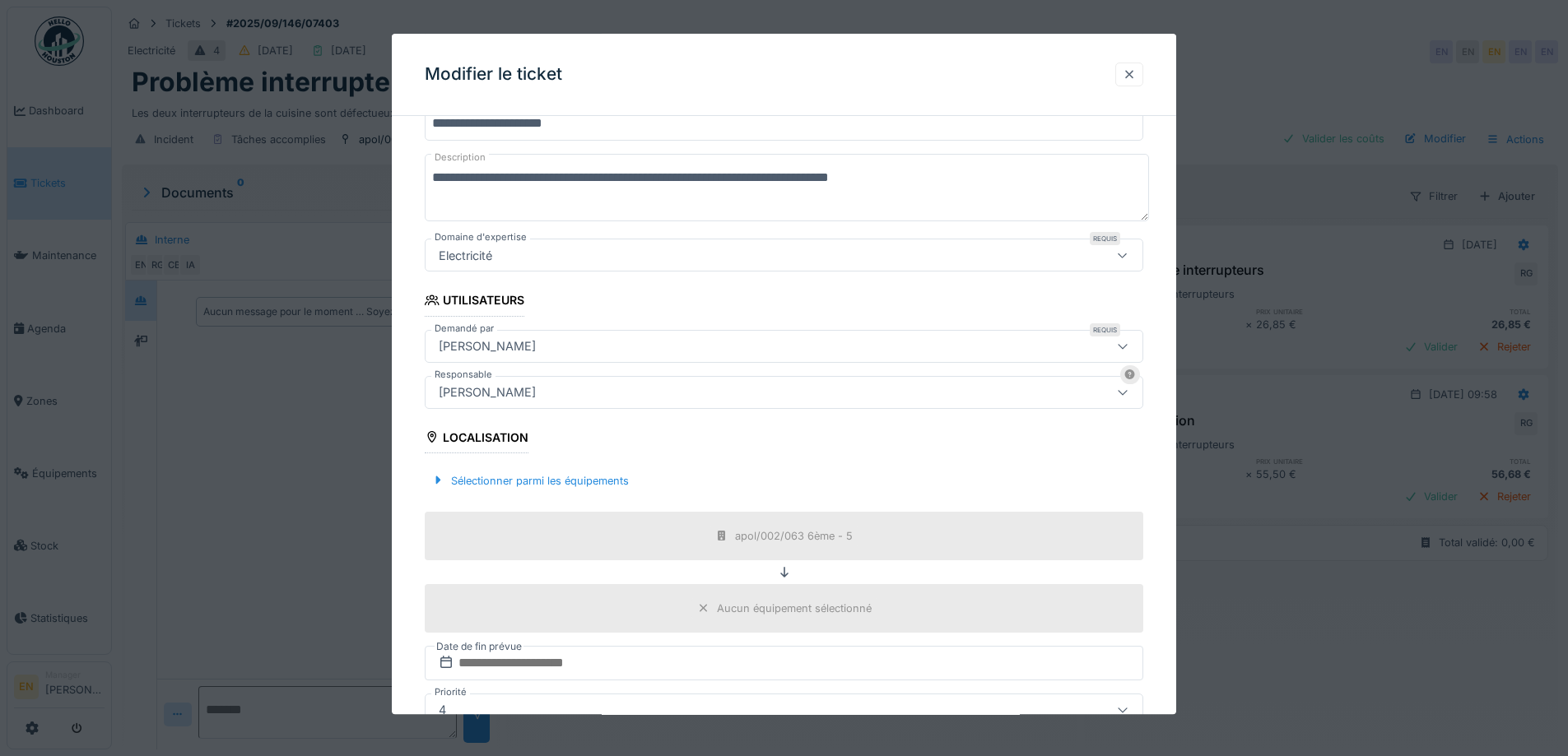
click at [1136, 77] on div at bounding box center [1130, 74] width 13 height 15
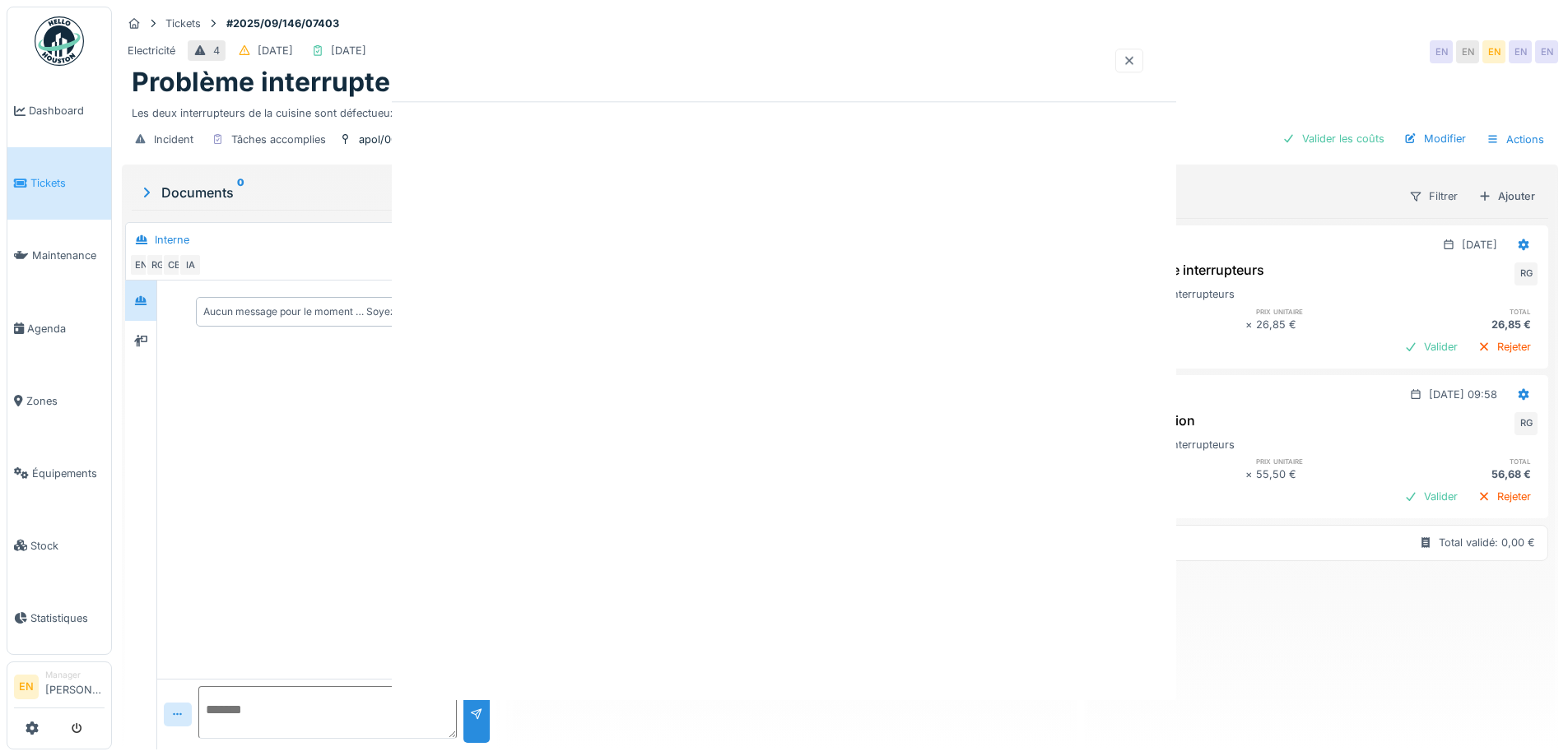
scroll to position [0, 0]
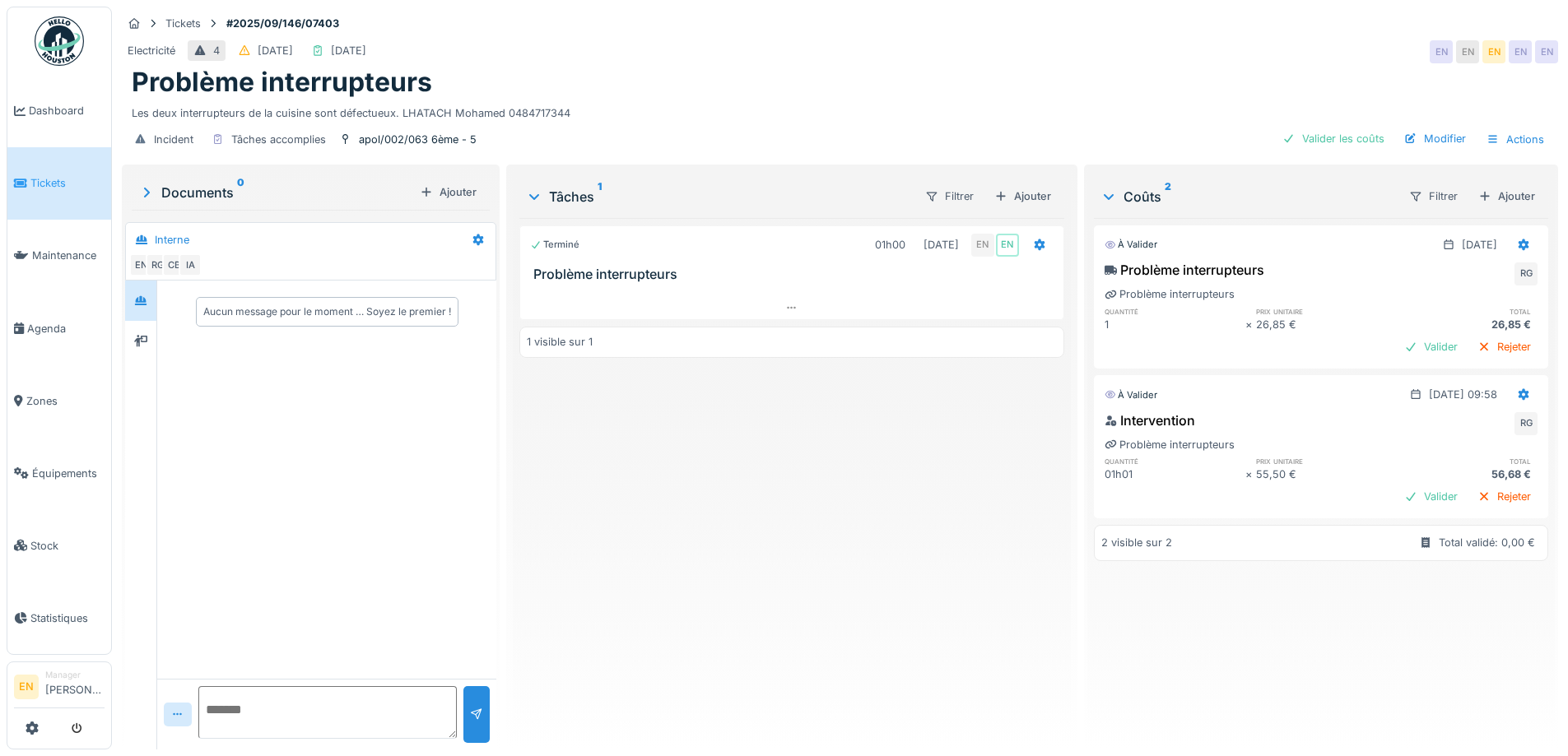
click at [754, 523] on div "Terminé 01h00 01/10/2025 EN EN Problème interrupteurs 1 visible sur 1" at bounding box center [791, 477] width 544 height 518
click at [1428, 129] on div "Modifier" at bounding box center [1435, 138] width 75 height 22
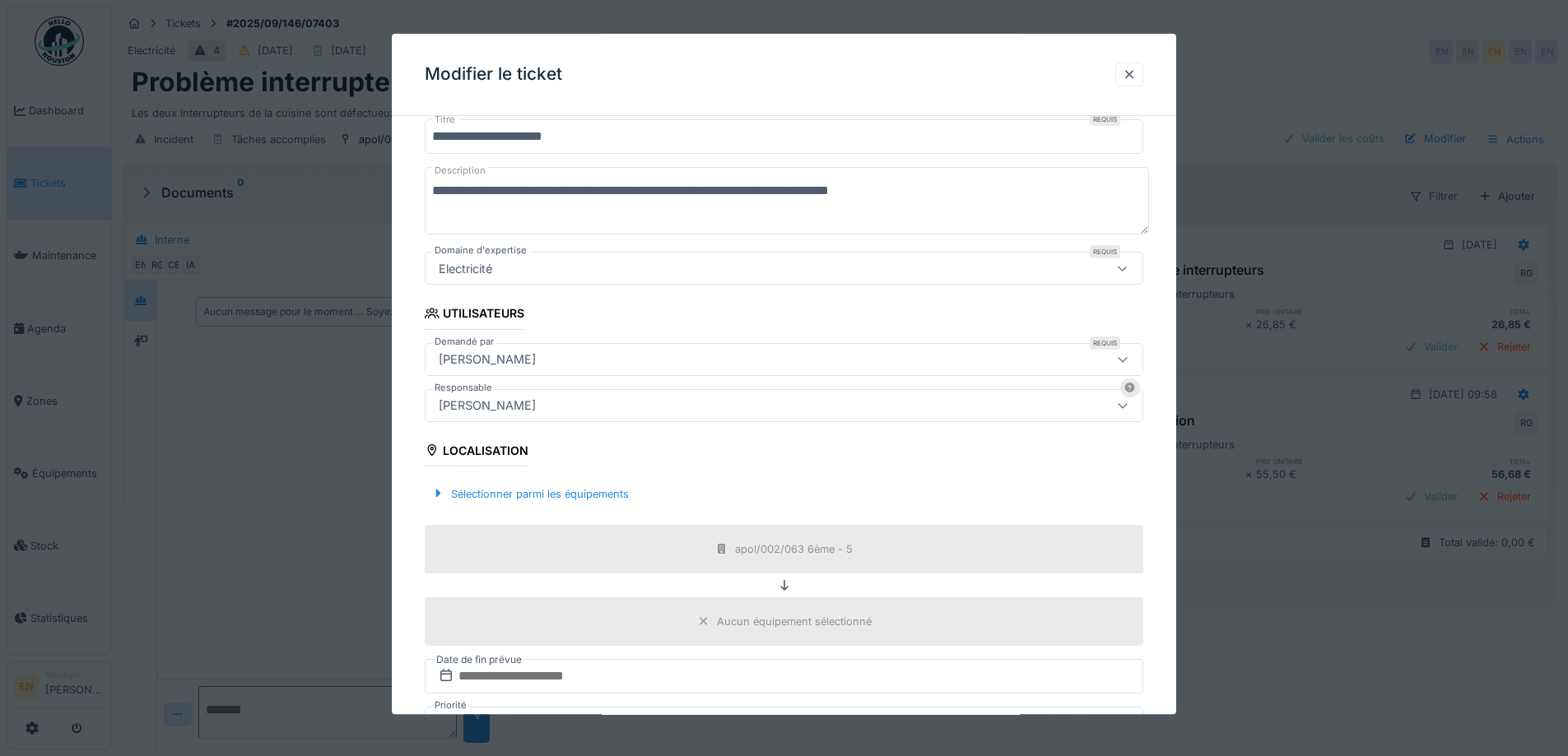
scroll to position [165, 0]
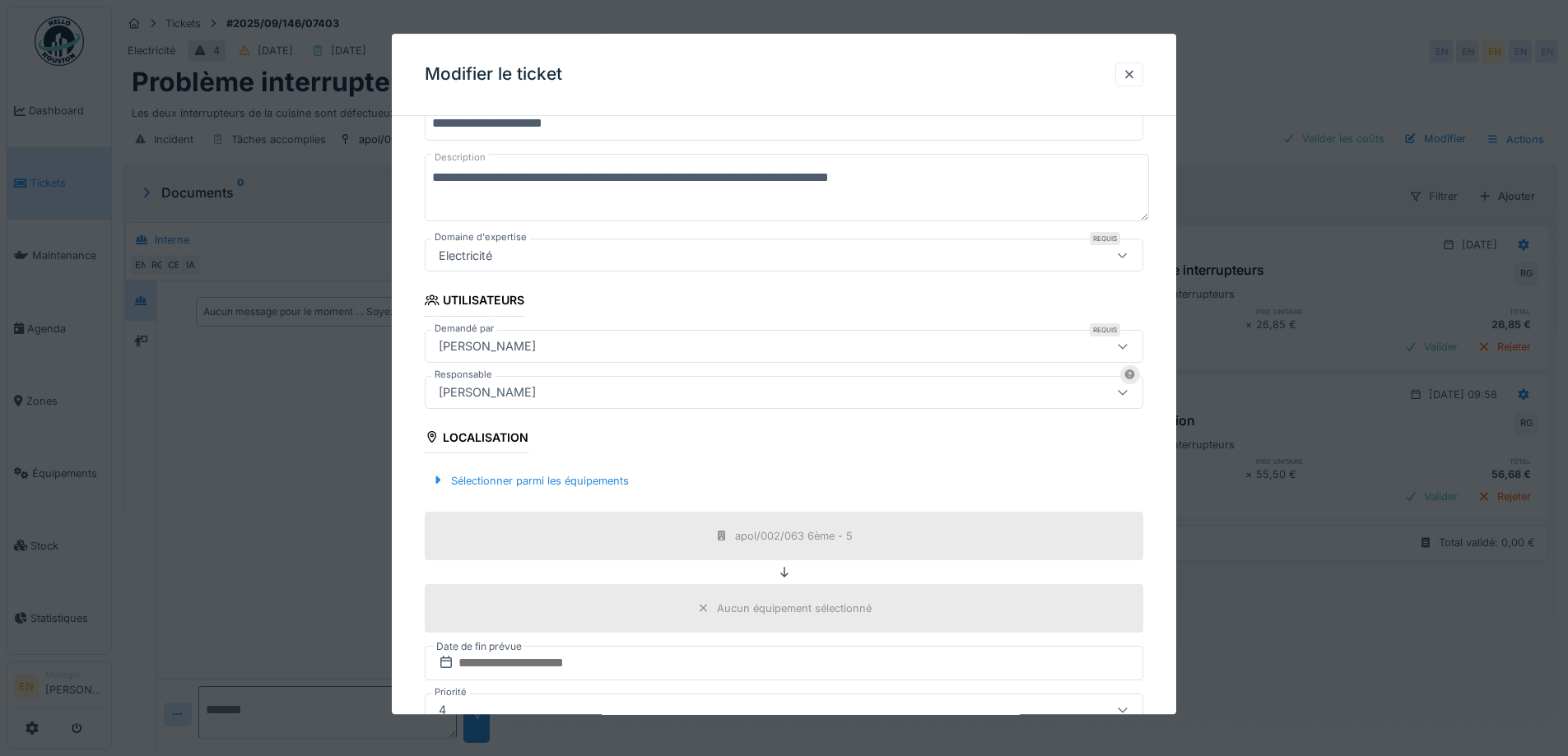
click at [973, 391] on div "[PERSON_NAME]" at bounding box center [742, 392] width 620 height 18
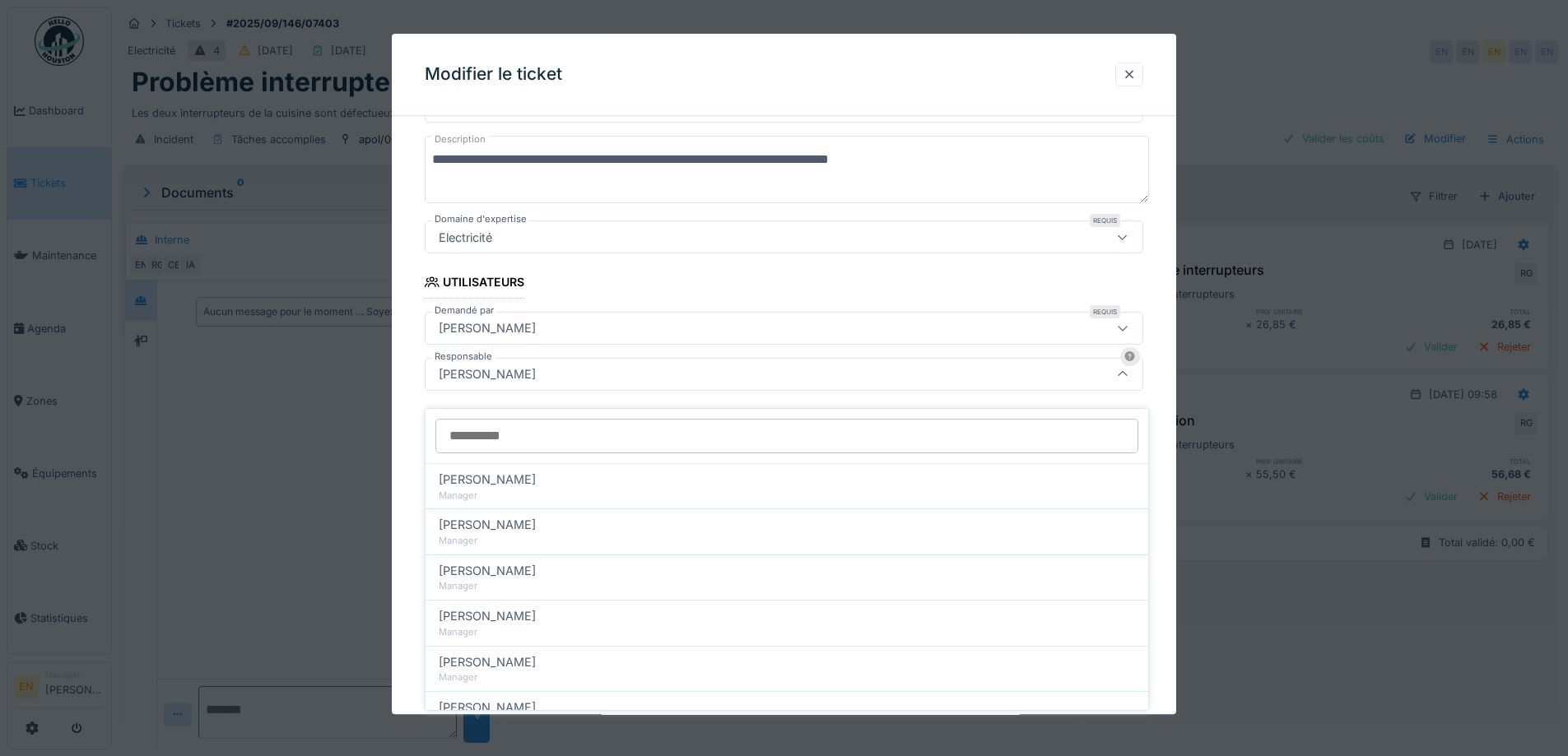
click at [1176, 476] on div "**********" at bounding box center [784, 438] width 785 height 983
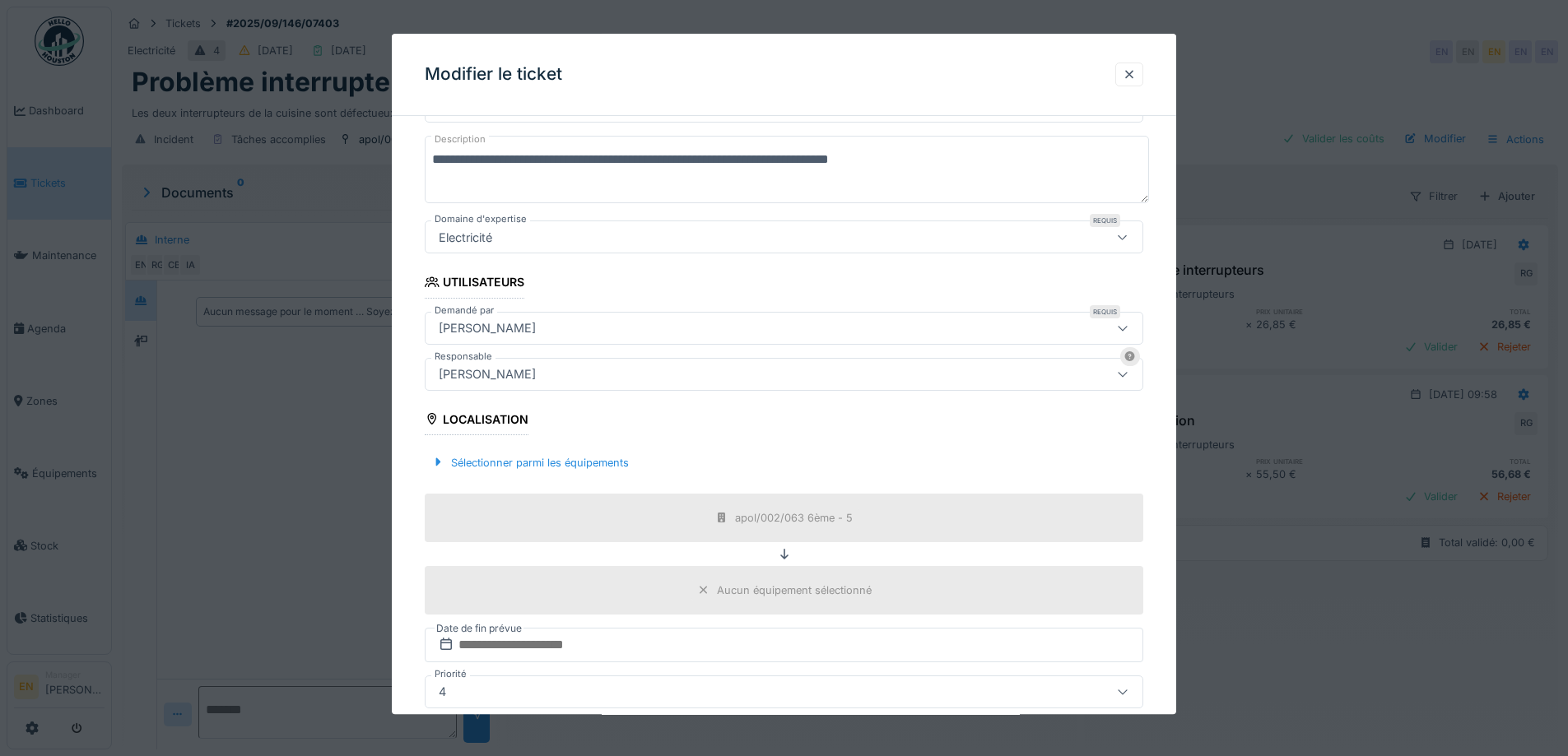
scroll to position [397, 0]
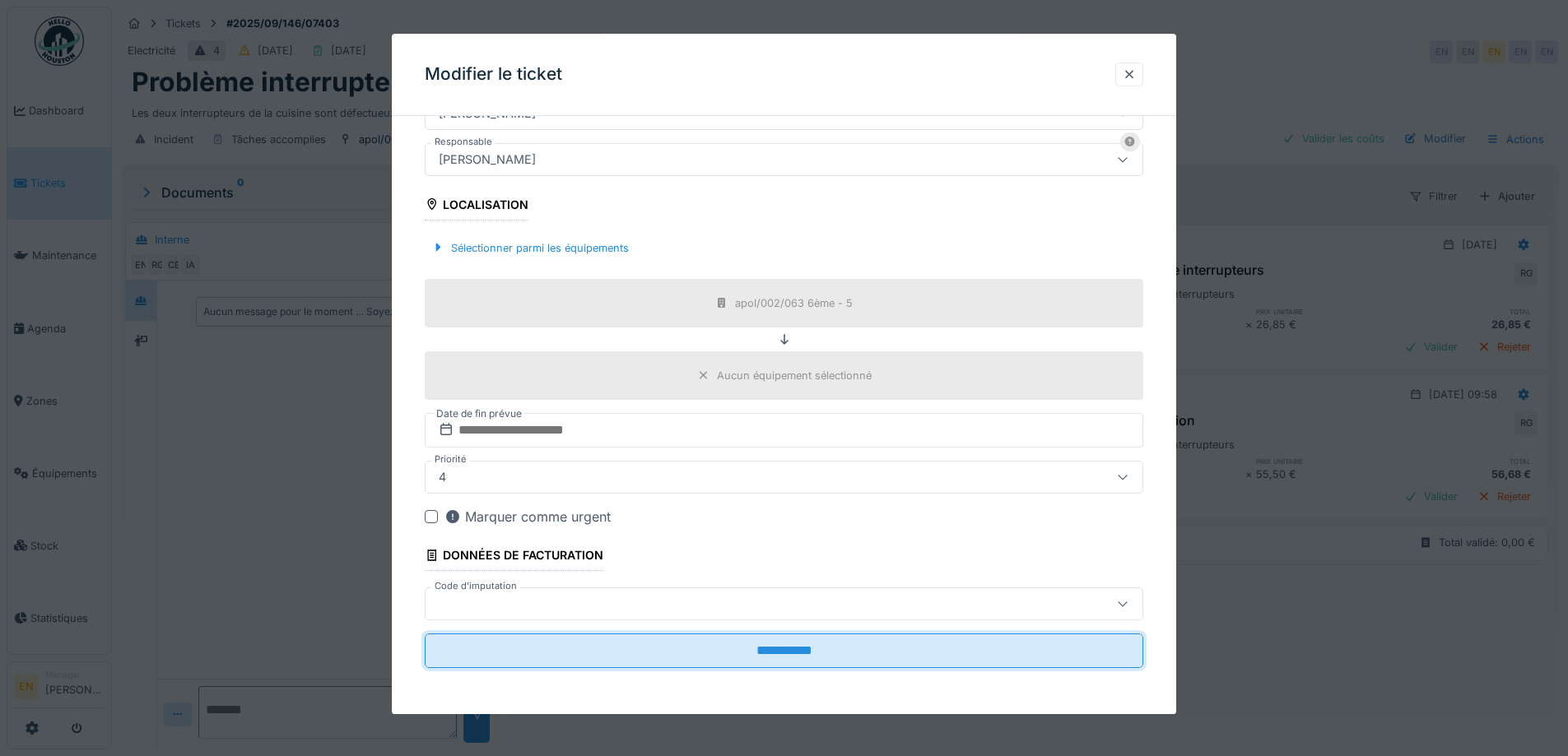
drag, startPoint x: 794, startPoint y: 644, endPoint x: 549, endPoint y: 718, distance: 255.9
click at [549, 718] on div "**********" at bounding box center [840, 378] width 1457 height 756
click at [1137, 601] on div at bounding box center [1122, 604] width 39 height 31
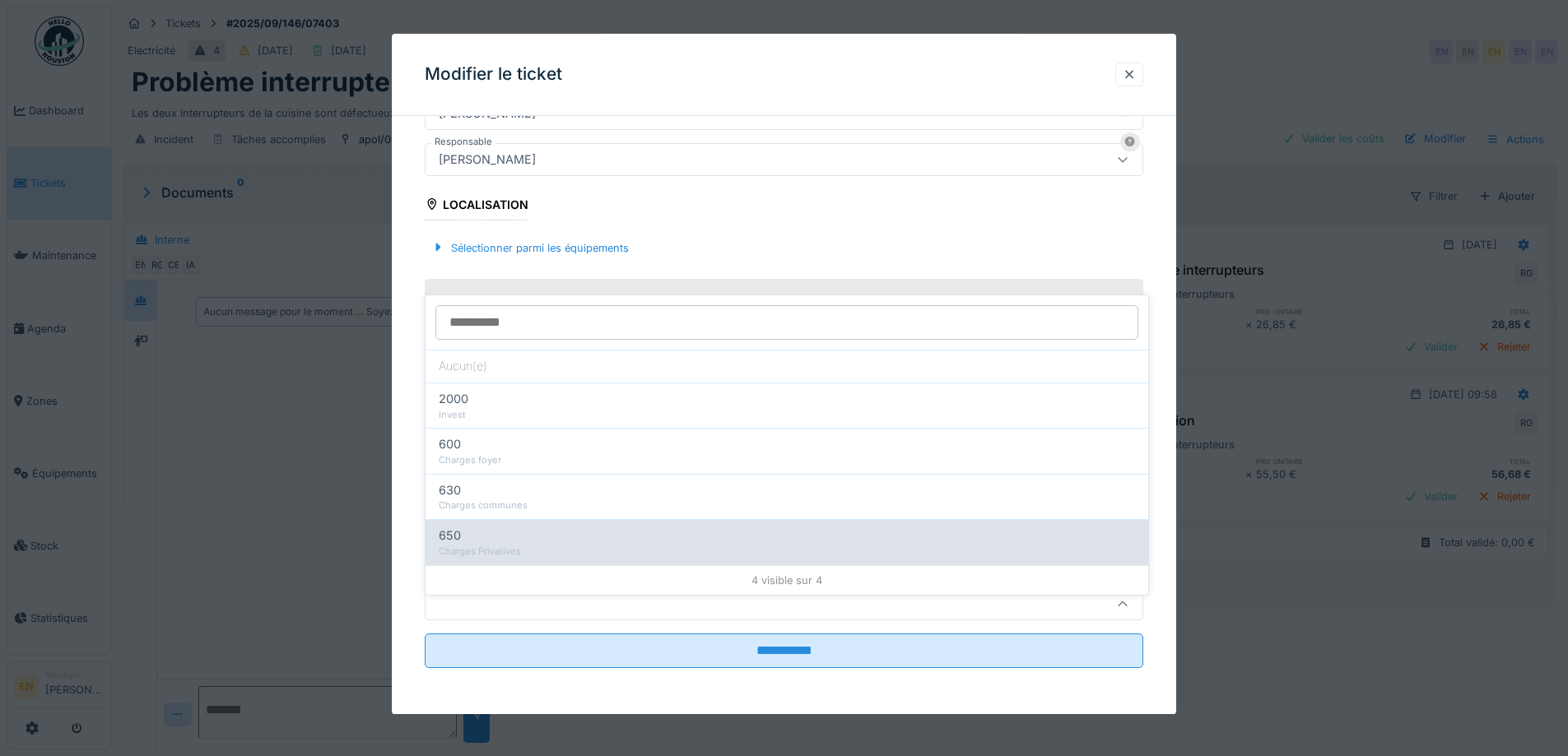
click at [499, 545] on div "Charges Privatives" at bounding box center [787, 551] width 696 height 14
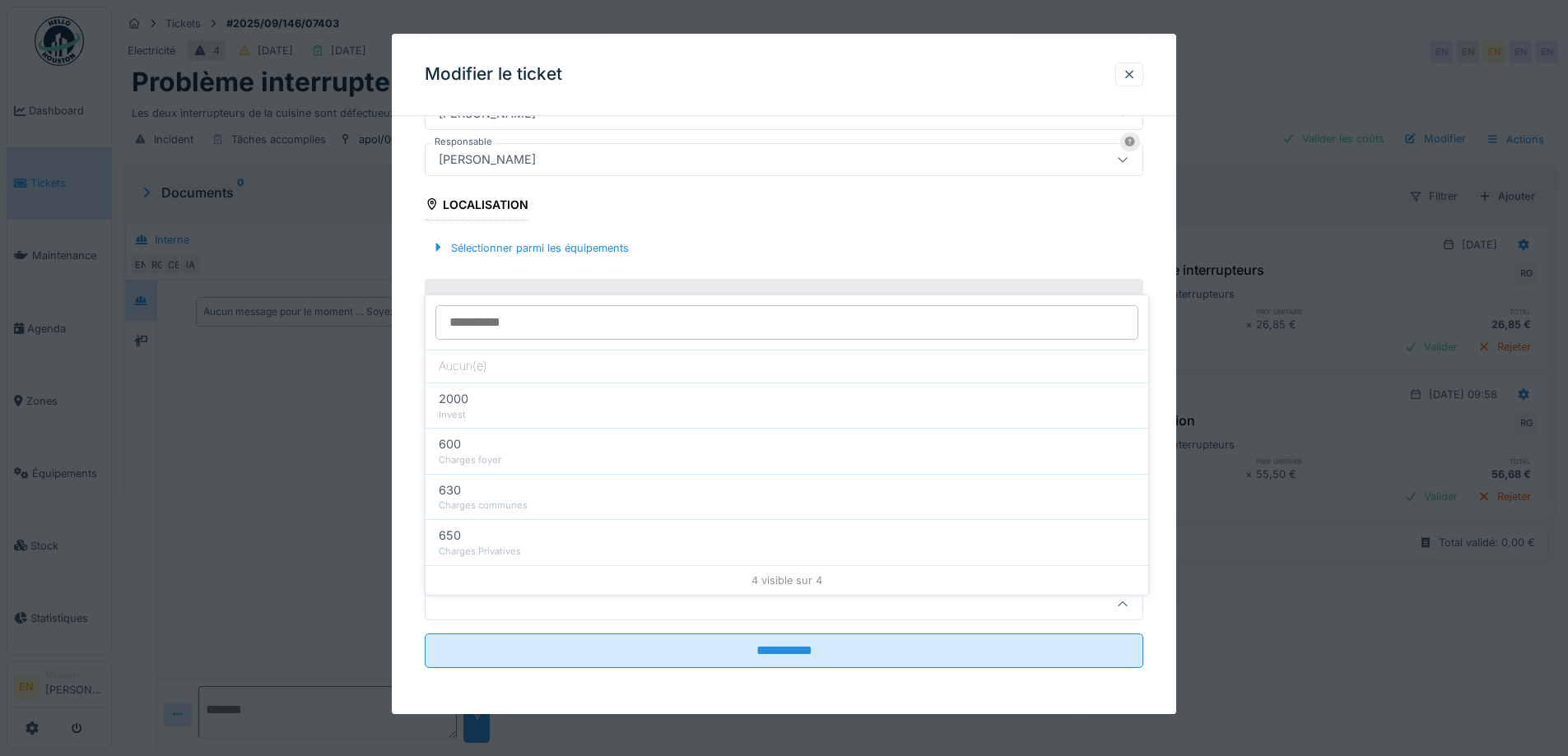
type input "***"
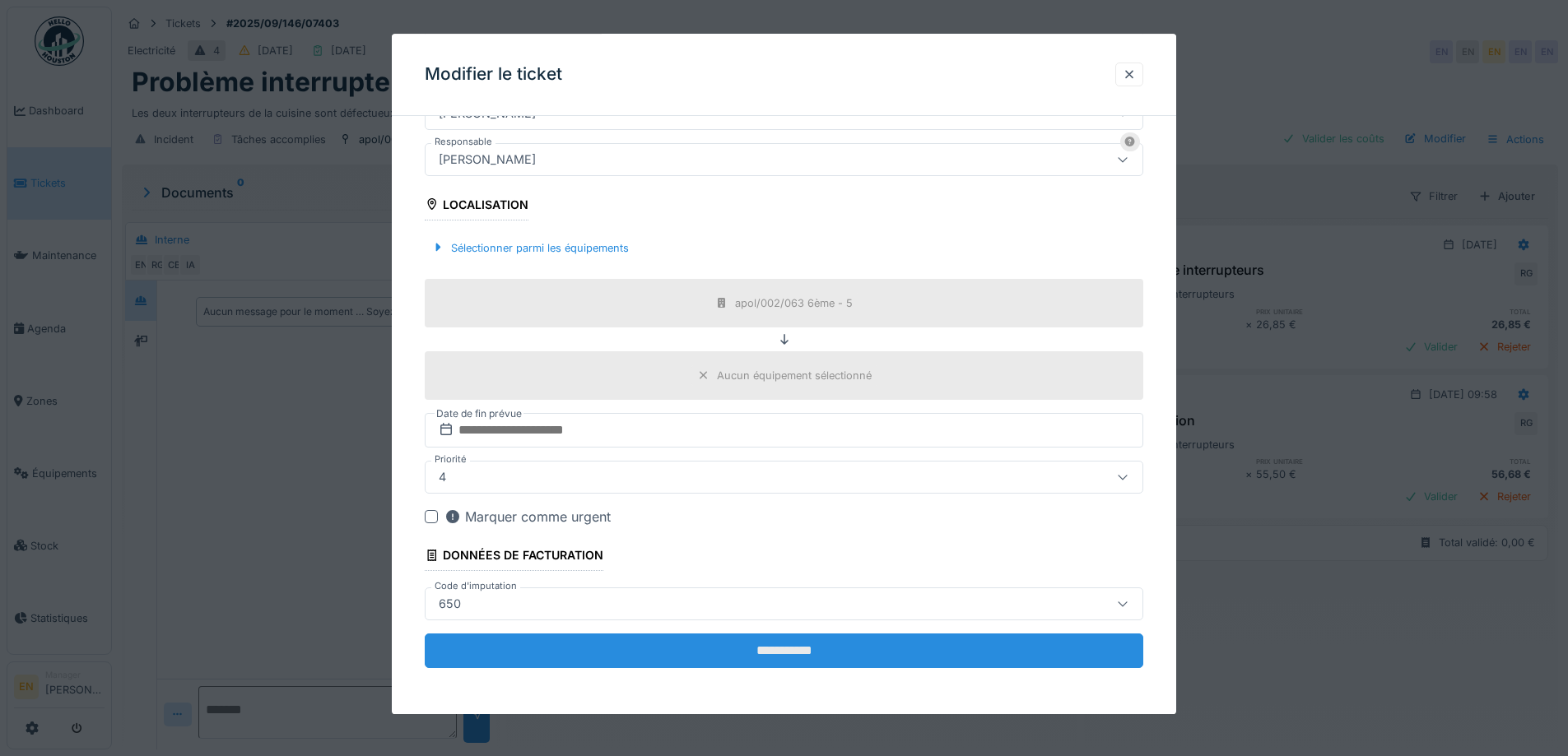
click at [812, 655] on input "**********" at bounding box center [784, 650] width 718 height 34
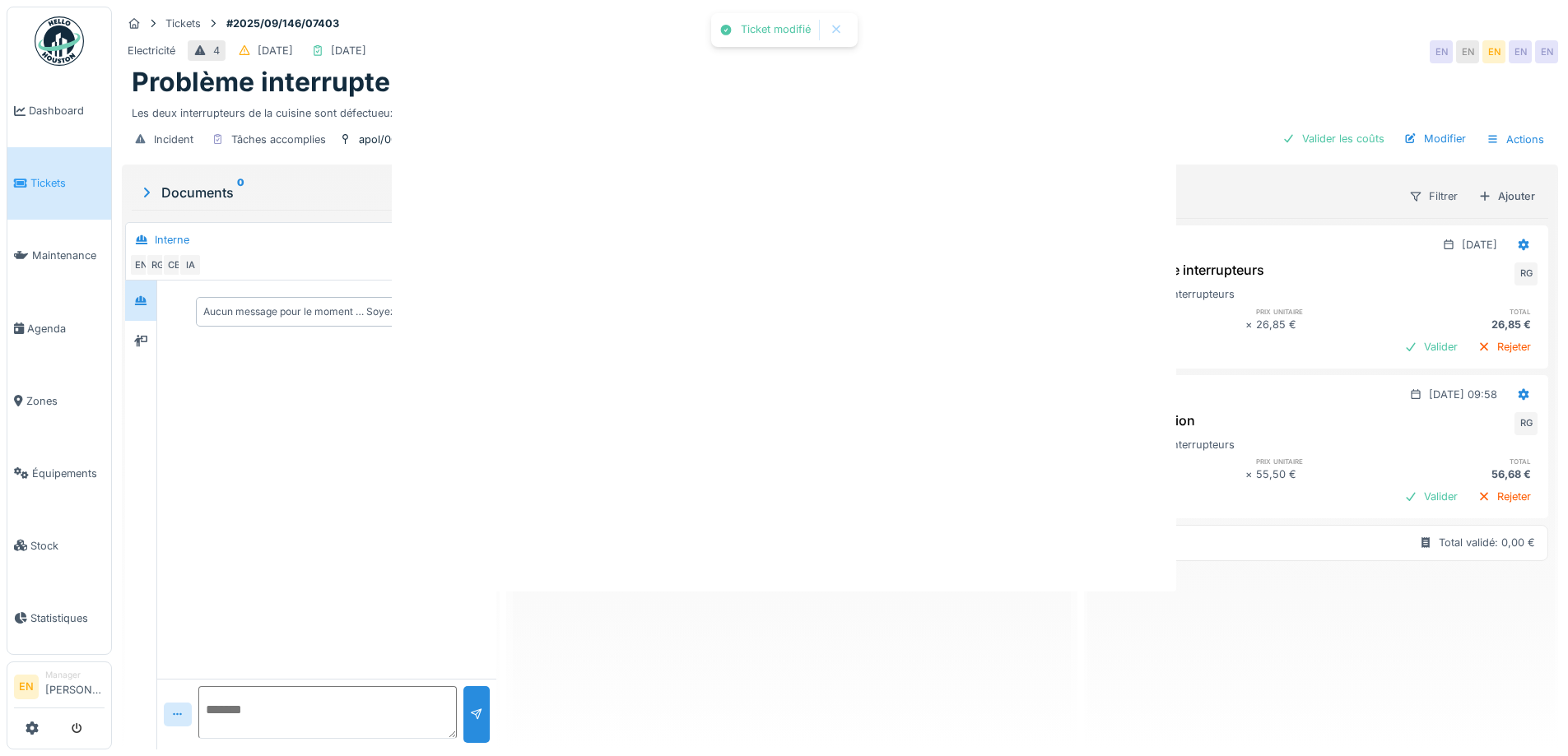
scroll to position [0, 0]
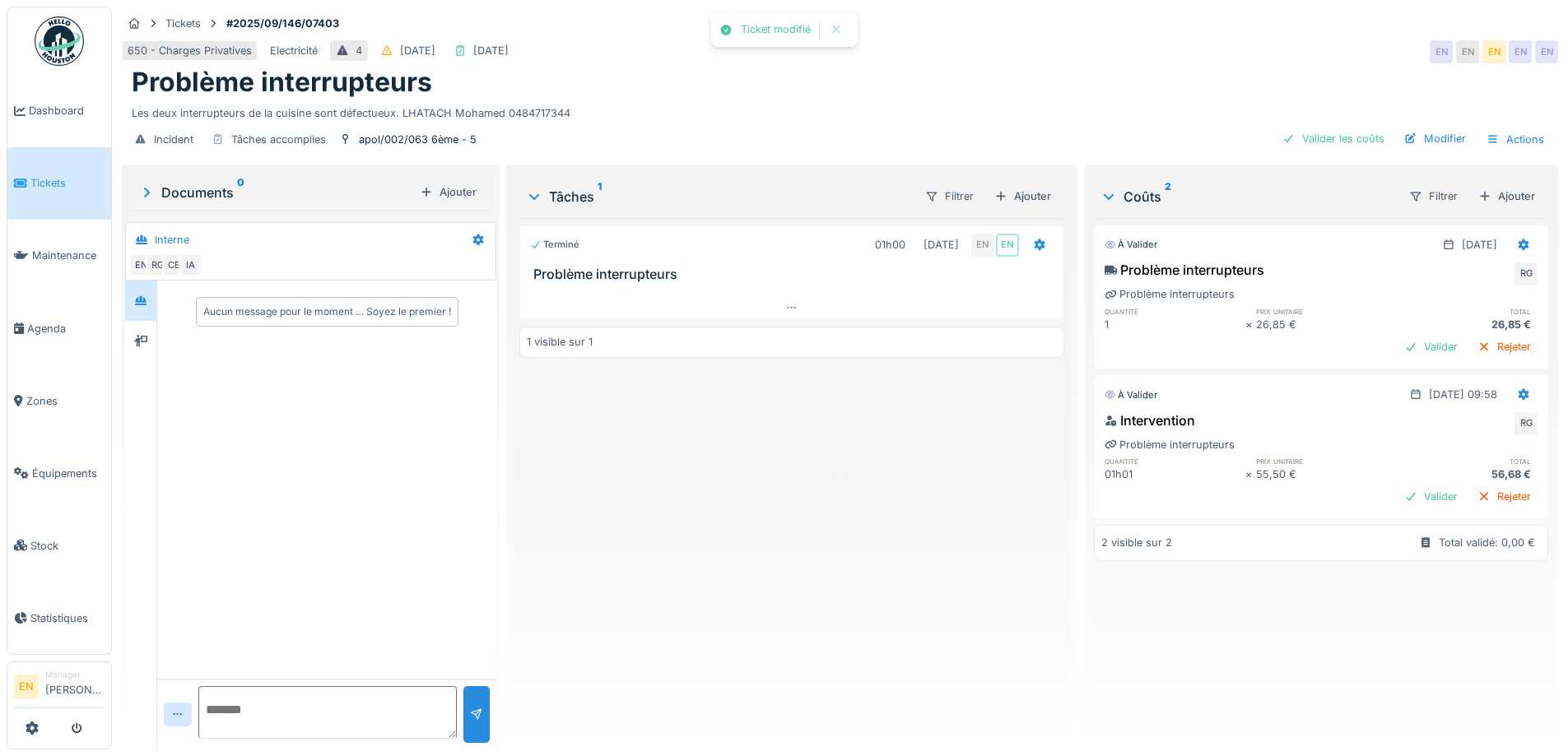
click at [810, 525] on div "Terminé 01h00 01/10/2025 EN EN Problème interrupteurs 1 visible sur 1" at bounding box center [791, 477] width 544 height 518
click at [1327, 130] on div "Valider les coûts" at bounding box center [1334, 138] width 115 height 22
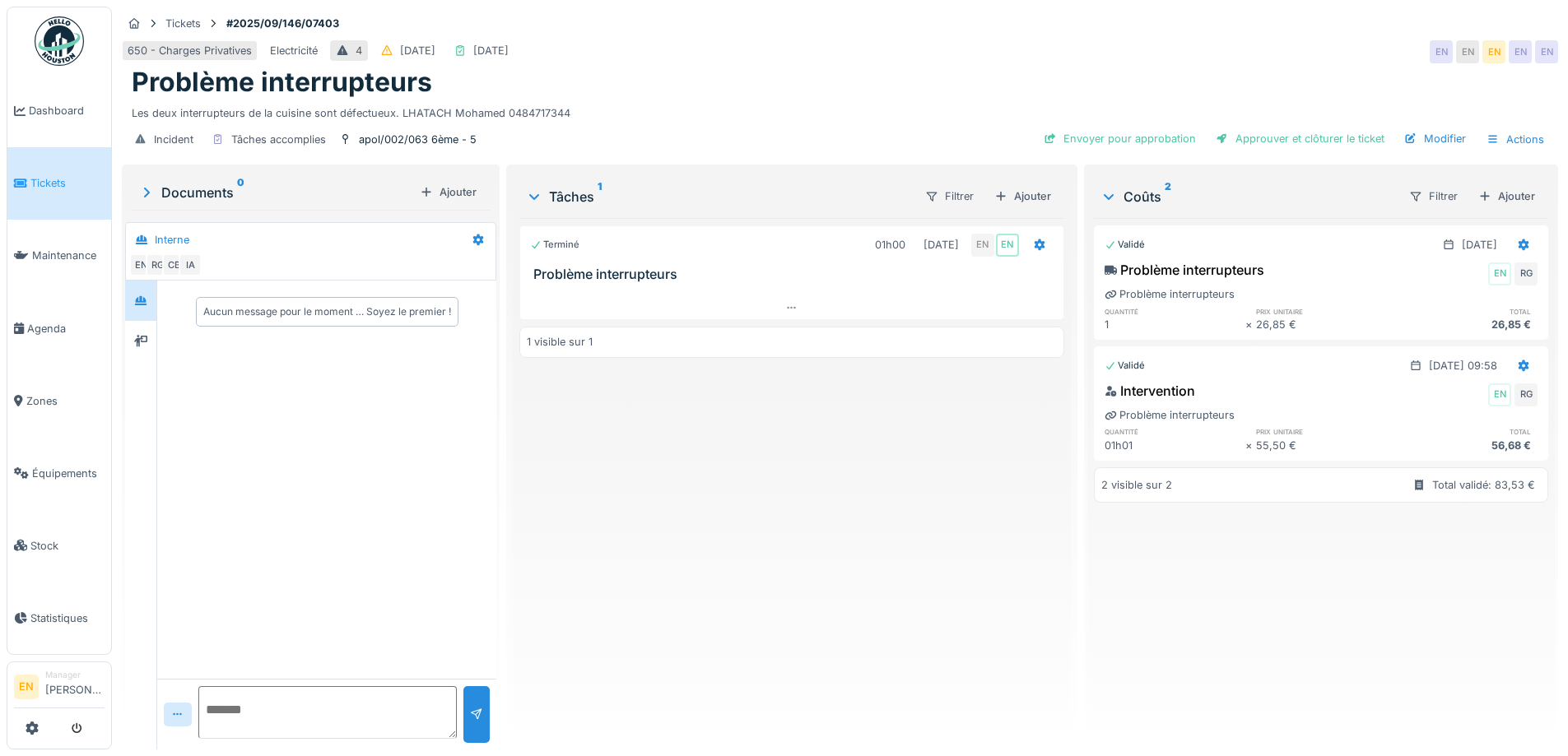
click at [909, 430] on div "Terminé 01h00 01/10/2025 EN EN Problème interrupteurs 1 visible sur 1" at bounding box center [791, 477] width 544 height 518
click at [1491, 185] on div "Ajouter" at bounding box center [1506, 195] width 70 height 22
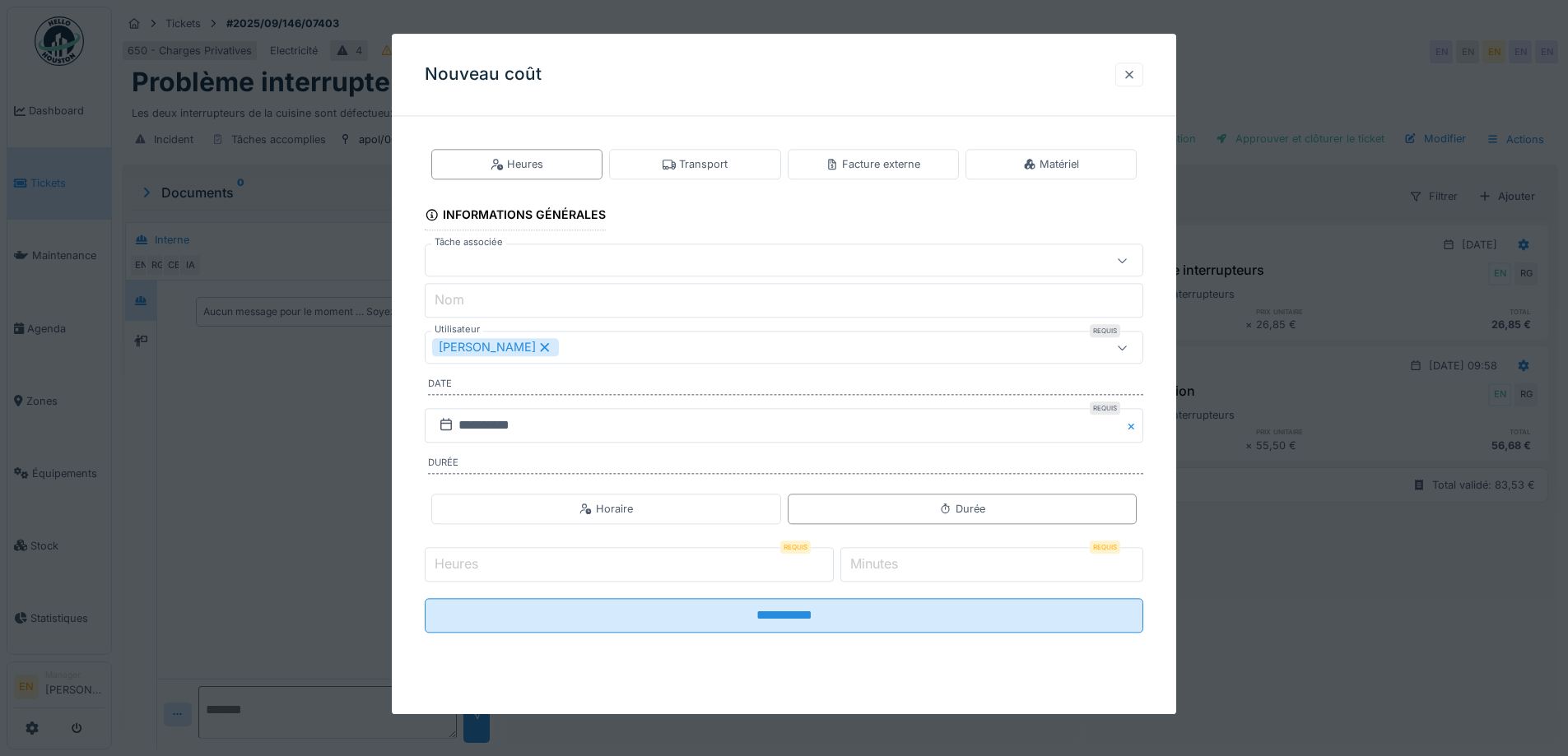
click at [1136, 76] on div at bounding box center [1130, 74] width 13 height 15
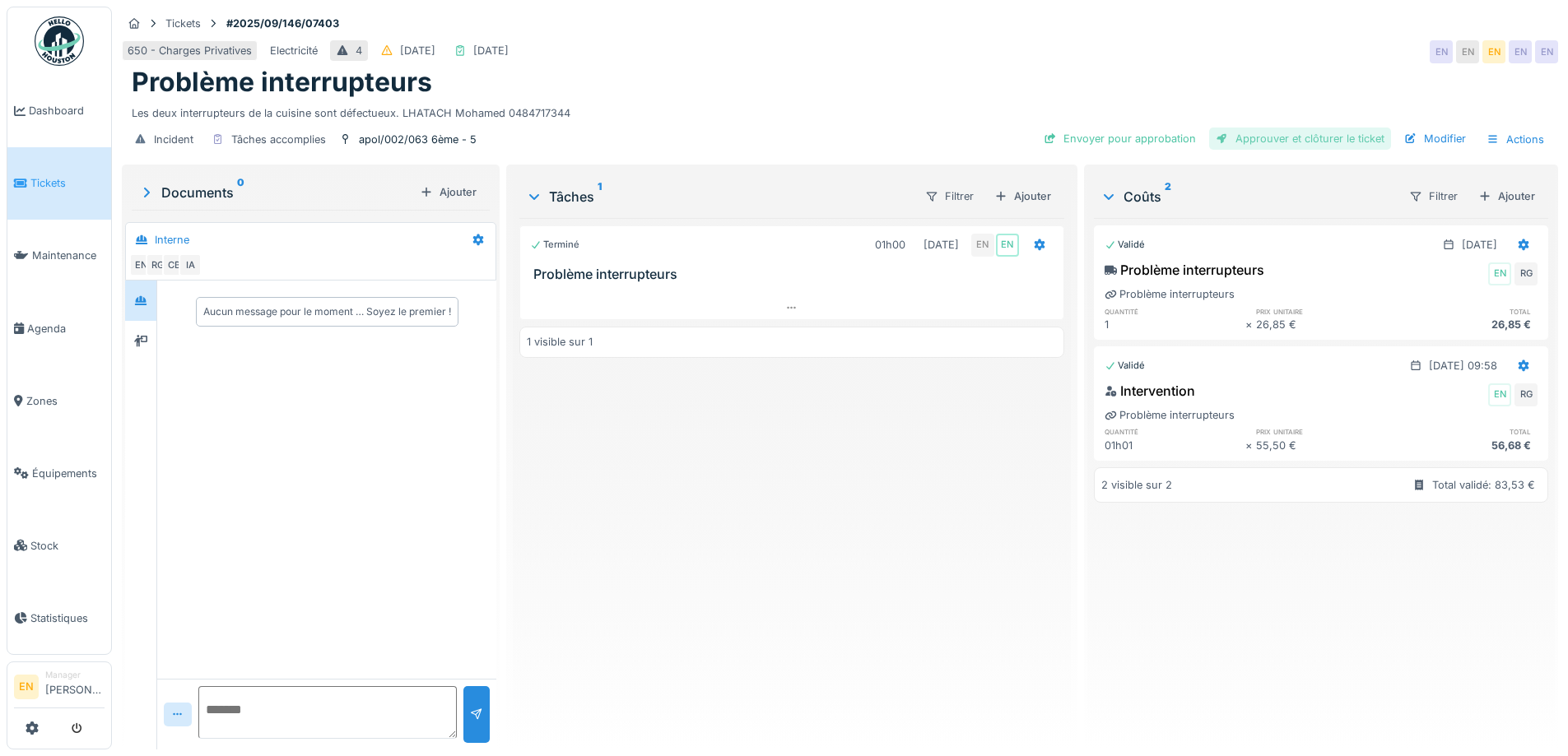
click at [1271, 129] on div "Approuver et clôturer le ticket" at bounding box center [1300, 138] width 182 height 22
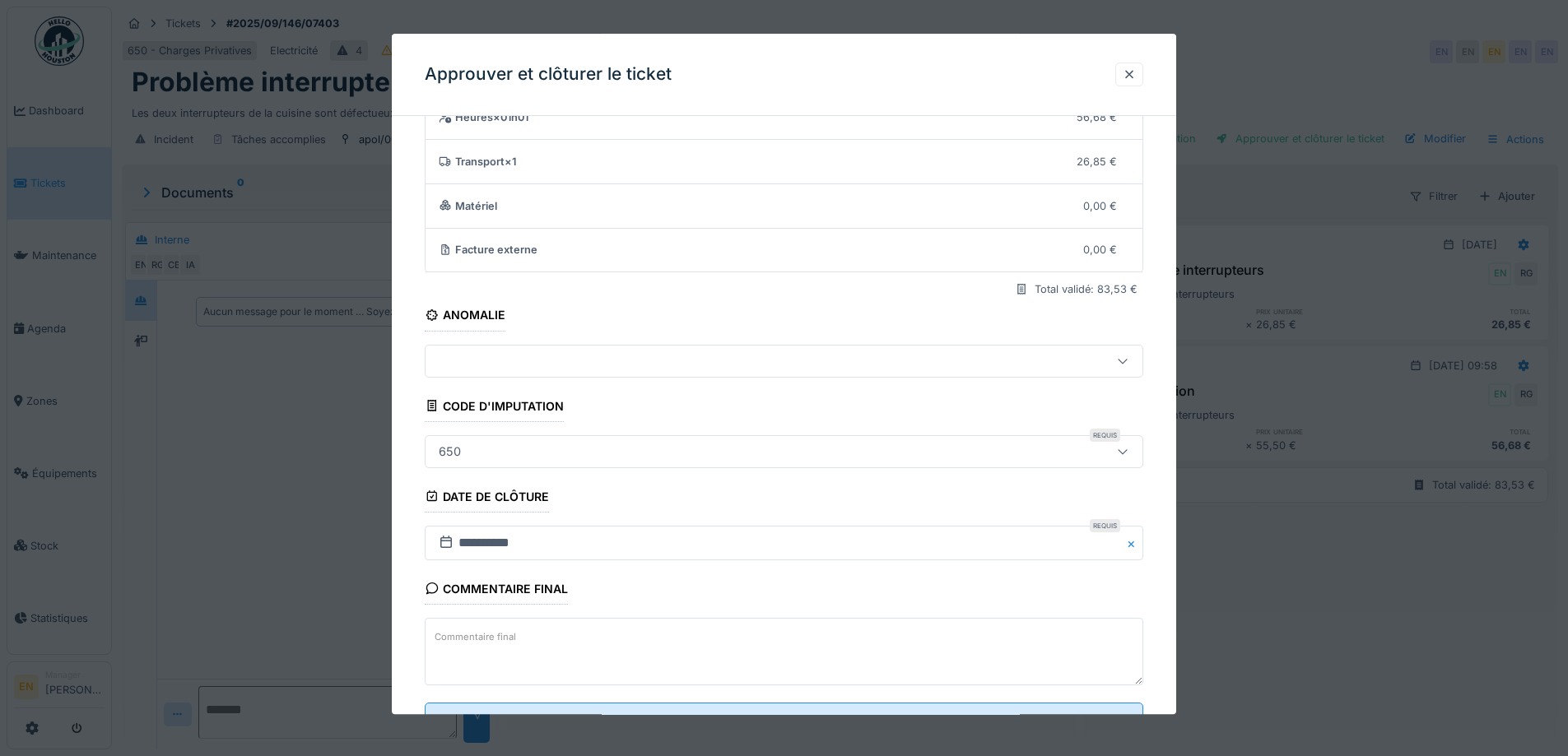
scroll to position [142, 0]
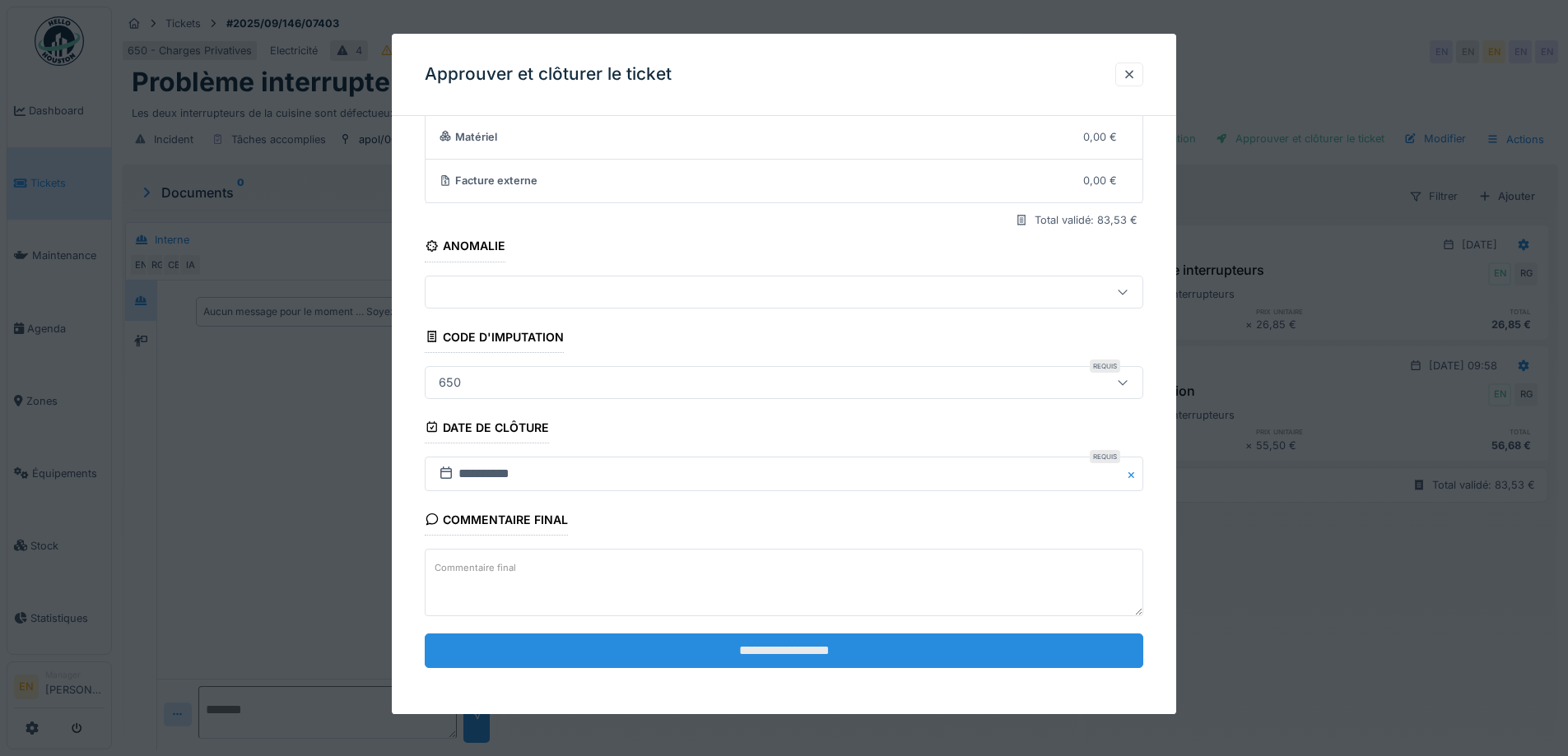
click at [797, 659] on input "**********" at bounding box center [784, 650] width 718 height 34
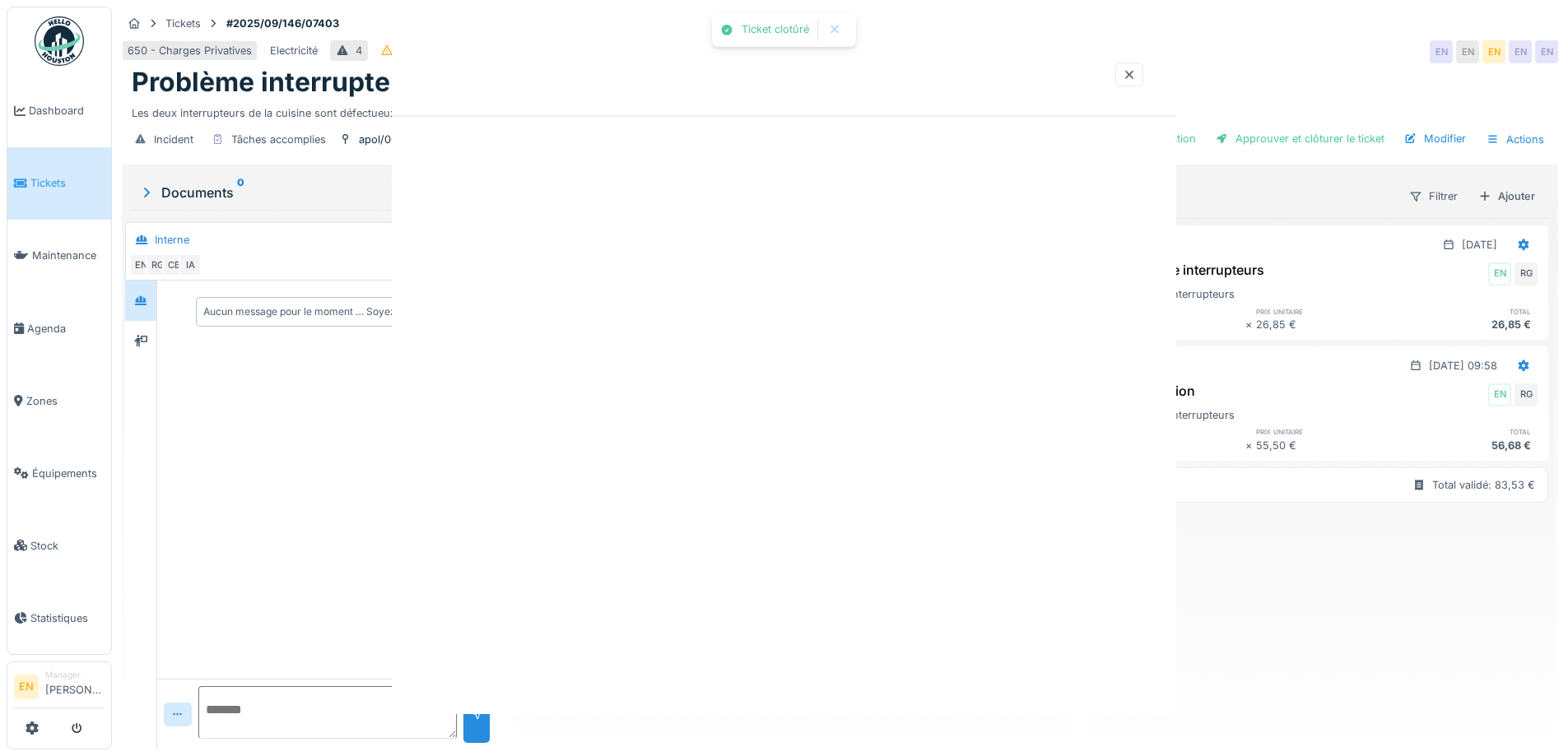
scroll to position [0, 0]
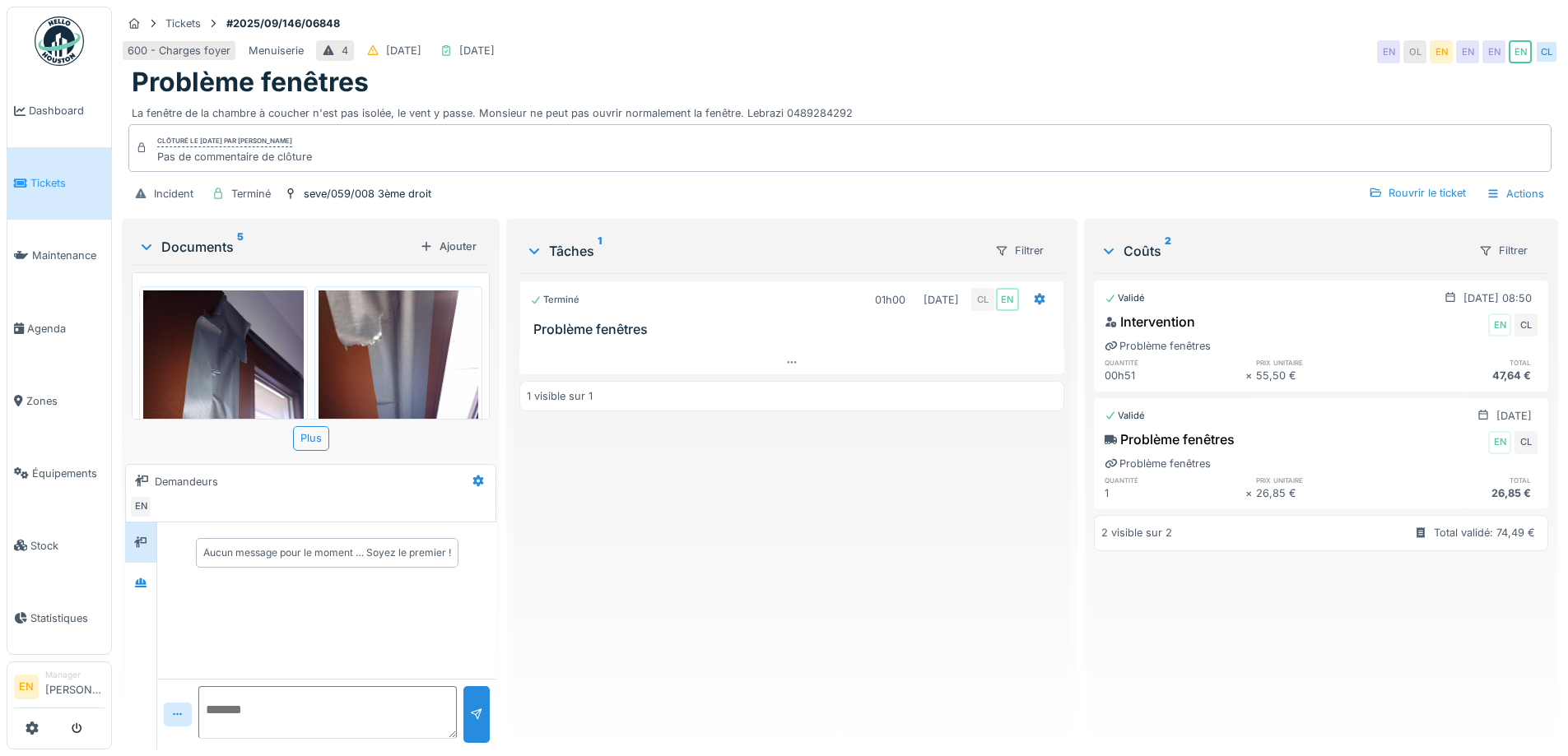
scroll to position [601, 0]
click at [667, 617] on div "Terminé 01h00 [DATE] CL EN Problème fenêtres 1 visible sur 1" at bounding box center [791, 505] width 544 height 464
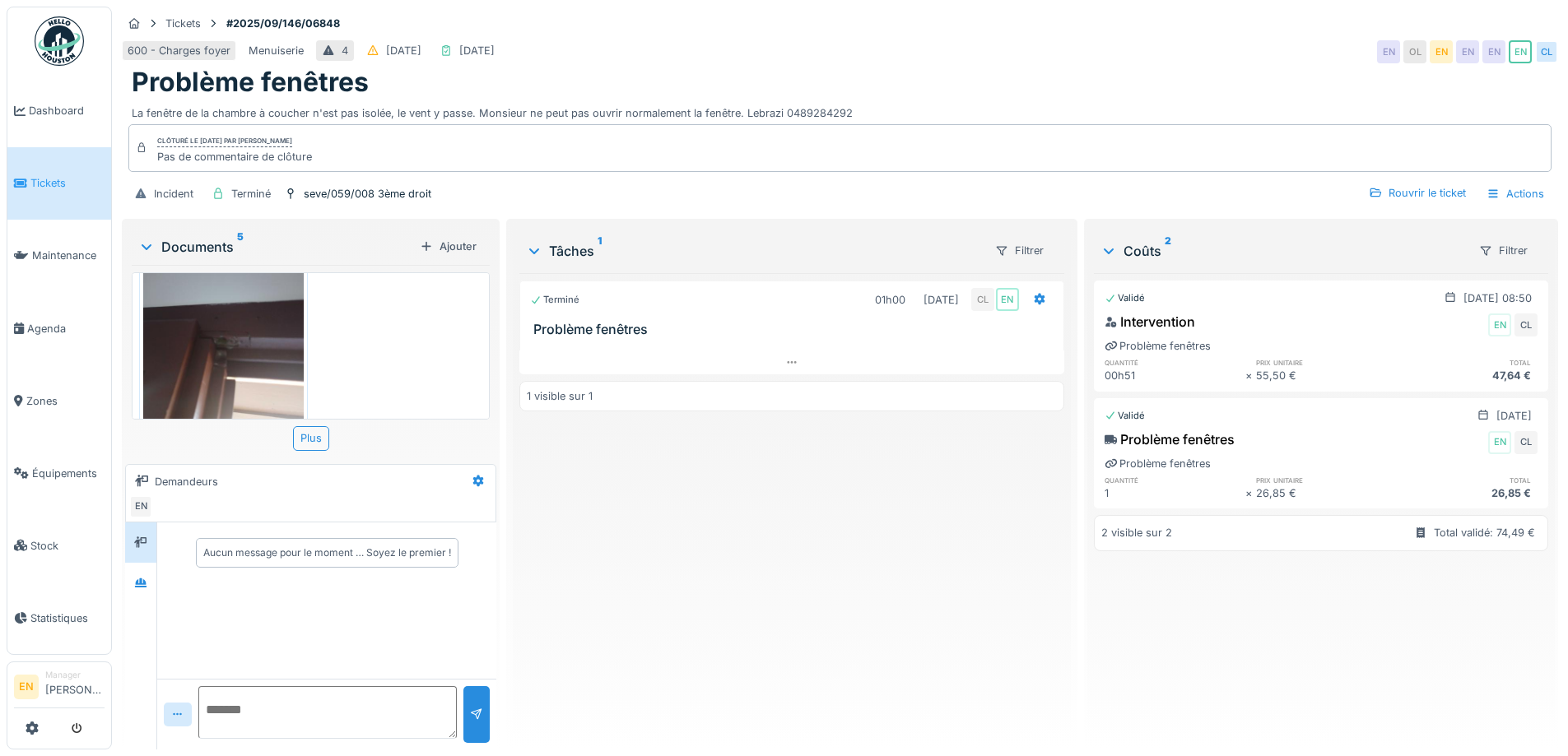
scroll to position [601, 0]
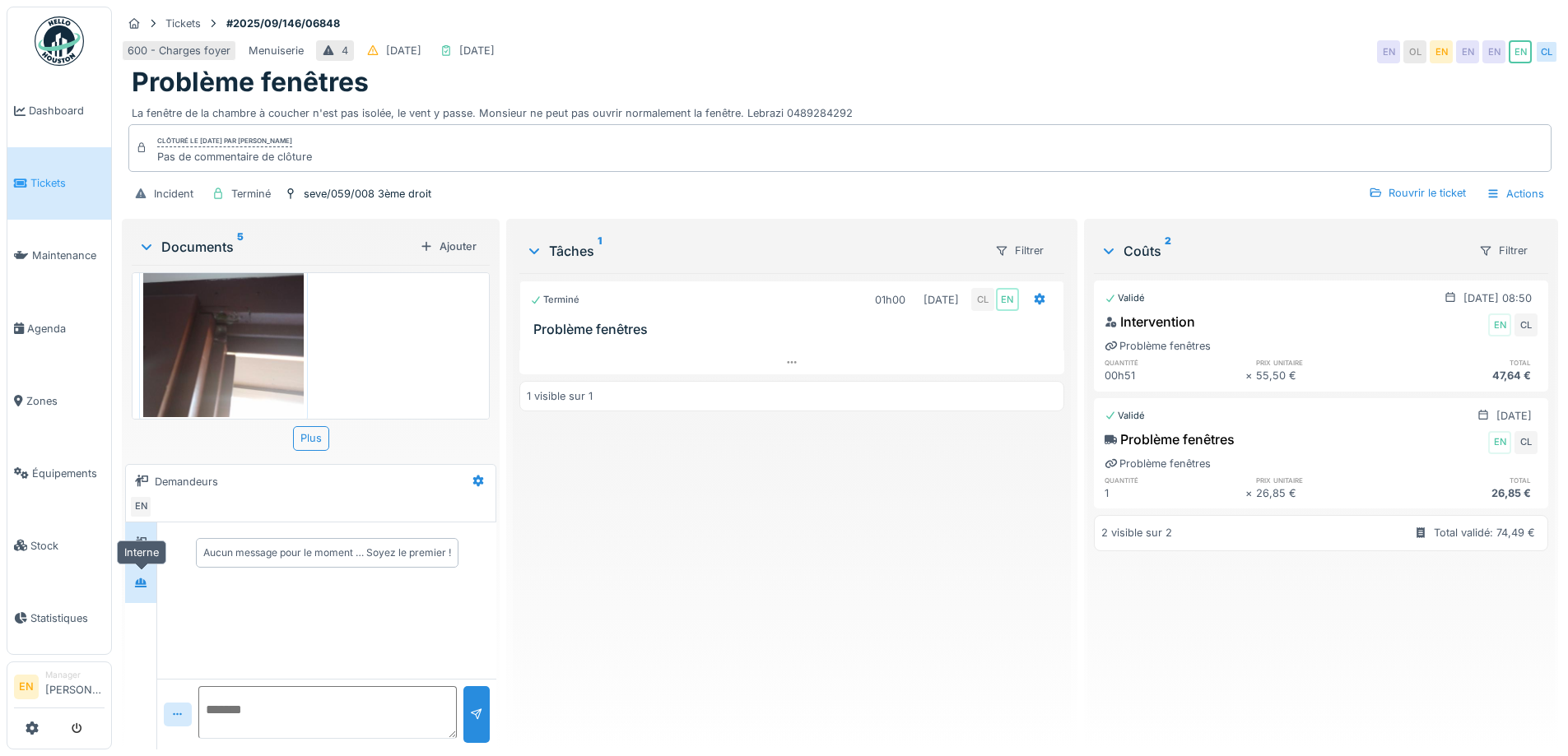
click at [141, 588] on div at bounding box center [141, 583] width 13 height 15
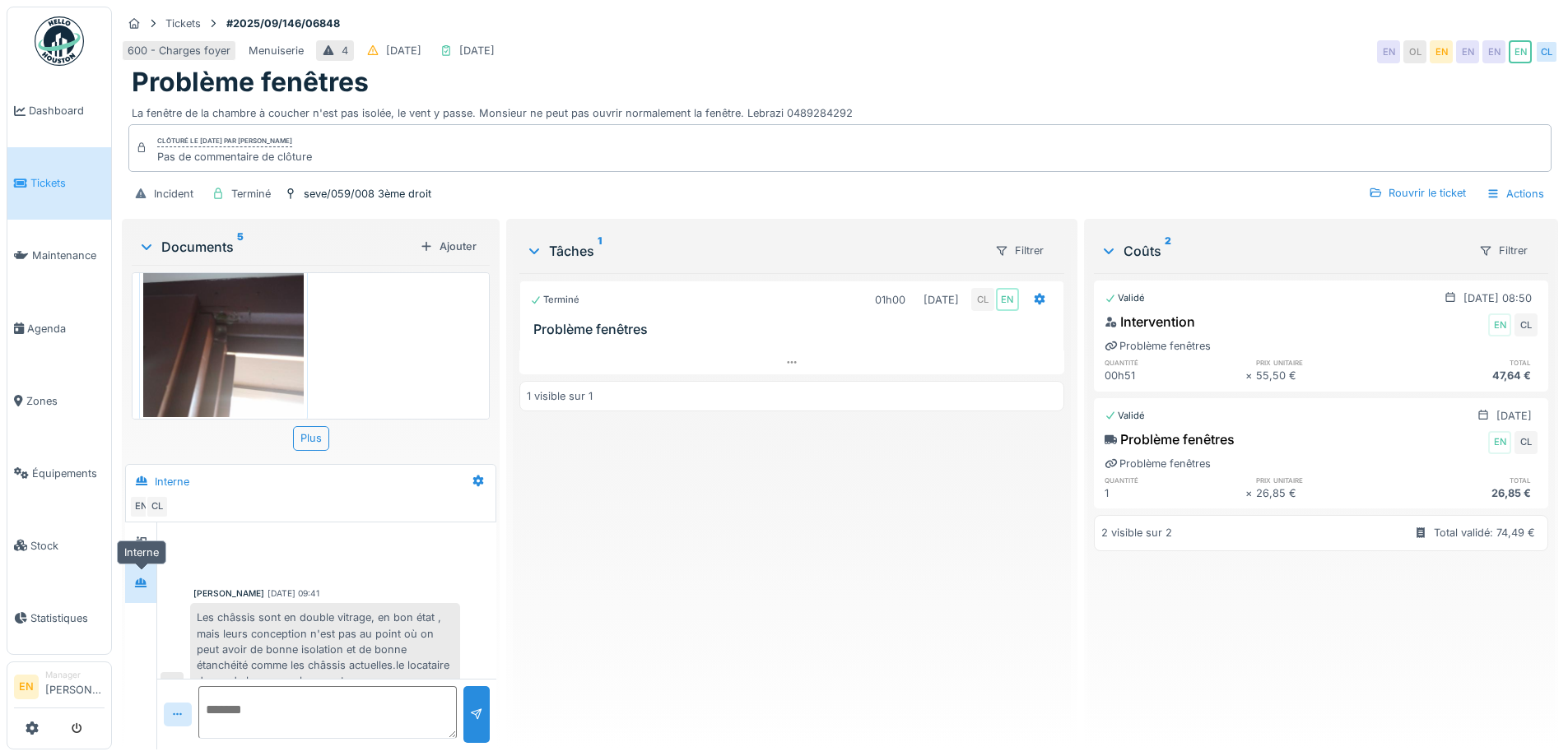
scroll to position [219, 0]
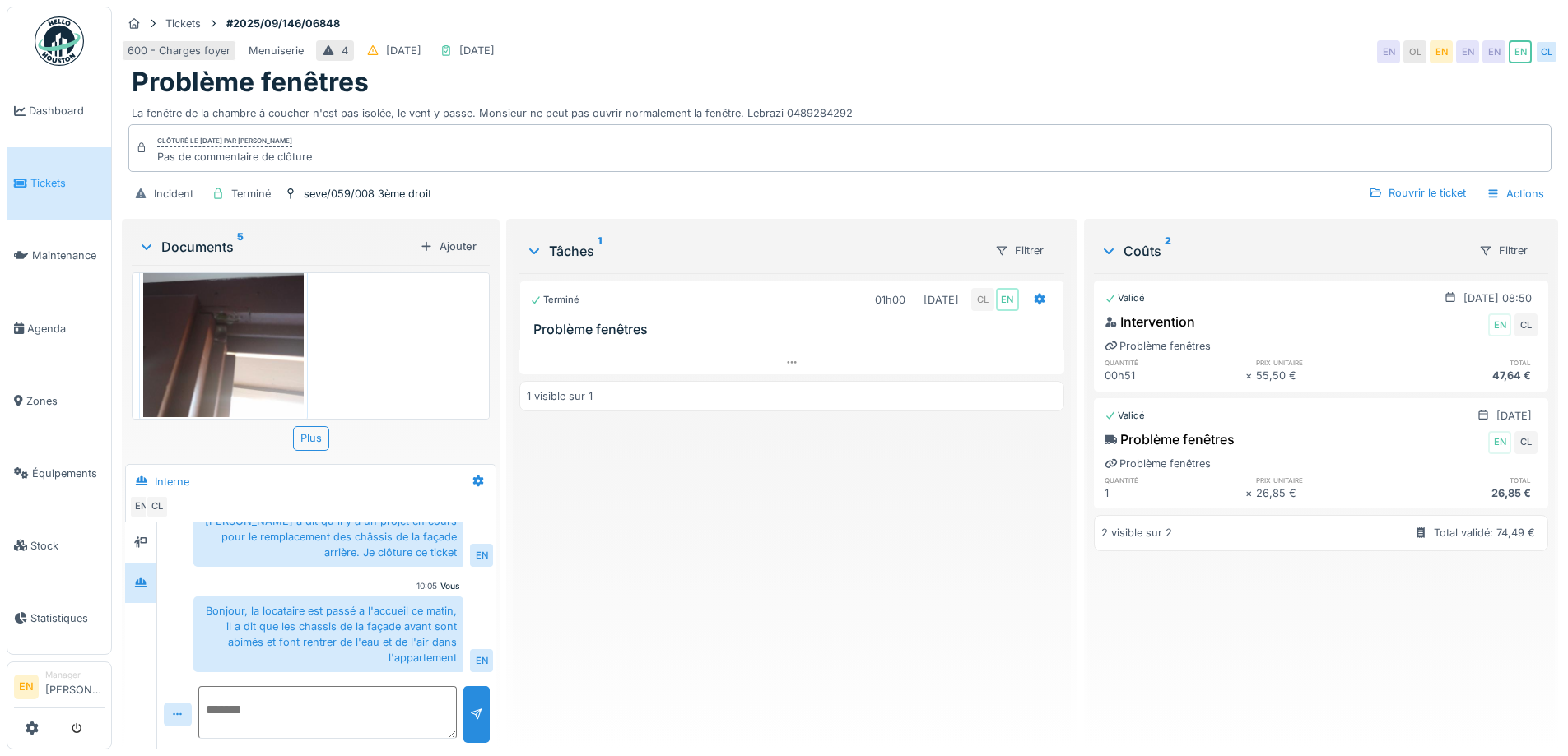
click at [658, 612] on div "Terminé 01h00 [DATE] CL EN Problème fenêtres 1 visible sur 1" at bounding box center [791, 505] width 544 height 464
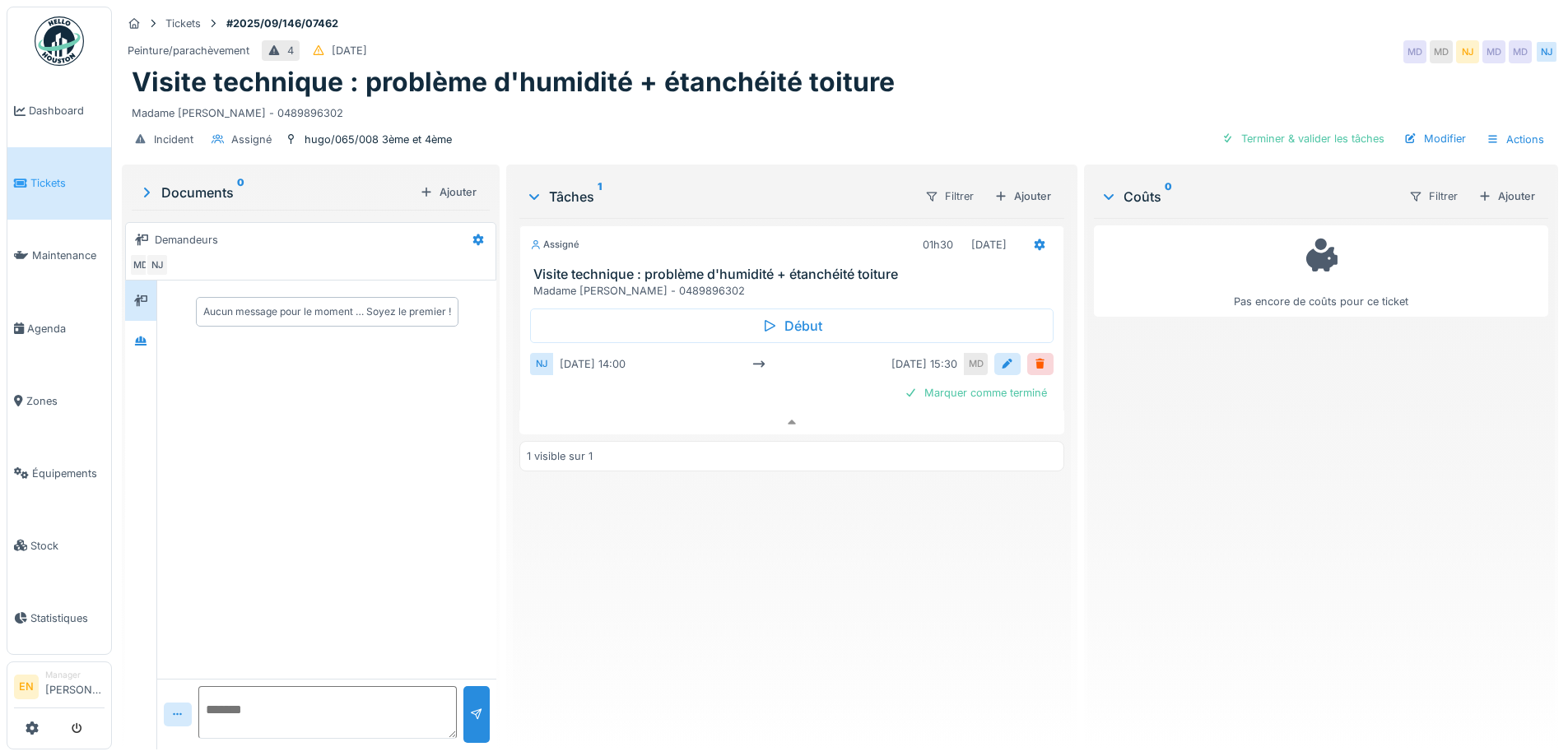
scroll to position [12, 0]
click at [797, 673] on div "Assigné 01h30 30/09/2025 Visite technique : problème d'humidité + étanchéité to…" at bounding box center [791, 477] width 544 height 518
click at [797, 633] on div "Assigné 01h30 30/09/2025 Visite technique : problème d'humidité + étanchéité to…" at bounding box center [791, 477] width 544 height 518
click at [937, 99] on div "Madame Cindy ROUSSEAU - 0489896302" at bounding box center [839, 109] width 1417 height 22
click at [961, 99] on div "Madame Cindy ROUSSEAU - 0489896302" at bounding box center [839, 109] width 1417 height 22
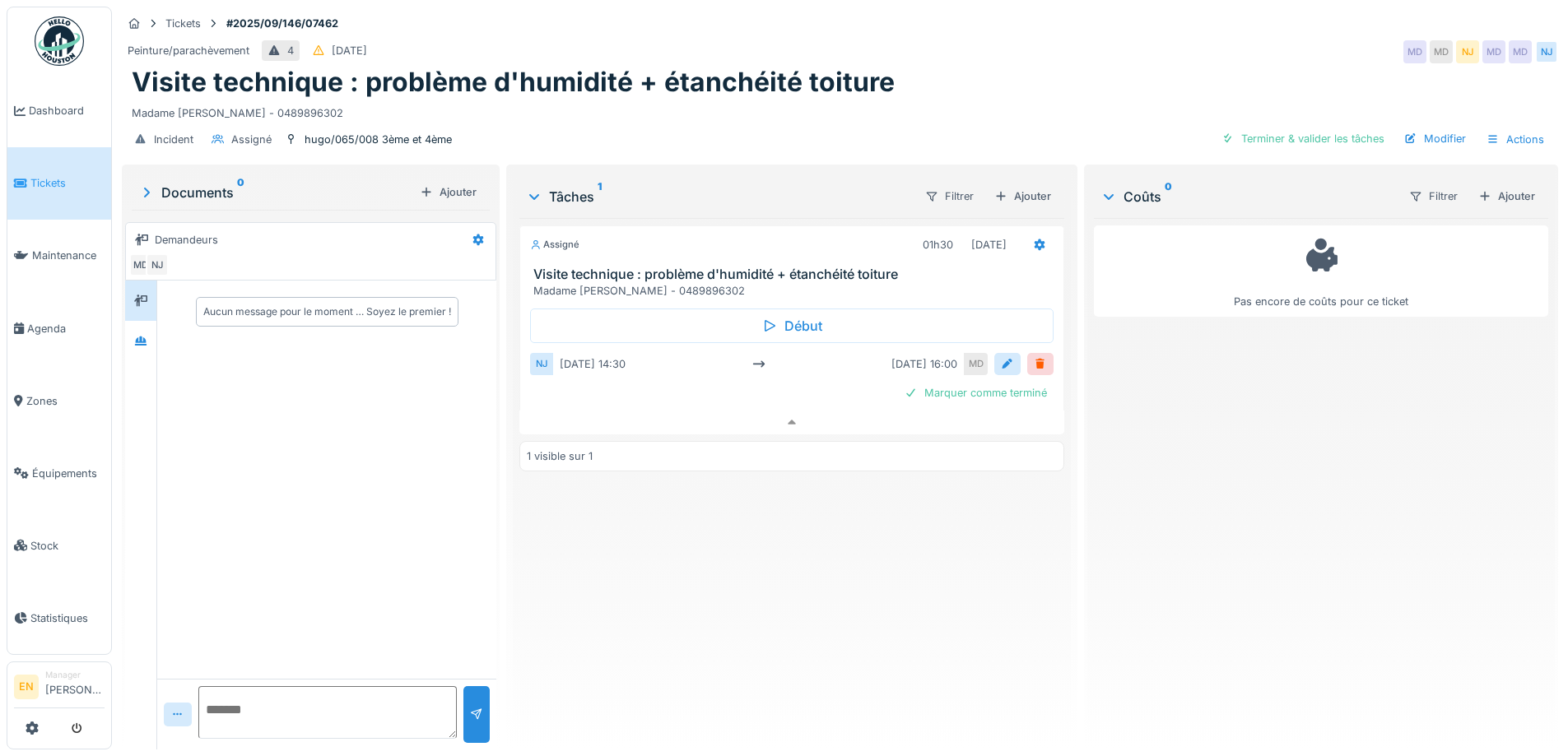
click at [1039, 67] on div "Visite technique : problème d'humidité + étanchéité toiture" at bounding box center [839, 82] width 1417 height 31
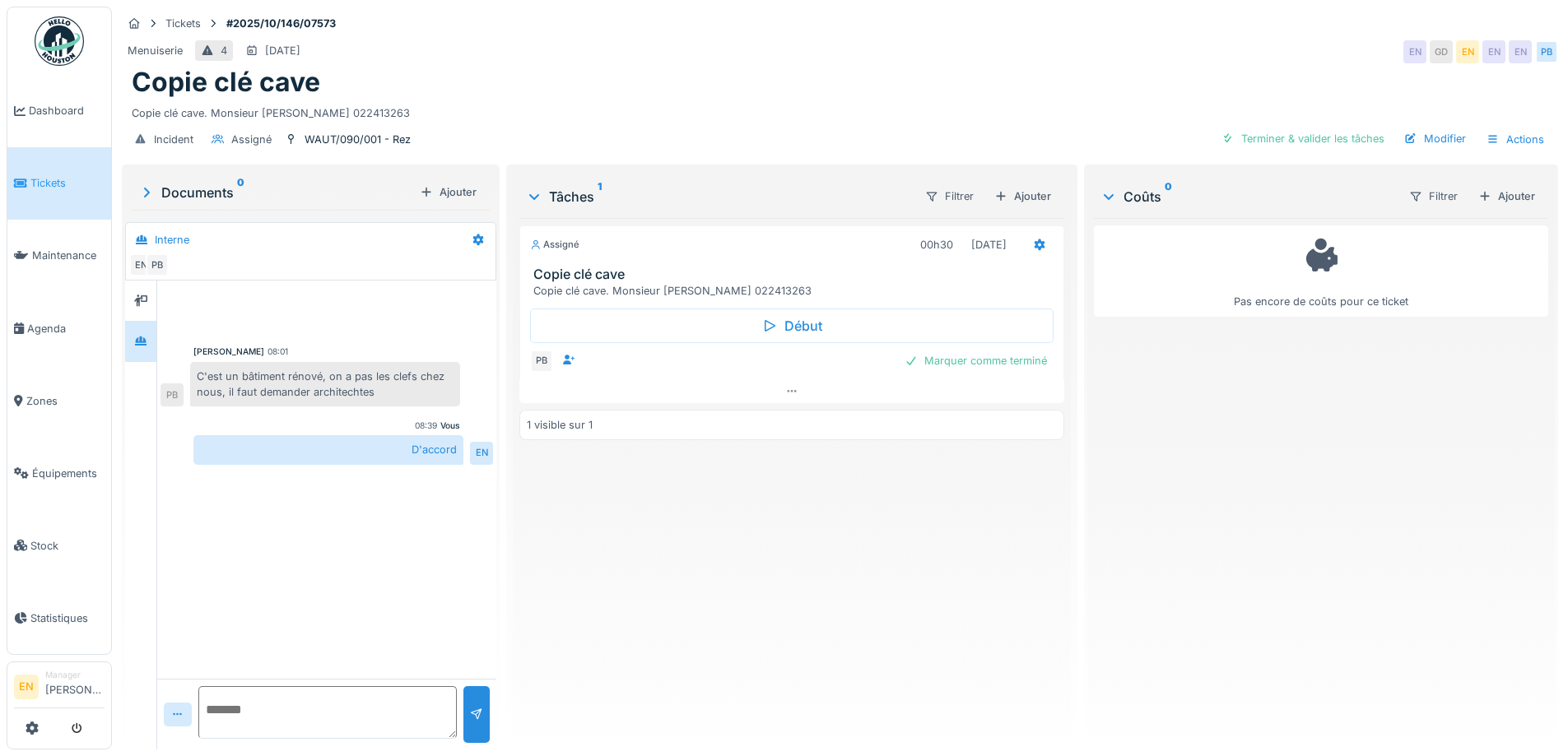
scroll to position [12, 0]
click at [1095, 37] on div "Menuiserie 4 05/10/2025 EN GD EN EN EN PB" at bounding box center [840, 51] width 1437 height 30
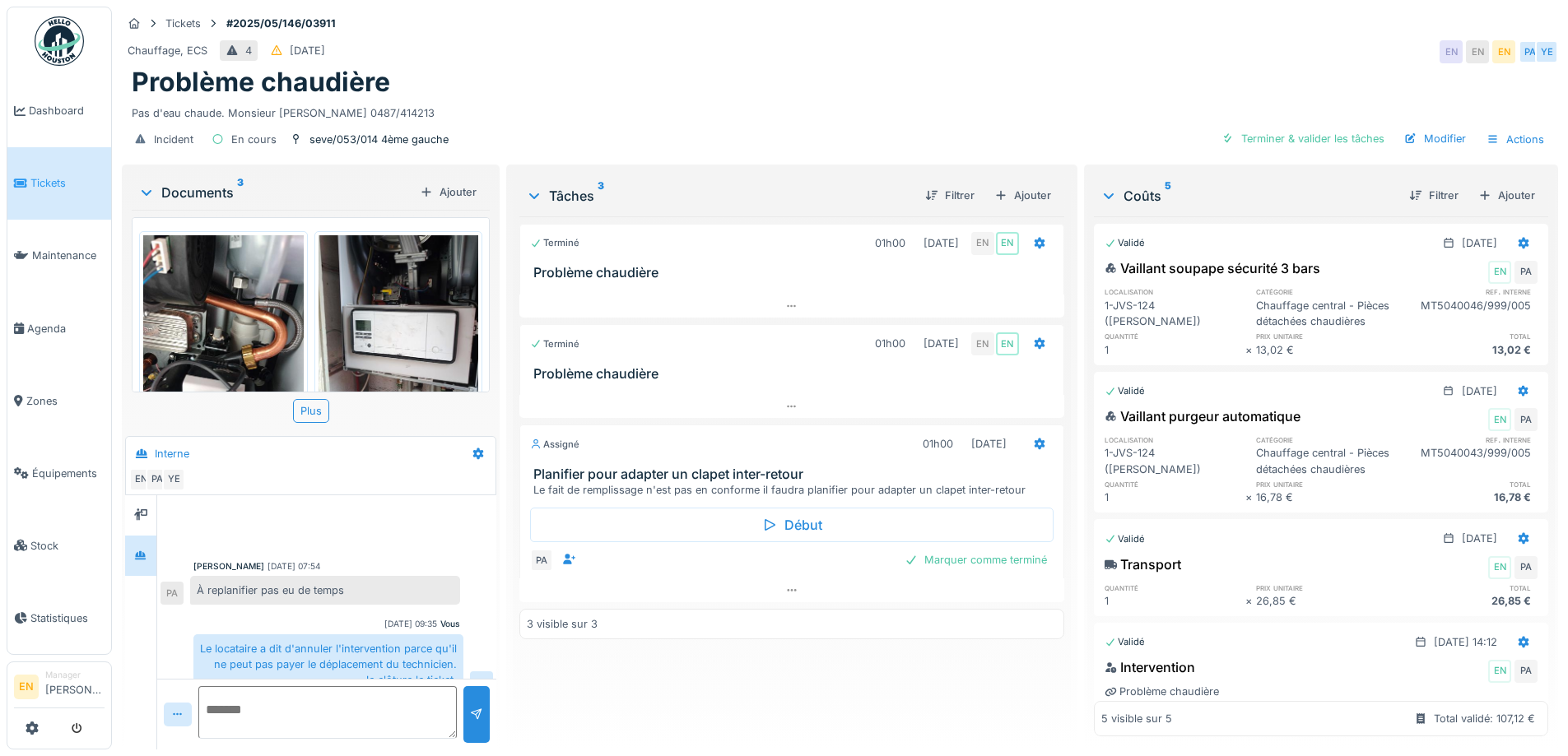
scroll to position [237, 0]
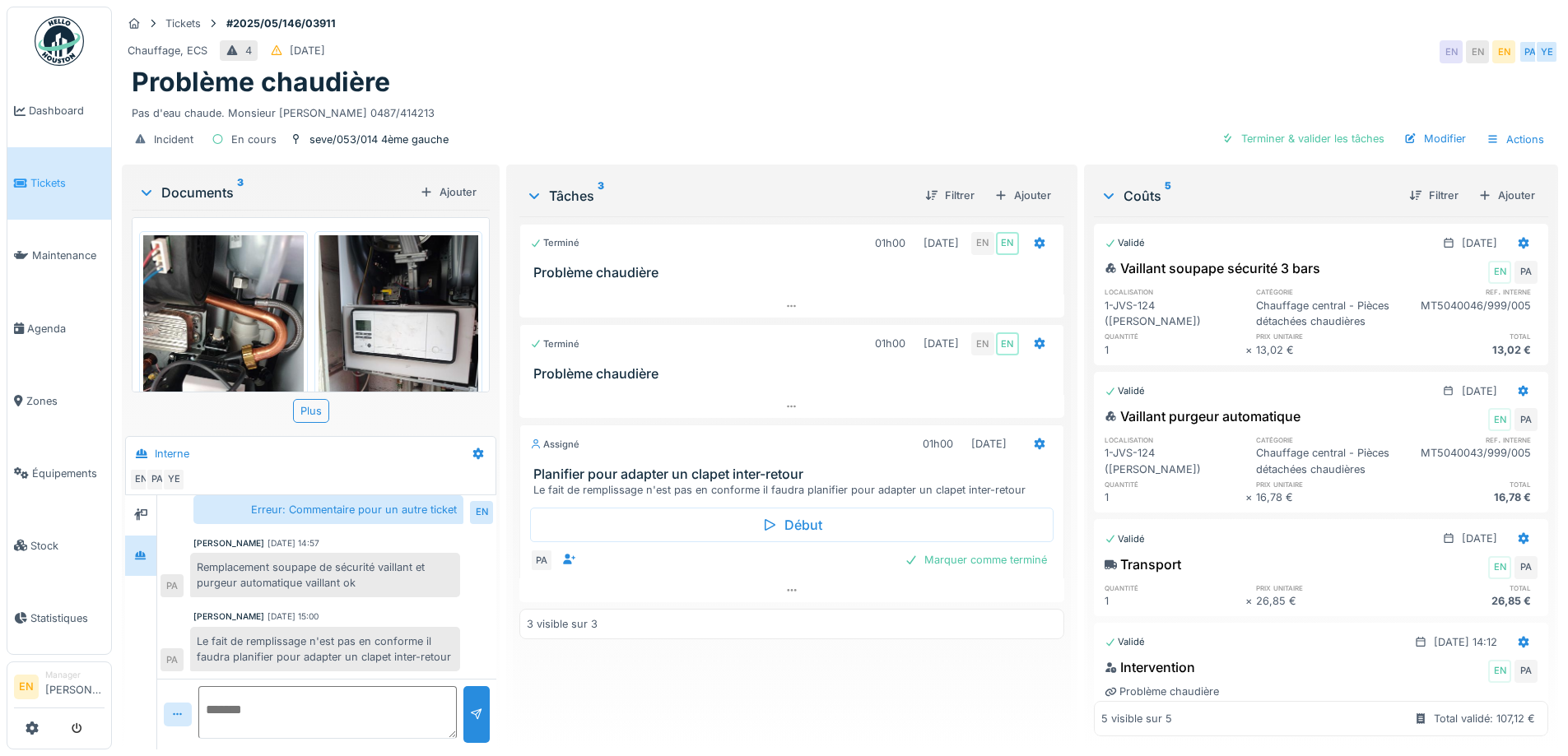
click at [761, 84] on div "Problème chaudière" at bounding box center [839, 82] width 1417 height 31
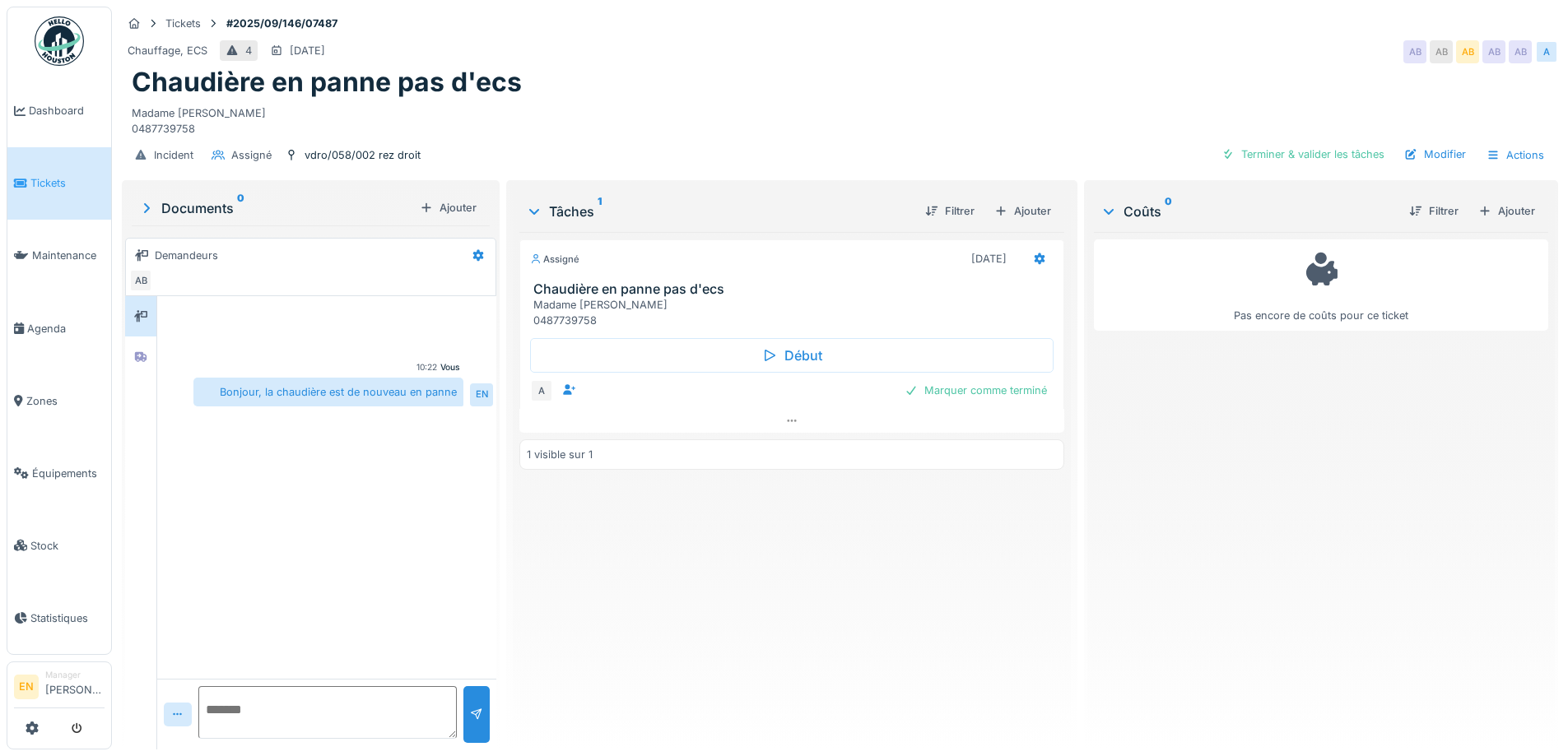
click at [976, 69] on div "Chaudière en panne pas d'ecs" at bounding box center [839, 82] width 1417 height 31
